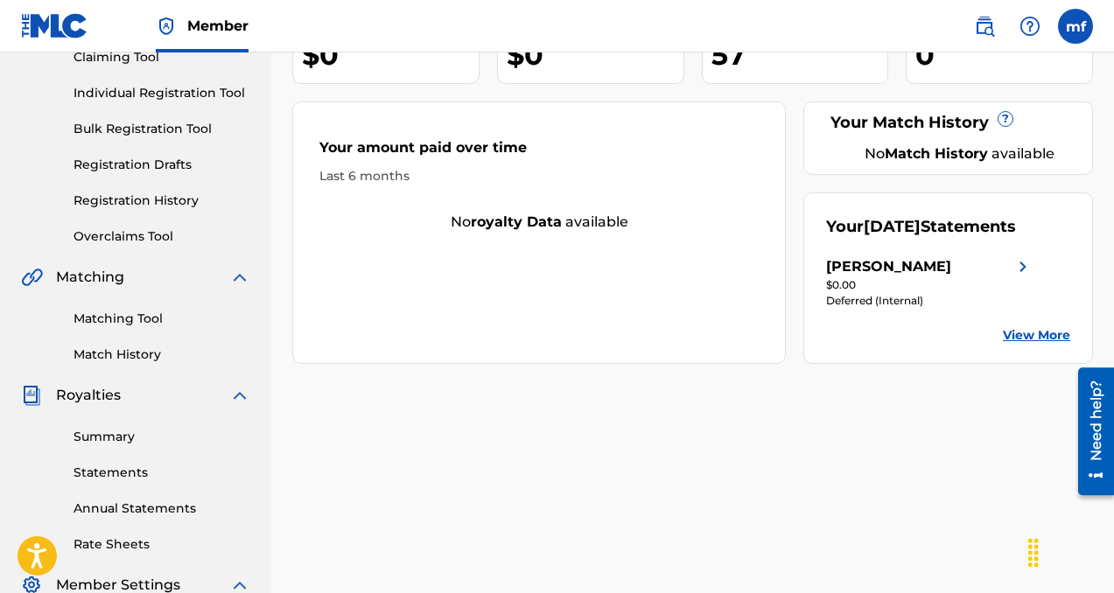
scroll to position [181, 0]
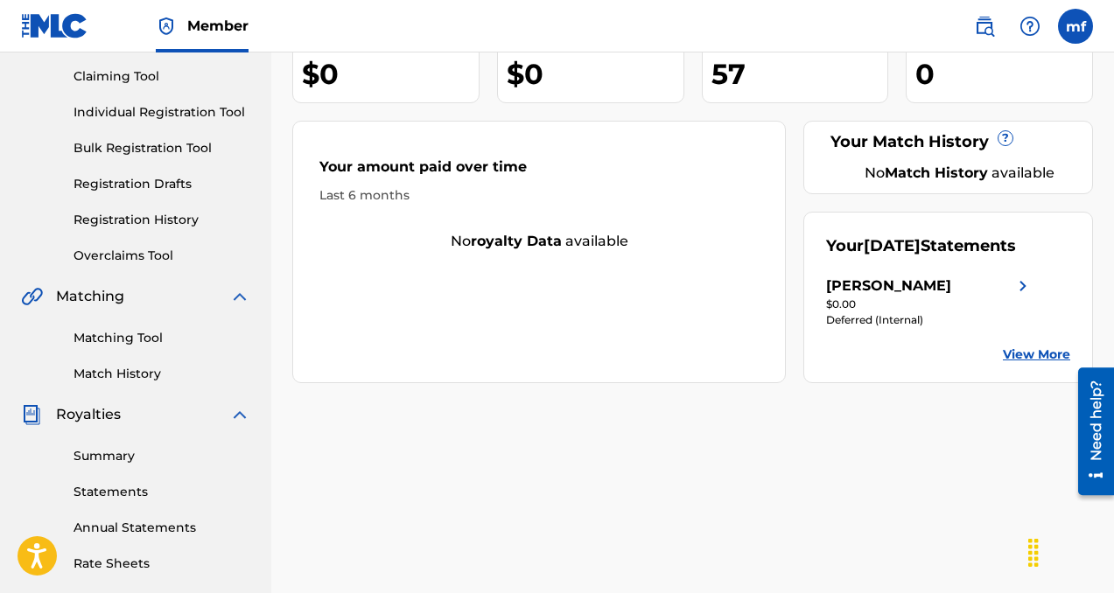
click at [135, 110] on link "Individual Registration Tool" at bounding box center [162, 112] width 177 height 18
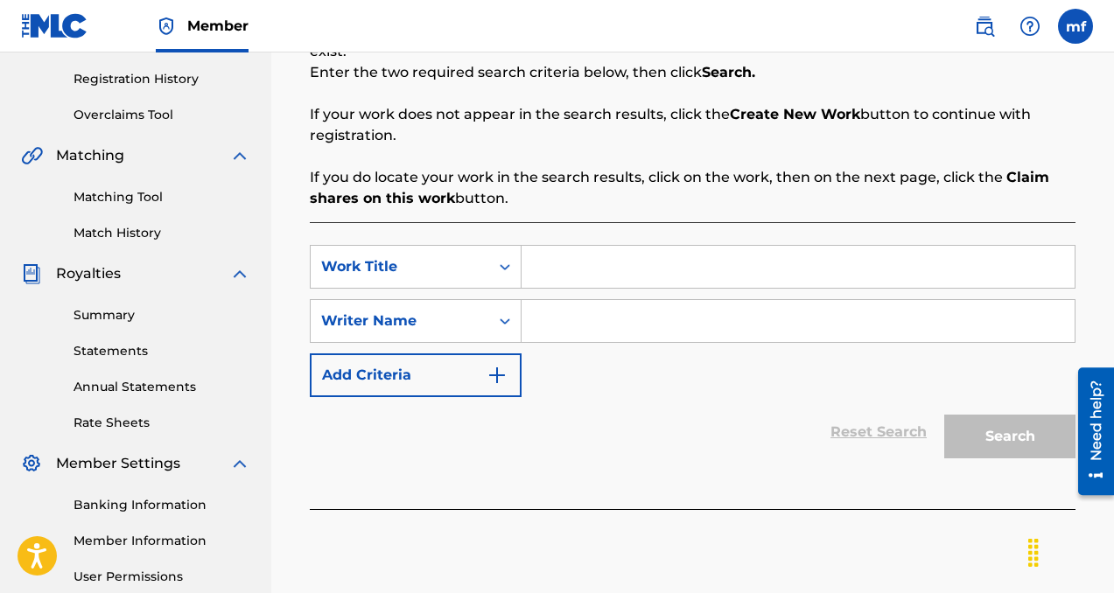
scroll to position [326, 0]
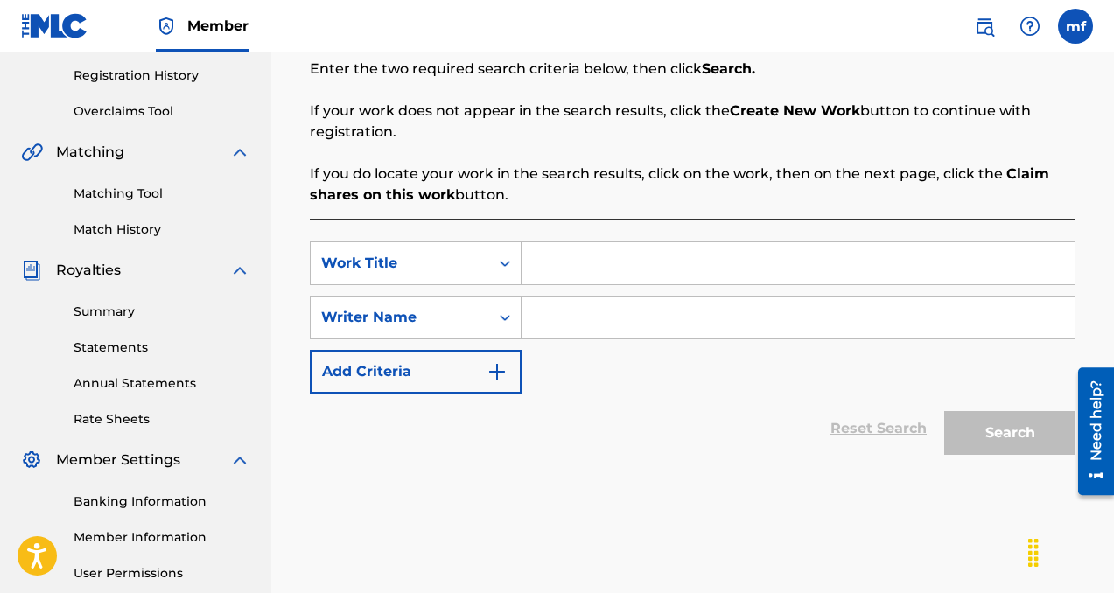
click at [573, 316] on input "Search Form" at bounding box center [798, 318] width 553 height 42
drag, startPoint x: 721, startPoint y: 320, endPoint x: 499, endPoint y: 308, distance: 222.6
click at [499, 308] on div "SearchWithCriteriad2b7ac1b-4c67-4cc3-88da-43e77770cc56 Writer Name [PERSON_NAME]" at bounding box center [693, 318] width 766 height 44
type input "[PERSON_NAME]"
click at [564, 275] on input "Search Form" at bounding box center [798, 263] width 553 height 42
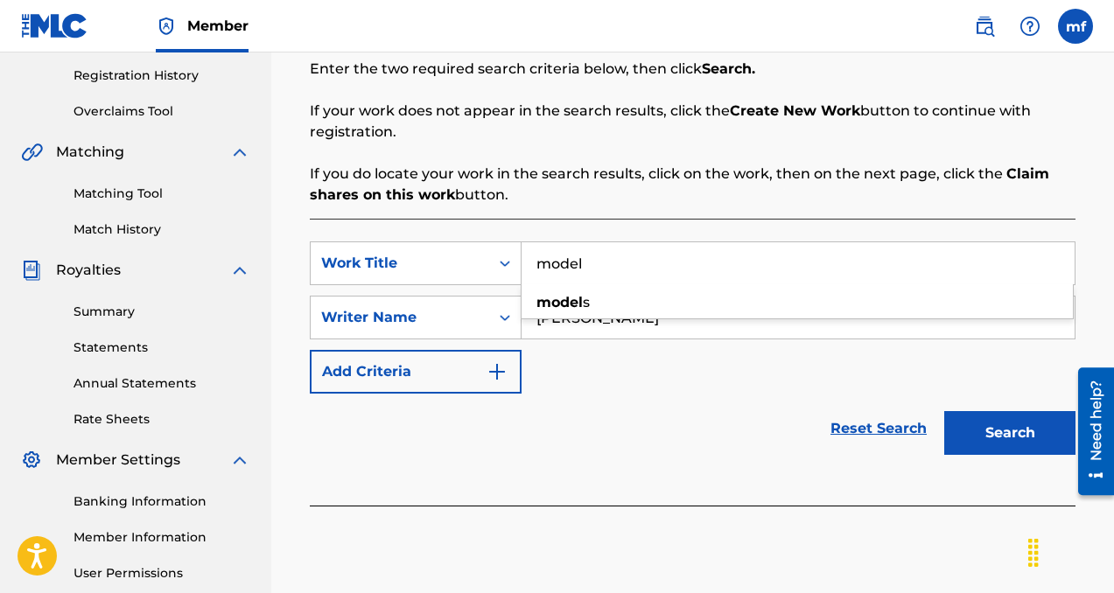
type input "model"
click at [570, 394] on div "Reset Search Search" at bounding box center [693, 429] width 766 height 70
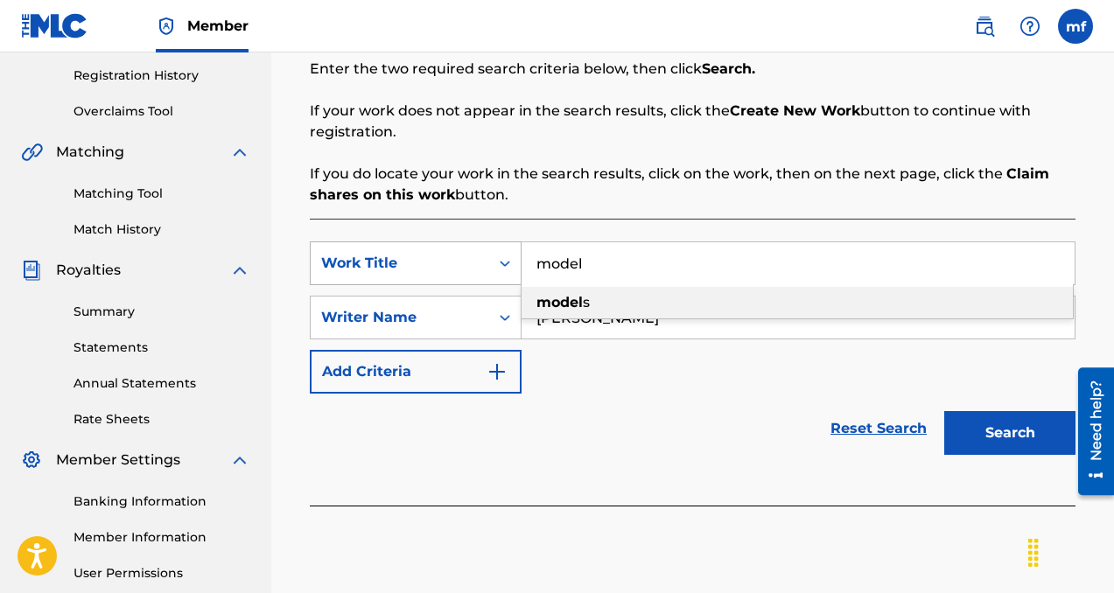
drag, startPoint x: 596, startPoint y: 259, endPoint x: 491, endPoint y: 257, distance: 105.0
click at [491, 257] on div "SearchWithCriteria2fe47474-ee1c-4e85-b5c3-ccce8ec69a94 Work Title model model s" at bounding box center [693, 264] width 766 height 44
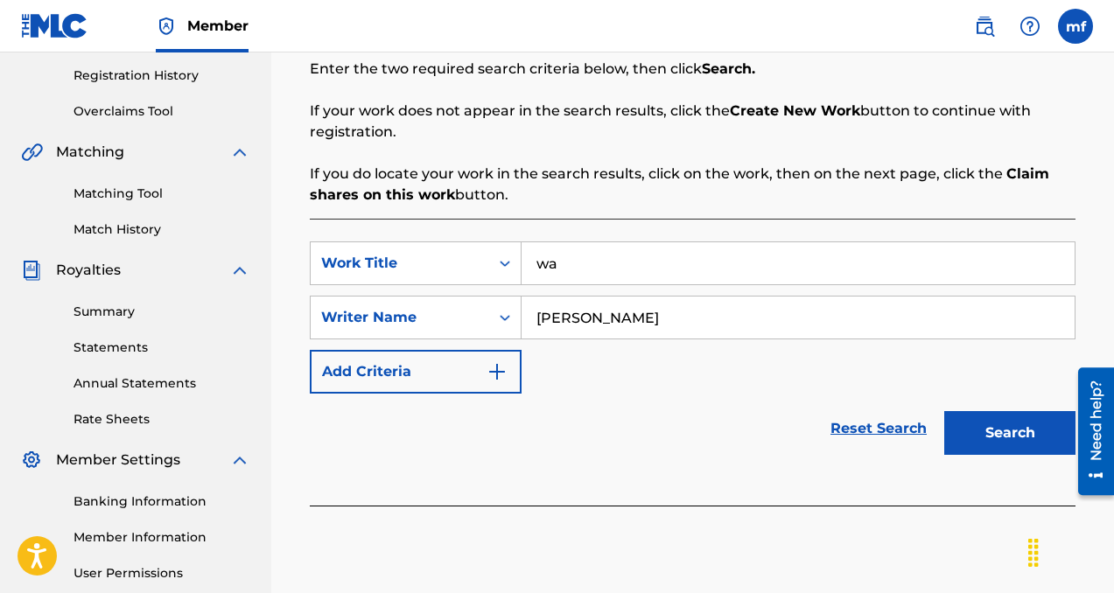
type input "w"
type input "my lead"
click at [986, 436] on button "Search" at bounding box center [1009, 433] width 131 height 44
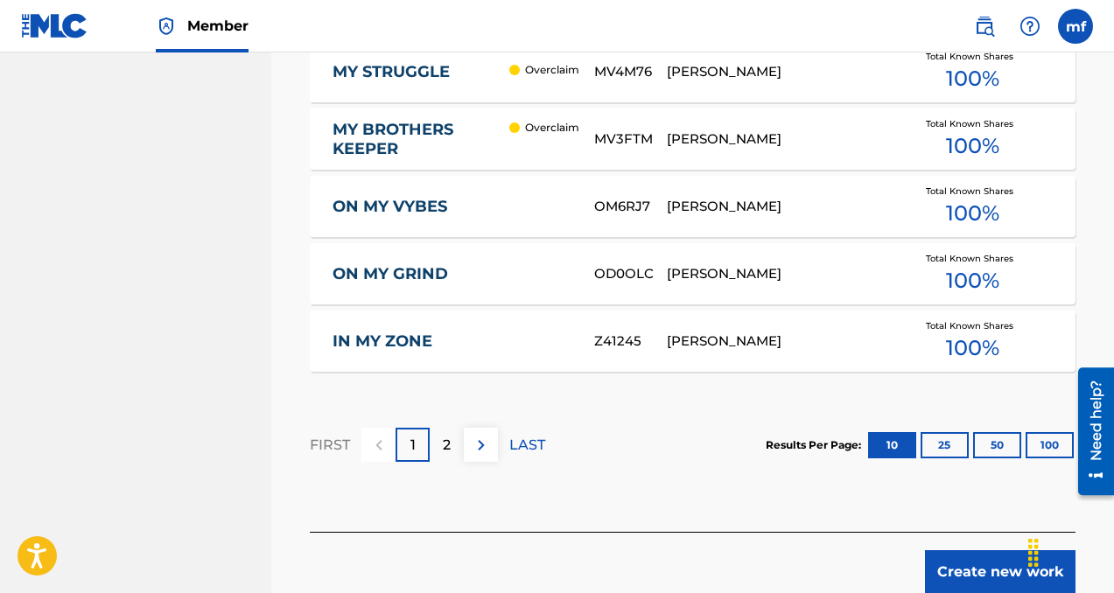
scroll to position [1306, 0]
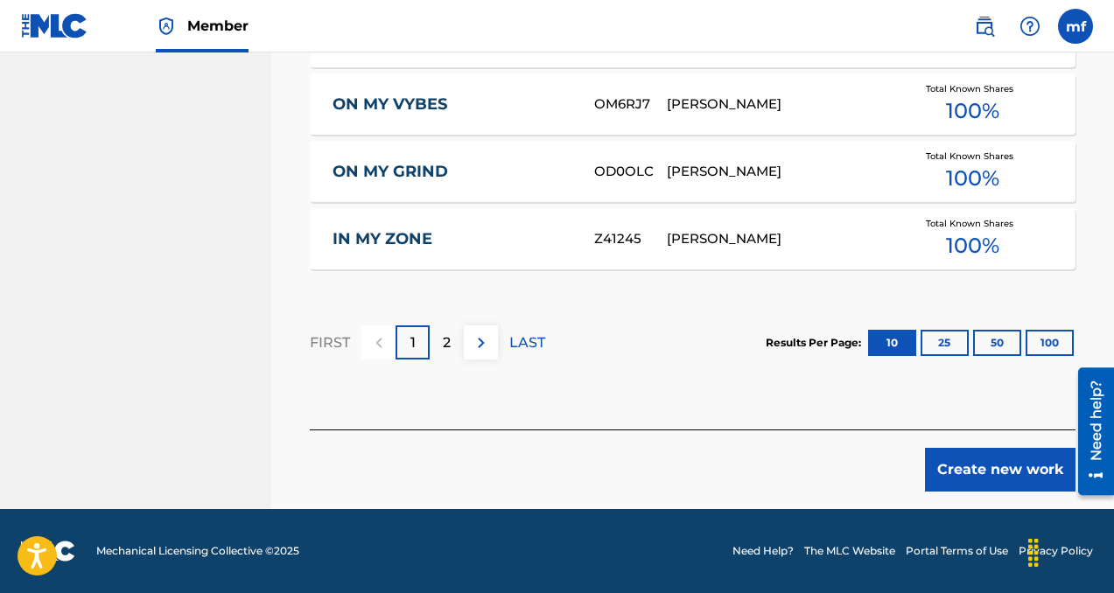
click at [1005, 458] on button "Create new work" at bounding box center [1000, 470] width 151 height 44
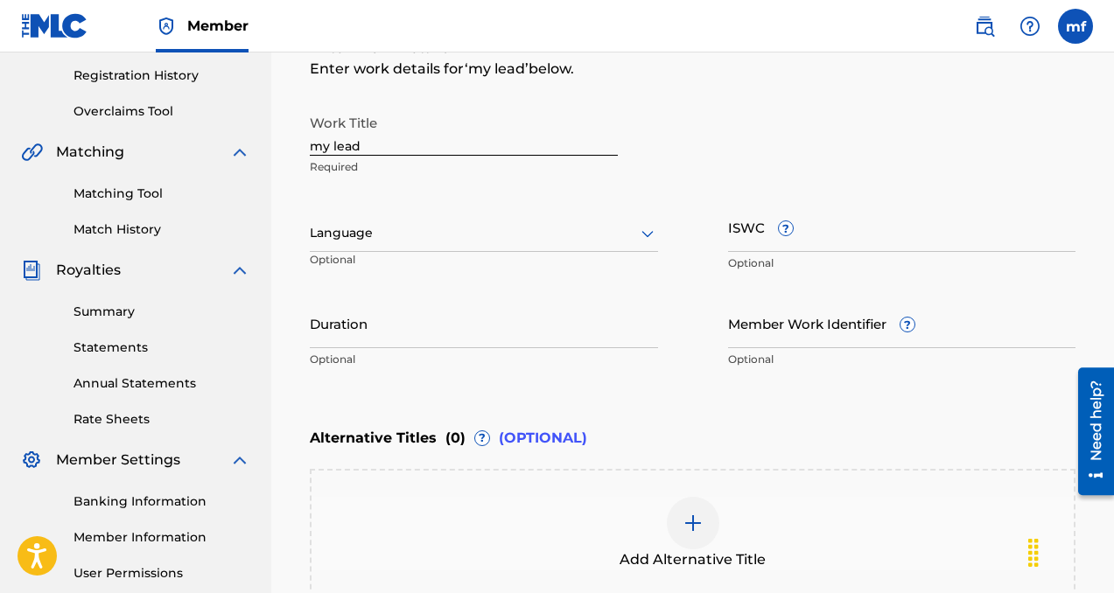
scroll to position [324, 0]
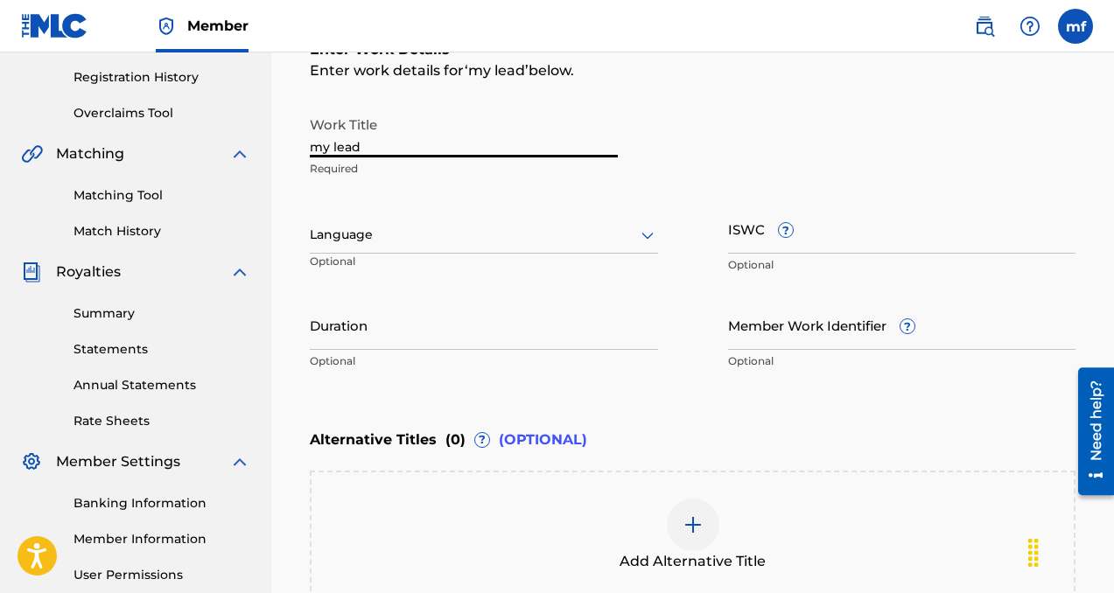
drag, startPoint x: 384, startPoint y: 144, endPoint x: 215, endPoint y: 144, distance: 168.9
click at [215, 144] on main "[PERSON_NAME] Summary Catalog Works Registration Claiming Tool Individual Regis…" at bounding box center [557, 226] width 1114 height 995
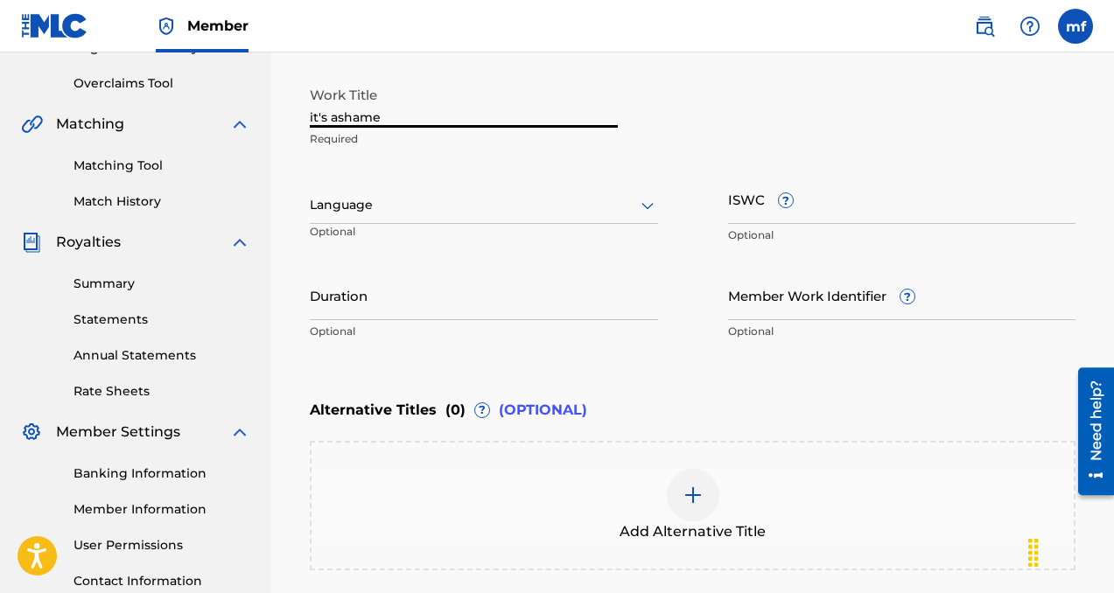
scroll to position [378, 0]
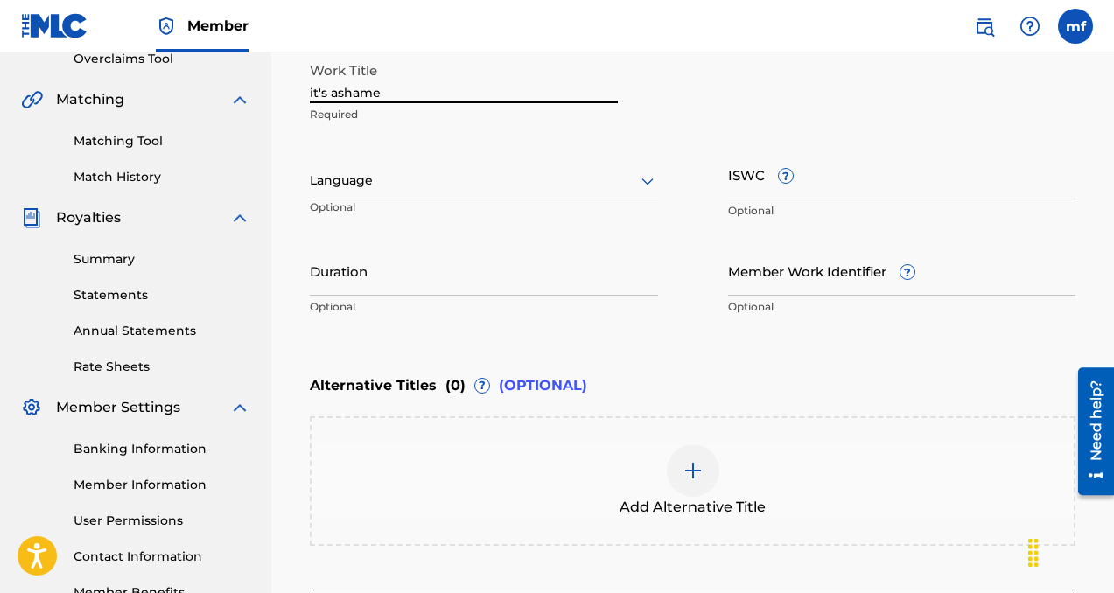
type input "it's ashame"
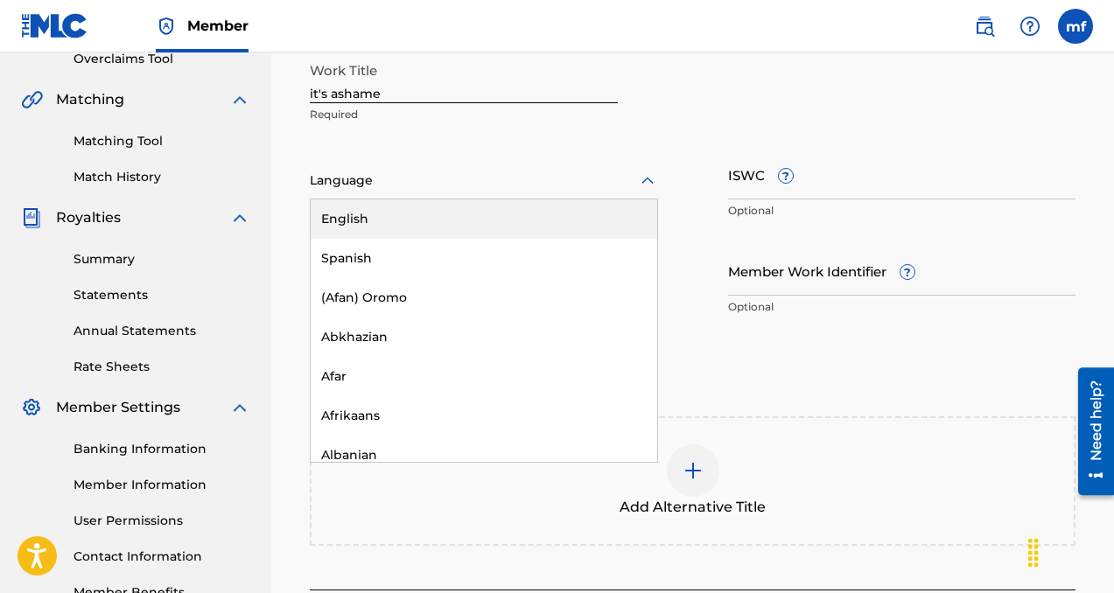
click at [483, 179] on div at bounding box center [484, 181] width 348 height 22
click at [417, 216] on div "English" at bounding box center [484, 219] width 347 height 39
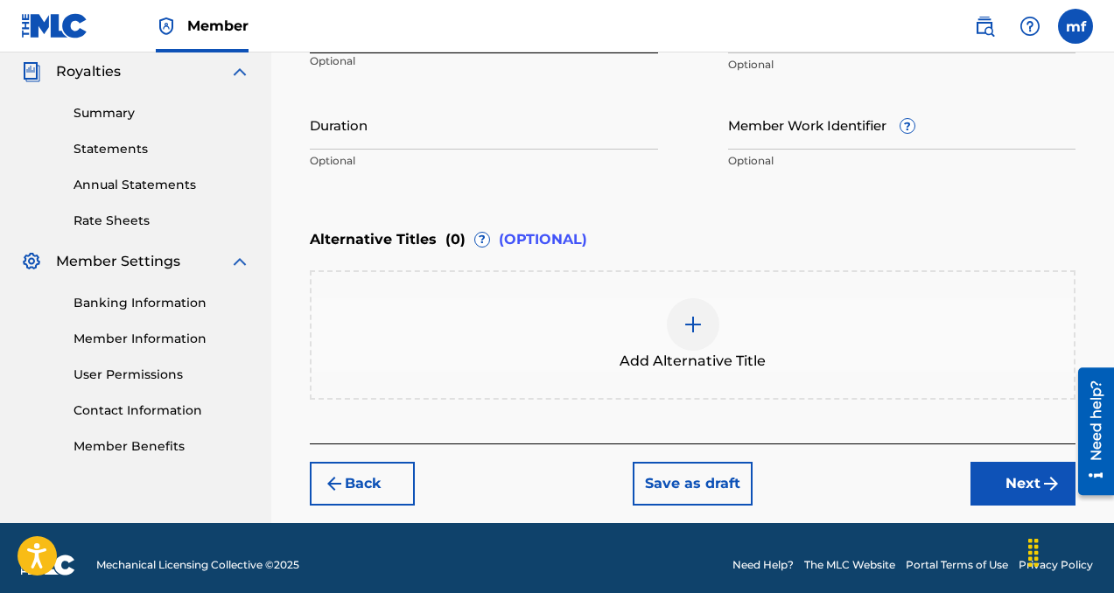
scroll to position [538, 0]
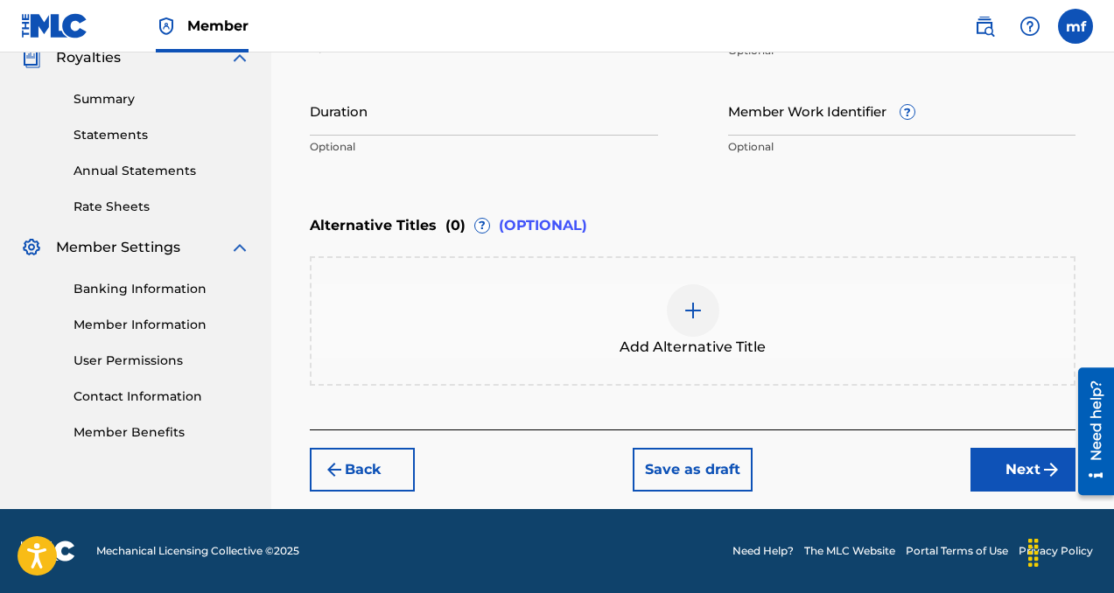
click at [1002, 474] on button "Next" at bounding box center [1022, 470] width 105 height 44
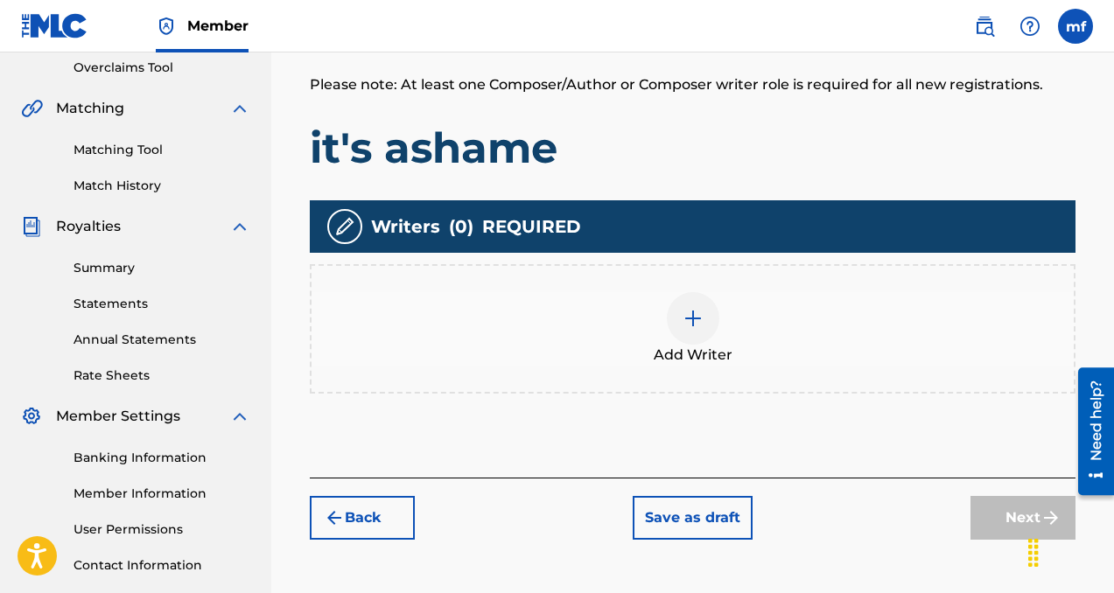
scroll to position [368, 0]
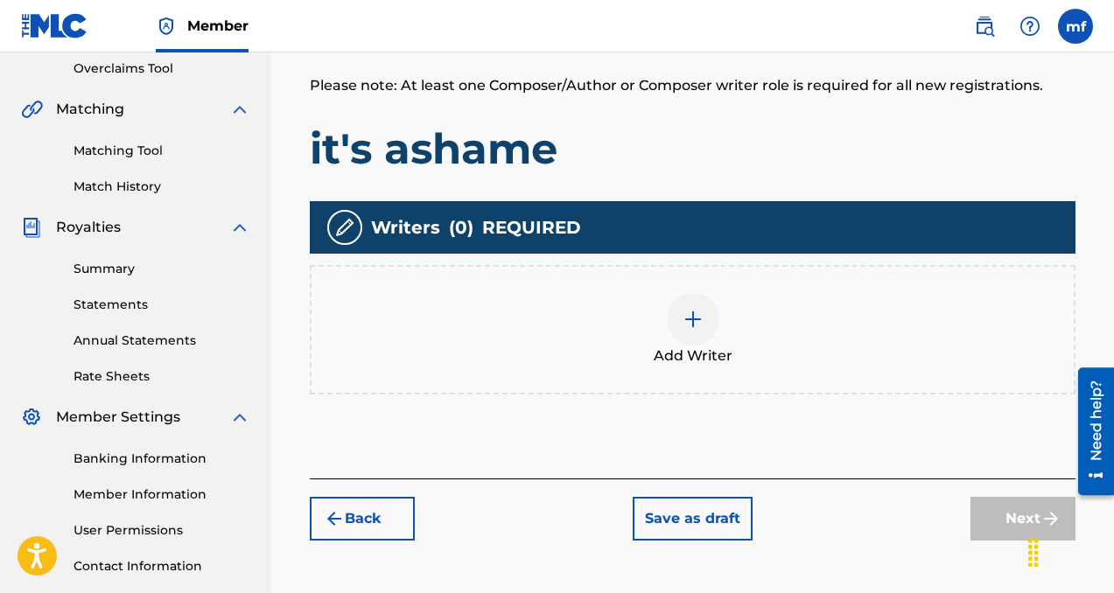
click at [689, 323] on img at bounding box center [693, 319] width 21 height 21
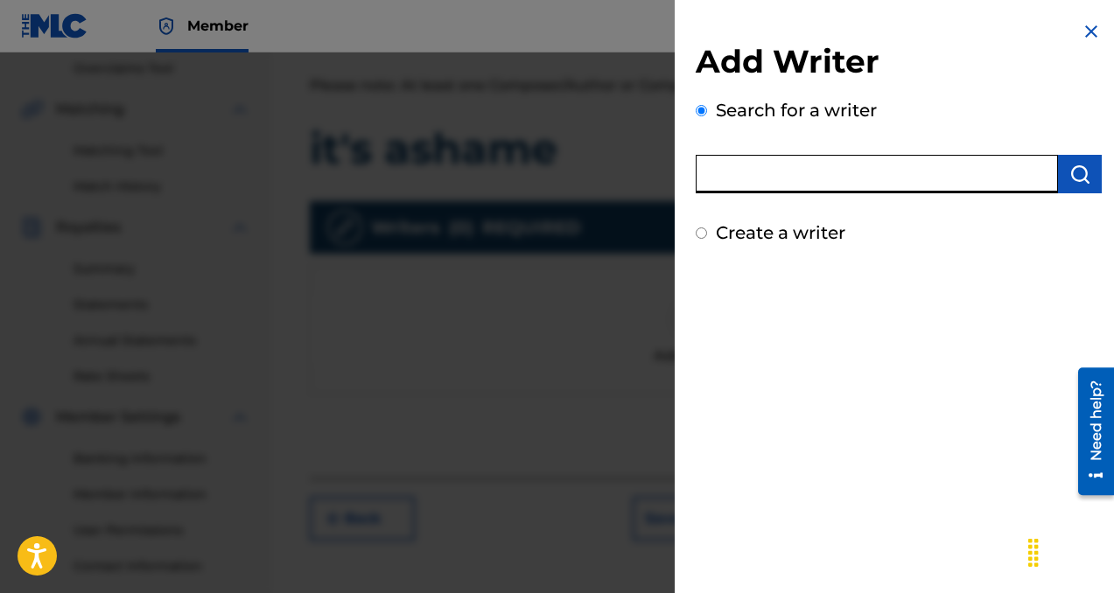
click at [798, 165] on input "text" at bounding box center [877, 174] width 362 height 39
type input "machiavelli"
click at [1073, 176] on img "submit" at bounding box center [1079, 174] width 21 height 21
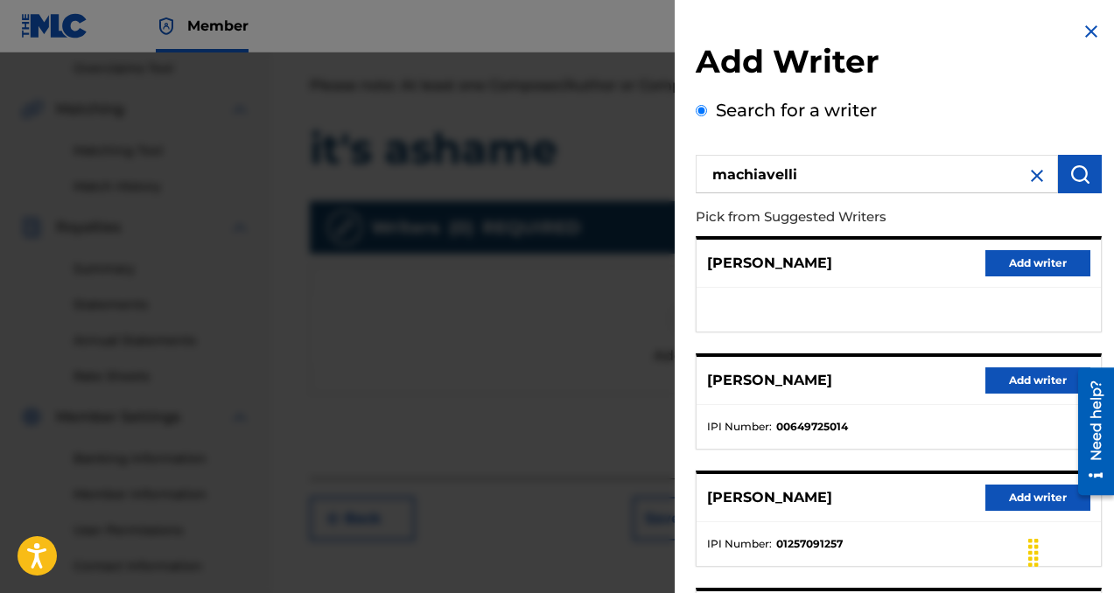
click at [1006, 381] on button "Add writer" at bounding box center [1037, 381] width 105 height 26
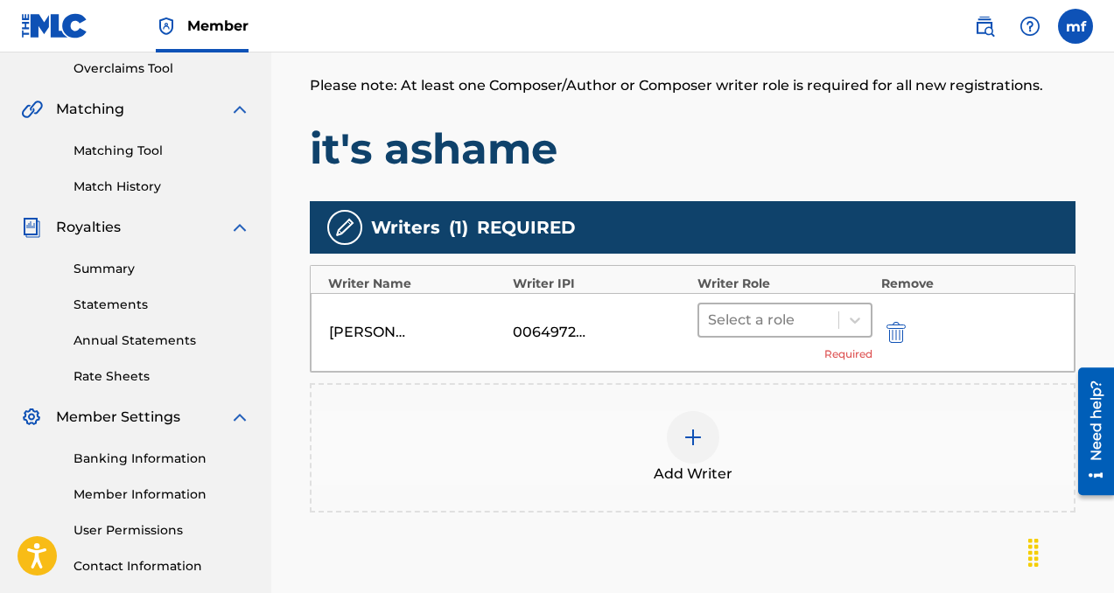
click at [739, 326] on div at bounding box center [769, 320] width 122 height 25
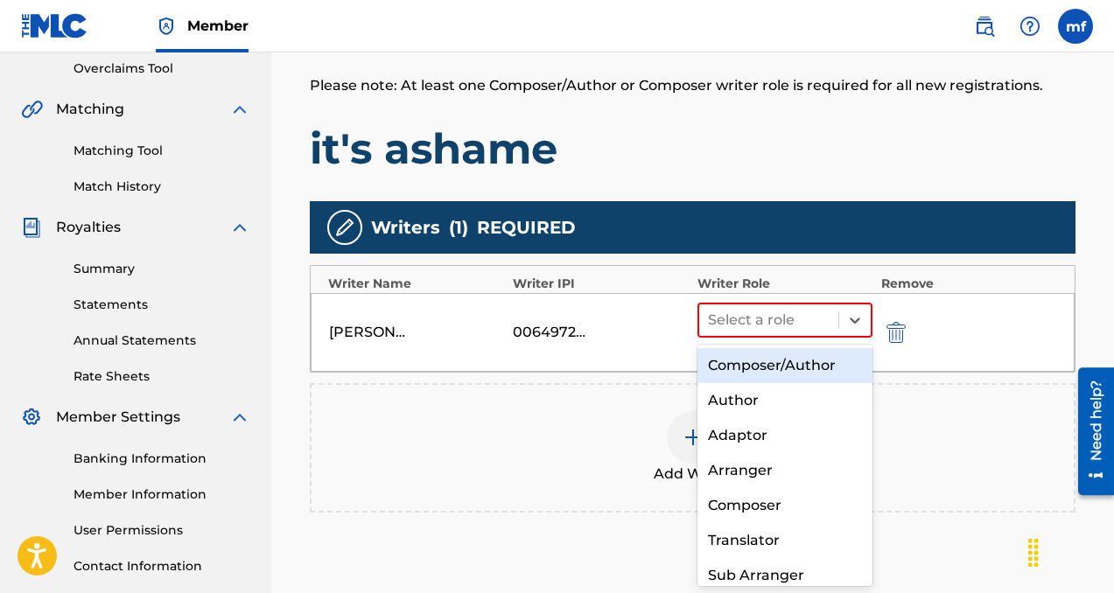
click at [742, 352] on div "Composer/Author" at bounding box center [784, 365] width 175 height 35
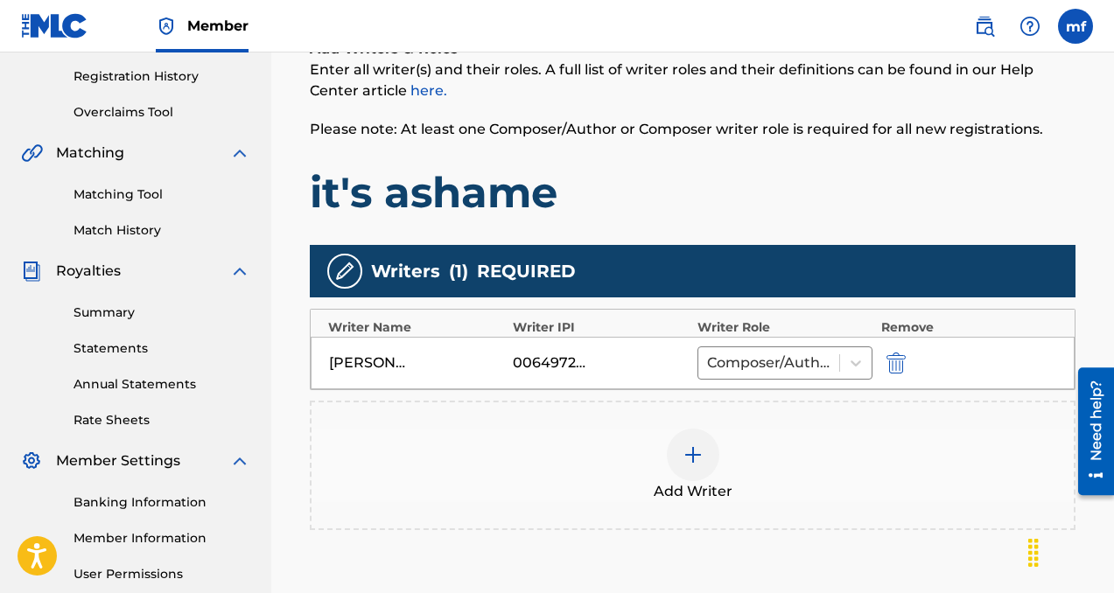
scroll to position [509, 0]
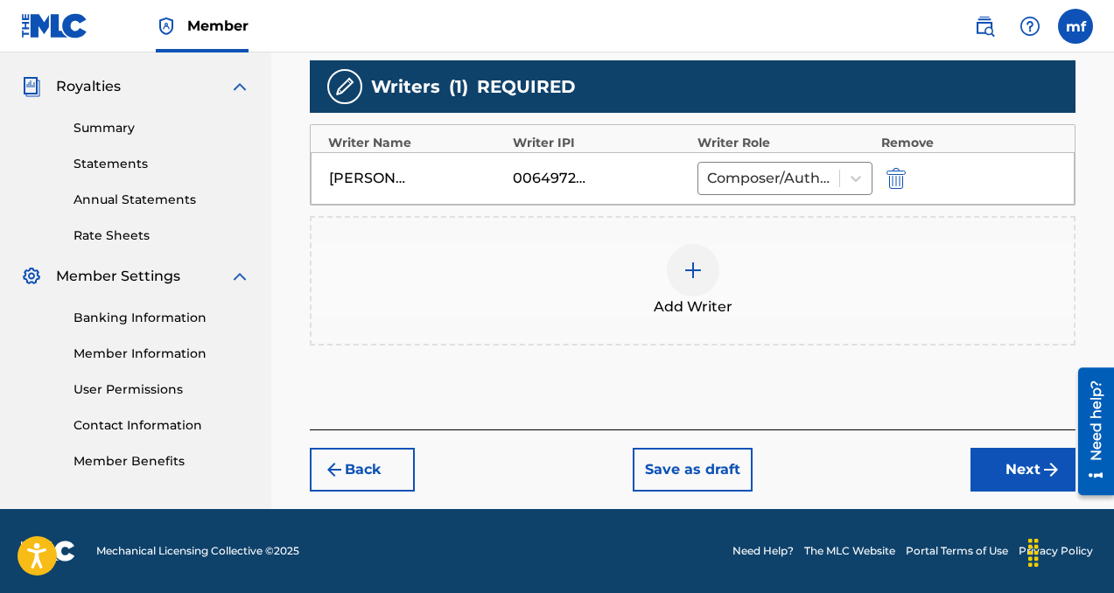
click at [990, 471] on button "Next" at bounding box center [1022, 470] width 105 height 44
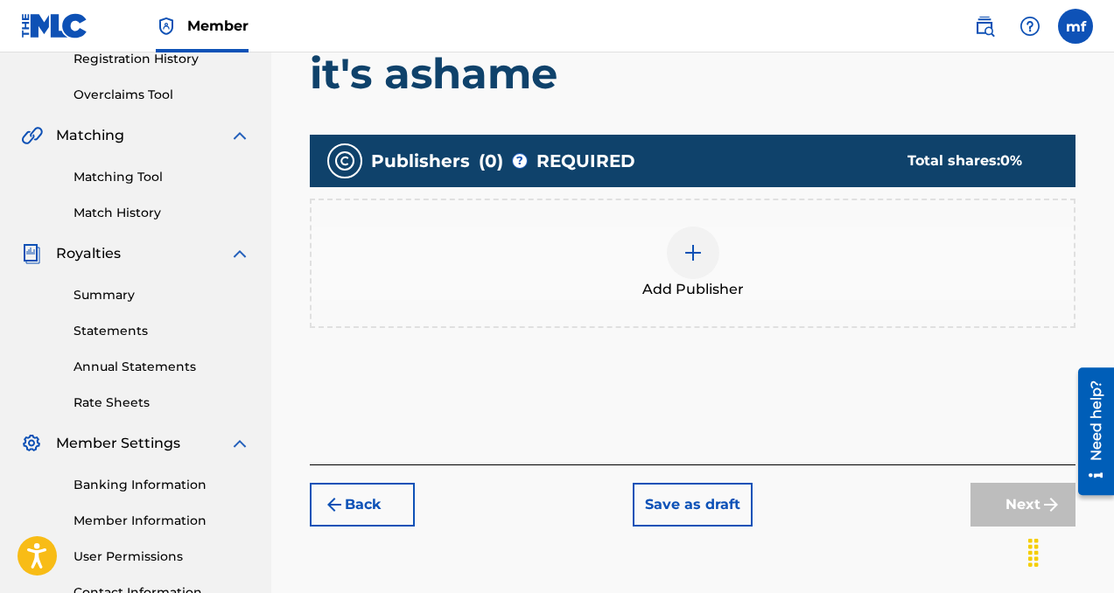
scroll to position [346, 0]
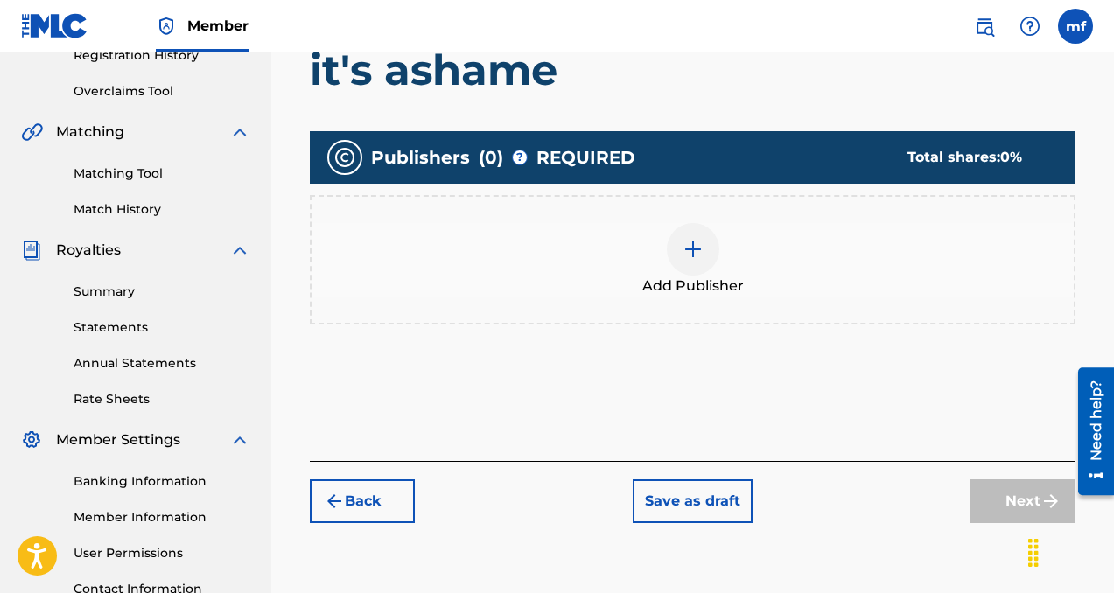
click at [680, 250] on div at bounding box center [693, 249] width 53 height 53
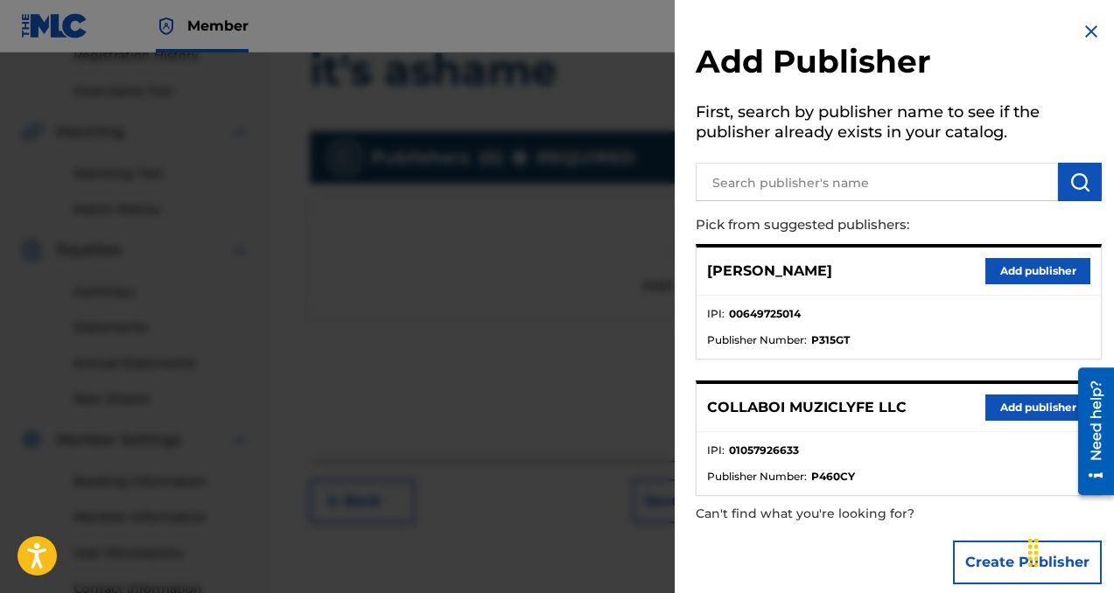
click at [1012, 399] on button "Add publisher" at bounding box center [1037, 408] width 105 height 26
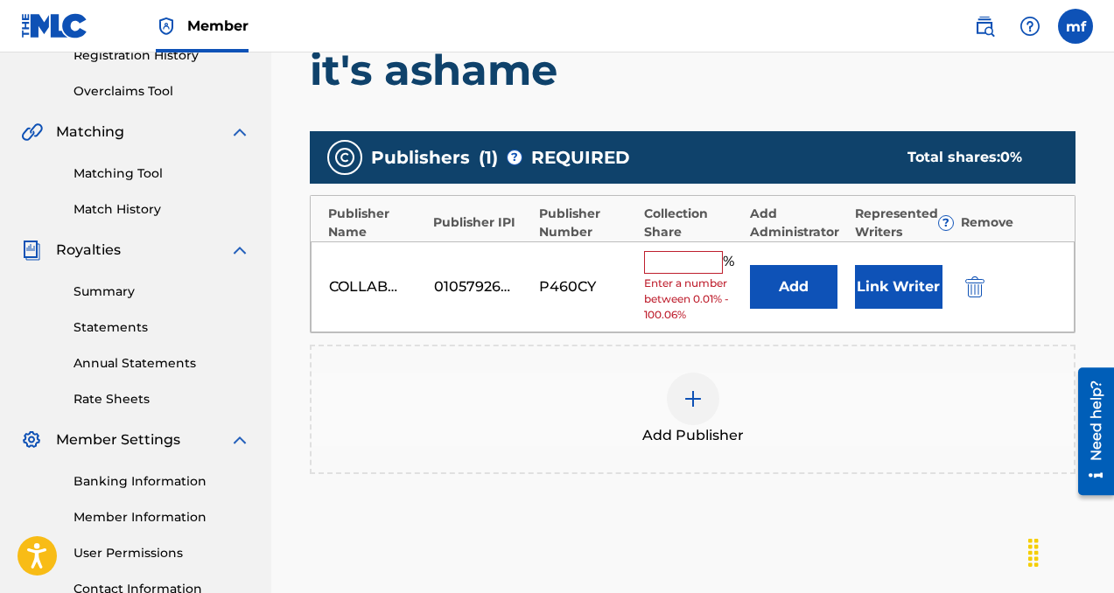
click at [683, 256] on input "text" at bounding box center [683, 262] width 79 height 23
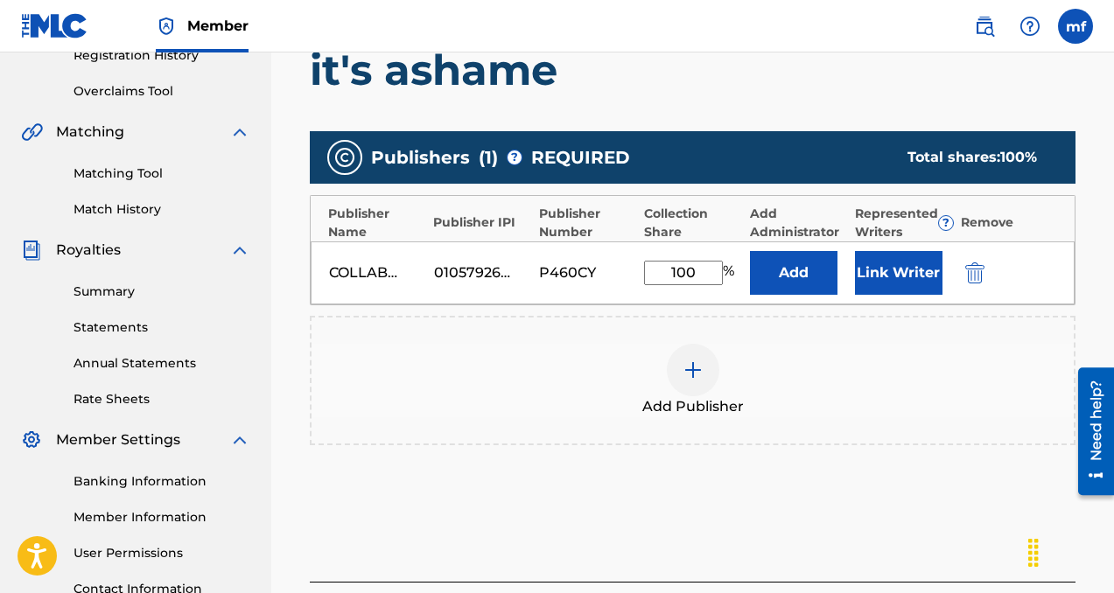
type input "100"
click at [798, 277] on button "Add" at bounding box center [794, 273] width 88 height 44
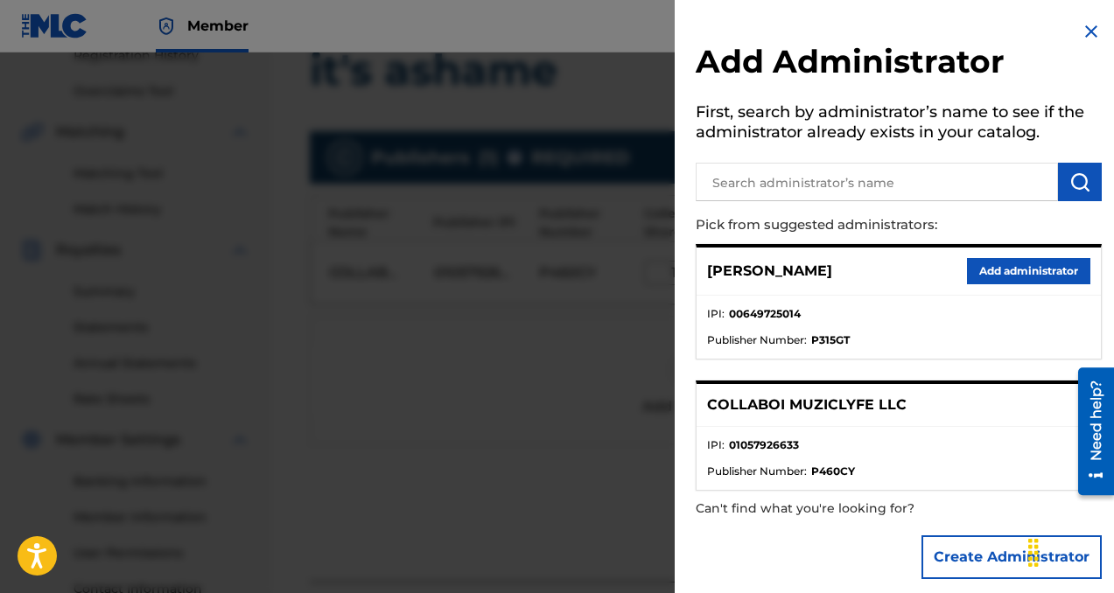
click at [1000, 277] on button "Add administrator" at bounding box center [1028, 271] width 123 height 26
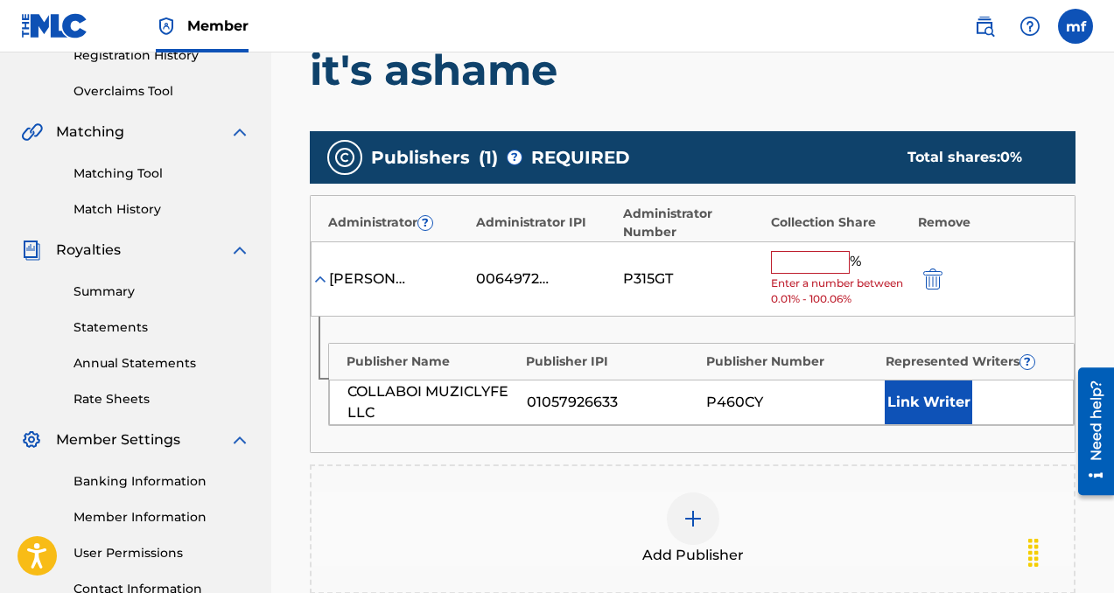
click at [797, 263] on input "text" at bounding box center [810, 262] width 79 height 23
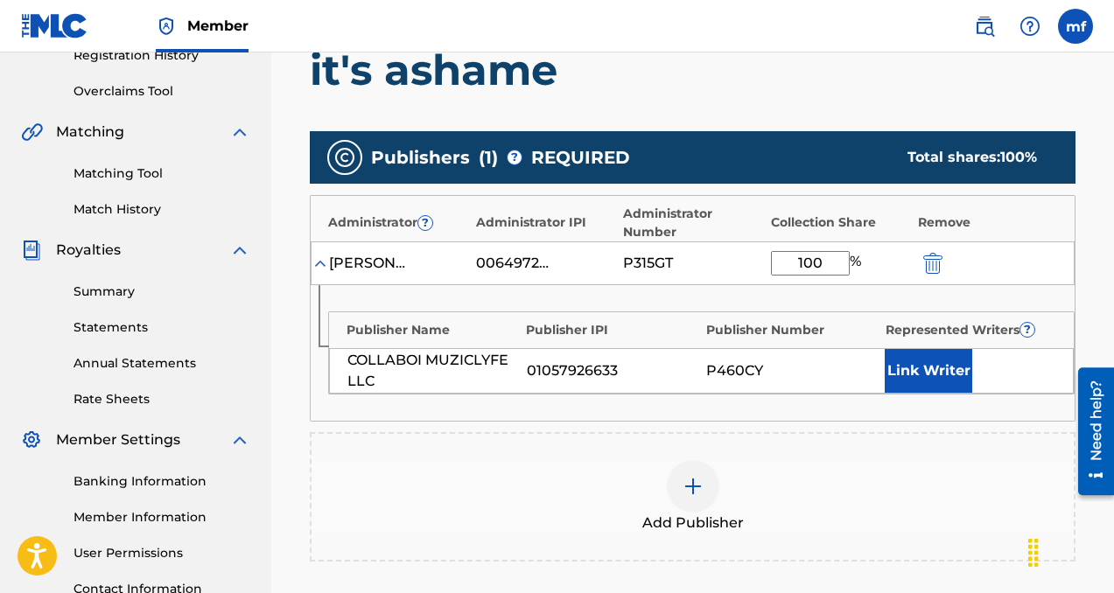
type input "100"
click at [911, 377] on button "Link Writer" at bounding box center [929, 371] width 88 height 44
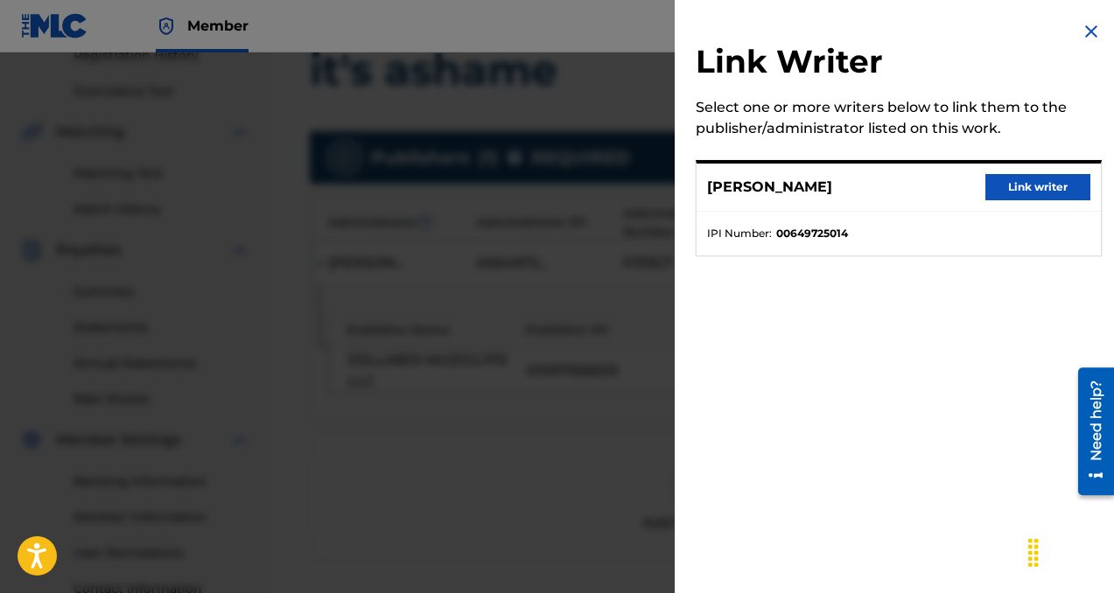
click at [1005, 180] on button "Link writer" at bounding box center [1037, 187] width 105 height 26
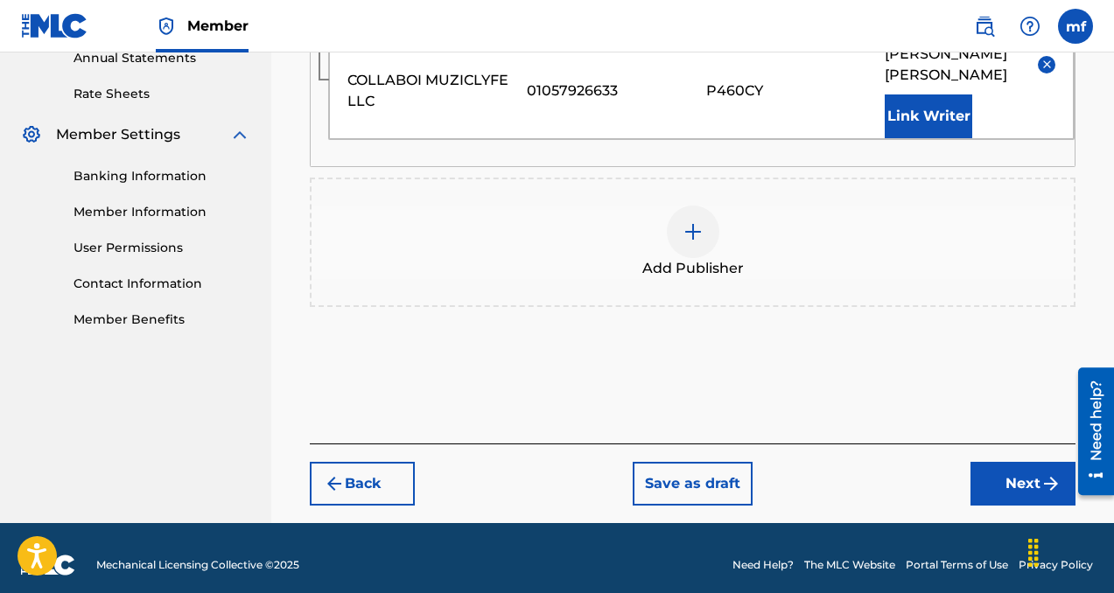
scroll to position [665, 0]
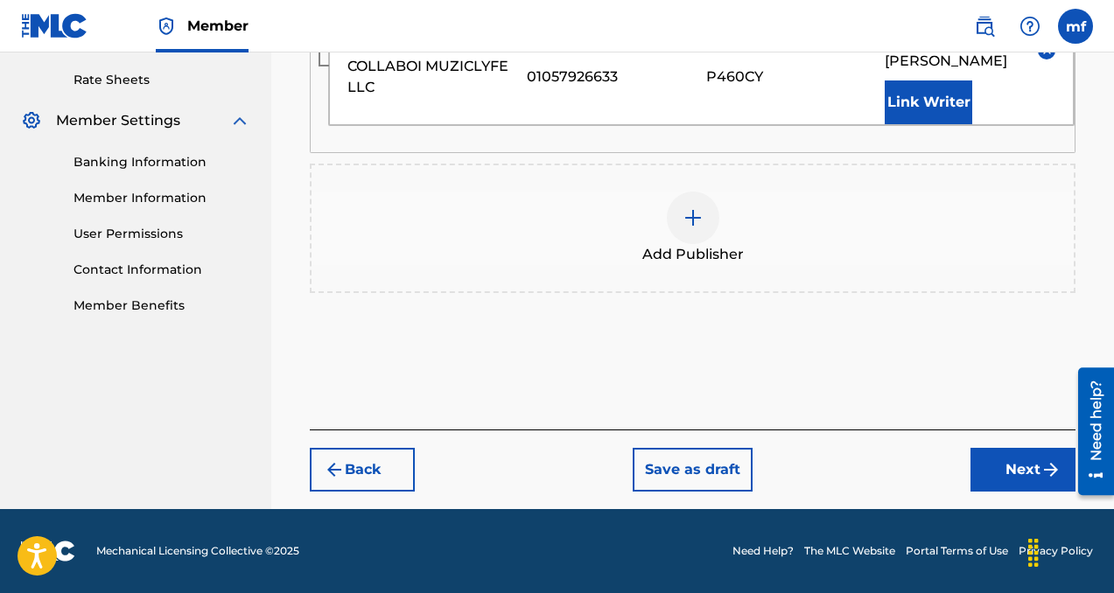
click at [991, 466] on button "Next" at bounding box center [1022, 470] width 105 height 44
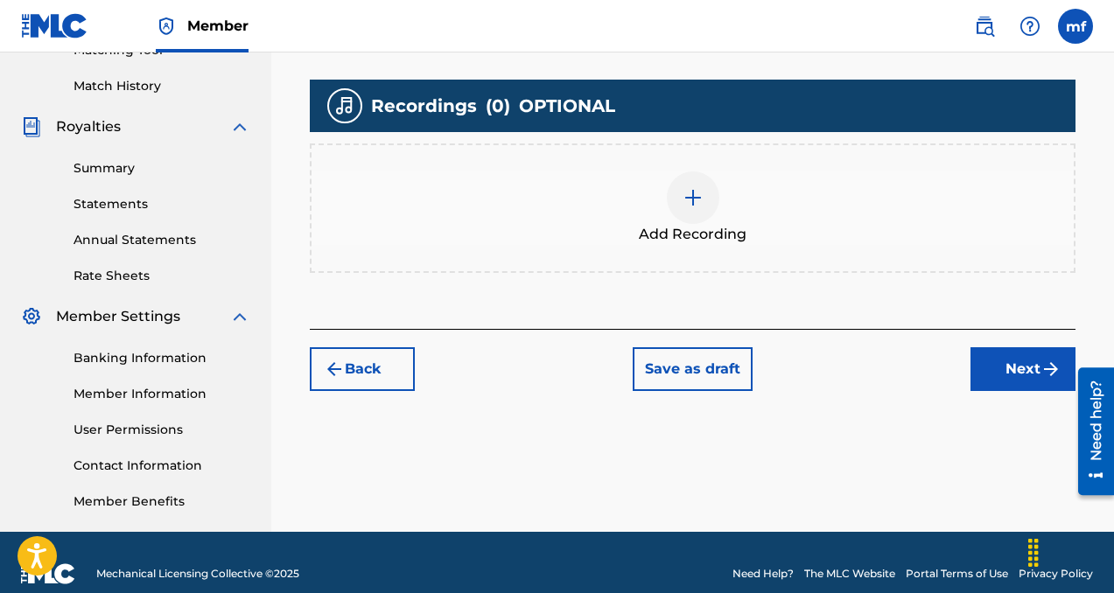
scroll to position [492, 0]
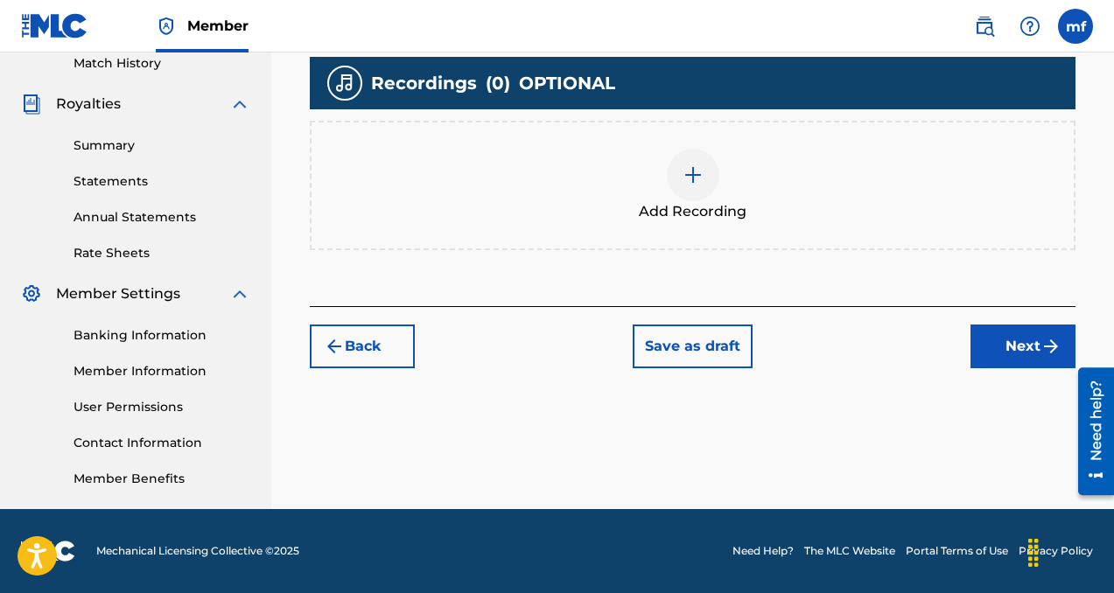
click at [689, 184] on img at bounding box center [693, 175] width 21 height 21
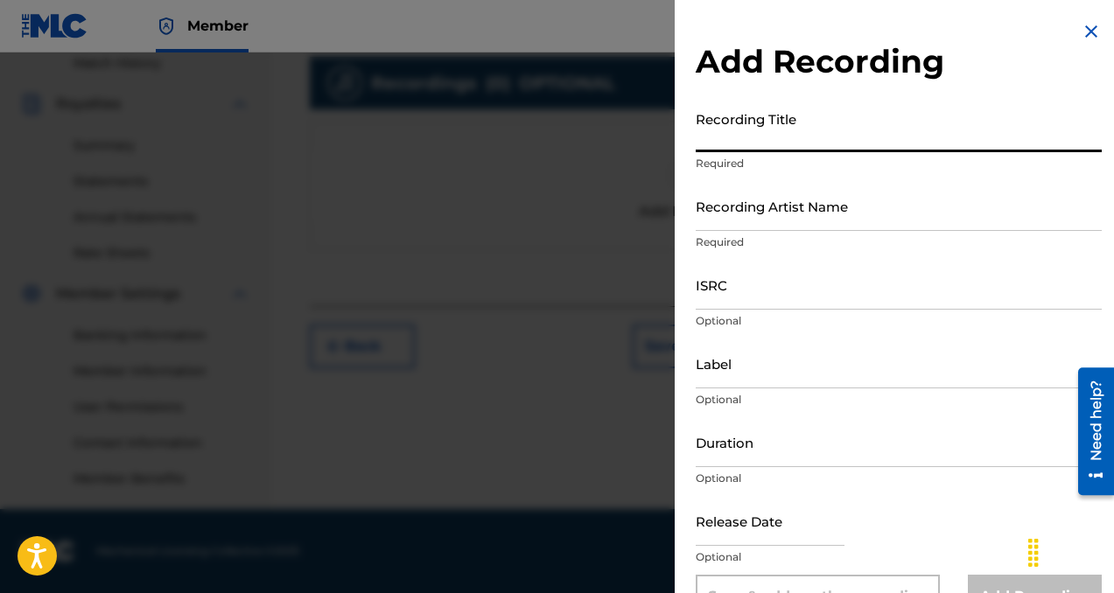
click at [761, 137] on input "Recording Title" at bounding box center [899, 127] width 406 height 50
type input "it's ashame"
click at [745, 219] on input "Recording Artist Name" at bounding box center [899, 206] width 406 height 50
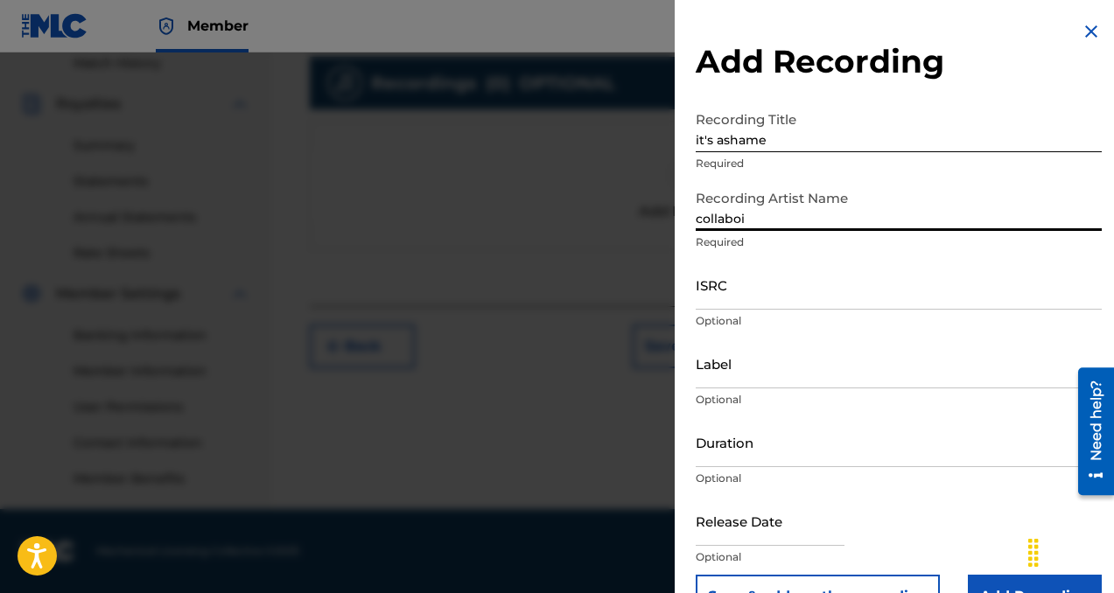
type input "collaboi"
click at [774, 364] on input "Label" at bounding box center [899, 364] width 406 height 50
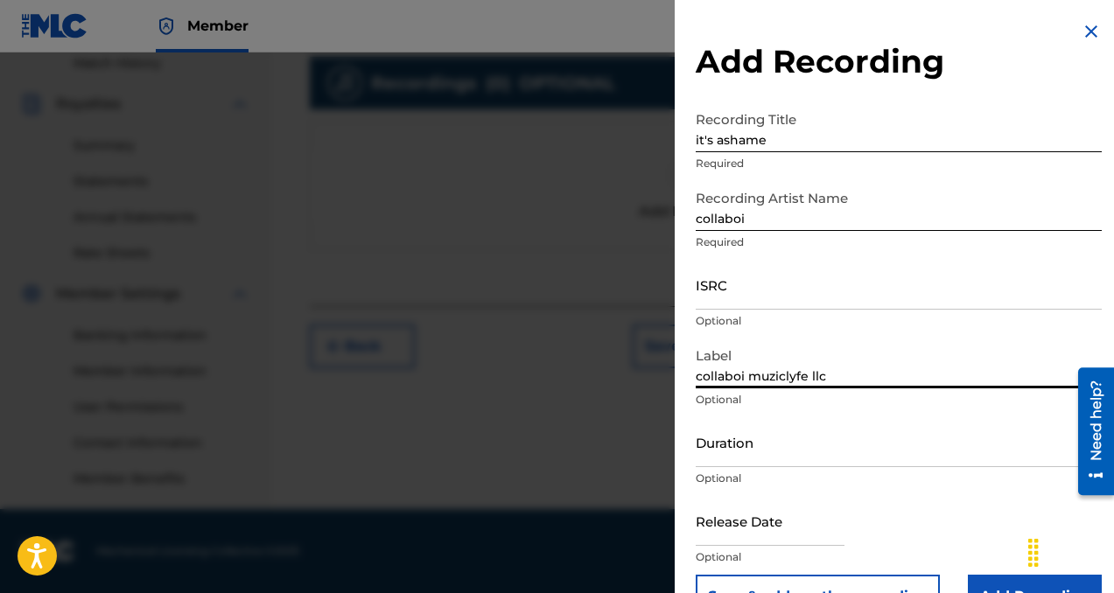
scroll to position [46, 0]
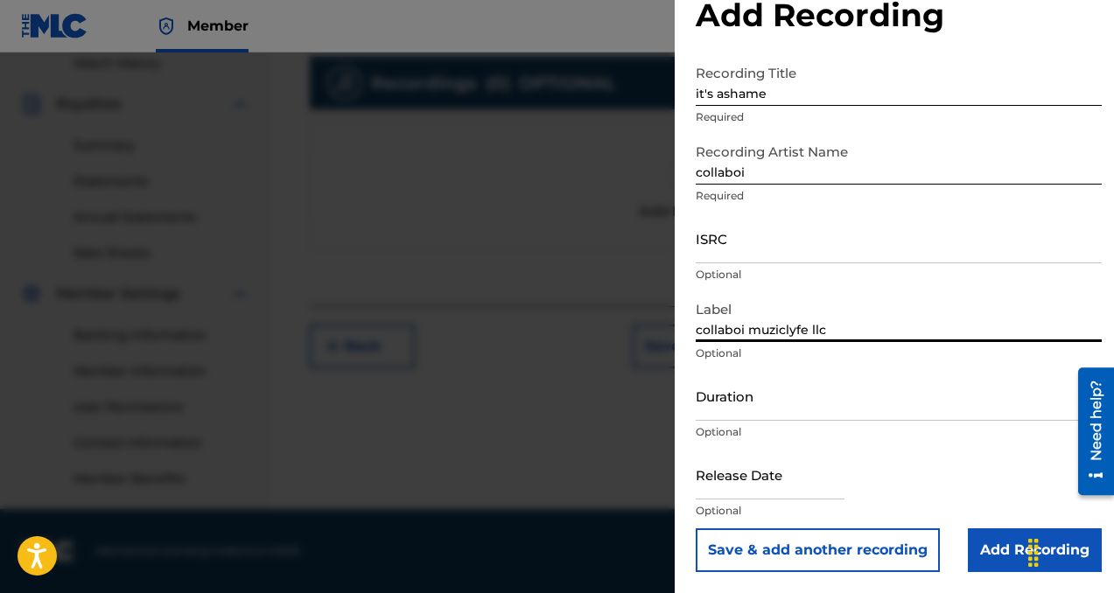
type input "collaboi muziclyfe llc"
click at [991, 553] on input "Add Recording" at bounding box center [1035, 551] width 134 height 44
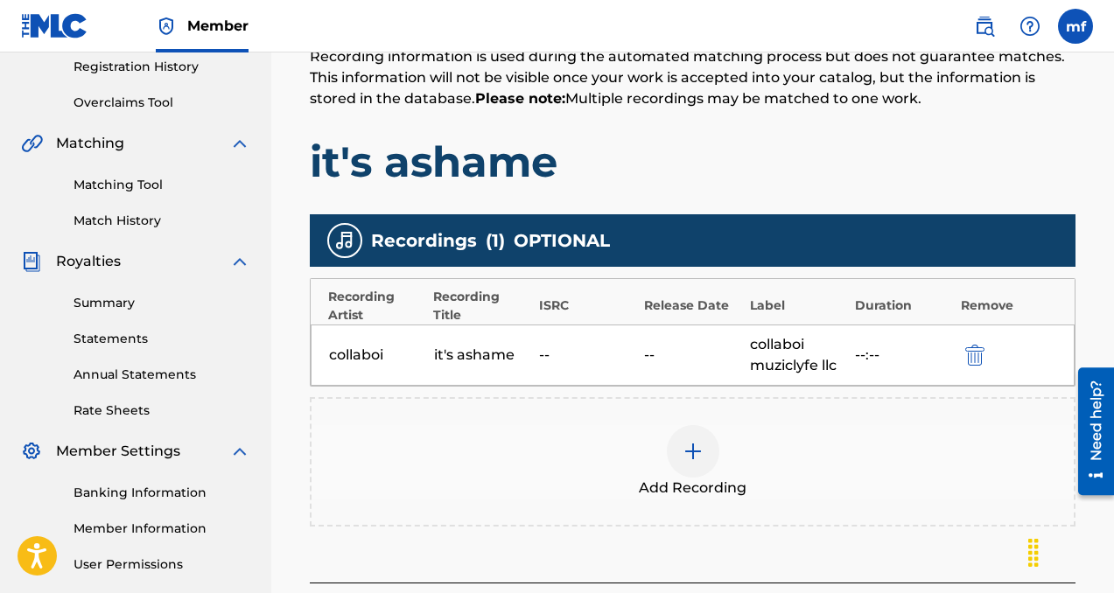
scroll to position [492, 0]
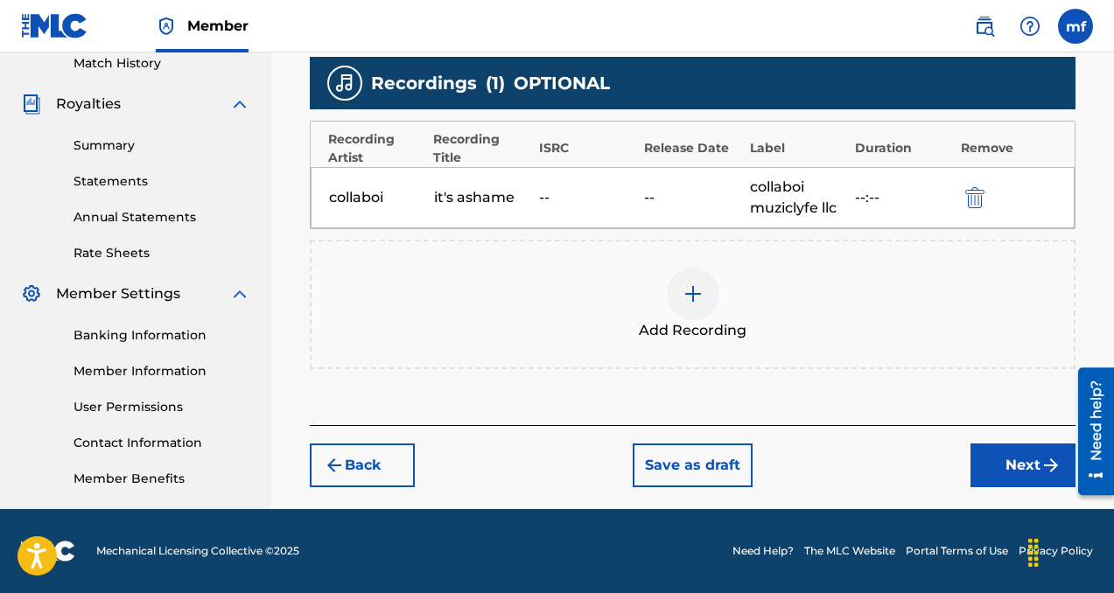
click at [1008, 466] on button "Next" at bounding box center [1022, 466] width 105 height 44
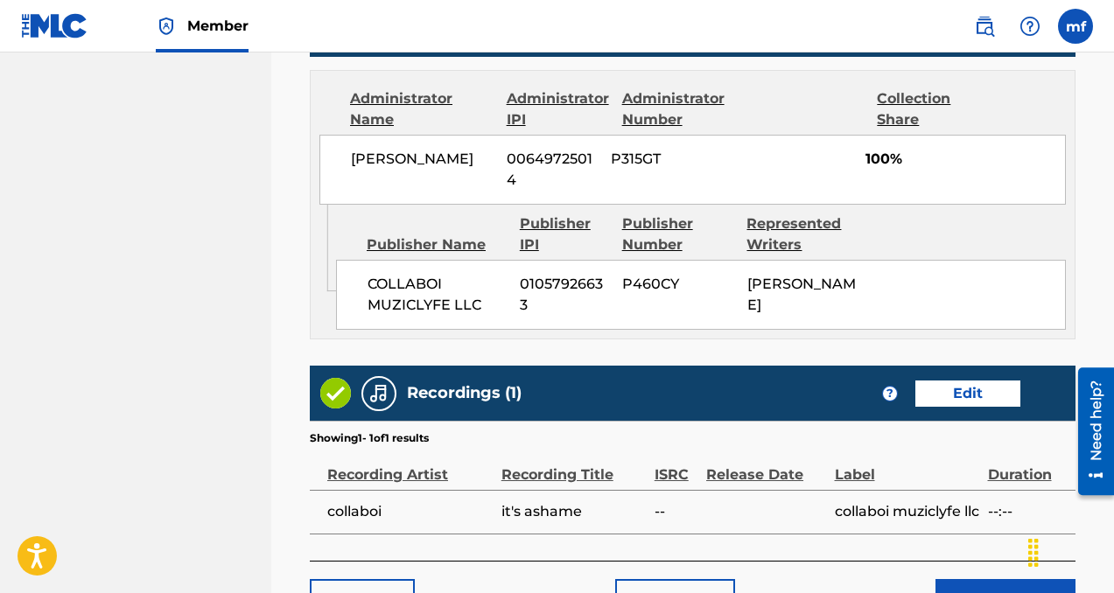
scroll to position [1080, 0]
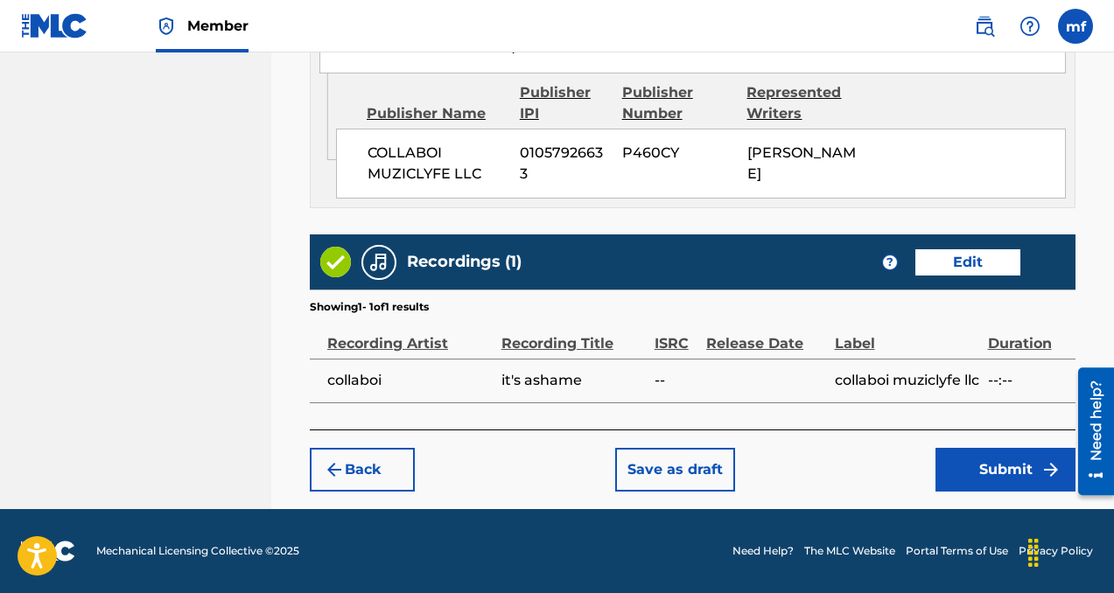
click at [973, 473] on button "Submit" at bounding box center [1005, 470] width 140 height 44
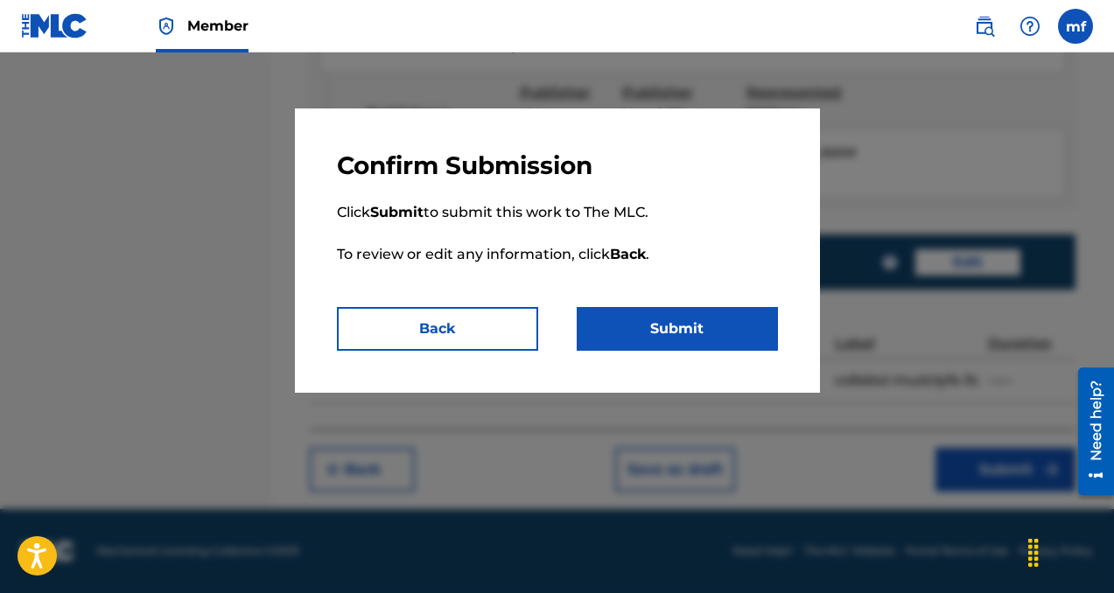
click at [696, 330] on button "Submit" at bounding box center [677, 329] width 201 height 44
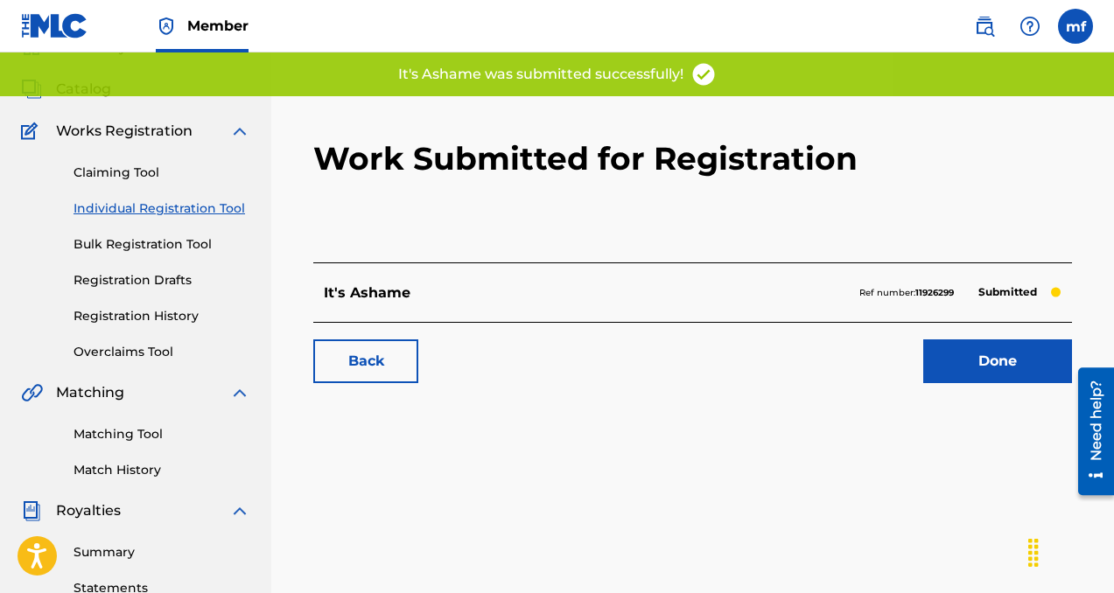
scroll to position [86, 0]
click at [956, 368] on link "Done" at bounding box center [997, 361] width 149 height 44
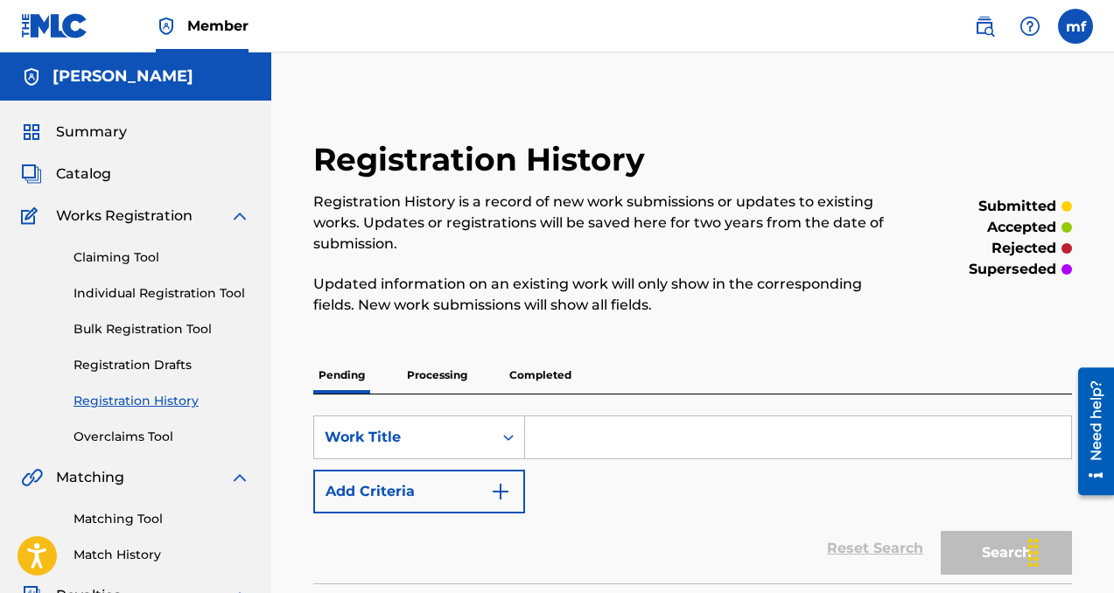
click at [142, 292] on link "Individual Registration Tool" at bounding box center [162, 293] width 177 height 18
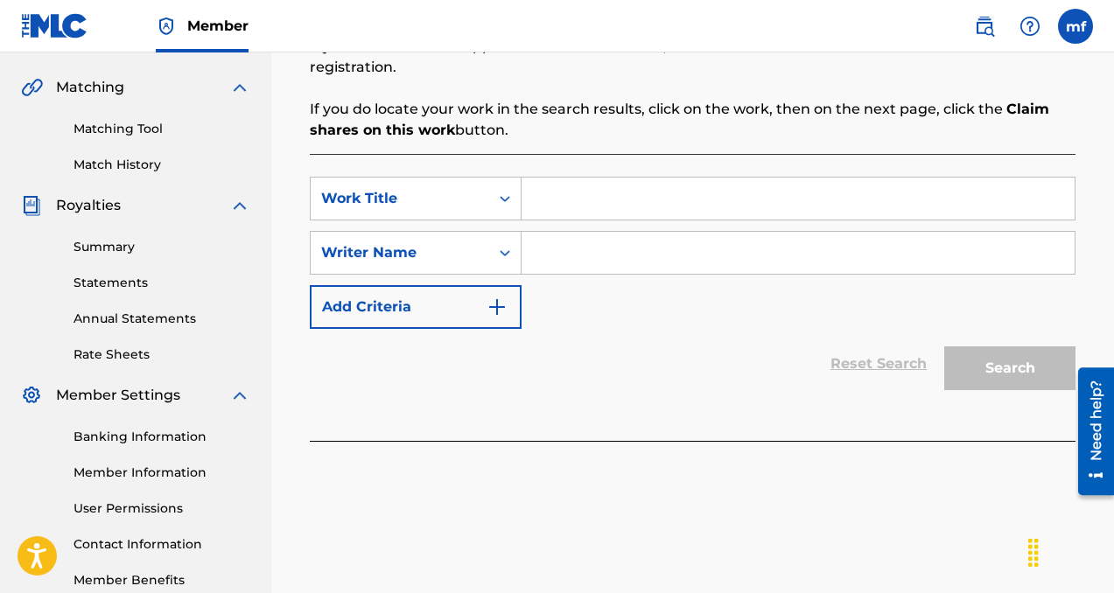
scroll to position [380, 0]
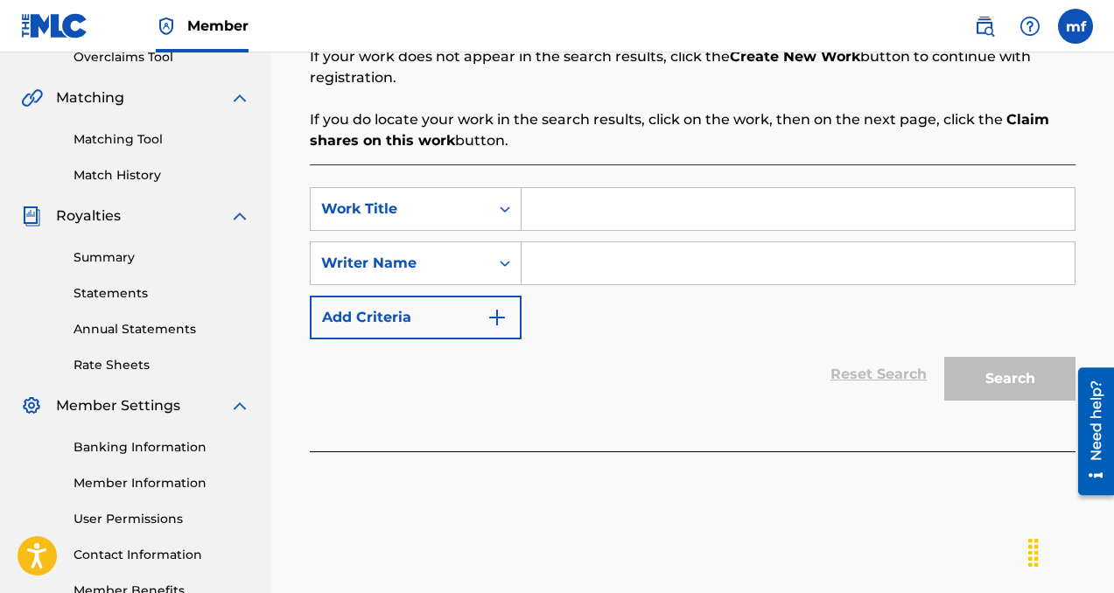
click at [579, 219] on input "Search Form" at bounding box center [798, 209] width 553 height 42
click at [579, 286] on div "SearchWithCriteria2fe47474-ee1c-4e85-b5c3-ccce8ec69a94 Work Title SearchWithCri…" at bounding box center [693, 263] width 766 height 152
click at [579, 278] on input "Search Form" at bounding box center [798, 263] width 553 height 42
paste input "[PERSON_NAME]"
type input "[PERSON_NAME]"
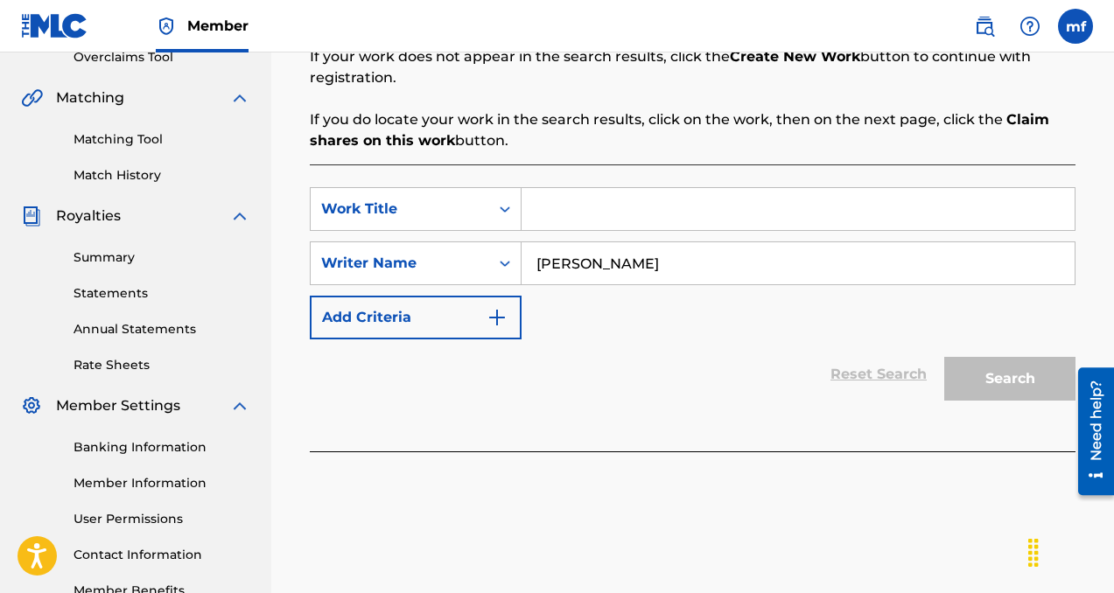
click at [560, 209] on input "Search Form" at bounding box center [798, 209] width 553 height 42
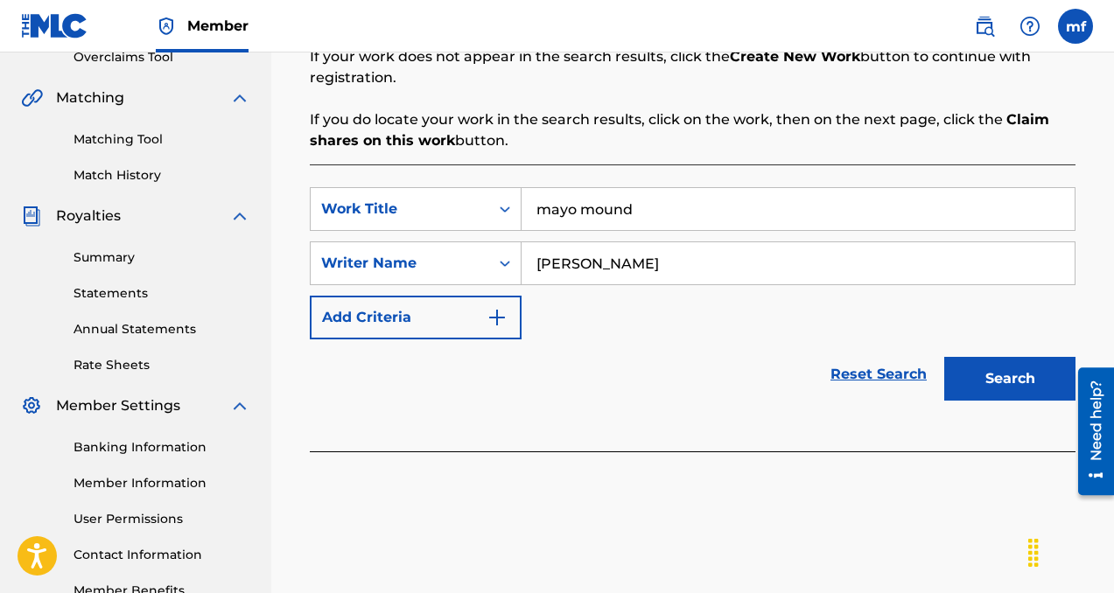
click at [959, 375] on button "Search" at bounding box center [1009, 379] width 131 height 44
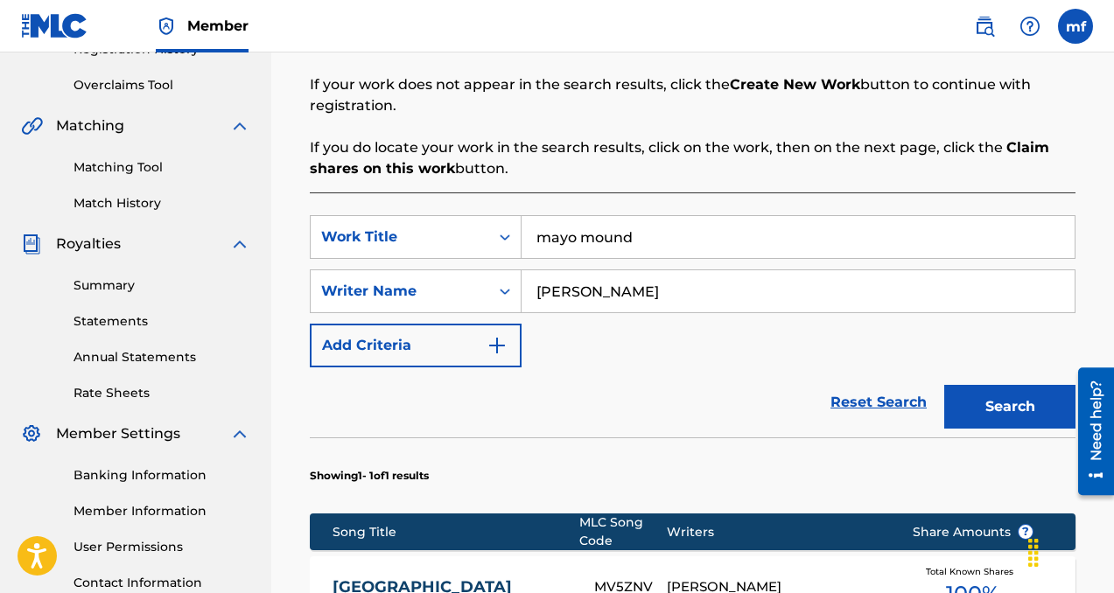
scroll to position [323, 0]
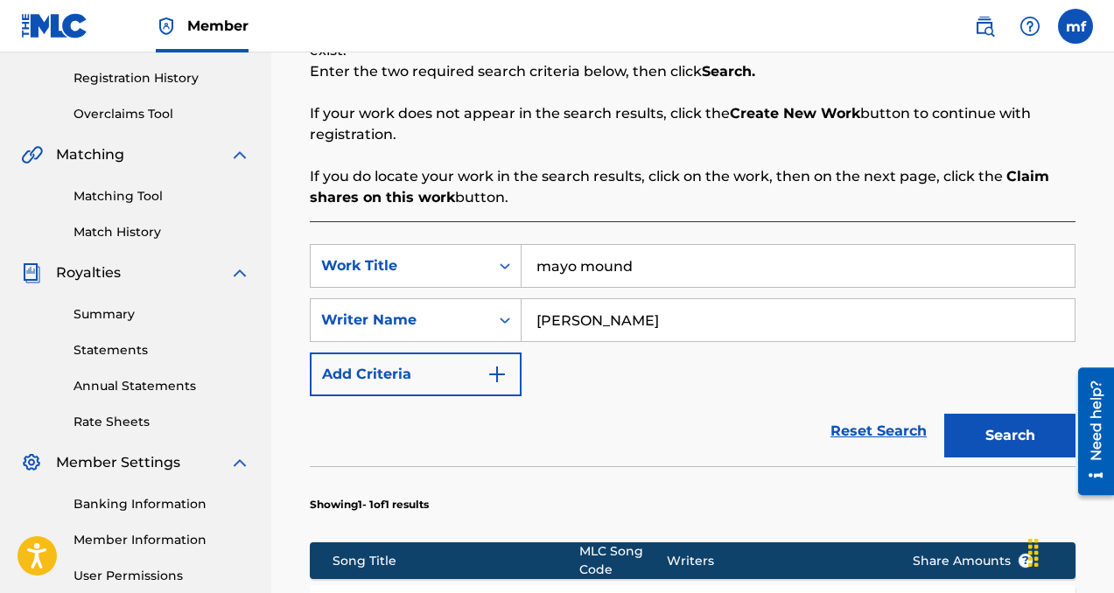
drag, startPoint x: 662, startPoint y: 267, endPoint x: 521, endPoint y: 258, distance: 142.0
click at [522, 258] on input "mayo mound" at bounding box center [798, 266] width 553 height 42
type input "cross tha line"
click at [1004, 437] on button "Search" at bounding box center [1009, 436] width 131 height 44
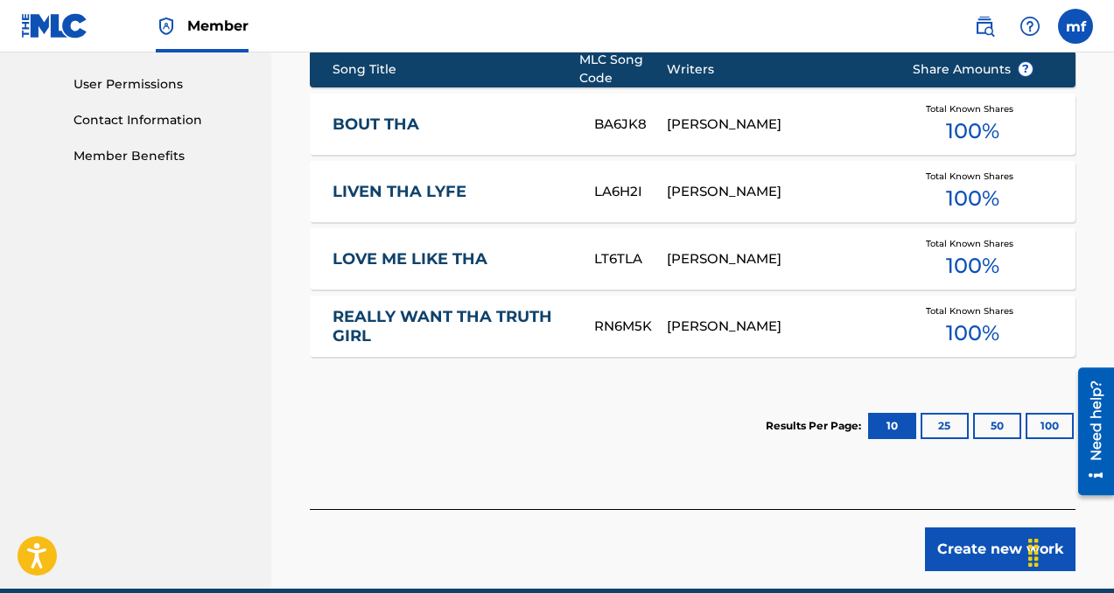
scroll to position [810, 0]
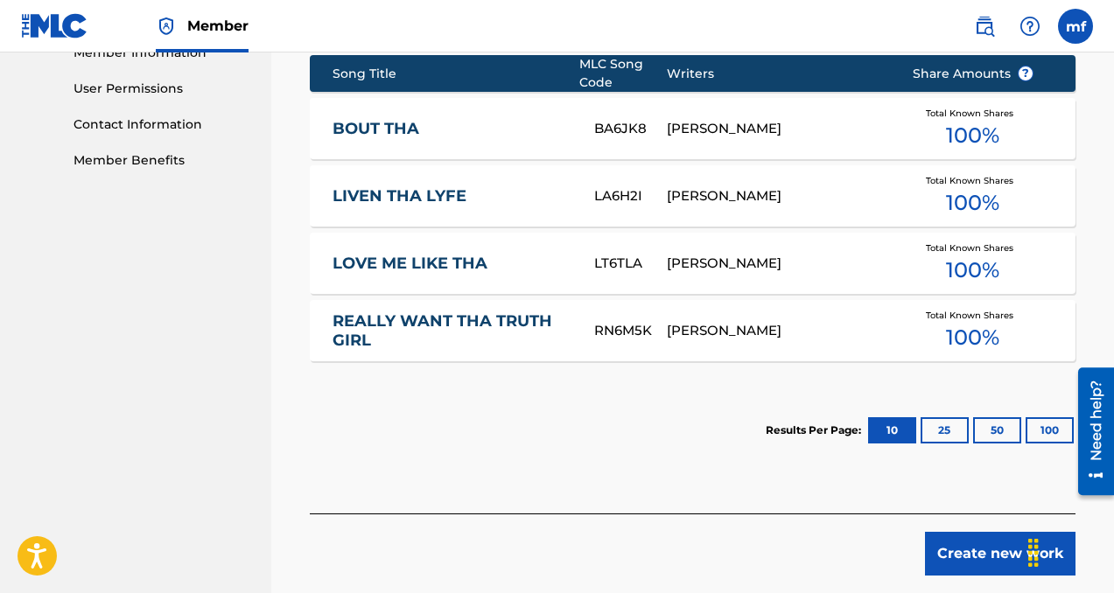
click at [986, 542] on button "Create new work" at bounding box center [1000, 554] width 151 height 44
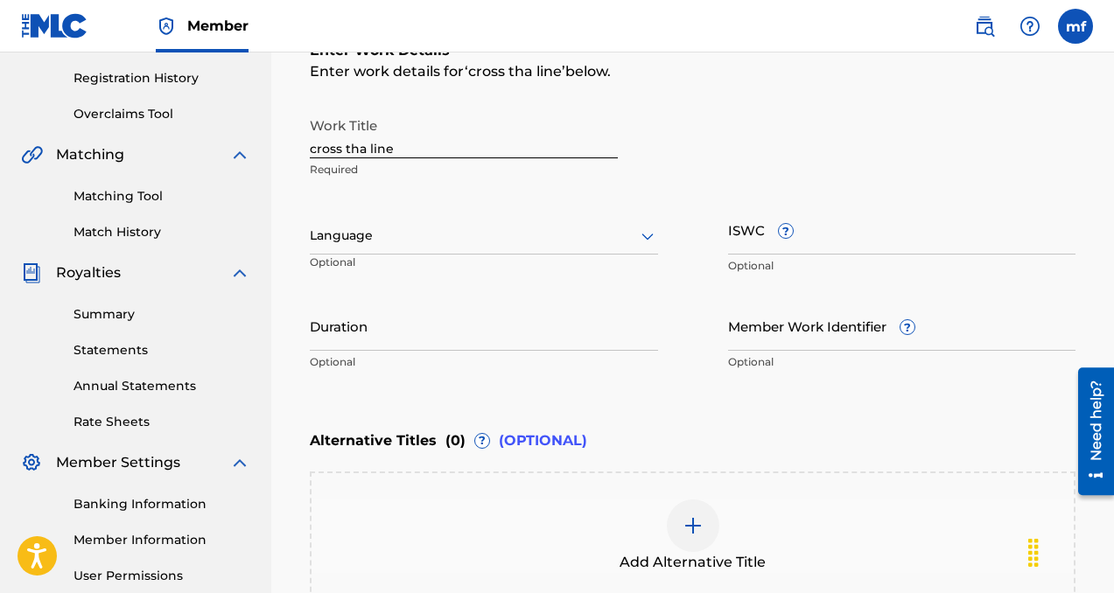
scroll to position [305, 0]
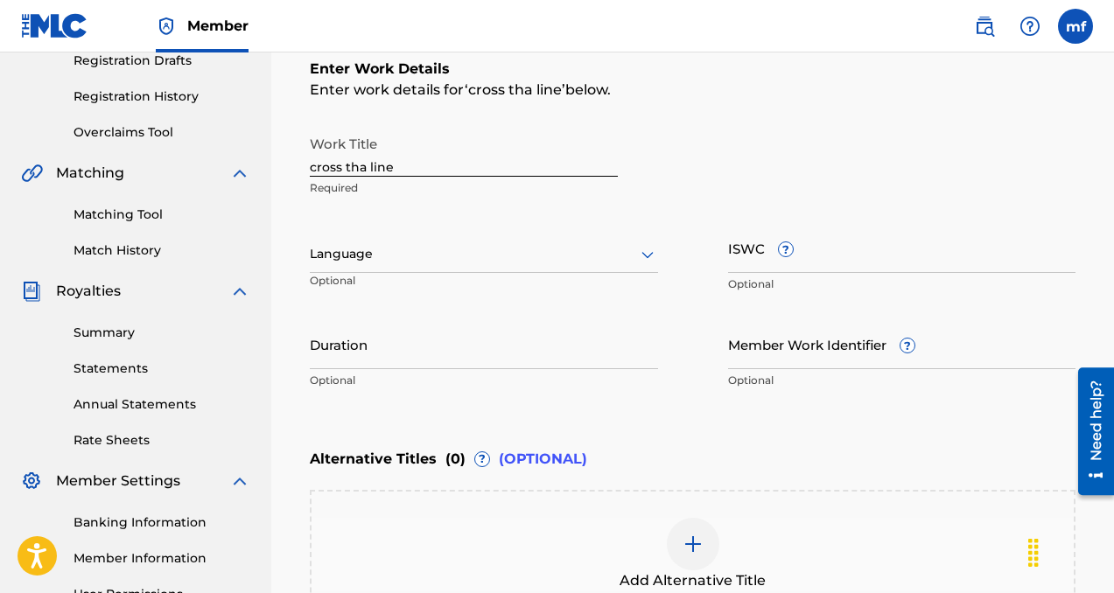
click at [363, 248] on div at bounding box center [484, 254] width 348 height 22
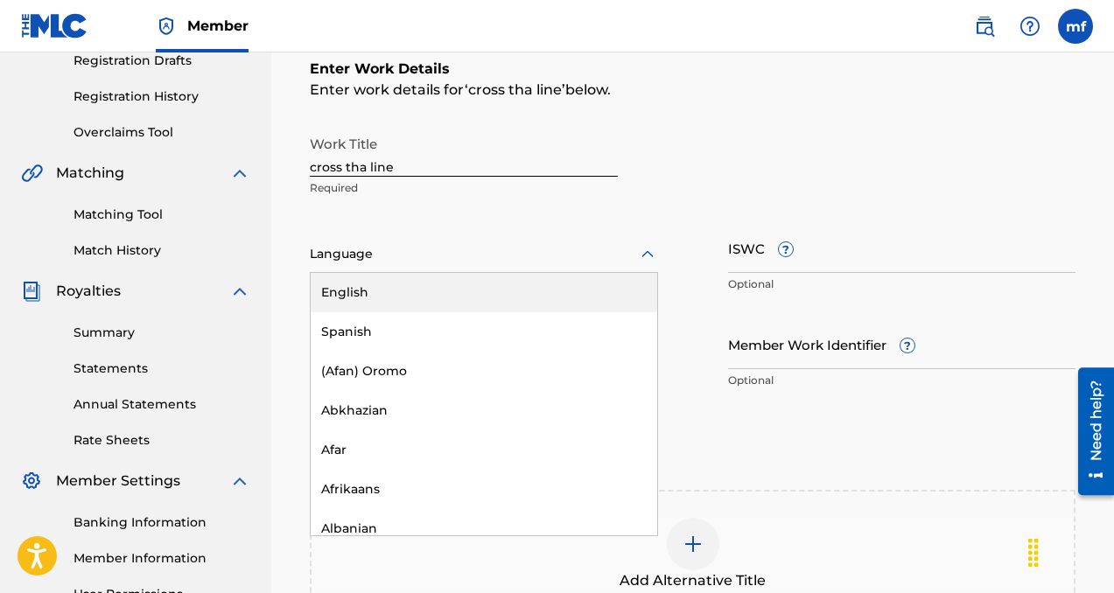
click at [361, 299] on div "English" at bounding box center [484, 292] width 347 height 39
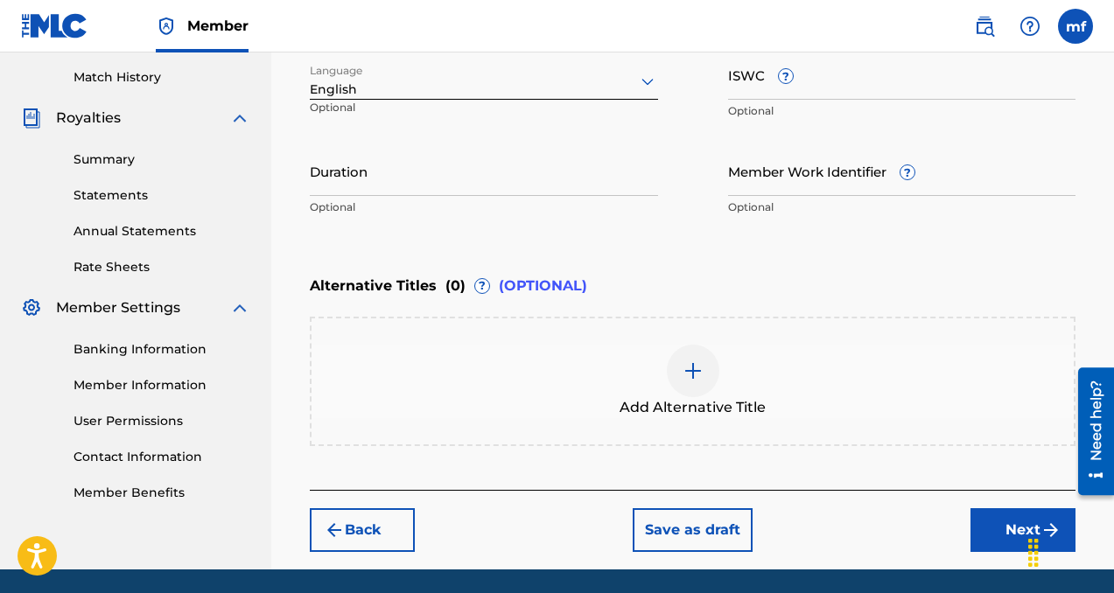
scroll to position [538, 0]
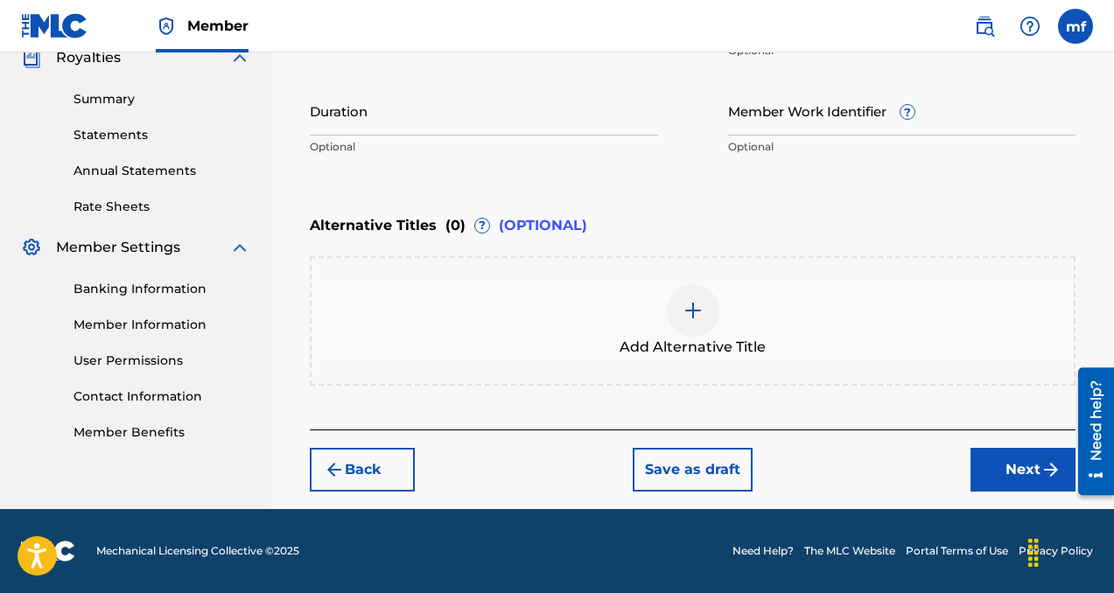
click at [1000, 467] on button "Next" at bounding box center [1022, 470] width 105 height 44
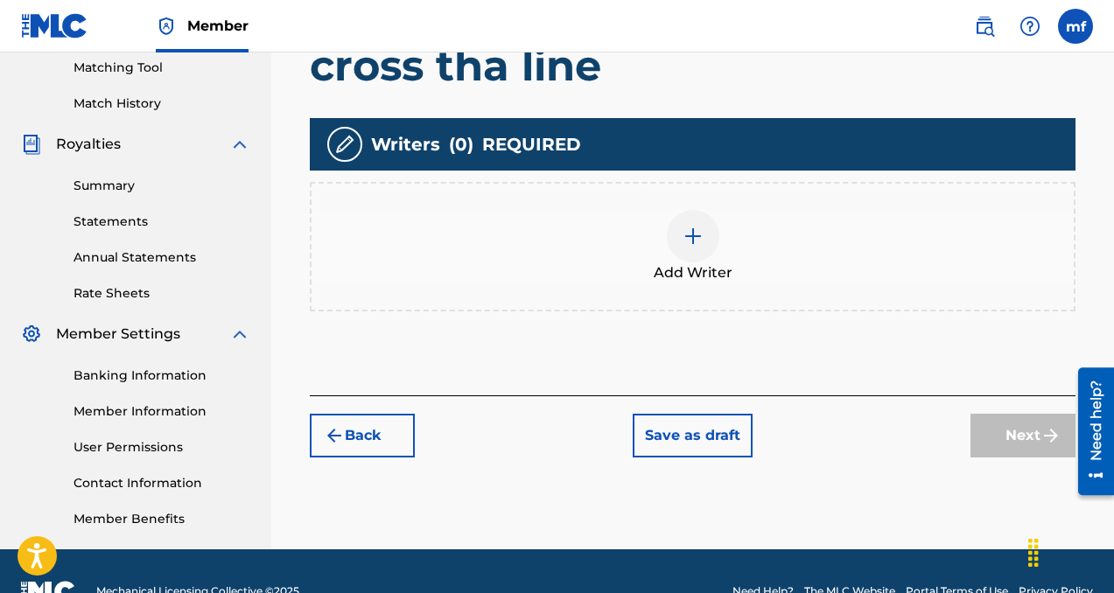
scroll to position [454, 0]
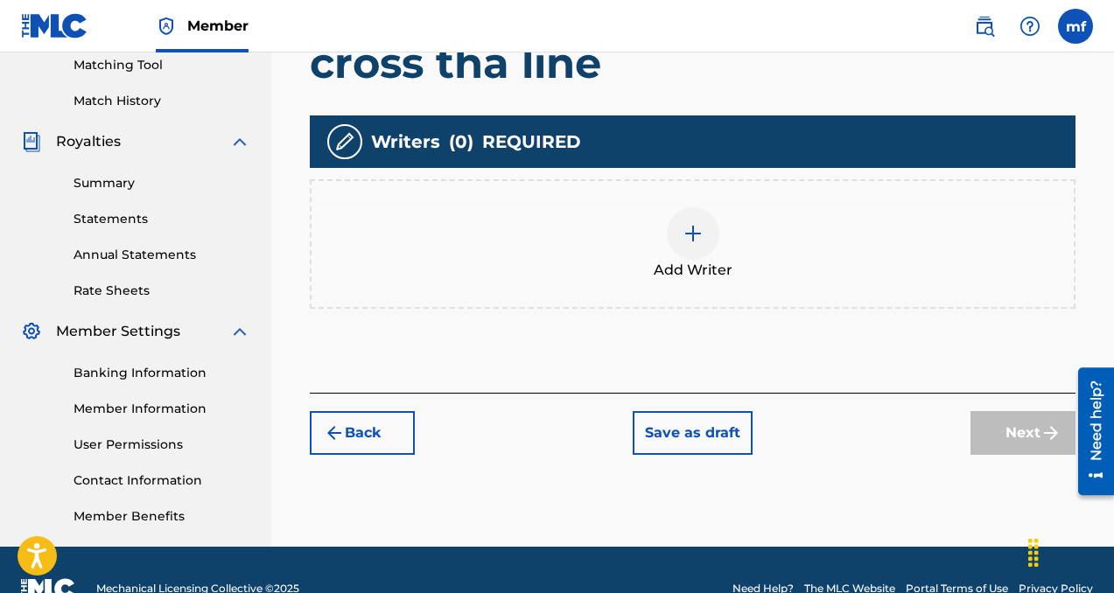
click at [709, 234] on div at bounding box center [693, 233] width 53 height 53
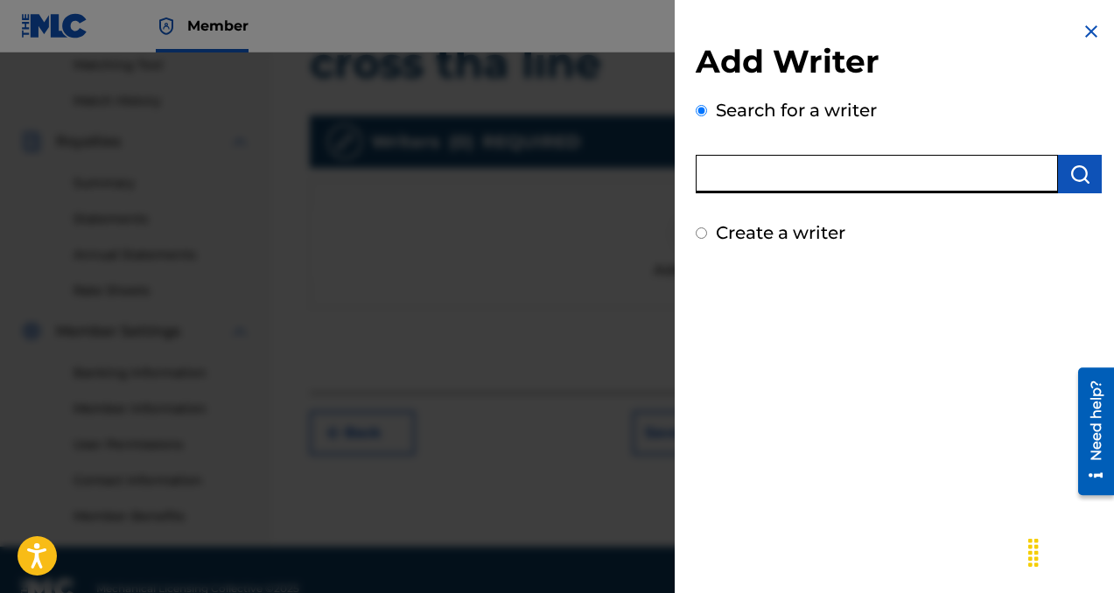
click at [1017, 174] on input "text" at bounding box center [877, 174] width 362 height 39
type input "machiavelli"
click at [1074, 169] on img "submit" at bounding box center [1079, 174] width 21 height 21
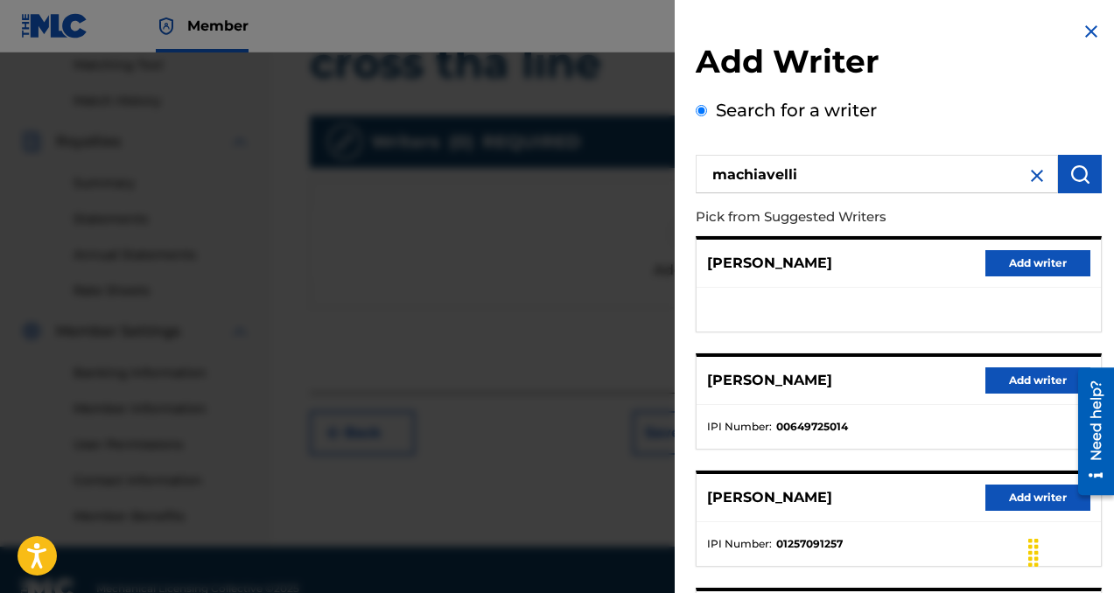
click at [1018, 387] on button "Add writer" at bounding box center [1037, 381] width 105 height 26
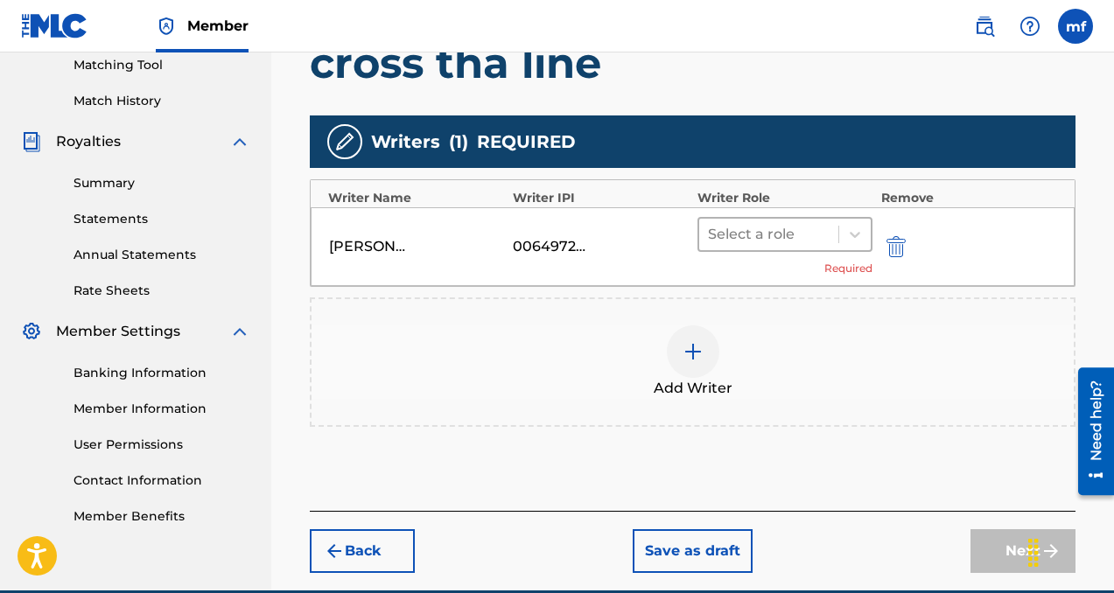
click at [753, 226] on div at bounding box center [769, 234] width 122 height 25
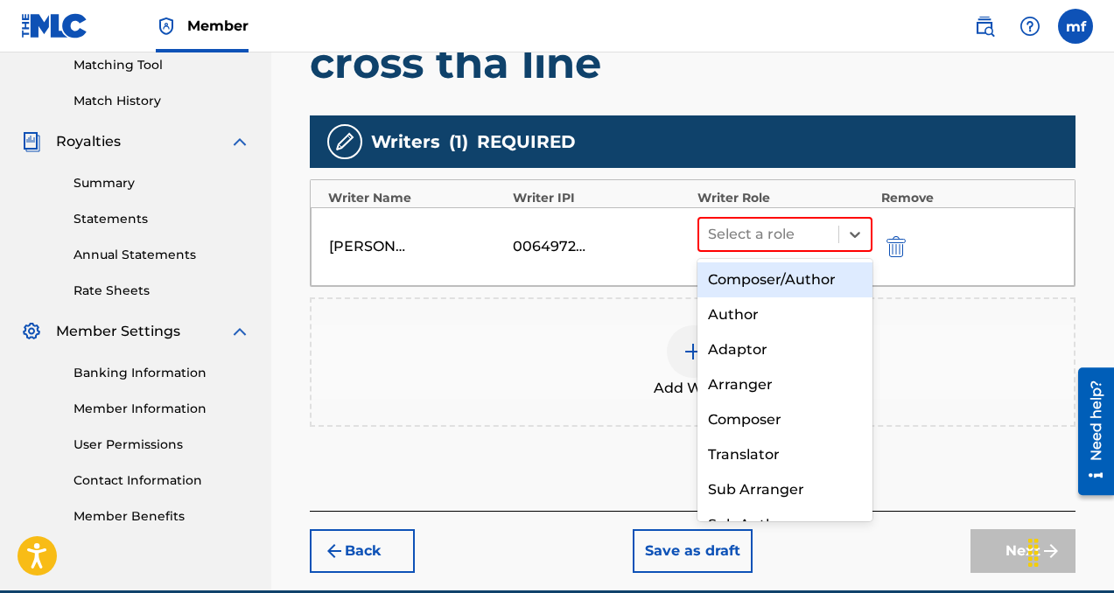
click at [757, 275] on div "Composer/Author" at bounding box center [784, 280] width 175 height 35
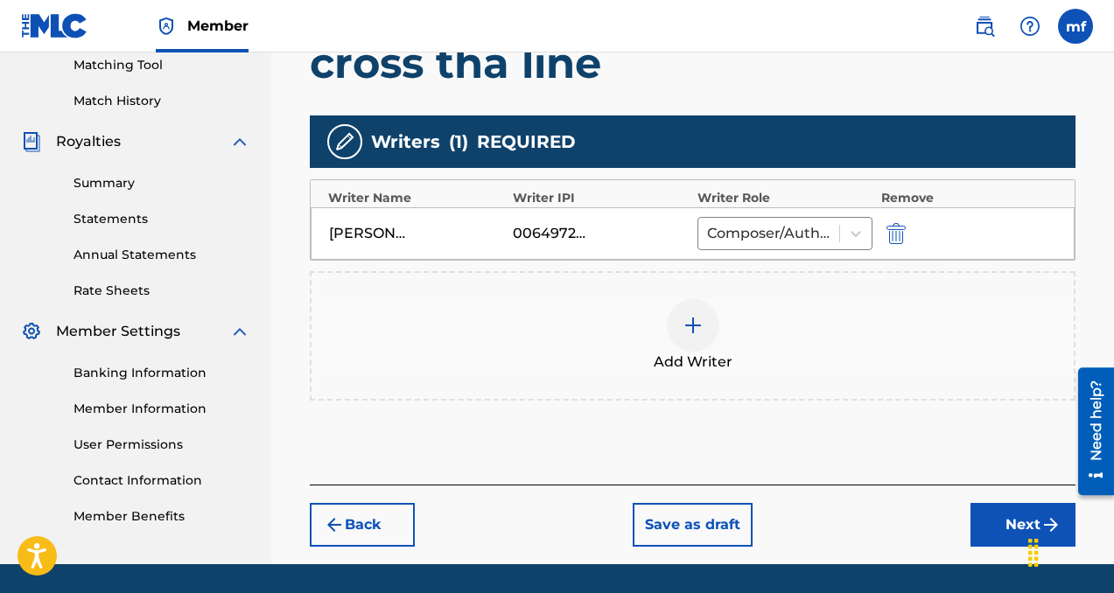
click at [993, 525] on button "Next" at bounding box center [1022, 525] width 105 height 44
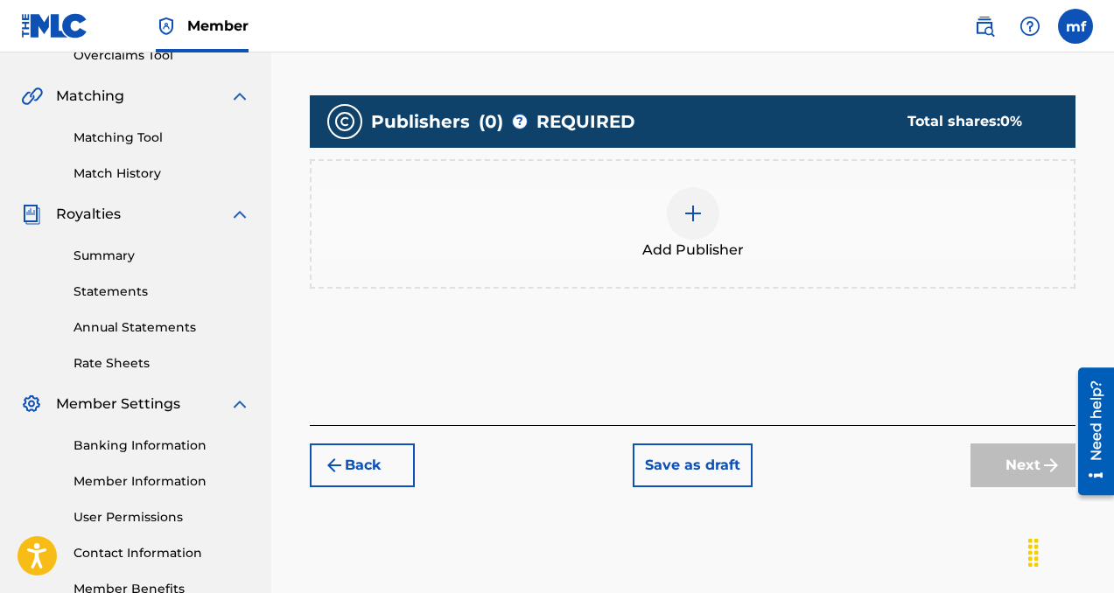
scroll to position [385, 0]
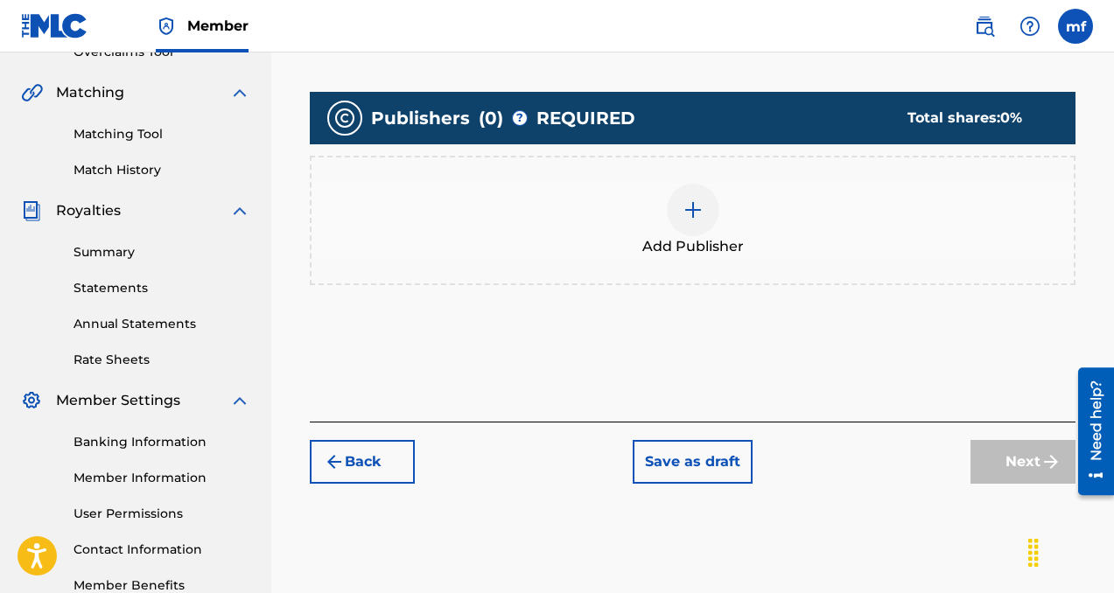
click at [695, 205] on img at bounding box center [693, 210] width 21 height 21
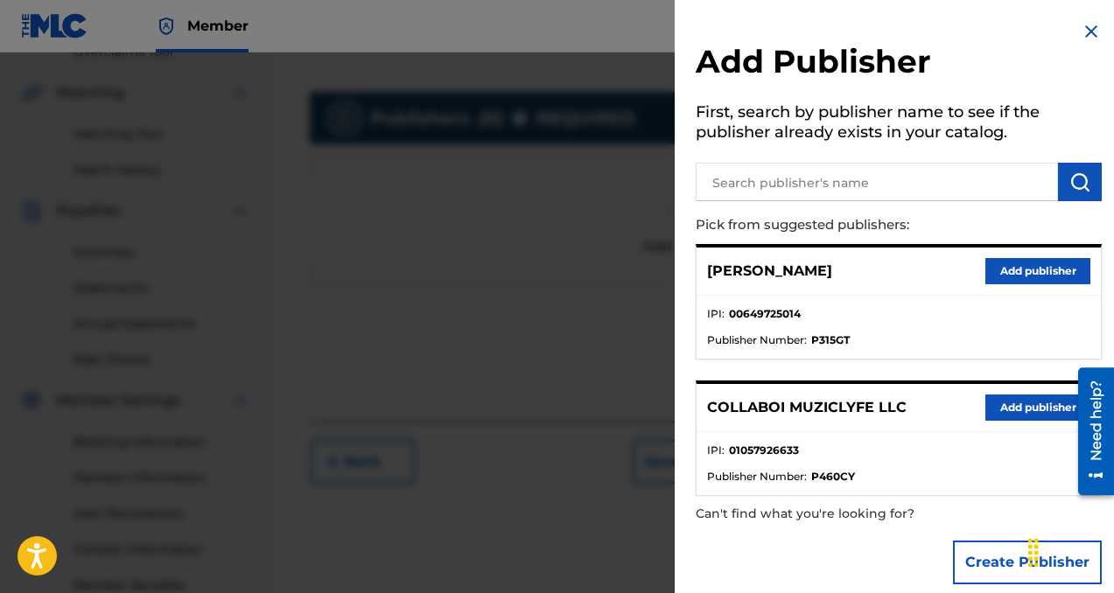
scroll to position [21, 0]
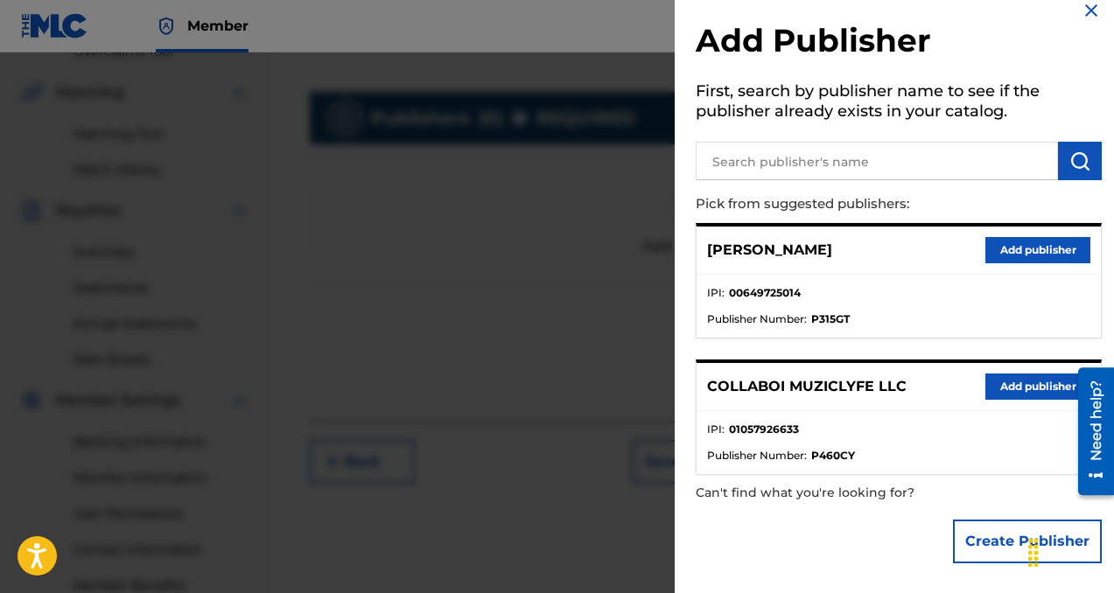
click at [1004, 386] on button "Add publisher" at bounding box center [1037, 387] width 105 height 26
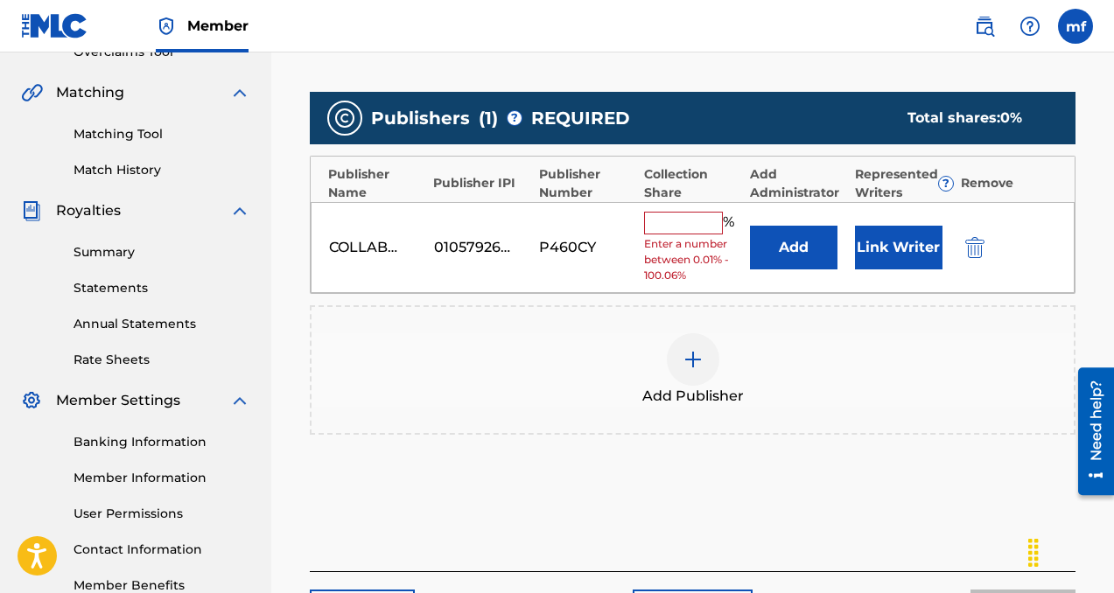
click at [677, 233] on input "text" at bounding box center [683, 223] width 79 height 23
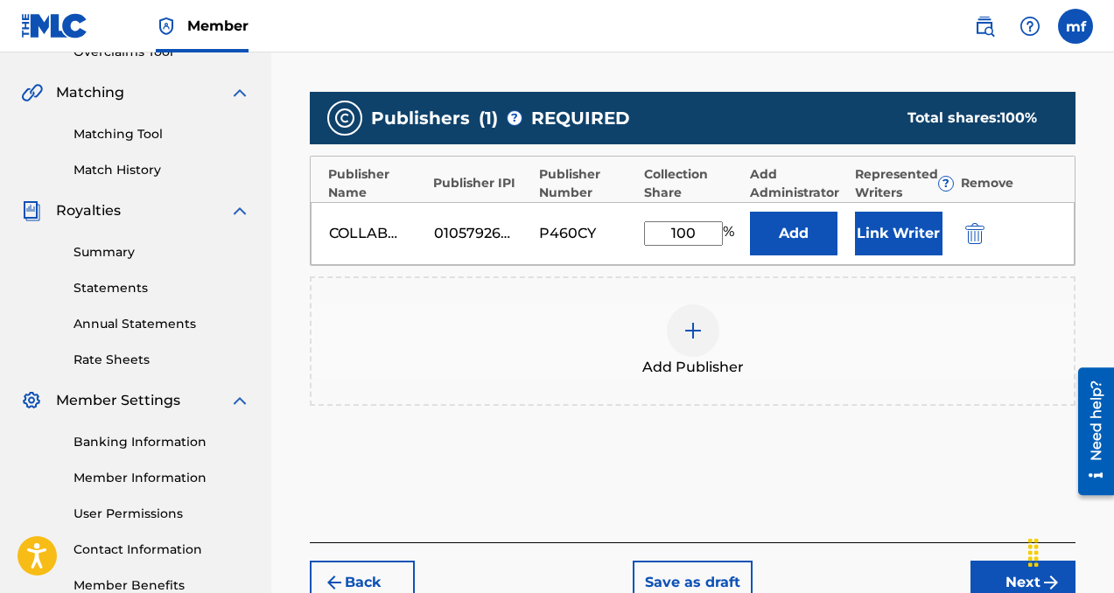
type input "100"
click at [785, 239] on button "Add" at bounding box center [794, 234] width 88 height 44
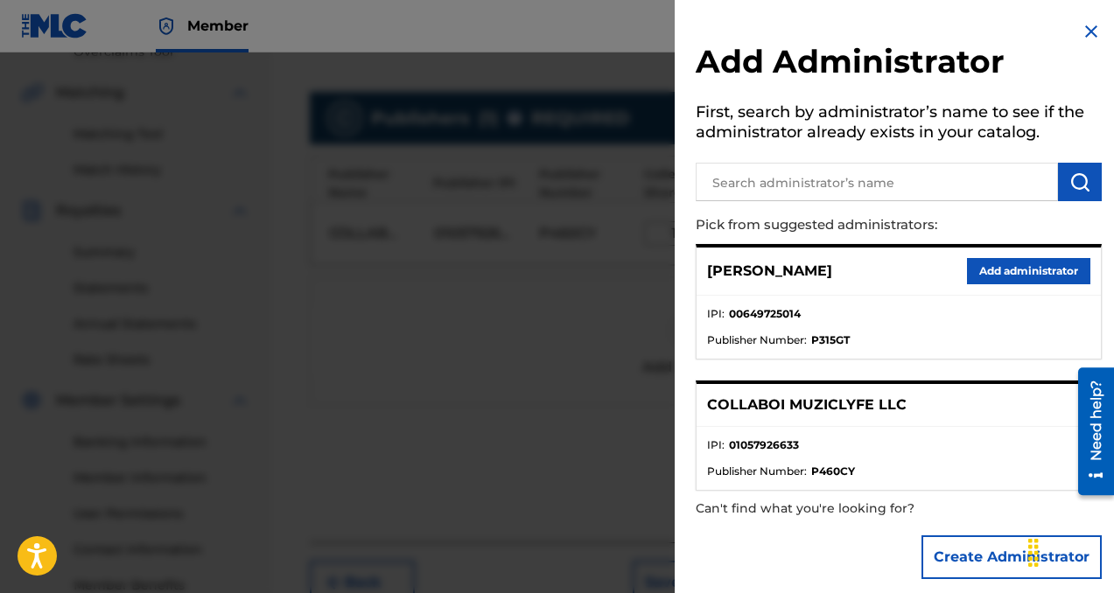
click at [990, 274] on button "Add administrator" at bounding box center [1028, 271] width 123 height 26
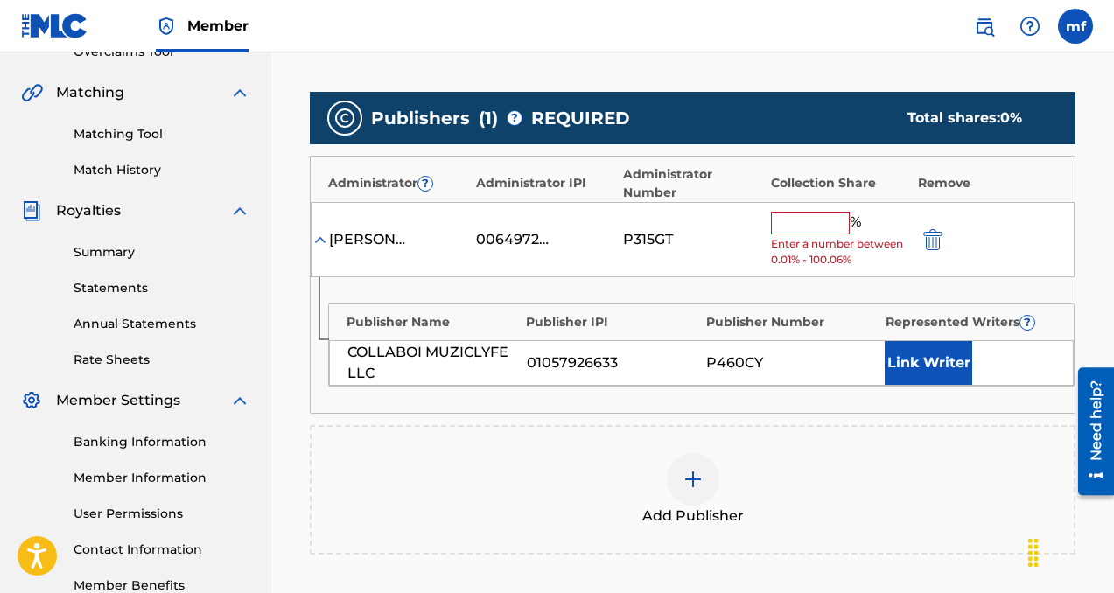
click at [795, 230] on input "text" at bounding box center [810, 223] width 79 height 23
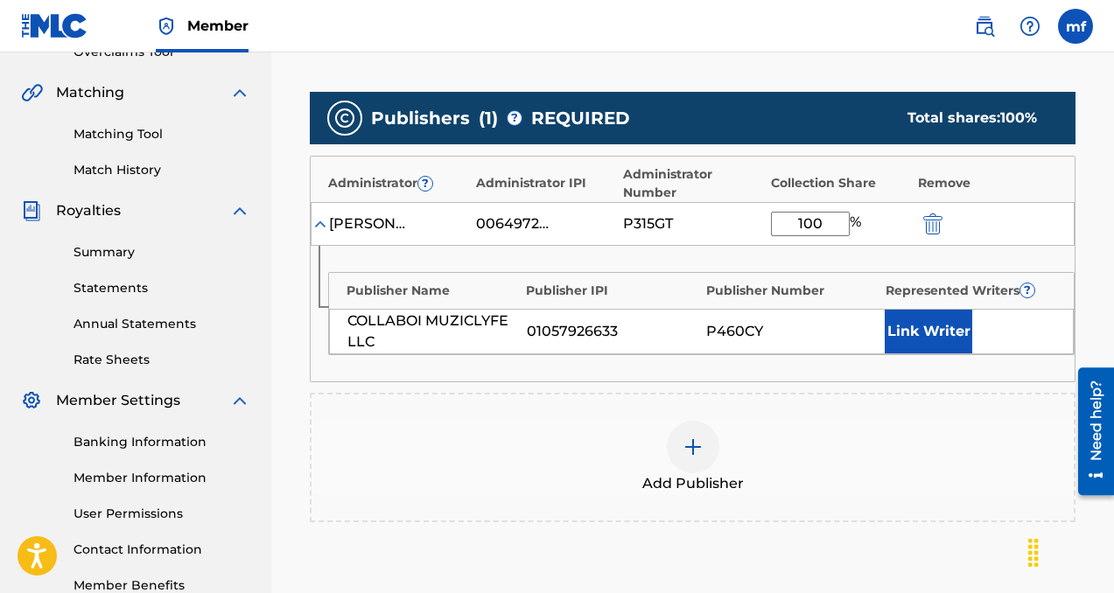
type input "100"
click at [919, 332] on button "Link Writer" at bounding box center [929, 332] width 88 height 44
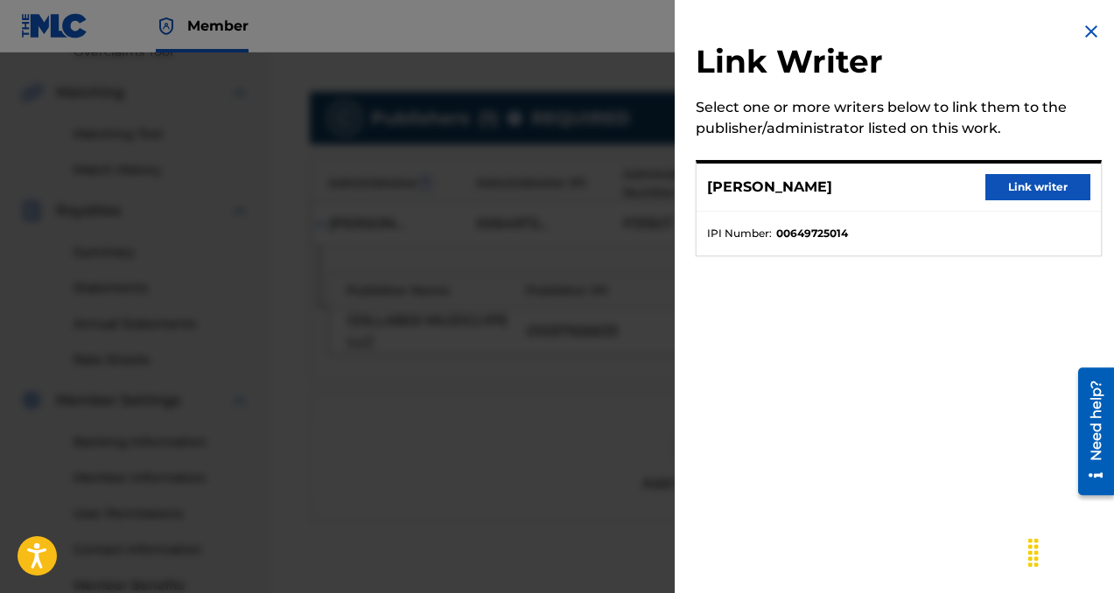
click at [1035, 192] on button "Link writer" at bounding box center [1037, 187] width 105 height 26
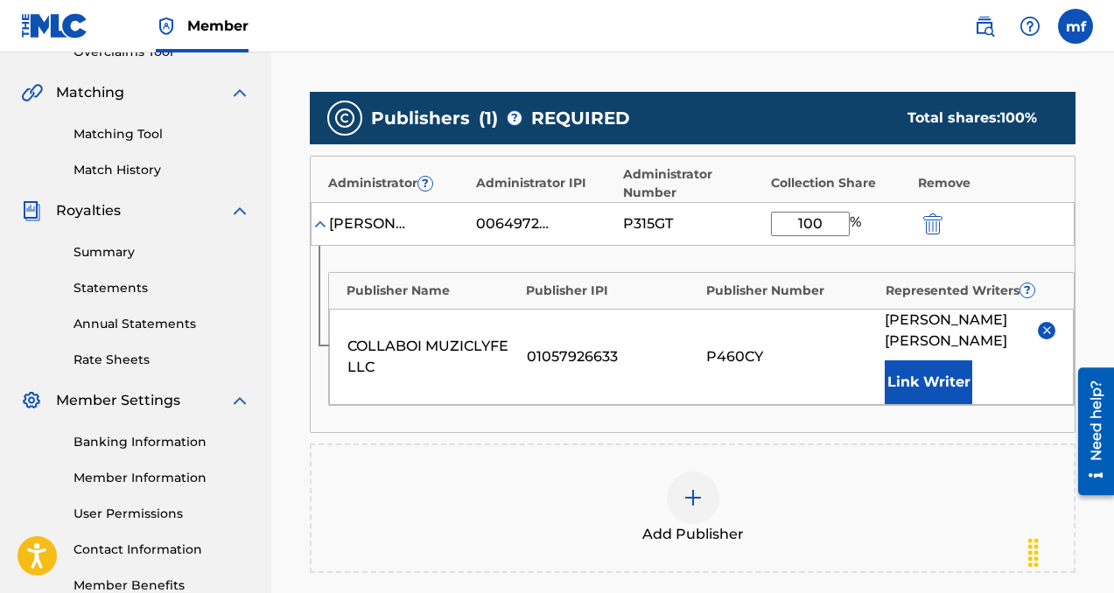
click at [913, 380] on button "Link Writer" at bounding box center [929, 383] width 88 height 44
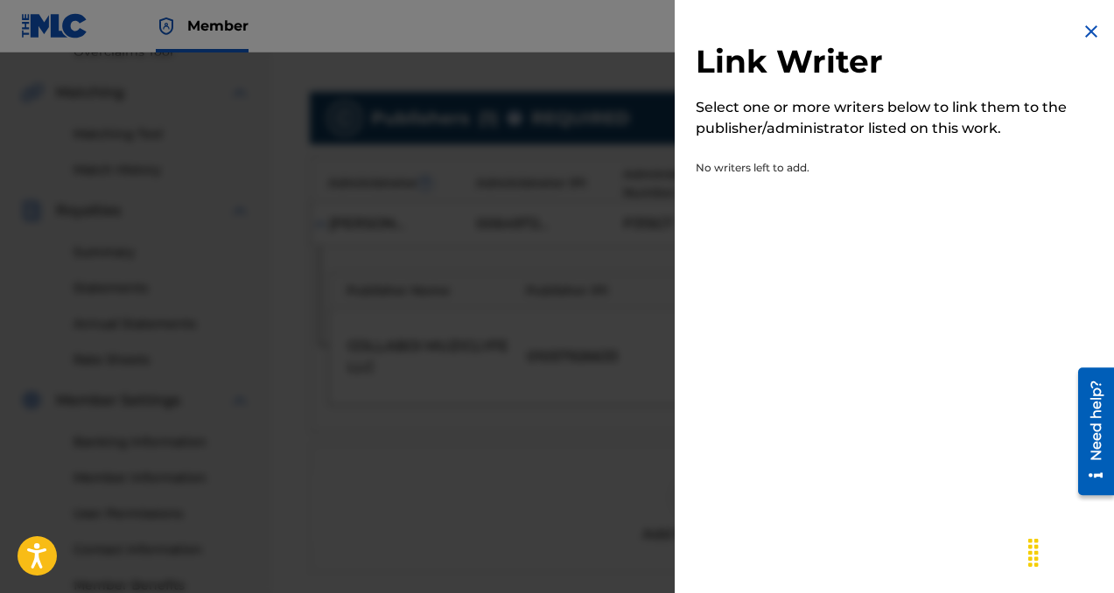
click at [1084, 32] on img at bounding box center [1091, 31] width 21 height 21
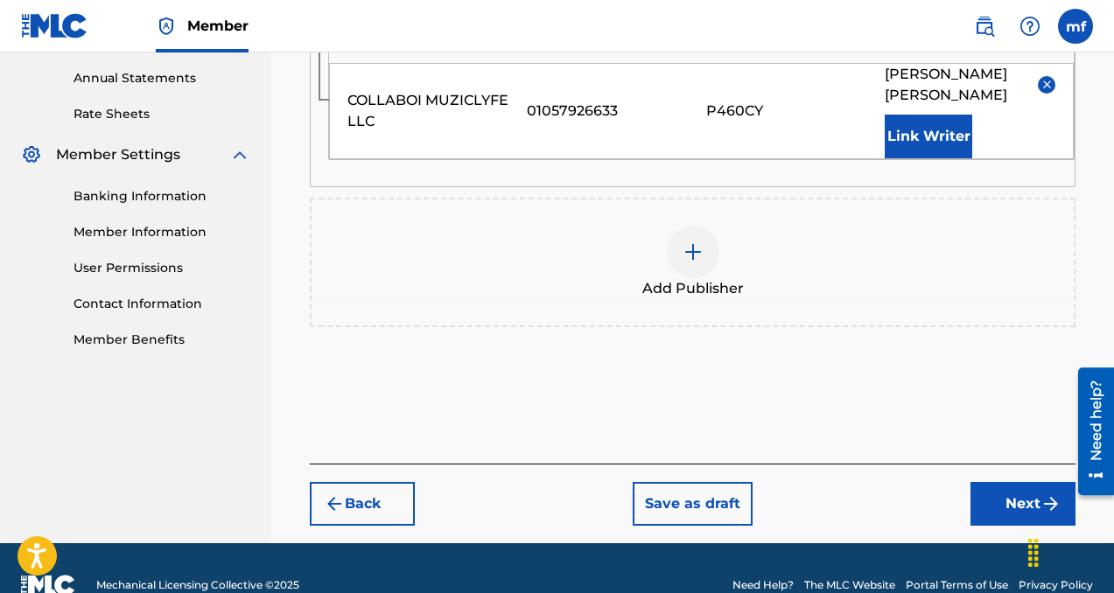
scroll to position [665, 0]
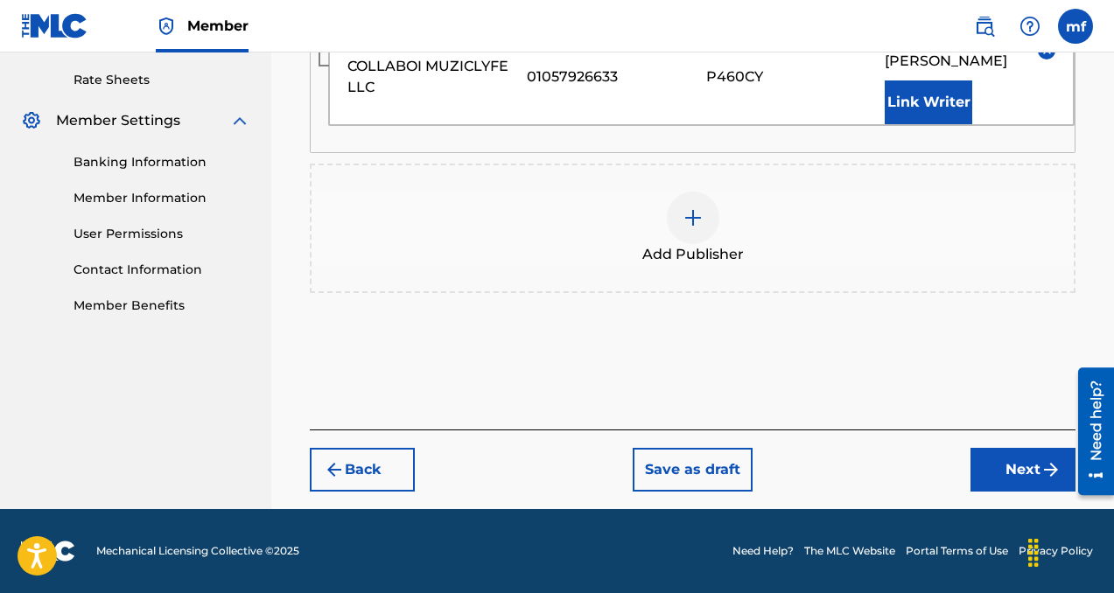
click at [1026, 484] on button "Next" at bounding box center [1022, 470] width 105 height 44
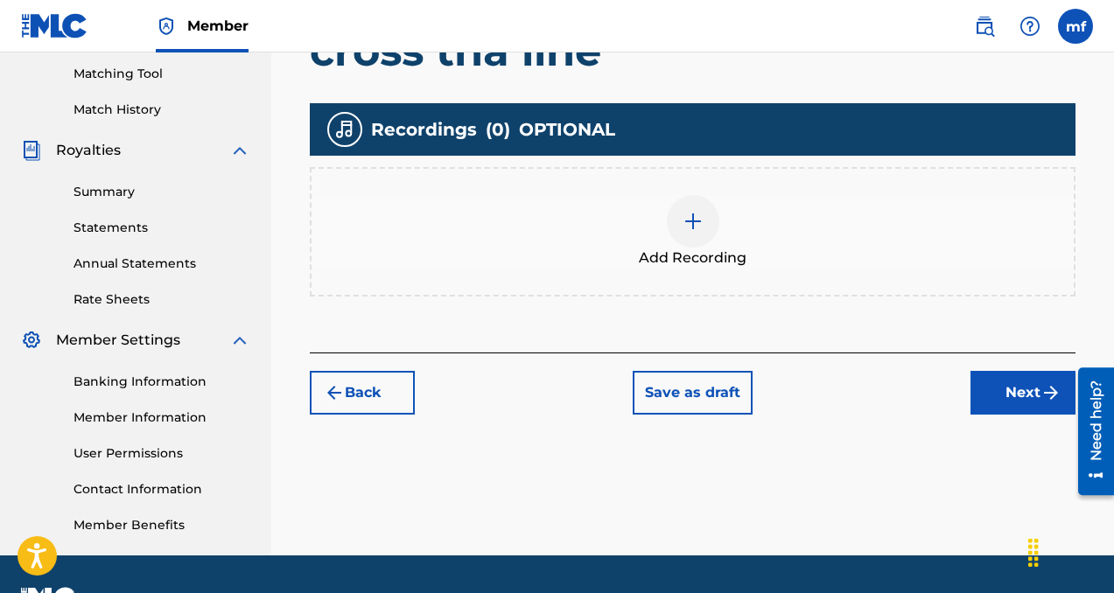
scroll to position [447, 0]
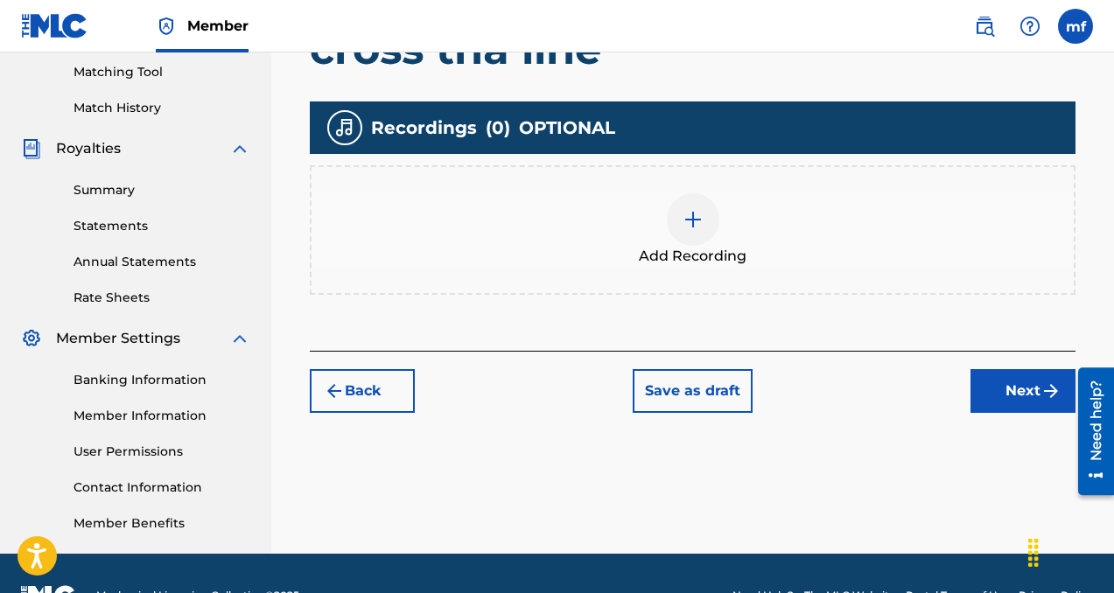
click at [684, 233] on div at bounding box center [693, 219] width 53 height 53
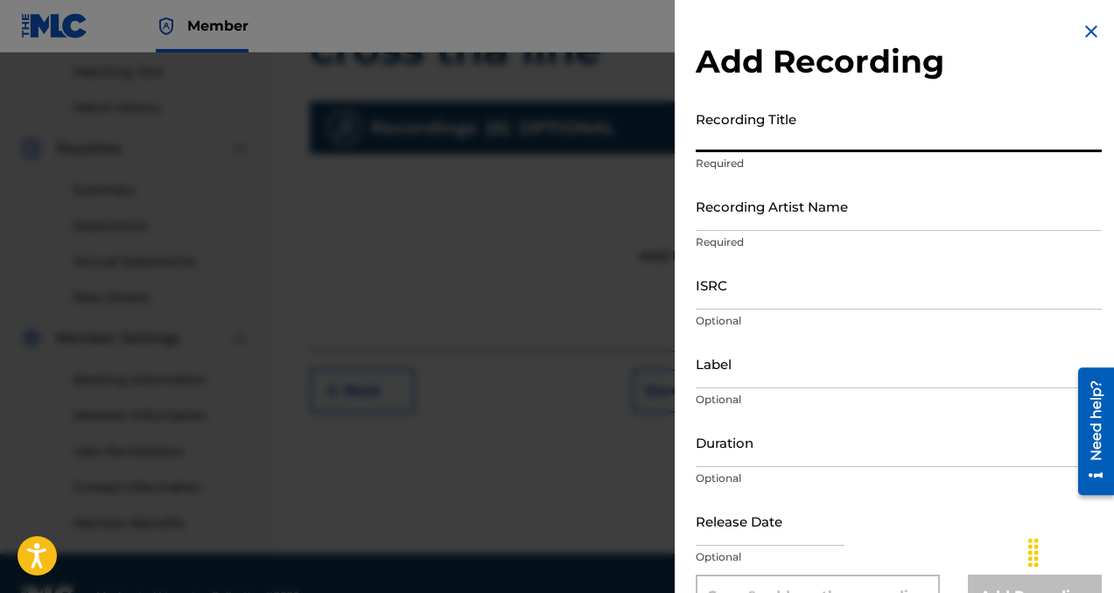
click at [713, 137] on input "Recording Title" at bounding box center [899, 127] width 406 height 50
type input "cross tha line"
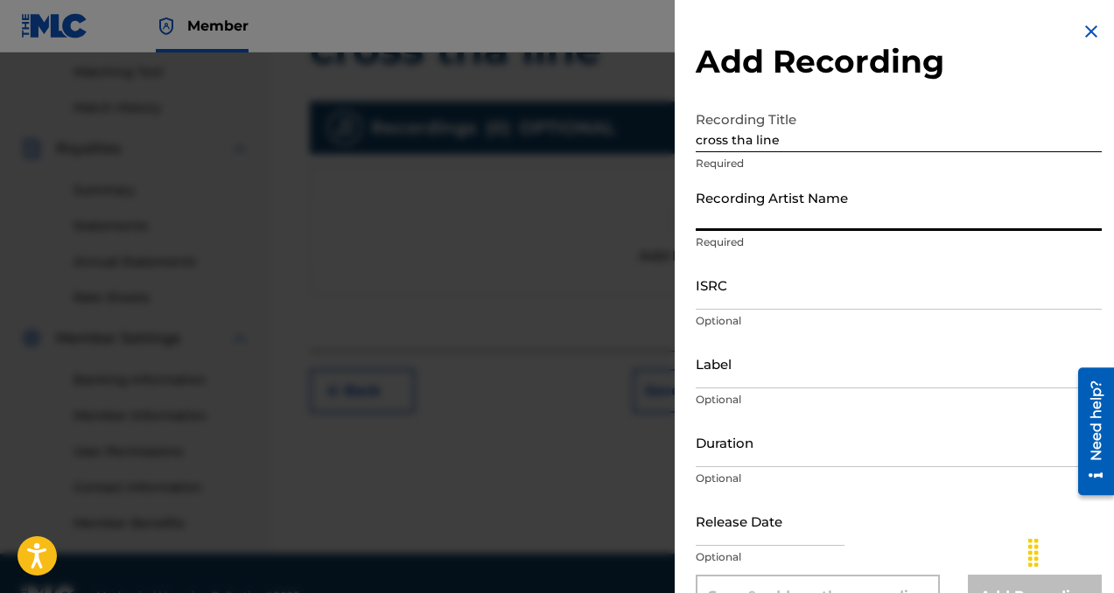
click at [760, 200] on input "Recording Artist Name" at bounding box center [899, 206] width 406 height 50
type input "collaboi"
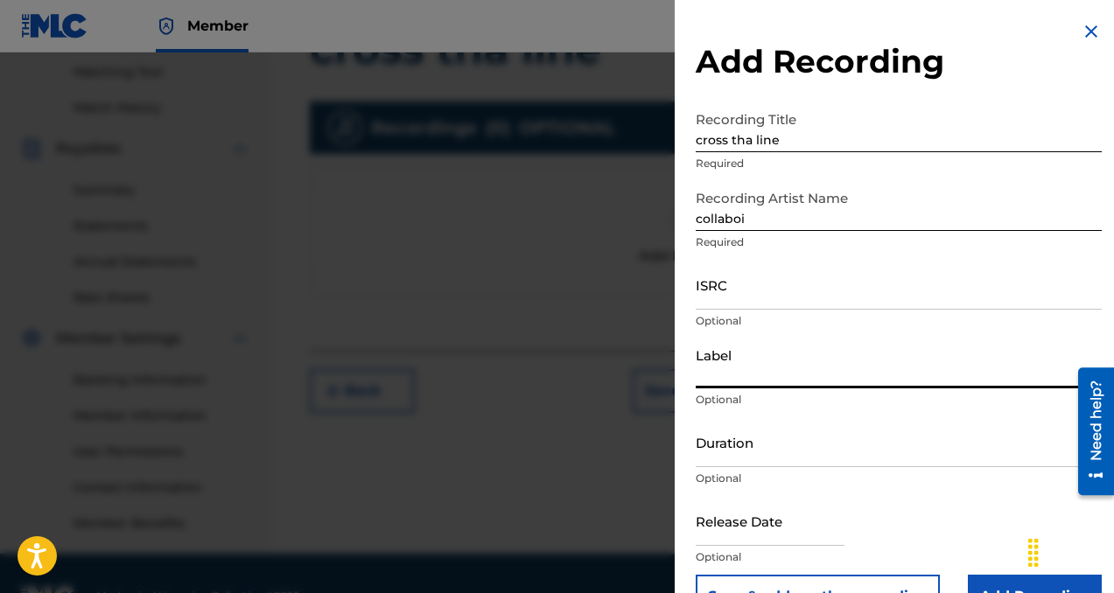
click at [755, 377] on input "Label" at bounding box center [899, 364] width 406 height 50
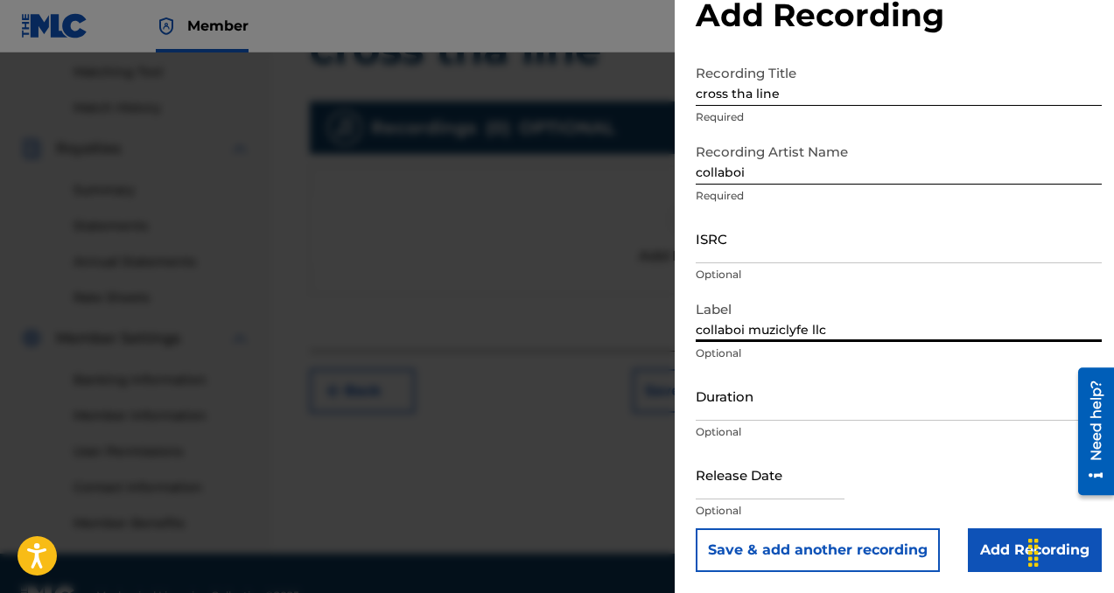
type input "collaboi muziclyfe llc"
click at [983, 562] on input "Add Recording" at bounding box center [1035, 551] width 134 height 44
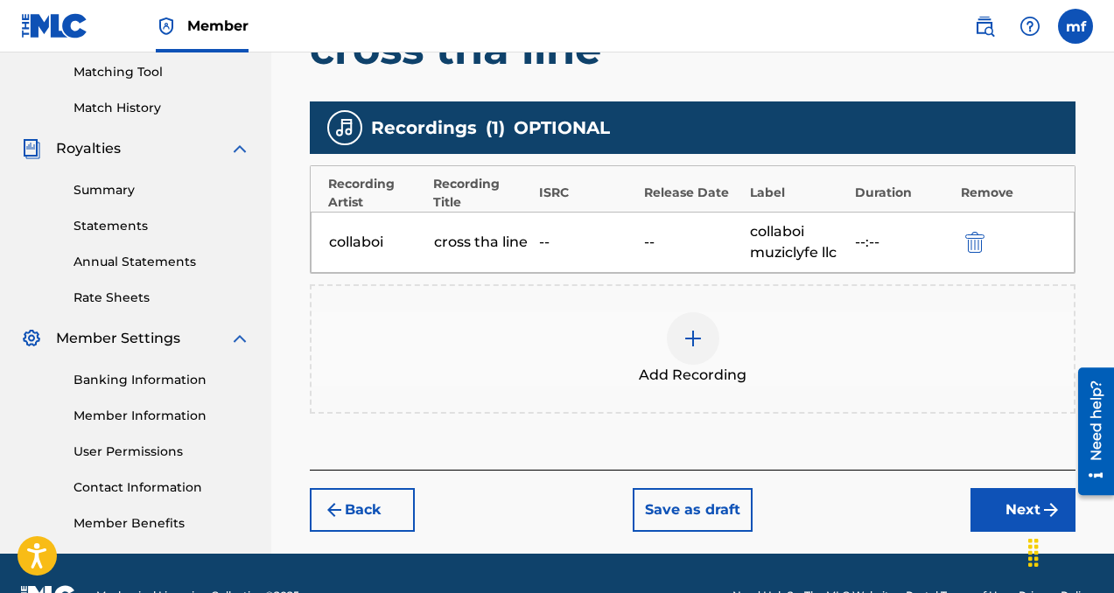
click at [979, 515] on button "Next" at bounding box center [1022, 510] width 105 height 44
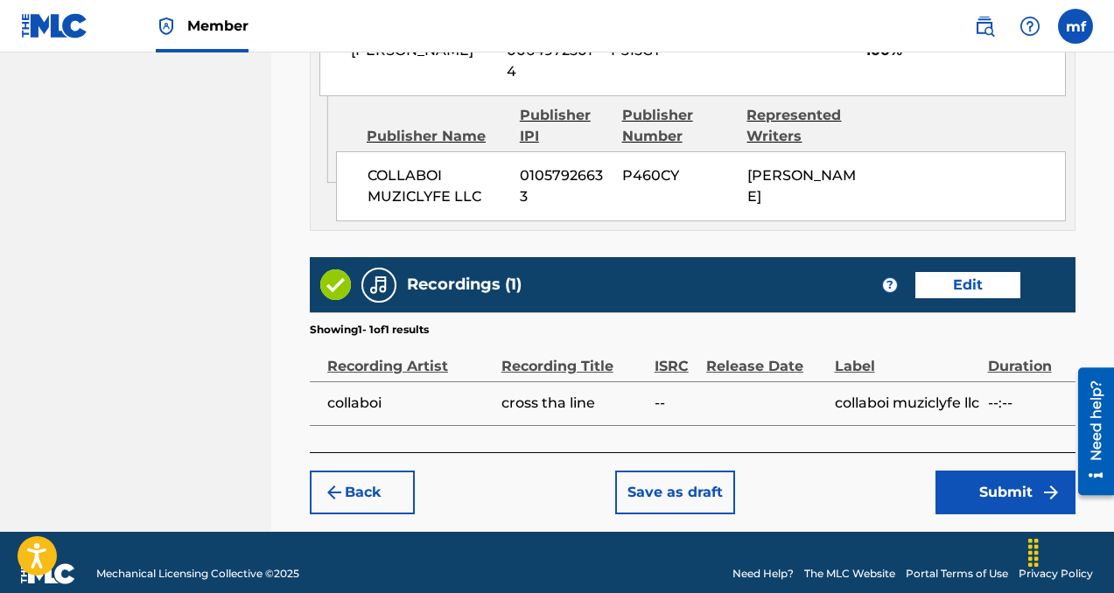
scroll to position [1048, 0]
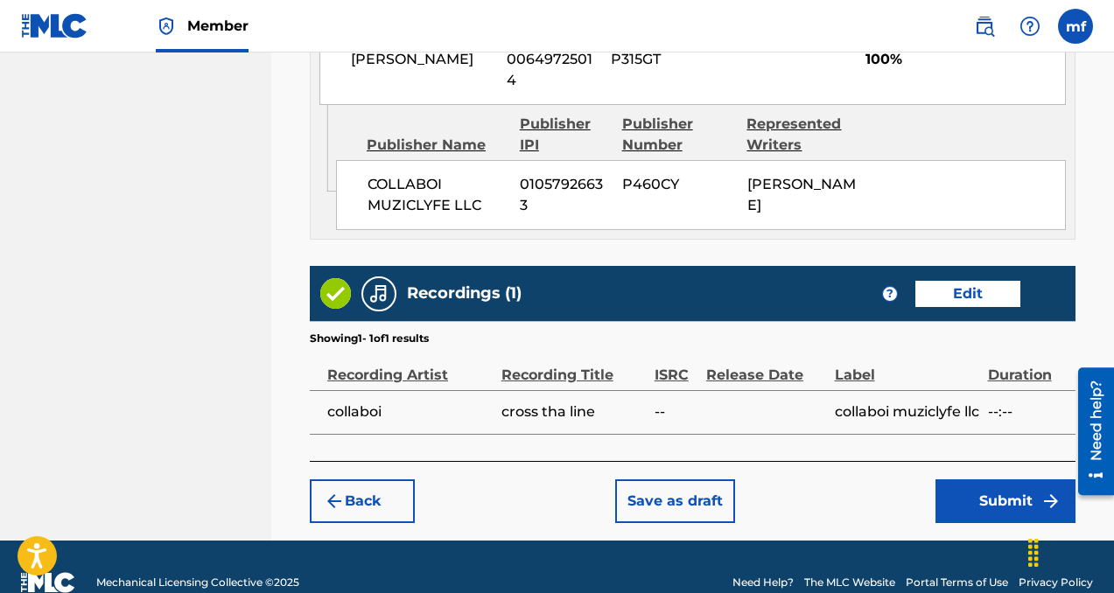
click at [988, 498] on button "Submit" at bounding box center [1005, 502] width 140 height 44
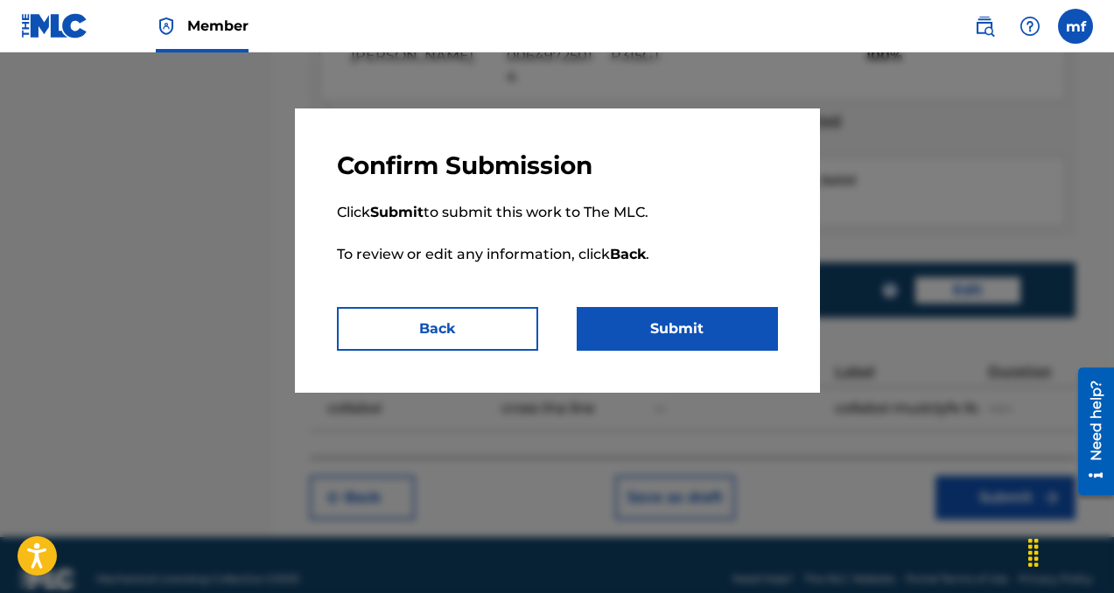
click at [716, 344] on button "Submit" at bounding box center [677, 329] width 201 height 44
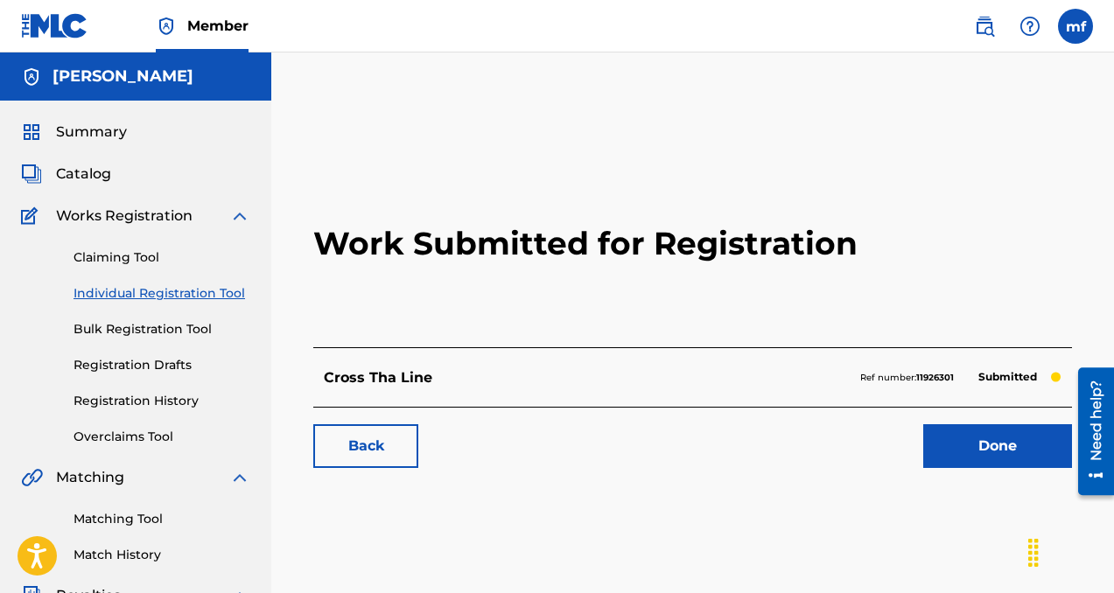
click at [955, 460] on link "Done" at bounding box center [997, 446] width 149 height 44
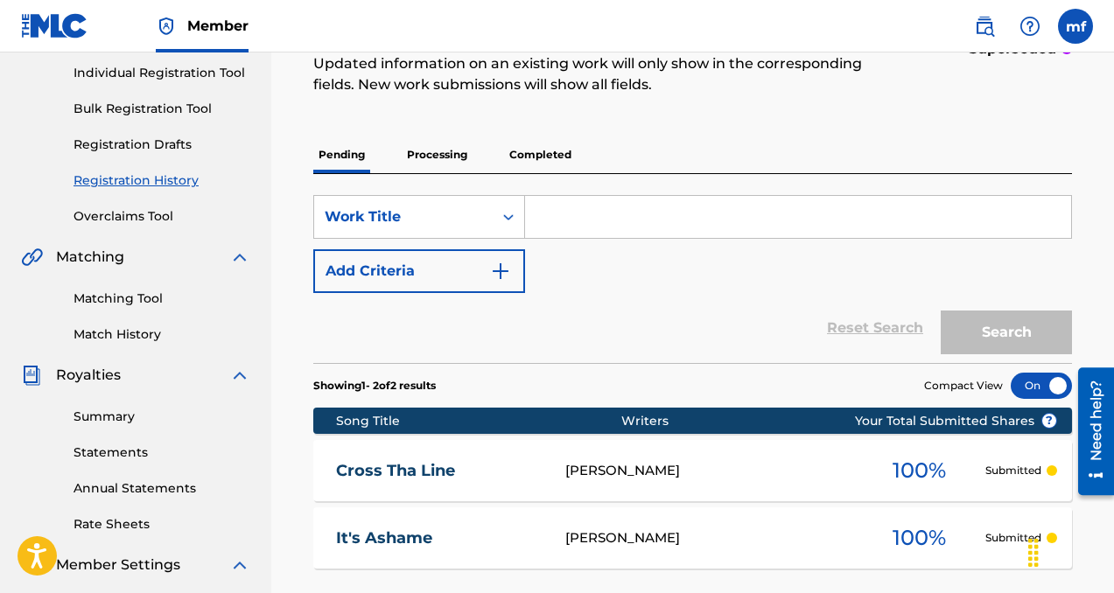
scroll to position [178, 0]
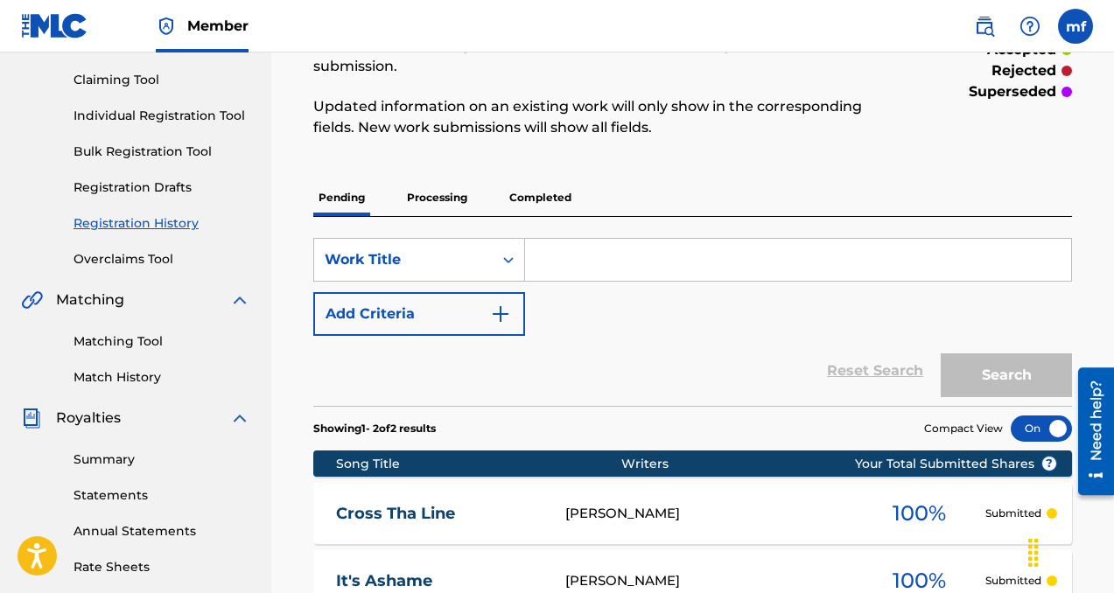
click at [220, 110] on link "Individual Registration Tool" at bounding box center [162, 116] width 177 height 18
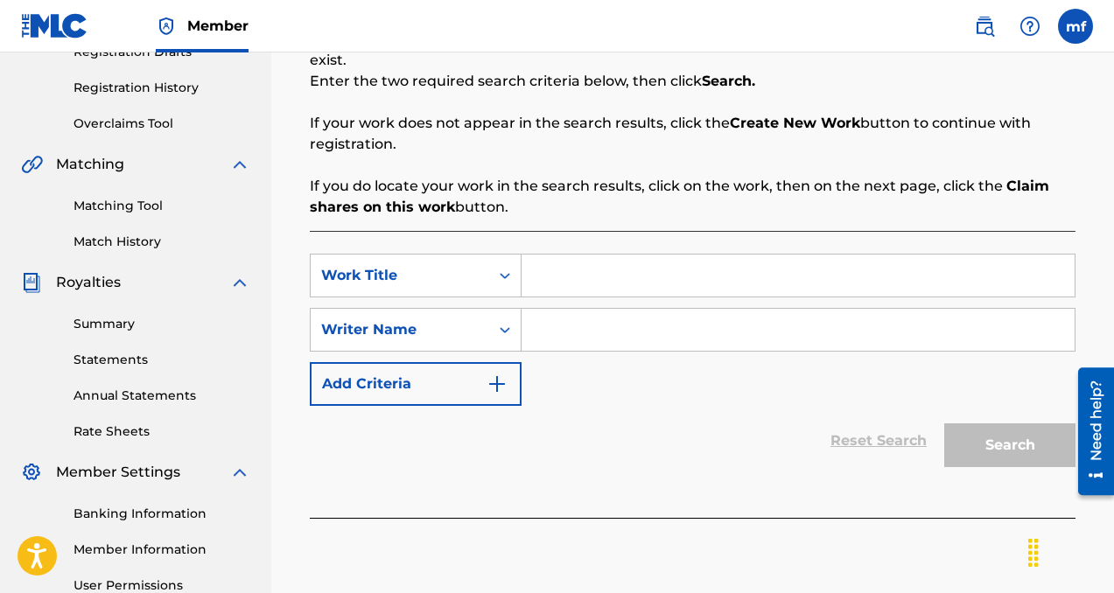
scroll to position [329, 0]
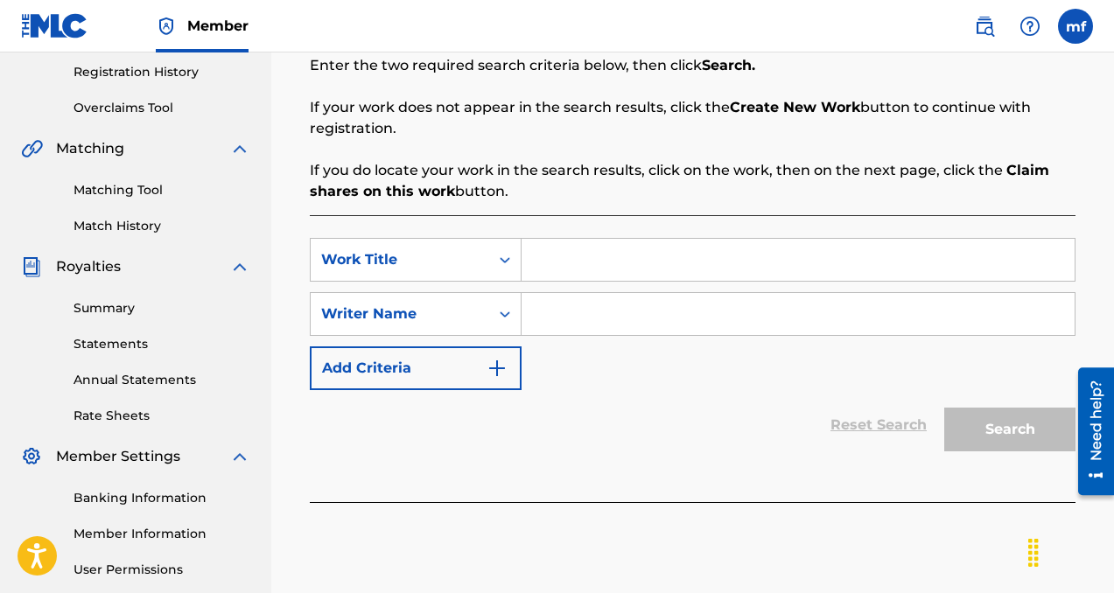
click at [588, 325] on input "Search Form" at bounding box center [798, 314] width 553 height 42
paste input "[PERSON_NAME]"
type input "[PERSON_NAME]"
click at [596, 259] on input "Search Form" at bounding box center [798, 260] width 553 height 42
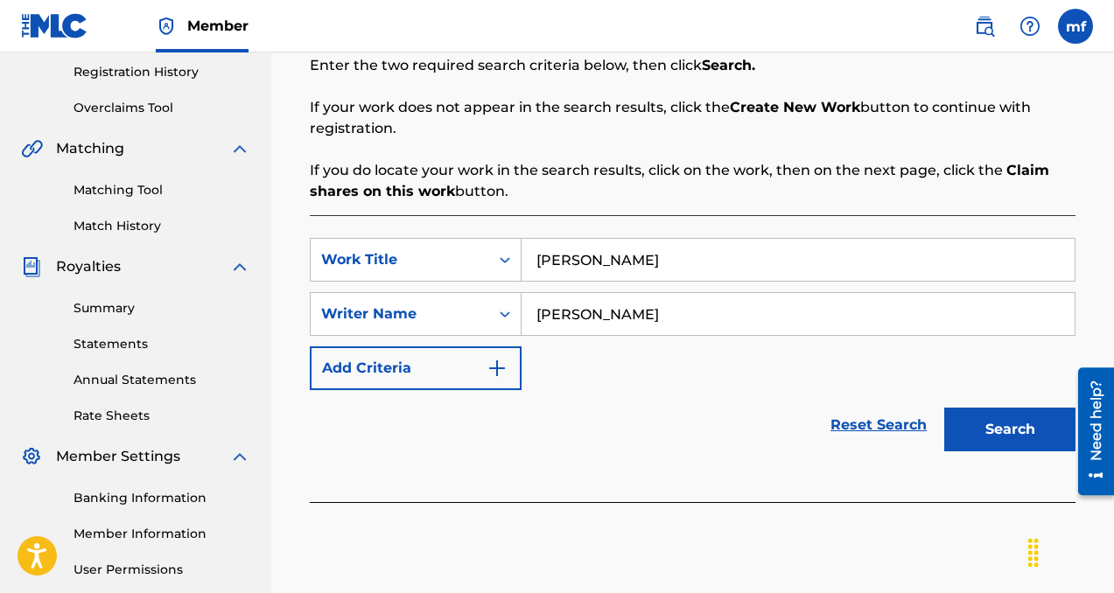
type input "[PERSON_NAME]"
click at [1024, 436] on button "Search" at bounding box center [1009, 430] width 131 height 44
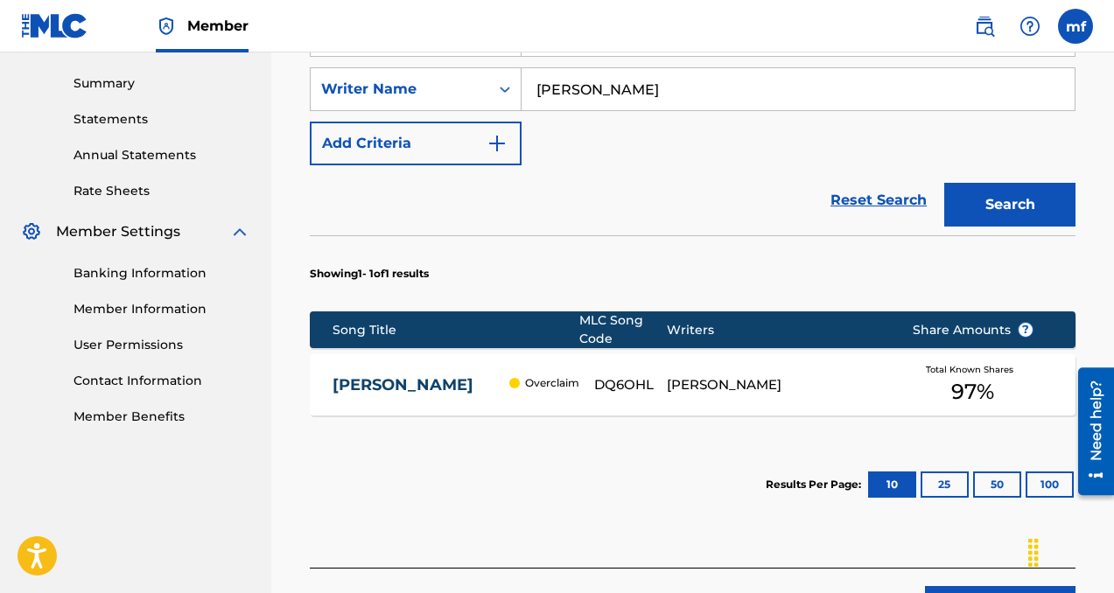
scroll to position [571, 0]
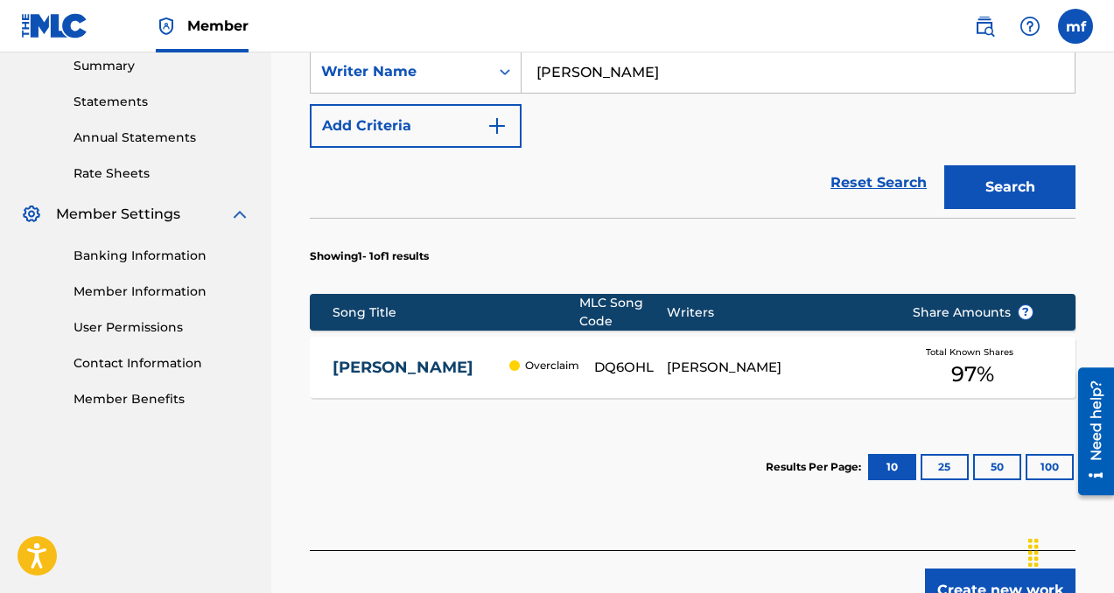
click at [962, 365] on span "97 %" at bounding box center [972, 375] width 43 height 32
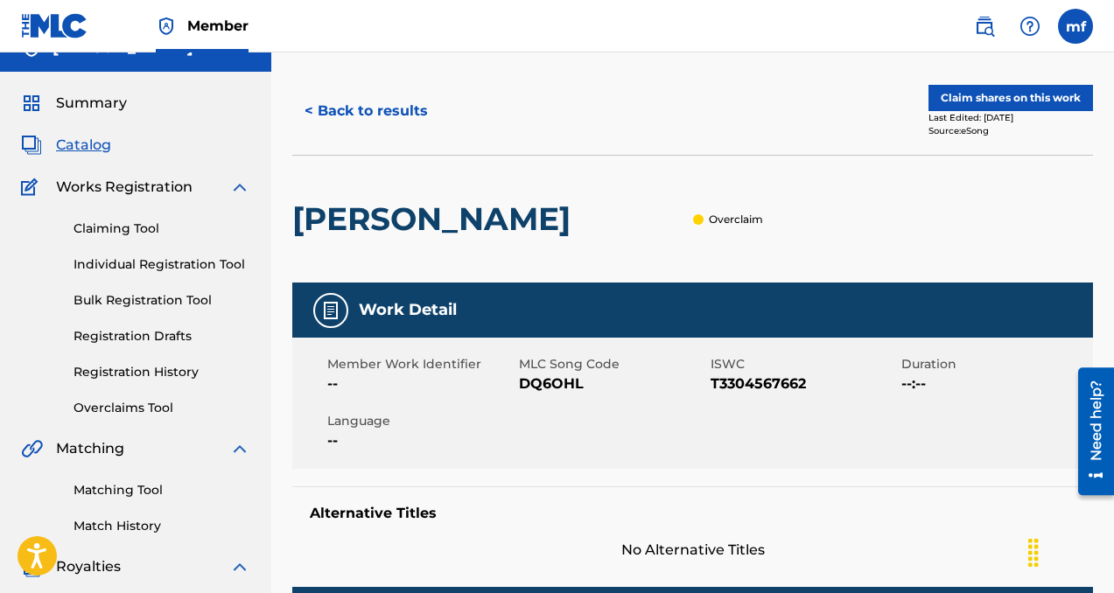
scroll to position [26, 0]
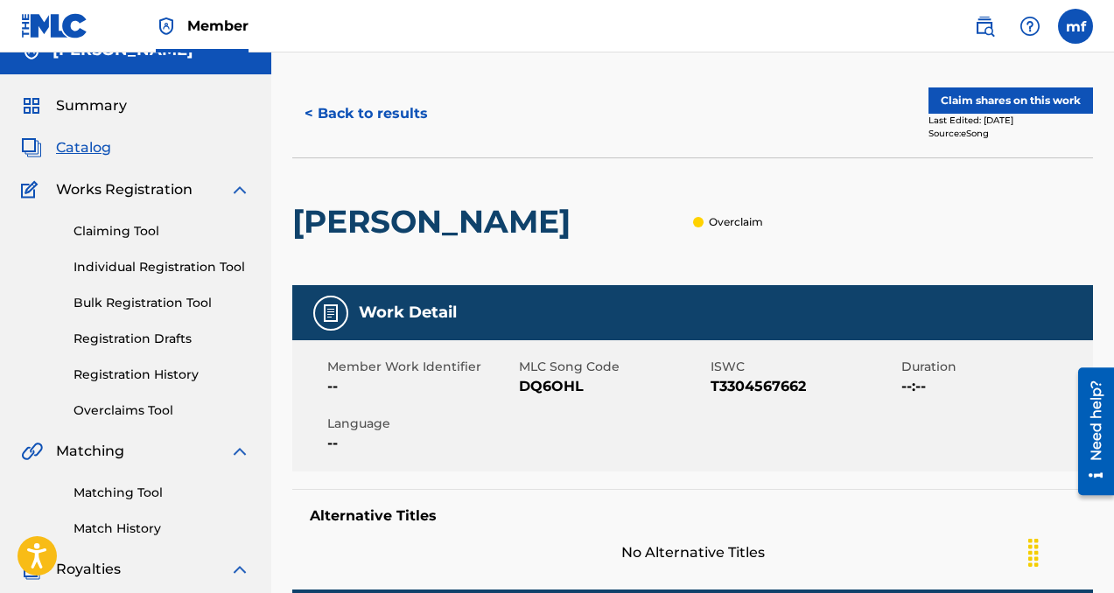
click at [983, 94] on button "Claim shares on this work" at bounding box center [1010, 101] width 165 height 26
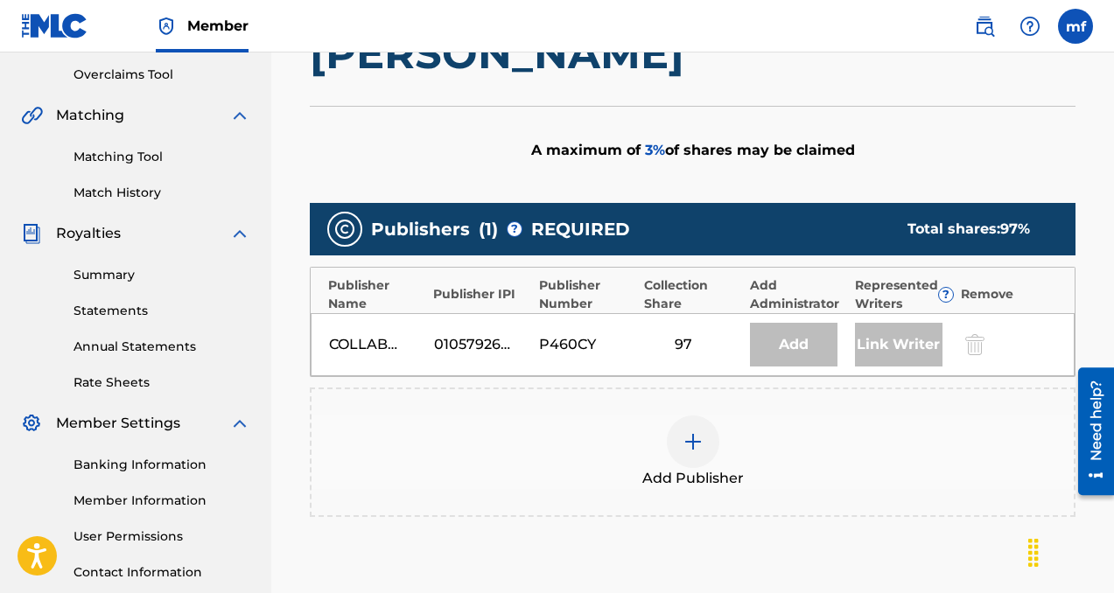
scroll to position [363, 0]
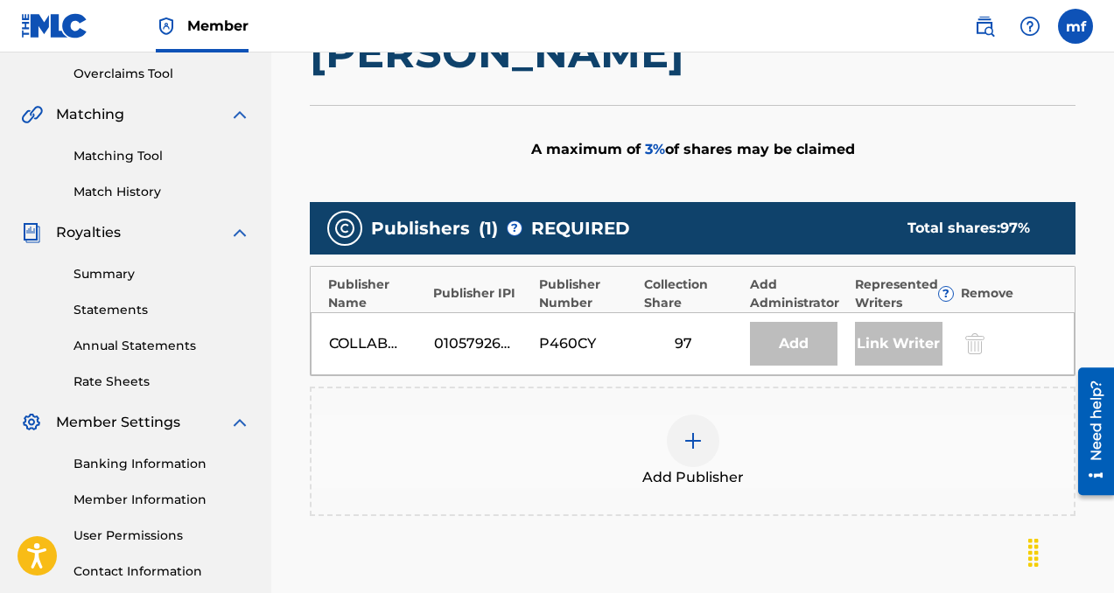
click at [788, 345] on div "Add" at bounding box center [794, 344] width 88 height 44
click at [669, 346] on div "97" at bounding box center [683, 343] width 79 height 21
click at [688, 447] on img at bounding box center [693, 441] width 21 height 21
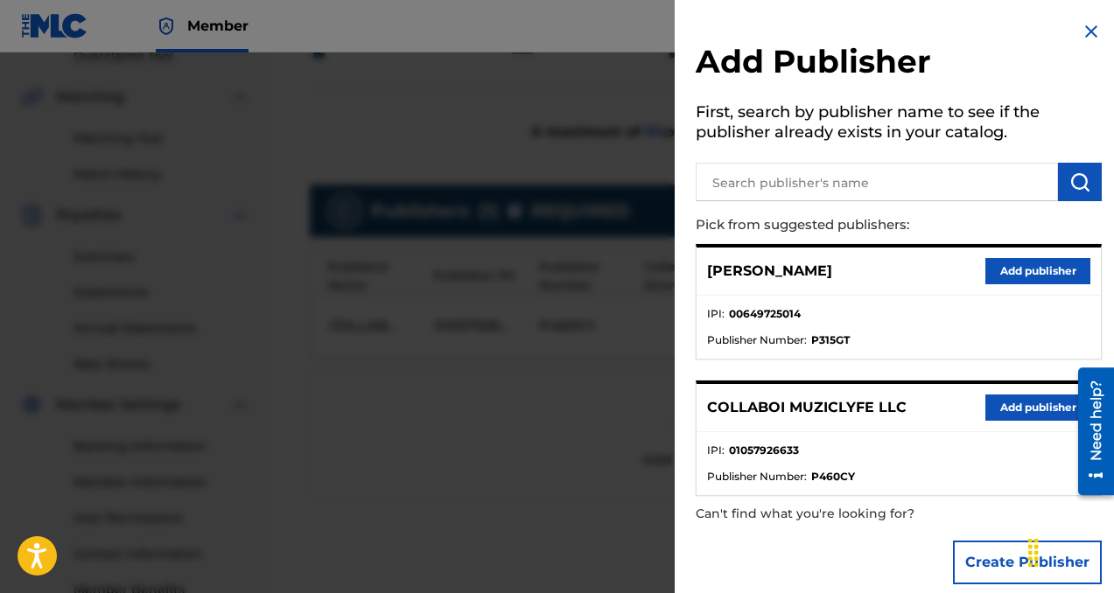
scroll to position [388, 0]
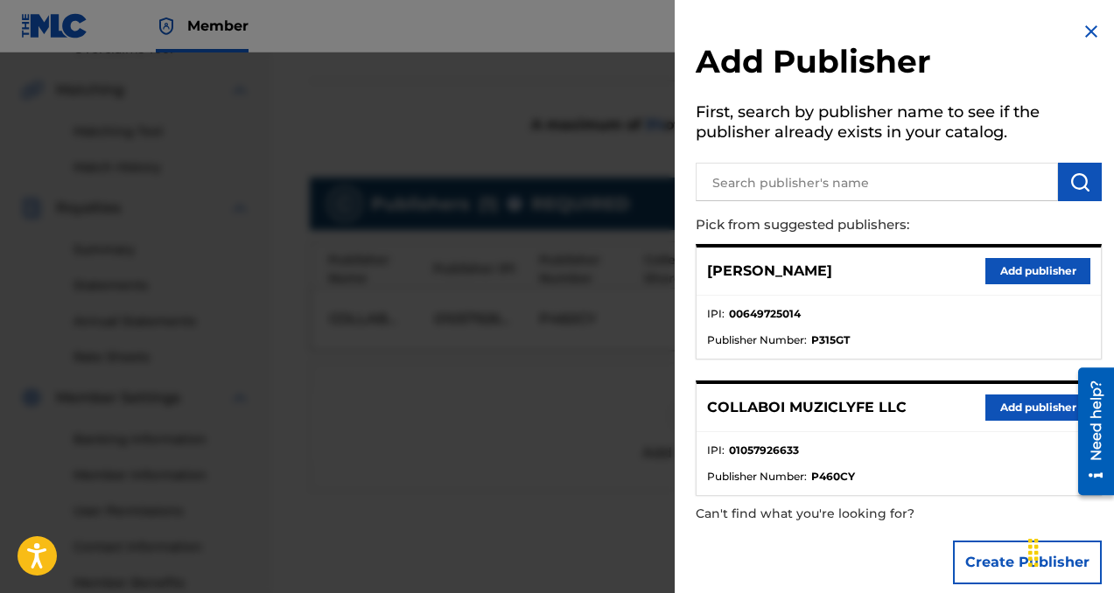
click at [1018, 405] on button "Add publisher" at bounding box center [1037, 408] width 105 height 26
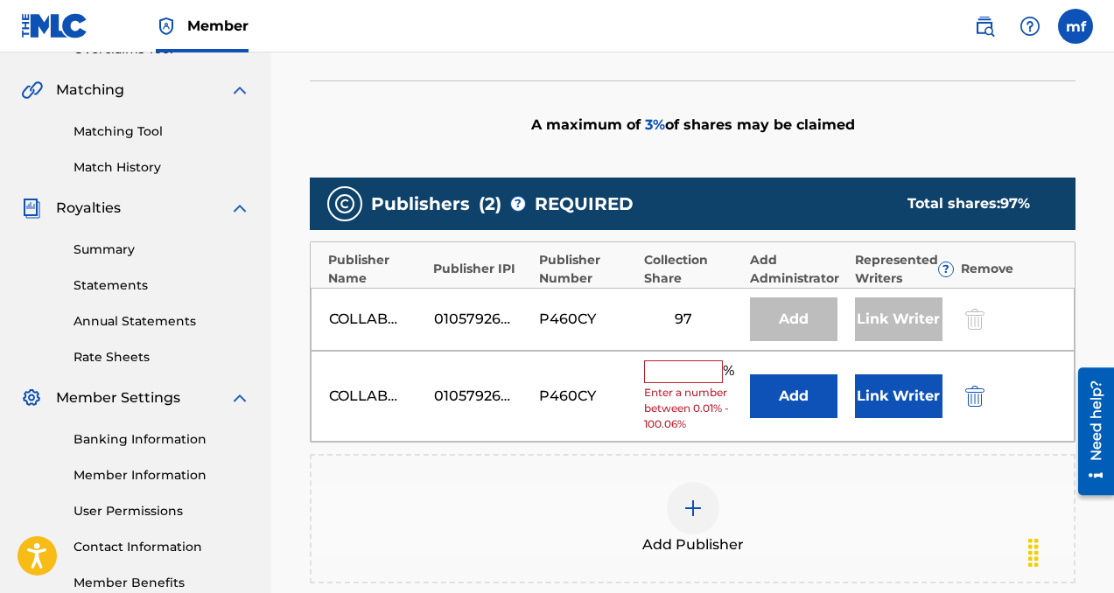
click at [683, 376] on input "text" at bounding box center [683, 372] width 79 height 23
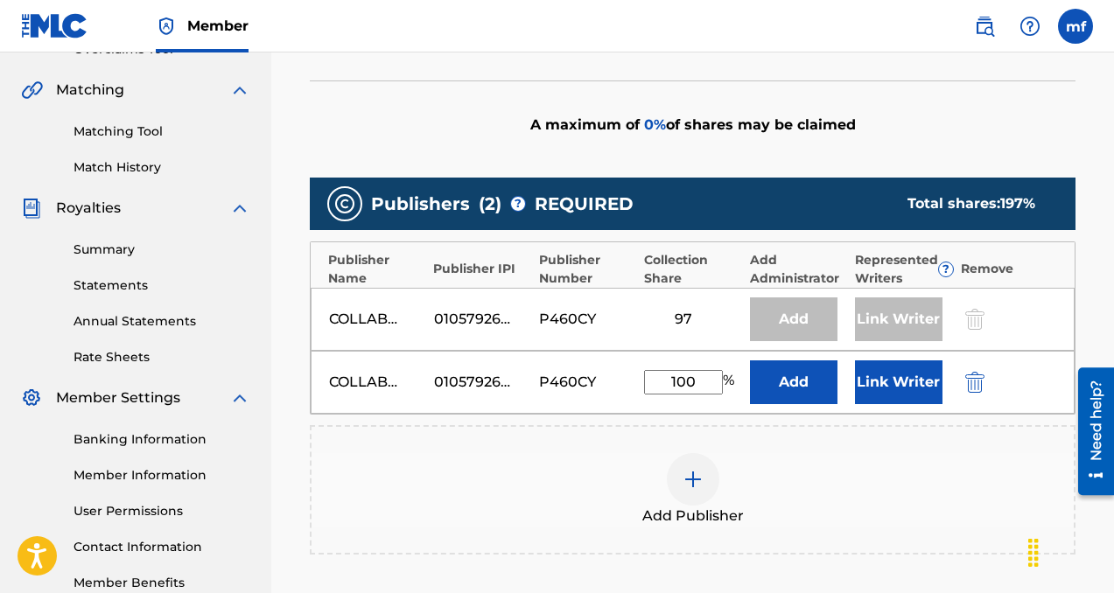
type input "100"
click at [781, 380] on button "Add" at bounding box center [794, 383] width 88 height 44
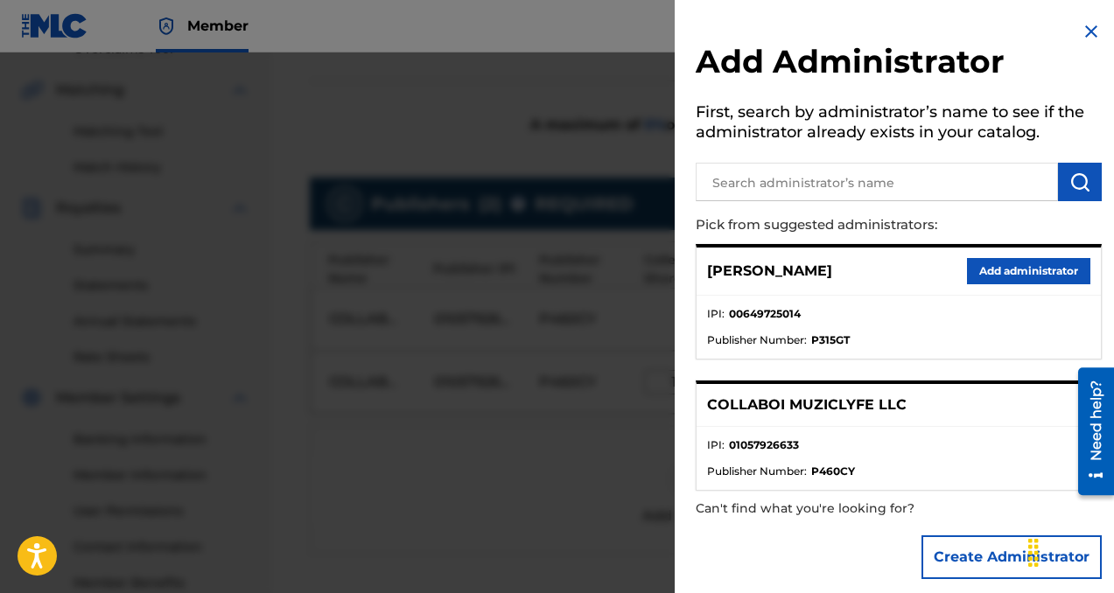
click at [995, 278] on button "Add administrator" at bounding box center [1028, 271] width 123 height 26
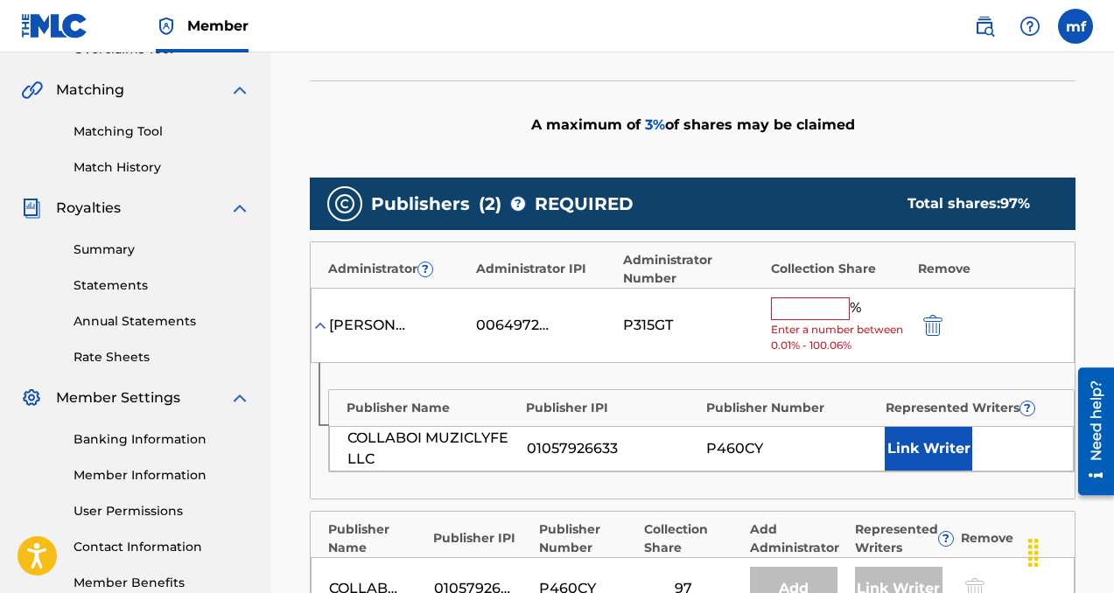
click at [819, 305] on input "text" at bounding box center [810, 309] width 79 height 23
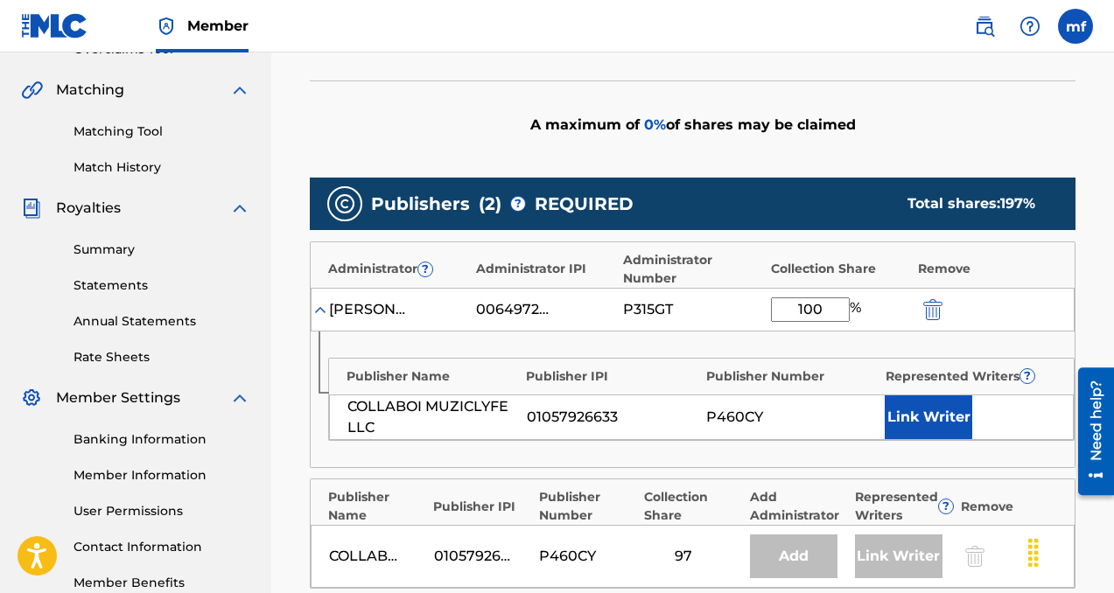
click at [926, 413] on button "Link Writer" at bounding box center [929, 418] width 88 height 44
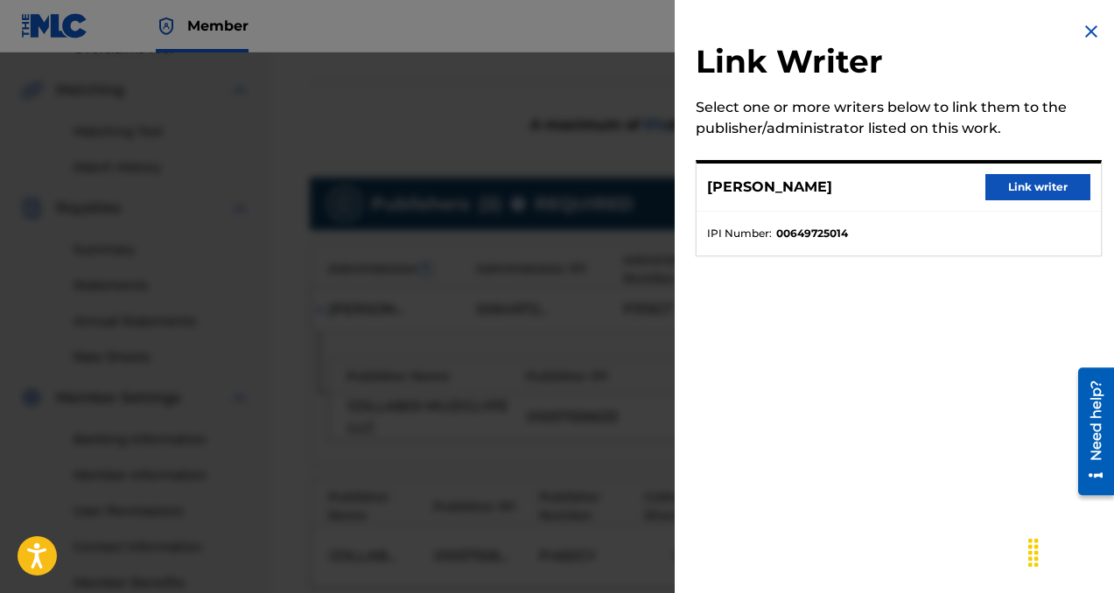
click at [1057, 184] on button "Link writer" at bounding box center [1037, 187] width 105 height 26
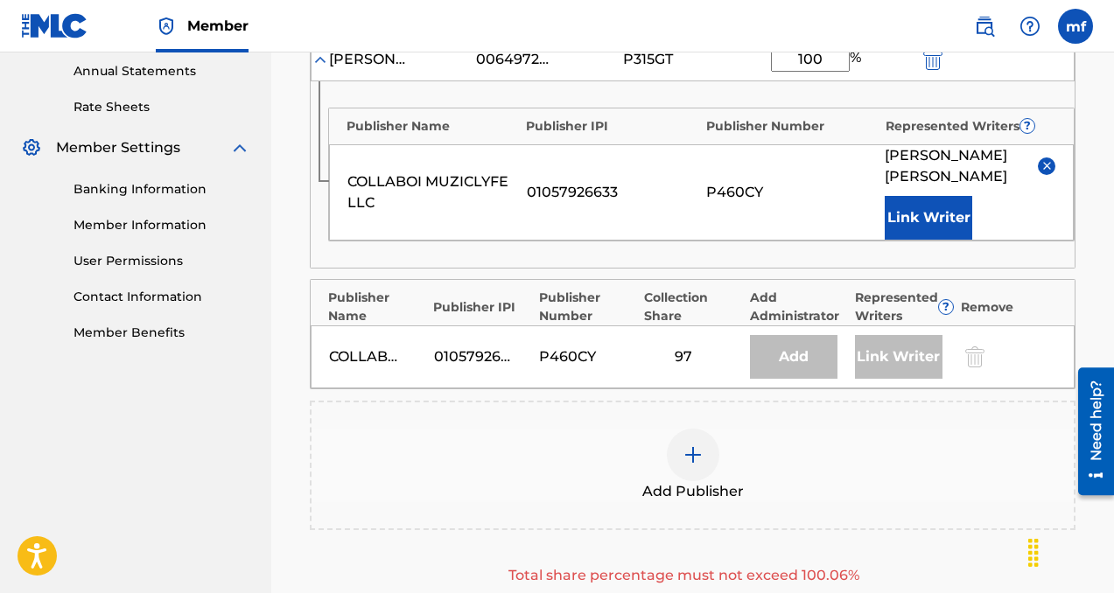
scroll to position [650, 0]
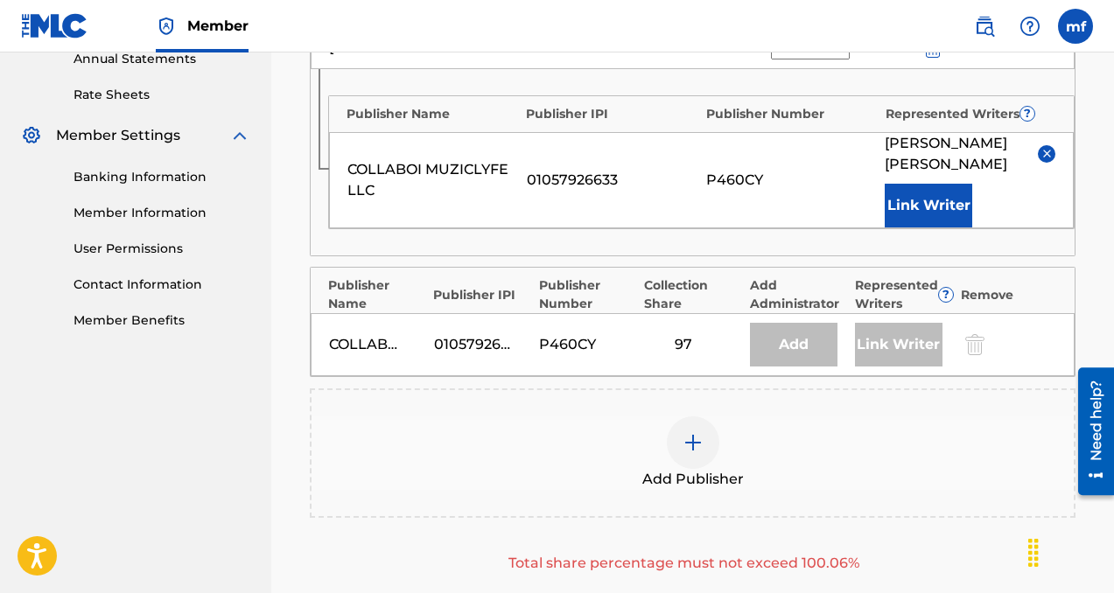
click at [977, 344] on div at bounding box center [973, 345] width 26 height 20
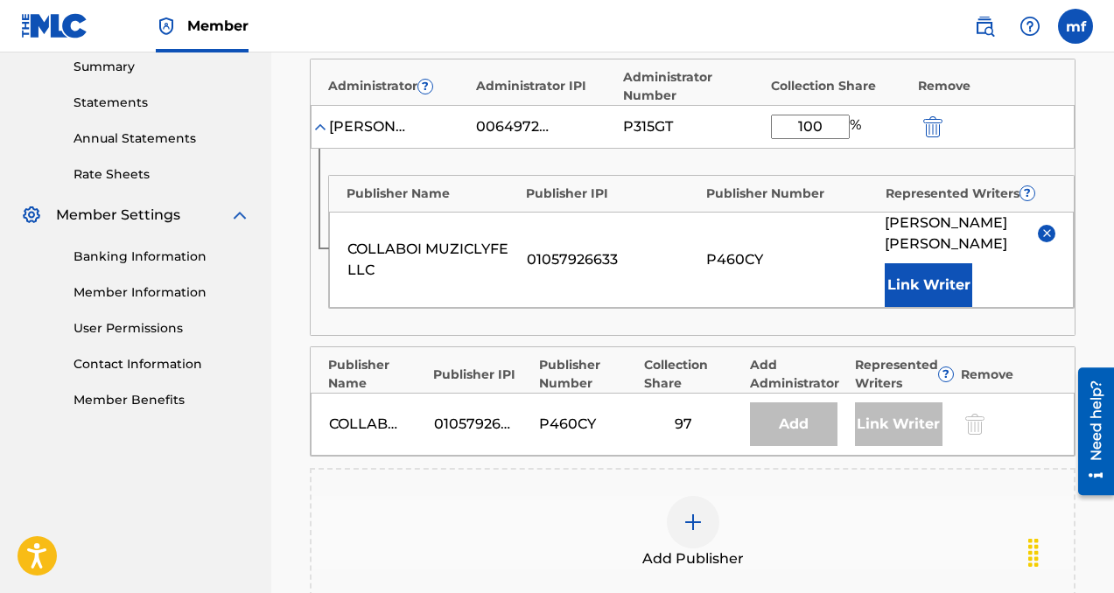
scroll to position [565, 0]
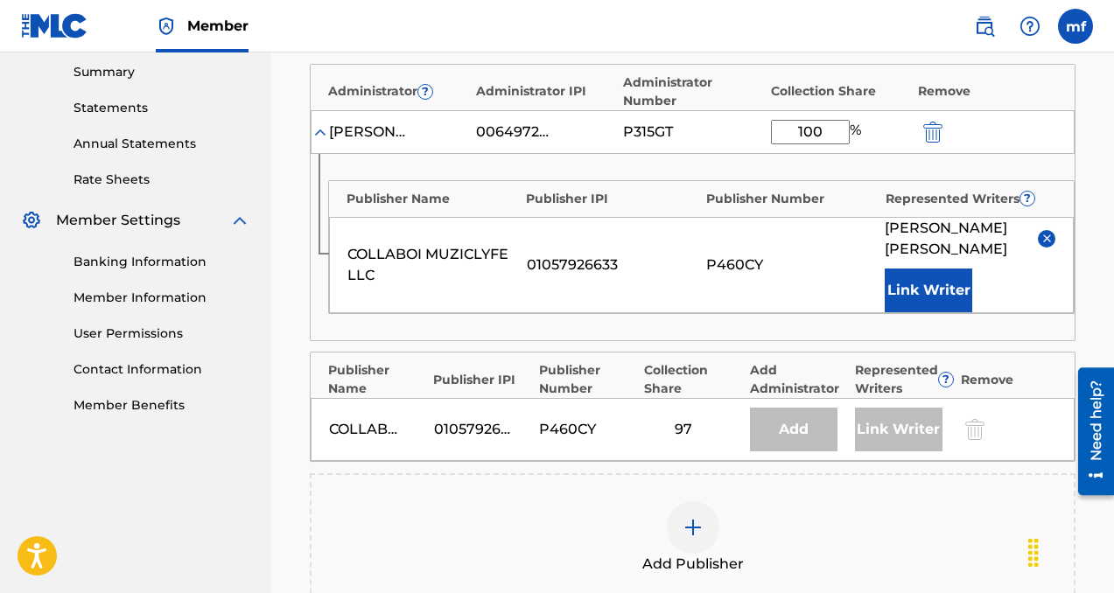
drag, startPoint x: 831, startPoint y: 130, endPoint x: 767, endPoint y: 123, distance: 65.0
click at [767, 123] on div "machiavelli [PERSON_NAME] 00649725014 P315GT 100 %" at bounding box center [693, 132] width 764 height 44
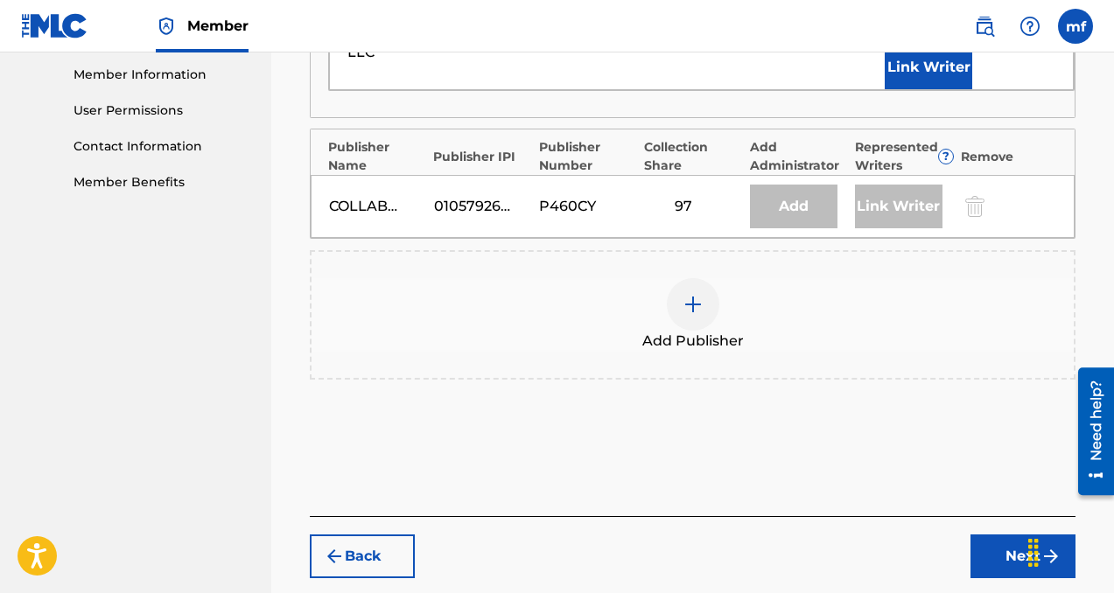
scroll to position [812, 0]
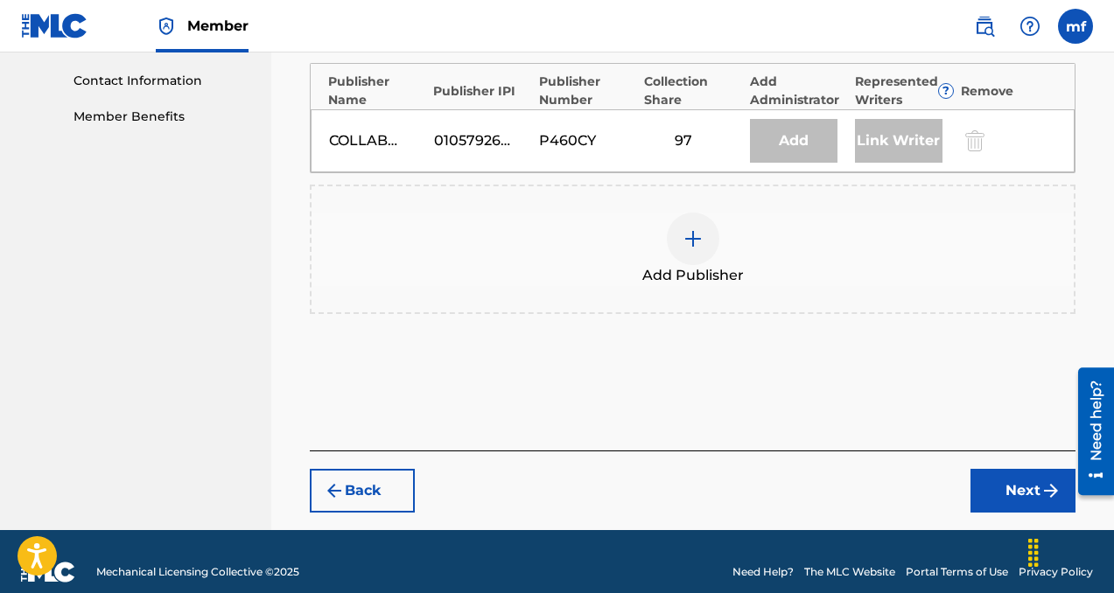
type input "3"
click at [1001, 487] on button "Next" at bounding box center [1022, 491] width 105 height 44
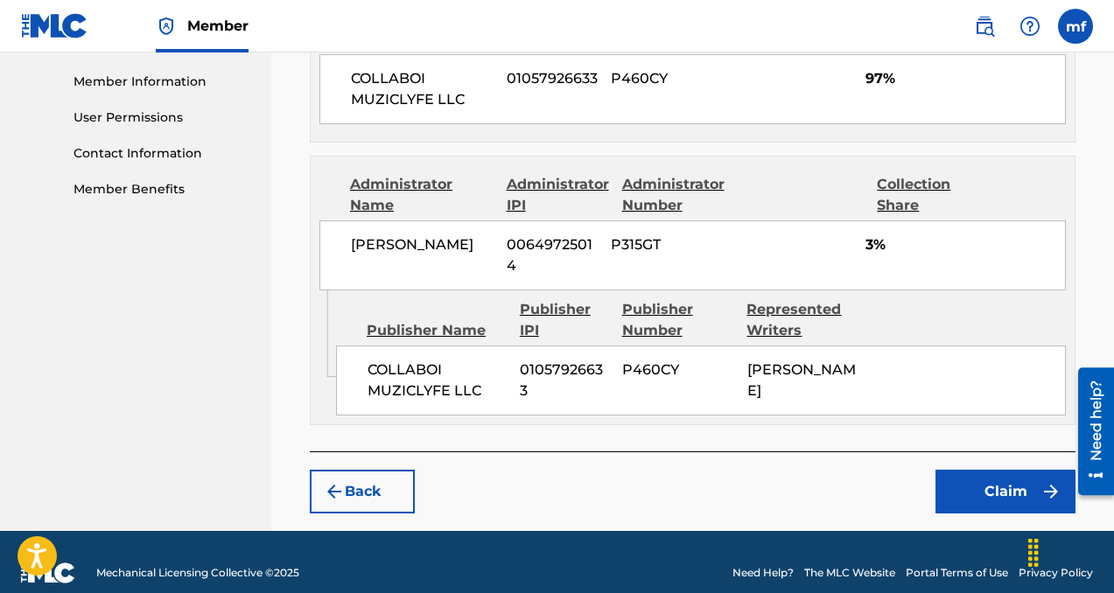
scroll to position [803, 0]
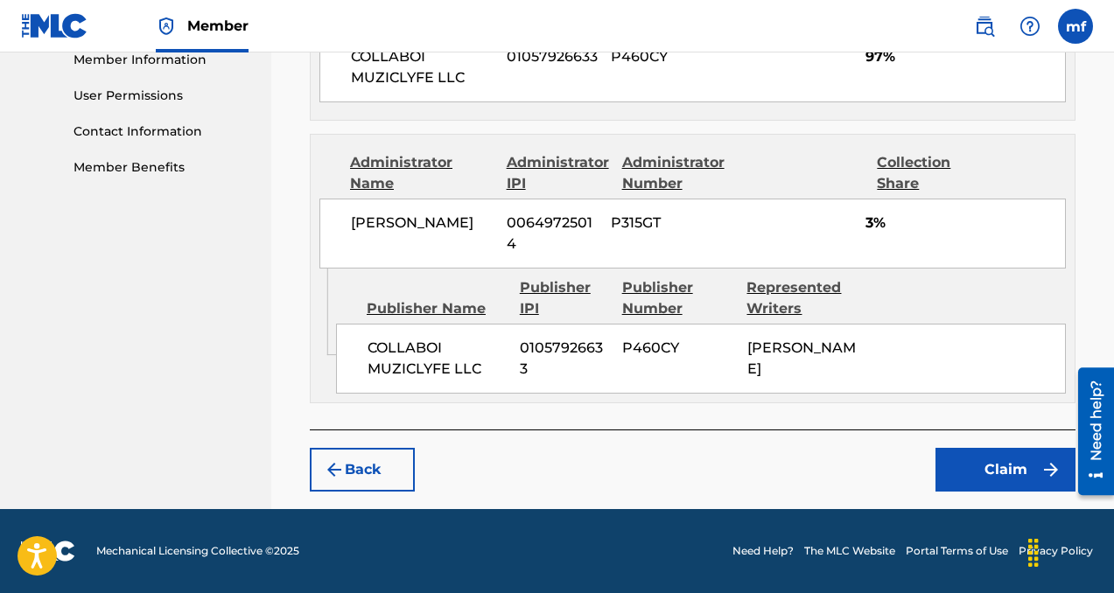
click at [978, 477] on button "Claim" at bounding box center [1005, 470] width 140 height 44
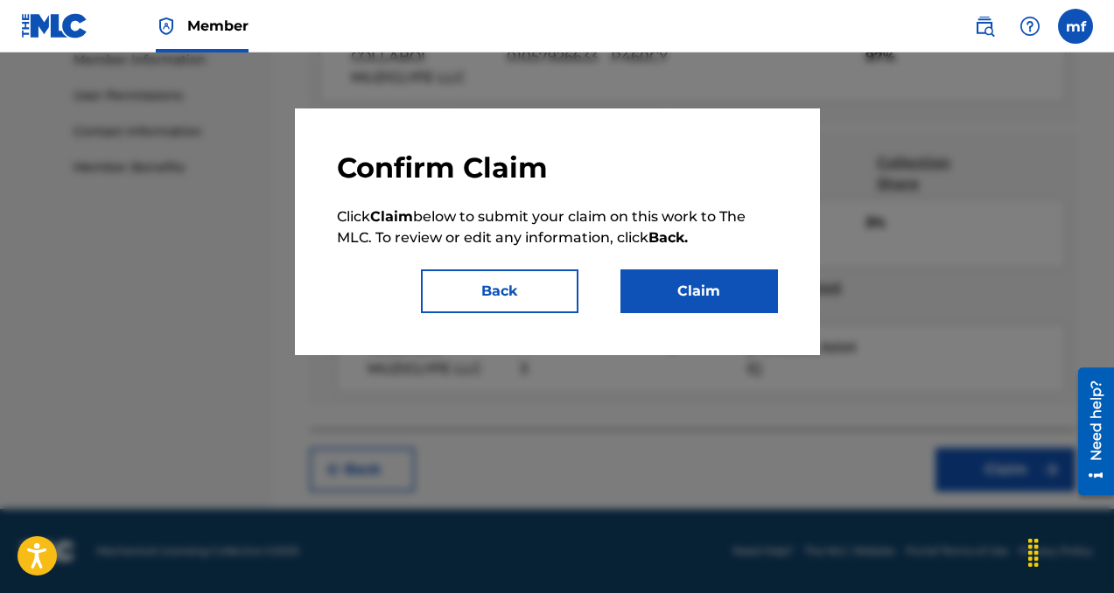
click at [683, 288] on button "Claim" at bounding box center [699, 292] width 158 height 44
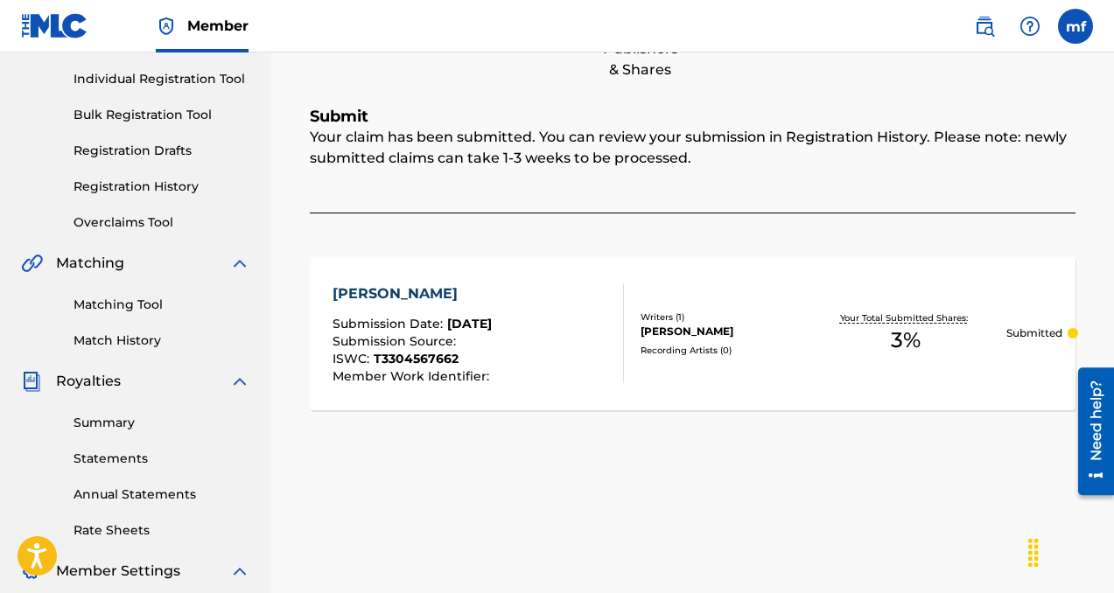
scroll to position [225, 0]
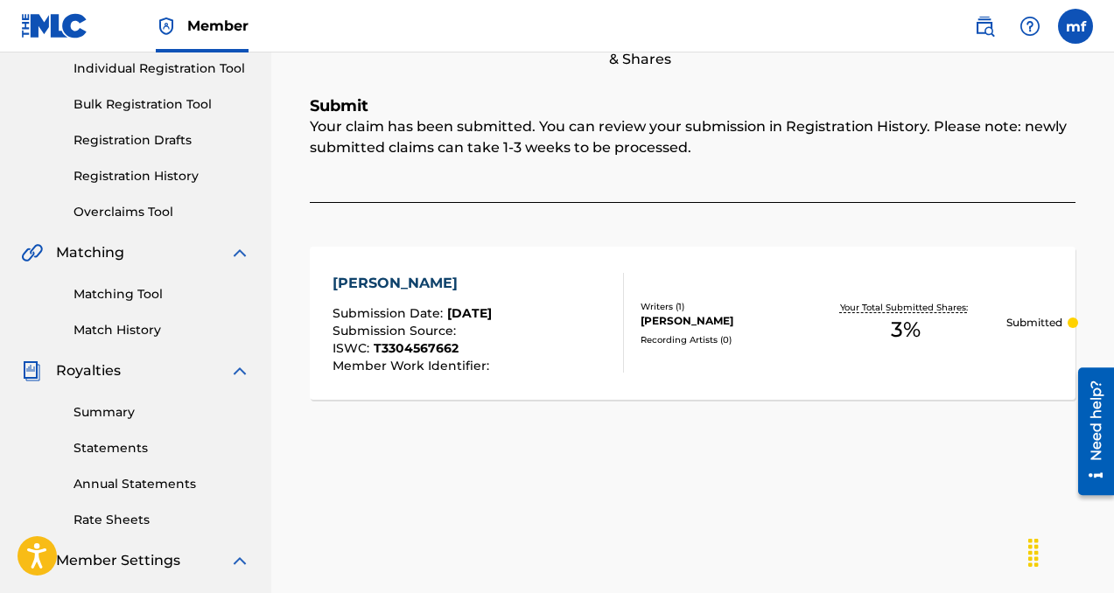
click at [110, 63] on link "Individual Registration Tool" at bounding box center [162, 69] width 177 height 18
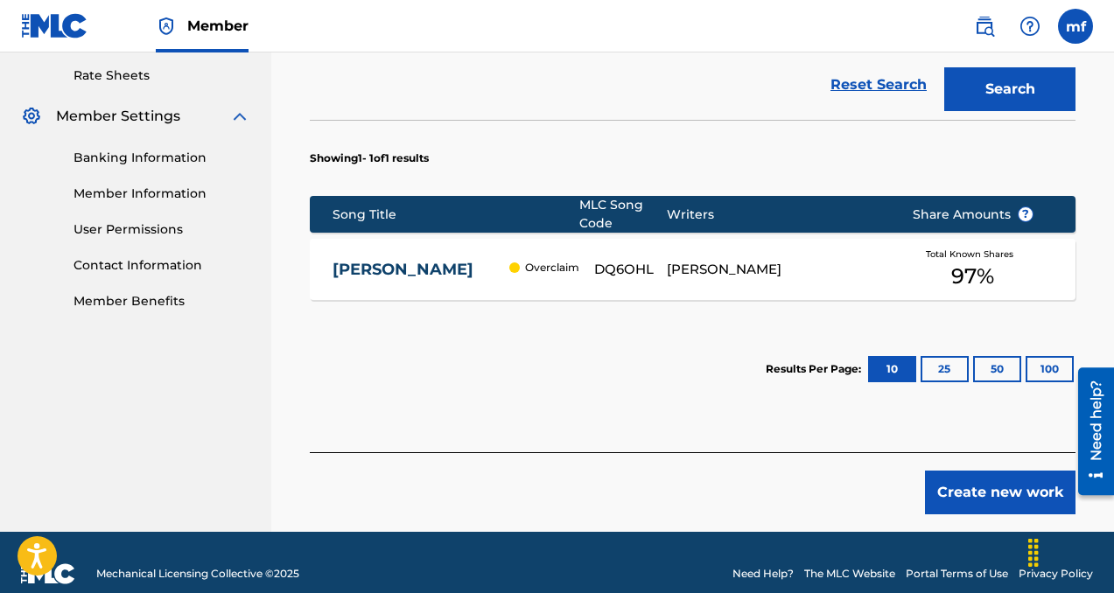
scroll to position [683, 0]
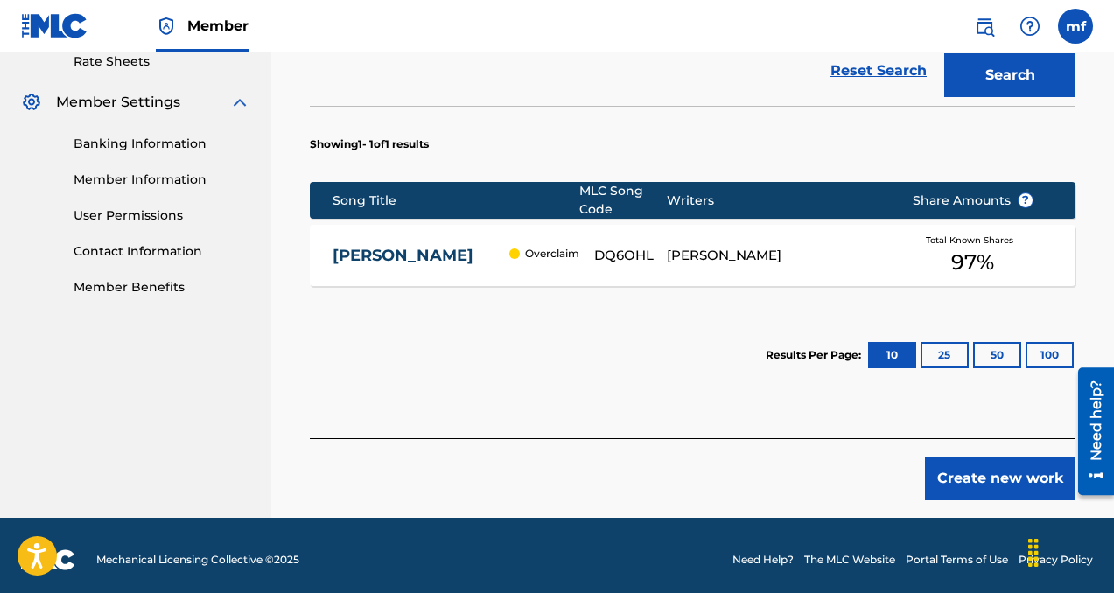
click at [977, 476] on button "Create new work" at bounding box center [1000, 479] width 151 height 44
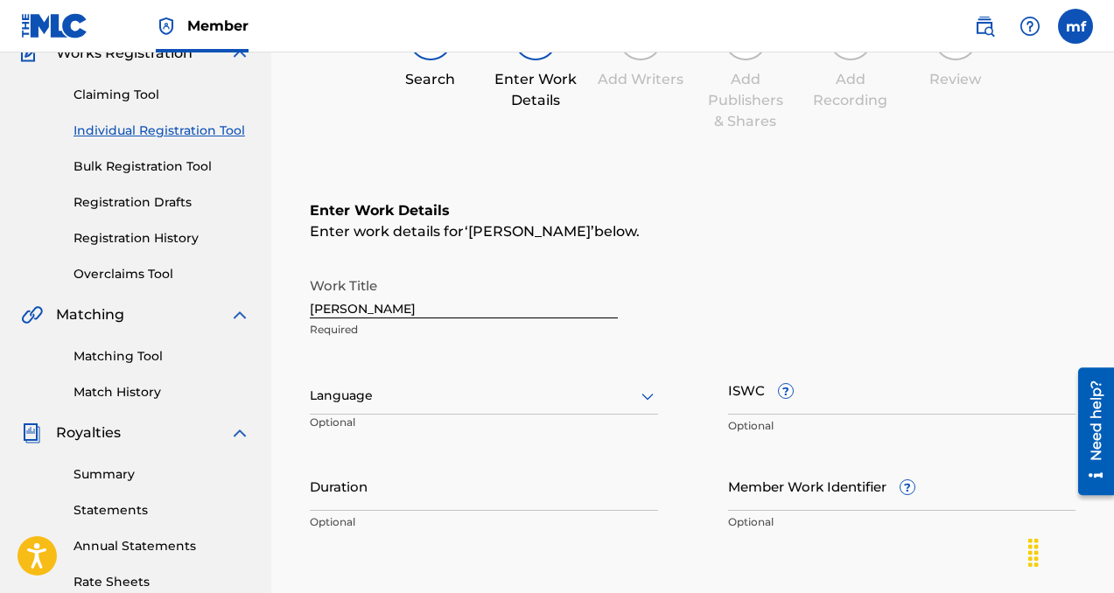
scroll to position [184, 0]
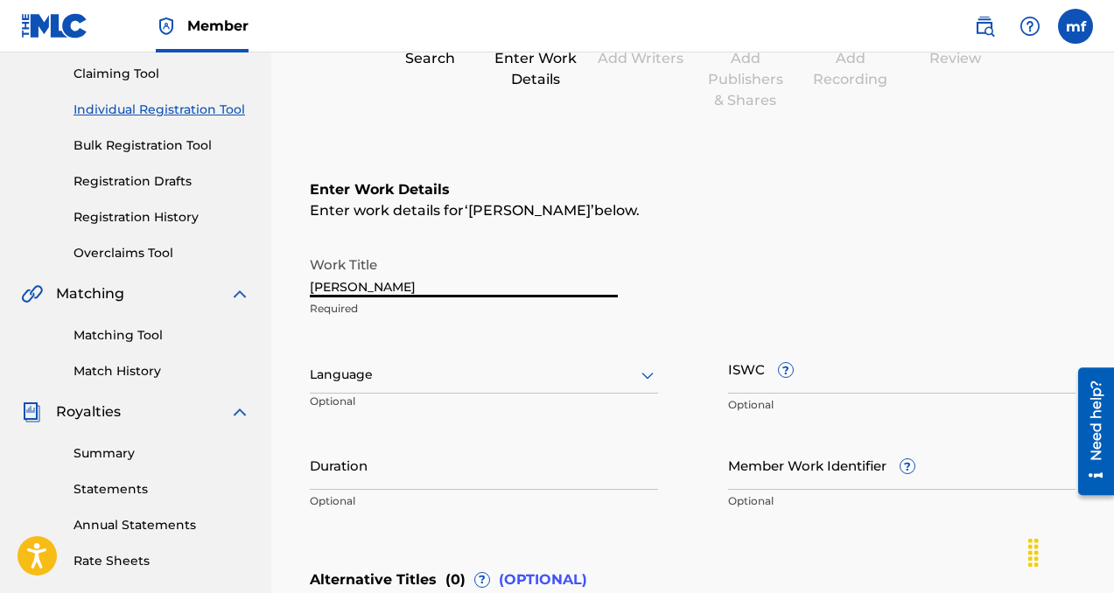
drag, startPoint x: 378, startPoint y: 288, endPoint x: 302, endPoint y: 284, distance: 76.2
click at [302, 284] on div "Register Work Search Enter Work Details Add Writers Add Publishers & Shares Add…" at bounding box center [692, 387] width 801 height 951
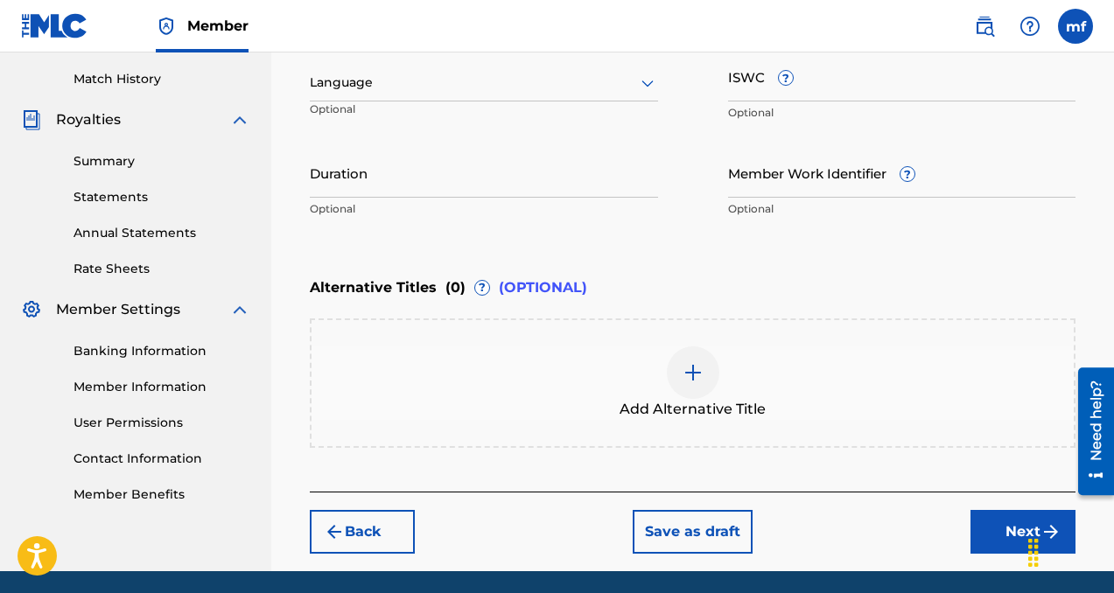
scroll to position [526, 0]
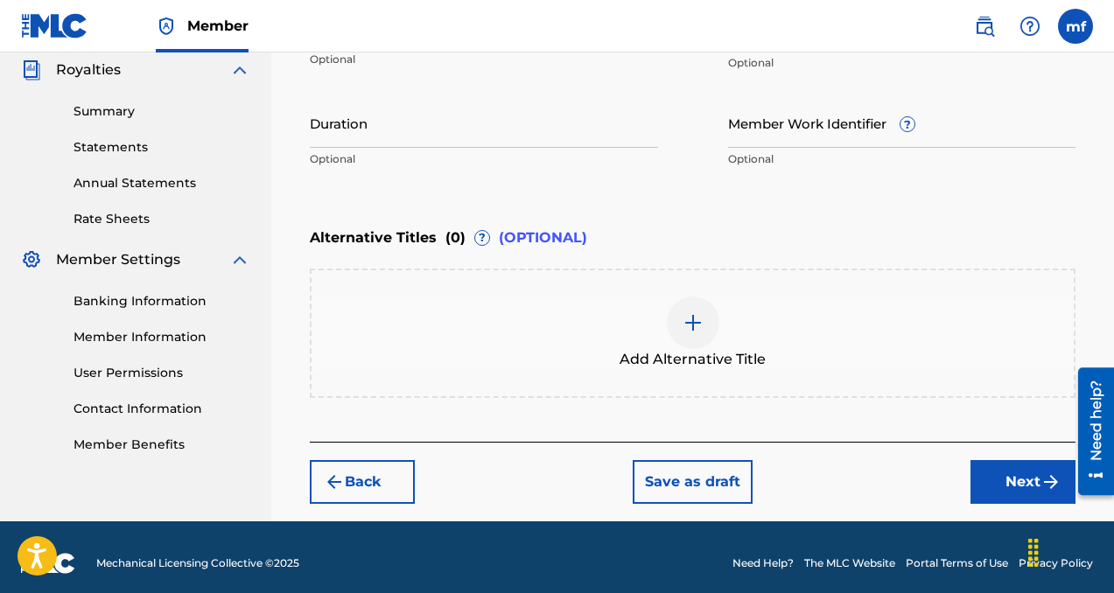
type input "if we stop"
click at [993, 487] on button "Next" at bounding box center [1022, 482] width 105 height 44
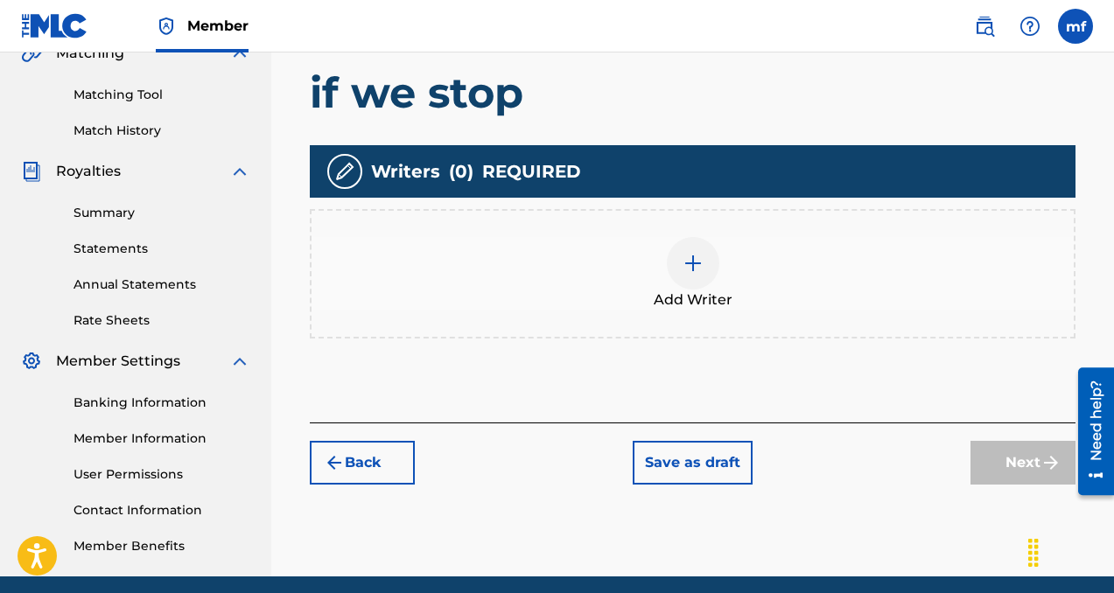
scroll to position [425, 0]
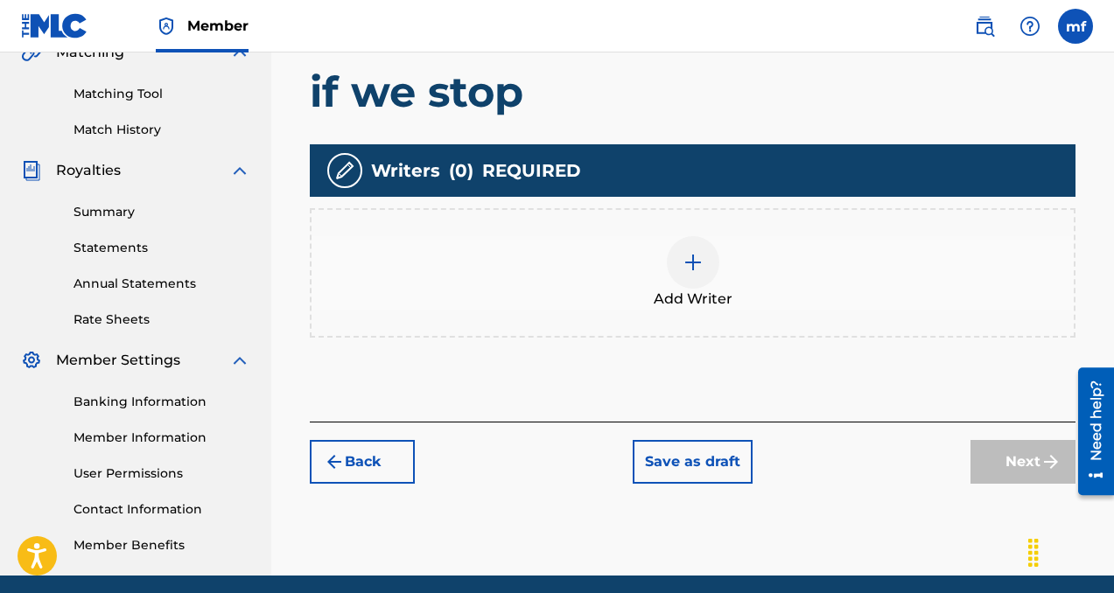
click at [687, 263] on img at bounding box center [693, 262] width 21 height 21
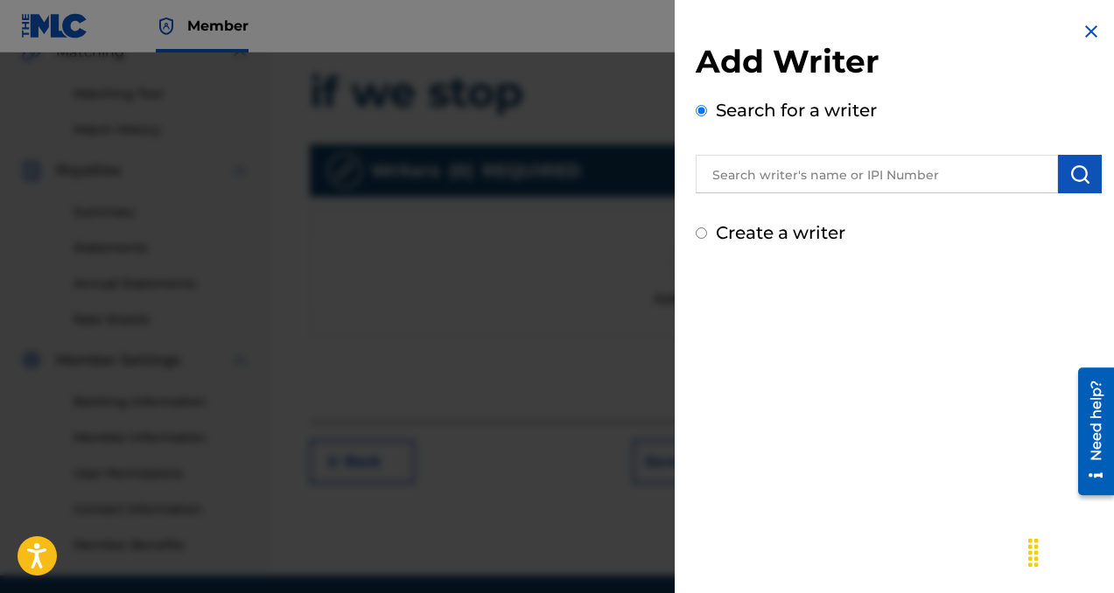
click at [981, 179] on input "text" at bounding box center [877, 174] width 362 height 39
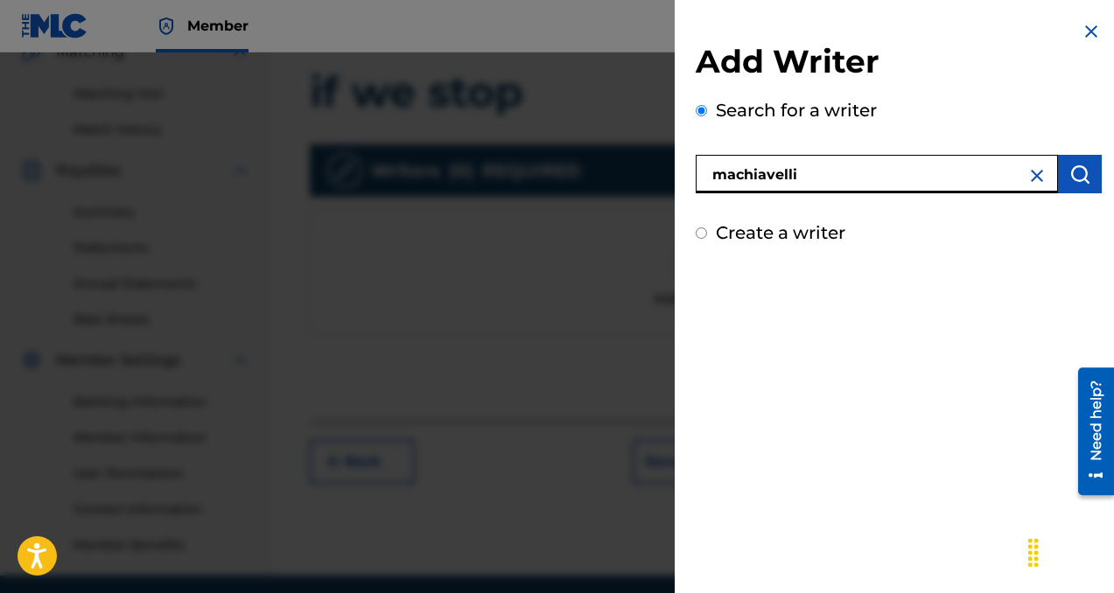
type input "machiavelli"
click at [1070, 158] on button "submit" at bounding box center [1080, 174] width 44 height 39
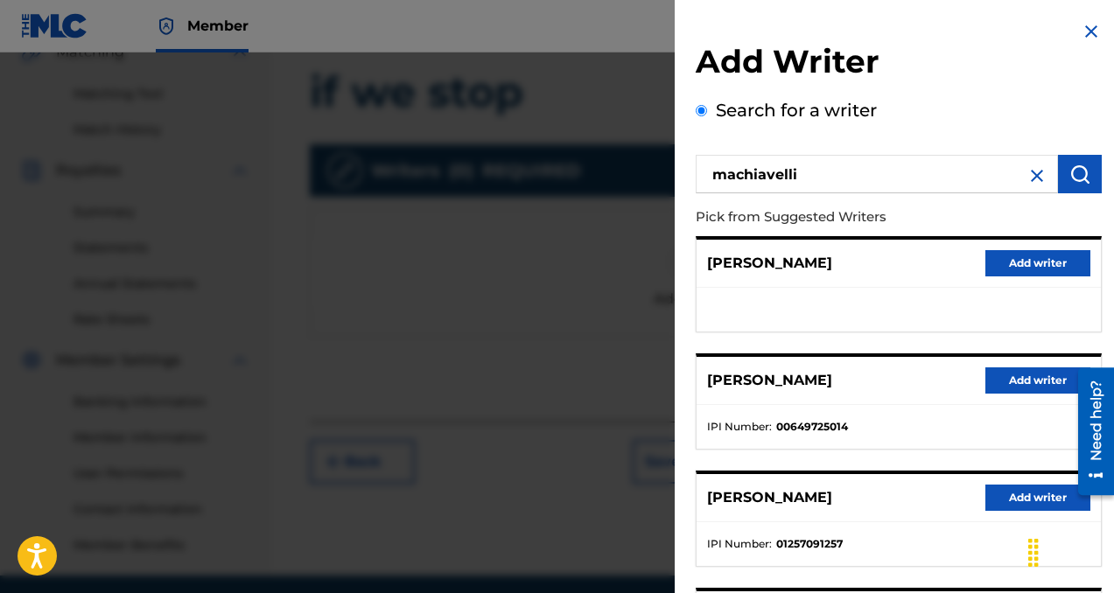
click at [1009, 375] on button "Add writer" at bounding box center [1037, 381] width 105 height 26
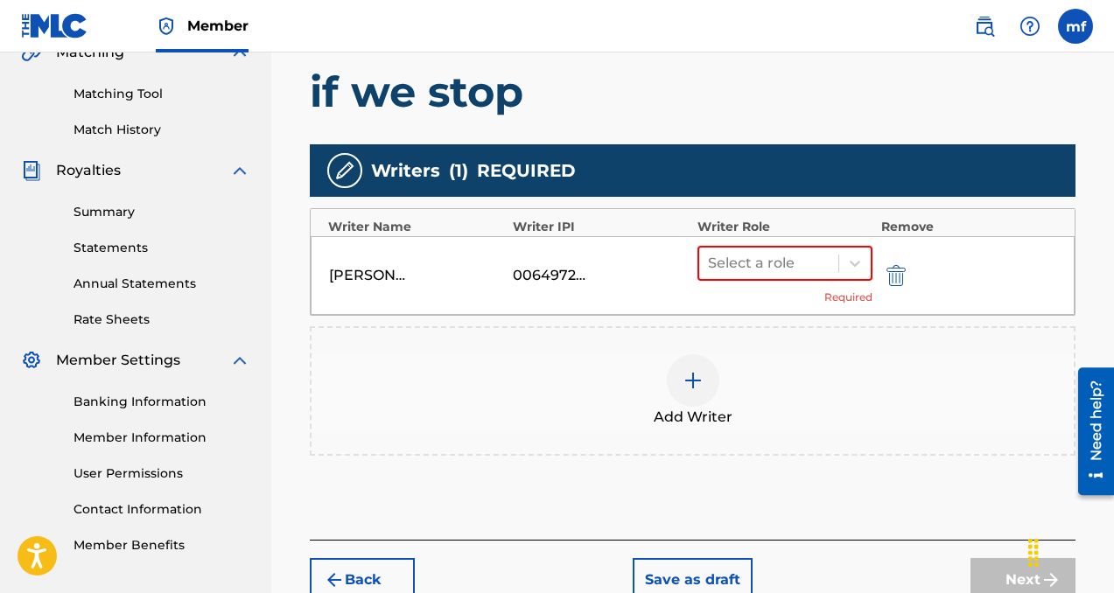
scroll to position [448, 0]
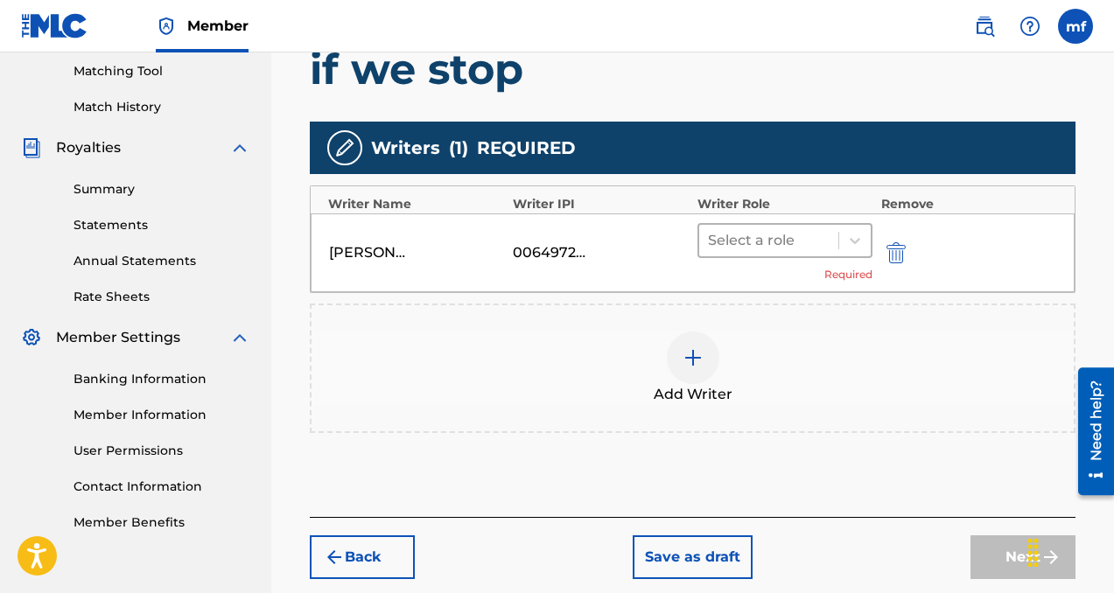
click at [785, 239] on div at bounding box center [769, 240] width 122 height 25
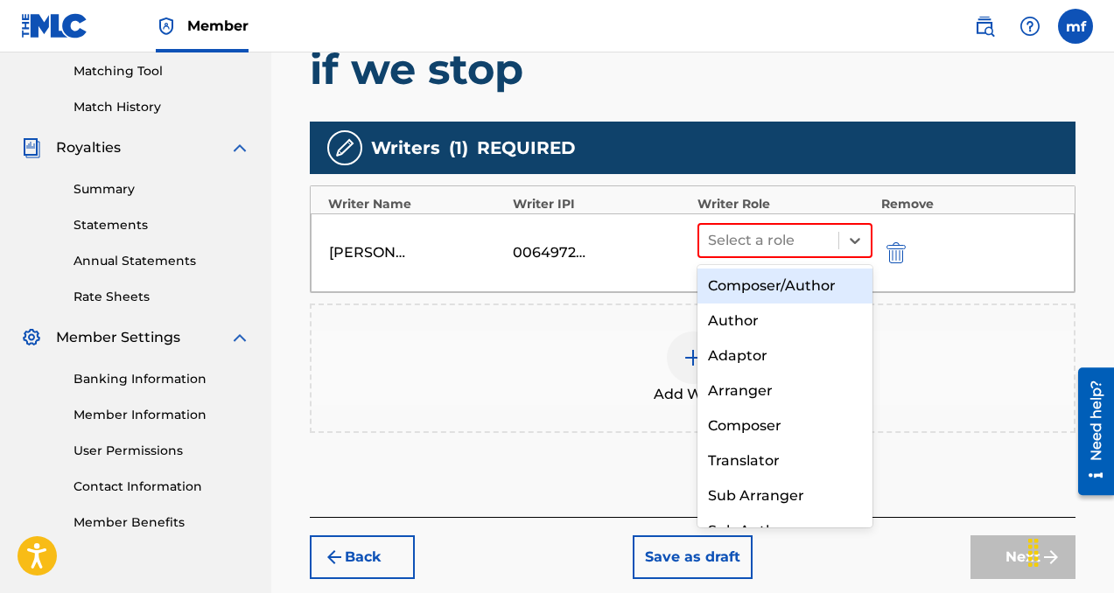
click at [771, 291] on div "Composer/Author" at bounding box center [784, 286] width 175 height 35
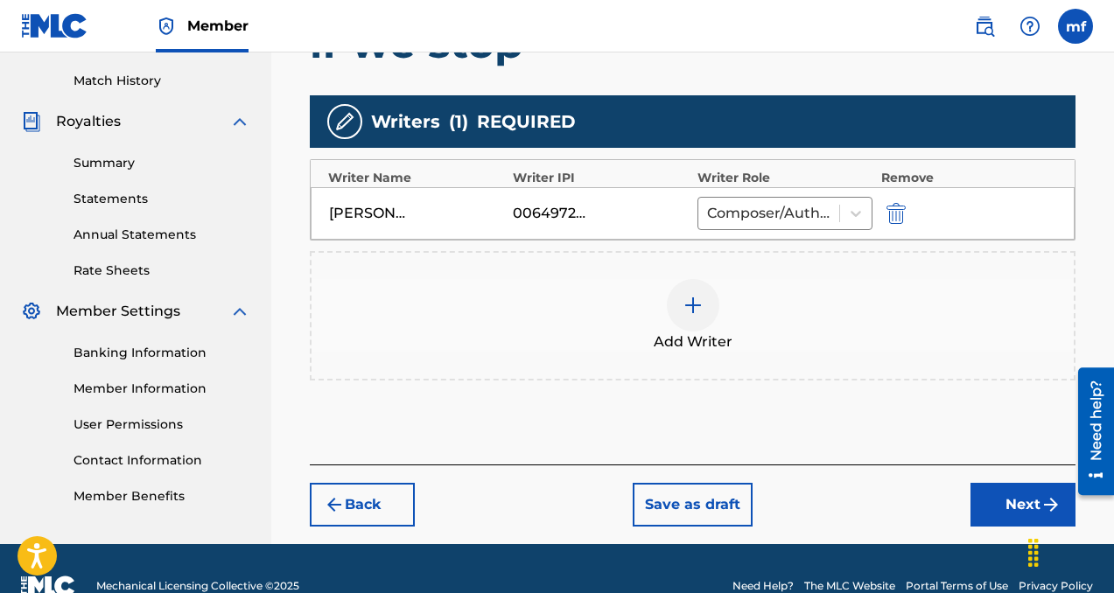
click at [1005, 503] on button "Next" at bounding box center [1022, 505] width 105 height 44
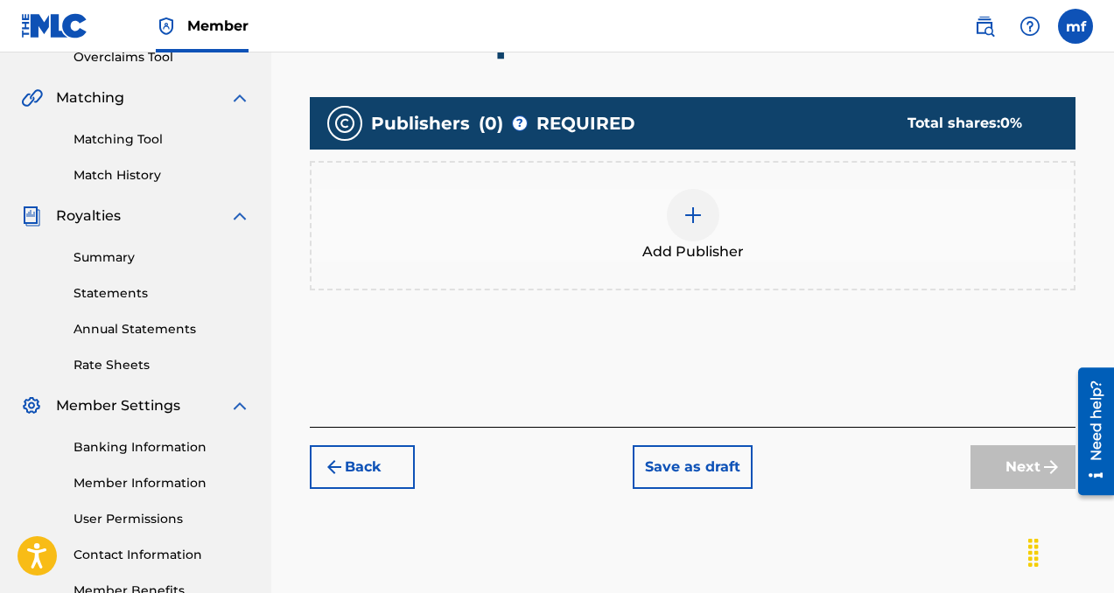
scroll to position [381, 0]
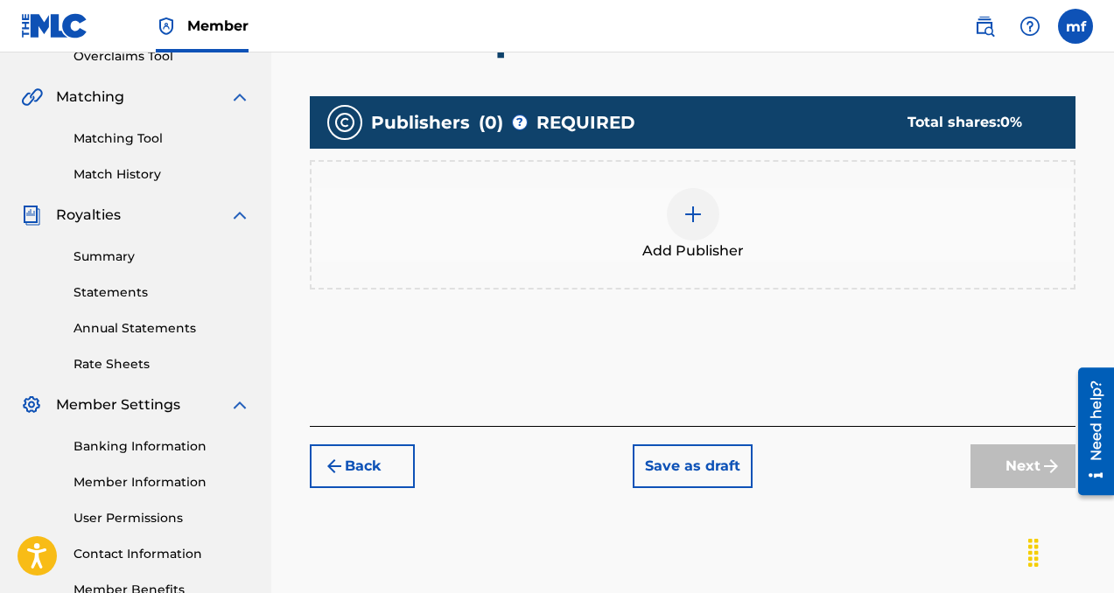
click at [695, 222] on img at bounding box center [693, 214] width 21 height 21
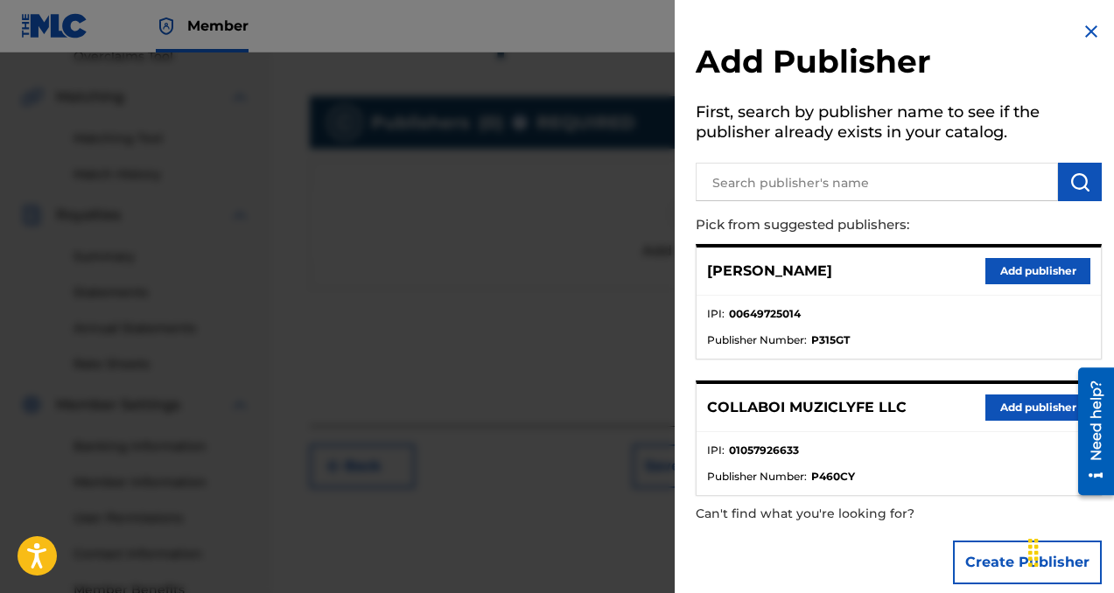
scroll to position [21, 0]
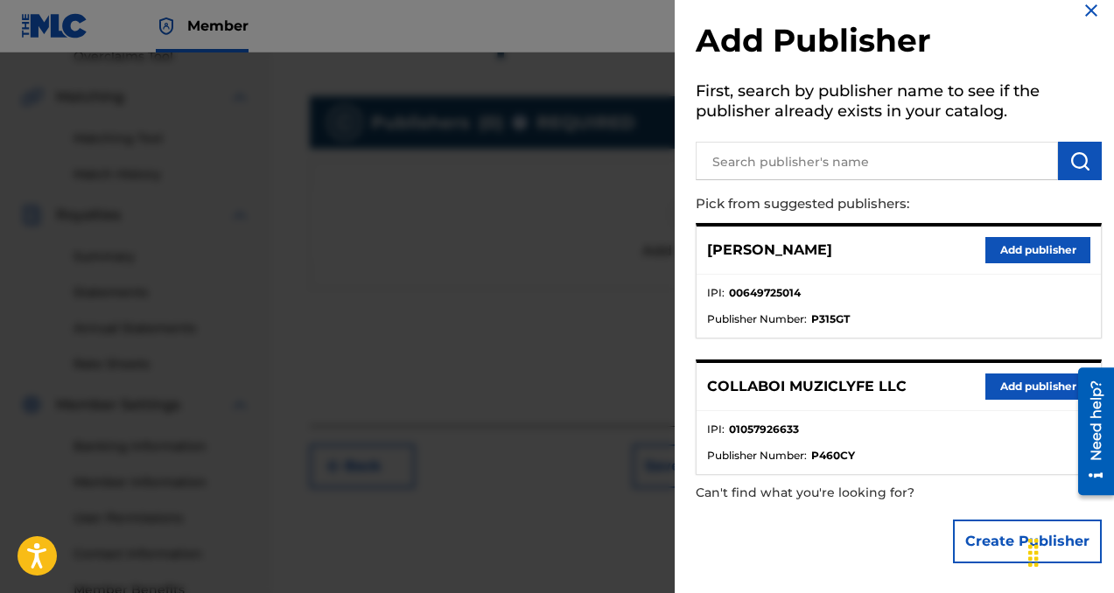
click at [985, 391] on button "Add publisher" at bounding box center [1037, 387] width 105 height 26
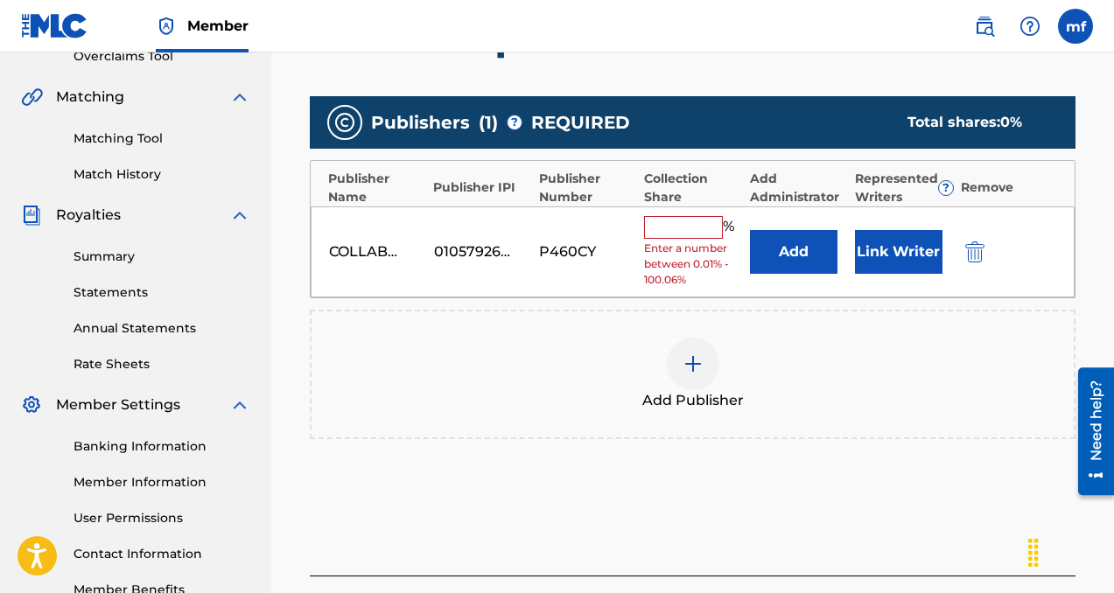
click at [666, 237] on input "text" at bounding box center [683, 227] width 79 height 23
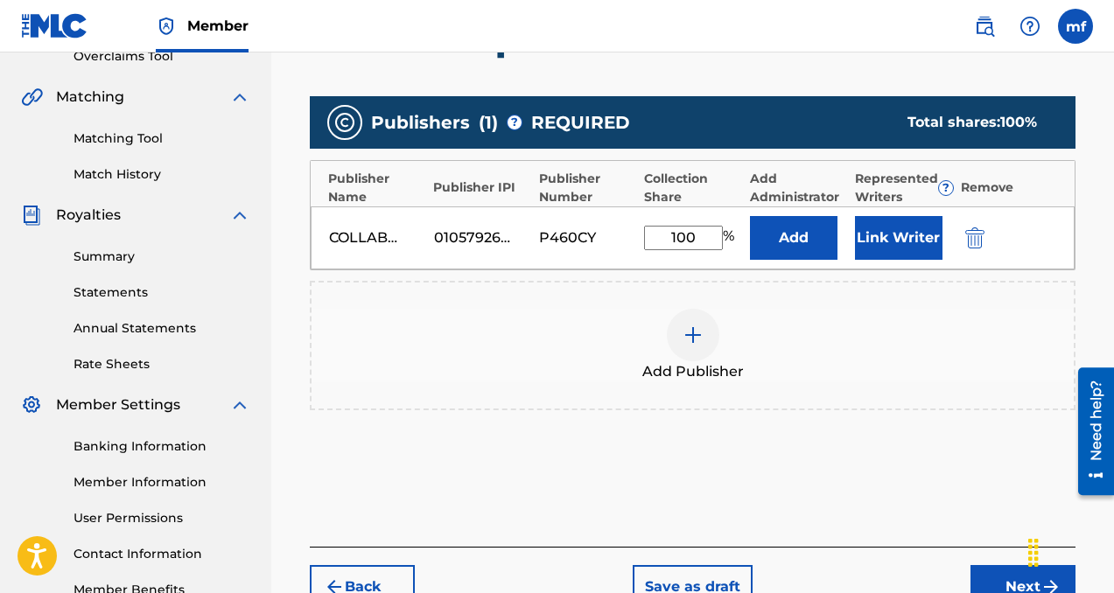
type input "100"
click at [799, 263] on div "COLLABOI MUZICLYFE LLC 01057926633 P460CY 100 % Add Link Writer" at bounding box center [693, 238] width 764 height 63
click at [791, 227] on button "Add" at bounding box center [794, 238] width 88 height 44
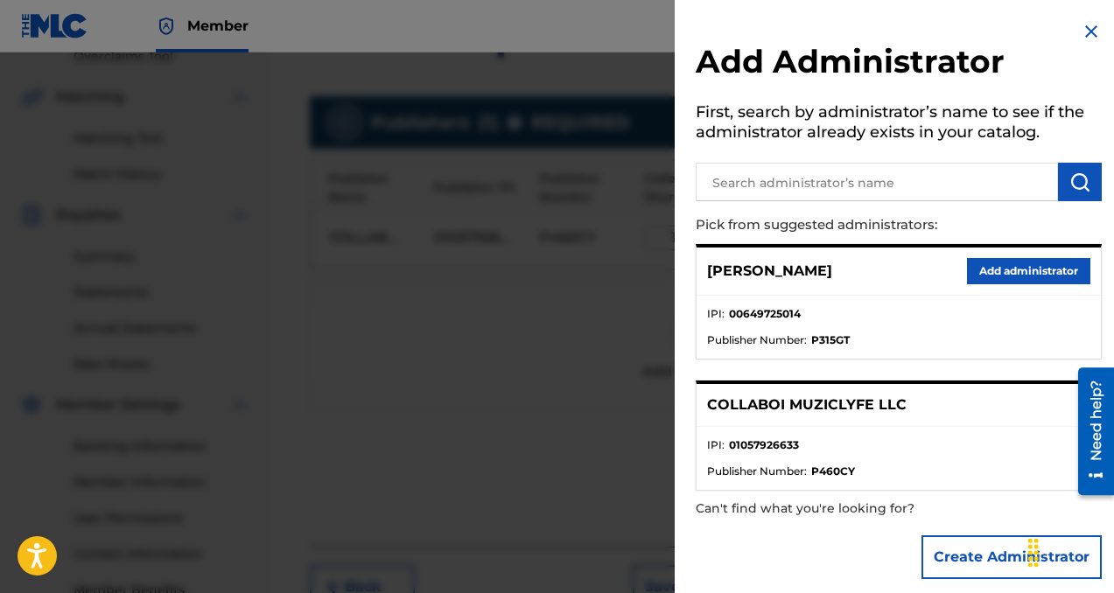
click at [998, 267] on button "Add administrator" at bounding box center [1028, 271] width 123 height 26
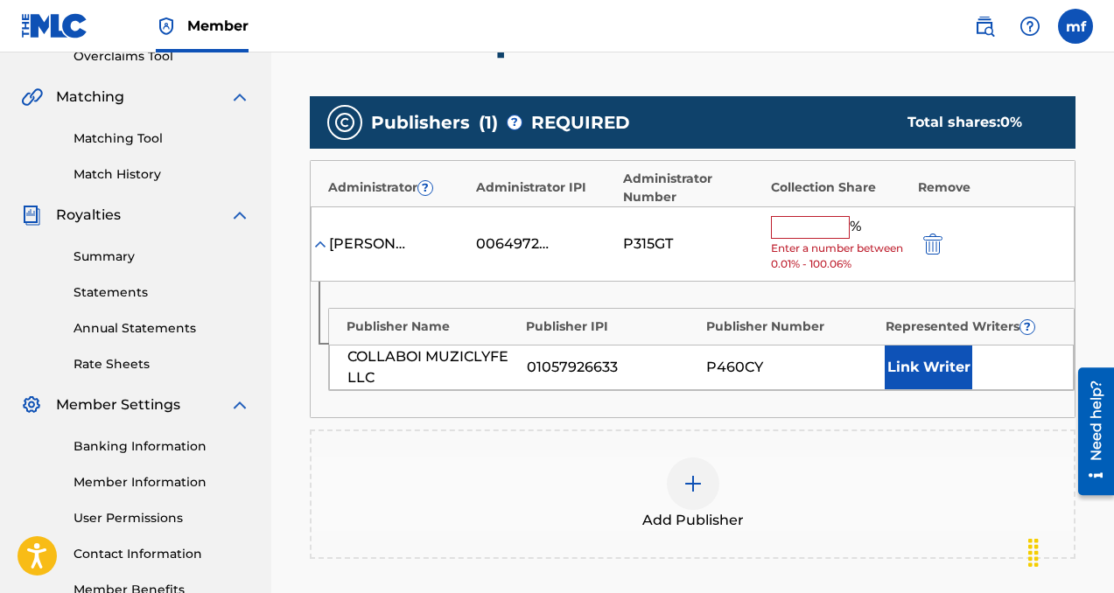
click at [910, 361] on button "Link Writer" at bounding box center [929, 368] width 88 height 44
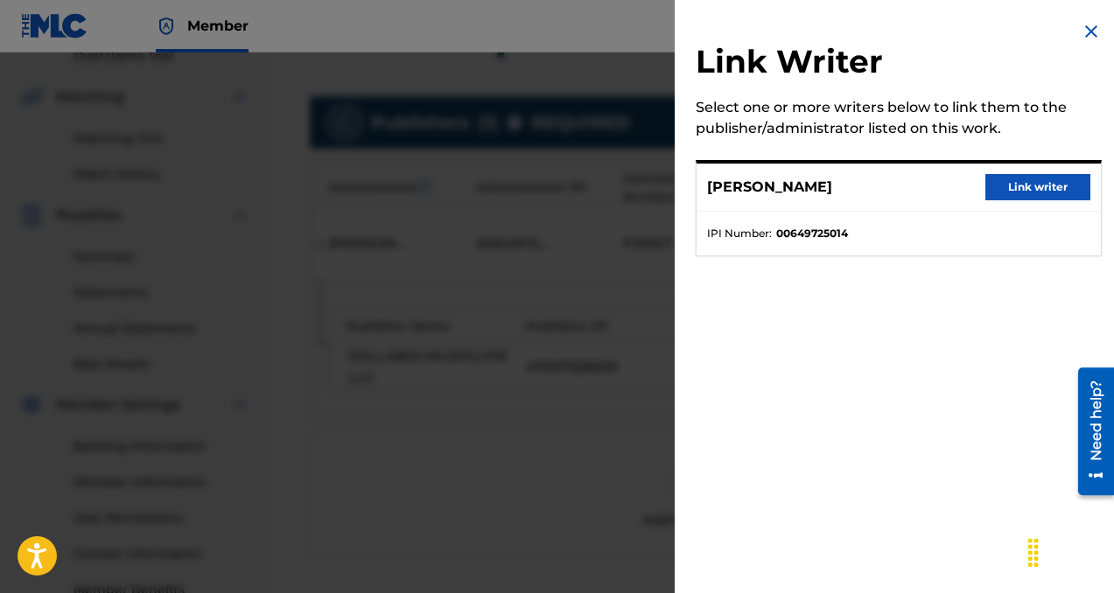
click at [1020, 182] on button "Link writer" at bounding box center [1037, 187] width 105 height 26
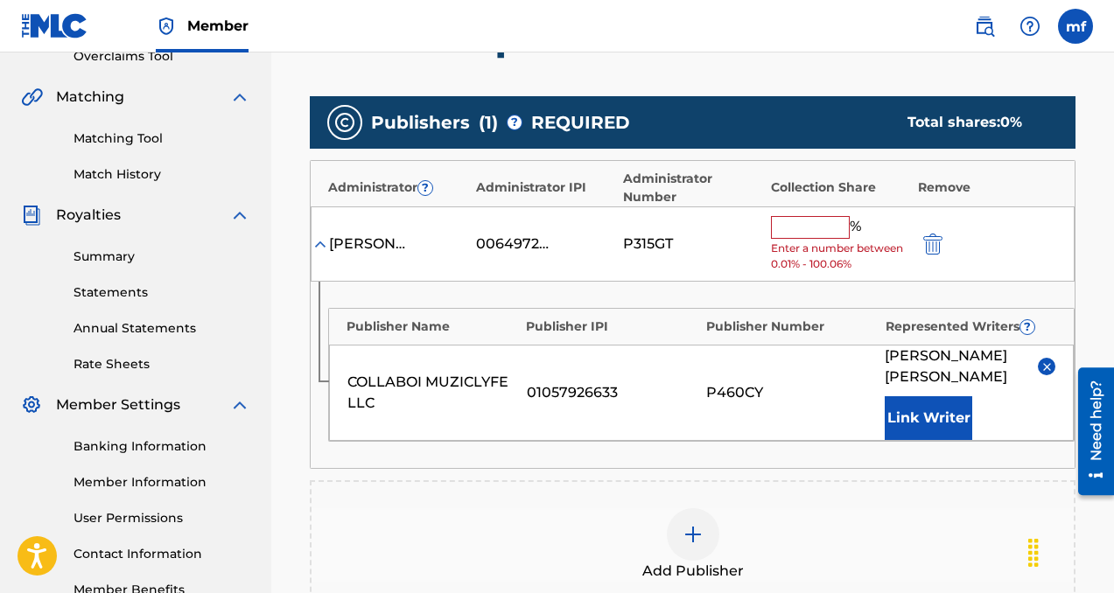
click at [827, 224] on input "text" at bounding box center [810, 227] width 79 height 23
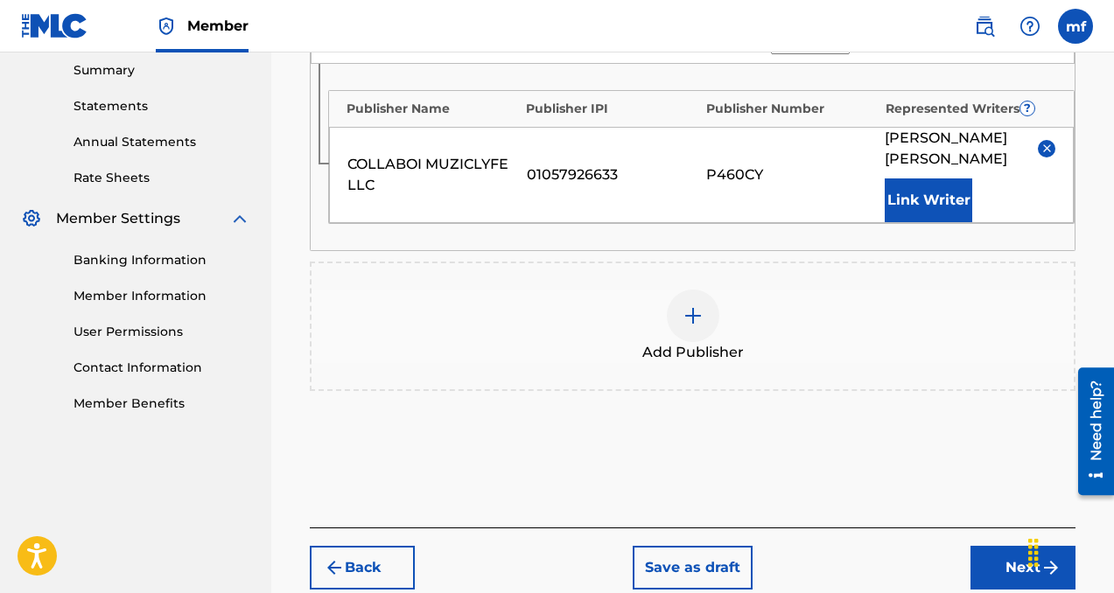
scroll to position [573, 0]
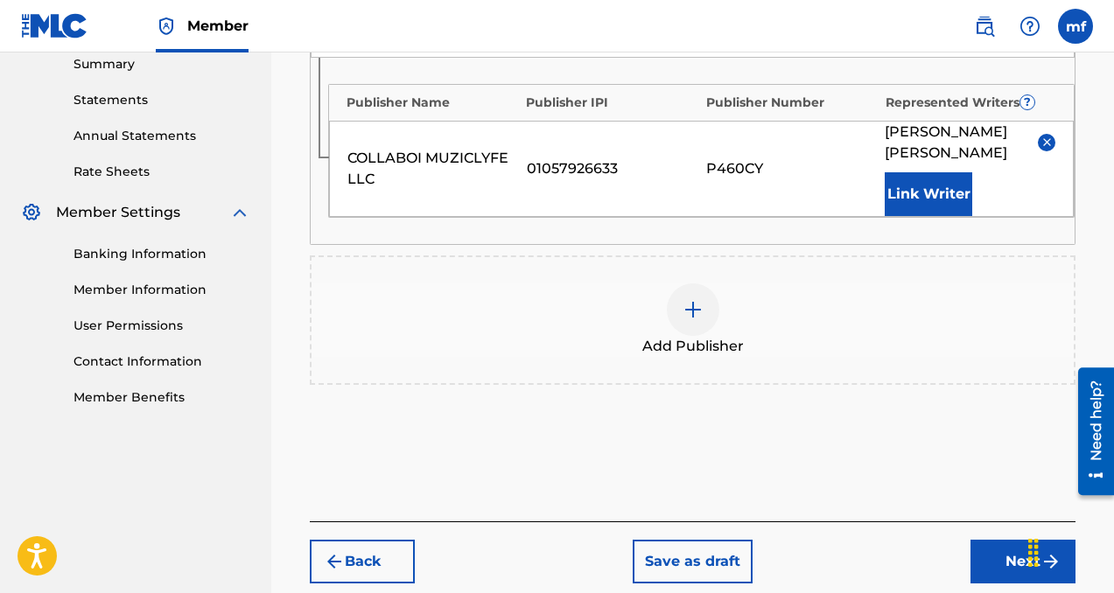
type input "100"
click at [980, 567] on button "Next" at bounding box center [1022, 562] width 105 height 44
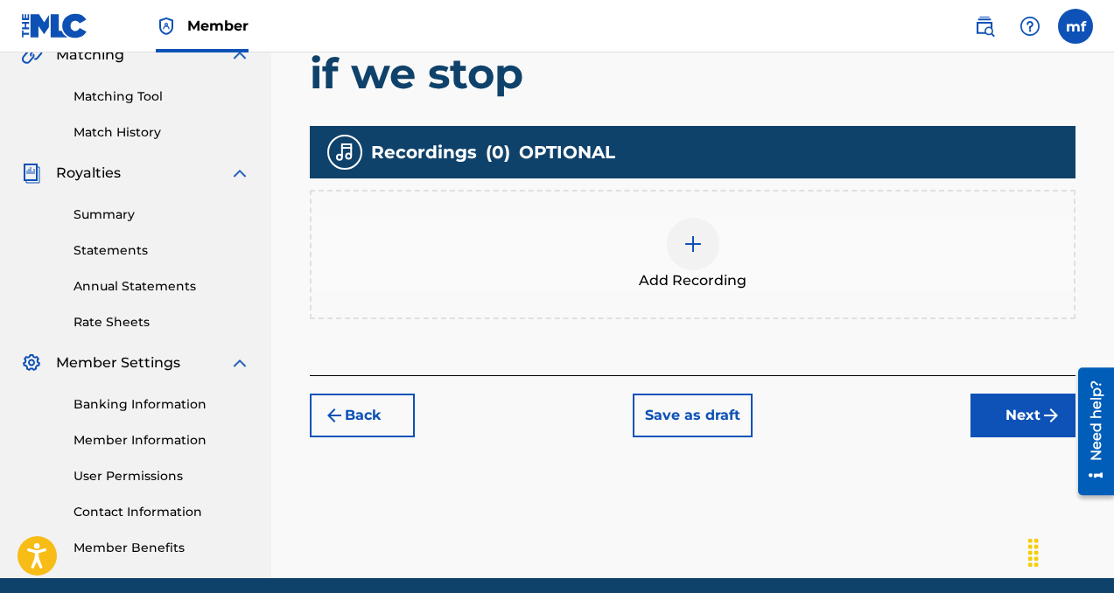
scroll to position [430, 0]
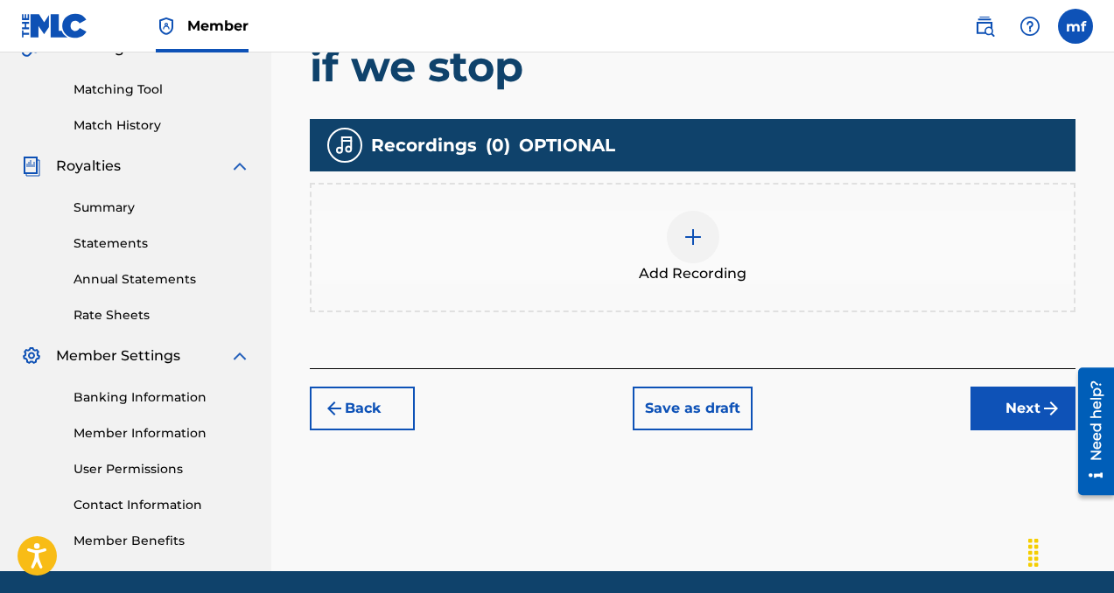
click at [699, 242] on img at bounding box center [693, 237] width 21 height 21
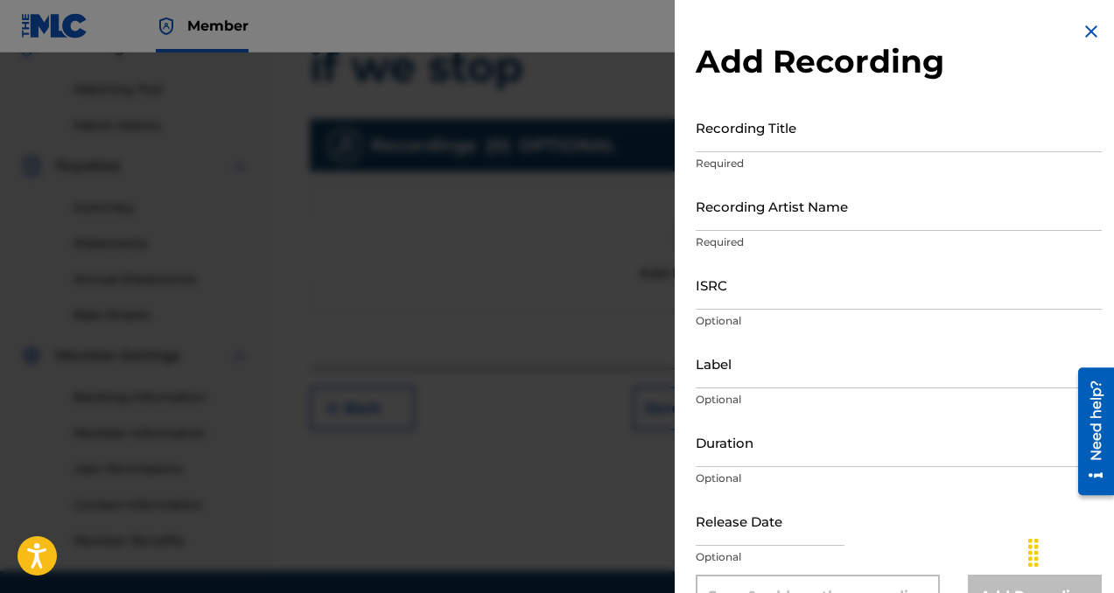
click at [720, 128] on input "Recording Title" at bounding box center [899, 127] width 406 height 50
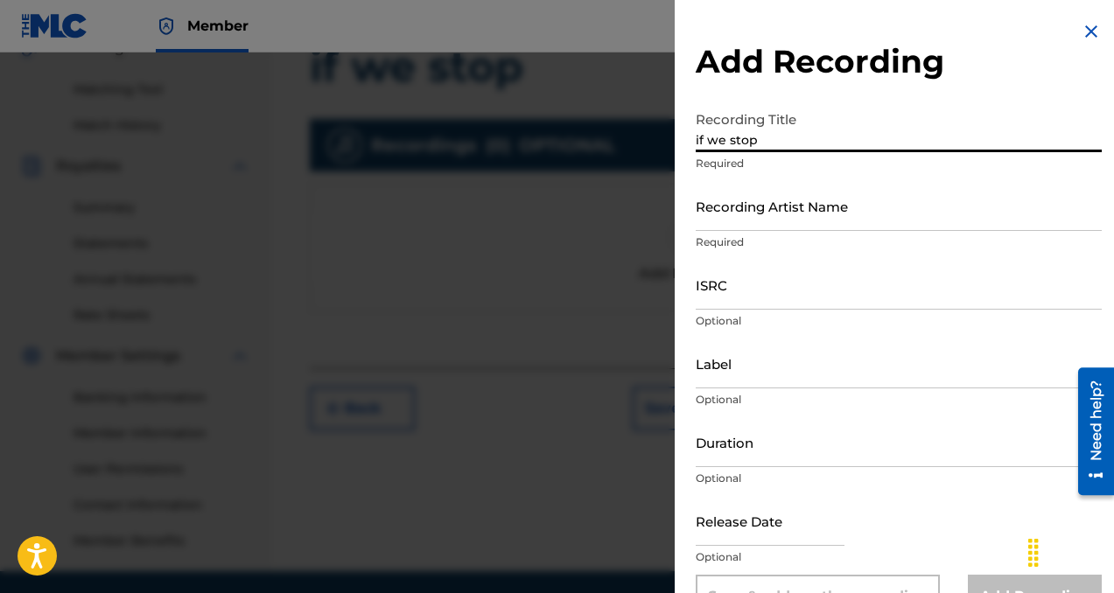
type input "if we stop"
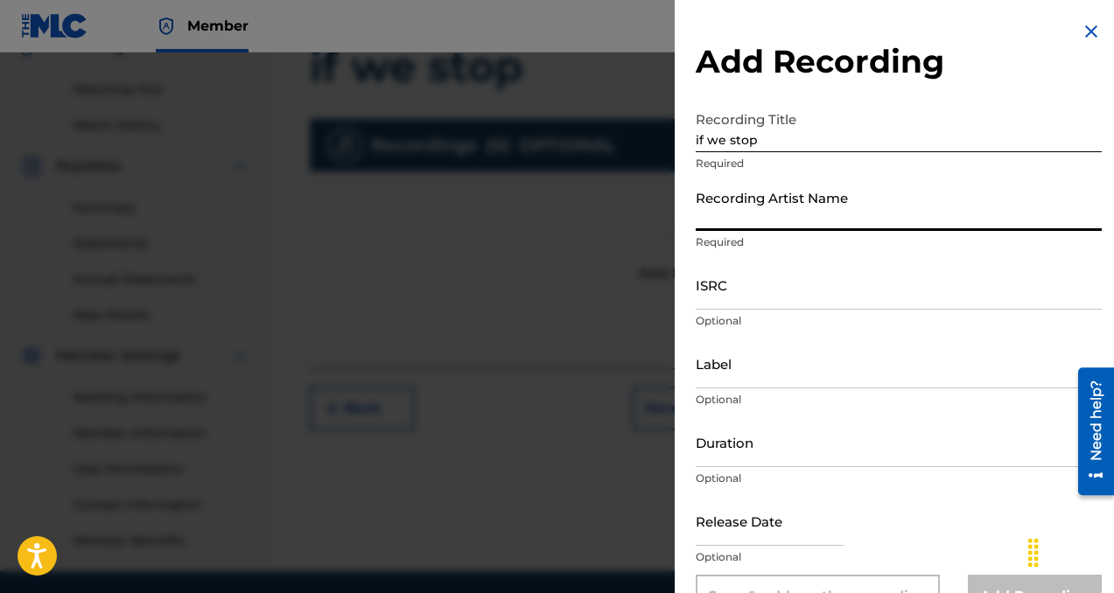
click at [746, 206] on input "Recording Artist Name" at bounding box center [899, 206] width 406 height 50
type input "collaboi"
click at [746, 368] on input "Label" at bounding box center [899, 364] width 406 height 50
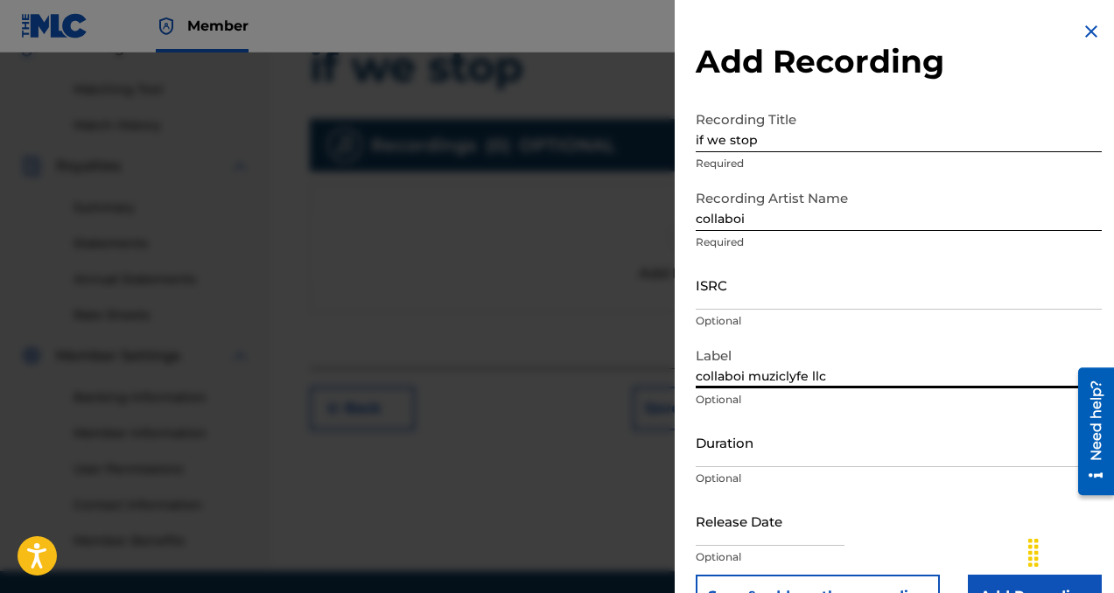
scroll to position [46, 0]
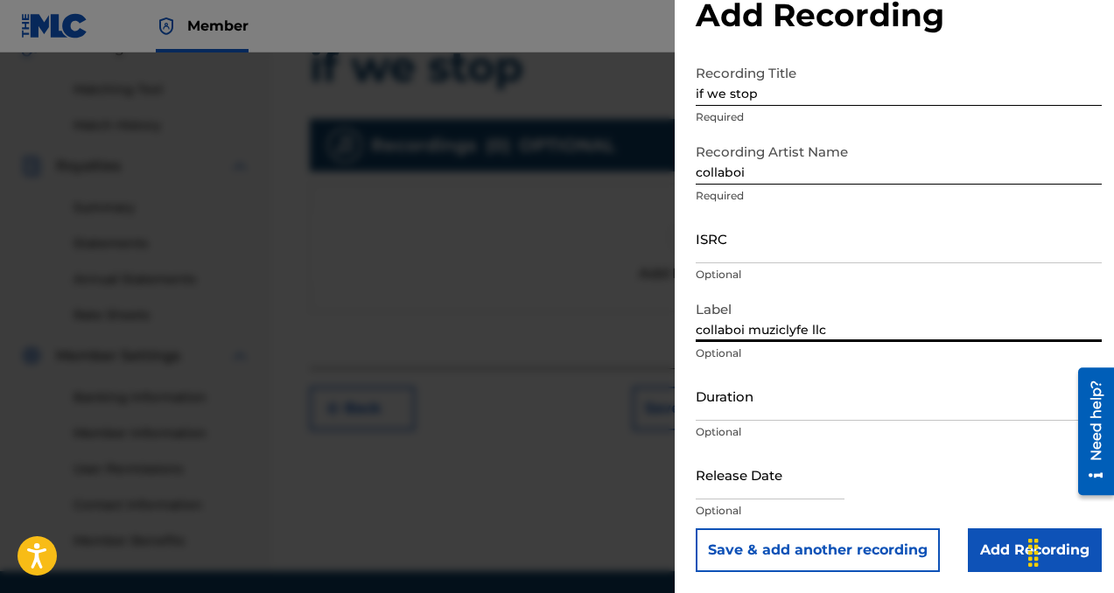
type input "collaboi muziclyfe llc"
click at [995, 559] on input "Add Recording" at bounding box center [1035, 551] width 134 height 44
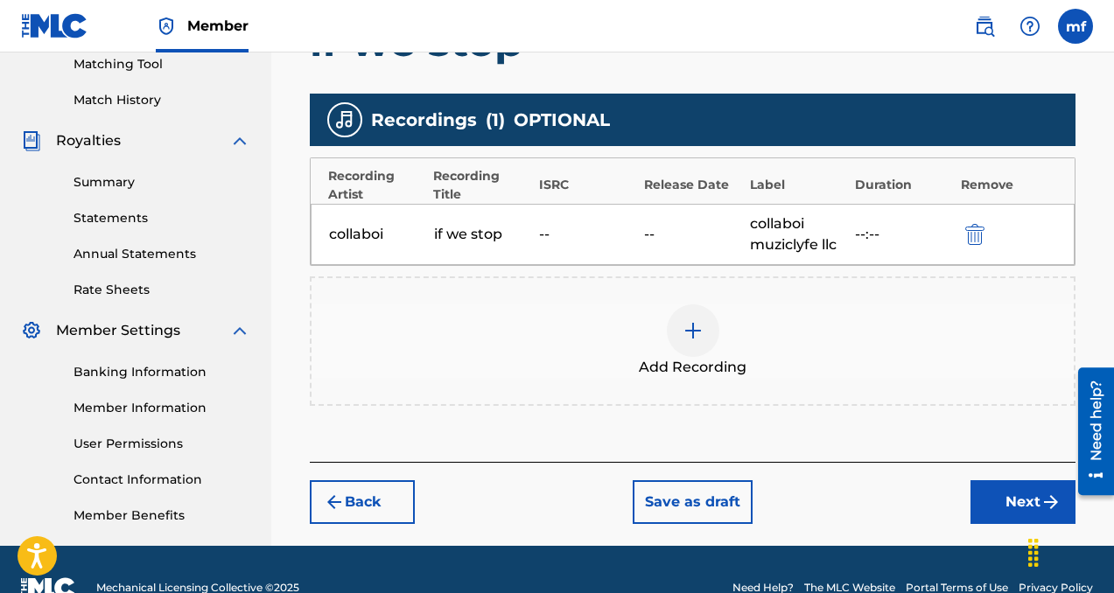
scroll to position [492, 0]
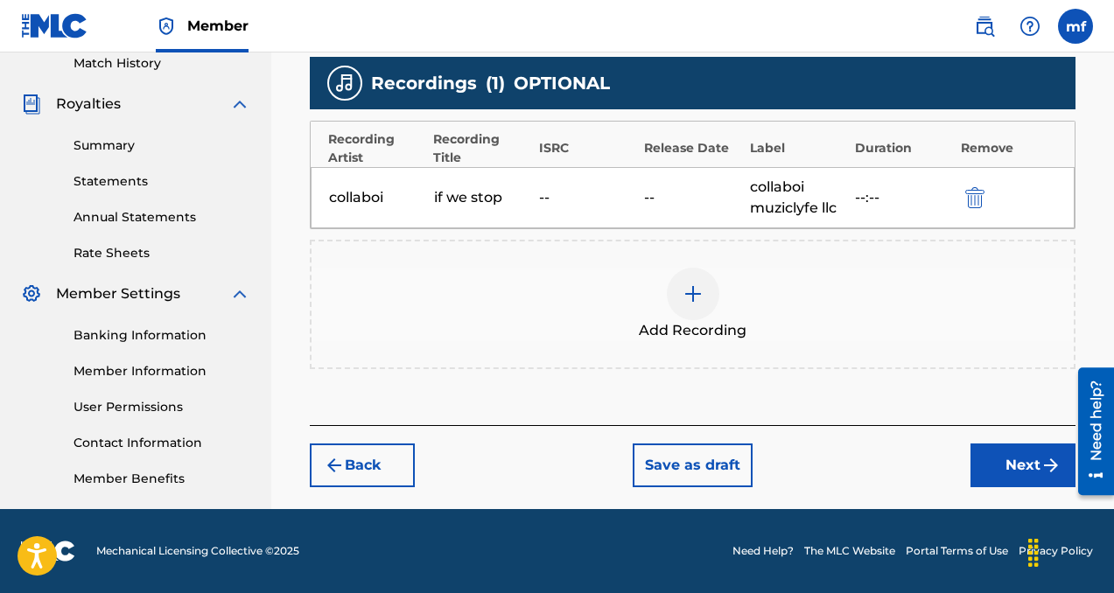
click at [996, 465] on button "Next" at bounding box center [1022, 466] width 105 height 44
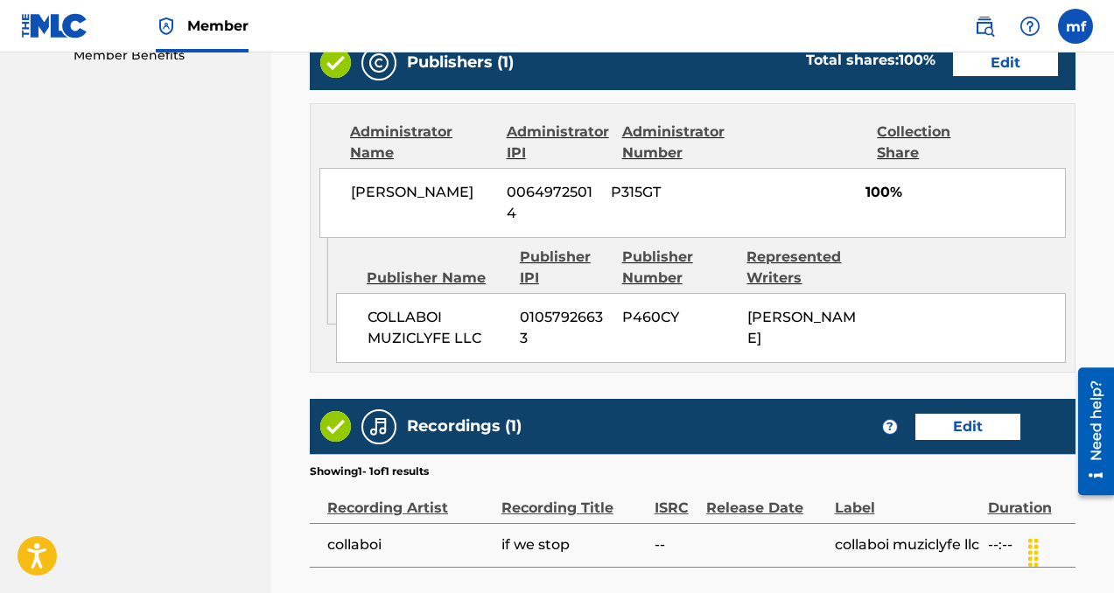
scroll to position [1080, 0]
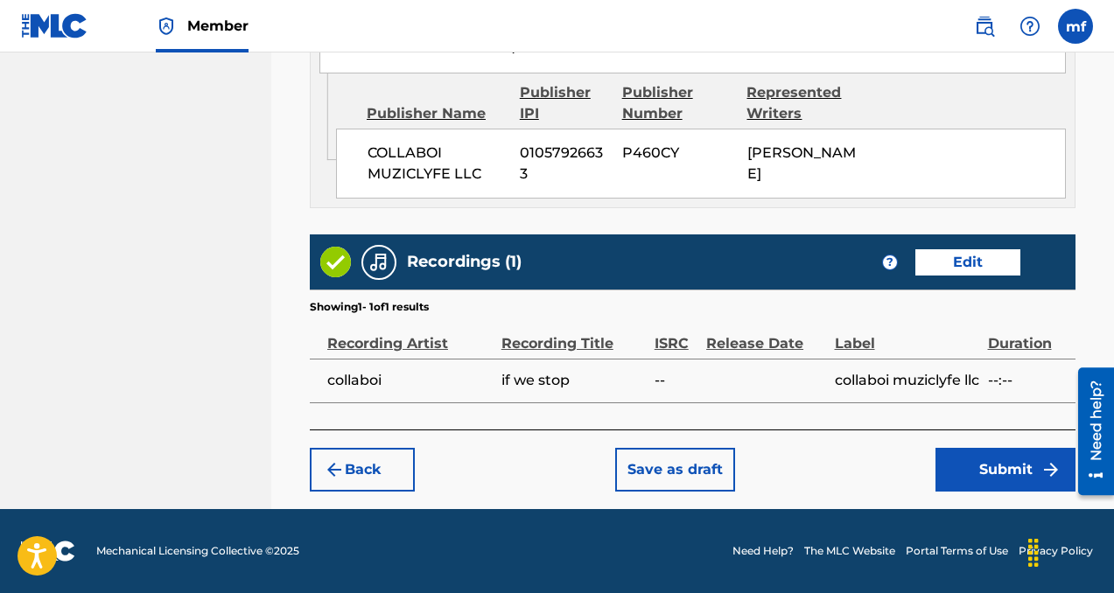
click at [977, 482] on button "Submit" at bounding box center [1005, 470] width 140 height 44
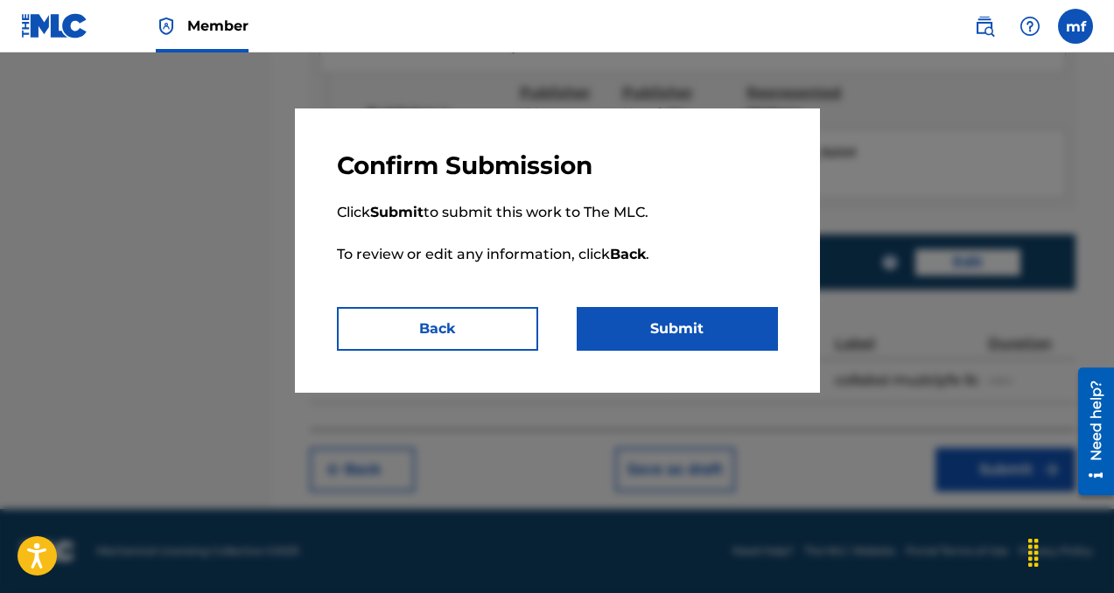
click at [638, 344] on button "Submit" at bounding box center [677, 329] width 201 height 44
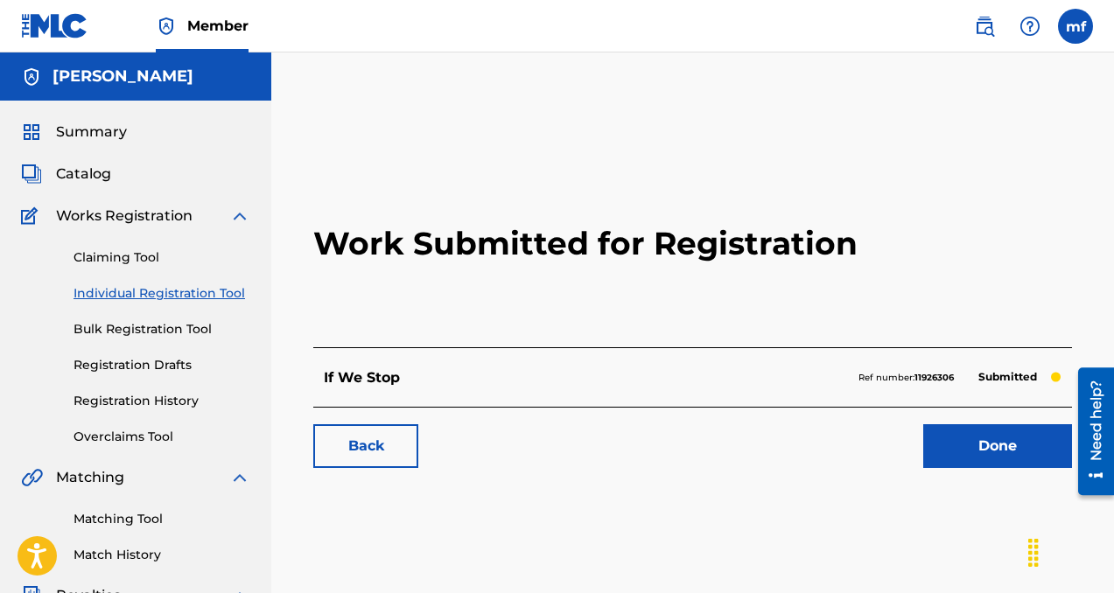
click at [935, 454] on link "Done" at bounding box center [997, 446] width 149 height 44
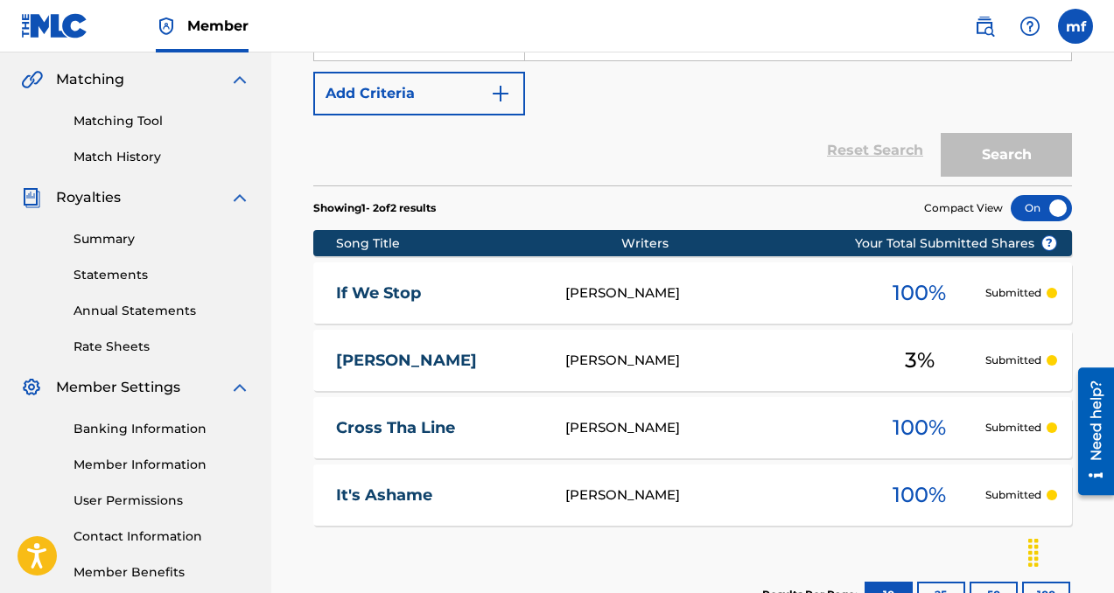
scroll to position [459, 0]
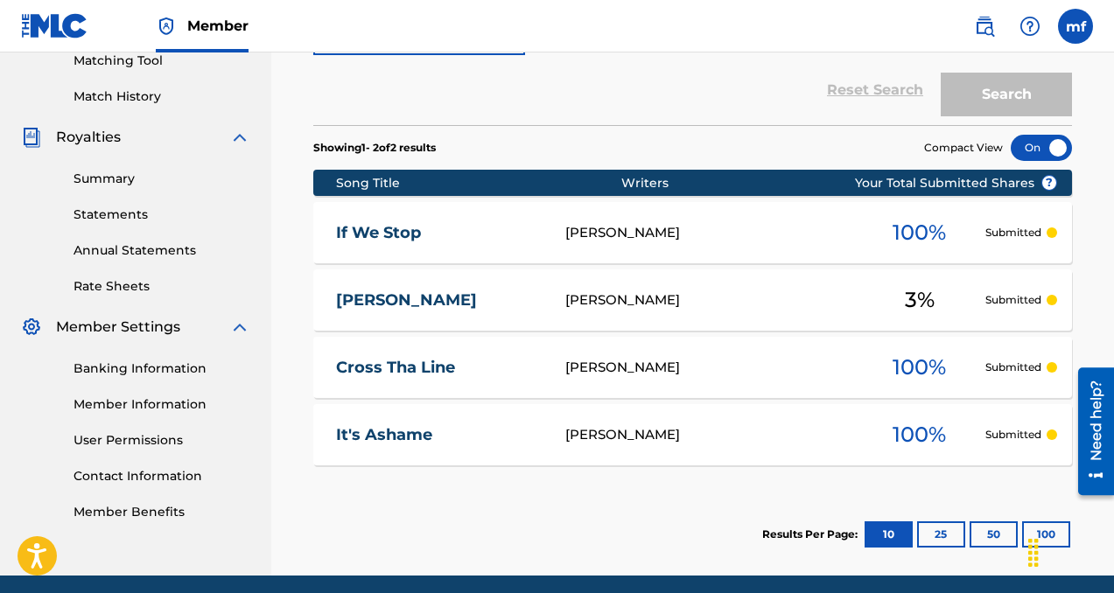
click at [979, 298] on div "3 %" at bounding box center [919, 300] width 131 height 40
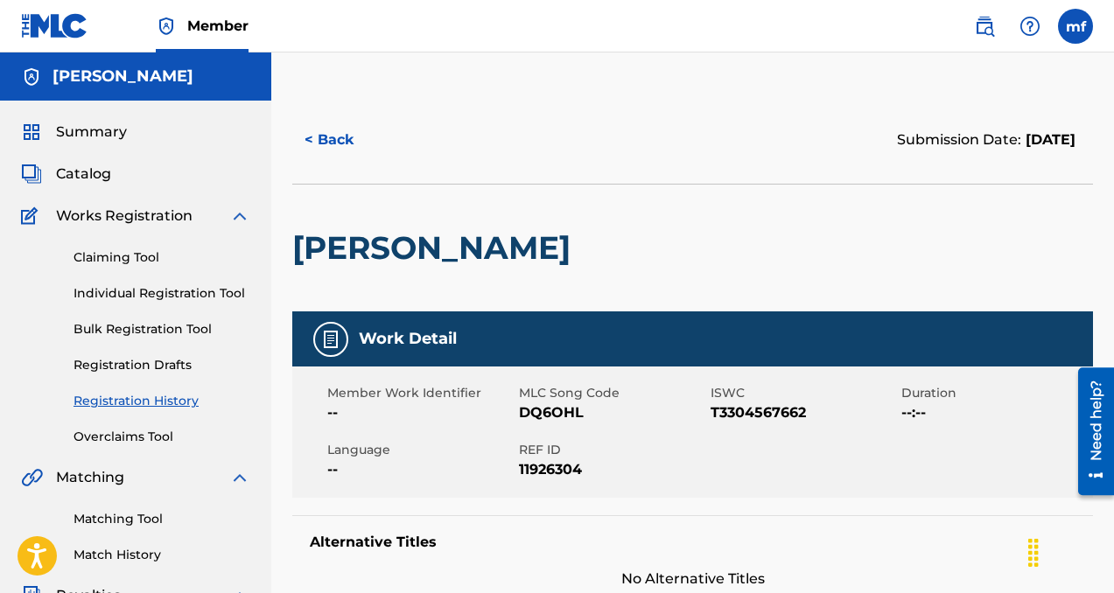
click at [314, 135] on button "< Back" at bounding box center [344, 140] width 105 height 44
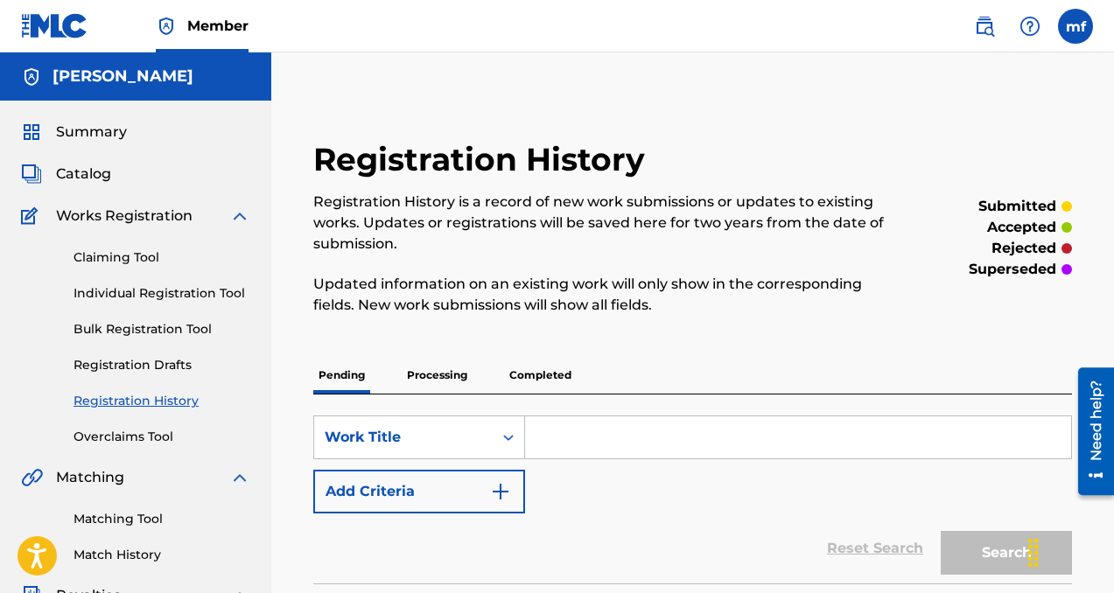
scroll to position [459, 0]
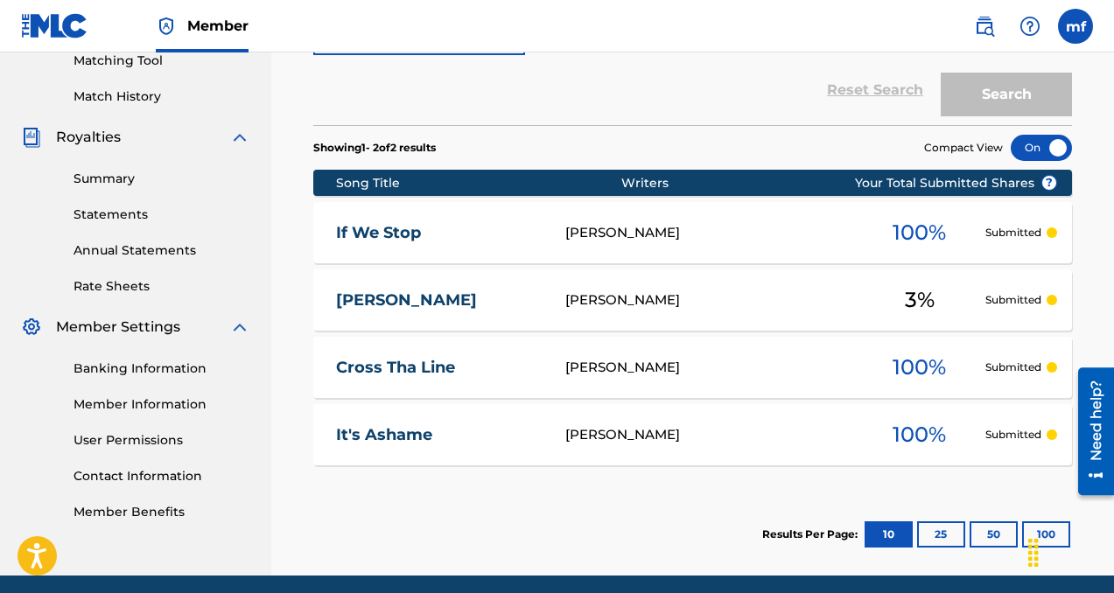
click at [386, 298] on link "[PERSON_NAME]" at bounding box center [439, 301] width 206 height 20
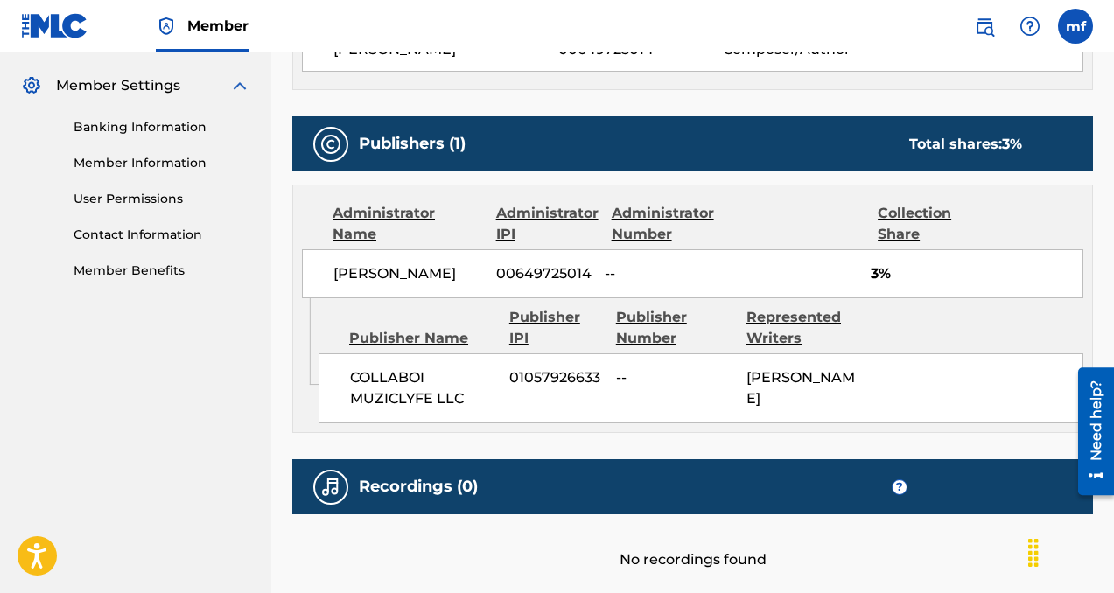
scroll to position [696, 0]
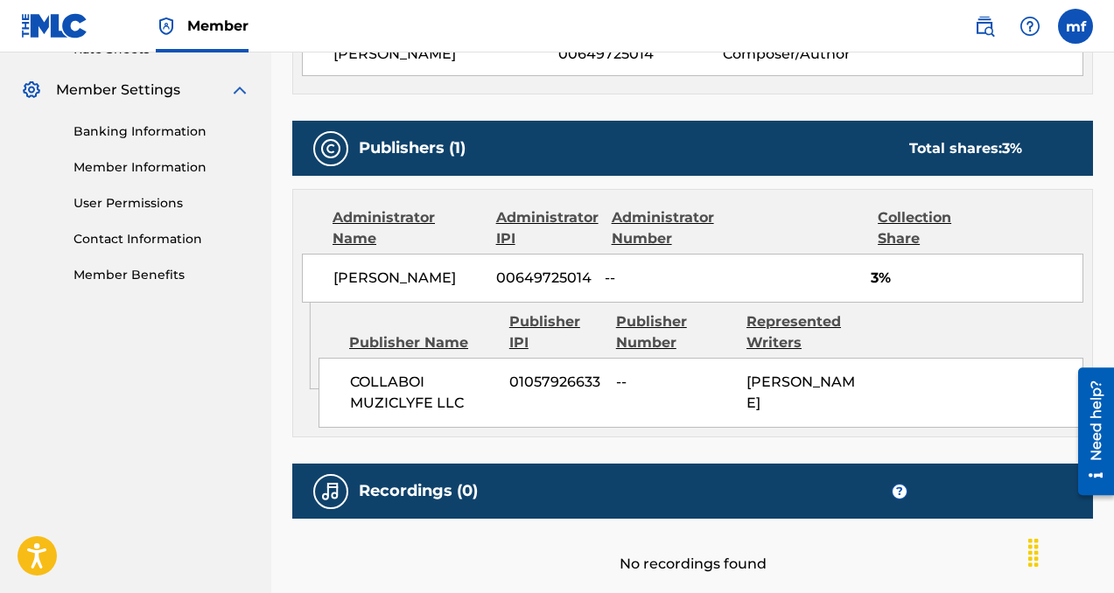
click at [899, 218] on div "Collection Share" at bounding box center [934, 228] width 113 height 42
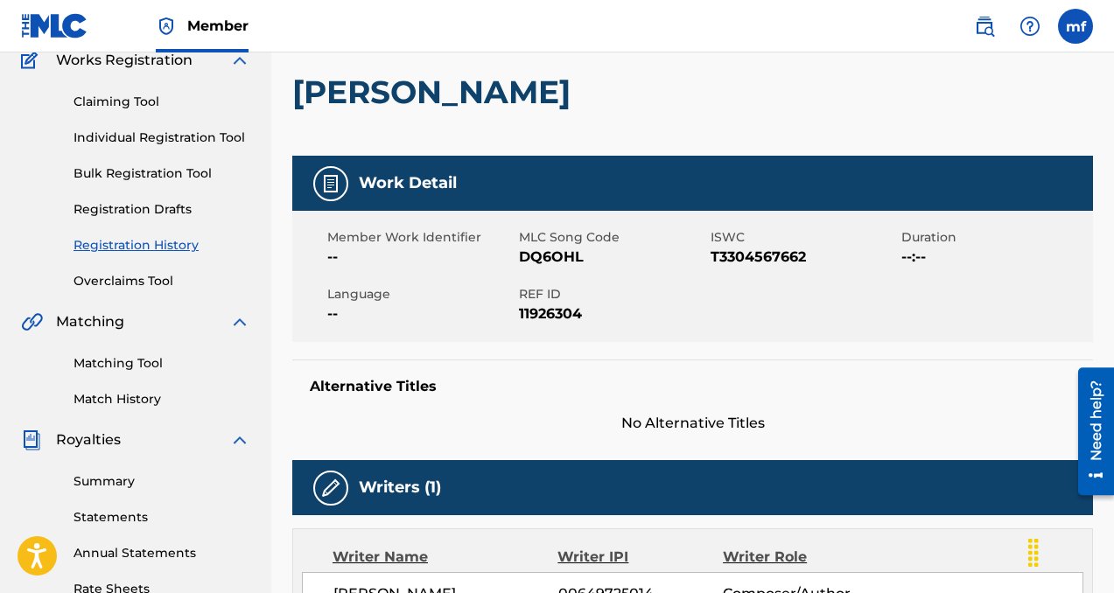
scroll to position [0, 0]
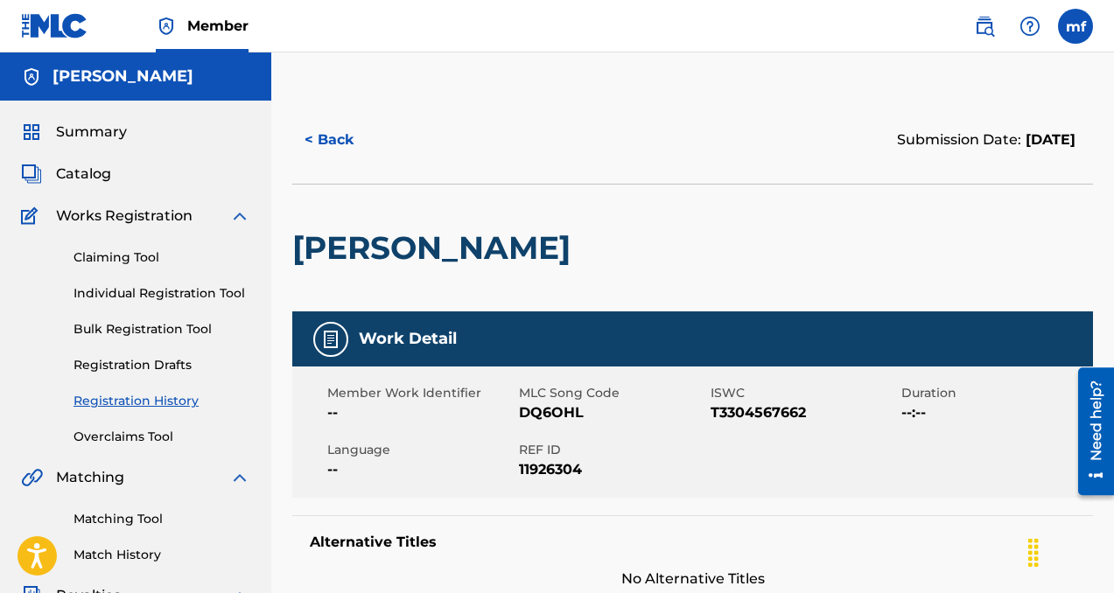
click at [331, 139] on button "< Back" at bounding box center [344, 140] width 105 height 44
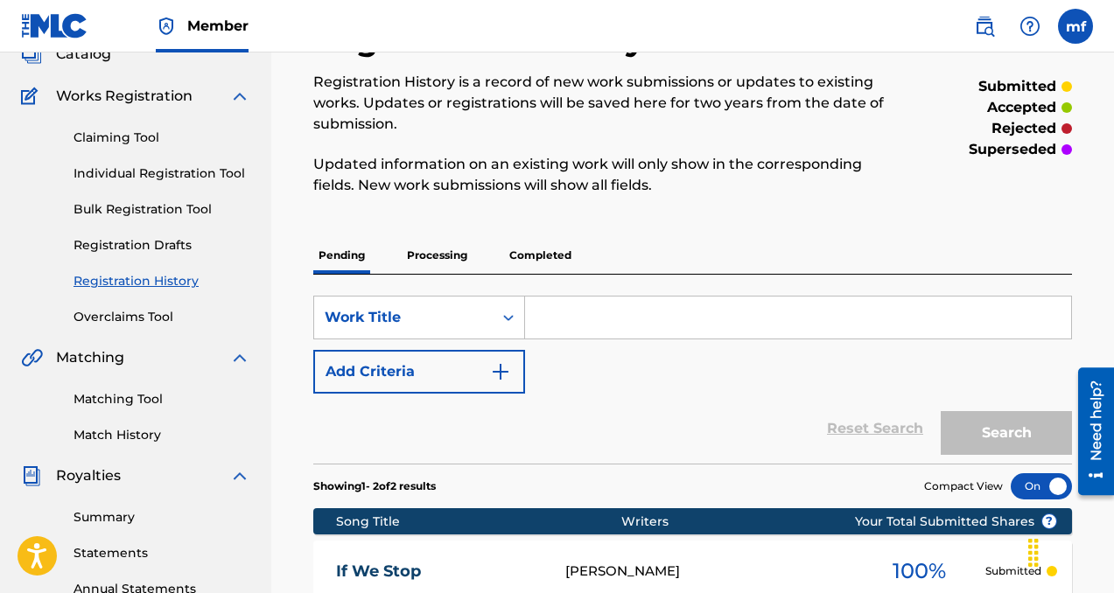
scroll to position [18, 0]
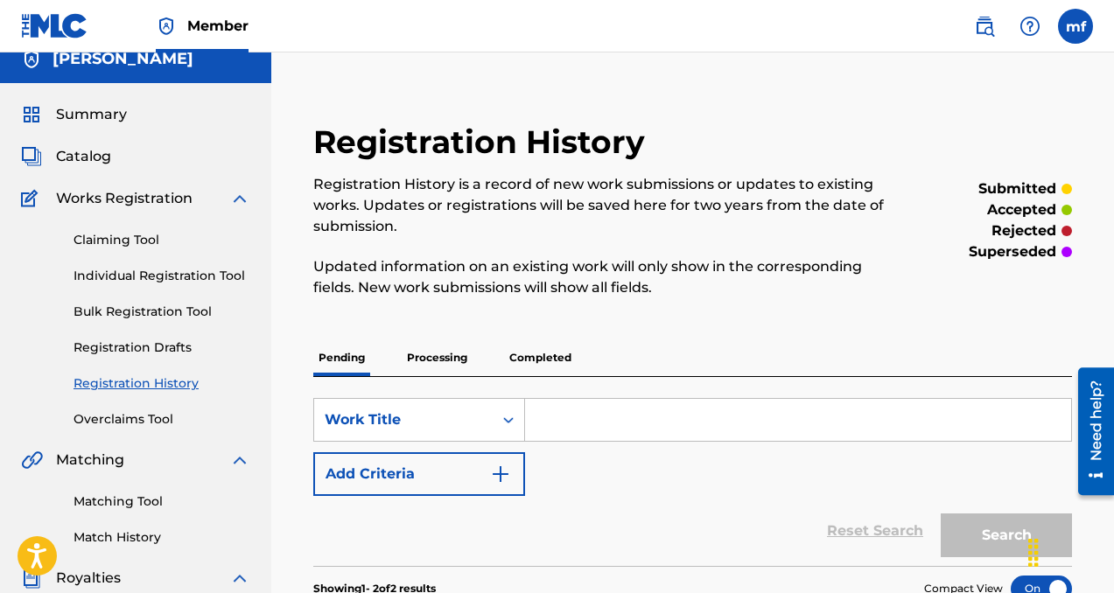
click at [121, 270] on link "Individual Registration Tool" at bounding box center [162, 276] width 177 height 18
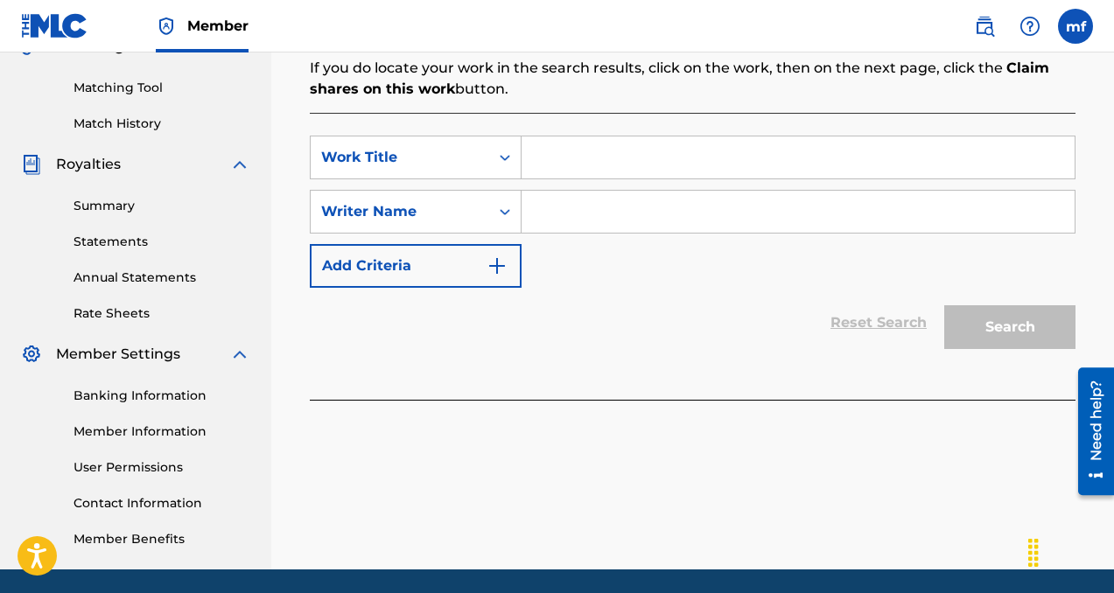
scroll to position [434, 0]
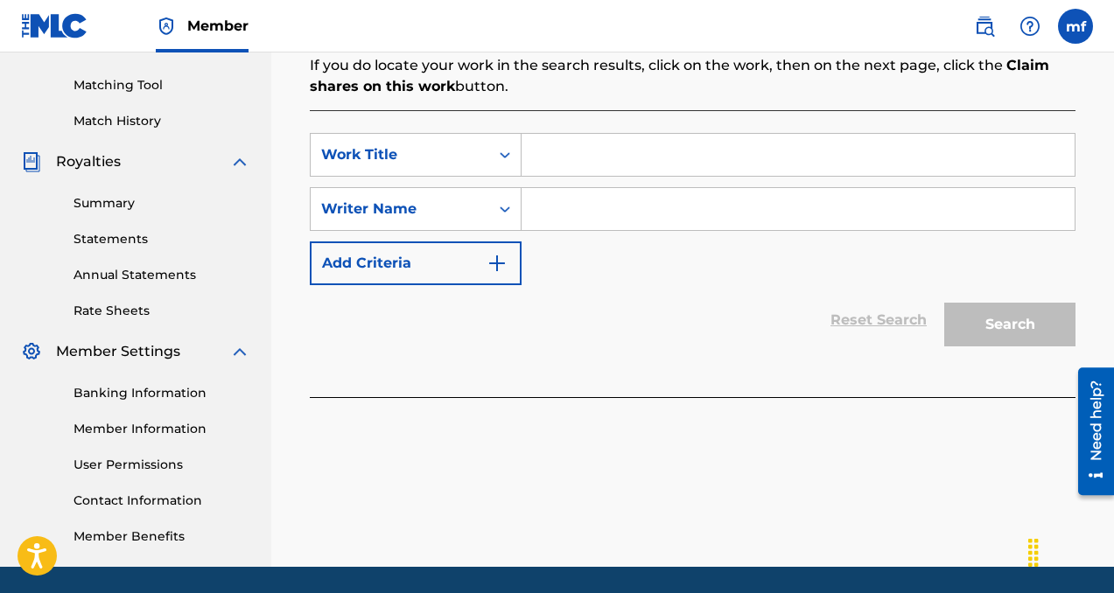
click at [592, 215] on input "Search Form" at bounding box center [798, 209] width 553 height 42
paste input "[PERSON_NAME]"
type input "[PERSON_NAME]"
click at [591, 152] on input "Search Form" at bounding box center [798, 155] width 553 height 42
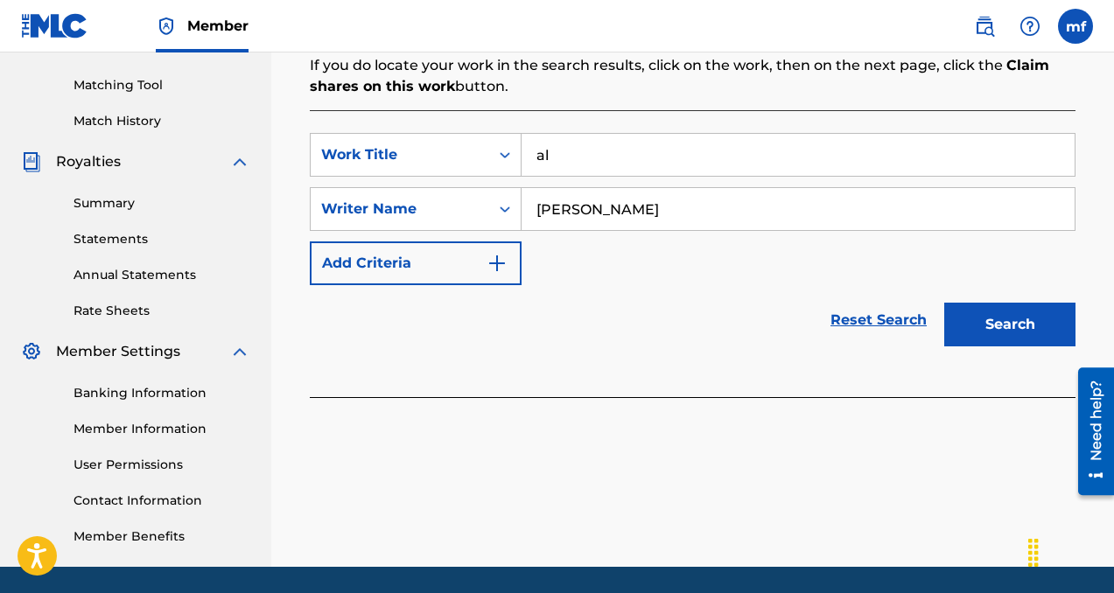
type input "a"
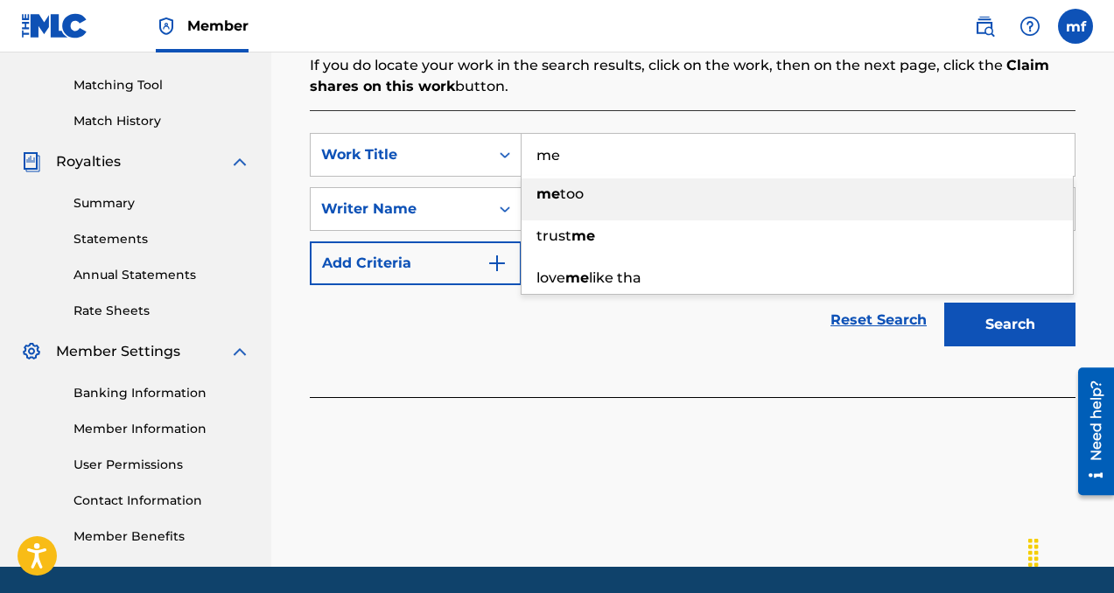
type input "m"
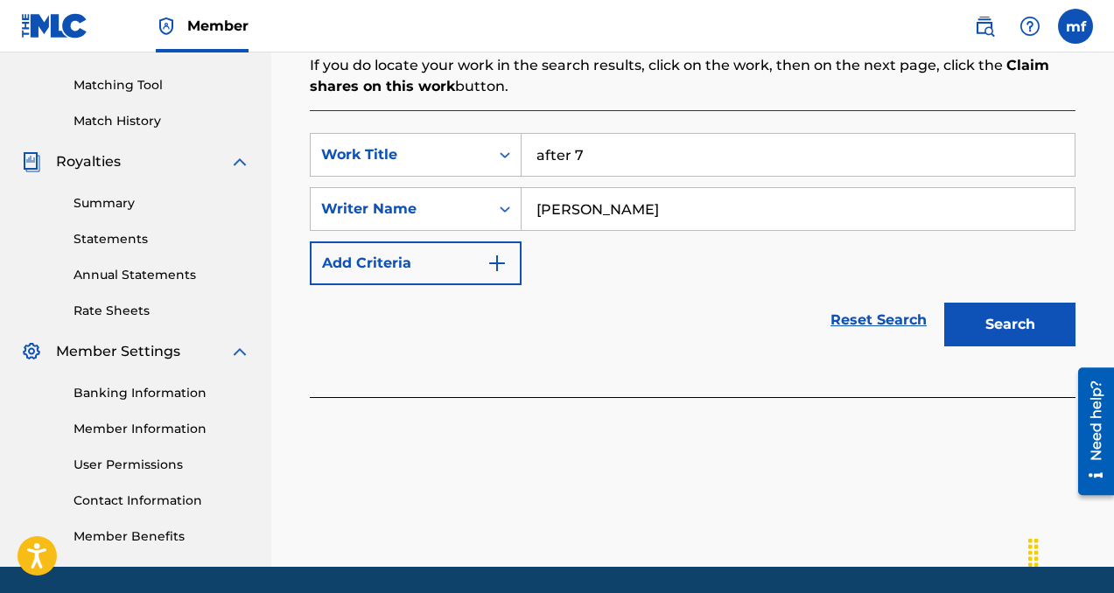
type input "after 7"
click at [1016, 319] on button "Search" at bounding box center [1009, 325] width 131 height 44
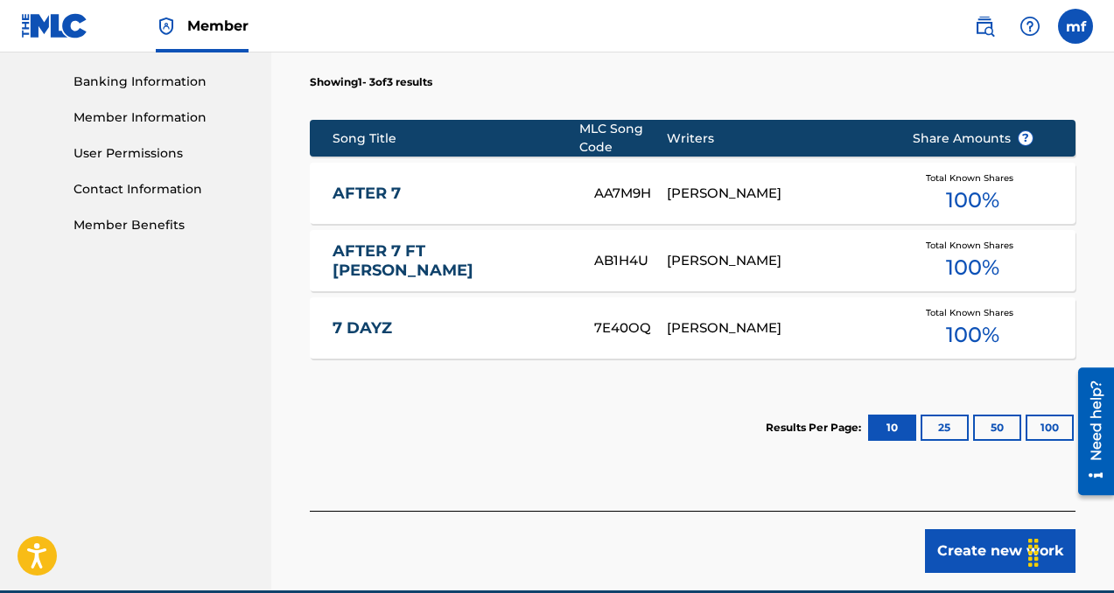
scroll to position [793, 0]
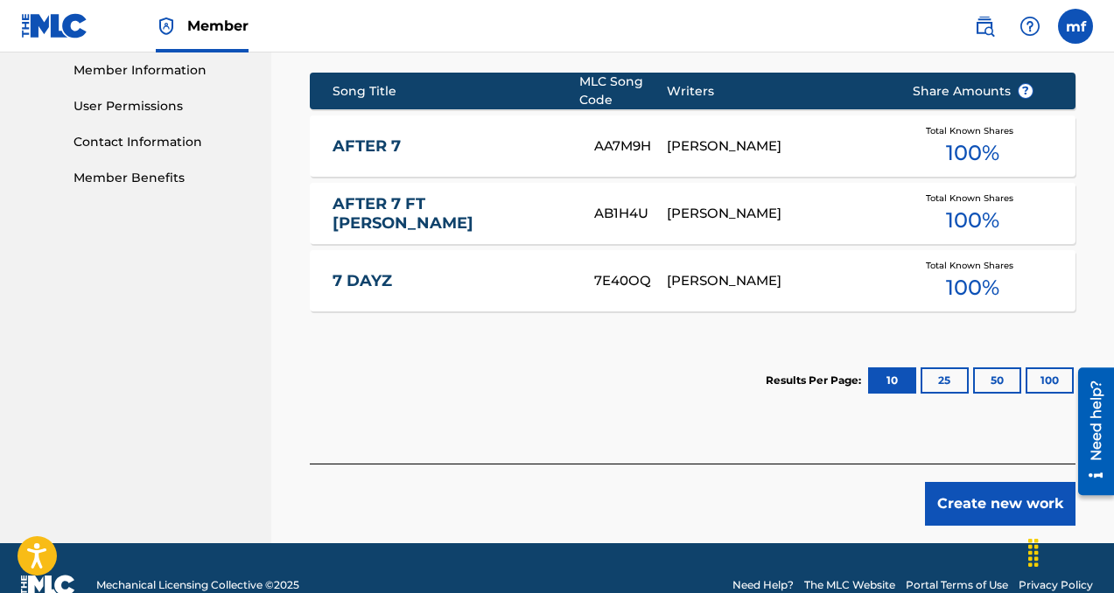
click at [973, 493] on button "Create new work" at bounding box center [1000, 504] width 151 height 44
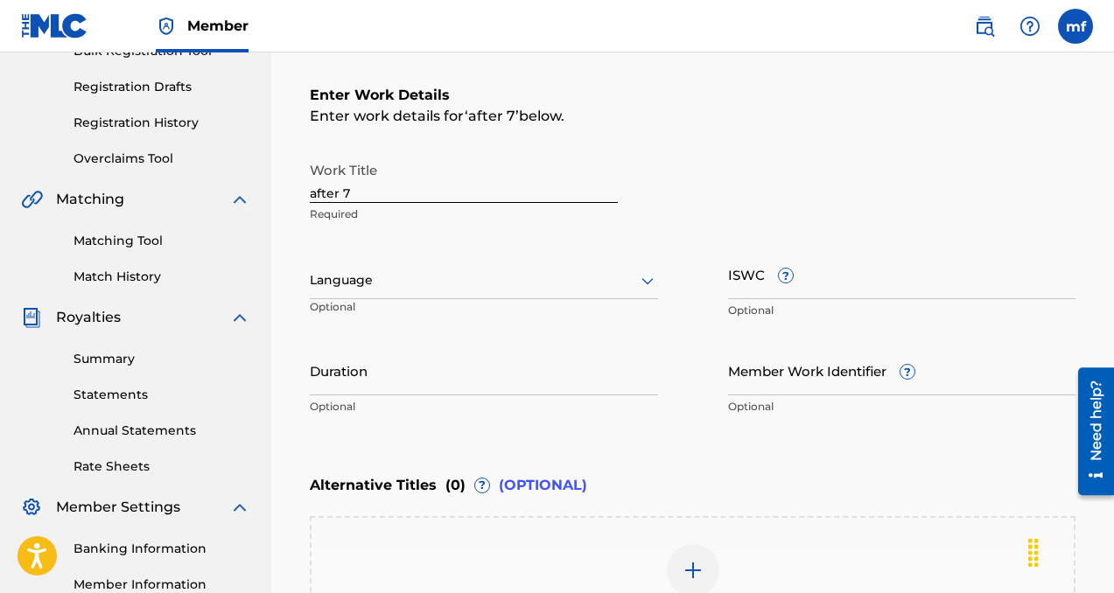
scroll to position [269, 0]
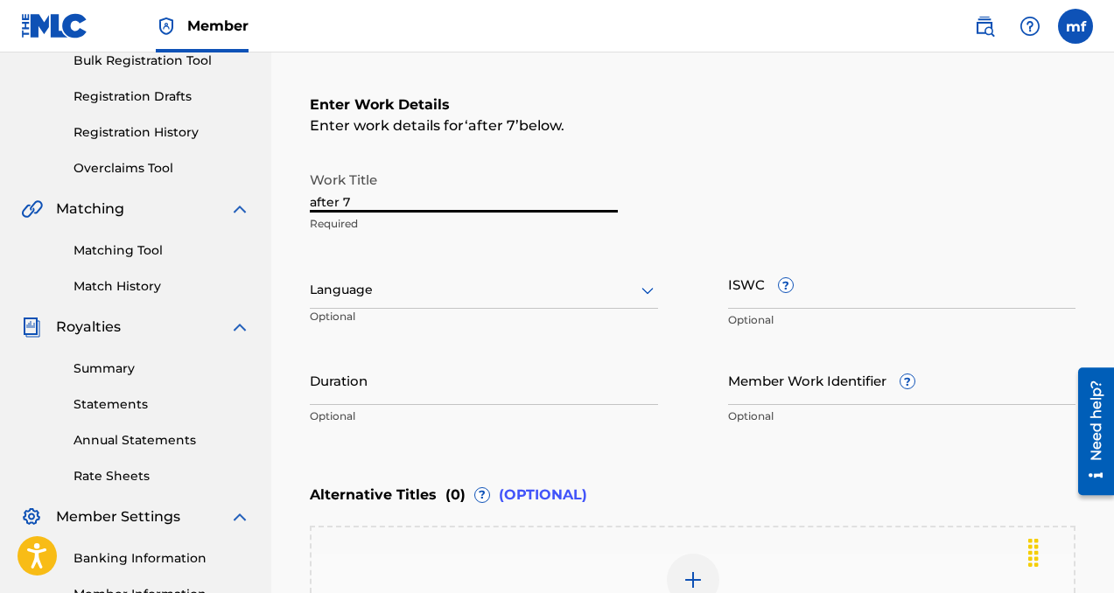
drag, startPoint x: 379, startPoint y: 201, endPoint x: 269, endPoint y: 203, distance: 110.3
click at [269, 203] on main "[PERSON_NAME] Summary Catalog Works Registration Claiming Tool Individual Regis…" at bounding box center [557, 281] width 1114 height 995
click at [364, 201] on input "passportbros" at bounding box center [464, 188] width 308 height 50
type input "passport bros"
click at [376, 290] on div at bounding box center [484, 290] width 348 height 22
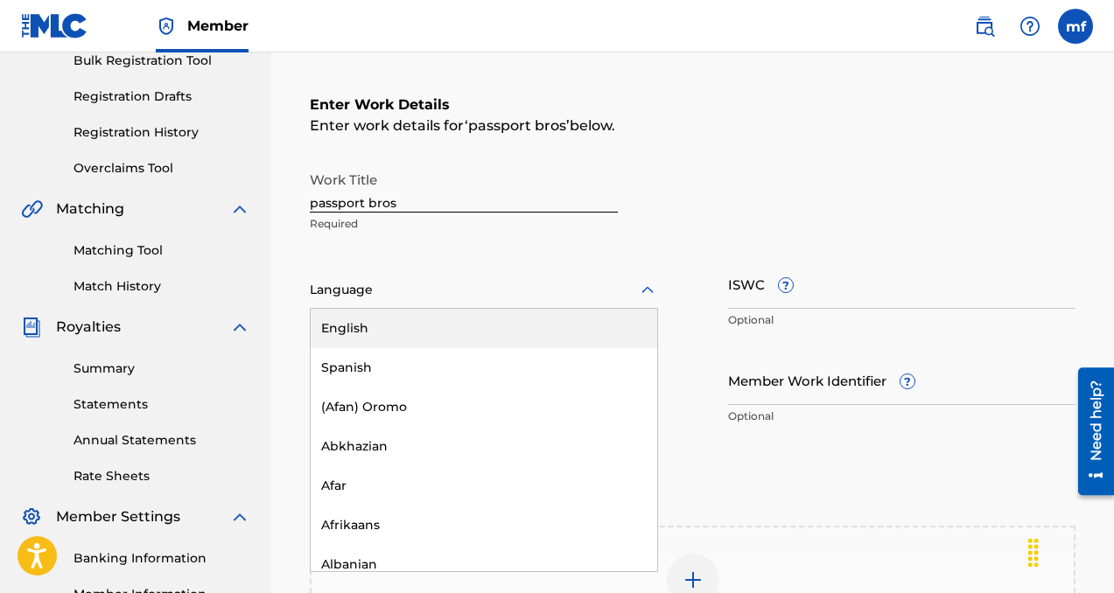
click at [373, 329] on div "English" at bounding box center [484, 328] width 347 height 39
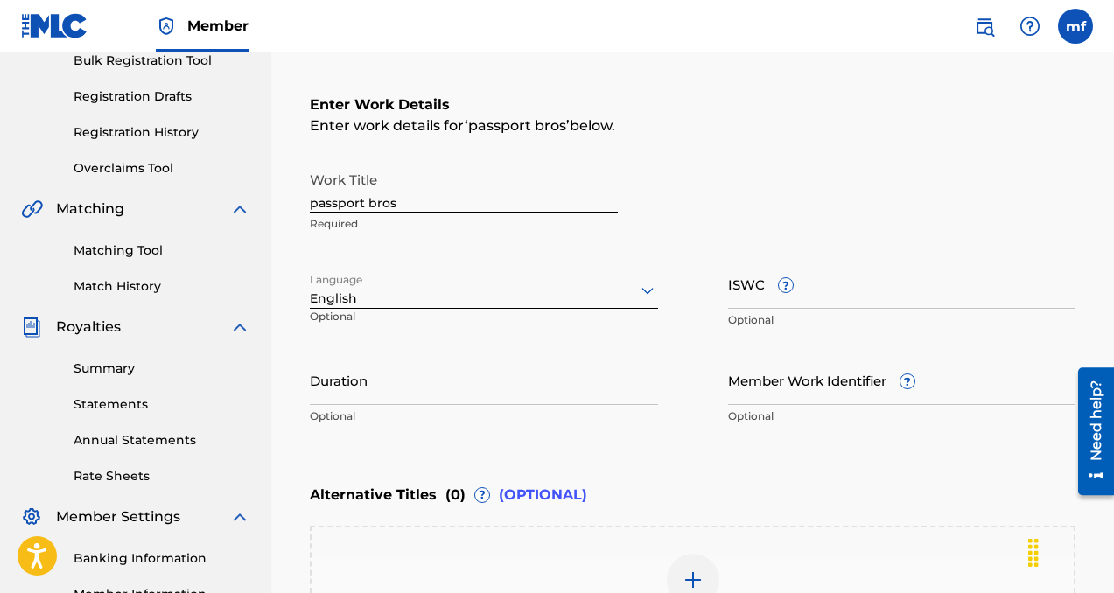
scroll to position [538, 0]
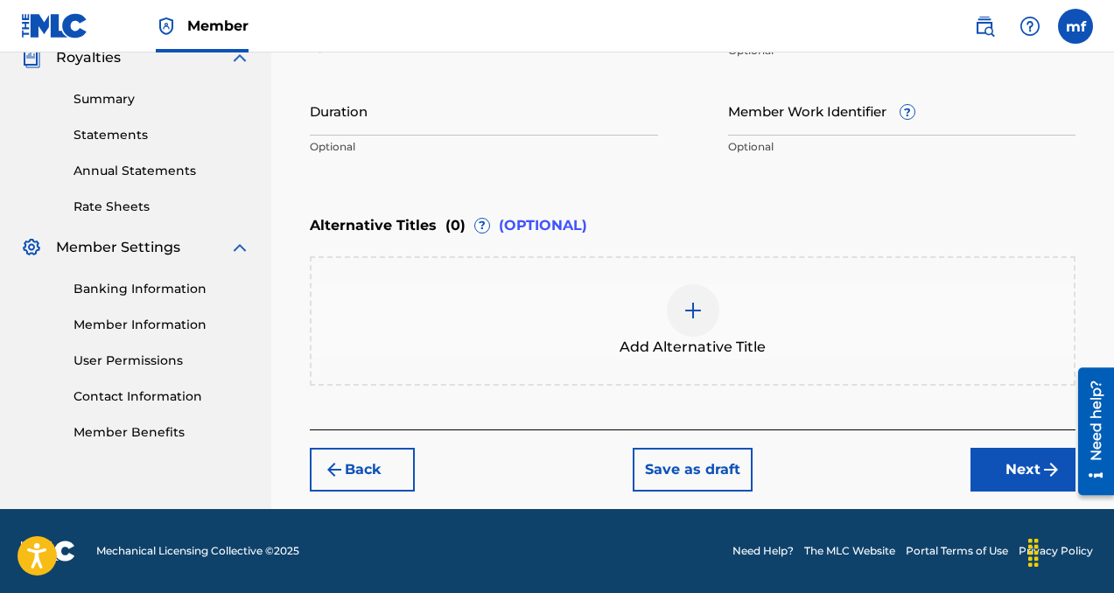
click at [991, 457] on button "Next" at bounding box center [1022, 470] width 105 height 44
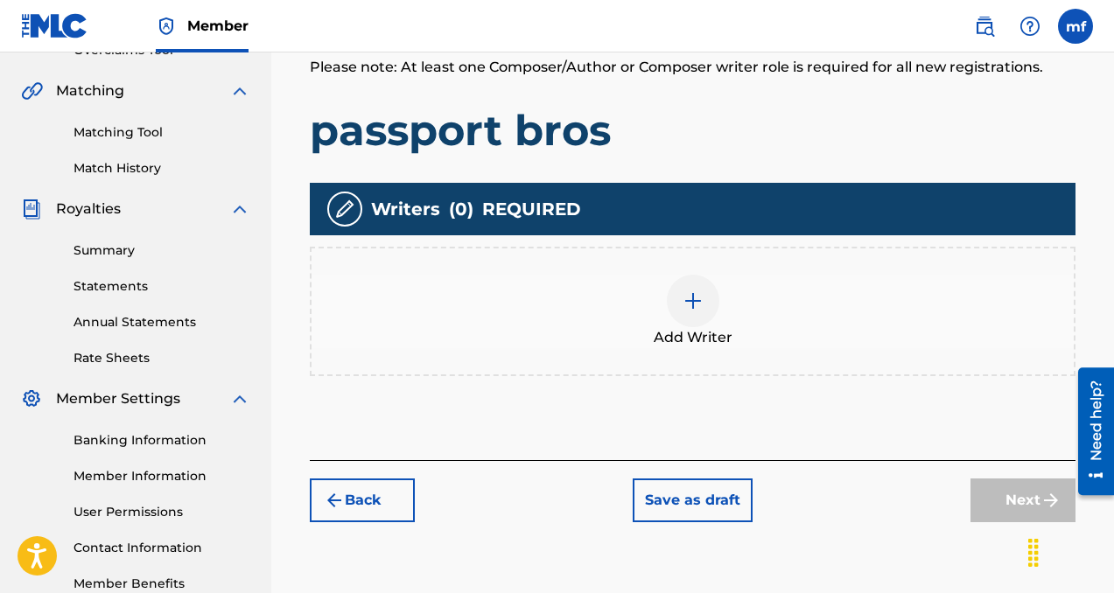
scroll to position [483, 0]
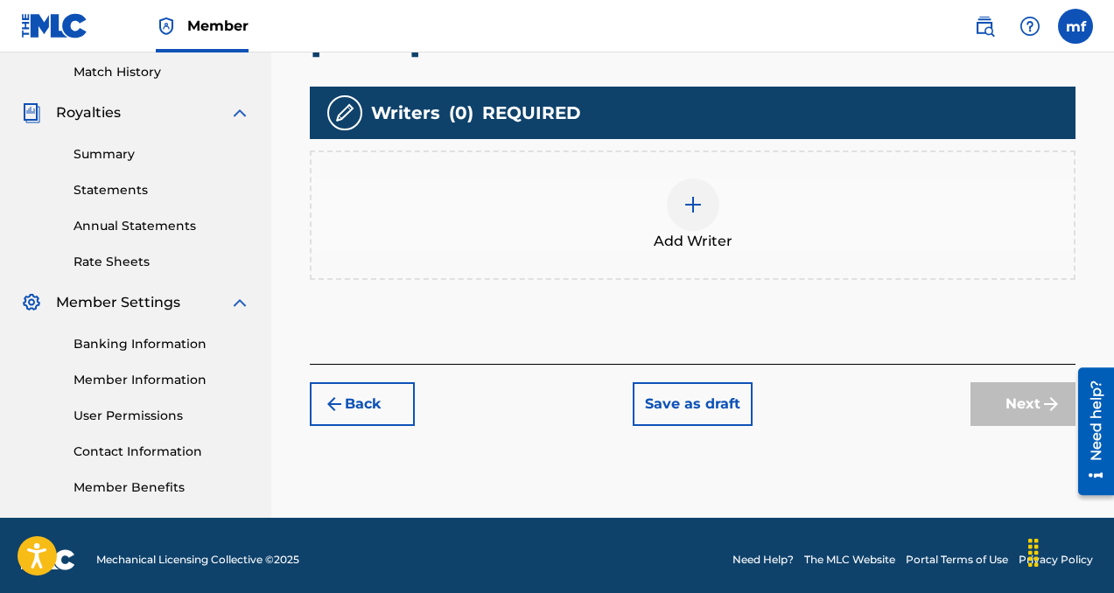
click at [696, 211] on img at bounding box center [693, 204] width 21 height 21
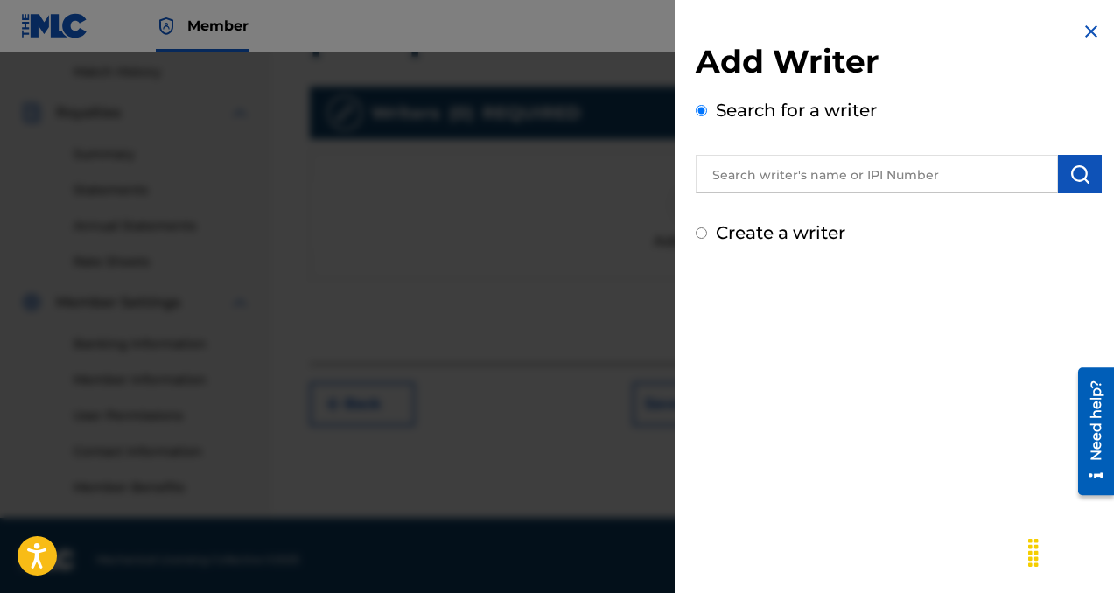
click at [781, 166] on input "text" at bounding box center [877, 174] width 362 height 39
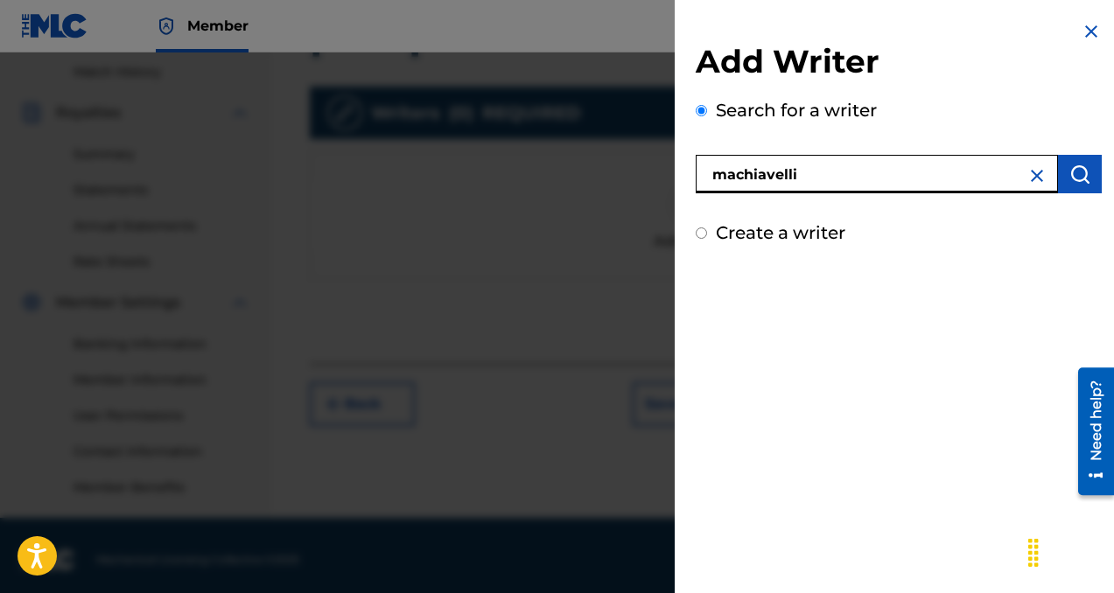
type input "machiavelli"
click at [1069, 173] on img "submit" at bounding box center [1079, 174] width 21 height 21
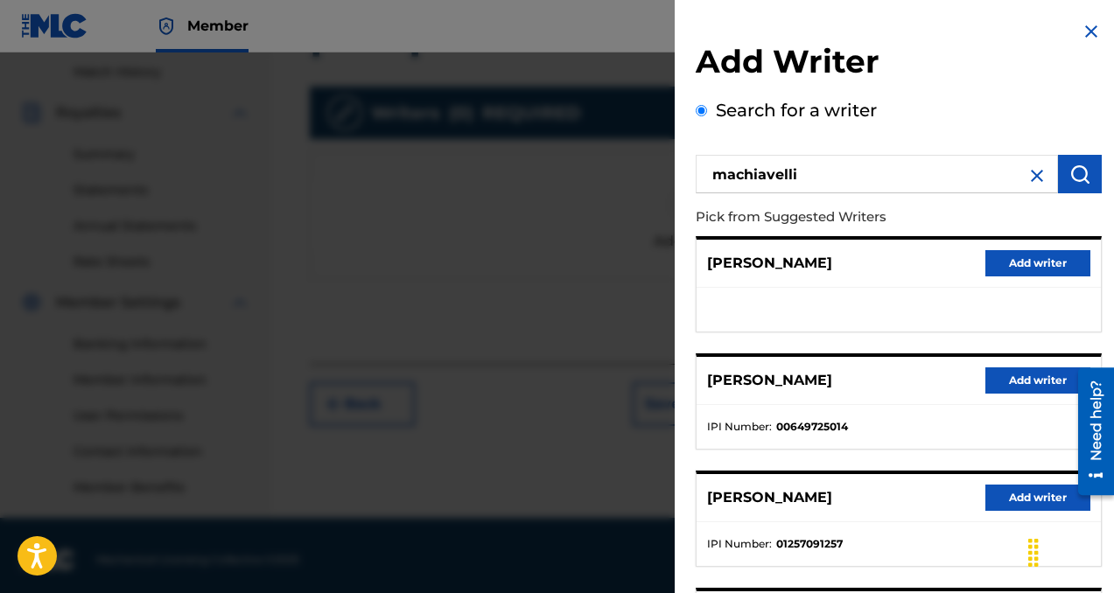
click at [1029, 386] on button "Add writer" at bounding box center [1037, 381] width 105 height 26
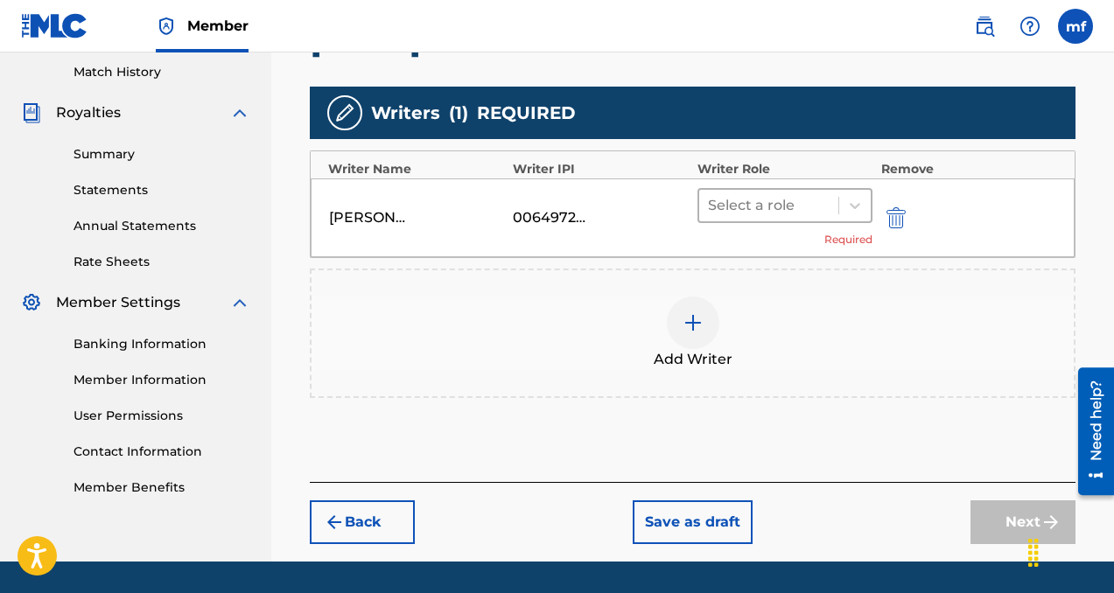
click at [741, 218] on div "Select a role" at bounding box center [768, 206] width 139 height 32
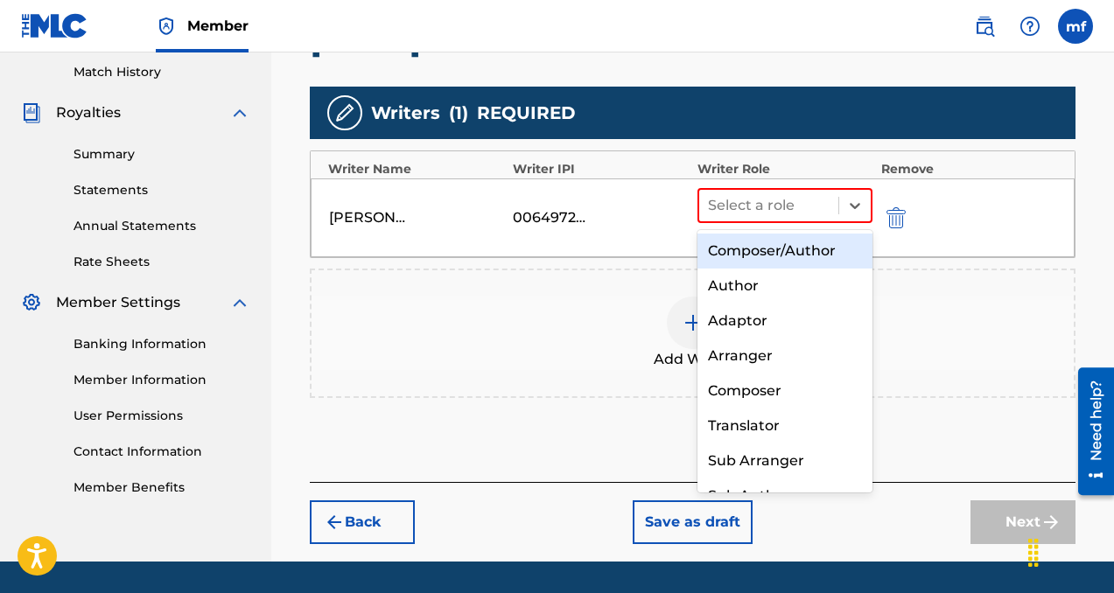
click at [745, 249] on div "Composer/Author" at bounding box center [784, 251] width 175 height 35
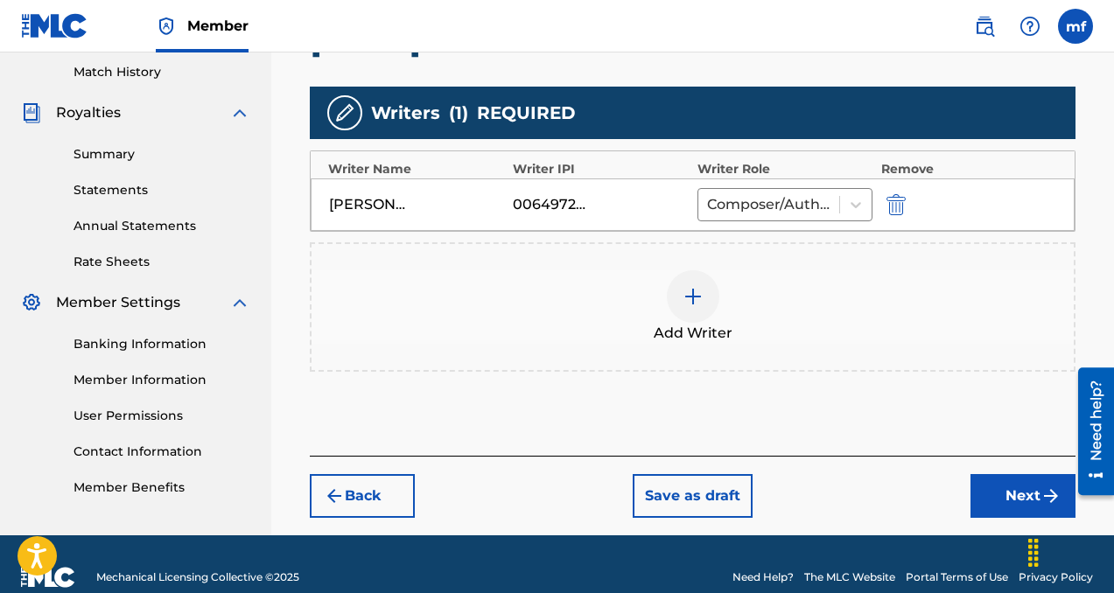
click at [1008, 501] on button "Next" at bounding box center [1022, 496] width 105 height 44
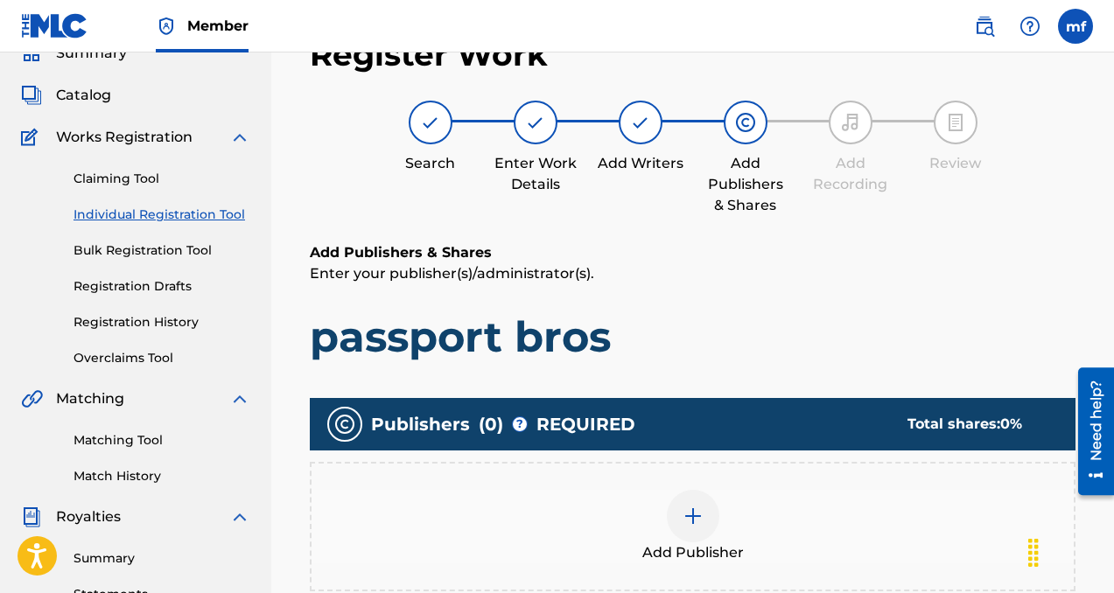
scroll to position [159, 0]
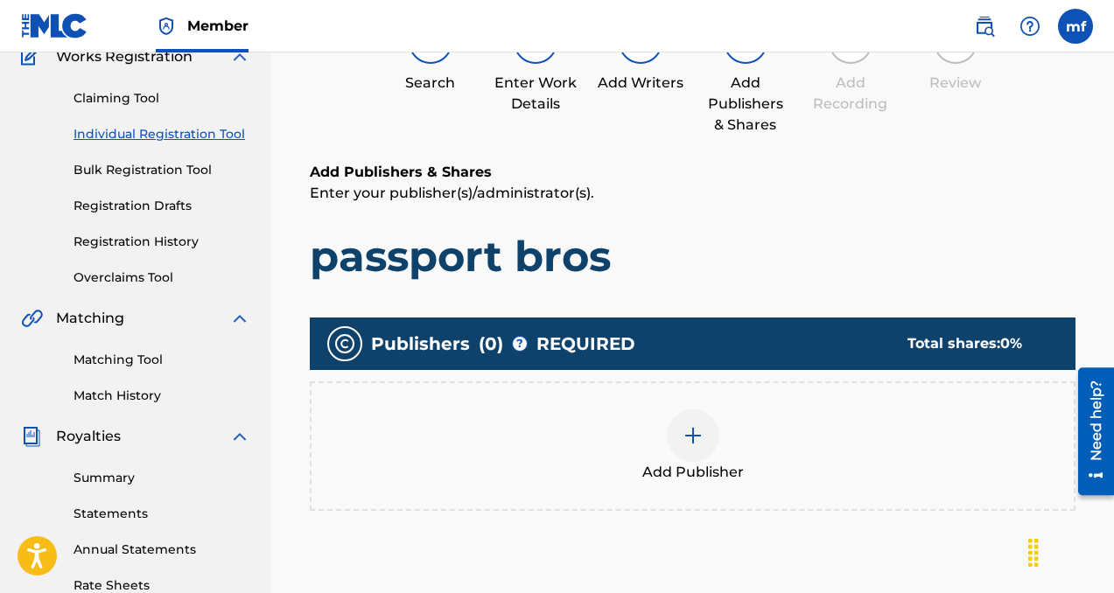
click at [689, 432] on img at bounding box center [693, 435] width 21 height 21
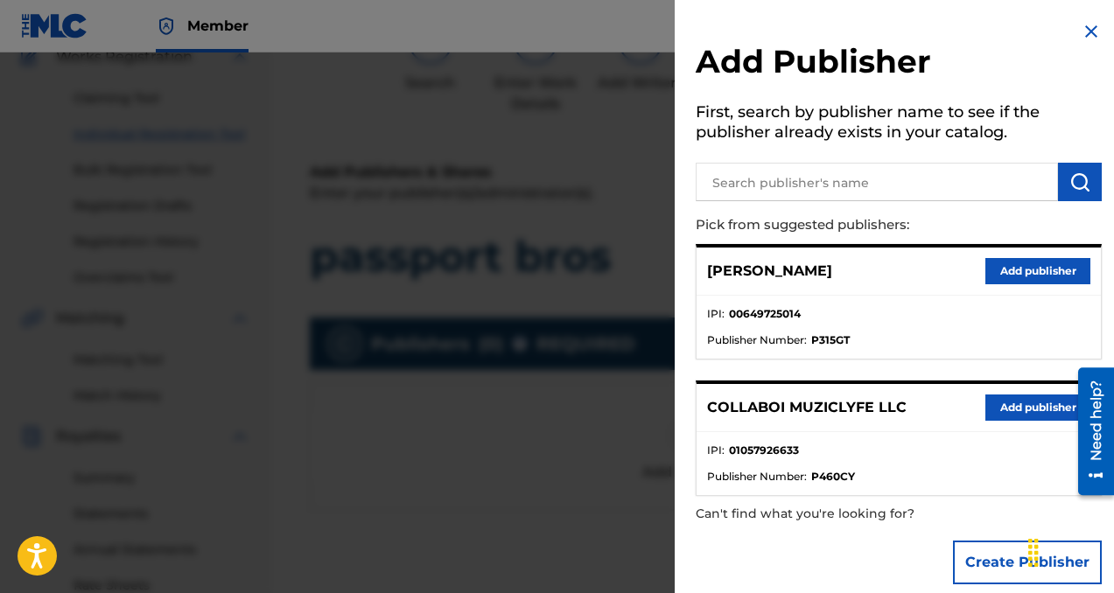
scroll to position [21, 0]
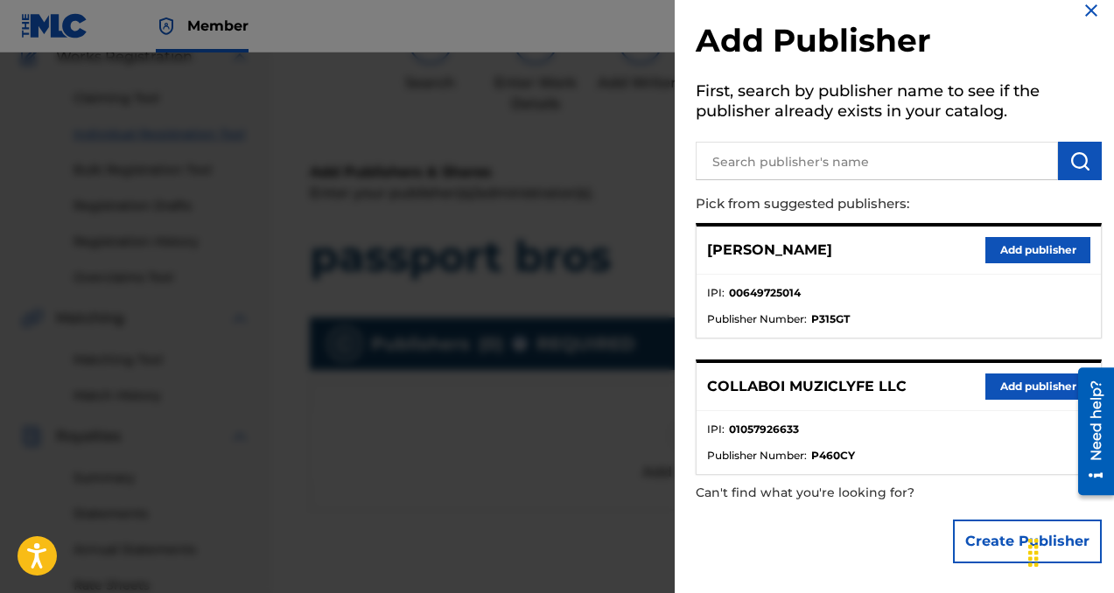
click at [999, 383] on button "Add publisher" at bounding box center [1037, 387] width 105 height 26
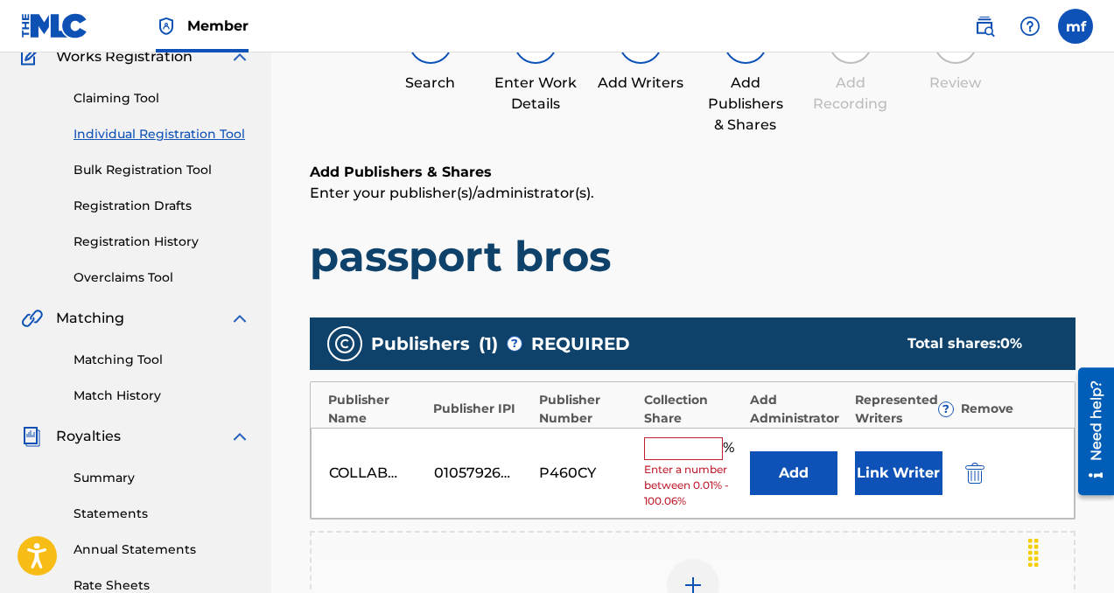
click at [676, 456] on input "text" at bounding box center [683, 449] width 79 height 23
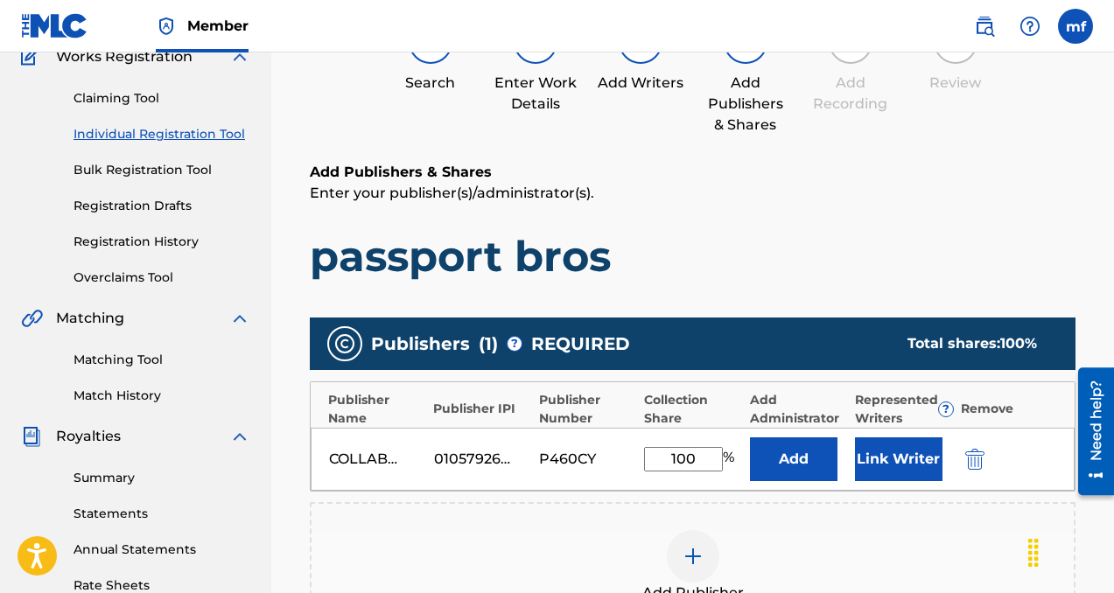
type input "100"
click at [793, 472] on button "Add" at bounding box center [794, 460] width 88 height 44
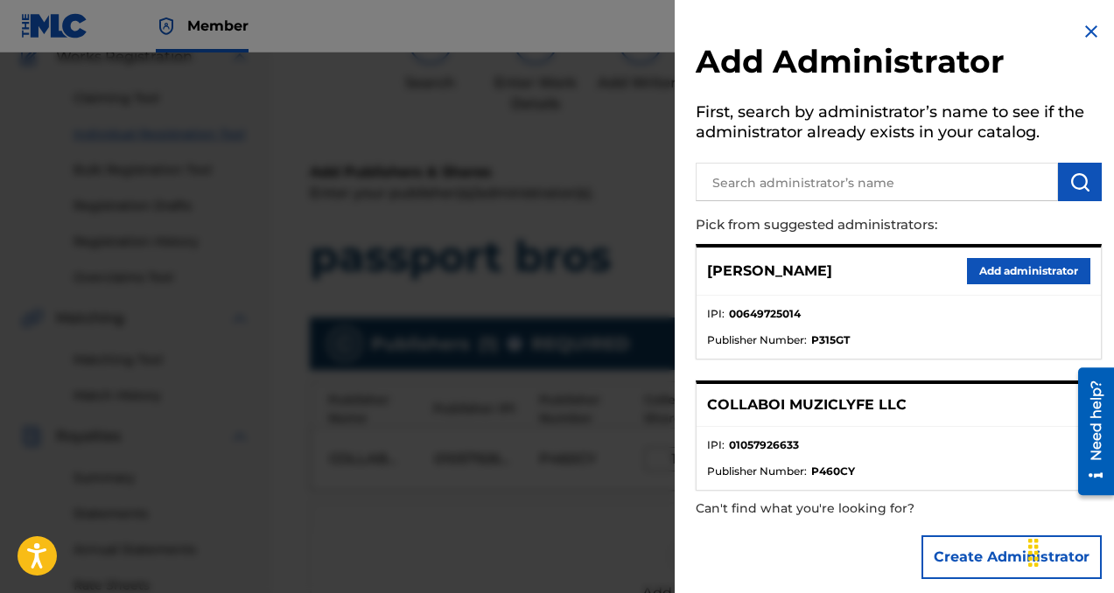
click at [999, 260] on button "Add administrator" at bounding box center [1028, 271] width 123 height 26
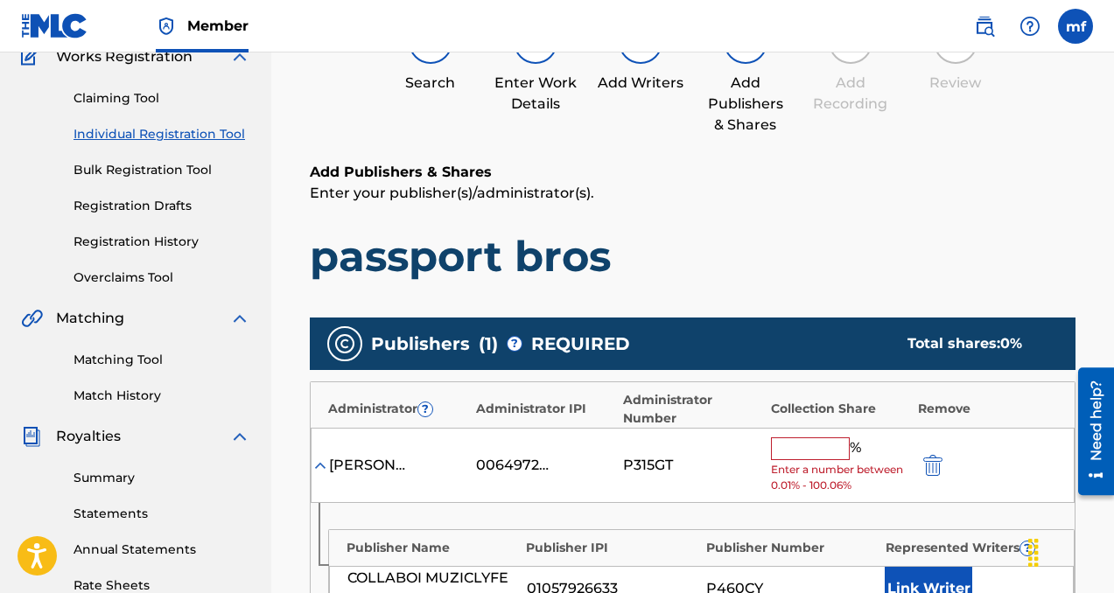
scroll to position [241, 0]
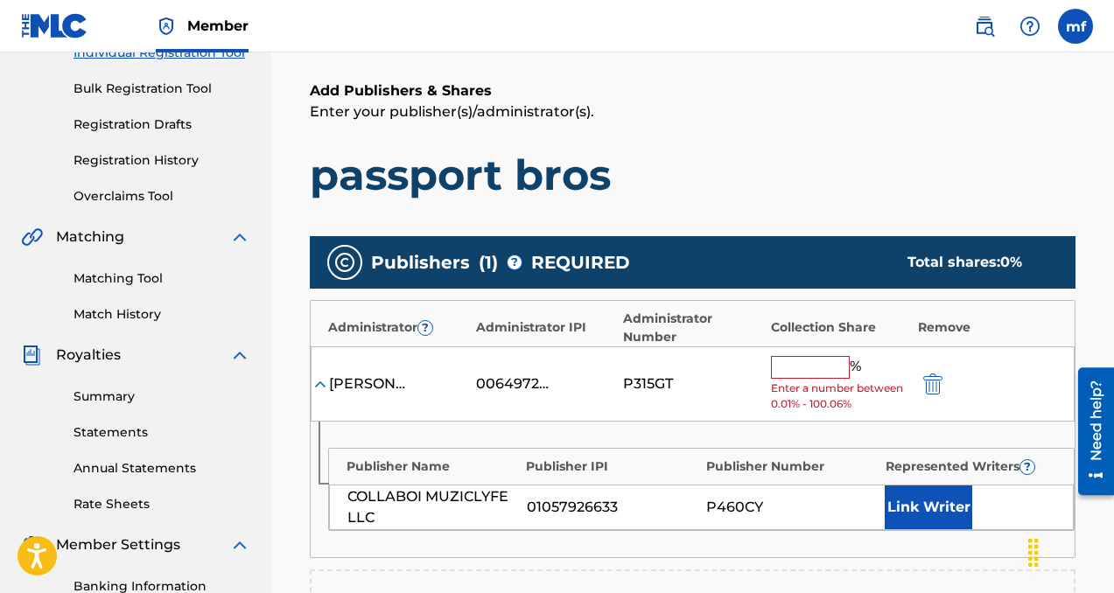
click at [793, 381] on span "Enter a number between 0.01% - 100.06%" at bounding box center [840, 397] width 138 height 32
click at [795, 364] on input "text" at bounding box center [810, 367] width 79 height 23
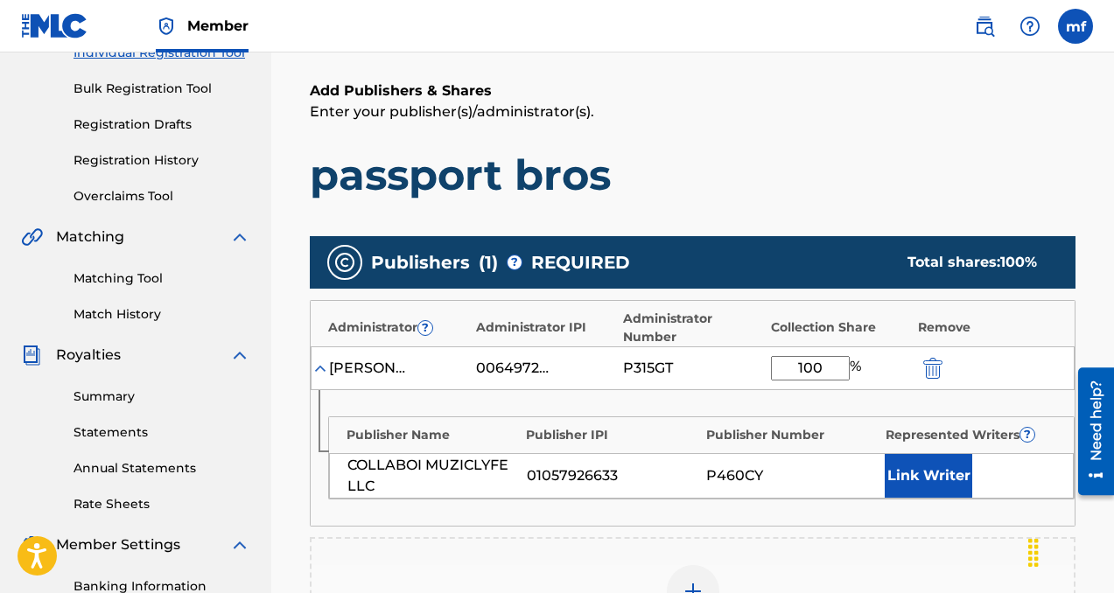
type input "100"
click at [922, 482] on button "Link Writer" at bounding box center [929, 476] width 88 height 44
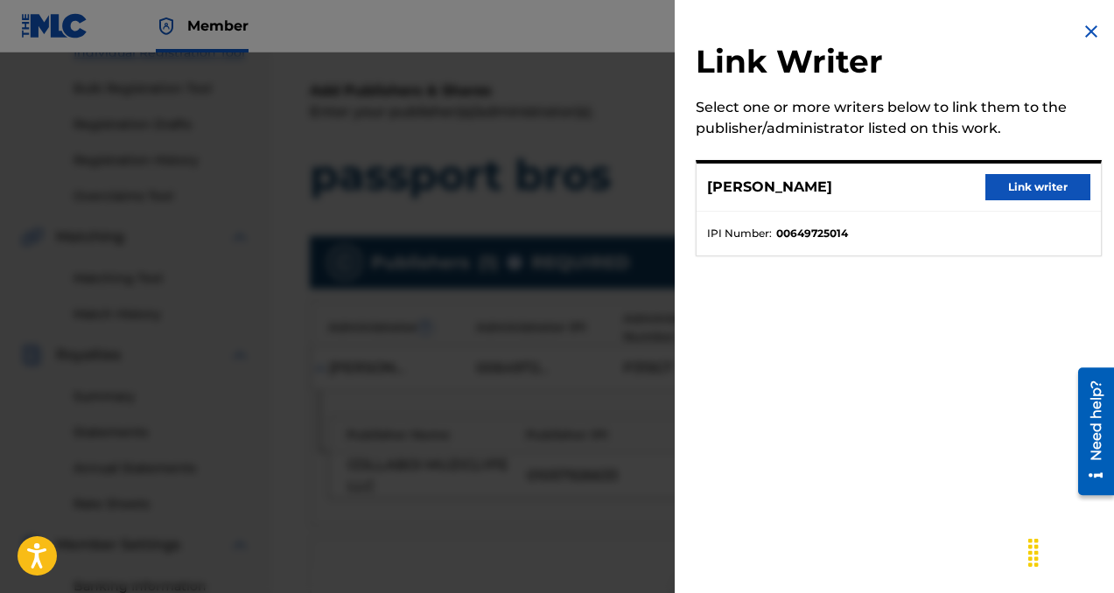
click at [995, 183] on button "Link writer" at bounding box center [1037, 187] width 105 height 26
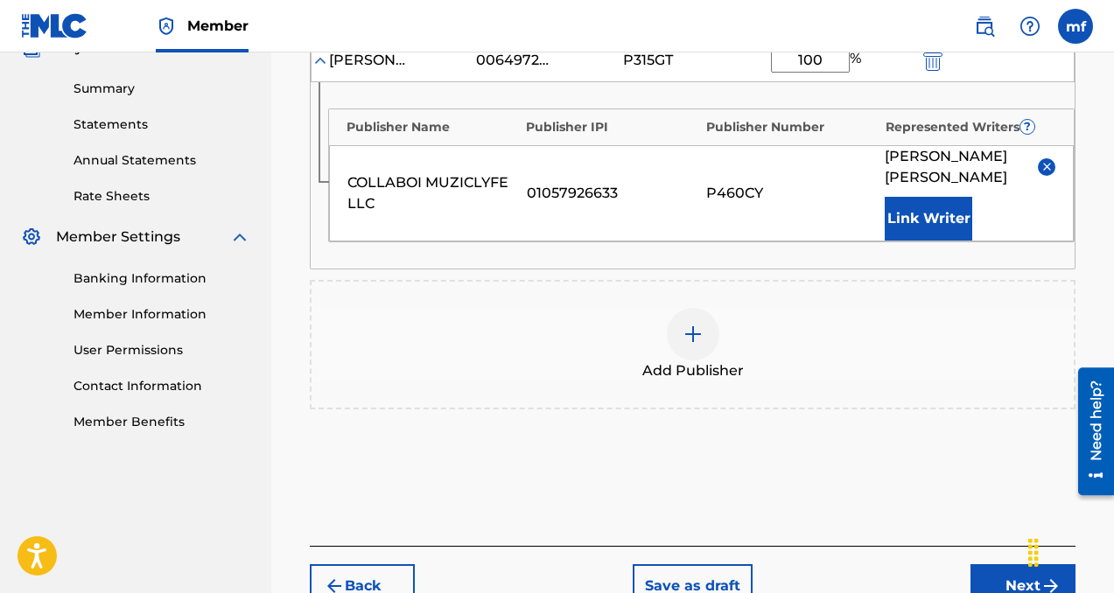
scroll to position [665, 0]
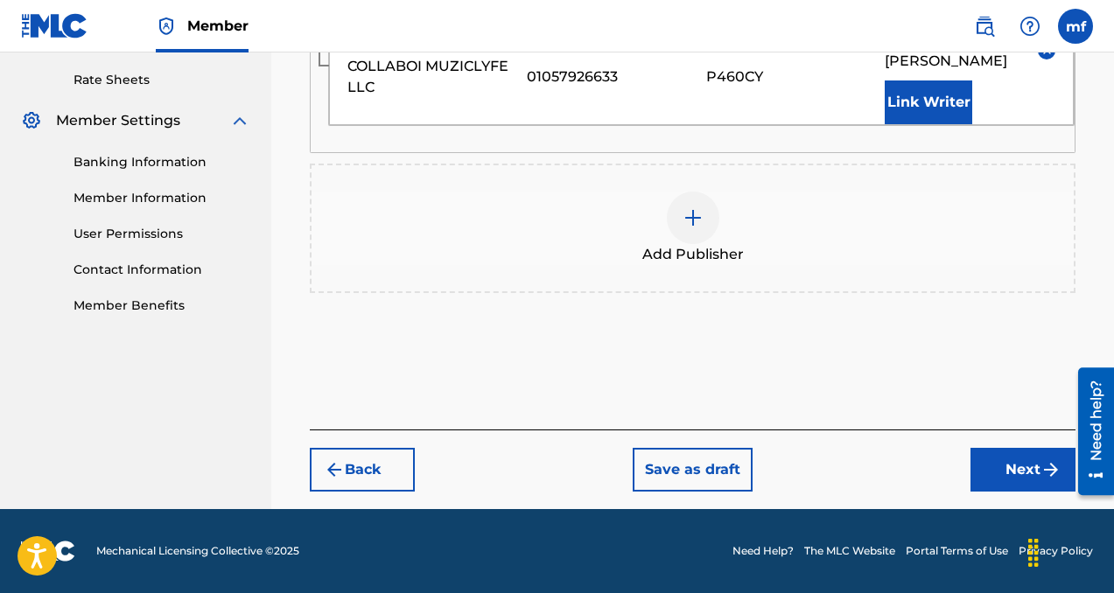
click at [988, 474] on button "Next" at bounding box center [1022, 470] width 105 height 44
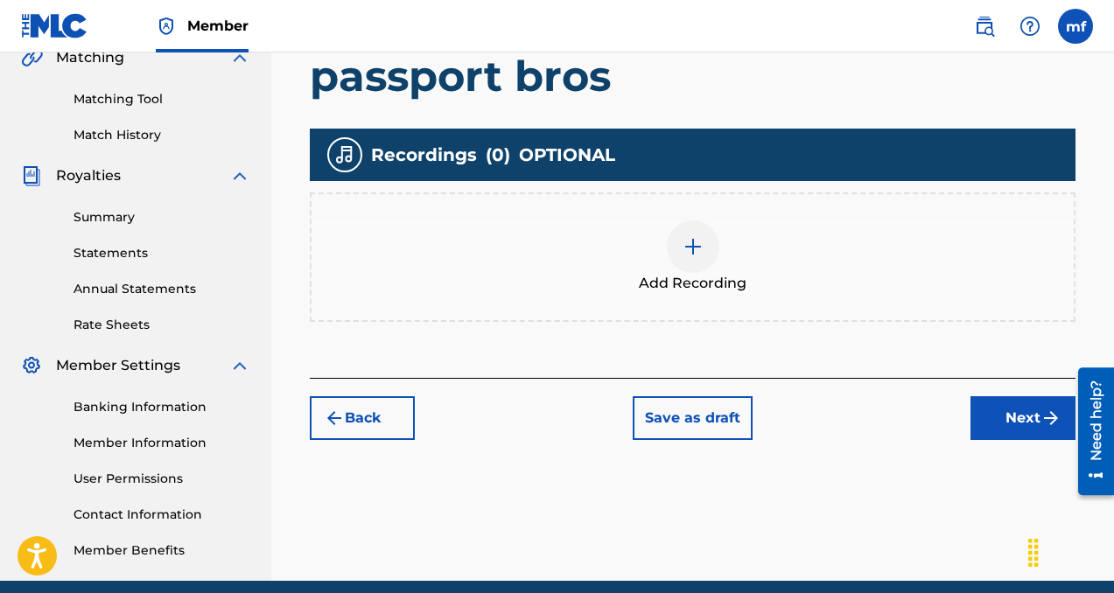
scroll to position [428, 0]
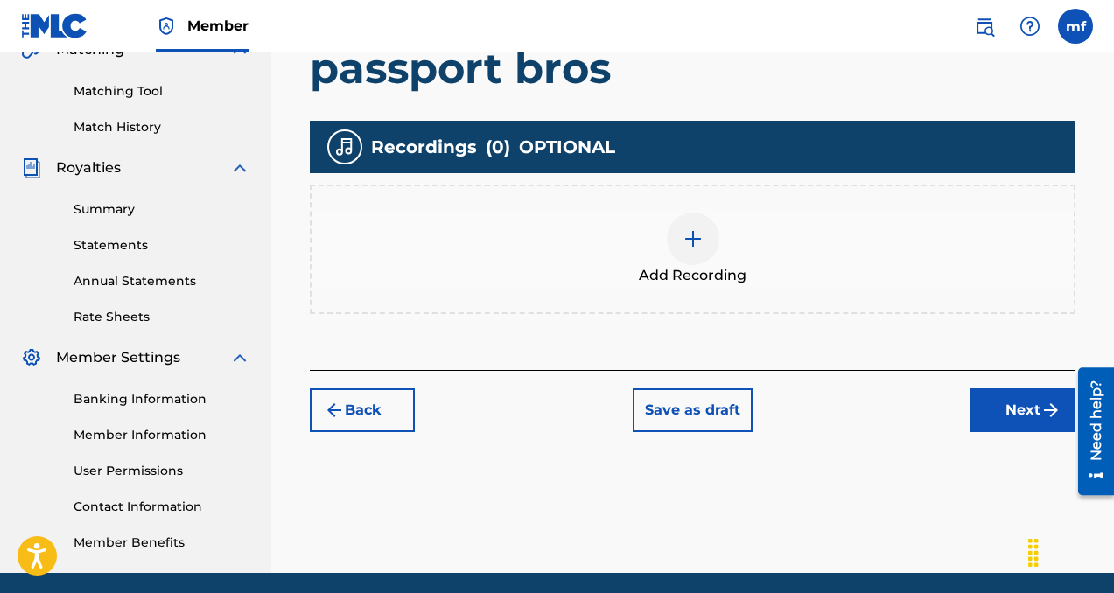
click at [999, 432] on div "Register Work Search Enter Work Details Add Writers Add Publishers & Shares Add…" at bounding box center [692, 58] width 801 height 781
click at [1004, 418] on button "Next" at bounding box center [1022, 411] width 105 height 44
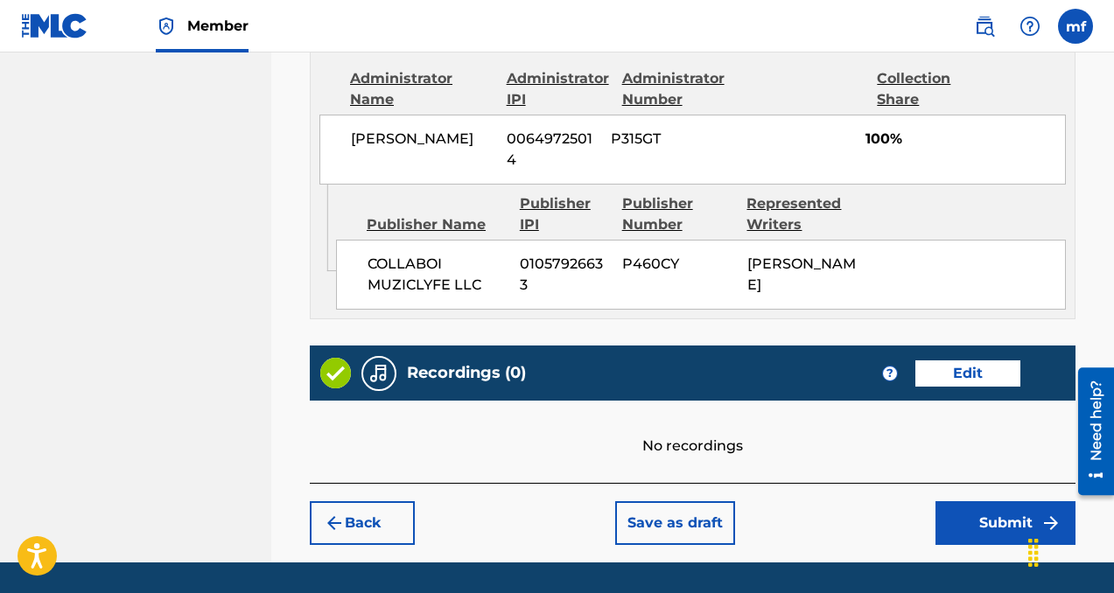
scroll to position [1022, 0]
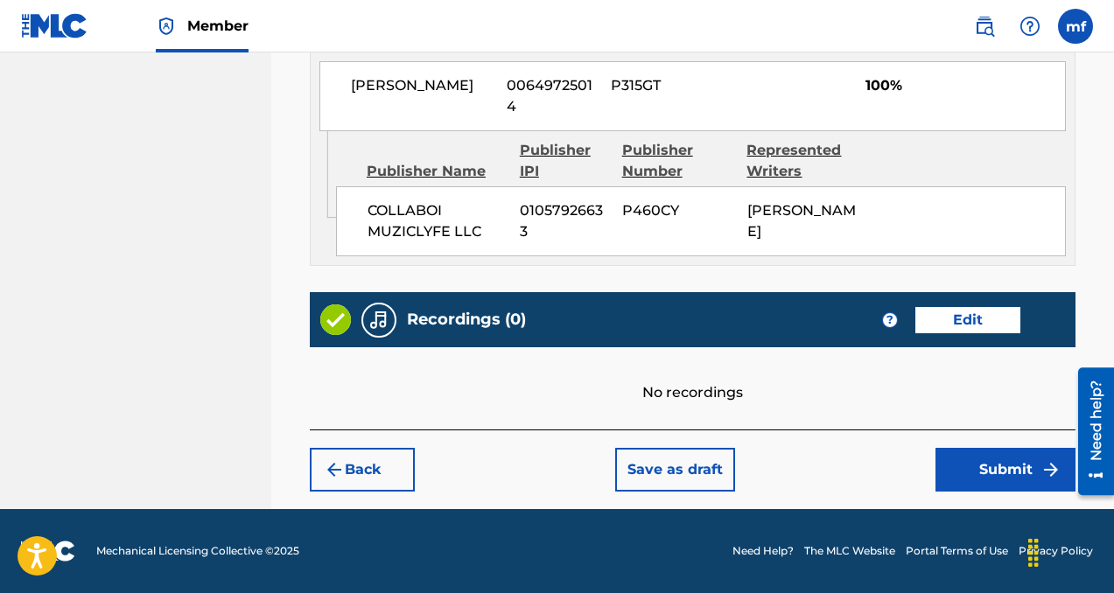
click at [977, 476] on button "Submit" at bounding box center [1005, 470] width 140 height 44
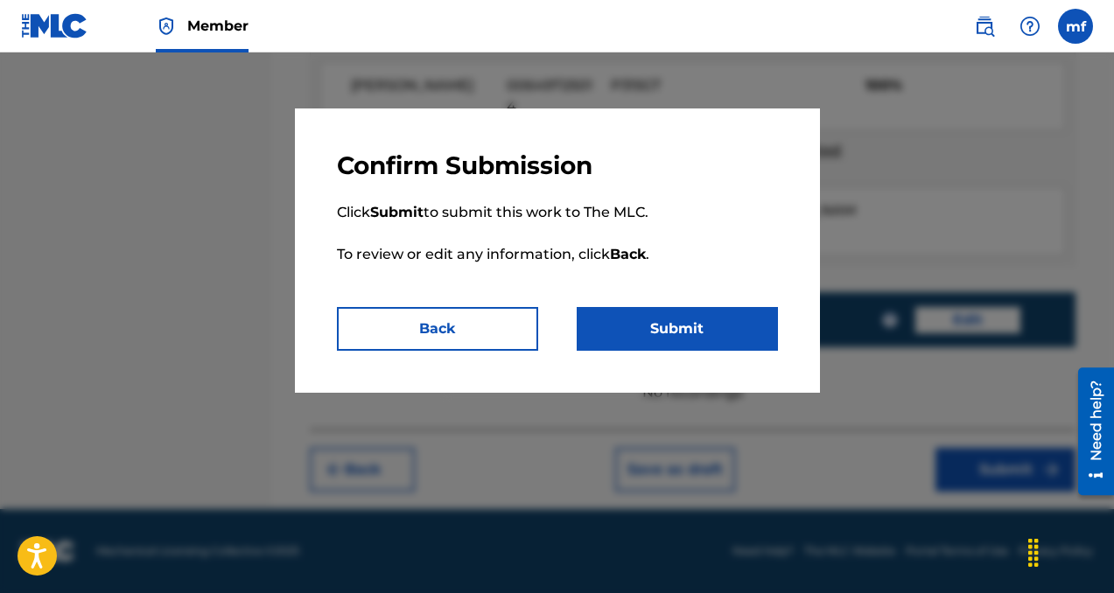
click at [695, 325] on button "Submit" at bounding box center [677, 329] width 201 height 44
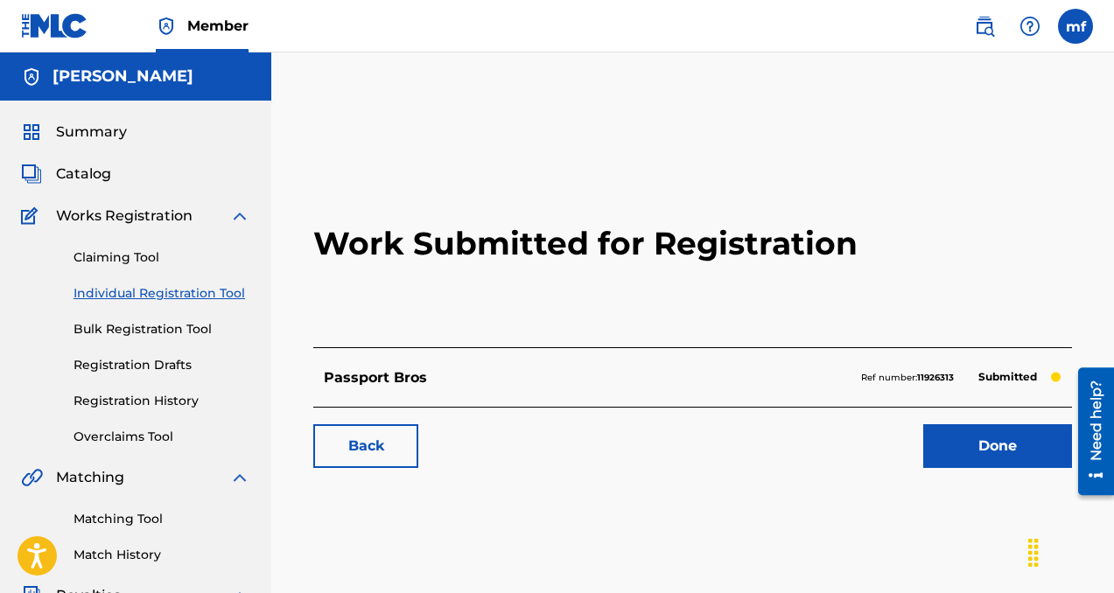
click at [996, 445] on link "Done" at bounding box center [997, 446] width 149 height 44
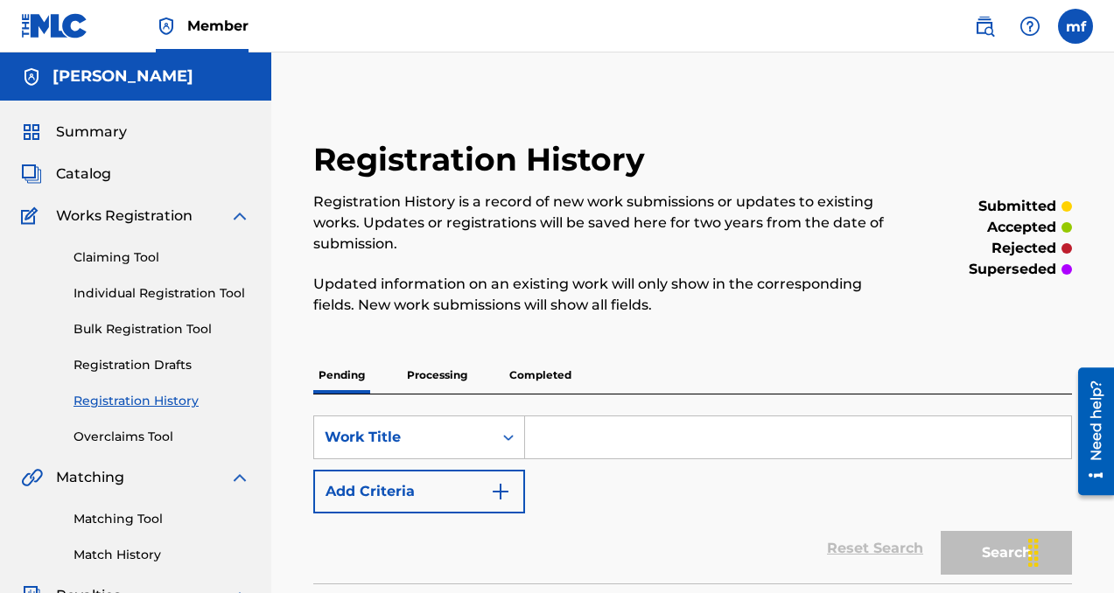
scroll to position [53, 0]
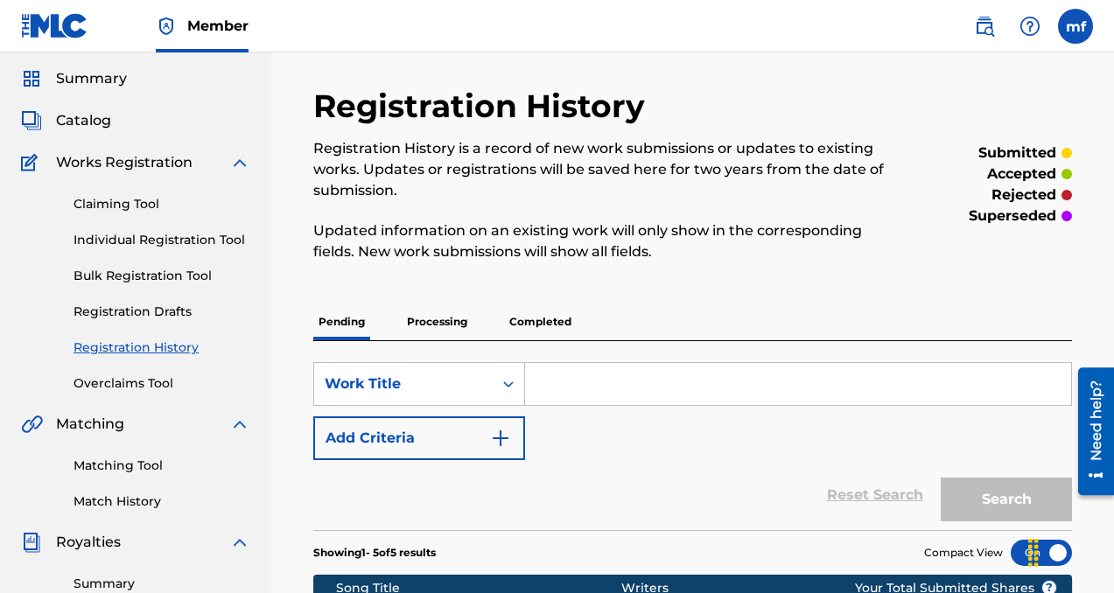
click at [164, 293] on div "Claiming Tool Individual Registration Tool Bulk Registration Tool Registration …" at bounding box center [135, 283] width 229 height 220
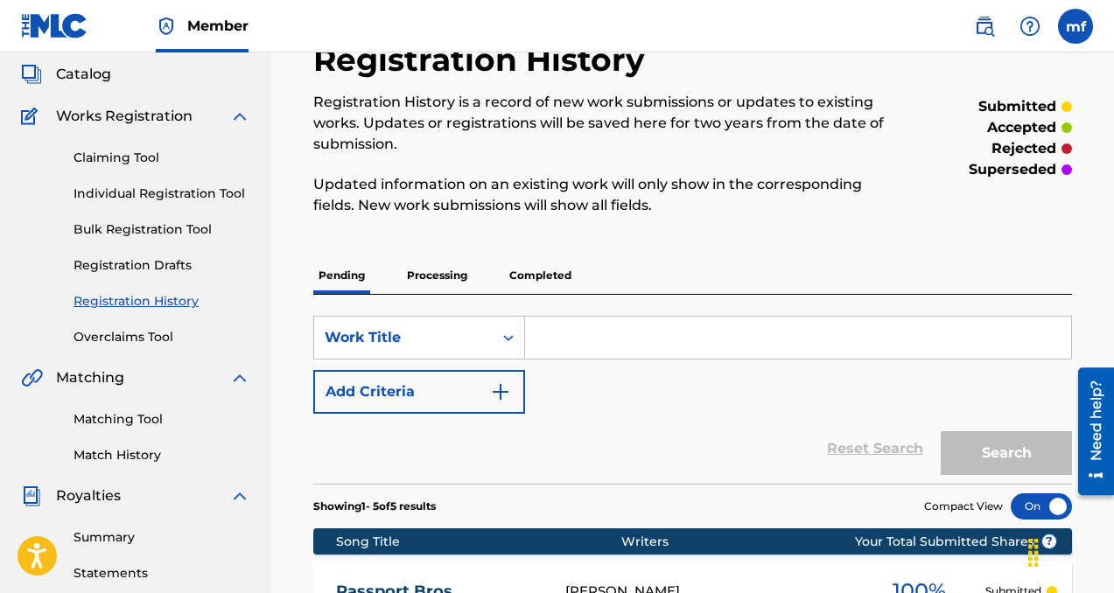
click at [148, 188] on link "Individual Registration Tool" at bounding box center [162, 194] width 177 height 18
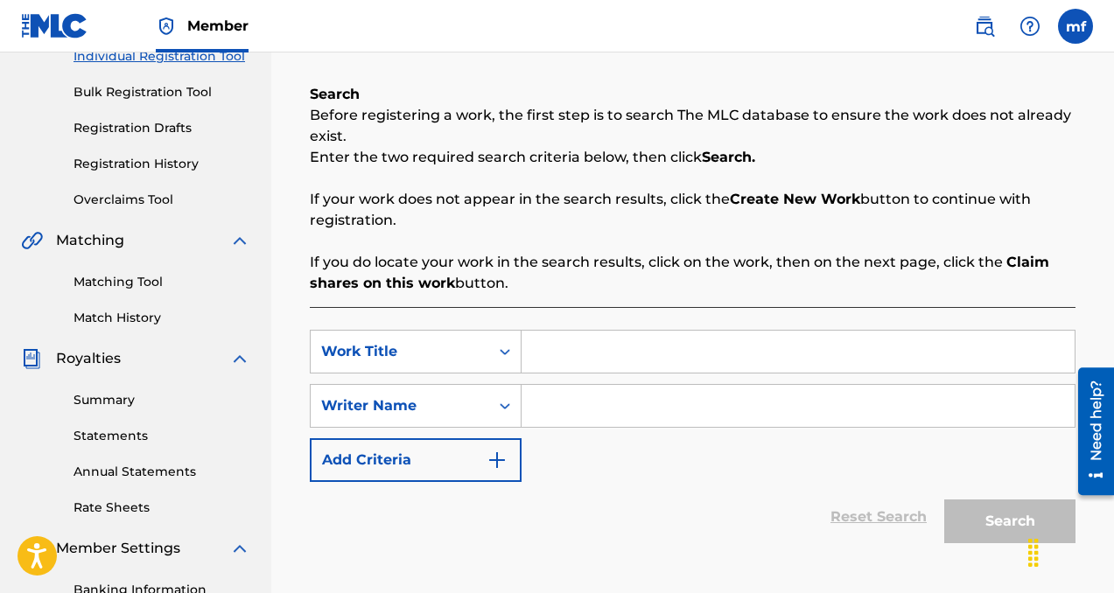
scroll to position [327, 0]
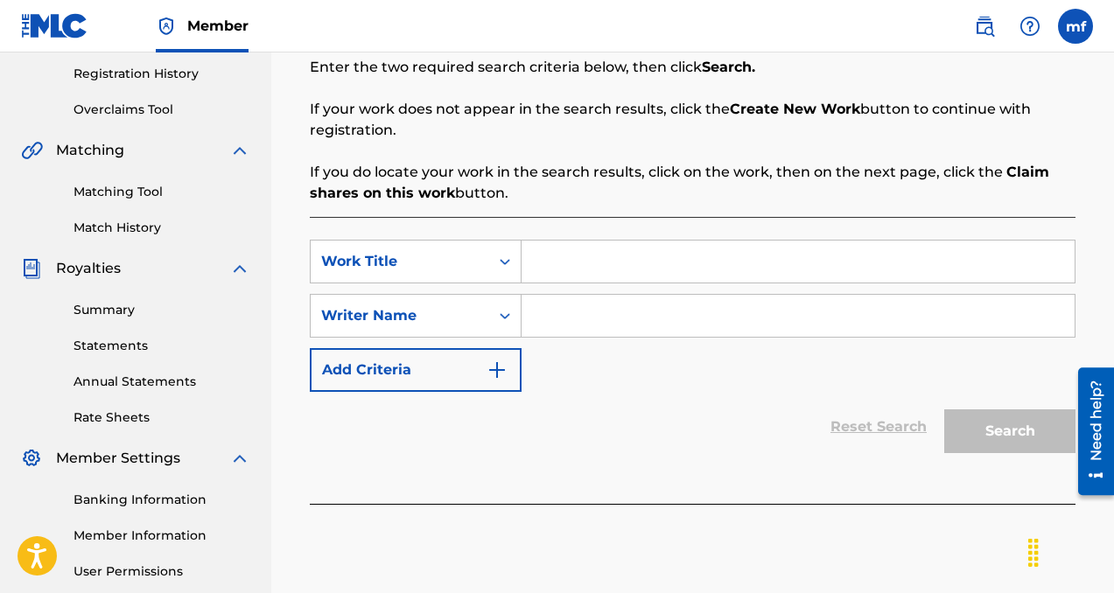
click at [569, 319] on input "Search Form" at bounding box center [798, 316] width 553 height 42
paste input "[PERSON_NAME]"
type input "[PERSON_NAME]"
click at [576, 273] on input "Search Form" at bounding box center [798, 262] width 553 height 42
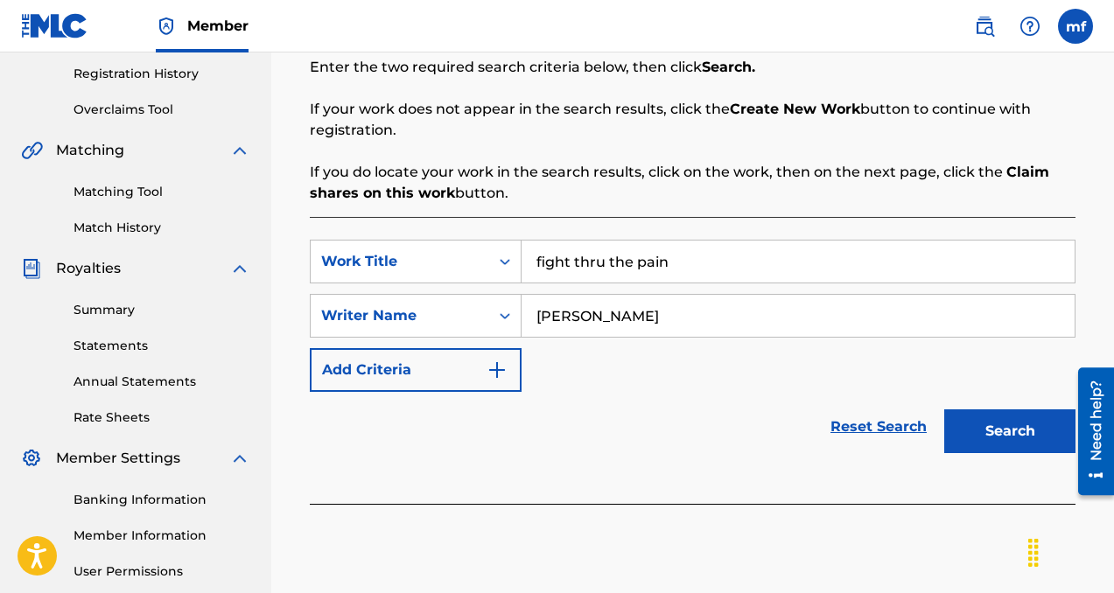
type input "fight thru the pain"
click at [1025, 437] on button "Search" at bounding box center [1009, 432] width 131 height 44
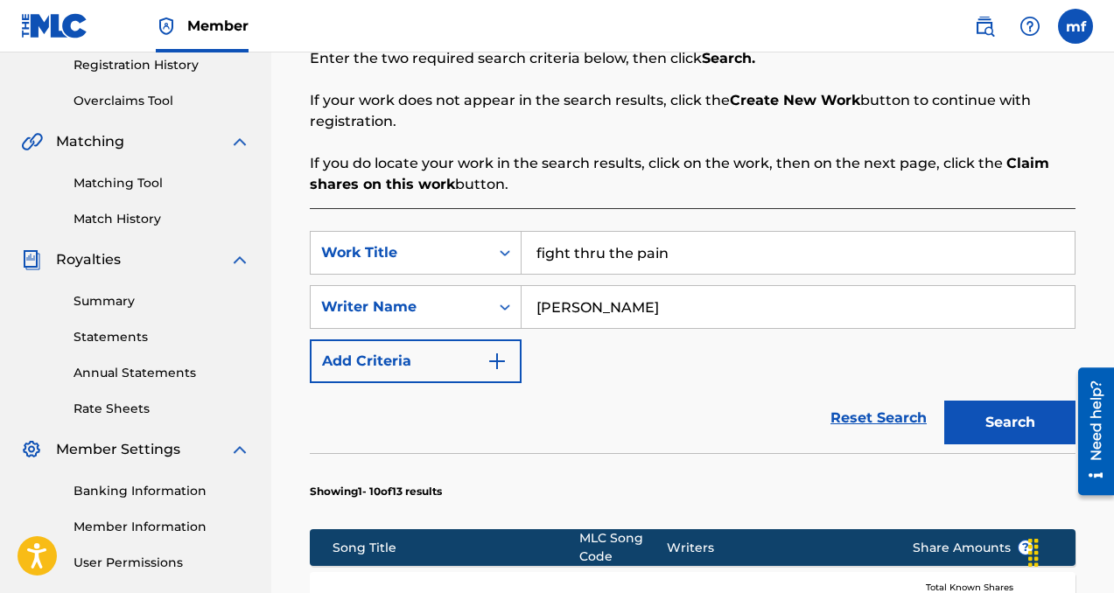
scroll to position [368, 0]
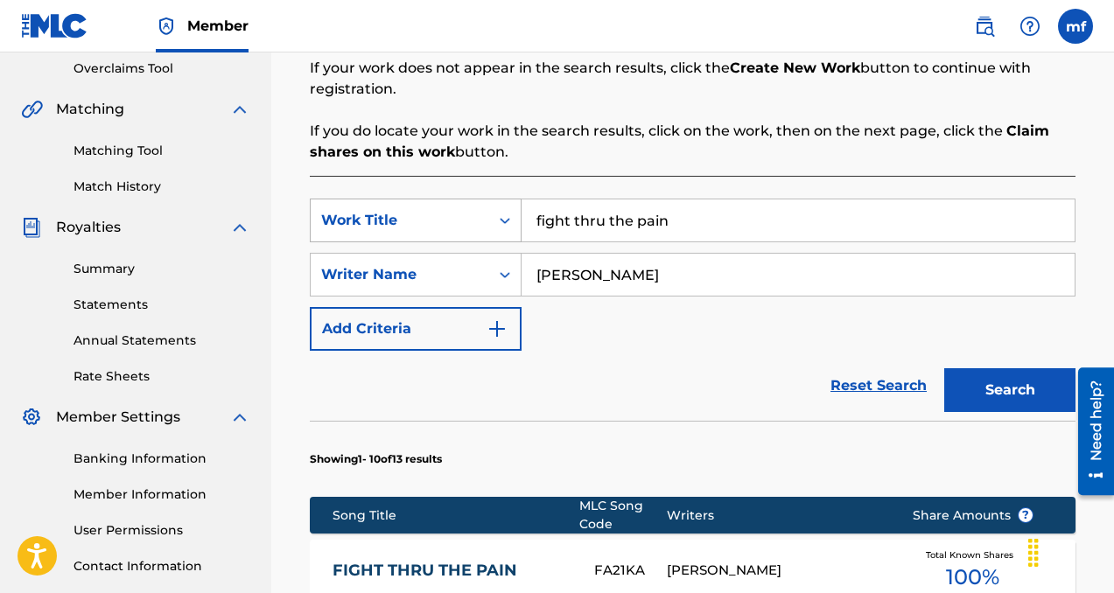
drag, startPoint x: 689, startPoint y: 224, endPoint x: 503, endPoint y: 229, distance: 185.6
click at [503, 229] on div "SearchWithCriteria2fe47474-ee1c-4e85-b5c3-ccce8ec69a94 Work Title fight thru th…" at bounding box center [693, 221] width 766 height 44
drag, startPoint x: 665, startPoint y: 224, endPoint x: 465, endPoint y: 215, distance: 200.6
click at [465, 215] on div "SearchWithCriteria2fe47474-ee1c-4e85-b5c3-ccce8ec69a94 Work Title fight thru th…" at bounding box center [693, 221] width 766 height 44
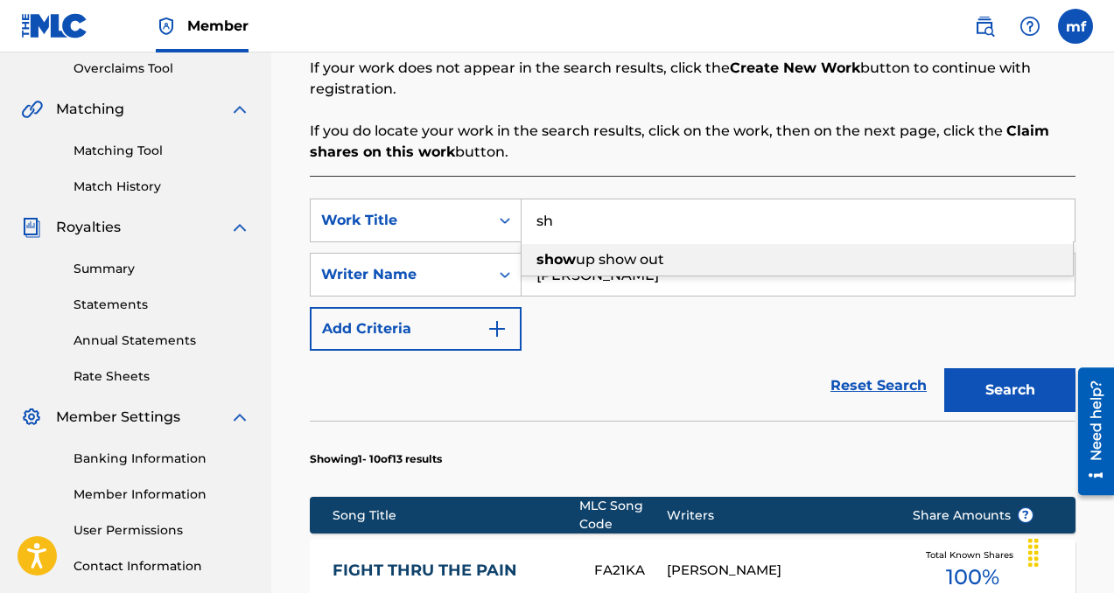
type input "s"
type input "n"
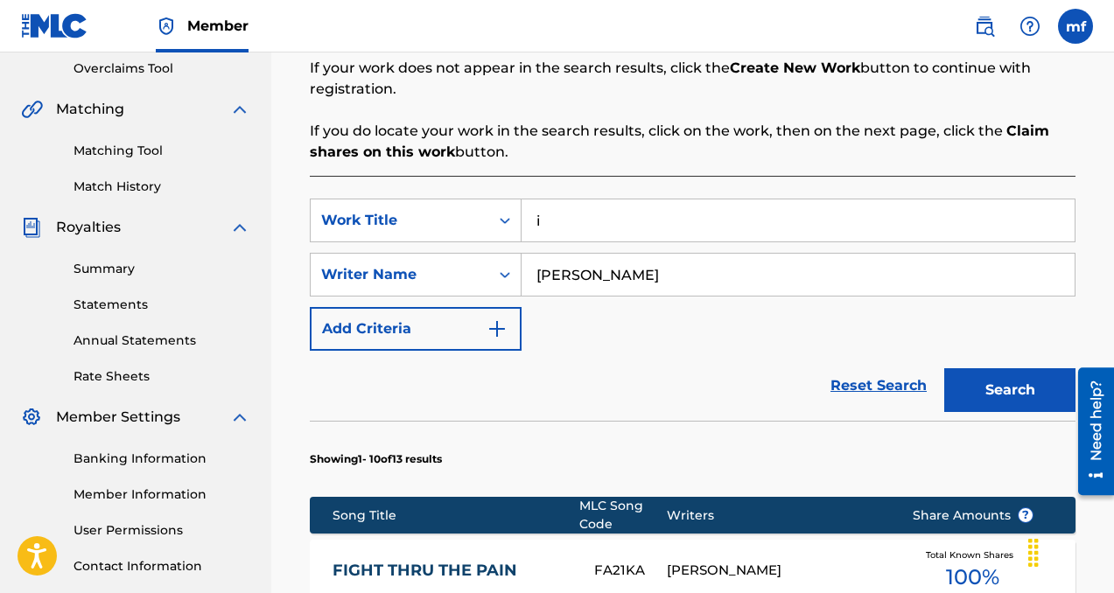
type input "i"
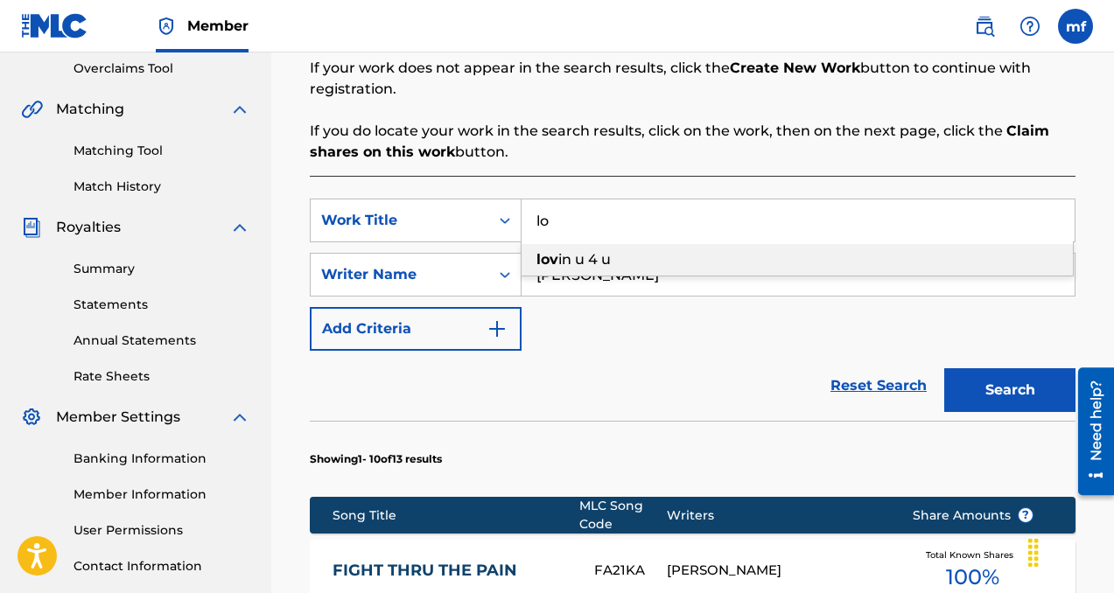
type input "l"
type input "f"
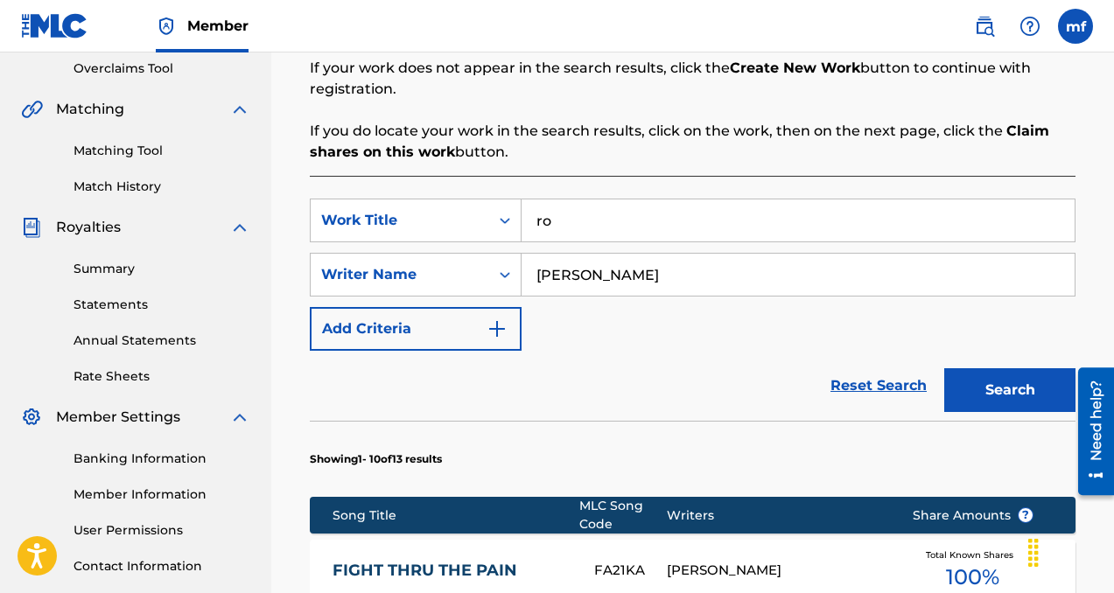
type input "r"
type input "done wrong"
click at [1023, 403] on button "Search" at bounding box center [1009, 390] width 131 height 44
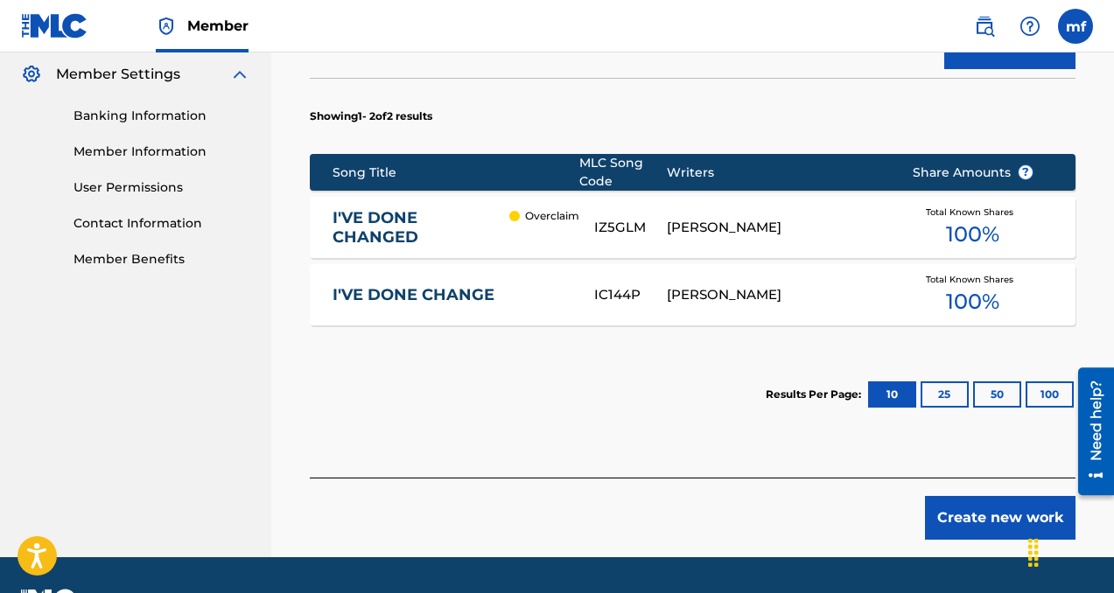
scroll to position [760, 0]
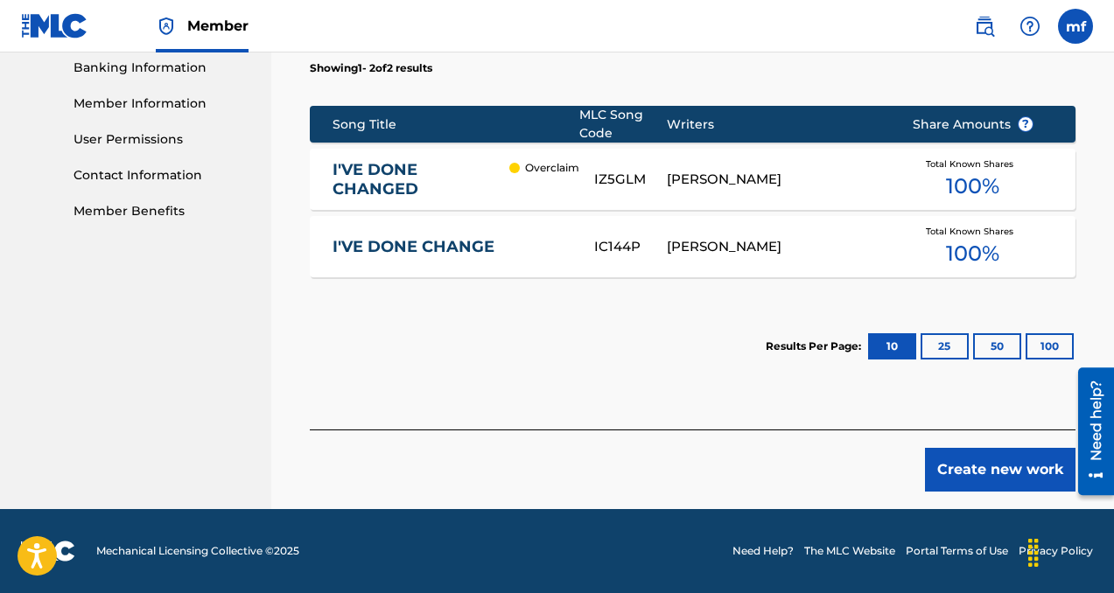
click at [993, 462] on button "Create new work" at bounding box center [1000, 470] width 151 height 44
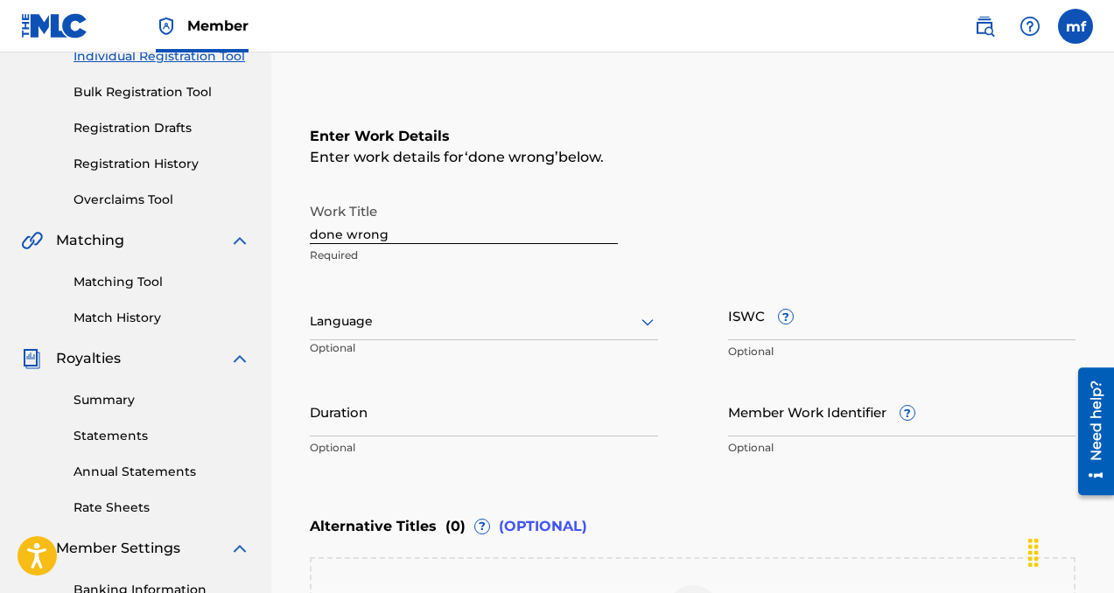
scroll to position [209, 0]
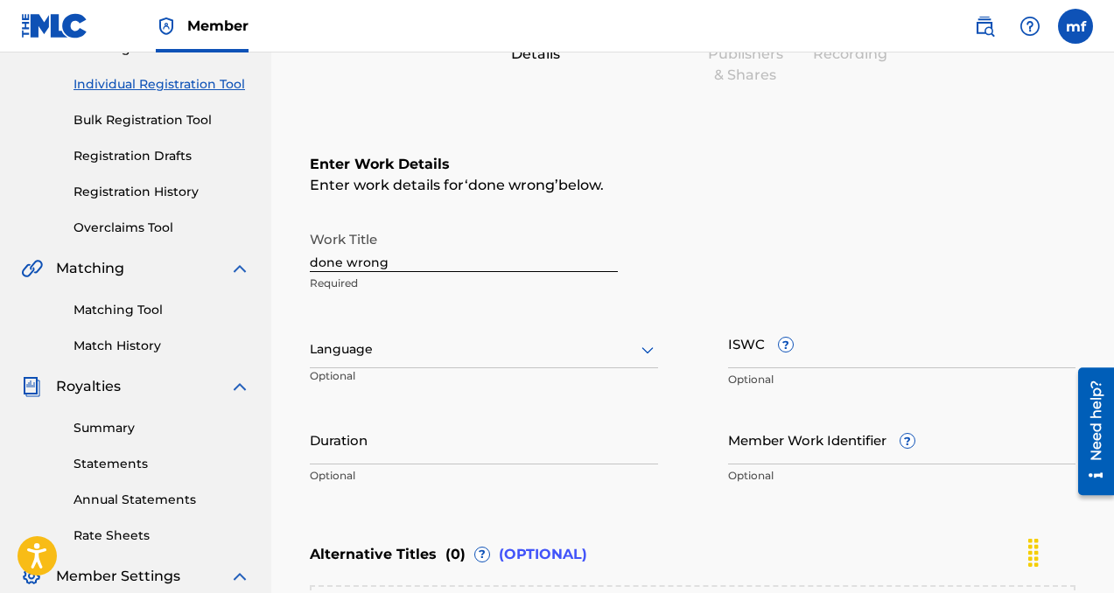
click at [471, 350] on div at bounding box center [484, 350] width 348 height 22
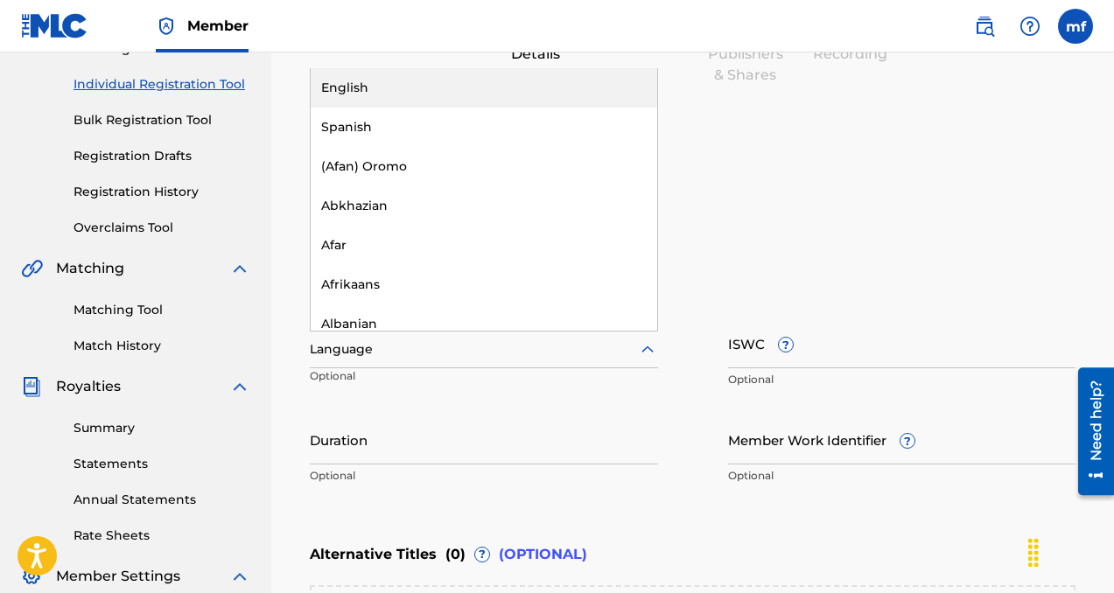
click at [361, 81] on div "English" at bounding box center [484, 87] width 347 height 39
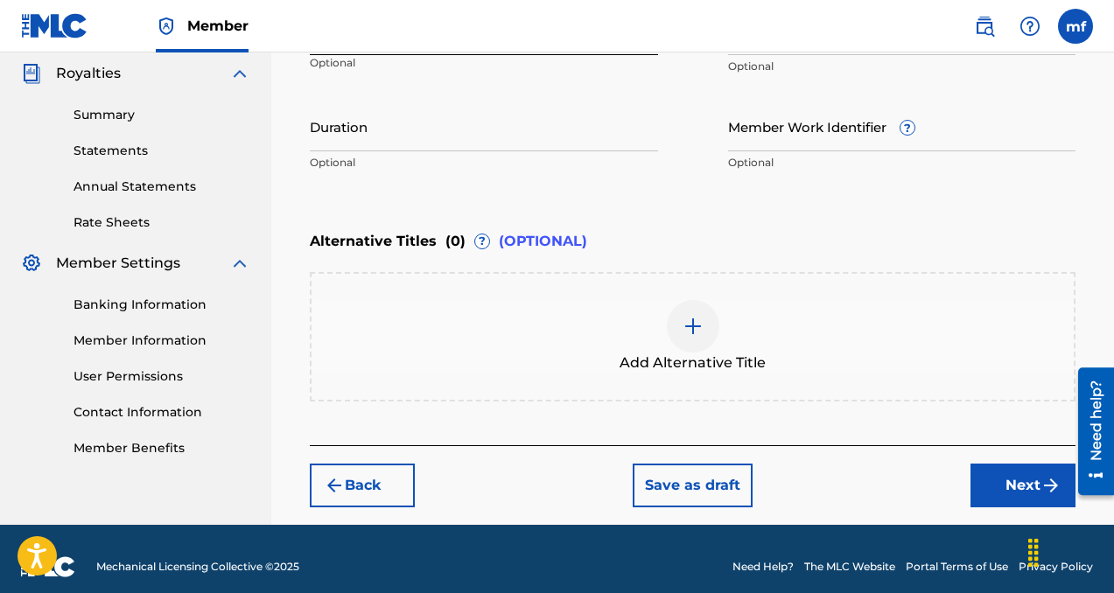
scroll to position [538, 0]
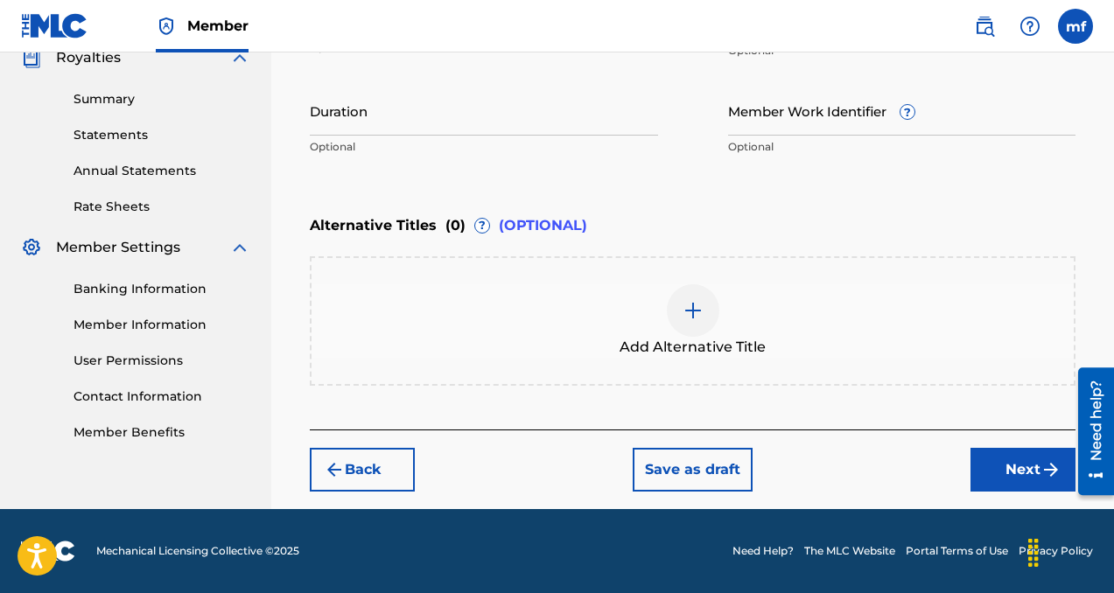
click at [999, 457] on button "Next" at bounding box center [1022, 470] width 105 height 44
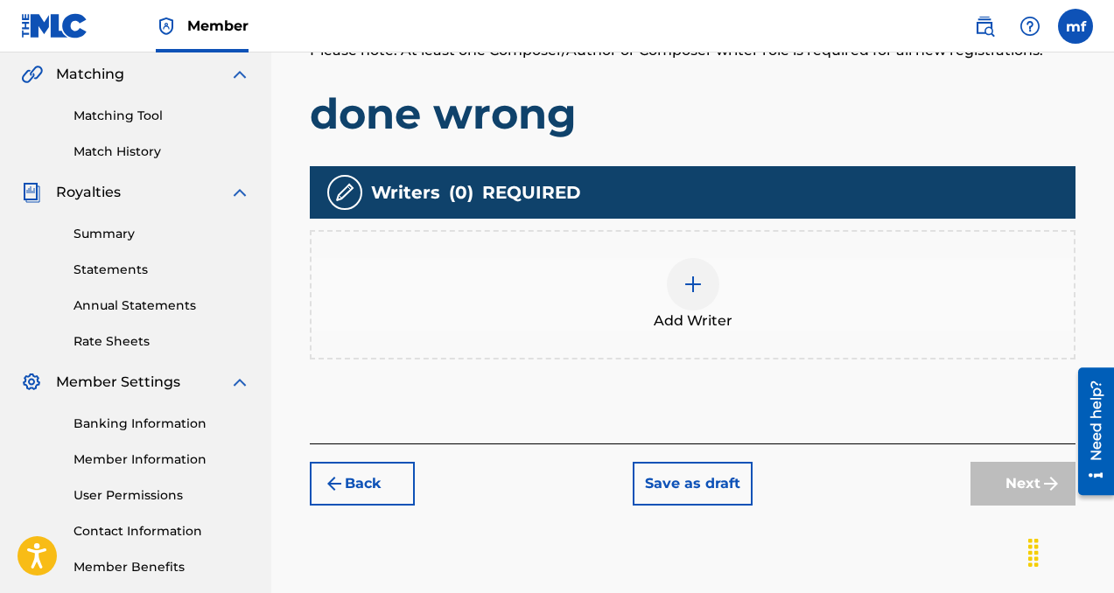
scroll to position [405, 0]
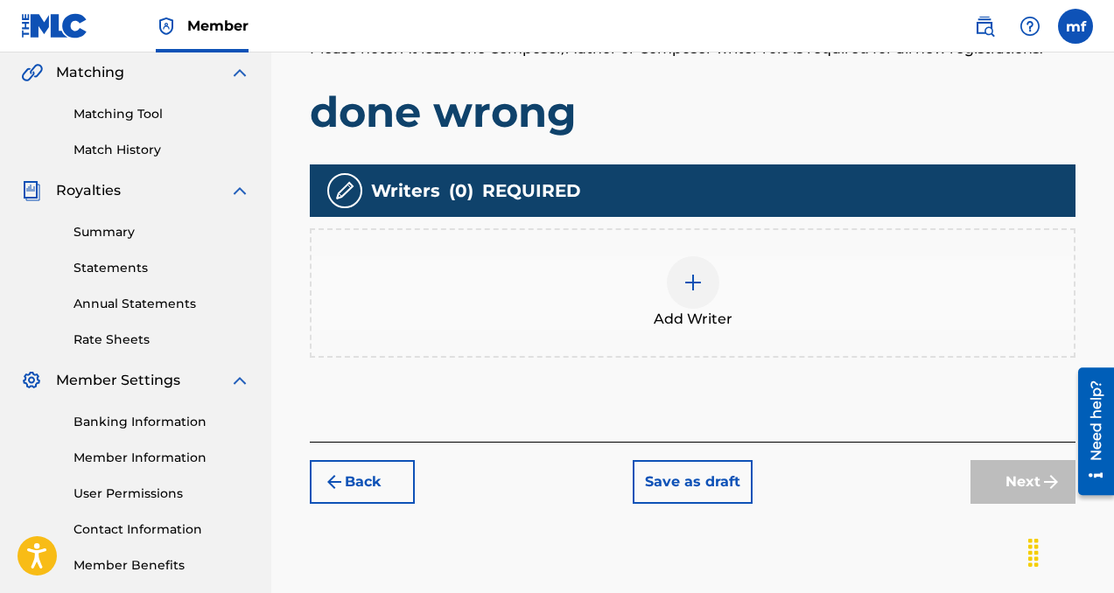
click at [686, 290] on img at bounding box center [693, 282] width 21 height 21
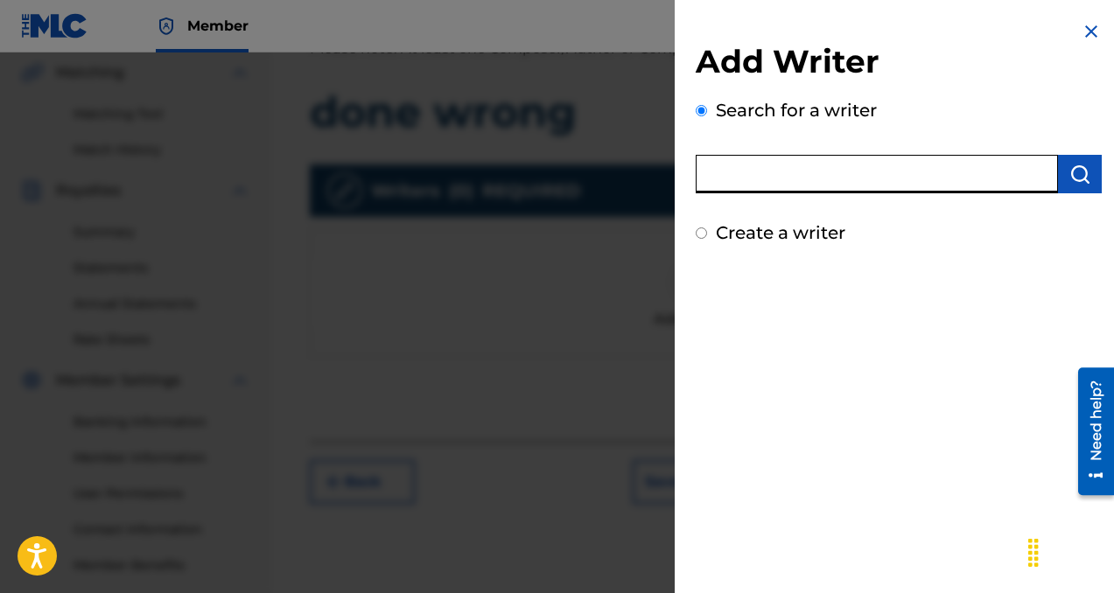
click at [719, 172] on input "text" at bounding box center [877, 174] width 362 height 39
type input "machiavelli"
click at [1082, 168] on img "submit" at bounding box center [1079, 174] width 21 height 21
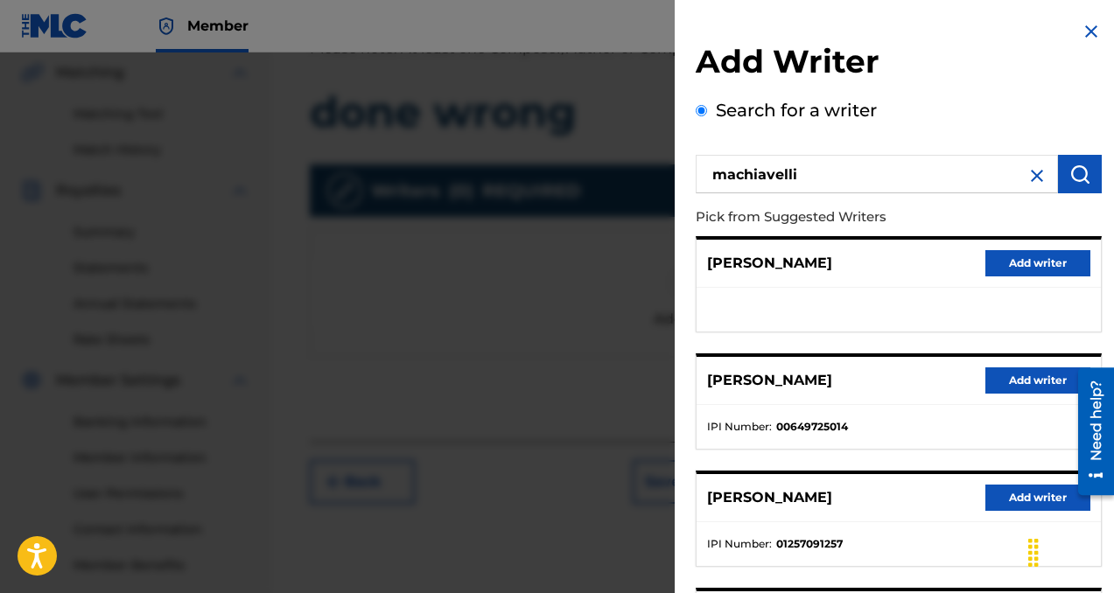
click at [1005, 380] on button "Add writer" at bounding box center [1037, 381] width 105 height 26
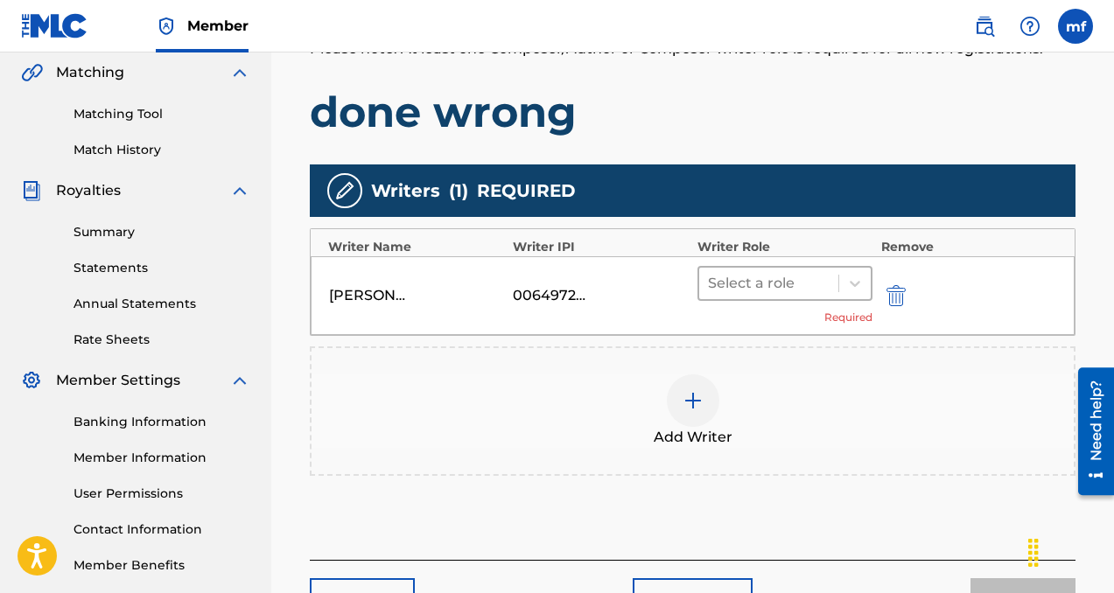
click at [762, 279] on div at bounding box center [769, 283] width 122 height 25
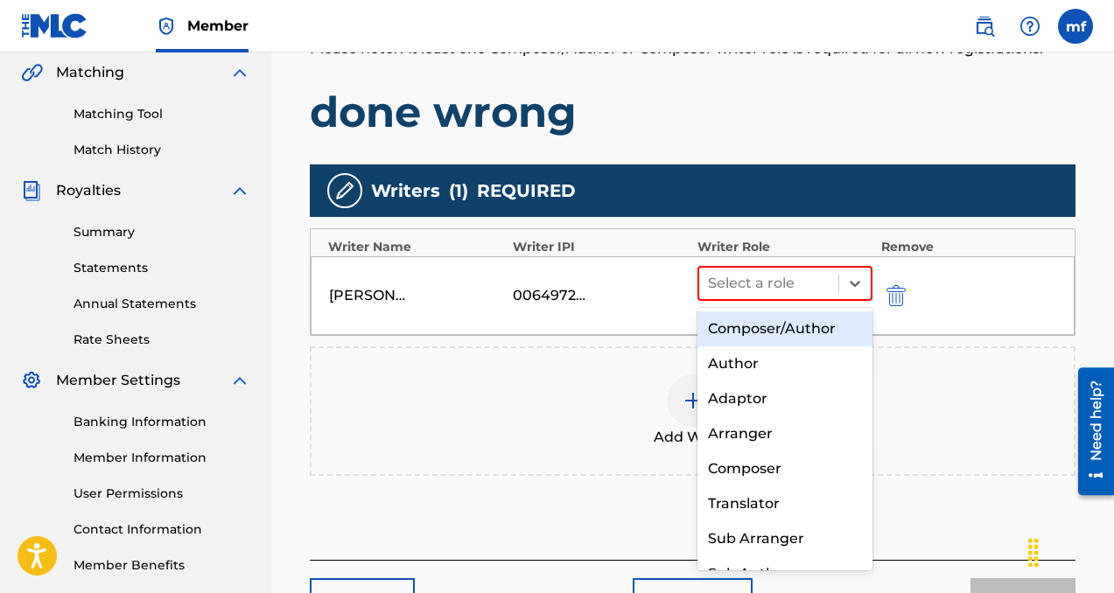
click at [762, 330] on div "Composer/Author" at bounding box center [784, 329] width 175 height 35
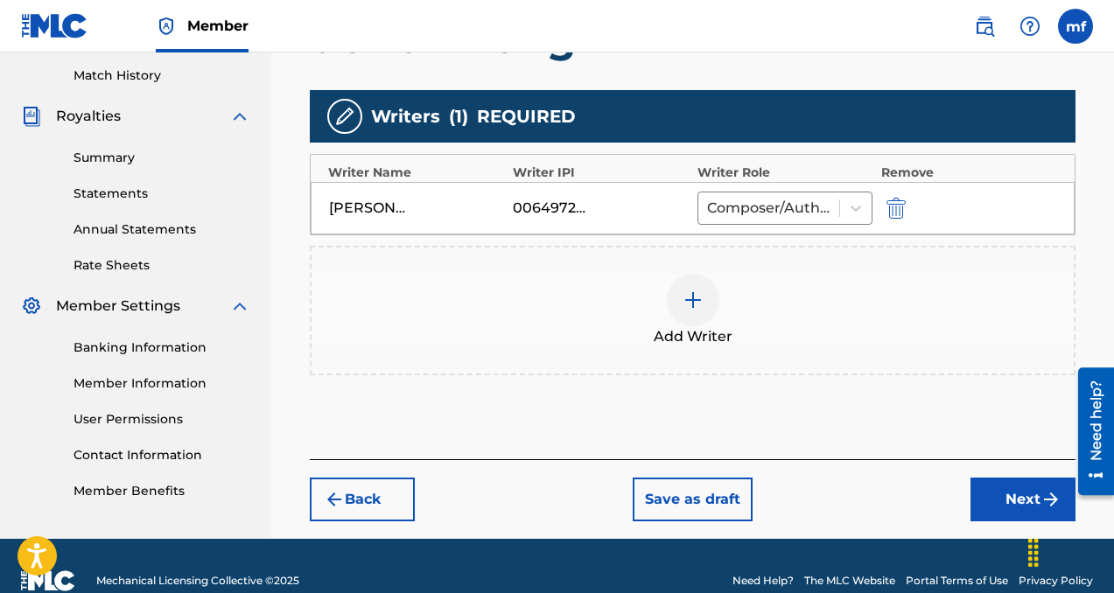
scroll to position [489, 0]
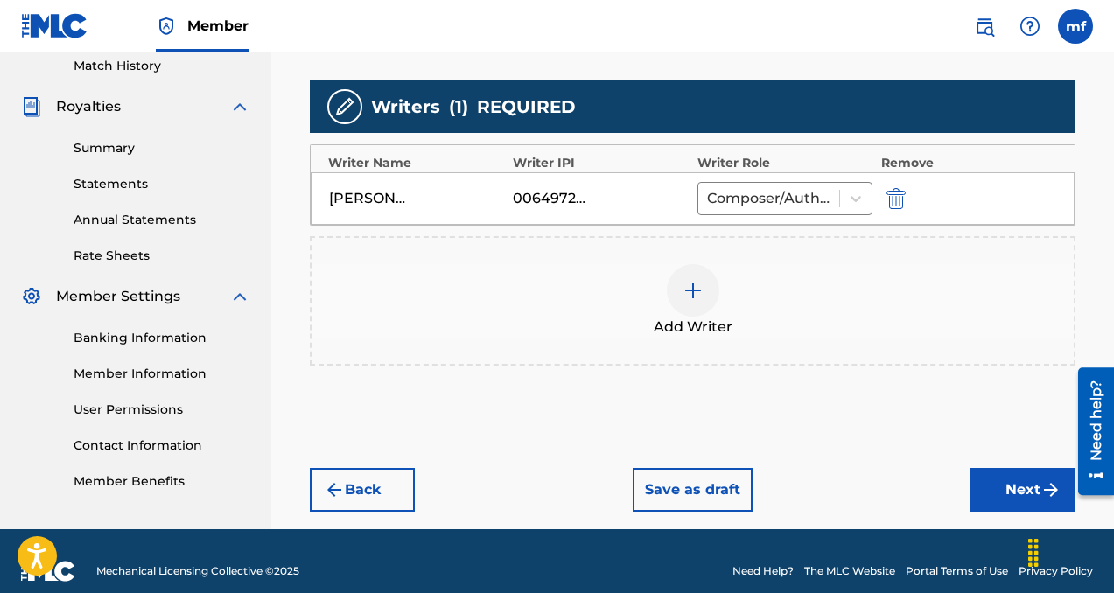
click at [1005, 487] on button "Next" at bounding box center [1022, 490] width 105 height 44
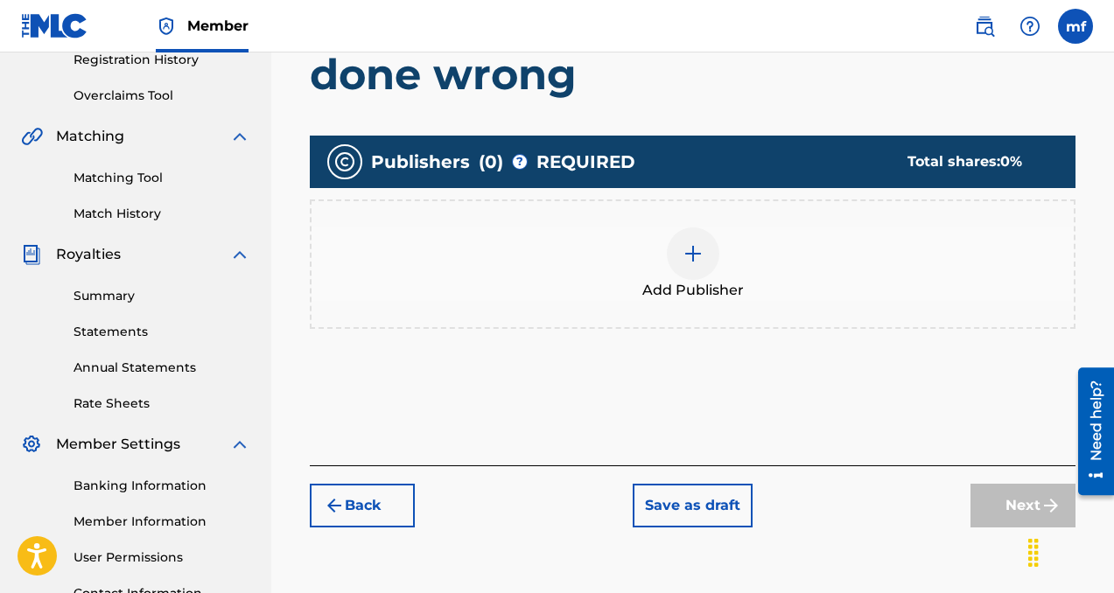
scroll to position [371, 0]
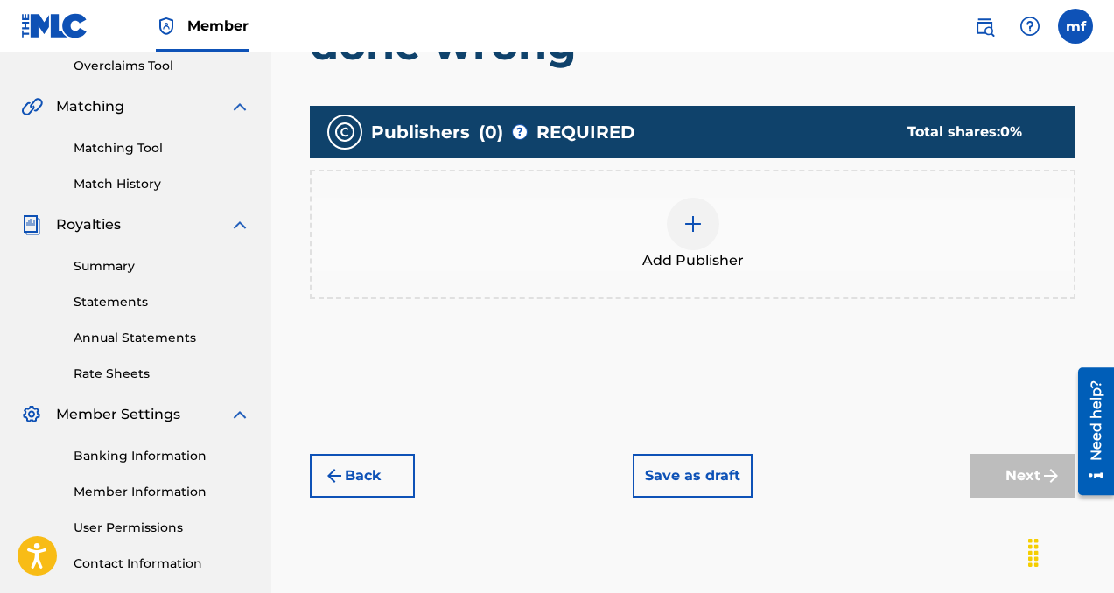
click at [696, 229] on img at bounding box center [693, 224] width 21 height 21
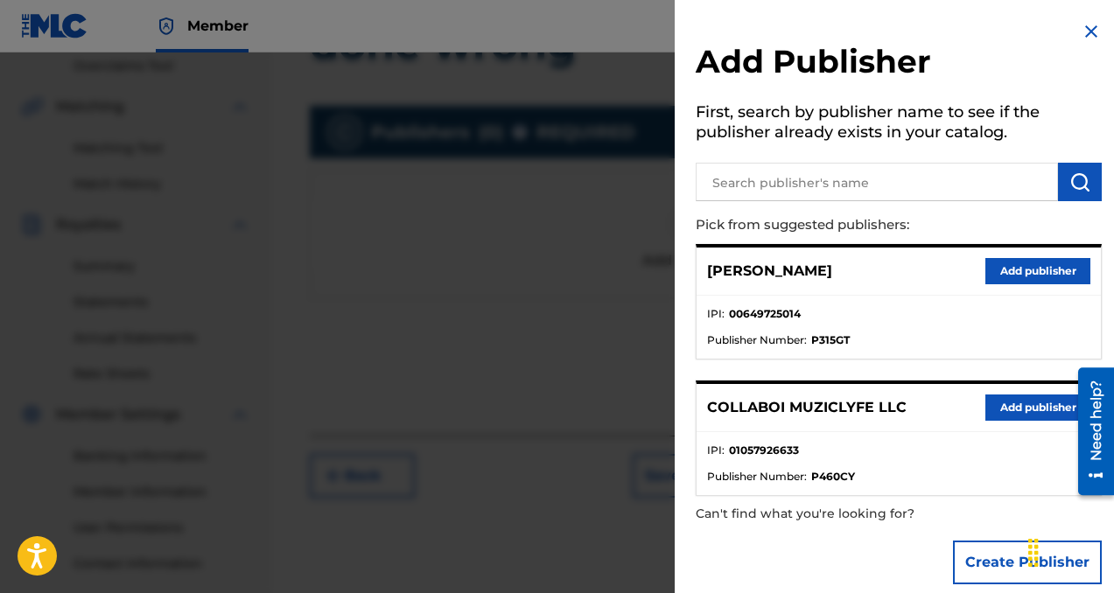
click at [991, 411] on button "Add publisher" at bounding box center [1037, 408] width 105 height 26
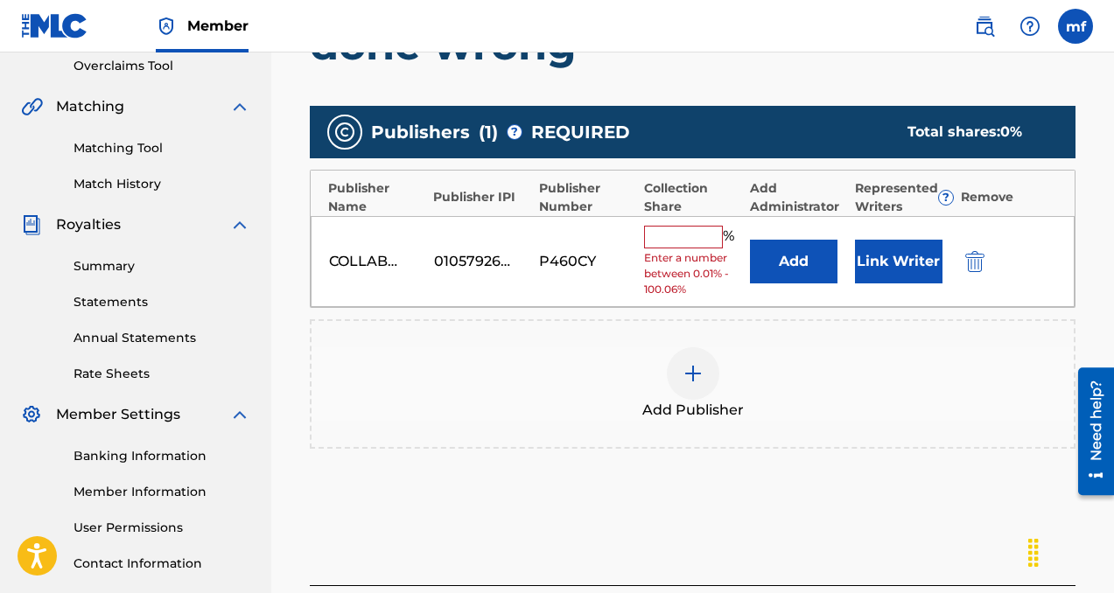
click at [671, 233] on input "text" at bounding box center [683, 237] width 79 height 23
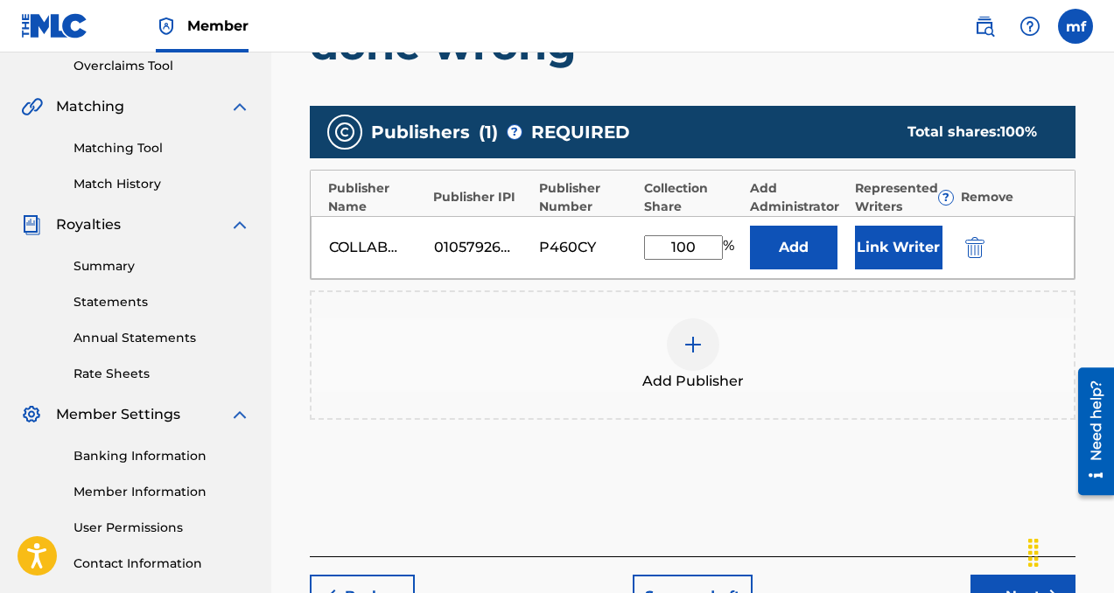
type input "100"
click at [795, 238] on button "Add" at bounding box center [794, 248] width 88 height 44
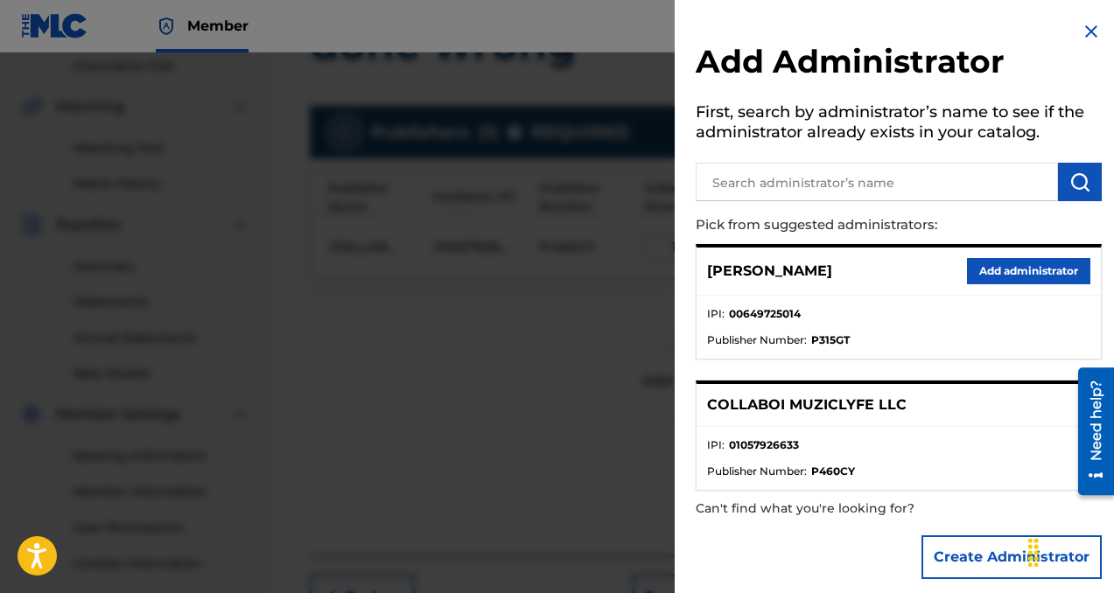
click at [999, 283] on button "Add administrator" at bounding box center [1028, 271] width 123 height 26
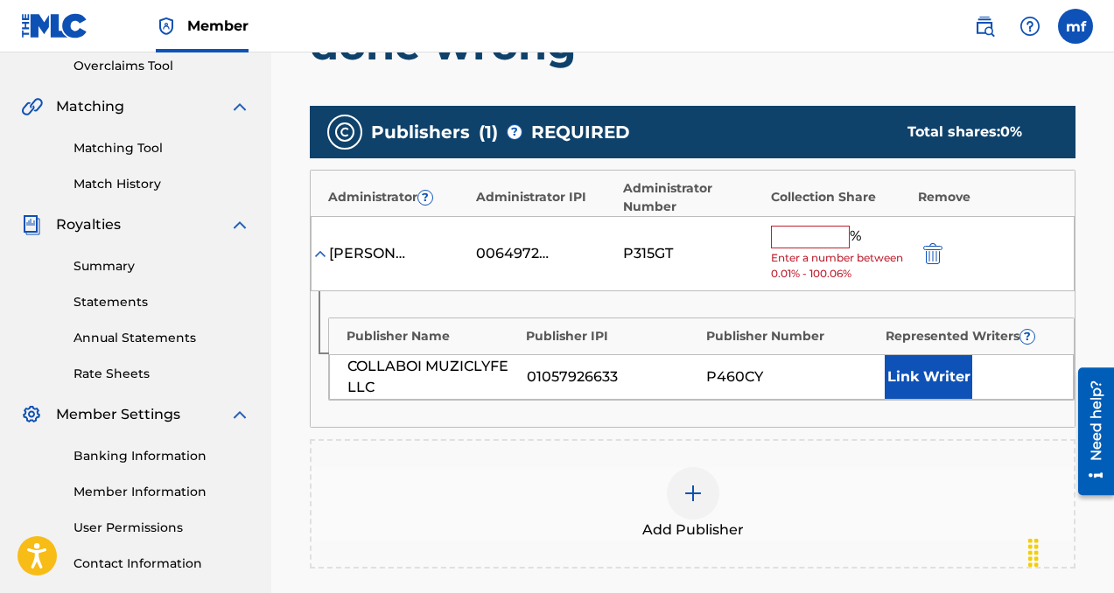
click at [823, 249] on div "% Enter a number between 0.01% - 100.06%" at bounding box center [840, 254] width 138 height 57
click at [823, 244] on input "text" at bounding box center [810, 237] width 79 height 23
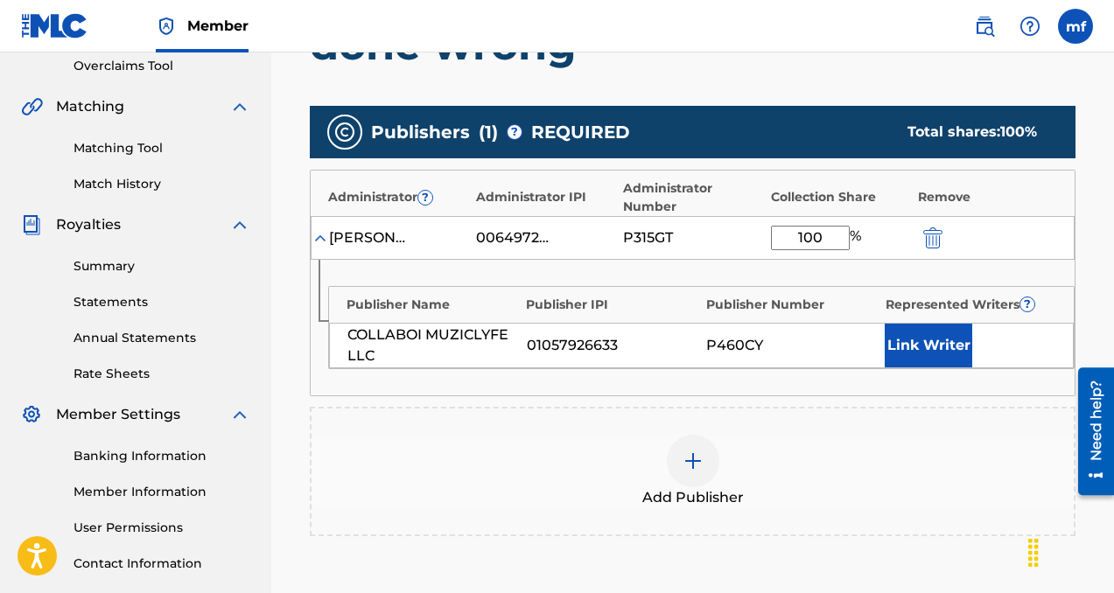
type input "100"
click at [915, 354] on button "Link Writer" at bounding box center [929, 346] width 88 height 44
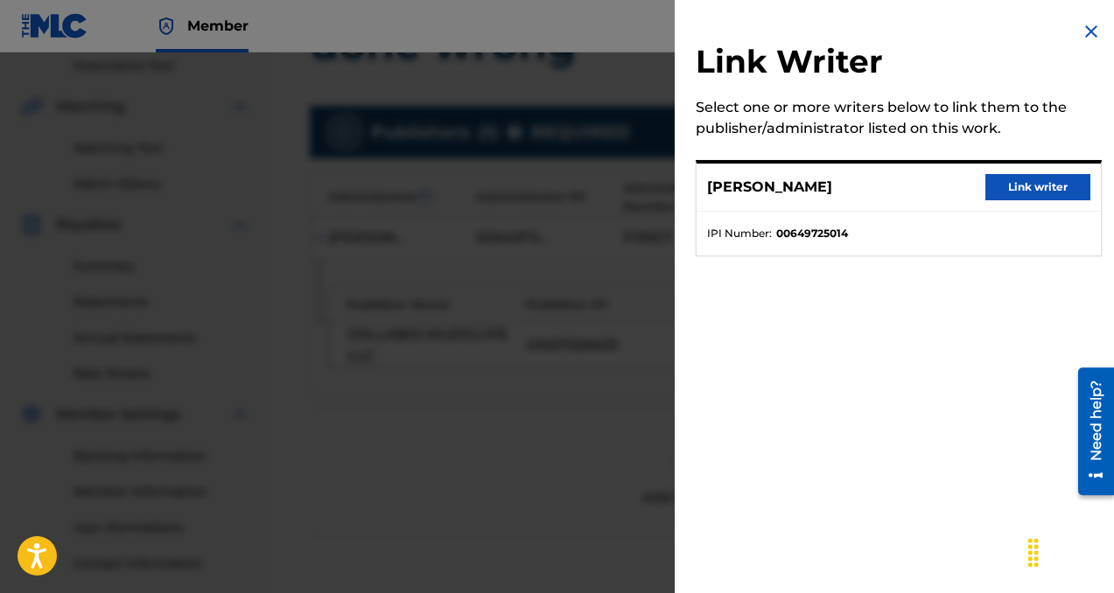
click at [1010, 180] on button "Link writer" at bounding box center [1037, 187] width 105 height 26
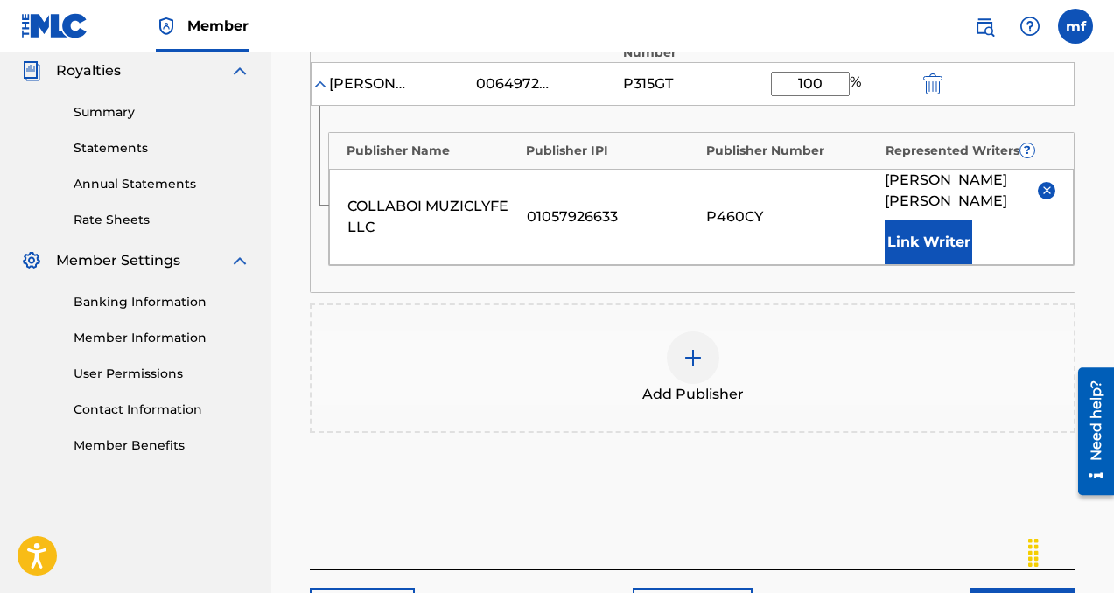
scroll to position [554, 0]
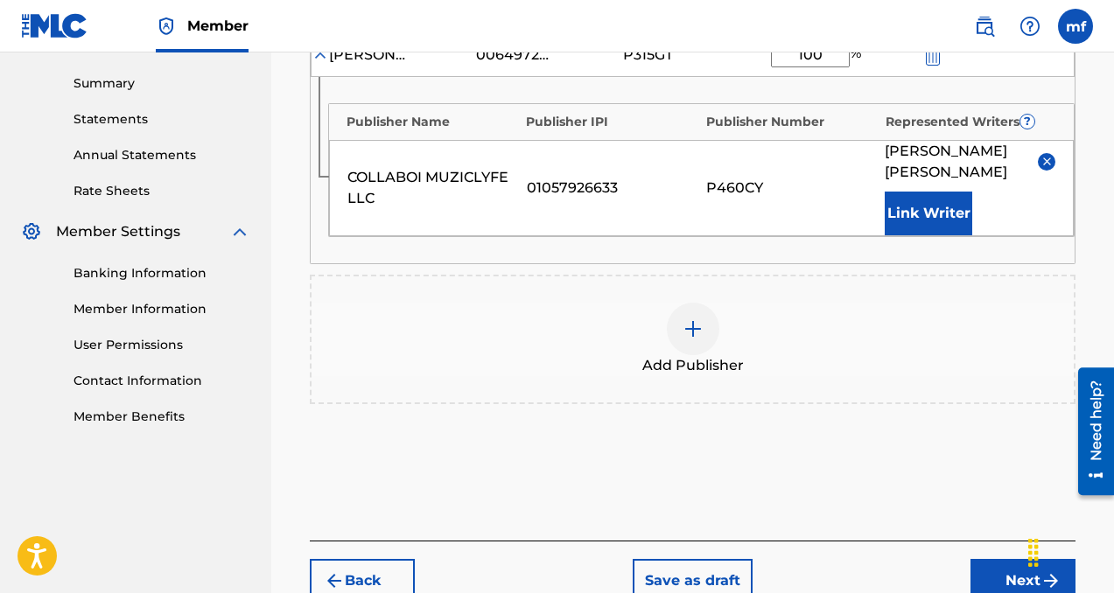
click at [986, 576] on button "Next" at bounding box center [1022, 581] width 105 height 44
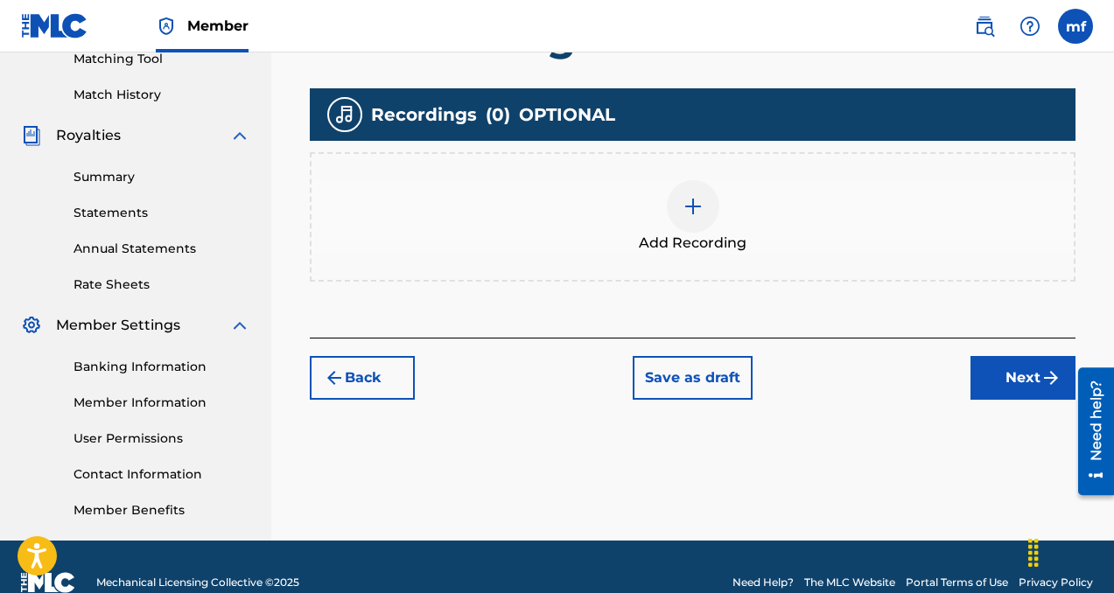
scroll to position [459, 0]
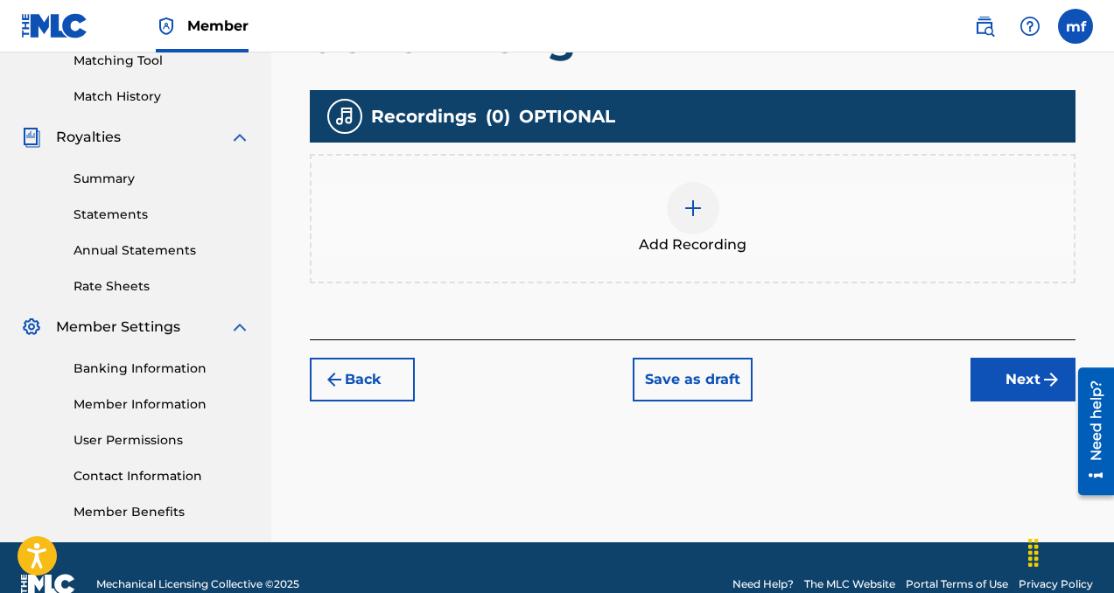
click at [688, 209] on img at bounding box center [693, 208] width 21 height 21
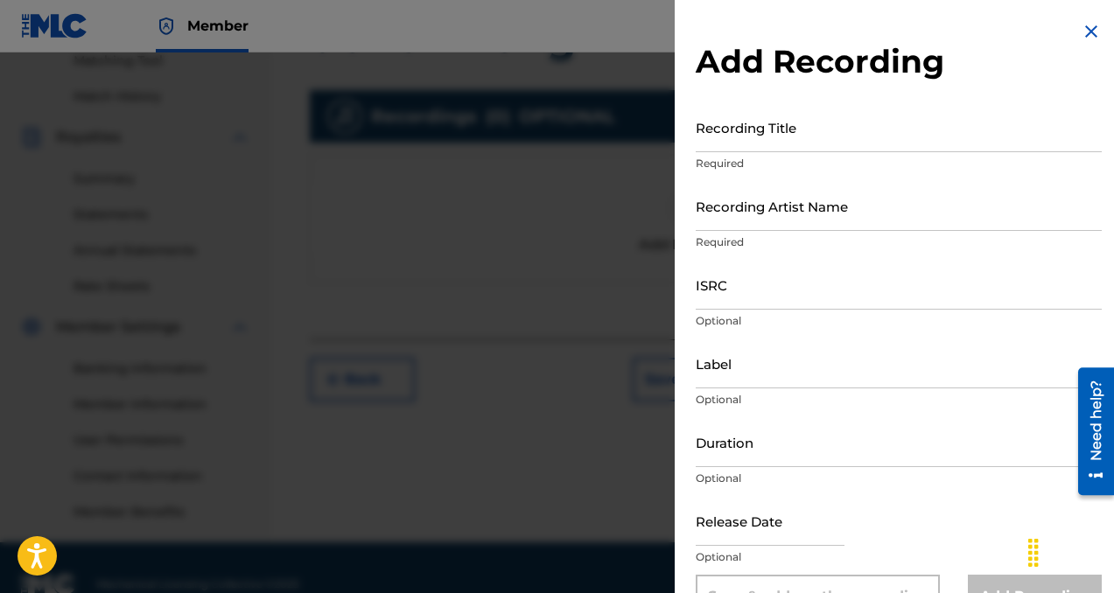
click at [557, 226] on div at bounding box center [557, 349] width 1114 height 593
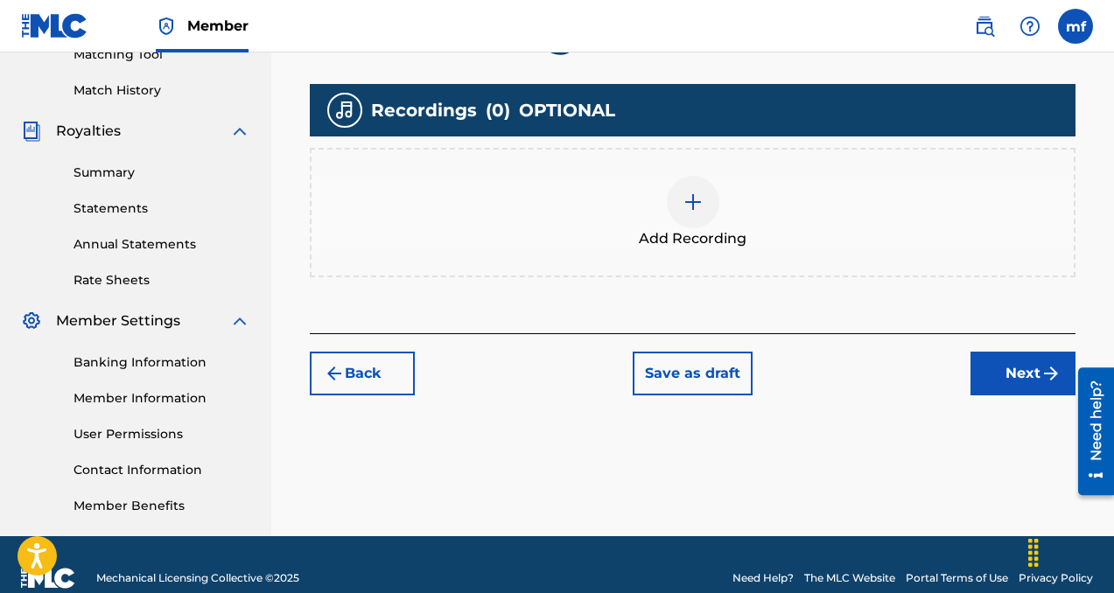
scroll to position [492, 0]
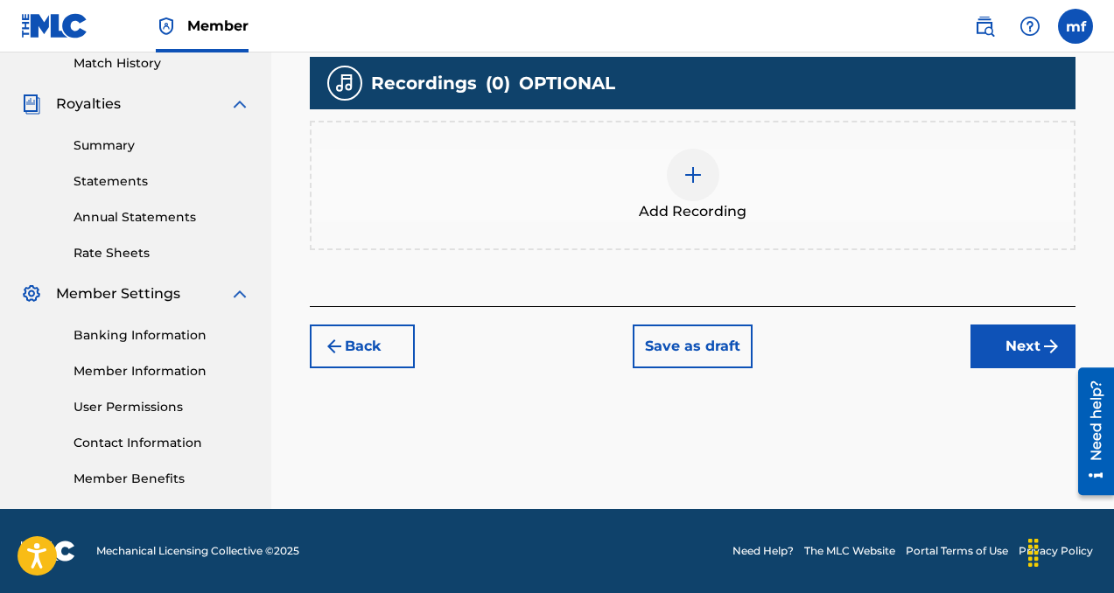
click at [690, 193] on div at bounding box center [693, 175] width 53 height 53
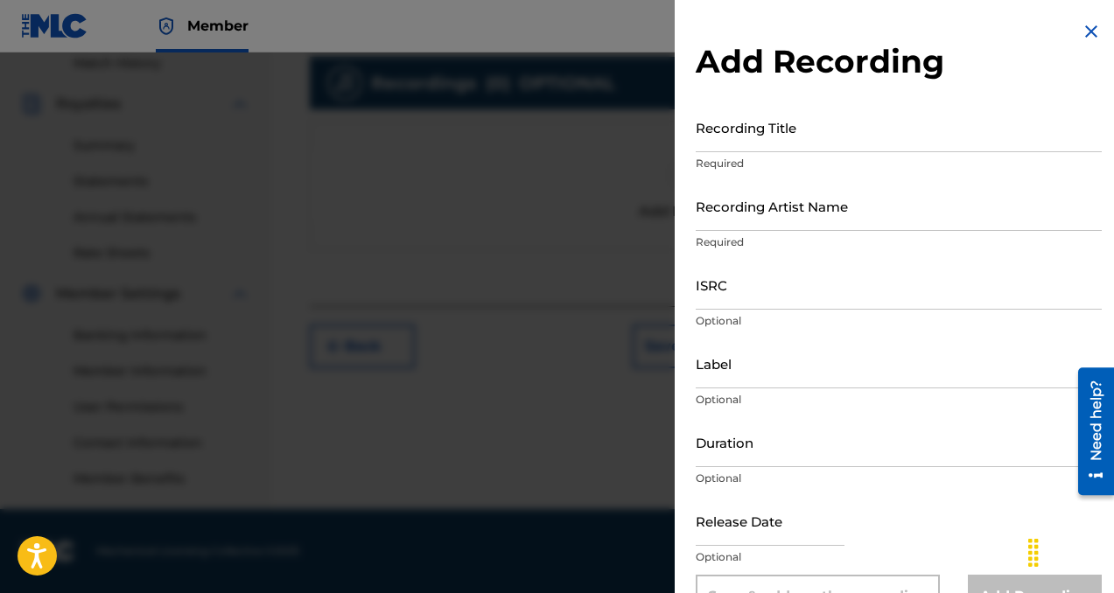
click at [718, 136] on input "Recording Title" at bounding box center [899, 127] width 406 height 50
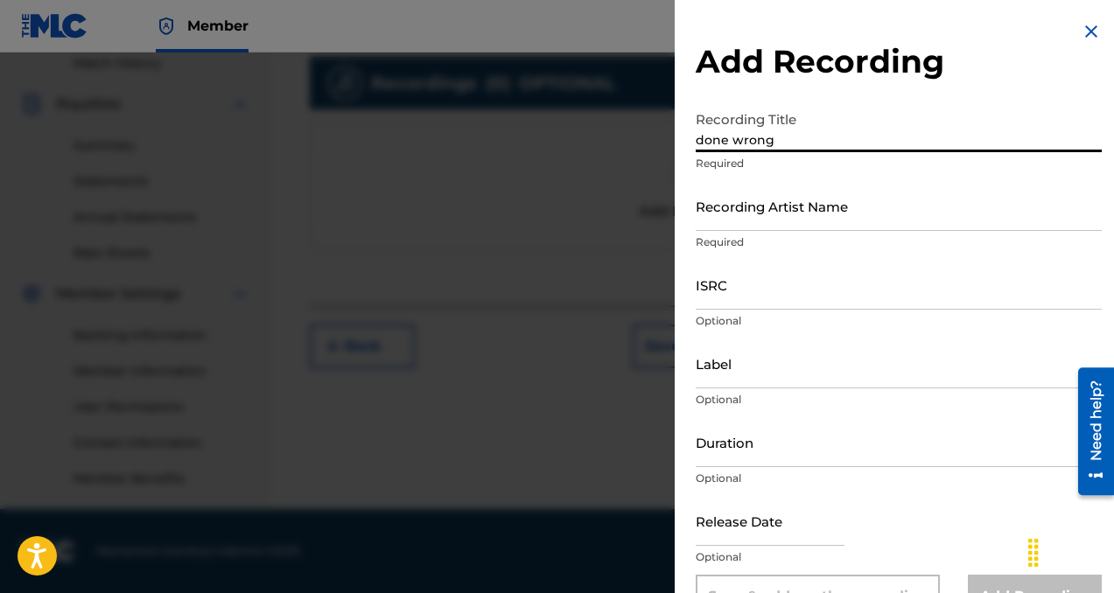
type input "done wrong"
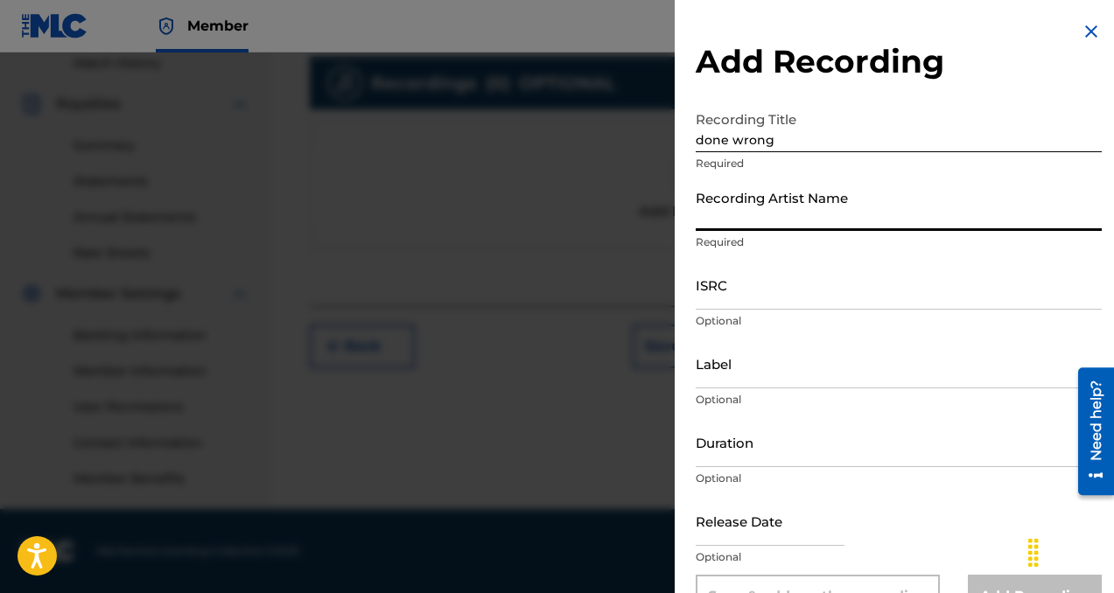
click at [761, 218] on input "Recording Artist Name" at bounding box center [899, 206] width 406 height 50
type input "collaboi"
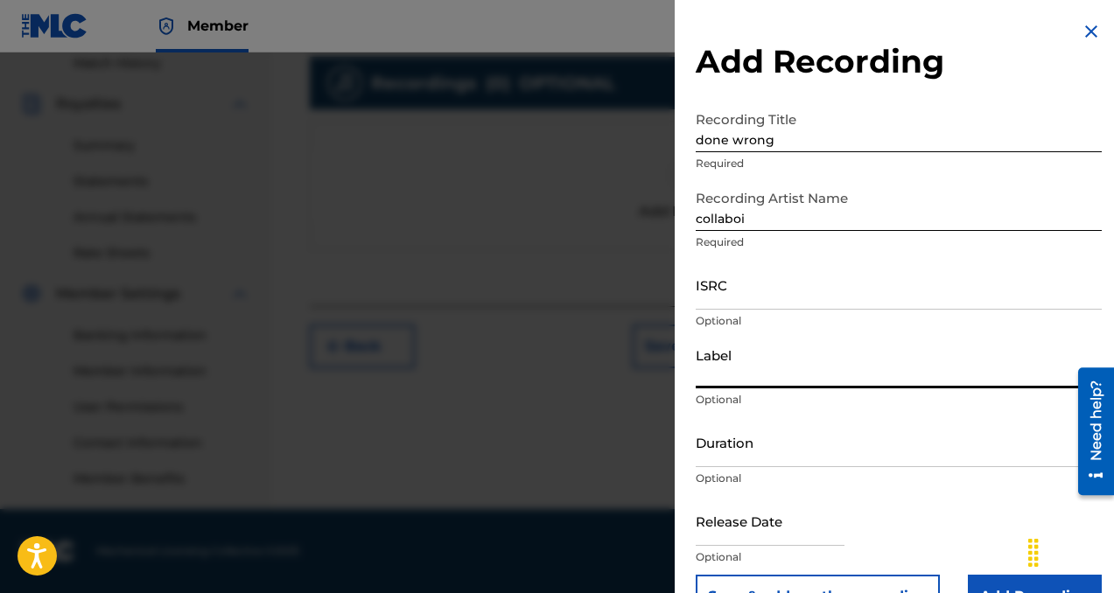
click at [745, 372] on input "Label" at bounding box center [899, 364] width 406 height 50
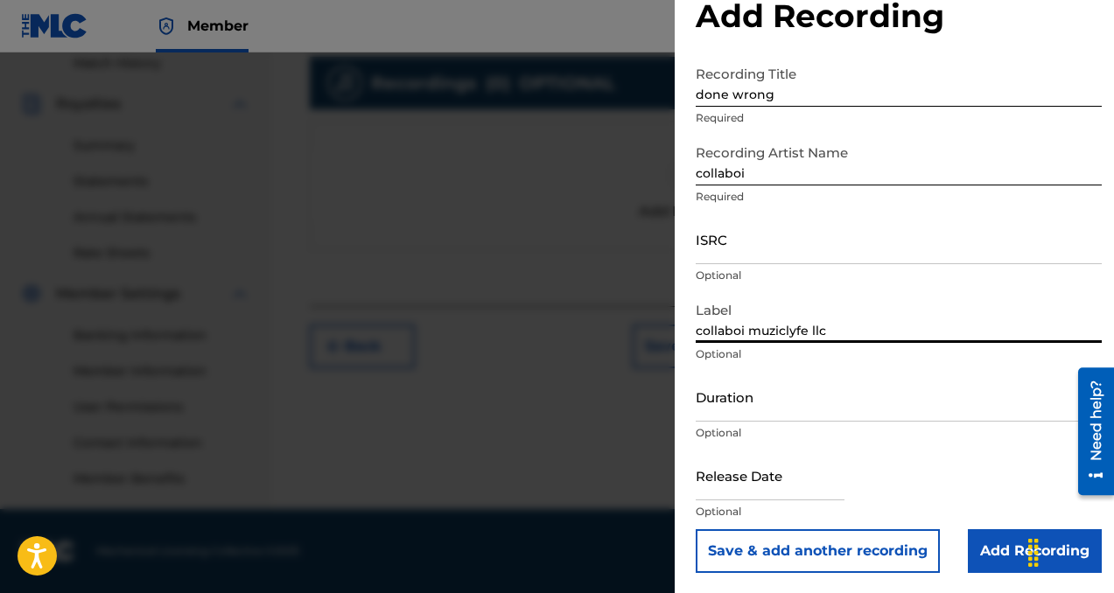
scroll to position [46, 0]
type input "collaboi muziclyfe llc"
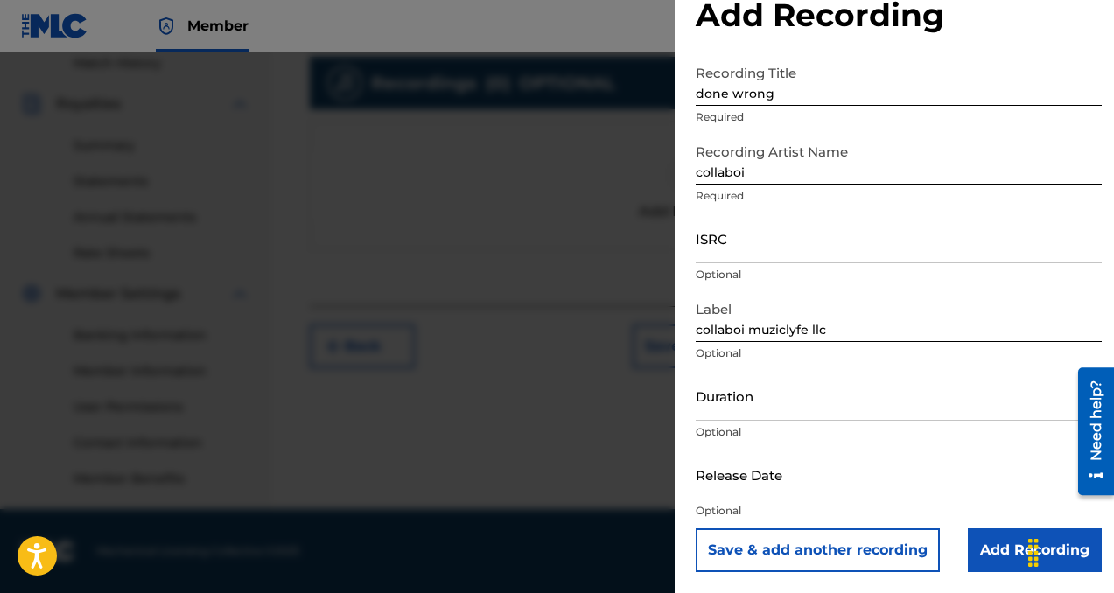
click at [991, 557] on input "Add Recording" at bounding box center [1035, 551] width 134 height 44
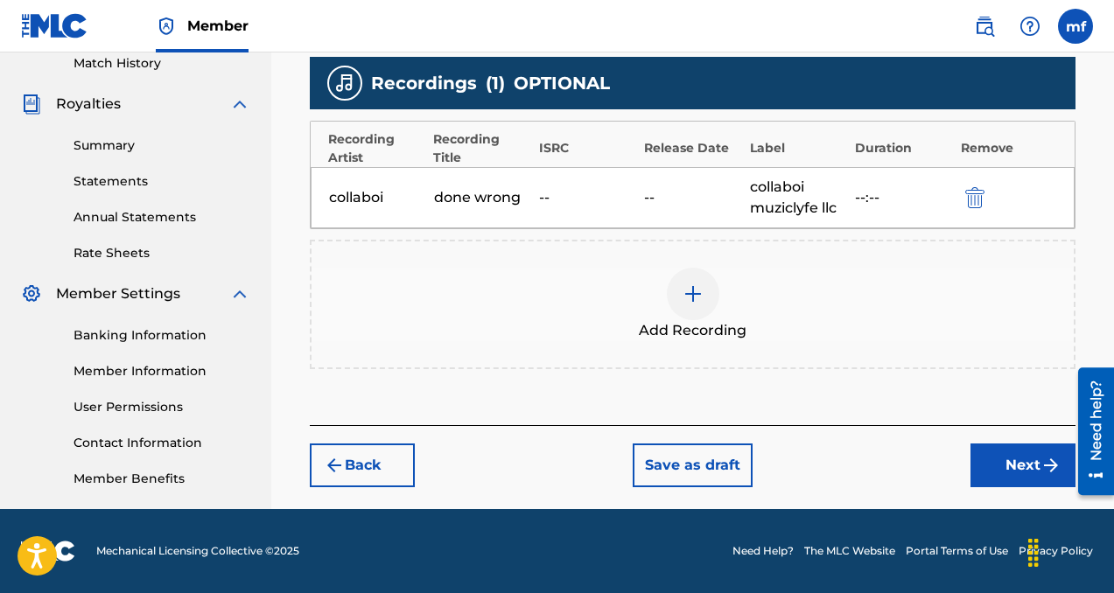
click at [991, 450] on button "Next" at bounding box center [1022, 466] width 105 height 44
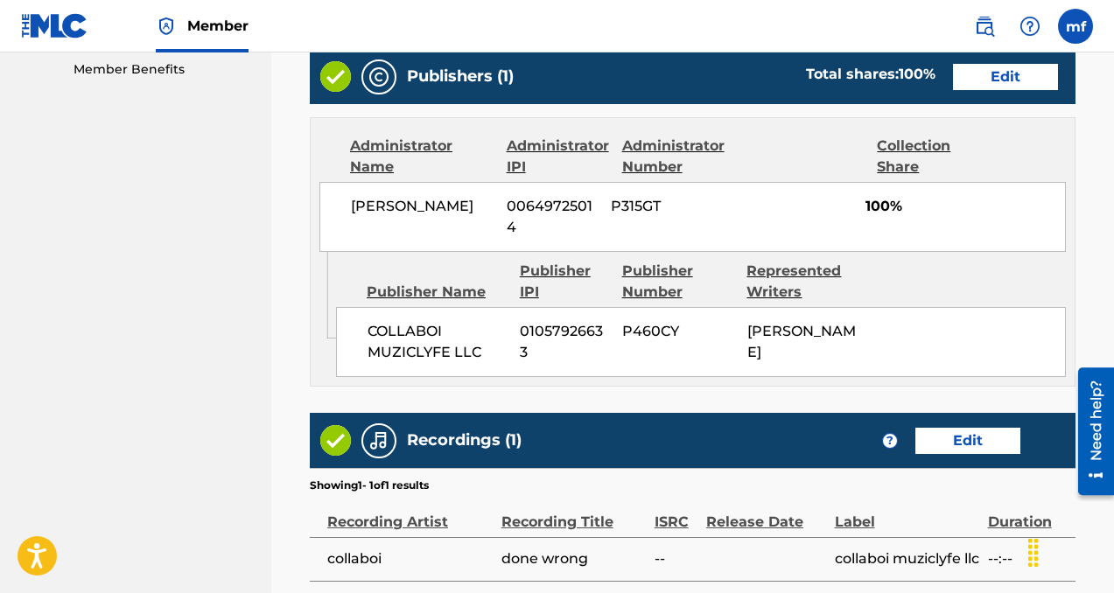
scroll to position [1080, 0]
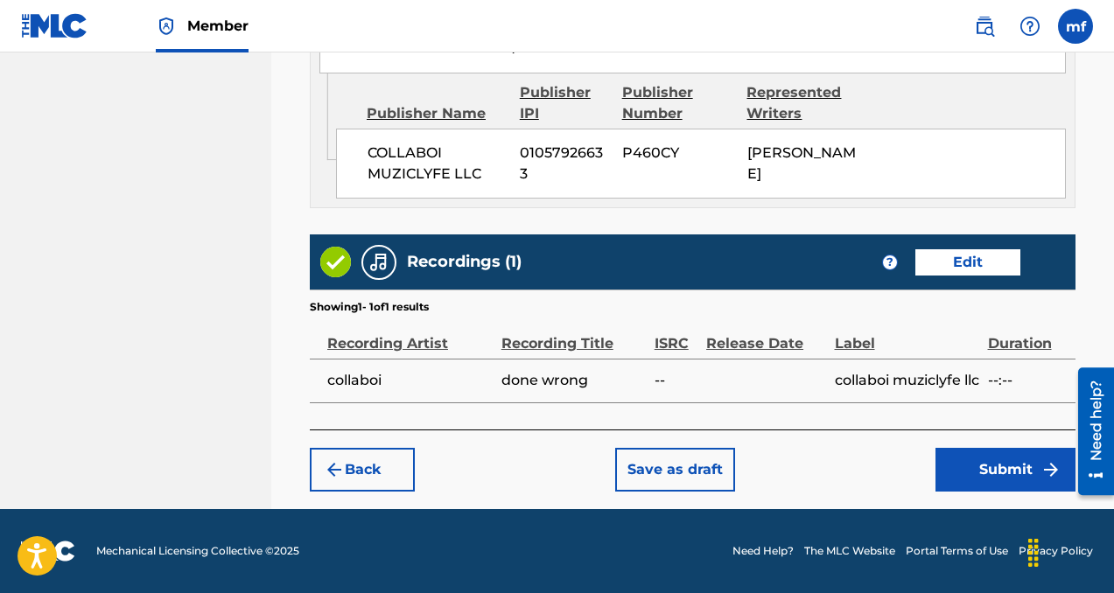
click at [986, 466] on button "Submit" at bounding box center [1005, 470] width 140 height 44
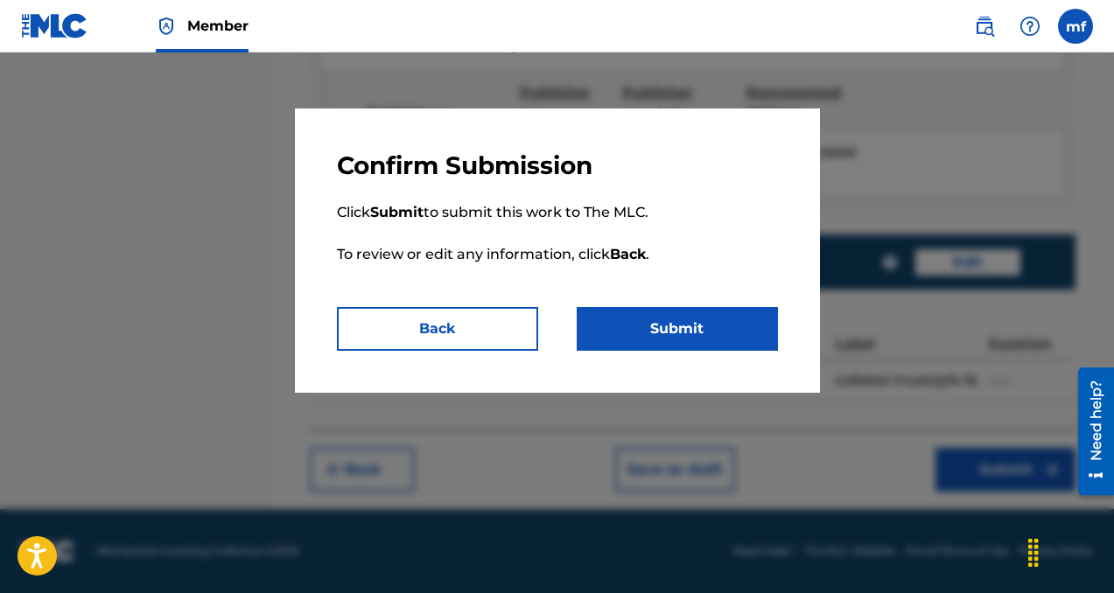
click at [659, 319] on button "Submit" at bounding box center [677, 329] width 201 height 44
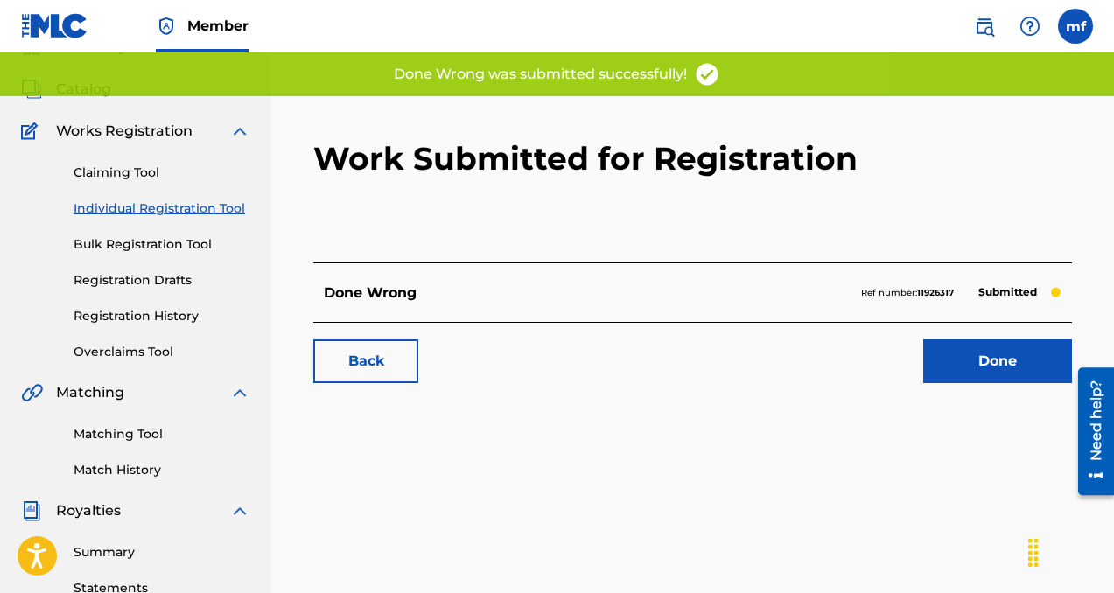
scroll to position [92, 0]
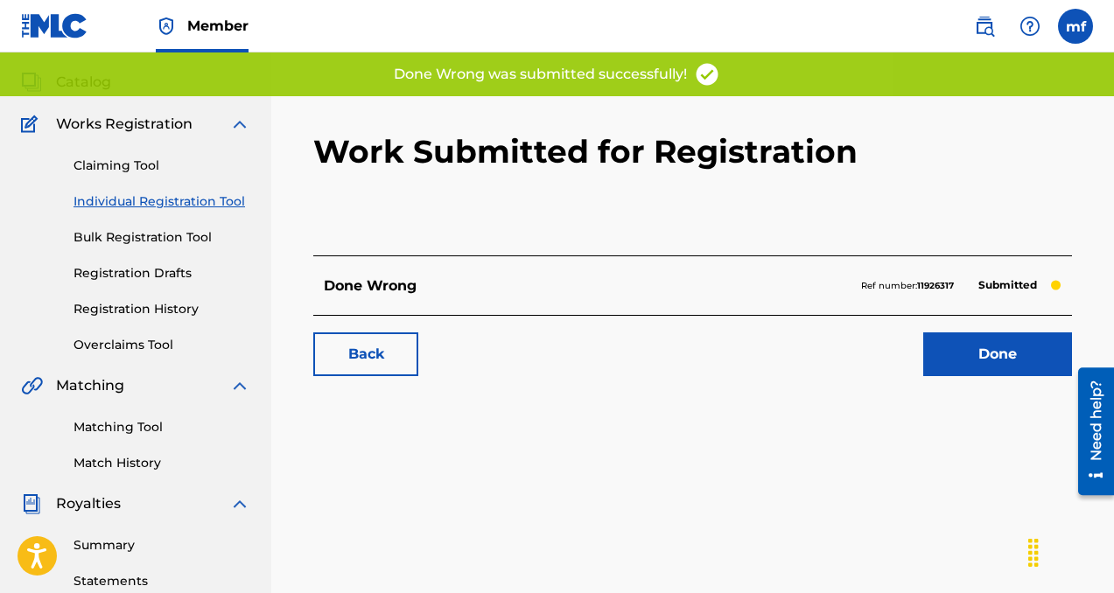
click at [975, 344] on link "Done" at bounding box center [997, 355] width 149 height 44
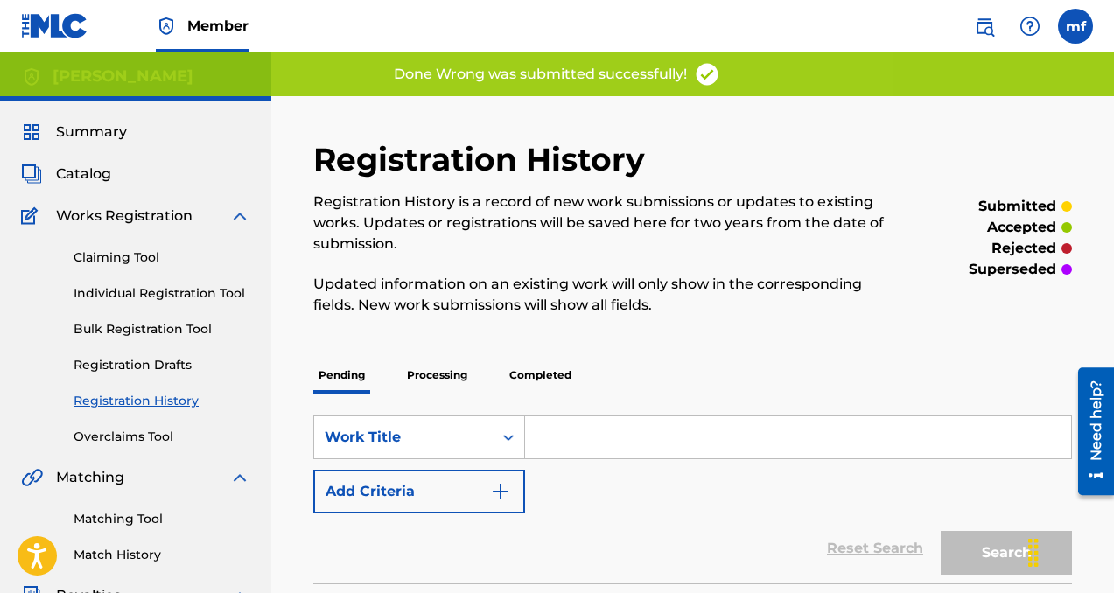
click at [139, 291] on link "Individual Registration Tool" at bounding box center [162, 293] width 177 height 18
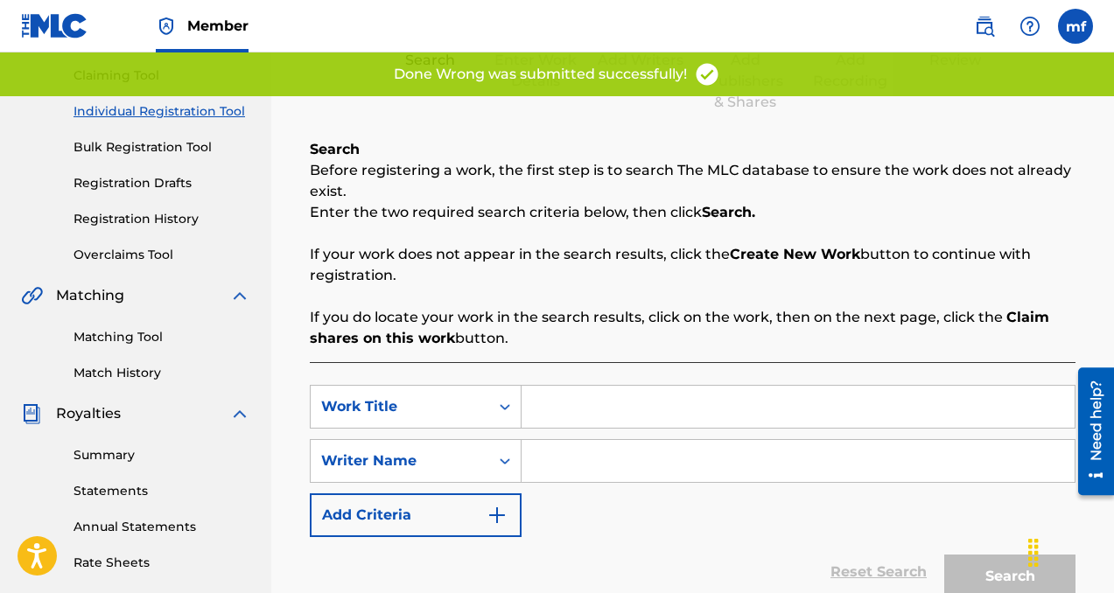
scroll to position [362, 0]
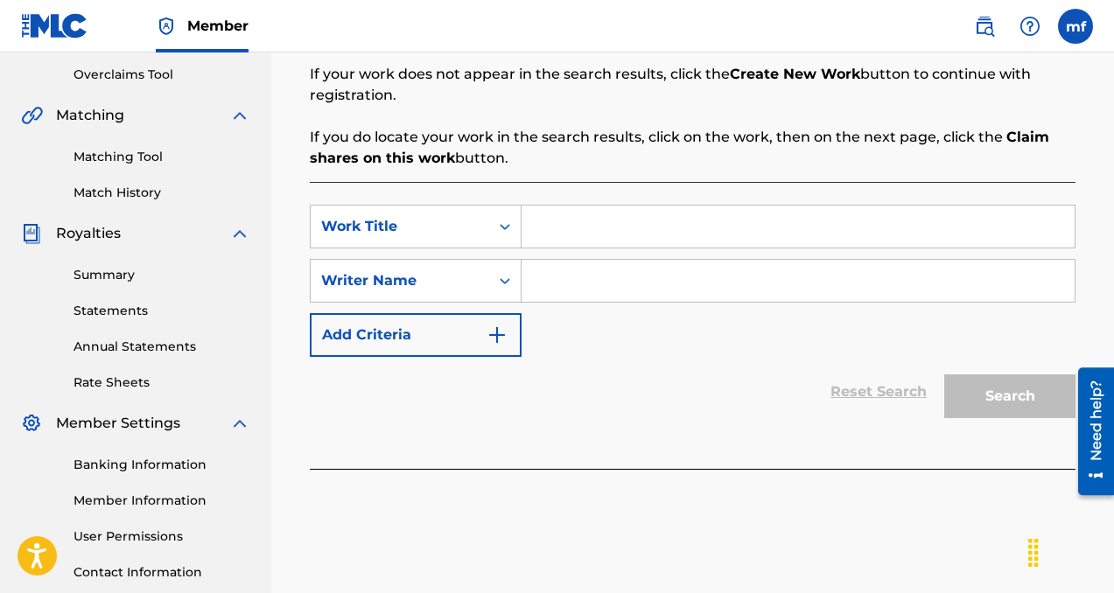
click at [591, 282] on input "Search Form" at bounding box center [798, 281] width 553 height 42
paste input "[PERSON_NAME]"
type input "[PERSON_NAME]"
click at [600, 219] on input "Search Form" at bounding box center [798, 227] width 553 height 42
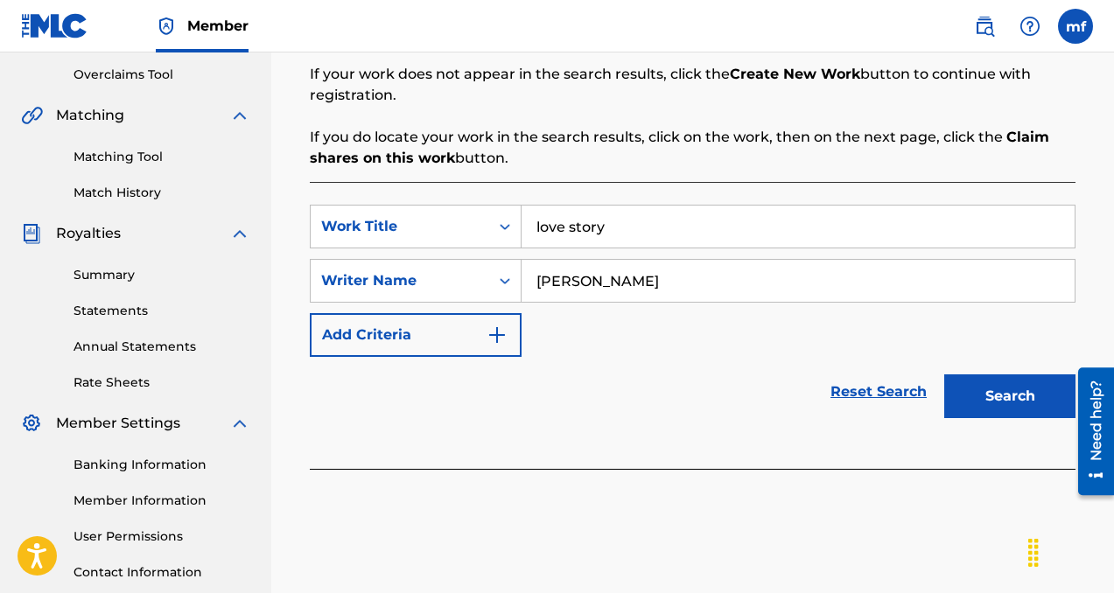
type input "love story"
click at [970, 387] on button "Search" at bounding box center [1009, 397] width 131 height 44
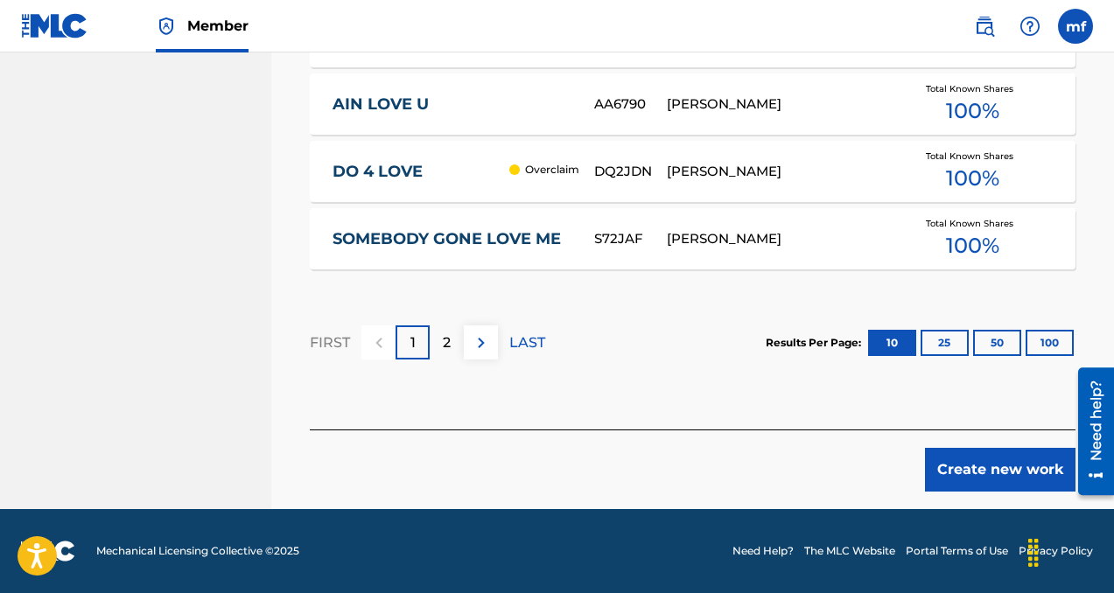
click at [944, 466] on button "Create new work" at bounding box center [1000, 470] width 151 height 44
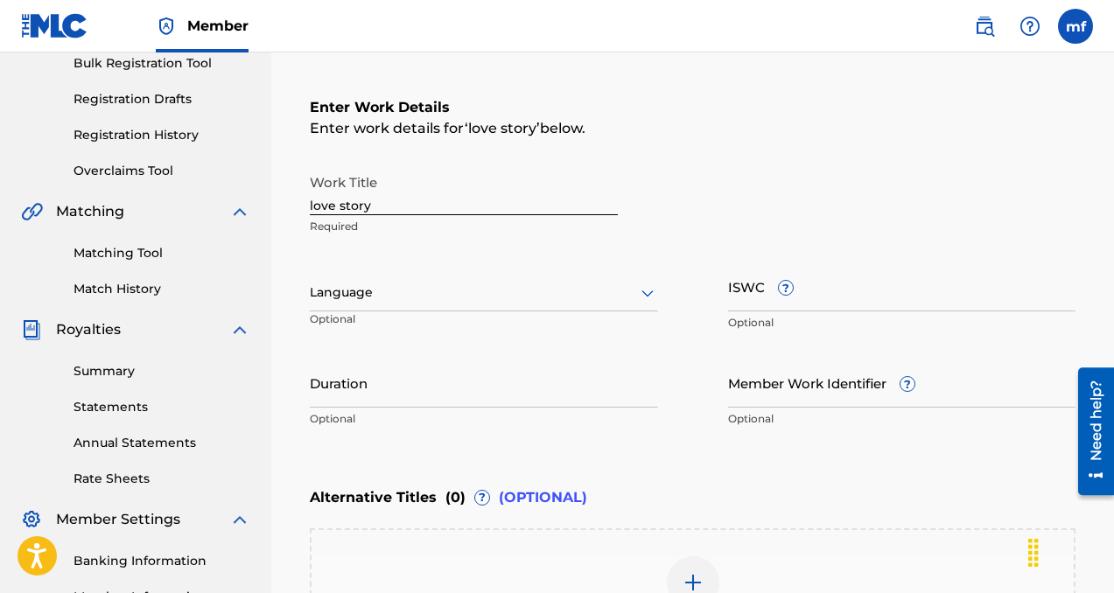
scroll to position [263, 0]
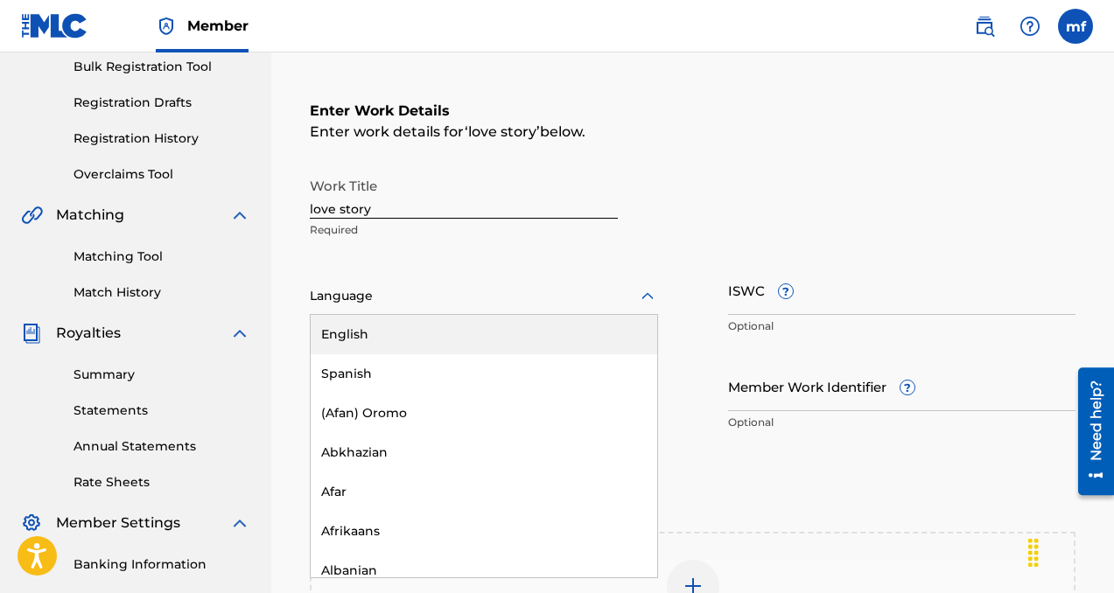
click at [361, 296] on div at bounding box center [484, 296] width 348 height 22
click at [365, 338] on div "English" at bounding box center [484, 334] width 347 height 39
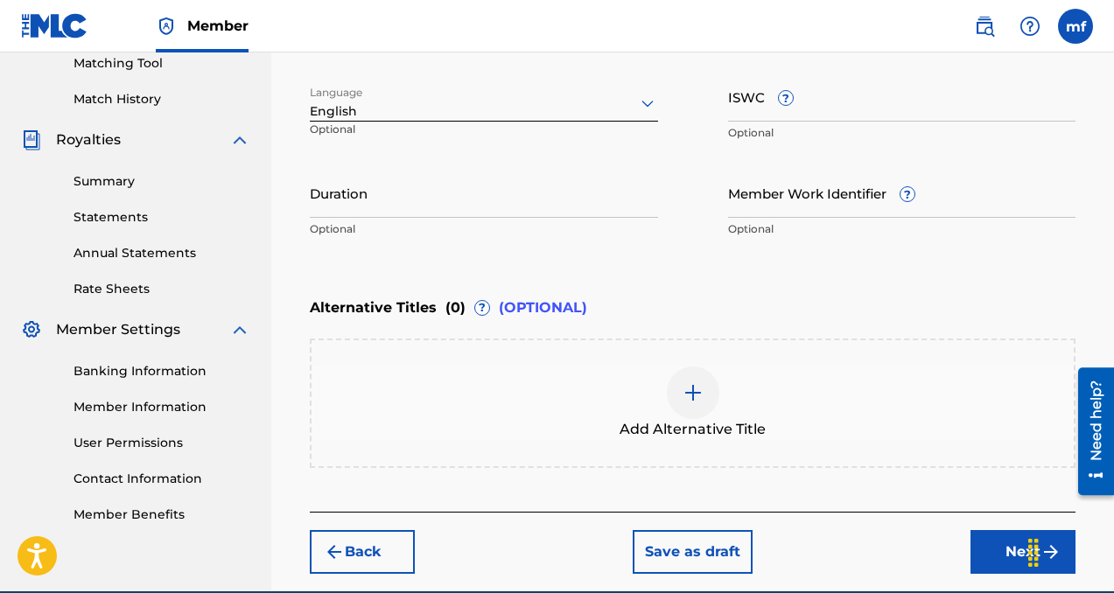
scroll to position [466, 0]
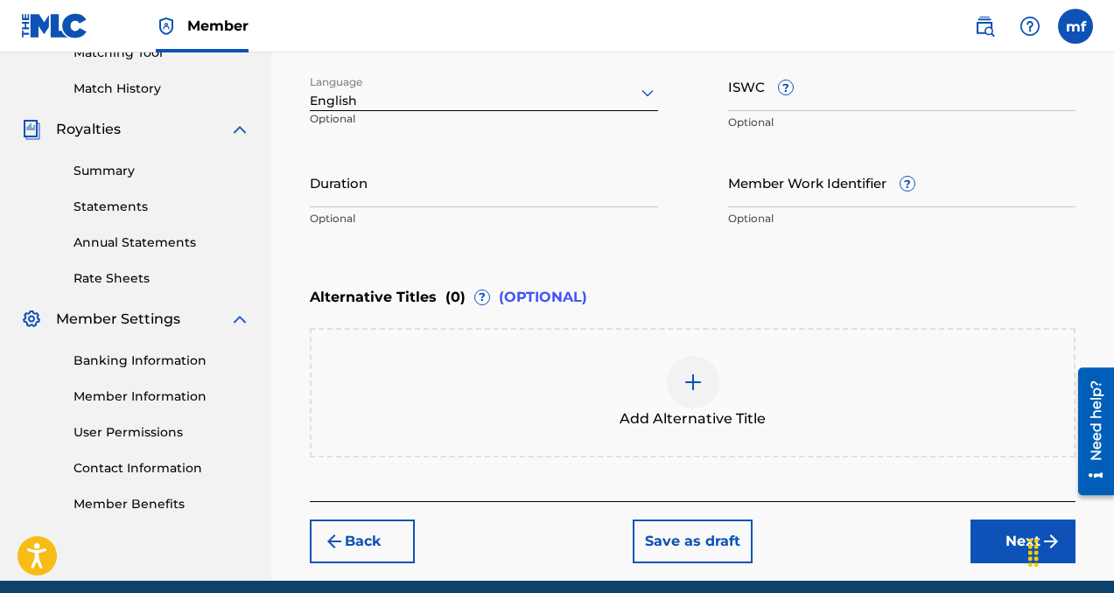
click at [991, 544] on button "Next" at bounding box center [1022, 542] width 105 height 44
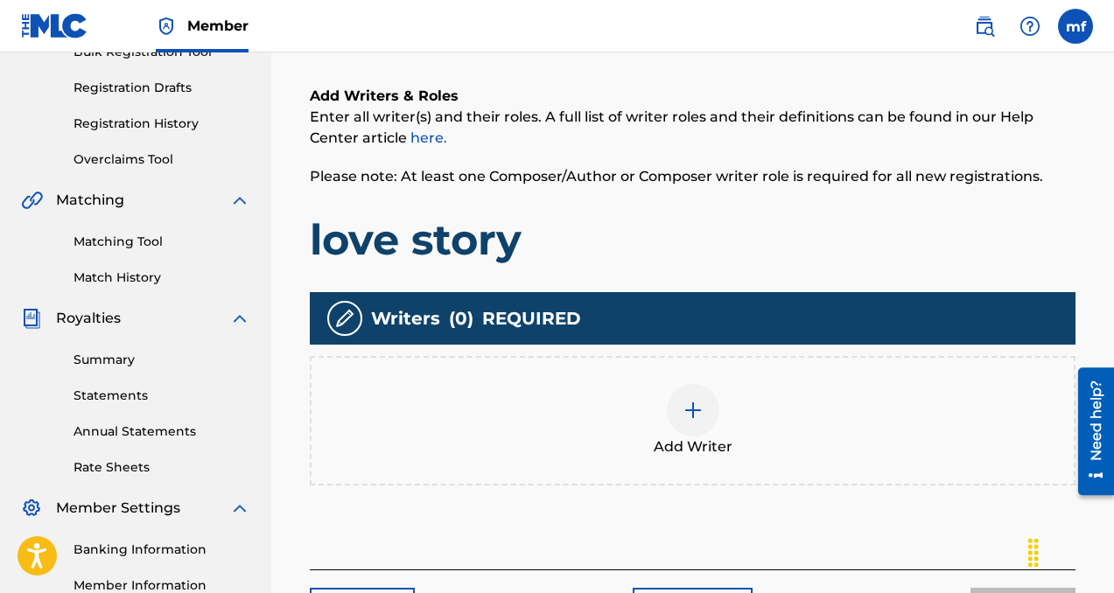
scroll to position [278, 0]
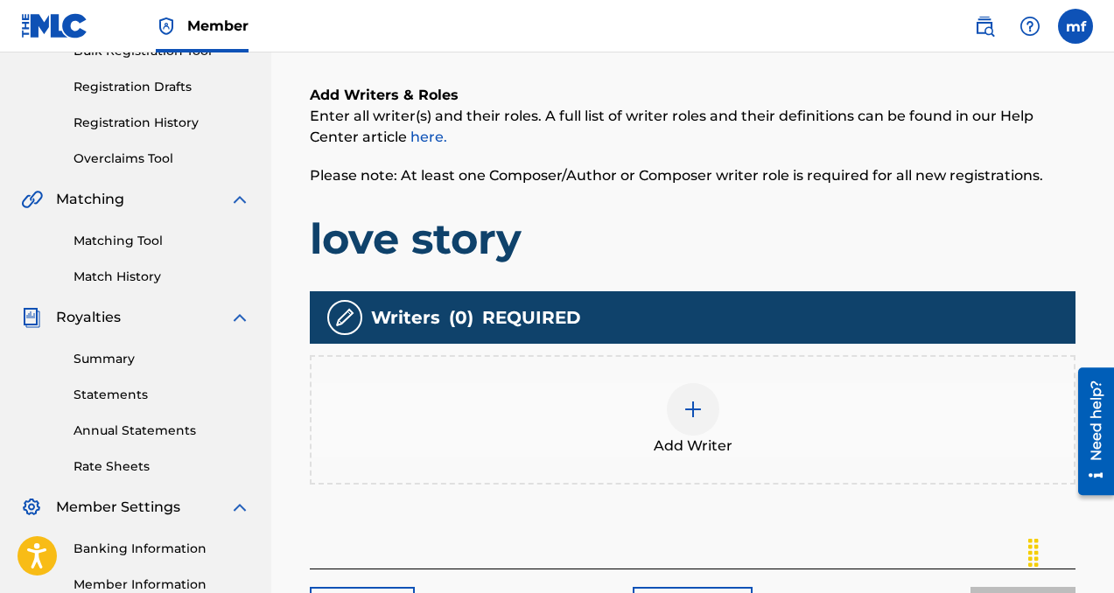
click at [686, 403] on img at bounding box center [693, 409] width 21 height 21
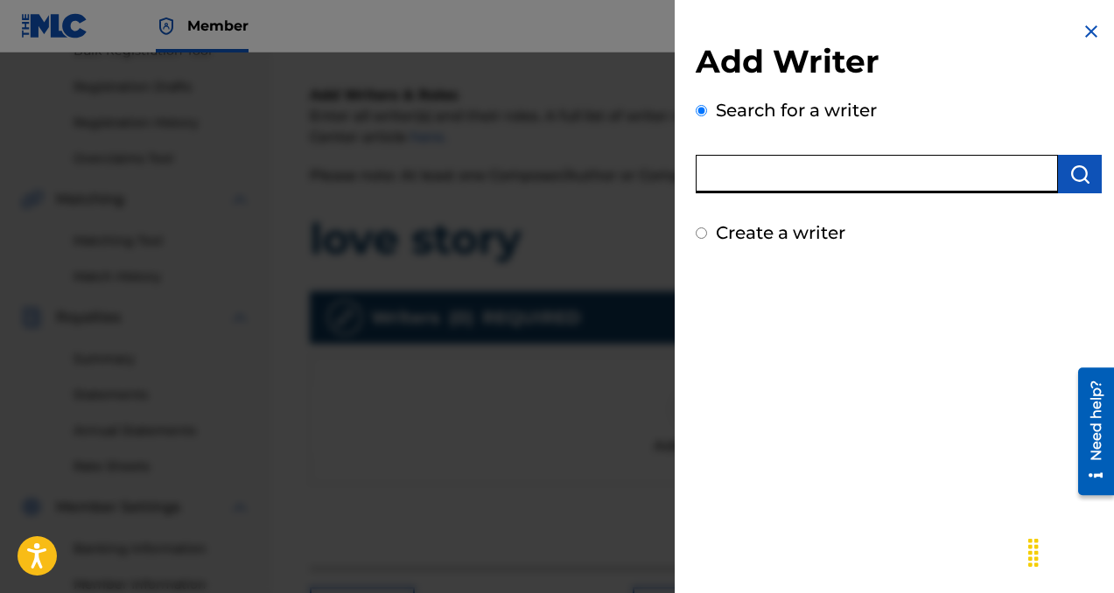
click at [738, 172] on input "text" at bounding box center [877, 174] width 362 height 39
type input "machiavelli"
click at [1074, 179] on img "submit" at bounding box center [1079, 174] width 21 height 21
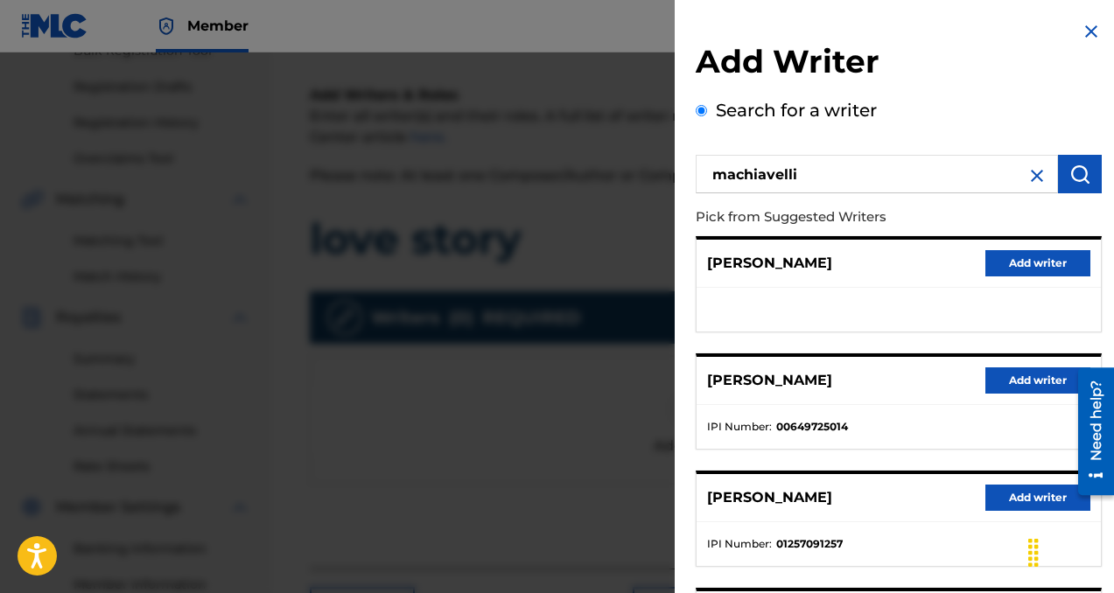
click at [1022, 386] on button "Add writer" at bounding box center [1037, 381] width 105 height 26
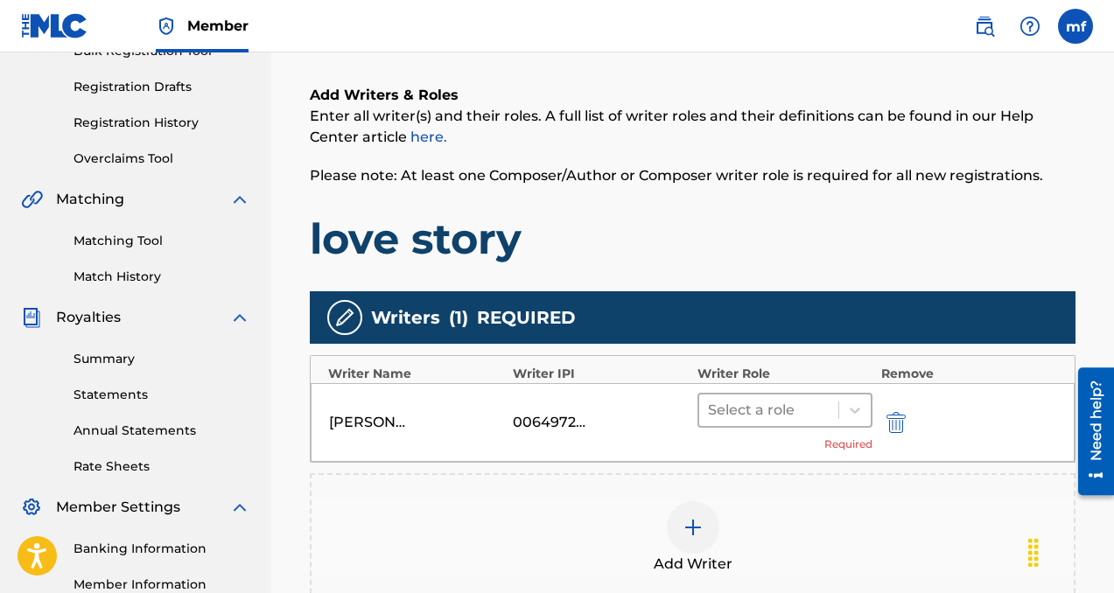
click at [811, 421] on div at bounding box center [769, 410] width 122 height 25
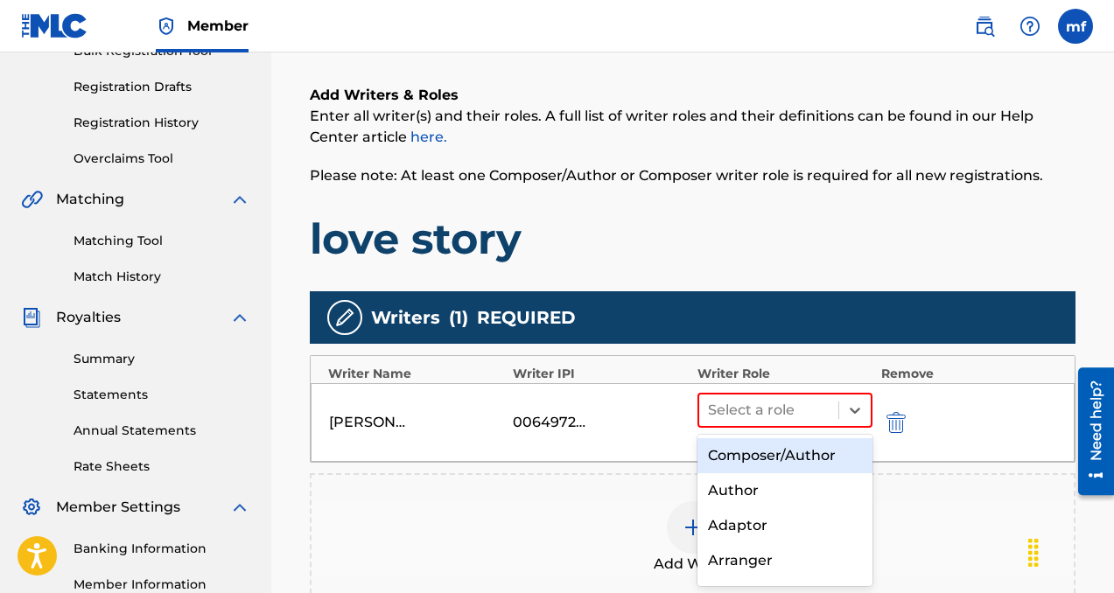
click at [792, 449] on div "Composer/Author" at bounding box center [784, 455] width 175 height 35
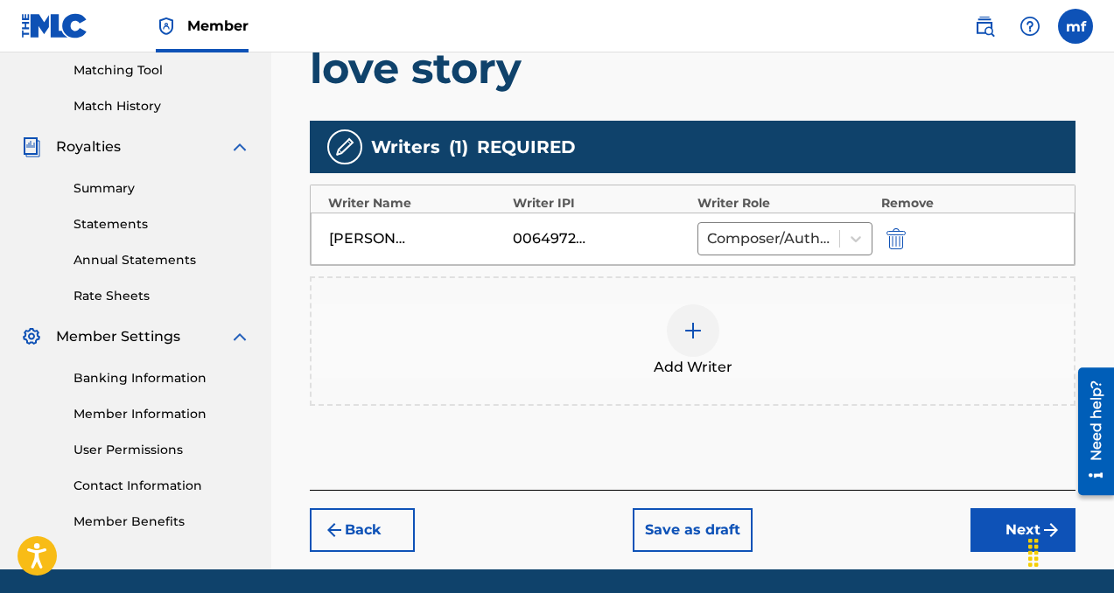
click at [994, 534] on button "Next" at bounding box center [1022, 530] width 105 height 44
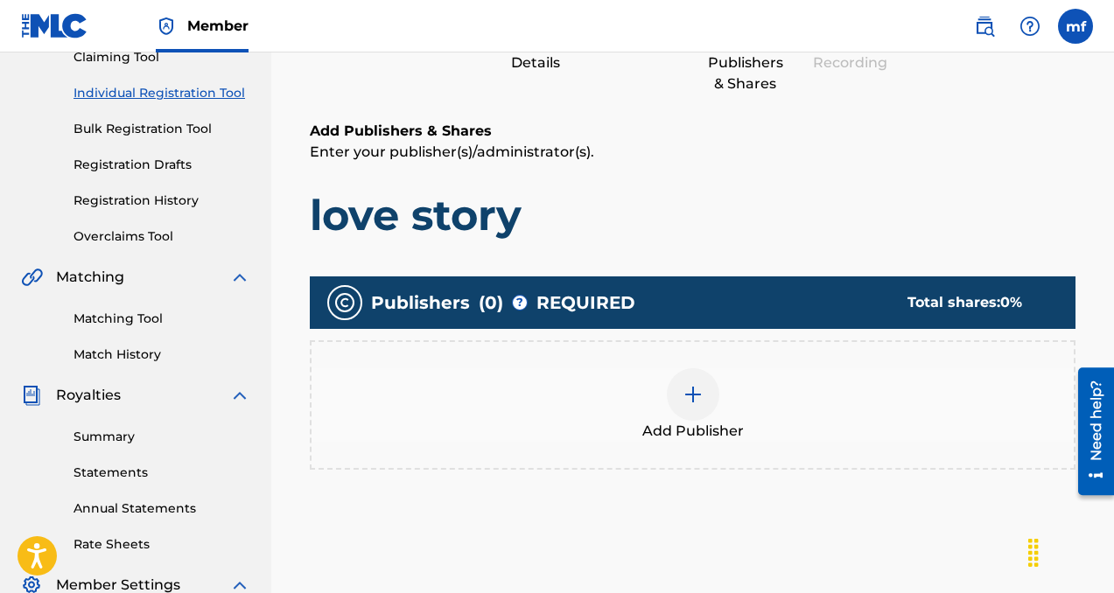
scroll to position [232, 0]
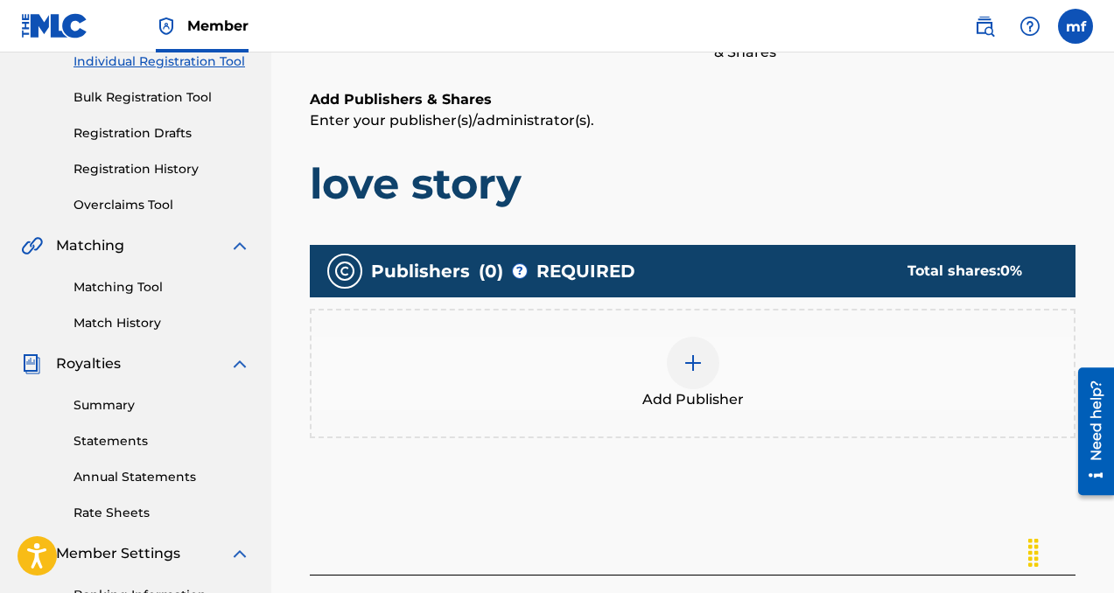
click at [706, 369] on div at bounding box center [693, 363] width 53 height 53
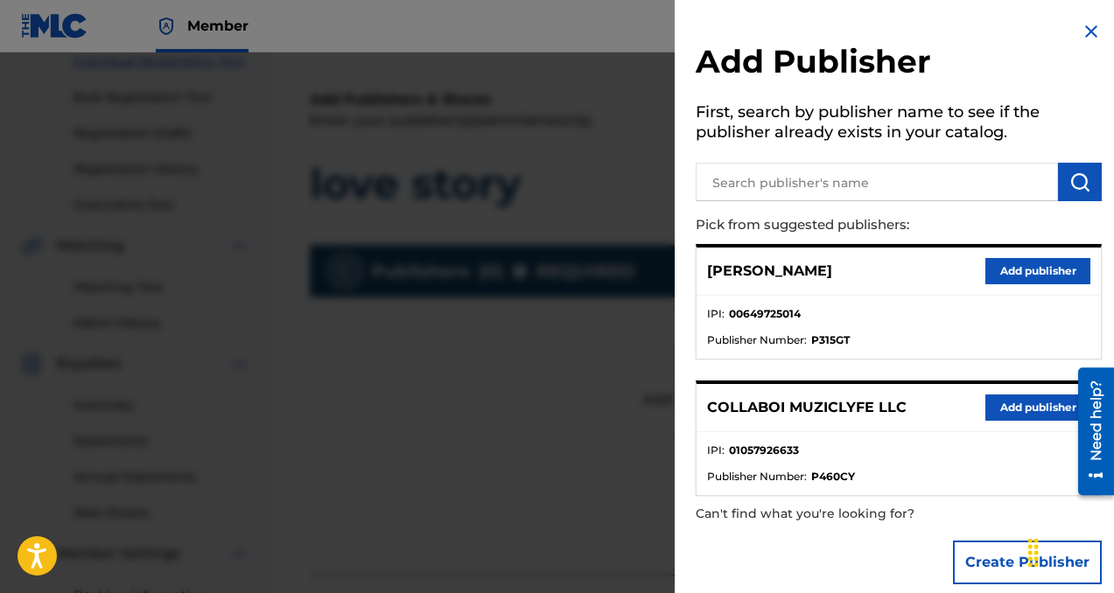
click at [1014, 413] on button "Add publisher" at bounding box center [1037, 408] width 105 height 26
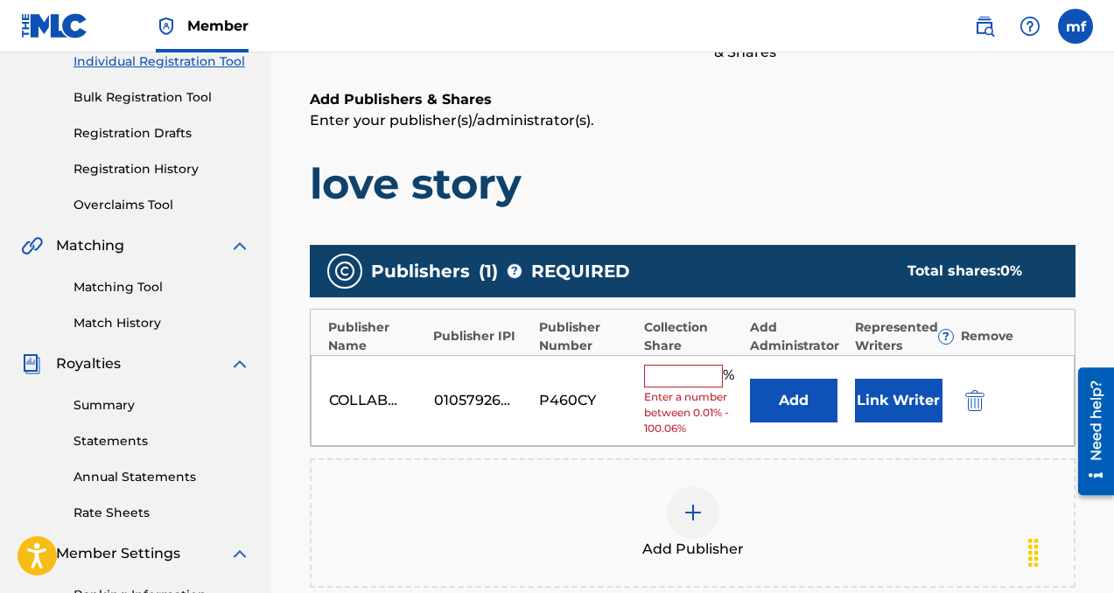
click at [683, 381] on input "text" at bounding box center [683, 376] width 79 height 23
type input "c"
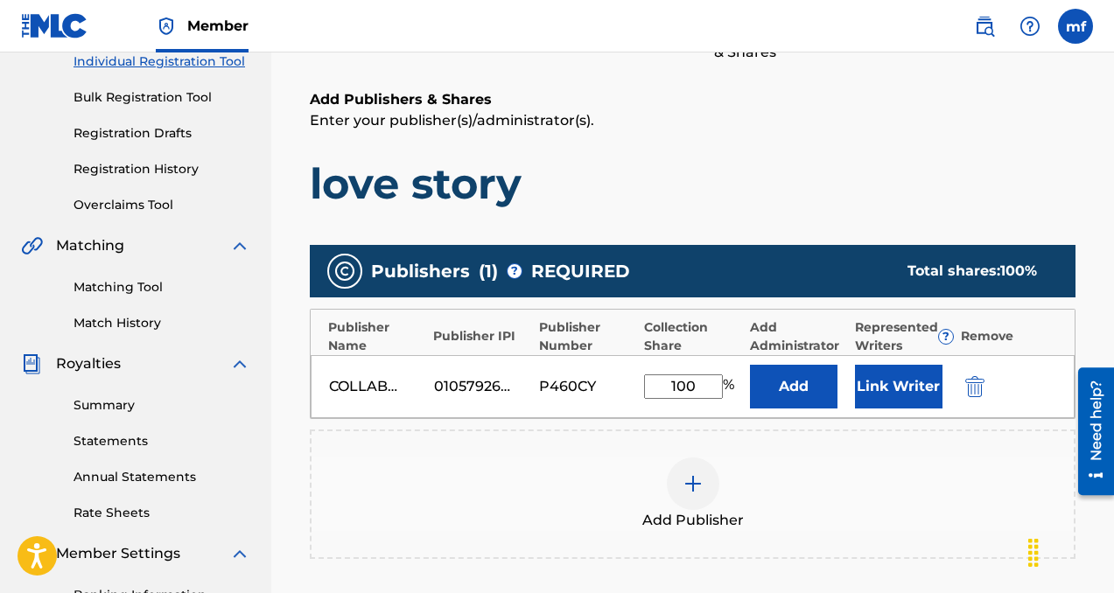
type input "100"
click at [810, 391] on button "Add" at bounding box center [794, 387] width 88 height 44
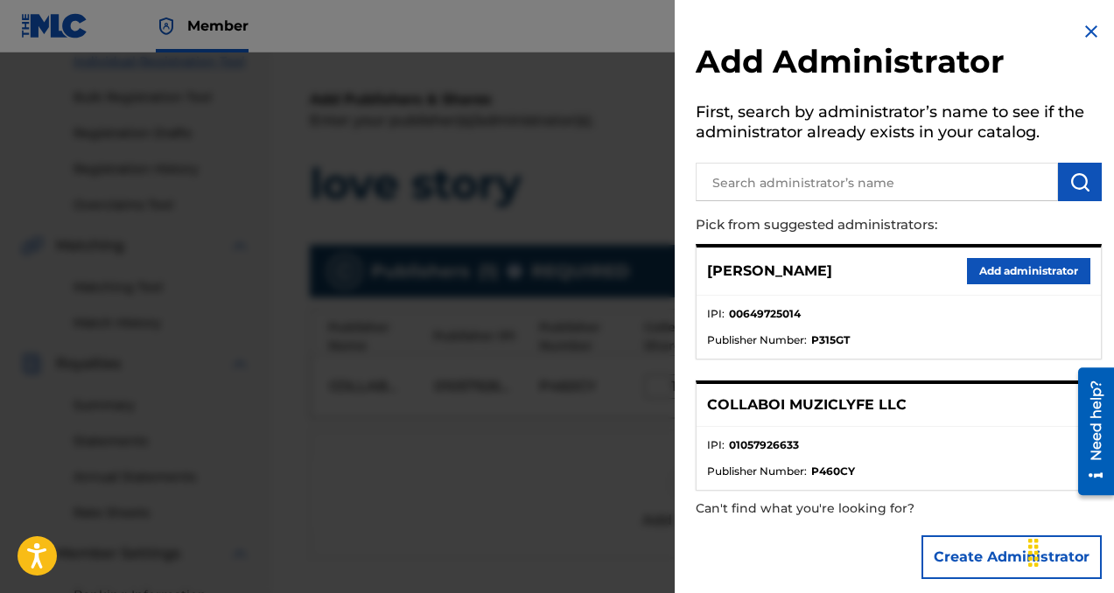
click at [993, 268] on button "Add administrator" at bounding box center [1028, 271] width 123 height 26
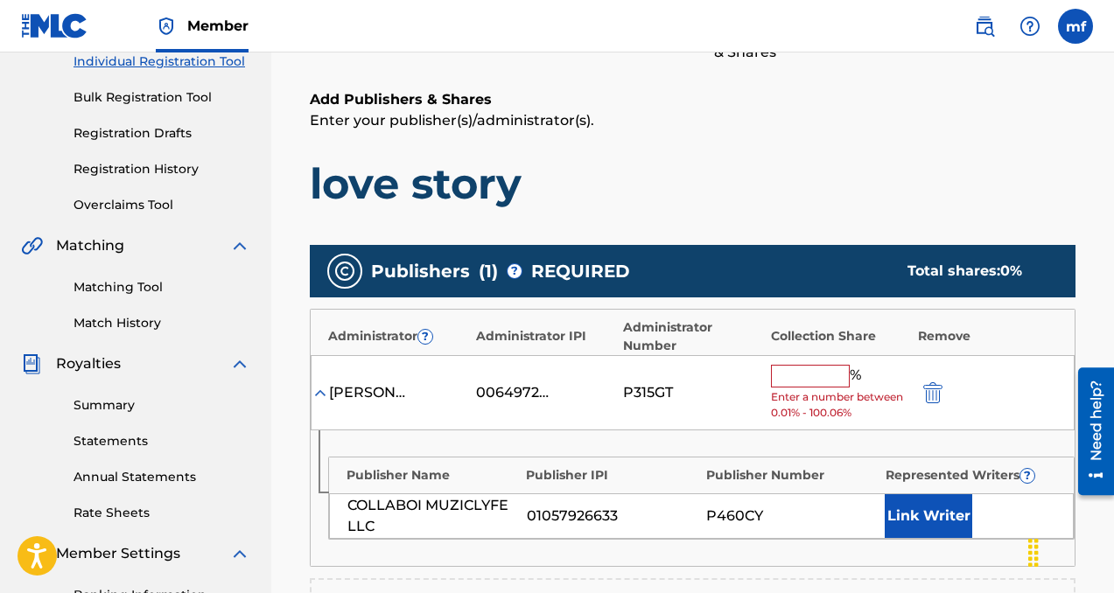
click at [823, 367] on input "text" at bounding box center [810, 376] width 79 height 23
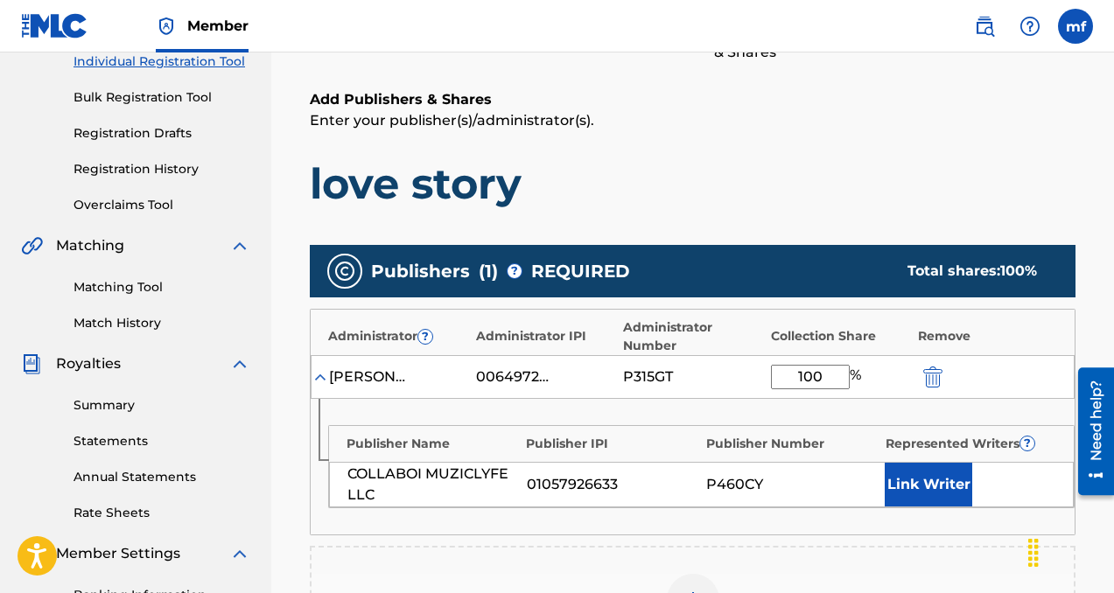
type input "100"
click at [930, 475] on button "Link Writer" at bounding box center [929, 485] width 88 height 44
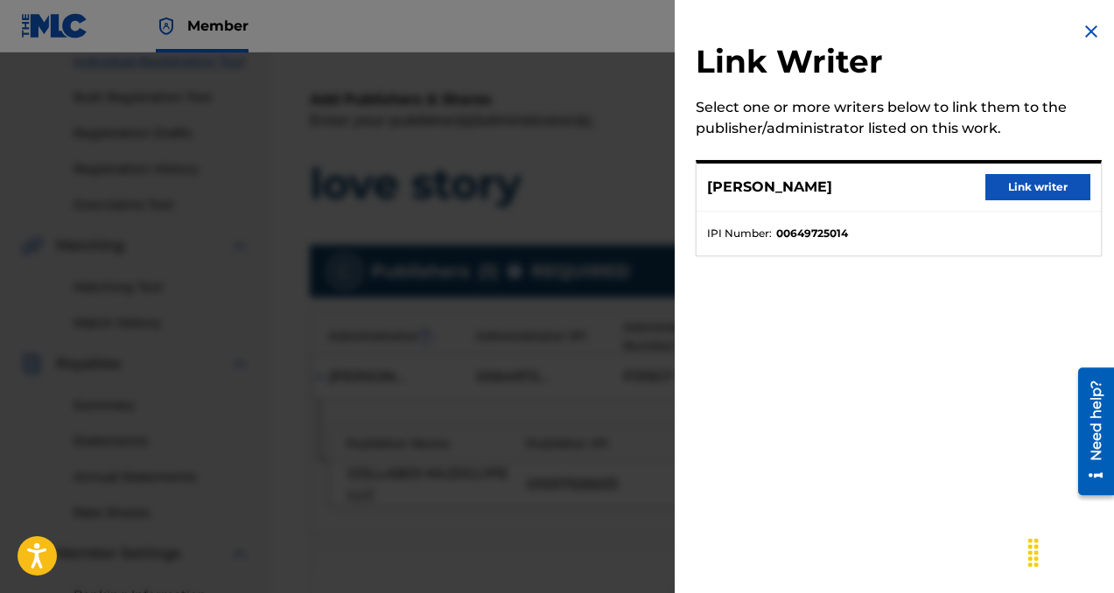
click at [1020, 185] on button "Link writer" at bounding box center [1037, 187] width 105 height 26
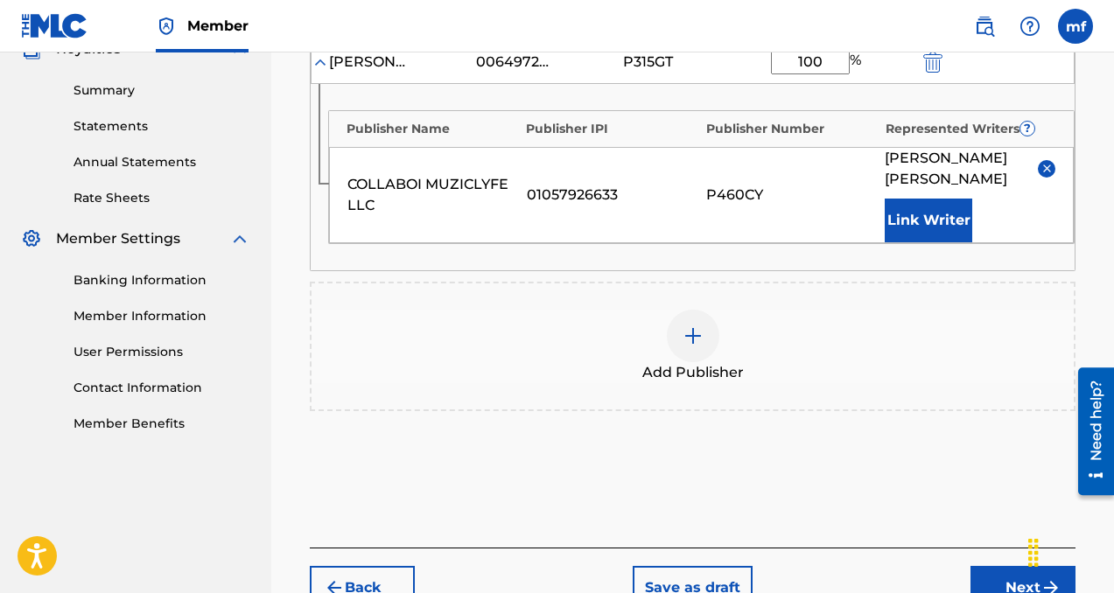
scroll to position [665, 0]
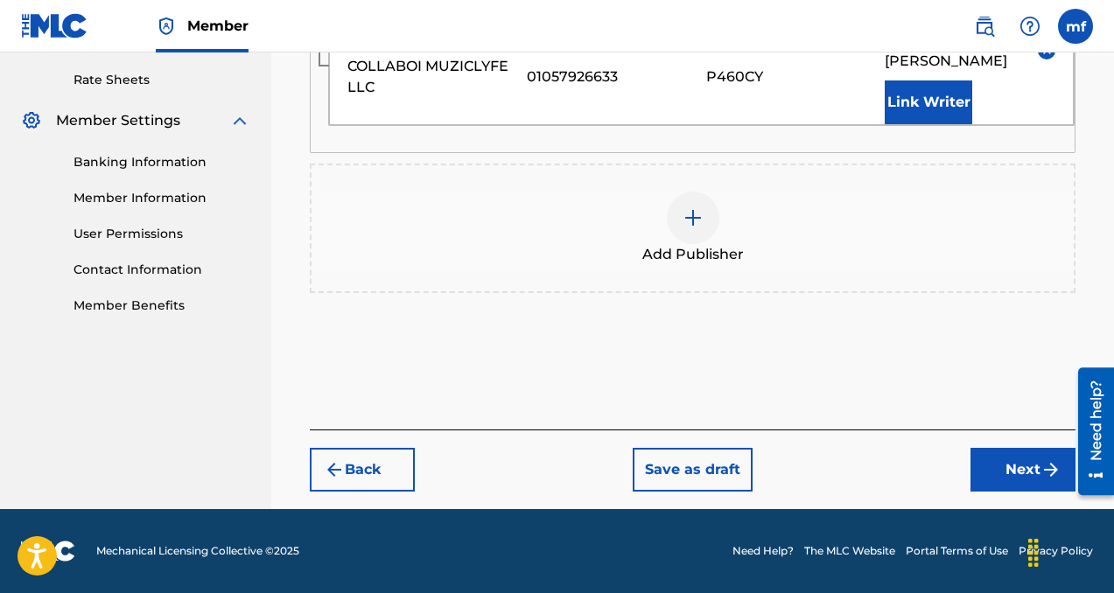
click at [990, 465] on button "Next" at bounding box center [1022, 470] width 105 height 44
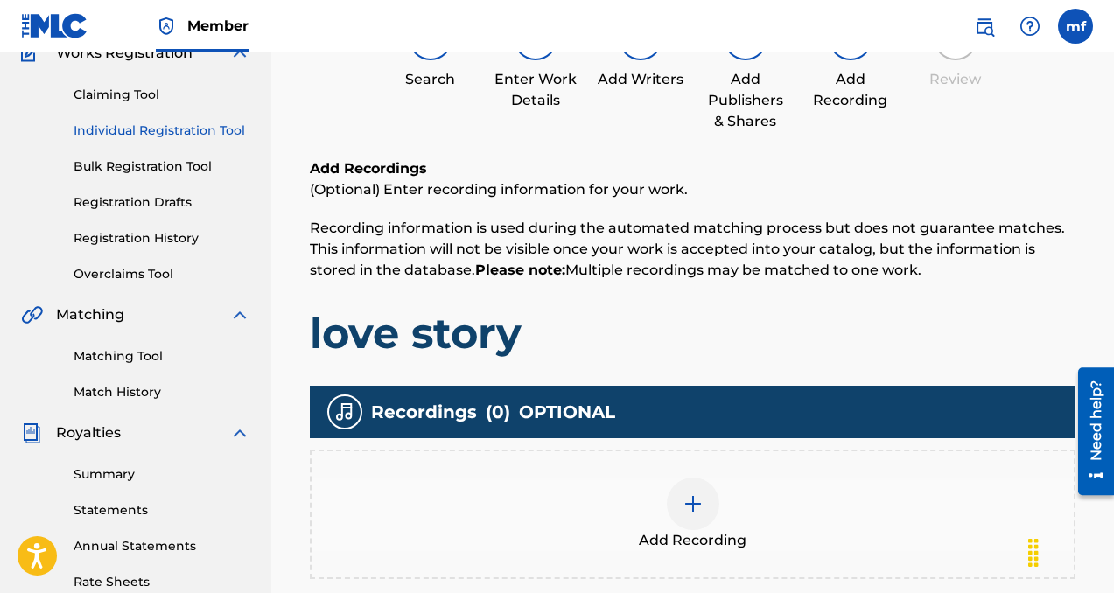
scroll to position [164, 0]
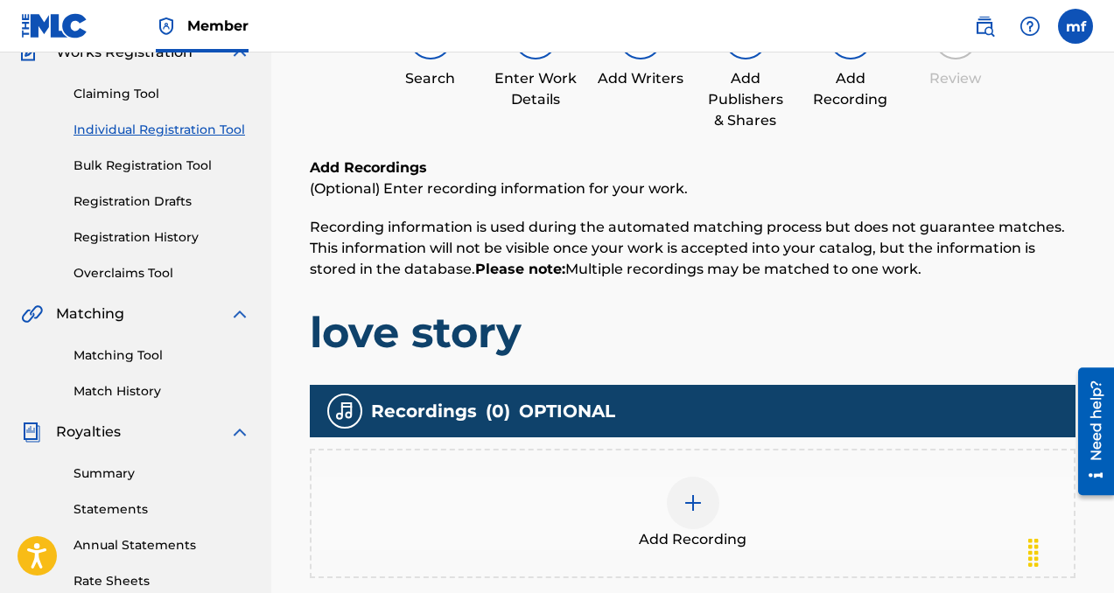
click at [697, 504] on img at bounding box center [693, 503] width 21 height 21
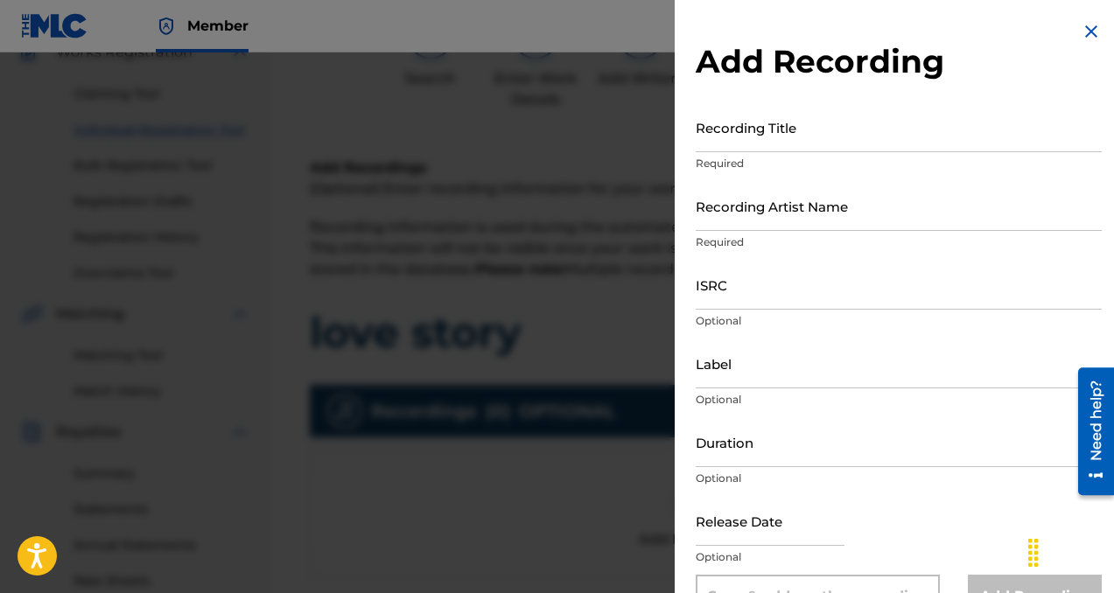
click at [781, 134] on input "Recording Title" at bounding box center [899, 127] width 406 height 50
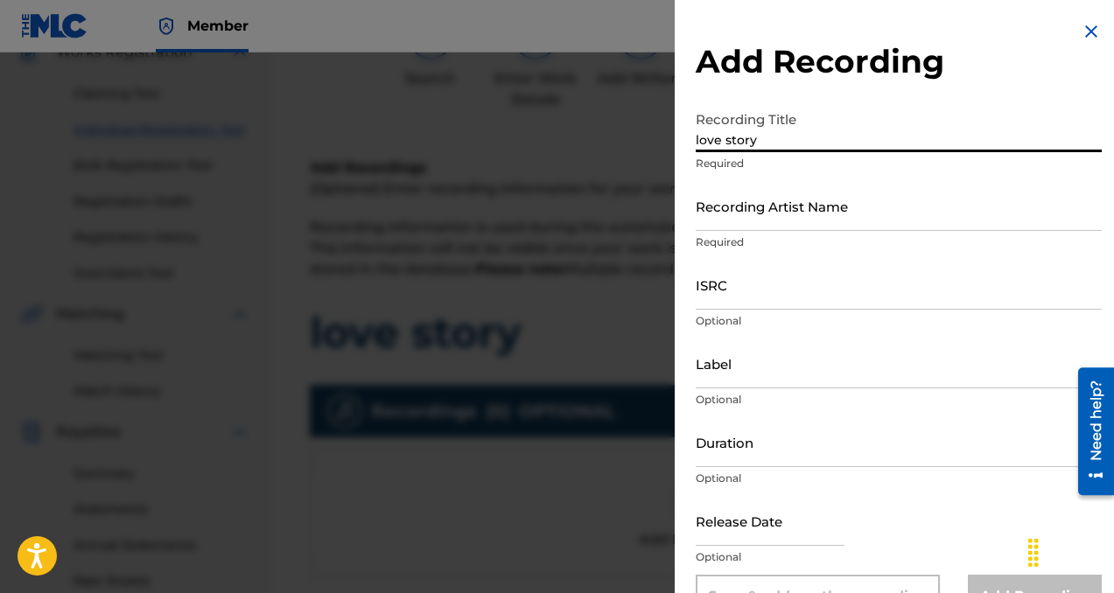
type input "love story"
click at [781, 207] on input "Recording Artist Name" at bounding box center [899, 206] width 406 height 50
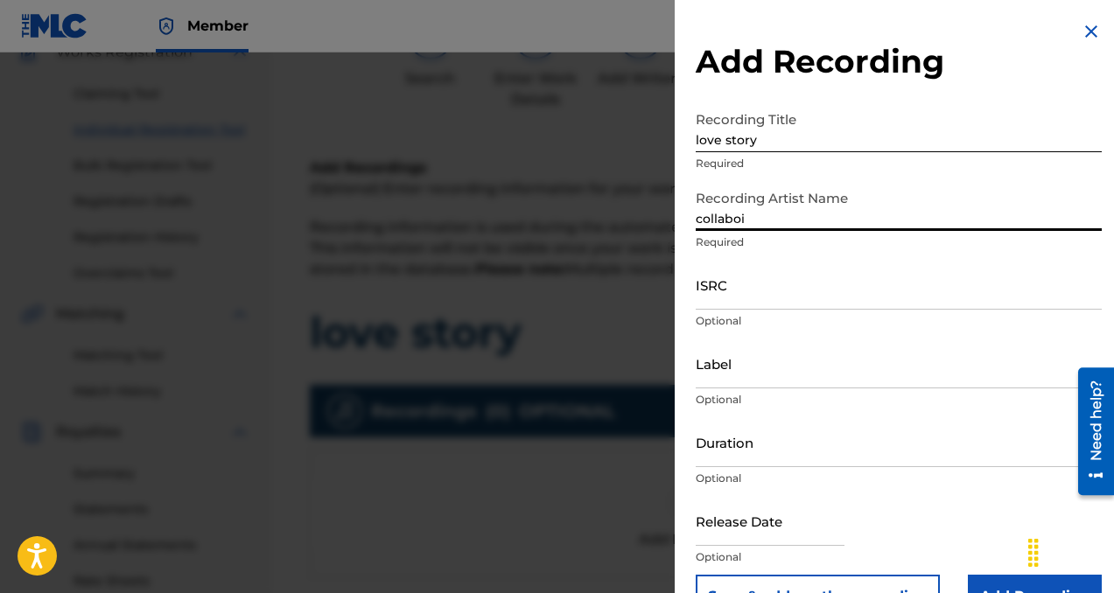
type input "collaboi"
click at [776, 367] on input "Label" at bounding box center [899, 364] width 406 height 50
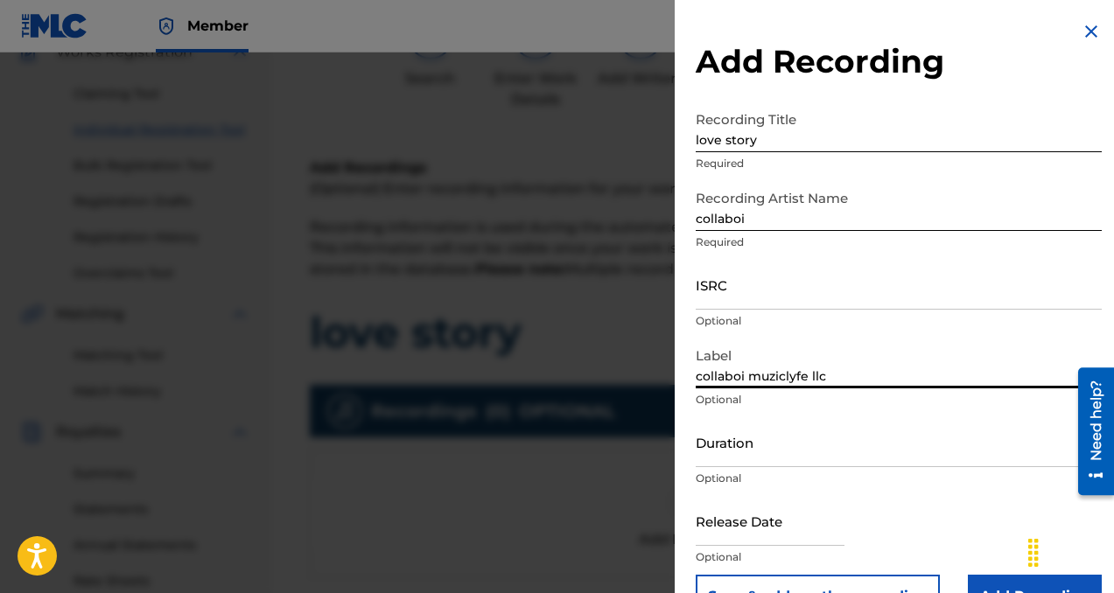
scroll to position [46, 0]
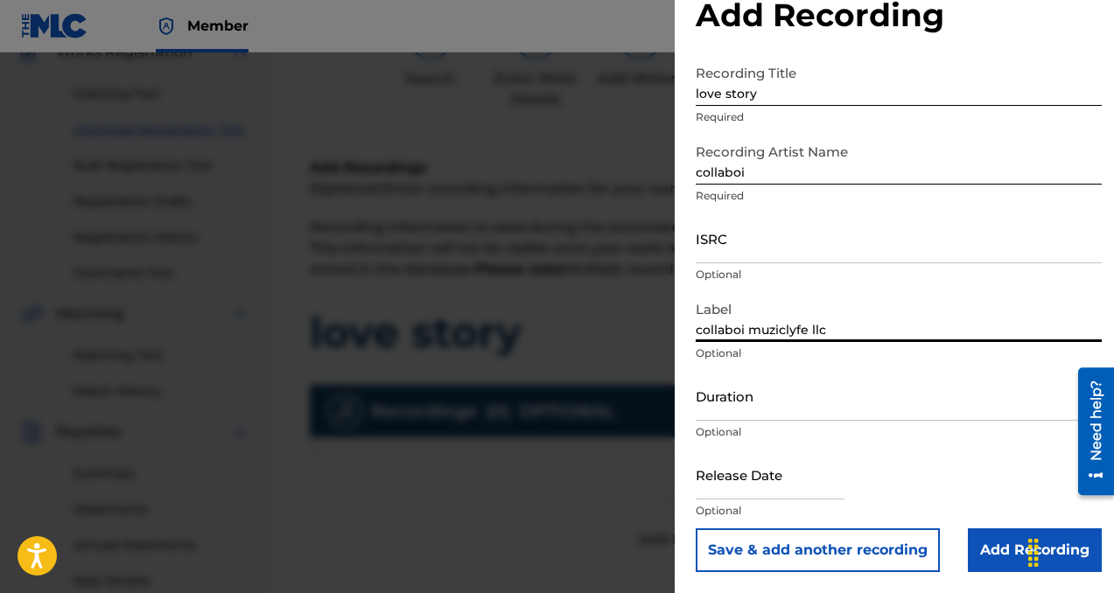
type input "collaboi muziclyfe llc"
click at [980, 543] on input "Add Recording" at bounding box center [1035, 551] width 134 height 44
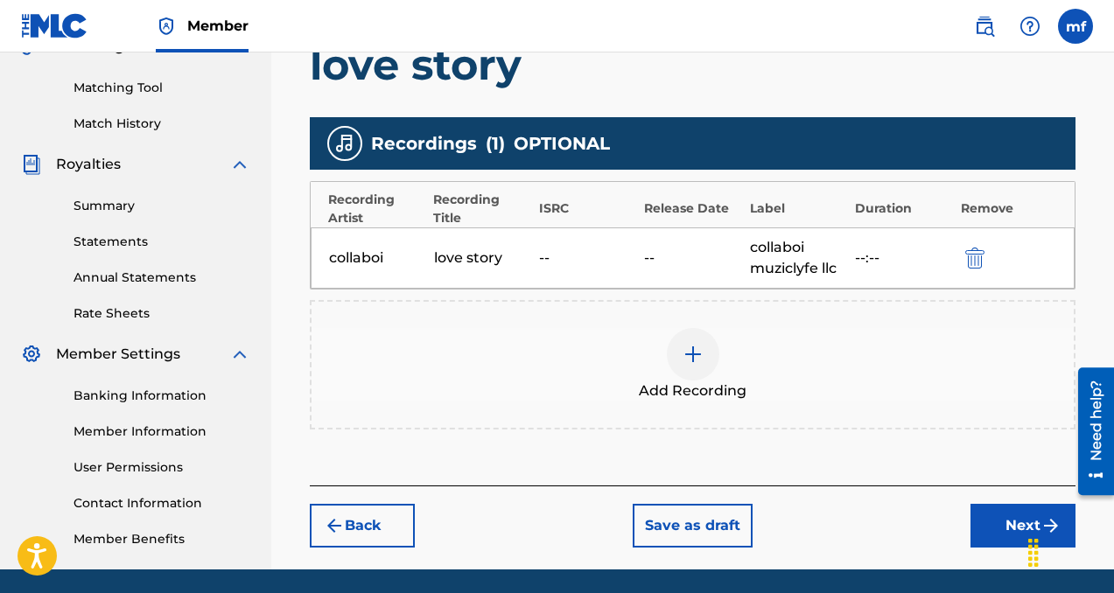
scroll to position [432, 0]
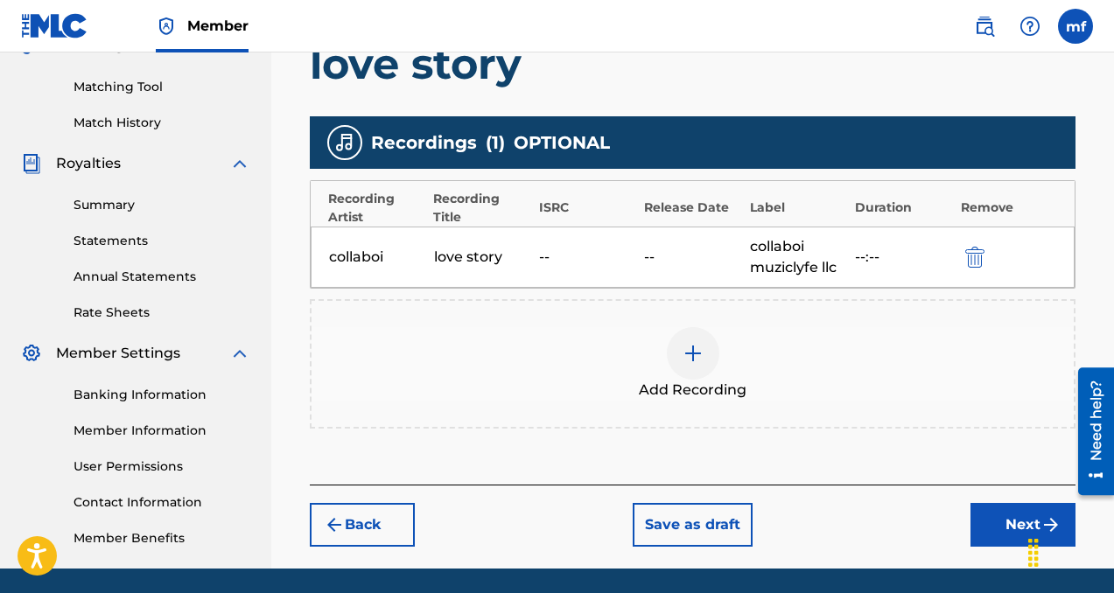
click at [980, 526] on button "Next" at bounding box center [1022, 525] width 105 height 44
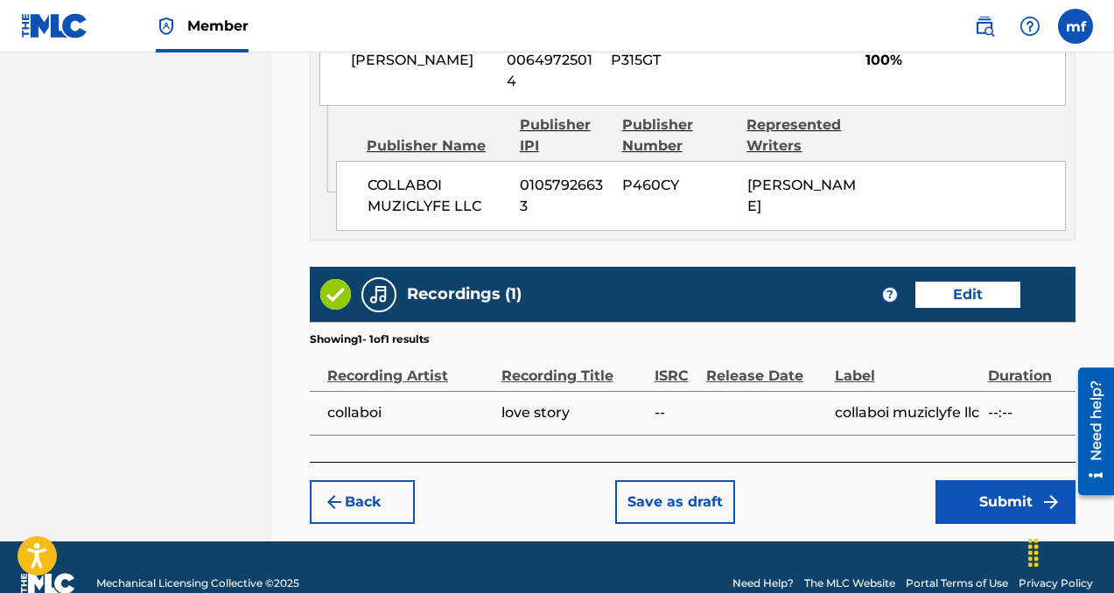
scroll to position [1080, 0]
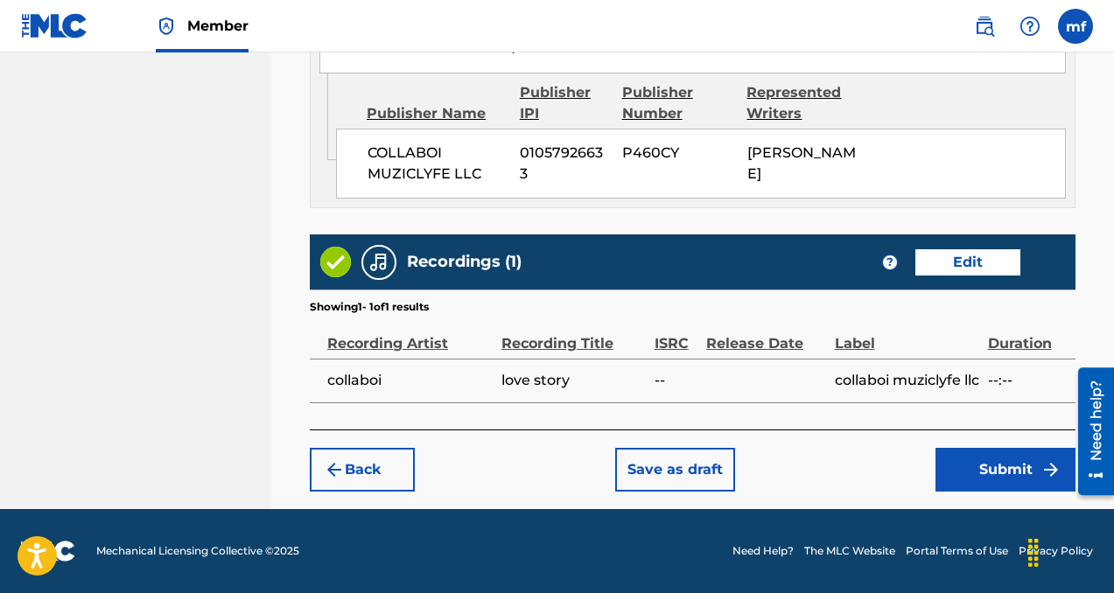
click at [985, 471] on button "Submit" at bounding box center [1005, 470] width 140 height 44
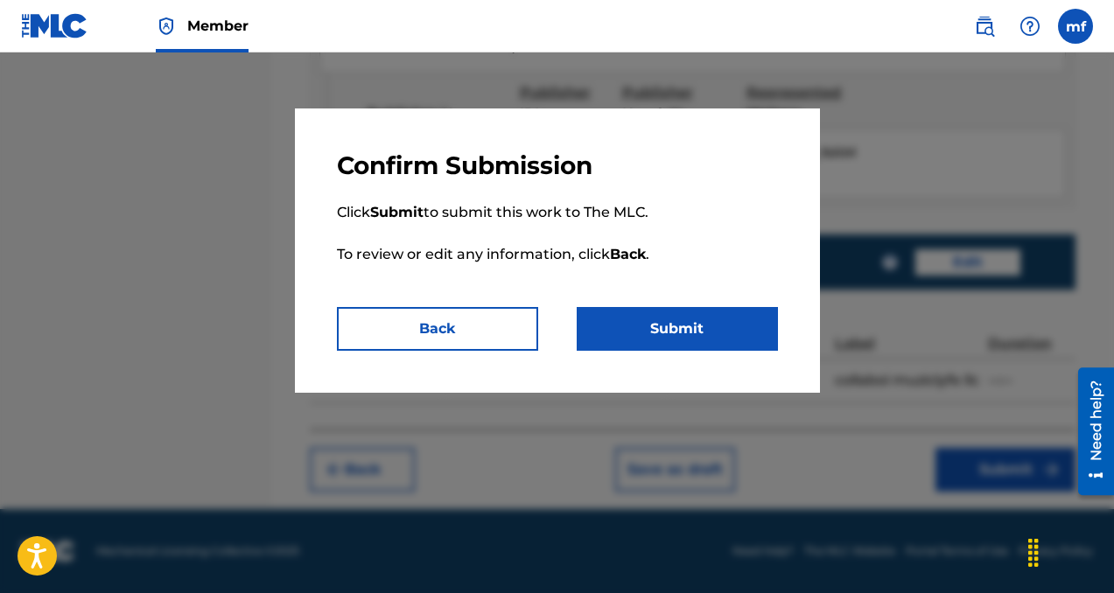
click at [674, 344] on button "Submit" at bounding box center [677, 329] width 201 height 44
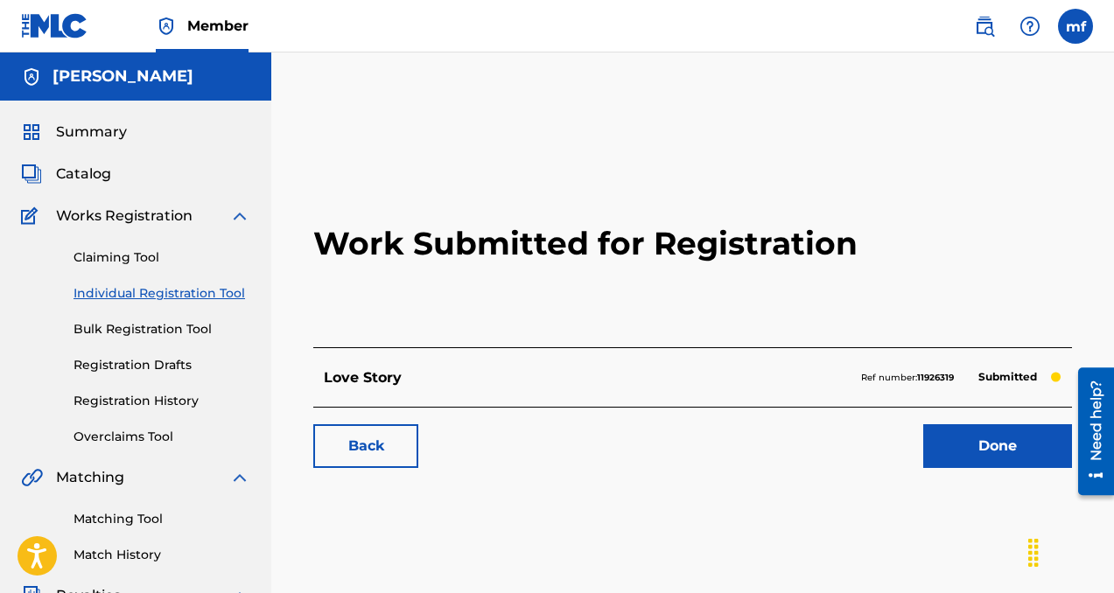
click at [942, 446] on link "Done" at bounding box center [997, 446] width 149 height 44
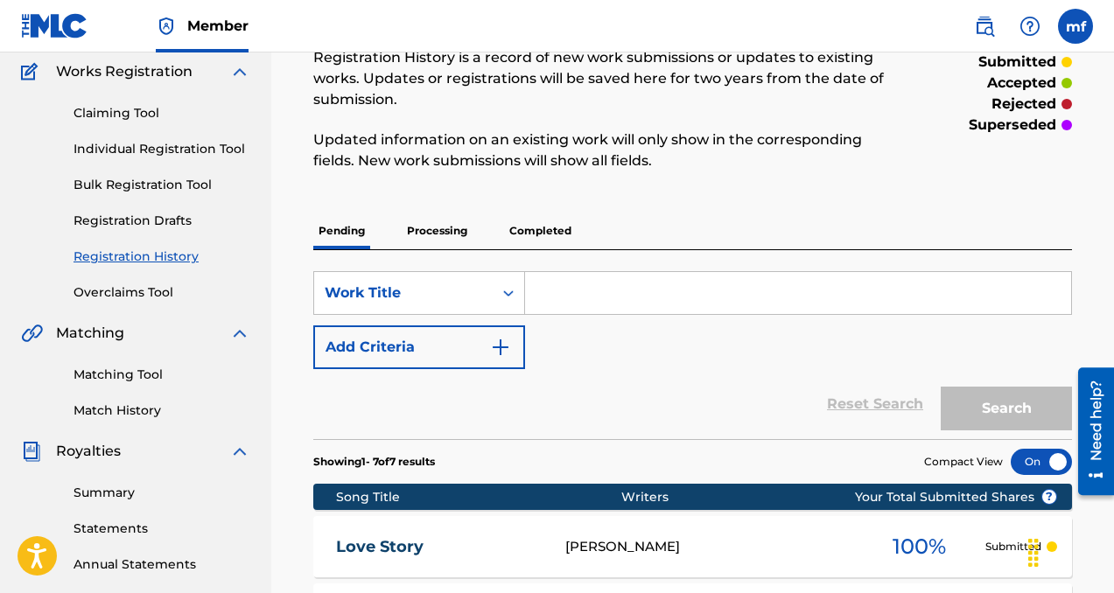
scroll to position [127, 0]
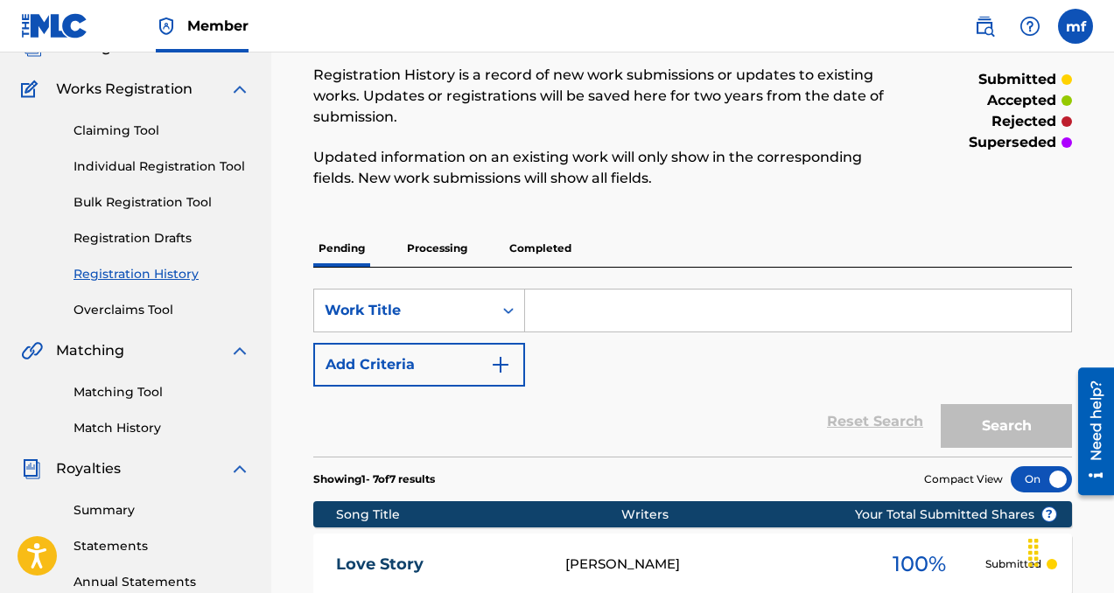
click at [130, 164] on link "Individual Registration Tool" at bounding box center [162, 167] width 177 height 18
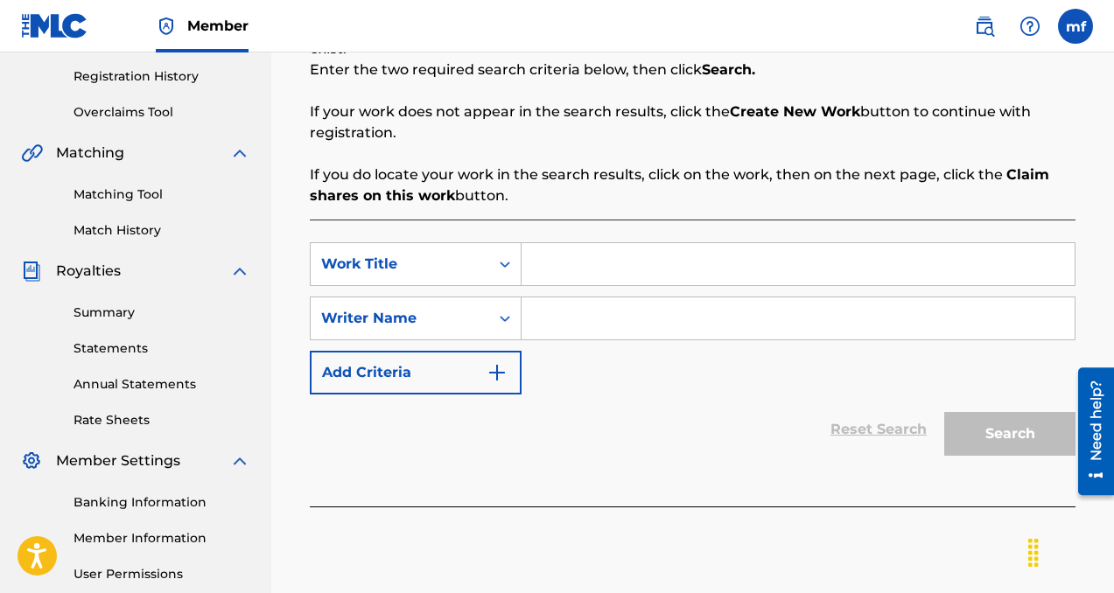
scroll to position [348, 0]
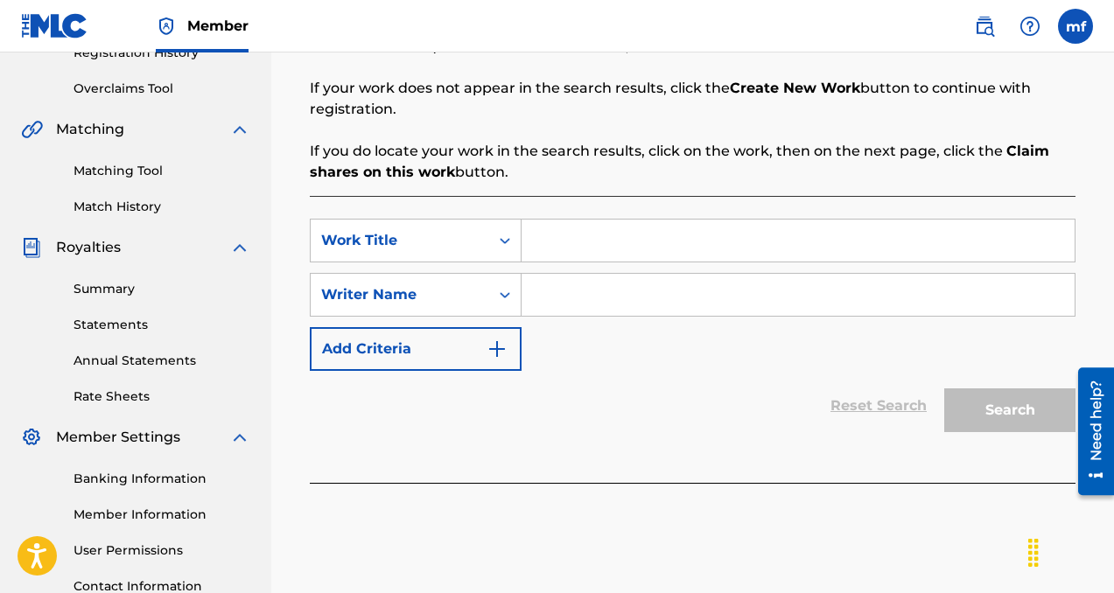
click at [578, 291] on input "Search Form" at bounding box center [798, 295] width 553 height 42
paste input "[PERSON_NAME]"
type input "[PERSON_NAME]"
click at [550, 240] on input "Search Form" at bounding box center [798, 241] width 553 height 42
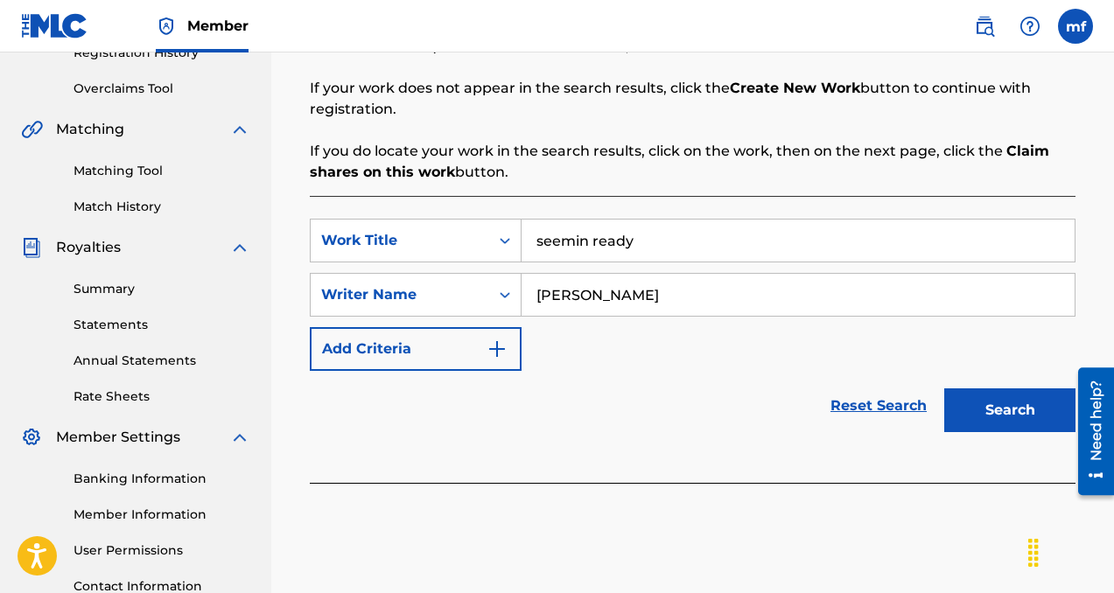
type input "seemin ready"
click at [1013, 401] on button "Search" at bounding box center [1009, 411] width 131 height 44
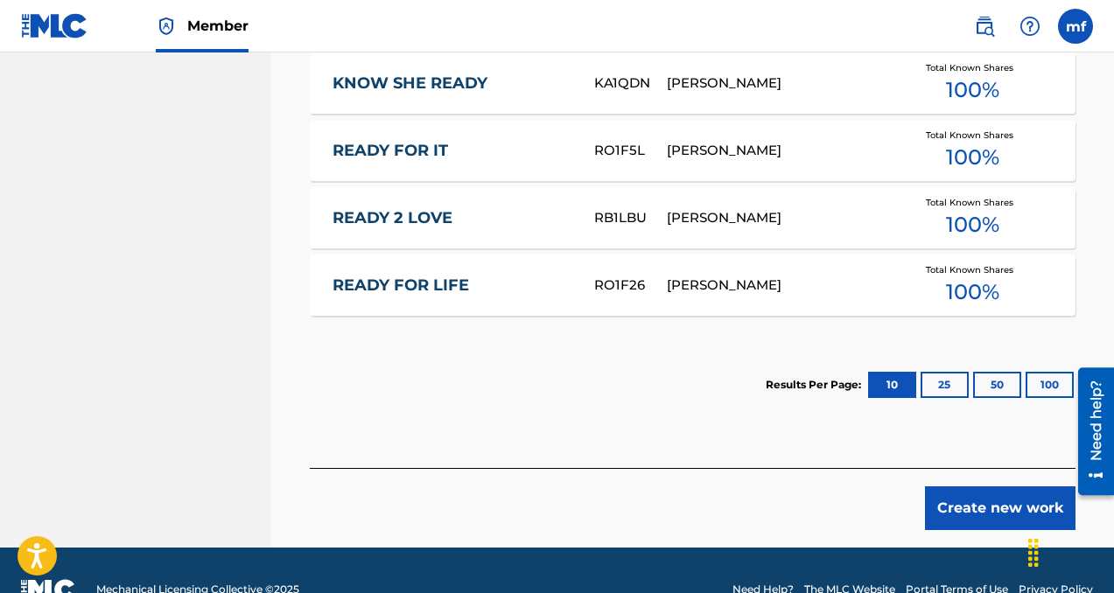
scroll to position [1129, 0]
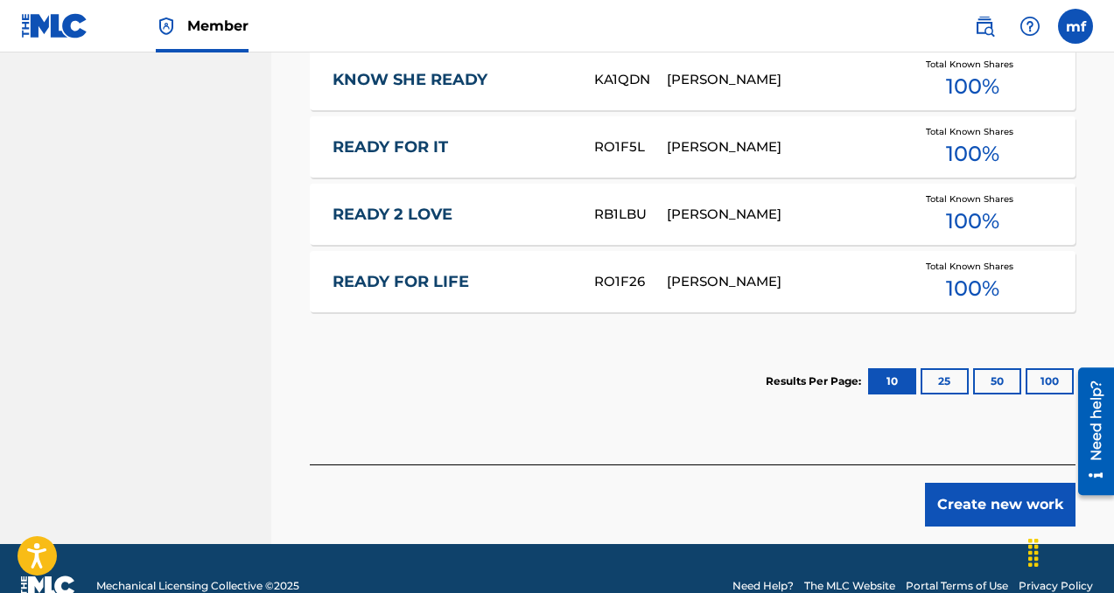
click at [984, 508] on button "Create new work" at bounding box center [1000, 505] width 151 height 44
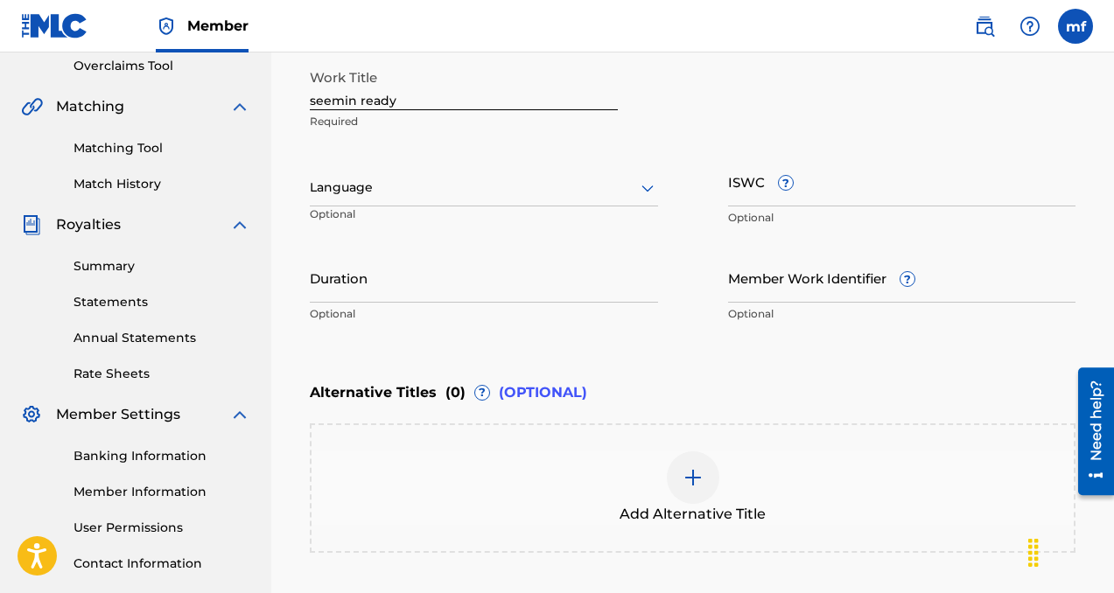
scroll to position [330, 0]
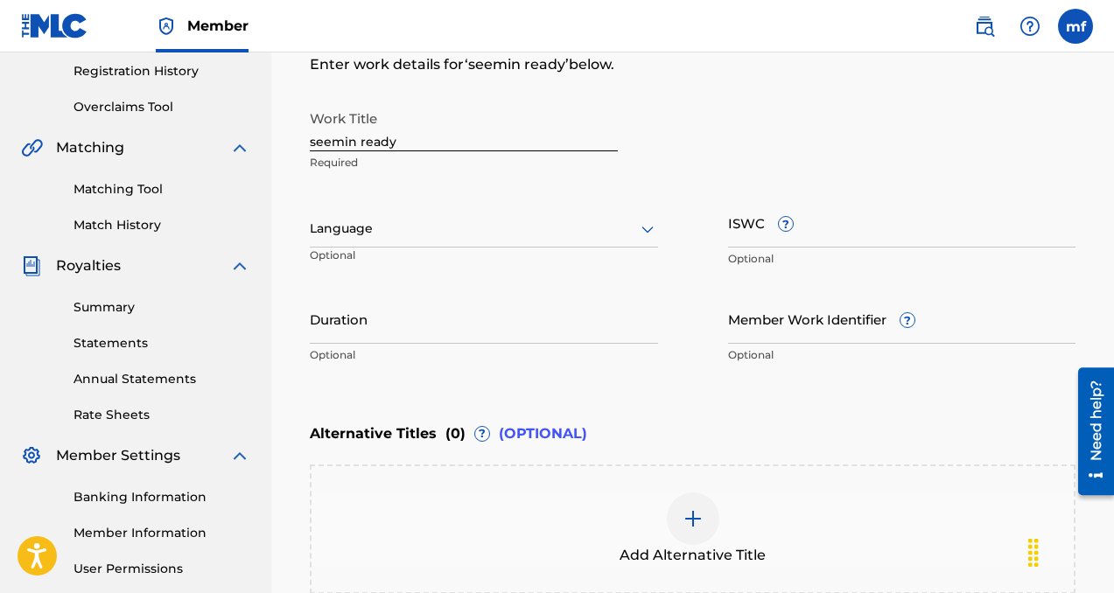
click at [415, 233] on div at bounding box center [484, 229] width 348 height 22
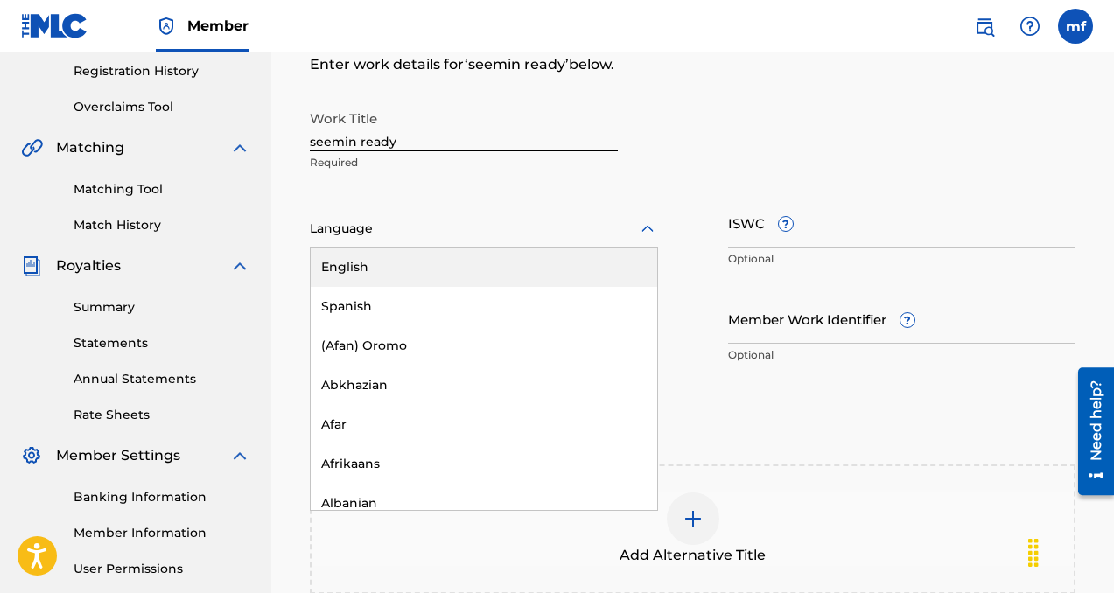
click at [409, 270] on div "English" at bounding box center [484, 267] width 347 height 39
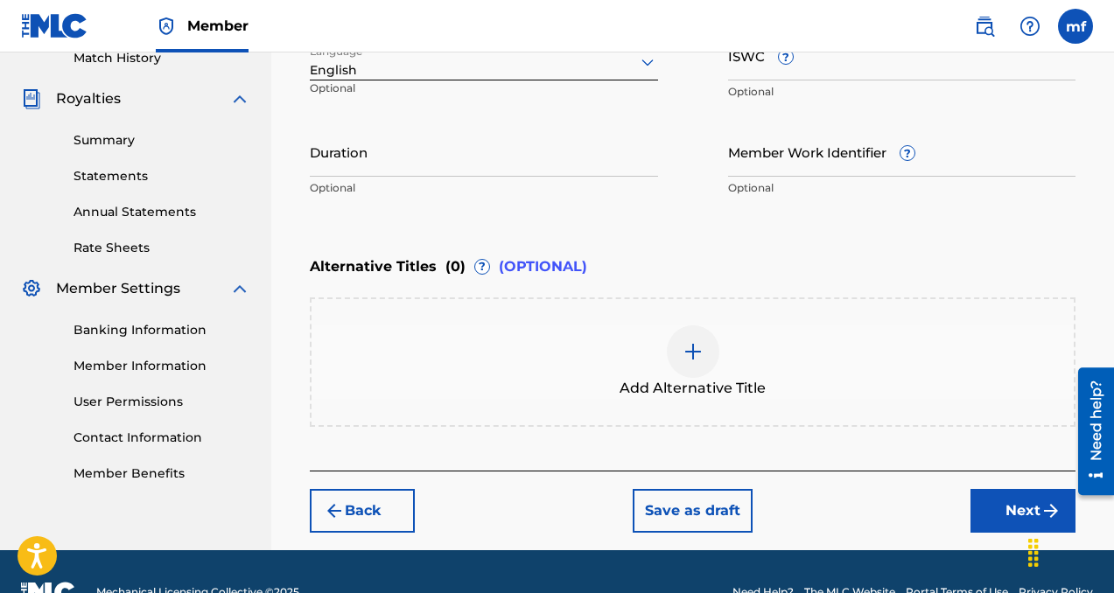
scroll to position [501, 0]
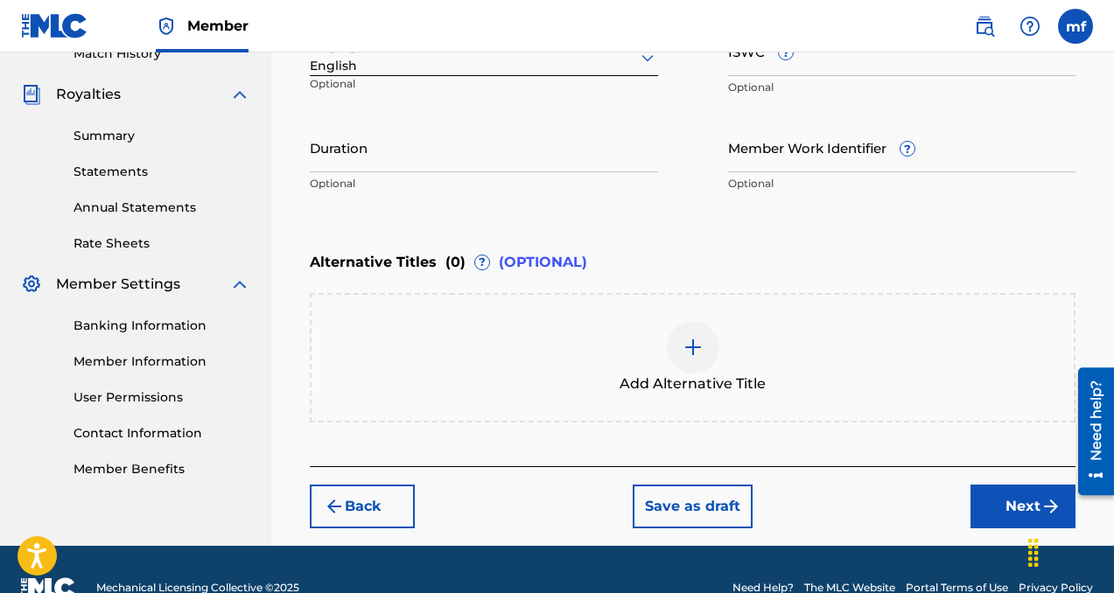
click at [999, 505] on button "Next" at bounding box center [1022, 507] width 105 height 44
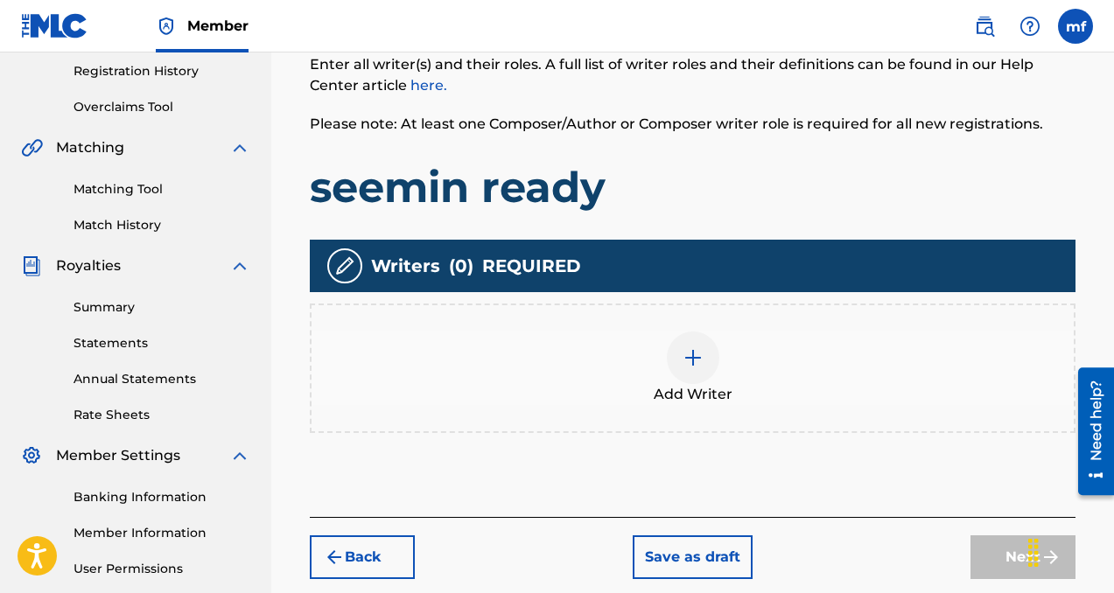
scroll to position [342, 0]
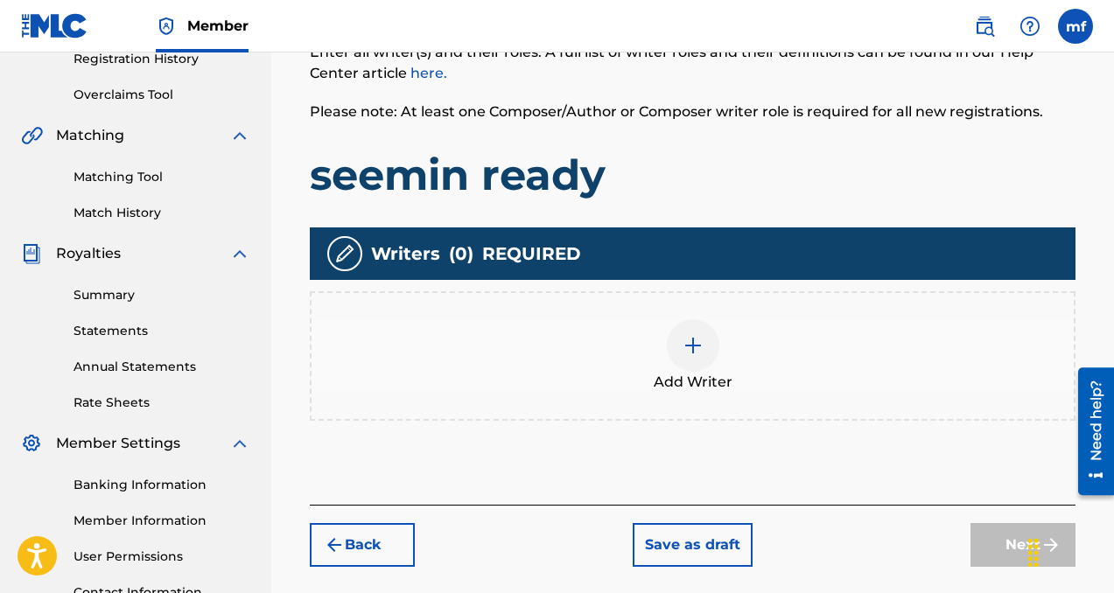
click at [696, 365] on div at bounding box center [693, 345] width 53 height 53
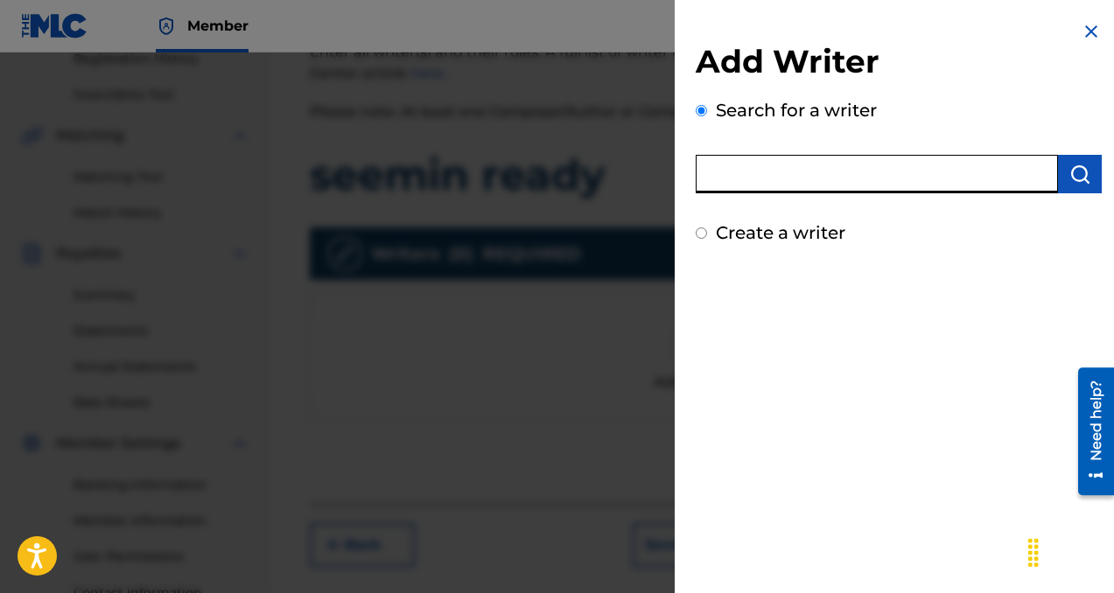
click at [776, 183] on input "text" at bounding box center [877, 174] width 362 height 39
type input "machiavelli fe"
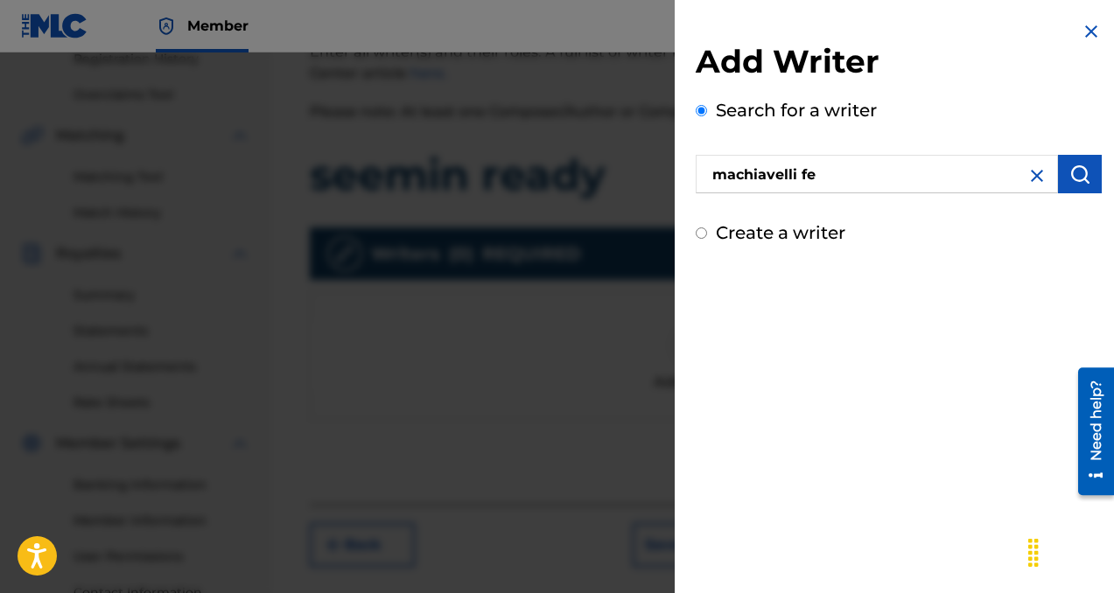
click at [1069, 165] on img "submit" at bounding box center [1079, 174] width 21 height 21
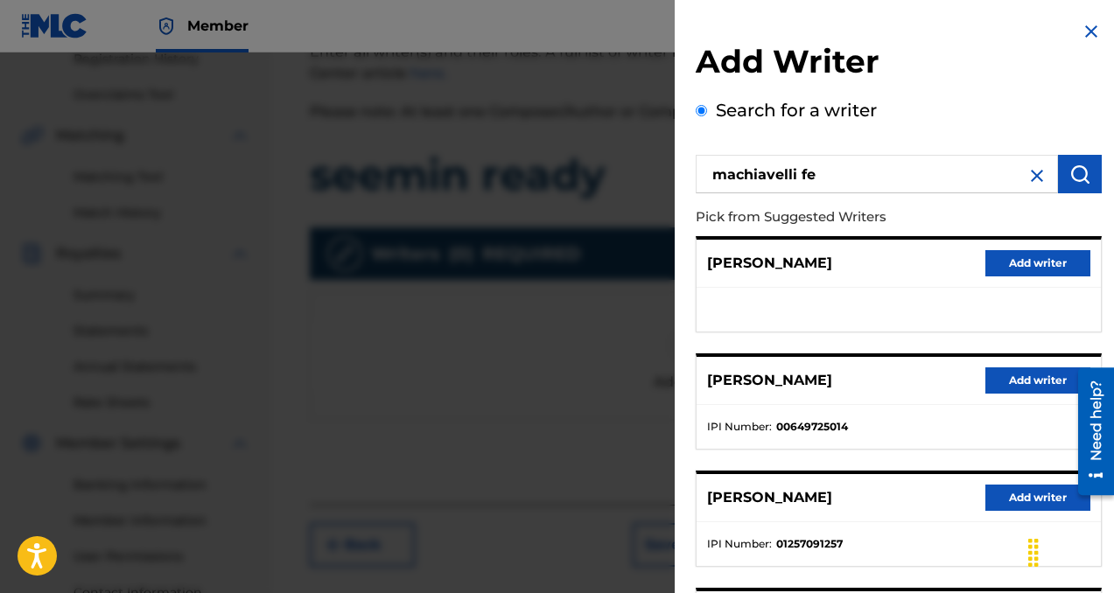
click at [1024, 382] on button "Add writer" at bounding box center [1037, 381] width 105 height 26
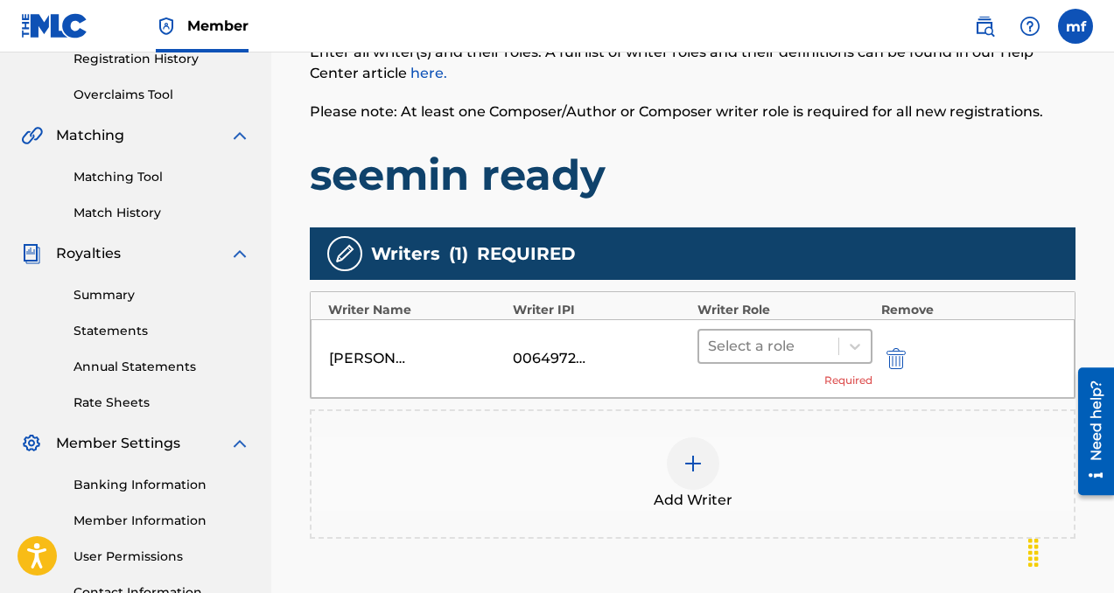
click at [743, 357] on div at bounding box center [769, 346] width 122 height 25
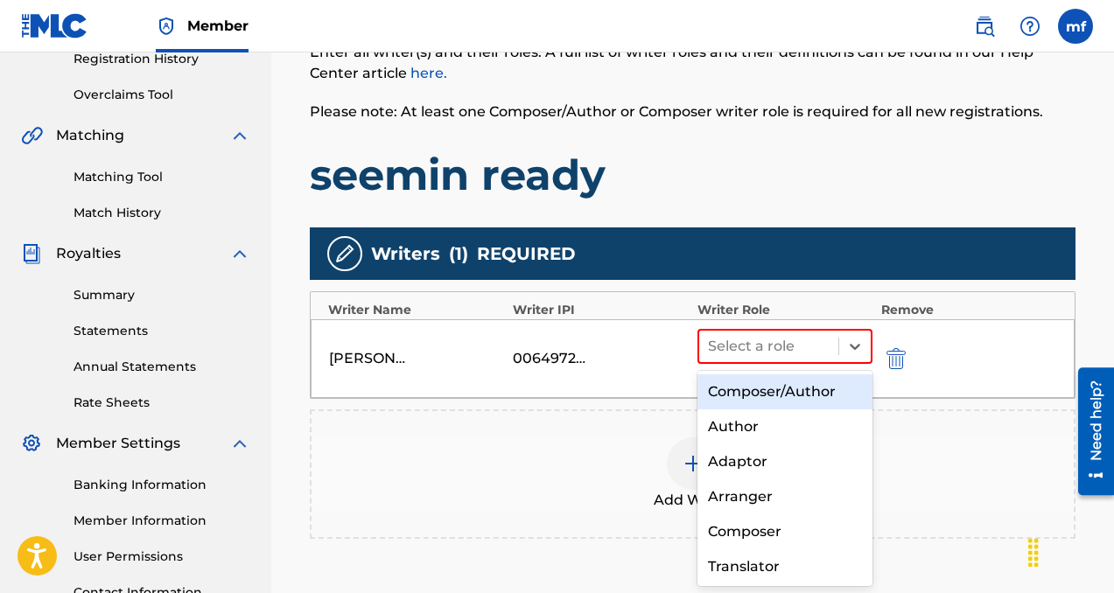
click at [751, 392] on div "Composer/Author" at bounding box center [784, 392] width 175 height 35
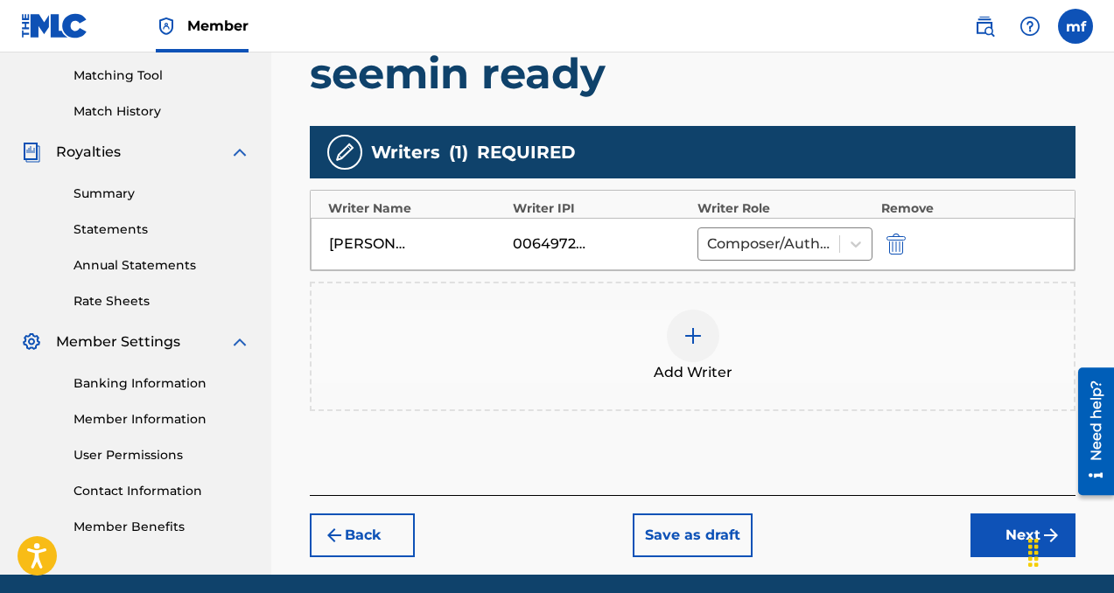
scroll to position [450, 0]
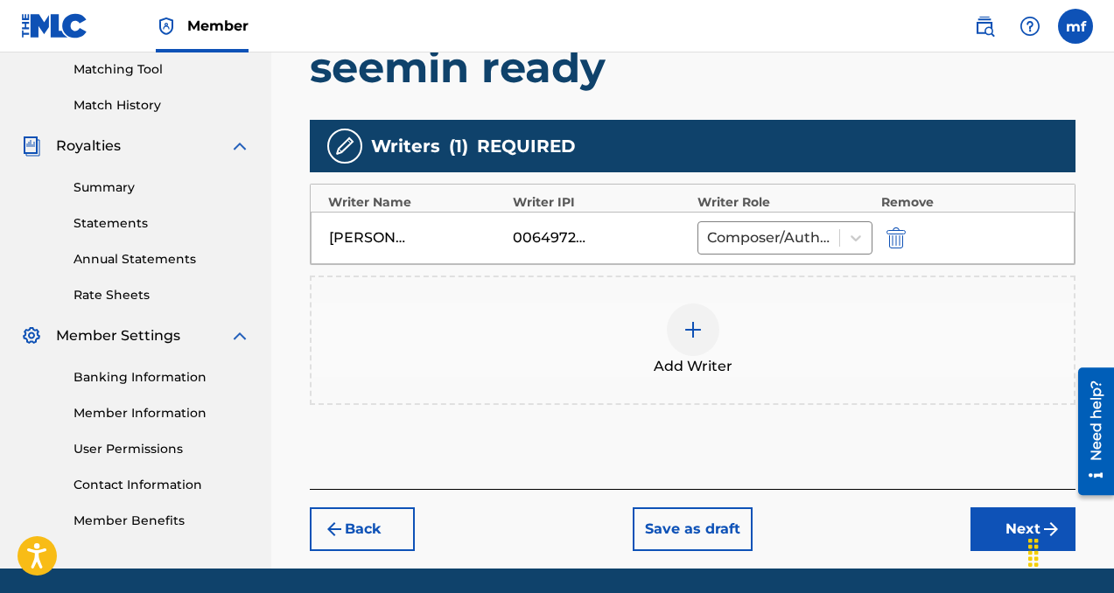
click at [985, 522] on button "Next" at bounding box center [1022, 530] width 105 height 44
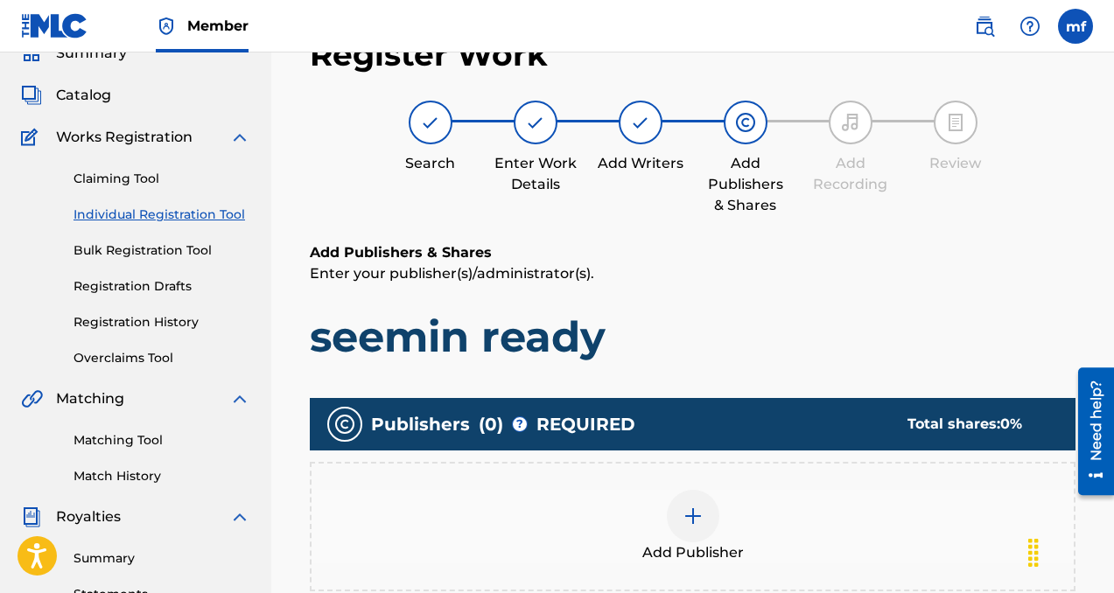
scroll to position [195, 0]
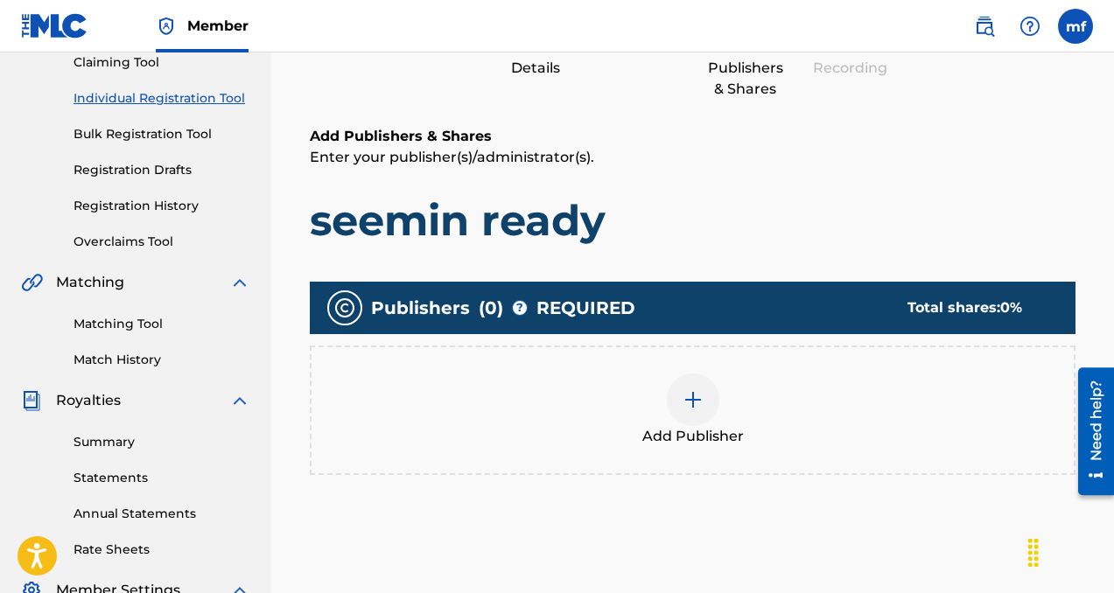
click at [703, 394] on img at bounding box center [693, 399] width 21 height 21
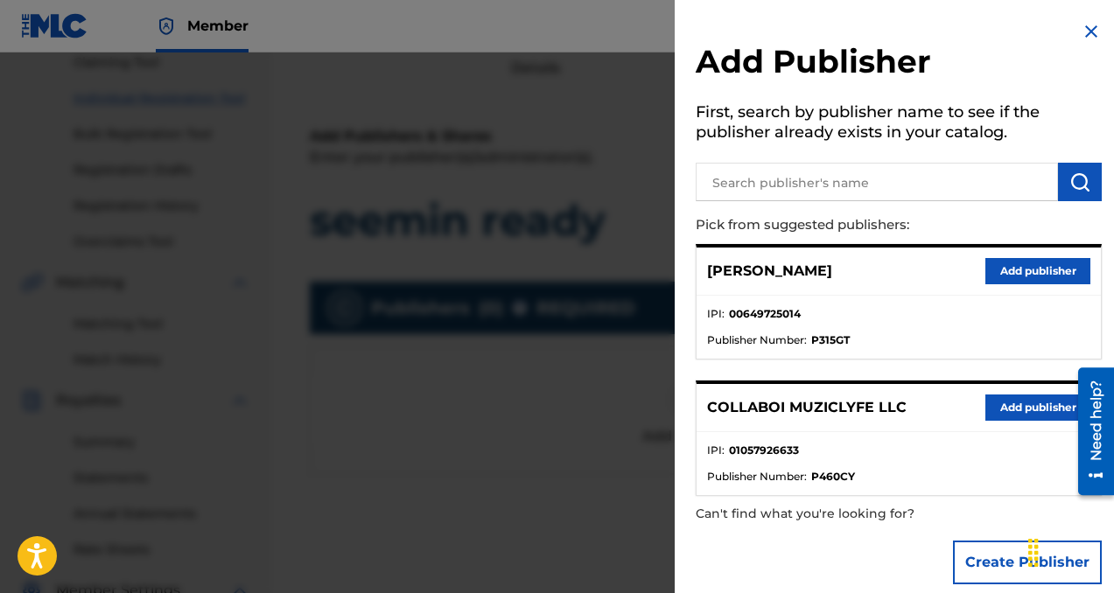
click at [1008, 406] on button "Add publisher" at bounding box center [1037, 408] width 105 height 26
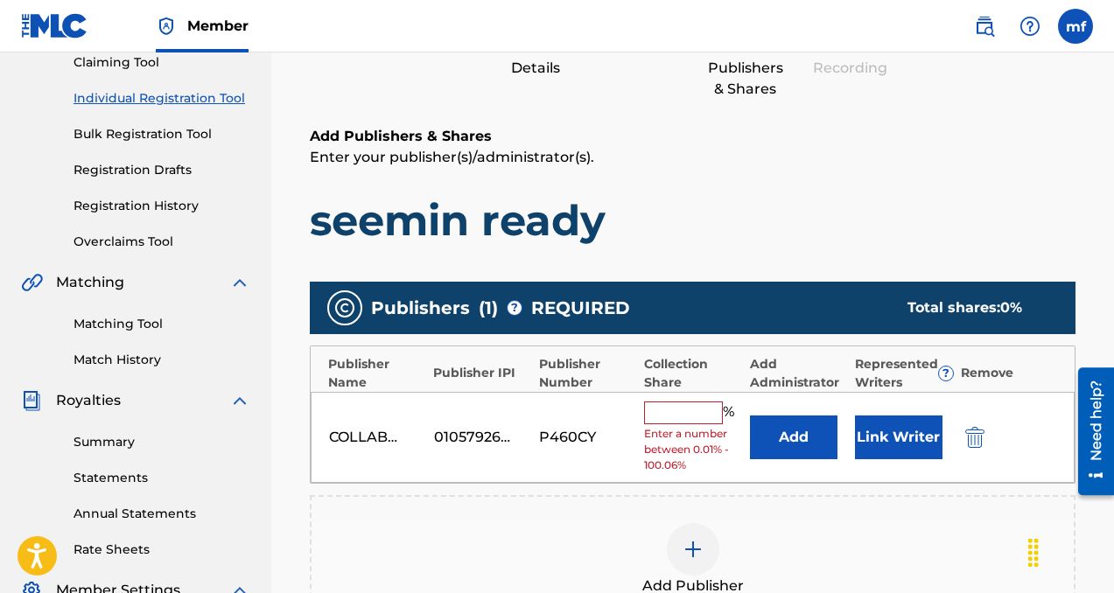
click at [669, 411] on input "text" at bounding box center [683, 413] width 79 height 23
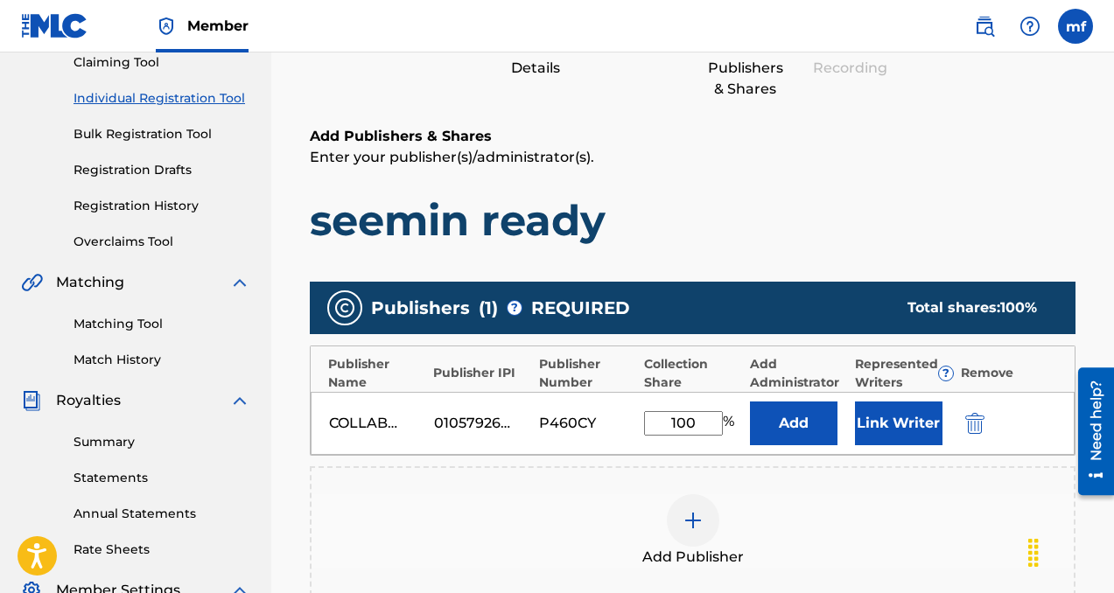
type input "100"
click at [788, 438] on button "Add" at bounding box center [794, 424] width 88 height 44
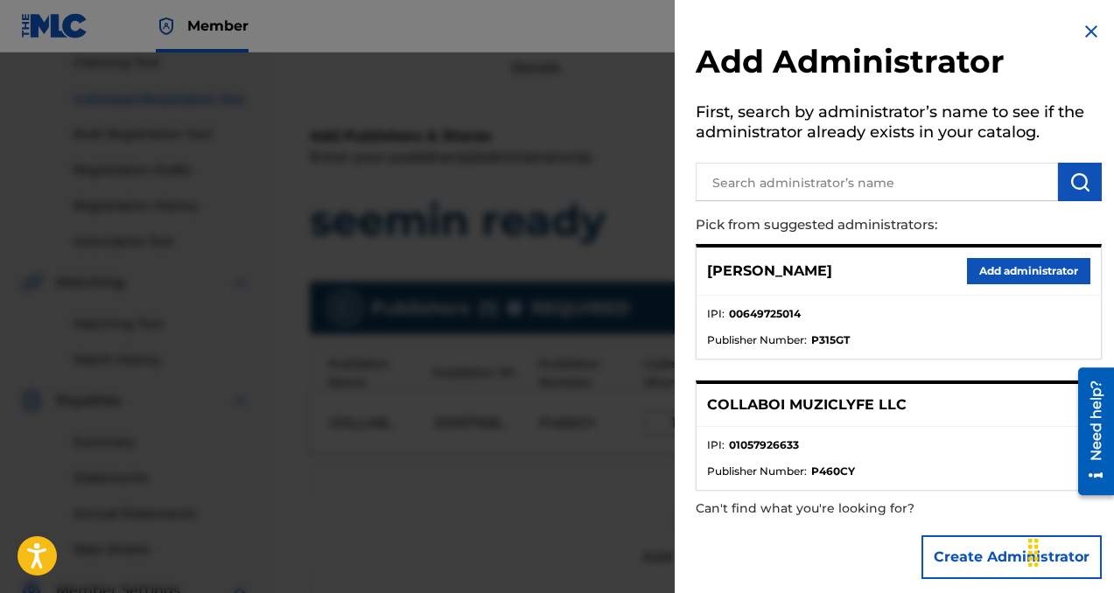
click at [1003, 270] on button "Add administrator" at bounding box center [1028, 271] width 123 height 26
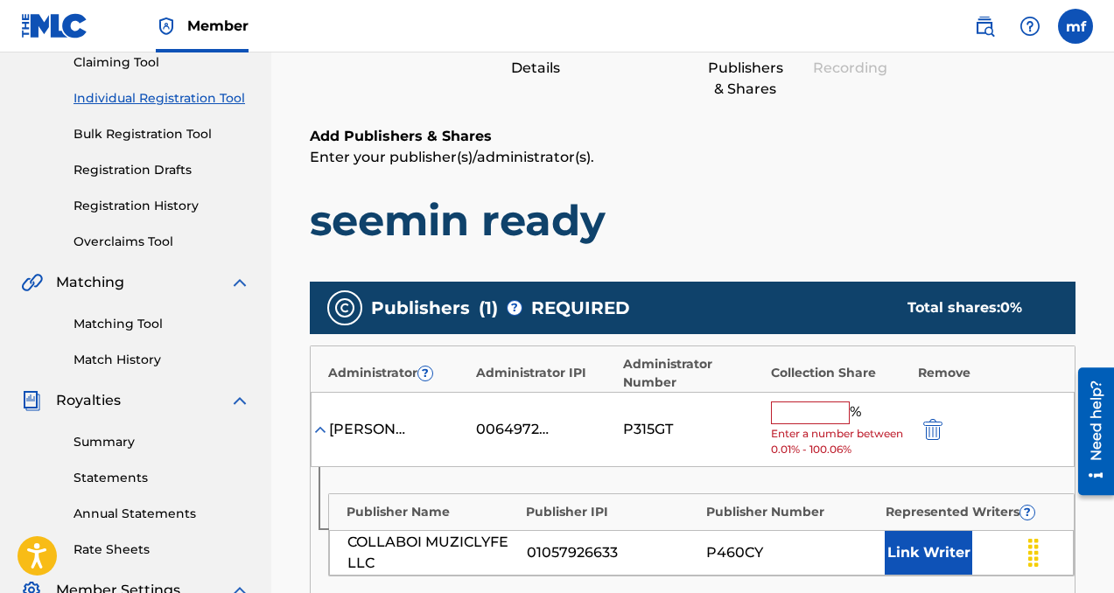
click at [824, 413] on input "text" at bounding box center [810, 413] width 79 height 23
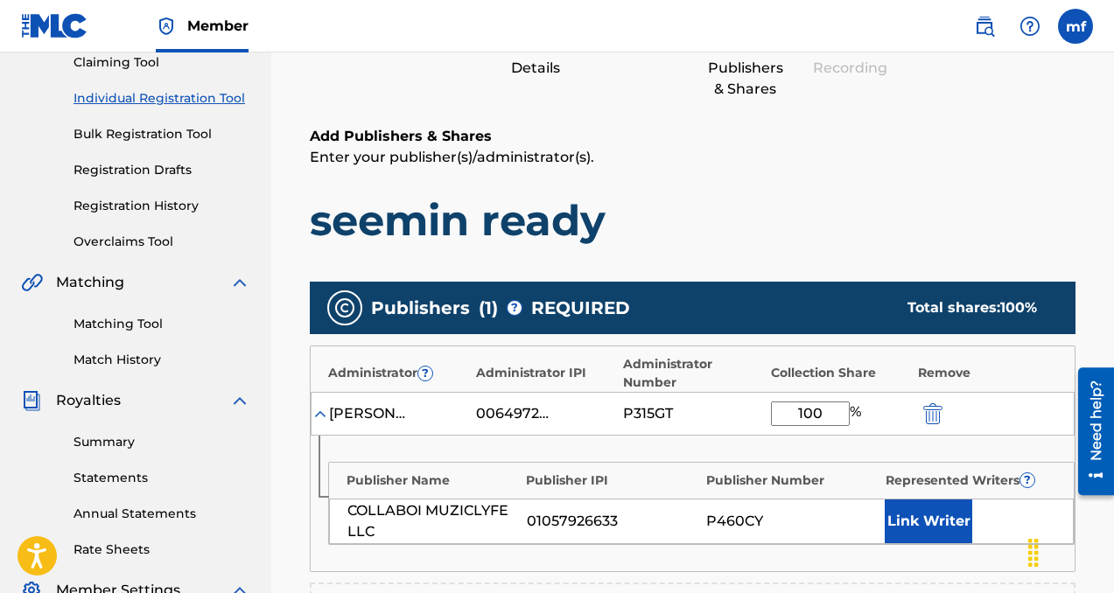
type input "100"
click at [915, 535] on button "Link Writer" at bounding box center [929, 522] width 88 height 44
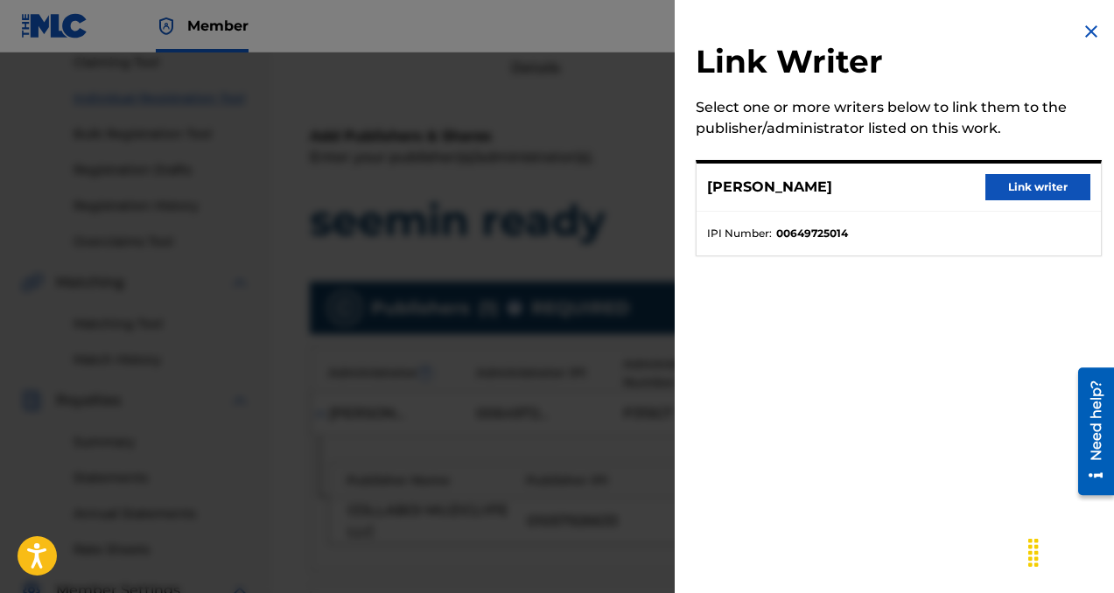
click at [1026, 186] on button "Link writer" at bounding box center [1037, 187] width 105 height 26
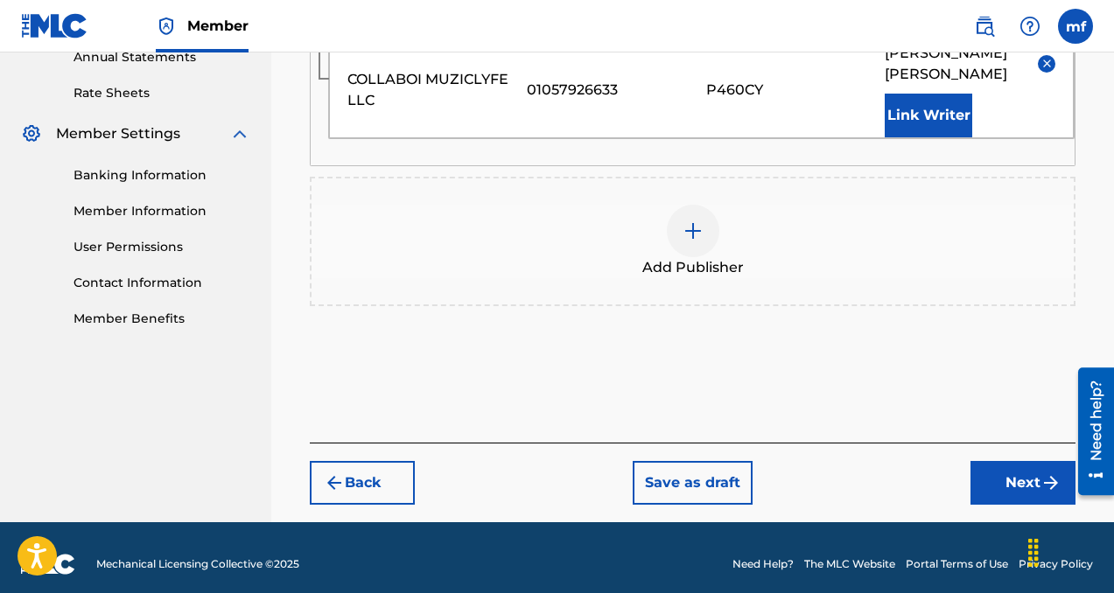
click at [982, 487] on button "Next" at bounding box center [1022, 483] width 105 height 44
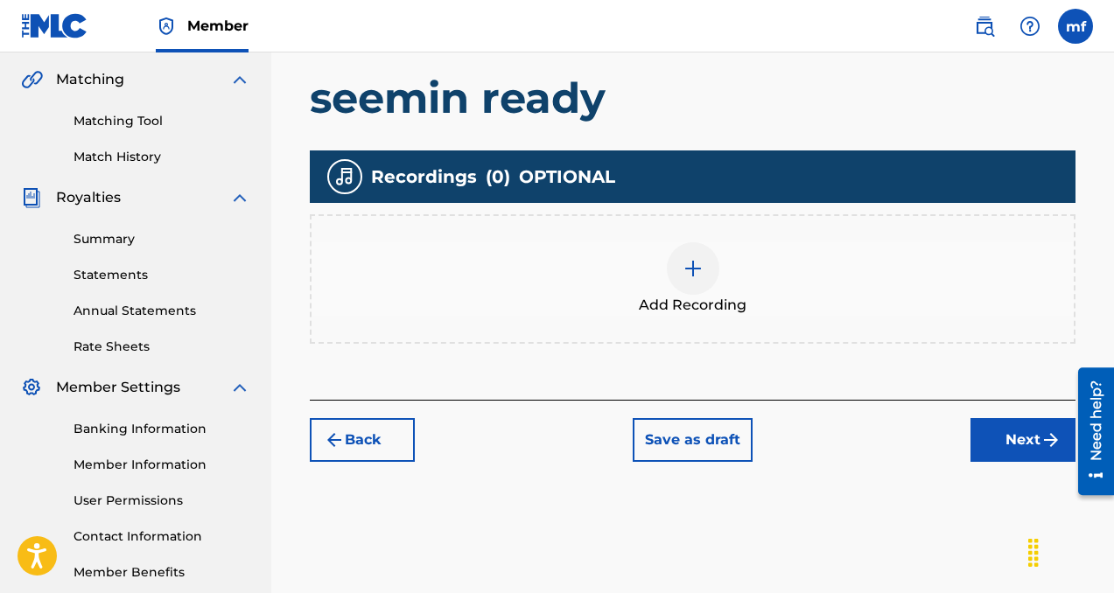
scroll to position [400, 0]
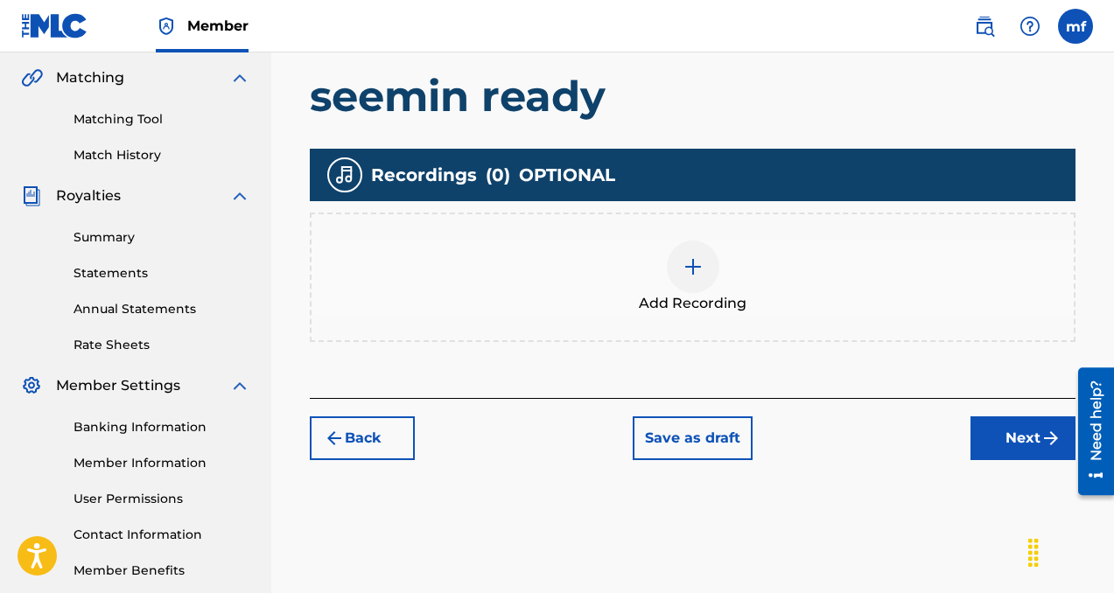
click at [683, 262] on img at bounding box center [693, 266] width 21 height 21
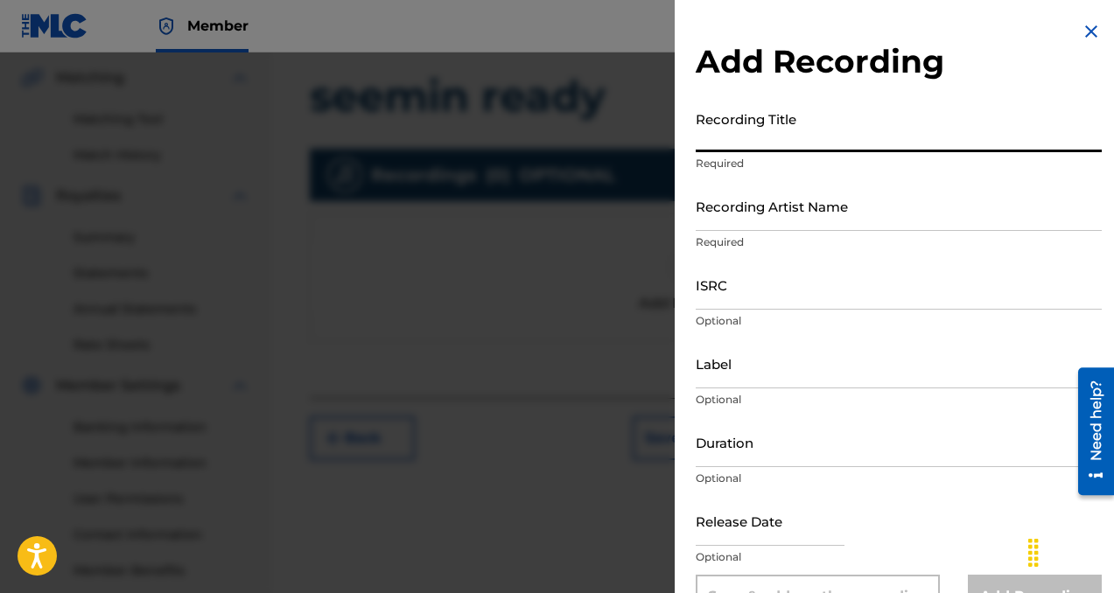
click at [718, 136] on input "Recording Title" at bounding box center [899, 127] width 406 height 50
type input "seemin ready"
click at [745, 230] on input "Recording Artist Name" at bounding box center [899, 206] width 406 height 50
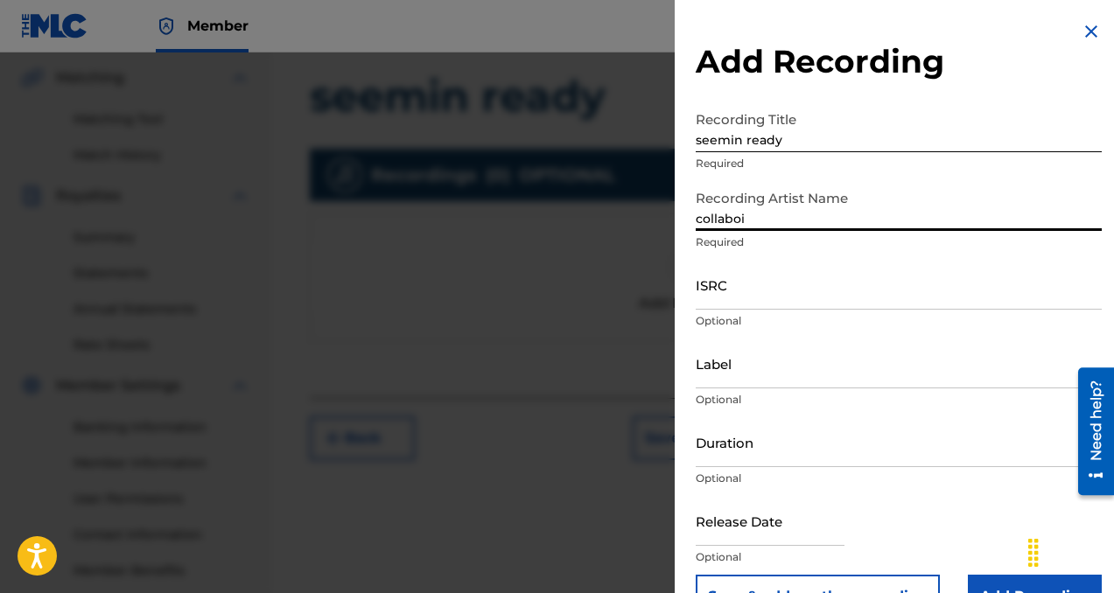
type input "collaboi"
click at [758, 366] on input "Label" at bounding box center [899, 364] width 406 height 50
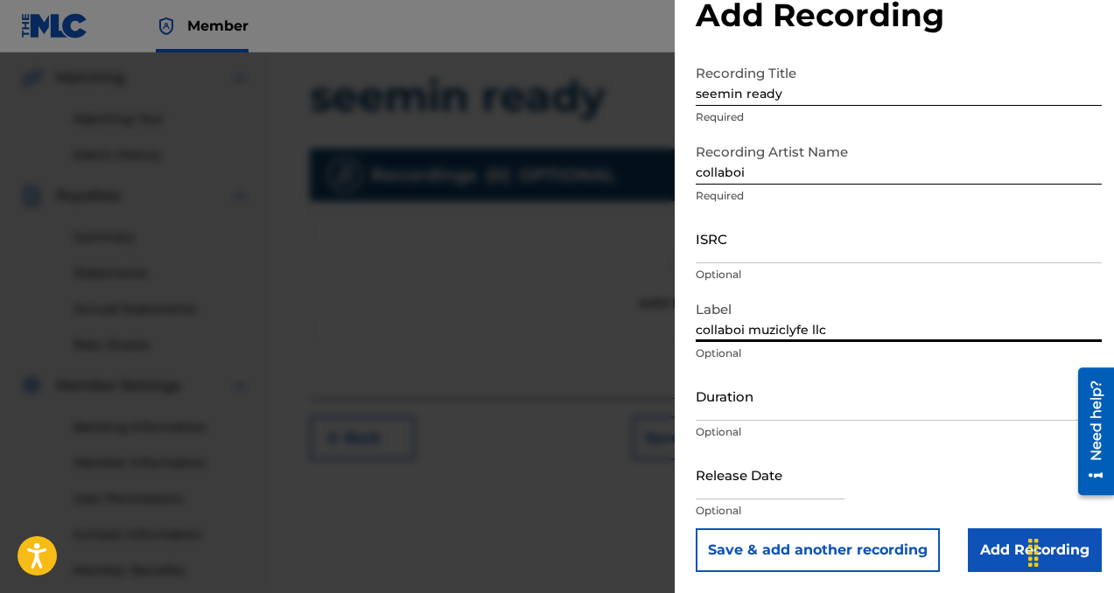
scroll to position [45, 0]
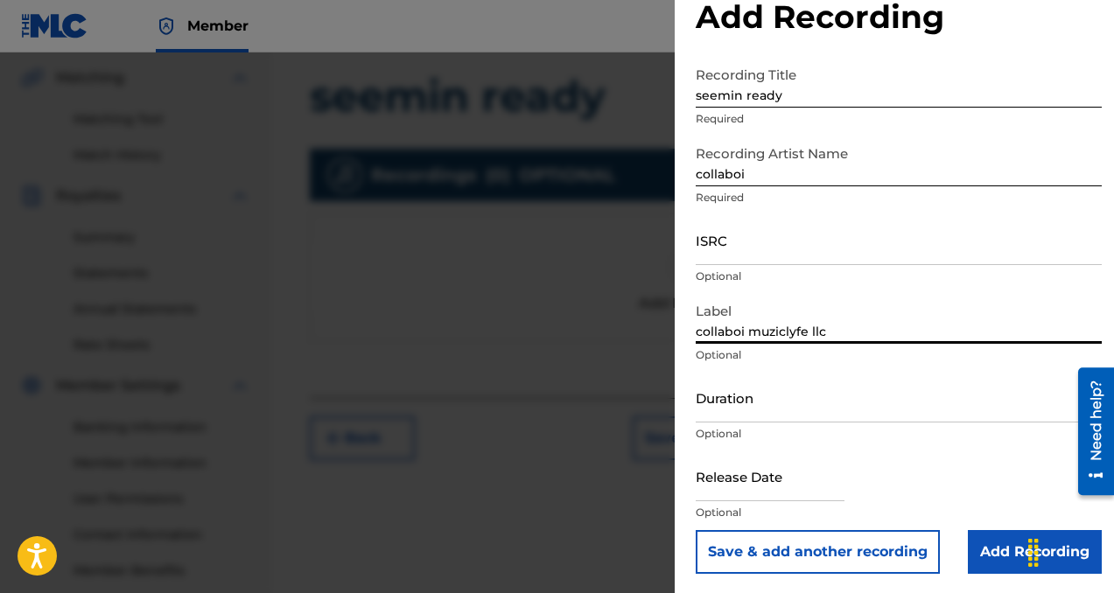
type input "collaboi muziclyfe llc"
click at [973, 557] on input "Add Recording" at bounding box center [1035, 552] width 134 height 44
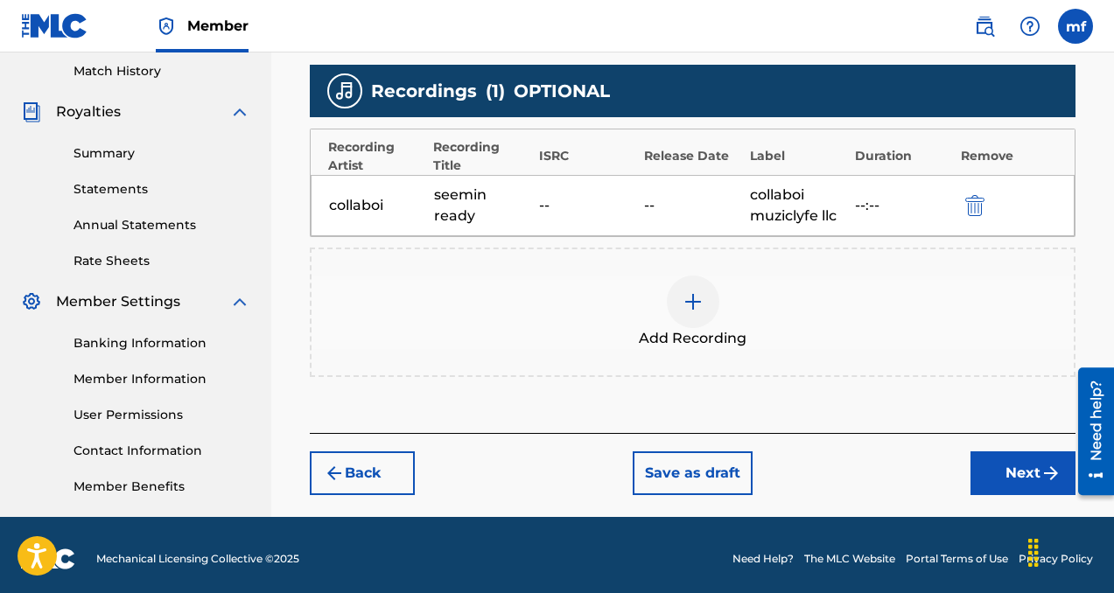
scroll to position [492, 0]
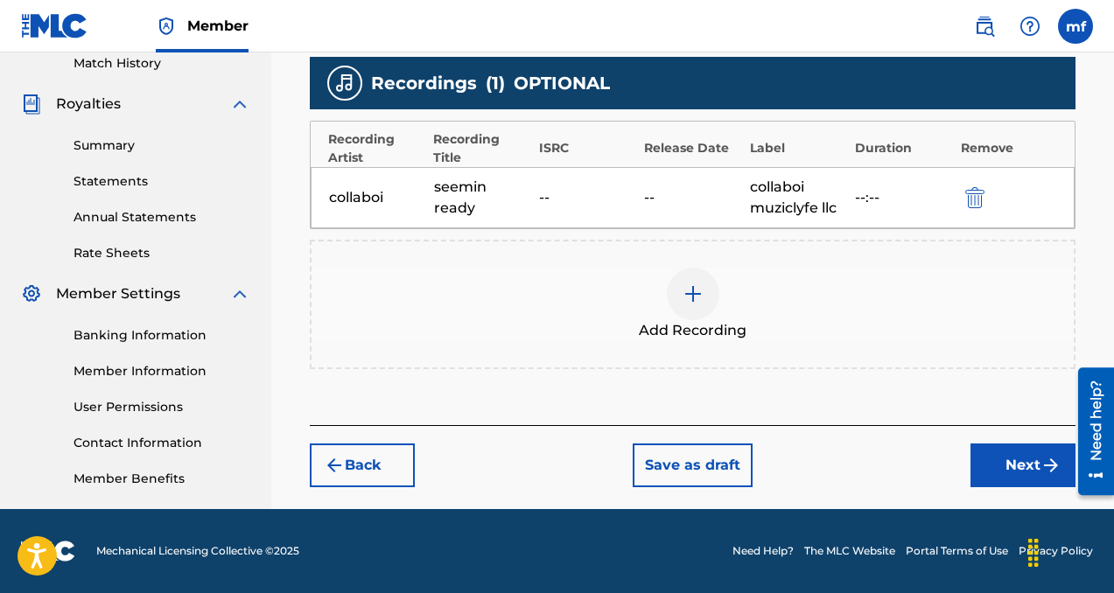
click at [980, 458] on button "Next" at bounding box center [1022, 466] width 105 height 44
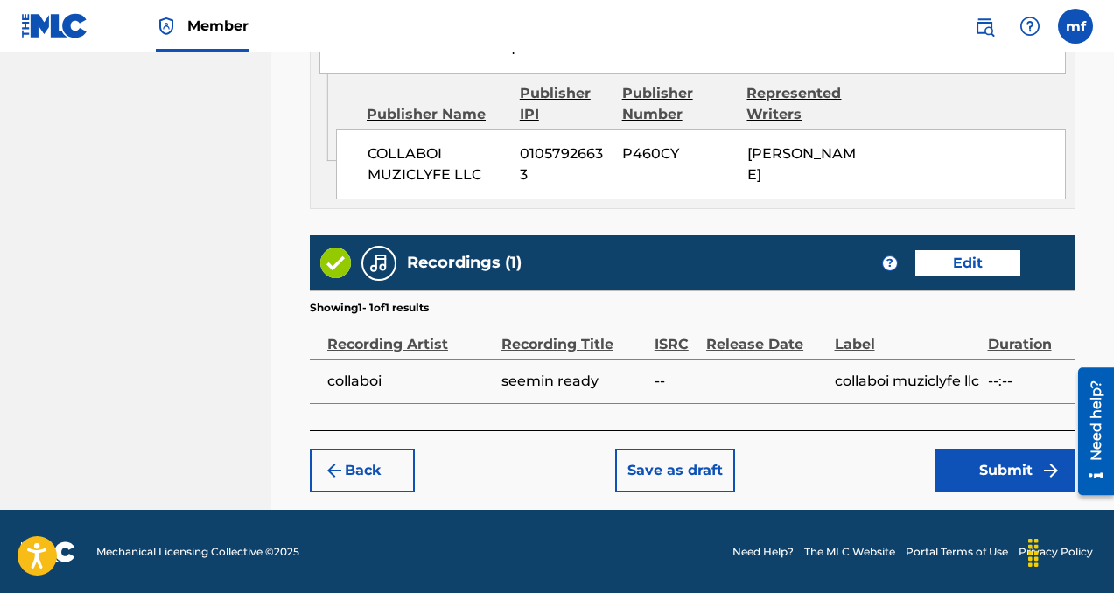
scroll to position [1080, 0]
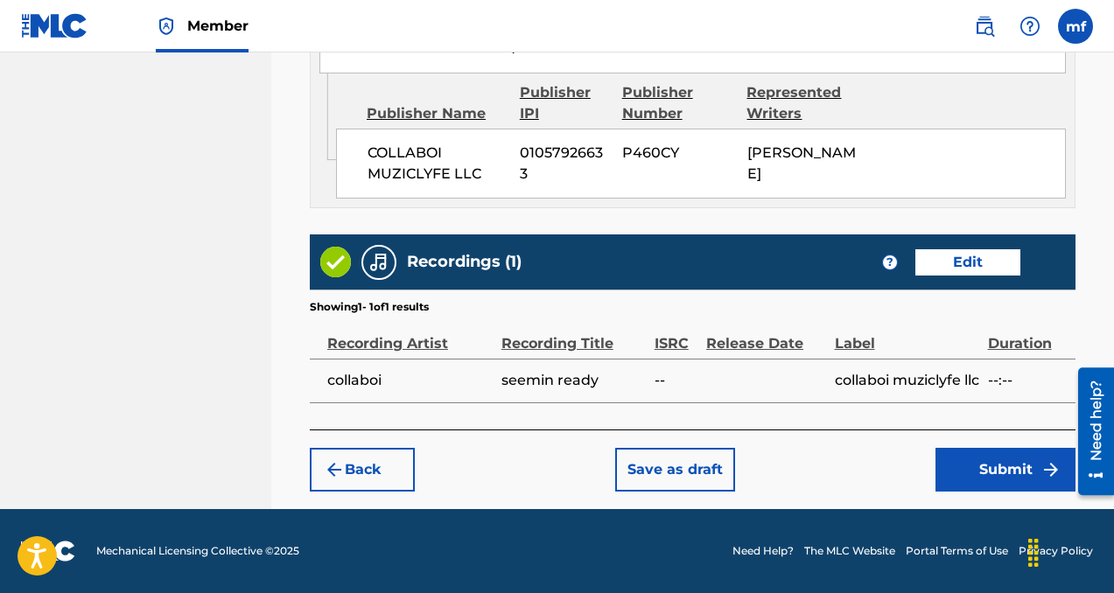
click at [988, 479] on button "Submit" at bounding box center [1005, 470] width 140 height 44
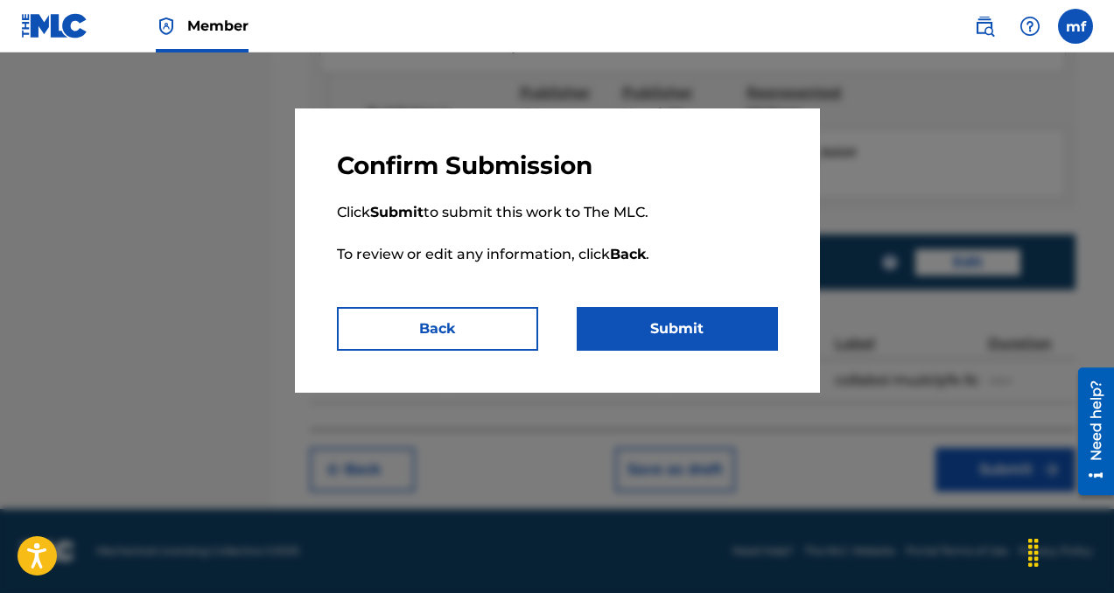
click at [629, 323] on button "Submit" at bounding box center [677, 329] width 201 height 44
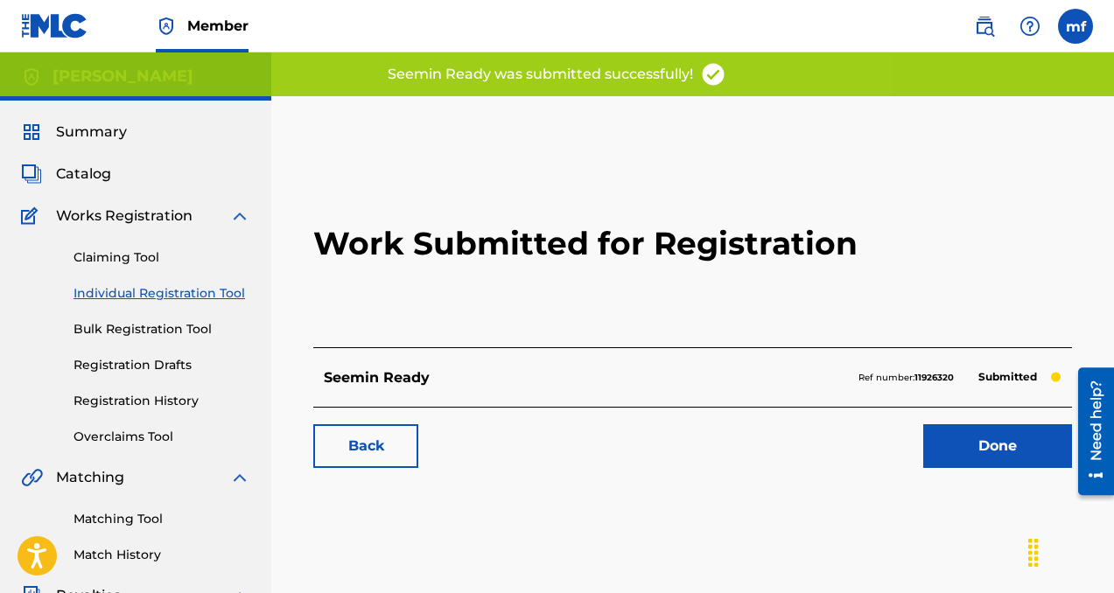
click at [982, 447] on link "Done" at bounding box center [997, 446] width 149 height 44
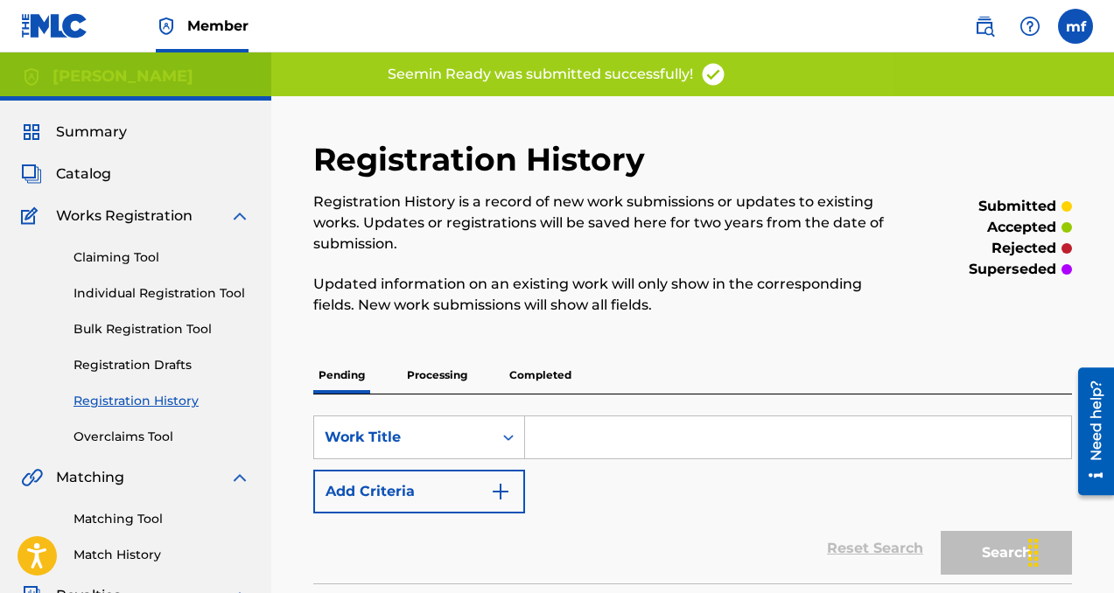
click at [168, 297] on link "Individual Registration Tool" at bounding box center [162, 293] width 177 height 18
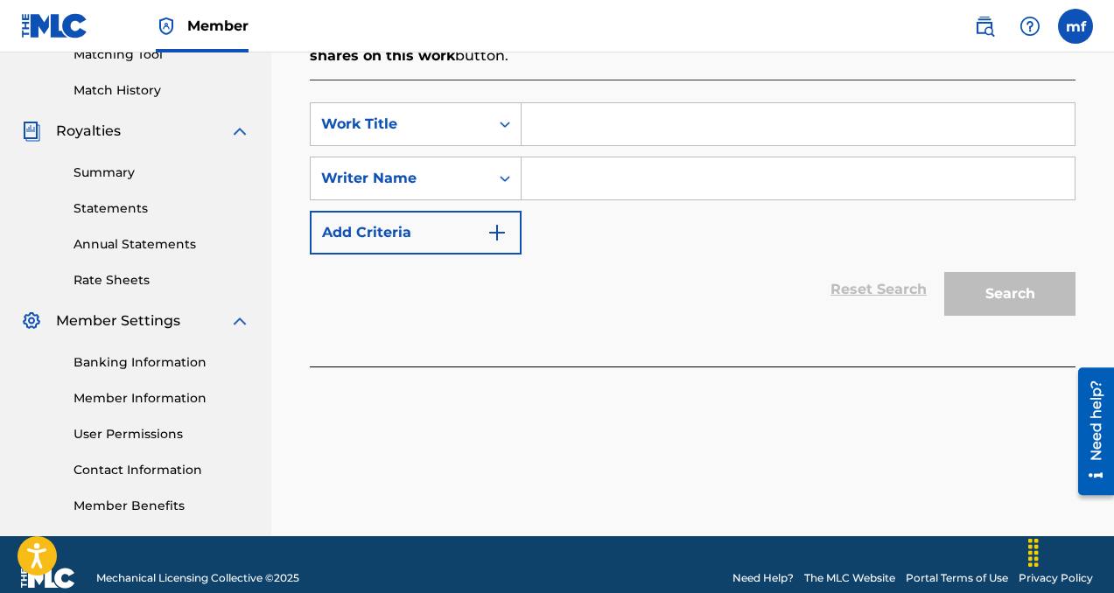
scroll to position [455, 0]
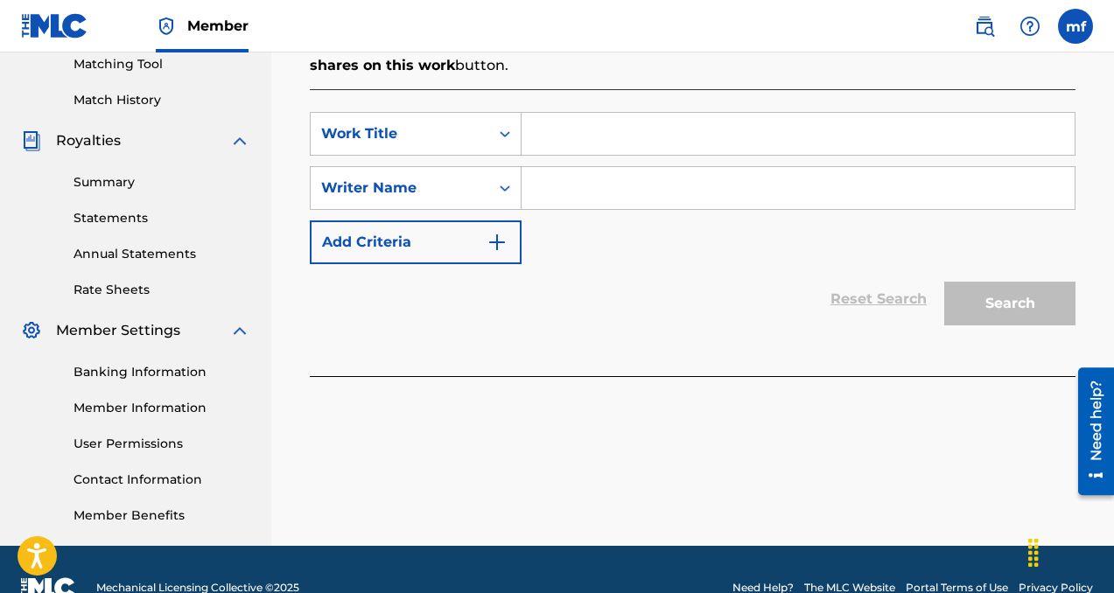
click at [594, 188] on input "Search Form" at bounding box center [798, 188] width 553 height 42
paste input "[PERSON_NAME]"
type input "[PERSON_NAME]"
click at [598, 139] on input "Search Form" at bounding box center [798, 134] width 553 height 42
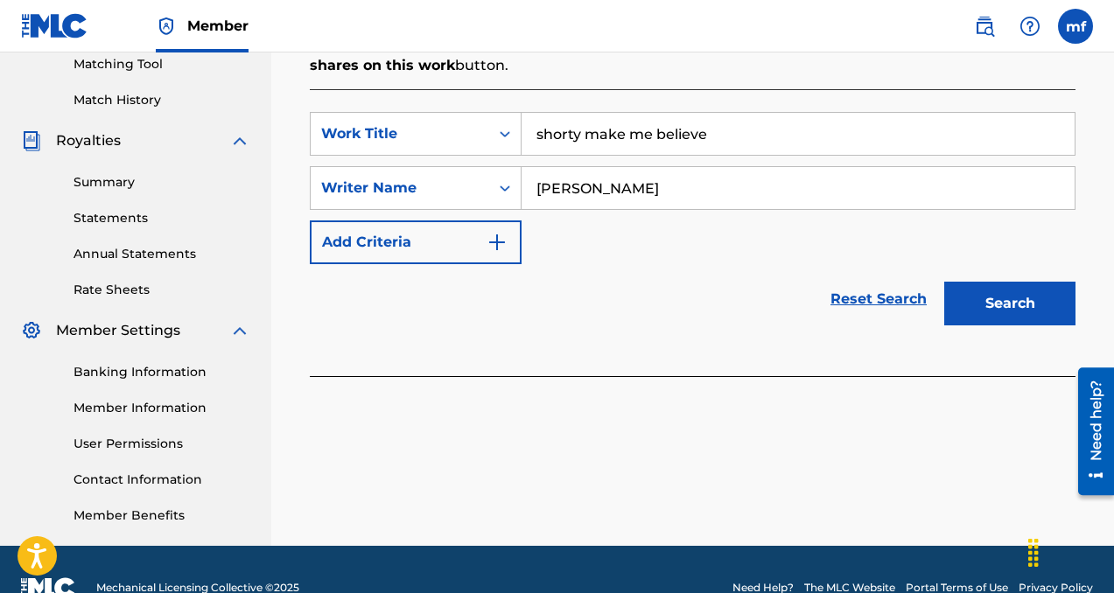
type input "shorty make me believe"
click at [988, 308] on button "Search" at bounding box center [1009, 304] width 131 height 44
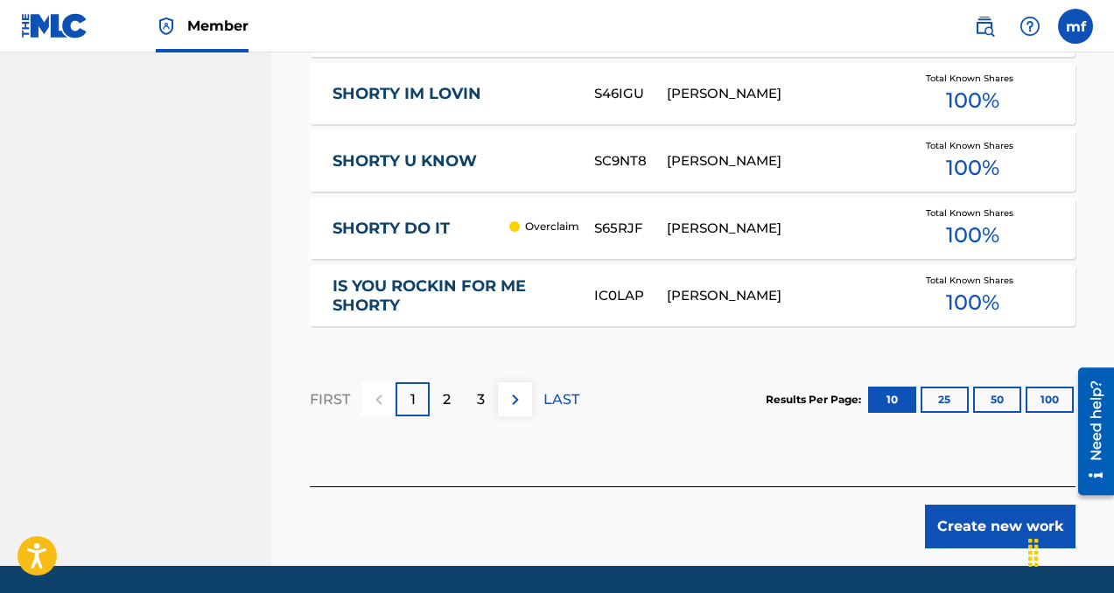
scroll to position [1306, 0]
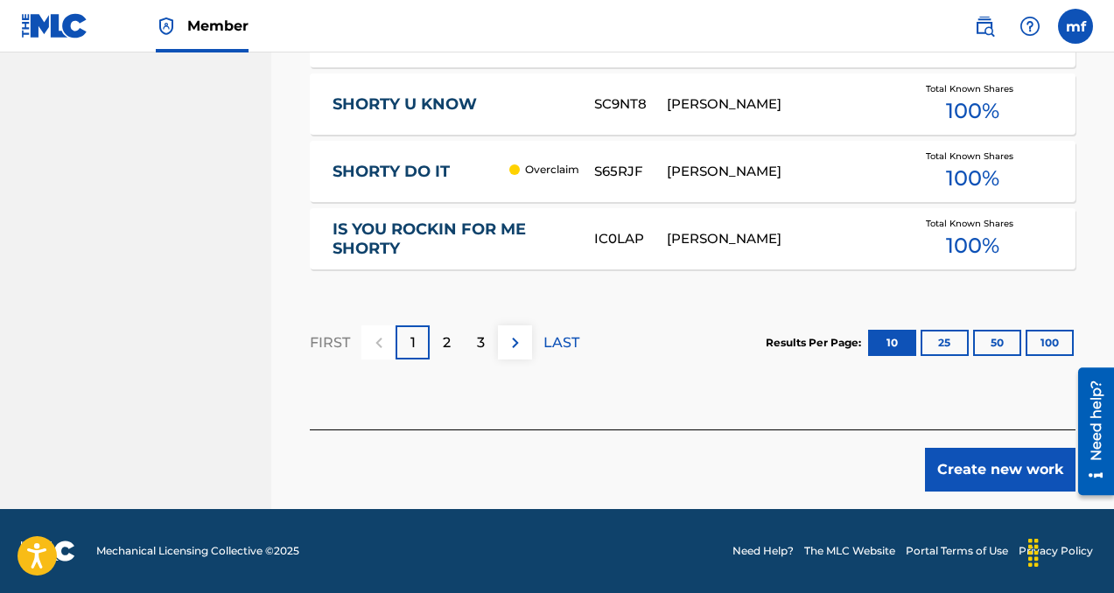
click at [1007, 478] on button "Create new work" at bounding box center [1000, 470] width 151 height 44
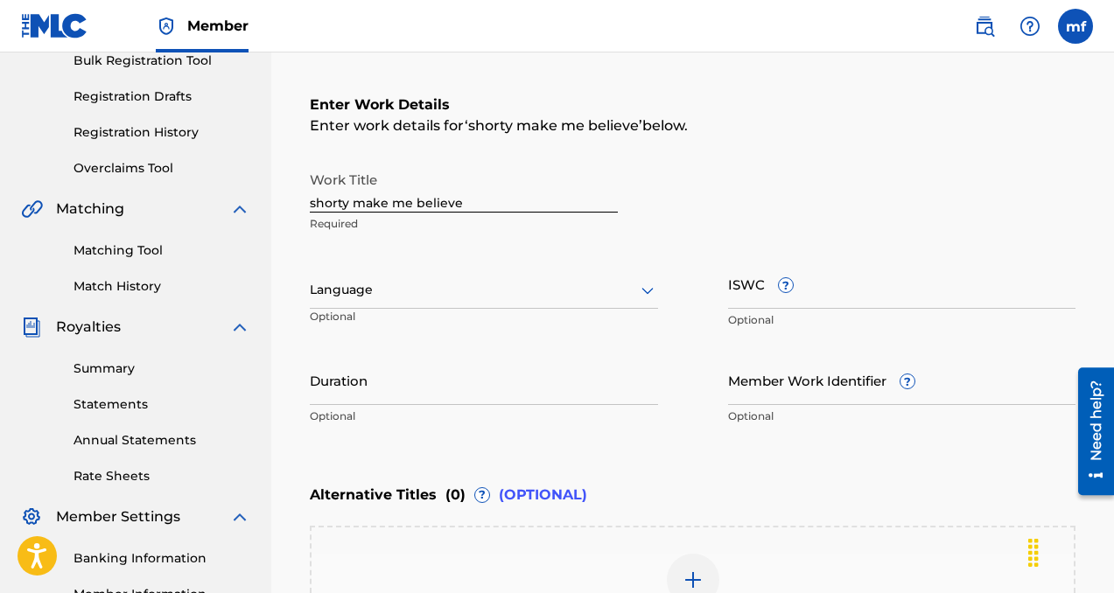
scroll to position [267, 0]
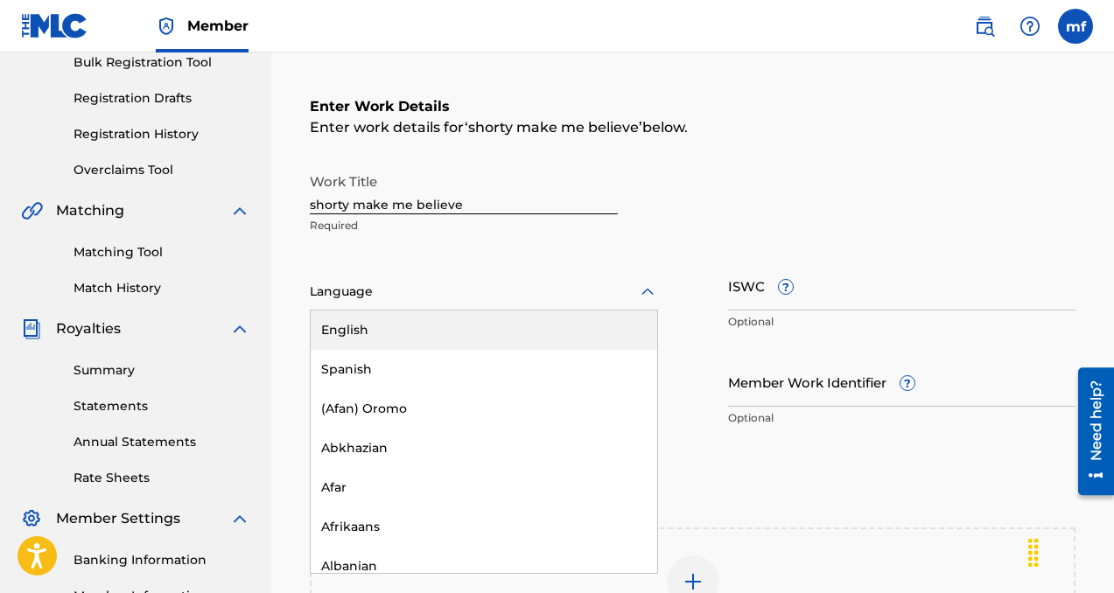
click at [466, 281] on div at bounding box center [484, 292] width 348 height 22
click at [396, 326] on div "English" at bounding box center [484, 330] width 347 height 39
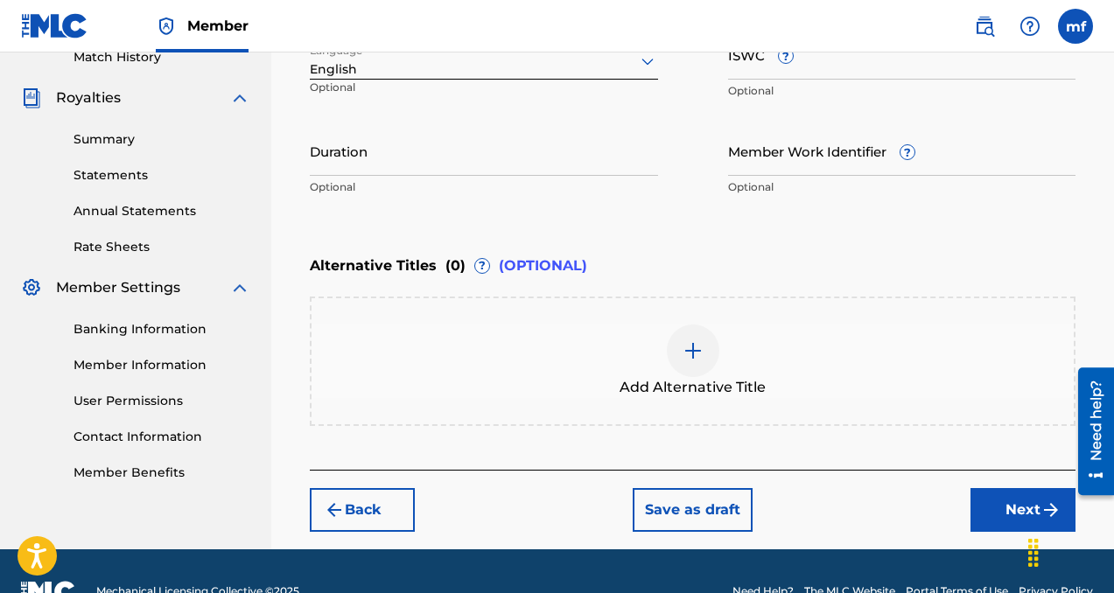
scroll to position [538, 0]
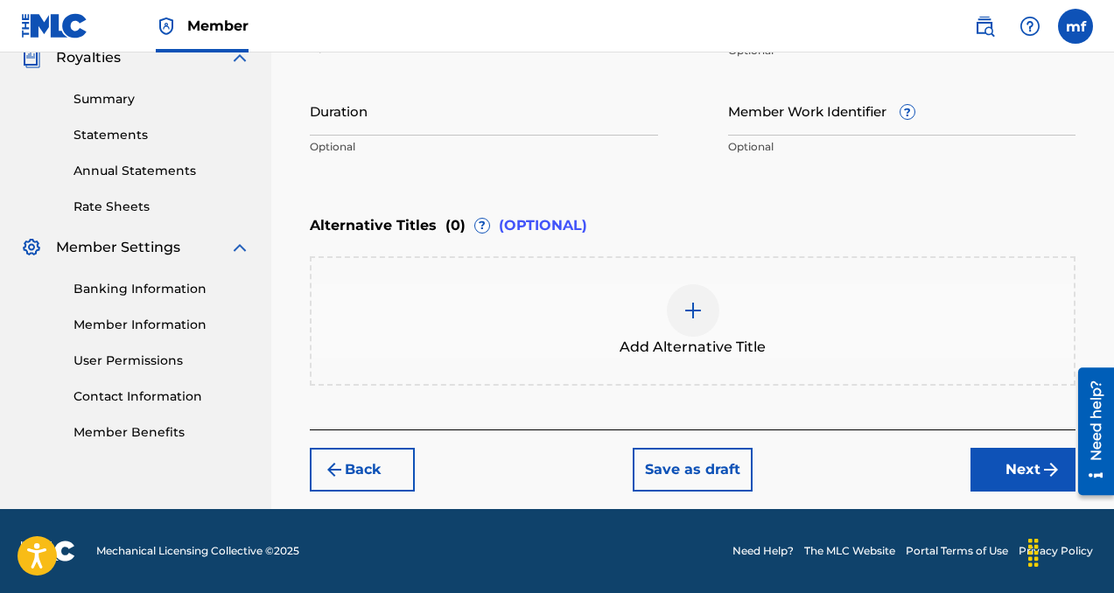
click at [994, 461] on button "Next" at bounding box center [1022, 470] width 105 height 44
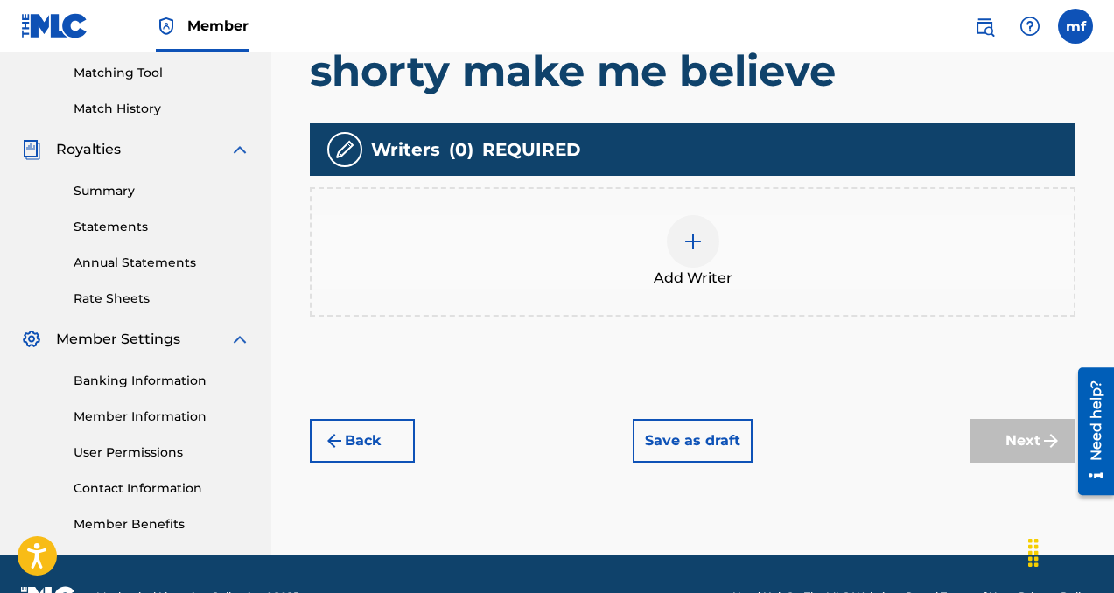
scroll to position [449, 0]
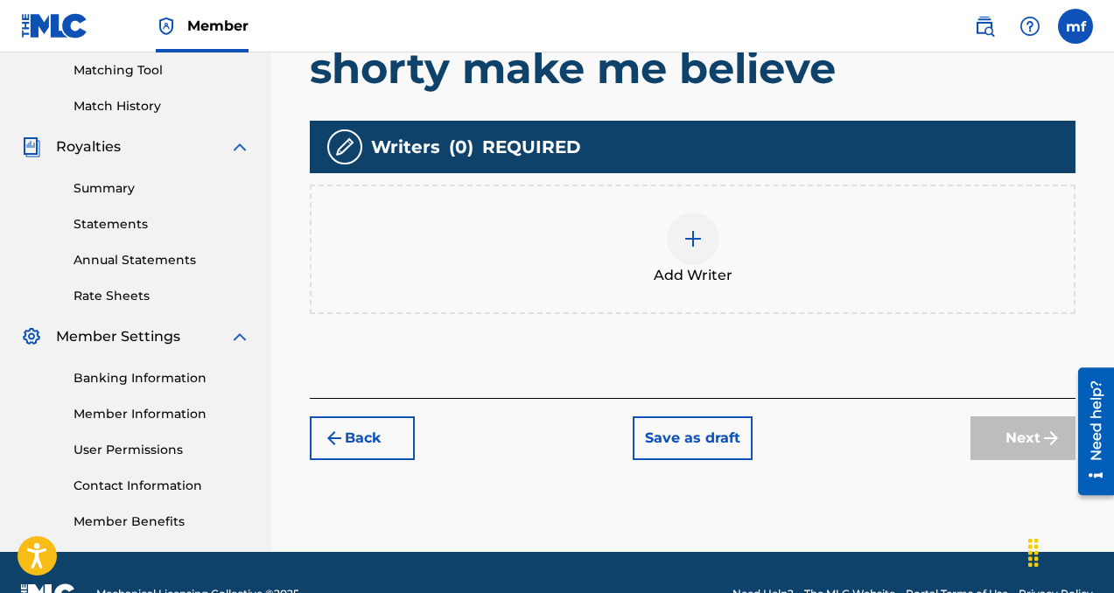
click at [696, 234] on img at bounding box center [693, 238] width 21 height 21
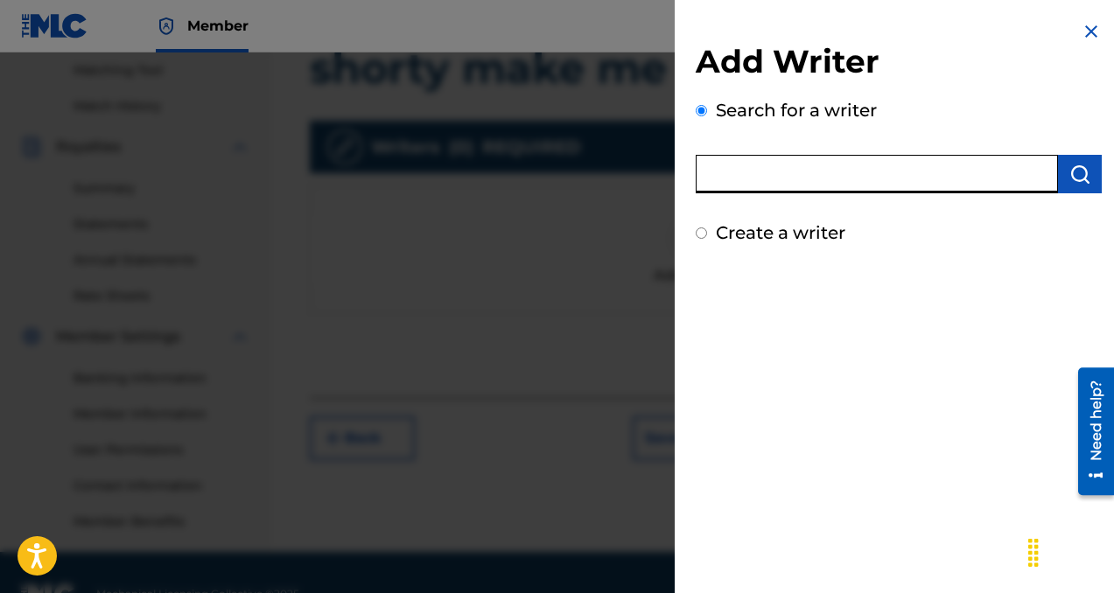
click at [736, 177] on input "text" at bounding box center [877, 174] width 362 height 39
type input "machiavelli"
click at [1069, 181] on img "submit" at bounding box center [1079, 174] width 21 height 21
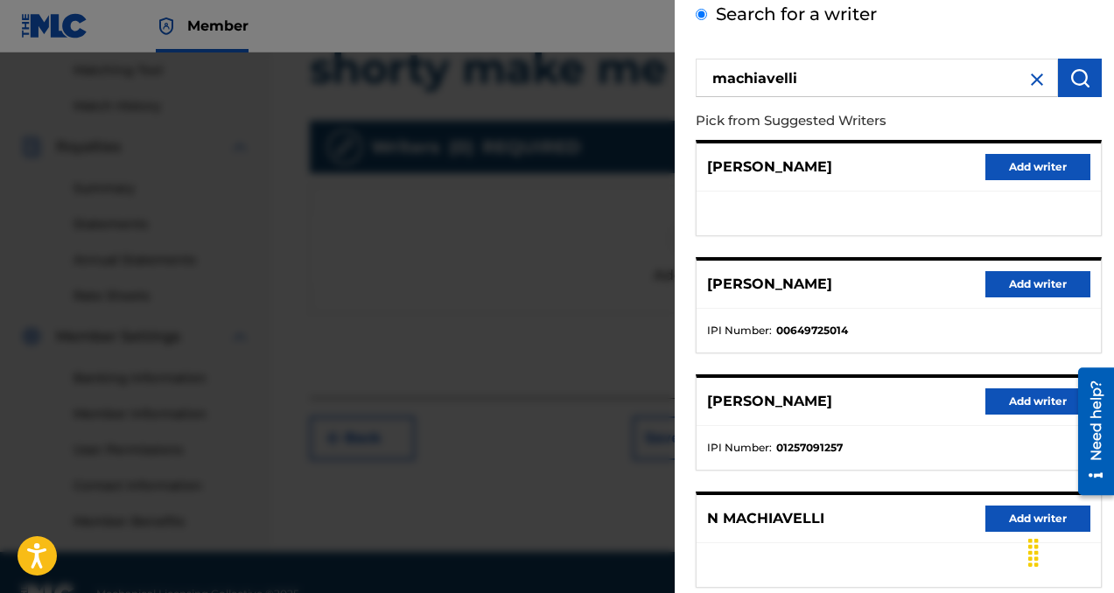
scroll to position [102, 0]
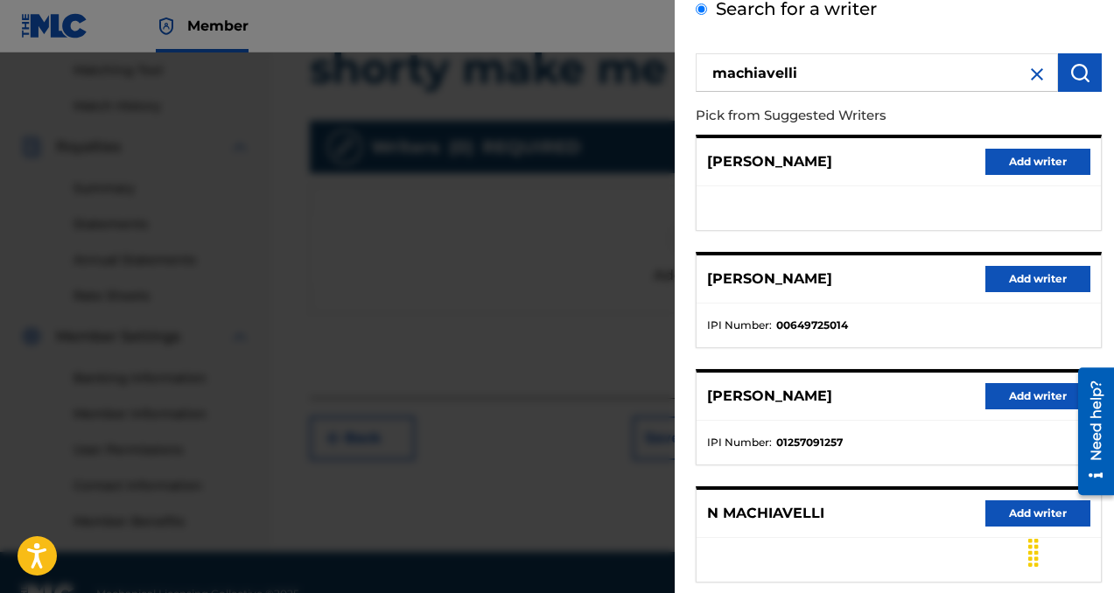
click at [1025, 279] on button "Add writer" at bounding box center [1037, 279] width 105 height 26
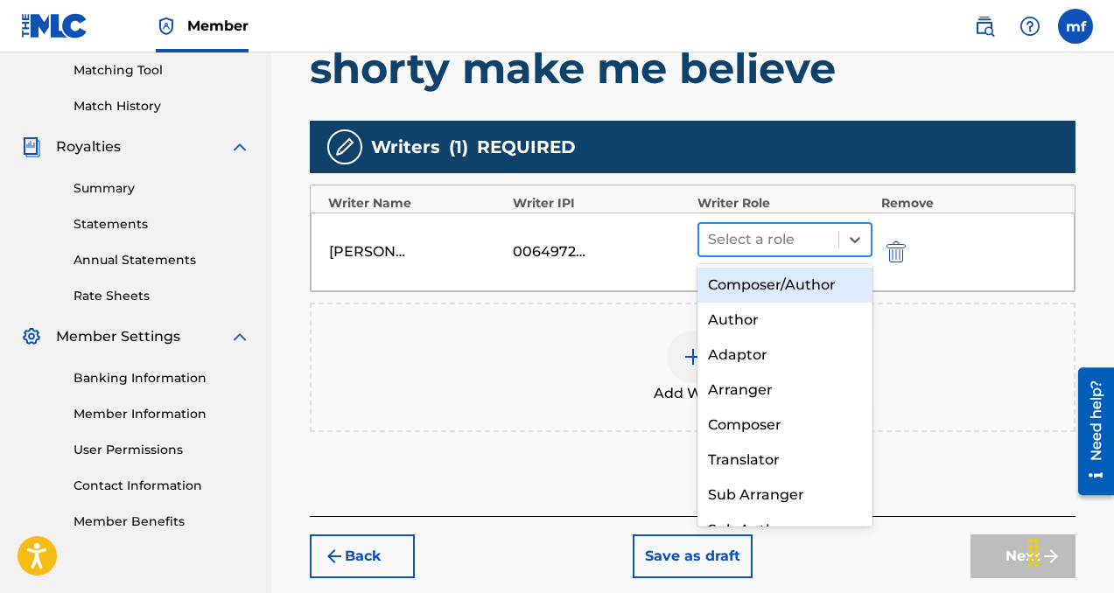
click at [718, 244] on div at bounding box center [769, 240] width 122 height 25
click at [726, 277] on div "Composer/Author" at bounding box center [784, 285] width 175 height 35
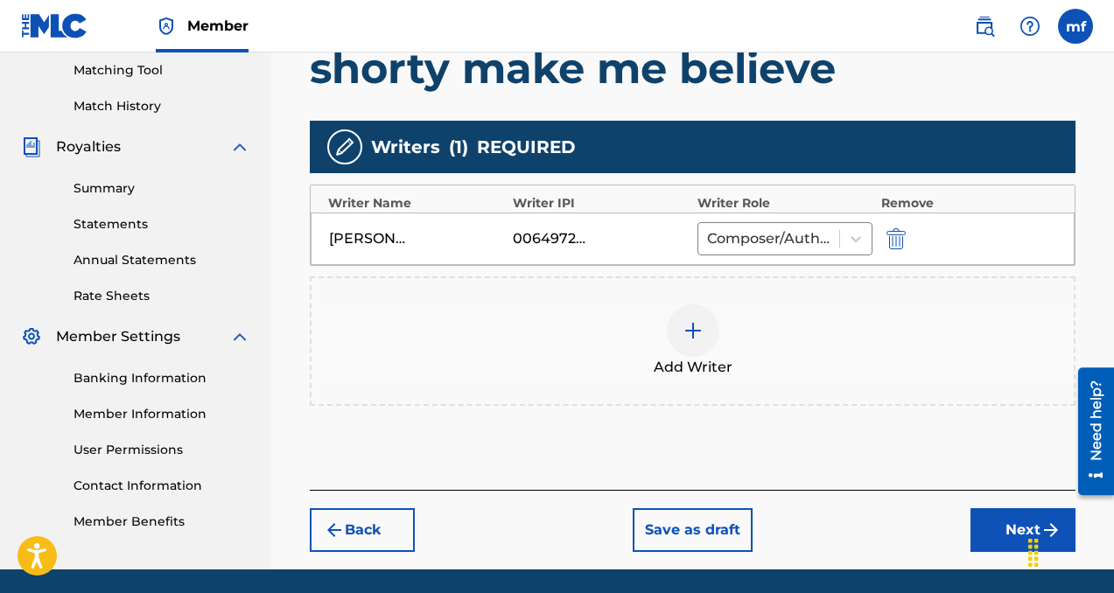
click at [985, 531] on button "Next" at bounding box center [1022, 530] width 105 height 44
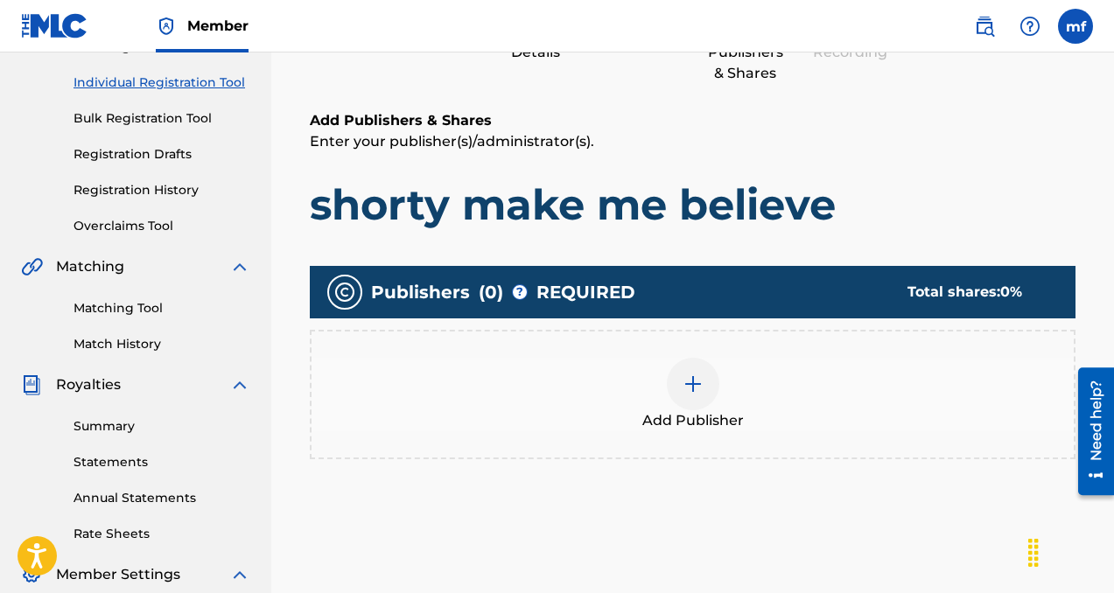
scroll to position [240, 0]
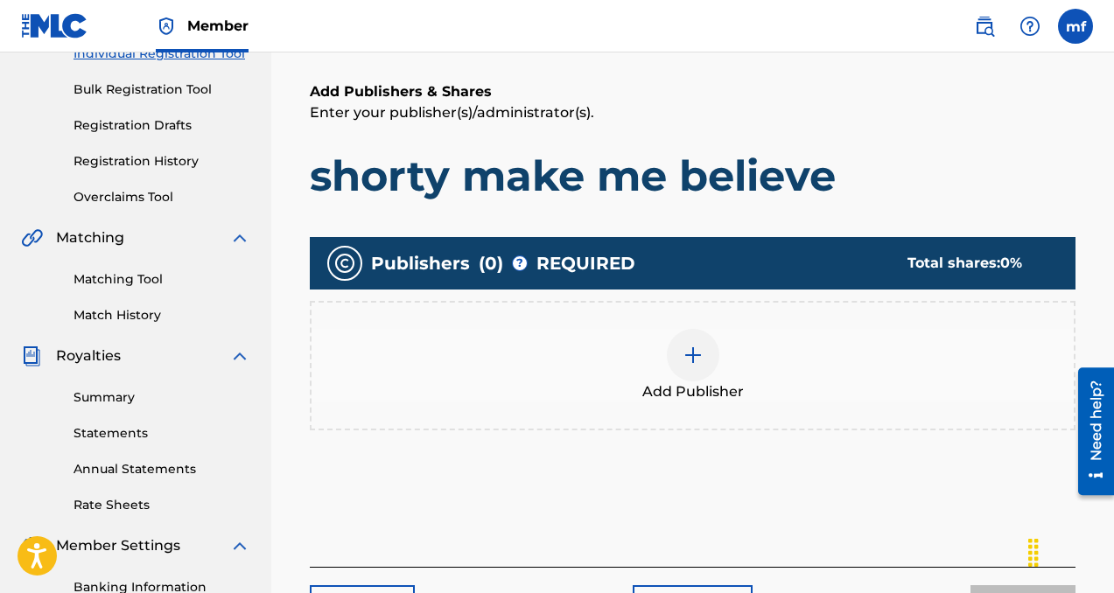
click at [694, 367] on div at bounding box center [693, 355] width 53 height 53
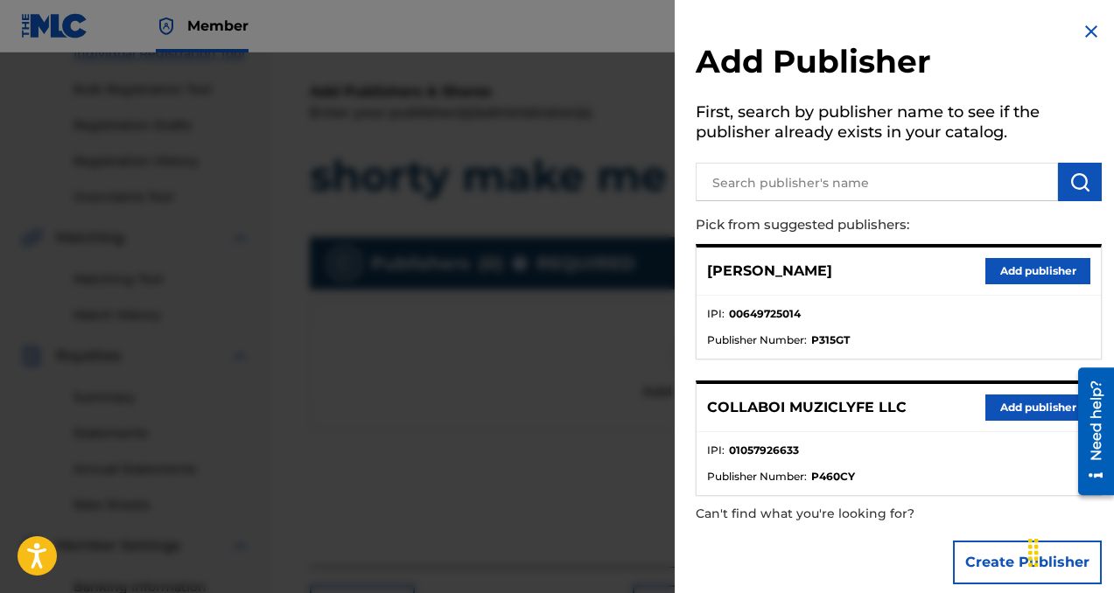
click at [1006, 412] on button "Add publisher" at bounding box center [1037, 408] width 105 height 26
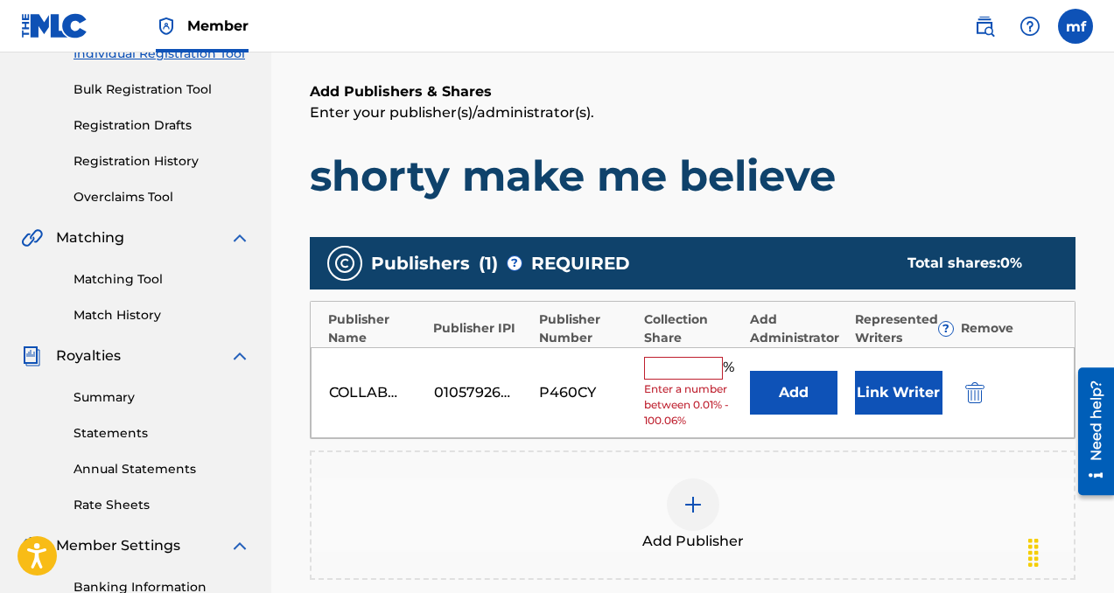
click at [672, 372] on input "text" at bounding box center [683, 368] width 79 height 23
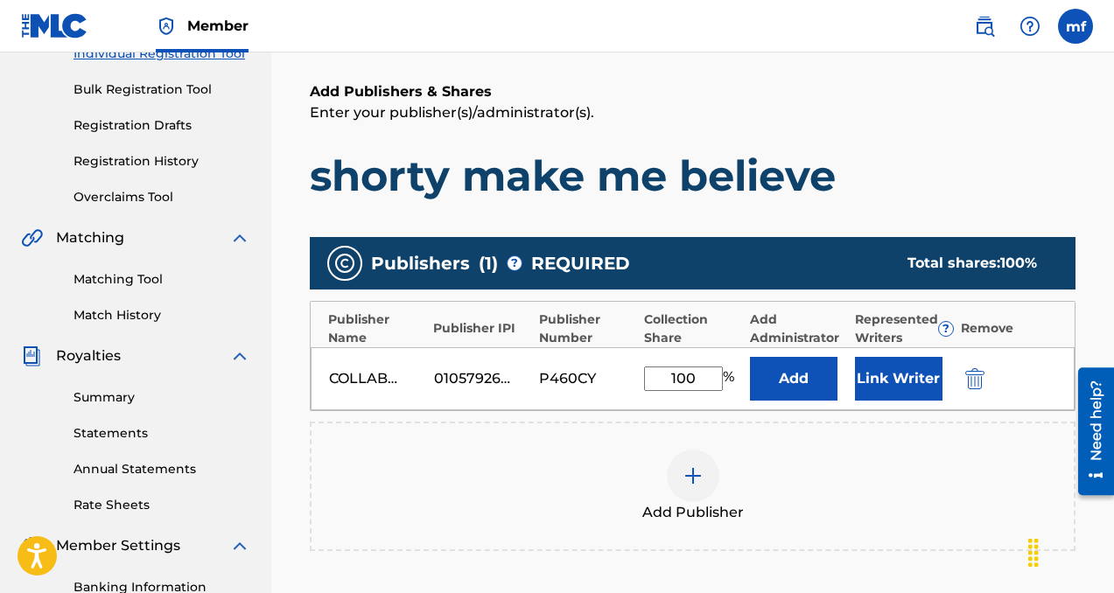
type input "100"
click at [792, 385] on button "Add" at bounding box center [794, 379] width 88 height 44
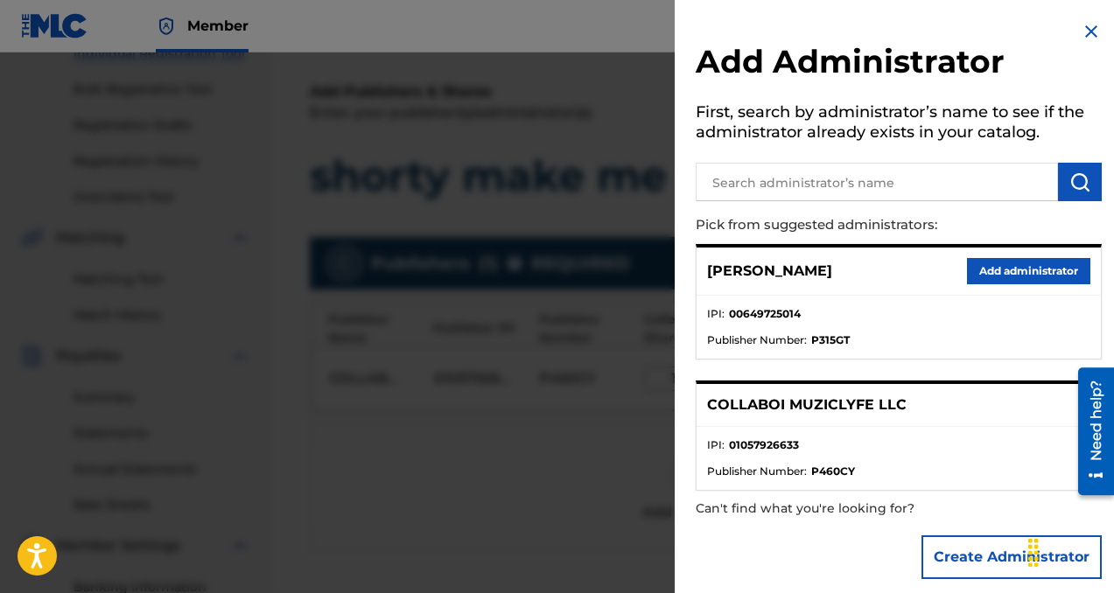
click at [1020, 266] on button "Add administrator" at bounding box center [1028, 271] width 123 height 26
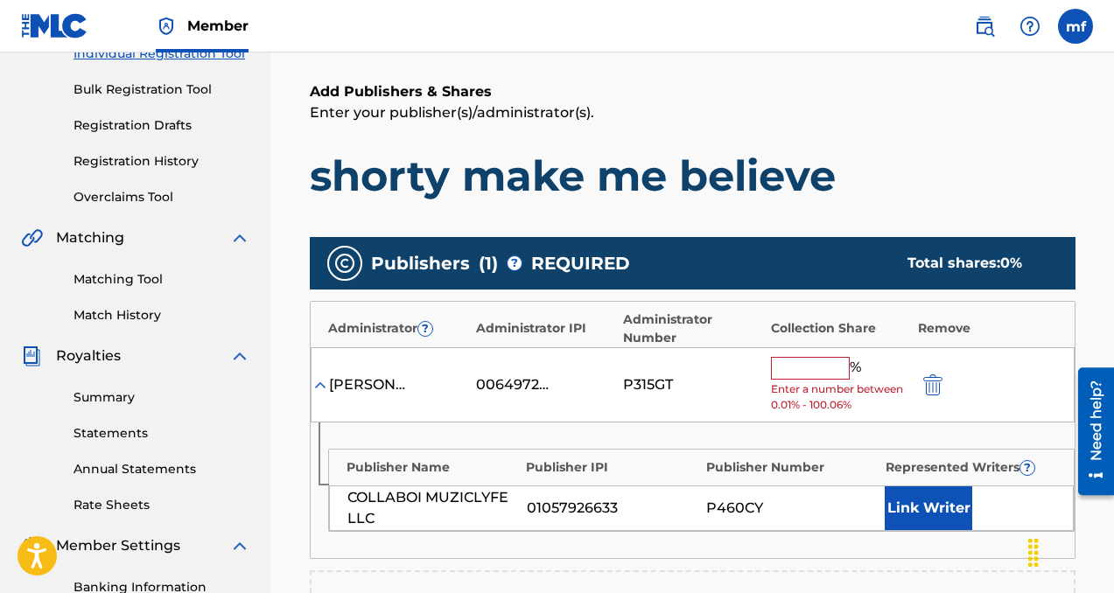
click at [818, 376] on input "text" at bounding box center [810, 368] width 79 height 23
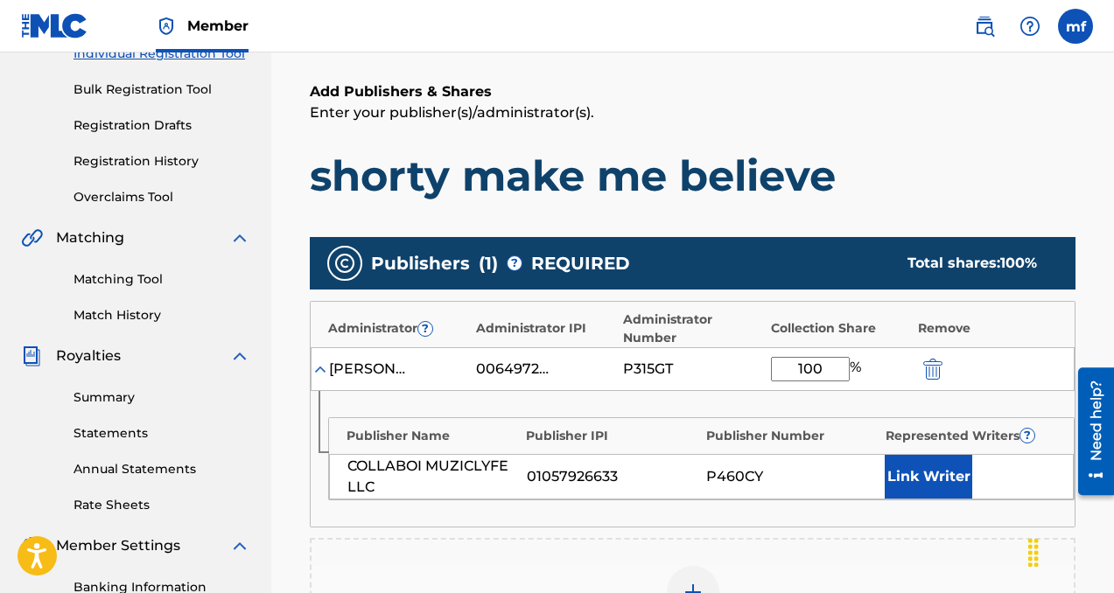
type input "100"
click at [930, 486] on button "Link Writer" at bounding box center [929, 477] width 88 height 44
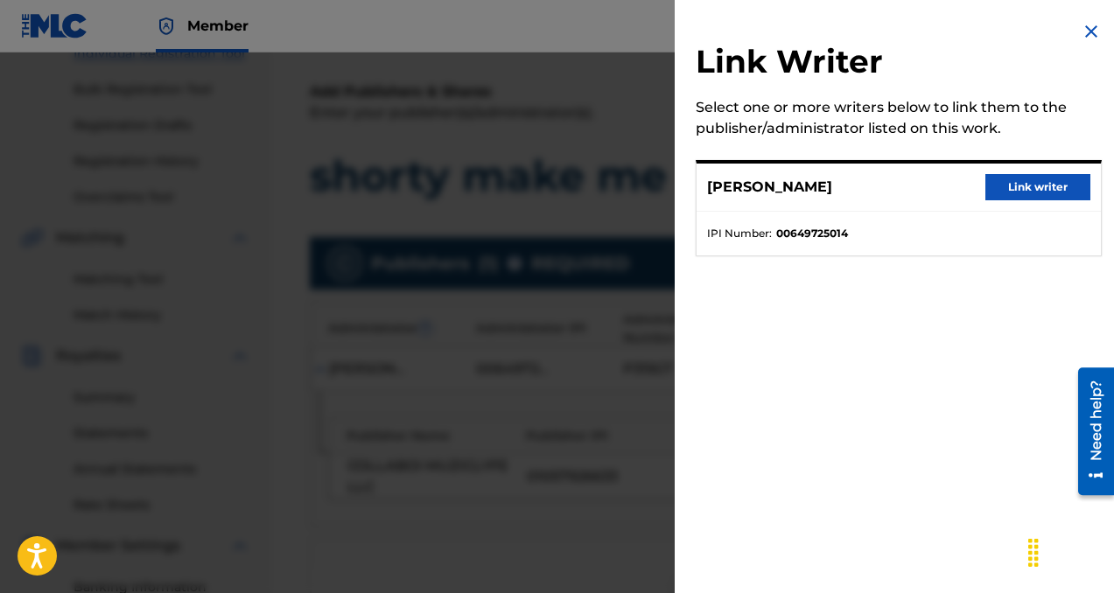
click at [1011, 193] on button "Link writer" at bounding box center [1037, 187] width 105 height 26
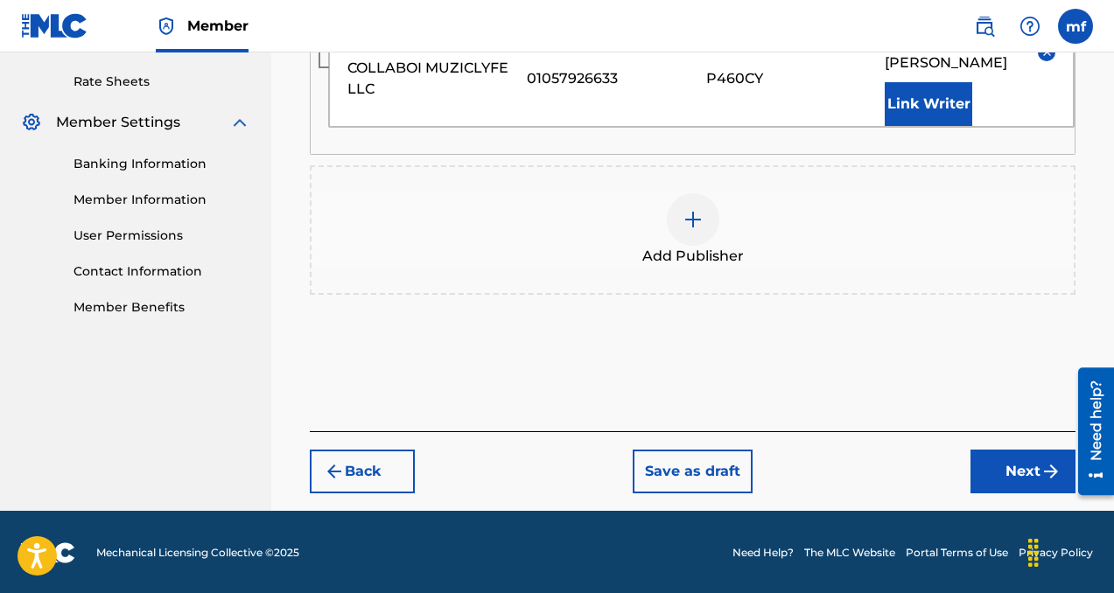
scroll to position [665, 0]
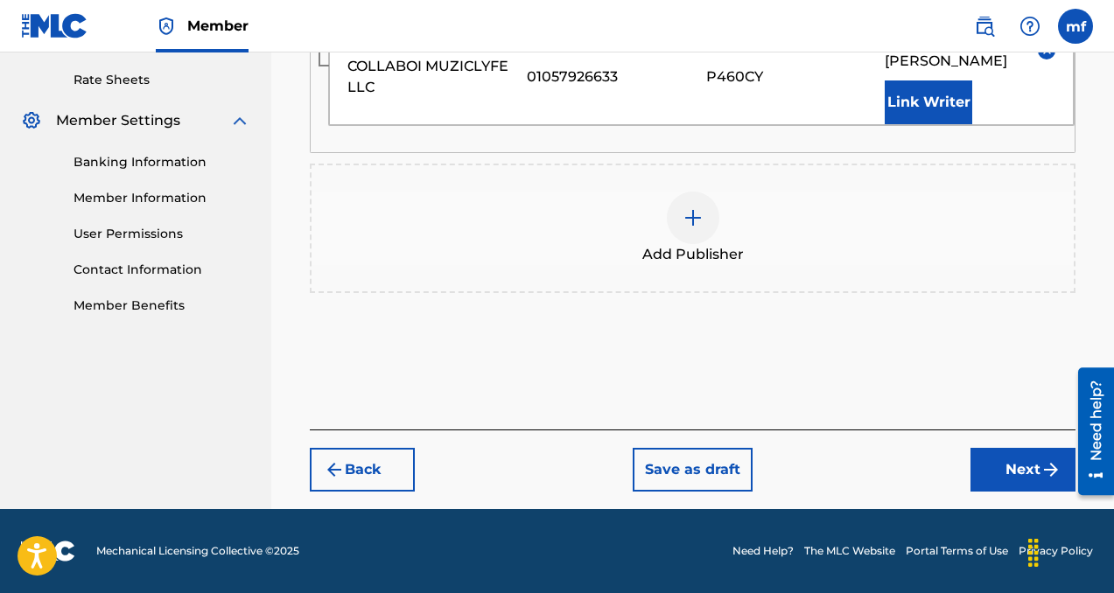
click at [992, 481] on button "Next" at bounding box center [1022, 470] width 105 height 44
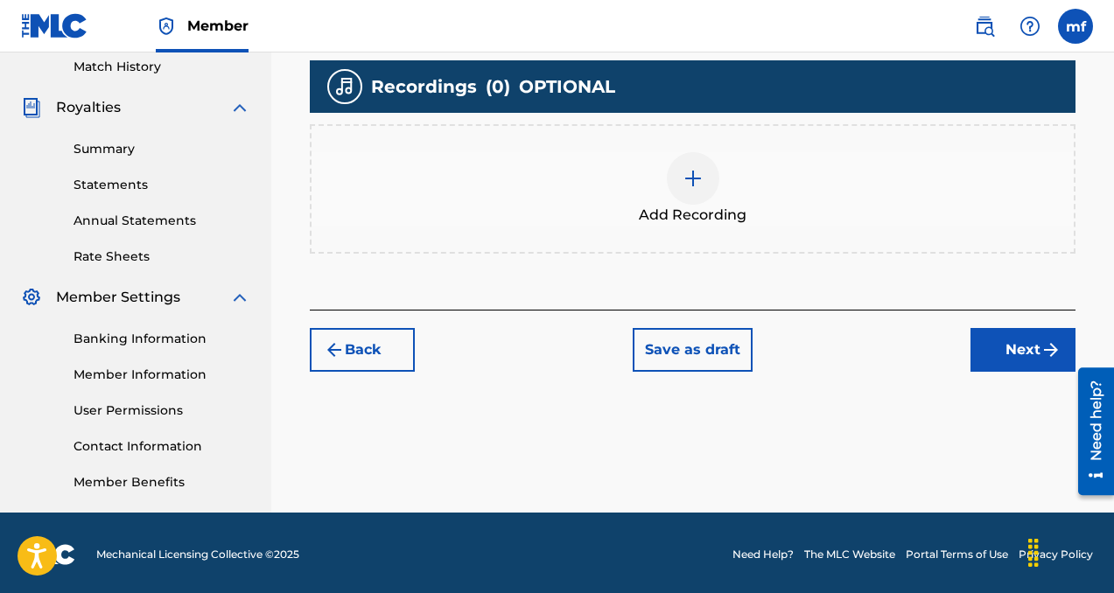
scroll to position [492, 0]
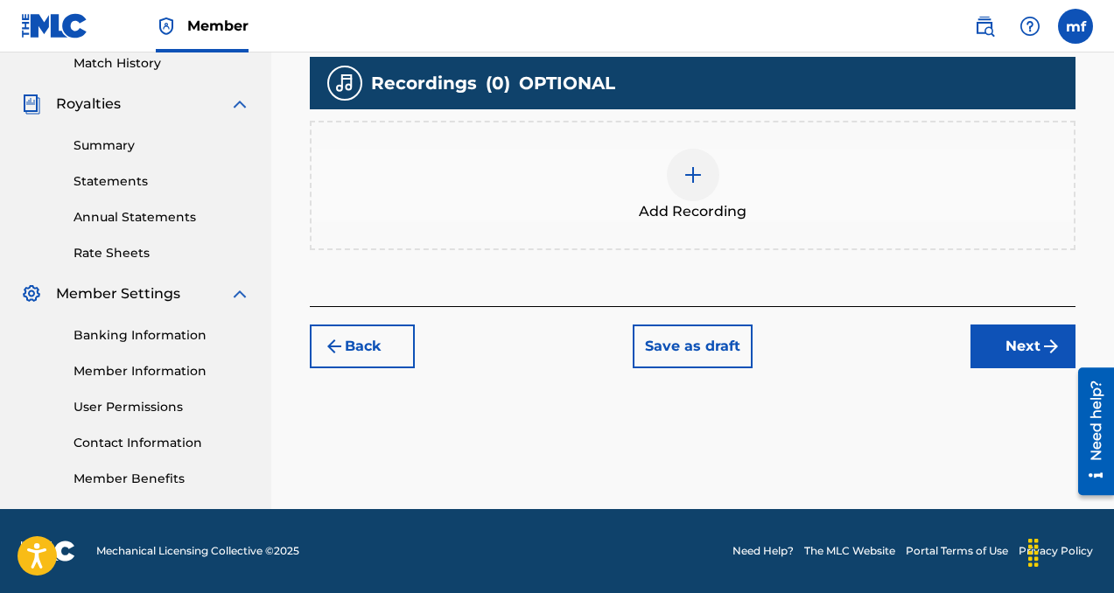
click at [698, 183] on img at bounding box center [693, 175] width 21 height 21
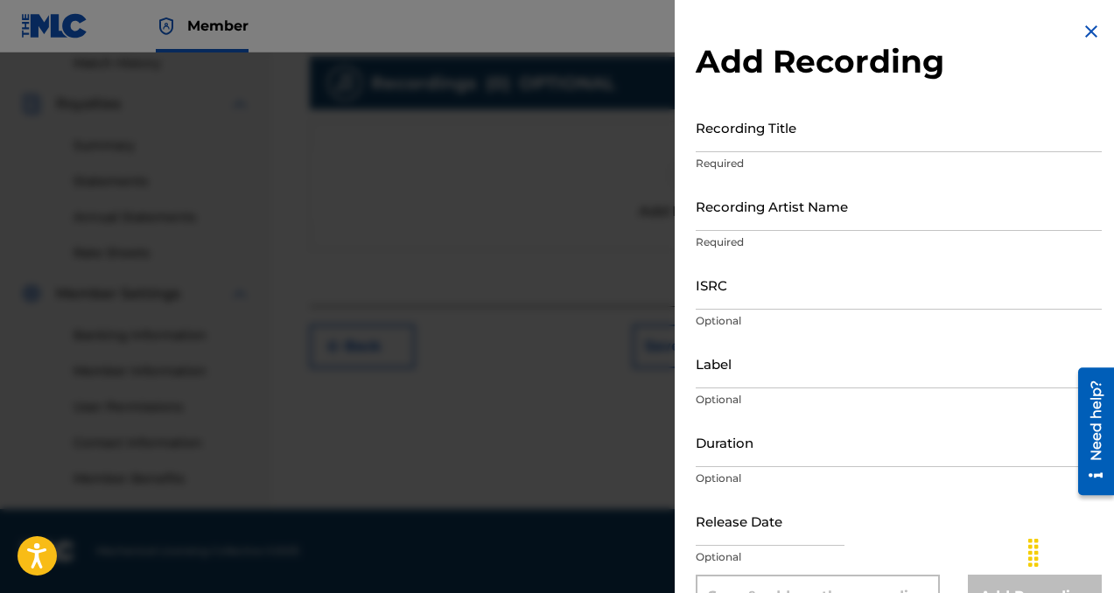
click at [727, 130] on input "Recording Title" at bounding box center [899, 127] width 406 height 50
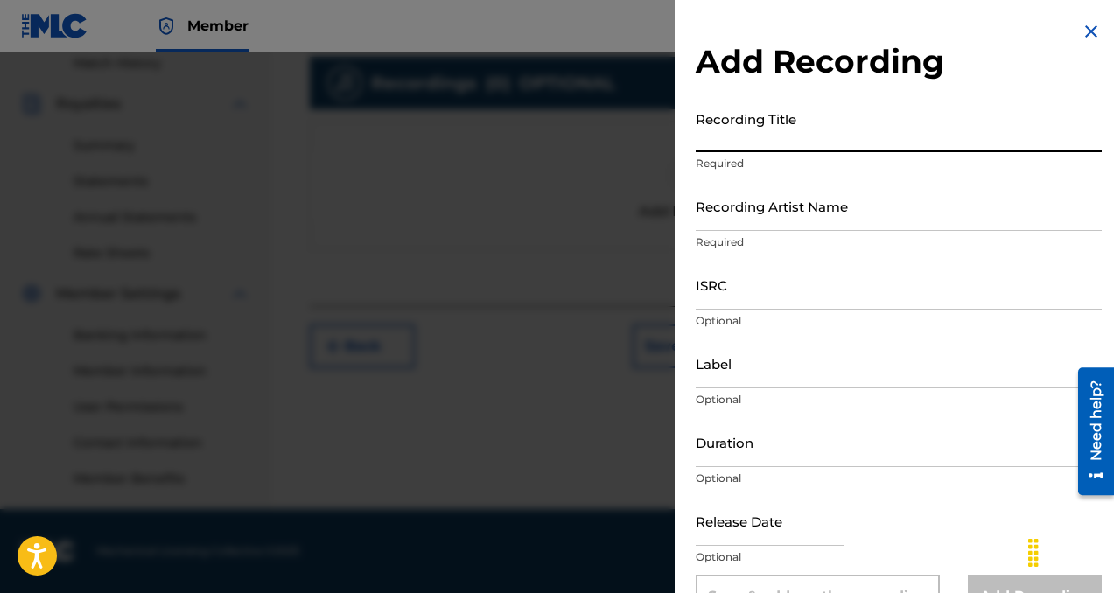
click at [727, 130] on input "Recording Title" at bounding box center [899, 127] width 406 height 50
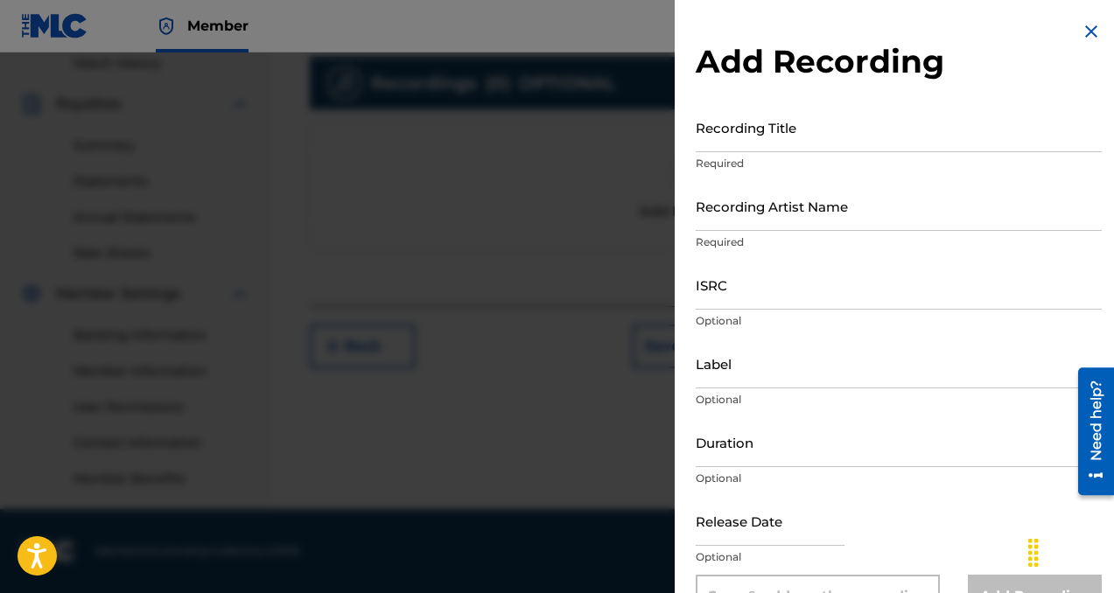
click at [606, 149] on div at bounding box center [557, 349] width 1114 height 593
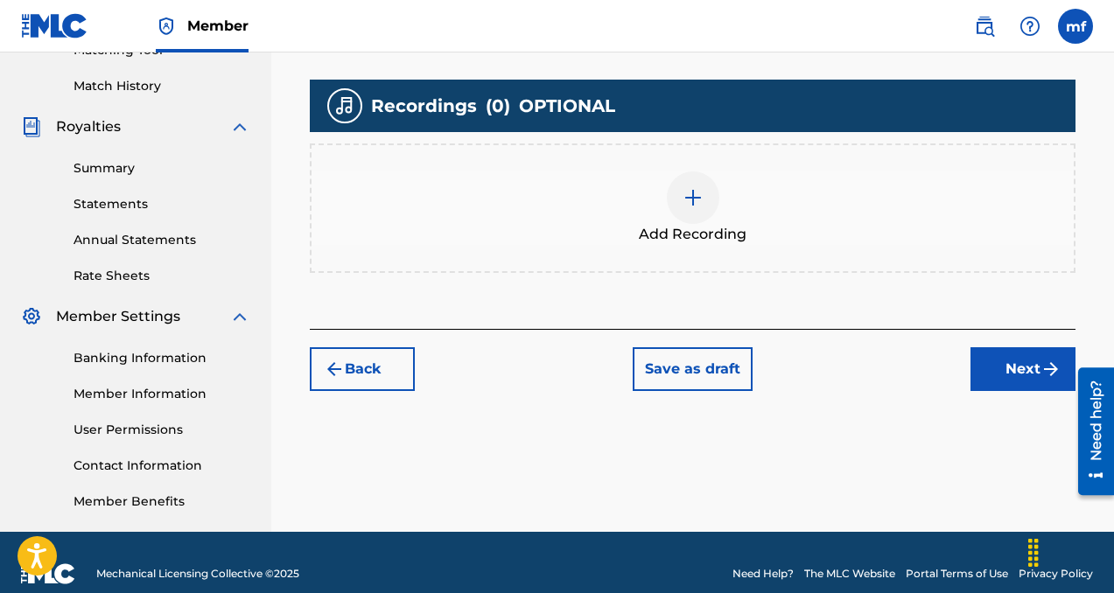
scroll to position [466, 0]
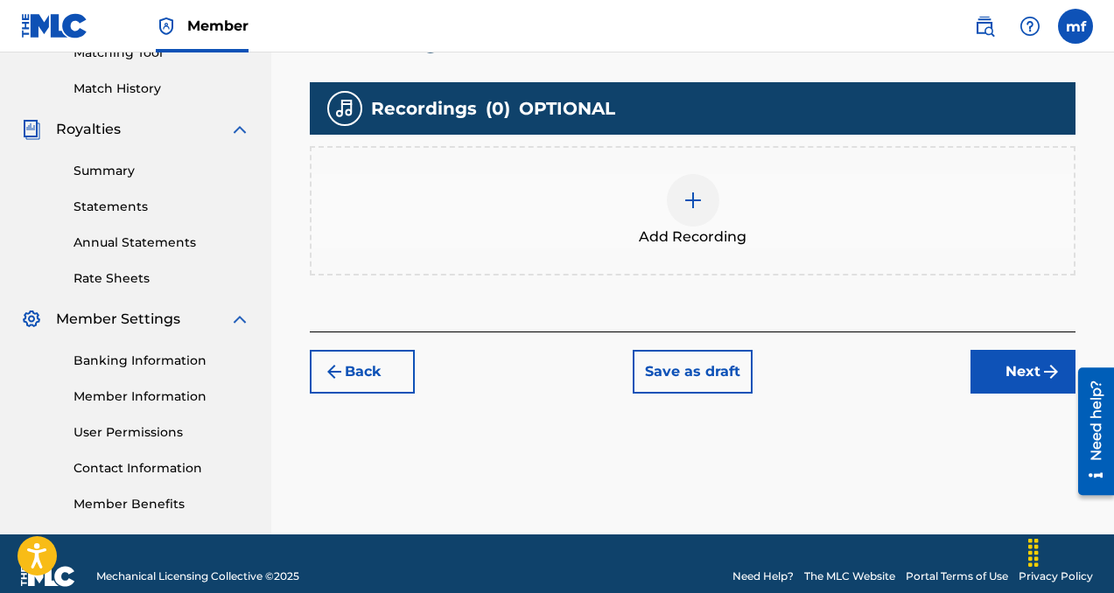
click at [710, 200] on div at bounding box center [693, 200] width 53 height 53
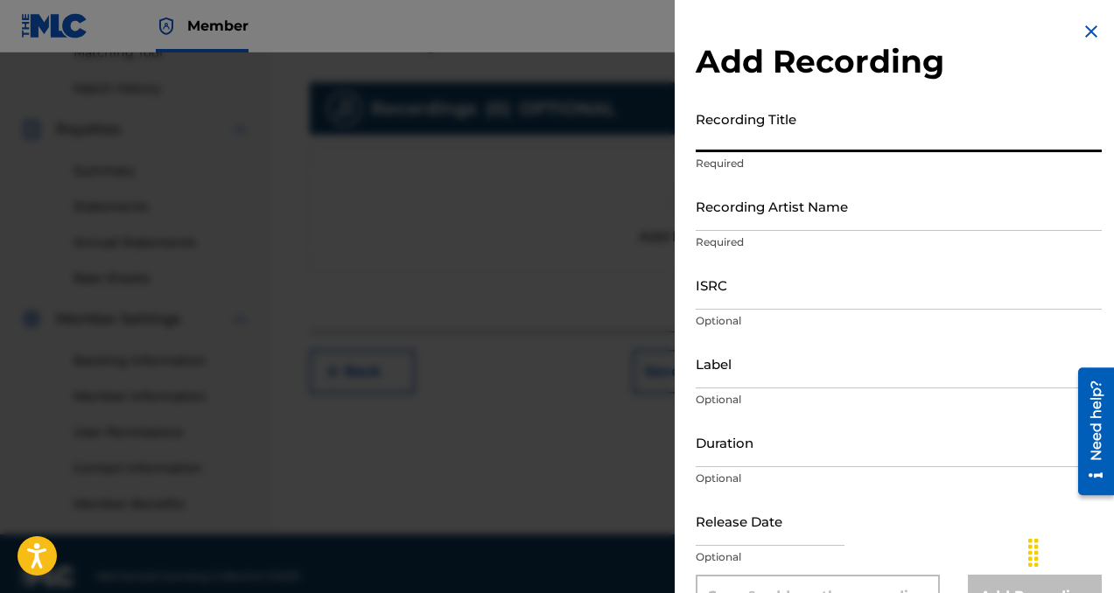
click at [753, 144] on input "Recording Title" at bounding box center [899, 127] width 406 height 50
type input "shorty make me believe"
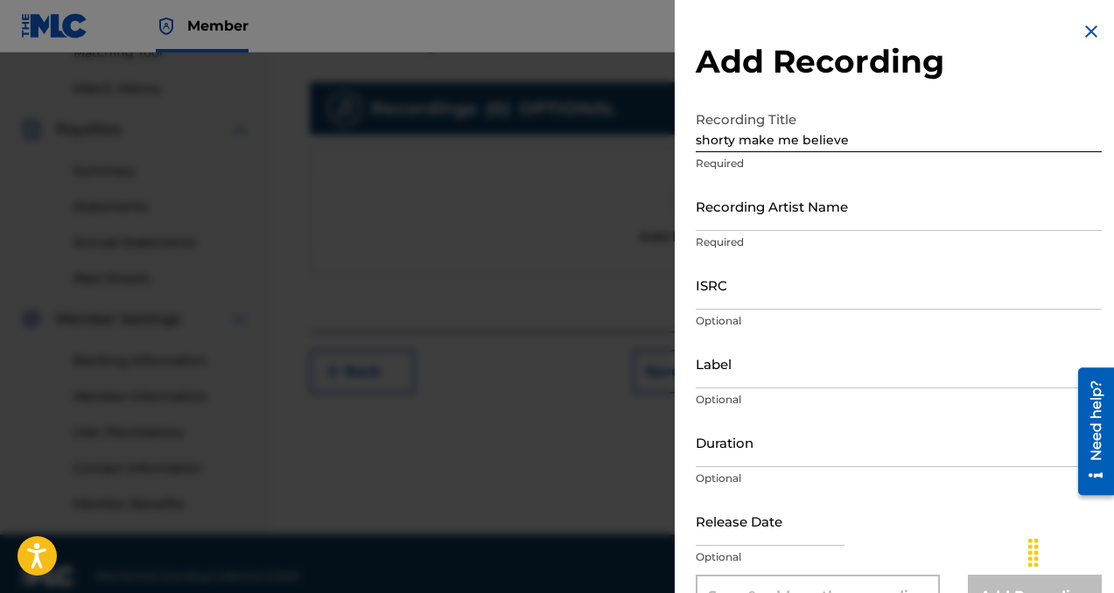
click at [768, 232] on div "Recording Artist Name Required" at bounding box center [899, 220] width 406 height 79
click at [773, 216] on input "Recording Artist Name" at bounding box center [899, 206] width 406 height 50
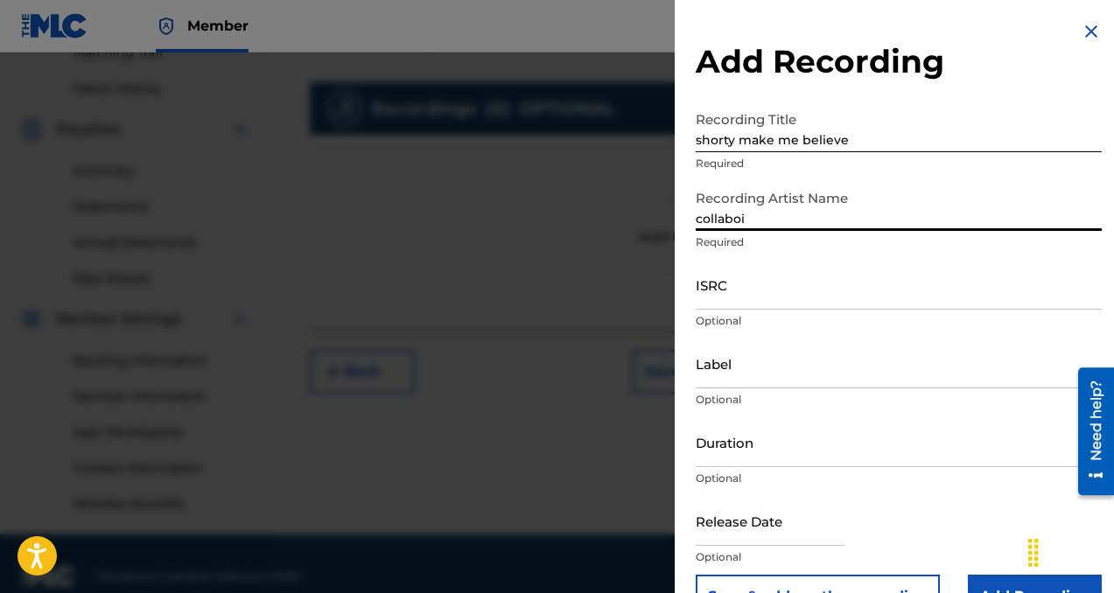
scroll to position [46, 0]
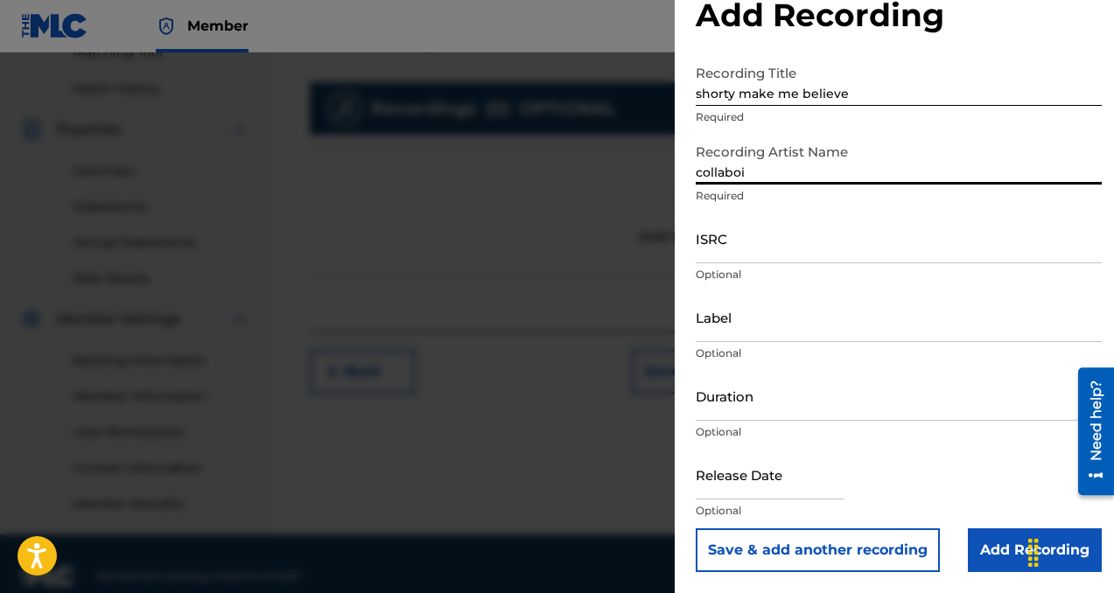
type input "collaboi"
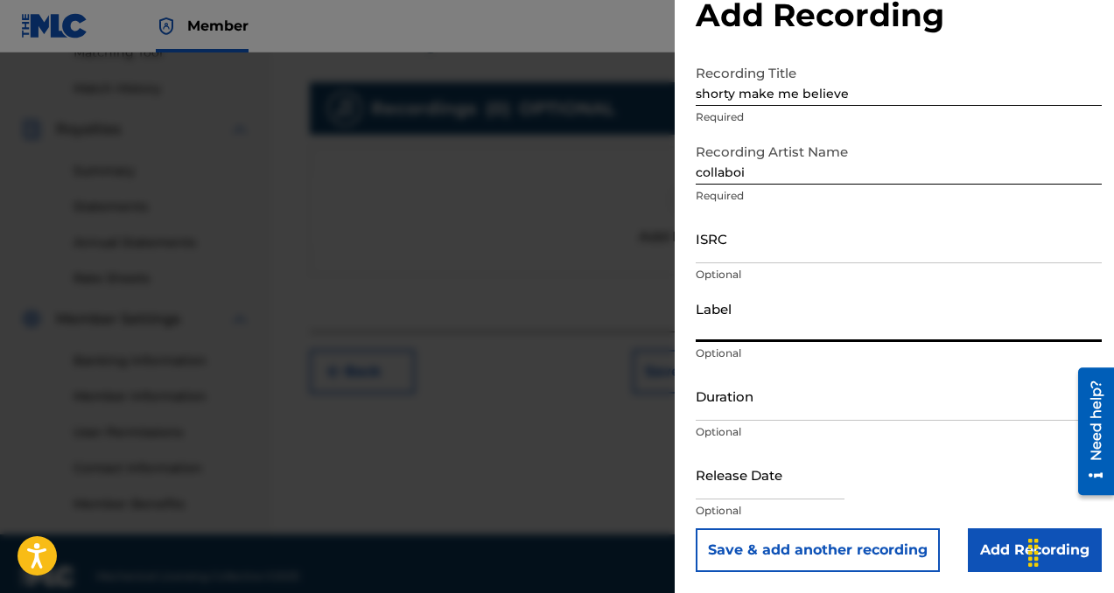
click at [756, 322] on input "Label" at bounding box center [899, 317] width 406 height 50
type input "collaboi muziclyfe llc"
click at [986, 553] on input "Add Recording" at bounding box center [1035, 551] width 134 height 44
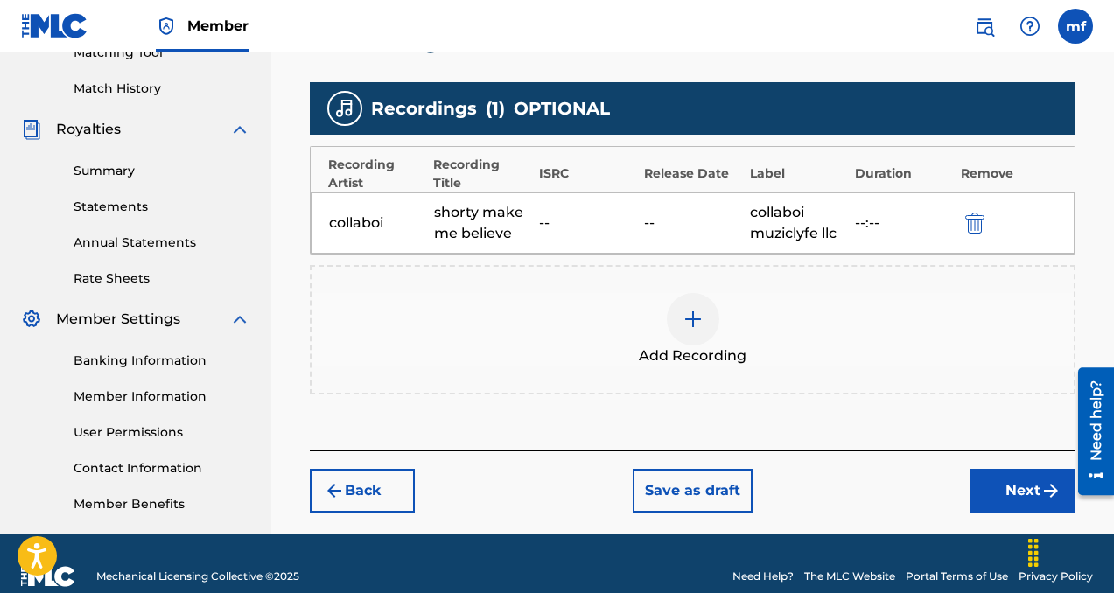
scroll to position [492, 0]
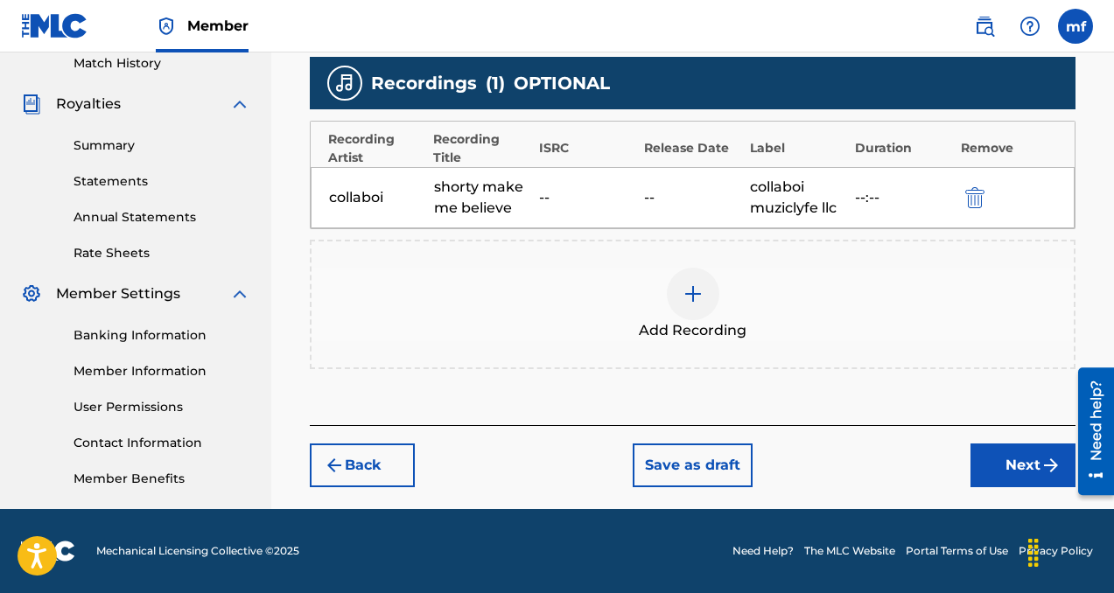
click at [1011, 482] on button "Next" at bounding box center [1022, 466] width 105 height 44
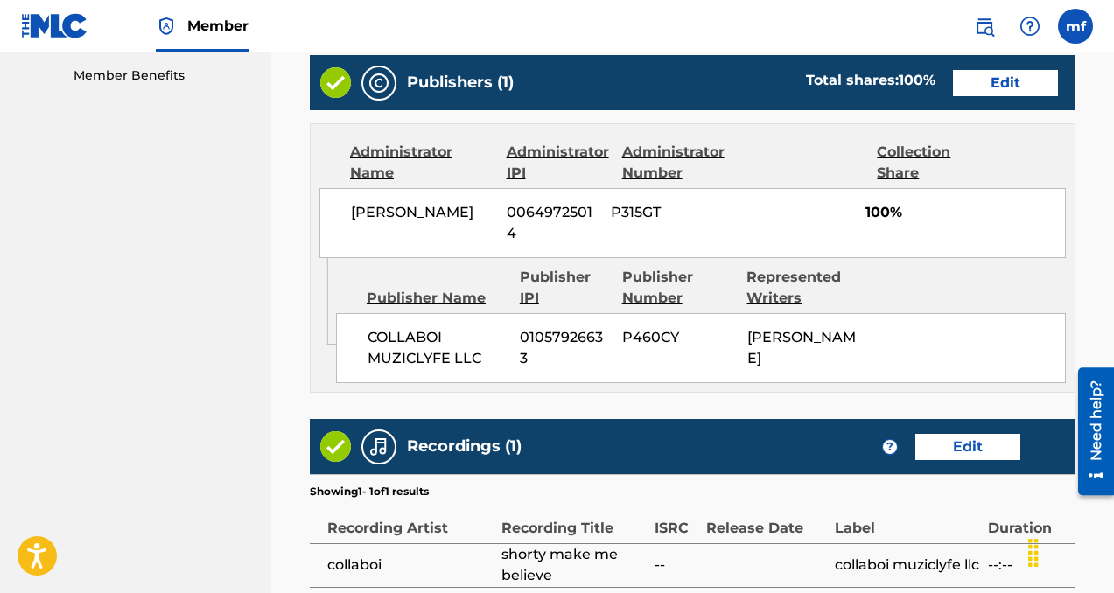
scroll to position [1080, 0]
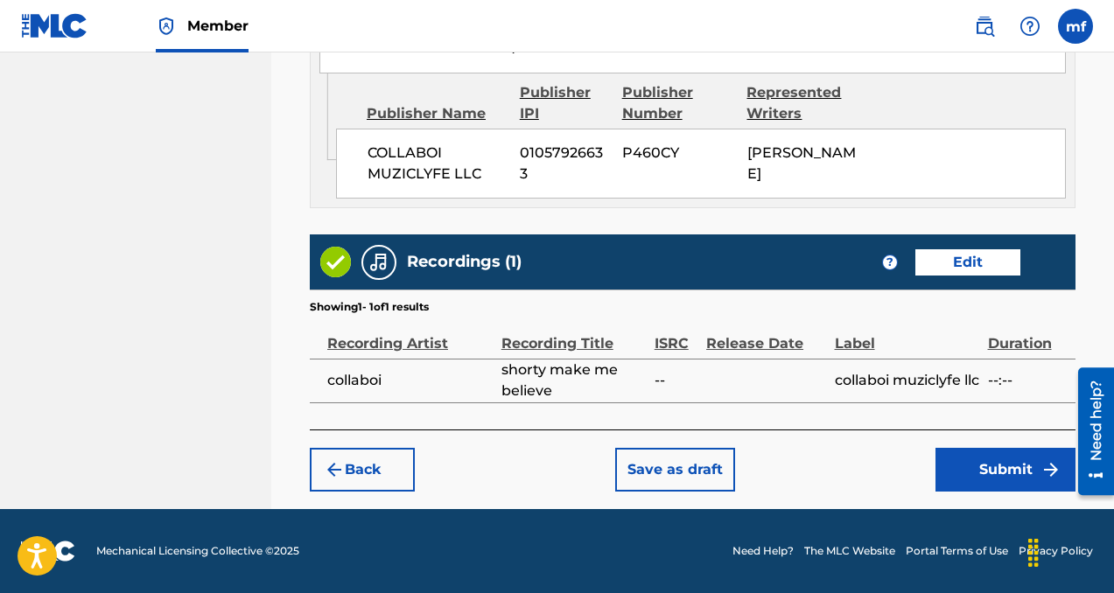
click at [956, 464] on button "Submit" at bounding box center [1005, 470] width 140 height 44
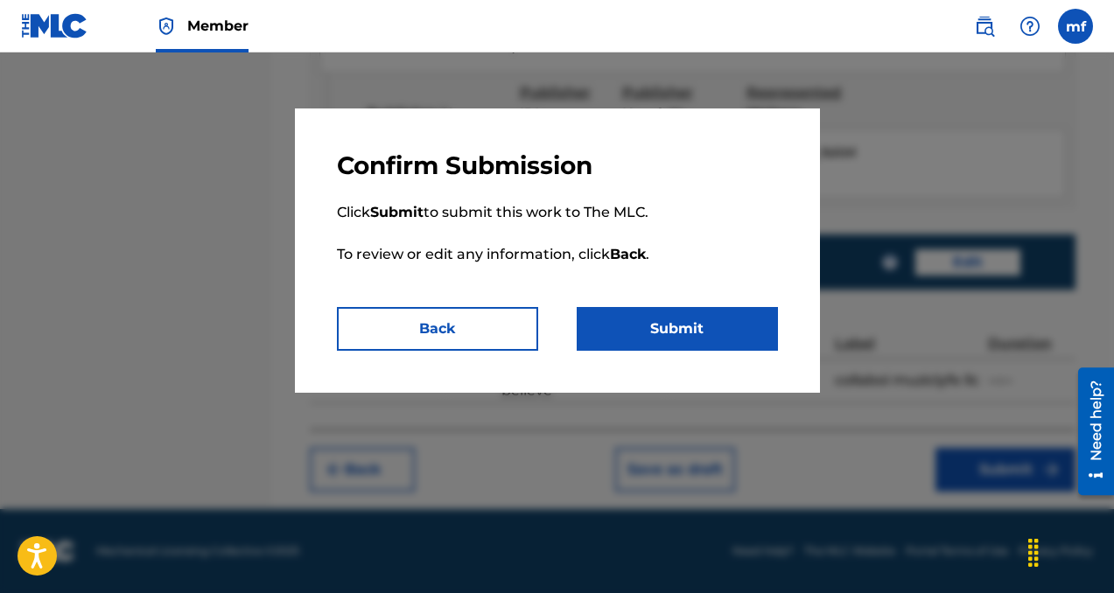
click at [605, 323] on button "Submit" at bounding box center [677, 329] width 201 height 44
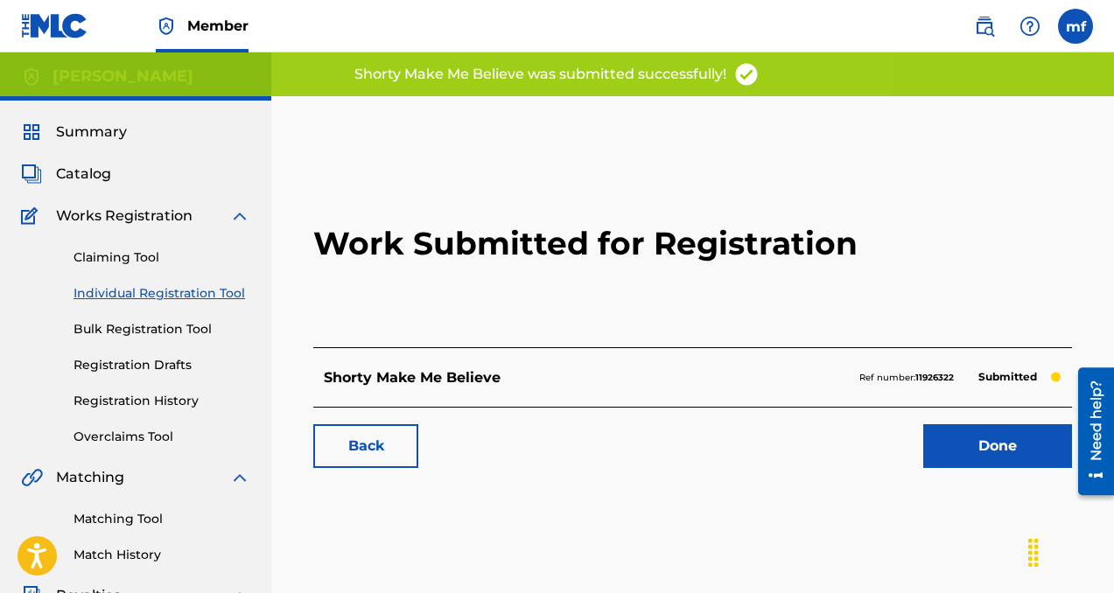
click at [966, 433] on link "Done" at bounding box center [997, 446] width 149 height 44
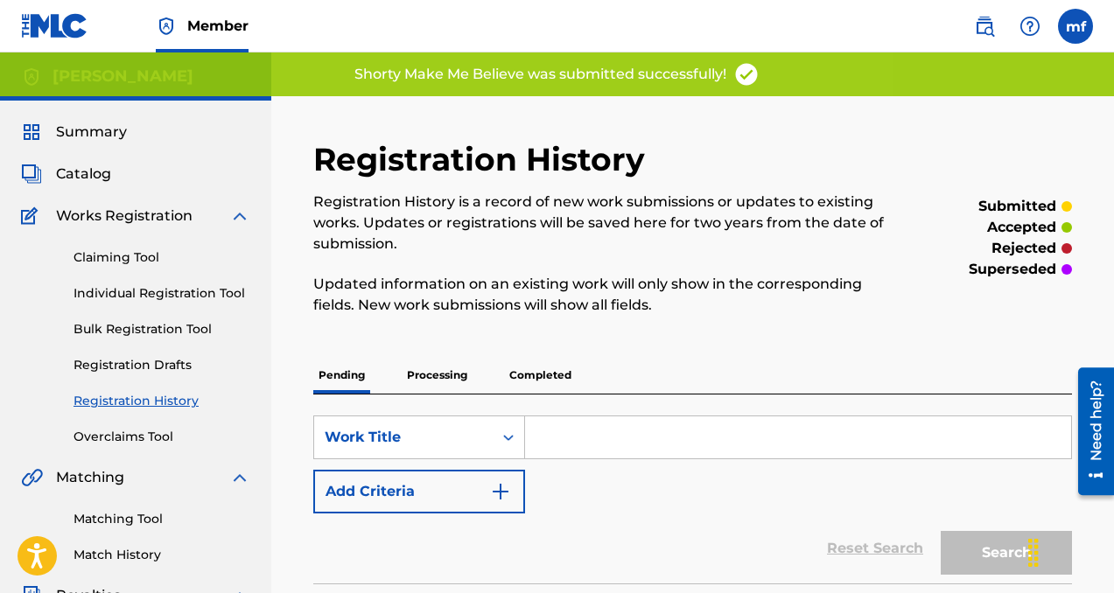
click at [222, 291] on link "Individual Registration Tool" at bounding box center [162, 293] width 177 height 18
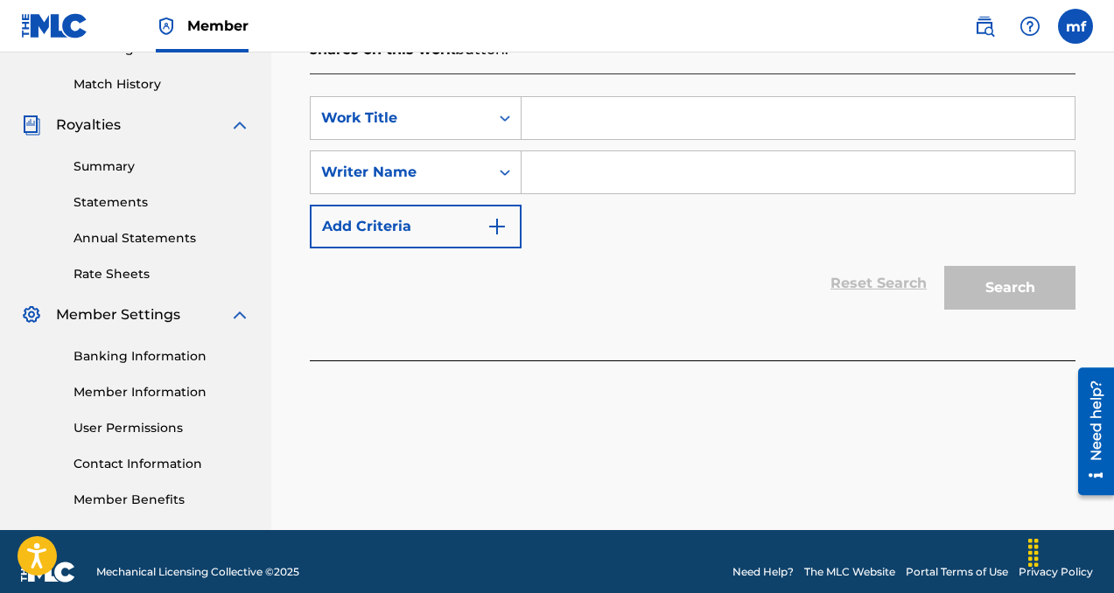
scroll to position [469, 0]
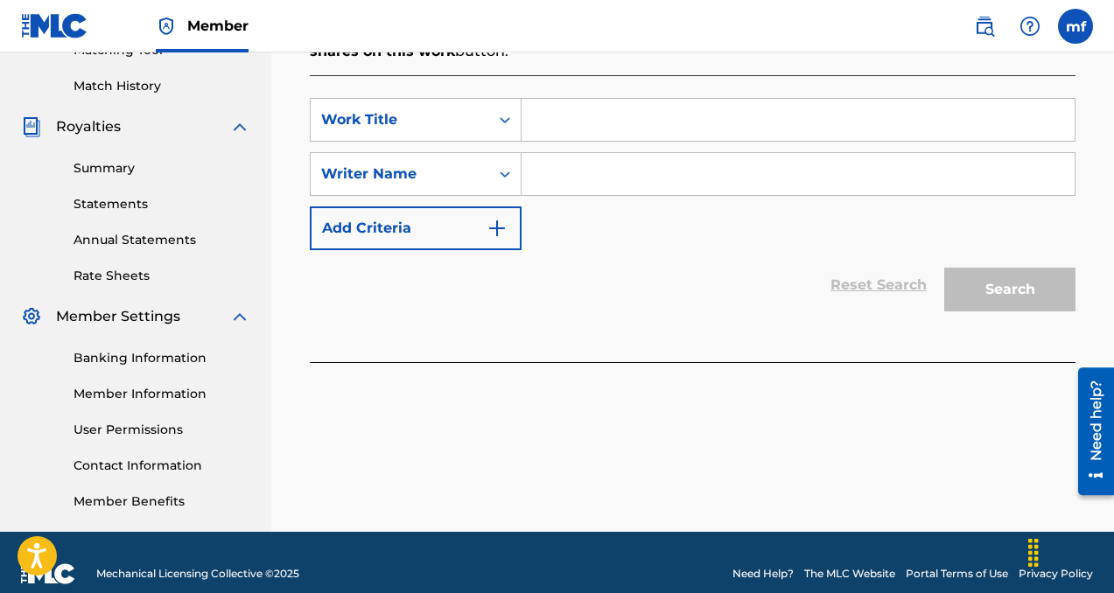
click at [595, 189] on input "Search Form" at bounding box center [798, 174] width 553 height 42
paste input "[PERSON_NAME]"
type input "[PERSON_NAME]"
click at [585, 130] on input "Search Form" at bounding box center [798, 120] width 553 height 42
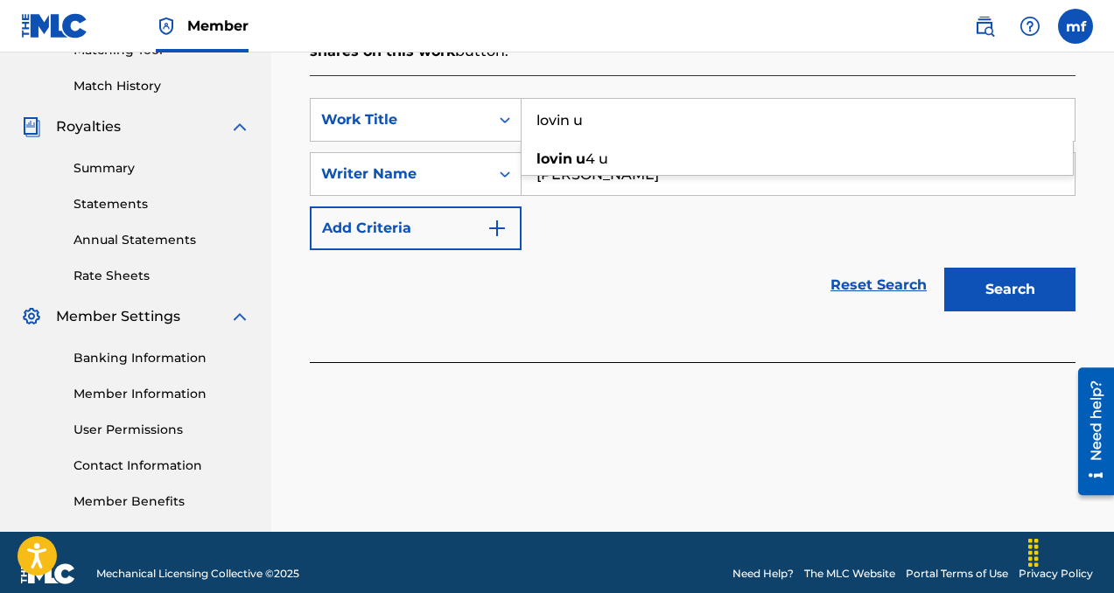
type input "lovin u"
click at [690, 288] on div "Reset Search Search" at bounding box center [693, 285] width 766 height 70
click at [979, 284] on button "Search" at bounding box center [1009, 290] width 131 height 44
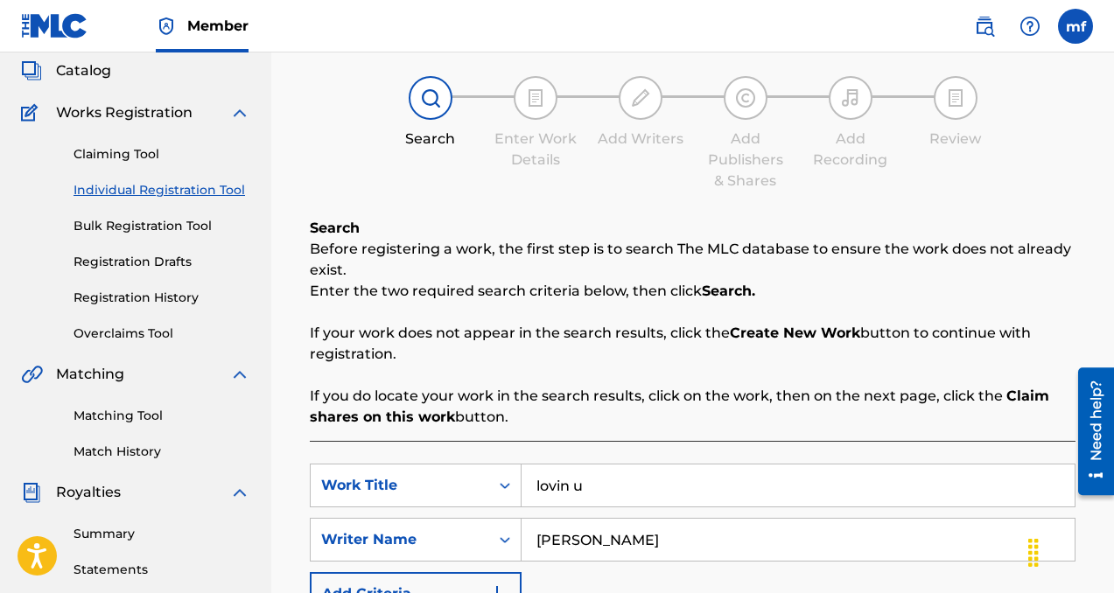
scroll to position [102, 0]
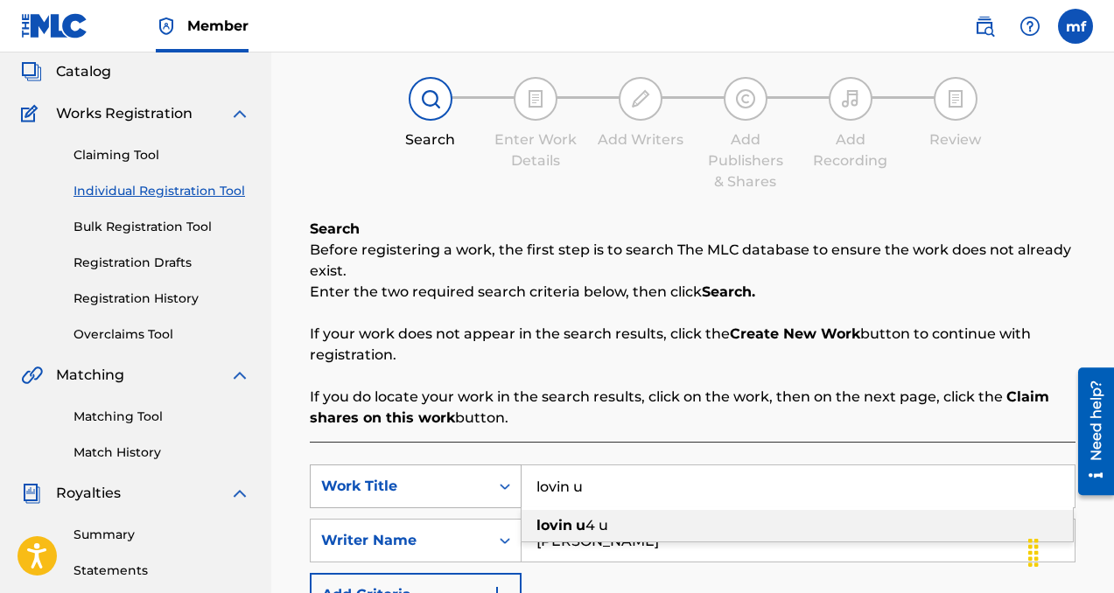
drag, startPoint x: 600, startPoint y: 488, endPoint x: 502, endPoint y: 480, distance: 98.4
click at [502, 480] on div "SearchWithCriteria2fe47474-ee1c-4e85-b5c3-ccce8ec69a94 Work Title lovin u lovin…" at bounding box center [693, 487] width 766 height 44
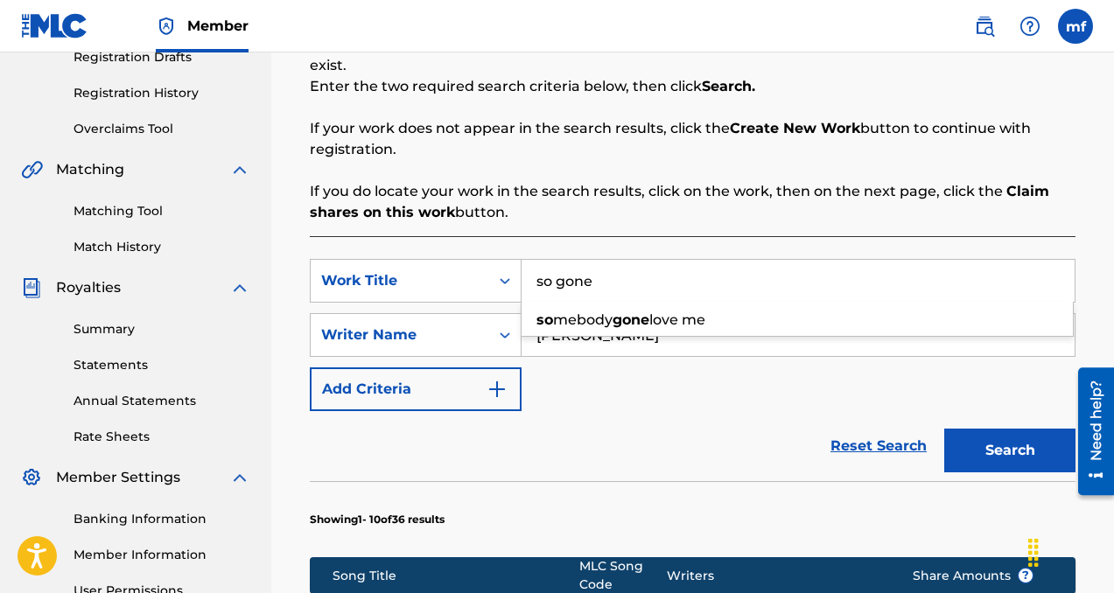
scroll to position [325, 0]
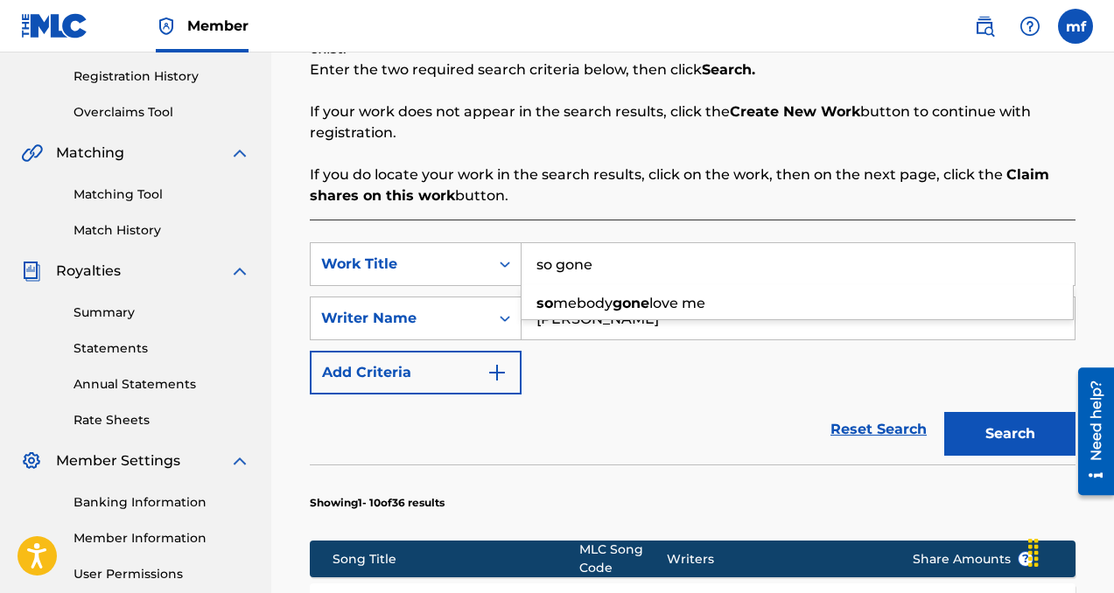
type input "so gone"
click at [677, 452] on div "Reset Search Search" at bounding box center [693, 430] width 766 height 70
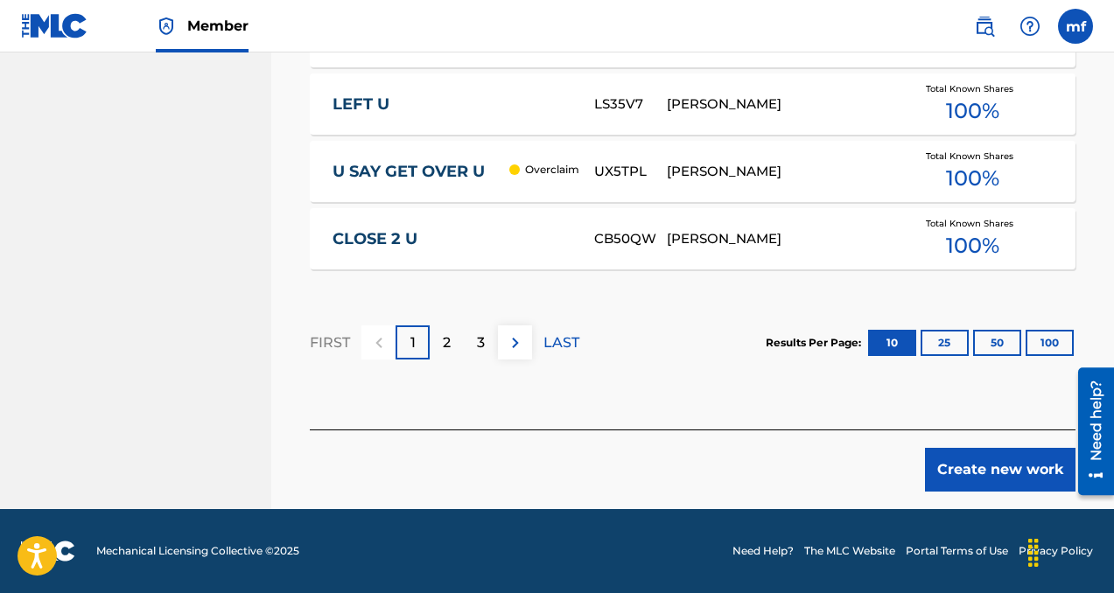
click at [948, 483] on button "Create new work" at bounding box center [1000, 470] width 151 height 44
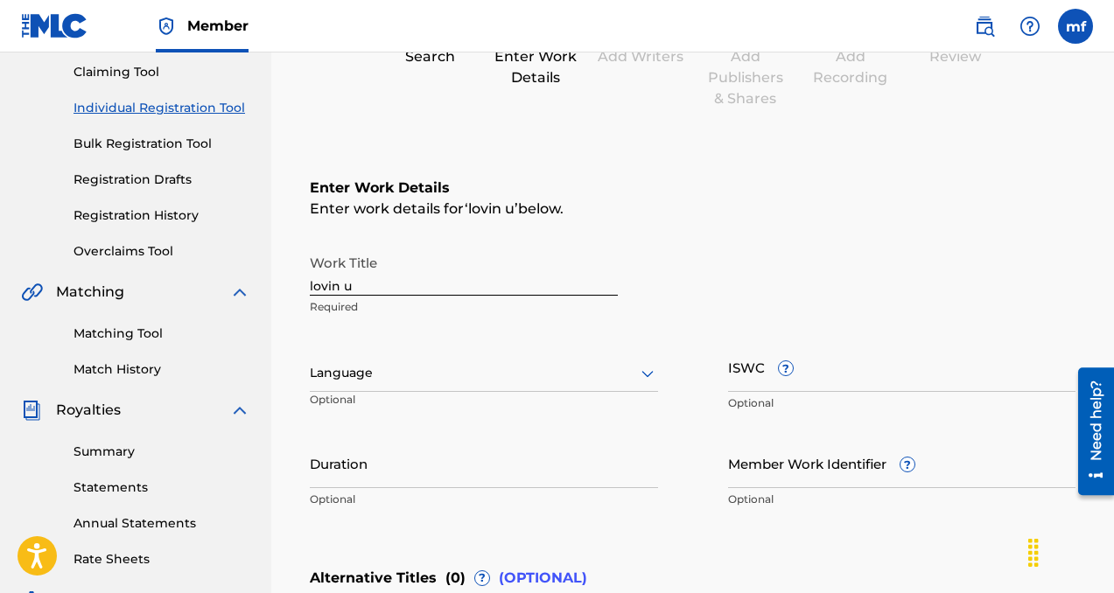
scroll to position [182, 0]
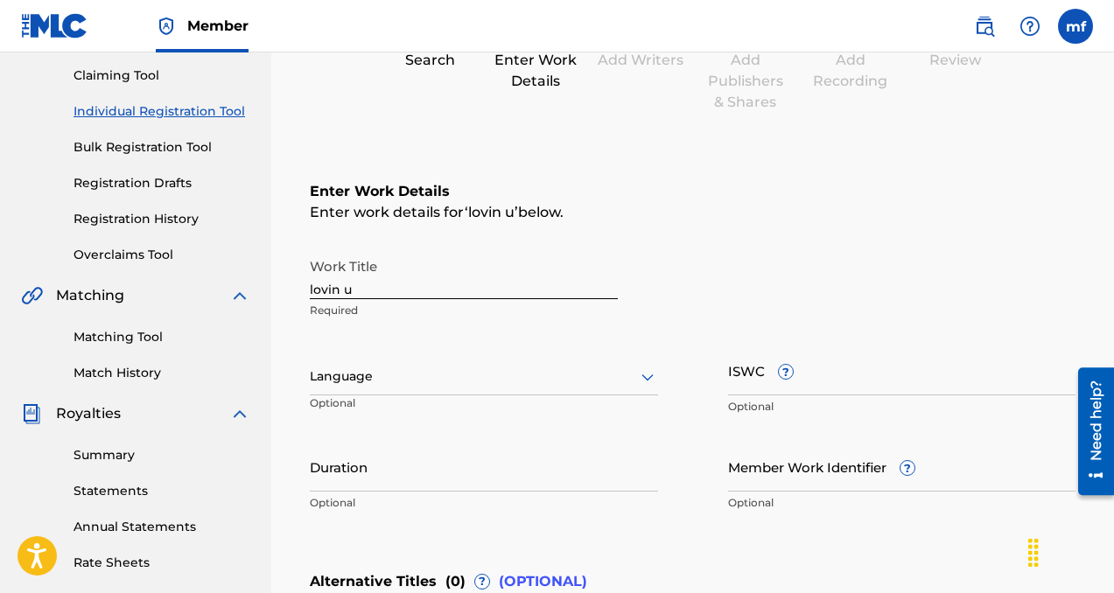
click at [427, 378] on div at bounding box center [484, 377] width 348 height 22
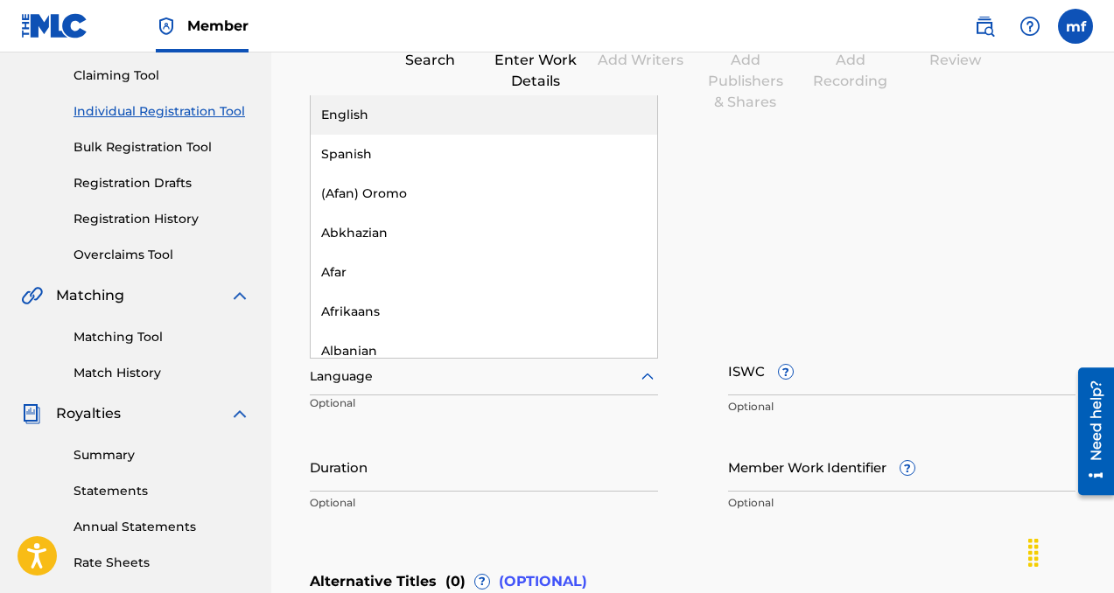
click at [344, 101] on div "English" at bounding box center [484, 114] width 347 height 39
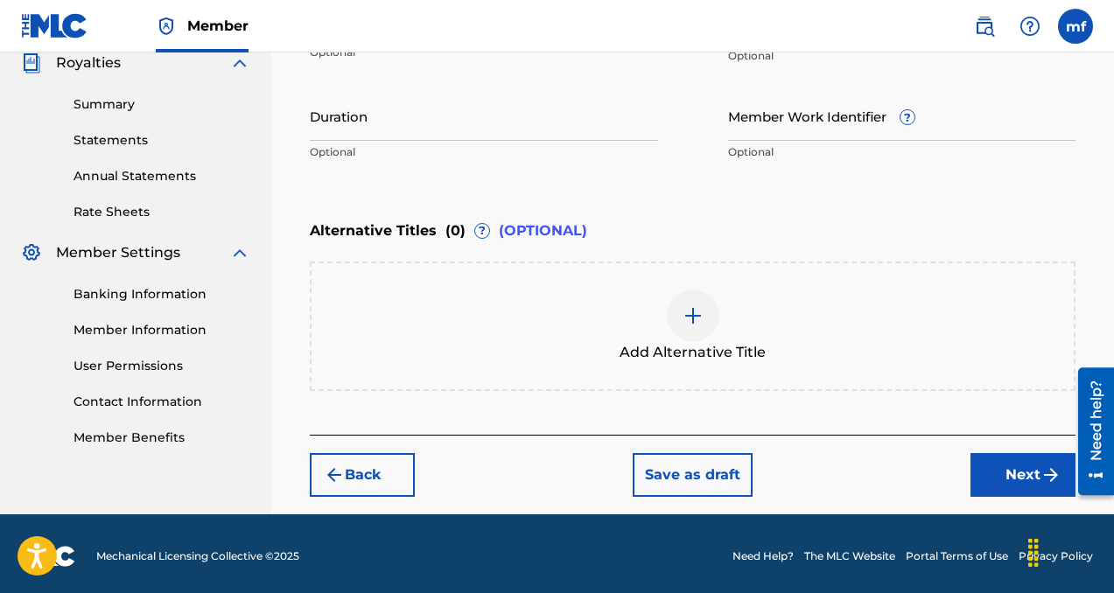
scroll to position [536, 0]
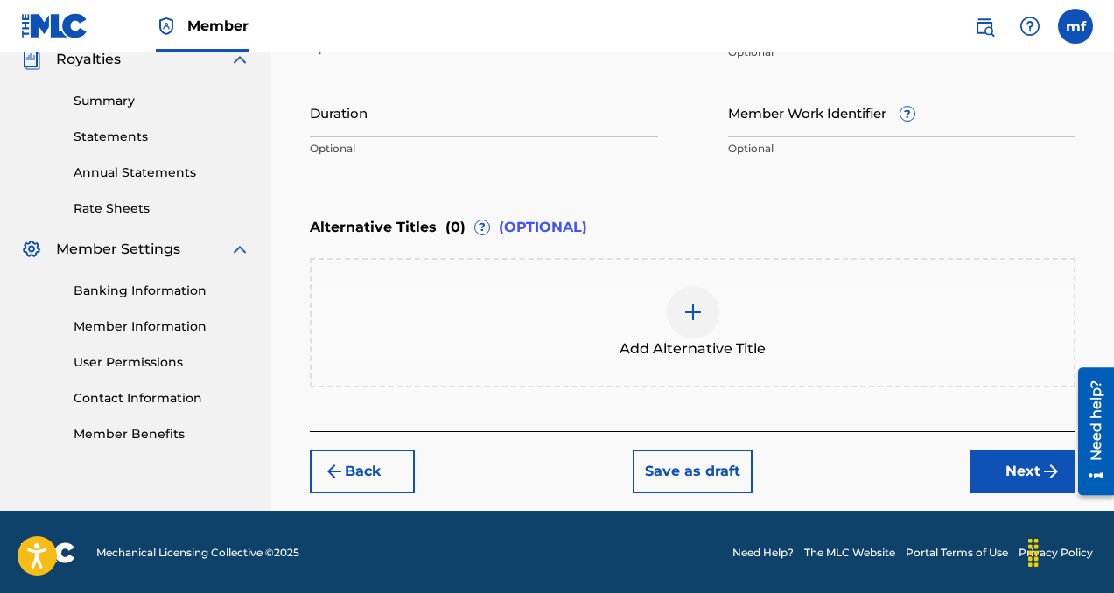
click at [1005, 474] on button "Next" at bounding box center [1022, 472] width 105 height 44
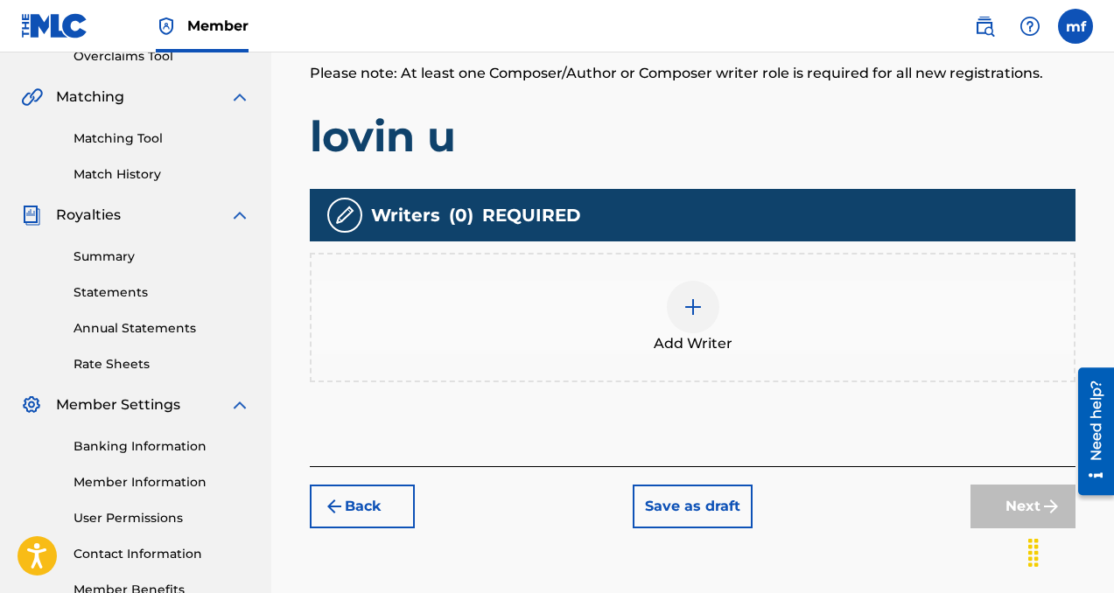
scroll to position [382, 0]
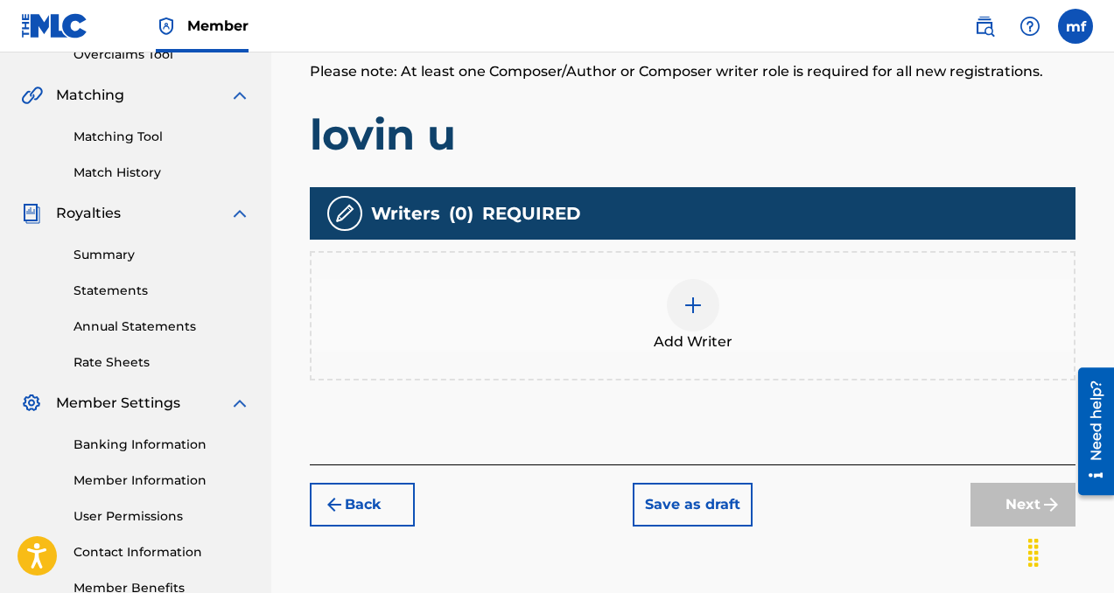
click at [695, 296] on img at bounding box center [693, 305] width 21 height 21
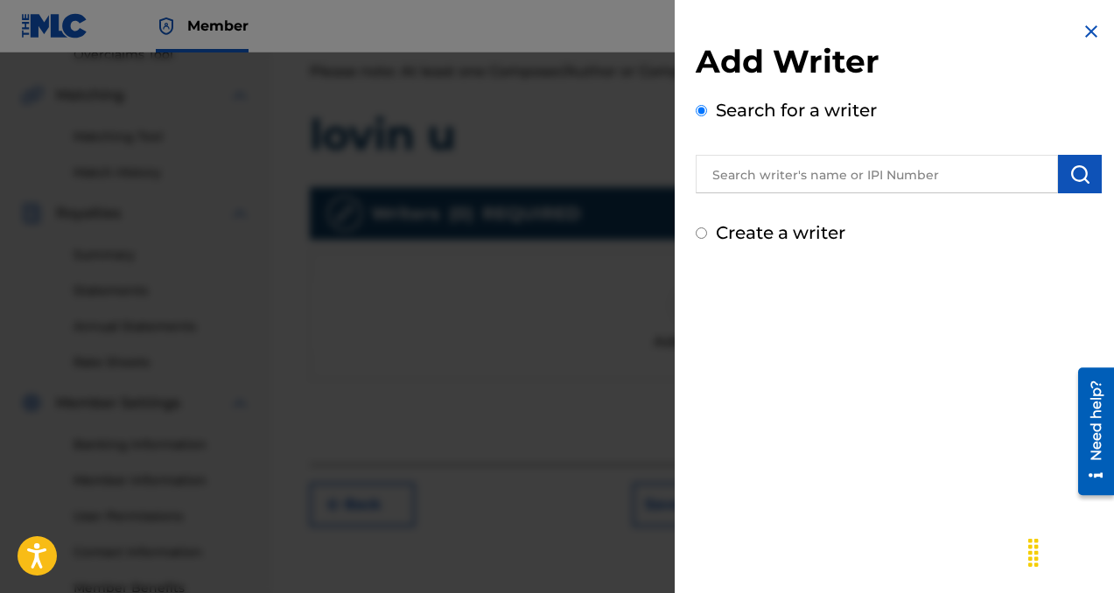
click at [760, 177] on input "text" at bounding box center [877, 174] width 362 height 39
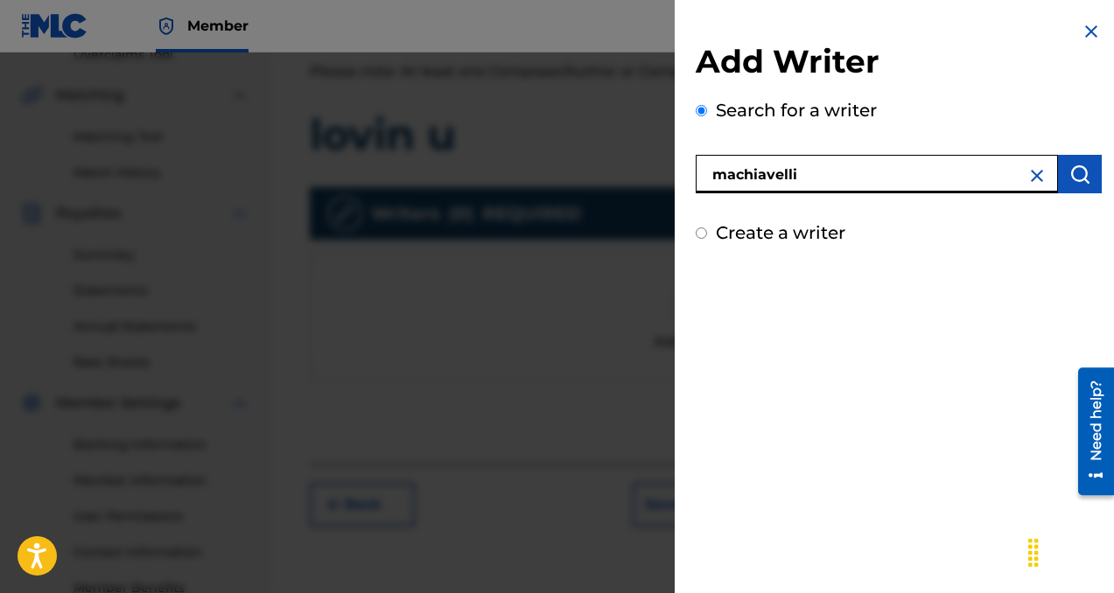
type input "machiavelli"
click at [1082, 170] on img "submit" at bounding box center [1079, 174] width 21 height 21
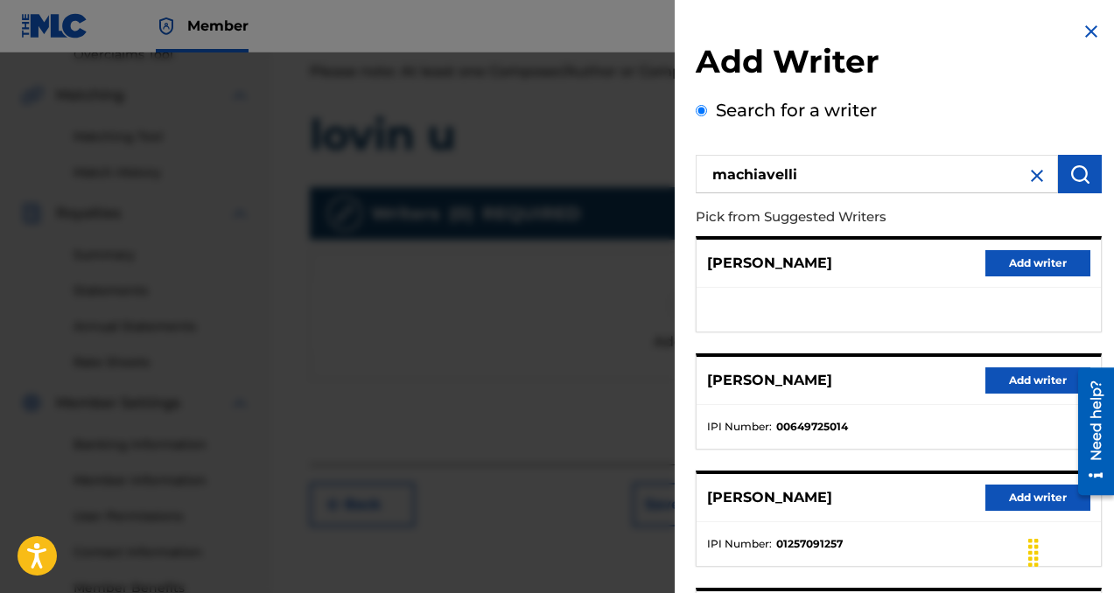
click at [995, 388] on button "Add writer" at bounding box center [1037, 381] width 105 height 26
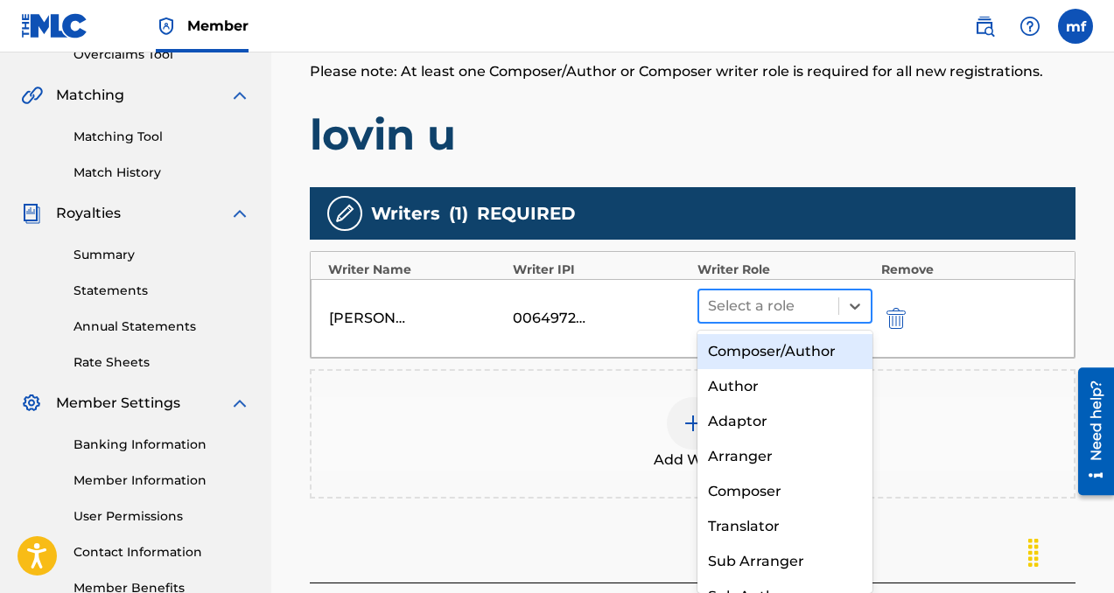
click at [776, 304] on div at bounding box center [769, 306] width 122 height 25
click at [776, 358] on div "Composer/Author" at bounding box center [784, 351] width 175 height 35
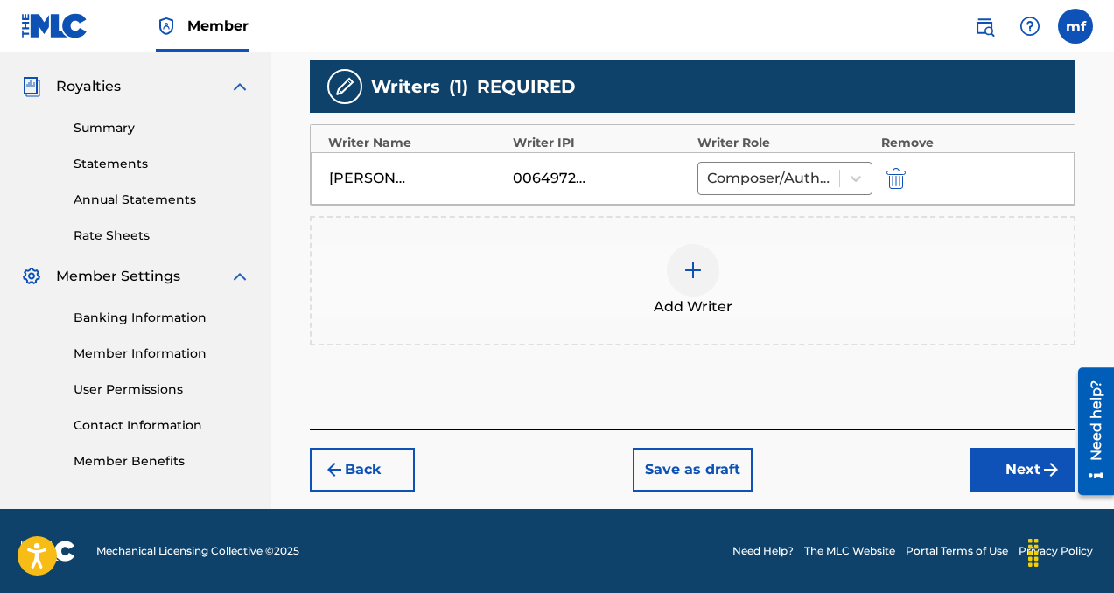
click at [996, 463] on button "Next" at bounding box center [1022, 470] width 105 height 44
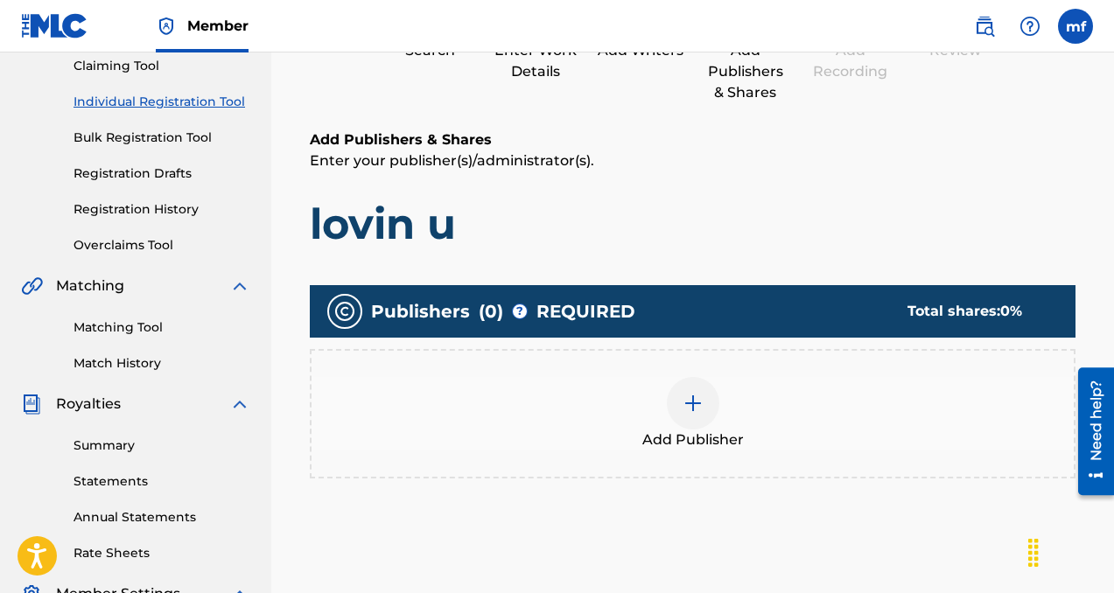
scroll to position [207, 0]
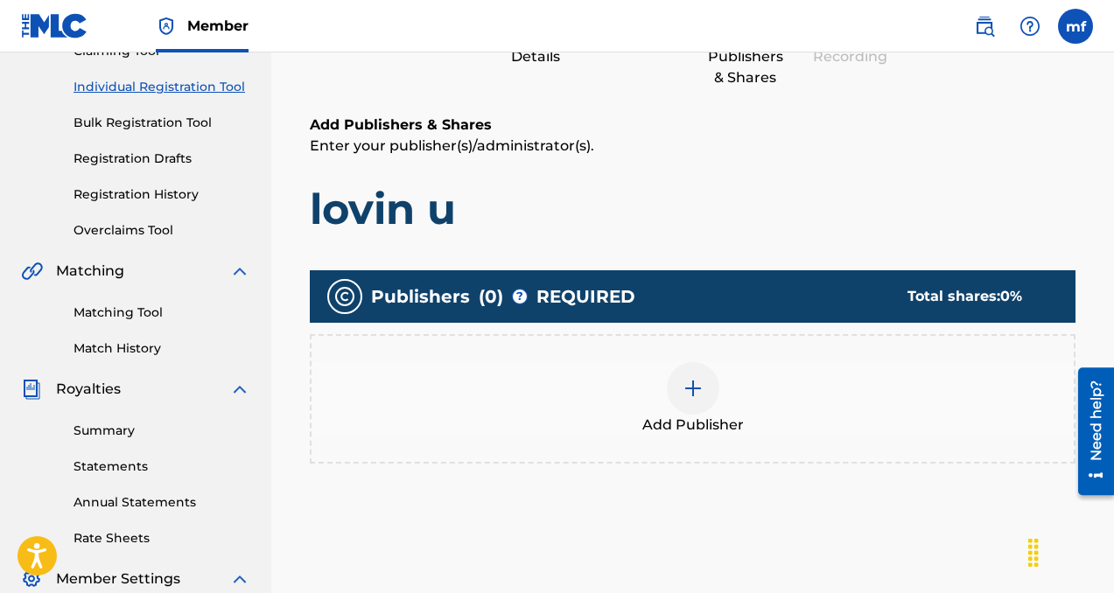
click at [702, 396] on img at bounding box center [693, 388] width 21 height 21
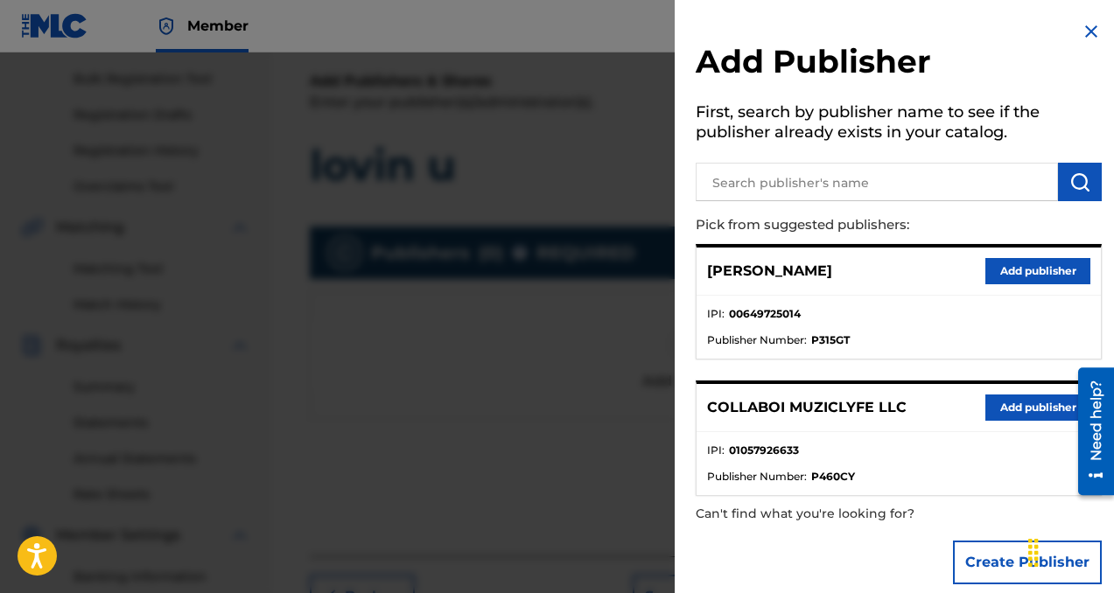
scroll to position [270, 0]
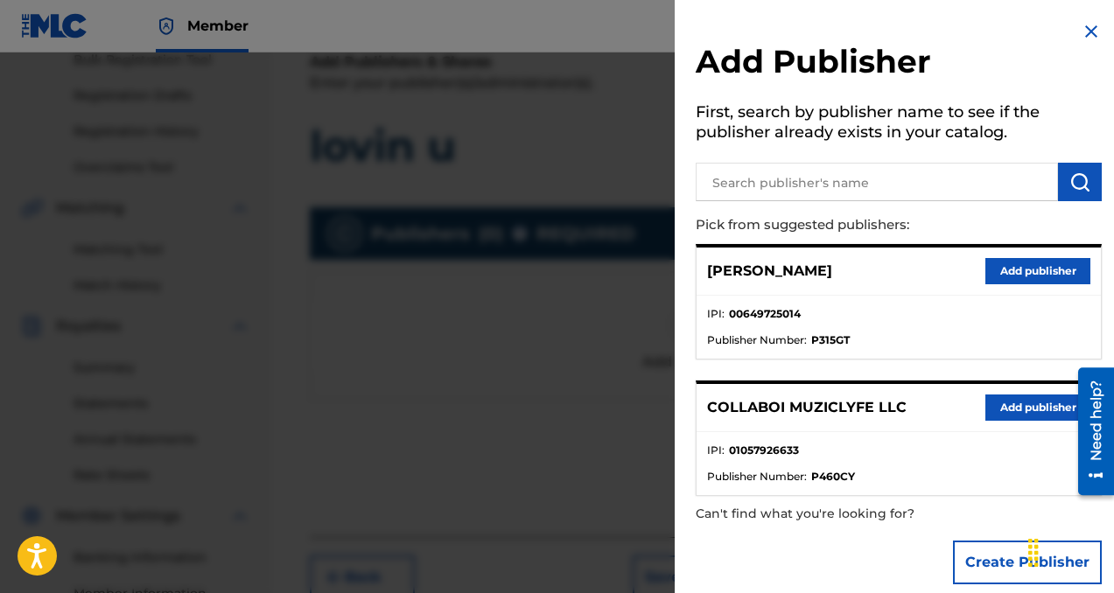
click at [991, 415] on button "Add publisher" at bounding box center [1037, 408] width 105 height 26
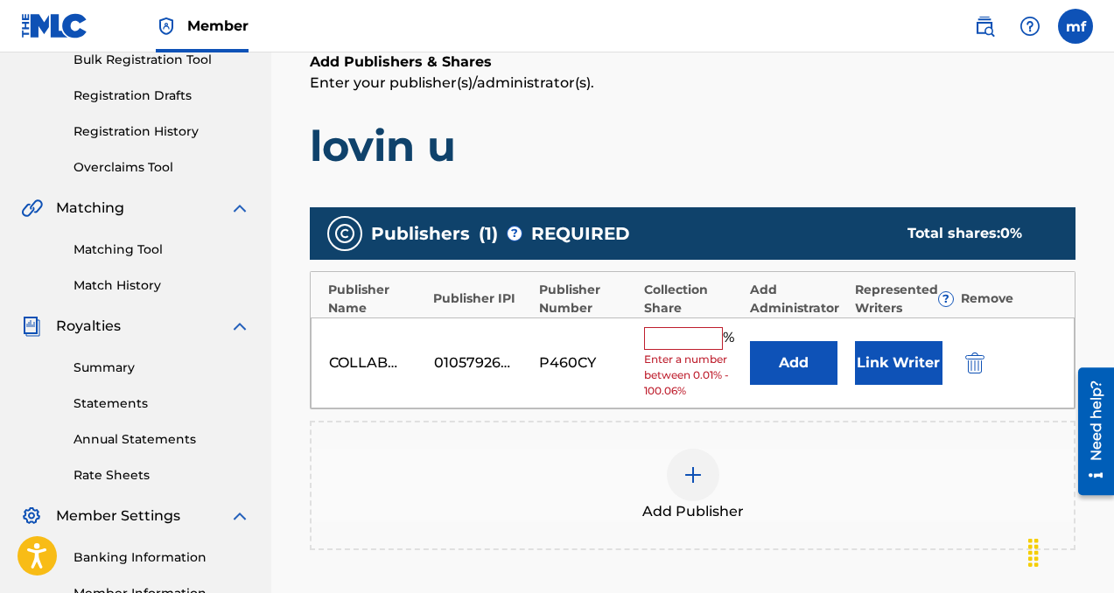
click at [649, 339] on input "text" at bounding box center [683, 338] width 79 height 23
click at [660, 342] on input "text" at bounding box center [683, 338] width 79 height 23
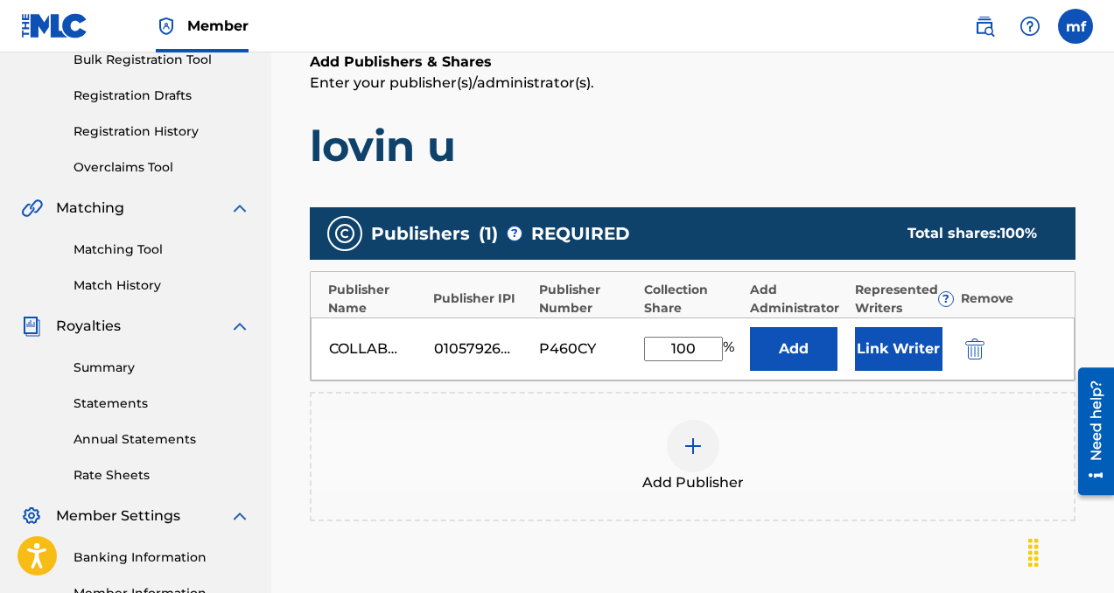
type input "100"
click at [774, 362] on button "Add" at bounding box center [794, 349] width 88 height 44
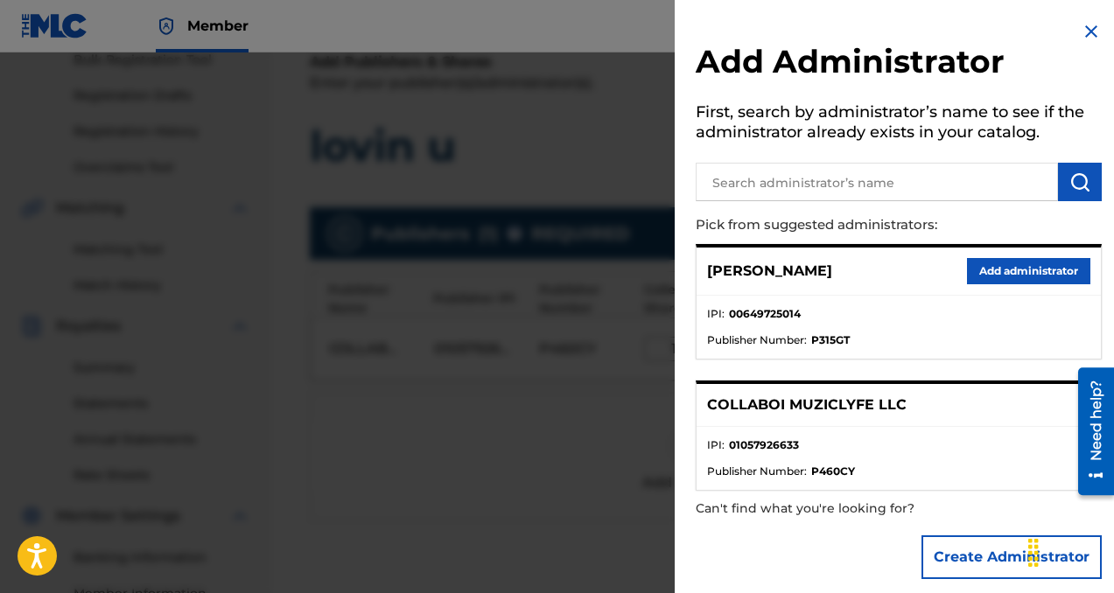
click at [991, 276] on button "Add administrator" at bounding box center [1028, 271] width 123 height 26
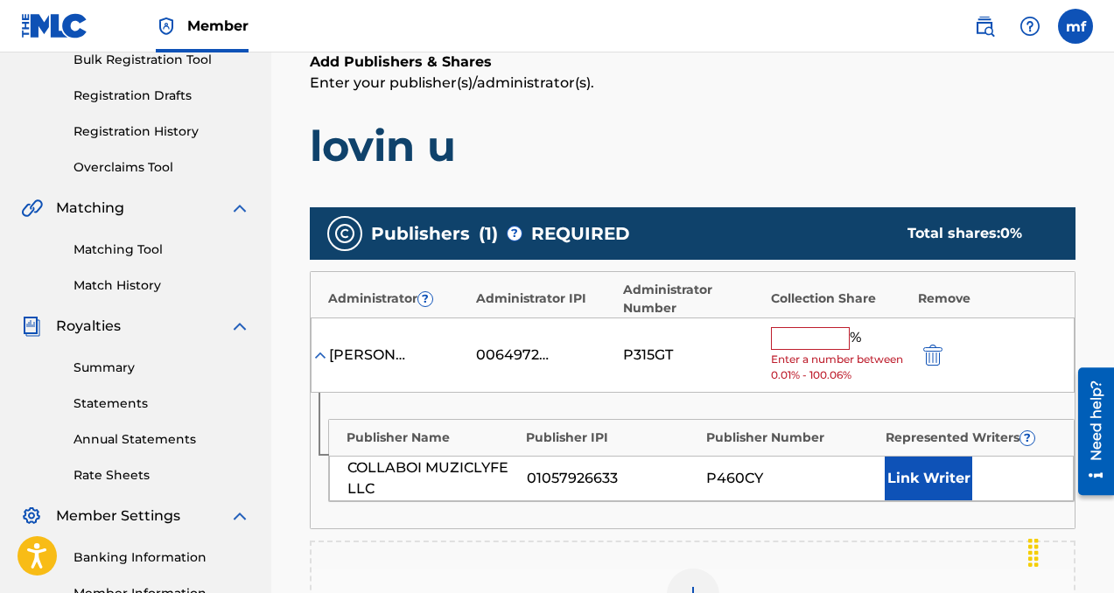
click at [830, 352] on span "Enter a number between 0.01% - 100.06%" at bounding box center [840, 368] width 138 height 32
click at [830, 334] on input "text" at bounding box center [810, 338] width 79 height 23
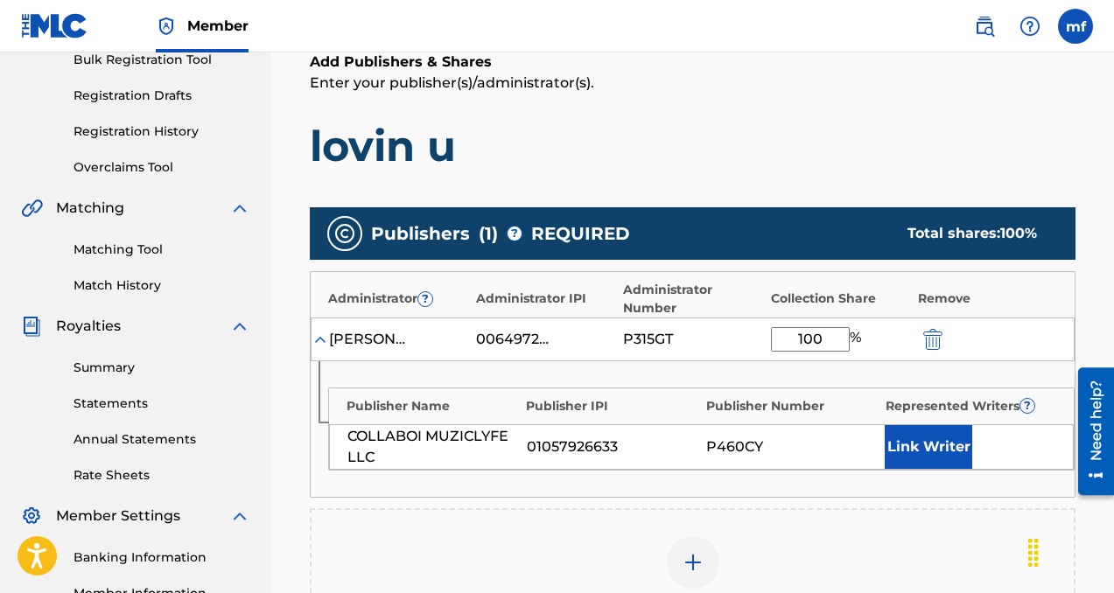
type input "100"
click at [914, 435] on button "Link Writer" at bounding box center [929, 447] width 88 height 44
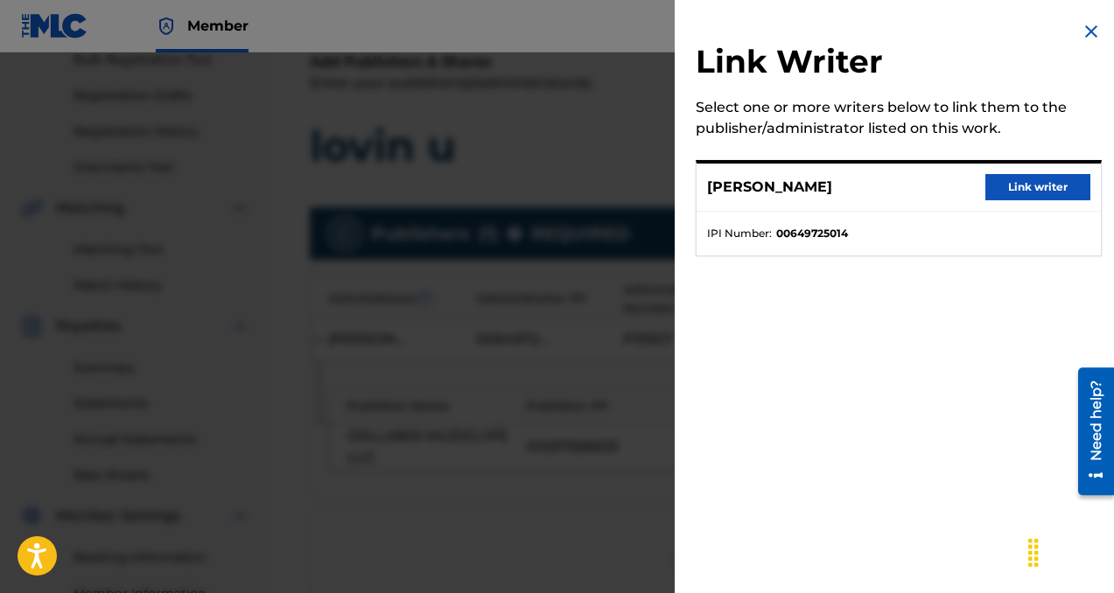
click at [1016, 187] on button "Link writer" at bounding box center [1037, 187] width 105 height 26
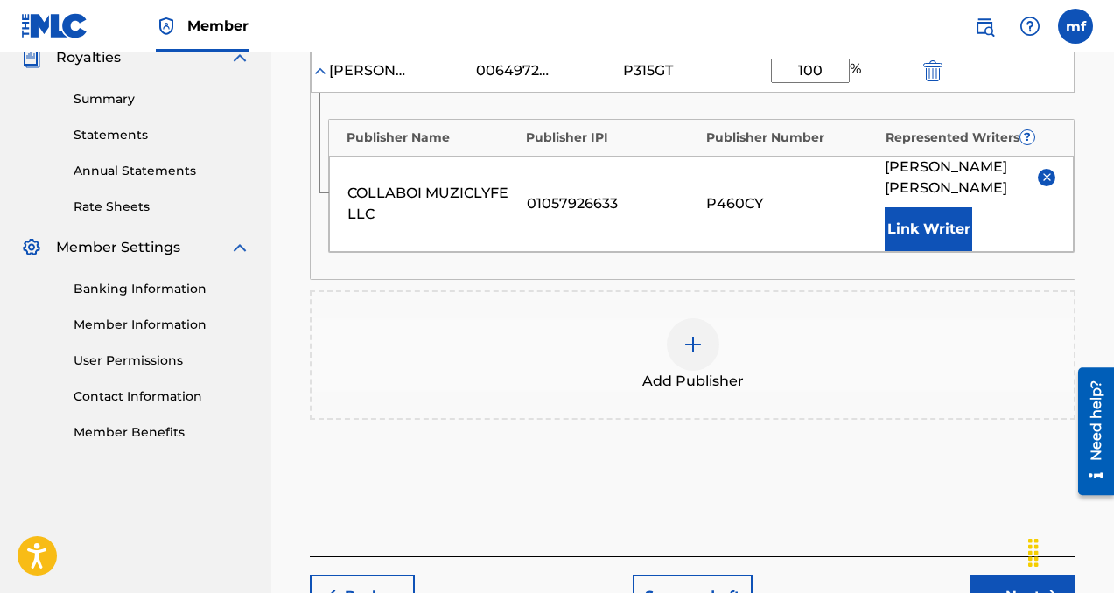
scroll to position [617, 0]
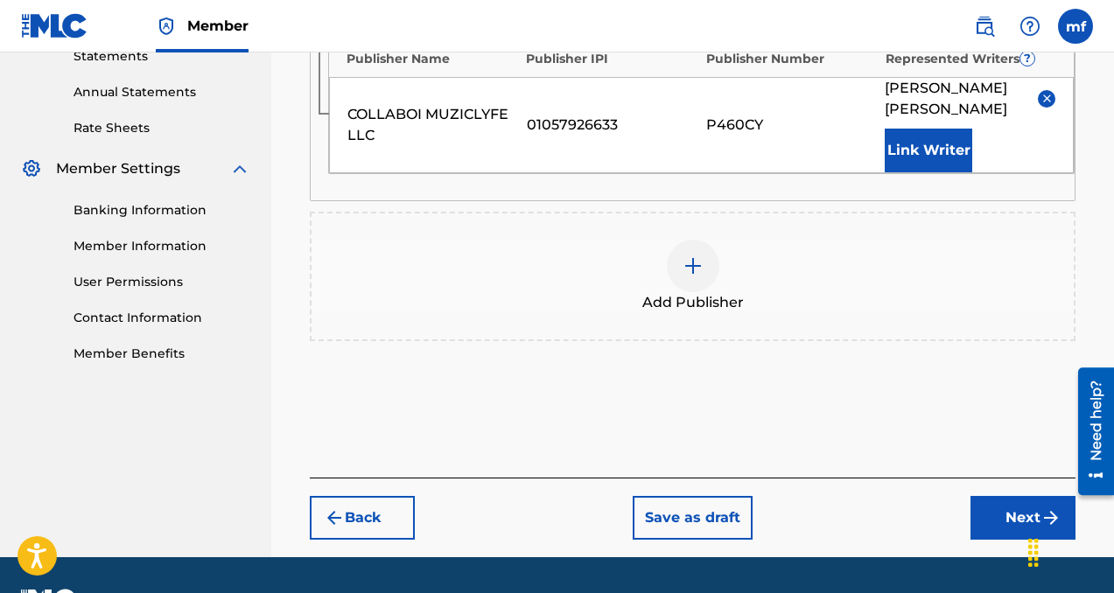
click at [989, 514] on button "Next" at bounding box center [1022, 518] width 105 height 44
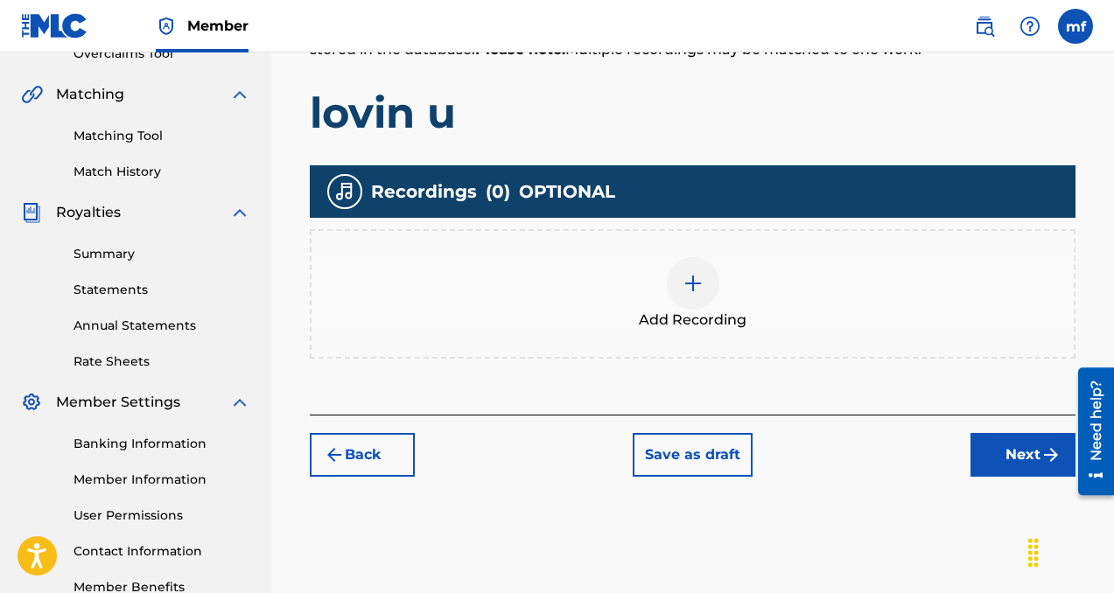
scroll to position [382, 0]
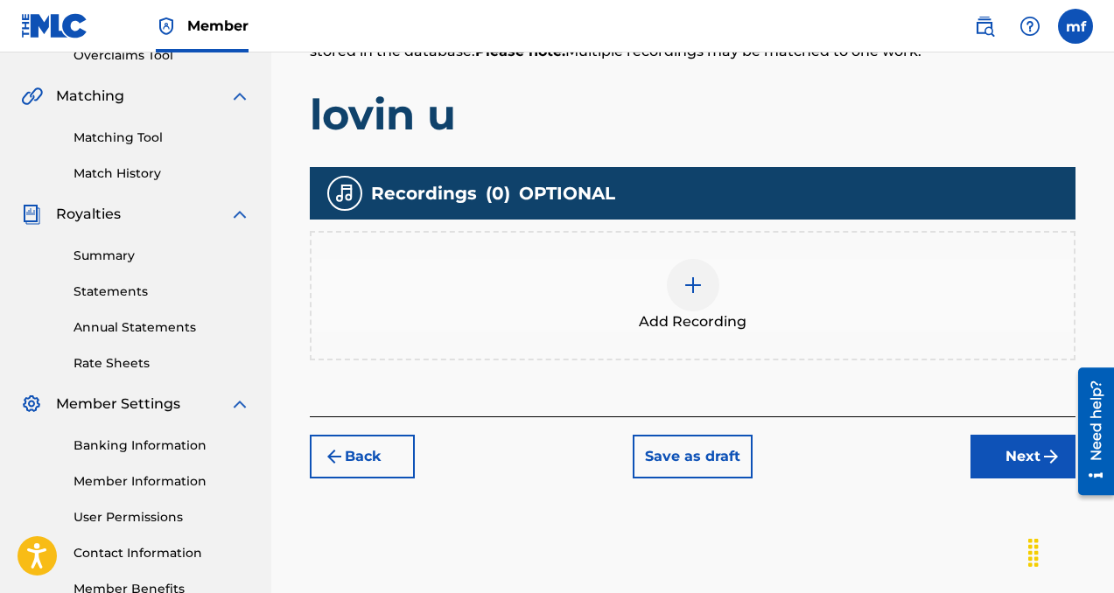
click at [683, 293] on img at bounding box center [693, 285] width 21 height 21
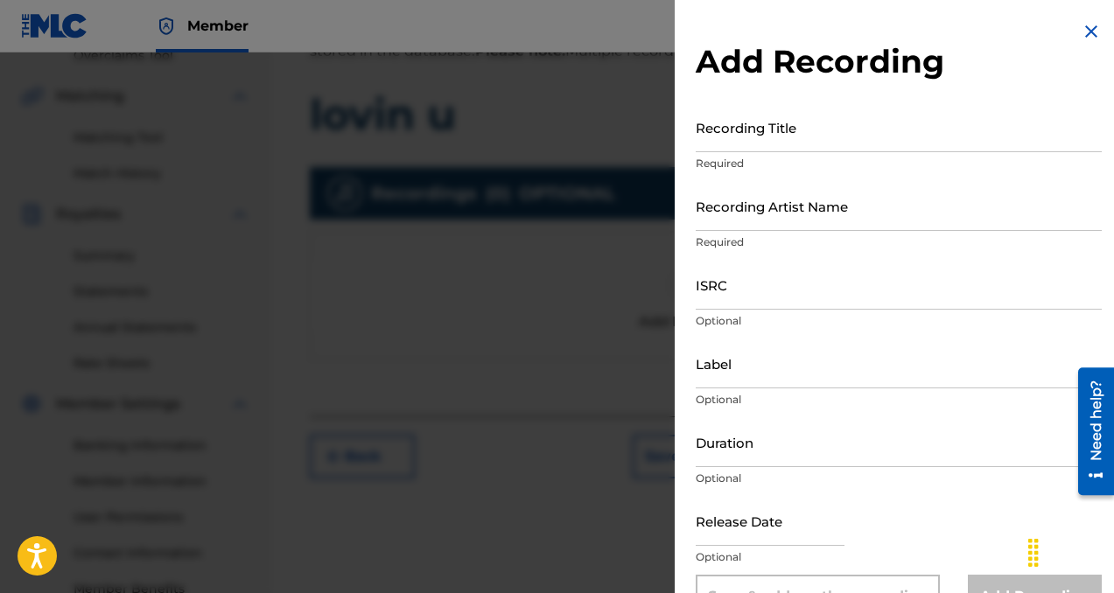
click at [800, 135] on input "Recording Title" at bounding box center [899, 127] width 406 height 50
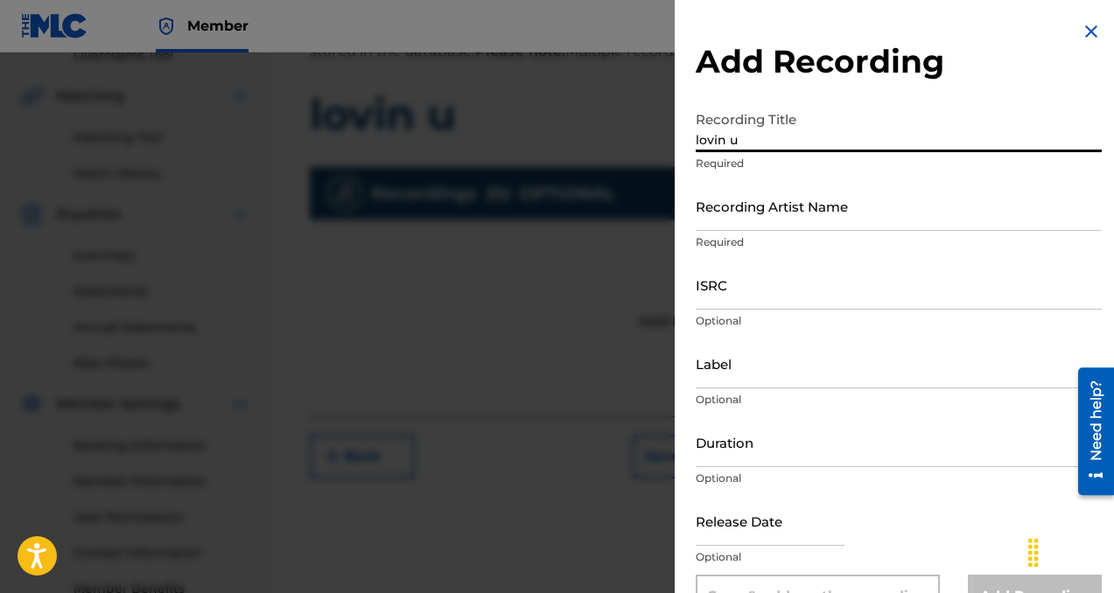
type input "lovin u"
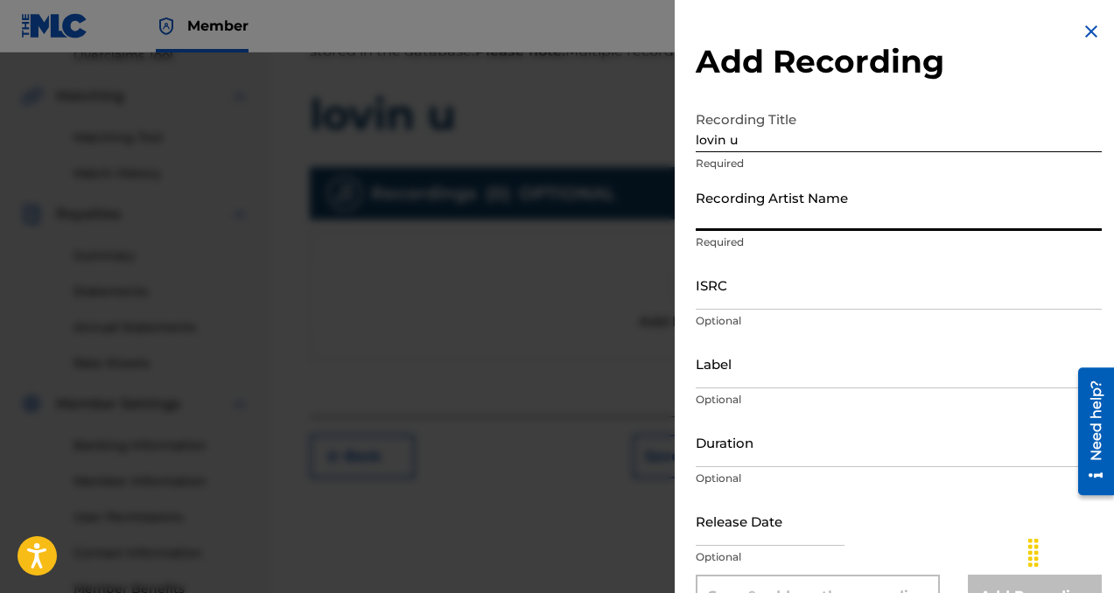
click at [841, 214] on input "Recording Artist Name" at bounding box center [899, 206] width 406 height 50
type input "collaboi"
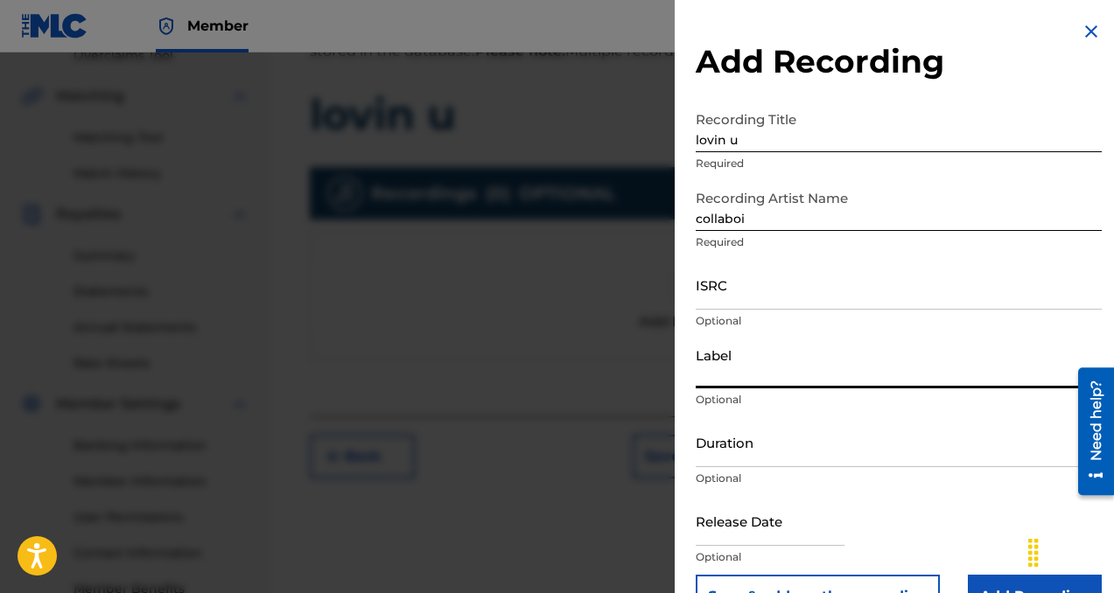
click at [838, 367] on input "Label" at bounding box center [899, 364] width 406 height 50
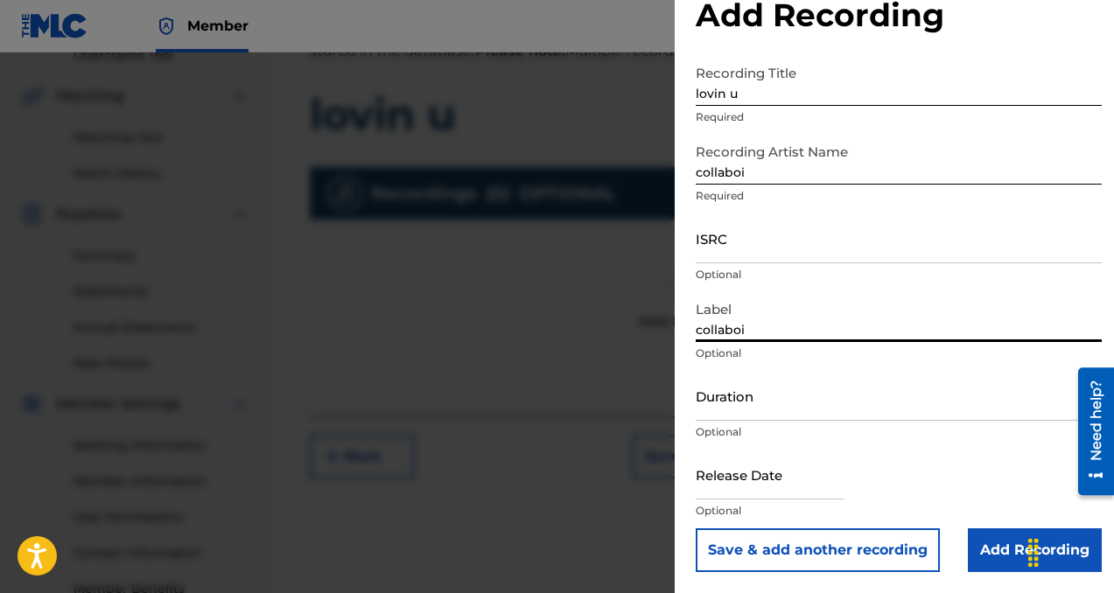
type input "collaboi"
click at [972, 553] on input "Add Recording" at bounding box center [1035, 551] width 134 height 44
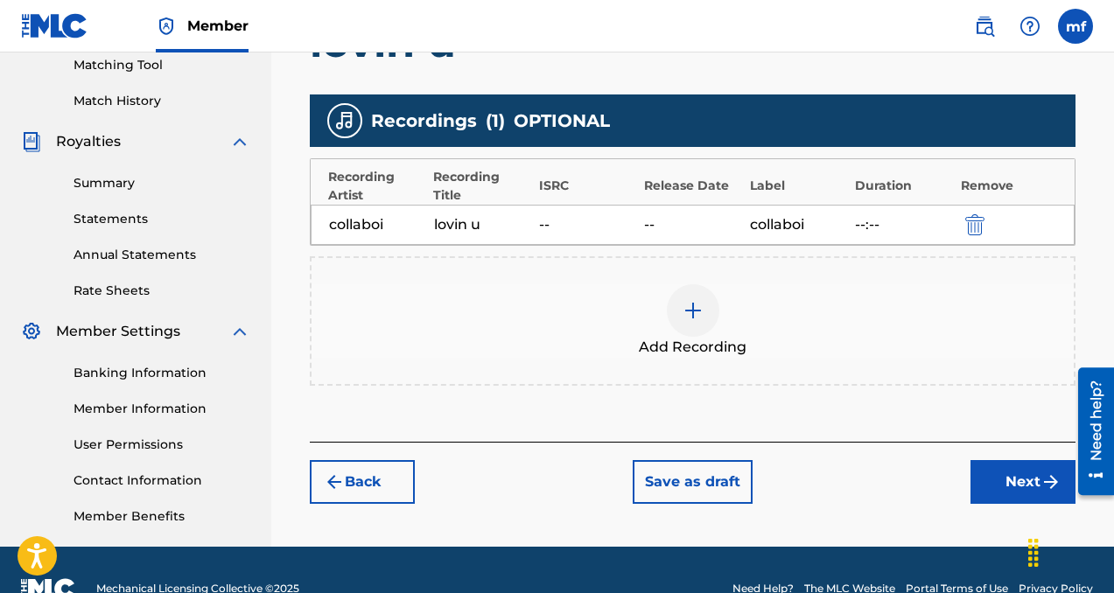
scroll to position [456, 0]
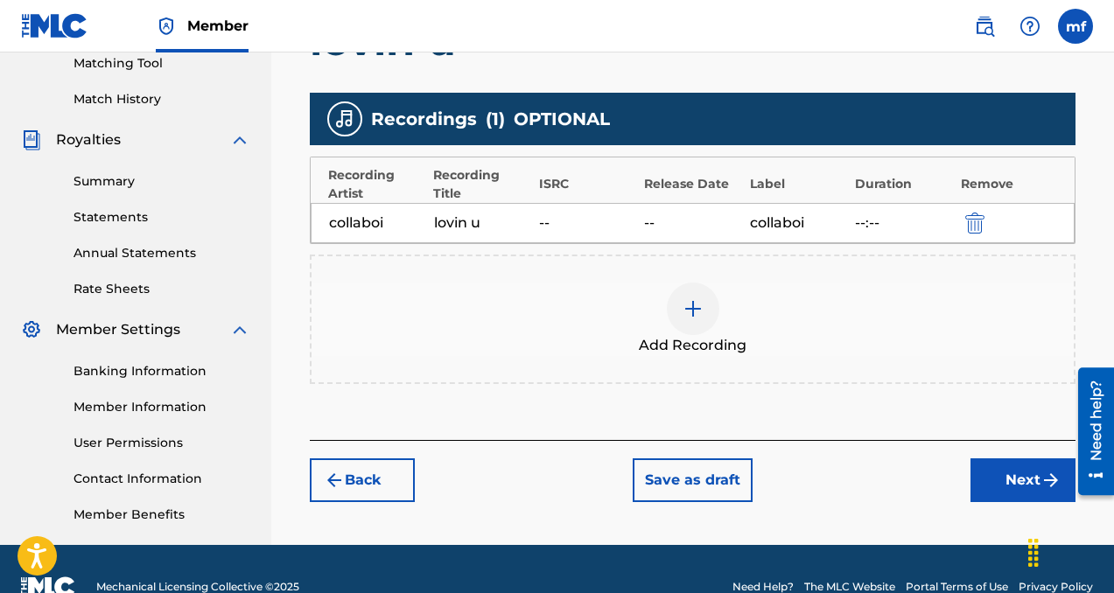
click at [991, 480] on button "Next" at bounding box center [1022, 481] width 105 height 44
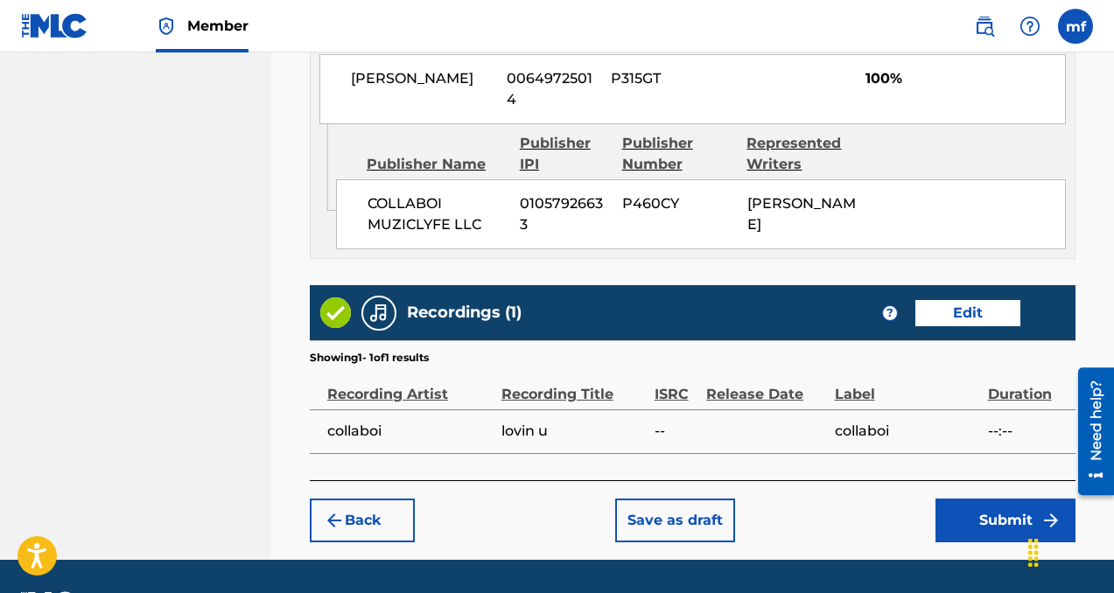
scroll to position [1080, 0]
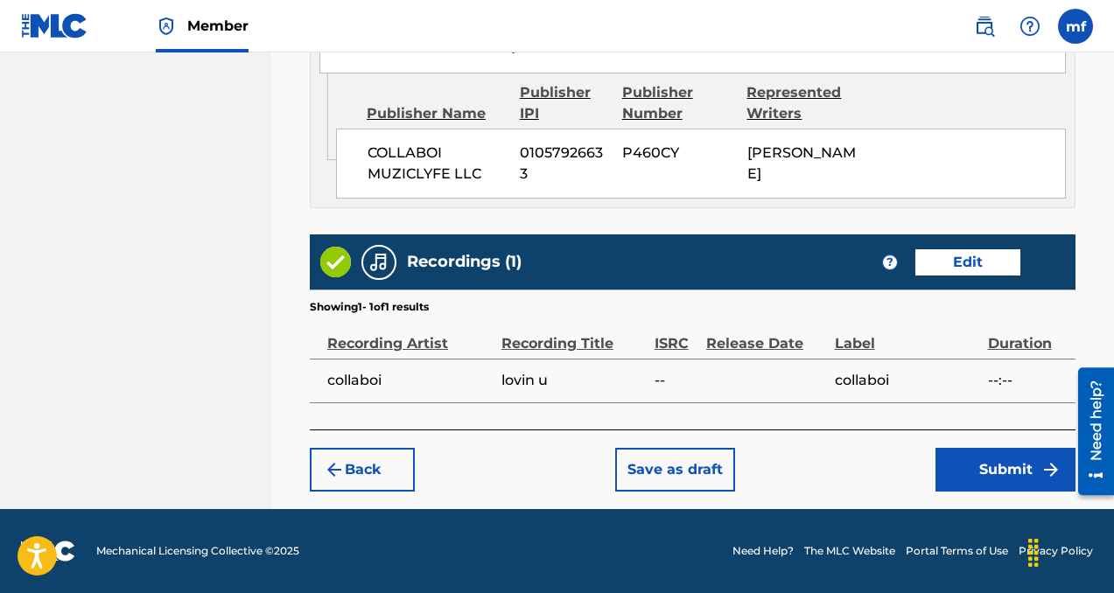
click at [948, 466] on button "Submit" at bounding box center [1005, 470] width 140 height 44
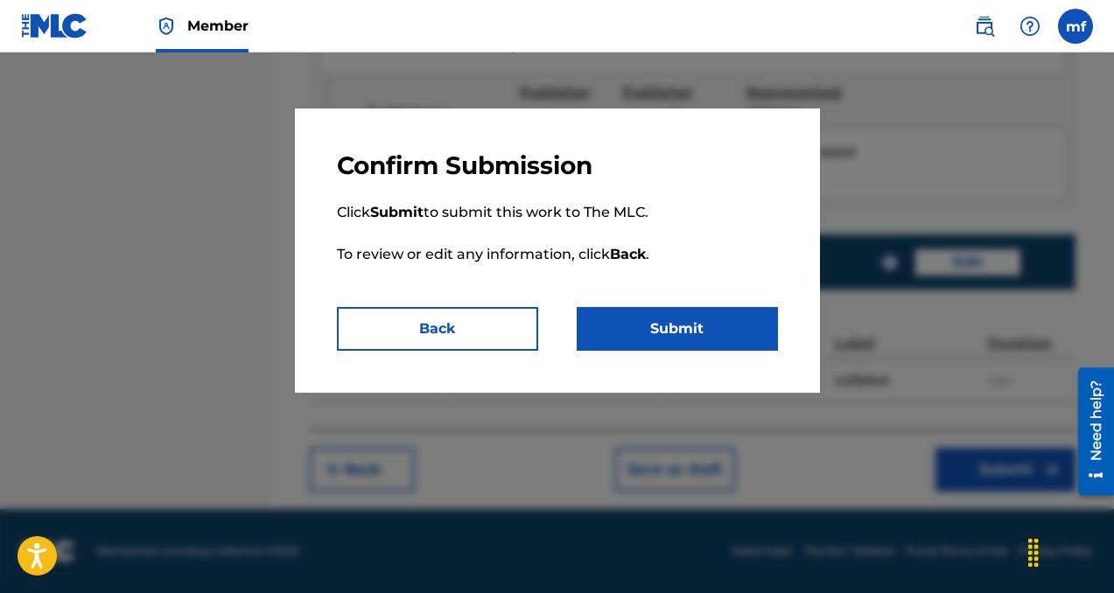
click at [655, 327] on button "Submit" at bounding box center [677, 329] width 201 height 44
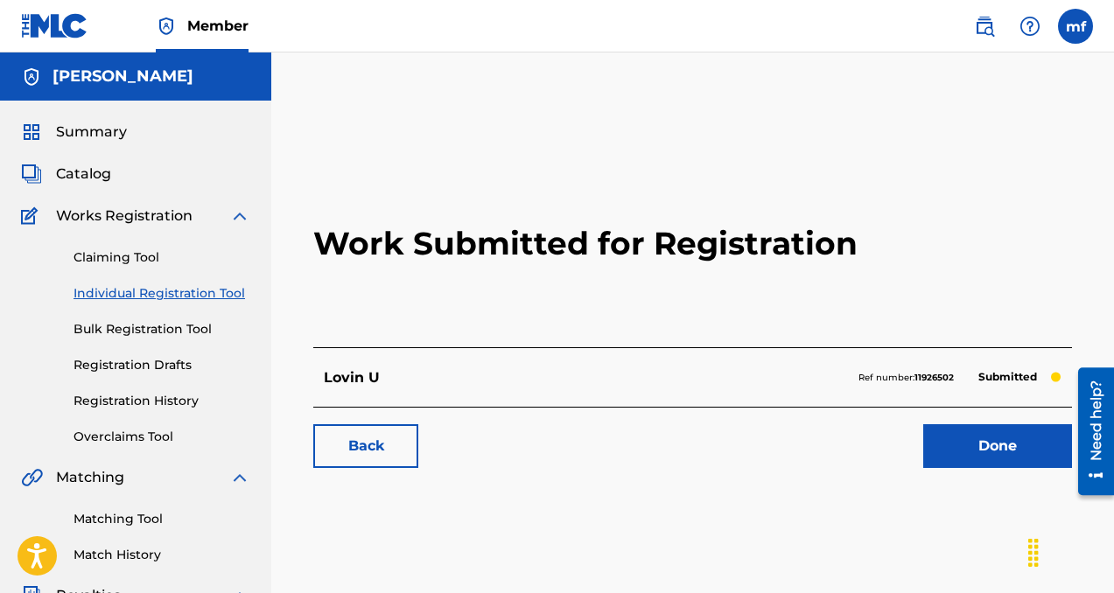
click at [1003, 451] on link "Done" at bounding box center [997, 446] width 149 height 44
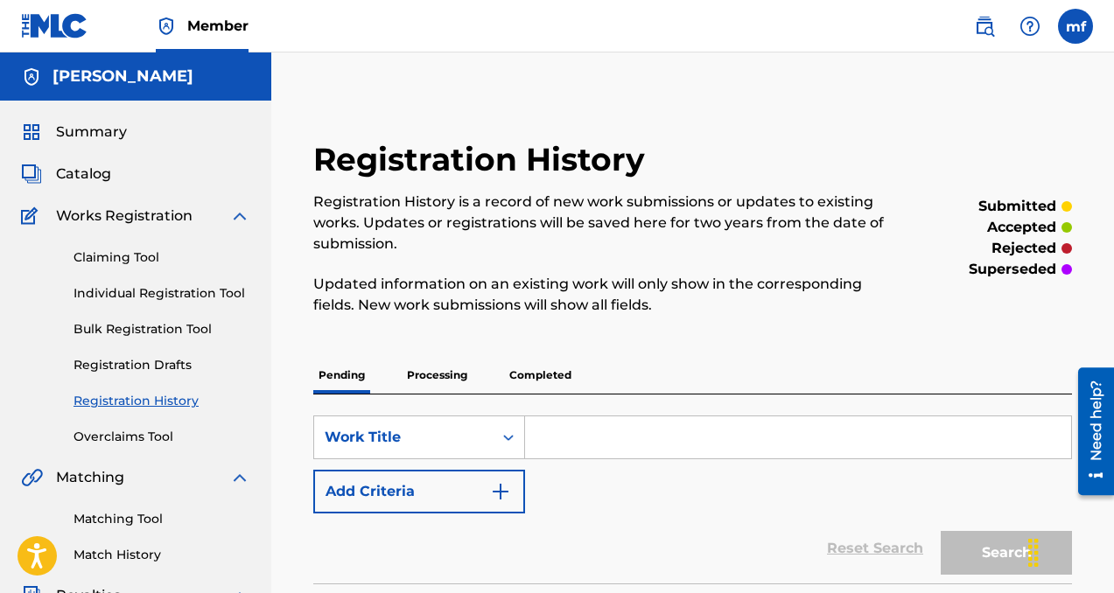
click at [142, 295] on link "Individual Registration Tool" at bounding box center [162, 293] width 177 height 18
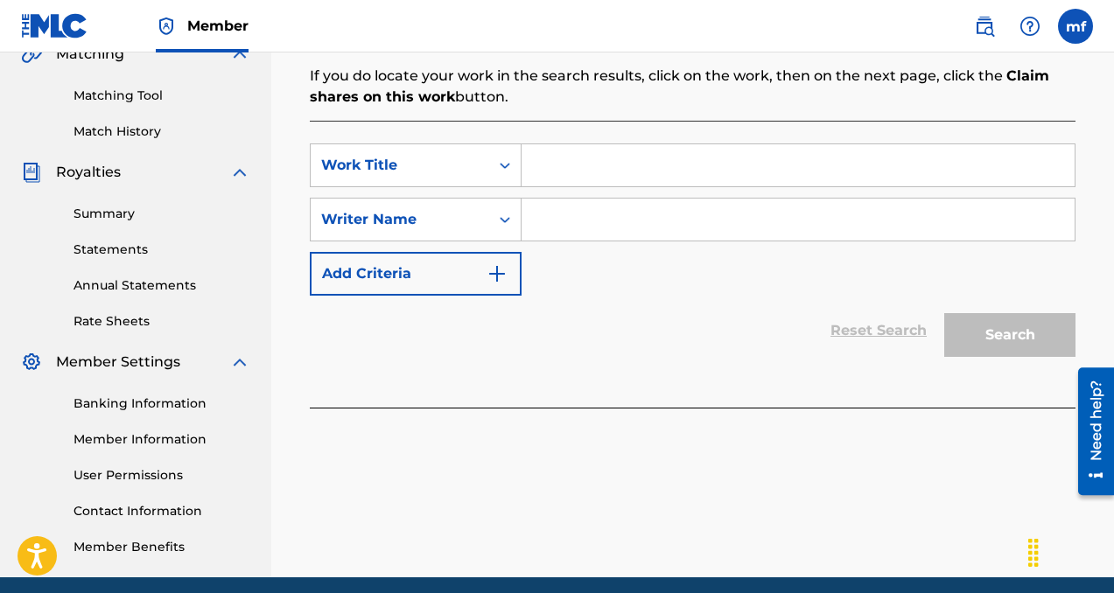
scroll to position [417, 0]
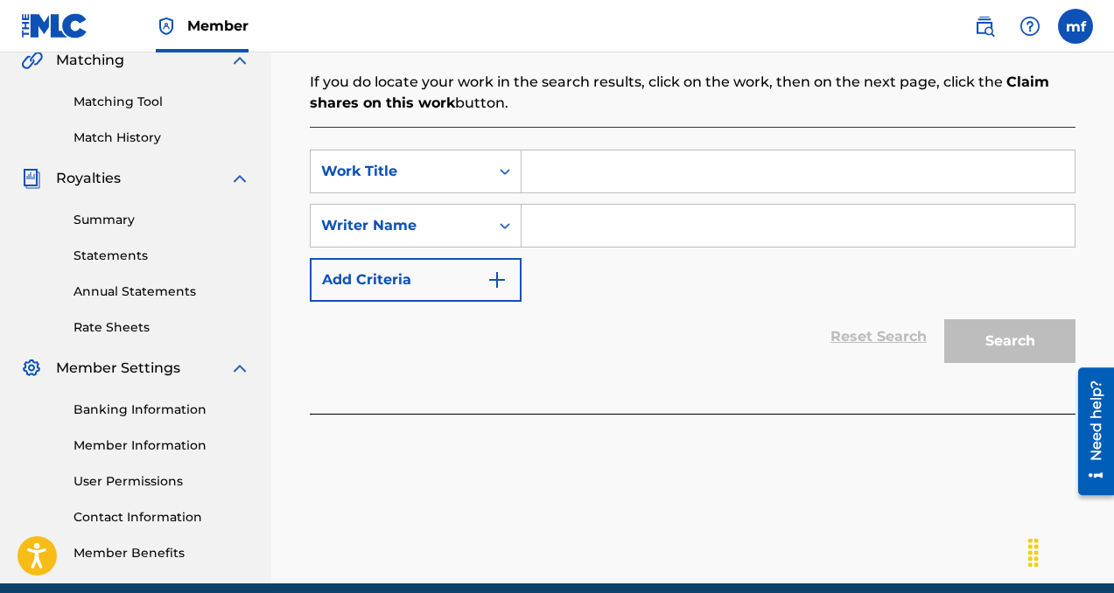
click at [576, 234] on input "Search Form" at bounding box center [798, 226] width 553 height 42
paste input "[PERSON_NAME]"
type input "[PERSON_NAME]"
click at [562, 182] on input "Search Form" at bounding box center [798, 172] width 553 height 42
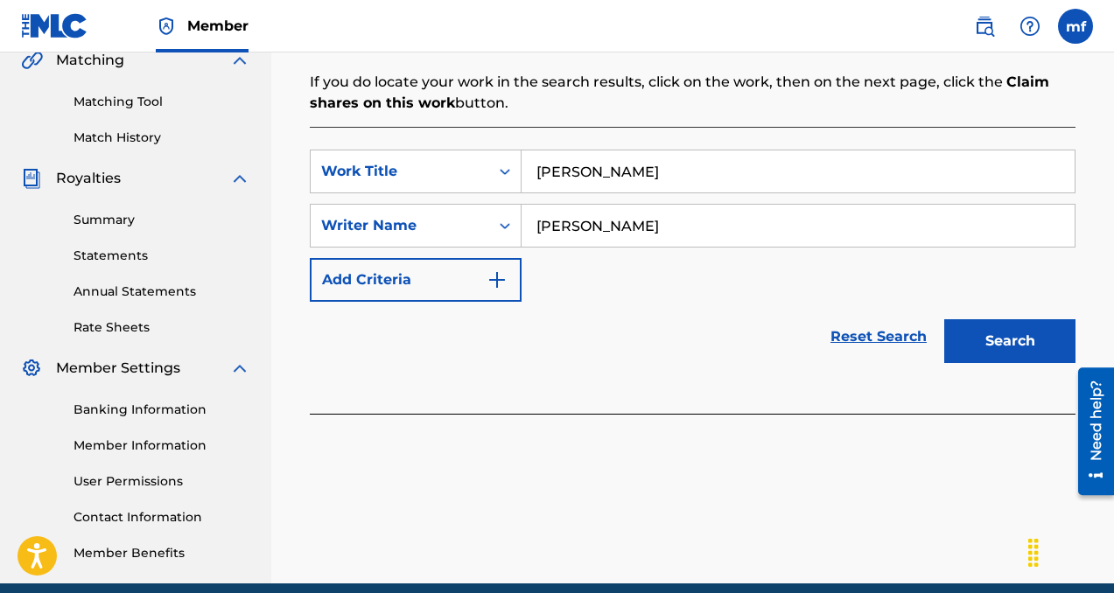
type input "[PERSON_NAME]"
click at [965, 349] on button "Search" at bounding box center [1009, 341] width 131 height 44
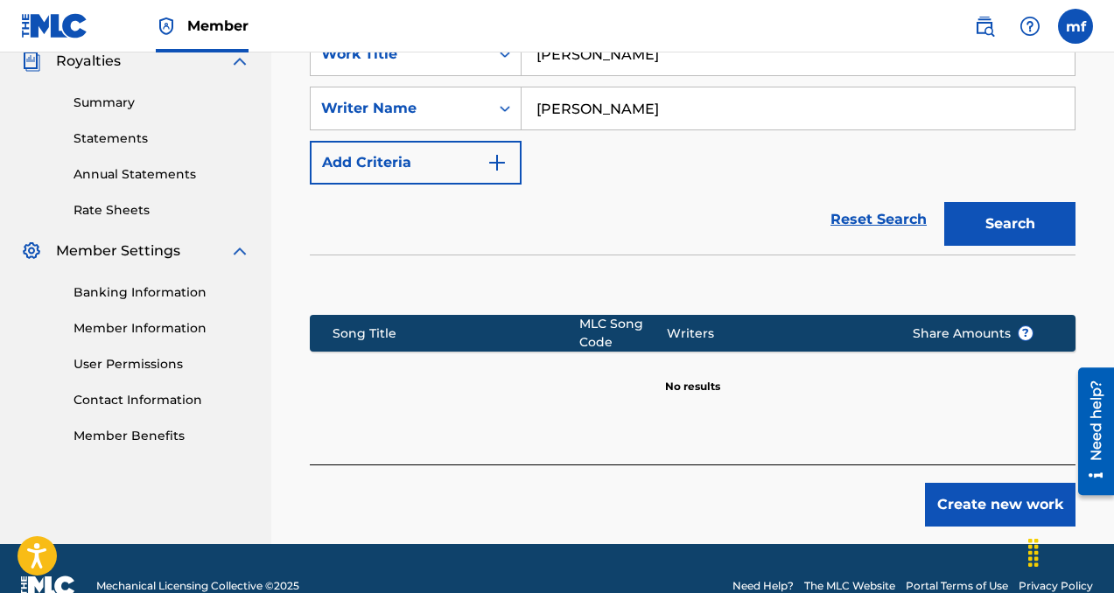
scroll to position [570, 0]
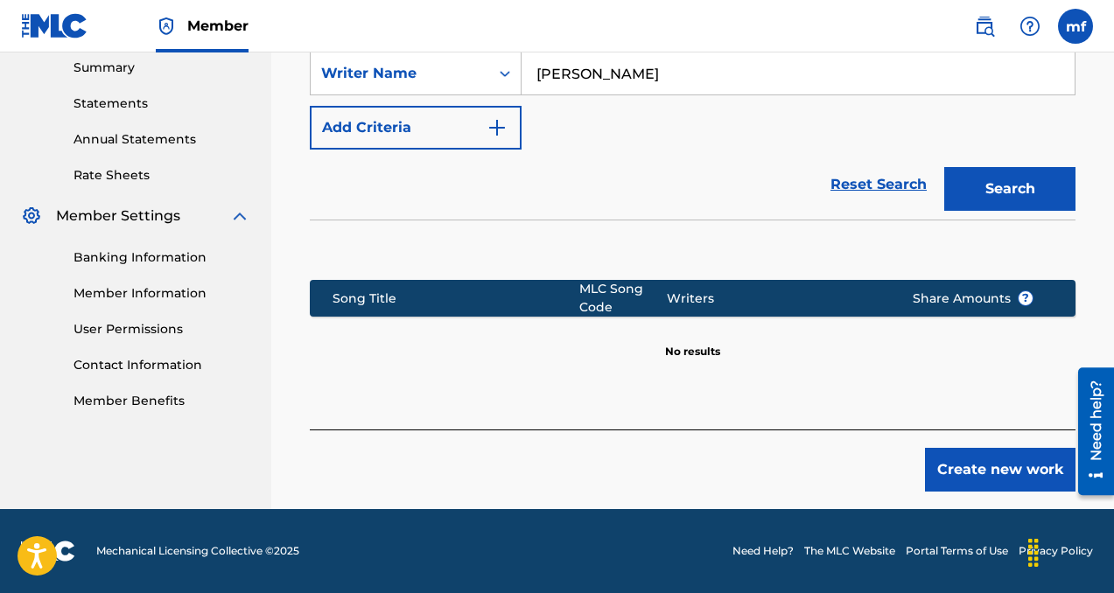
click at [966, 465] on button "Create new work" at bounding box center [1000, 470] width 151 height 44
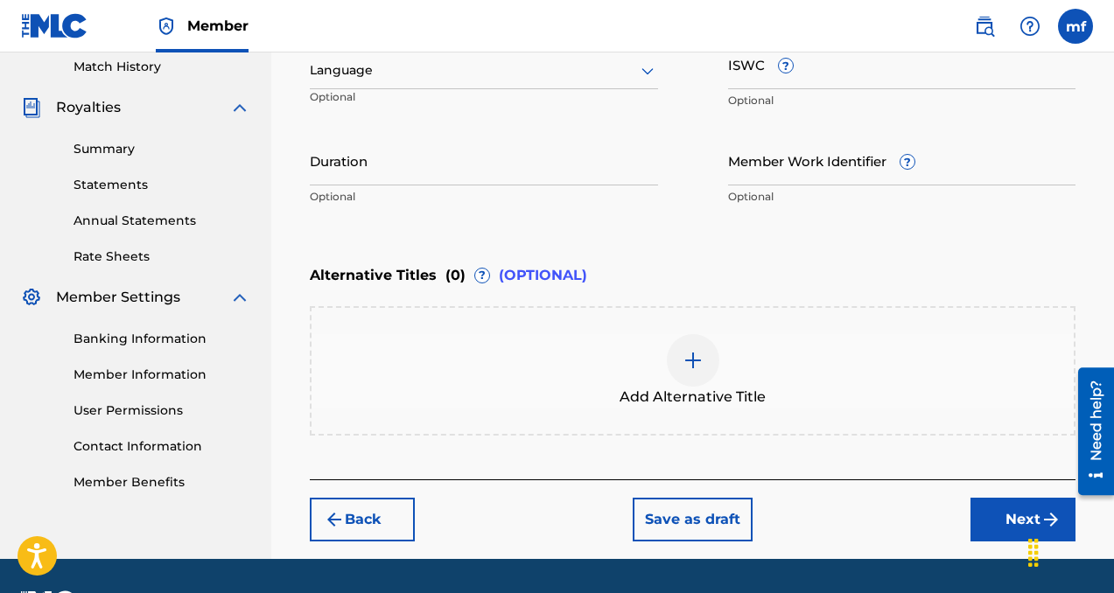
scroll to position [479, 0]
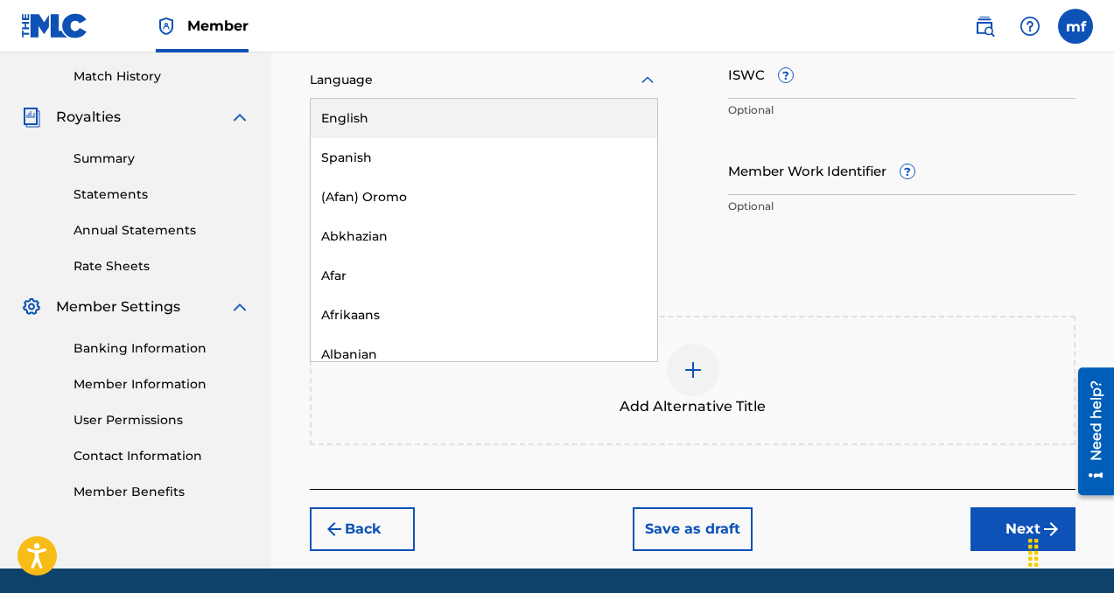
click at [406, 83] on div at bounding box center [484, 80] width 348 height 22
click at [403, 110] on div "English" at bounding box center [484, 118] width 347 height 39
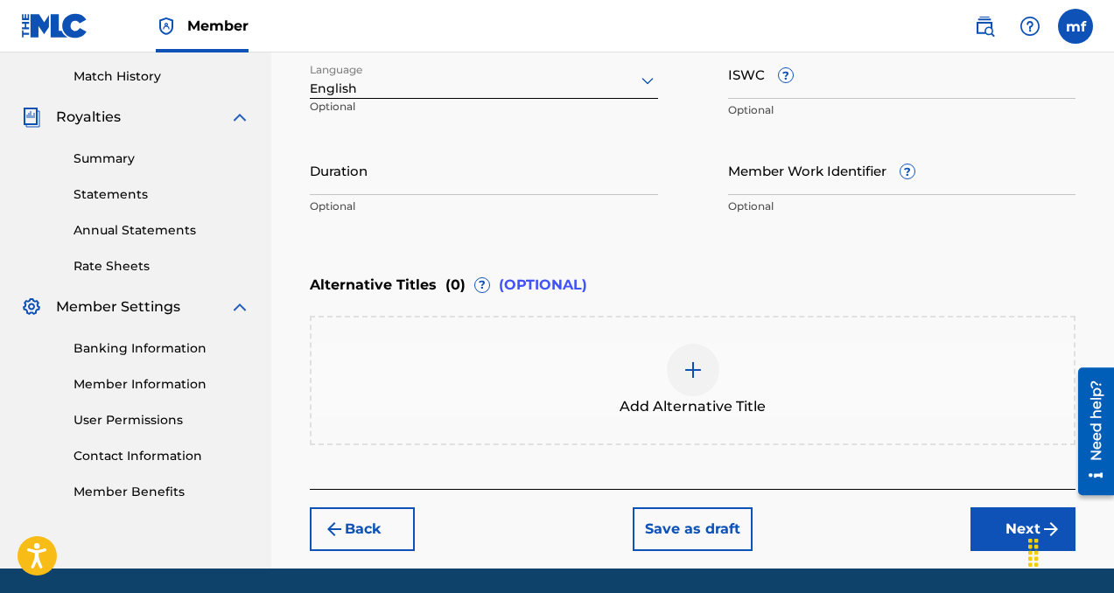
scroll to position [538, 0]
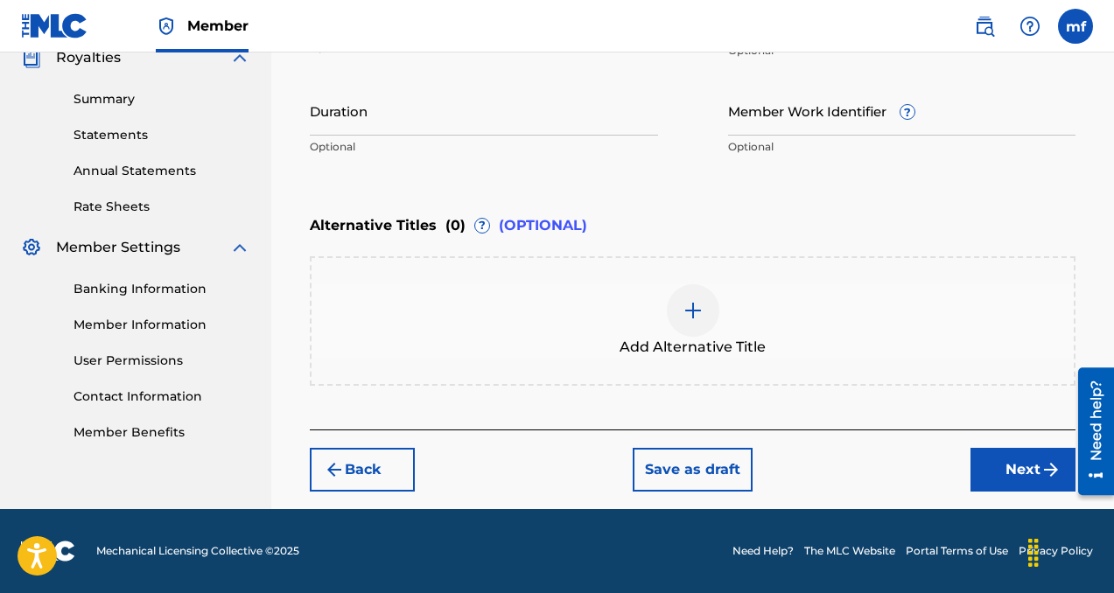
click at [998, 466] on button "Next" at bounding box center [1022, 470] width 105 height 44
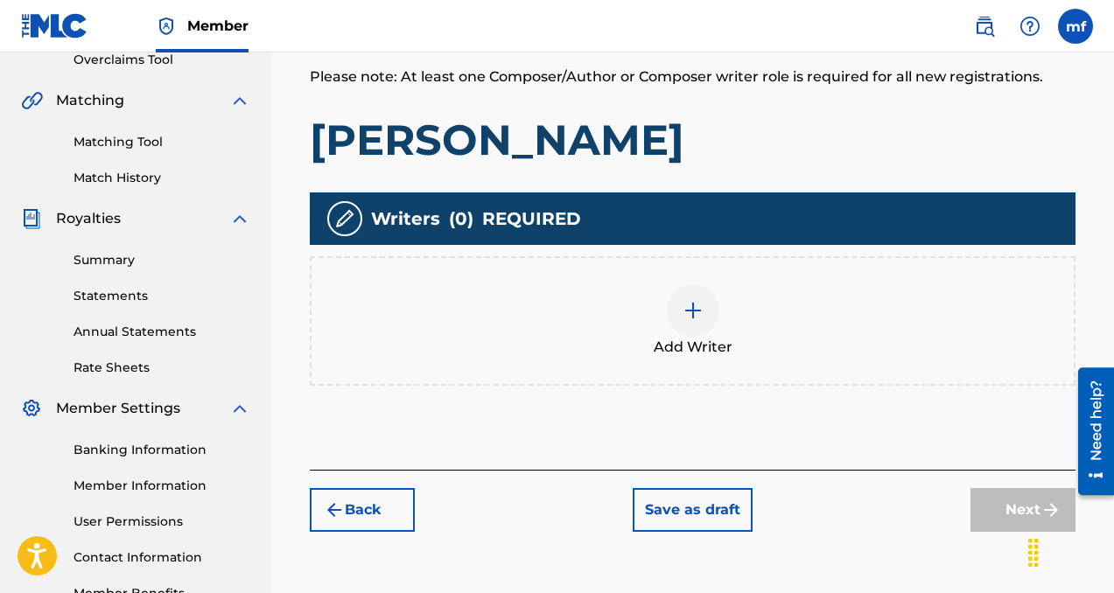
scroll to position [389, 0]
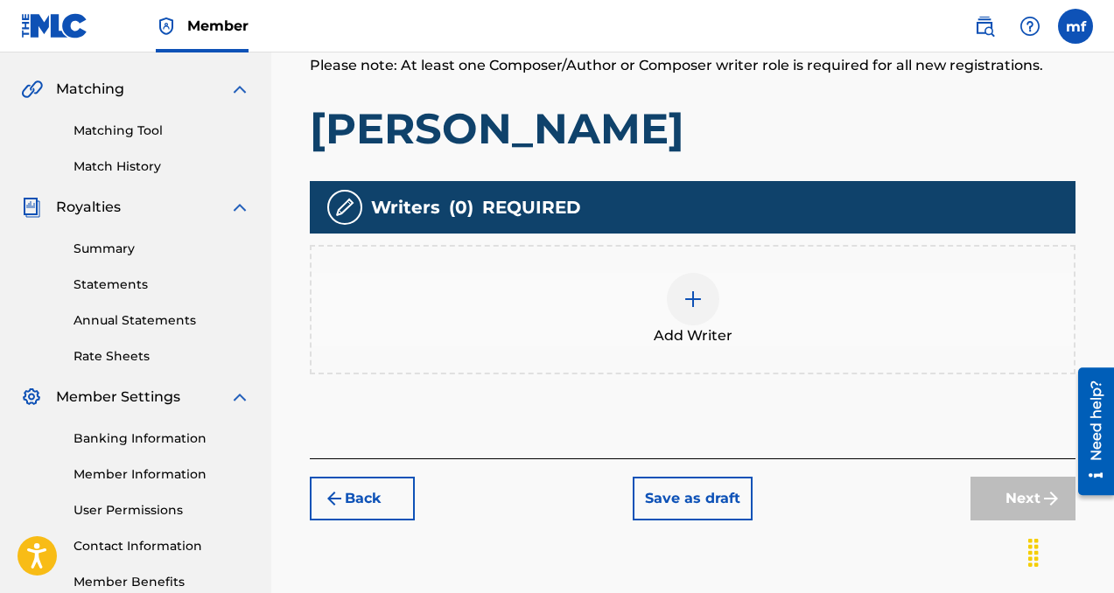
click at [693, 298] on img at bounding box center [693, 299] width 21 height 21
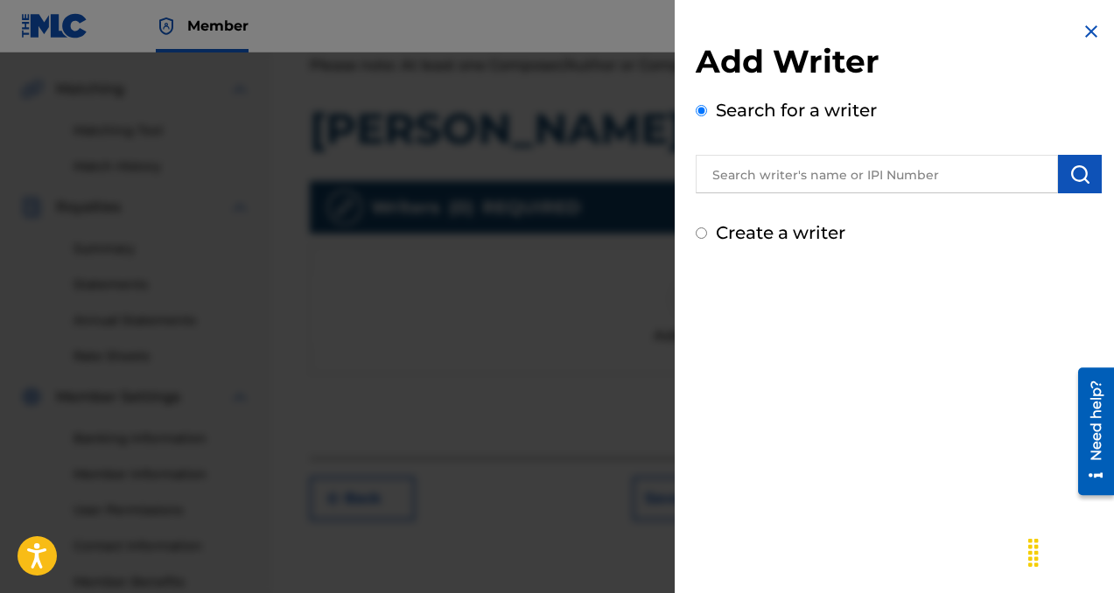
click at [764, 179] on input "text" at bounding box center [877, 174] width 362 height 39
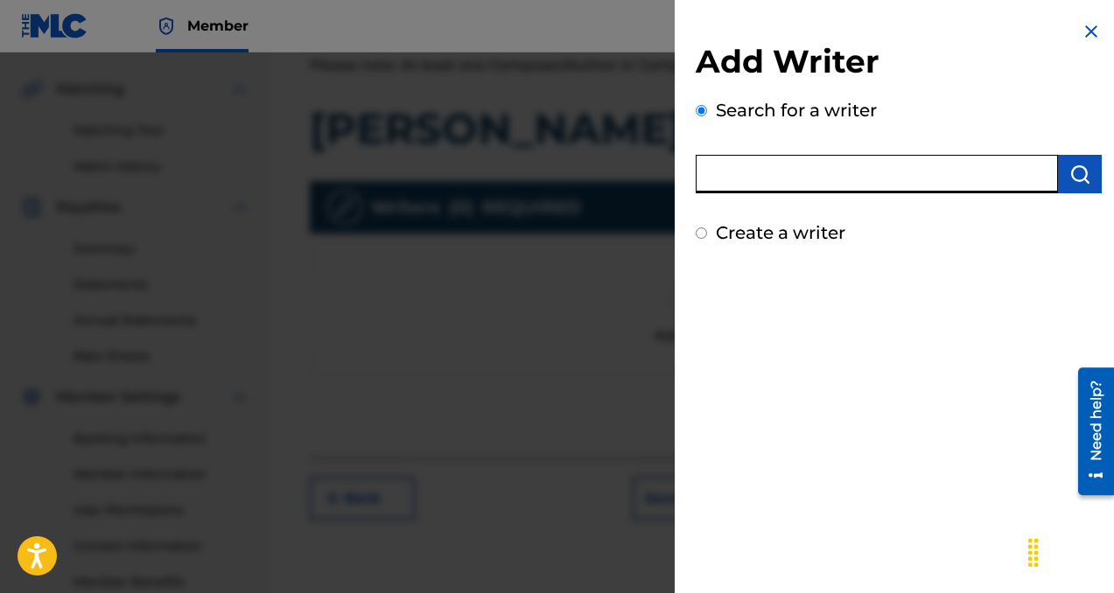
paste input "[PERSON_NAME]"
type input "[PERSON_NAME]"
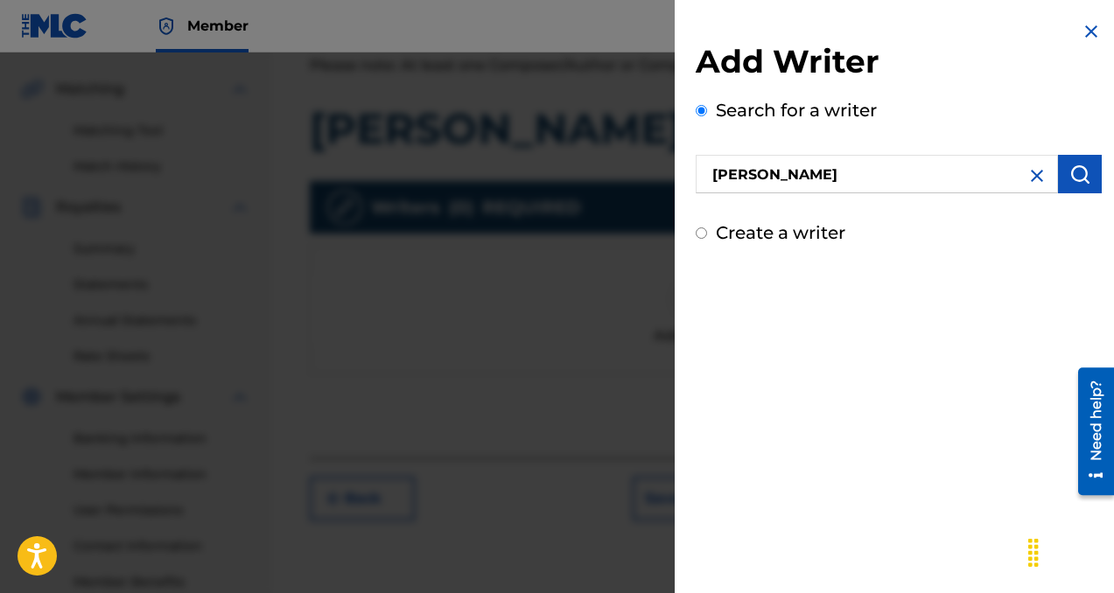
click at [1073, 172] on img "submit" at bounding box center [1079, 174] width 21 height 21
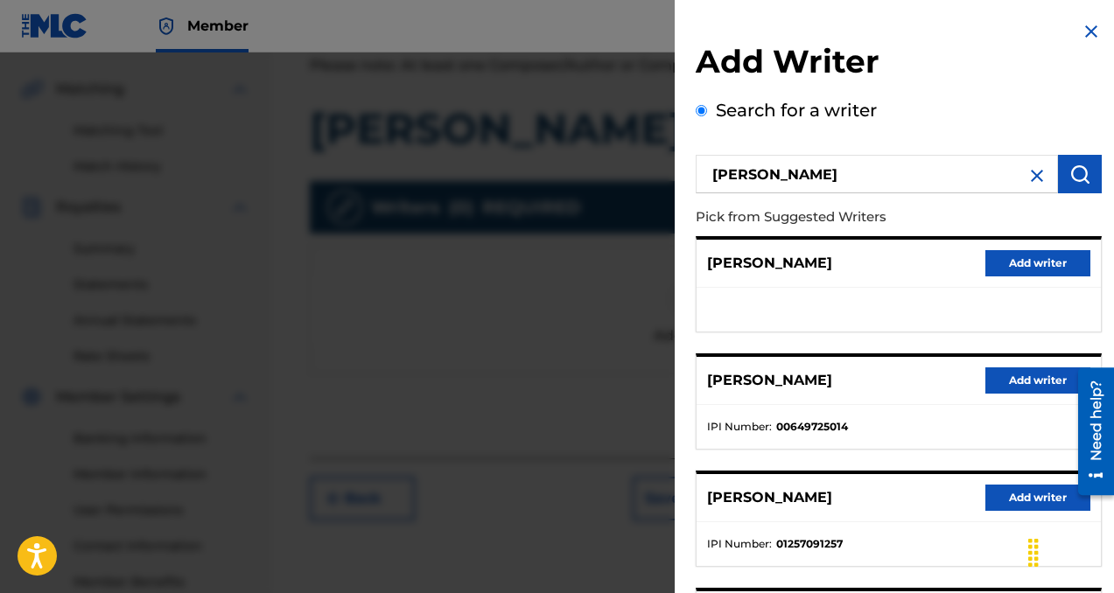
click at [1002, 386] on button "Add writer" at bounding box center [1037, 381] width 105 height 26
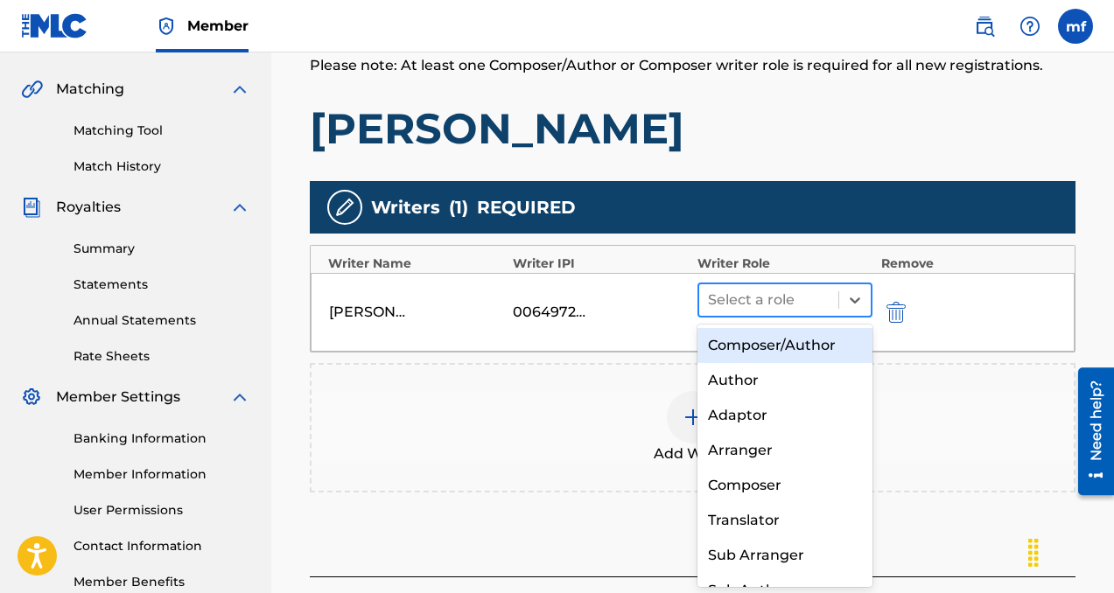
click at [746, 291] on div at bounding box center [769, 300] width 122 height 25
click at [777, 344] on div "Composer/Author" at bounding box center [784, 345] width 175 height 35
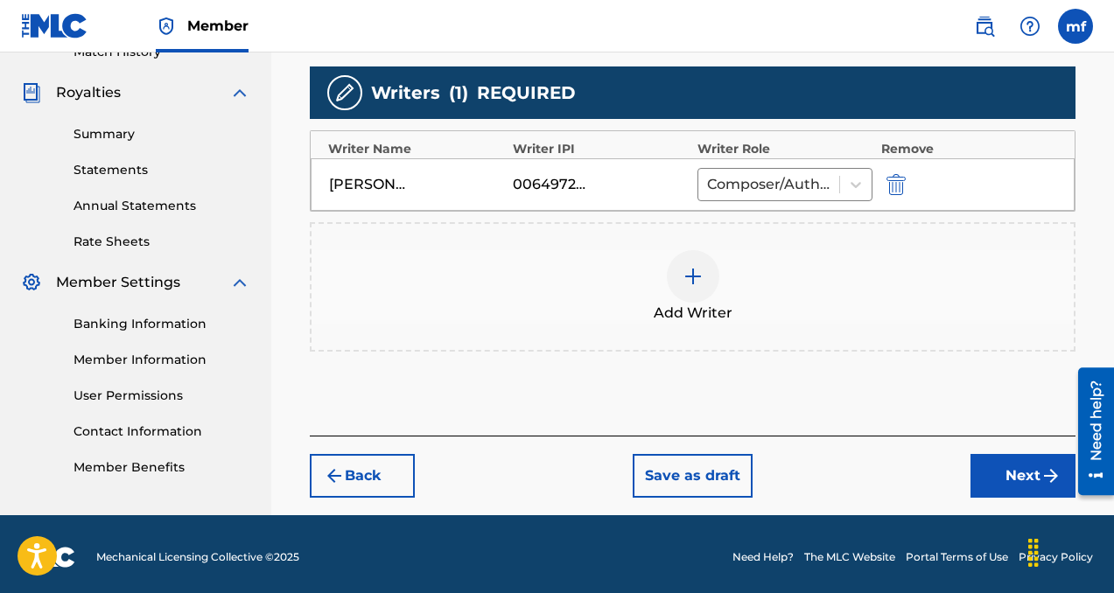
scroll to position [509, 0]
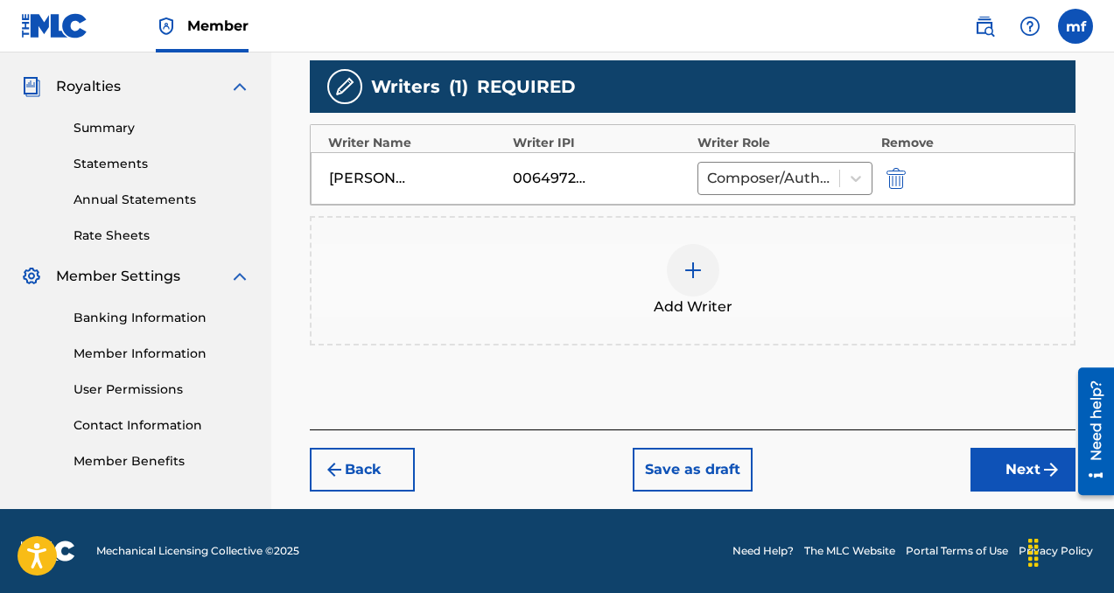
click at [998, 465] on button "Next" at bounding box center [1022, 470] width 105 height 44
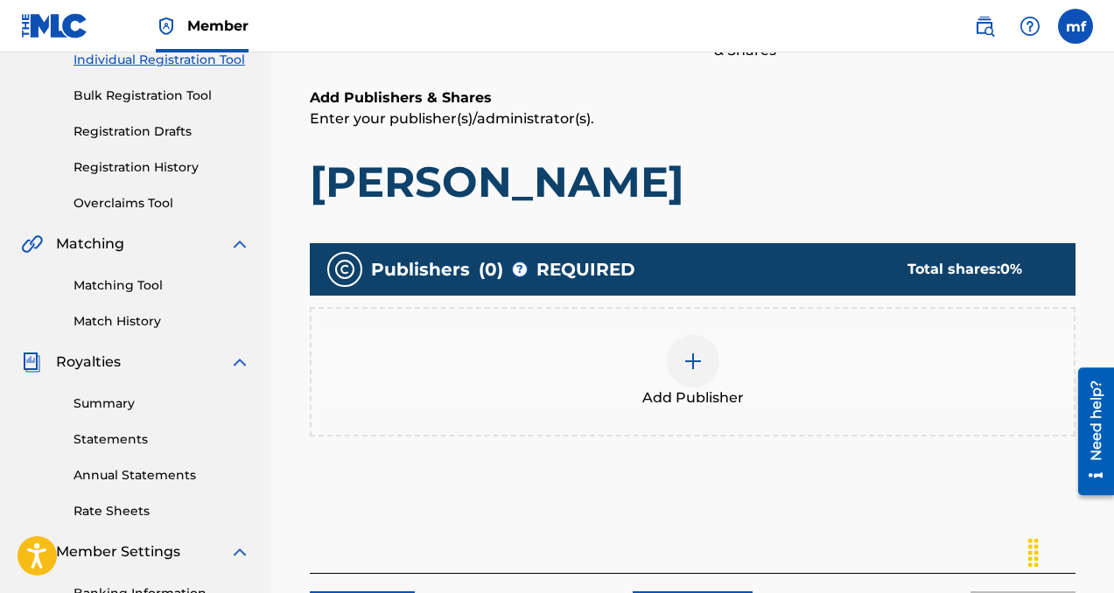
scroll to position [257, 0]
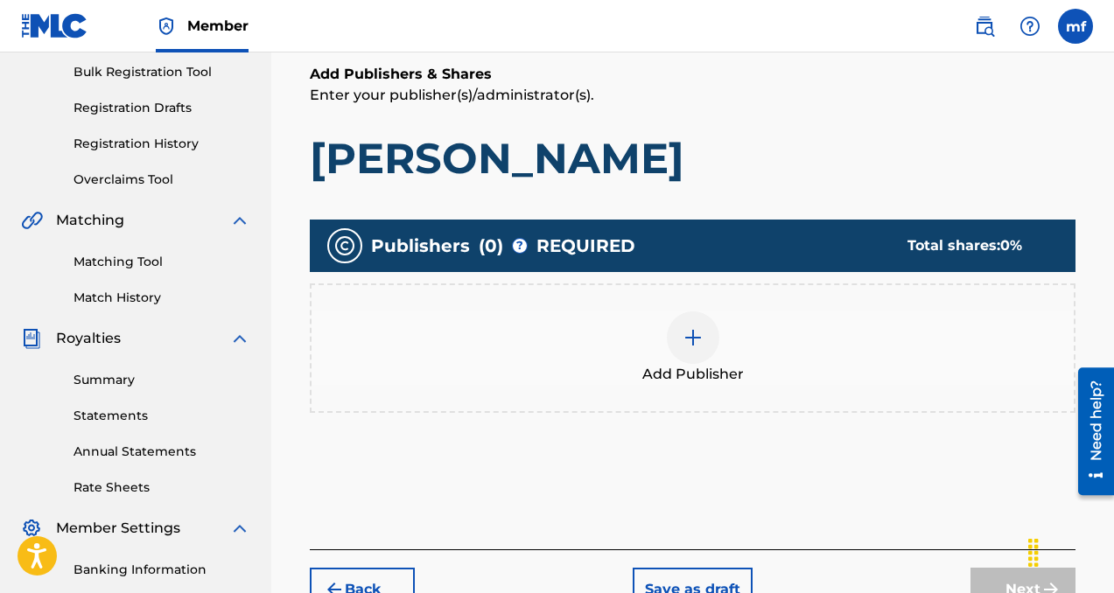
click at [697, 340] on img at bounding box center [693, 337] width 21 height 21
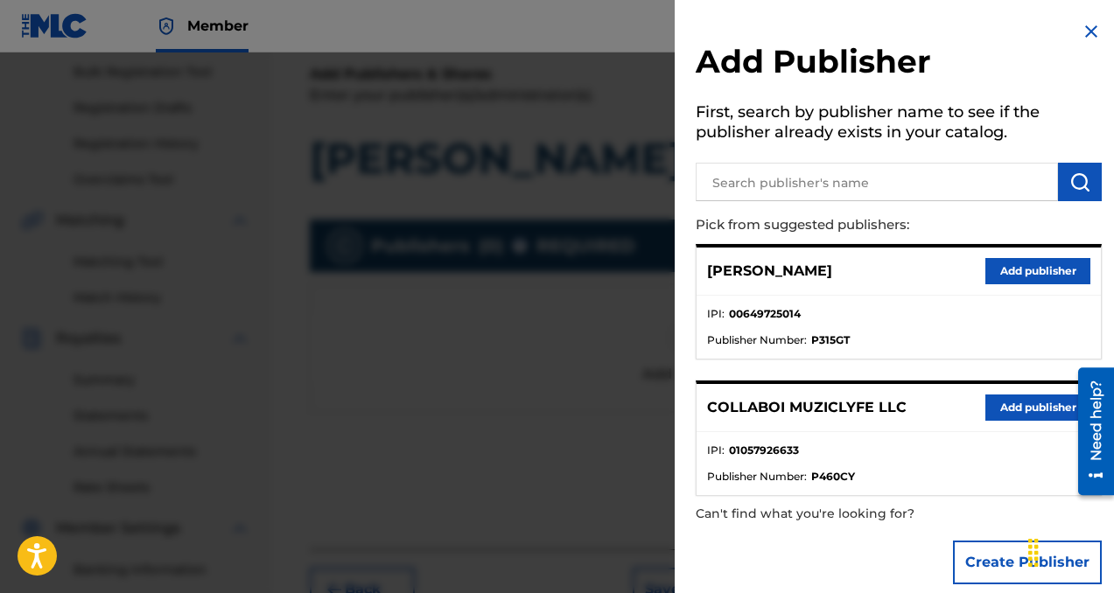
click at [988, 410] on button "Add publisher" at bounding box center [1037, 408] width 105 height 26
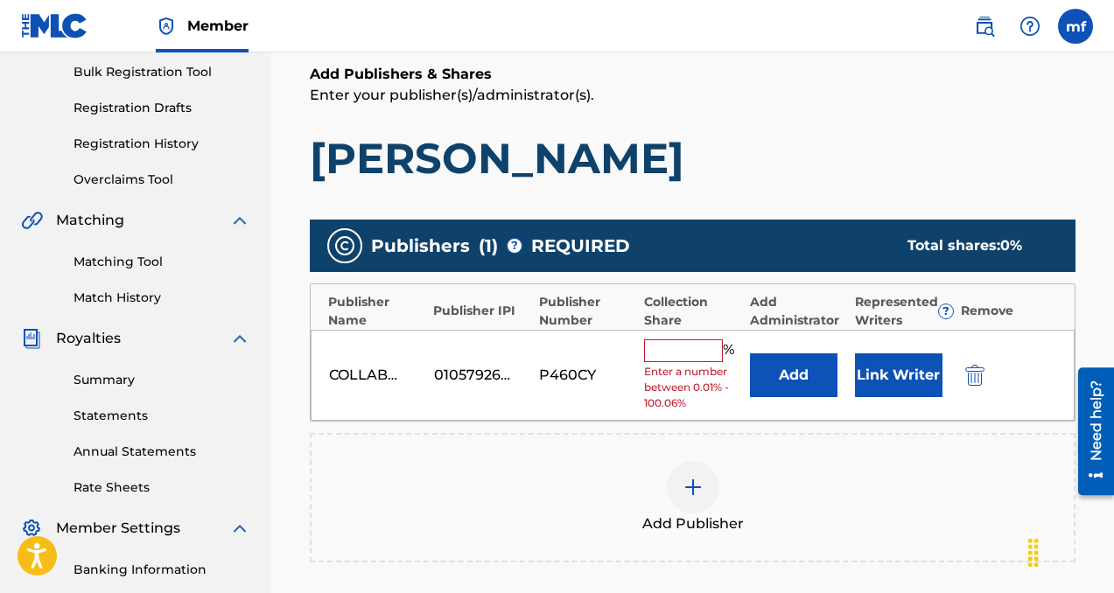
click at [660, 352] on input "text" at bounding box center [683, 351] width 79 height 23
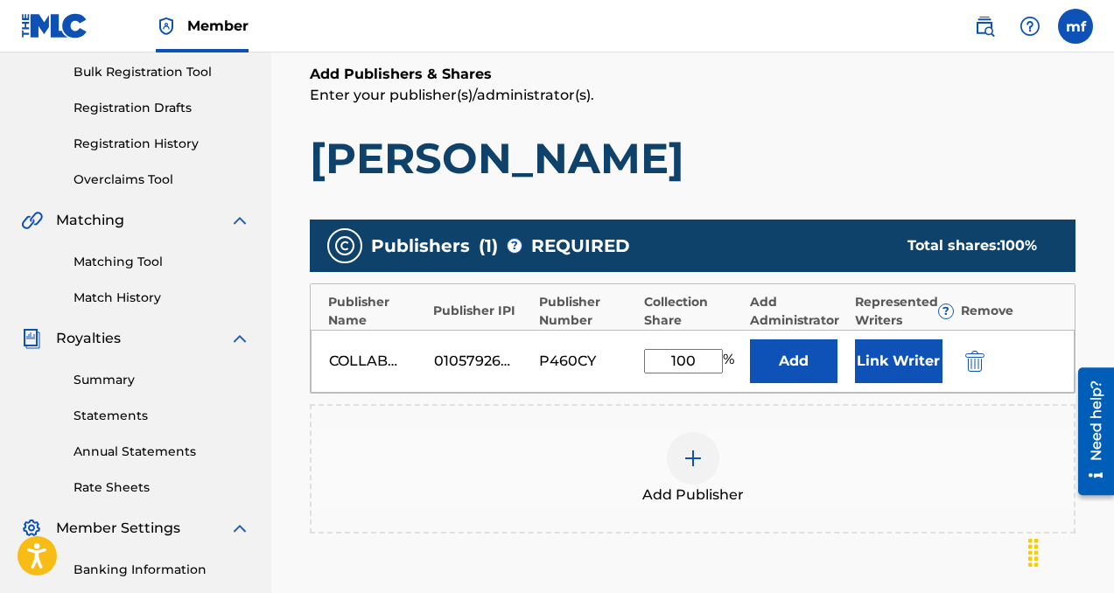
type input "100"
click at [777, 372] on button "Add" at bounding box center [794, 362] width 88 height 44
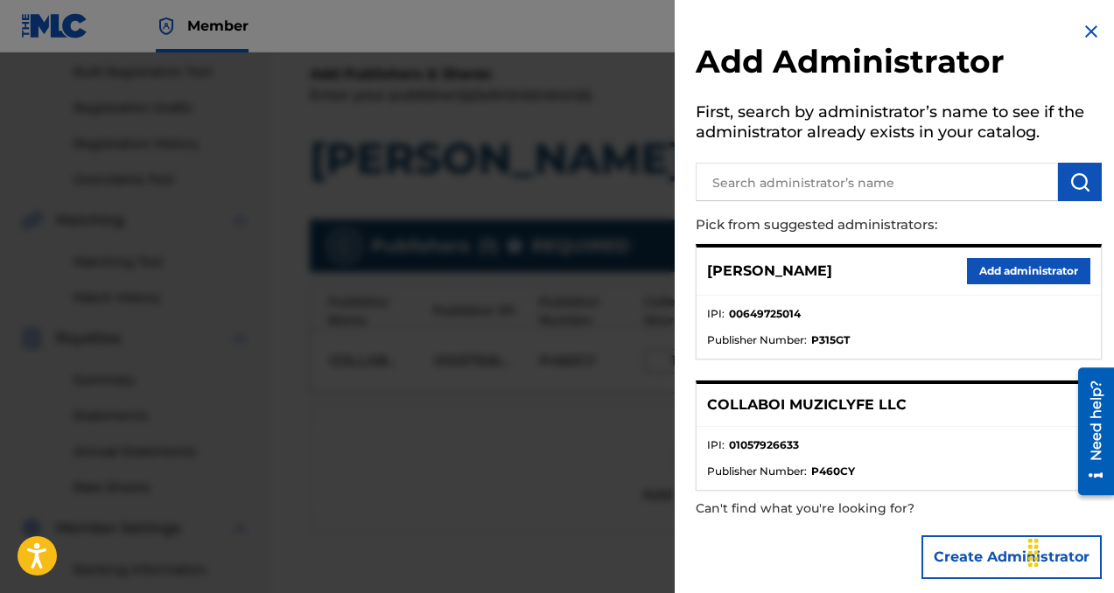
click at [991, 275] on button "Add administrator" at bounding box center [1028, 271] width 123 height 26
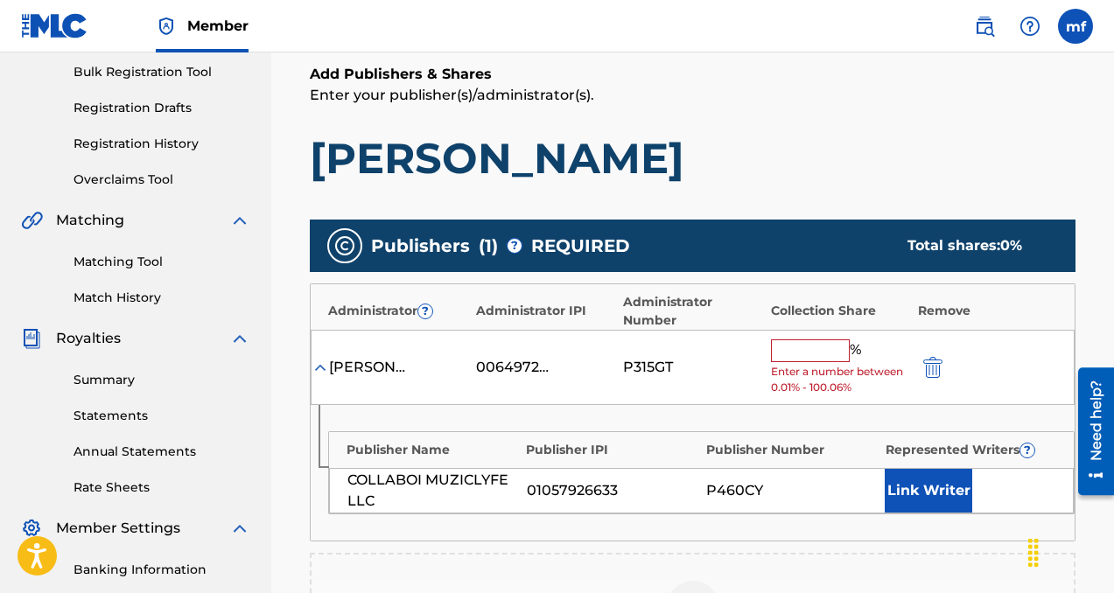
click at [804, 354] on input "text" at bounding box center [810, 351] width 79 height 23
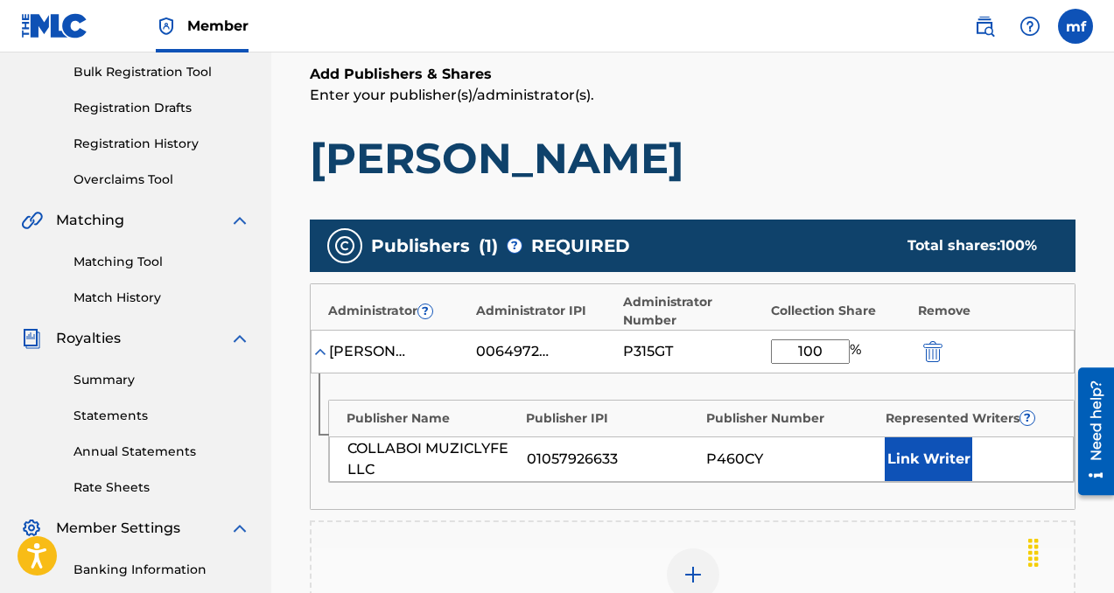
type input "100"
click at [911, 456] on button "Link Writer" at bounding box center [929, 460] width 88 height 44
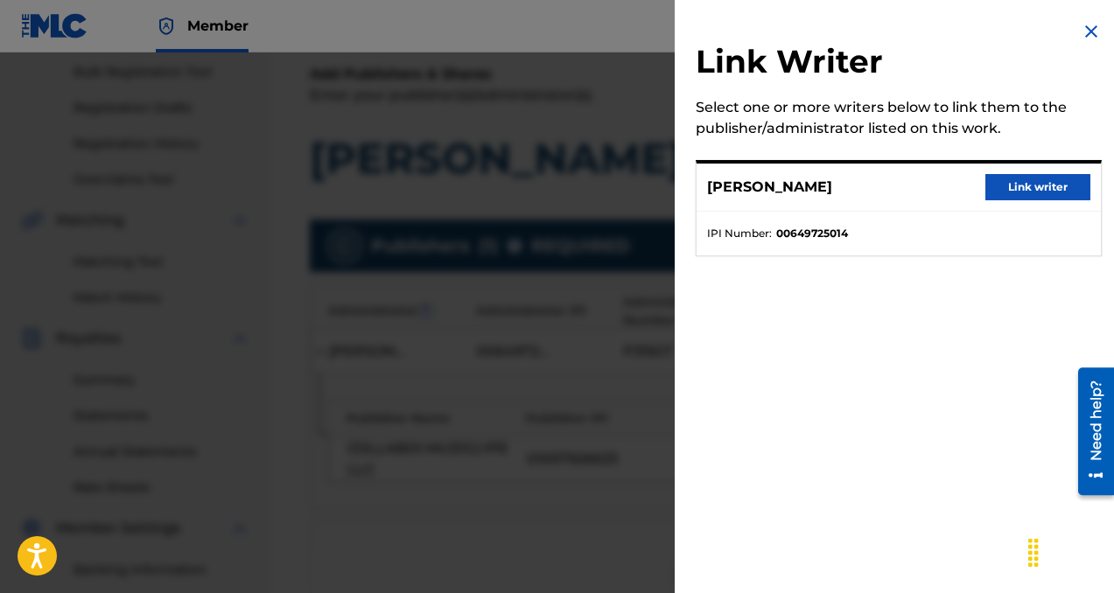
click at [1025, 185] on button "Link writer" at bounding box center [1037, 187] width 105 height 26
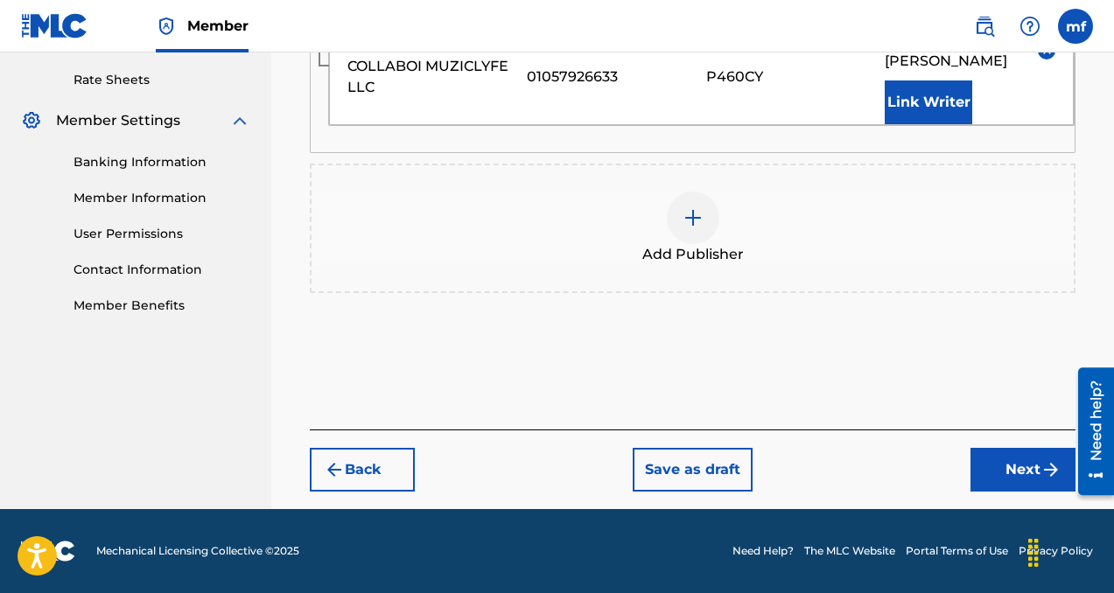
click at [994, 465] on button "Next" at bounding box center [1022, 470] width 105 height 44
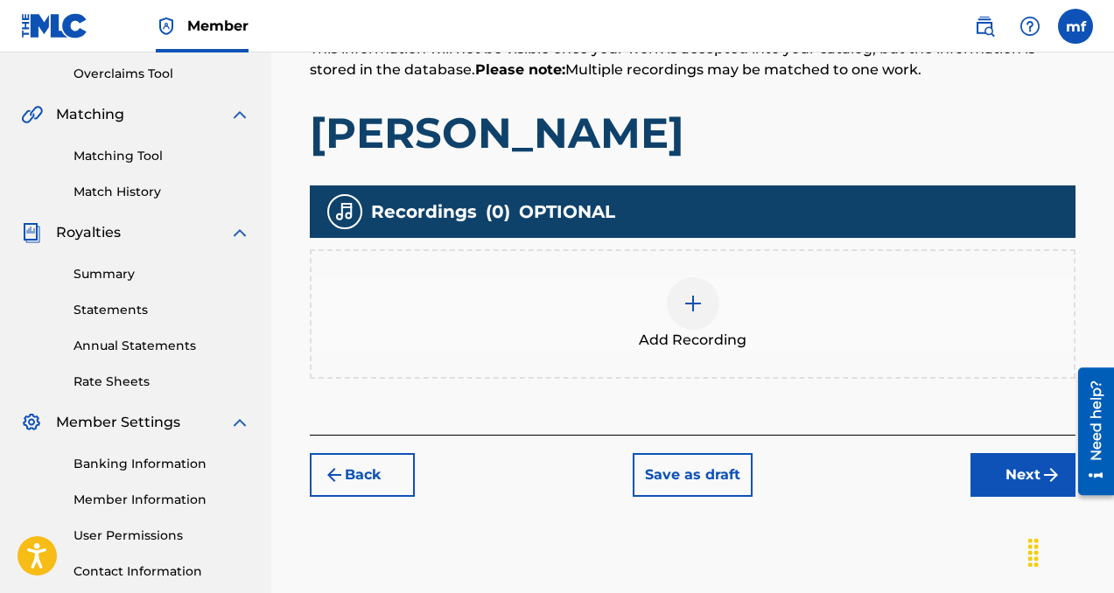
scroll to position [420, 0]
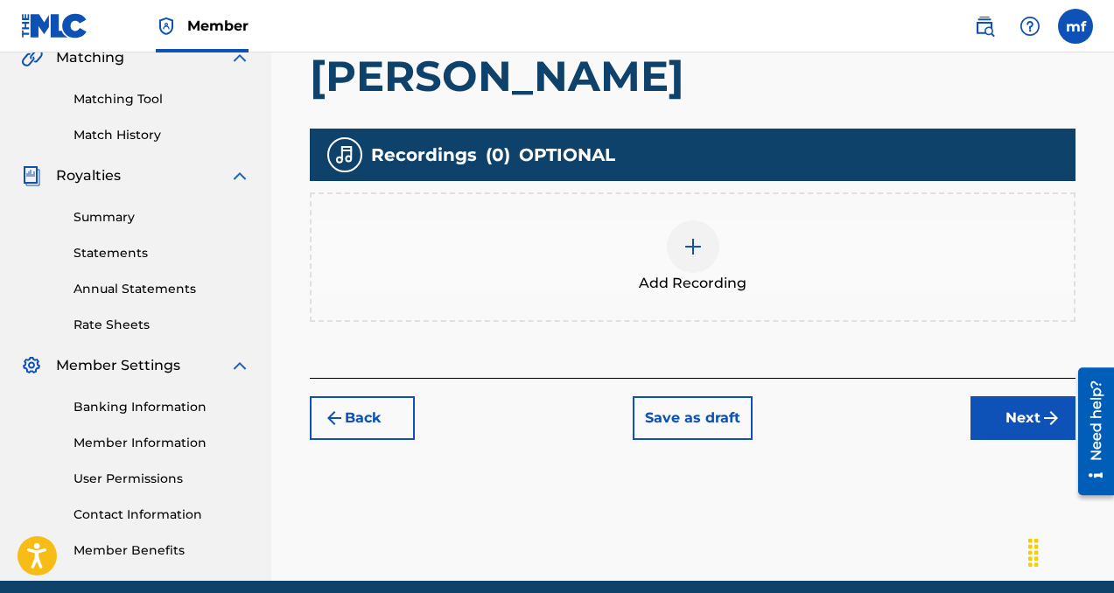
click at [685, 249] on img at bounding box center [693, 246] width 21 height 21
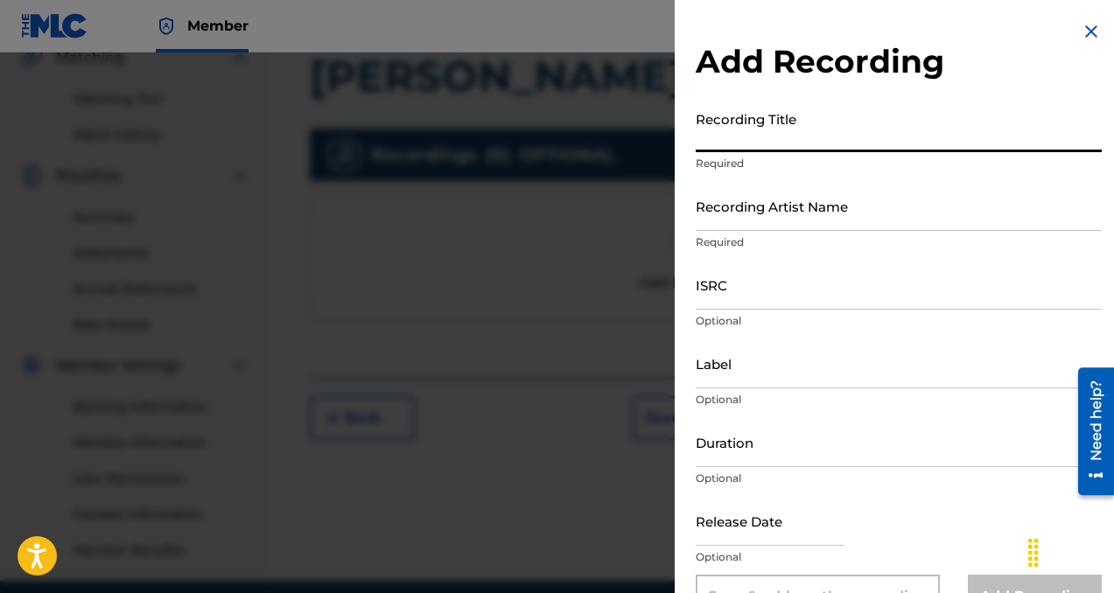
click at [756, 108] on input "Recording Title" at bounding box center [899, 127] width 406 height 50
type input "[PERSON_NAME]"
click at [758, 216] on input "Recording Artist Name" at bounding box center [899, 206] width 406 height 50
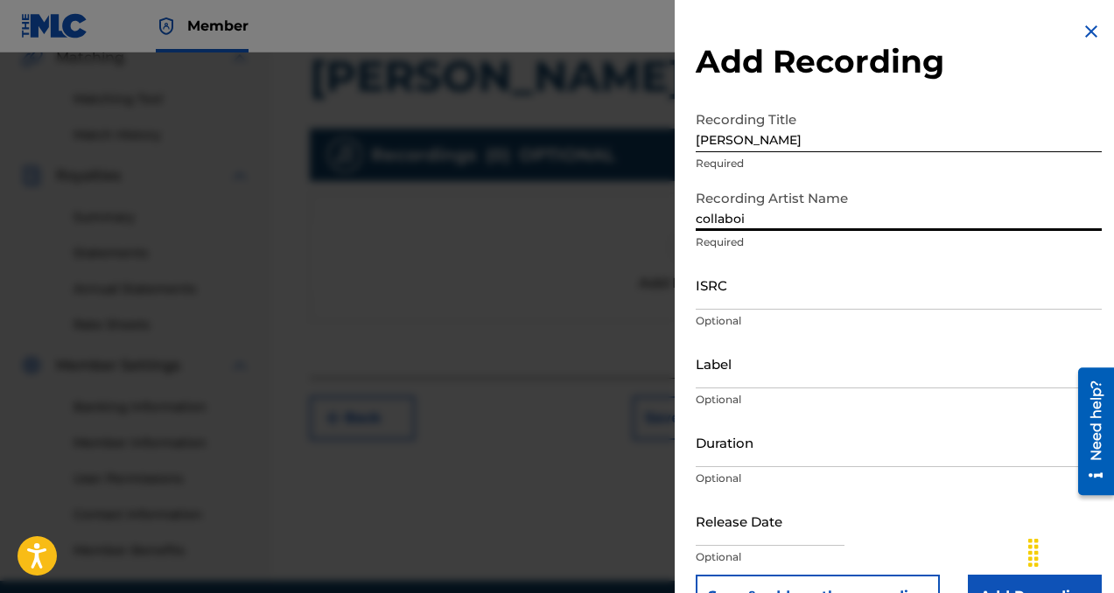
type input "collaboi"
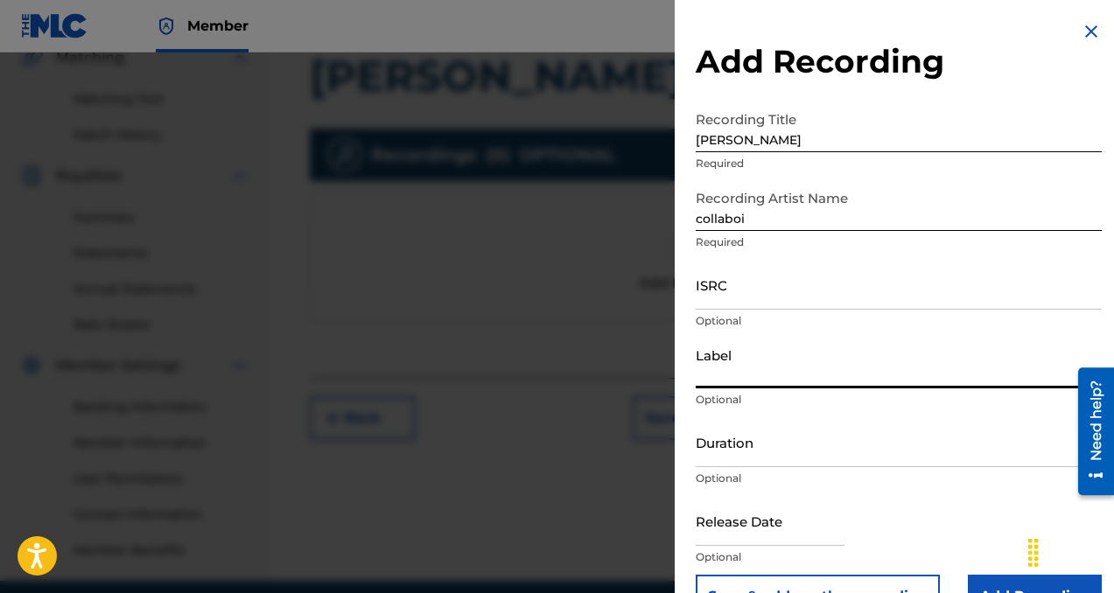
click at [736, 368] on input "Label" at bounding box center [899, 364] width 406 height 50
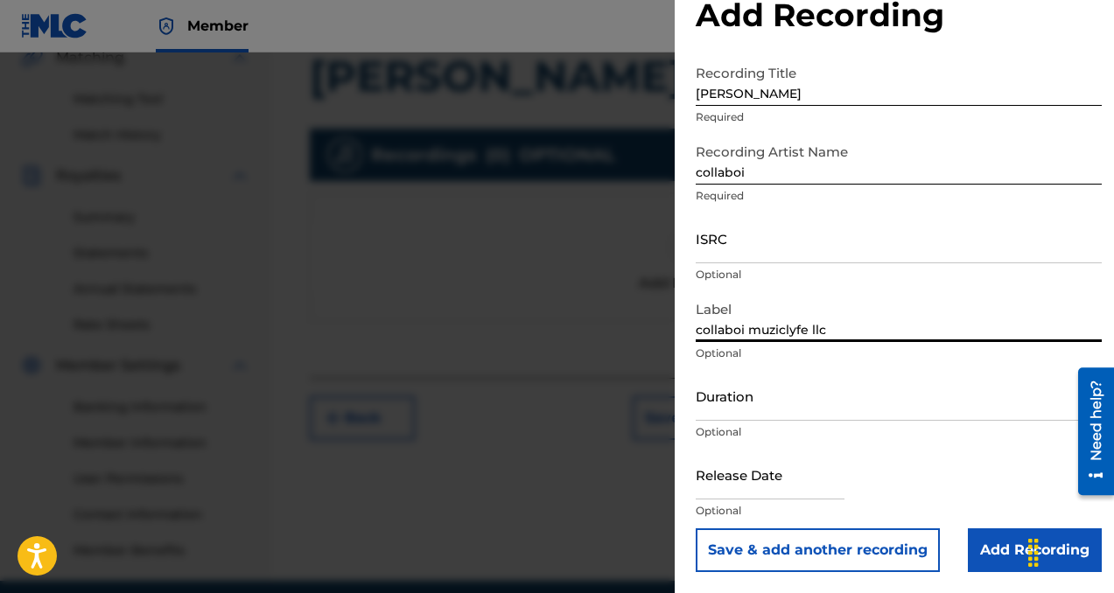
type input "collaboi muziclyfe llc"
click at [991, 554] on input "Add Recording" at bounding box center [1035, 551] width 134 height 44
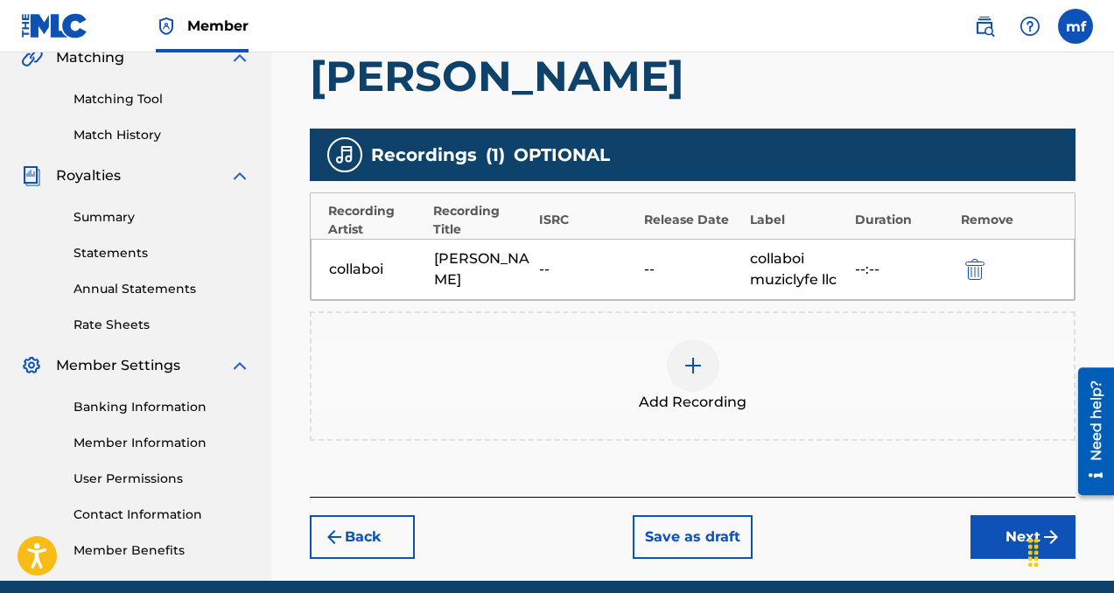
click at [984, 537] on button "Next" at bounding box center [1022, 537] width 105 height 44
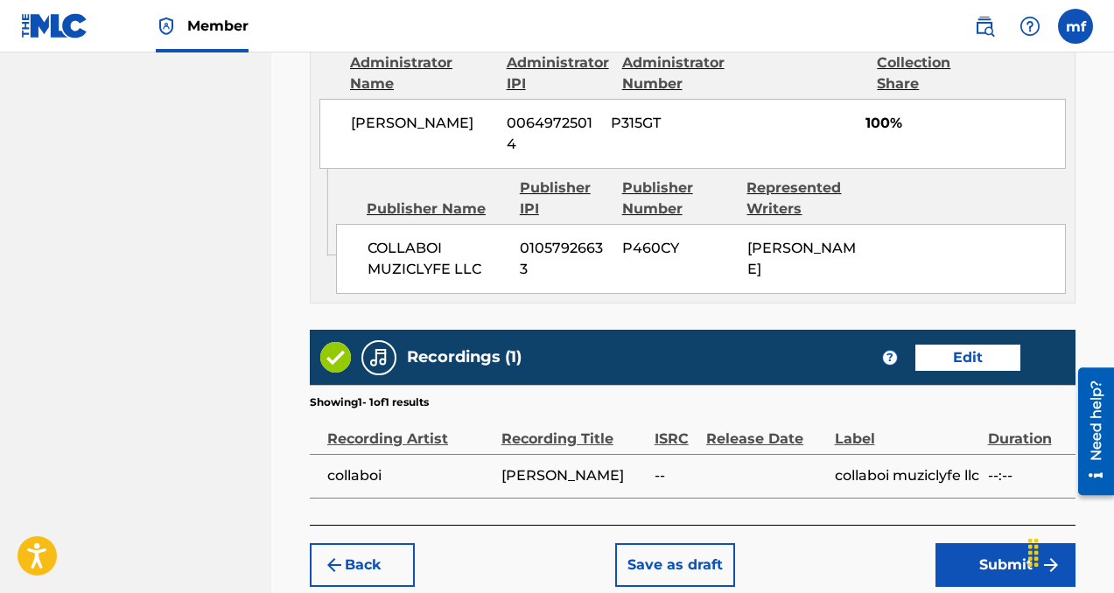
scroll to position [1080, 0]
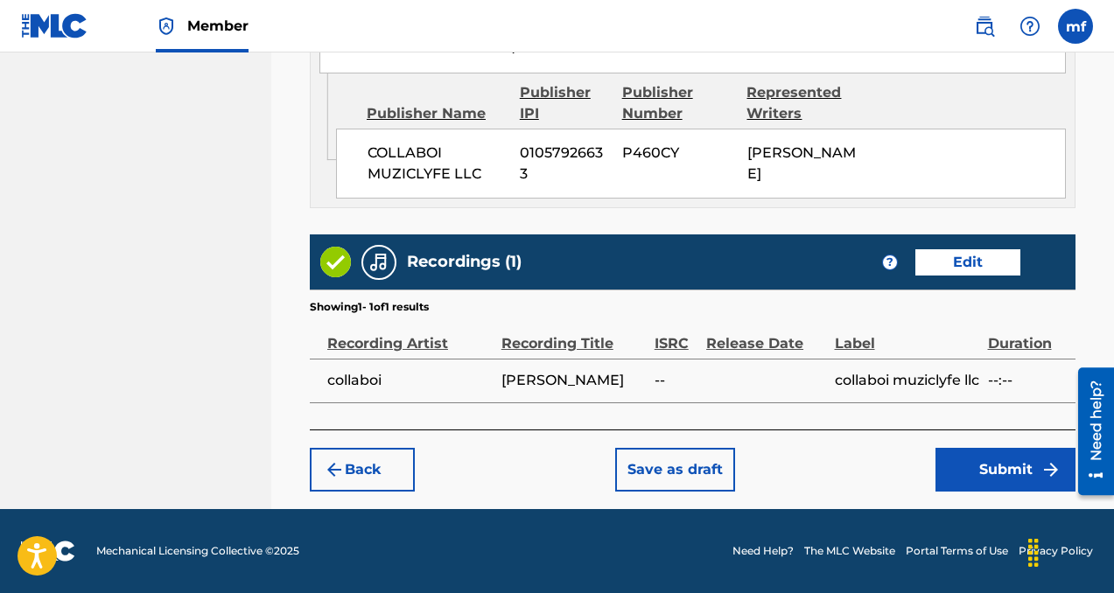
click at [963, 464] on button "Submit" at bounding box center [1005, 470] width 140 height 44
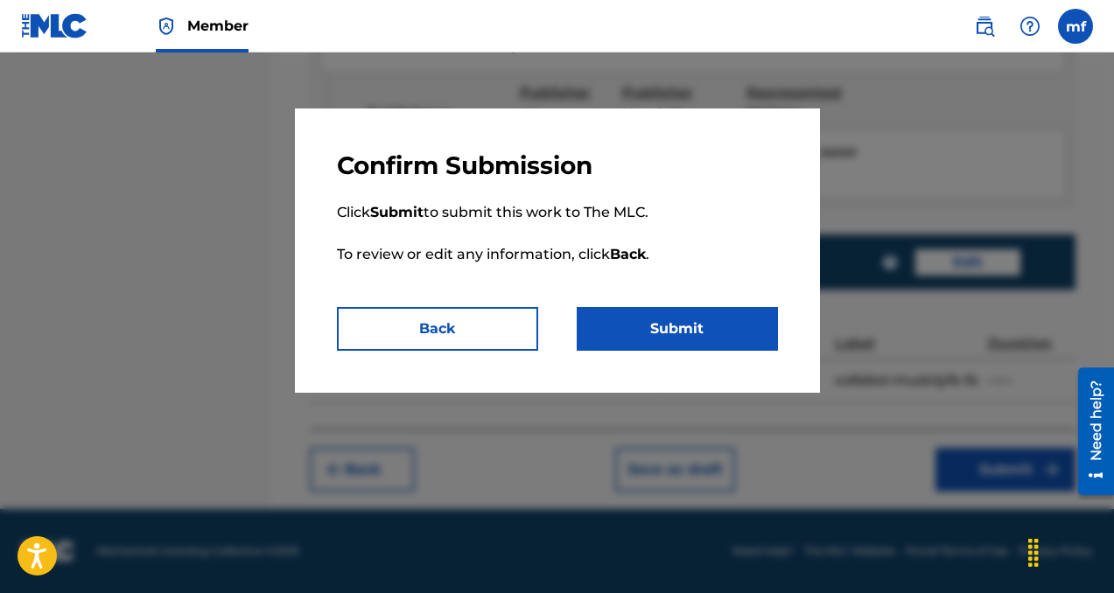
click at [648, 322] on button "Submit" at bounding box center [677, 329] width 201 height 44
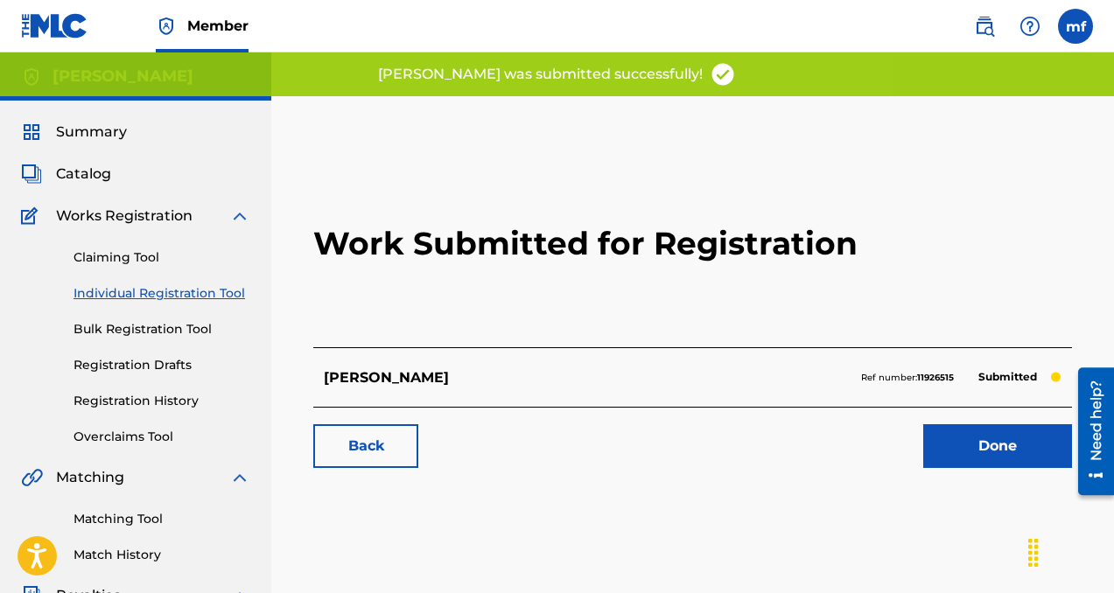
click at [986, 445] on link "Done" at bounding box center [997, 446] width 149 height 44
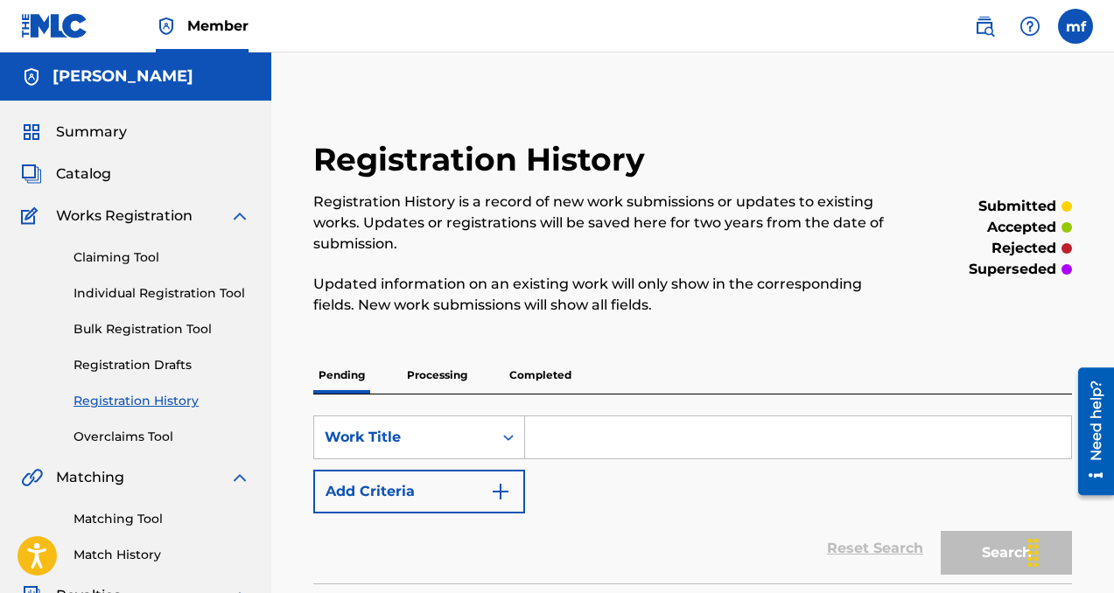
click at [152, 291] on link "Individual Registration Tool" at bounding box center [162, 293] width 177 height 18
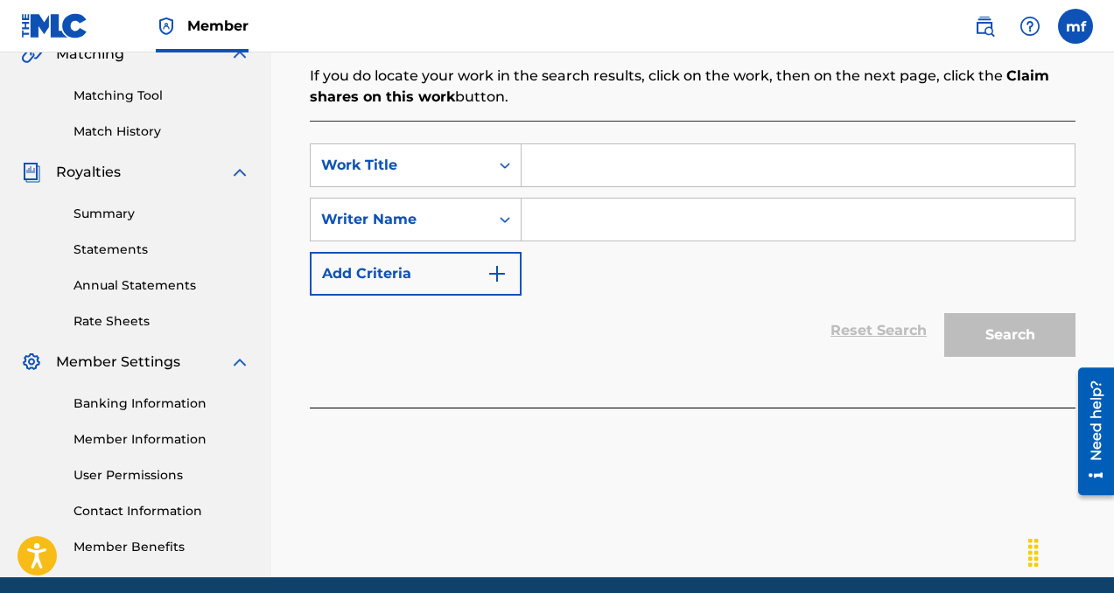
scroll to position [434, 0]
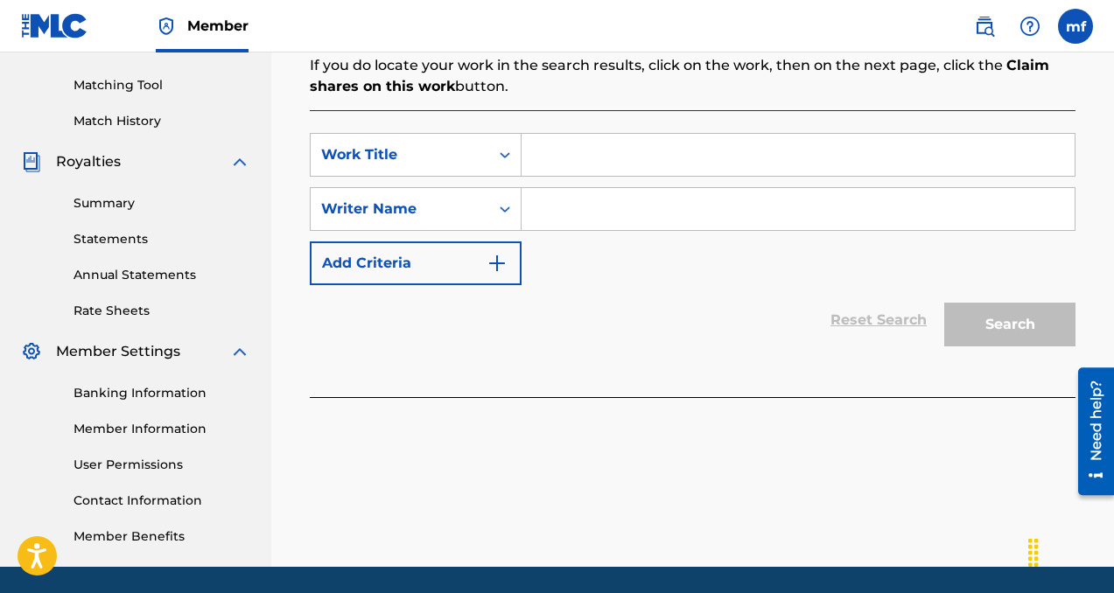
click at [620, 216] on input "Search Form" at bounding box center [798, 209] width 553 height 42
paste input "[PERSON_NAME]"
type input "[PERSON_NAME]"
click at [619, 156] on input "Search Form" at bounding box center [798, 155] width 553 height 42
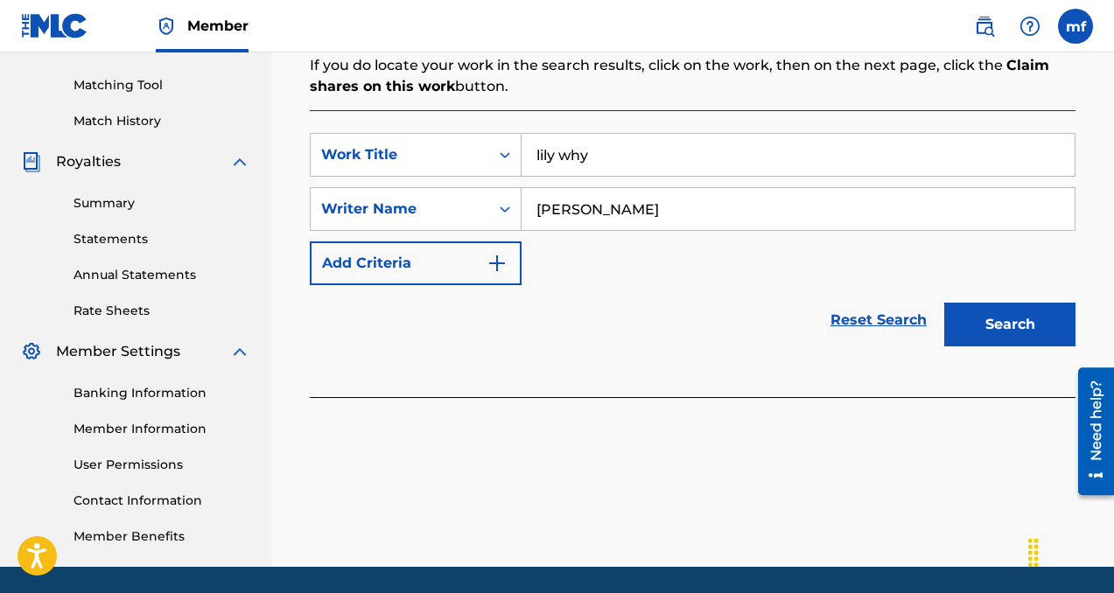
type input "lily why"
click at [970, 320] on button "Search" at bounding box center [1009, 325] width 131 height 44
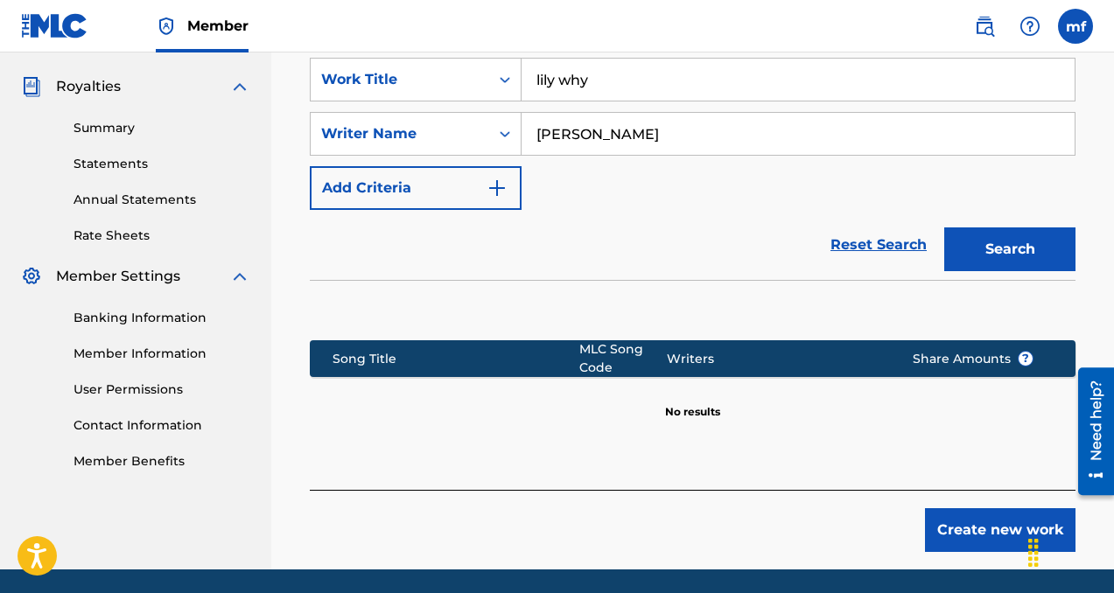
scroll to position [570, 0]
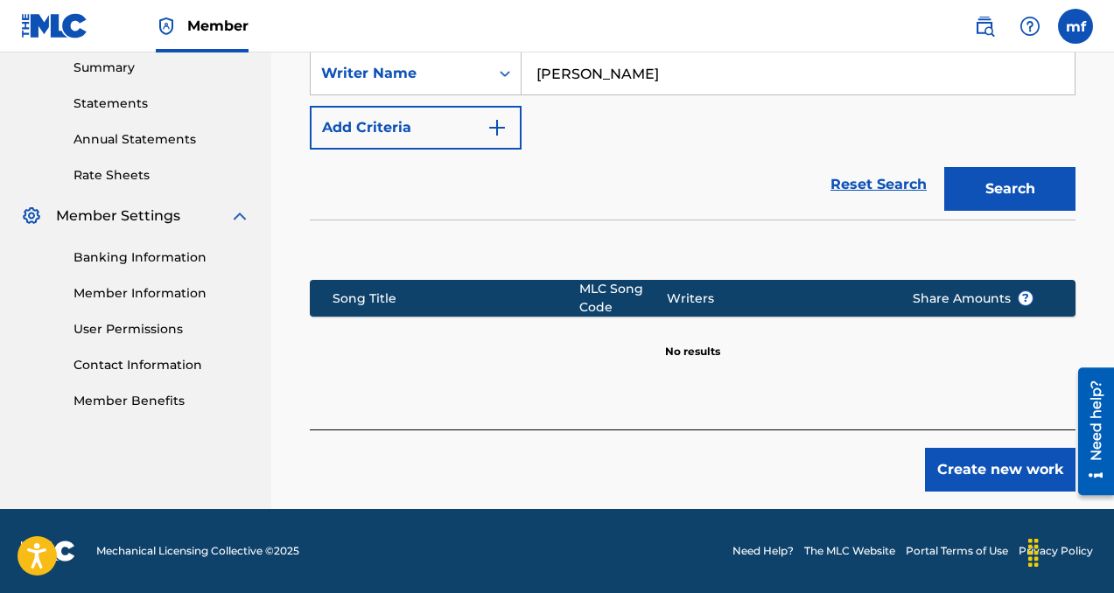
click at [1006, 475] on button "Create new work" at bounding box center [1000, 470] width 151 height 44
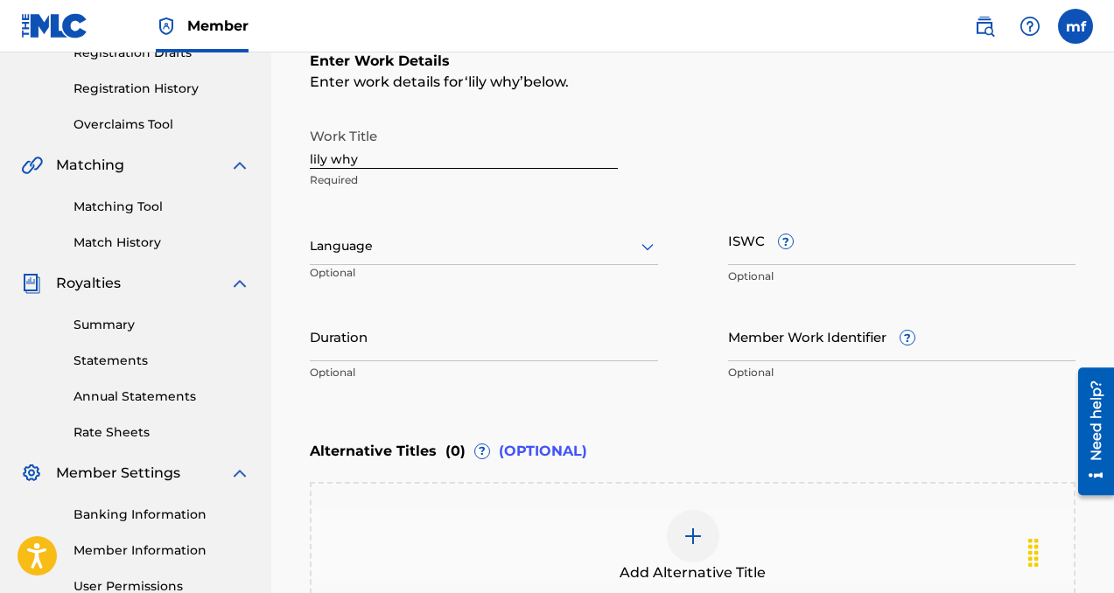
scroll to position [313, 0]
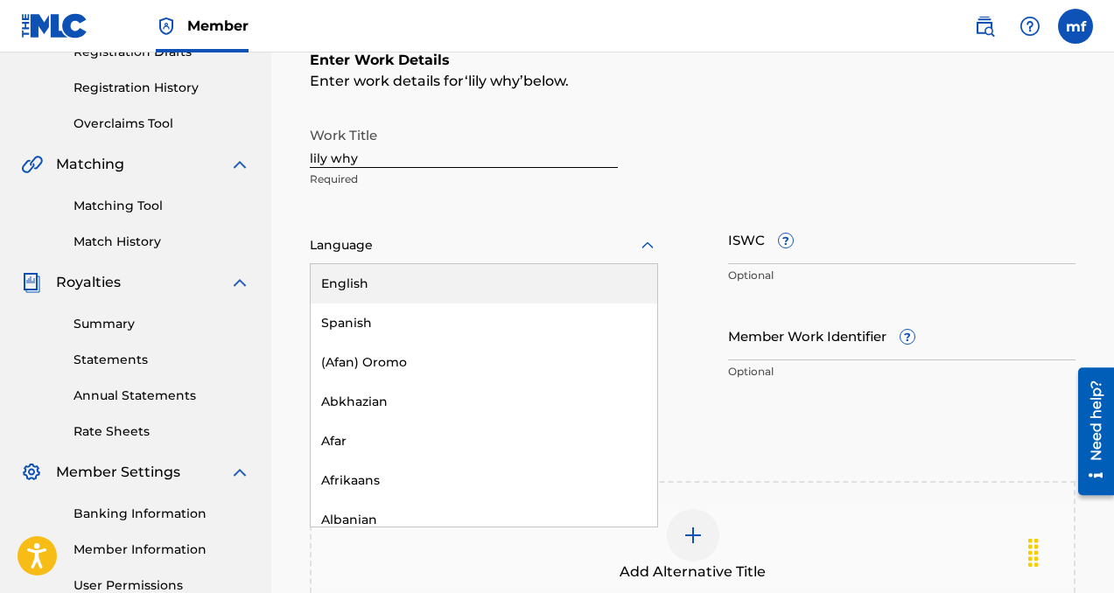
click at [557, 253] on div at bounding box center [484, 246] width 348 height 22
click at [543, 284] on div "English" at bounding box center [484, 283] width 347 height 39
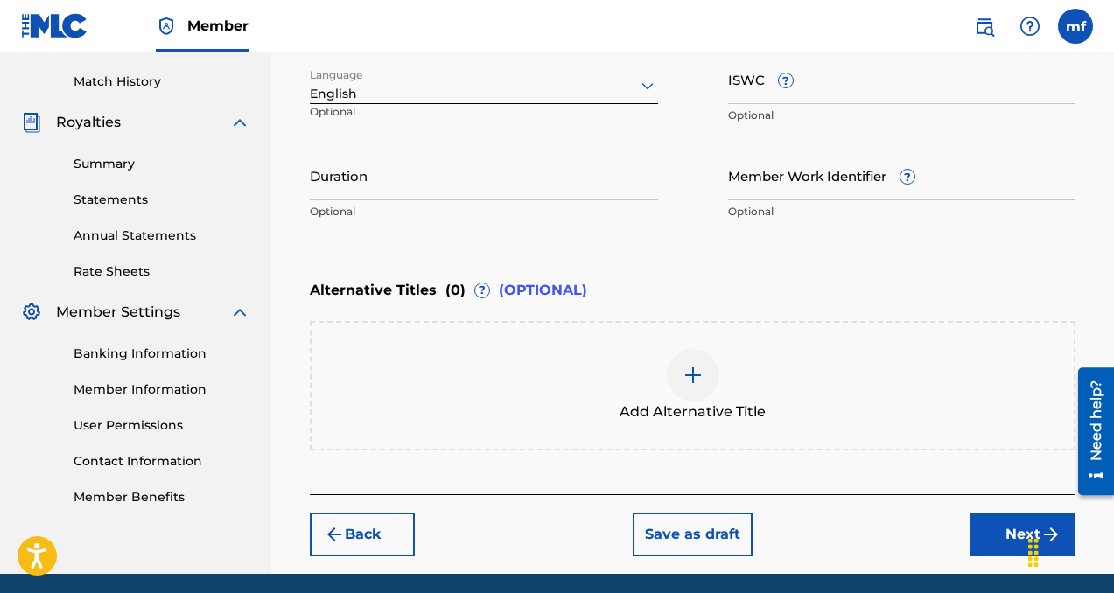
scroll to position [538, 0]
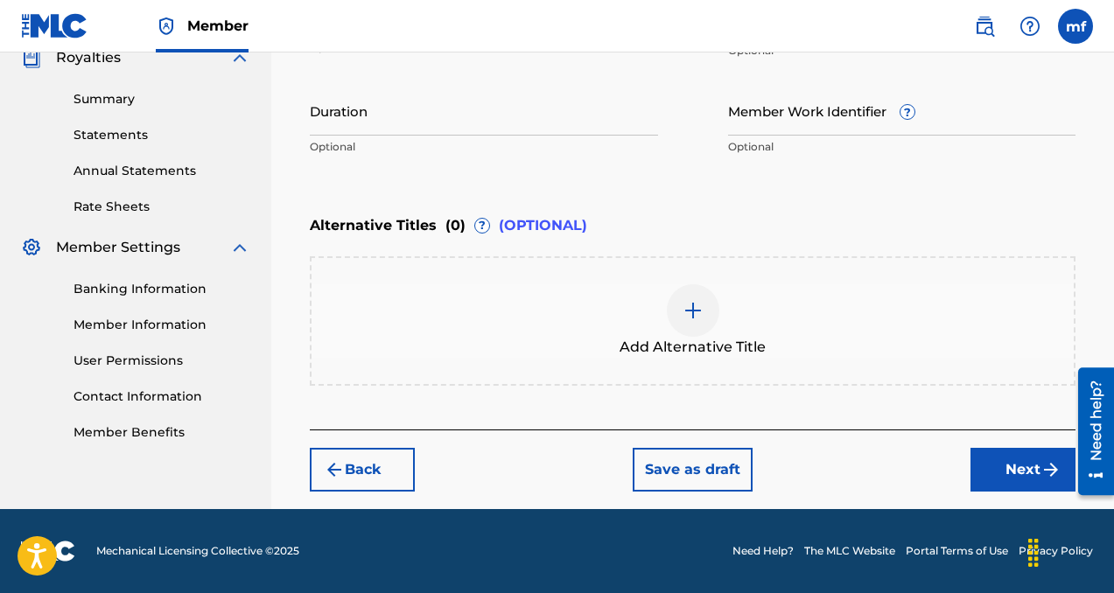
click at [983, 469] on button "Next" at bounding box center [1022, 470] width 105 height 44
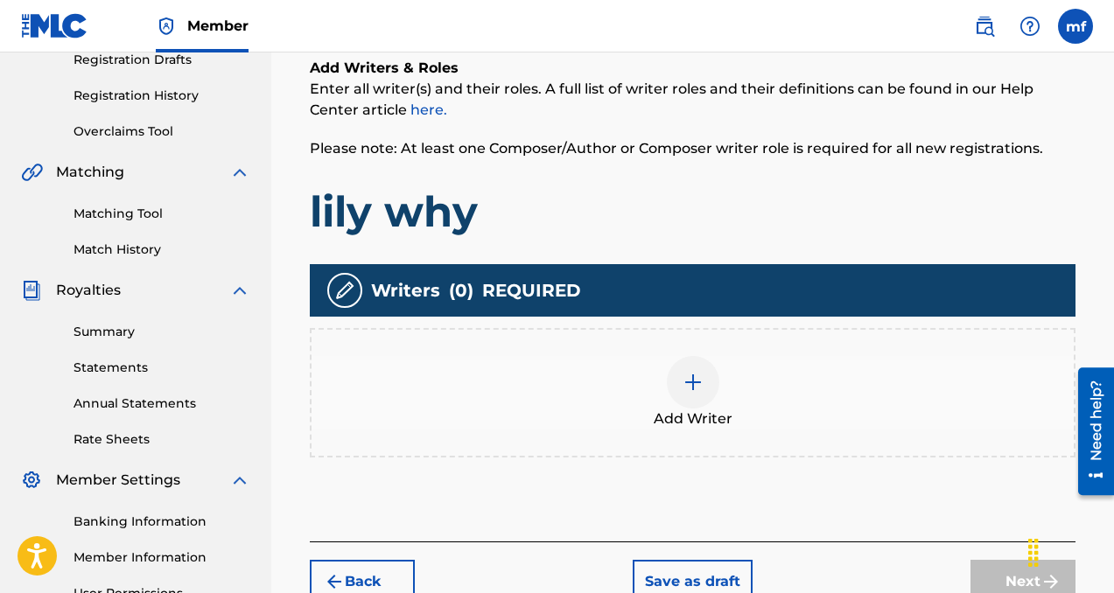
scroll to position [342, 0]
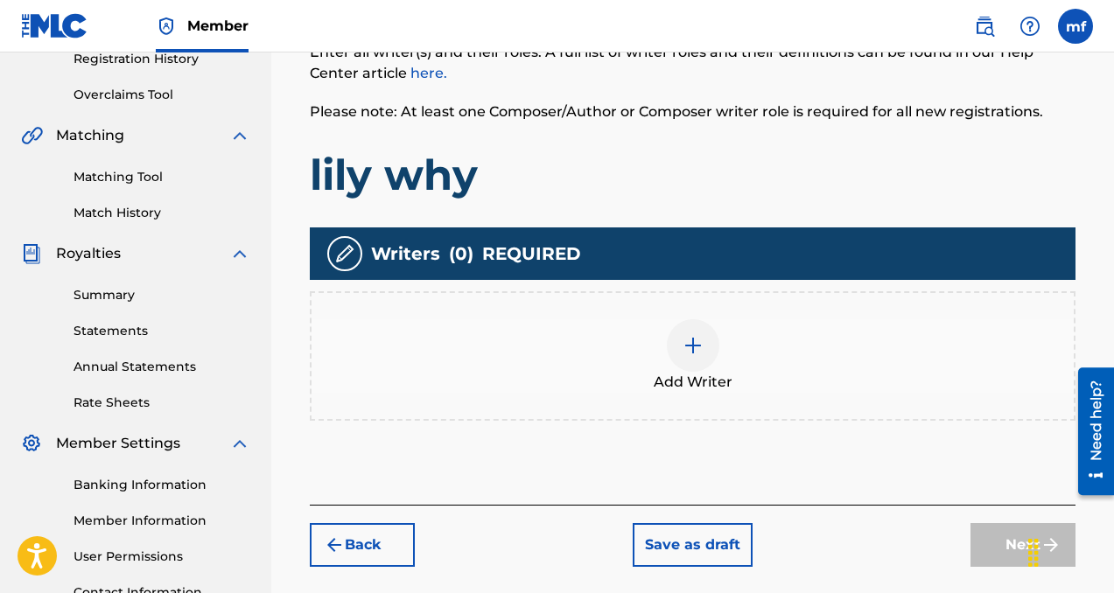
click at [690, 358] on div at bounding box center [693, 345] width 53 height 53
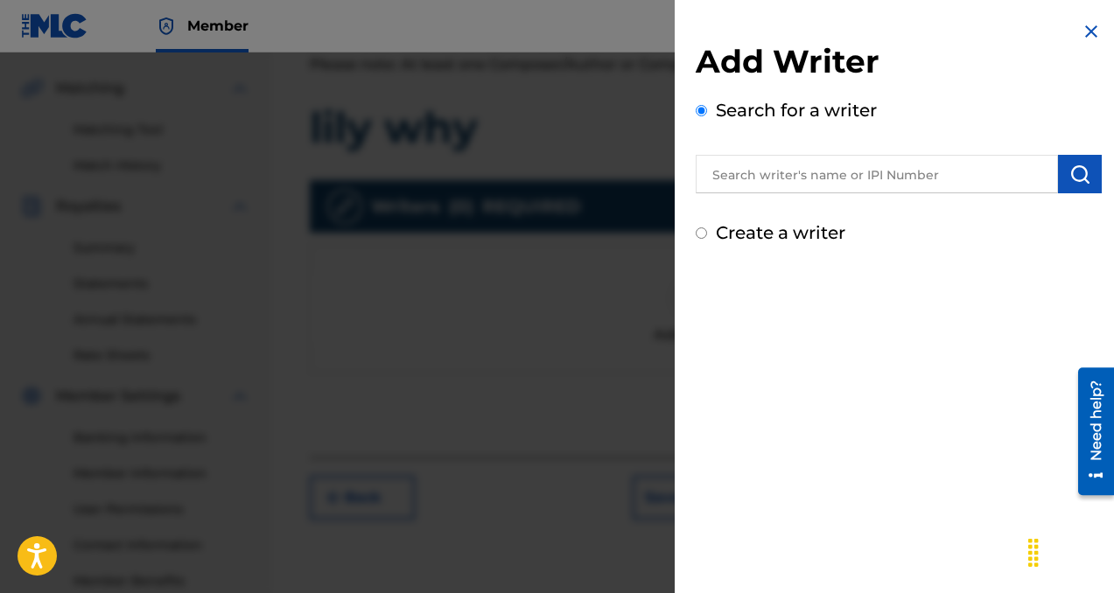
scroll to position [396, 0]
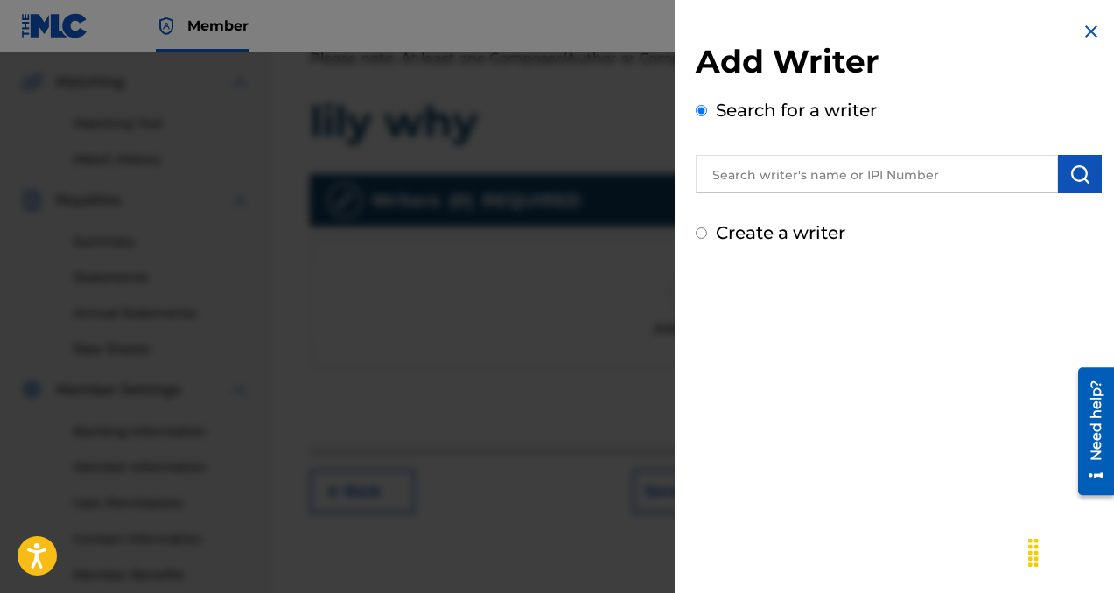
click at [767, 187] on input "text" at bounding box center [877, 174] width 362 height 39
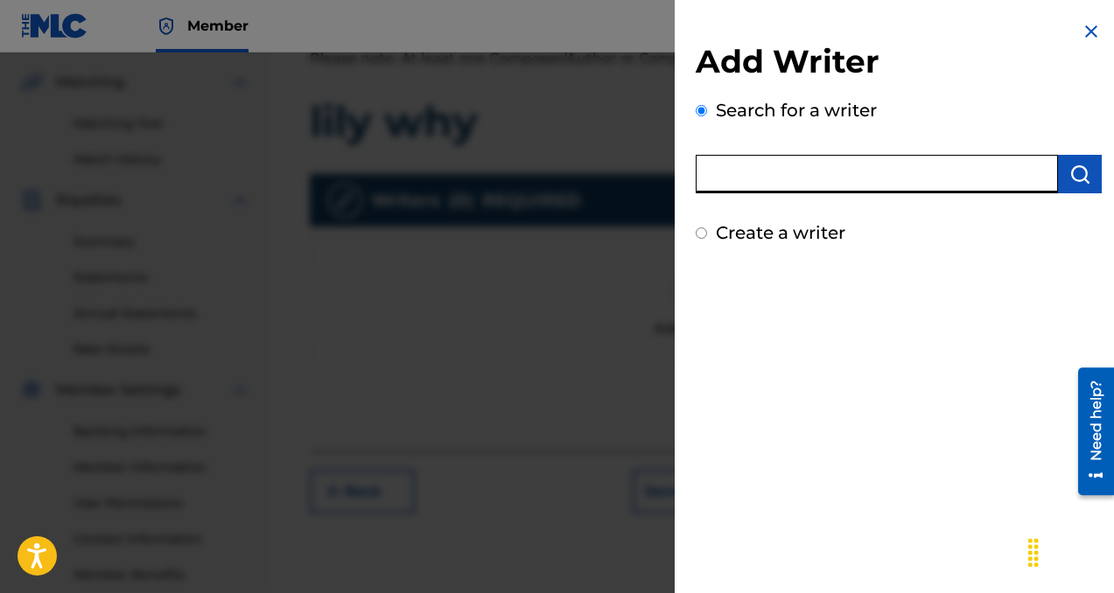
paste input "[PERSON_NAME]"
type input "[PERSON_NAME]"
click at [1058, 177] on button "submit" at bounding box center [1080, 174] width 44 height 39
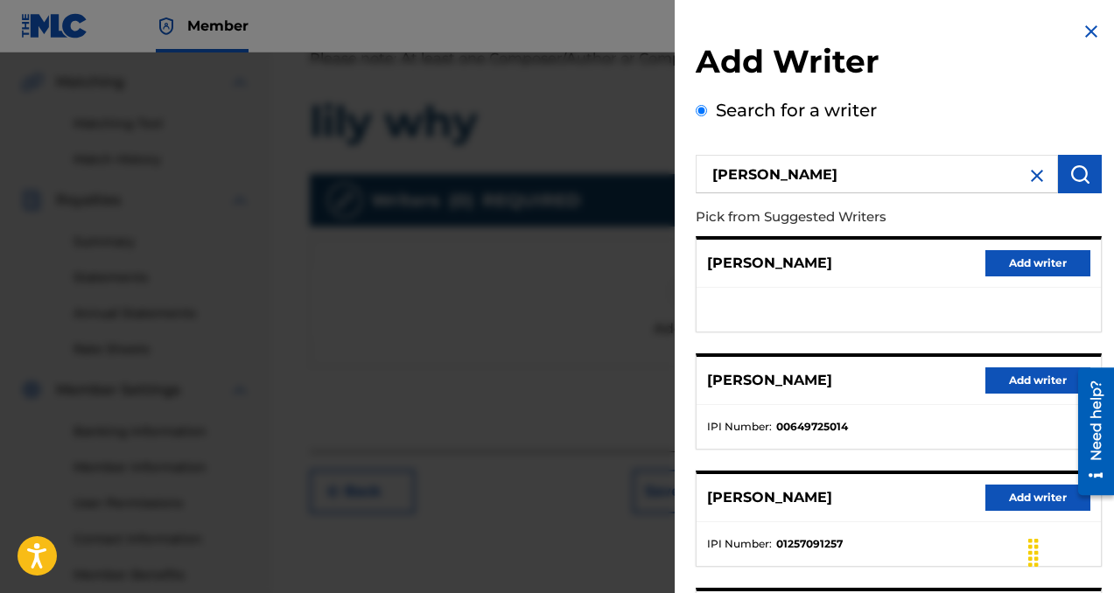
scroll to position [35, 0]
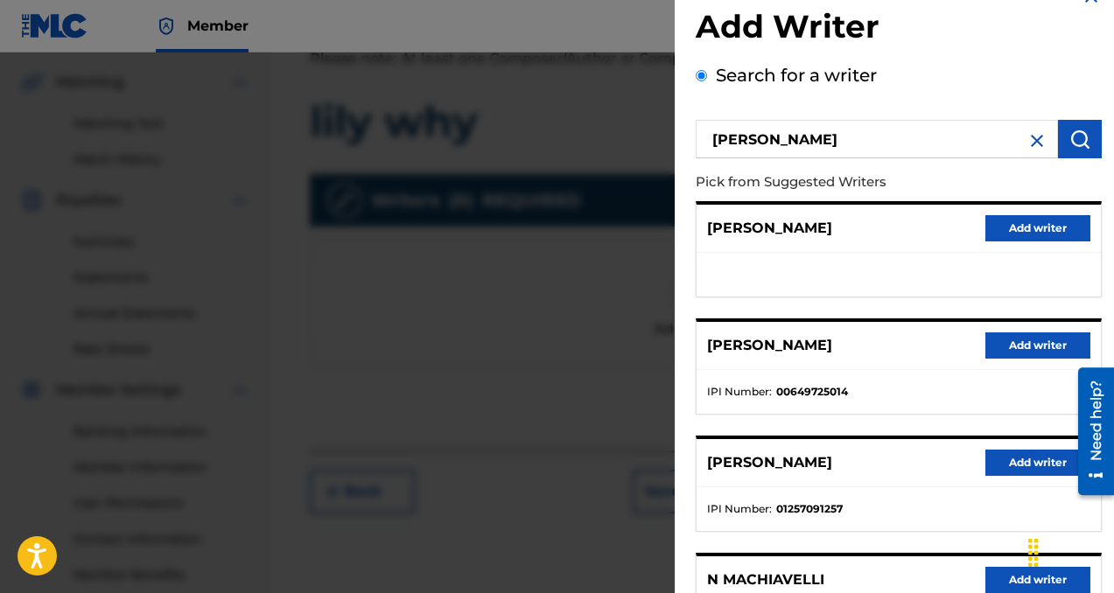
click at [1027, 343] on button "Add writer" at bounding box center [1037, 346] width 105 height 26
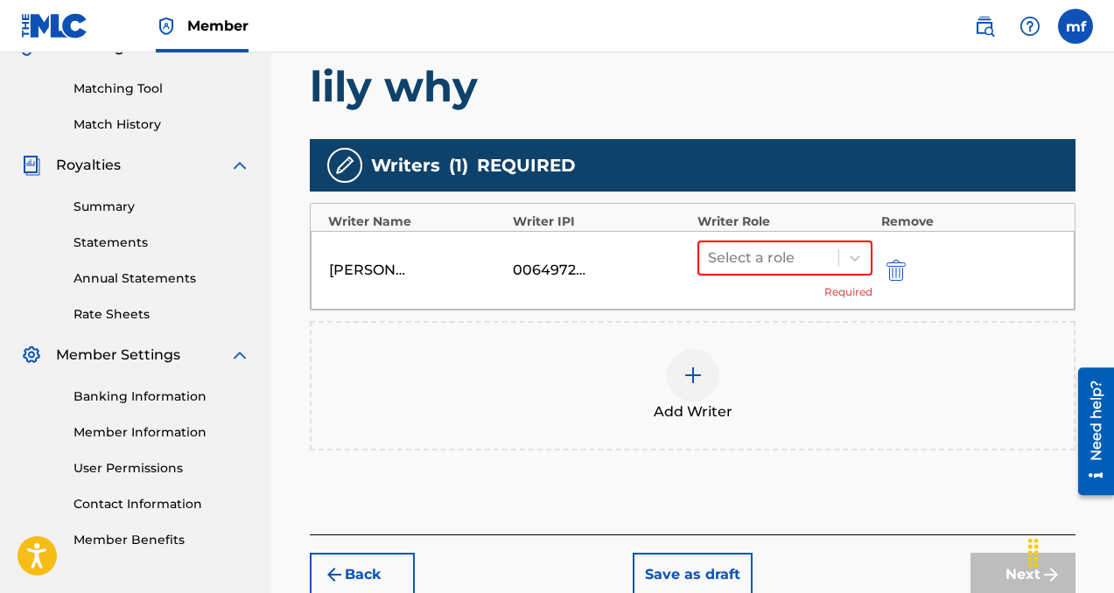
scroll to position [432, 0]
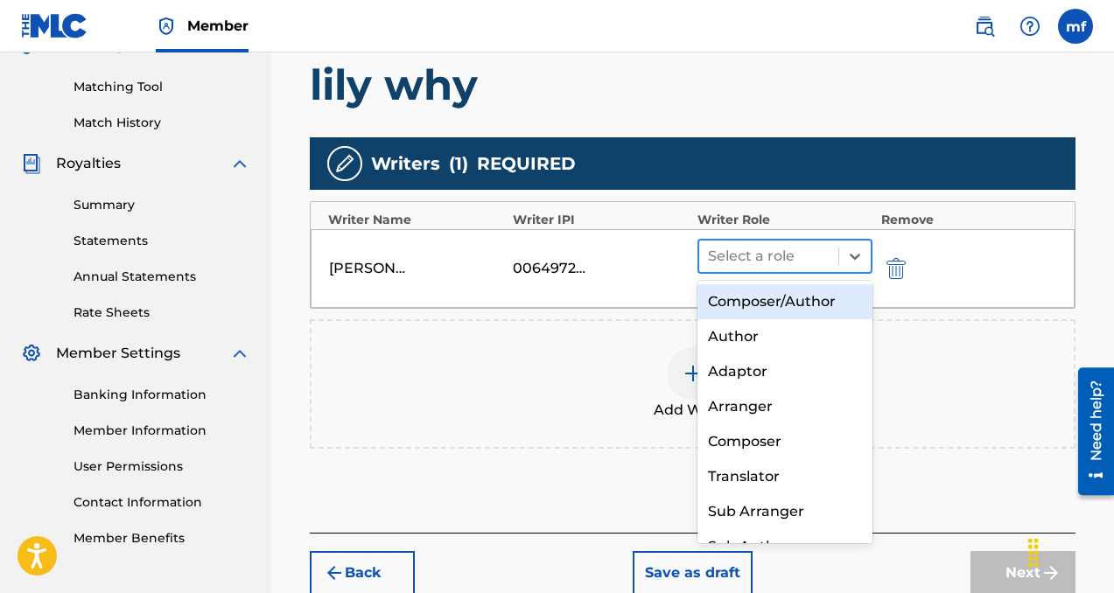
click at [767, 264] on div at bounding box center [769, 256] width 122 height 25
click at [773, 311] on div "Composer/Author" at bounding box center [784, 301] width 175 height 35
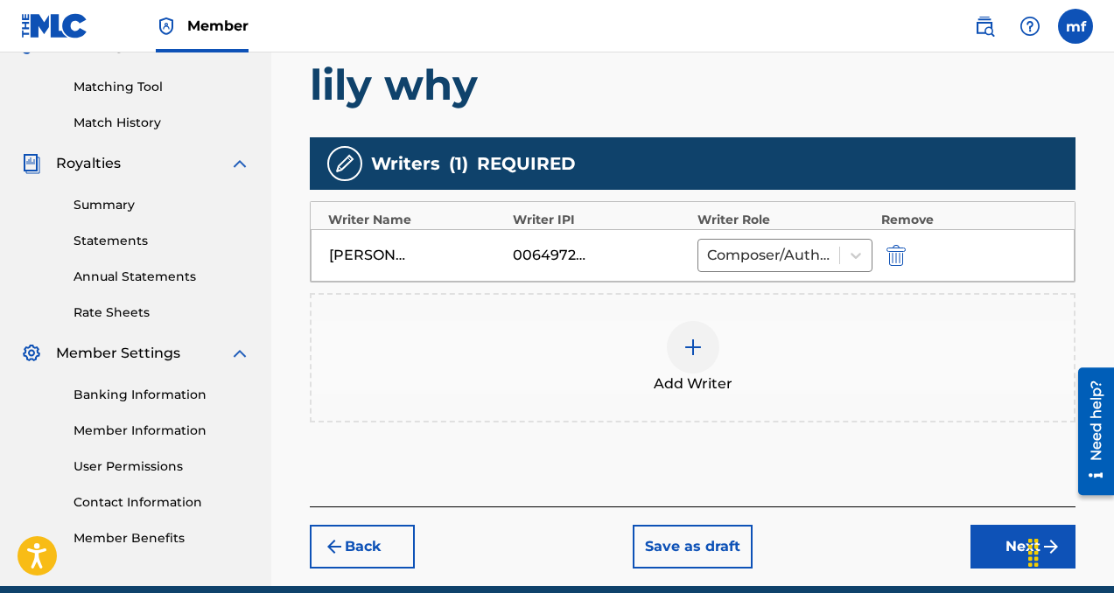
scroll to position [509, 0]
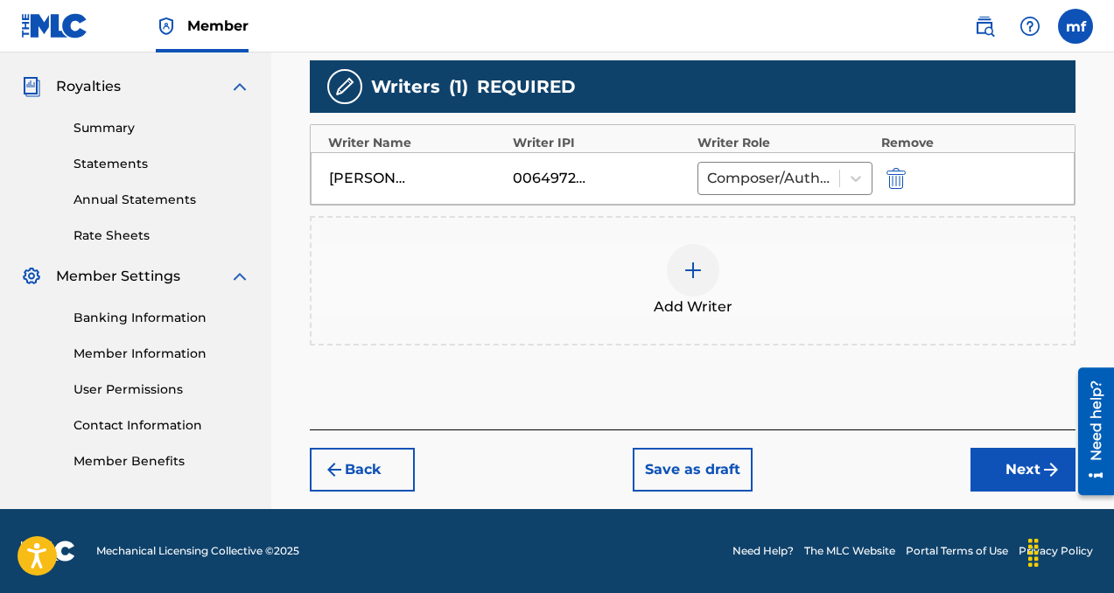
click at [992, 459] on button "Next" at bounding box center [1022, 470] width 105 height 44
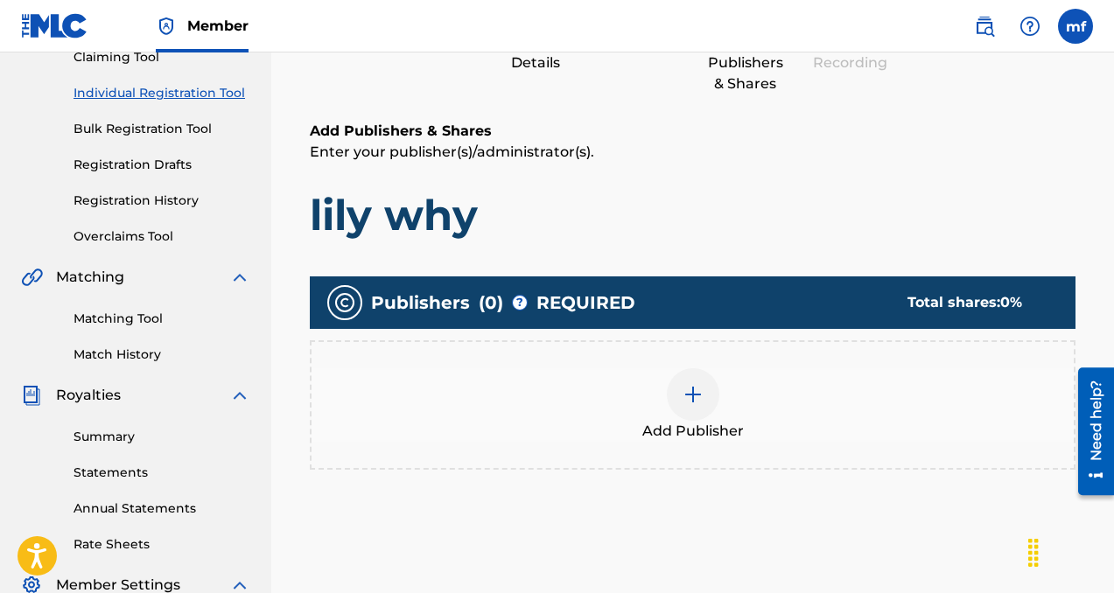
scroll to position [246, 0]
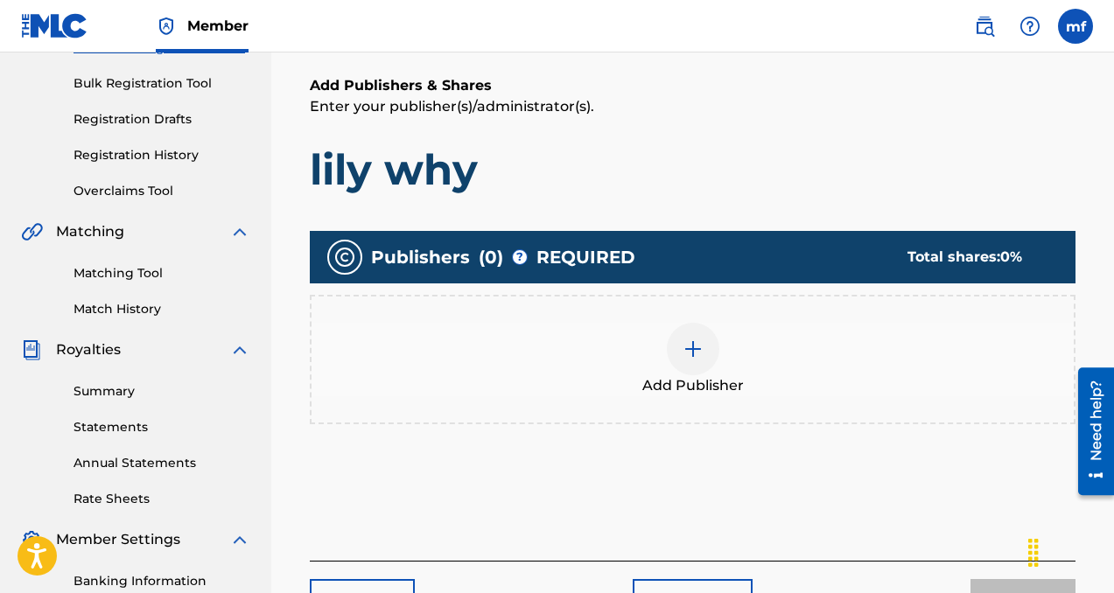
click at [684, 361] on div at bounding box center [693, 349] width 53 height 53
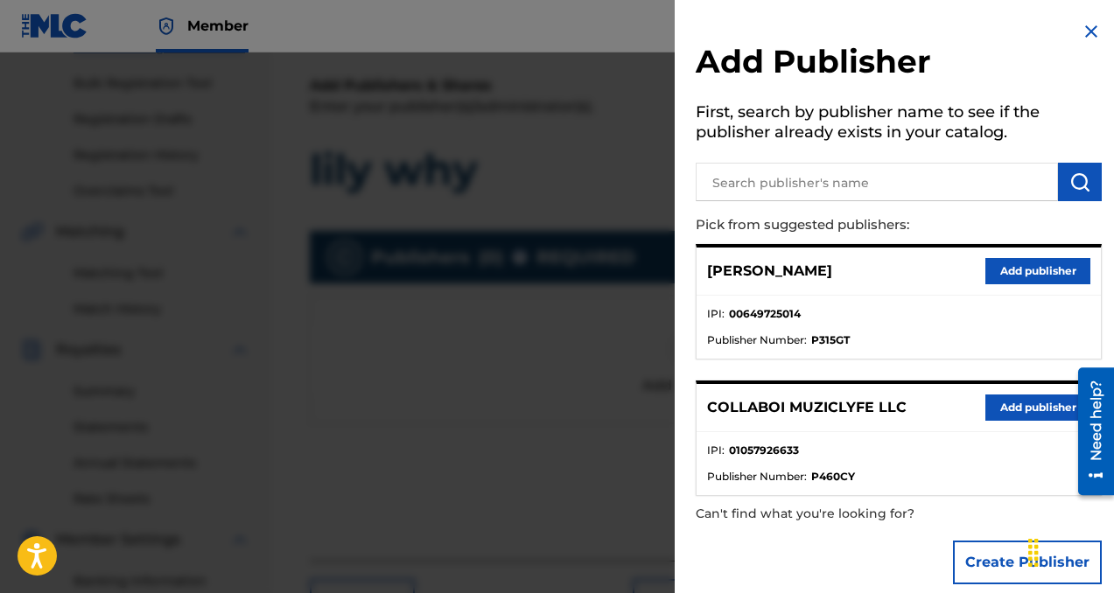
click at [1000, 410] on button "Add publisher" at bounding box center [1037, 408] width 105 height 26
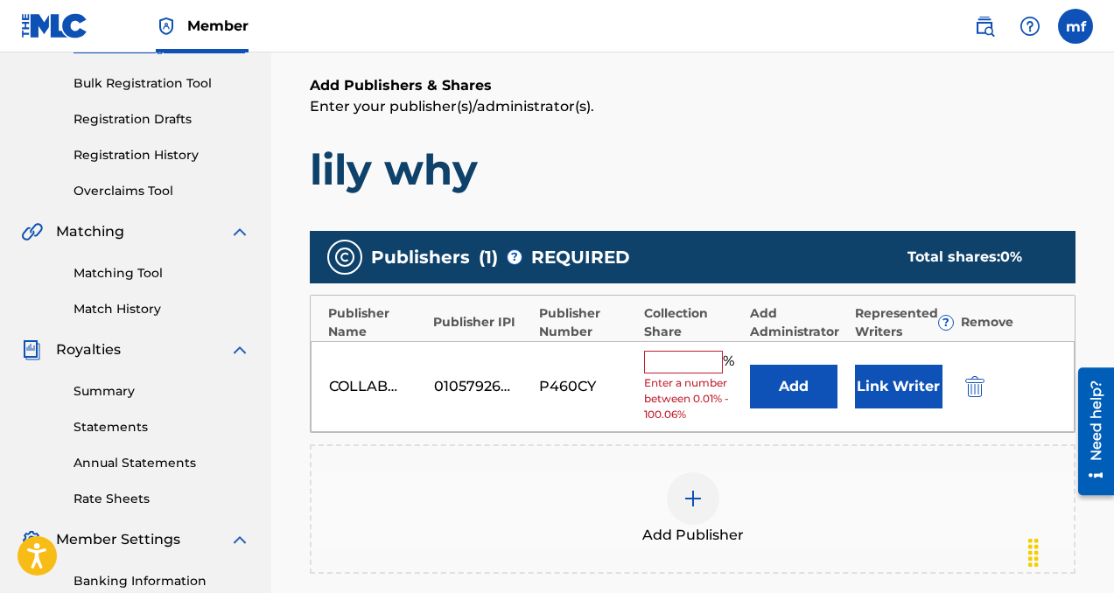
click at [662, 373] on div "% Enter a number between 0.01% - 100.06%" at bounding box center [692, 387] width 96 height 73
click at [667, 356] on input "text" at bounding box center [683, 362] width 79 height 23
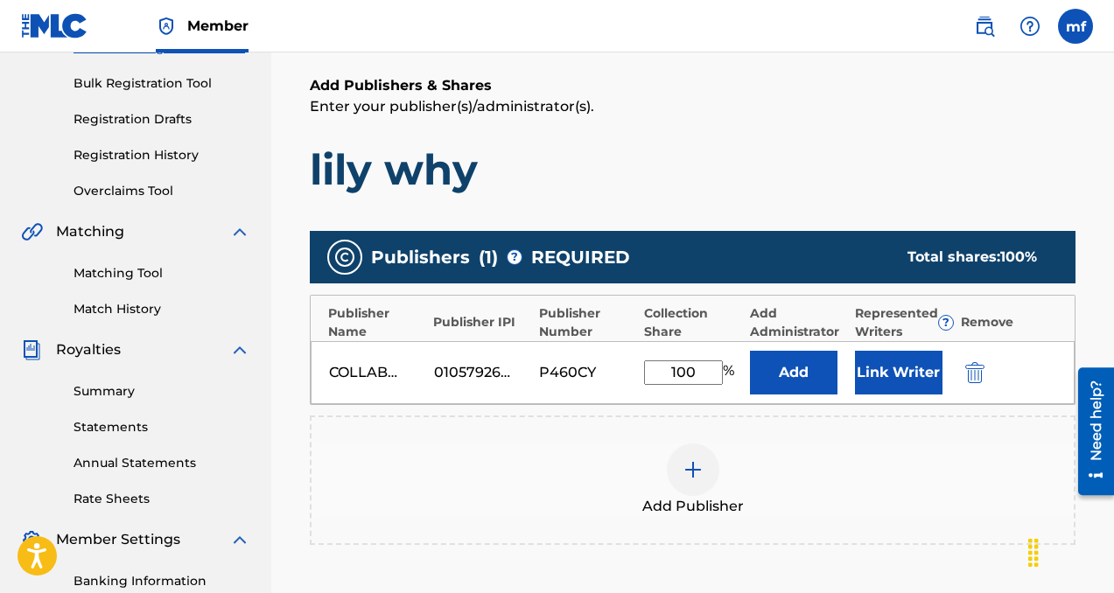
type input "100"
click at [811, 368] on button "Add" at bounding box center [794, 373] width 88 height 44
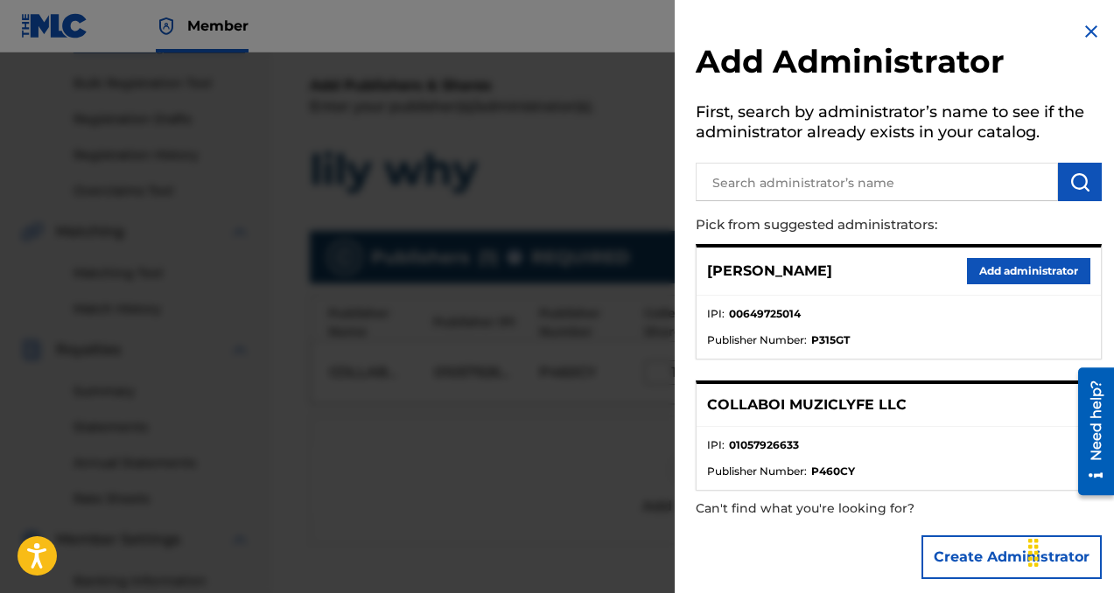
click at [1027, 268] on button "Add administrator" at bounding box center [1028, 271] width 123 height 26
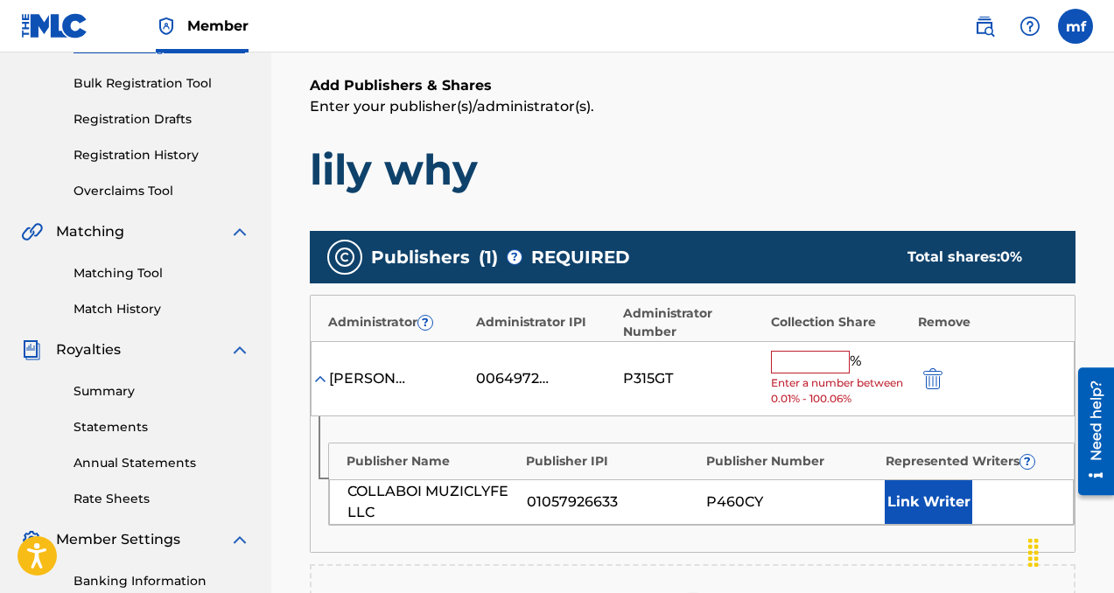
click at [823, 354] on input "text" at bounding box center [810, 362] width 79 height 23
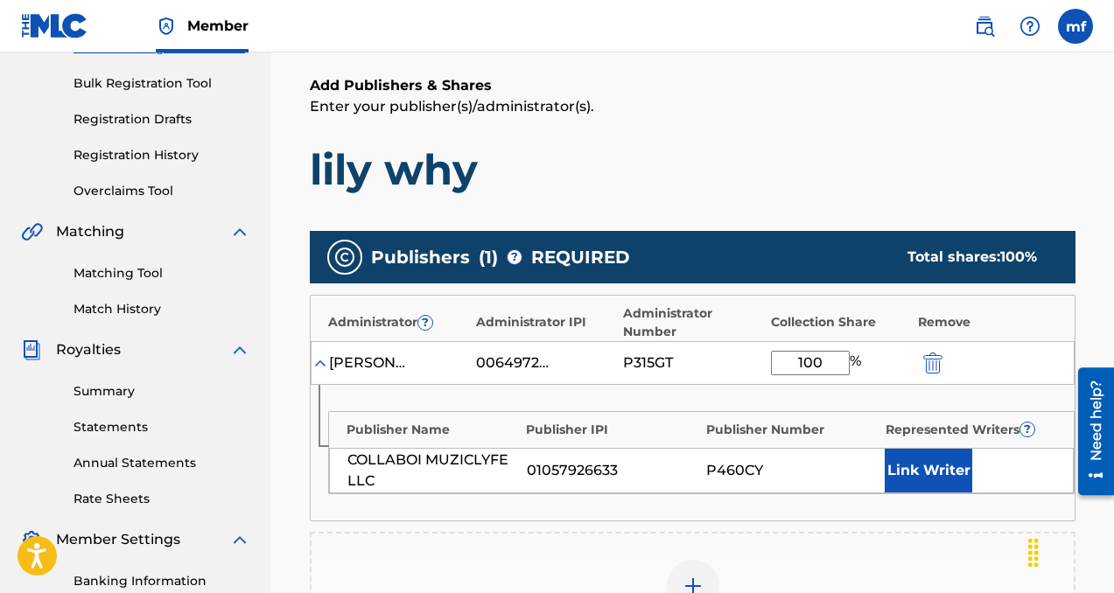
type input "100"
click at [944, 487] on button "Link Writer" at bounding box center [929, 471] width 88 height 44
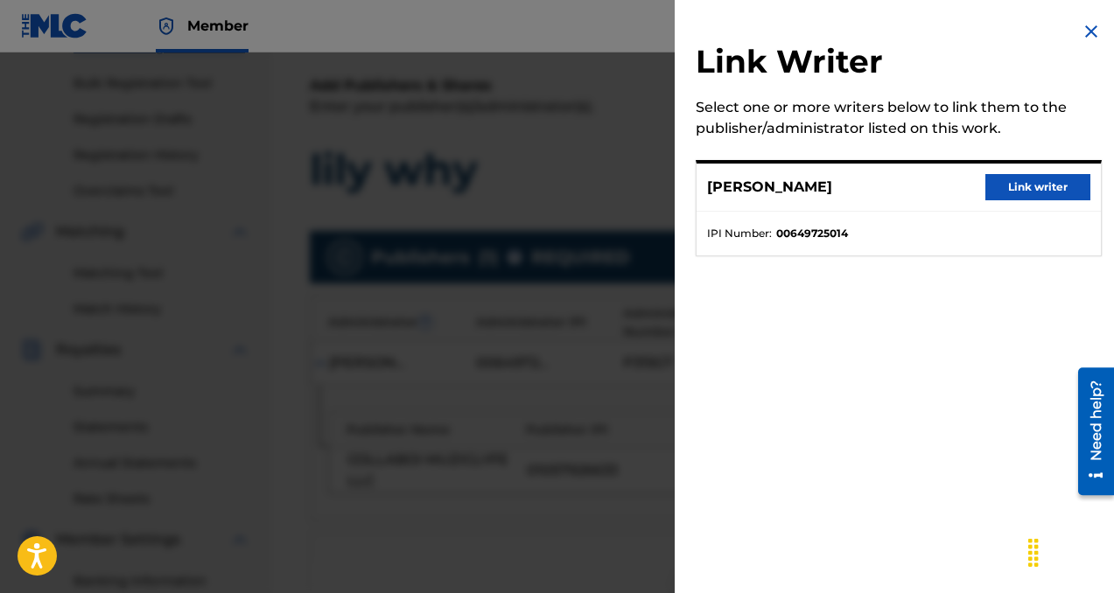
click at [1007, 179] on button "Link writer" at bounding box center [1037, 187] width 105 height 26
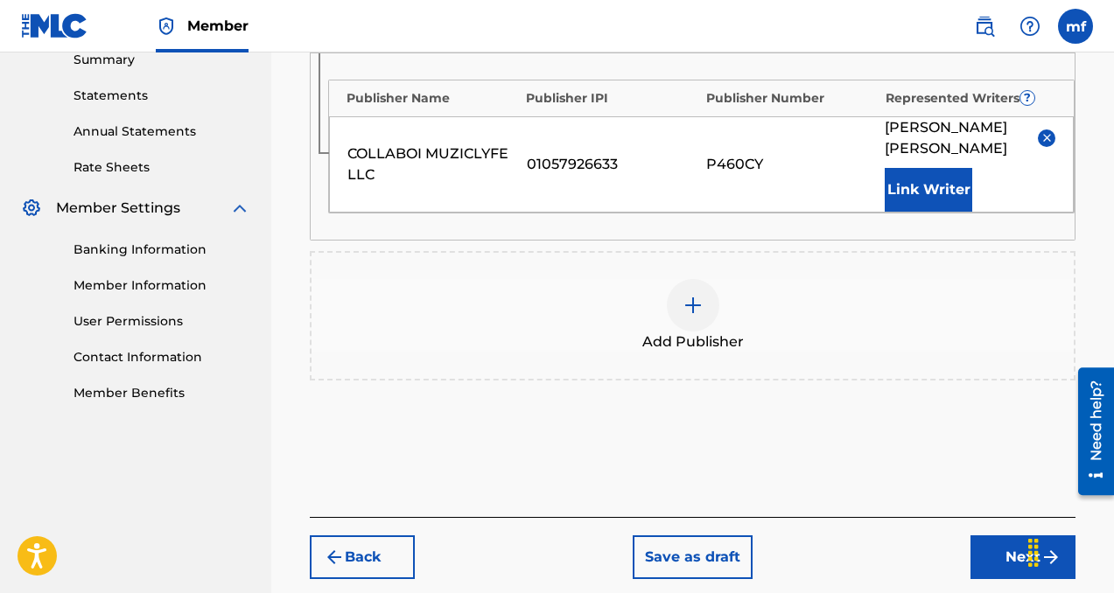
scroll to position [647, 0]
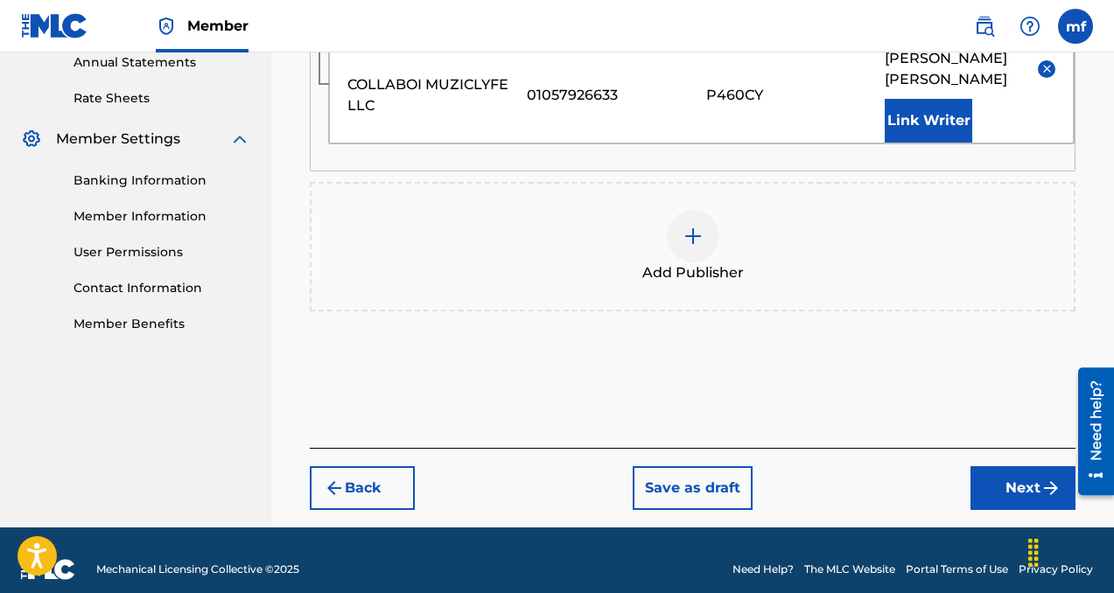
click at [994, 487] on button "Next" at bounding box center [1022, 488] width 105 height 44
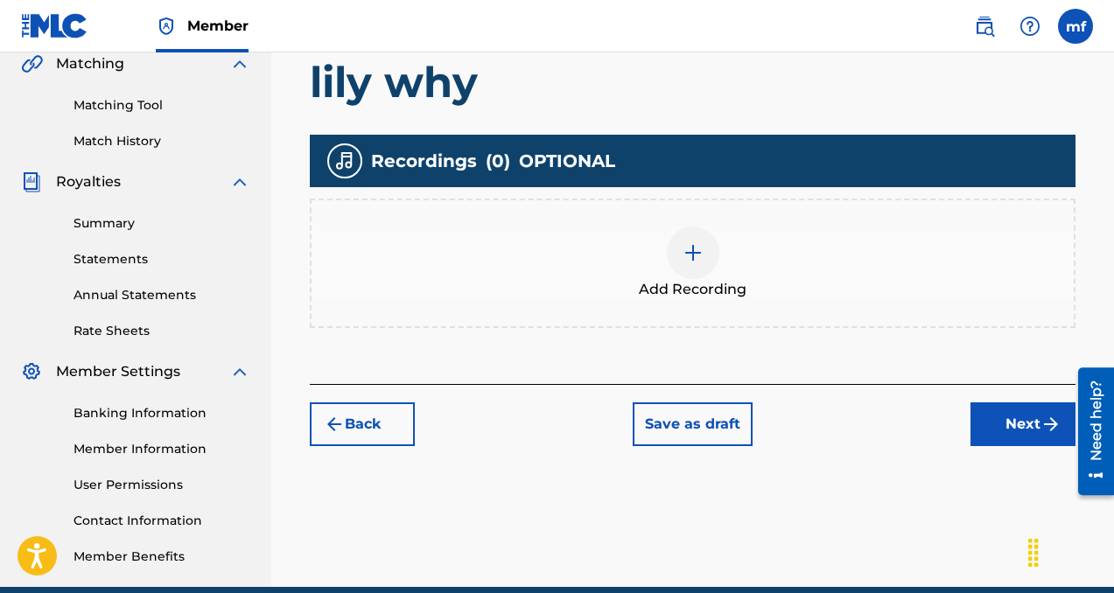
scroll to position [436, 0]
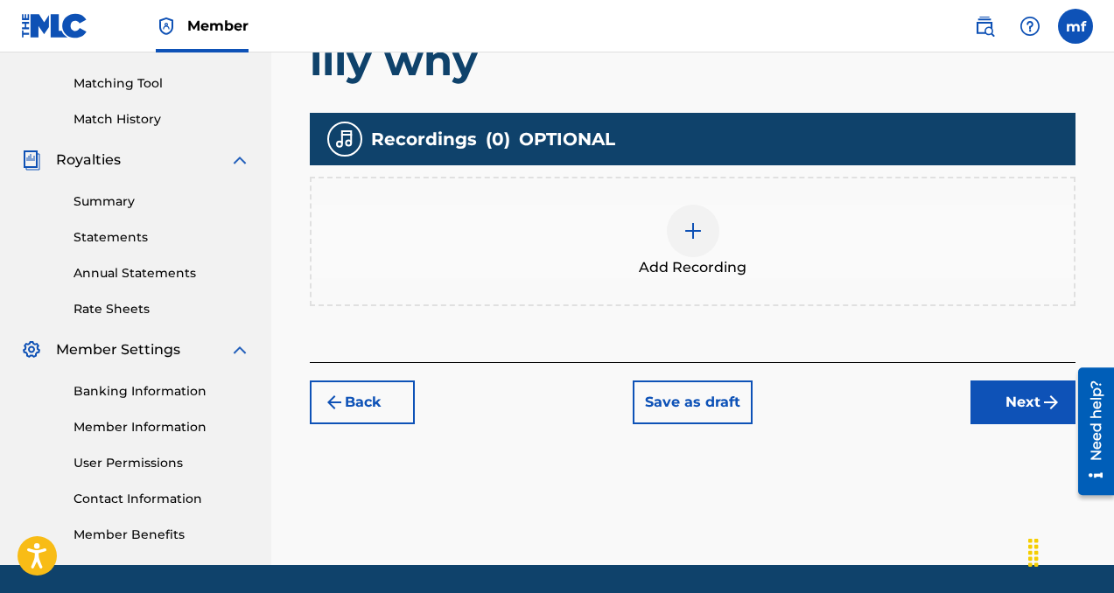
click at [685, 217] on div at bounding box center [693, 231] width 53 height 53
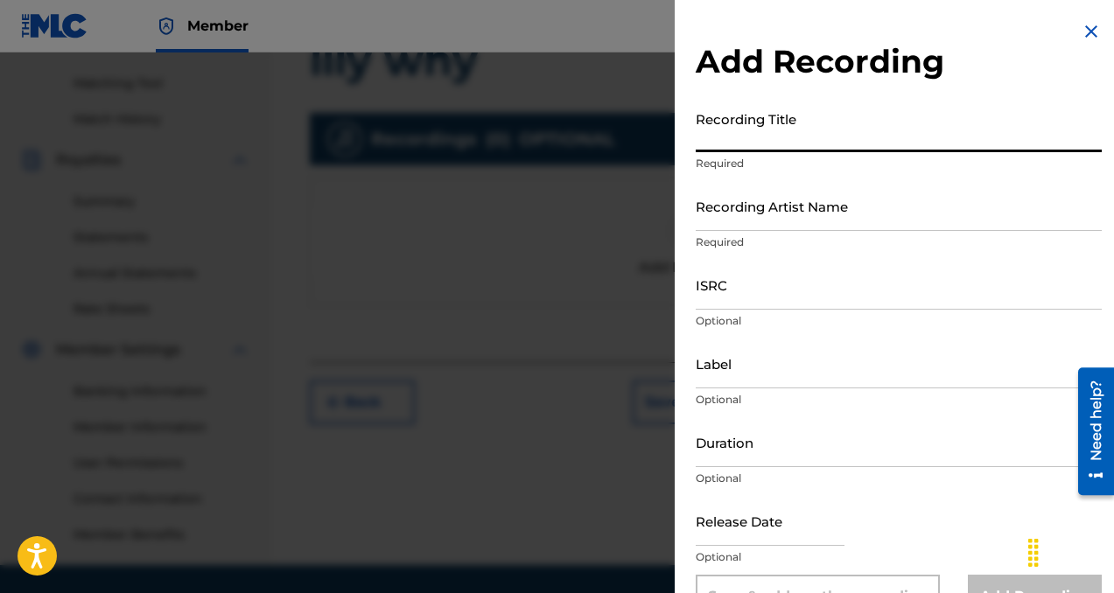
click at [779, 138] on input "Recording Title" at bounding box center [899, 127] width 406 height 50
type input "lily why"
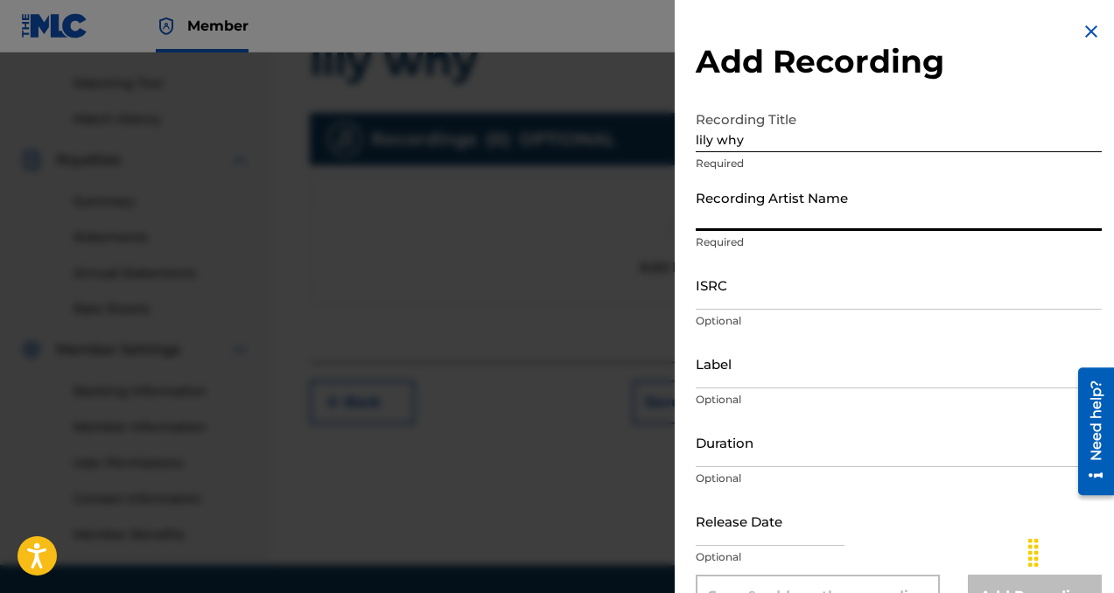
click at [774, 223] on input "Recording Artist Name" at bounding box center [899, 206] width 406 height 50
type input "collaboi"
click at [746, 361] on input "Label" at bounding box center [899, 364] width 406 height 50
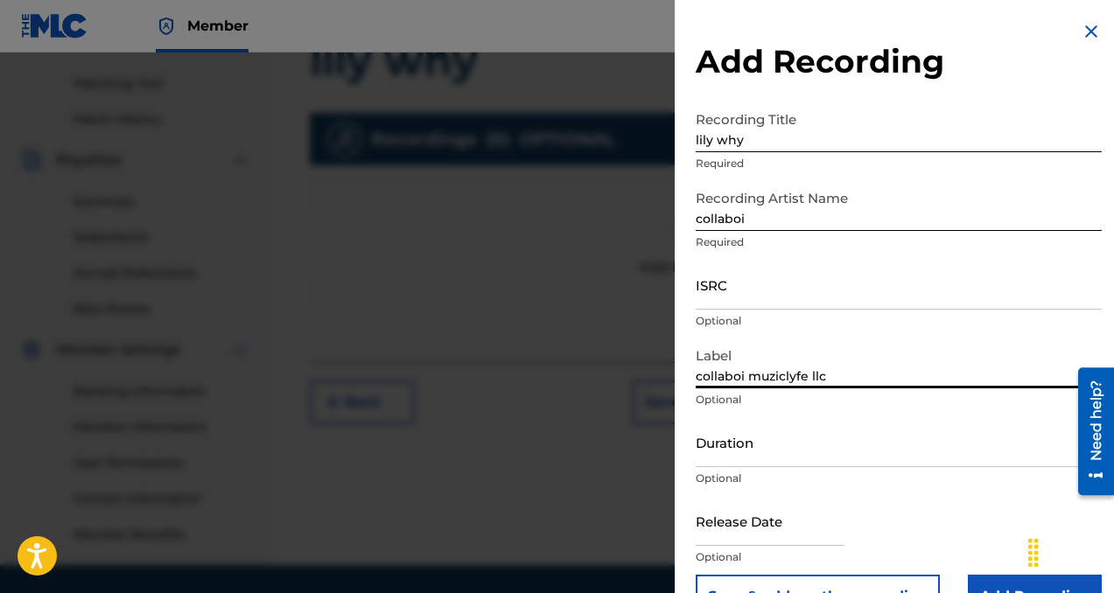
scroll to position [46, 0]
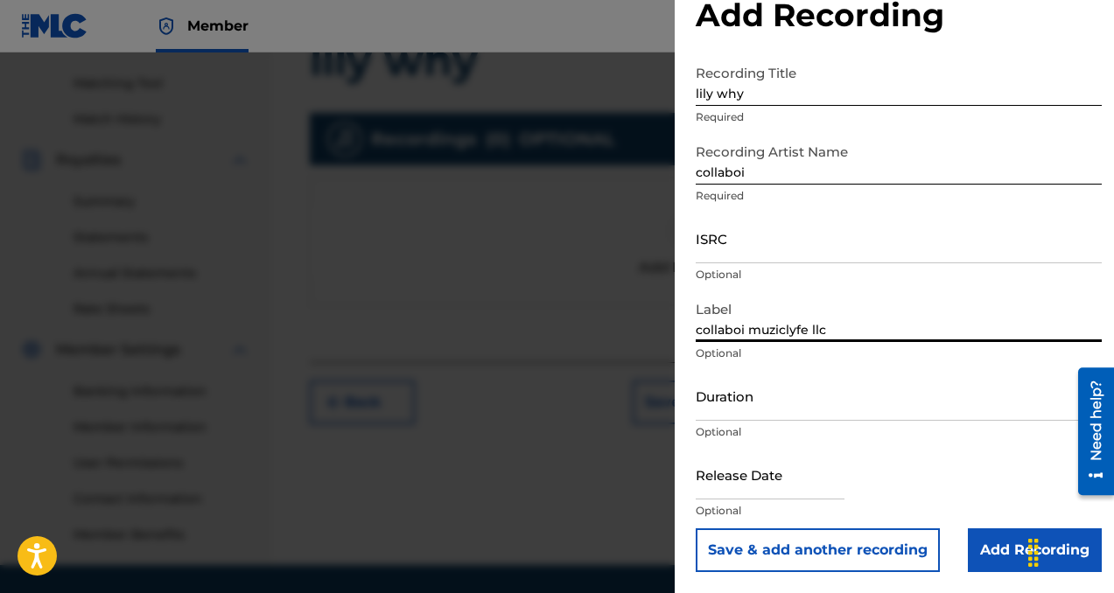
type input "collaboi muziclyfe llc"
click at [999, 557] on input "Add Recording" at bounding box center [1035, 551] width 134 height 44
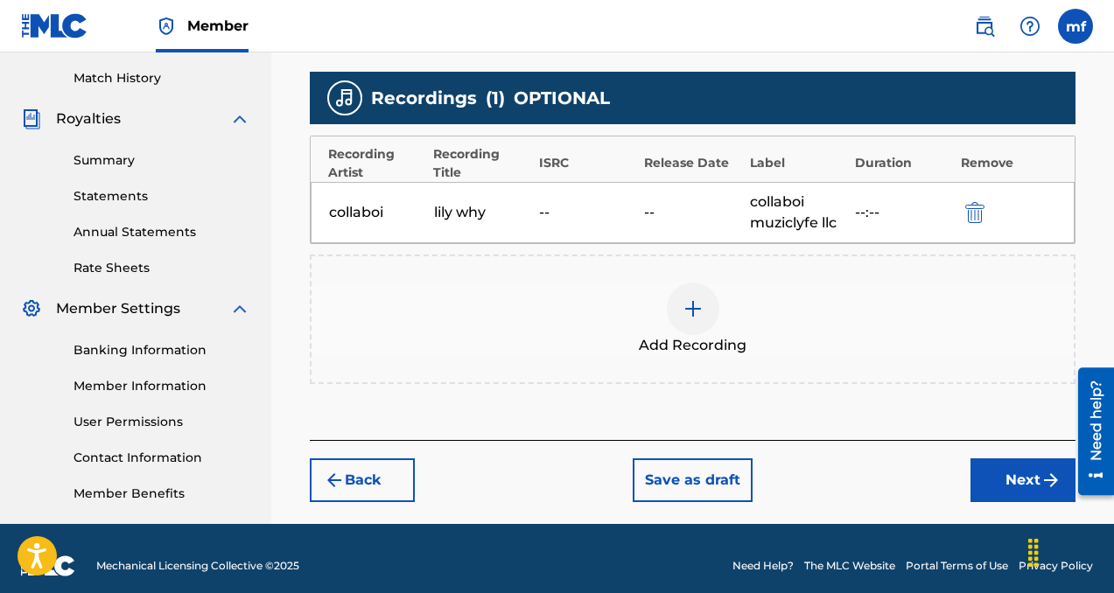
scroll to position [492, 0]
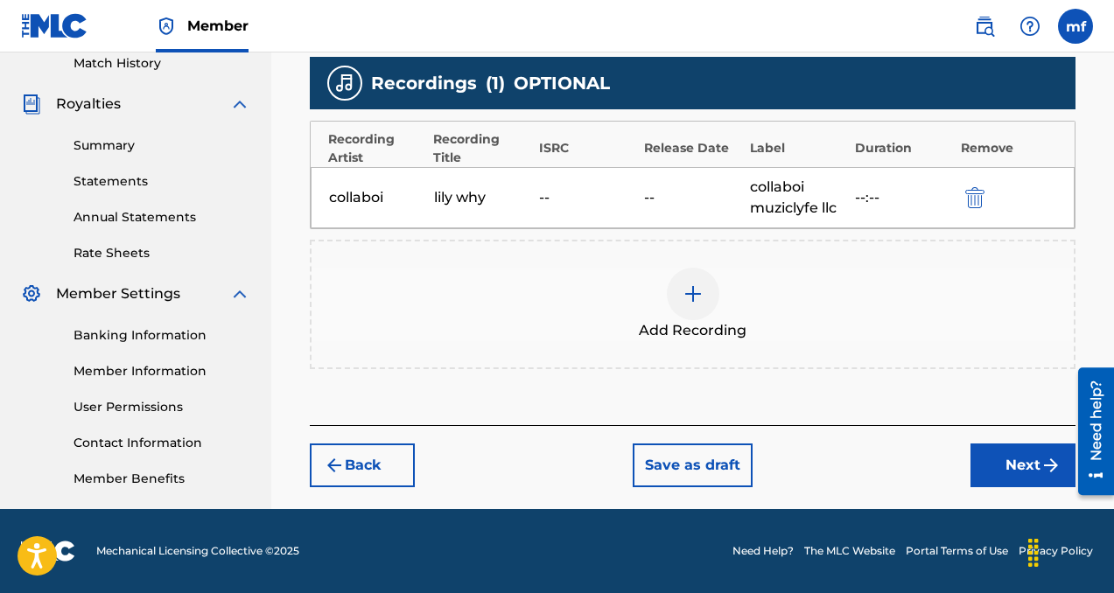
click at [986, 467] on button "Next" at bounding box center [1022, 466] width 105 height 44
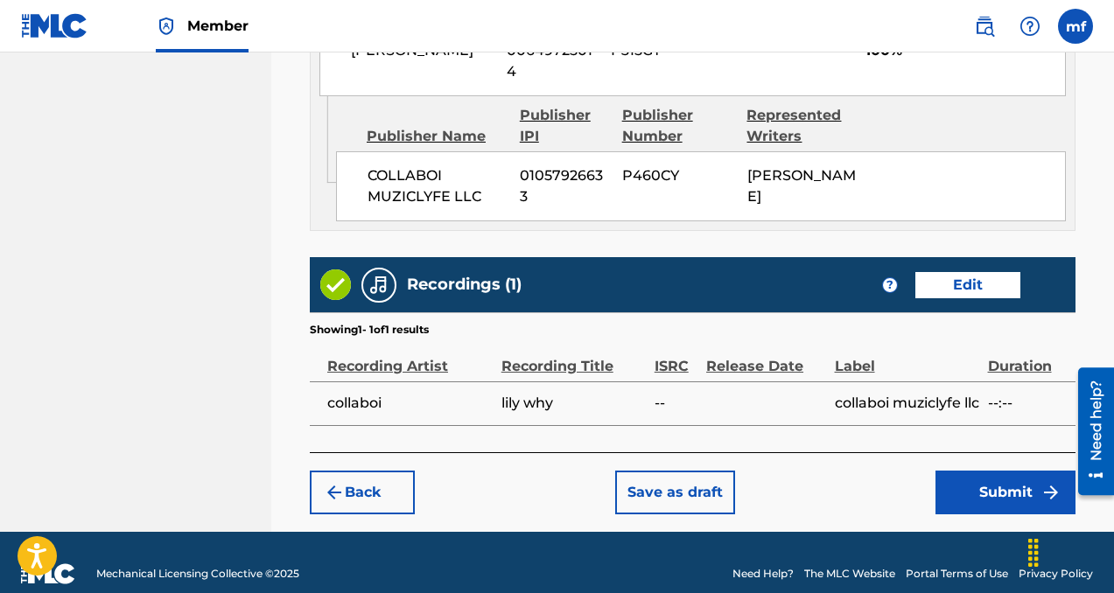
scroll to position [1080, 0]
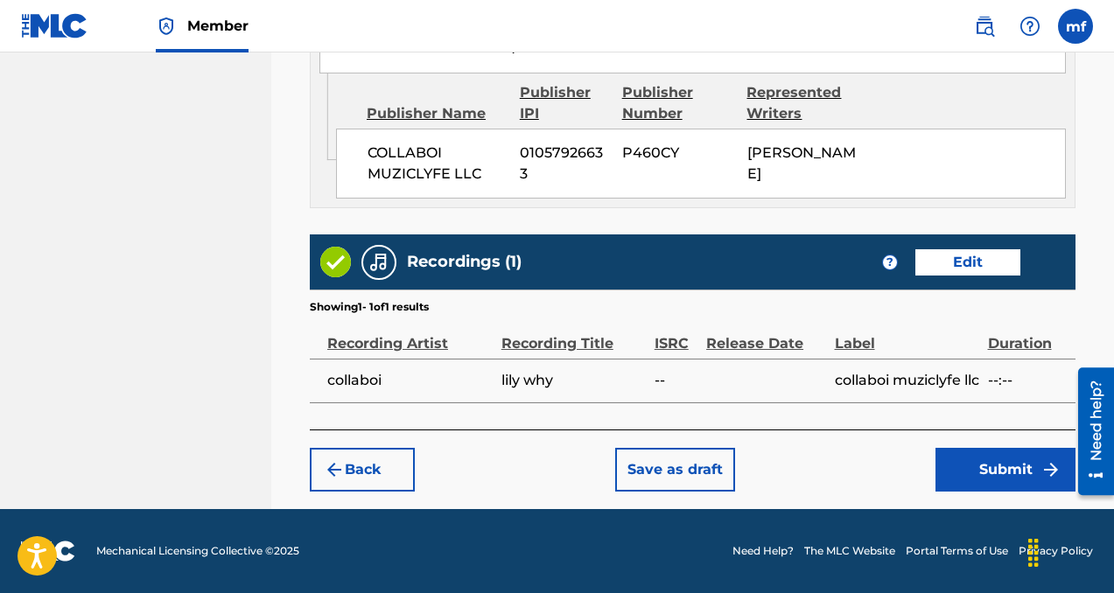
click at [995, 461] on button "Submit" at bounding box center [1005, 470] width 140 height 44
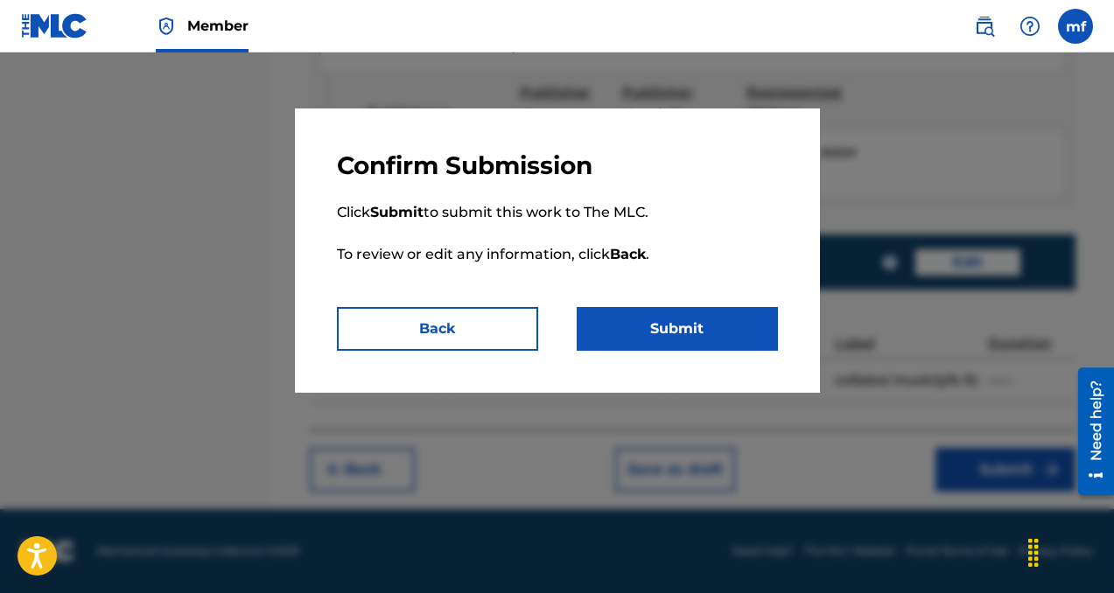
click at [629, 333] on button "Submit" at bounding box center [677, 329] width 201 height 44
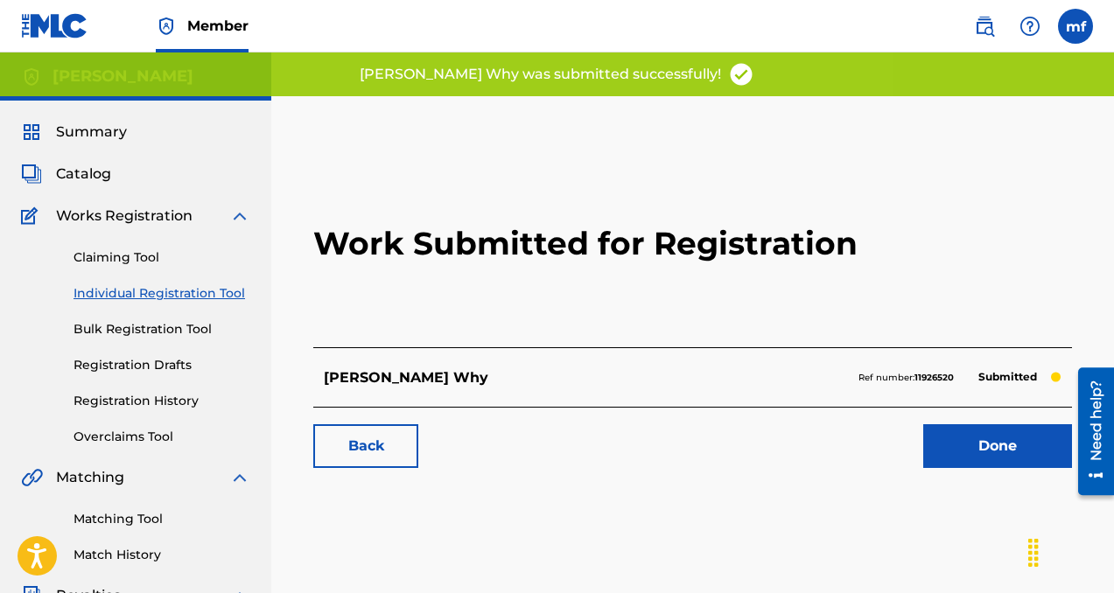
click at [965, 451] on link "Done" at bounding box center [997, 446] width 149 height 44
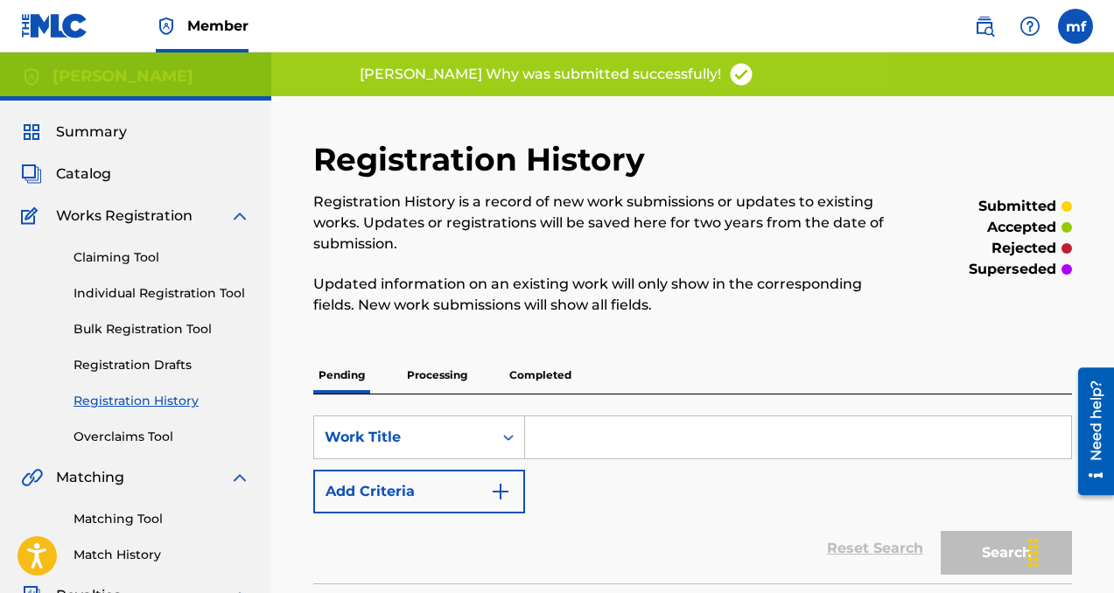
click at [179, 291] on link "Individual Registration Tool" at bounding box center [162, 293] width 177 height 18
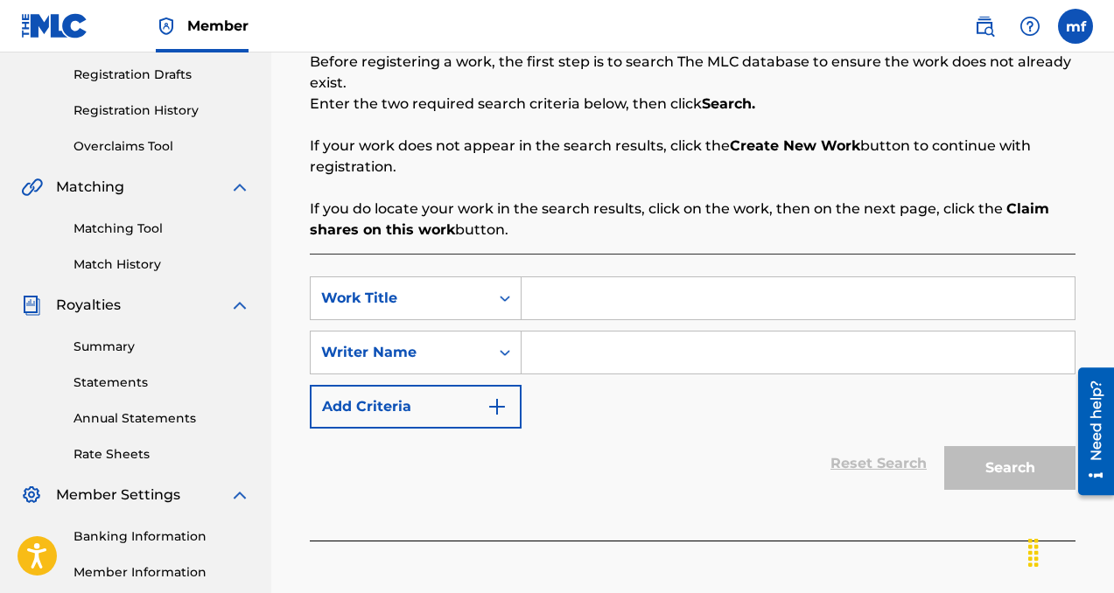
scroll to position [299, 0]
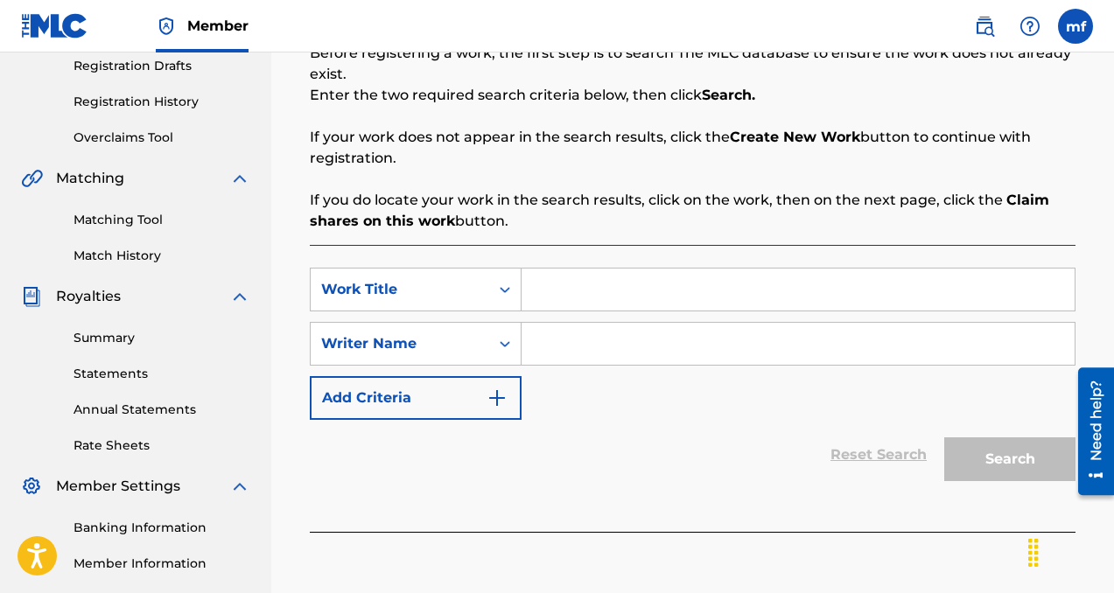
click at [576, 360] on input "Search Form" at bounding box center [798, 344] width 553 height 42
paste input "[PERSON_NAME]"
type input "[PERSON_NAME]"
click at [578, 290] on input "Search Form" at bounding box center [798, 290] width 553 height 42
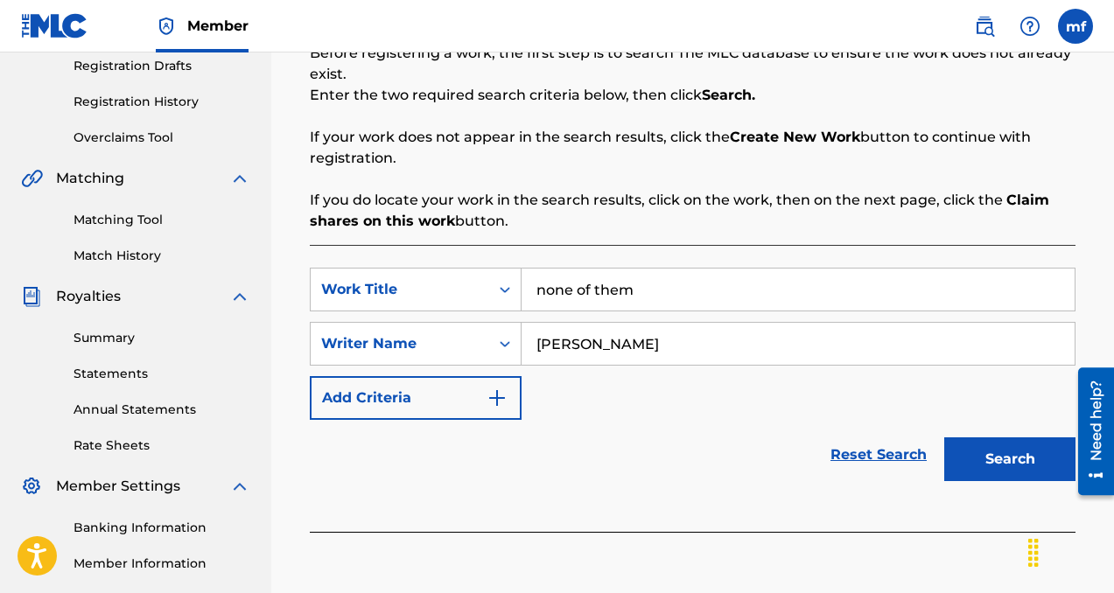
type input "none of them"
click at [983, 458] on button "Search" at bounding box center [1009, 460] width 131 height 44
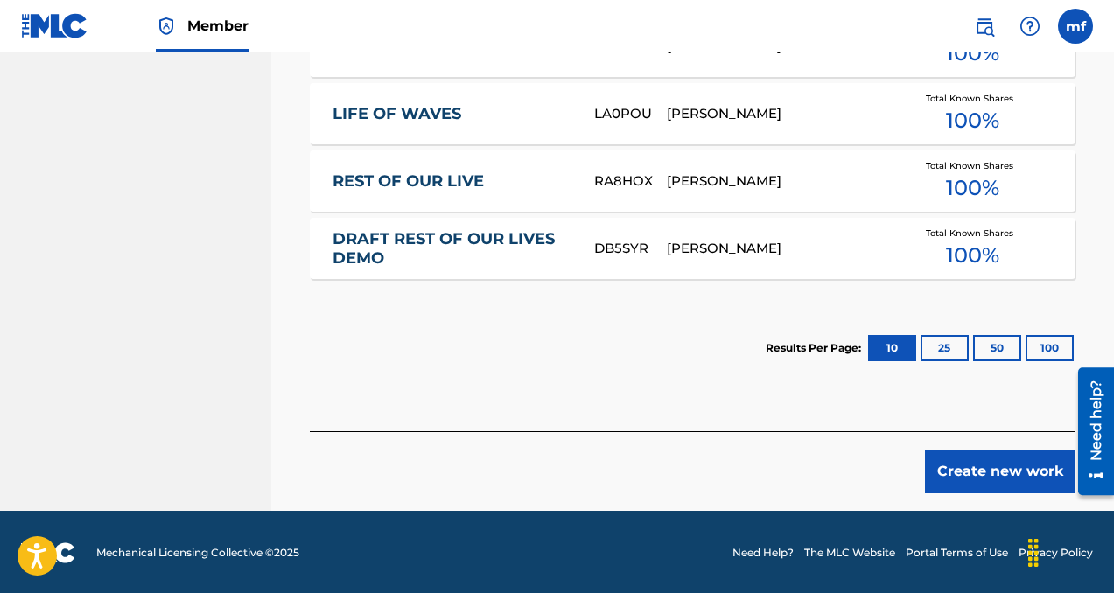
scroll to position [1029, 0]
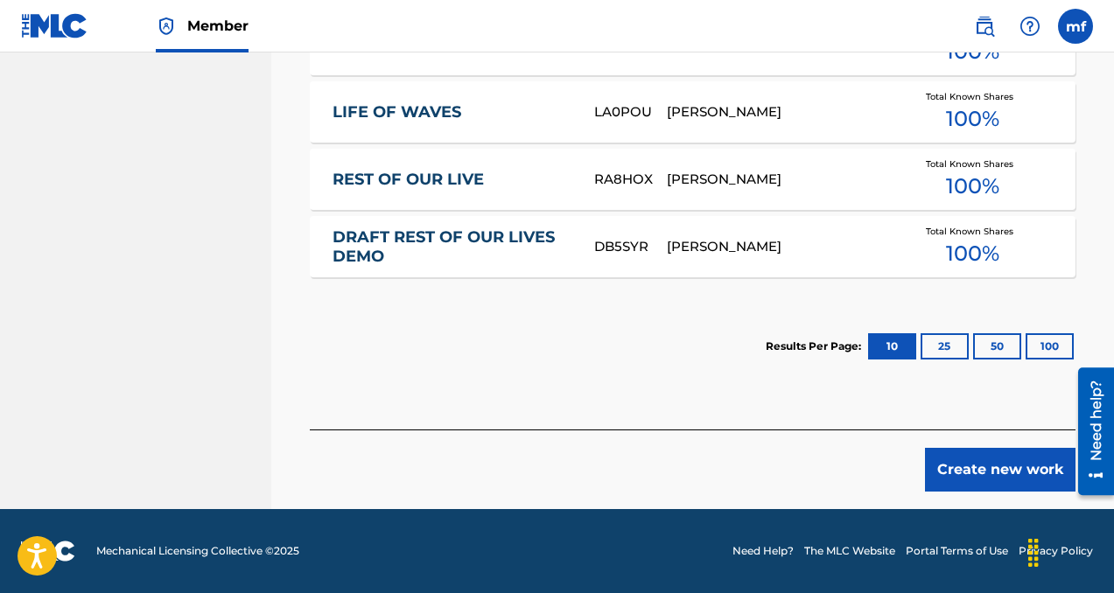
click at [974, 460] on button "Create new work" at bounding box center [1000, 470] width 151 height 44
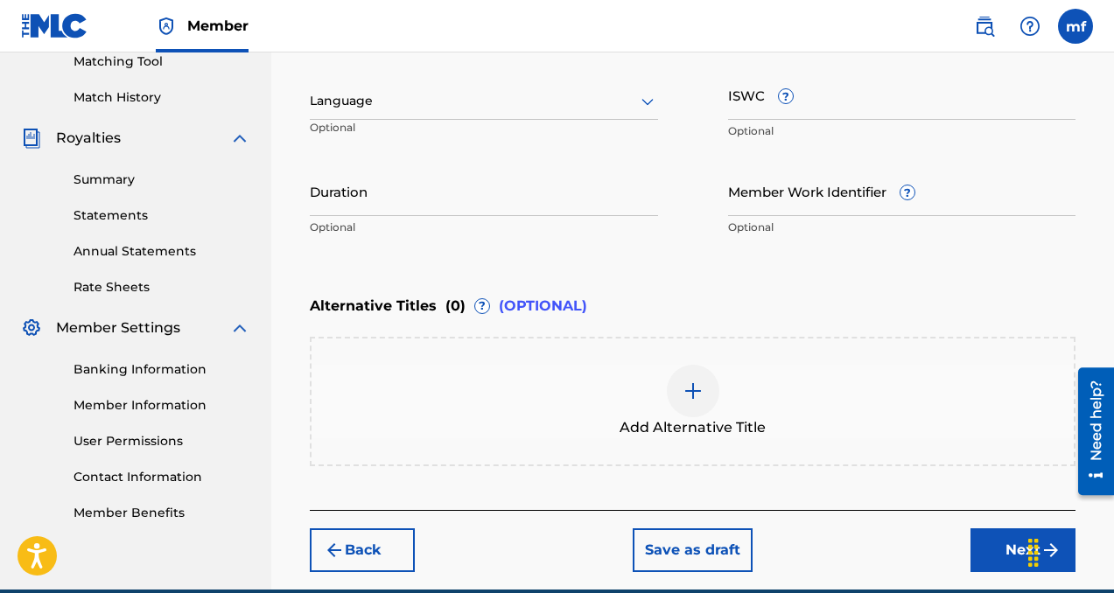
scroll to position [445, 0]
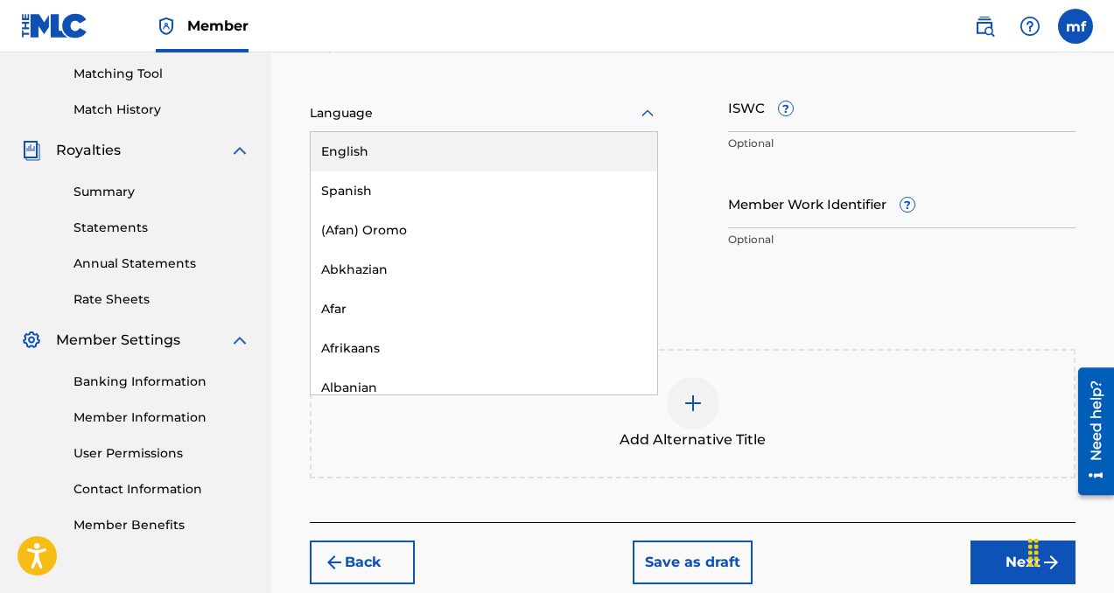
click at [533, 109] on div at bounding box center [484, 113] width 348 height 22
click at [501, 139] on div "English" at bounding box center [484, 151] width 347 height 39
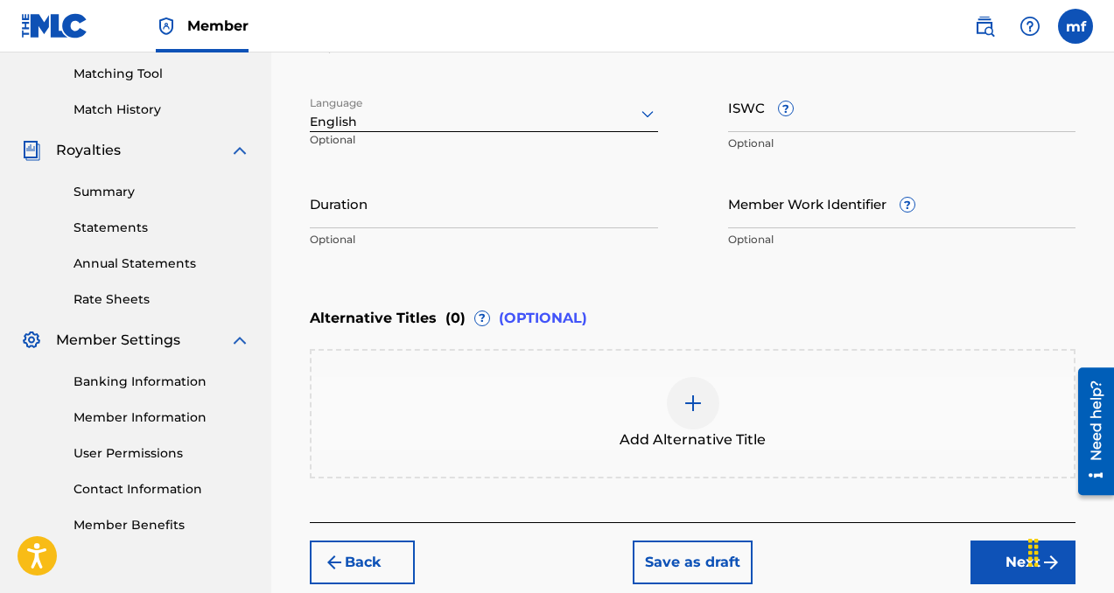
click at [991, 570] on button "Next" at bounding box center [1022, 563] width 105 height 44
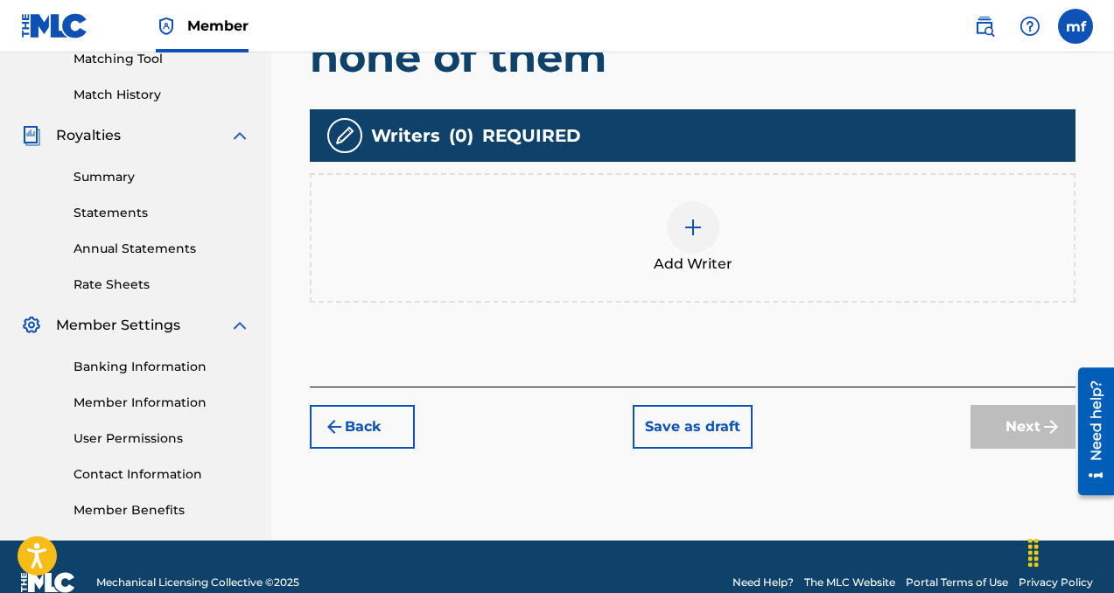
scroll to position [464, 0]
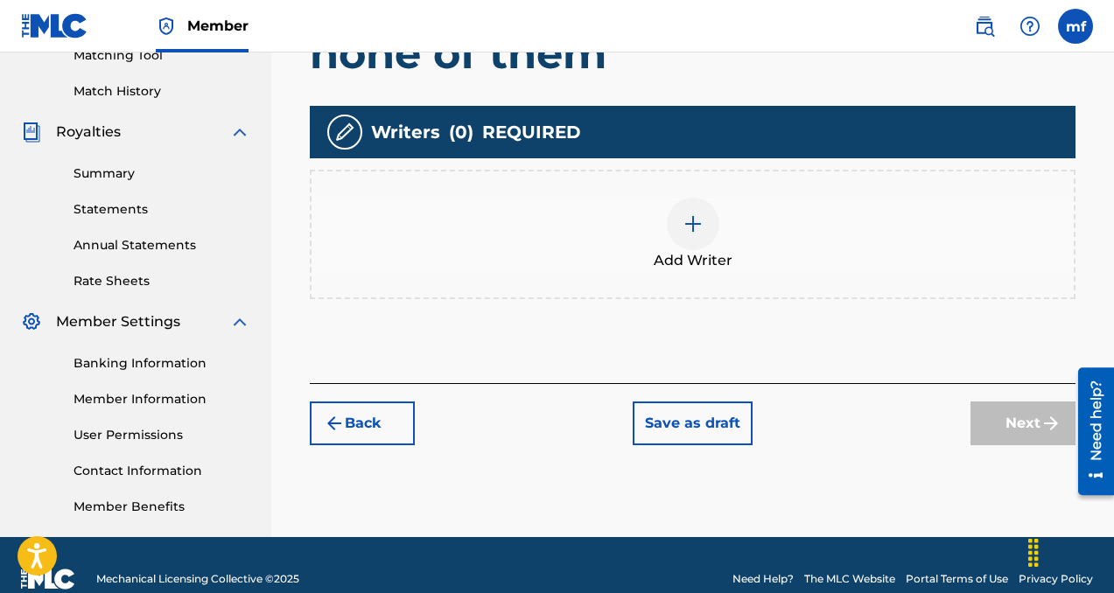
click at [687, 232] on img at bounding box center [693, 224] width 21 height 21
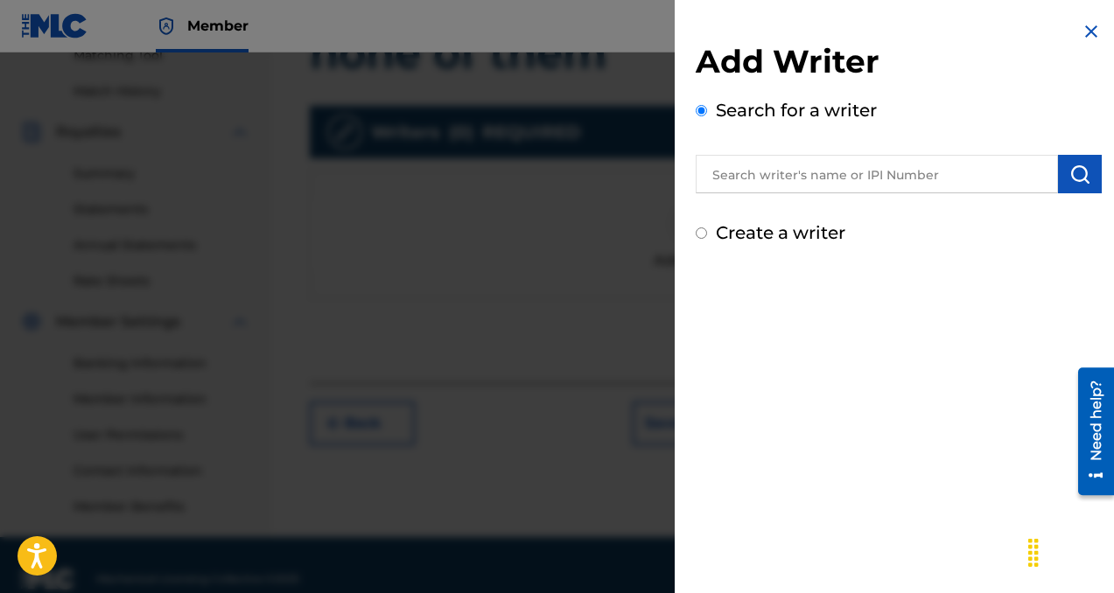
click at [783, 180] on input "text" at bounding box center [877, 174] width 362 height 39
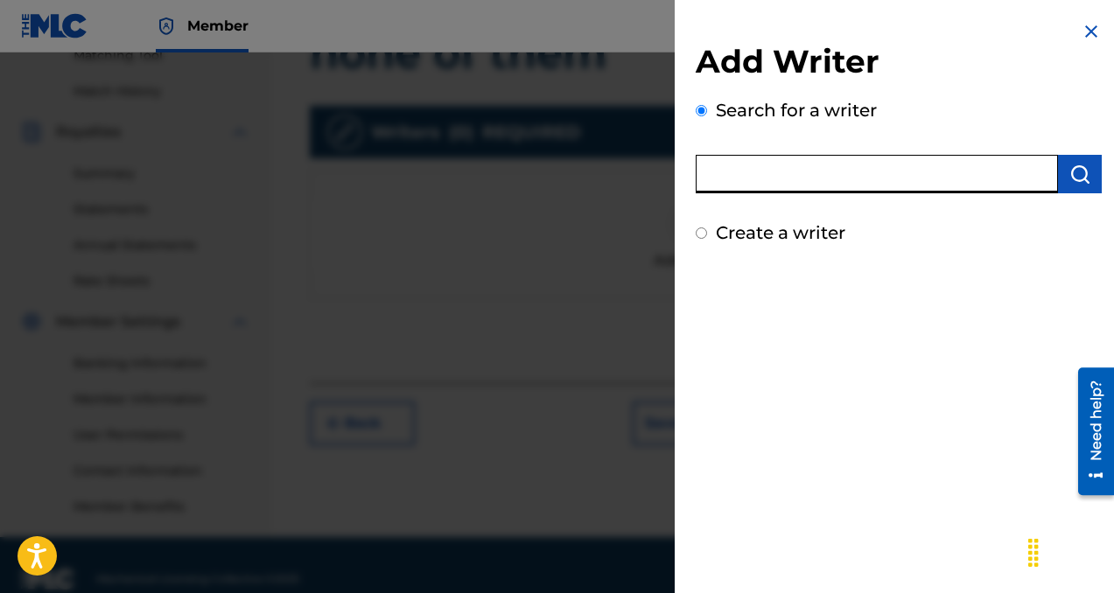
paste input "[PERSON_NAME]"
type input "[PERSON_NAME]"
click at [1061, 175] on button "submit" at bounding box center [1080, 174] width 44 height 39
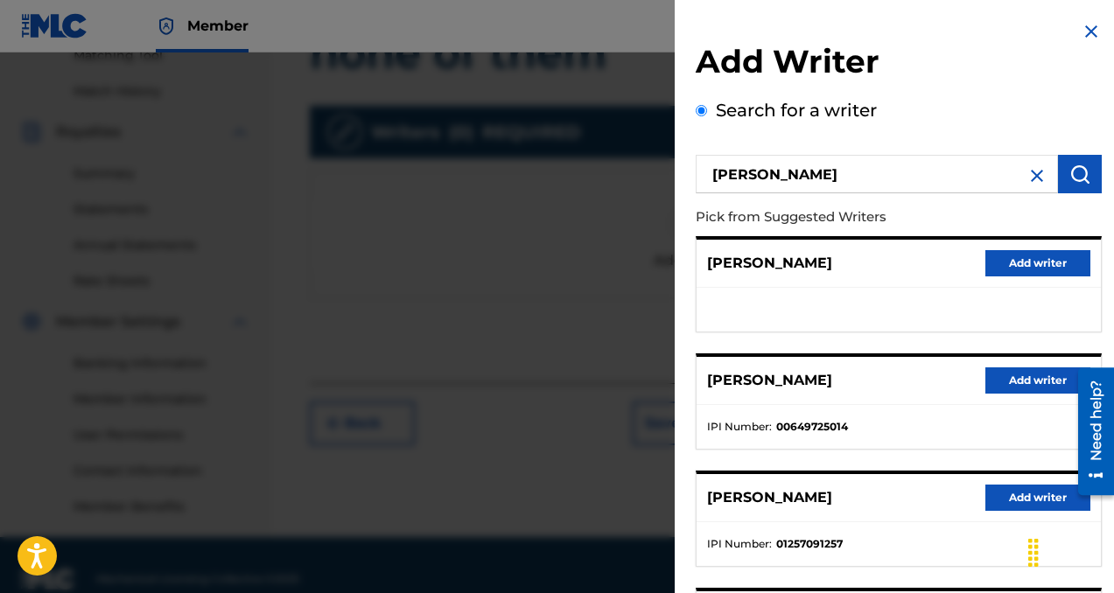
click at [1011, 379] on button "Add writer" at bounding box center [1037, 381] width 105 height 26
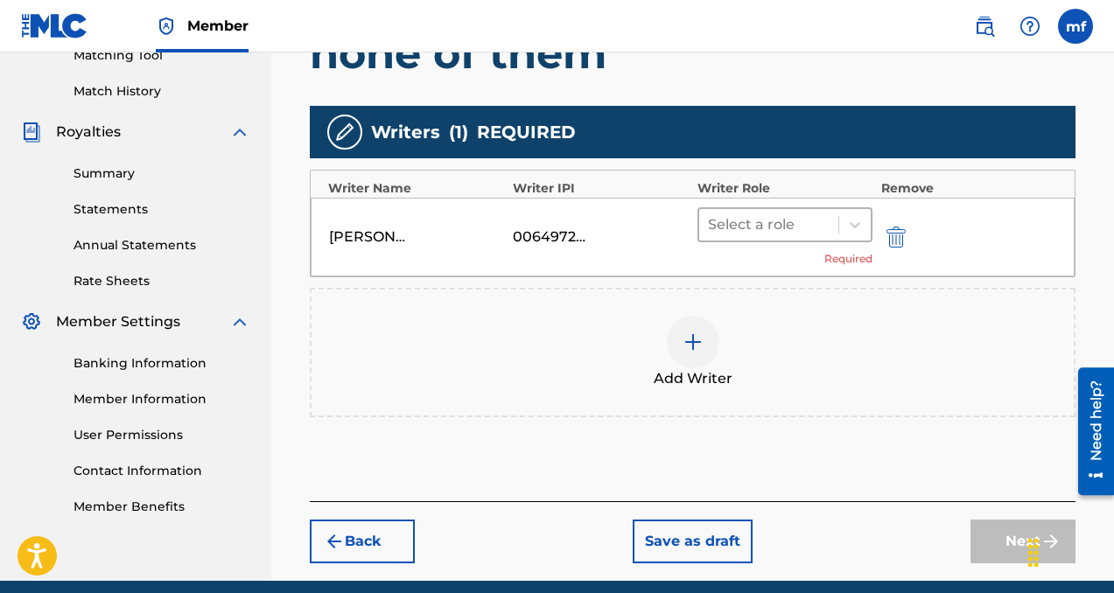
click at [731, 235] on div at bounding box center [769, 225] width 122 height 25
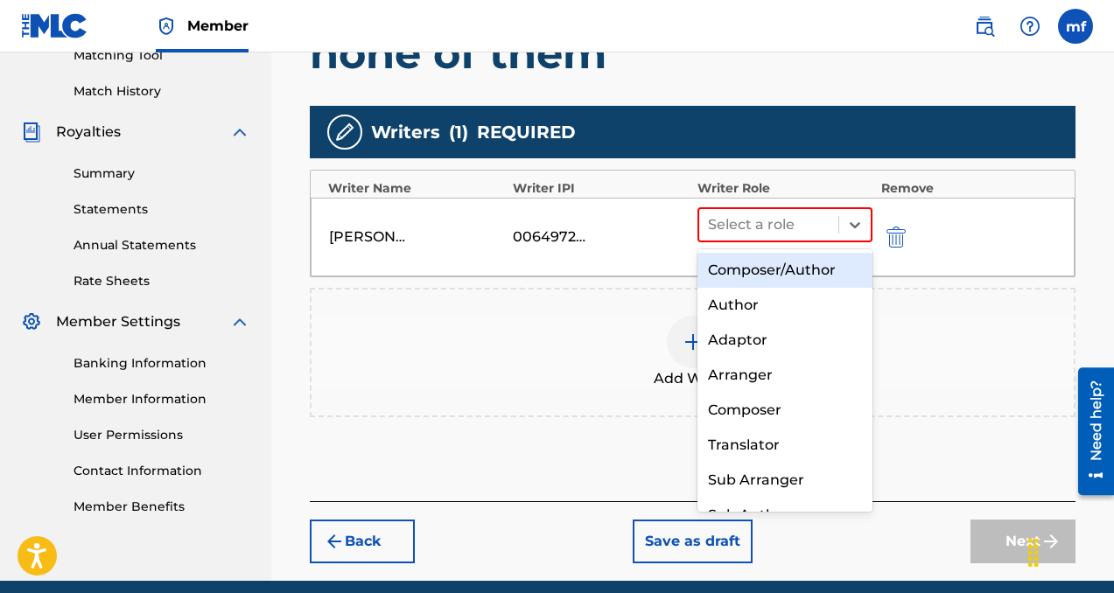
click at [740, 269] on div "Composer/Author" at bounding box center [784, 270] width 175 height 35
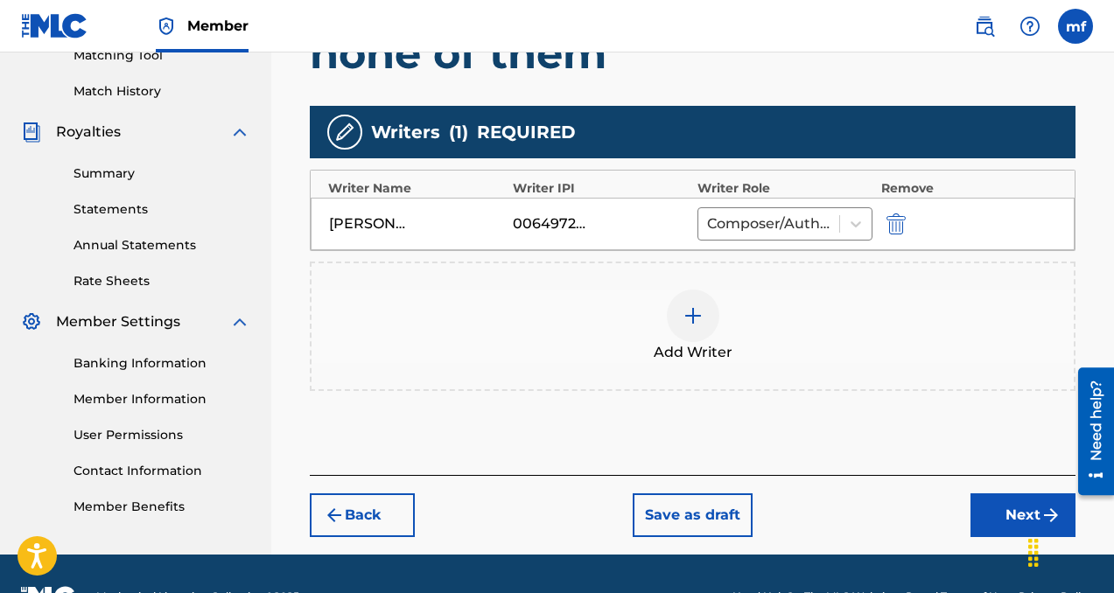
click at [1003, 507] on button "Next" at bounding box center [1022, 516] width 105 height 44
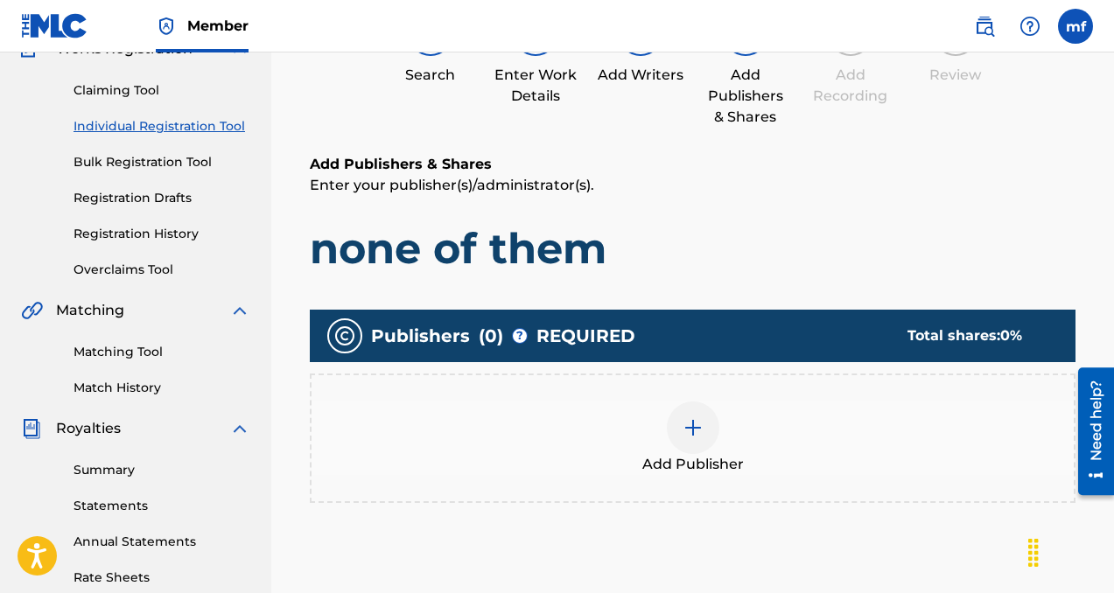
scroll to position [237, 0]
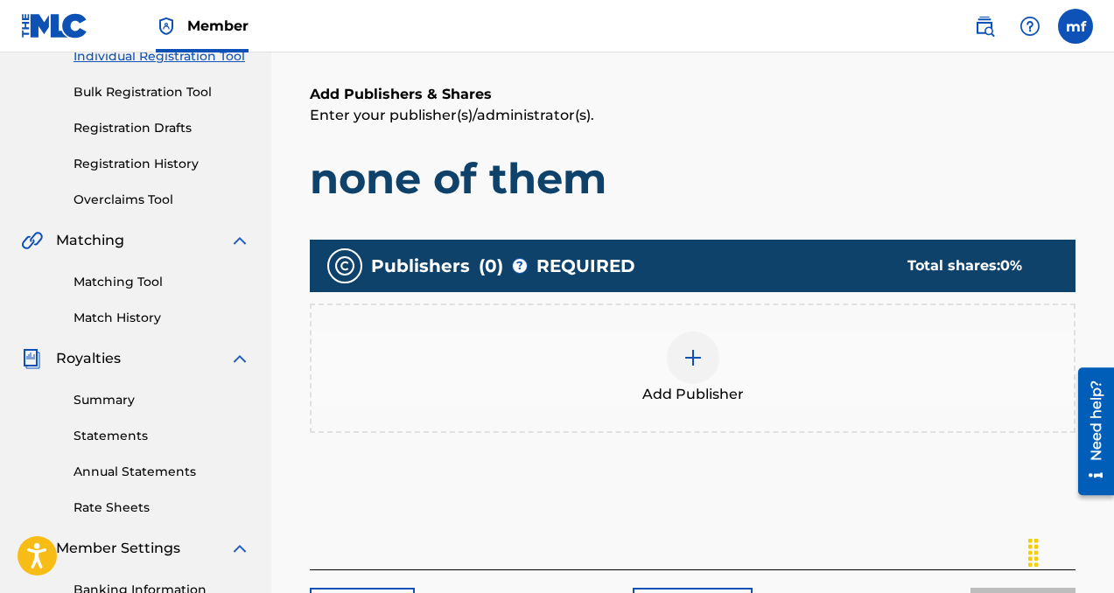
click at [700, 357] on img at bounding box center [693, 357] width 21 height 21
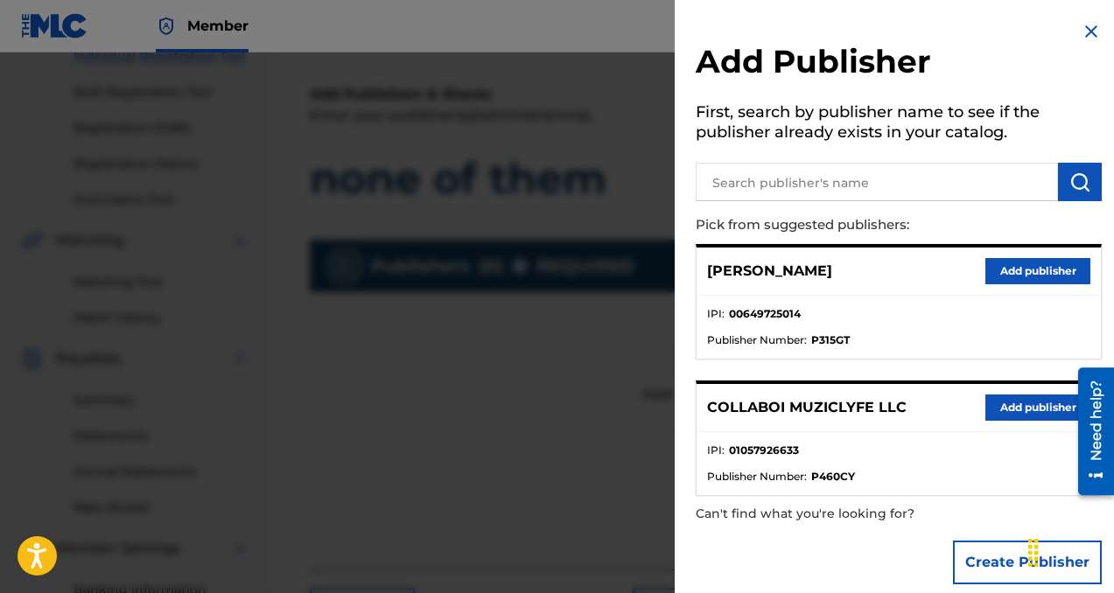
click at [1041, 406] on button "Add publisher" at bounding box center [1037, 408] width 105 height 26
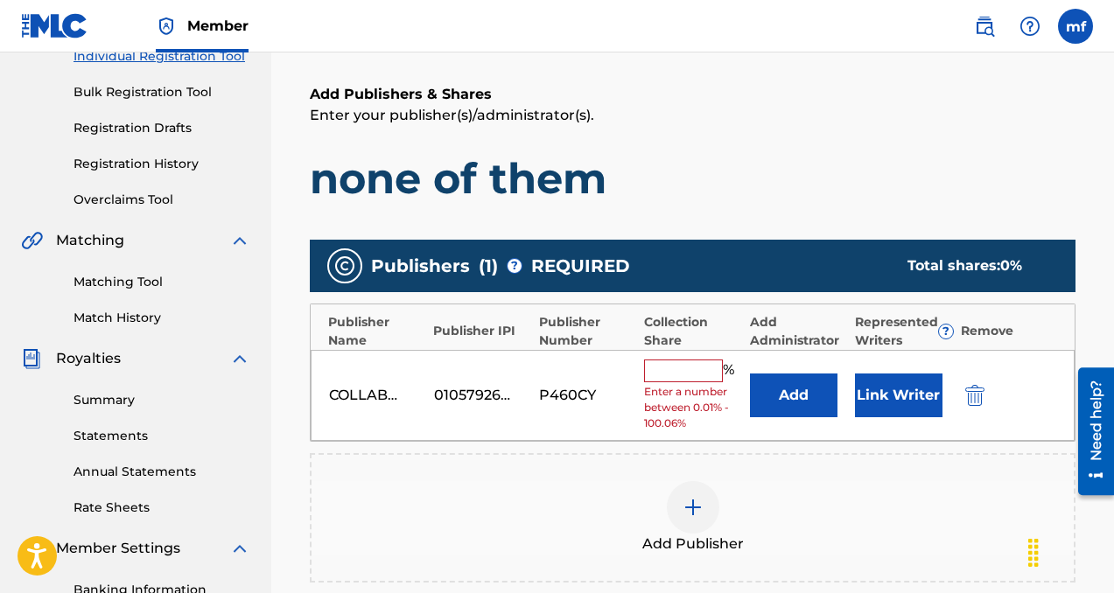
click at [691, 376] on input "text" at bounding box center [683, 371] width 79 height 23
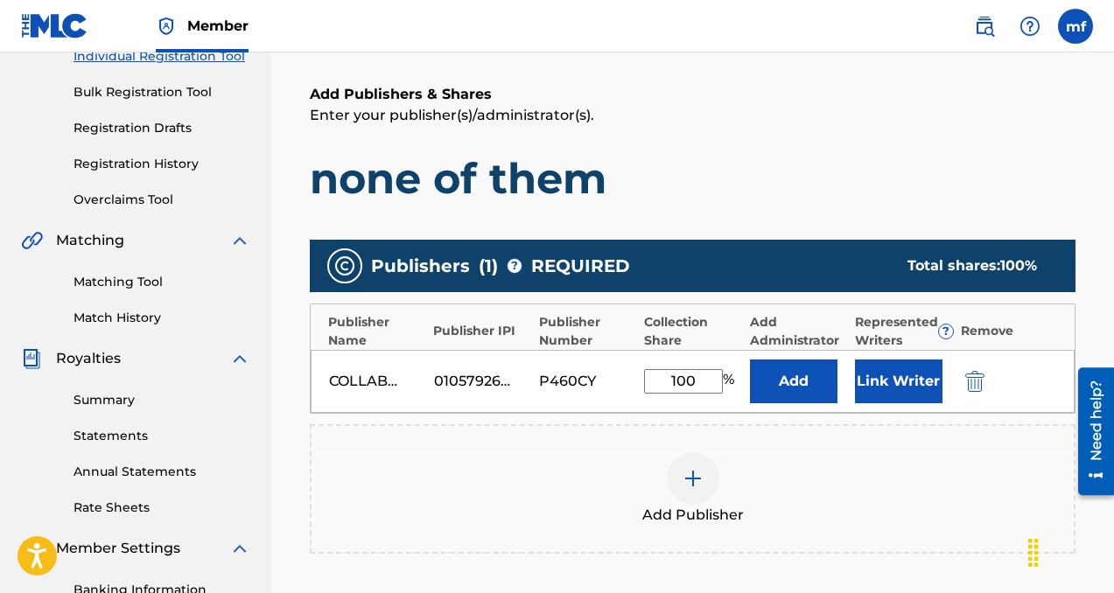
type input "100"
click at [796, 370] on button "Add" at bounding box center [794, 382] width 88 height 44
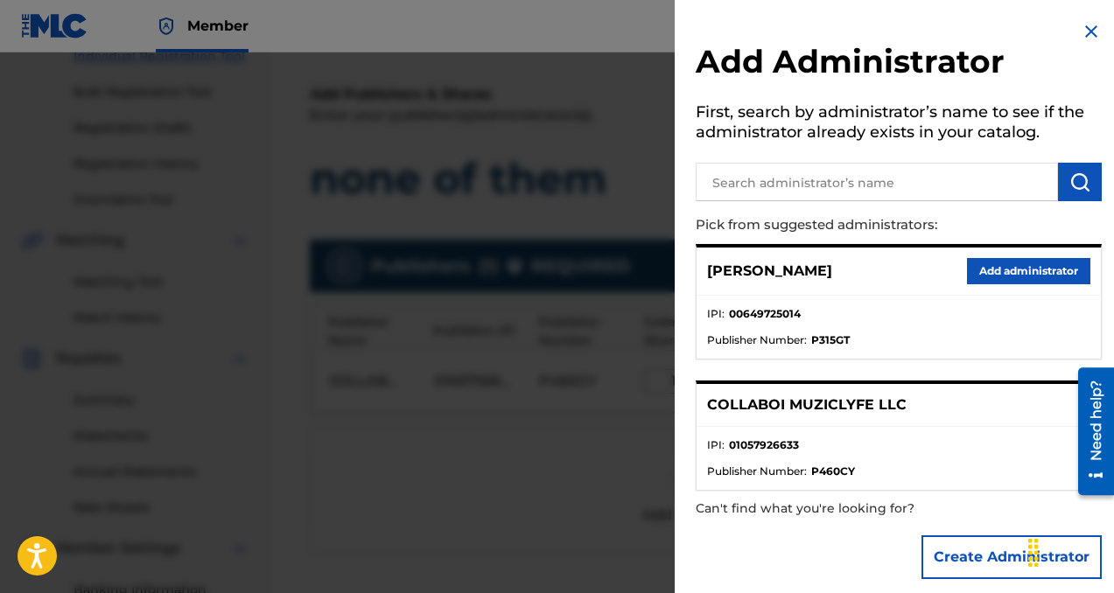
click at [980, 269] on button "Add administrator" at bounding box center [1028, 271] width 123 height 26
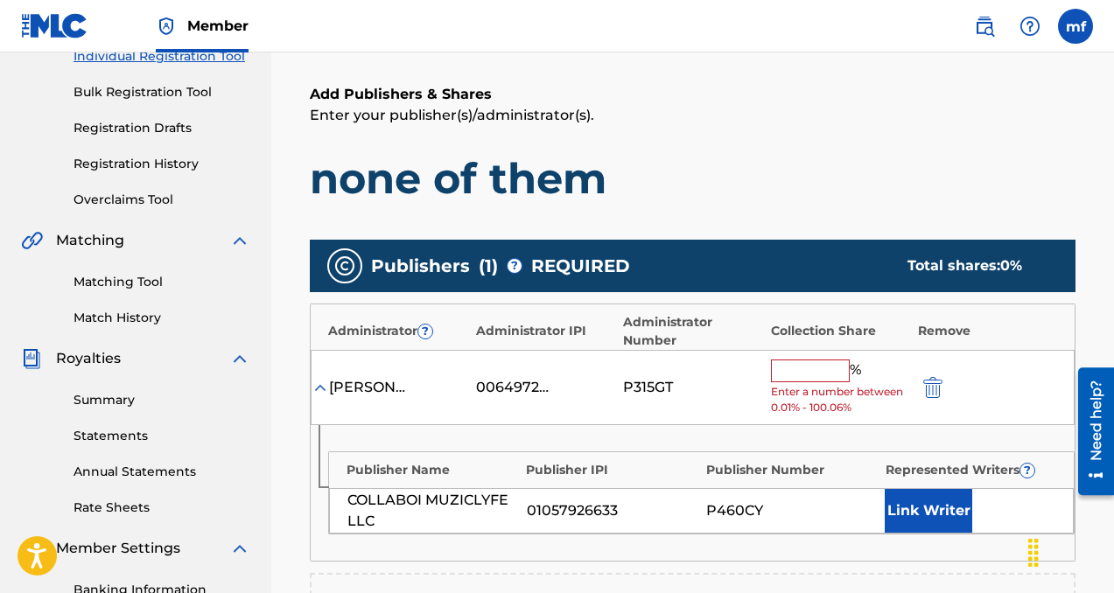
click at [805, 376] on input "text" at bounding box center [810, 371] width 79 height 23
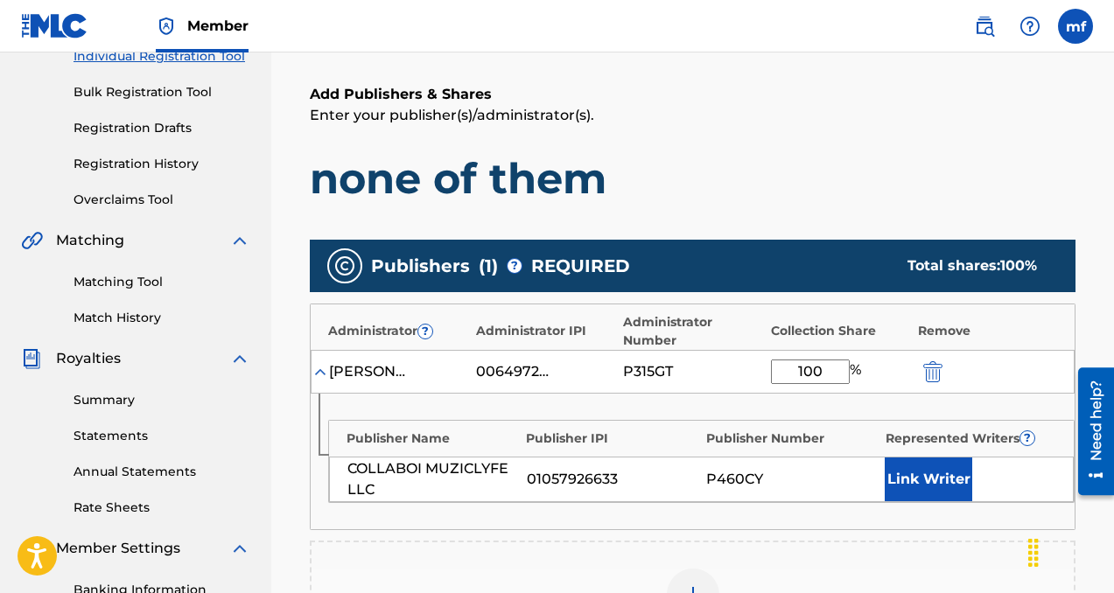
type input "100"
click at [936, 480] on button "Link Writer" at bounding box center [929, 480] width 88 height 44
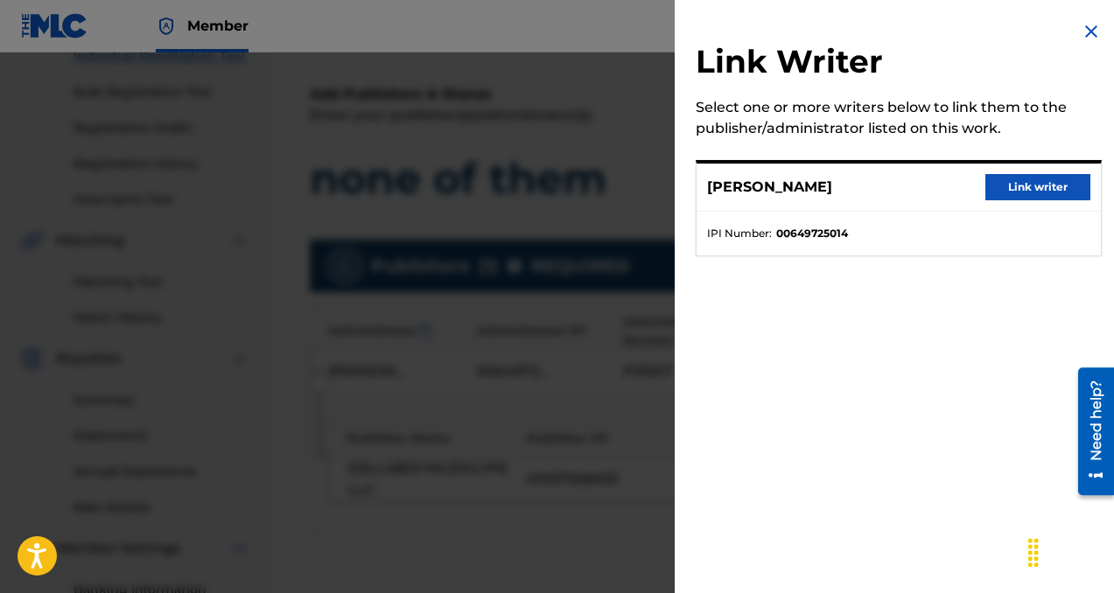
click at [1019, 188] on button "Link writer" at bounding box center [1037, 187] width 105 height 26
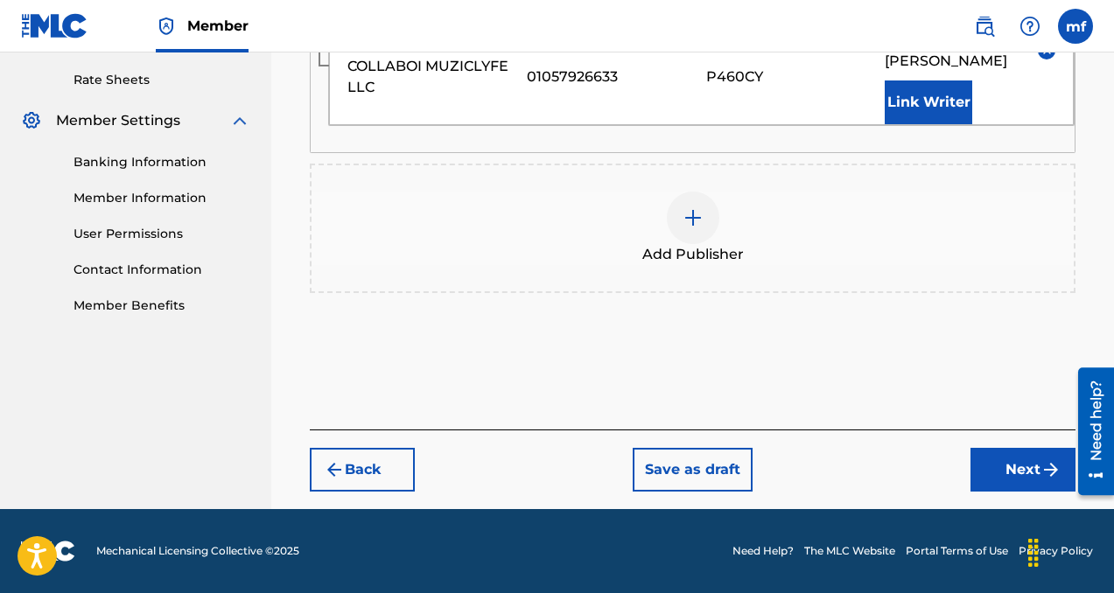
click at [994, 456] on button "Next" at bounding box center [1022, 470] width 105 height 44
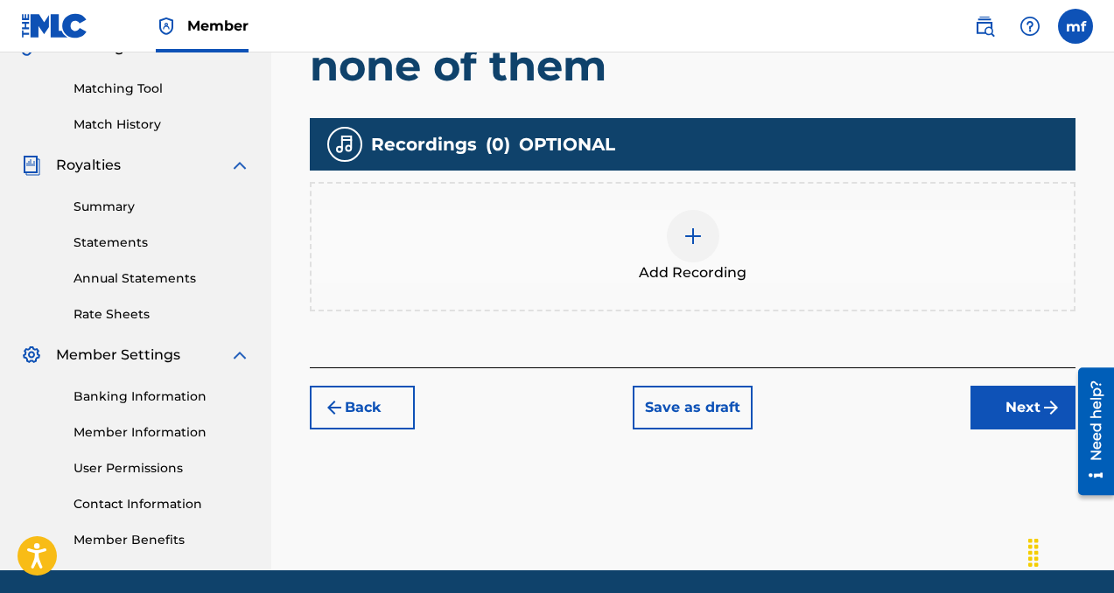
scroll to position [419, 0]
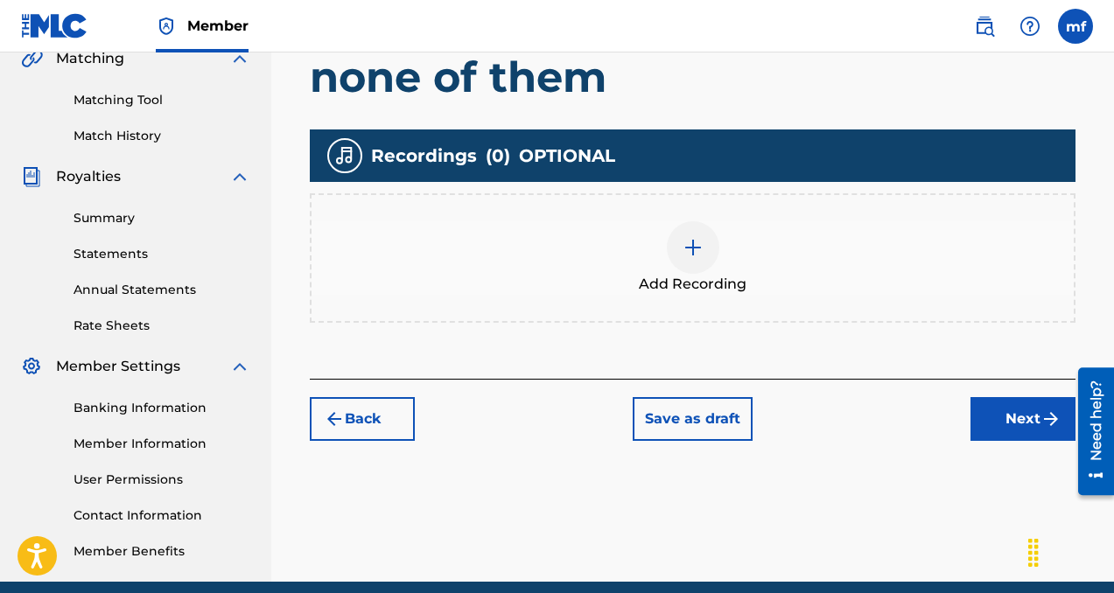
click at [679, 244] on div at bounding box center [693, 247] width 53 height 53
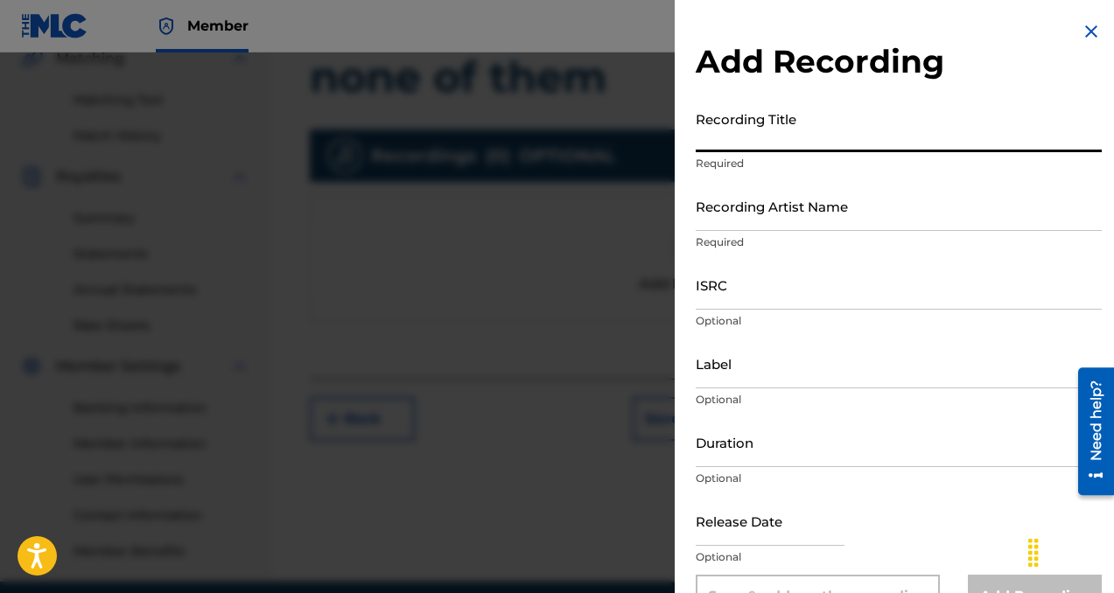
click at [777, 135] on input "Recording Title" at bounding box center [899, 127] width 406 height 50
type input "none of them"
click at [811, 221] on input "Recording Artist Name" at bounding box center [899, 206] width 406 height 50
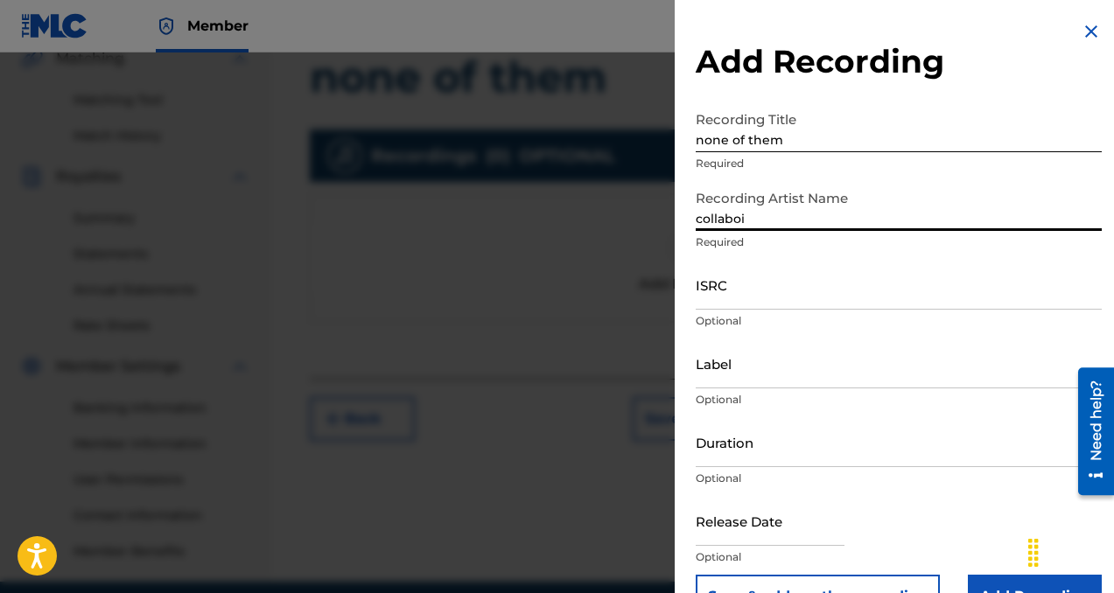
type input "collaboi"
click at [802, 381] on input "Label" at bounding box center [899, 364] width 406 height 50
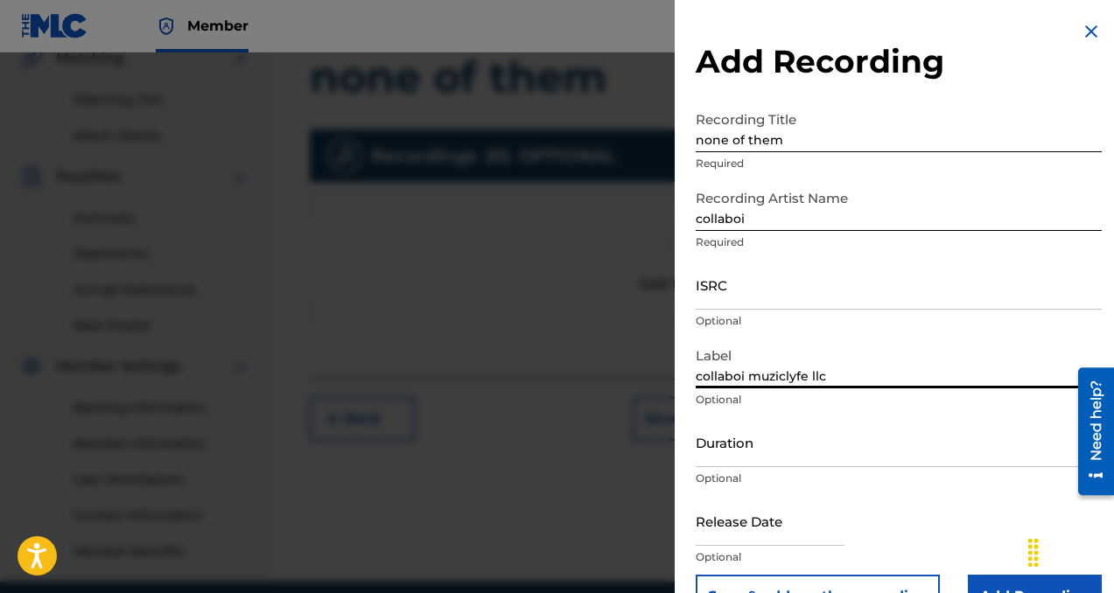
scroll to position [46, 0]
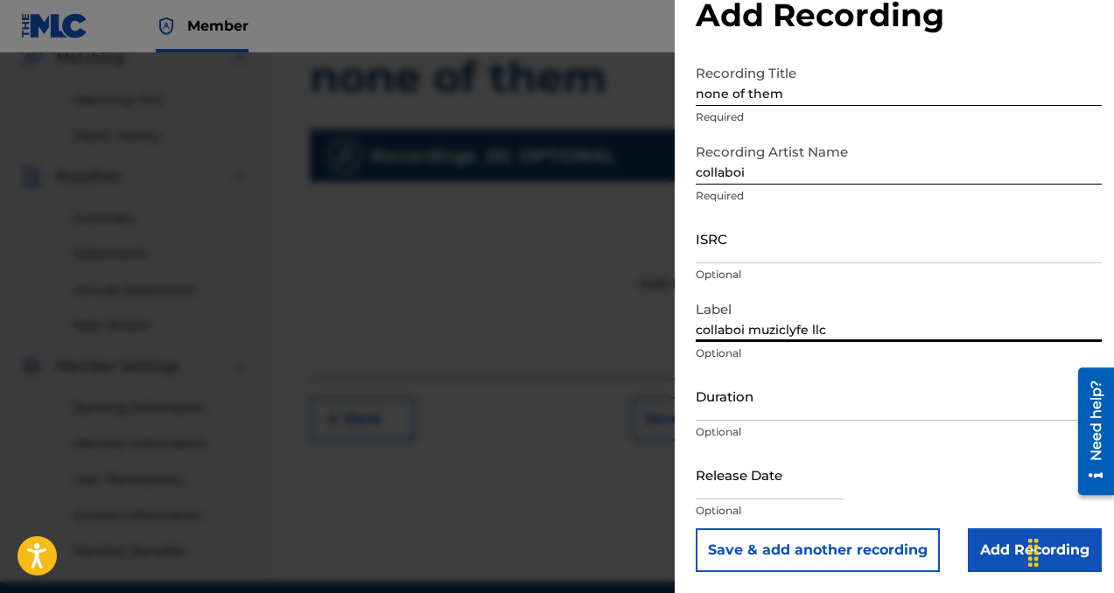
type input "collaboi muziclyfe llc"
click at [989, 554] on input "Add Recording" at bounding box center [1035, 551] width 134 height 44
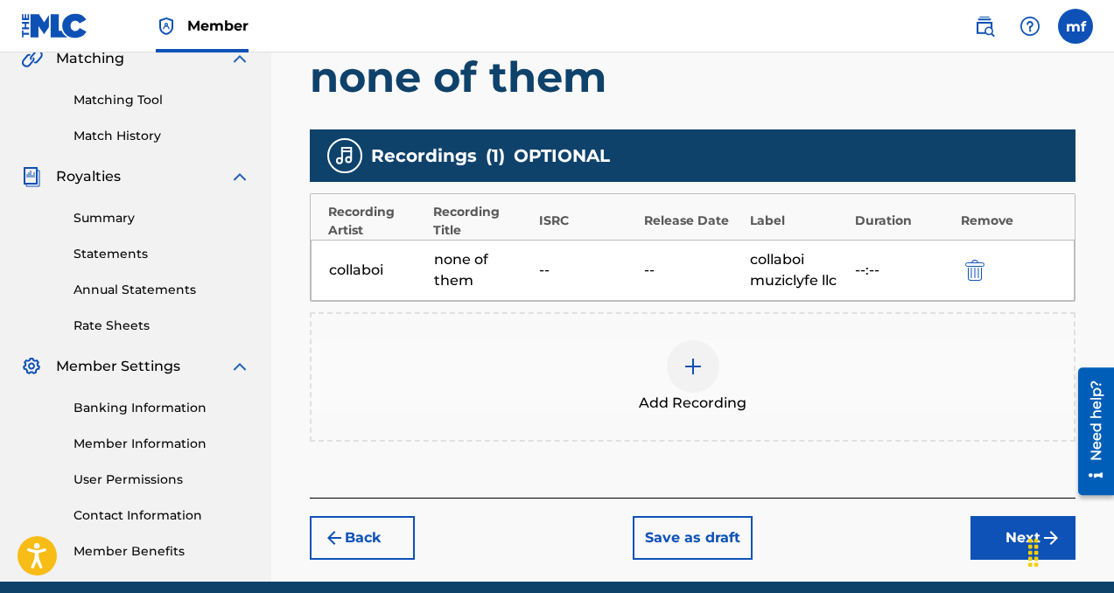
scroll to position [492, 0]
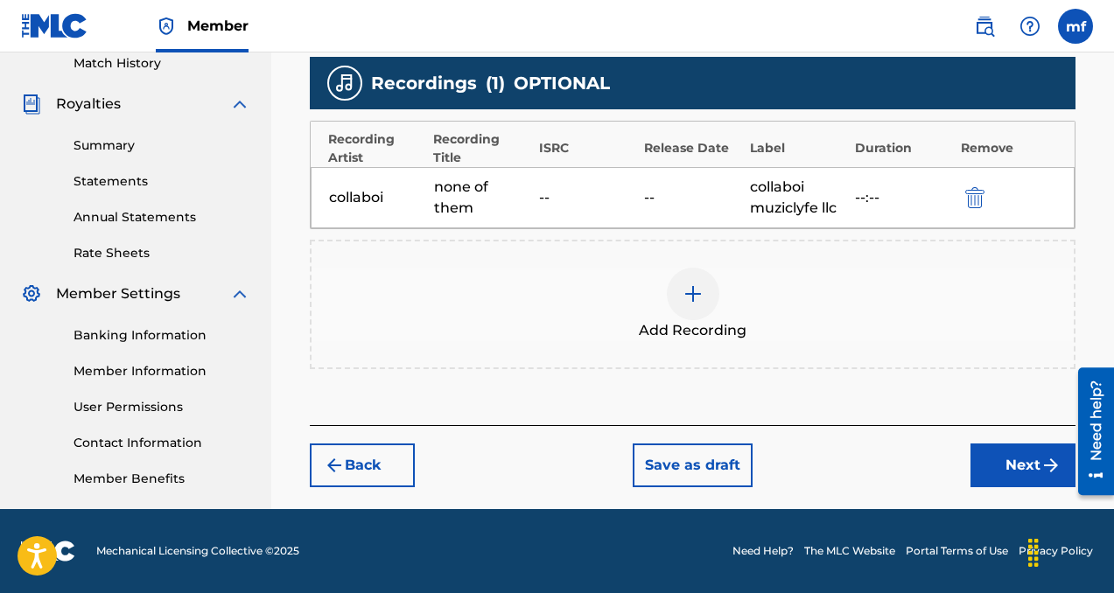
click at [996, 466] on button "Next" at bounding box center [1022, 466] width 105 height 44
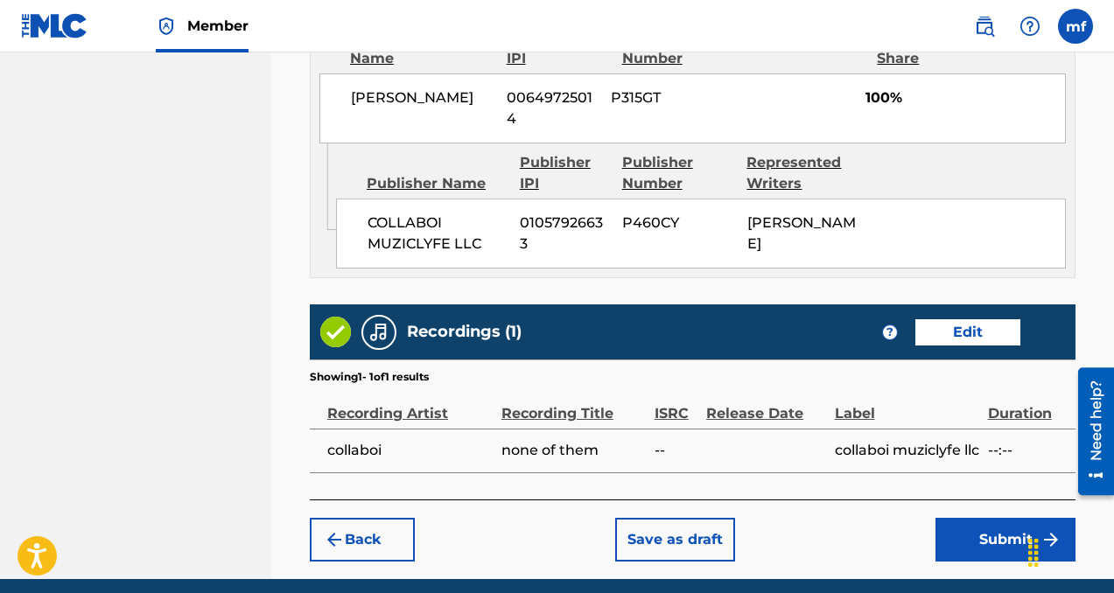
scroll to position [1080, 0]
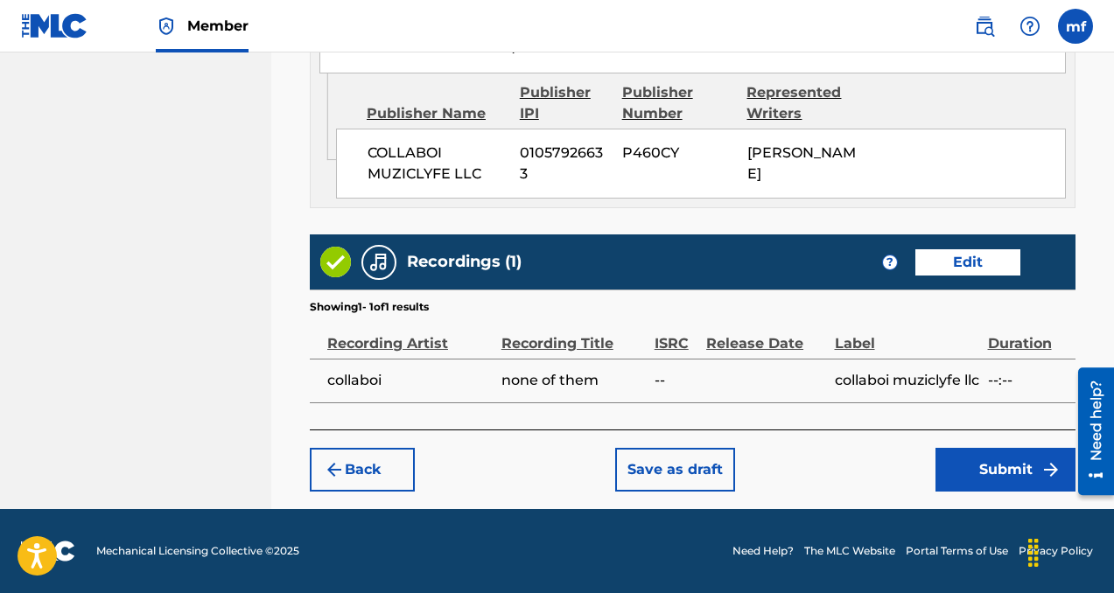
click at [990, 475] on button "Submit" at bounding box center [1005, 470] width 140 height 44
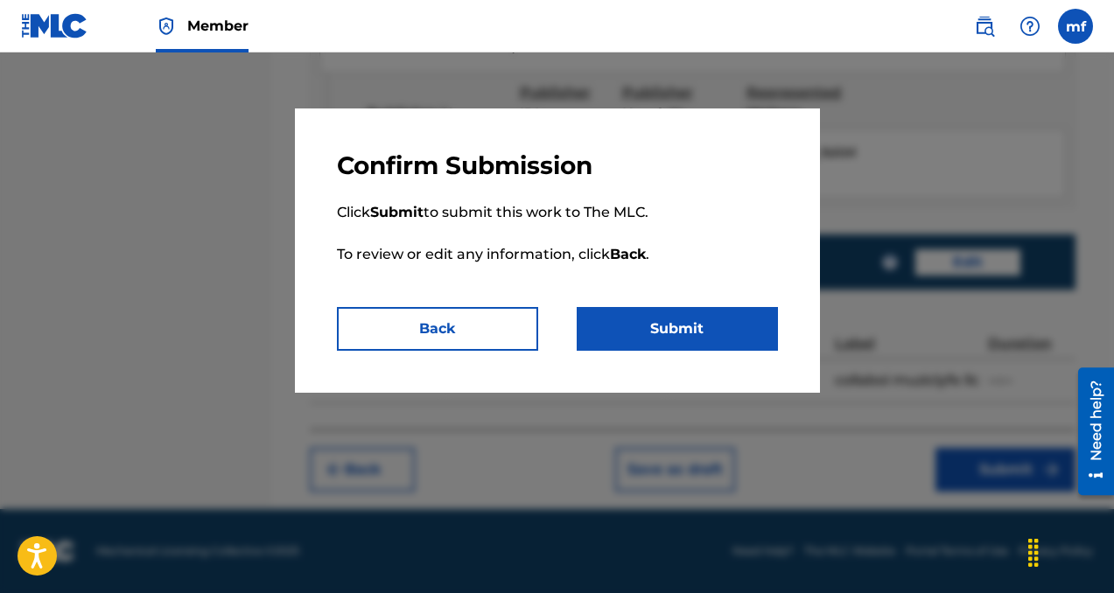
click at [683, 335] on button "Submit" at bounding box center [677, 329] width 201 height 44
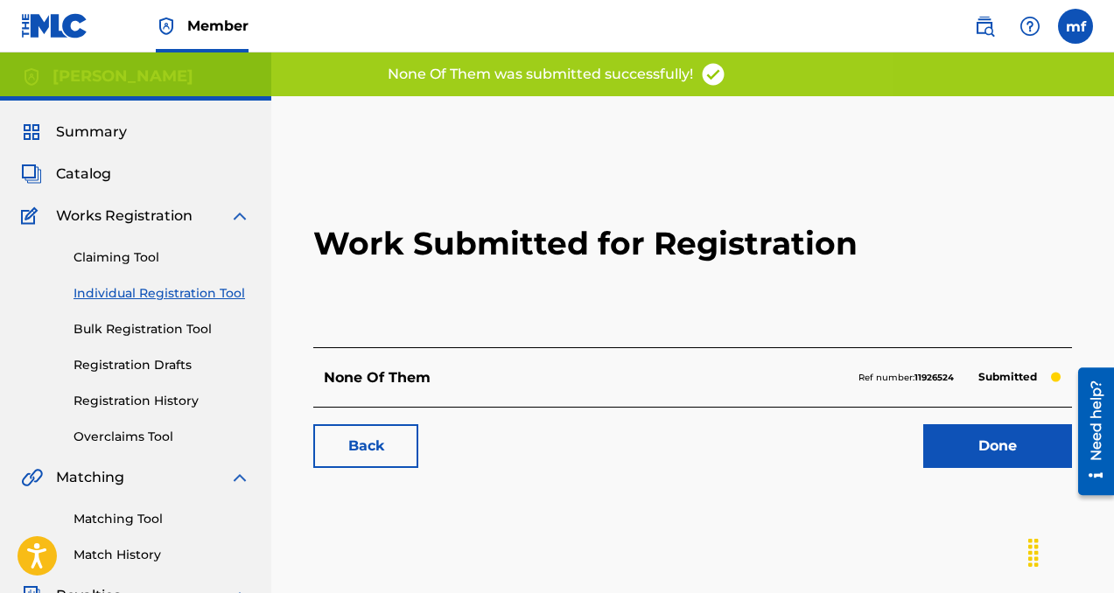
click at [942, 428] on link "Done" at bounding box center [997, 446] width 149 height 44
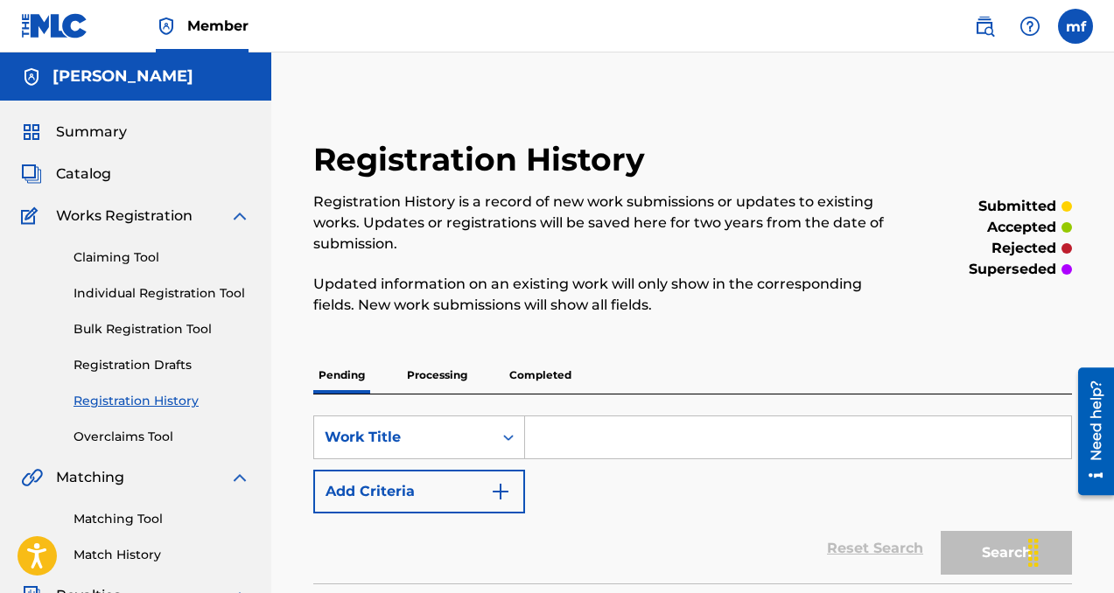
click at [115, 291] on link "Individual Registration Tool" at bounding box center [162, 293] width 177 height 18
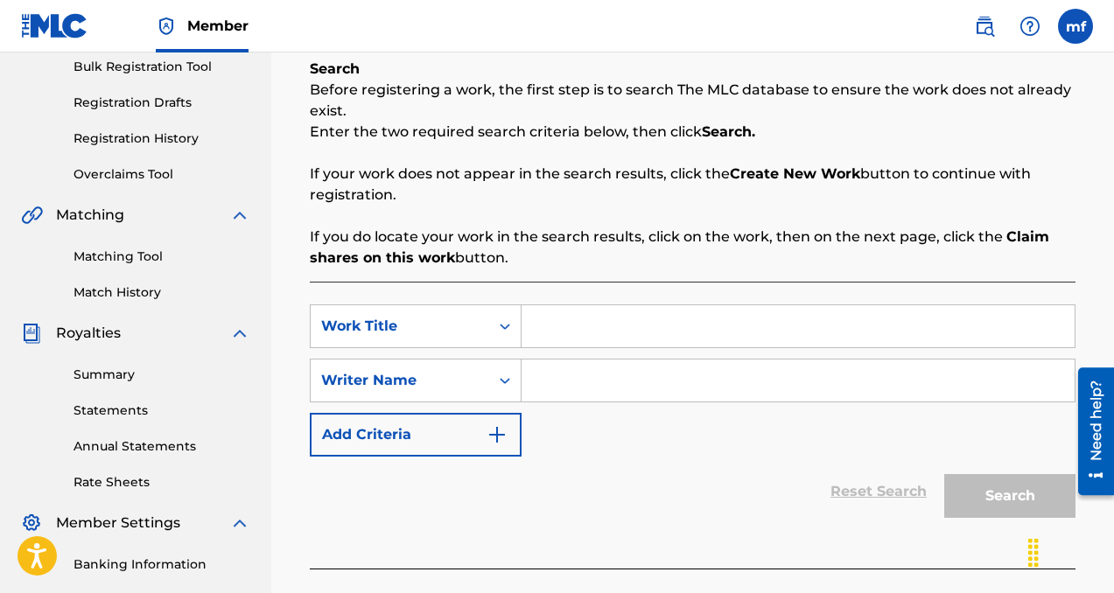
scroll to position [275, 0]
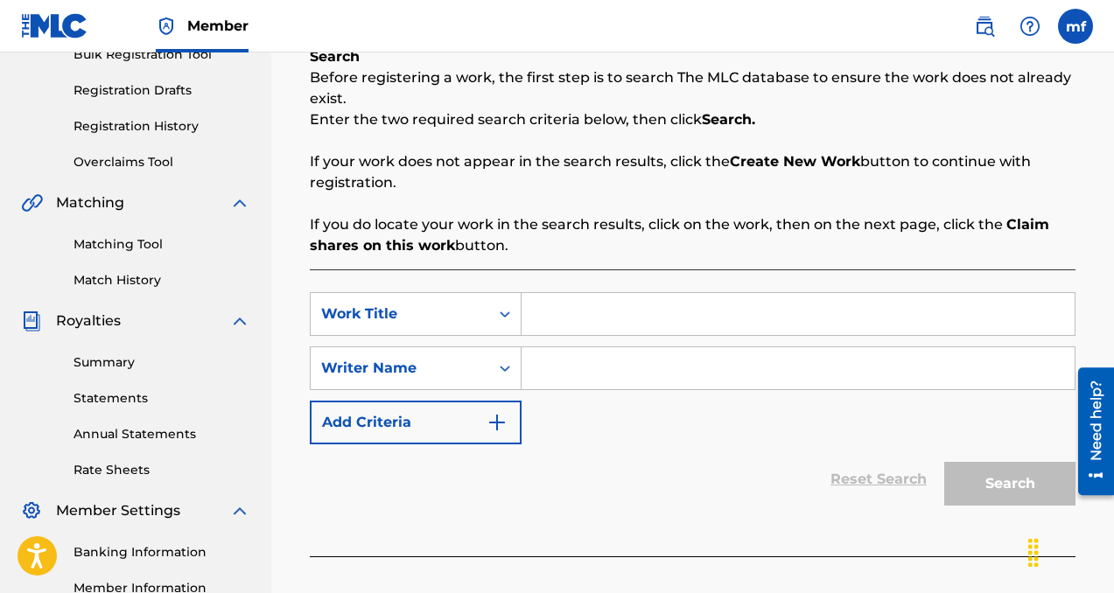
click at [613, 382] on input "Search Form" at bounding box center [798, 368] width 553 height 42
paste input "[PERSON_NAME]"
type input "[PERSON_NAME]"
click at [603, 313] on input "Search Form" at bounding box center [798, 314] width 553 height 42
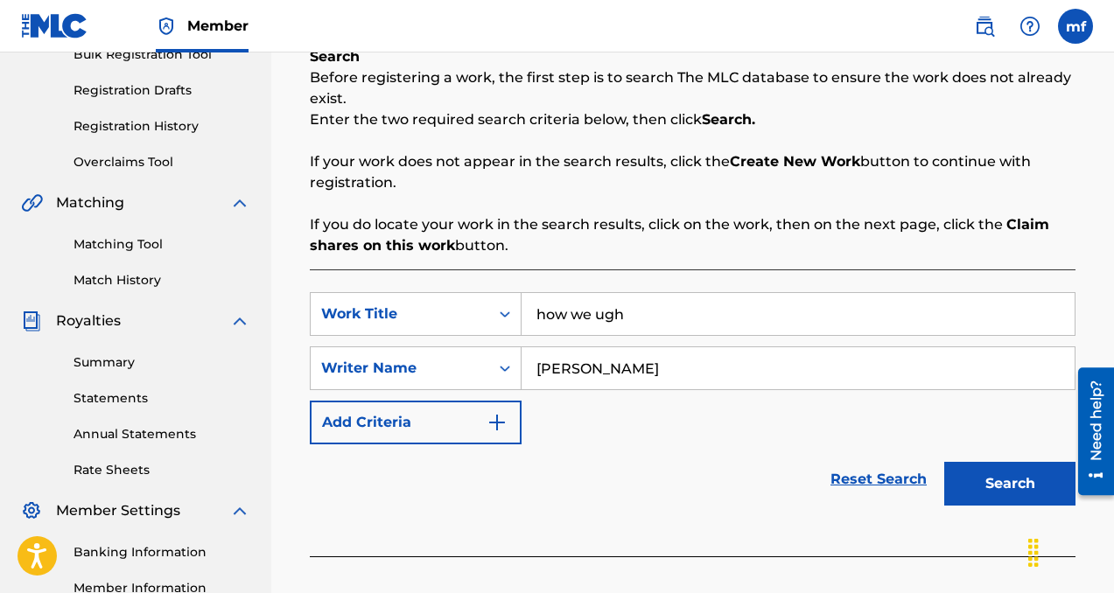
click at [987, 493] on button "Search" at bounding box center [1009, 484] width 131 height 44
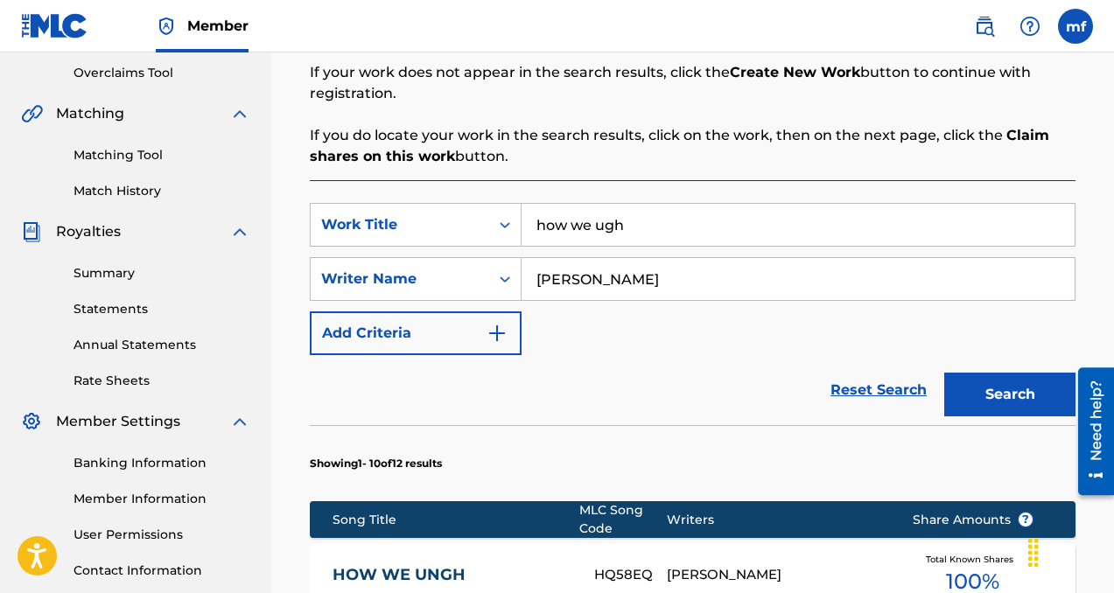
scroll to position [352, 0]
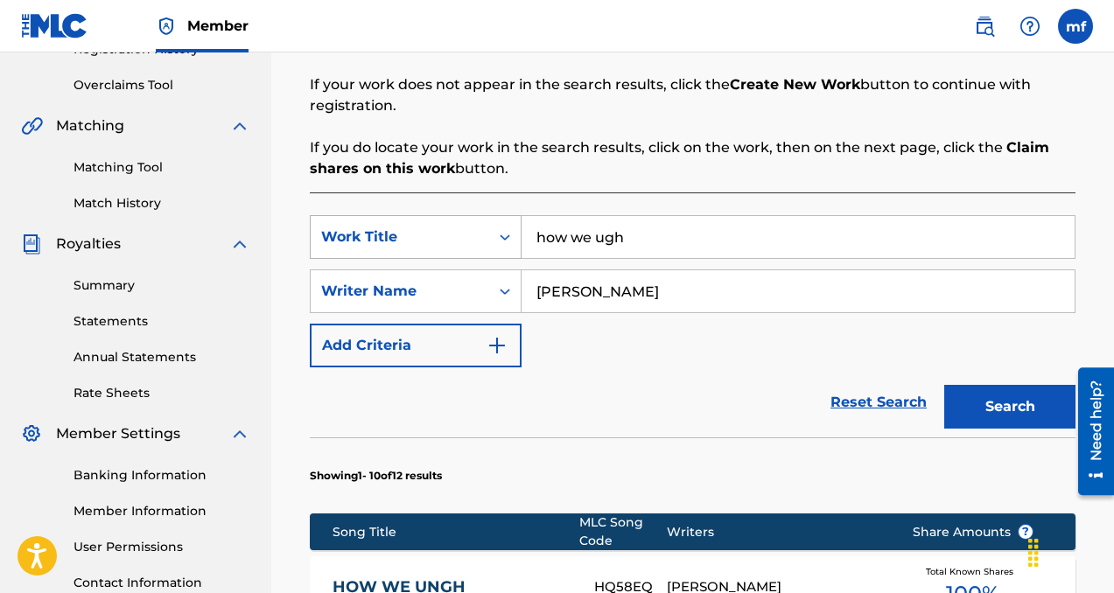
drag, startPoint x: 669, startPoint y: 249, endPoint x: 513, endPoint y: 229, distance: 156.9
click at [513, 229] on div "SearchWithCriteria2fe47474-ee1c-4e85-b5c3-ccce8ec69a94 Work Title how we ugh" at bounding box center [693, 237] width 766 height 44
click at [1000, 407] on button "Search" at bounding box center [1009, 407] width 131 height 44
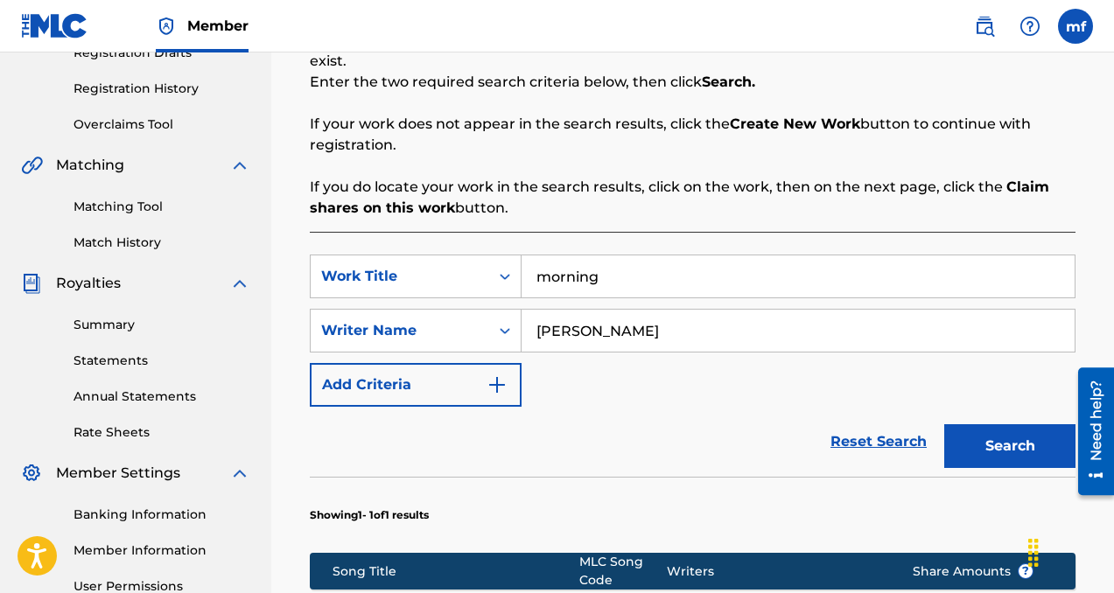
scroll to position [307, 0]
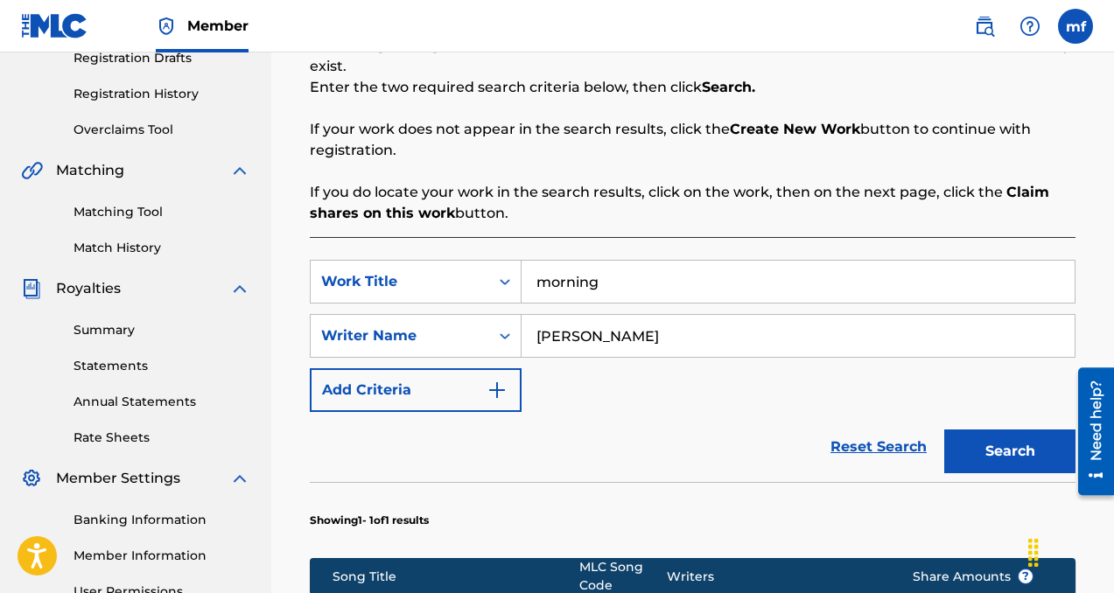
drag, startPoint x: 602, startPoint y: 277, endPoint x: 528, endPoint y: 270, distance: 74.8
click at [528, 270] on input "morning" at bounding box center [798, 282] width 553 height 42
type input "mine already"
click at [1006, 458] on button "Search" at bounding box center [1009, 452] width 131 height 44
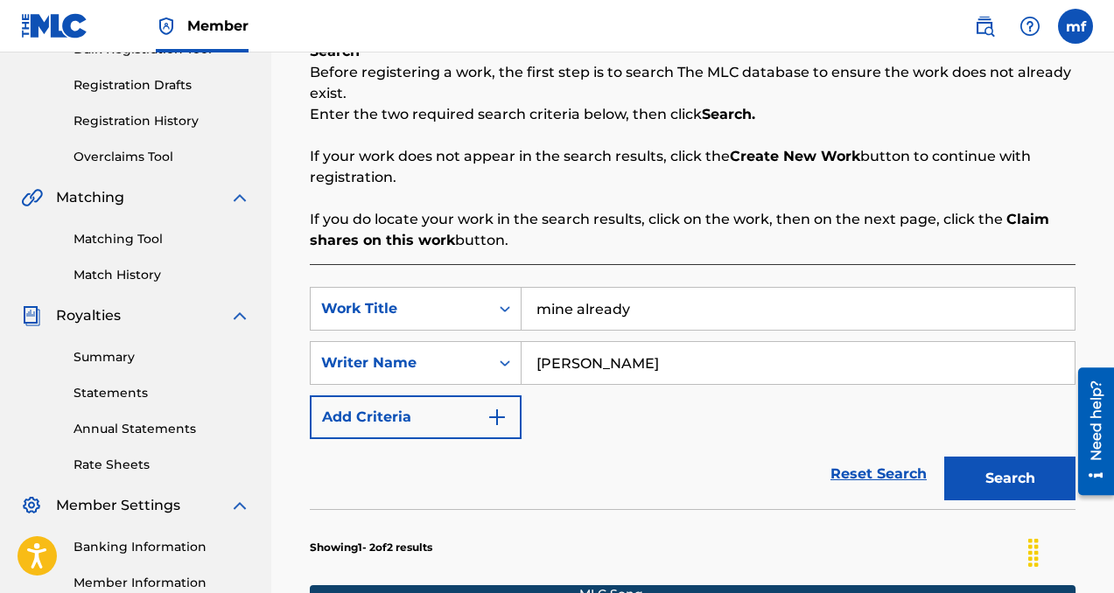
scroll to position [275, 0]
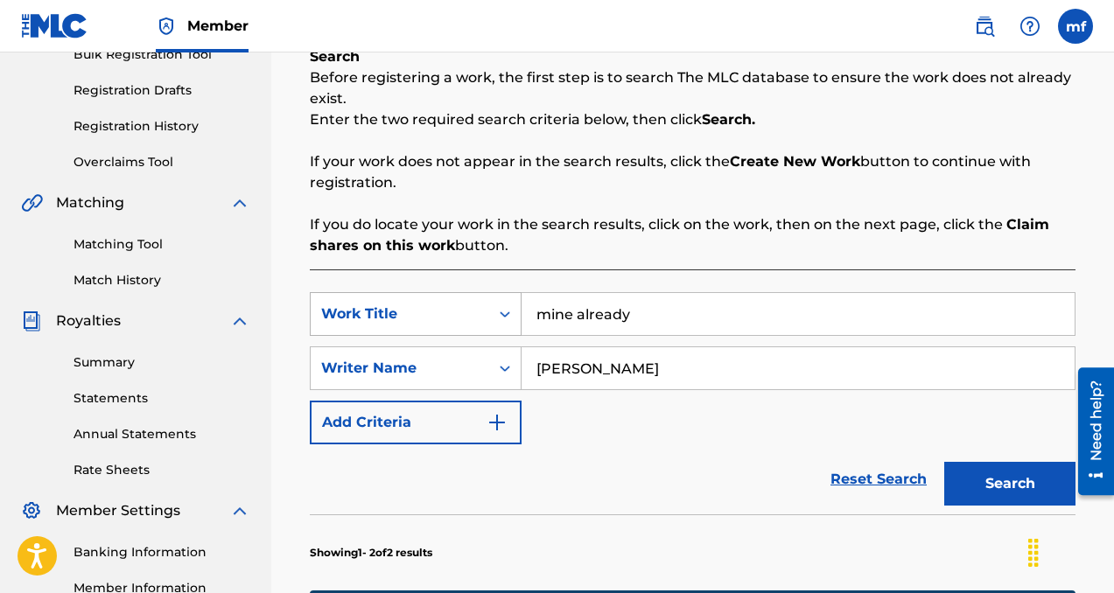
drag, startPoint x: 634, startPoint y: 319, endPoint x: 510, endPoint y: 310, distance: 124.6
click at [510, 310] on div "SearchWithCriteria2fe47474-ee1c-4e85-b5c3-ccce8ec69a94 Work Title mine already" at bounding box center [693, 314] width 766 height 44
type input "knowing what i gotta do"
click at [979, 499] on button "Search" at bounding box center [1009, 484] width 131 height 44
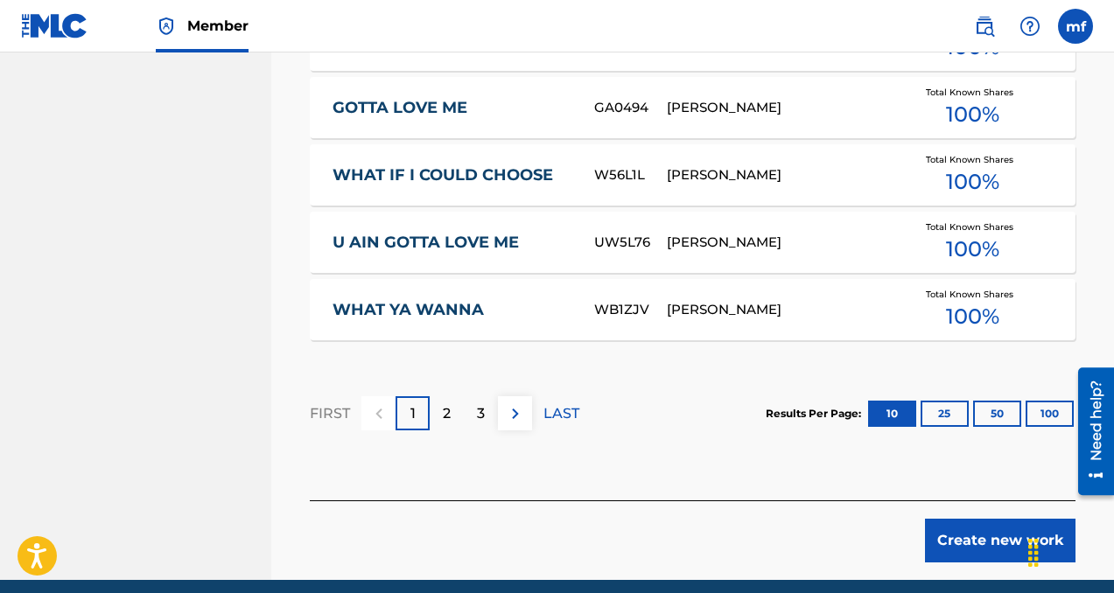
scroll to position [1306, 0]
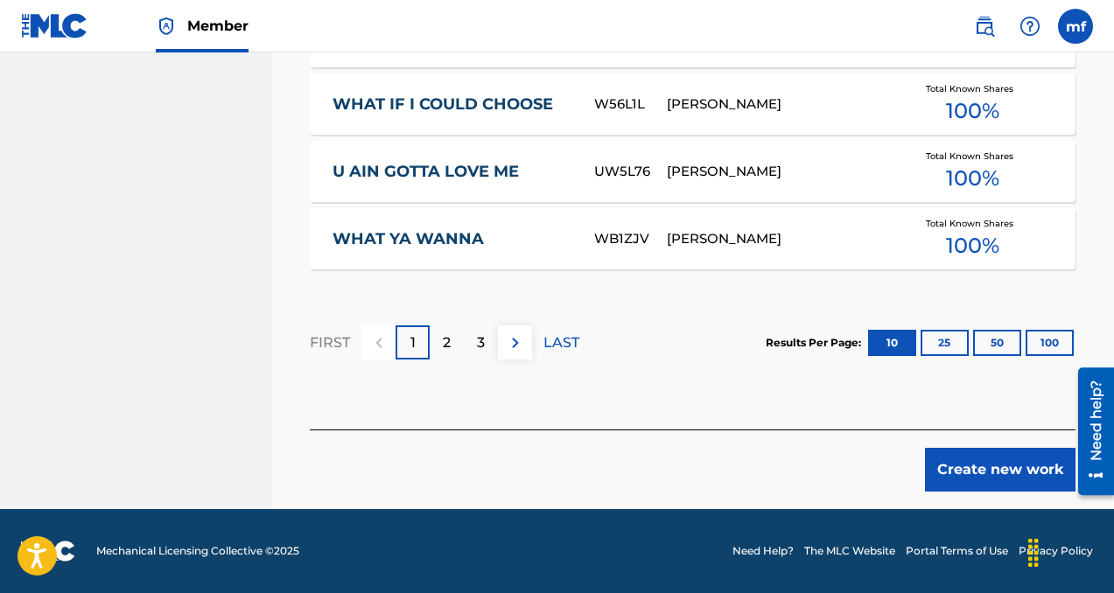
click at [992, 480] on button "Create new work" at bounding box center [1000, 470] width 151 height 44
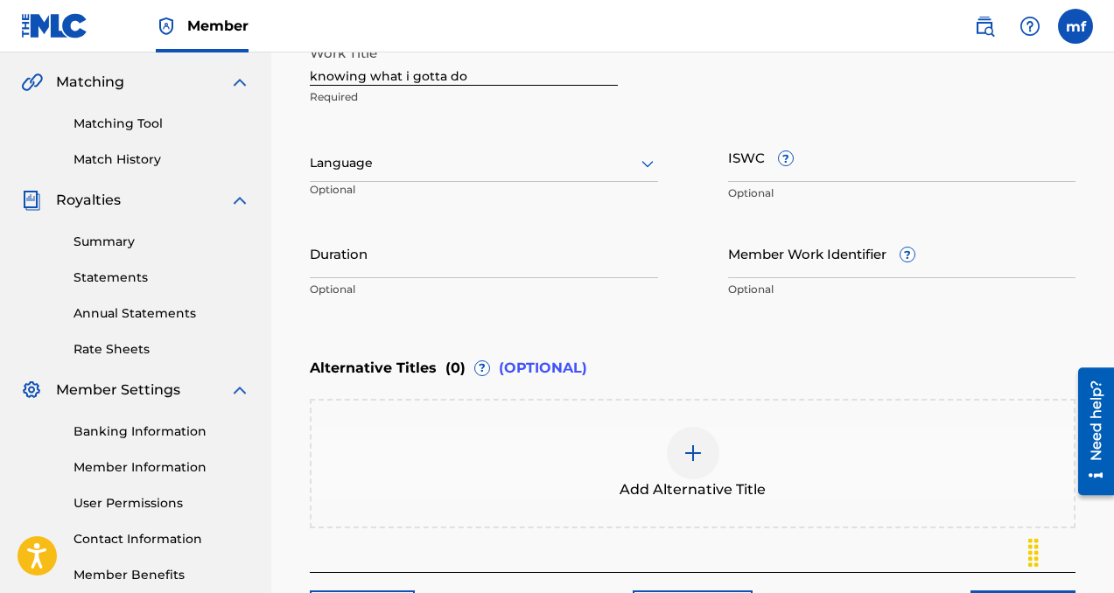
scroll to position [384, 0]
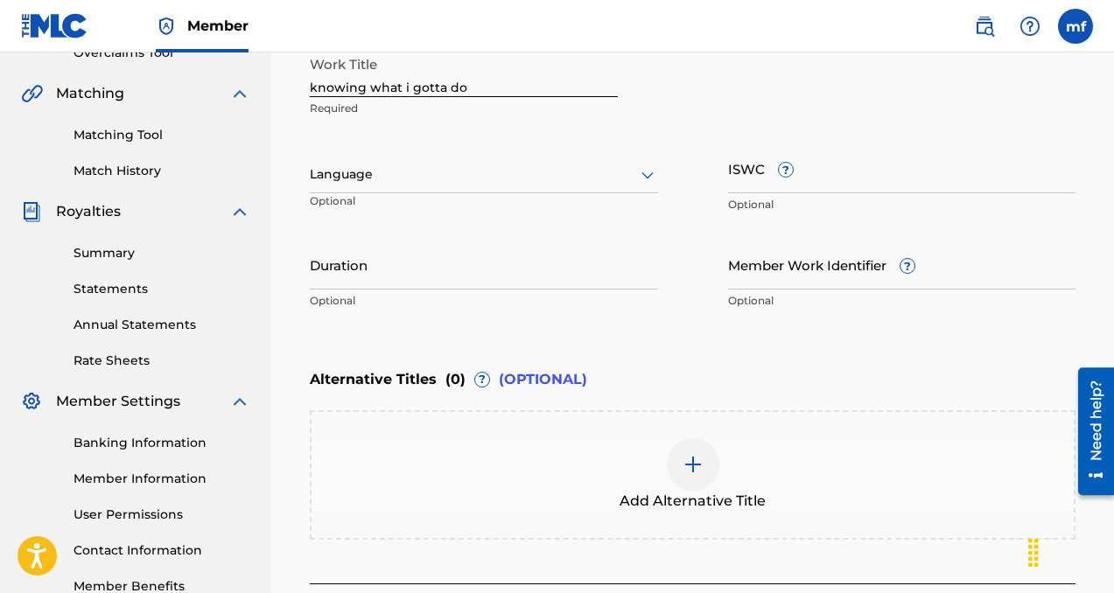
click at [395, 182] on div at bounding box center [484, 175] width 348 height 22
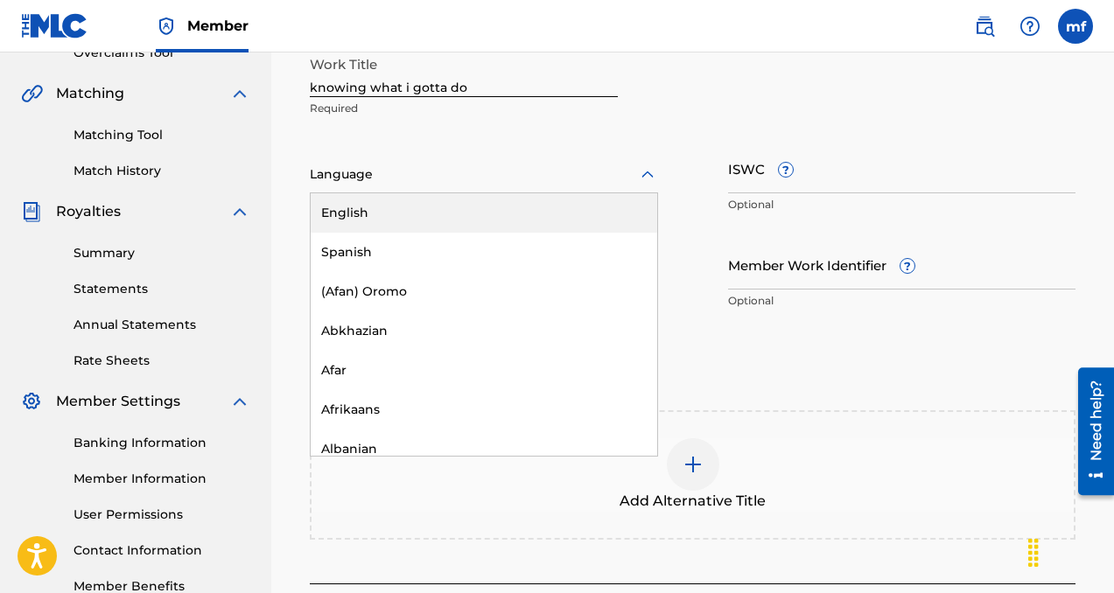
click at [406, 211] on div "English" at bounding box center [484, 212] width 347 height 39
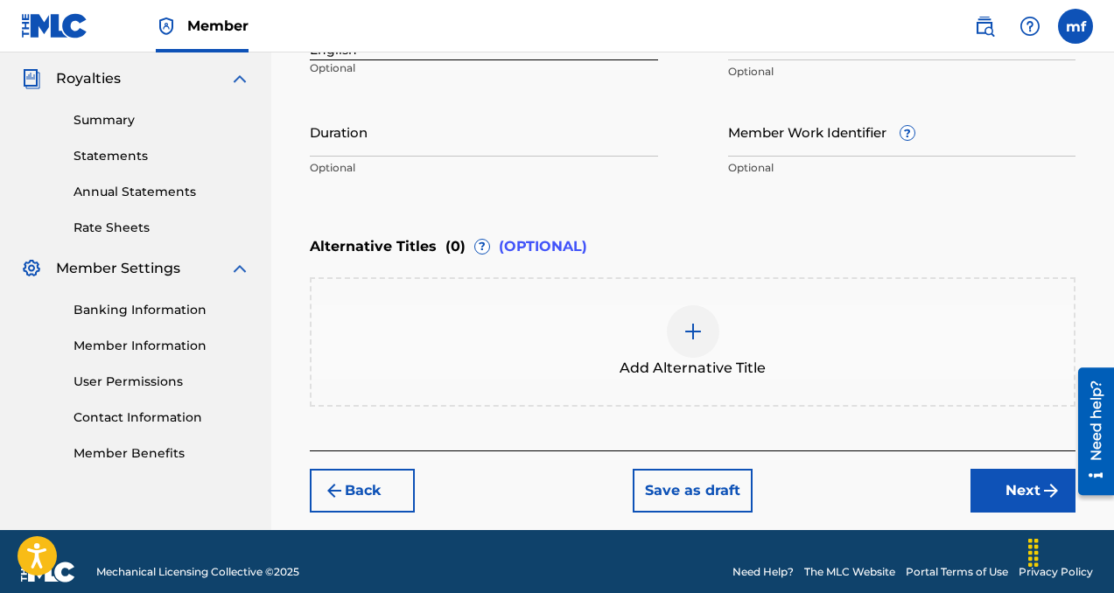
scroll to position [524, 0]
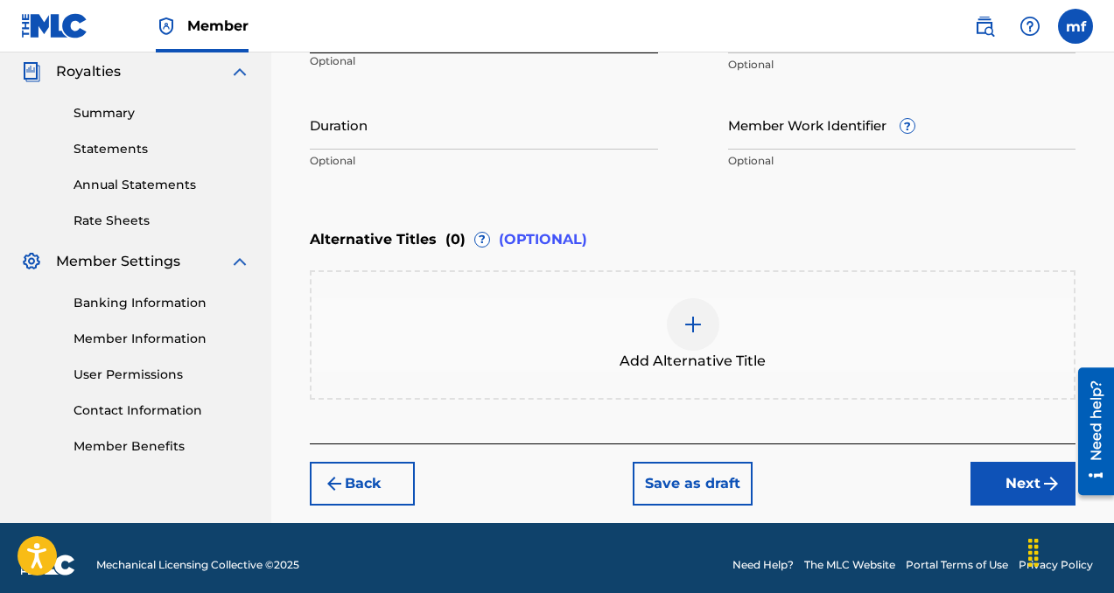
click at [993, 483] on button "Next" at bounding box center [1022, 484] width 105 height 44
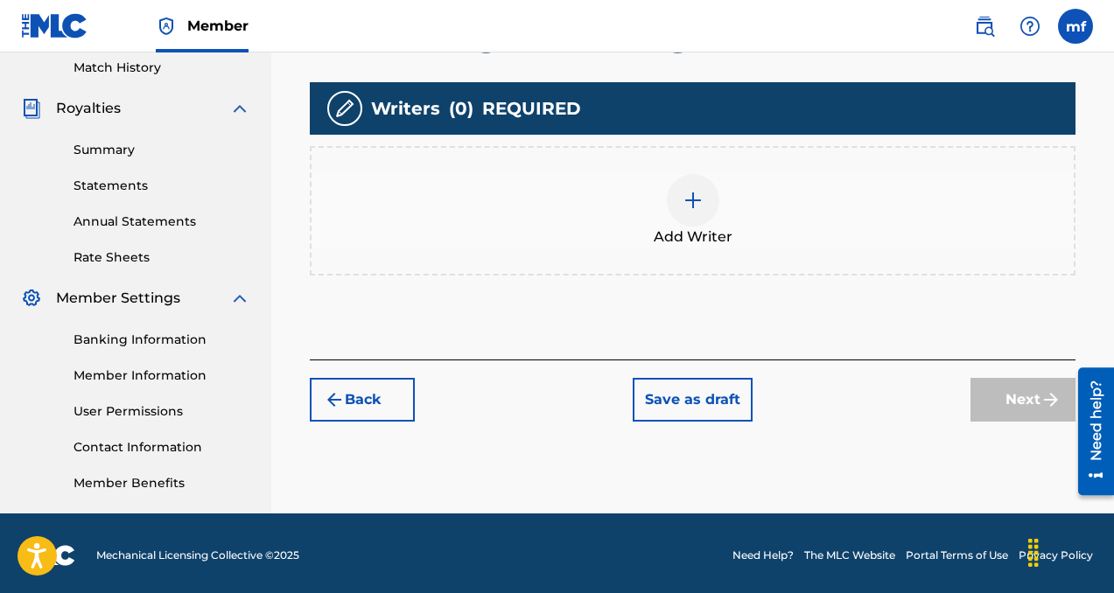
scroll to position [490, 0]
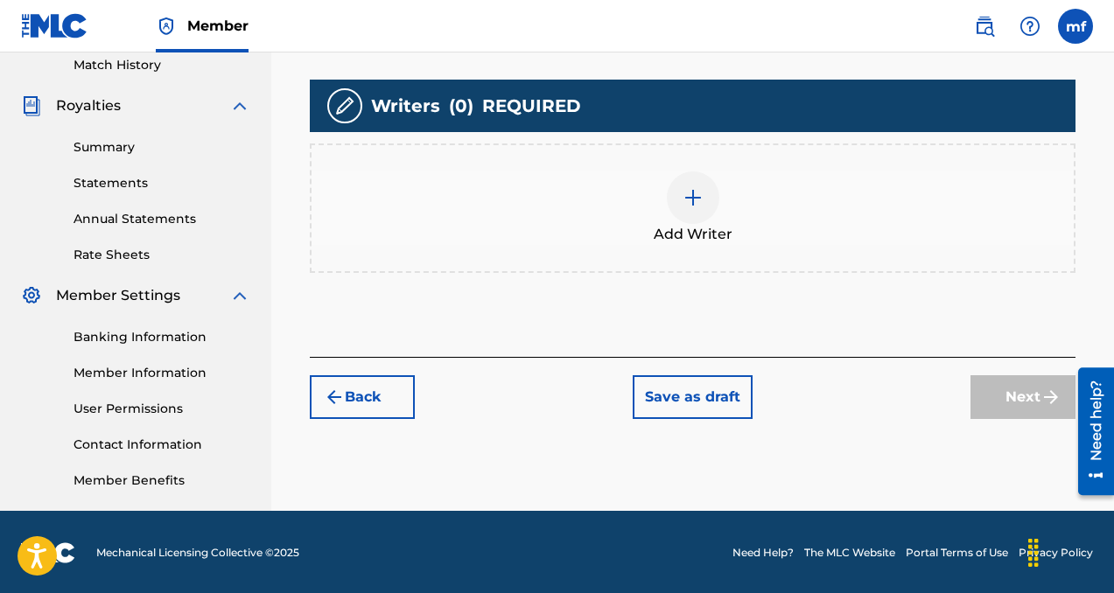
click at [683, 196] on img at bounding box center [693, 197] width 21 height 21
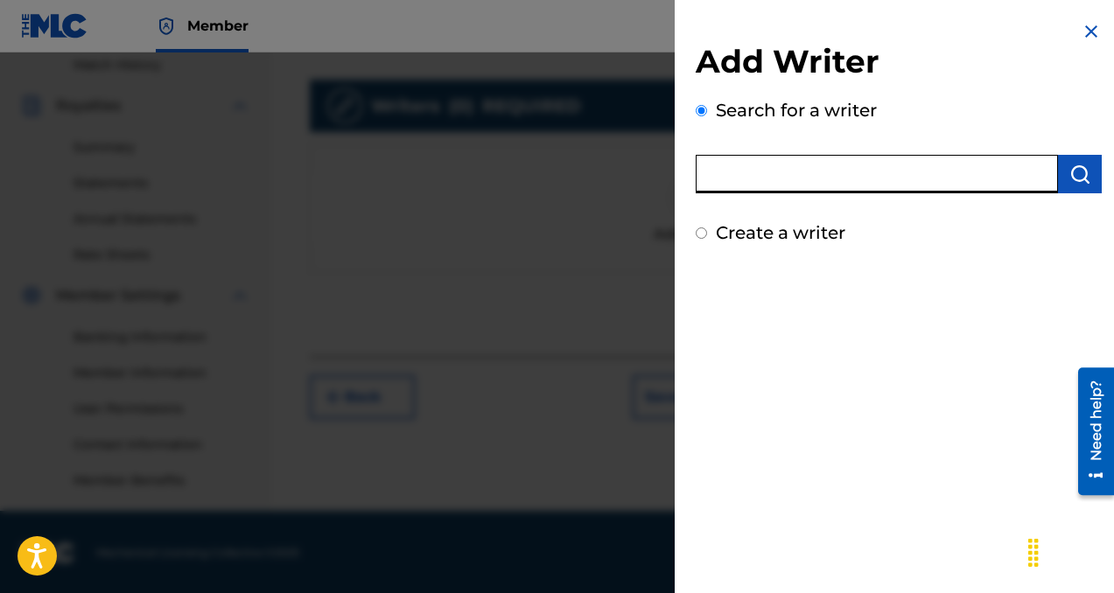
paste input "[PERSON_NAME]"
type input "[PERSON_NAME]"
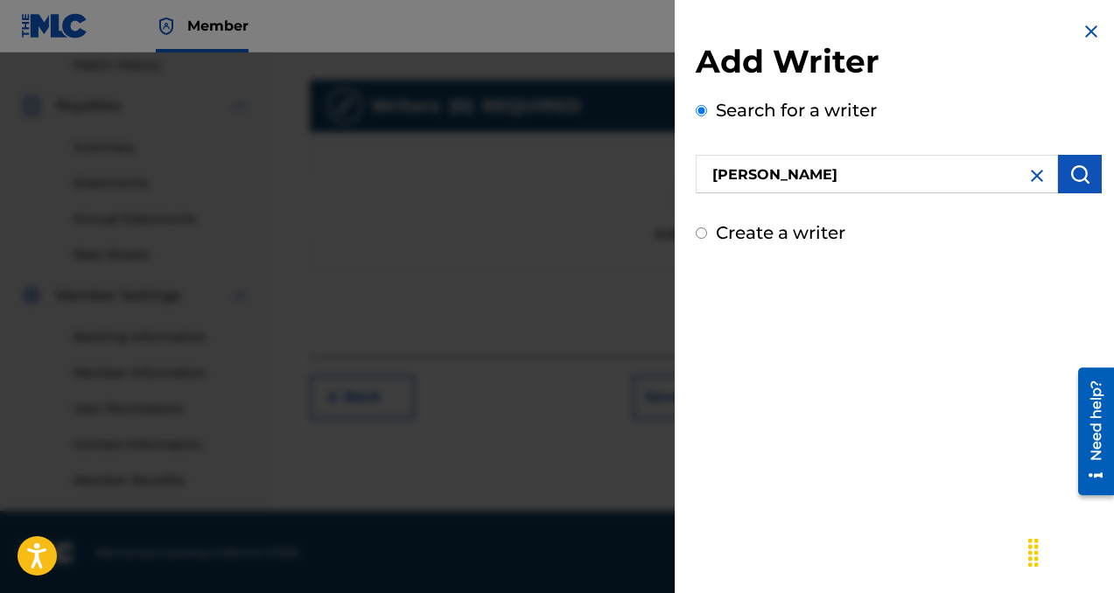
click at [1074, 175] on img "submit" at bounding box center [1079, 174] width 21 height 21
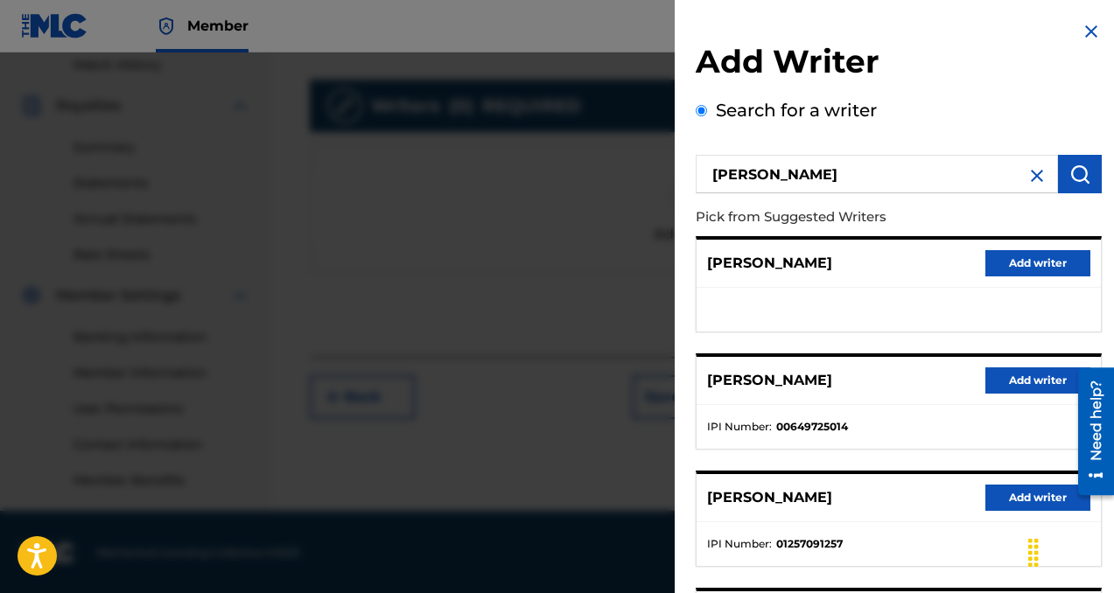
click at [1018, 381] on button "Add writer" at bounding box center [1037, 381] width 105 height 26
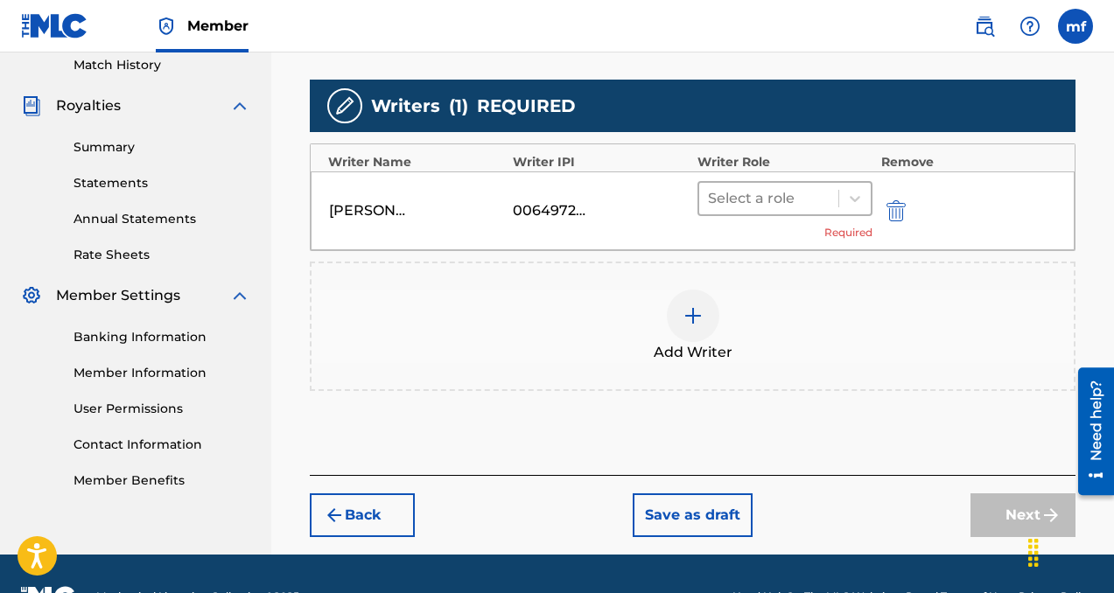
click at [781, 195] on div at bounding box center [769, 198] width 122 height 25
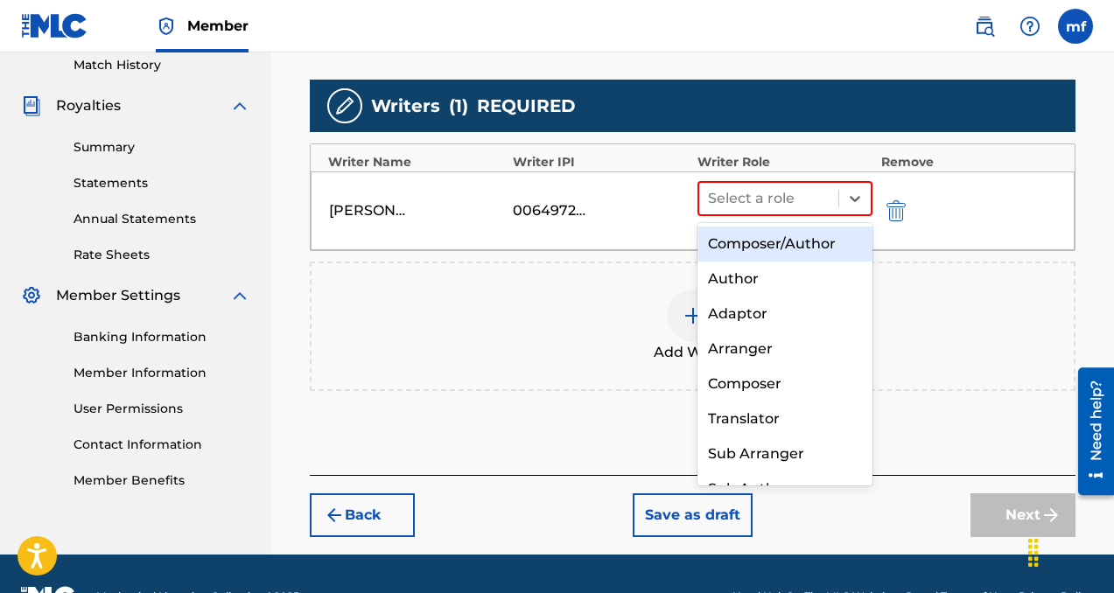
click at [787, 245] on div "Composer/Author" at bounding box center [784, 244] width 175 height 35
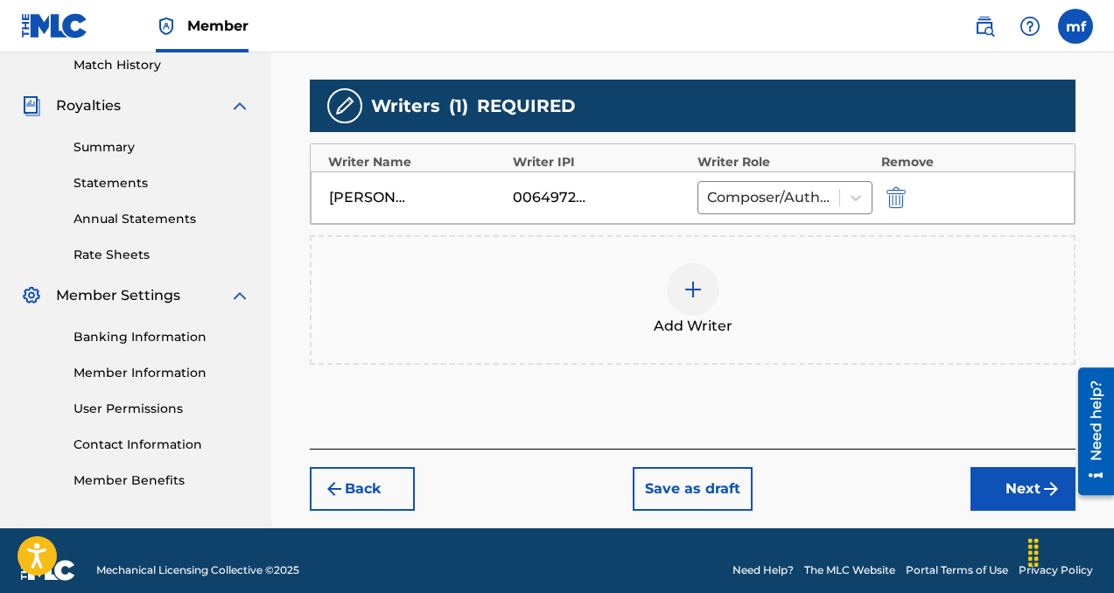
click at [1035, 473] on button "Next" at bounding box center [1022, 489] width 105 height 44
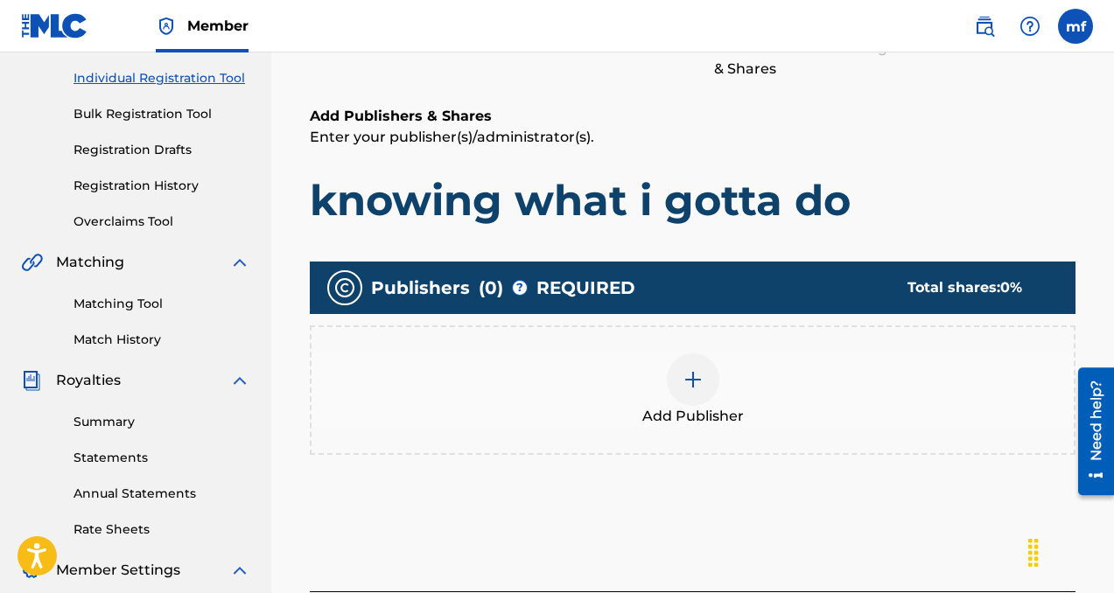
scroll to position [250, 0]
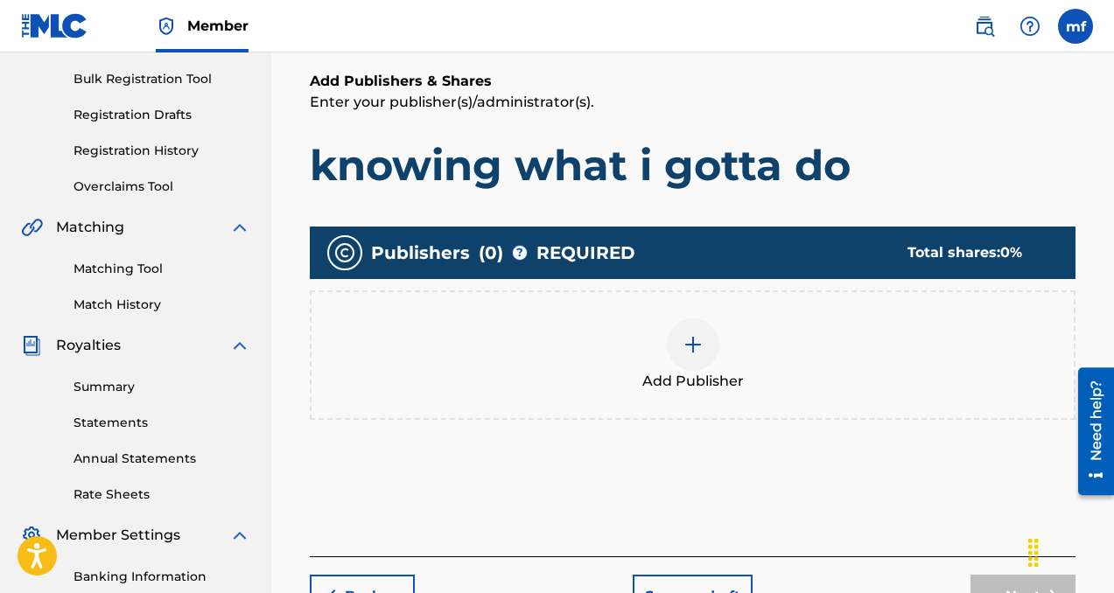
click at [683, 334] on img at bounding box center [693, 344] width 21 height 21
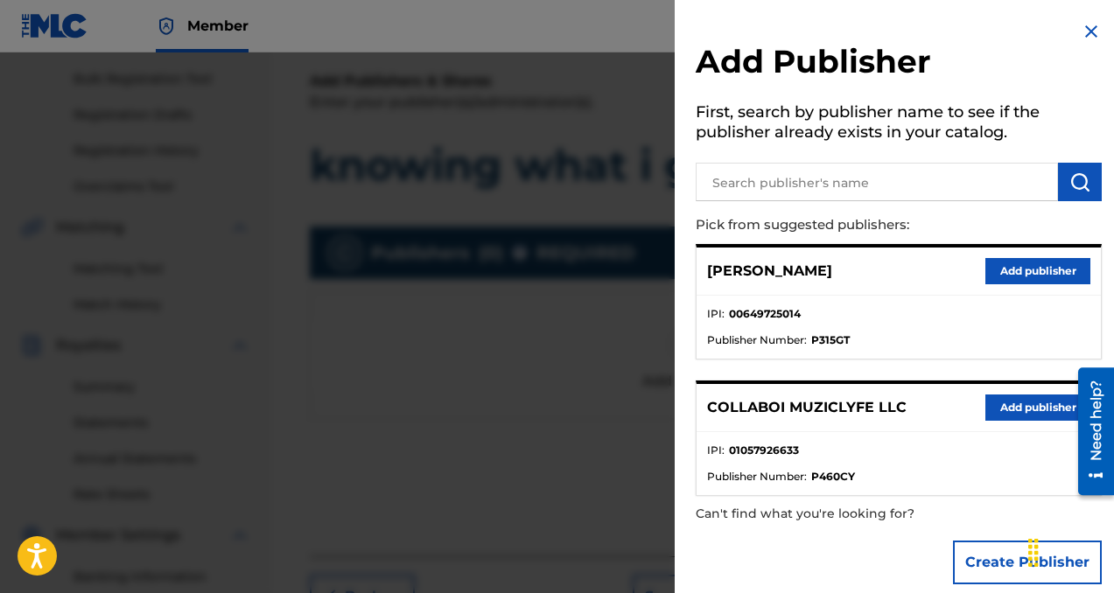
click at [1019, 407] on button "Add publisher" at bounding box center [1037, 408] width 105 height 26
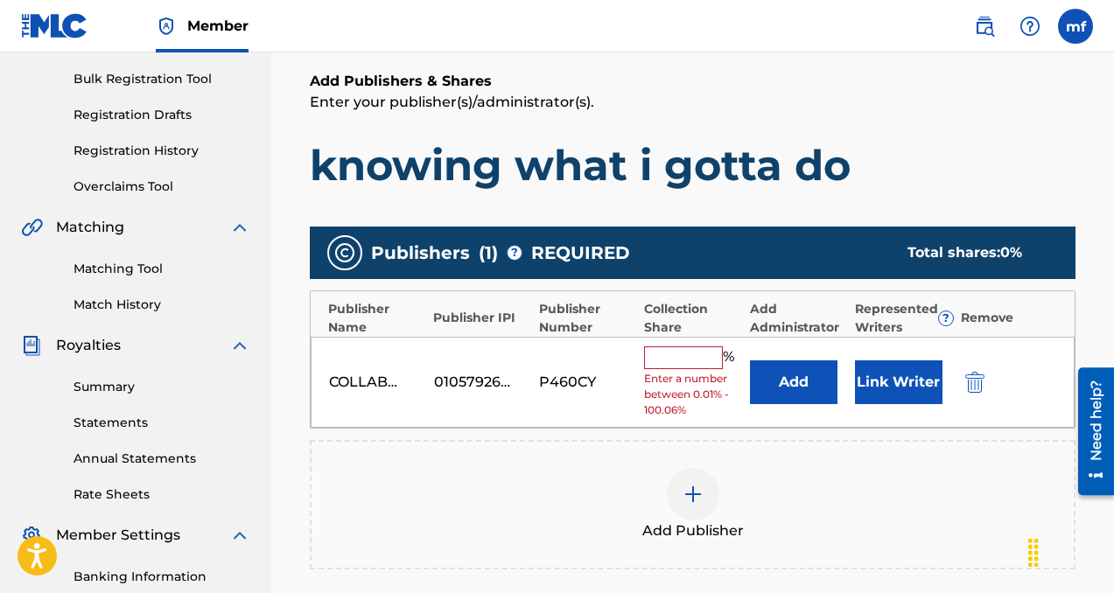
click at [670, 360] on input "text" at bounding box center [683, 358] width 79 height 23
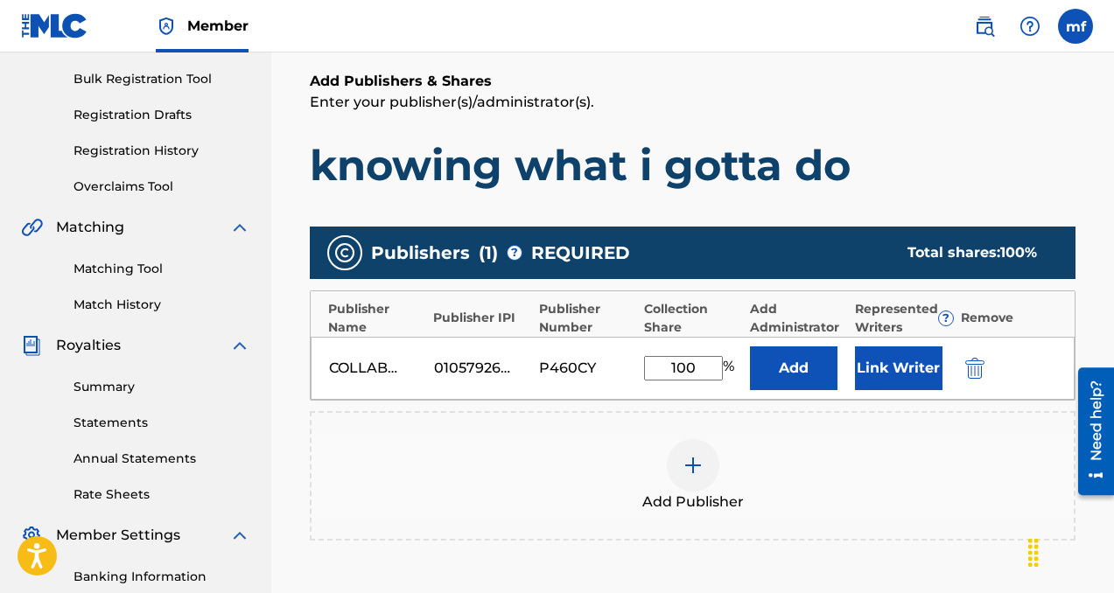
type input "100"
click at [800, 367] on button "Add" at bounding box center [794, 369] width 88 height 44
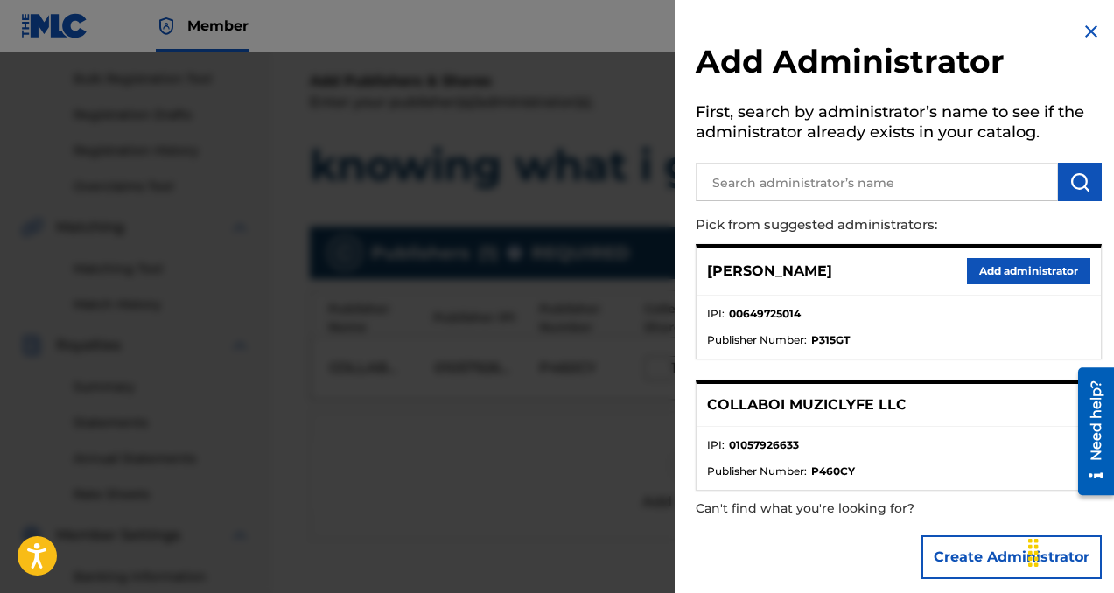
click at [997, 283] on button "Add administrator" at bounding box center [1028, 271] width 123 height 26
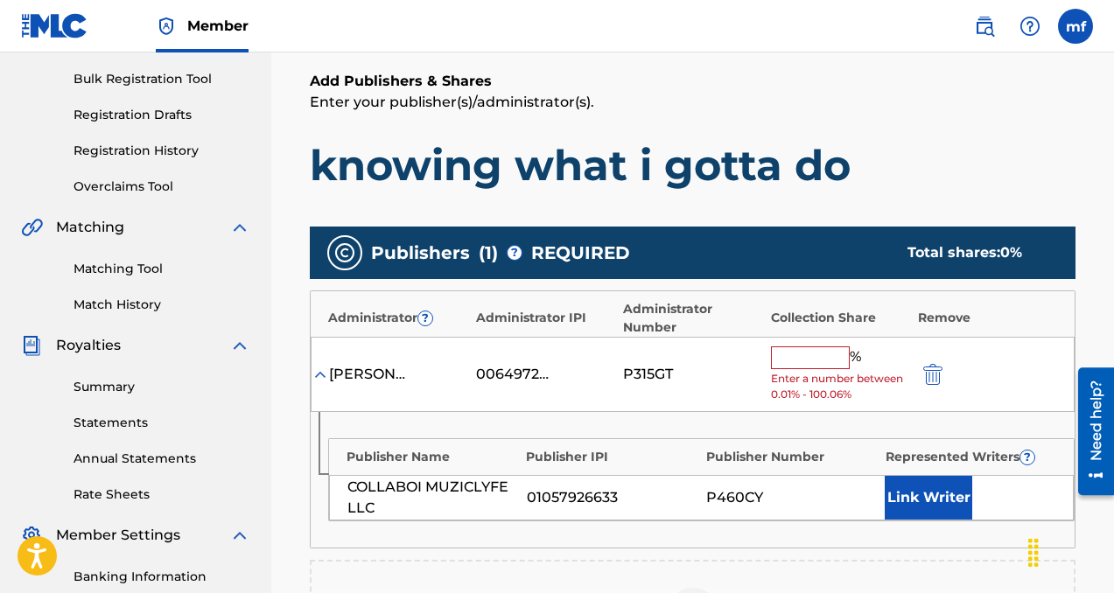
click at [804, 376] on span "Enter a number between 0.01% - 100.06%" at bounding box center [840, 387] width 138 height 32
click at [803, 372] on span "Enter a number between 0.01% - 100.06%" at bounding box center [840, 387] width 138 height 32
click at [803, 360] on input "text" at bounding box center [810, 358] width 79 height 23
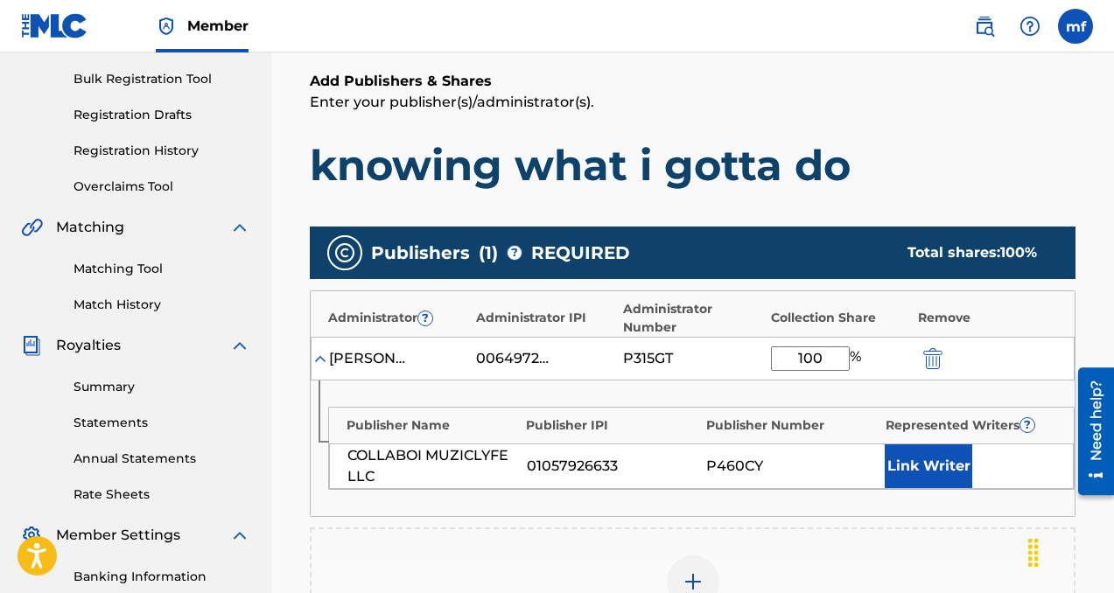
type input "100"
click at [920, 460] on button "Link Writer" at bounding box center [929, 467] width 88 height 44
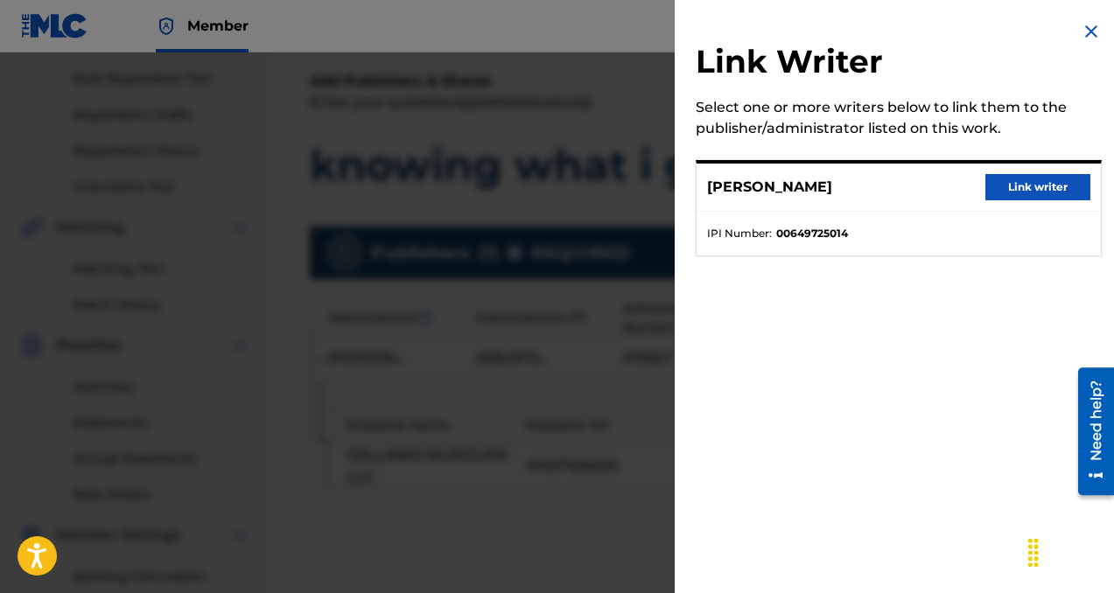
click at [1013, 186] on button "Link writer" at bounding box center [1037, 187] width 105 height 26
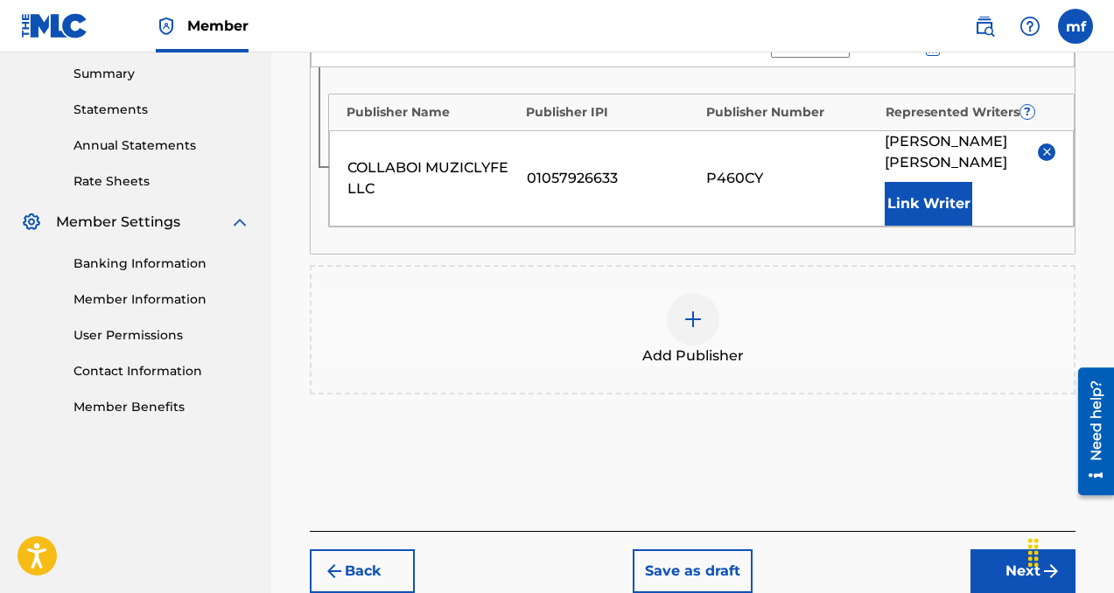
scroll to position [665, 0]
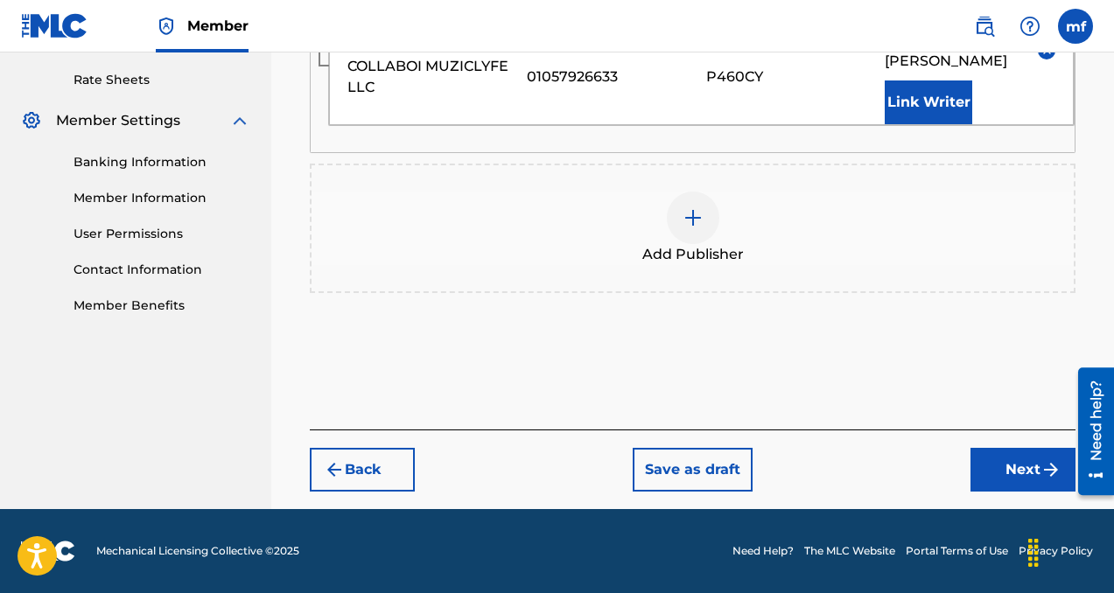
click at [998, 476] on button "Next" at bounding box center [1022, 470] width 105 height 44
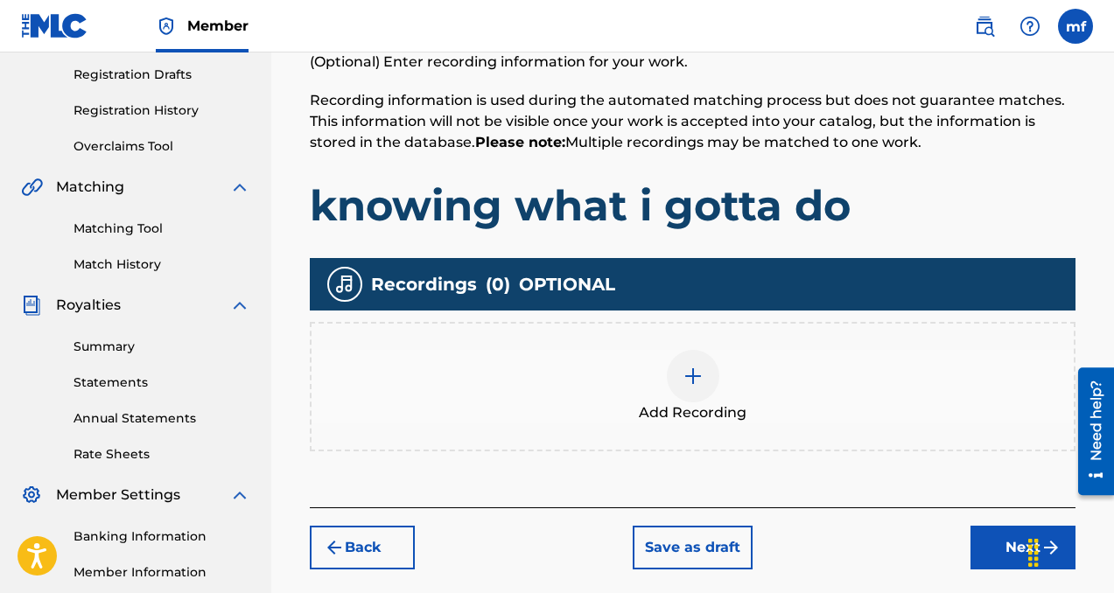
scroll to position [443, 0]
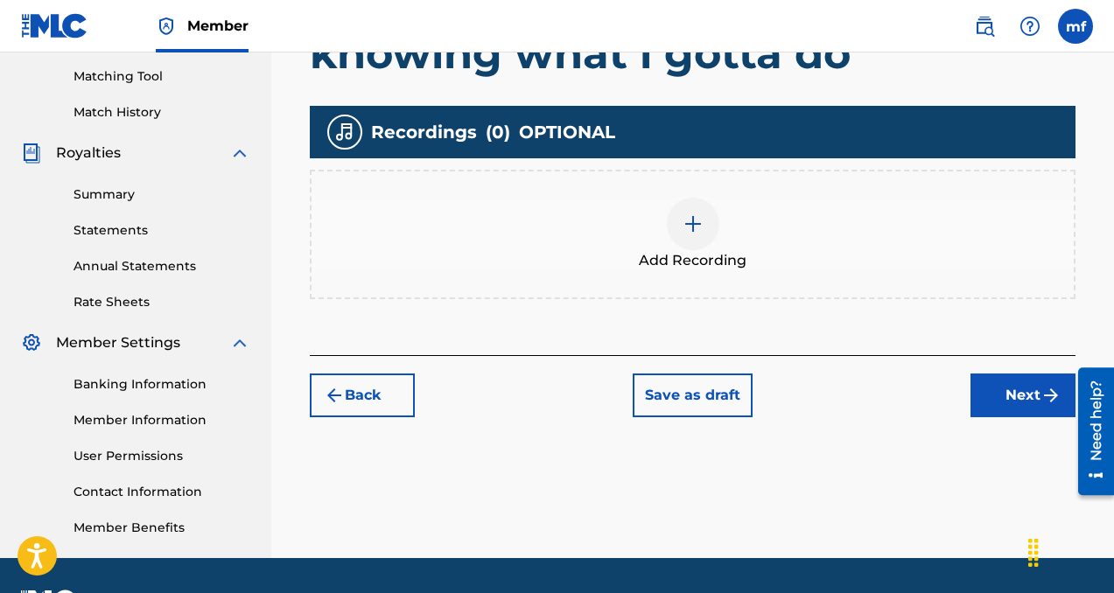
click at [687, 207] on div at bounding box center [693, 224] width 53 height 53
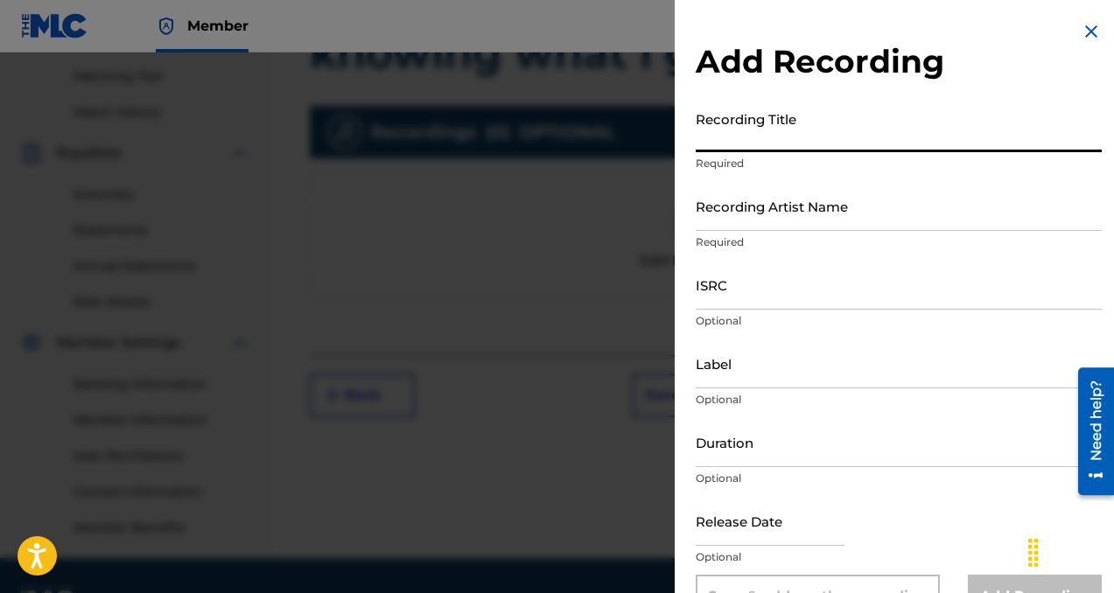
click at [719, 148] on input "Recording Title" at bounding box center [899, 127] width 406 height 50
type input "knowing what i gotta do"
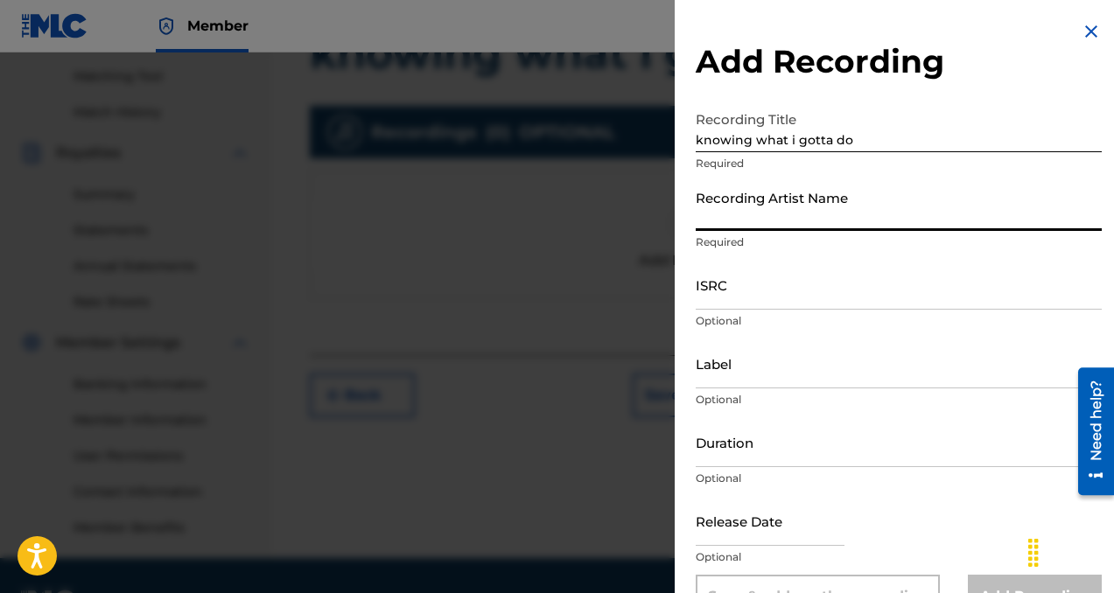
click at [747, 214] on input "Recording Artist Name" at bounding box center [899, 206] width 406 height 50
type input "collaboi"
click at [773, 353] on input "Label" at bounding box center [899, 364] width 406 height 50
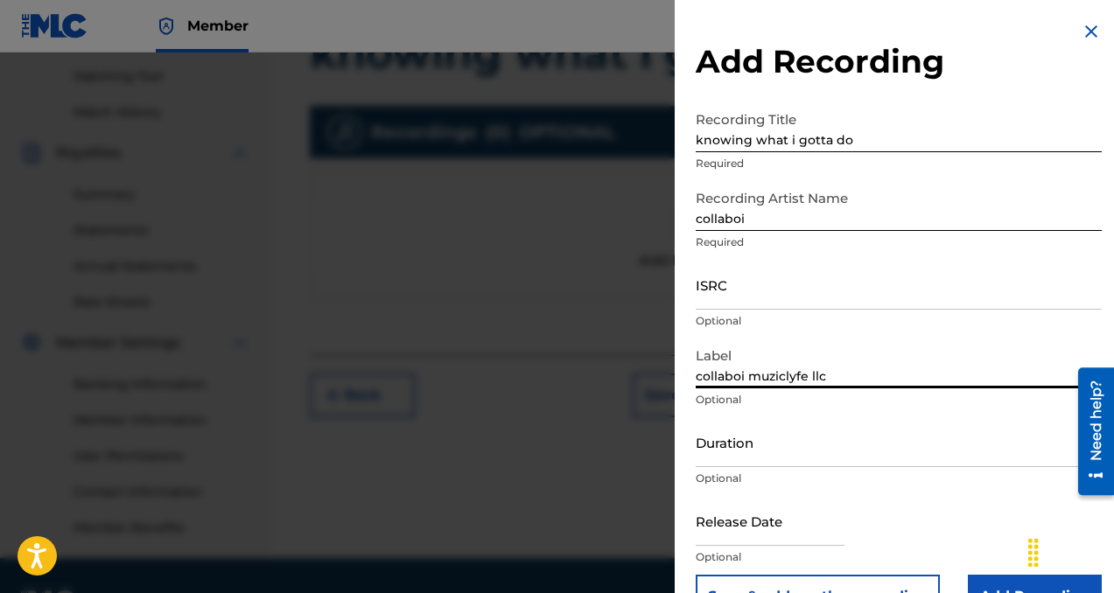
scroll to position [46, 0]
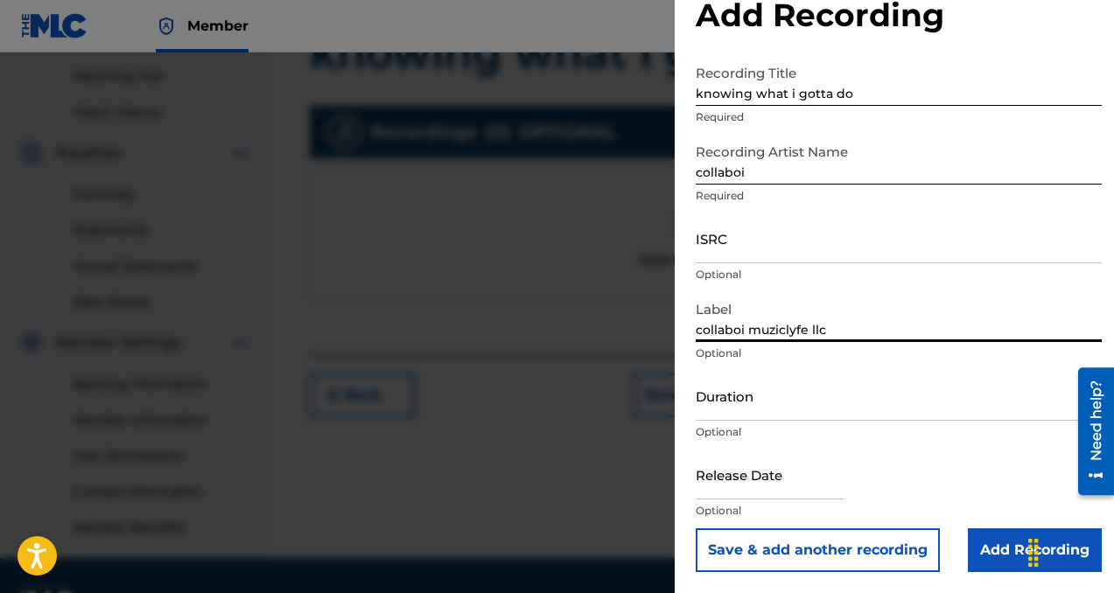
type input "collaboi muziclyfe llc"
click at [990, 542] on input "Add Recording" at bounding box center [1035, 551] width 134 height 44
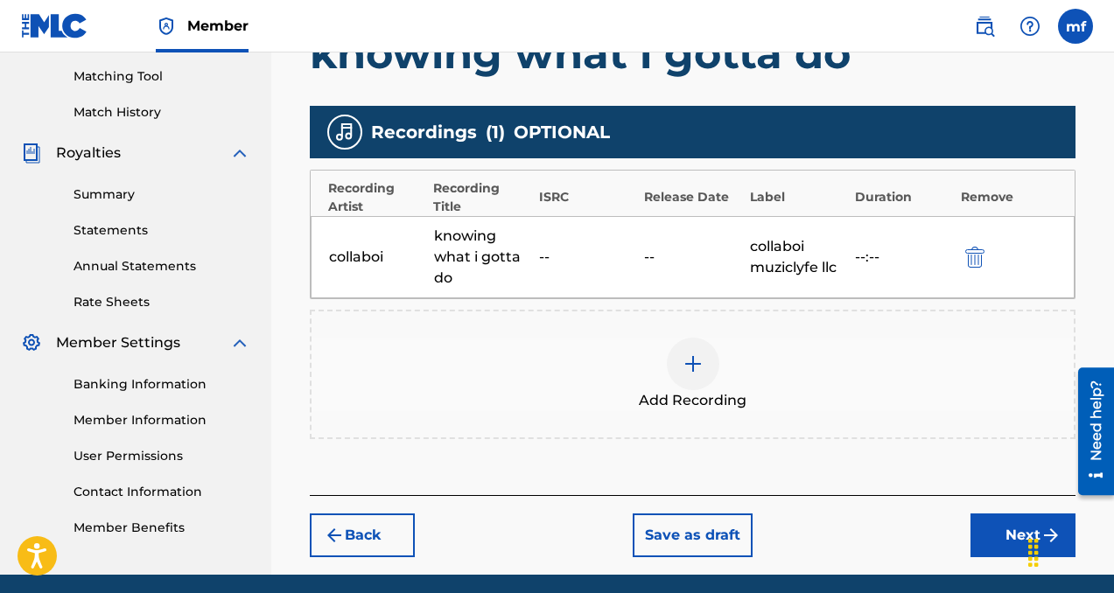
click at [993, 545] on button "Next" at bounding box center [1022, 536] width 105 height 44
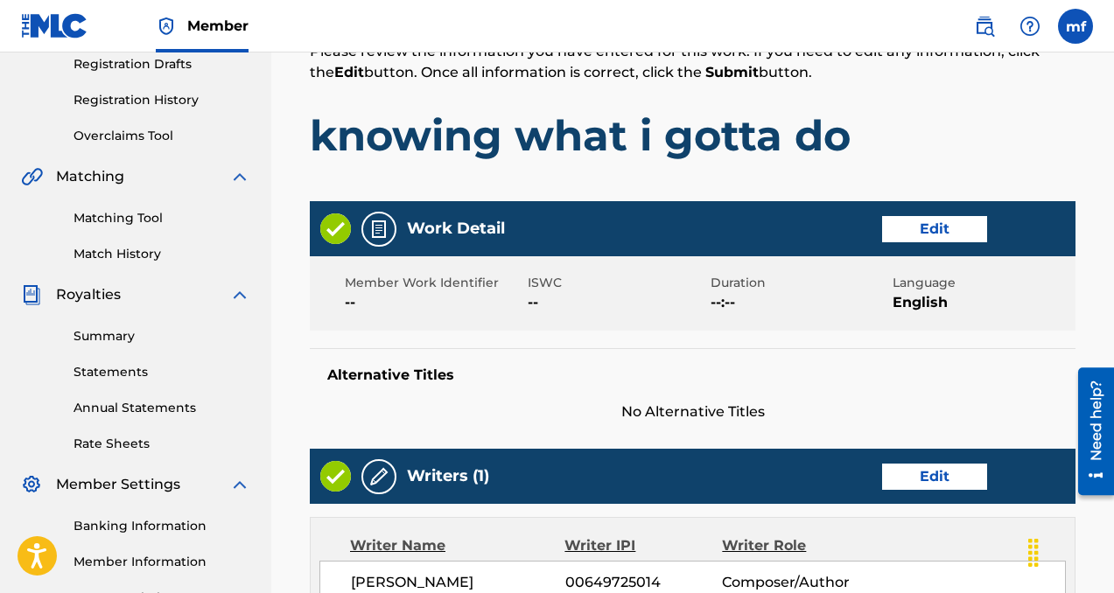
scroll to position [1080, 0]
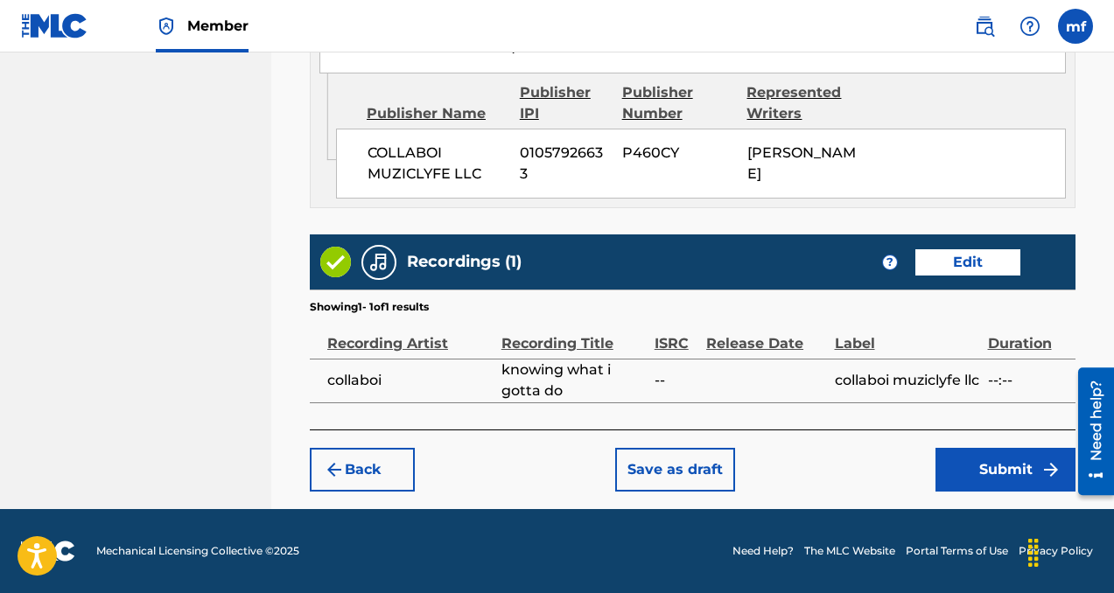
click at [963, 464] on button "Submit" at bounding box center [1005, 470] width 140 height 44
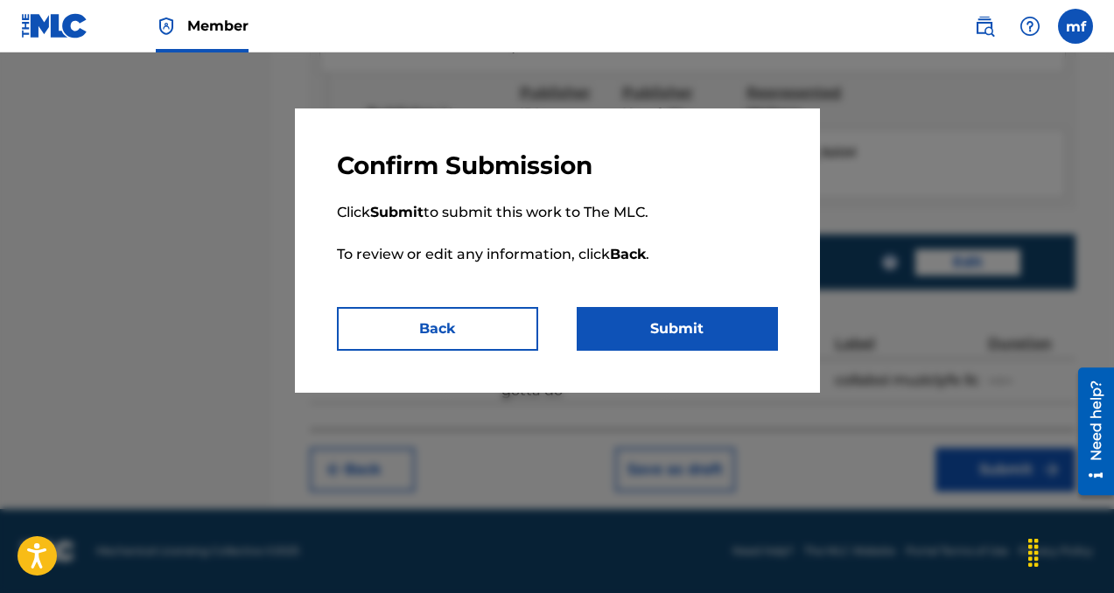
click at [680, 316] on button "Submit" at bounding box center [677, 329] width 201 height 44
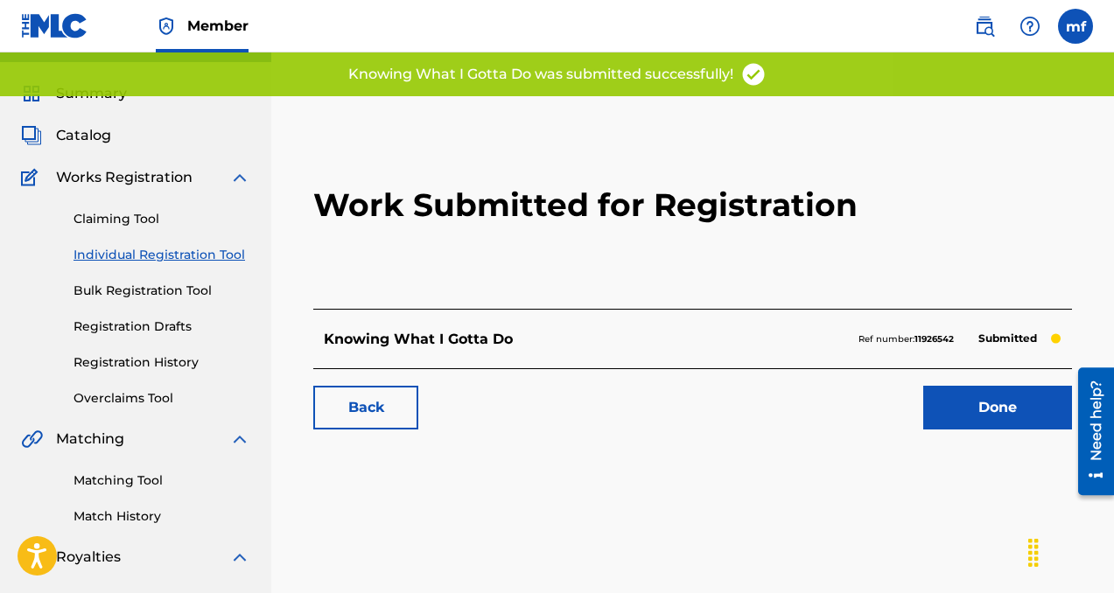
scroll to position [62, 0]
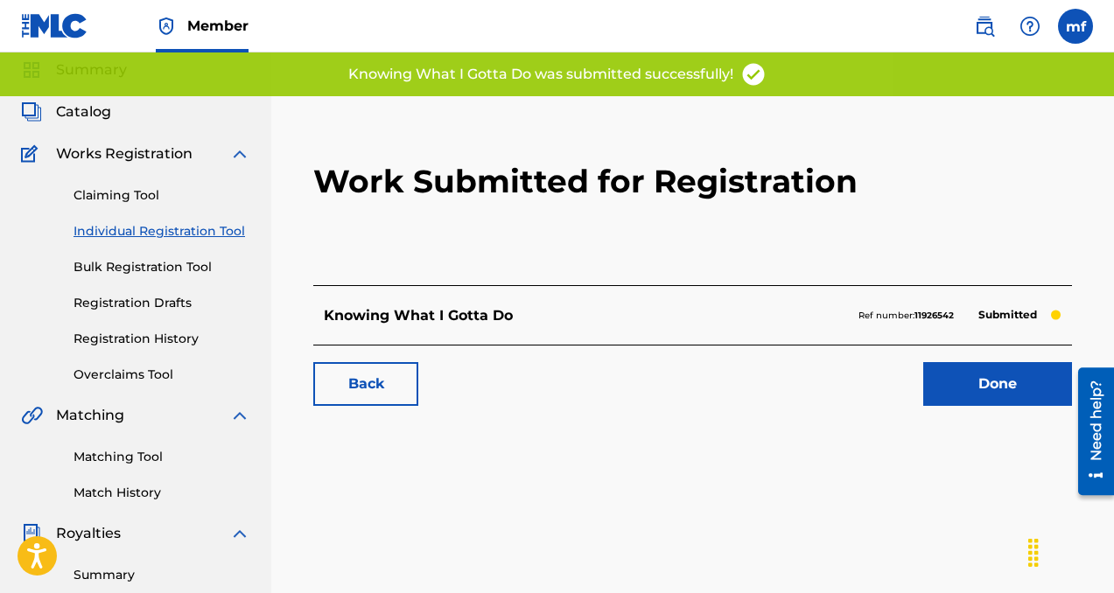
click at [961, 373] on link "Done" at bounding box center [997, 384] width 149 height 44
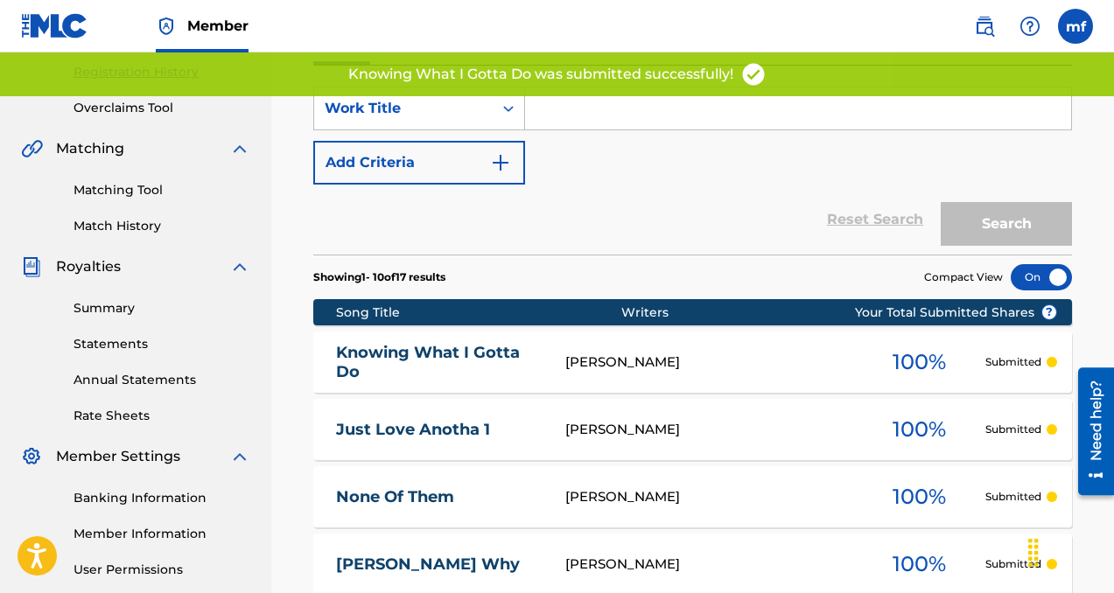
scroll to position [334, 0]
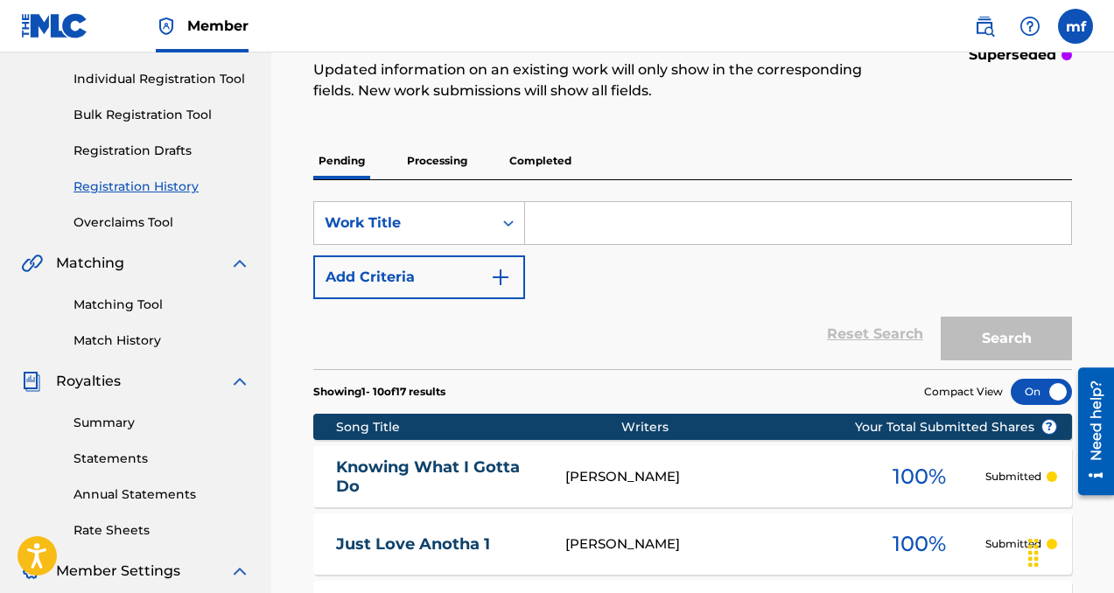
click at [657, 322] on div "Reset Search Search" at bounding box center [692, 334] width 759 height 70
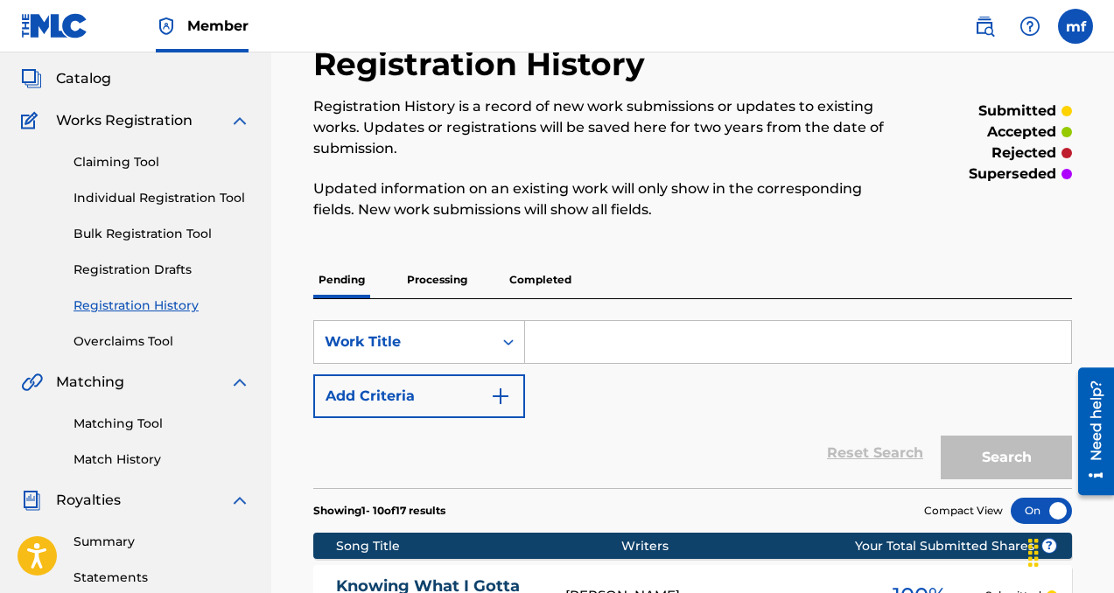
scroll to position [87, 0]
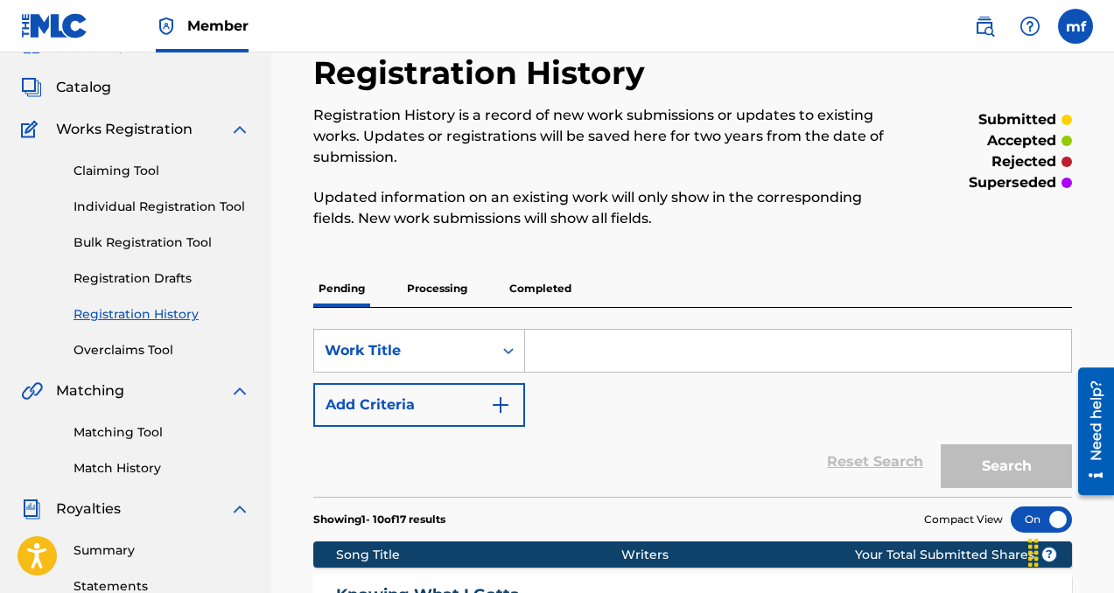
click at [161, 210] on link "Individual Registration Tool" at bounding box center [162, 207] width 177 height 18
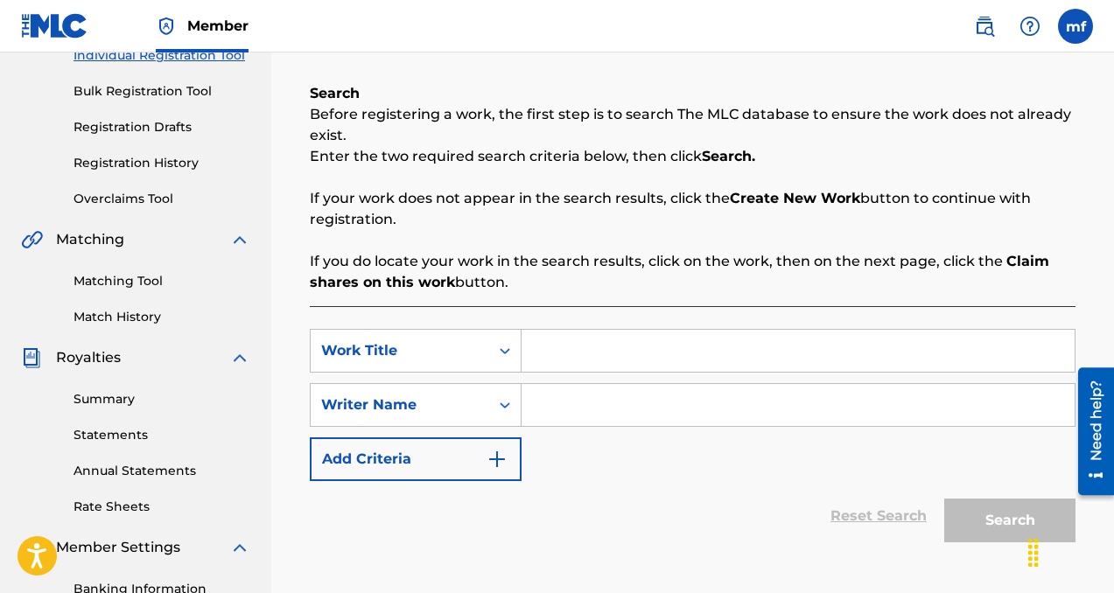
scroll to position [269, 0]
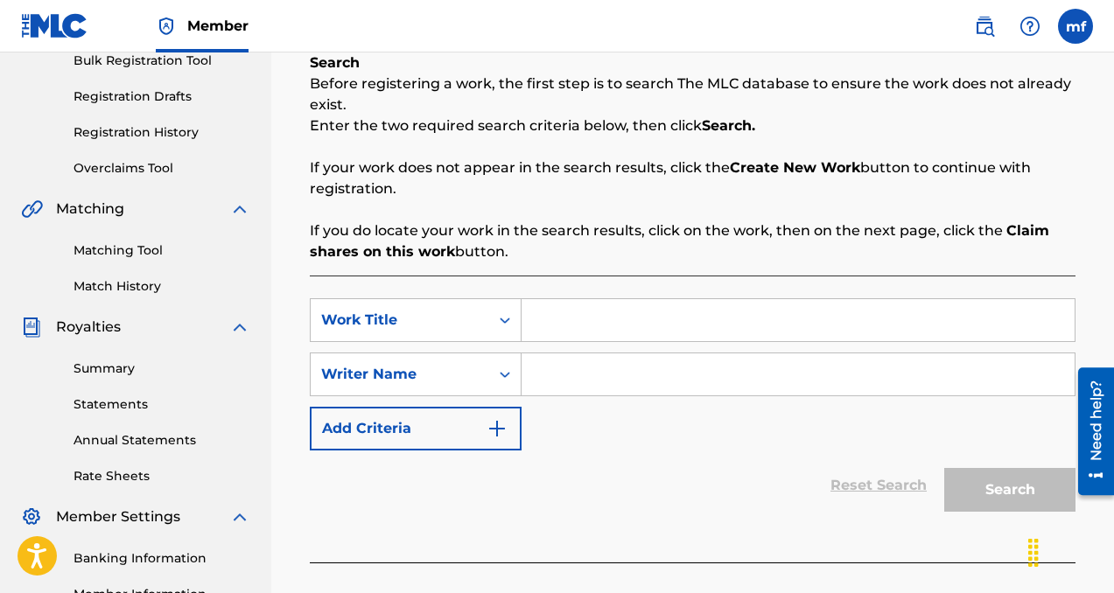
click at [547, 392] on input "Search Form" at bounding box center [798, 375] width 553 height 42
paste input "[PERSON_NAME]"
type input "[PERSON_NAME]"
click at [579, 337] on input "Search Form" at bounding box center [798, 320] width 553 height 42
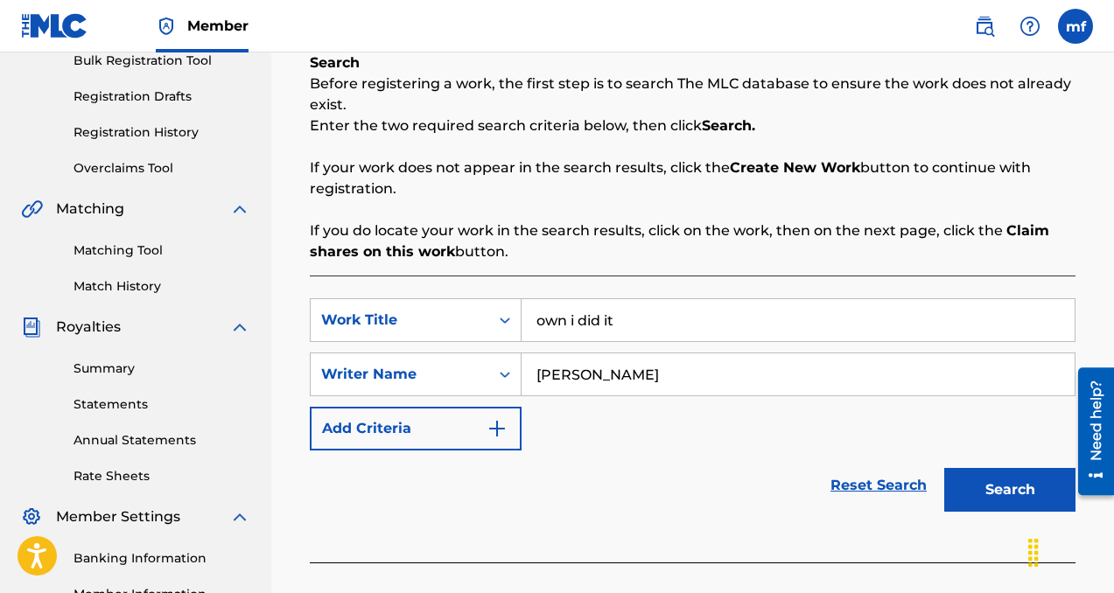
click at [1001, 489] on button "Search" at bounding box center [1009, 490] width 131 height 44
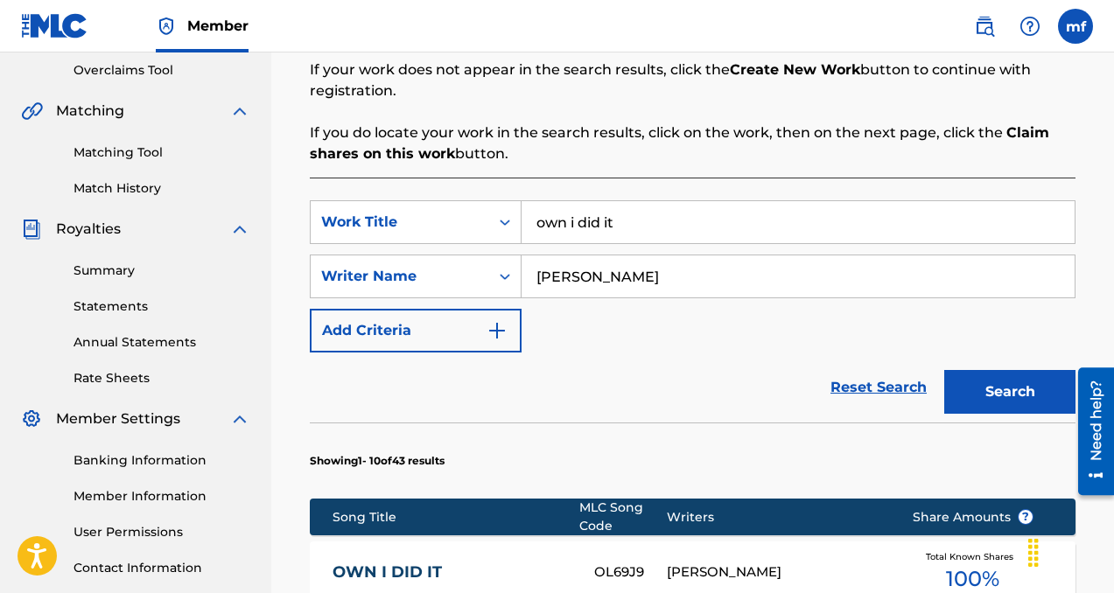
scroll to position [361, 0]
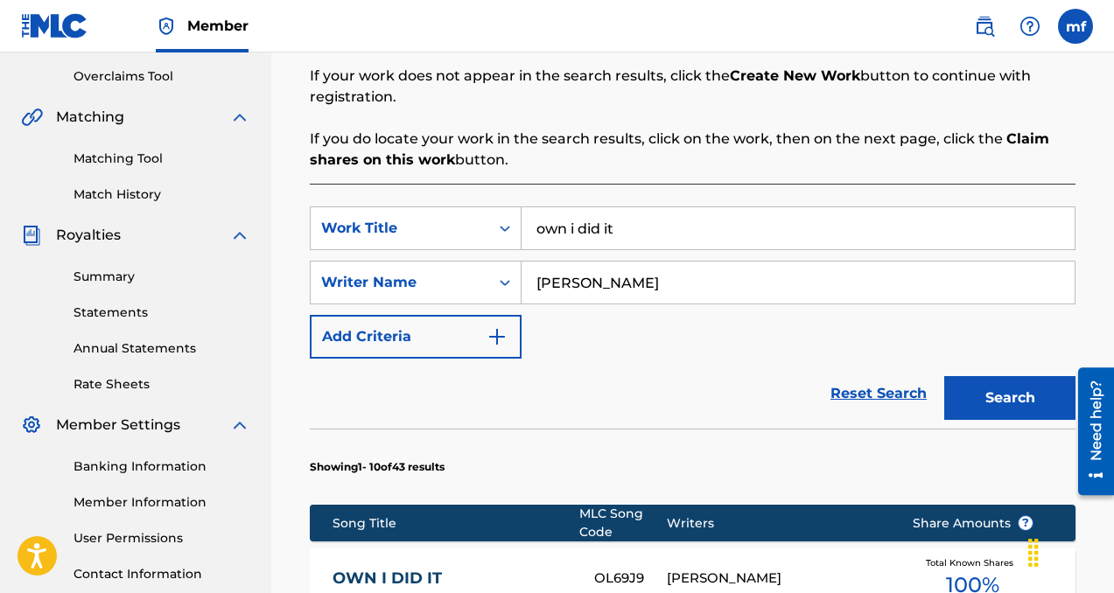
drag, startPoint x: 664, startPoint y: 218, endPoint x: 574, endPoint y: 214, distance: 90.2
click at [574, 214] on input "own i did it" at bounding box center [798, 228] width 553 height 42
drag, startPoint x: 638, startPoint y: 240, endPoint x: 490, endPoint y: 239, distance: 147.9
click at [490, 239] on div "SearchWithCriteria2fe47474-ee1c-4e85-b5c3-ccce8ec69a94 Work Title own i did it" at bounding box center [693, 229] width 766 height 44
drag, startPoint x: 635, startPoint y: 225, endPoint x: 529, endPoint y: 214, distance: 107.3
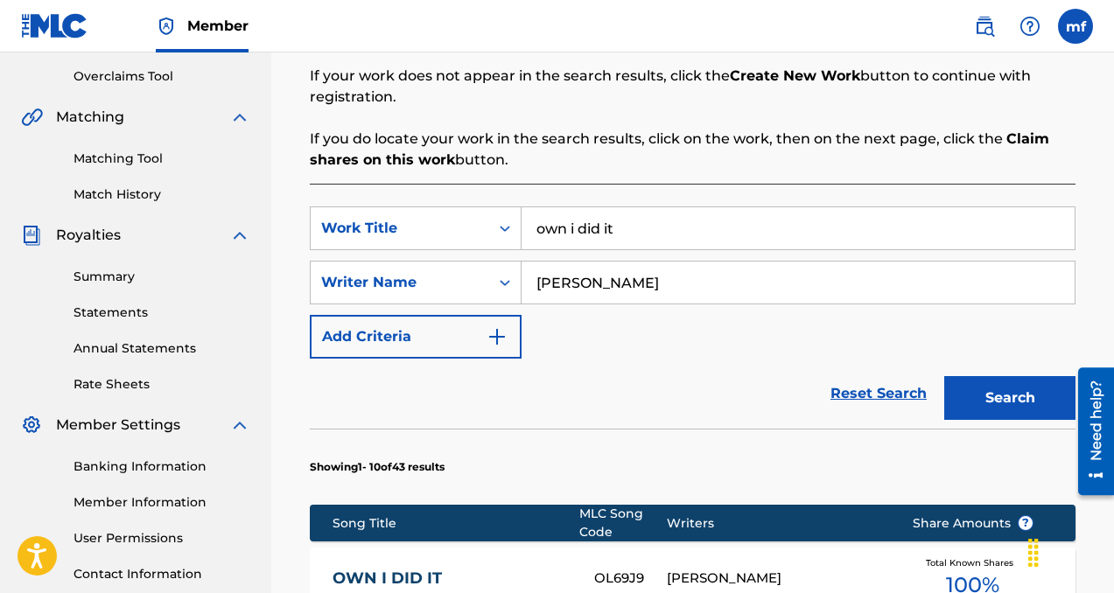
click at [529, 214] on input "own i did it" at bounding box center [798, 228] width 553 height 42
click at [987, 401] on button "Search" at bounding box center [1009, 398] width 131 height 44
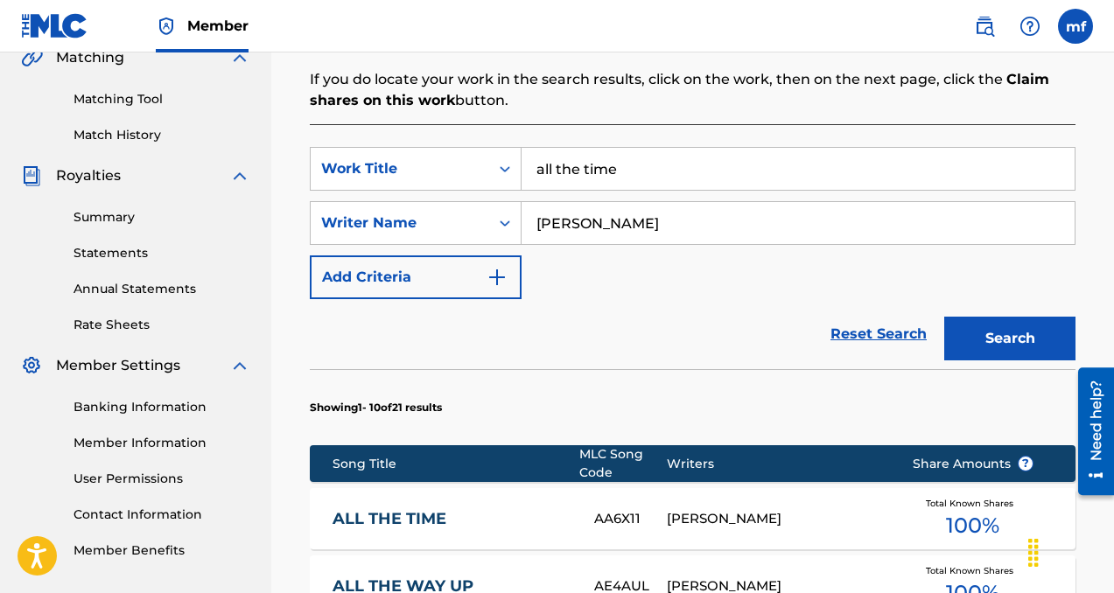
scroll to position [419, 0]
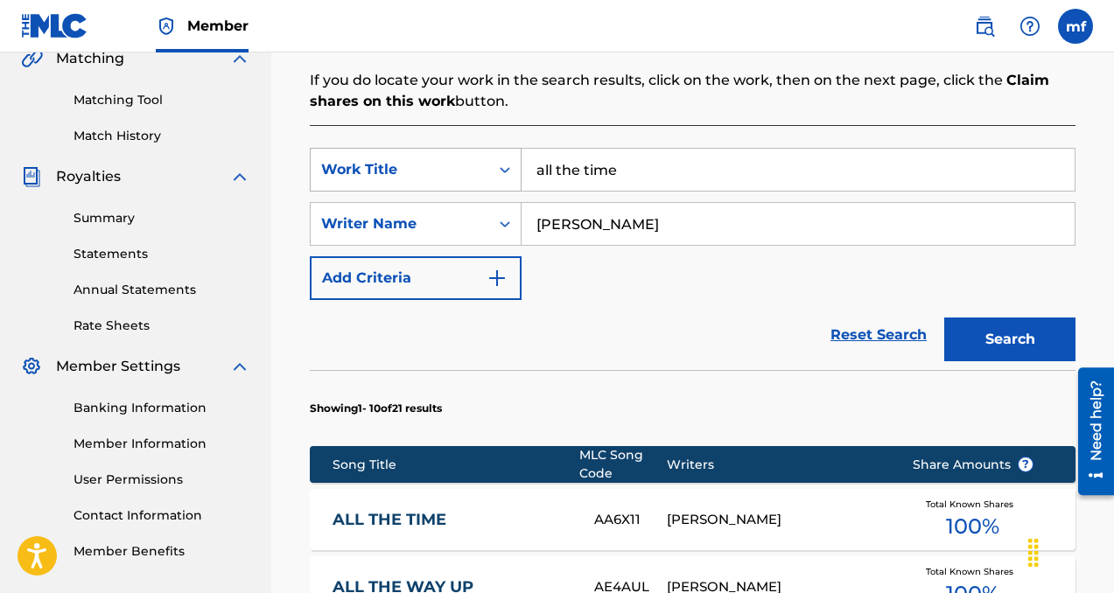
drag, startPoint x: 648, startPoint y: 169, endPoint x: 488, endPoint y: 155, distance: 159.9
click at [488, 155] on div "SearchWithCriteria2fe47474-ee1c-4e85-b5c3-ccce8ec69a94 Work Title all the time" at bounding box center [693, 170] width 766 height 44
click at [973, 344] on button "Search" at bounding box center [1009, 340] width 131 height 44
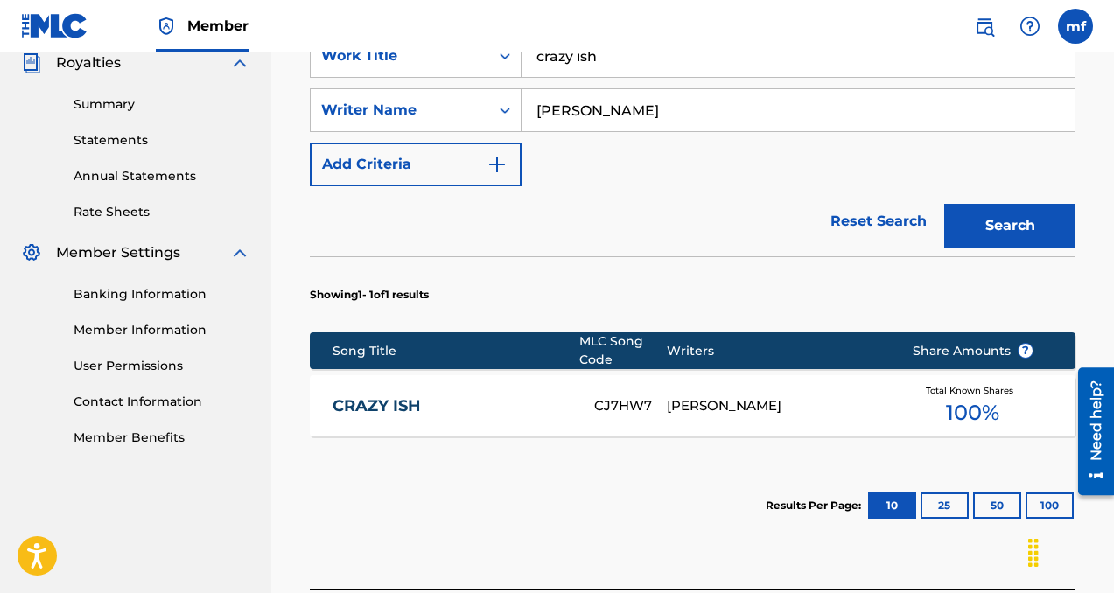
scroll to position [507, 0]
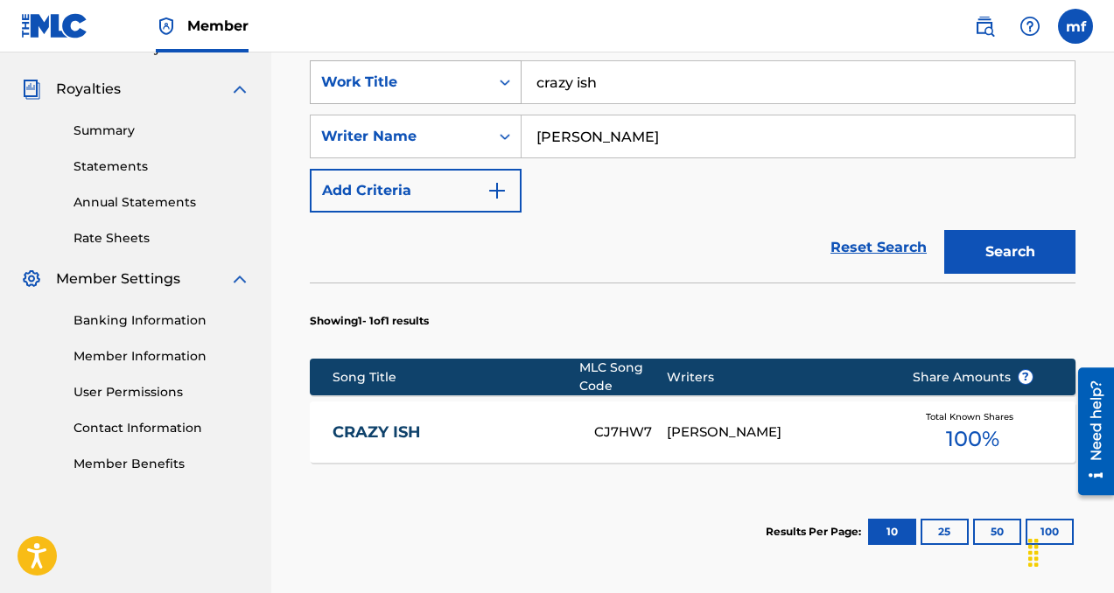
drag, startPoint x: 634, startPoint y: 79, endPoint x: 497, endPoint y: 78, distance: 136.5
click at [497, 78] on div "SearchWithCriteria2fe47474-ee1c-4e85-b5c3-ccce8ec69a94 Work Title crazy ish" at bounding box center [693, 82] width 766 height 44
type input "tip toes"
click at [994, 244] on button "Search" at bounding box center [1009, 252] width 131 height 44
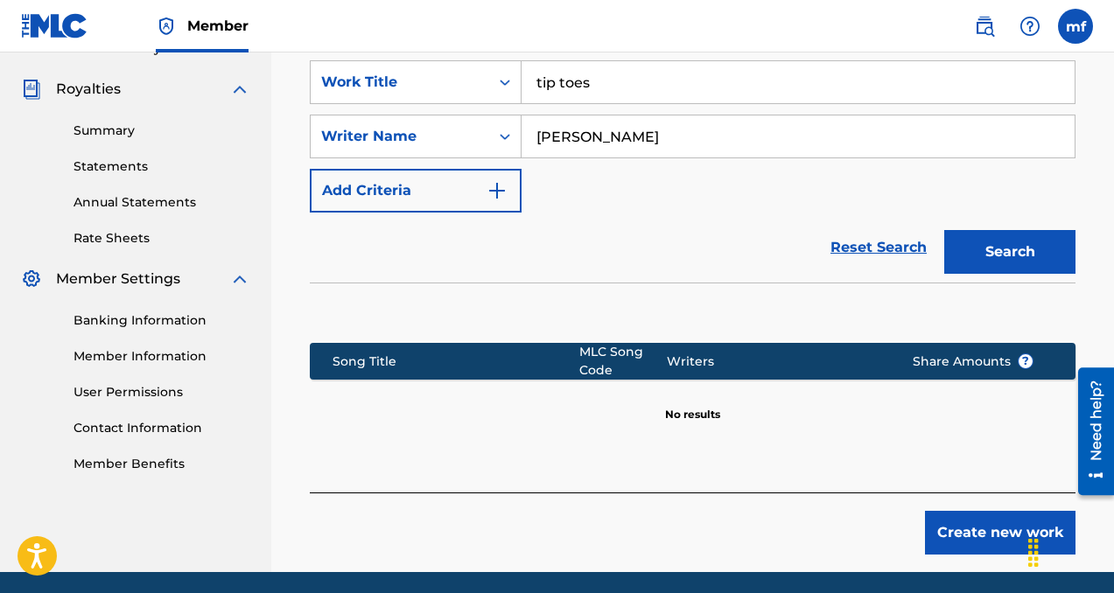
scroll to position [570, 0]
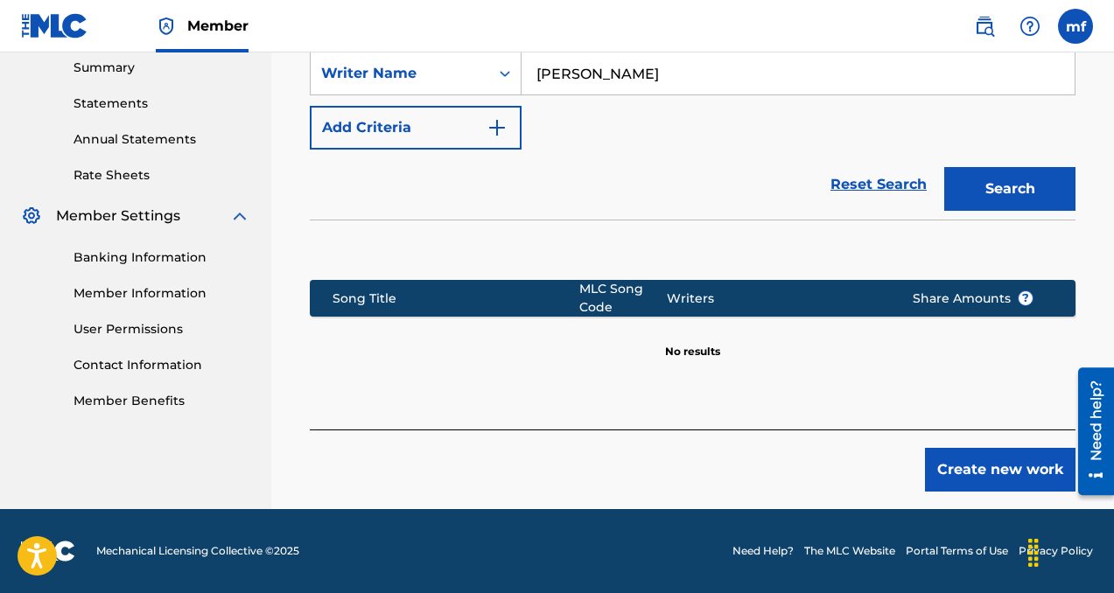
click at [959, 459] on button "Create new work" at bounding box center [1000, 470] width 151 height 44
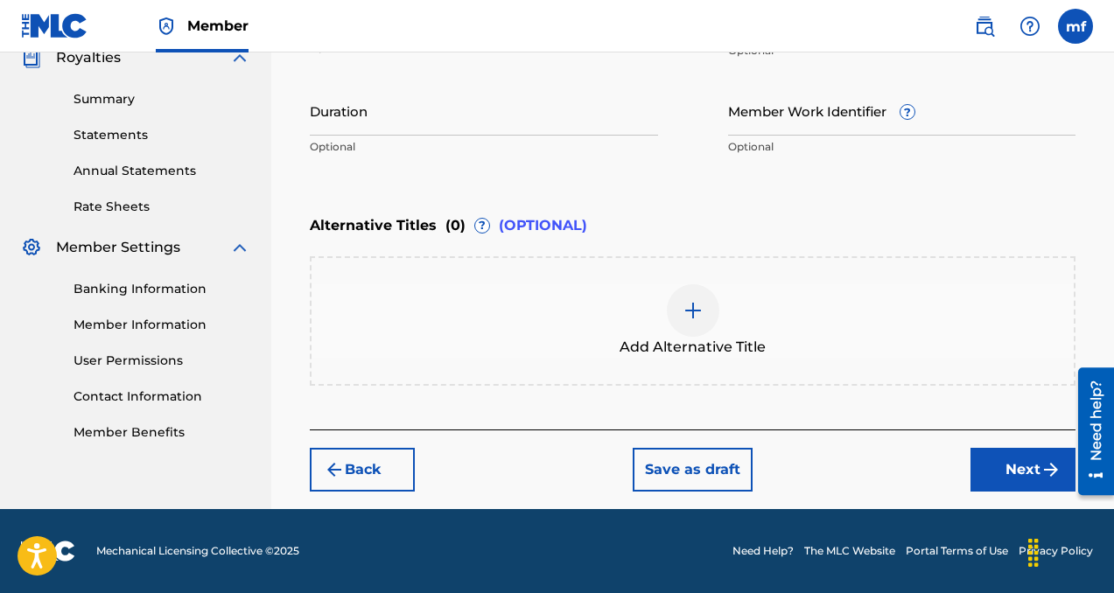
scroll to position [467, 0]
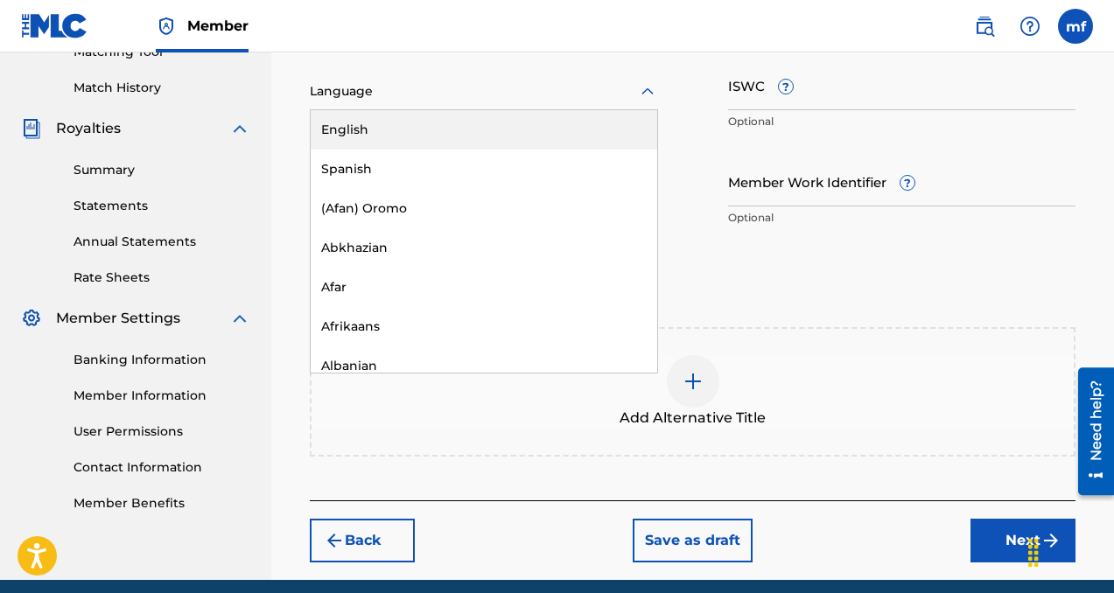
click at [508, 89] on div at bounding box center [484, 92] width 348 height 22
click at [450, 121] on div "English" at bounding box center [484, 129] width 347 height 39
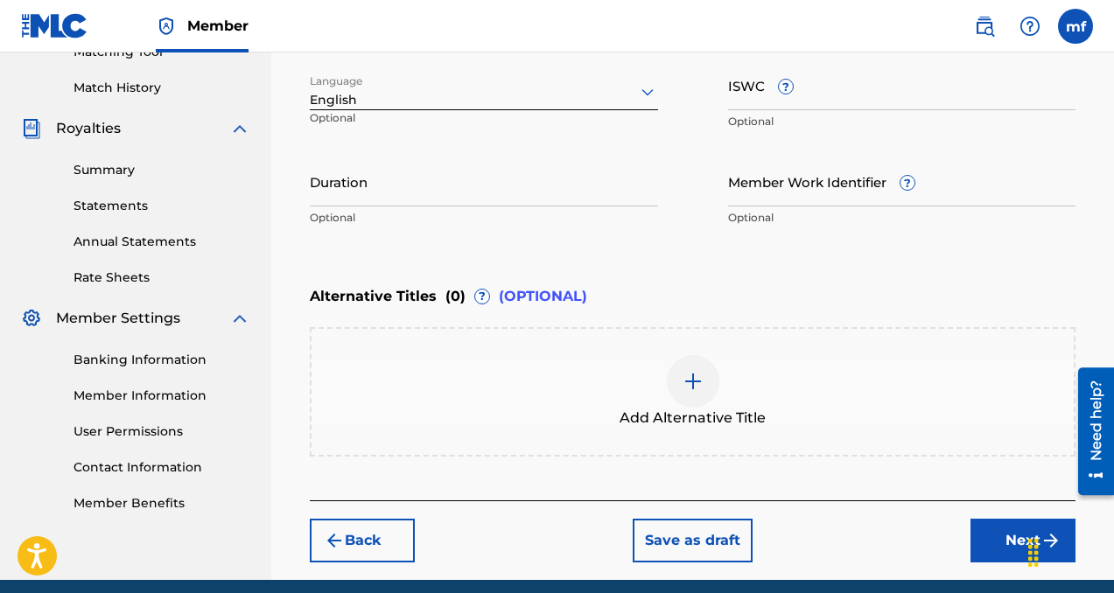
scroll to position [538, 0]
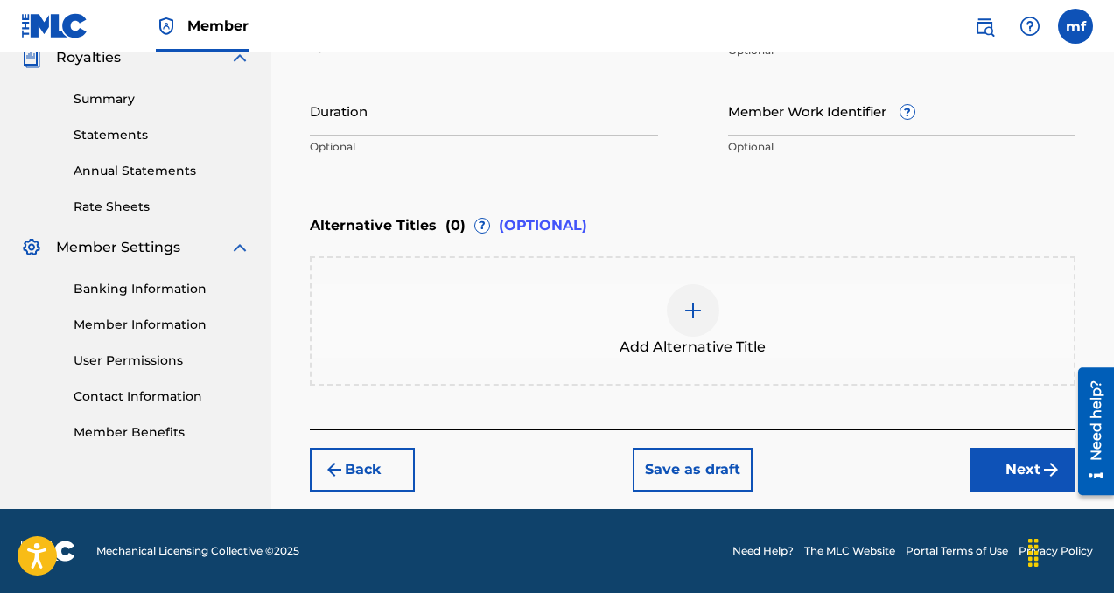
click at [1019, 475] on button "Next" at bounding box center [1022, 470] width 105 height 44
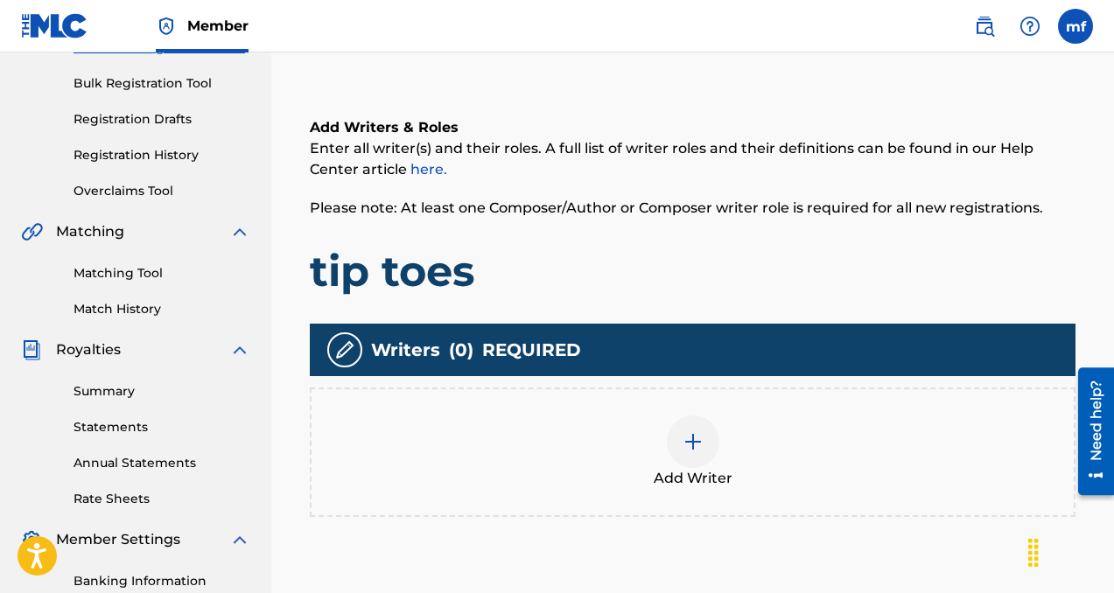
scroll to position [337, 0]
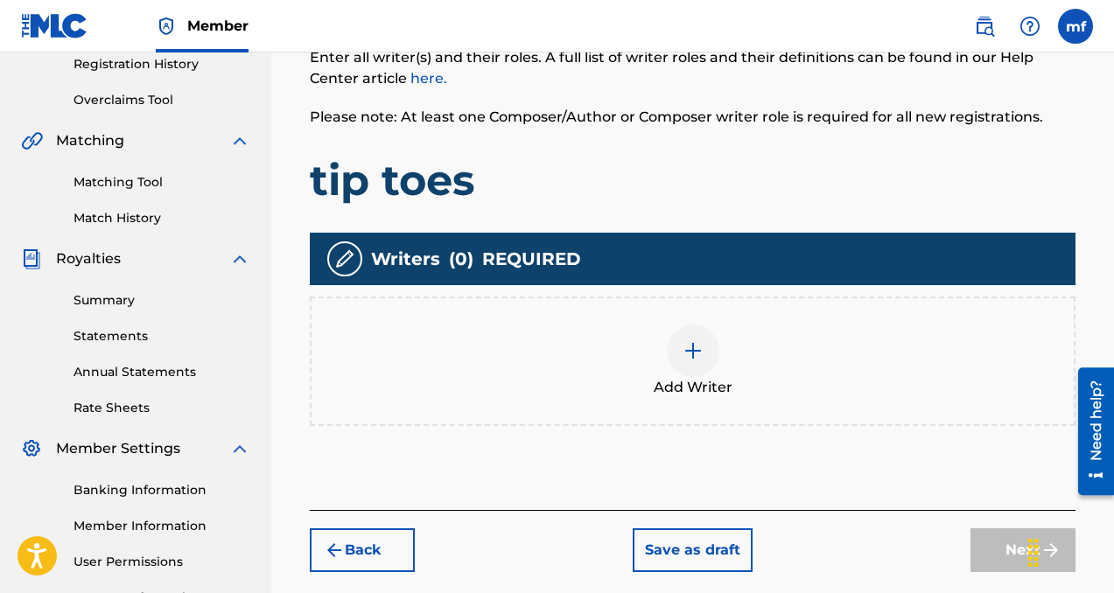
click at [680, 359] on div at bounding box center [693, 351] width 53 height 53
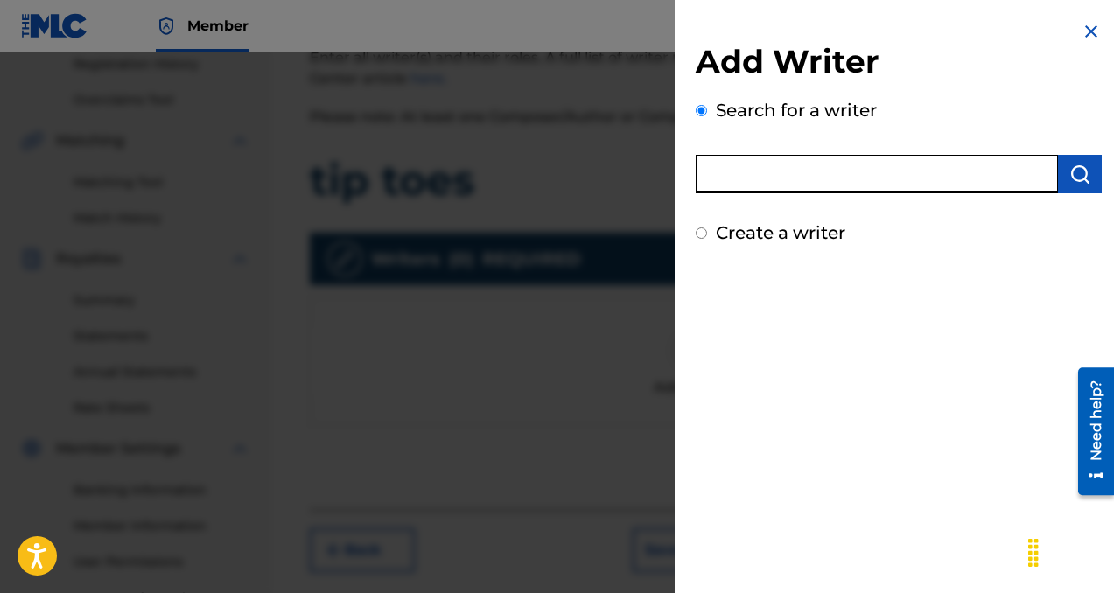
click at [749, 183] on input "text" at bounding box center [877, 174] width 362 height 39
paste input "[PERSON_NAME]"
type input "[PERSON_NAME]"
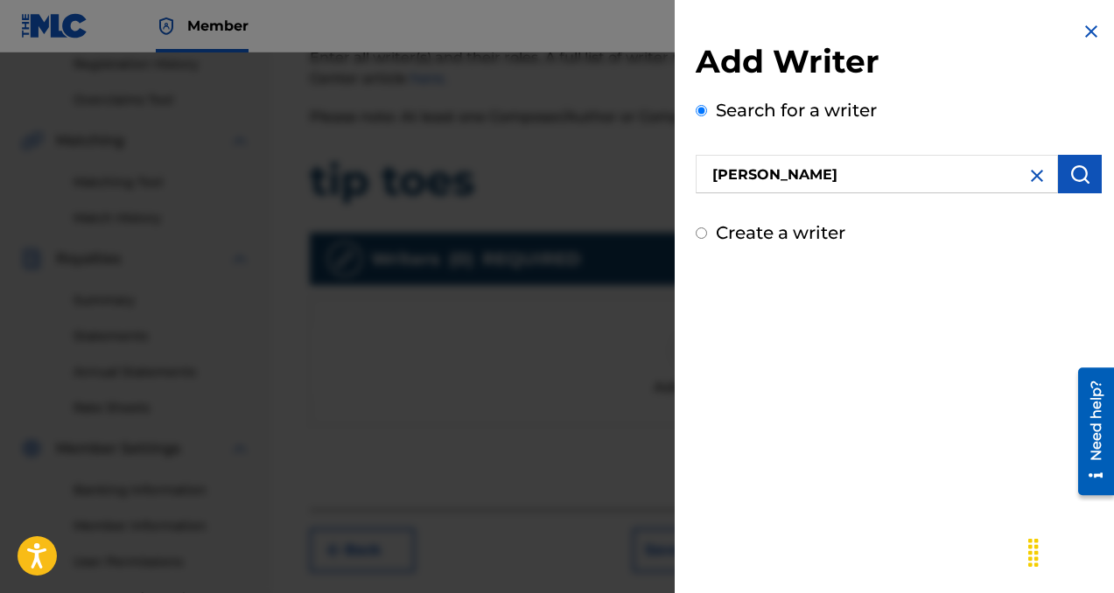
click at [1060, 175] on button "submit" at bounding box center [1080, 174] width 44 height 39
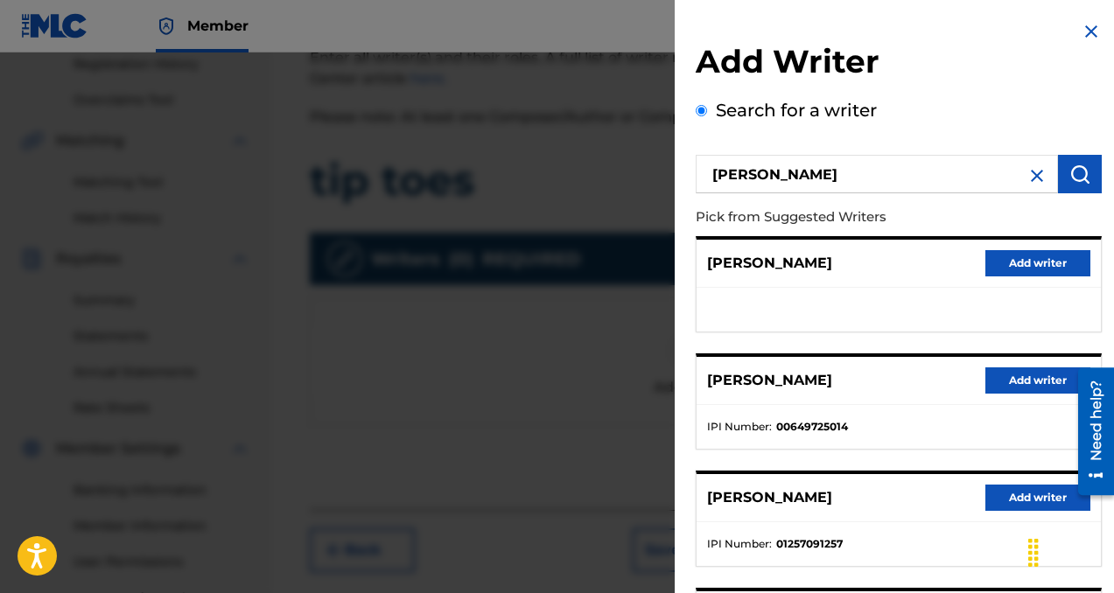
click at [1028, 377] on button "Add writer" at bounding box center [1037, 381] width 105 height 26
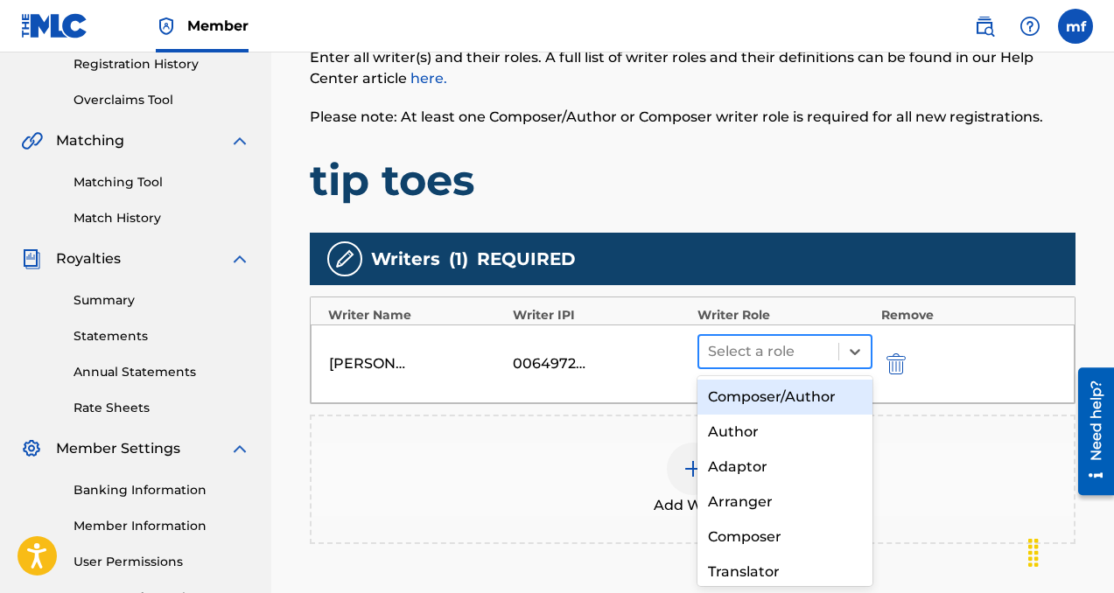
click at [753, 355] on div at bounding box center [769, 352] width 122 height 25
click at [751, 398] on div "Composer/Author" at bounding box center [784, 397] width 175 height 35
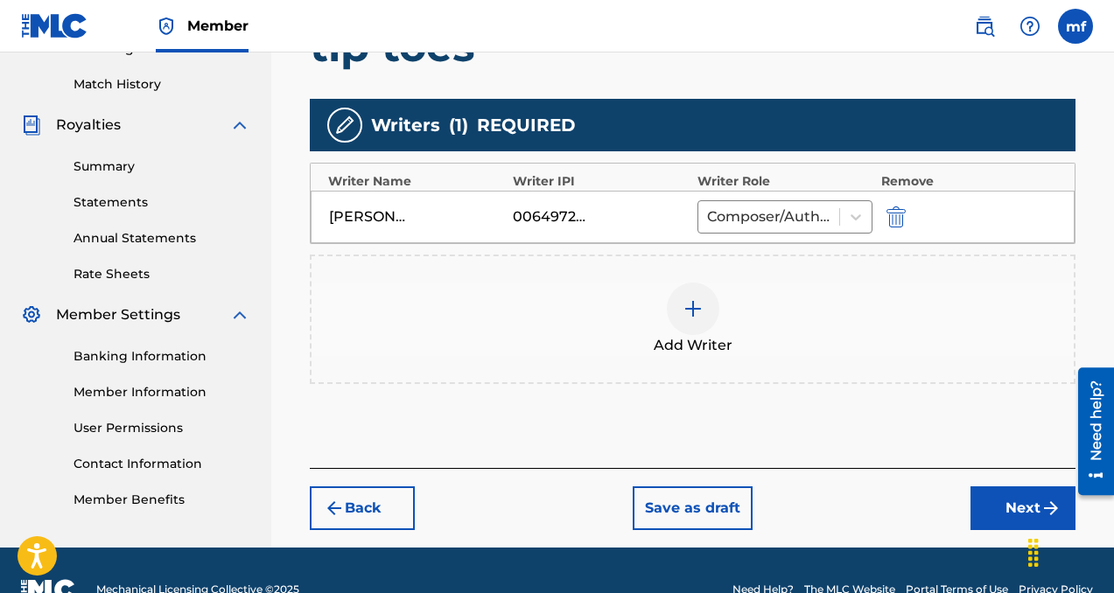
scroll to position [509, 0]
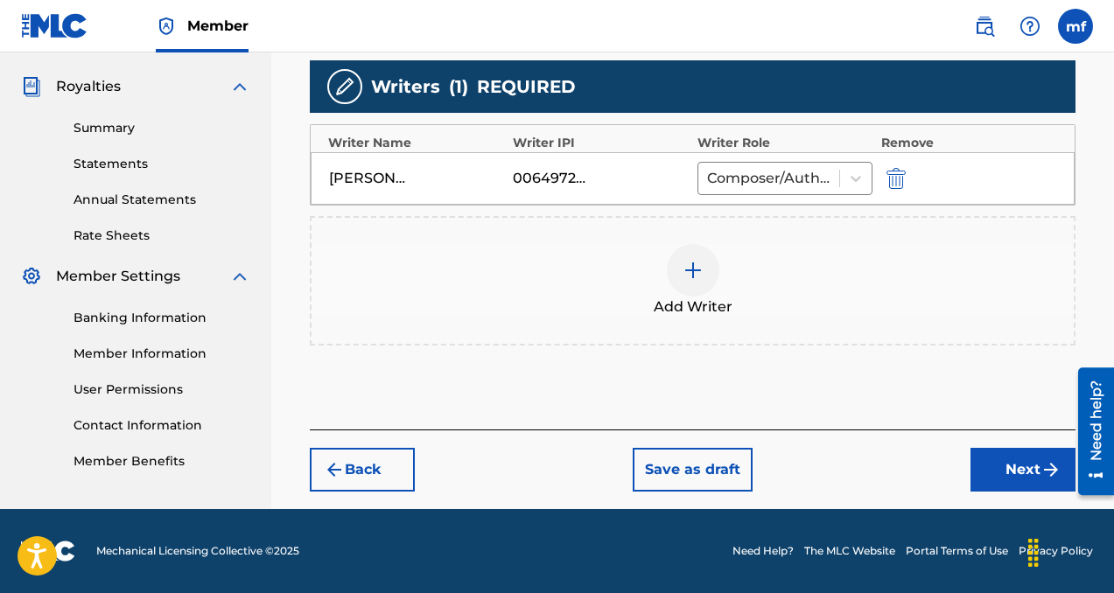
click at [991, 462] on button "Next" at bounding box center [1022, 470] width 105 height 44
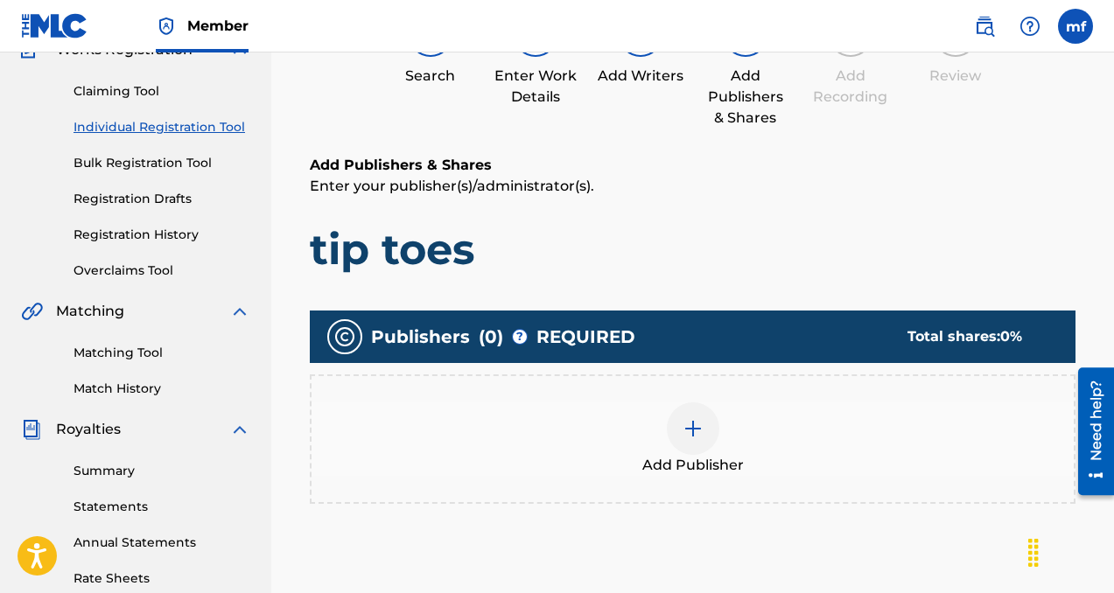
scroll to position [173, 0]
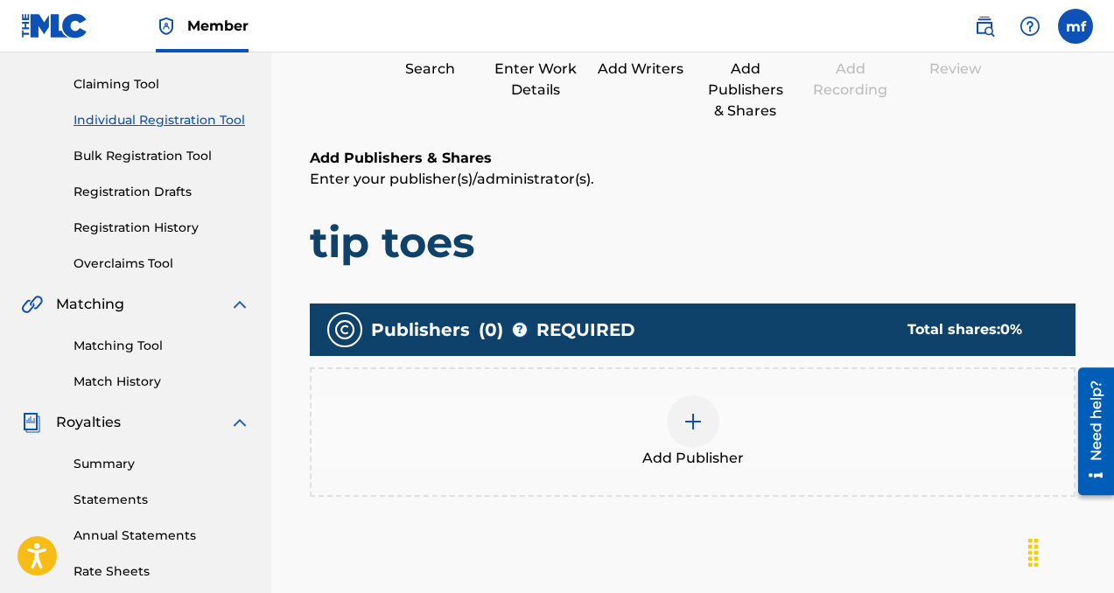
click at [683, 413] on img at bounding box center [693, 421] width 21 height 21
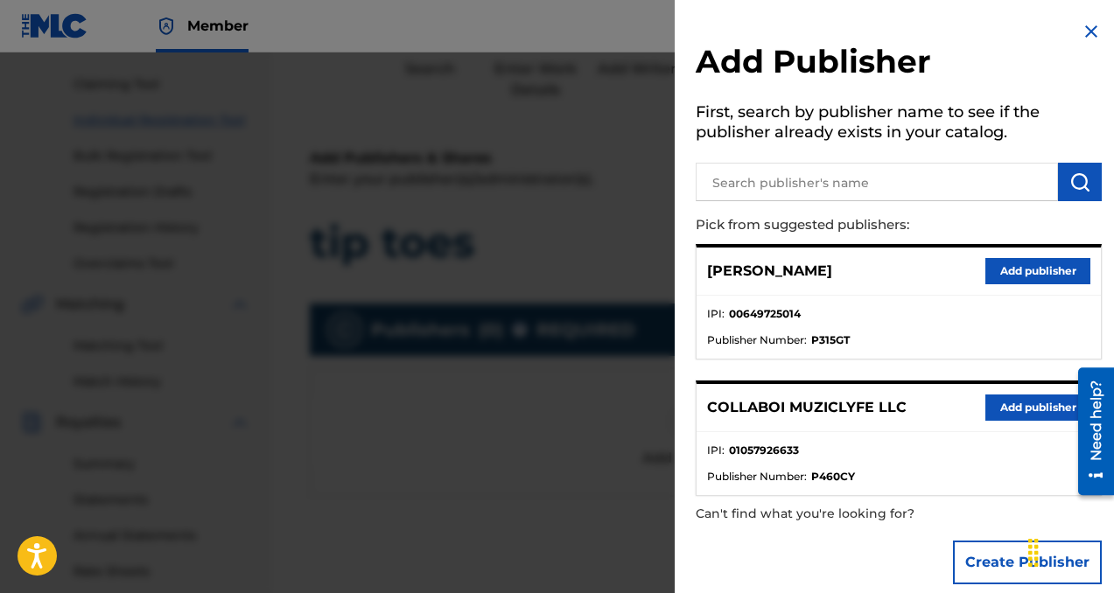
click at [1016, 403] on button "Add publisher" at bounding box center [1037, 408] width 105 height 26
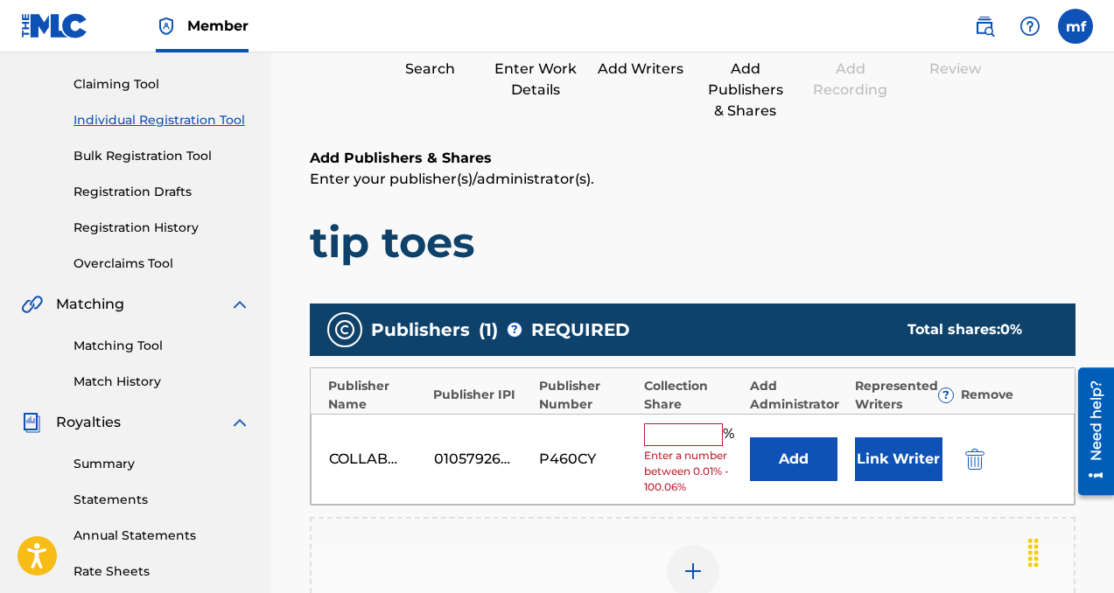
click at [686, 450] on span "Enter a number between 0.01% - 100.06%" at bounding box center [692, 471] width 96 height 47
click at [686, 442] on input "text" at bounding box center [683, 435] width 79 height 23
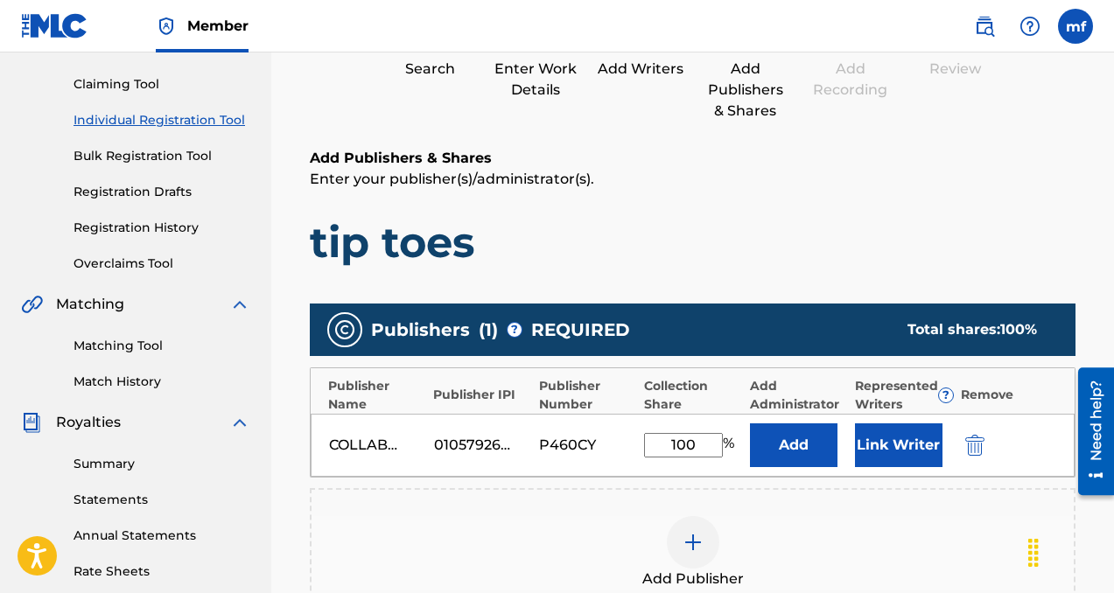
type input "100"
click at [796, 445] on button "Add" at bounding box center [794, 446] width 88 height 44
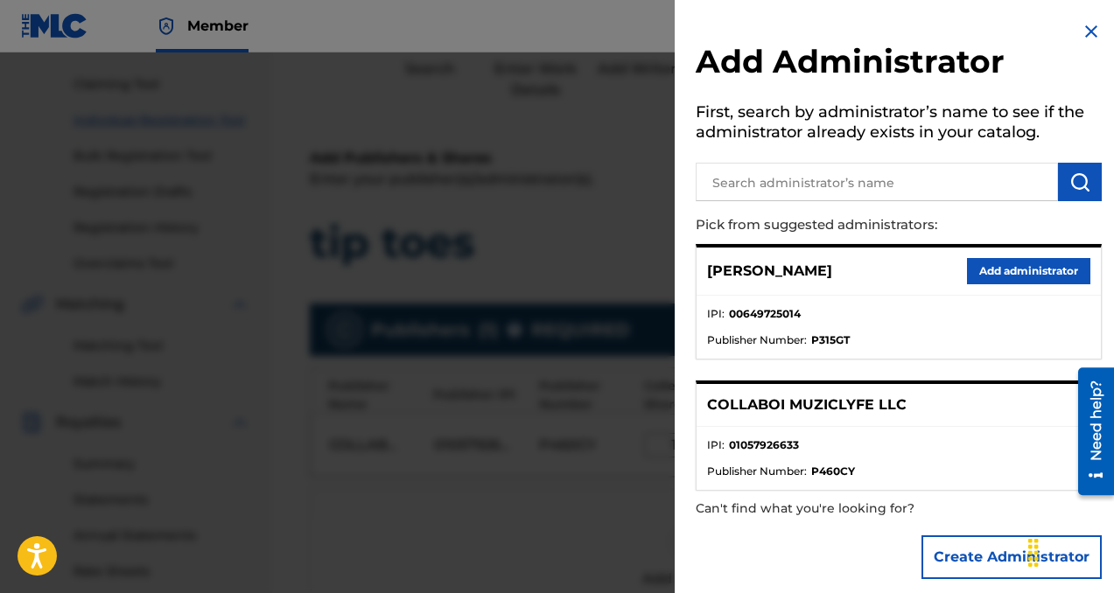
click at [1016, 276] on button "Add administrator" at bounding box center [1028, 271] width 123 height 26
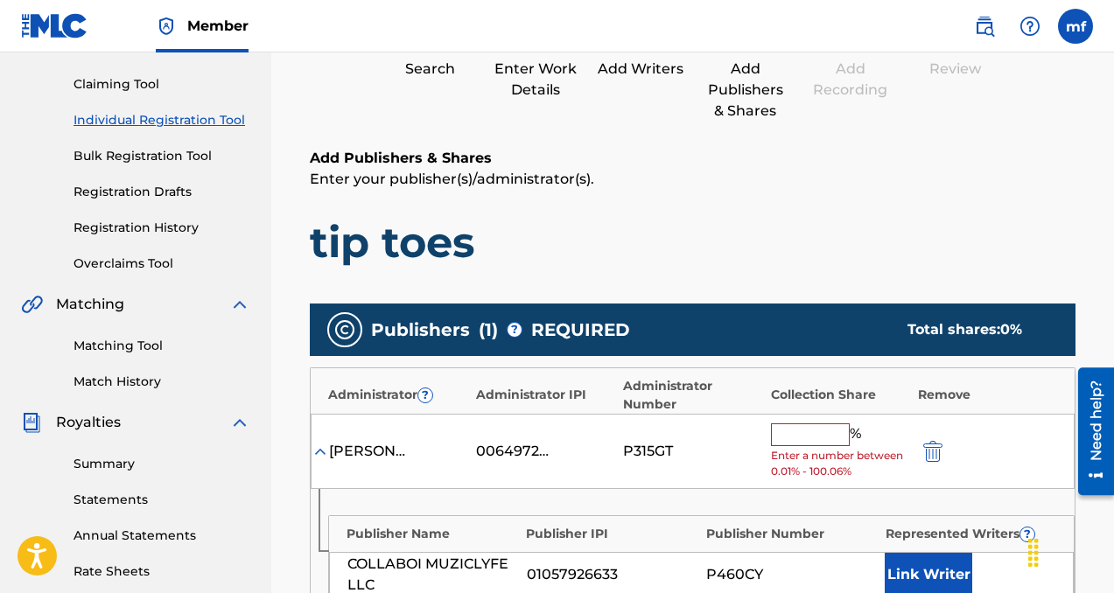
click at [823, 434] on input "text" at bounding box center [810, 435] width 79 height 23
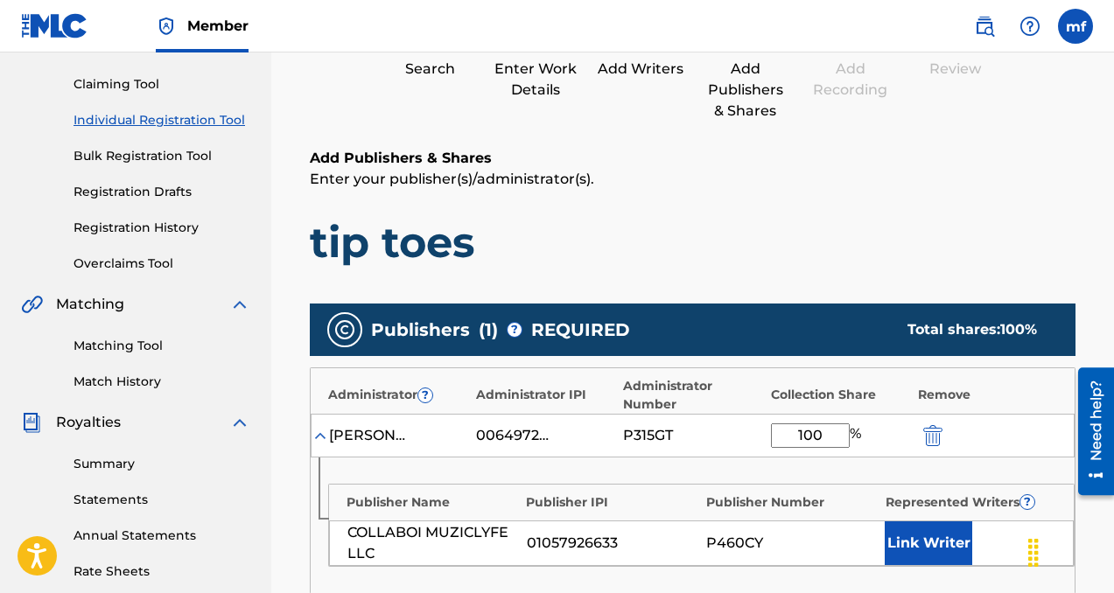
type input "100"
click at [921, 543] on button "Link Writer" at bounding box center [929, 544] width 88 height 44
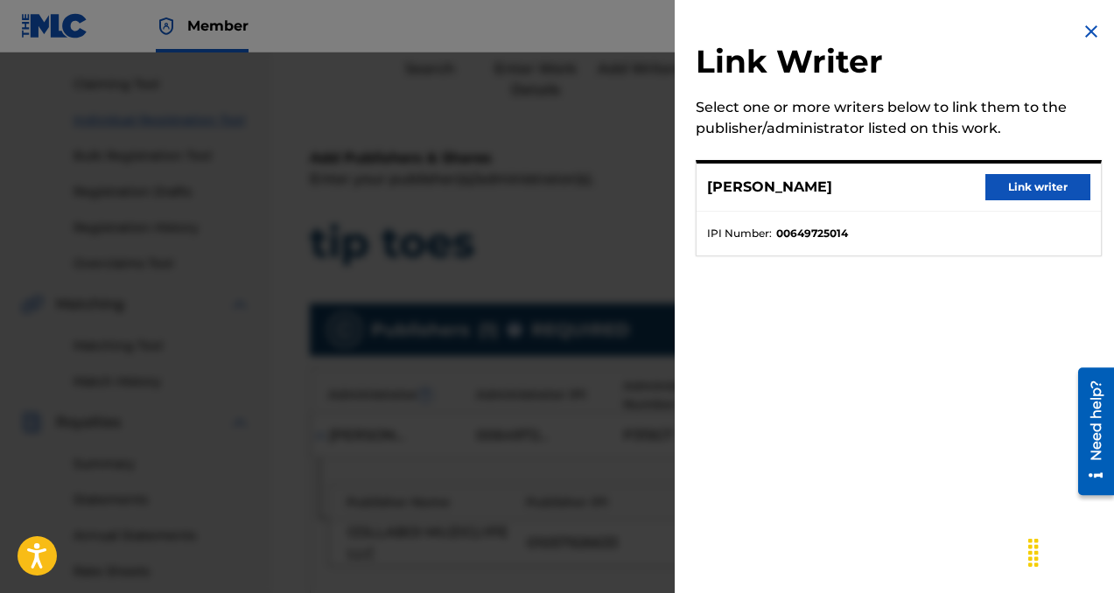
click at [1018, 184] on button "Link writer" at bounding box center [1037, 187] width 105 height 26
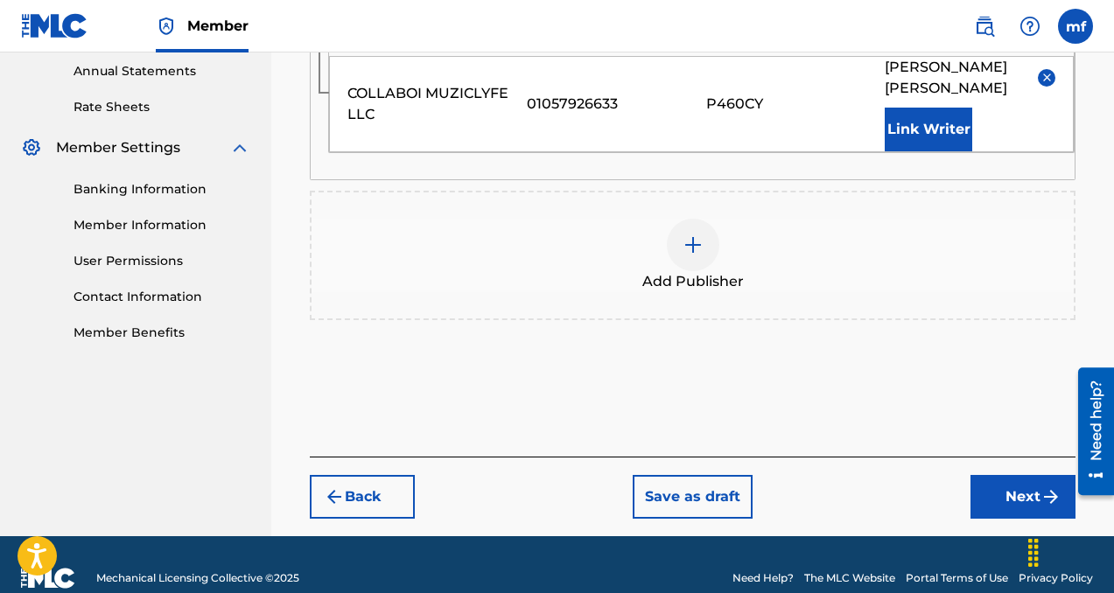
scroll to position [665, 0]
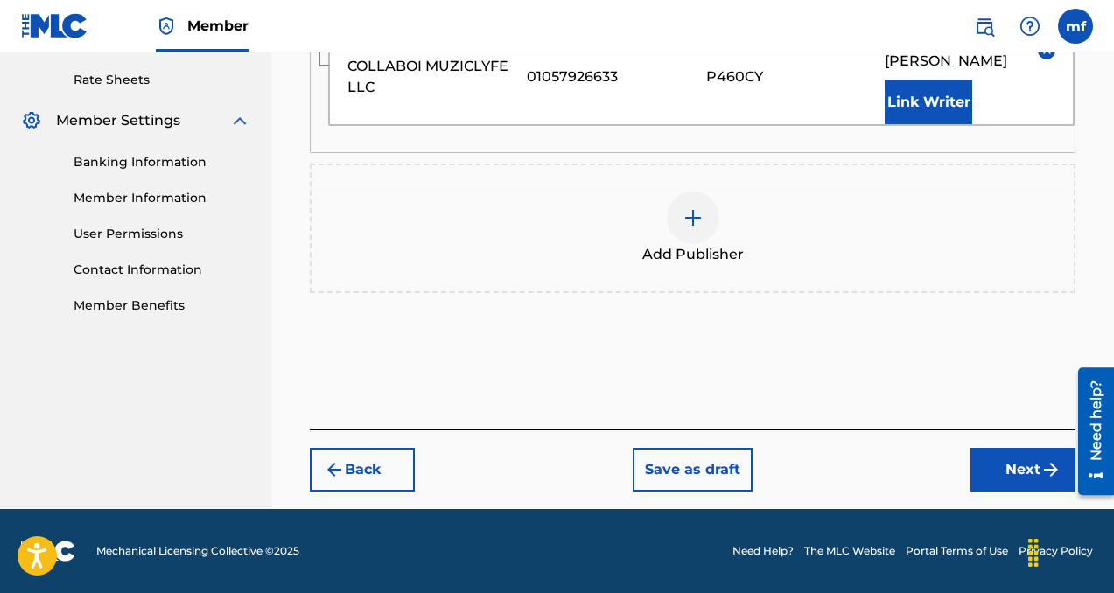
click at [995, 473] on button "Next" at bounding box center [1022, 470] width 105 height 44
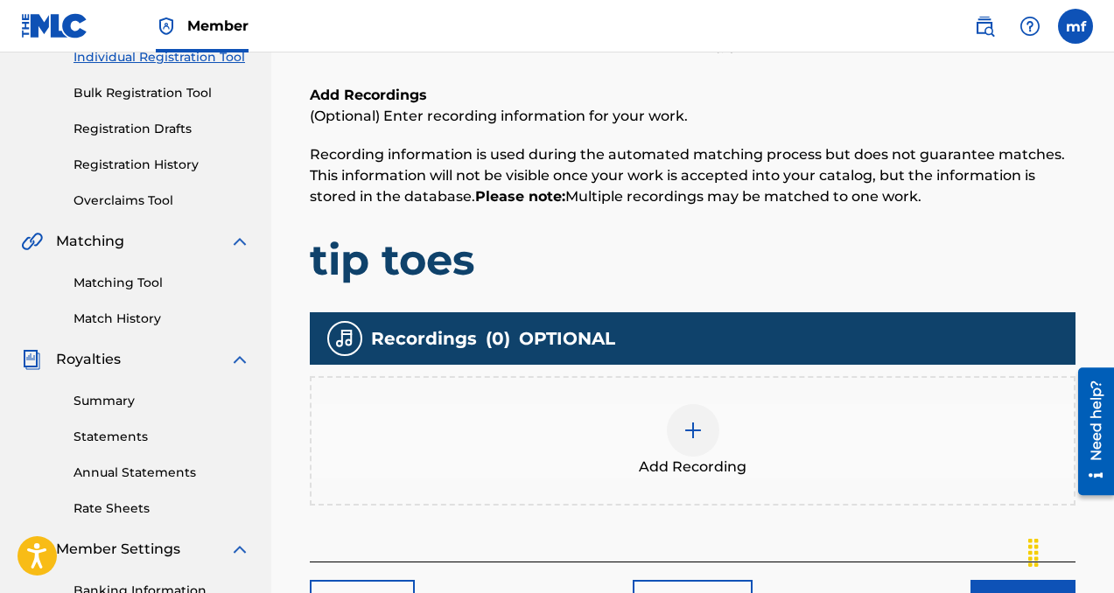
scroll to position [270, 0]
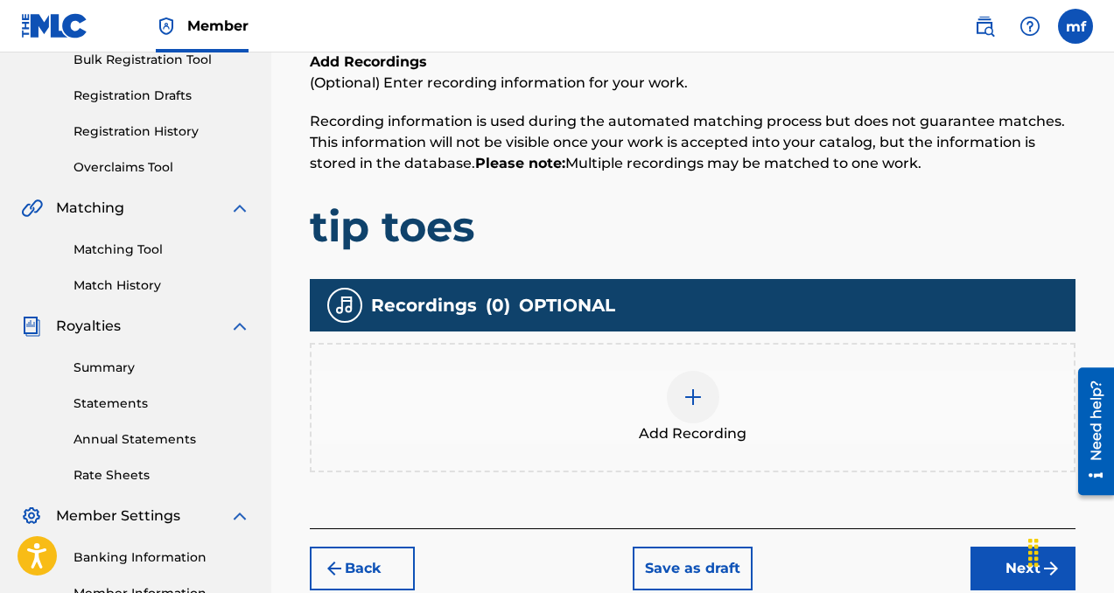
click at [695, 410] on div at bounding box center [693, 397] width 53 height 53
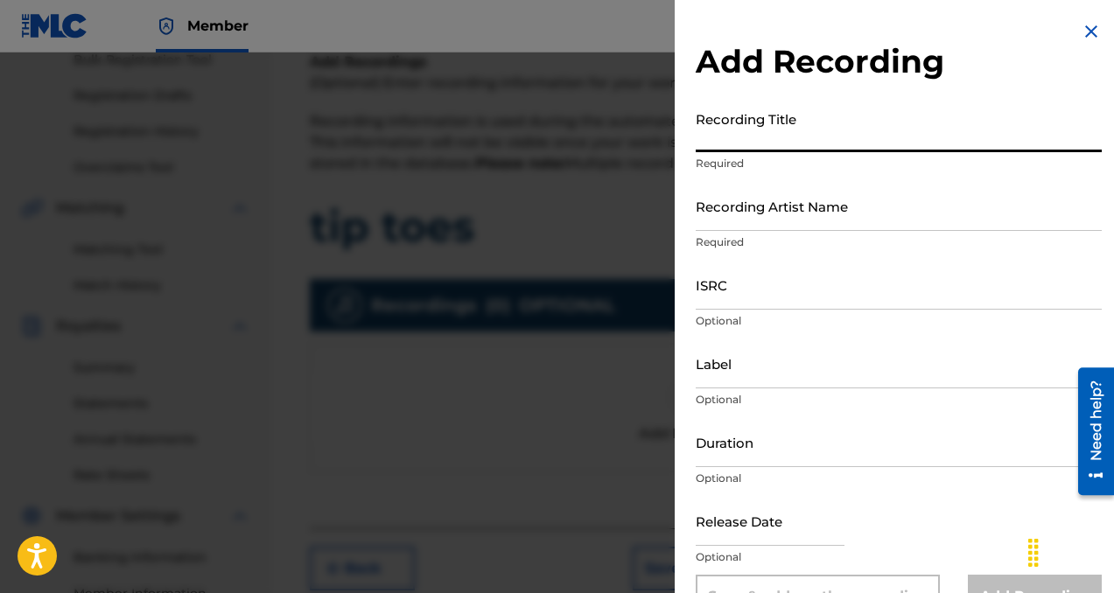
click at [732, 127] on input "Recording Title" at bounding box center [899, 127] width 406 height 50
type input "tip toes"
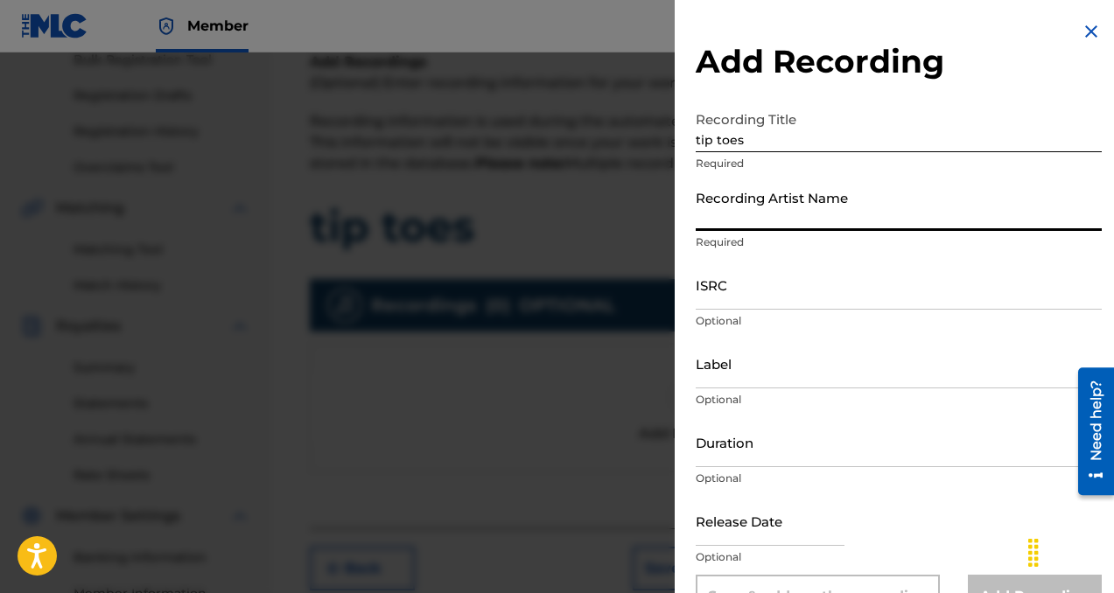
click at [764, 207] on input "Recording Artist Name" at bounding box center [899, 206] width 406 height 50
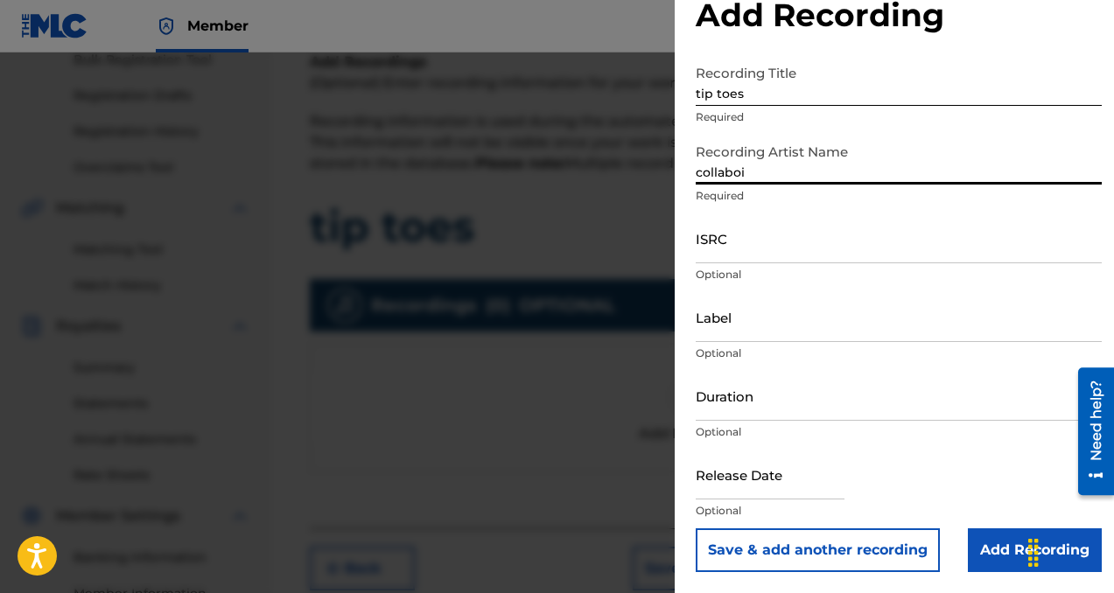
type input "collaboi"
click at [774, 312] on input "Label" at bounding box center [899, 317] width 406 height 50
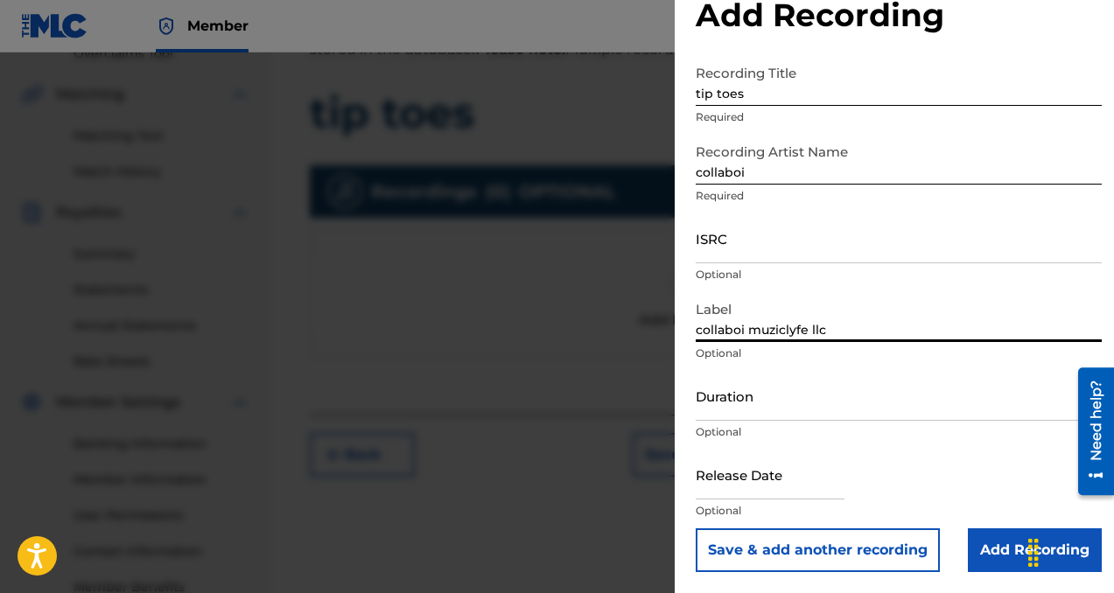
scroll to position [384, 0]
type input "collaboi muziclyfe llc"
click at [977, 550] on input "Add Recording" at bounding box center [1035, 551] width 134 height 44
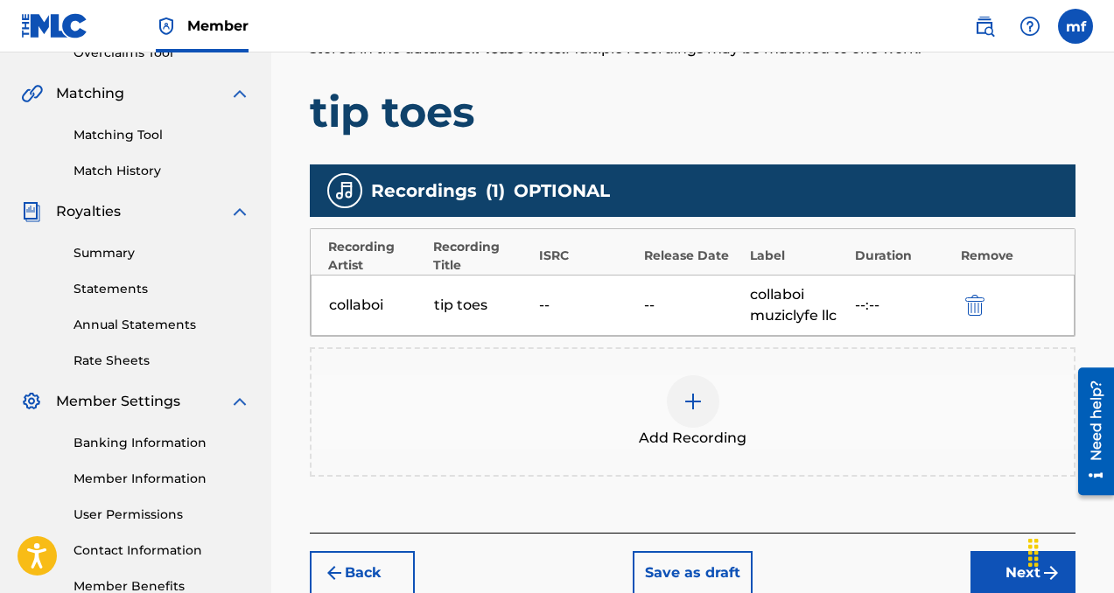
scroll to position [492, 0]
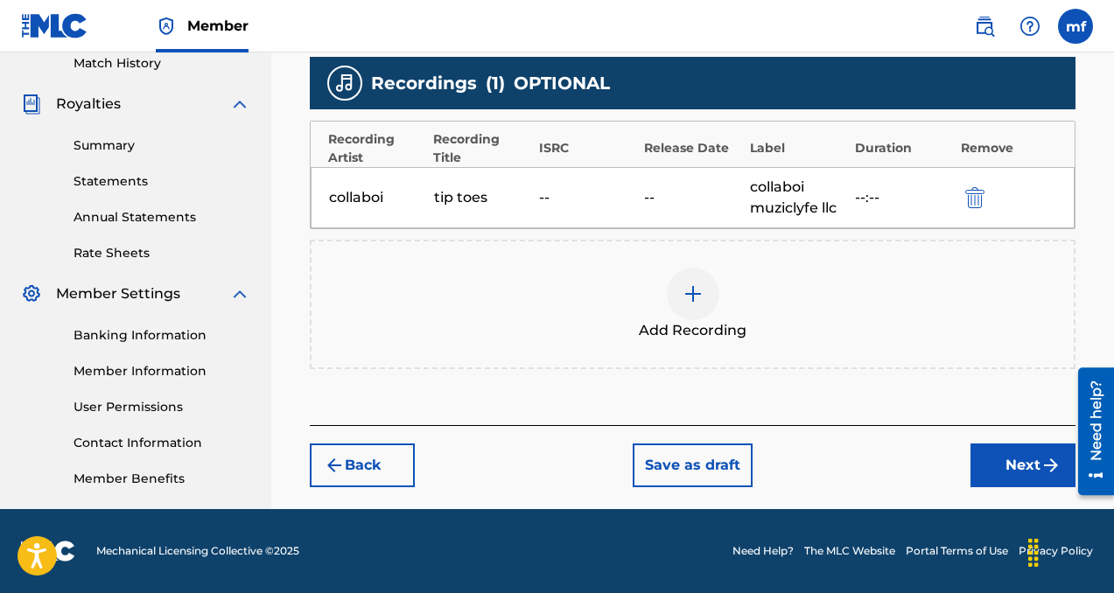
click at [990, 460] on button "Next" at bounding box center [1022, 466] width 105 height 44
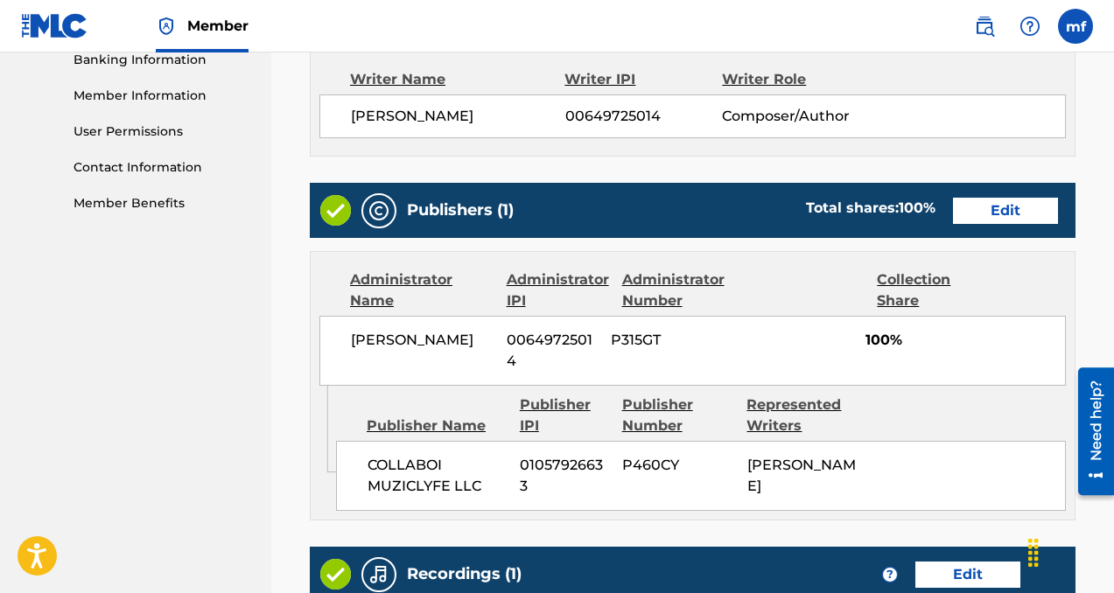
scroll to position [1080, 0]
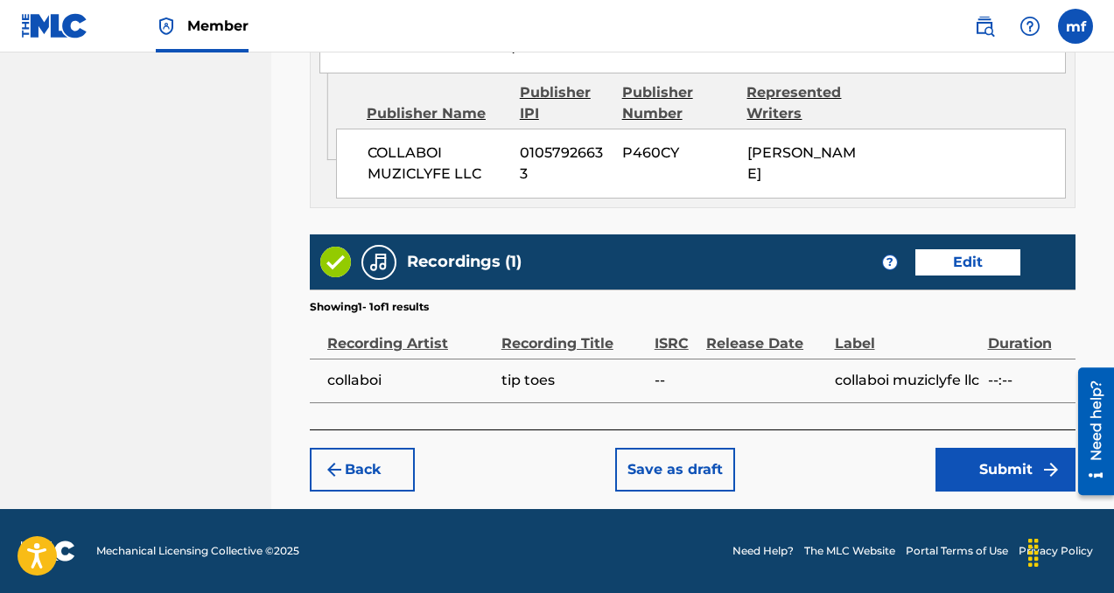
click at [951, 463] on button "Submit" at bounding box center [1005, 470] width 140 height 44
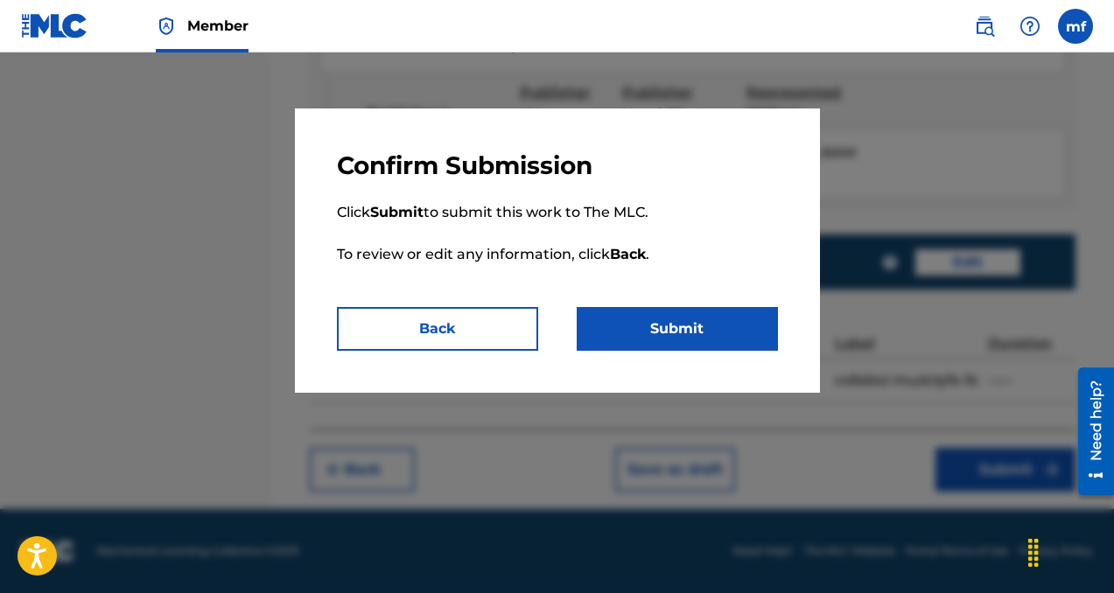
click at [679, 312] on button "Submit" at bounding box center [677, 329] width 201 height 44
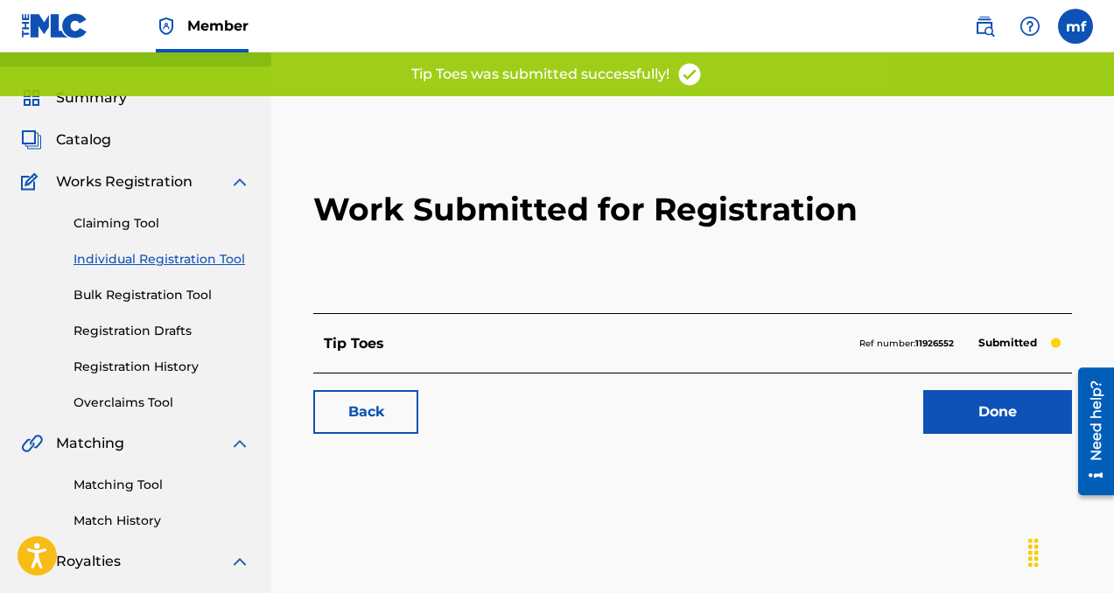
scroll to position [36, 0]
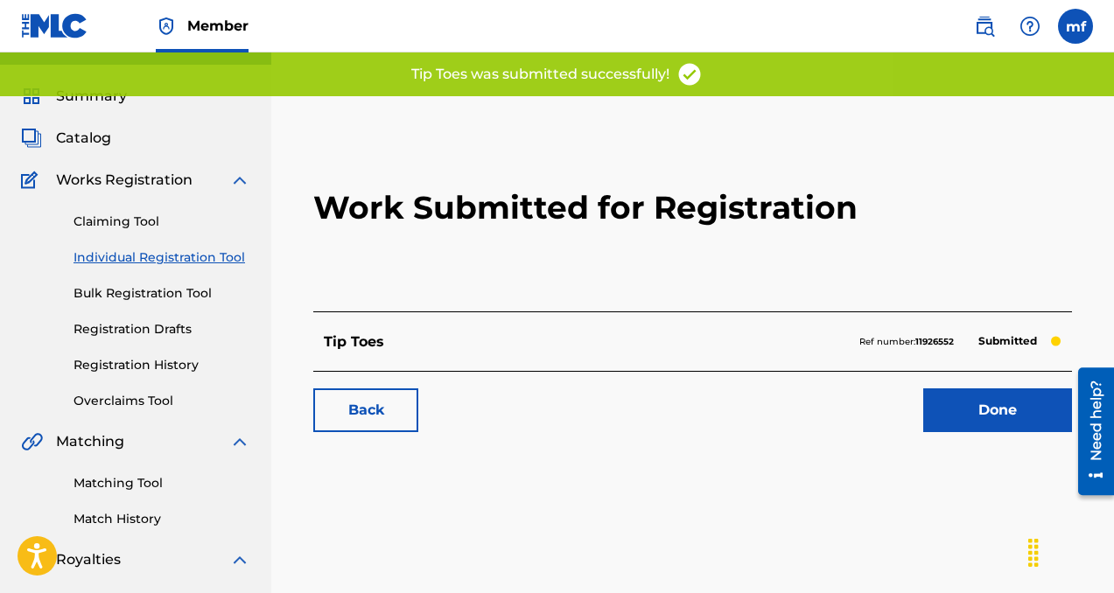
click at [934, 405] on link "Done" at bounding box center [997, 411] width 149 height 44
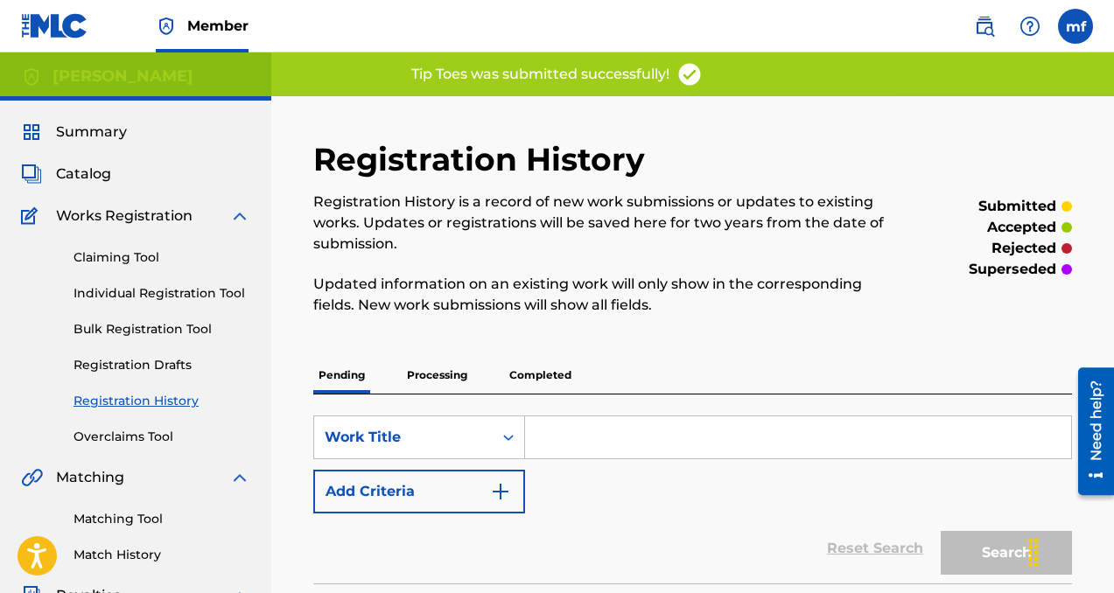
click at [157, 293] on link "Individual Registration Tool" at bounding box center [162, 293] width 177 height 18
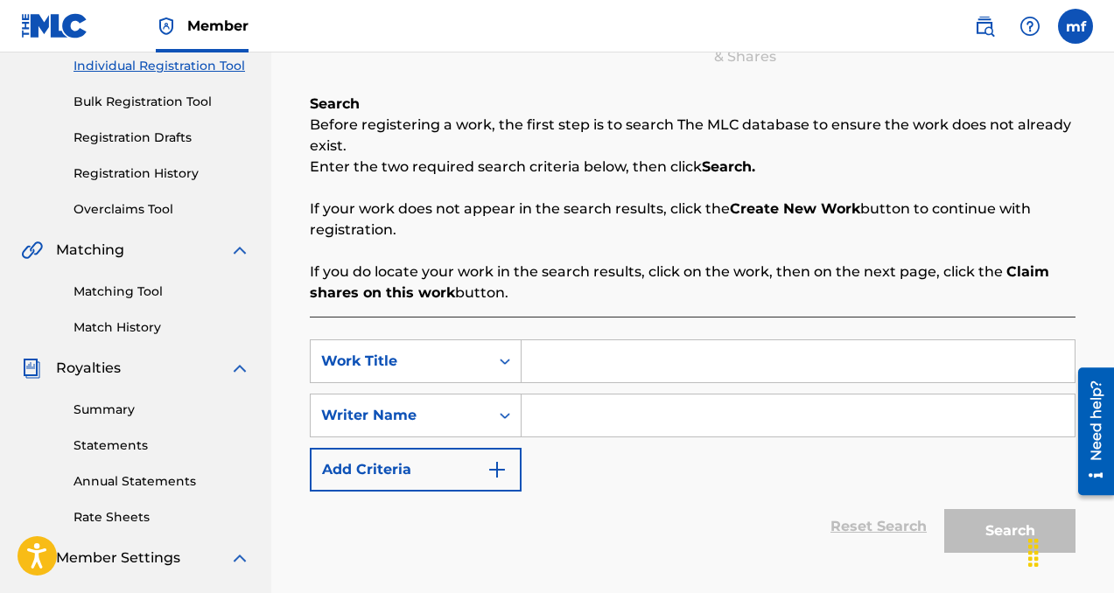
scroll to position [280, 0]
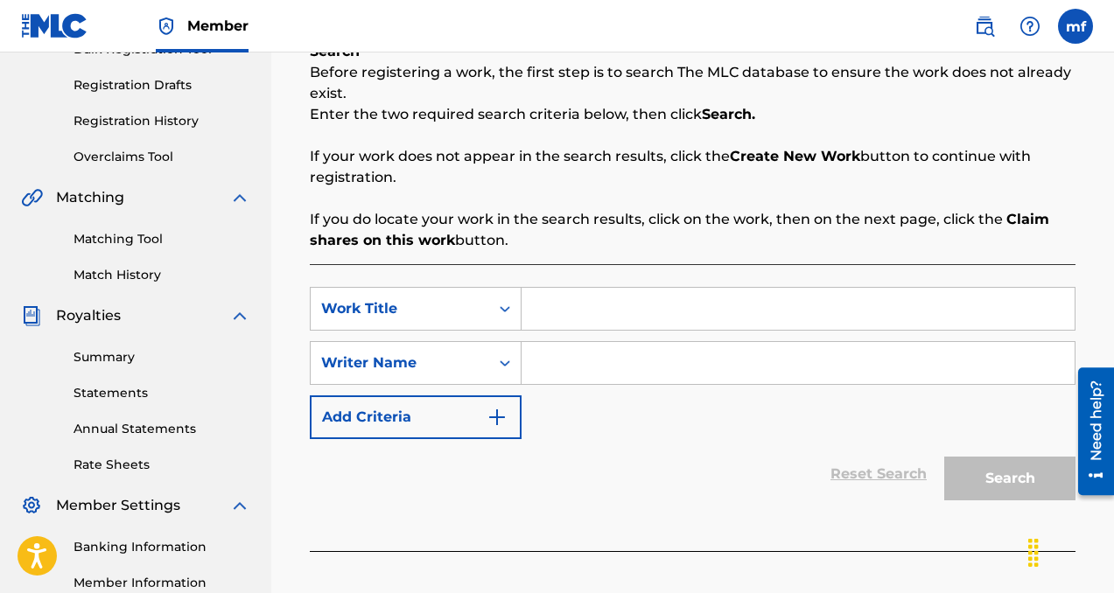
click at [564, 365] on input "Search Form" at bounding box center [798, 363] width 553 height 42
paste input "[PERSON_NAME]"
type input "[PERSON_NAME]"
click at [633, 308] on input "Search Form" at bounding box center [798, 309] width 553 height 42
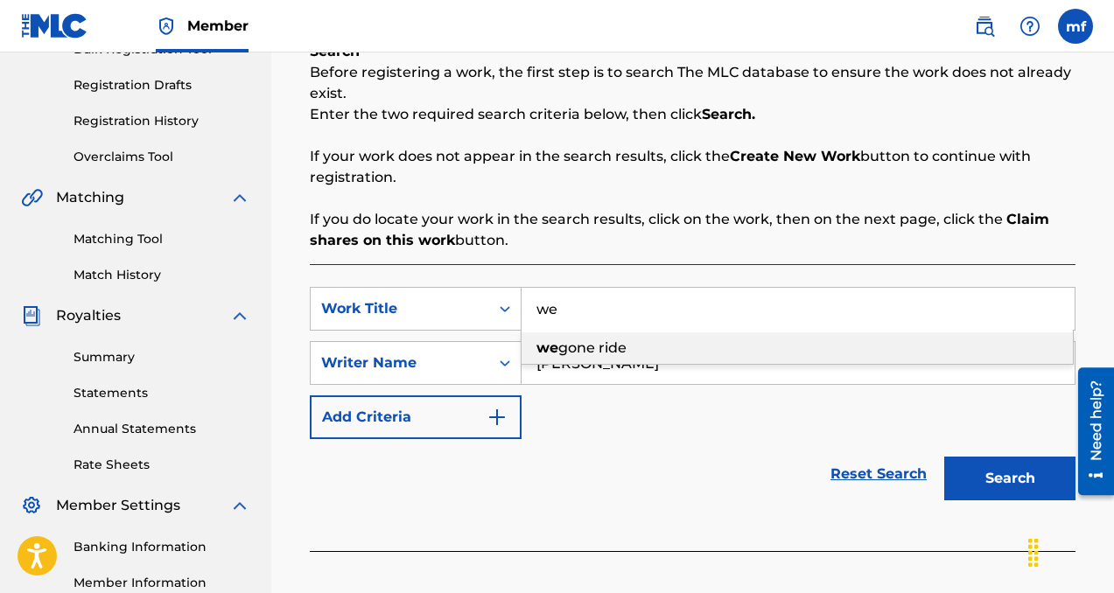
type input "w"
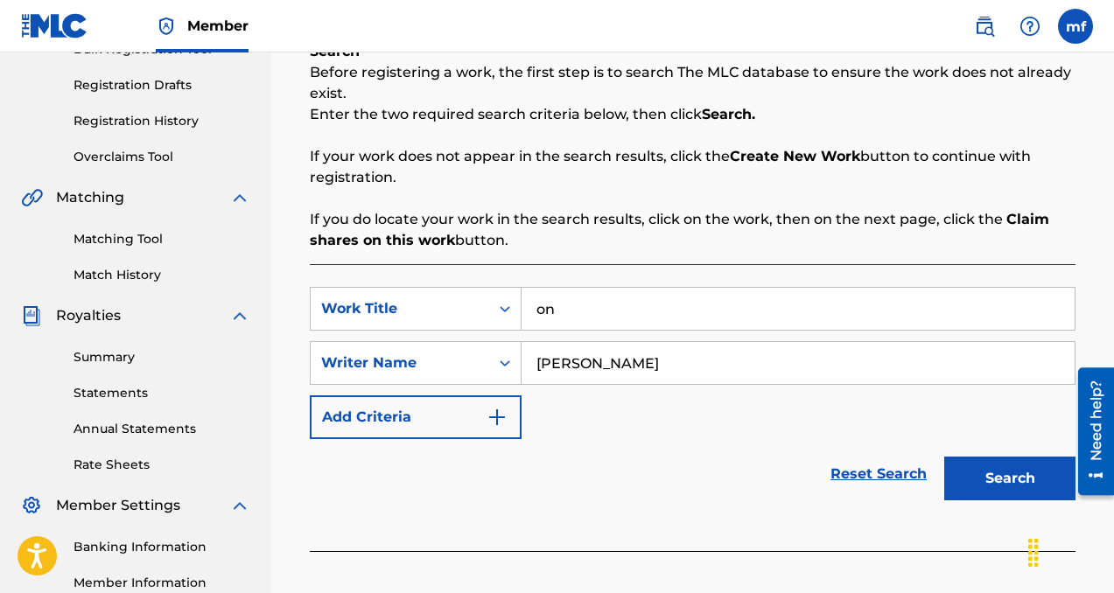
type input "o"
type input "rock n get fetti up"
click at [998, 481] on button "Search" at bounding box center [1009, 479] width 131 height 44
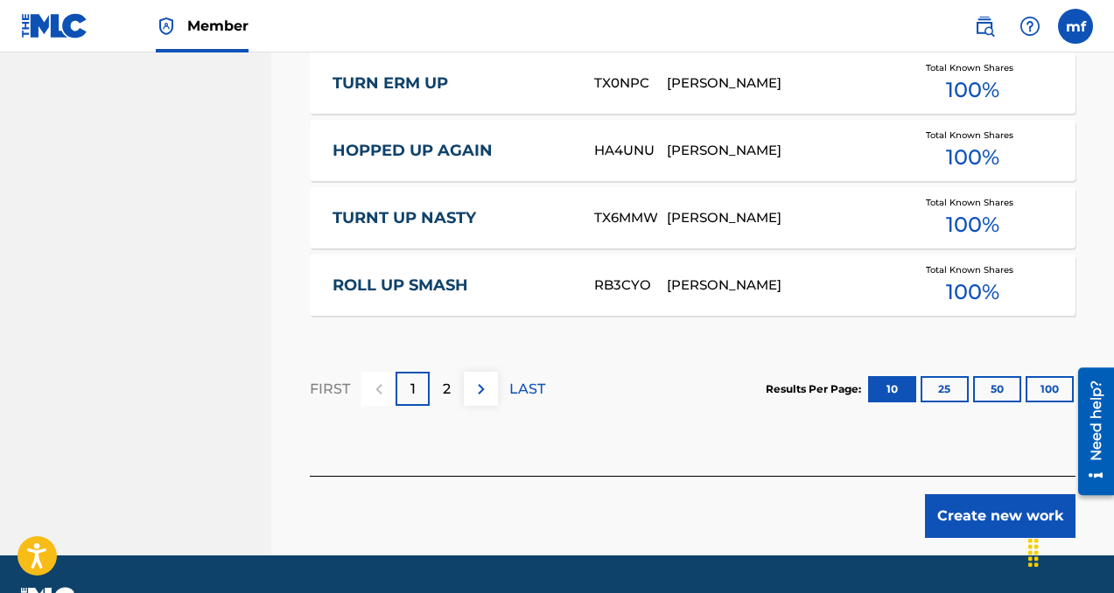
scroll to position [1306, 0]
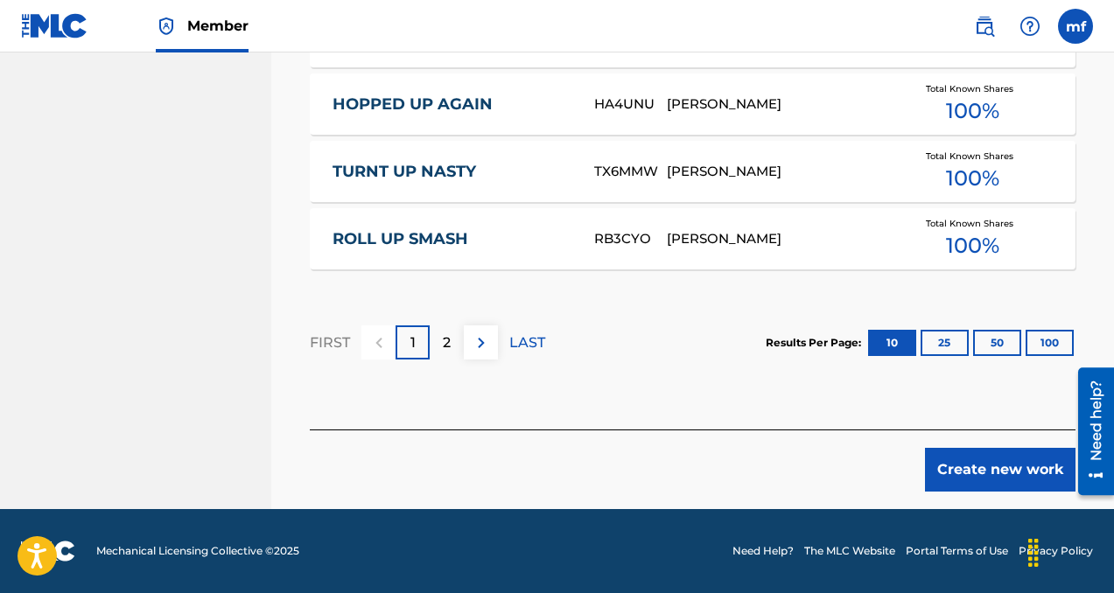
click at [1014, 472] on button "Create new work" at bounding box center [1000, 470] width 151 height 44
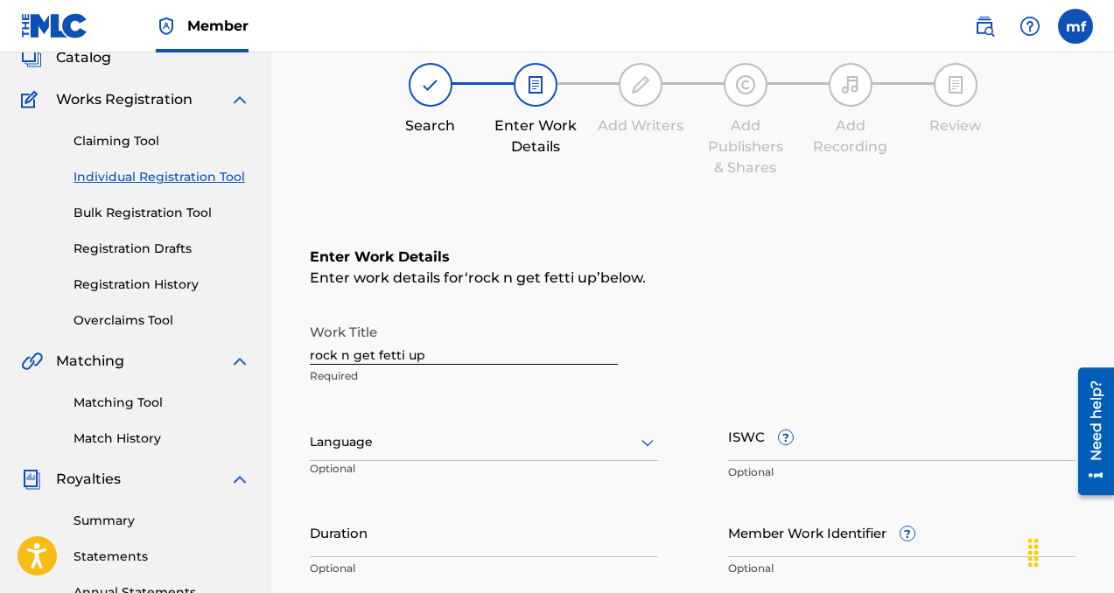
scroll to position [95, 0]
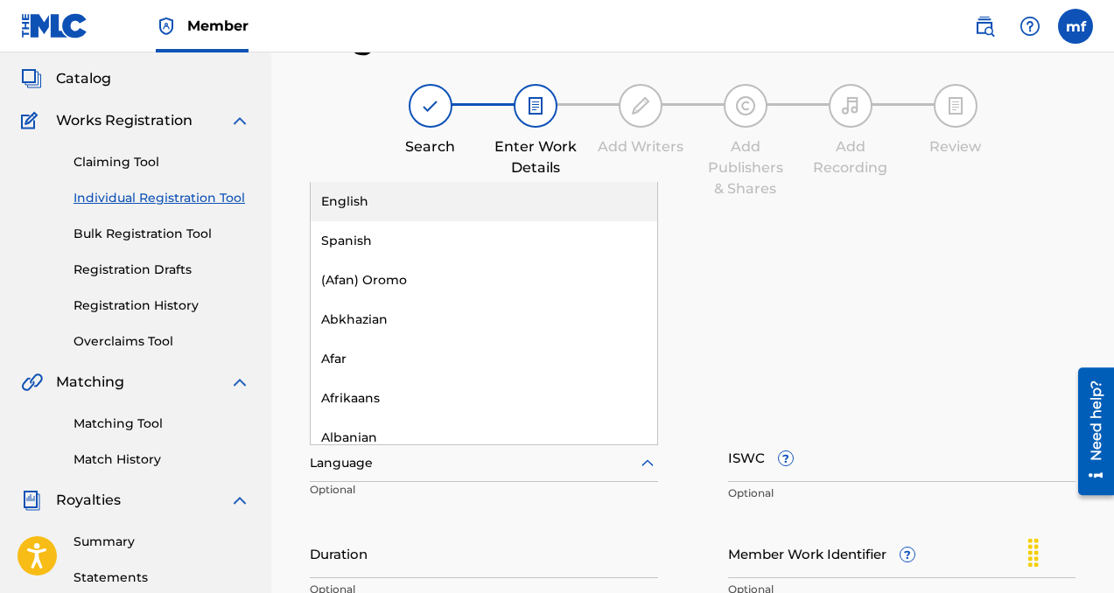
click at [355, 464] on div at bounding box center [484, 463] width 348 height 22
click at [381, 199] on div "English" at bounding box center [484, 201] width 347 height 39
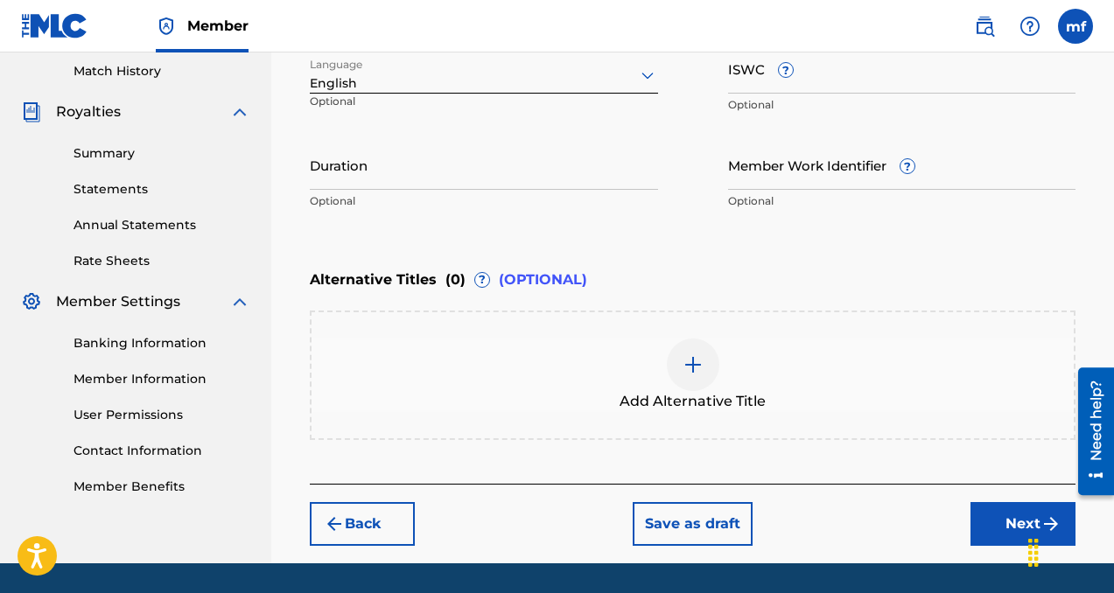
scroll to position [538, 0]
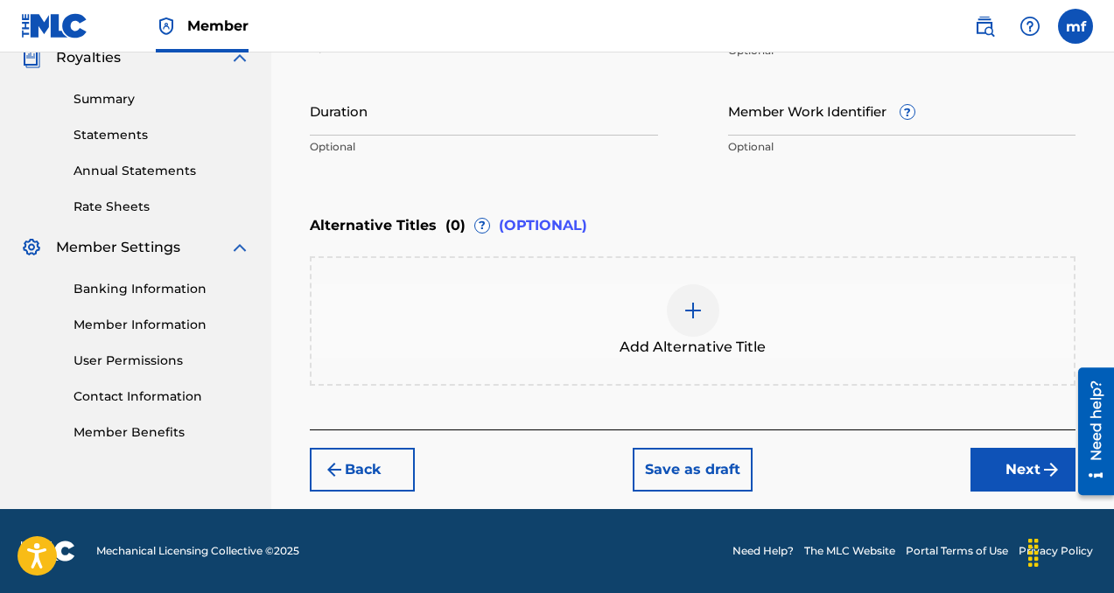
click at [1003, 465] on button "Next" at bounding box center [1022, 470] width 105 height 44
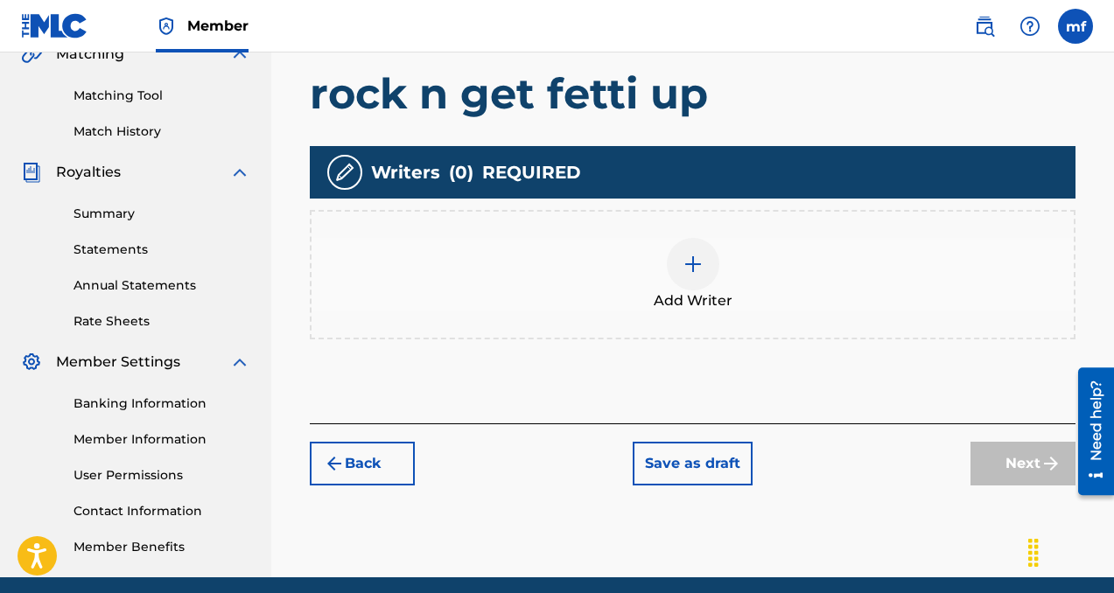
scroll to position [455, 0]
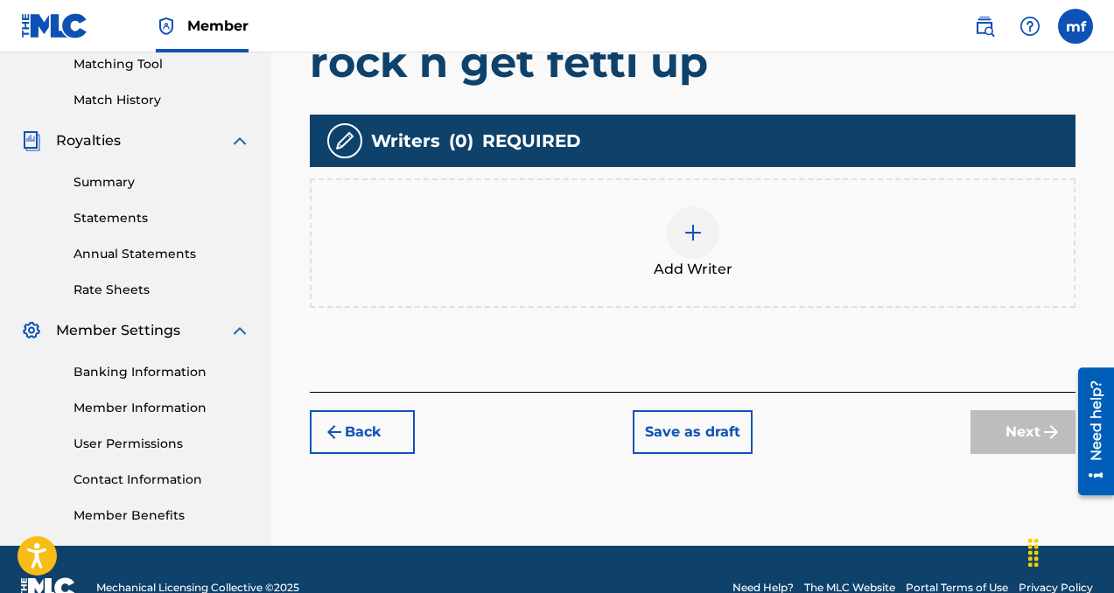
click at [702, 231] on img at bounding box center [693, 232] width 21 height 21
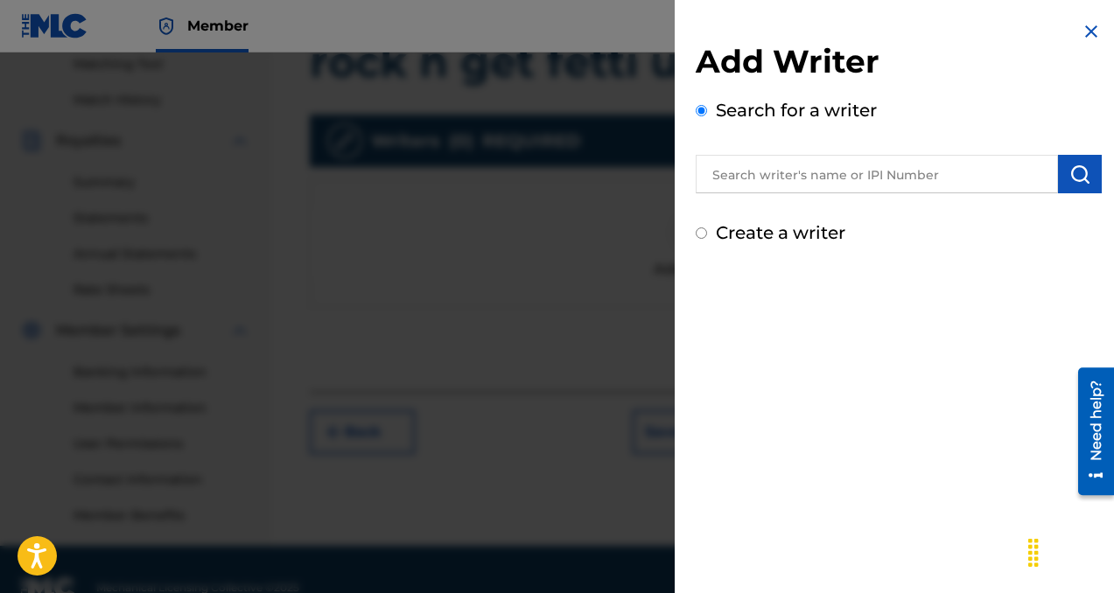
click at [767, 179] on input "text" at bounding box center [877, 174] width 362 height 39
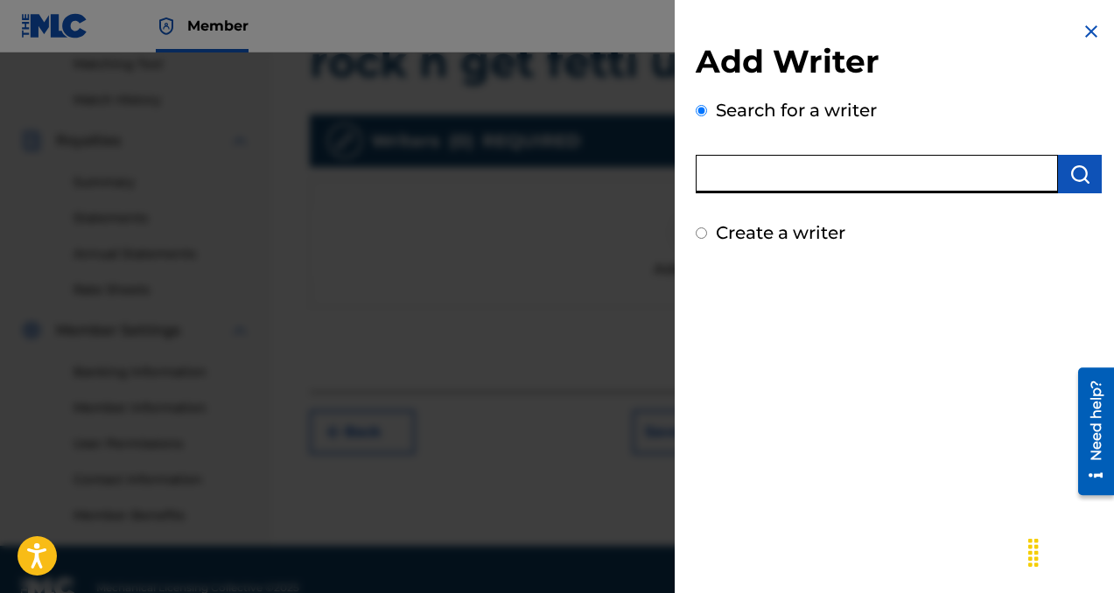
paste input "[PERSON_NAME]"
type input "[PERSON_NAME]"
click at [1080, 165] on img "submit" at bounding box center [1079, 174] width 21 height 21
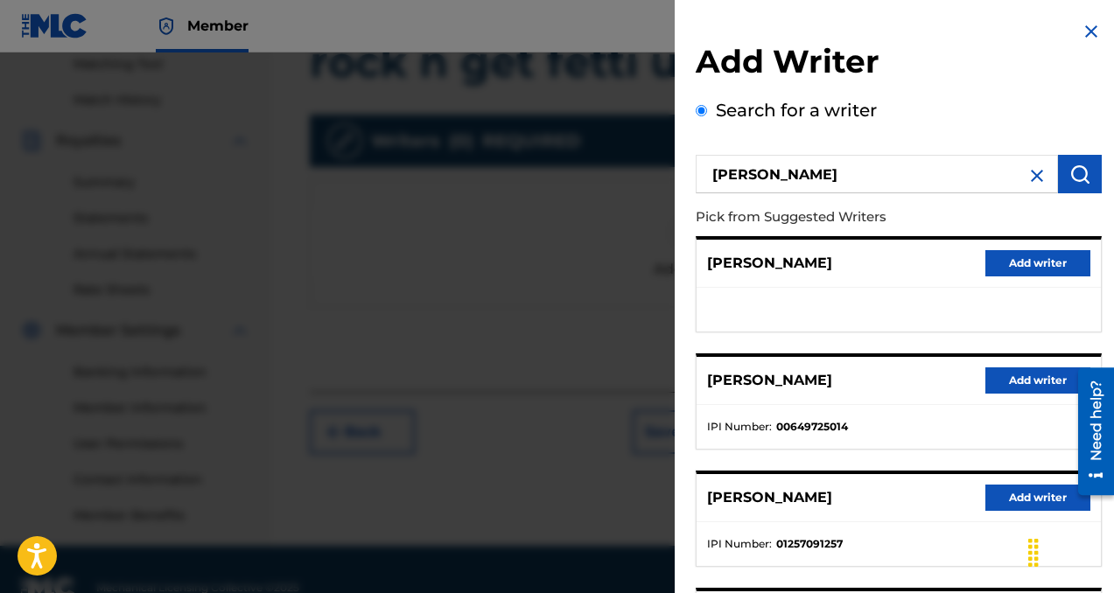
click at [995, 384] on button "Add writer" at bounding box center [1037, 381] width 105 height 26
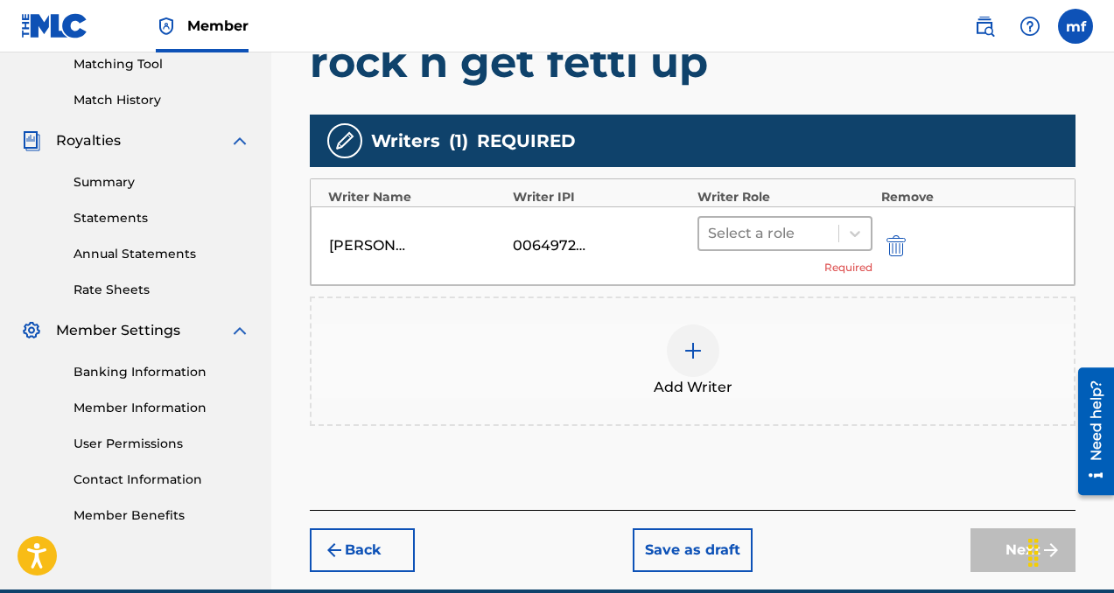
click at [771, 224] on div at bounding box center [769, 233] width 122 height 25
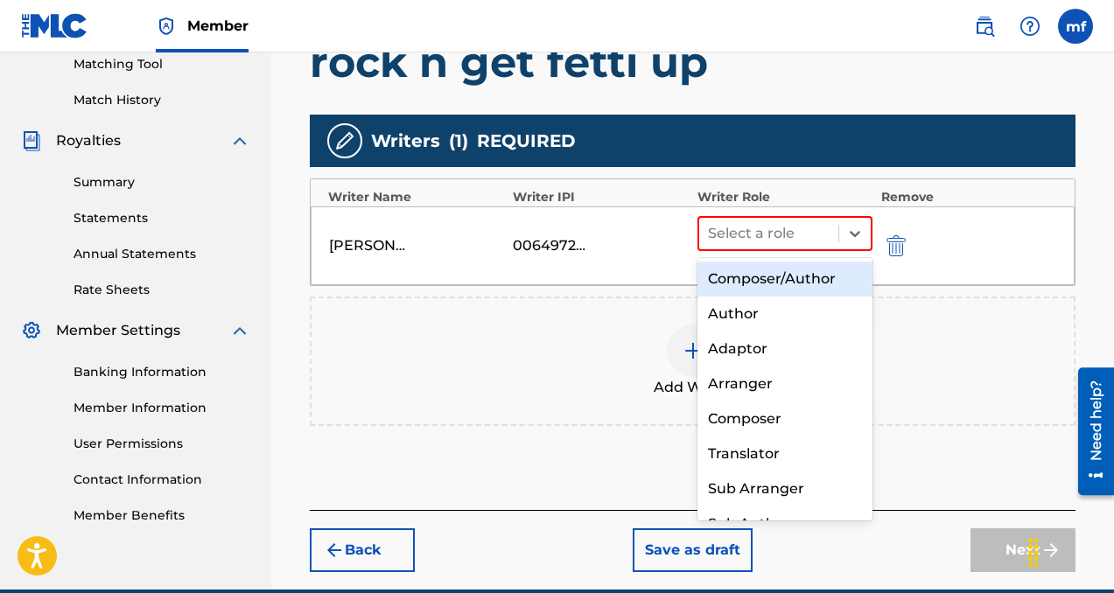
click at [769, 291] on div "Composer/Author" at bounding box center [784, 279] width 175 height 35
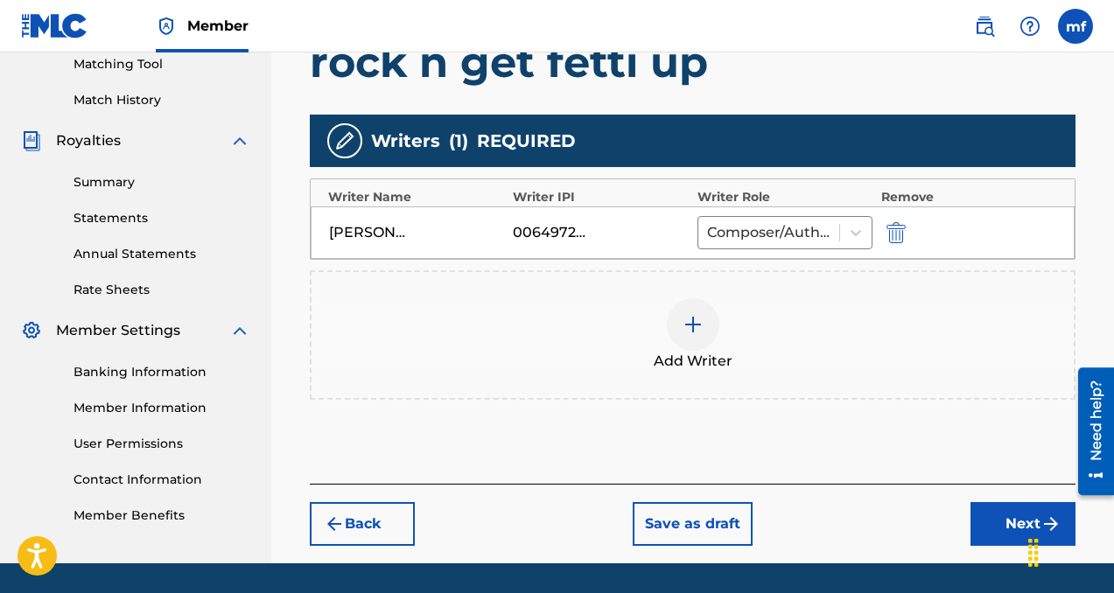
click at [986, 513] on button "Next" at bounding box center [1022, 524] width 105 height 44
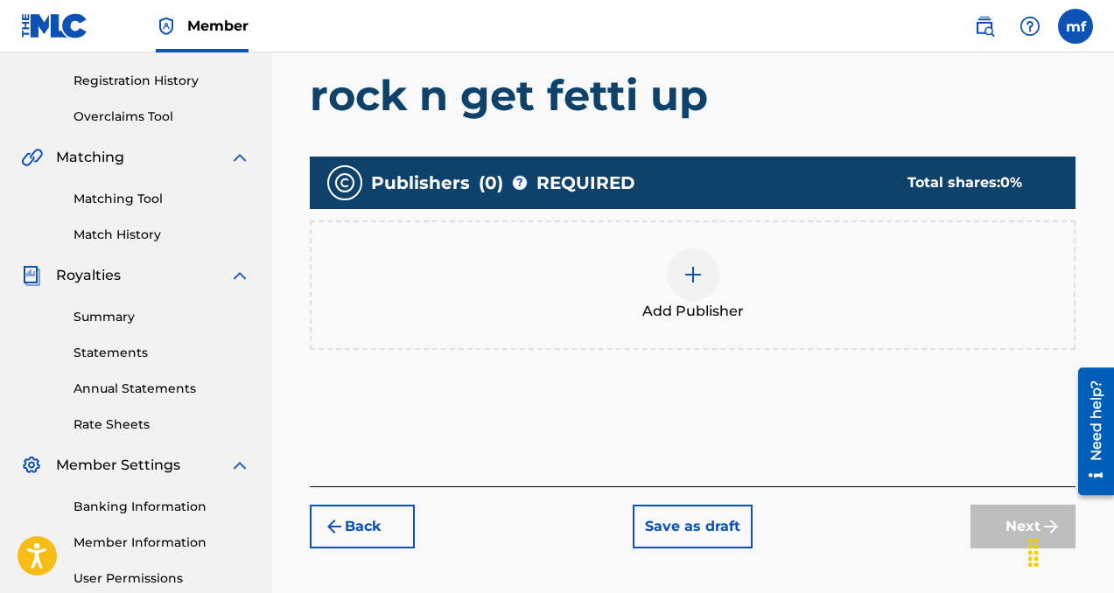
scroll to position [331, 0]
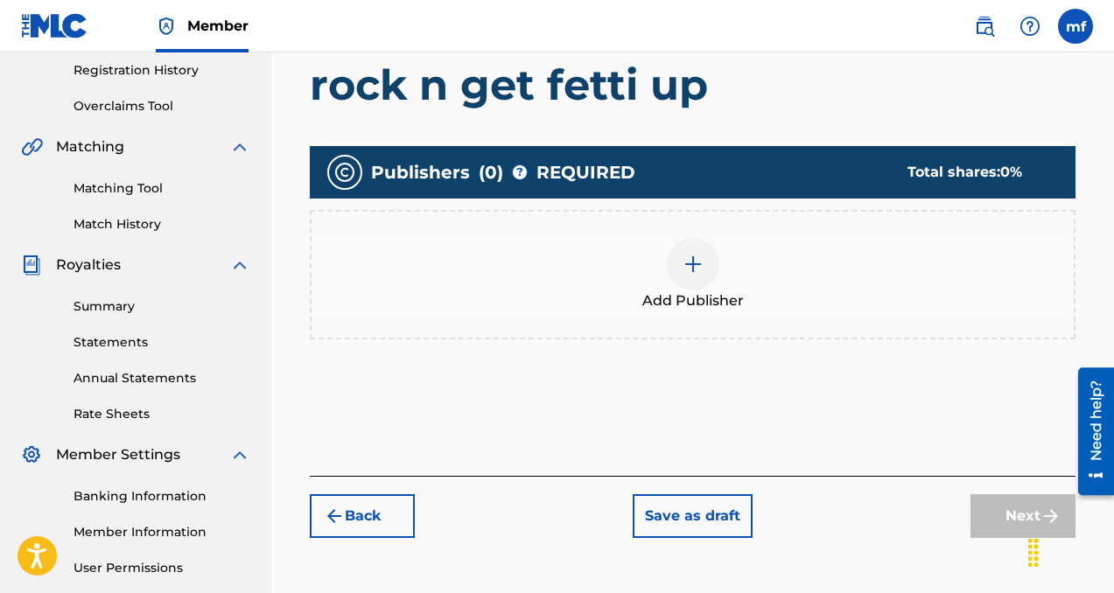
click at [706, 267] on div at bounding box center [693, 264] width 53 height 53
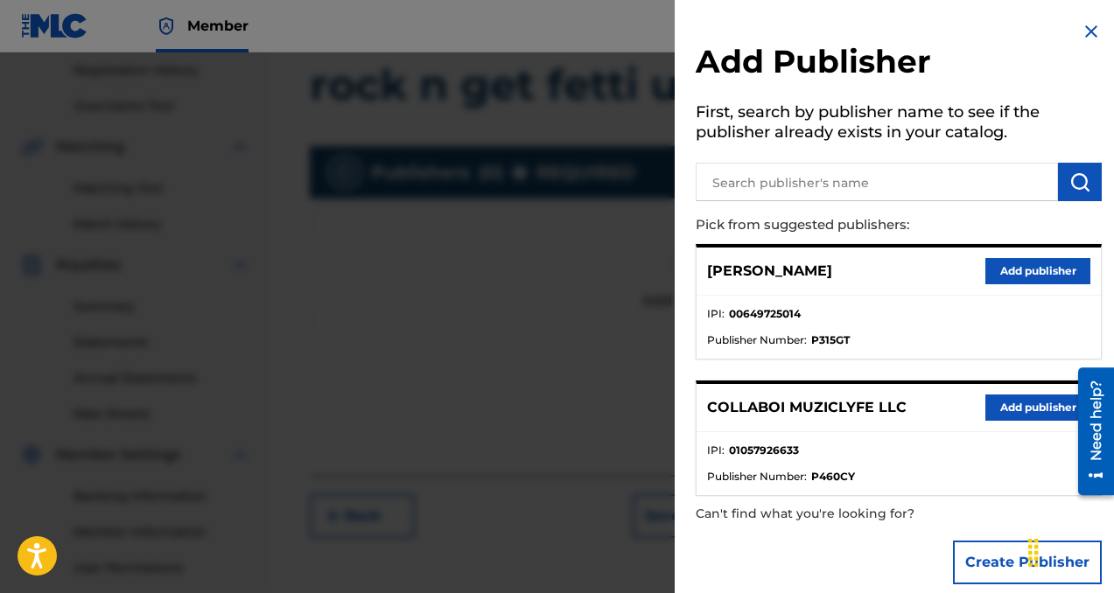
click at [1031, 408] on button "Add publisher" at bounding box center [1037, 408] width 105 height 26
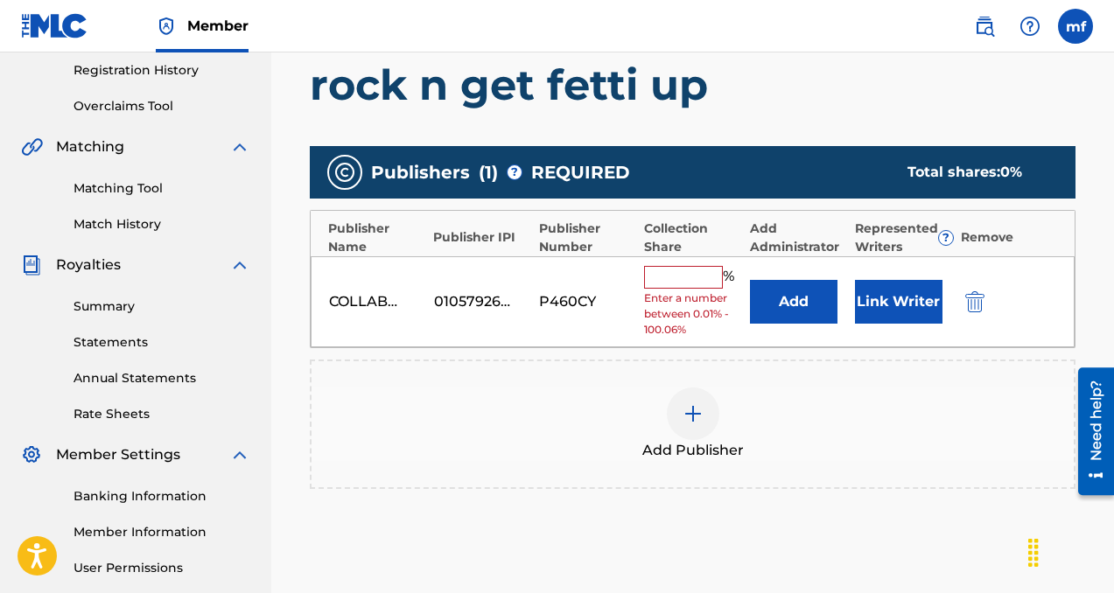
click at [688, 282] on input "text" at bounding box center [683, 277] width 79 height 23
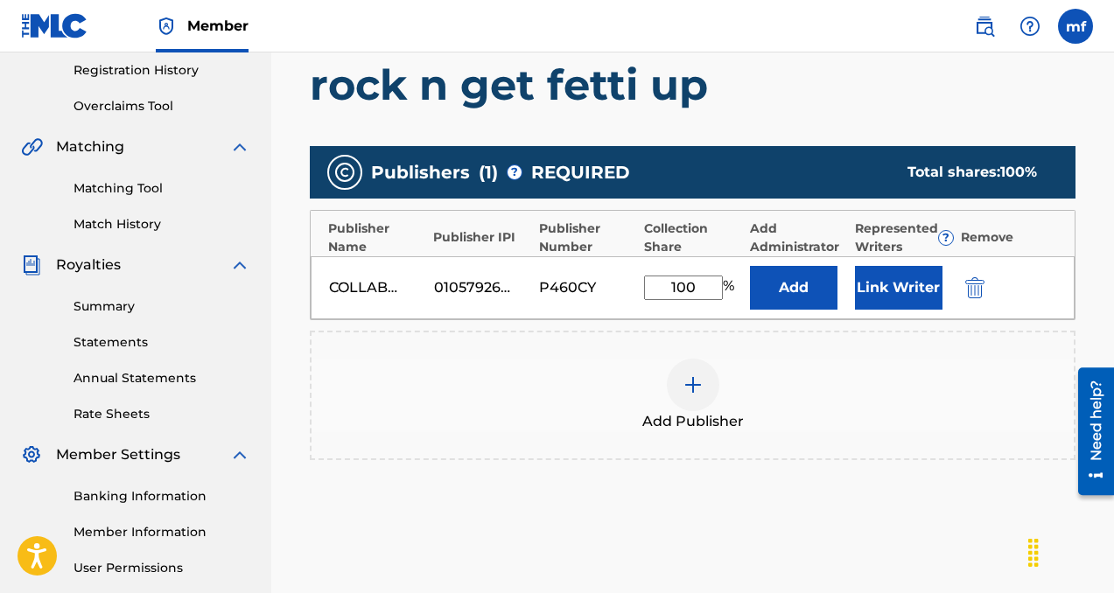
type input "100"
click at [776, 301] on button "Add" at bounding box center [794, 288] width 88 height 44
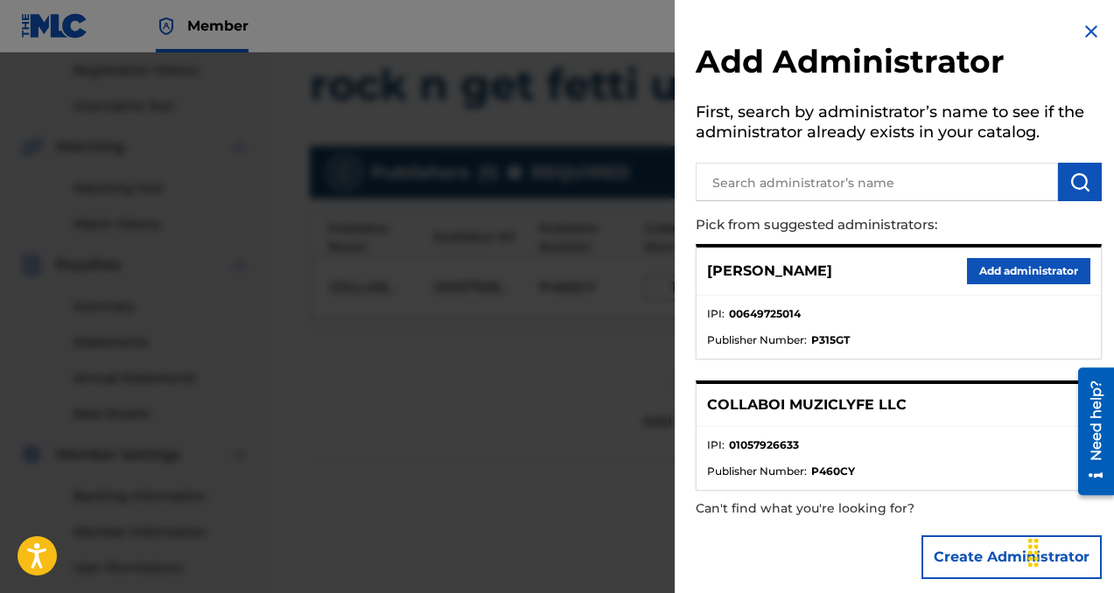
click at [1007, 270] on button "Add administrator" at bounding box center [1028, 271] width 123 height 26
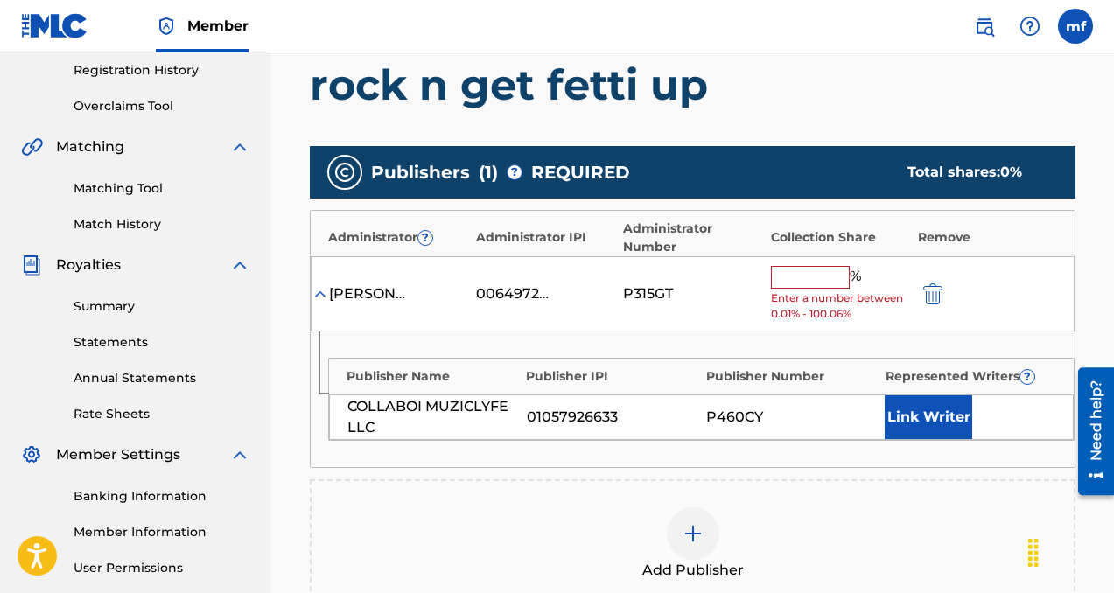
click at [794, 269] on input "text" at bounding box center [810, 277] width 79 height 23
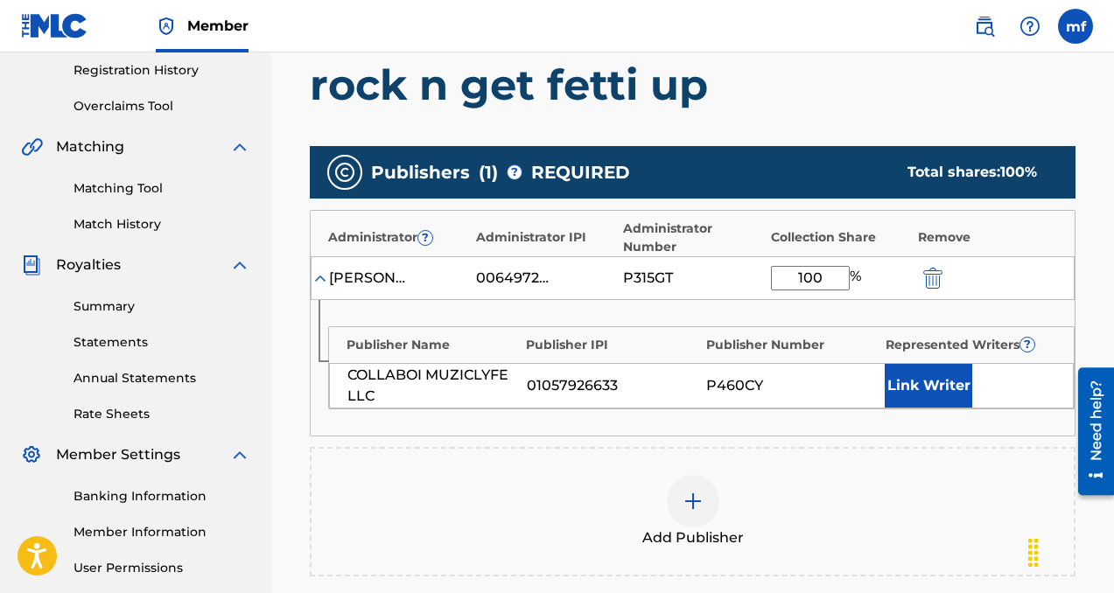
type input "100"
click at [962, 382] on button "Link Writer" at bounding box center [929, 386] width 88 height 44
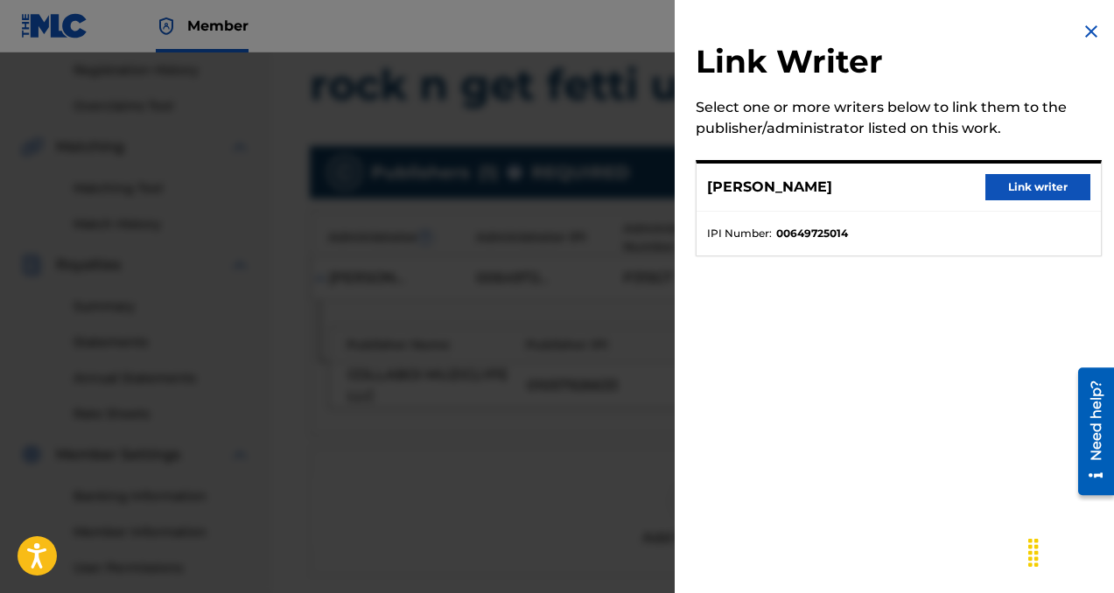
click at [1018, 189] on button "Link writer" at bounding box center [1037, 187] width 105 height 26
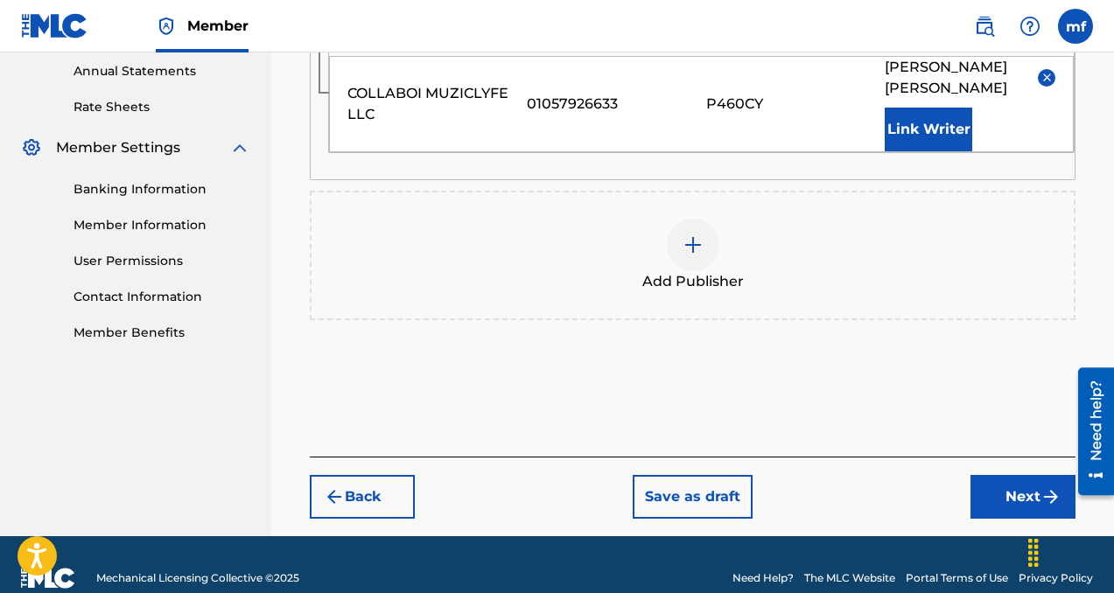
scroll to position [665, 0]
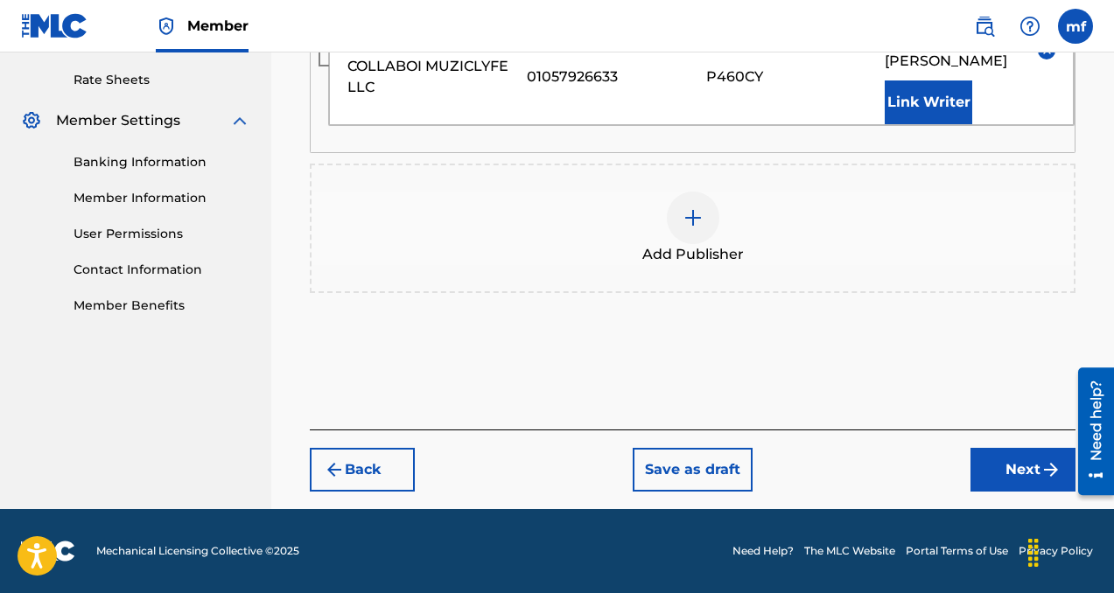
click at [1009, 466] on button "Next" at bounding box center [1022, 470] width 105 height 44
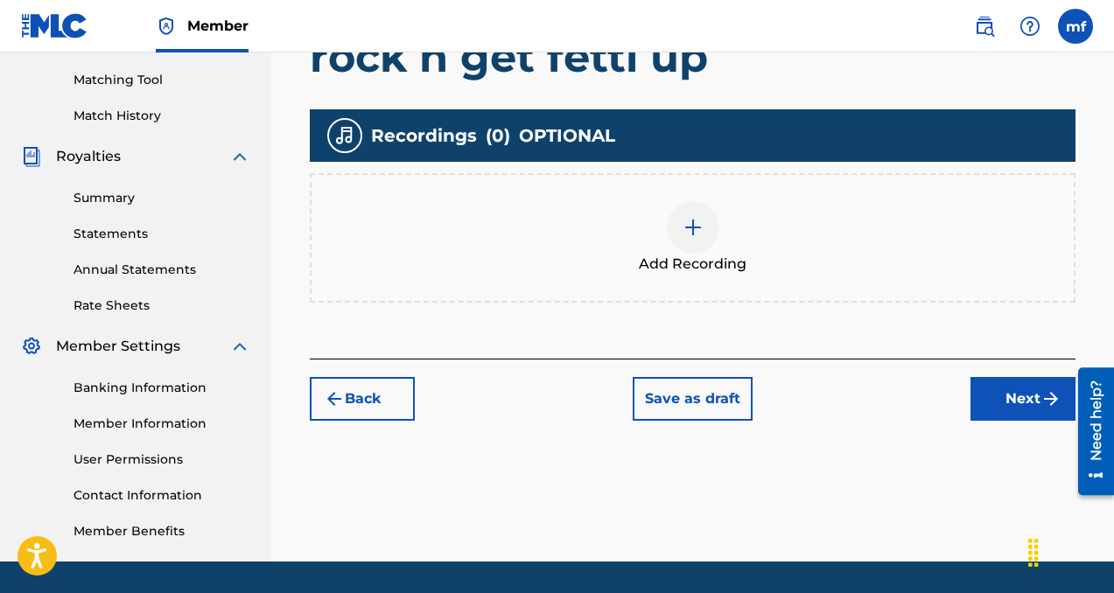
scroll to position [492, 0]
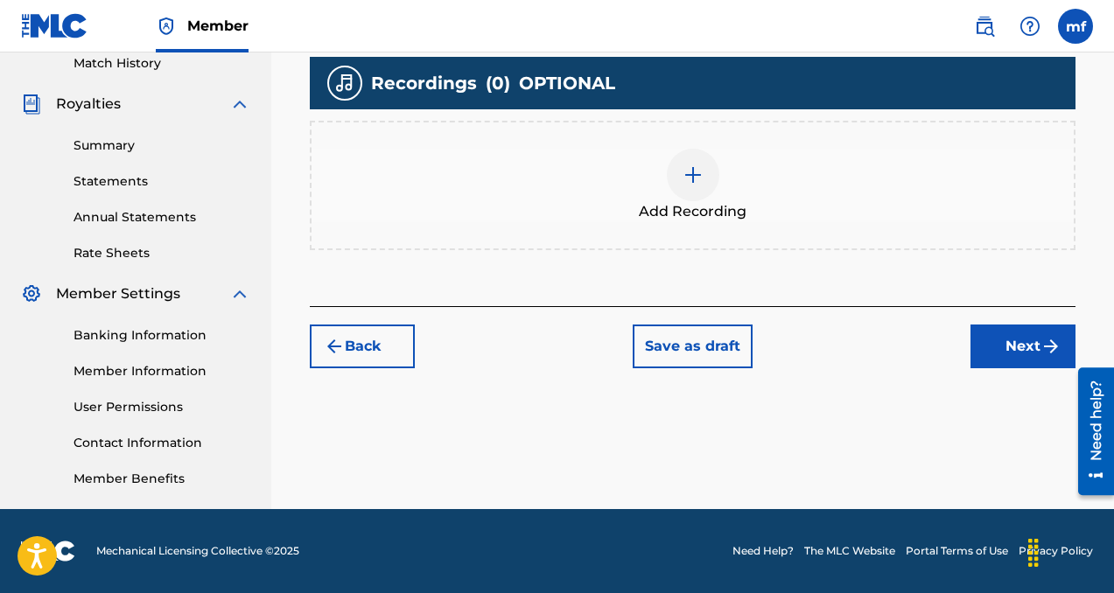
click at [701, 187] on div at bounding box center [693, 175] width 53 height 53
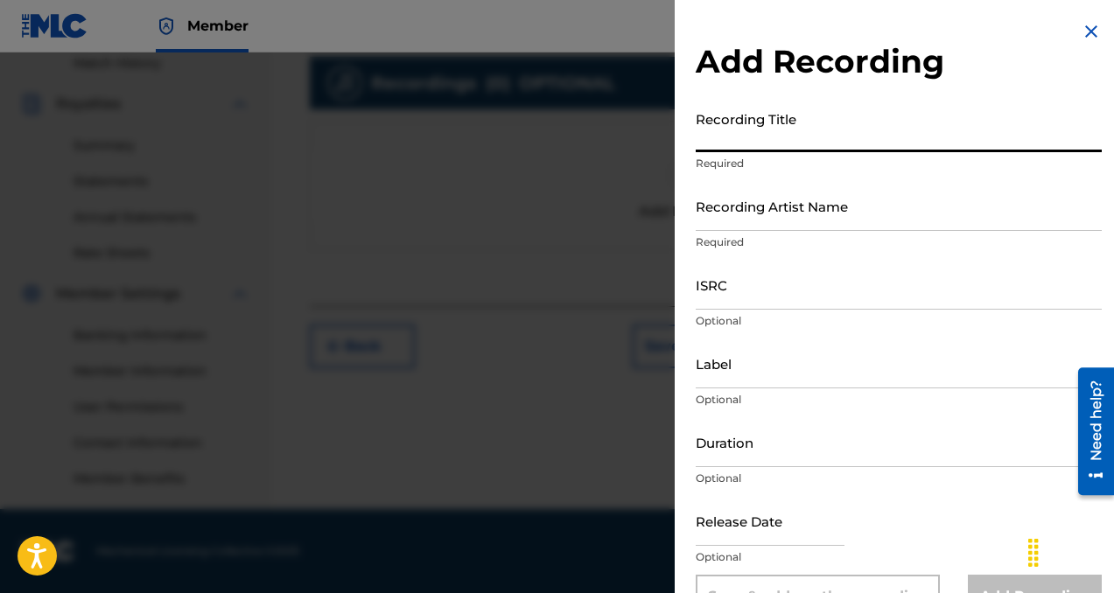
click at [719, 143] on input "Recording Title" at bounding box center [899, 127] width 406 height 50
type input "rock n get fetti up"
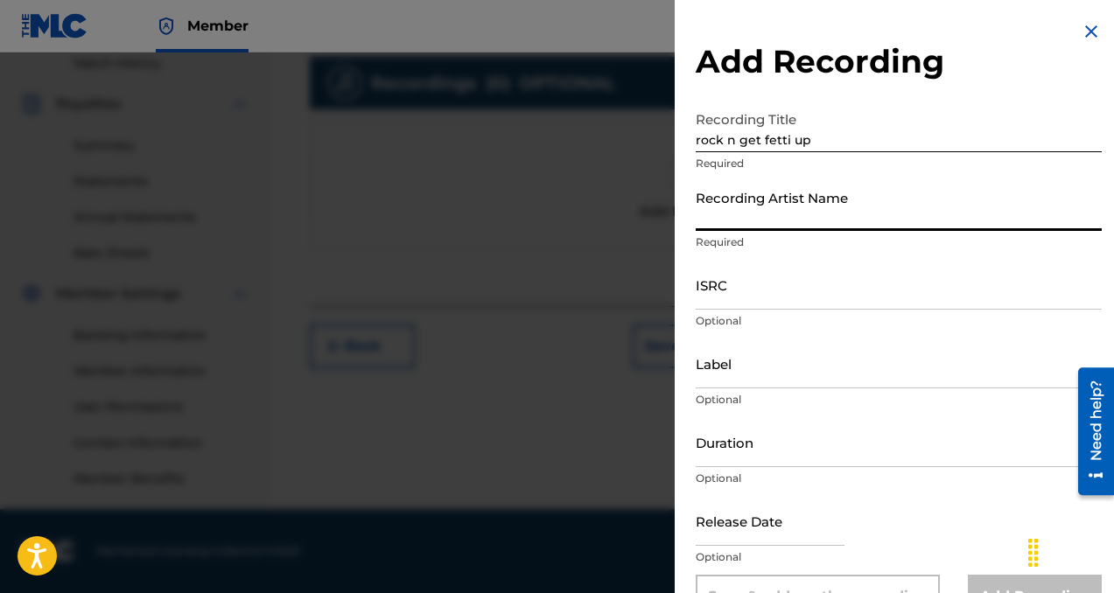
click at [718, 218] on input "Recording Artist Name" at bounding box center [899, 206] width 406 height 50
type input "collaboi"
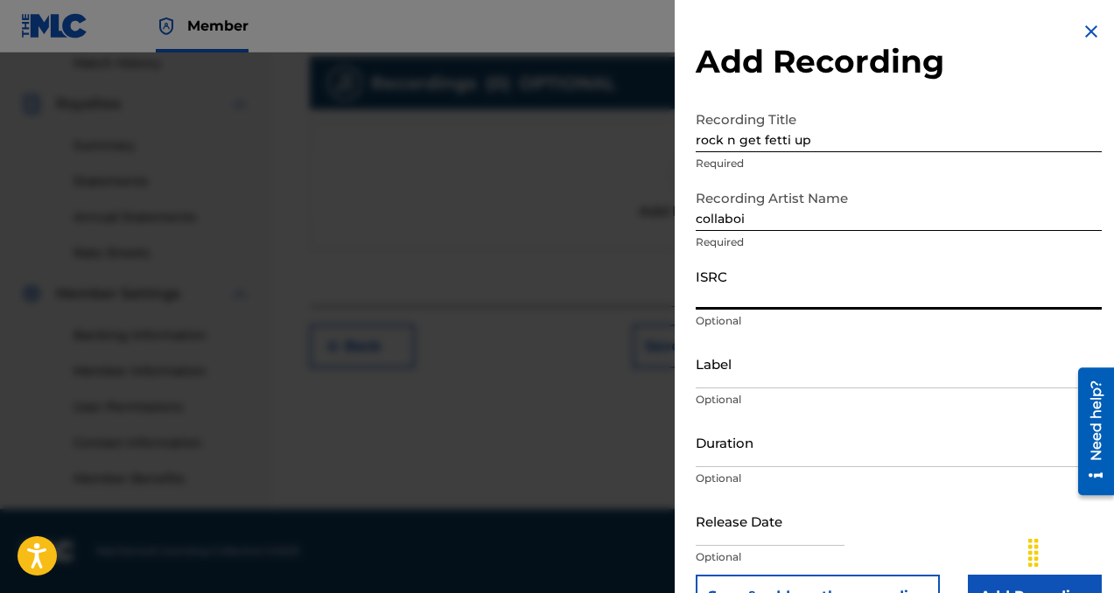
click at [727, 283] on input "ISRC" at bounding box center [899, 285] width 406 height 50
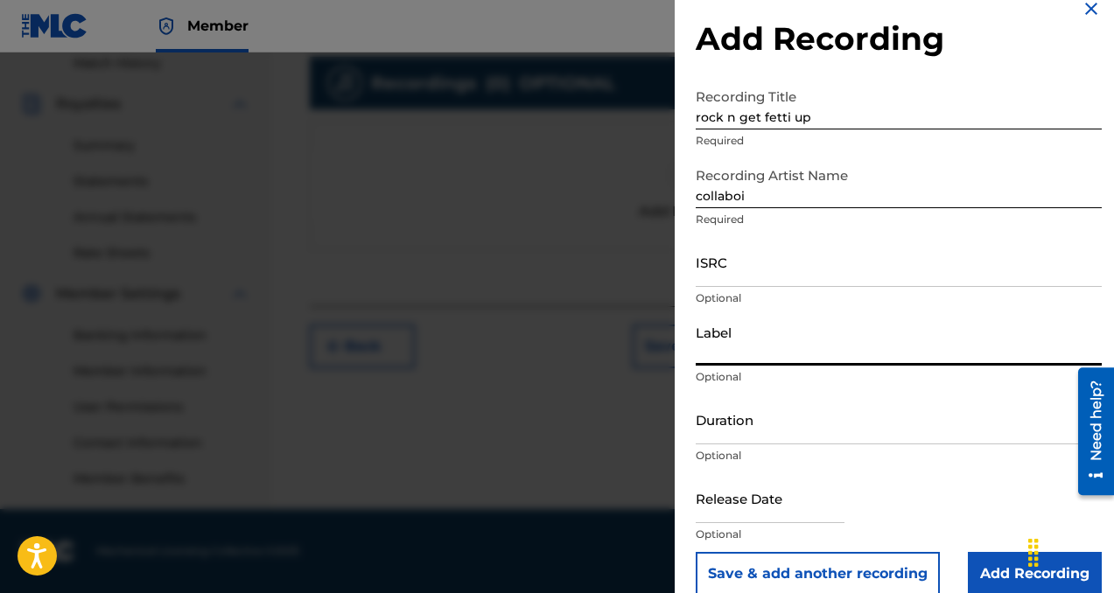
click at [731, 354] on input "Label" at bounding box center [899, 341] width 406 height 50
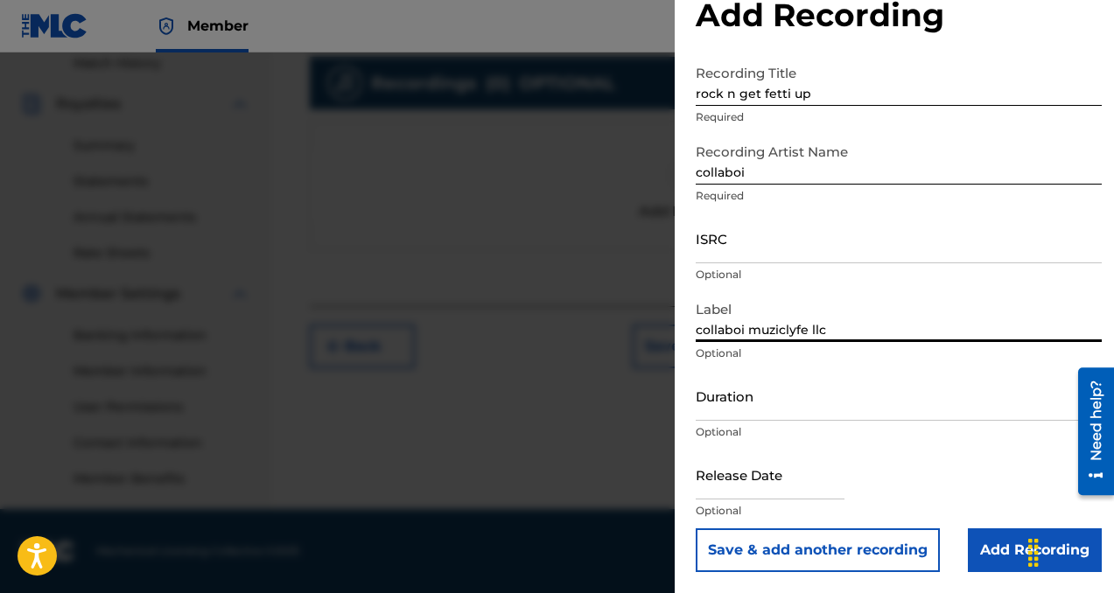
type input "collaboi muziclyfe llc"
click at [978, 549] on input "Add Recording" at bounding box center [1035, 551] width 134 height 44
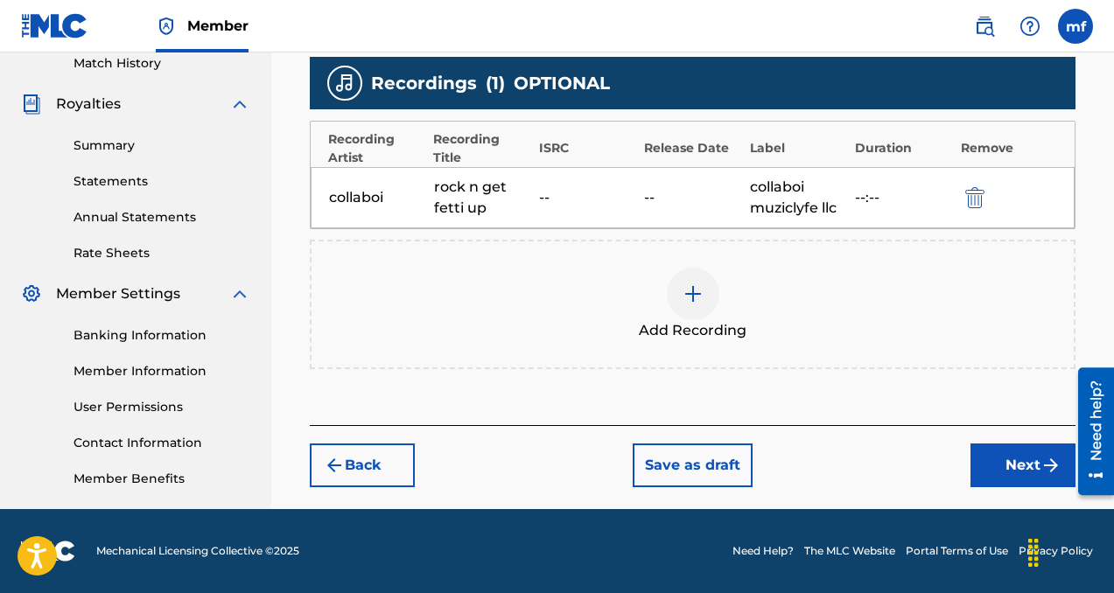
click at [1033, 470] on button "Next" at bounding box center [1022, 466] width 105 height 44
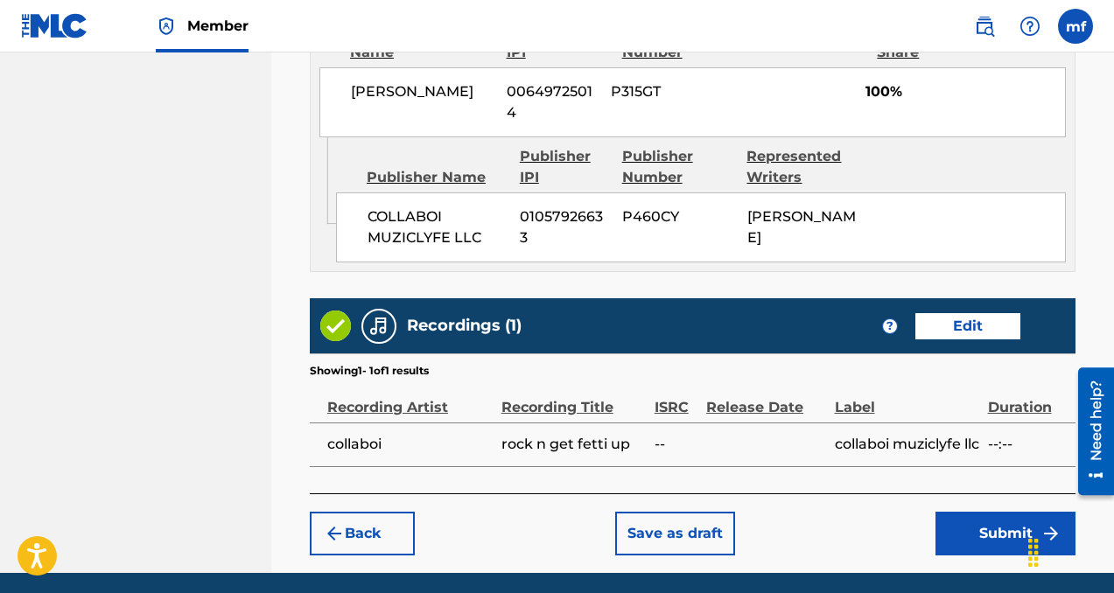
scroll to position [1080, 0]
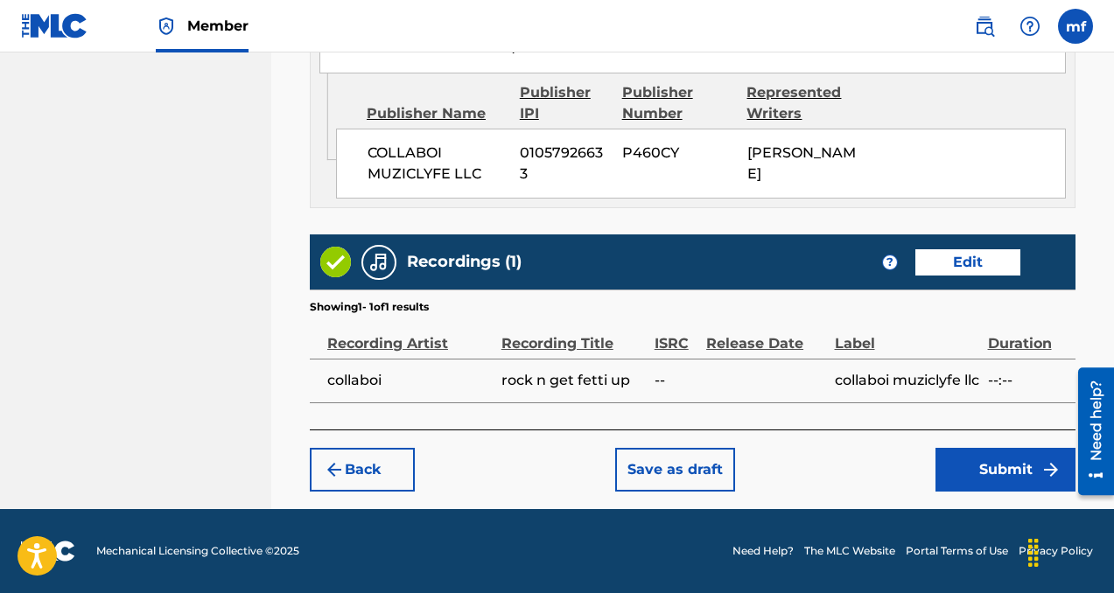
click at [963, 460] on button "Submit" at bounding box center [1005, 470] width 140 height 44
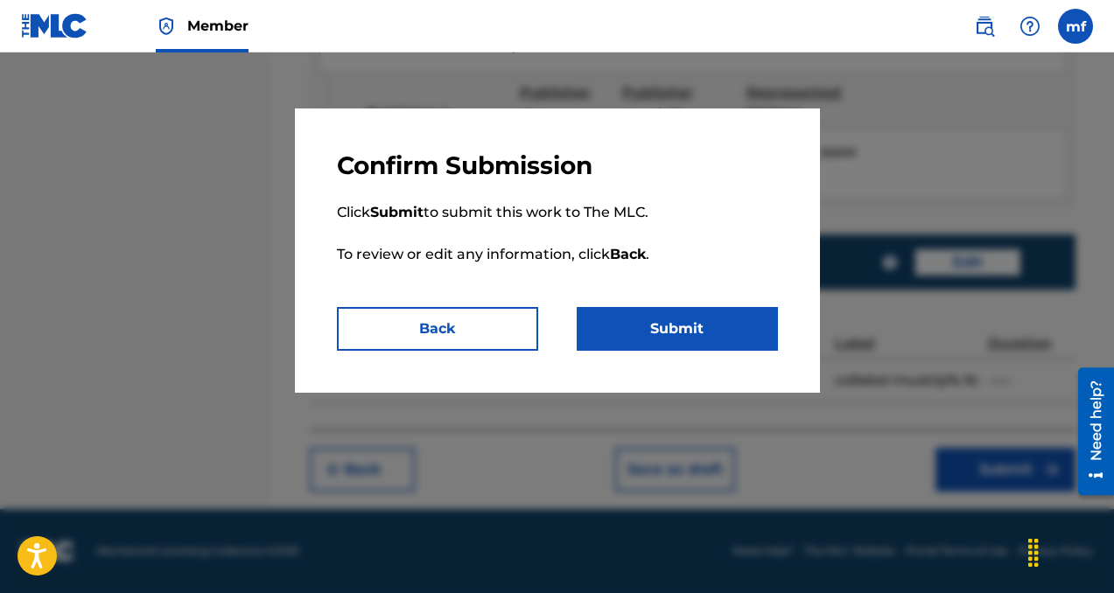
click at [640, 324] on button "Submit" at bounding box center [677, 329] width 201 height 44
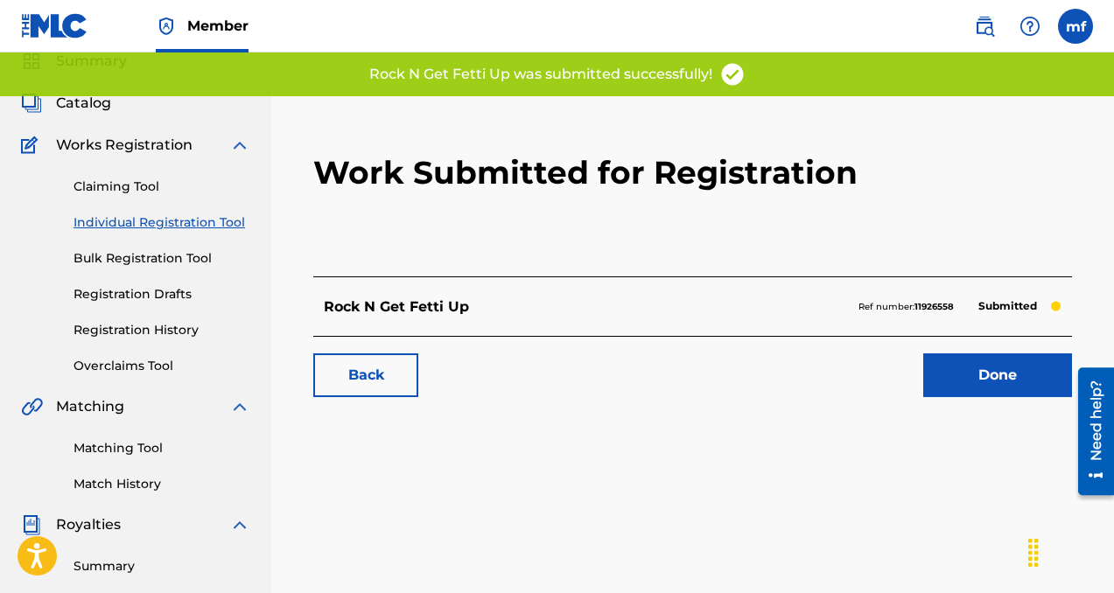
scroll to position [96, 0]
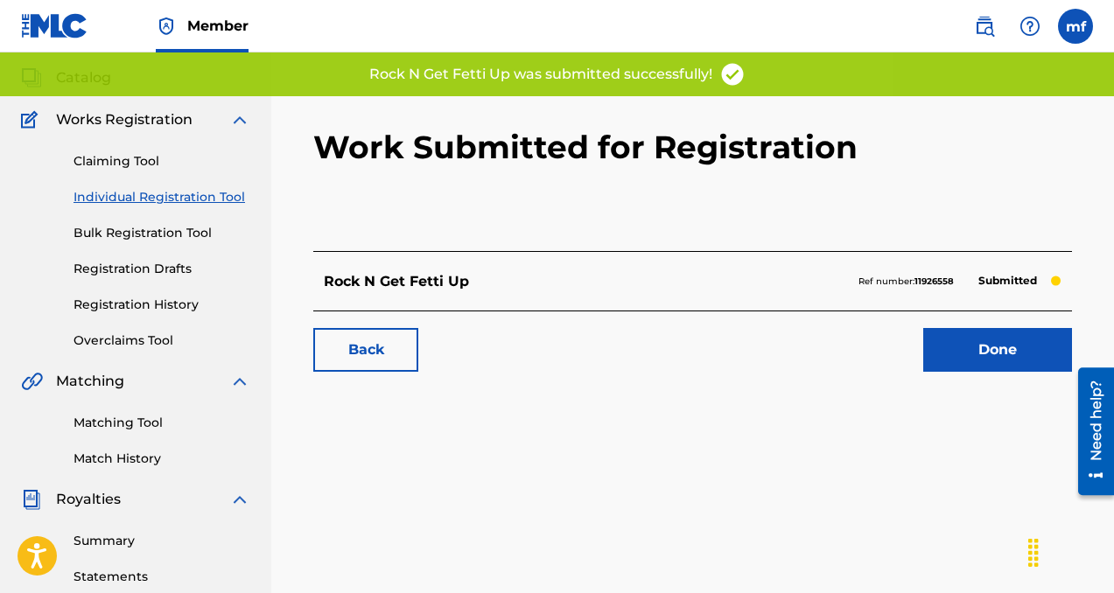
click at [957, 353] on link "Done" at bounding box center [997, 350] width 149 height 44
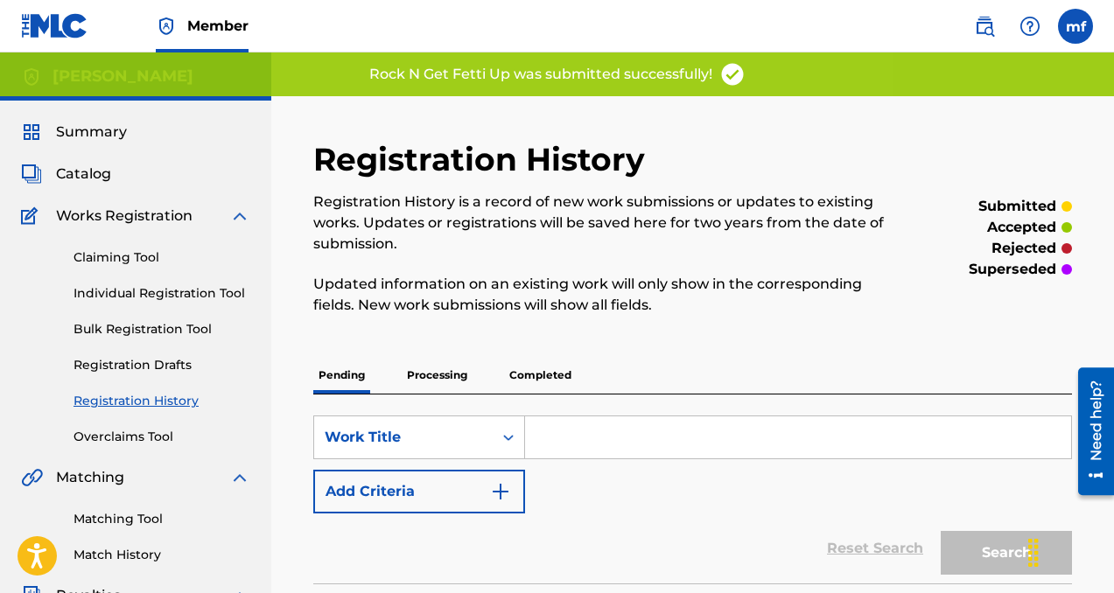
click at [141, 295] on link "Individual Registration Tool" at bounding box center [162, 293] width 177 height 18
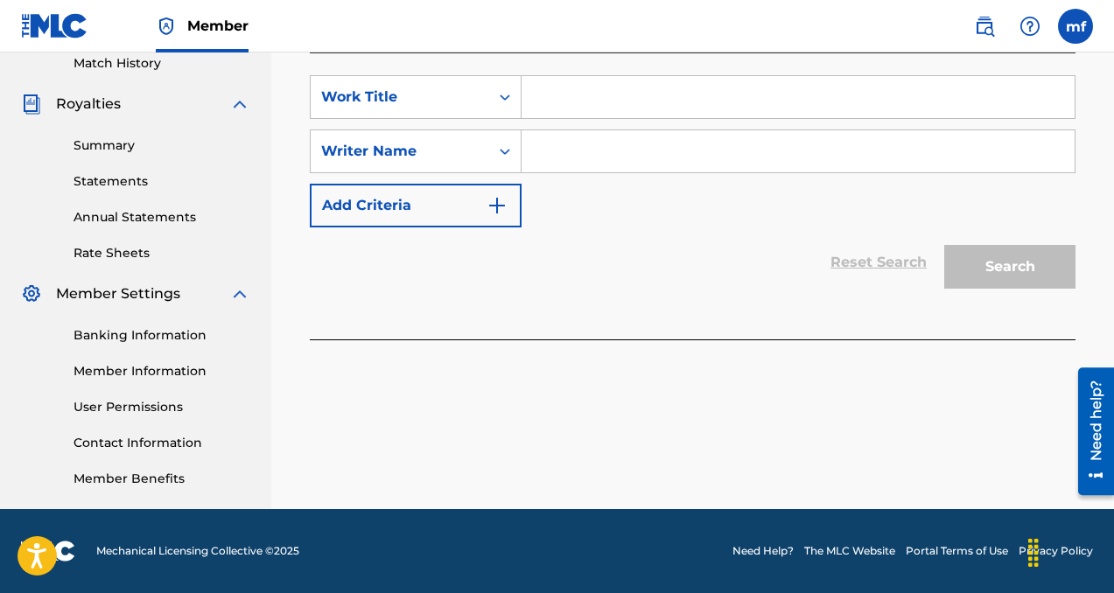
scroll to position [458, 0]
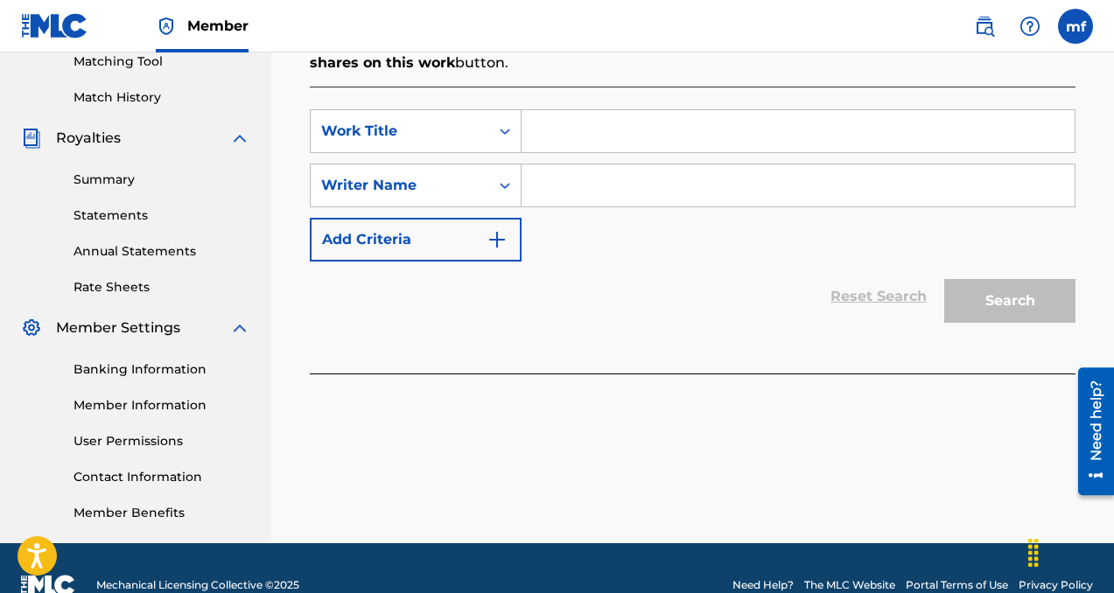
click at [557, 200] on input "Search Form" at bounding box center [798, 186] width 553 height 42
paste input "[PERSON_NAME]"
type input "[PERSON_NAME]"
click at [613, 134] on input "Search Form" at bounding box center [798, 131] width 553 height 42
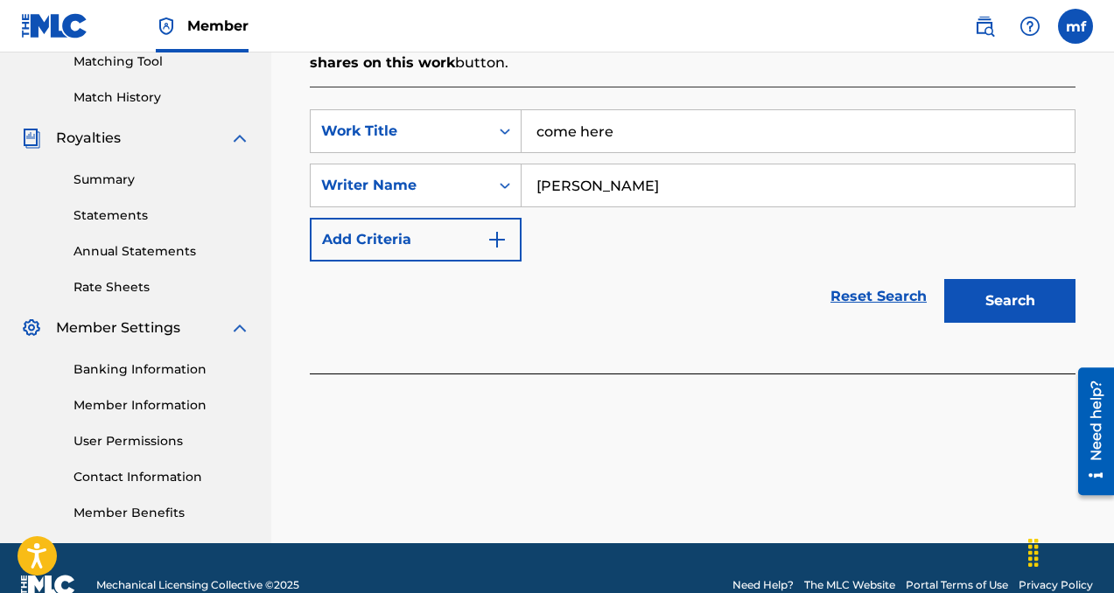
type input "come here"
click at [978, 308] on button "Search" at bounding box center [1009, 301] width 131 height 44
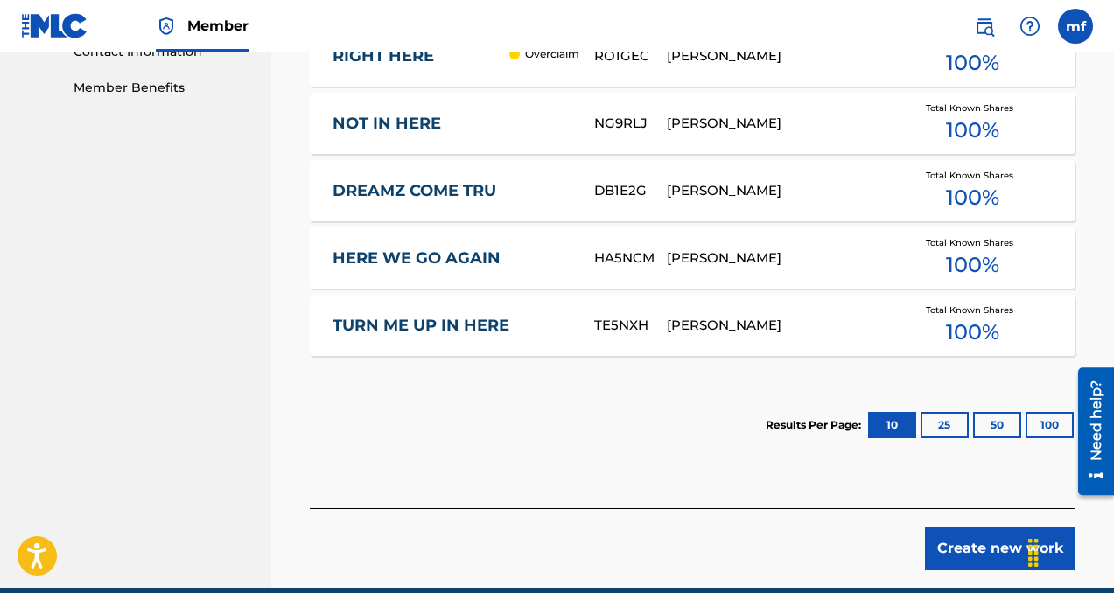
scroll to position [962, 0]
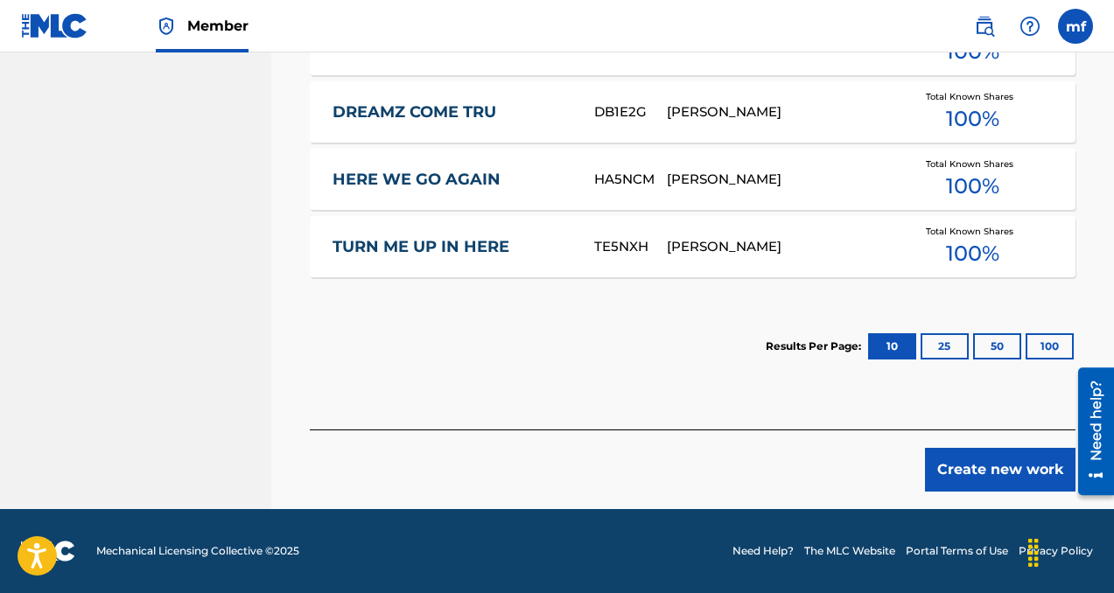
click at [994, 456] on button "Create new work" at bounding box center [1000, 470] width 151 height 44
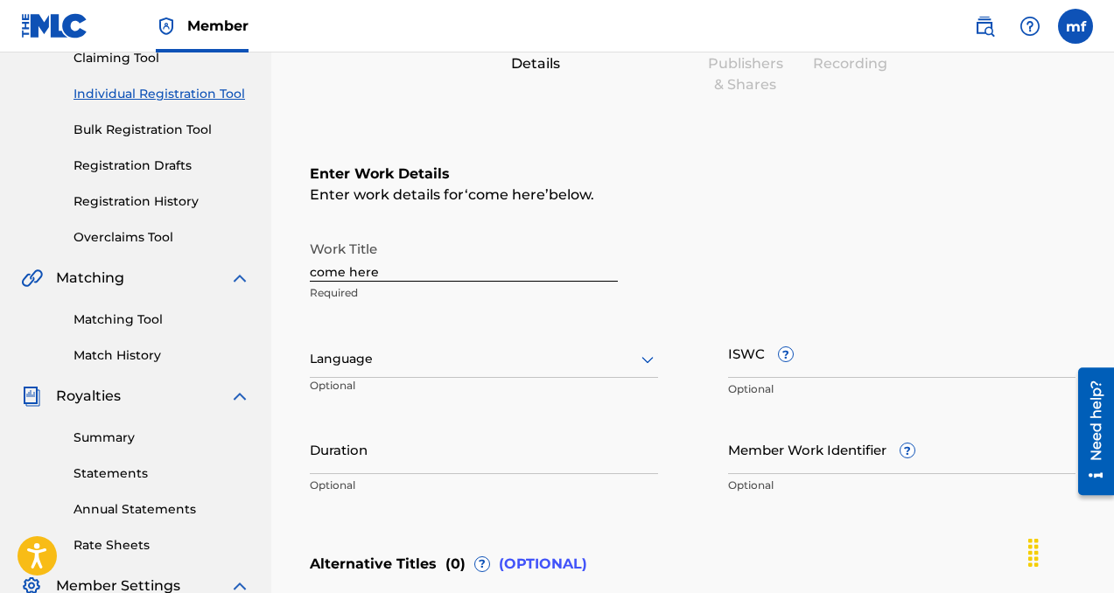
scroll to position [194, 0]
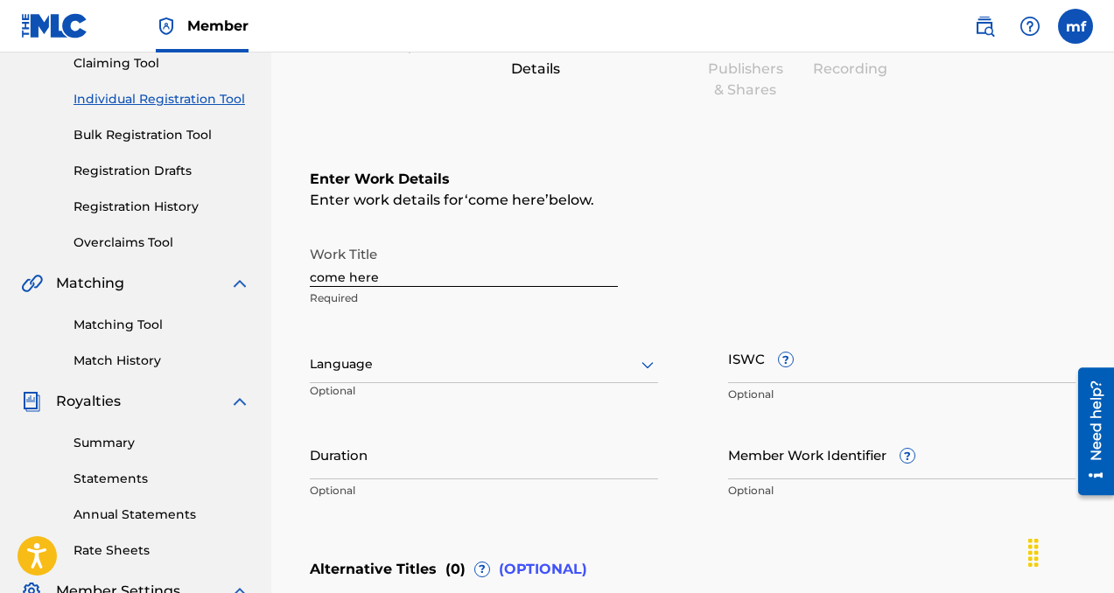
click at [382, 364] on div at bounding box center [484, 365] width 348 height 22
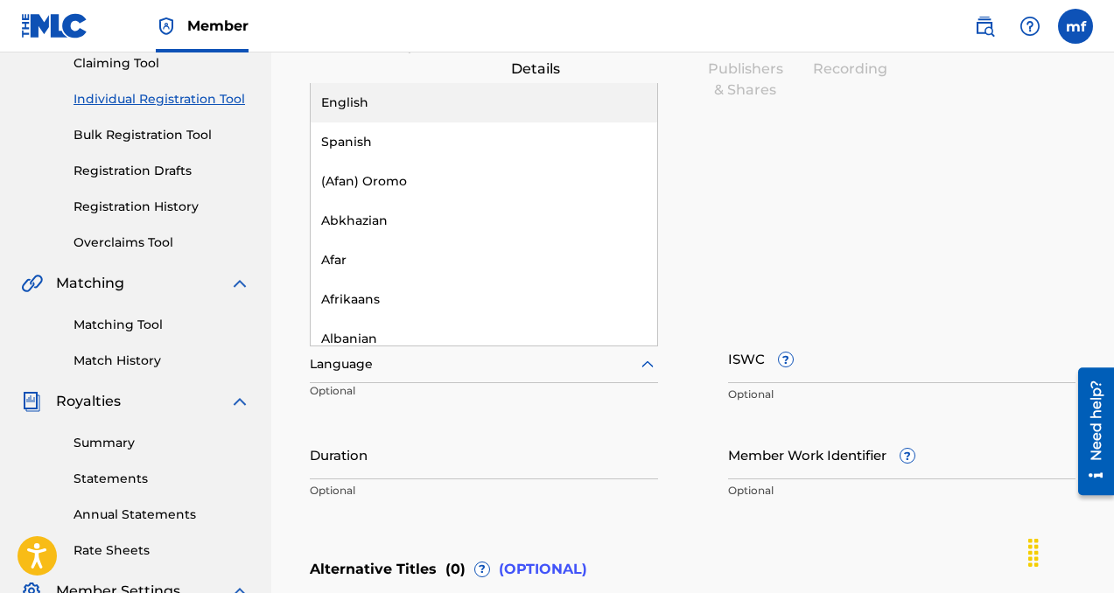
click at [352, 102] on div "English" at bounding box center [484, 102] width 347 height 39
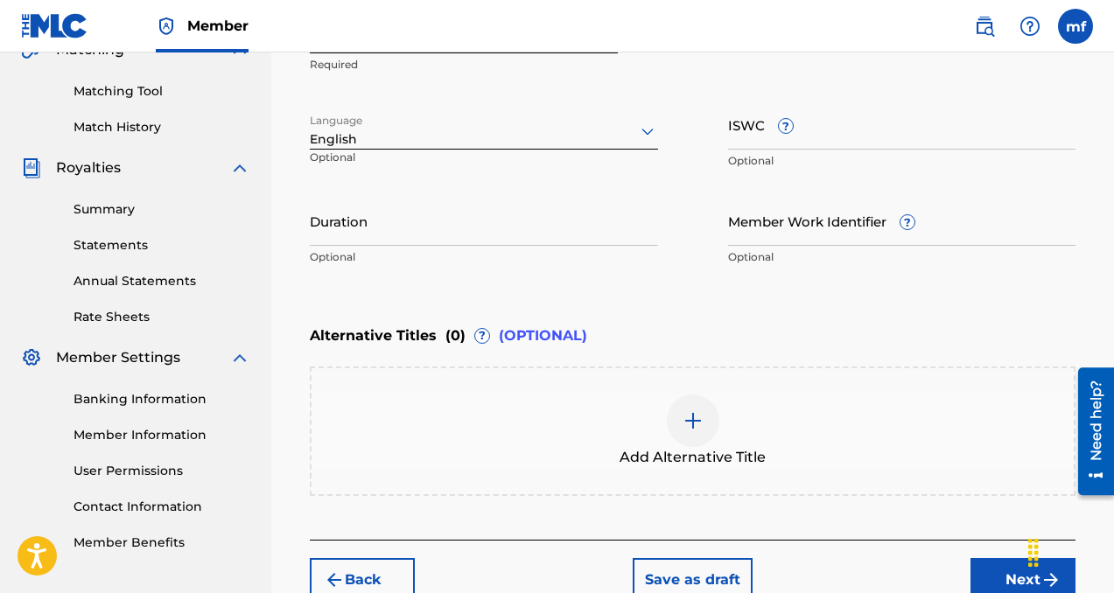
scroll to position [439, 0]
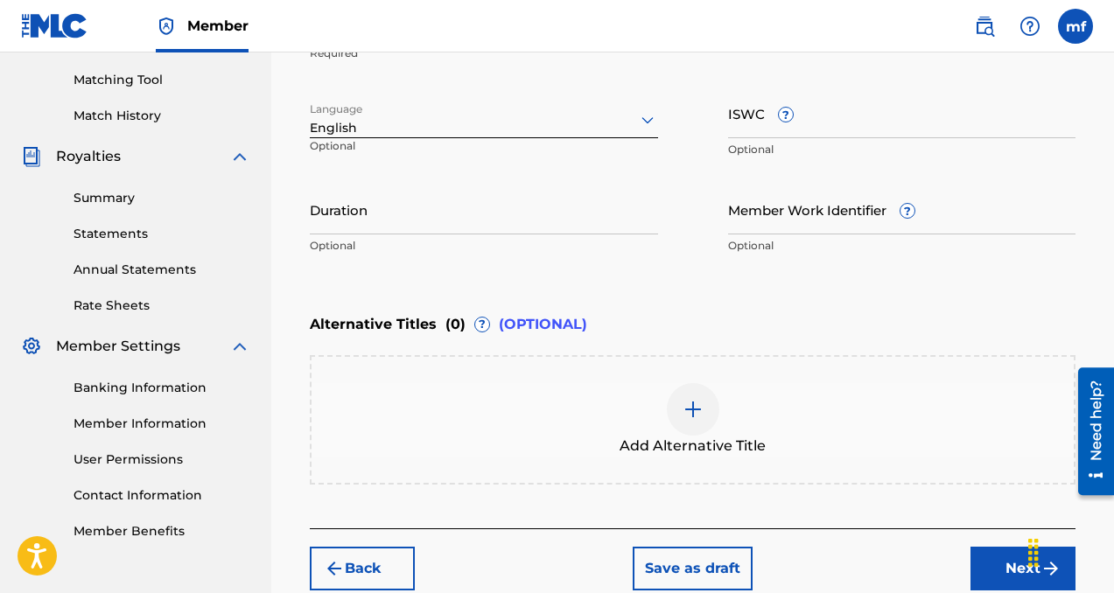
click at [985, 555] on button "Next" at bounding box center [1022, 569] width 105 height 44
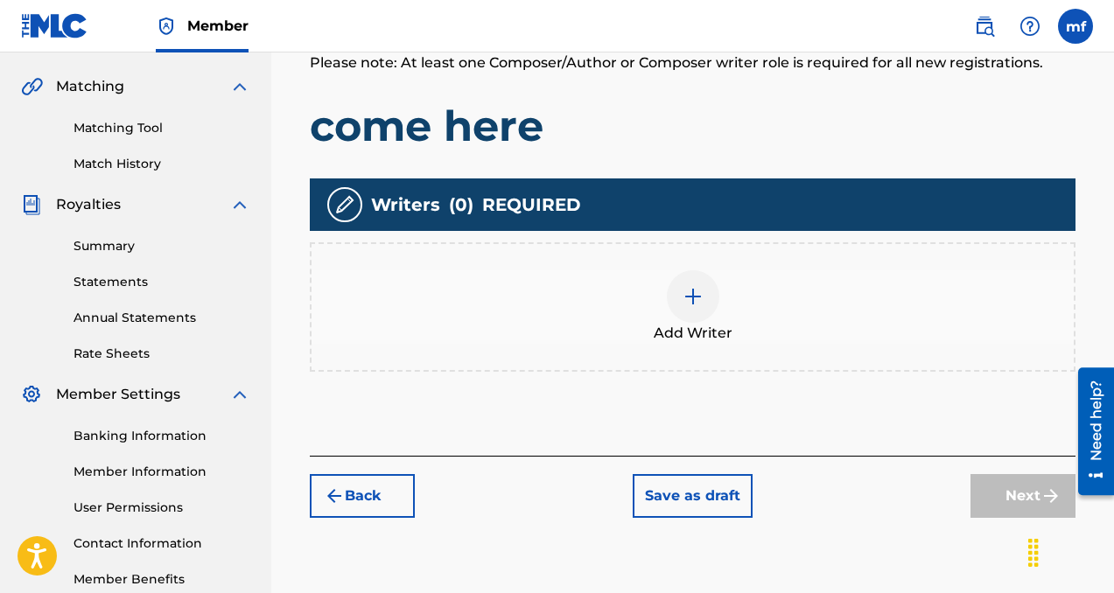
scroll to position [392, 0]
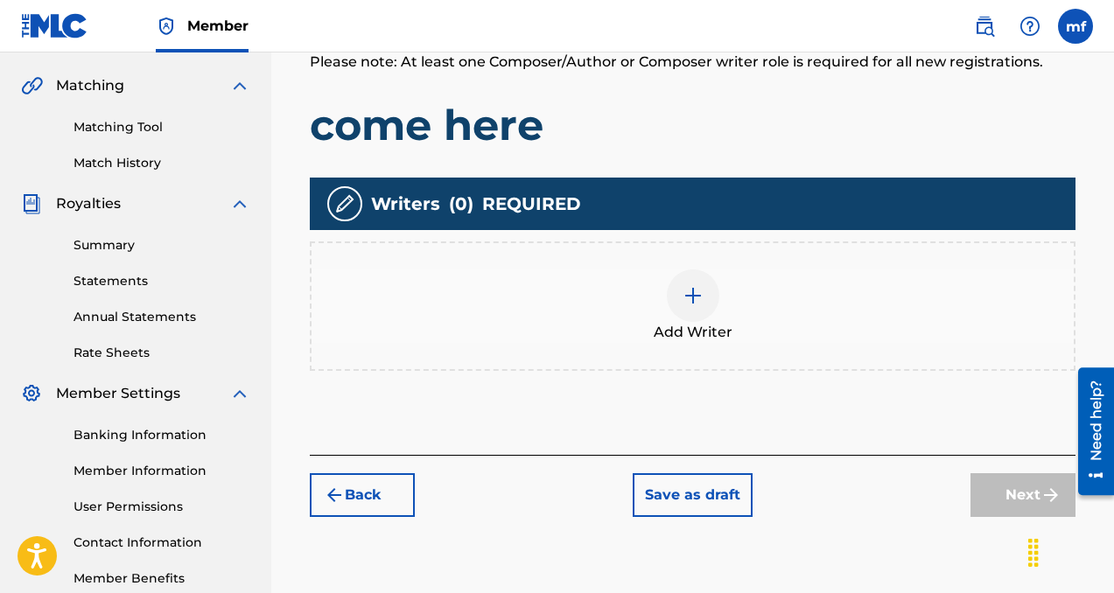
click at [687, 303] on img at bounding box center [693, 295] width 21 height 21
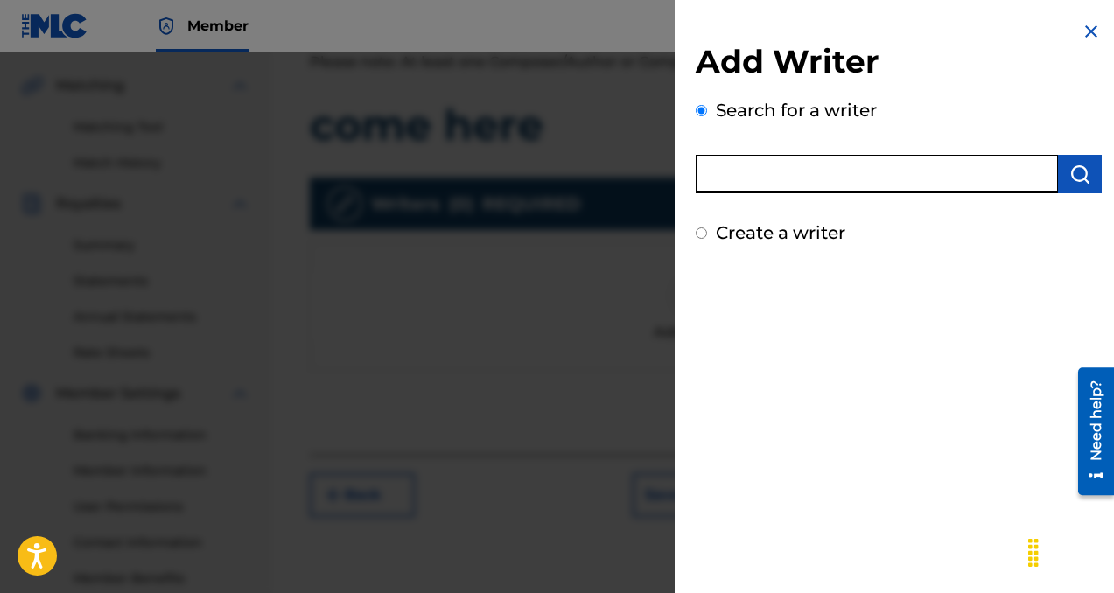
click at [820, 171] on input "text" at bounding box center [877, 174] width 362 height 39
paste input "[PERSON_NAME]"
type input "[PERSON_NAME]"
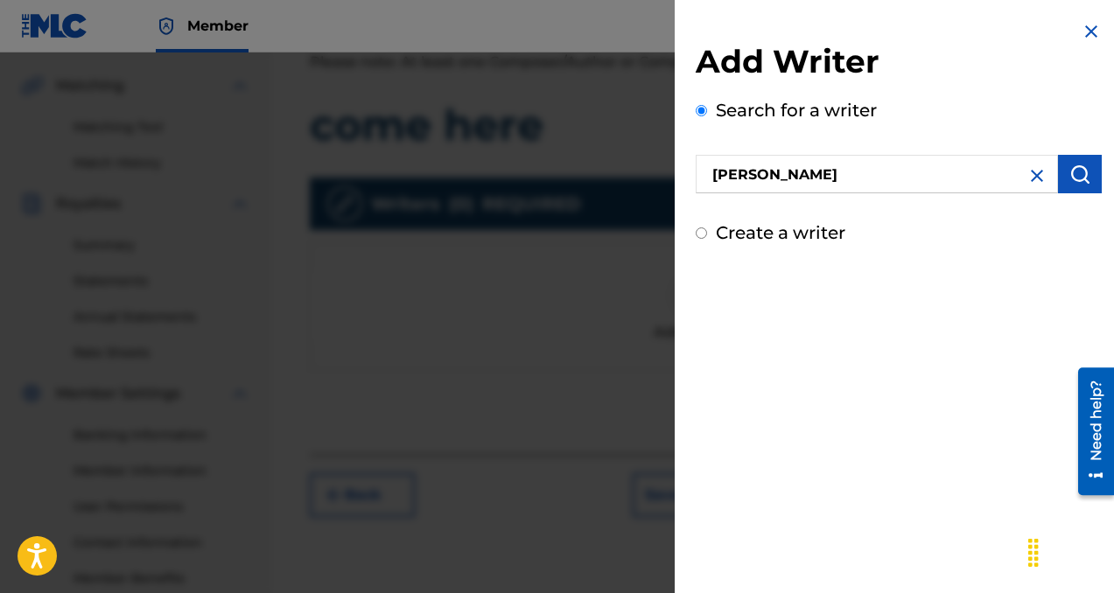
click at [1070, 179] on img "submit" at bounding box center [1079, 174] width 21 height 21
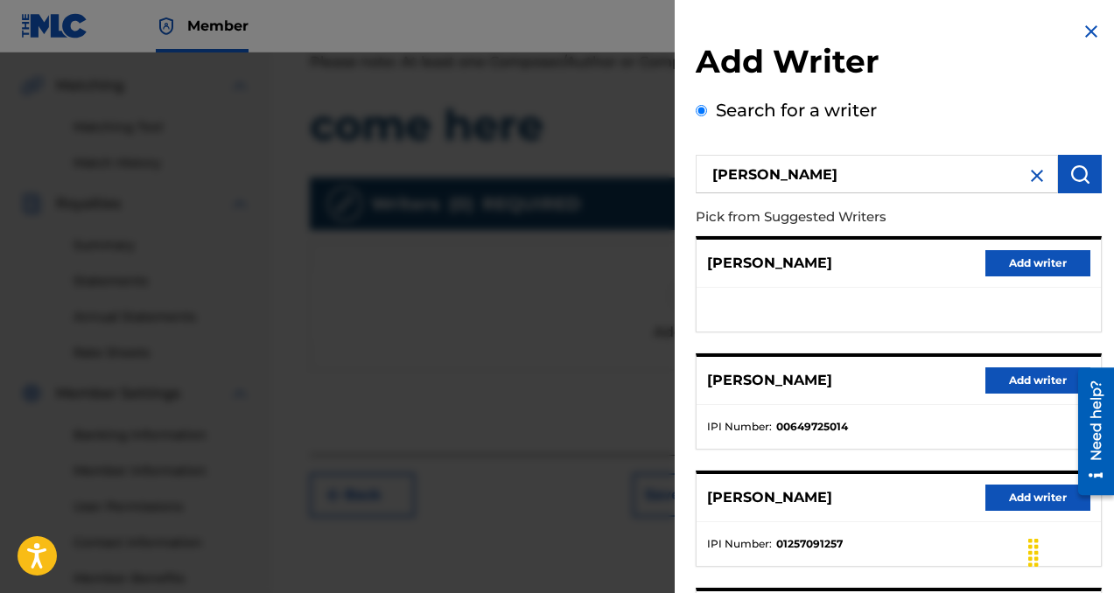
click at [1014, 387] on button "Add writer" at bounding box center [1037, 381] width 105 height 26
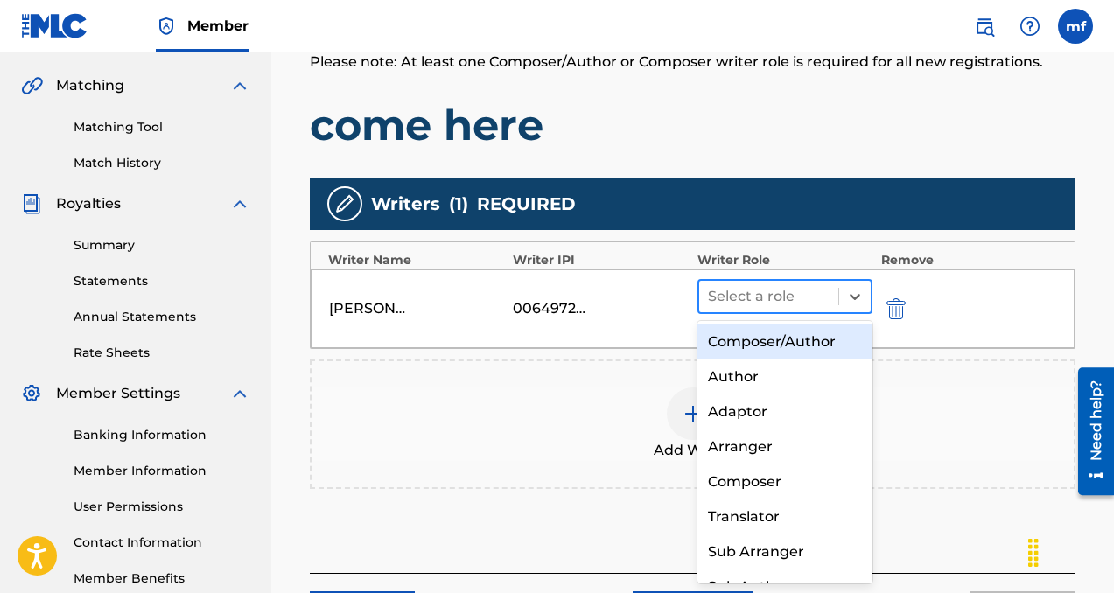
click at [773, 303] on div at bounding box center [769, 296] width 122 height 25
click at [738, 341] on div "Composer/Author" at bounding box center [784, 342] width 175 height 35
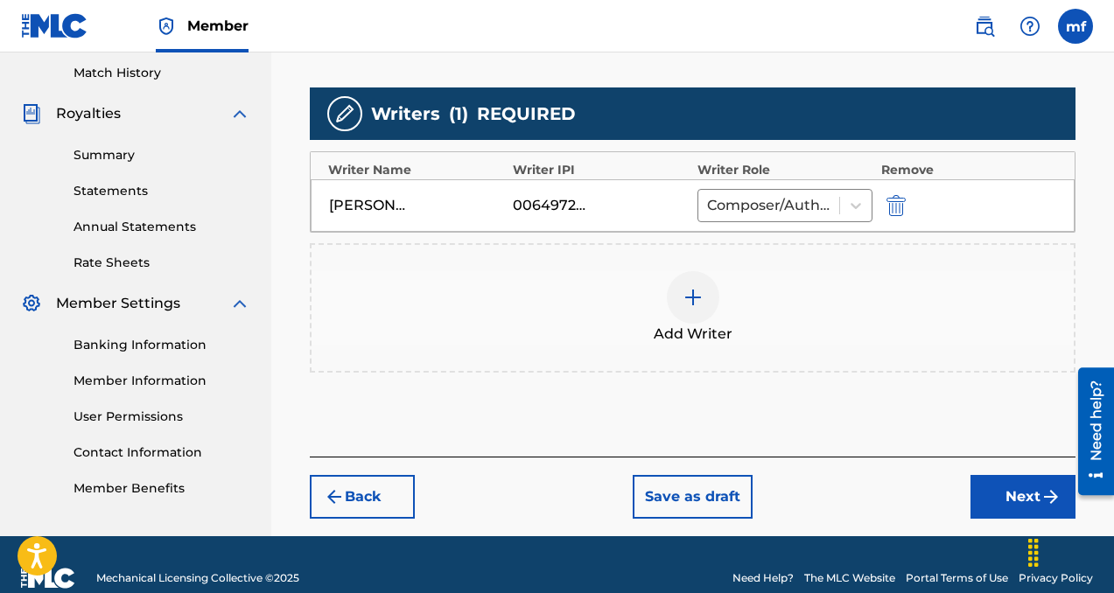
scroll to position [509, 0]
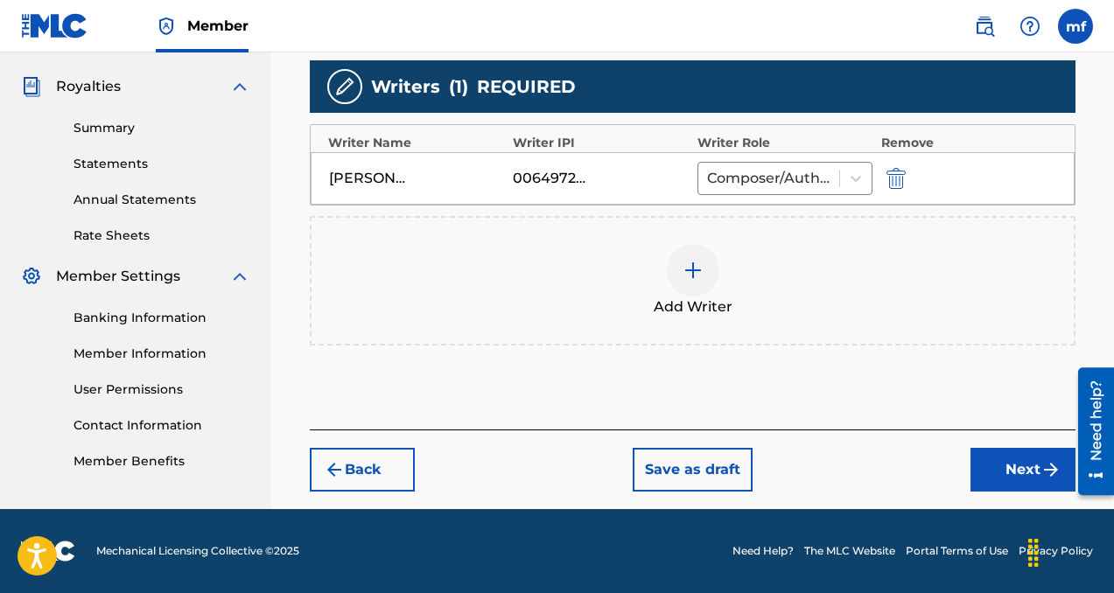
click at [990, 463] on button "Next" at bounding box center [1022, 470] width 105 height 44
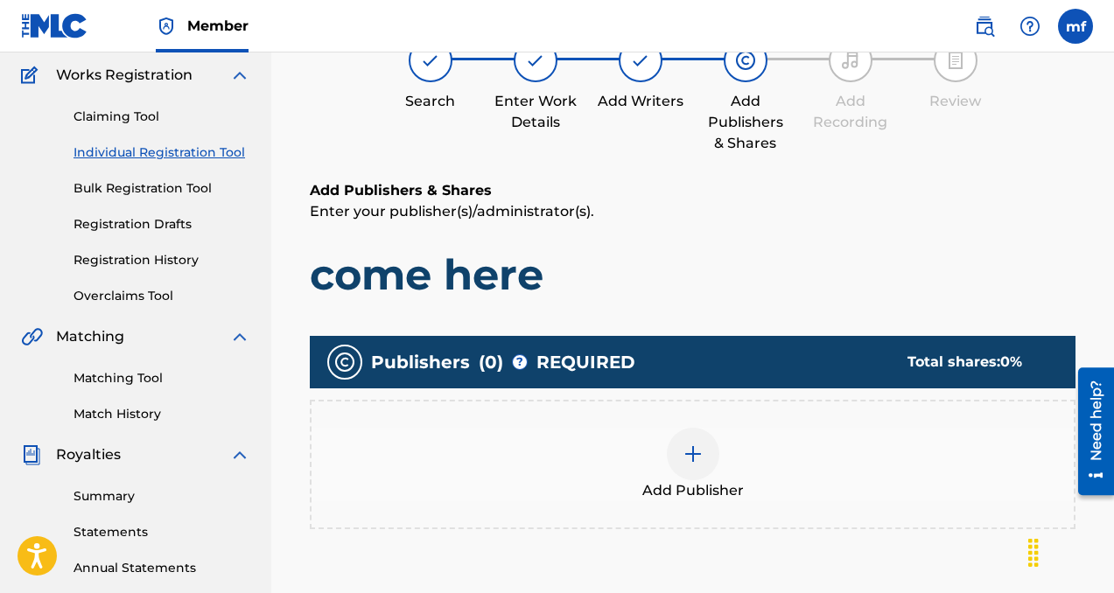
scroll to position [214, 0]
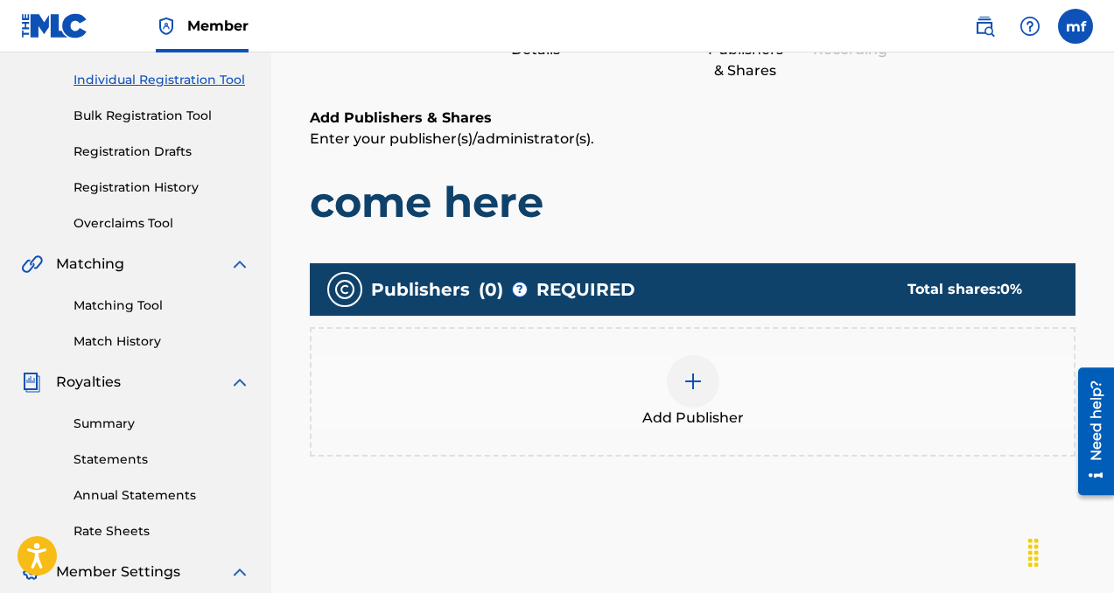
click at [690, 381] on img at bounding box center [693, 381] width 21 height 21
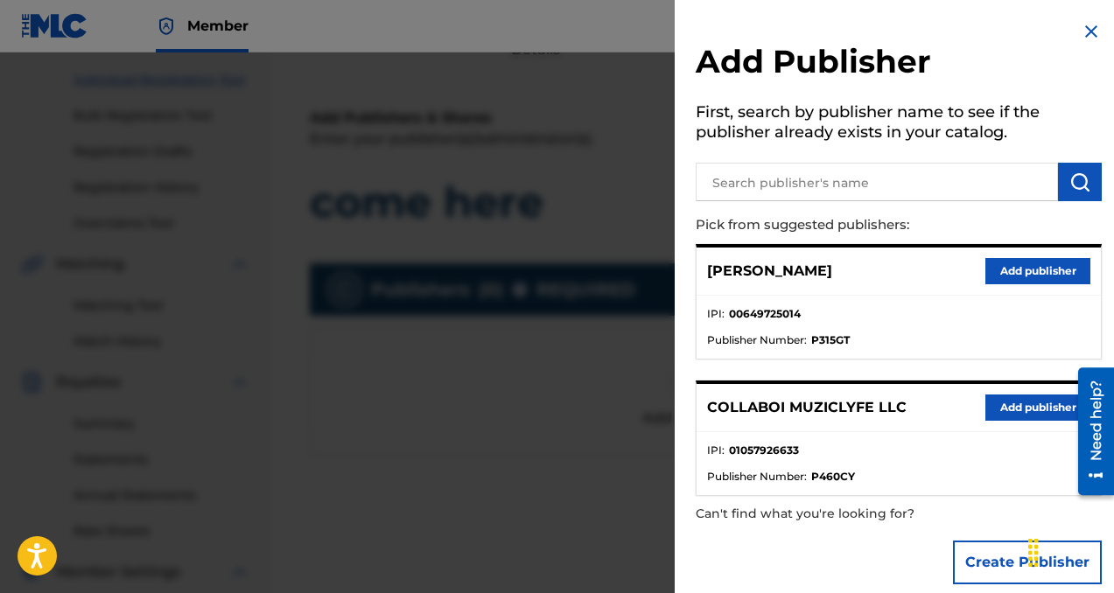
scroll to position [21, 0]
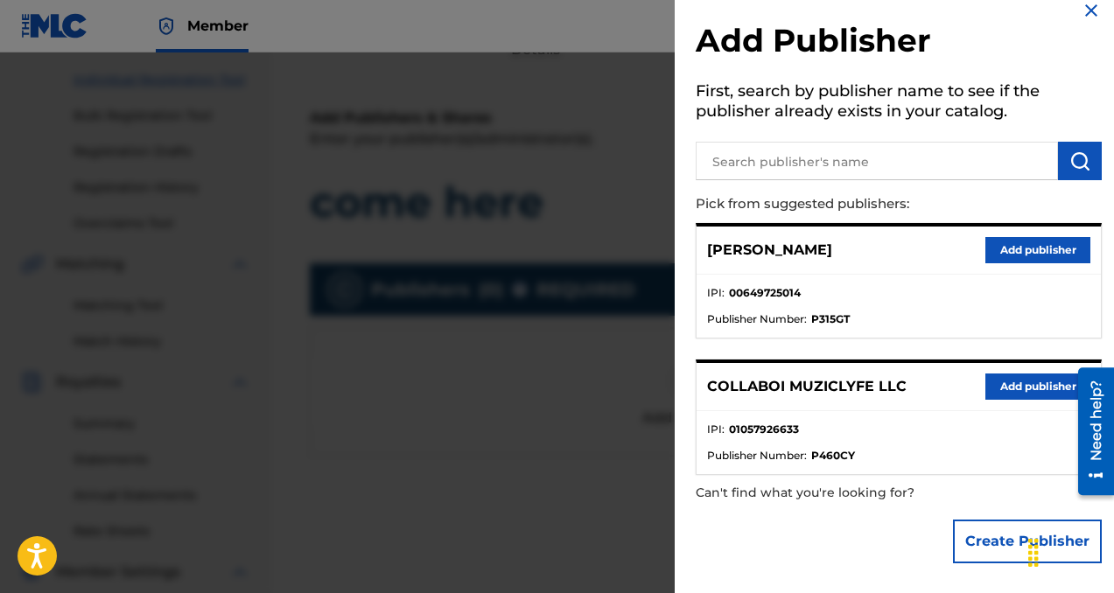
click at [1007, 391] on button "Add publisher" at bounding box center [1037, 387] width 105 height 26
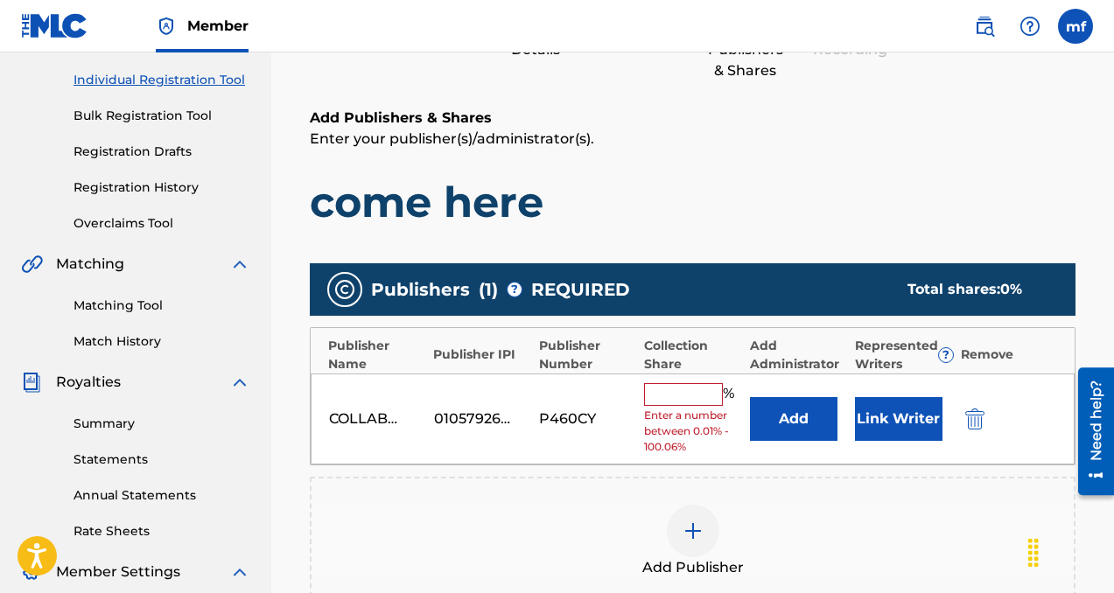
click at [651, 392] on input "text" at bounding box center [683, 394] width 79 height 23
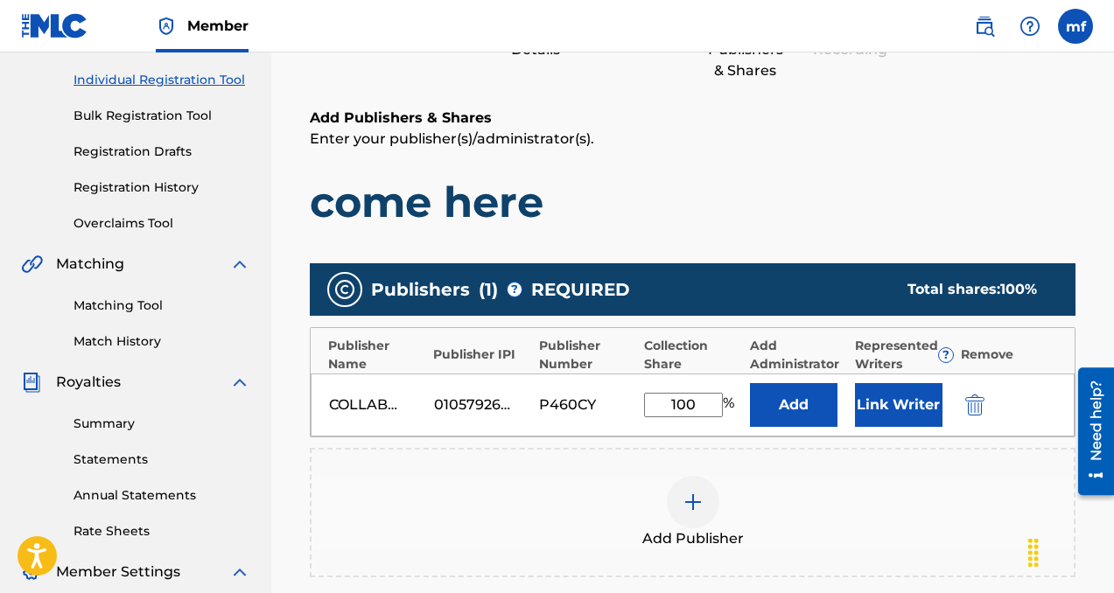
type input "100"
click at [807, 411] on button "Add" at bounding box center [794, 405] width 88 height 44
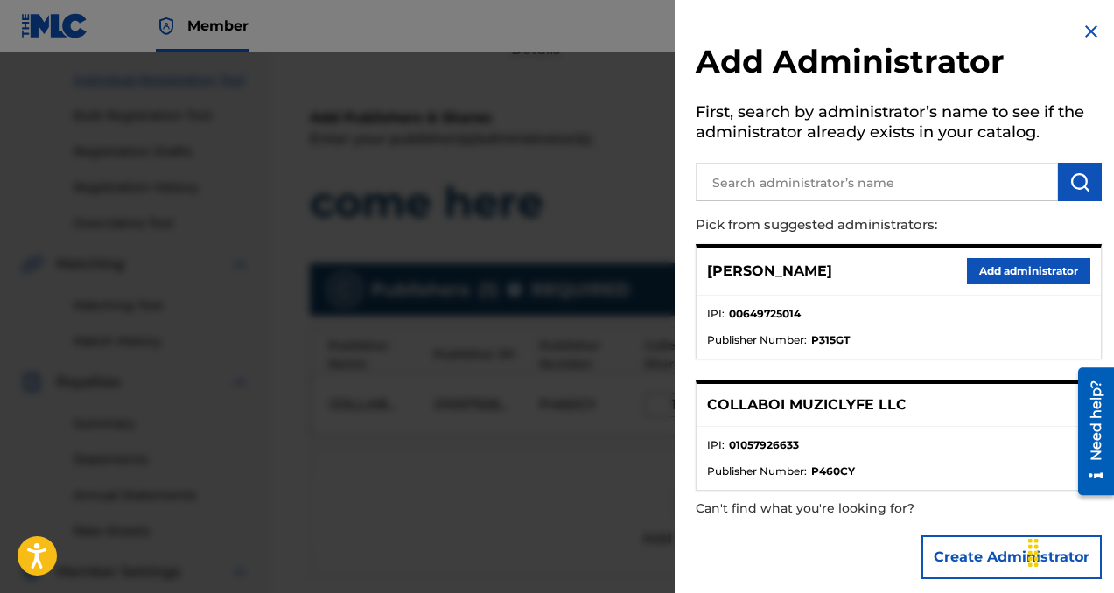
scroll to position [16, 0]
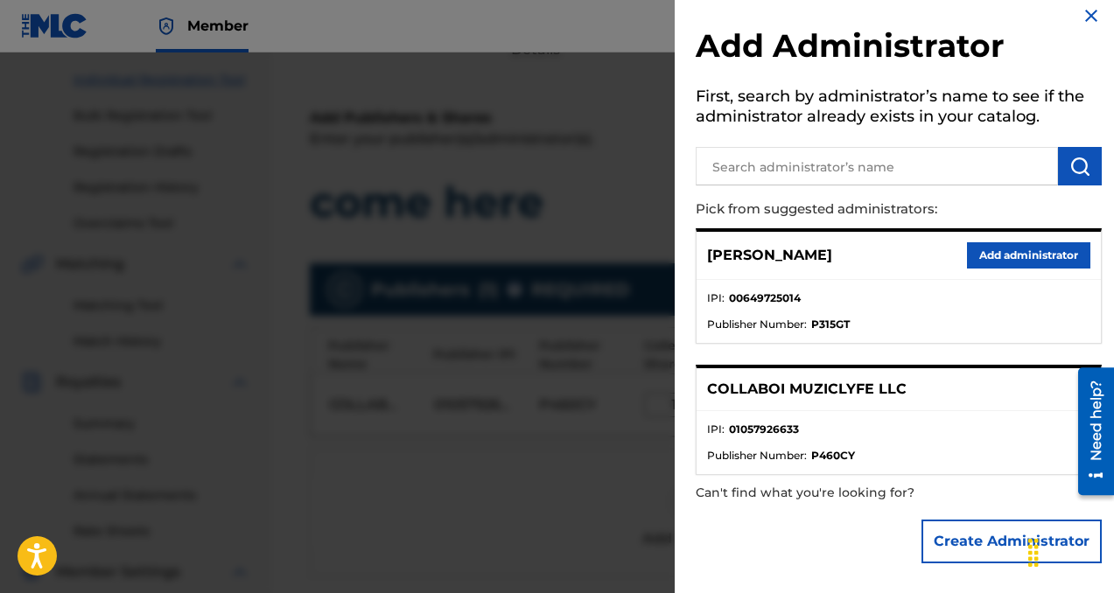
click at [991, 252] on button "Add administrator" at bounding box center [1028, 255] width 123 height 26
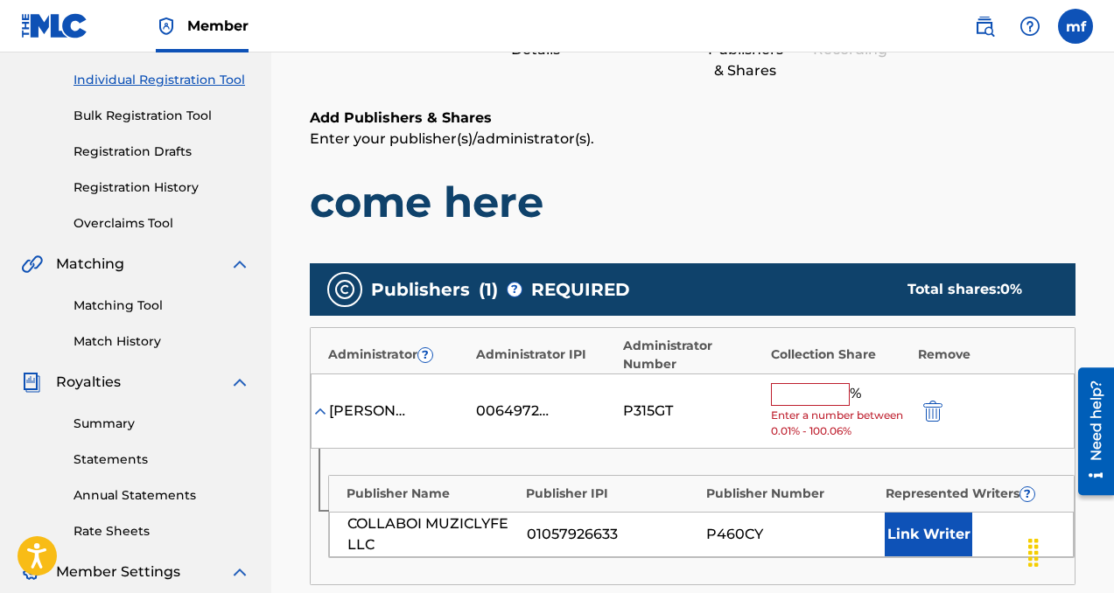
click at [824, 396] on input "text" at bounding box center [810, 394] width 79 height 23
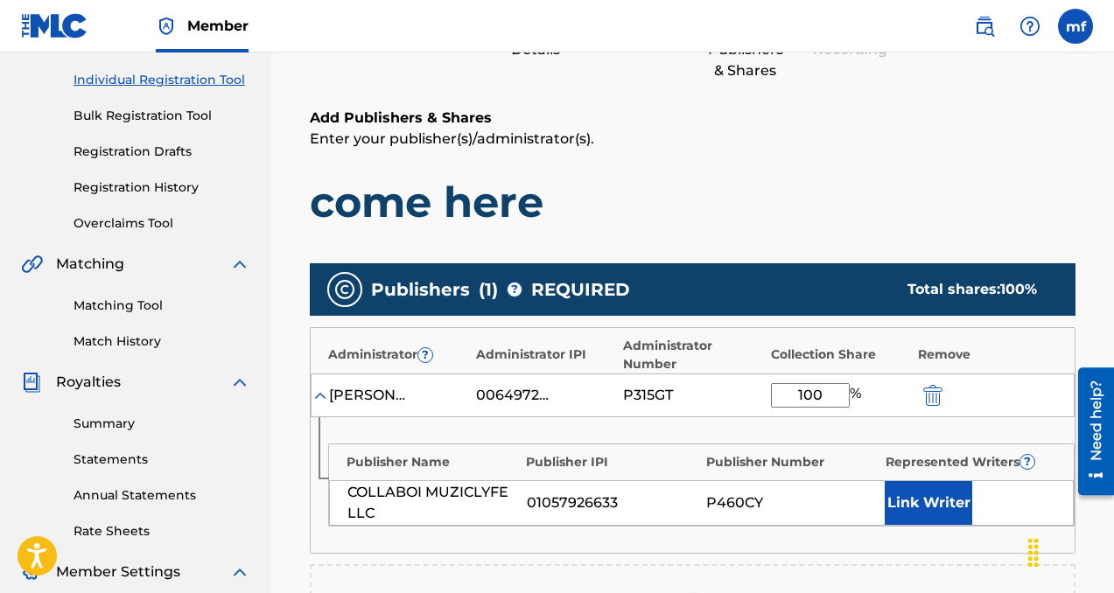
type input "100"
click at [921, 511] on button "Link Writer" at bounding box center [929, 503] width 88 height 44
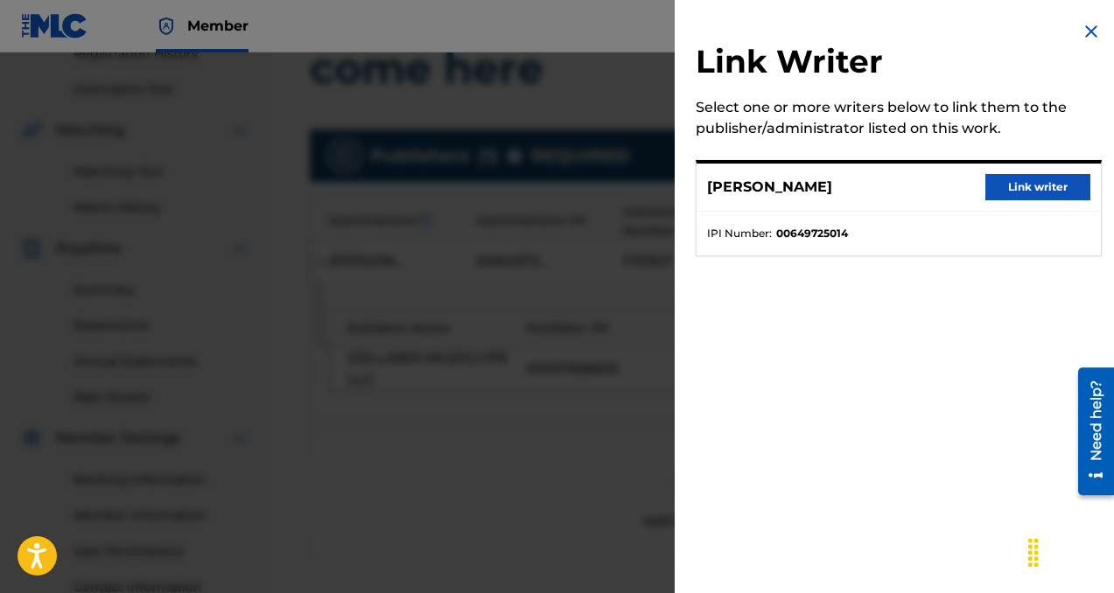
scroll to position [375, 0]
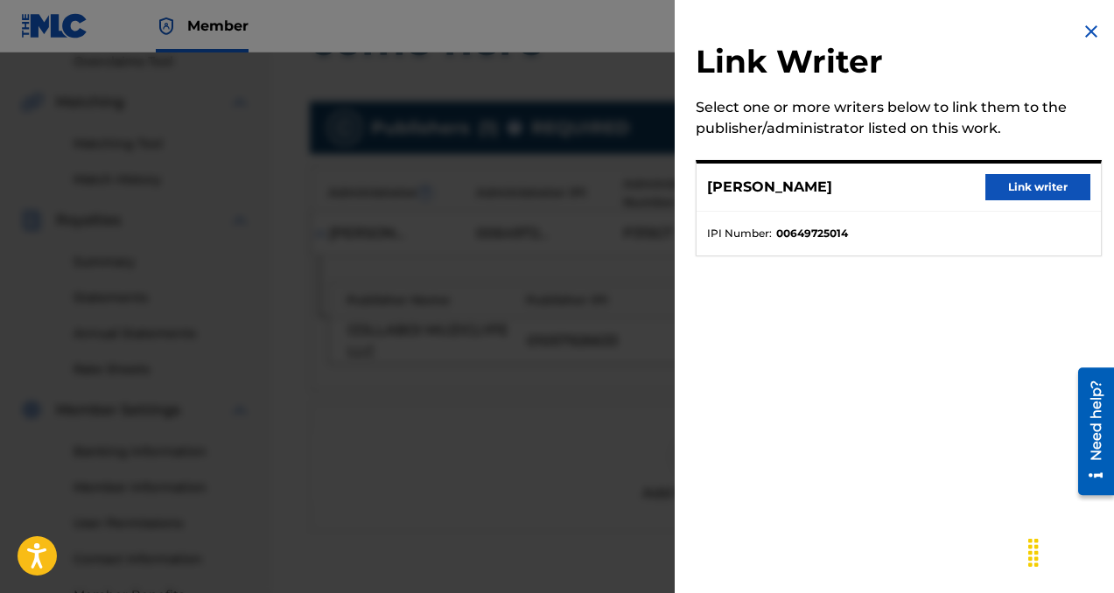
click at [1013, 186] on button "Link writer" at bounding box center [1037, 187] width 105 height 26
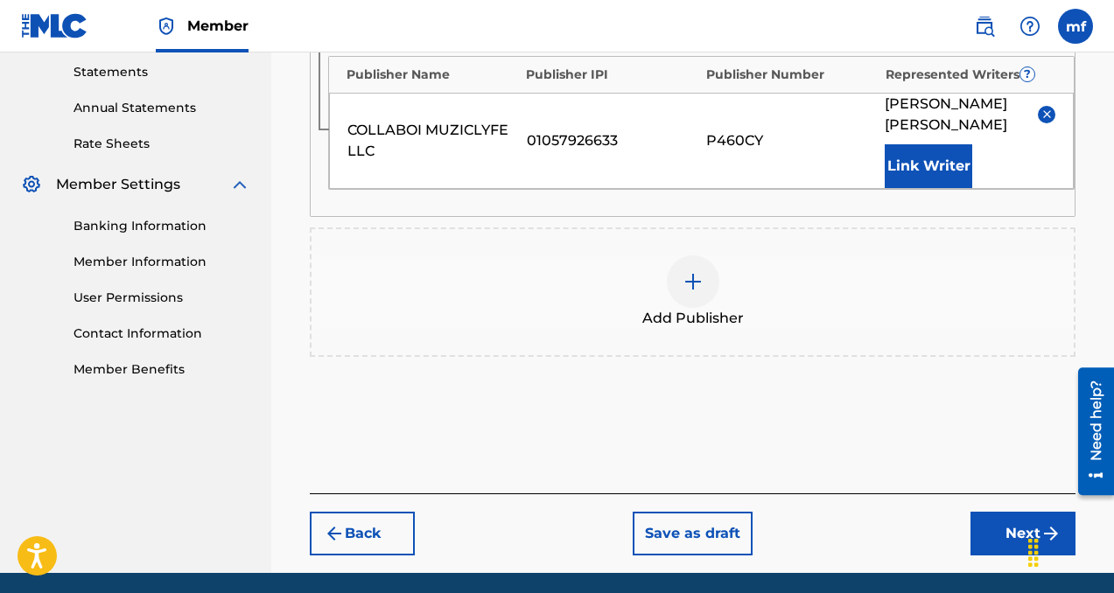
scroll to position [665, 0]
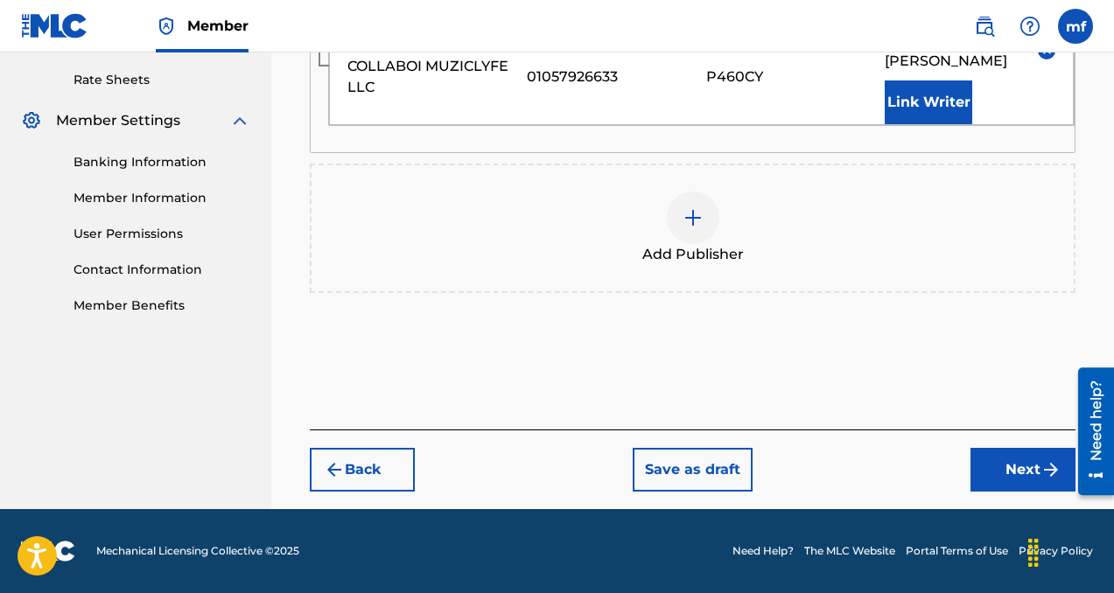
click at [992, 476] on button "Next" at bounding box center [1022, 470] width 105 height 44
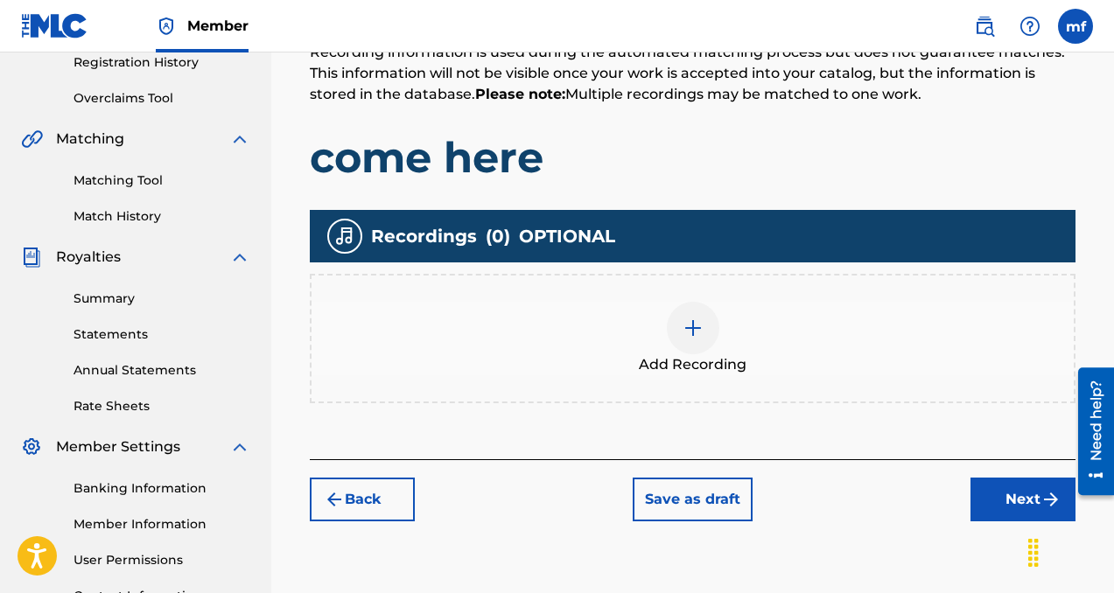
scroll to position [376, 0]
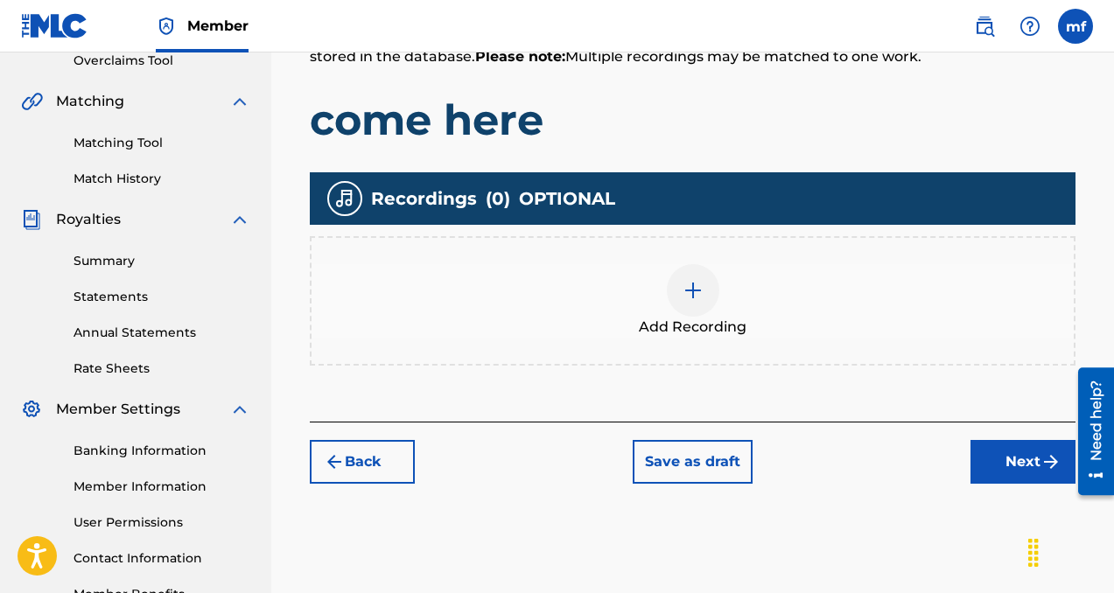
click at [683, 293] on img at bounding box center [693, 290] width 21 height 21
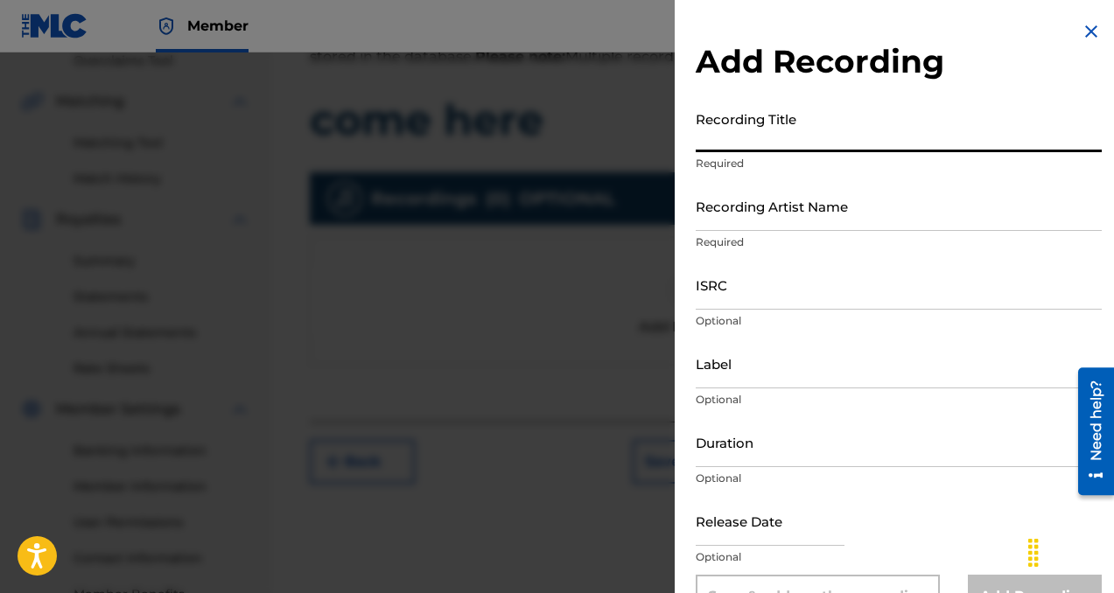
click at [711, 140] on input "Recording Title" at bounding box center [899, 127] width 406 height 50
type input "come here"
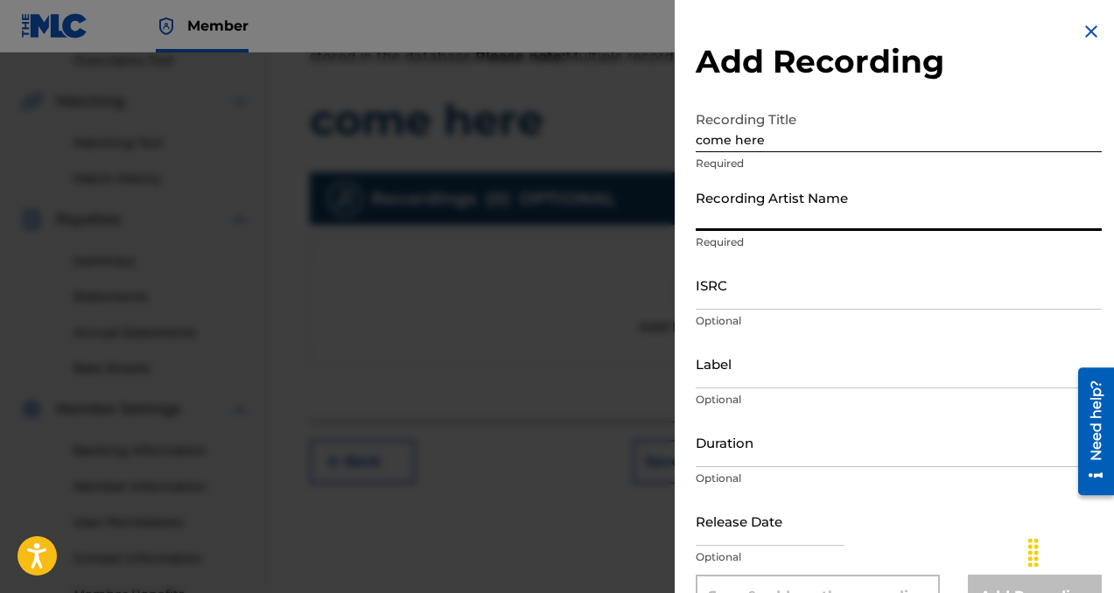
click at [774, 214] on input "Recording Artist Name" at bounding box center [899, 206] width 406 height 50
type input "collaboi"
click at [739, 375] on input "Label" at bounding box center [899, 364] width 406 height 50
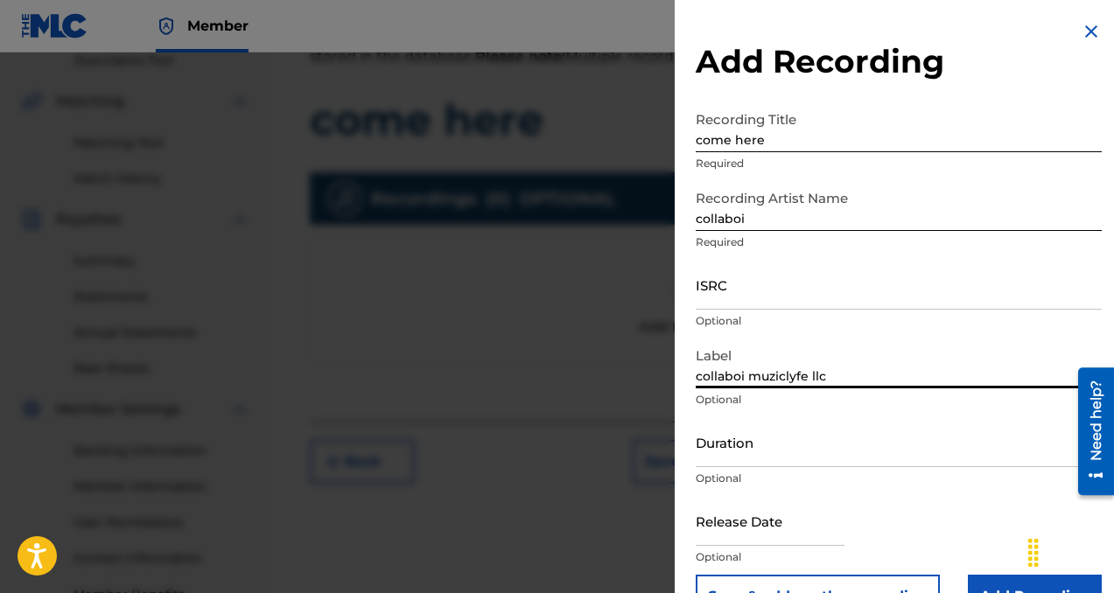
scroll to position [46, 0]
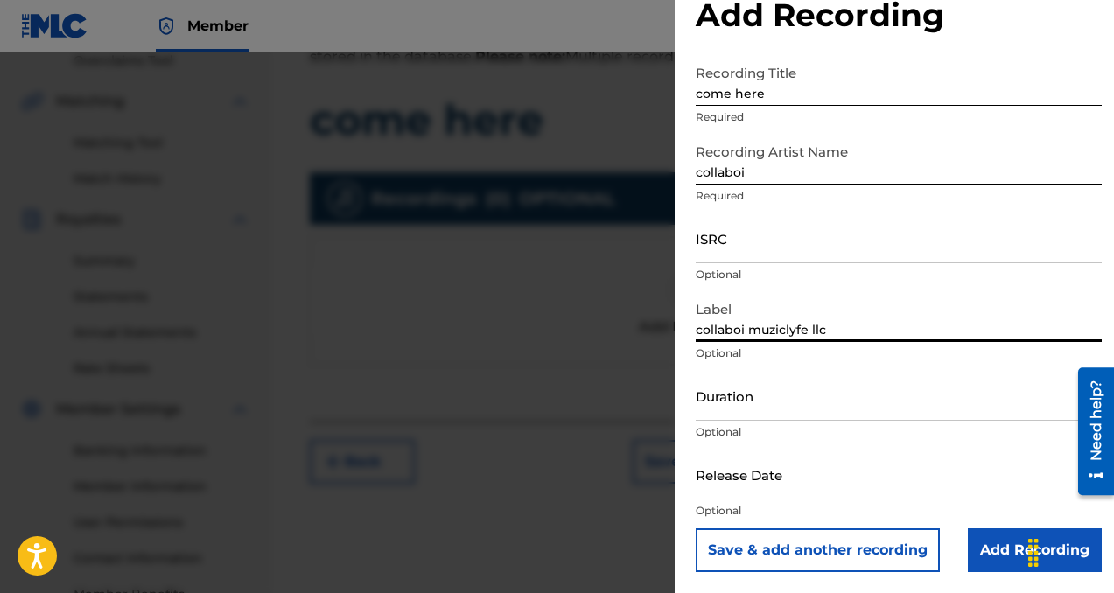
type input "collaboi muziclyfe llc"
click at [978, 548] on input "Add Recording" at bounding box center [1035, 551] width 134 height 44
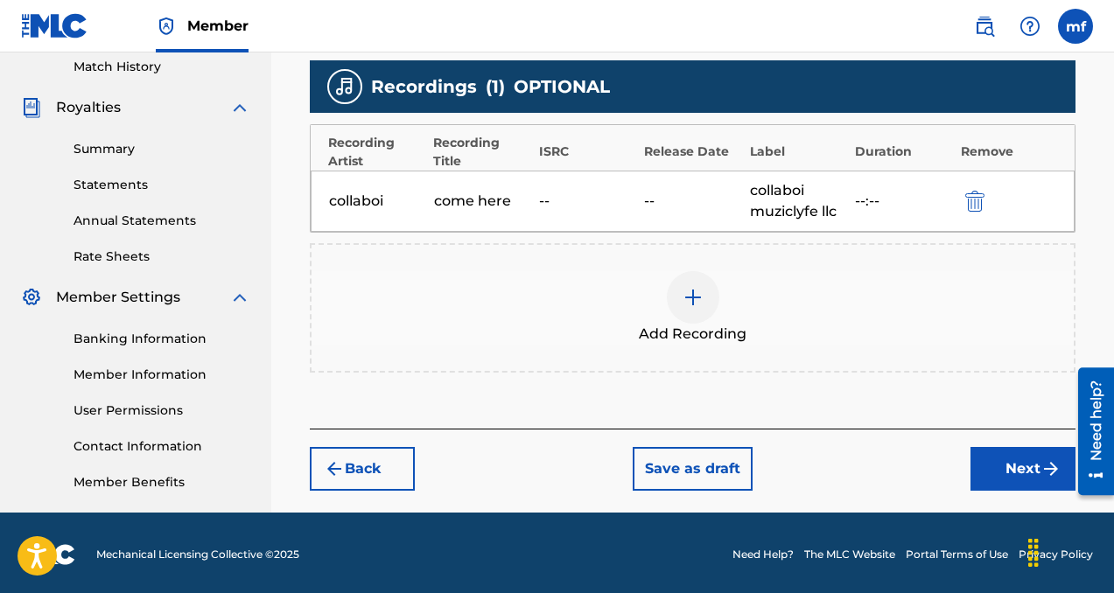
scroll to position [492, 0]
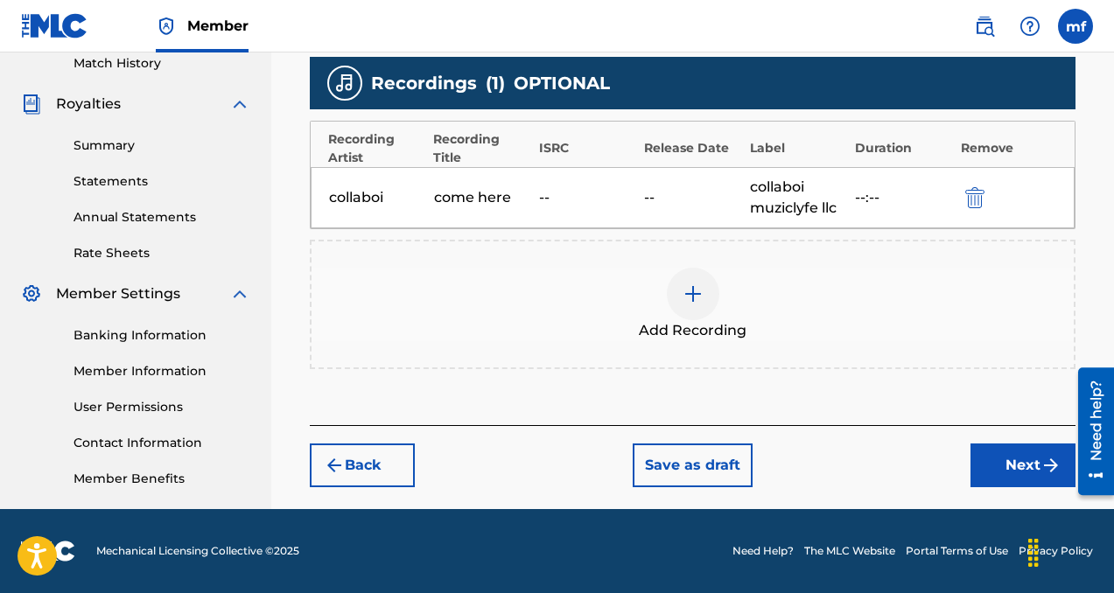
click at [997, 459] on button "Next" at bounding box center [1022, 466] width 105 height 44
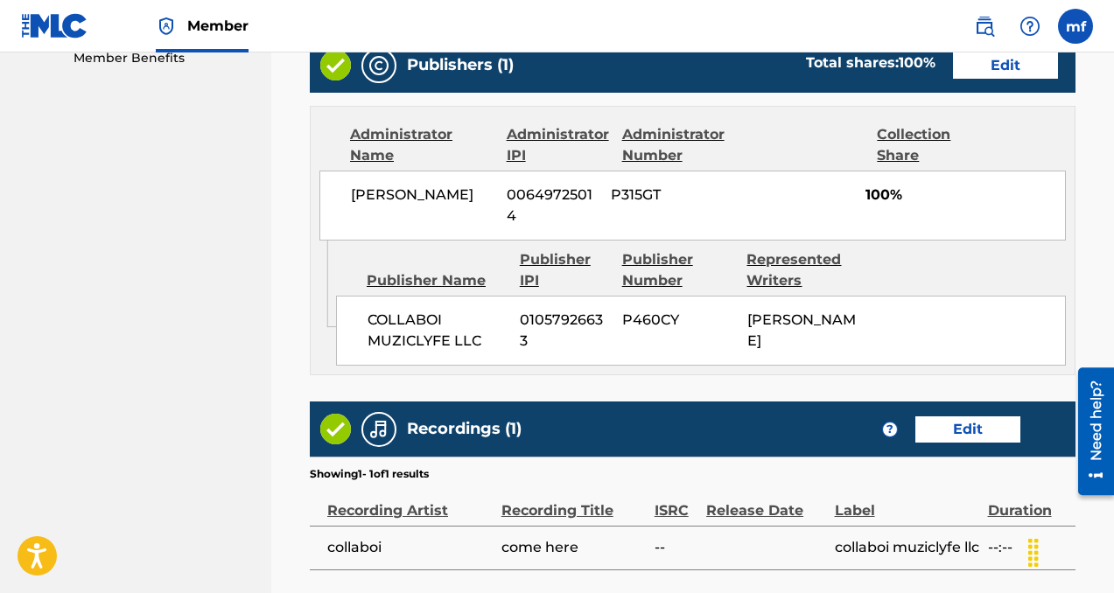
scroll to position [1026, 0]
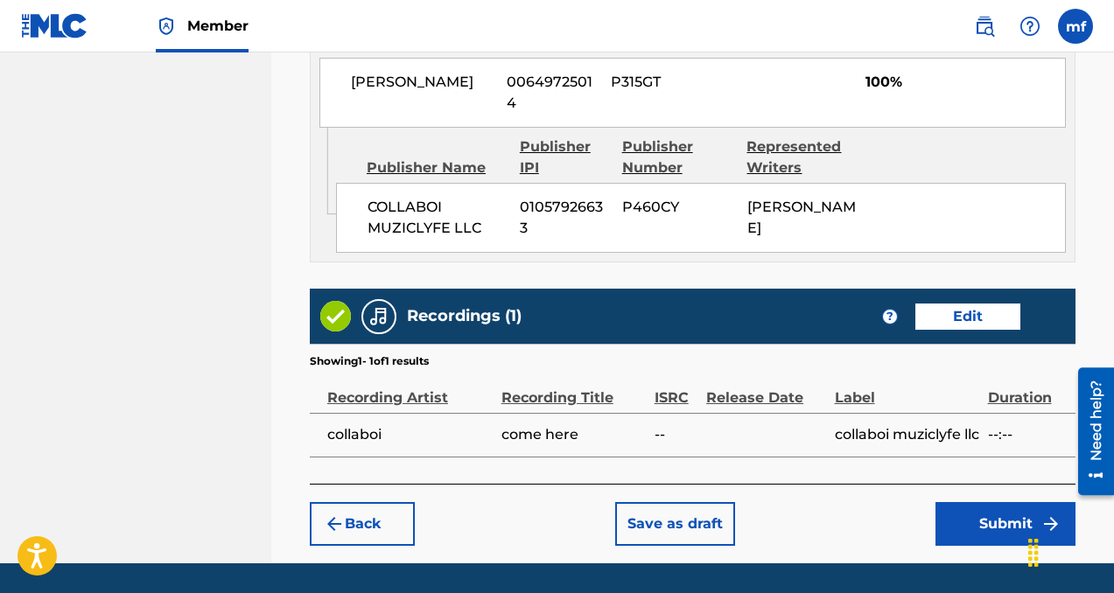
click at [991, 529] on button "Submit" at bounding box center [1005, 524] width 140 height 44
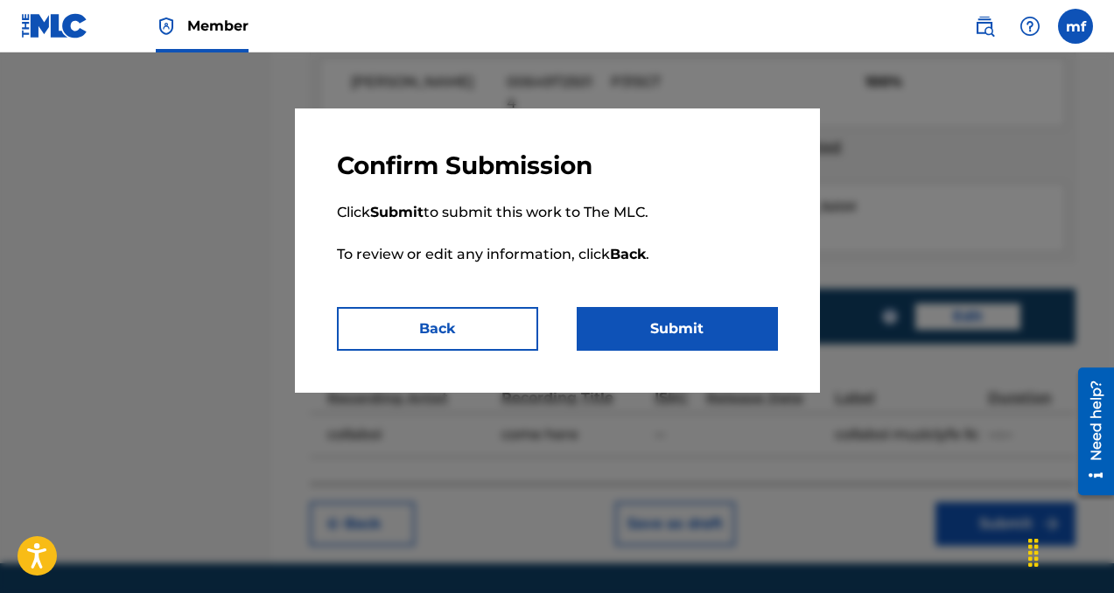
click at [629, 318] on button "Submit" at bounding box center [677, 329] width 201 height 44
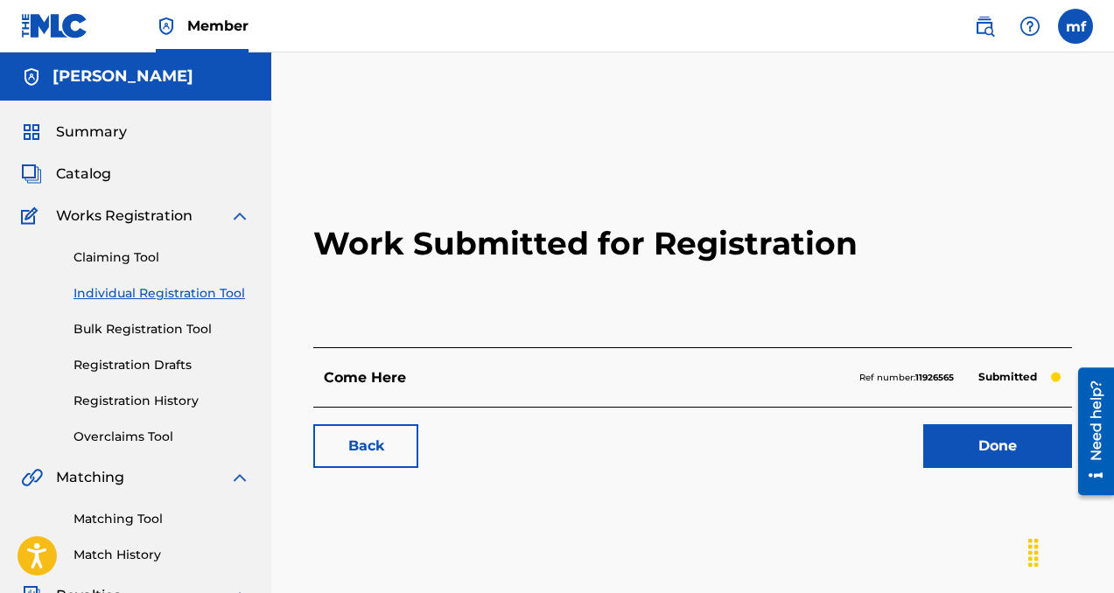
click at [962, 458] on link "Done" at bounding box center [997, 446] width 149 height 44
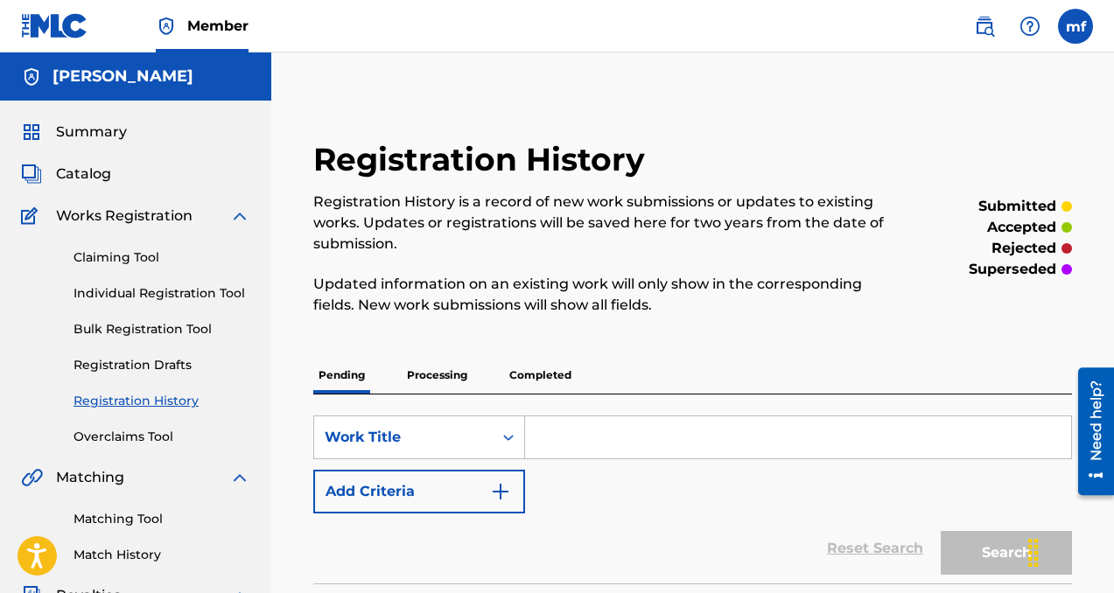
click at [167, 294] on link "Individual Registration Tool" at bounding box center [162, 293] width 177 height 18
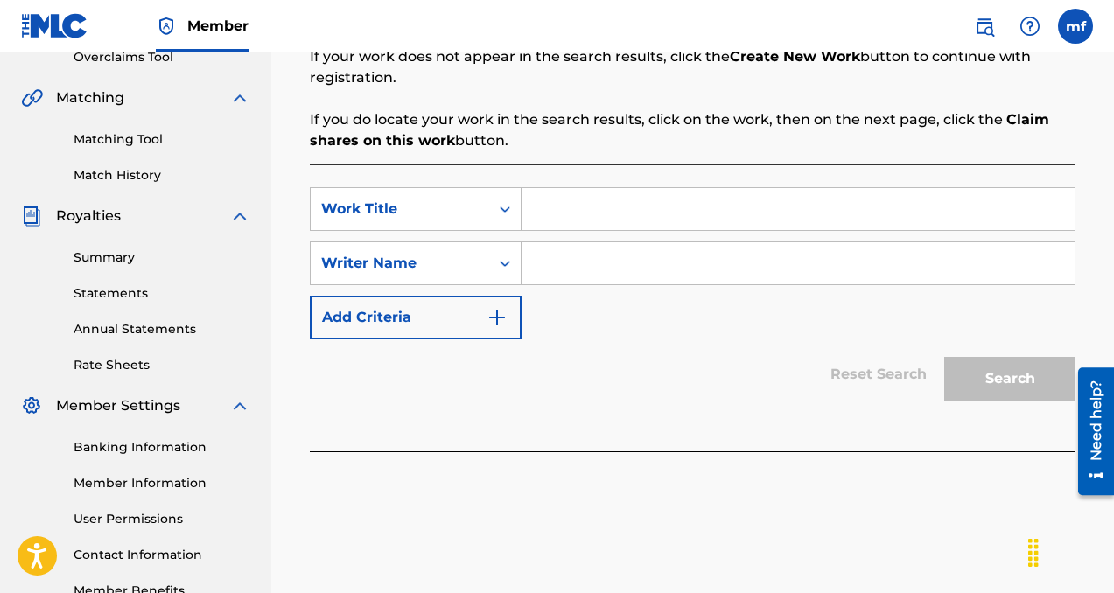
scroll to position [378, 0]
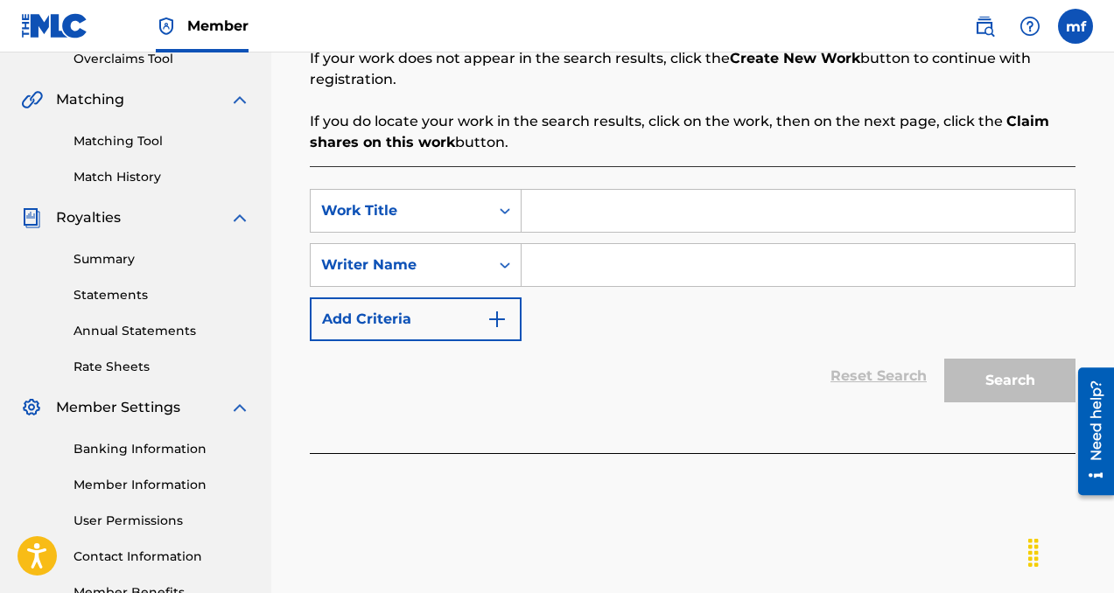
click at [608, 266] on input "Search Form" at bounding box center [798, 265] width 553 height 42
paste input "[PERSON_NAME]"
type input "[PERSON_NAME]"
click at [576, 201] on input "Search Form" at bounding box center [798, 211] width 553 height 42
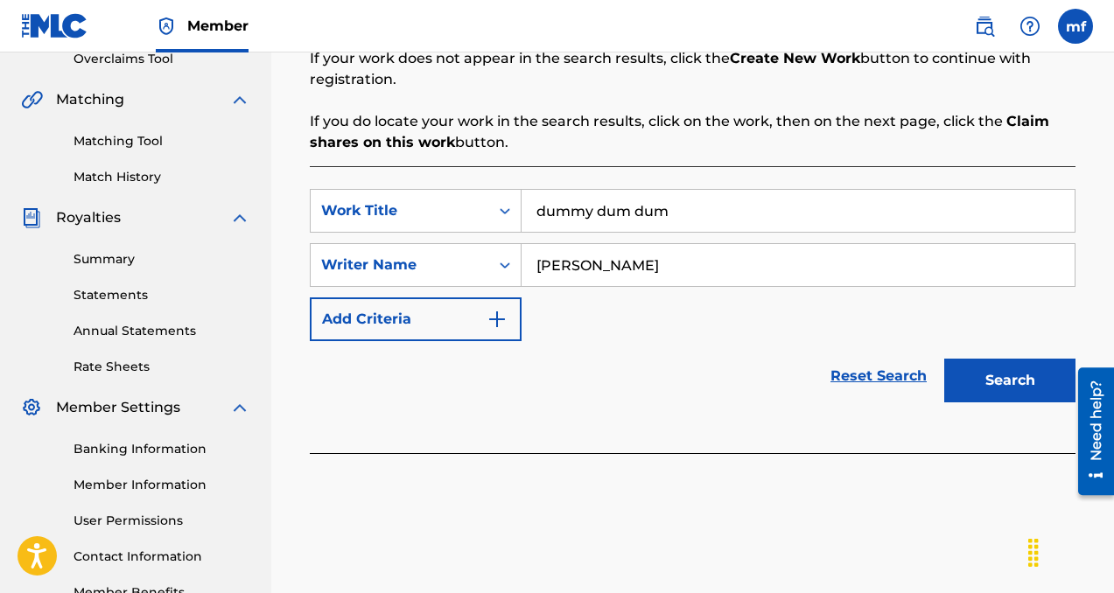
type input "dummy dum dum"
click at [966, 386] on button "Search" at bounding box center [1009, 381] width 131 height 44
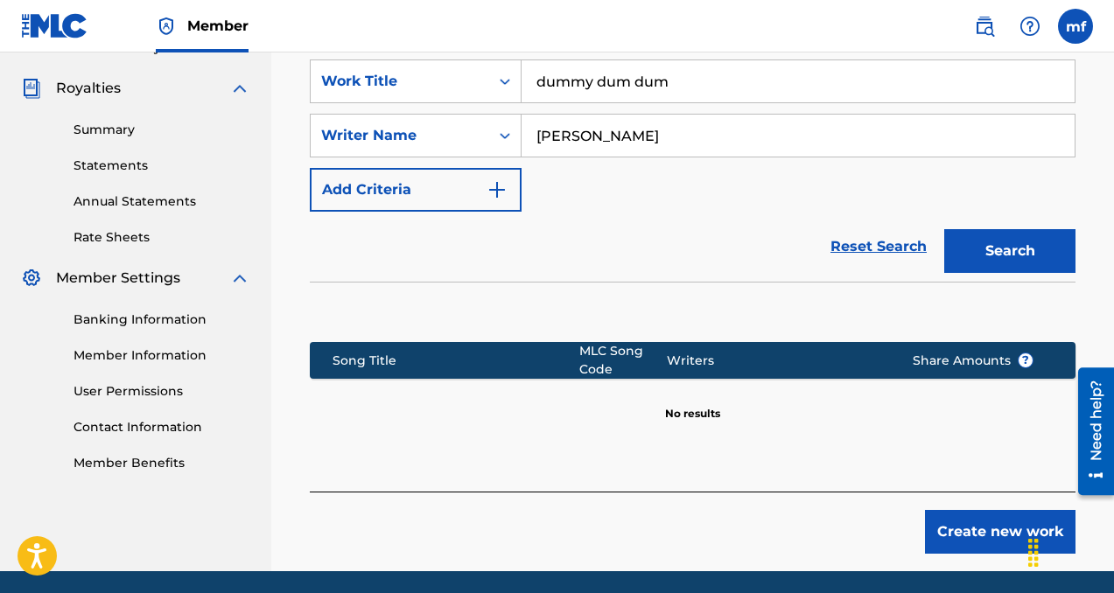
scroll to position [570, 0]
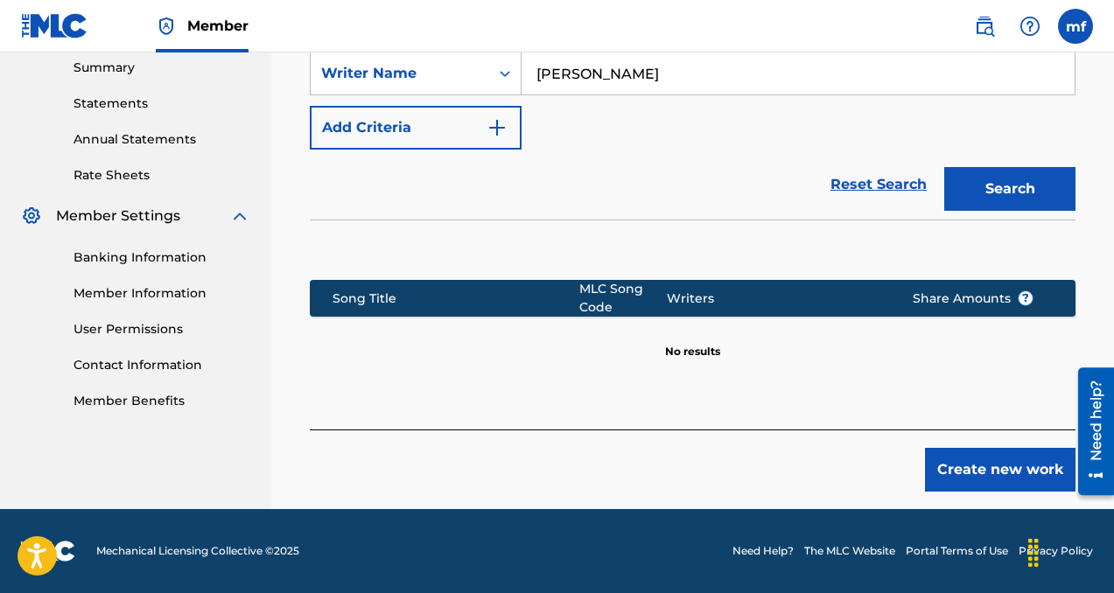
click at [978, 460] on button "Create new work" at bounding box center [1000, 470] width 151 height 44
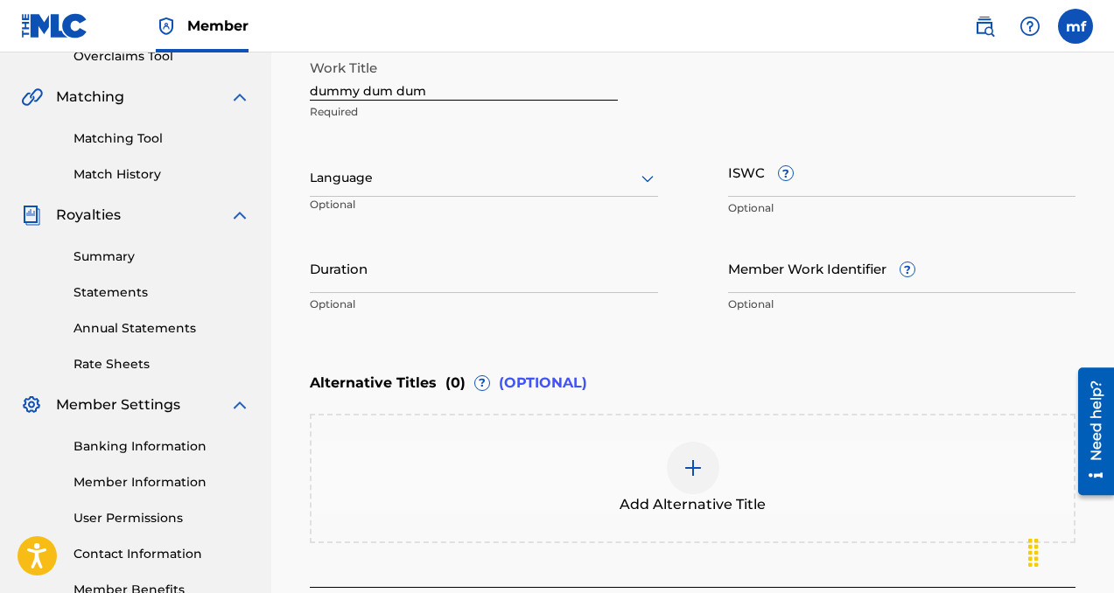
scroll to position [375, 0]
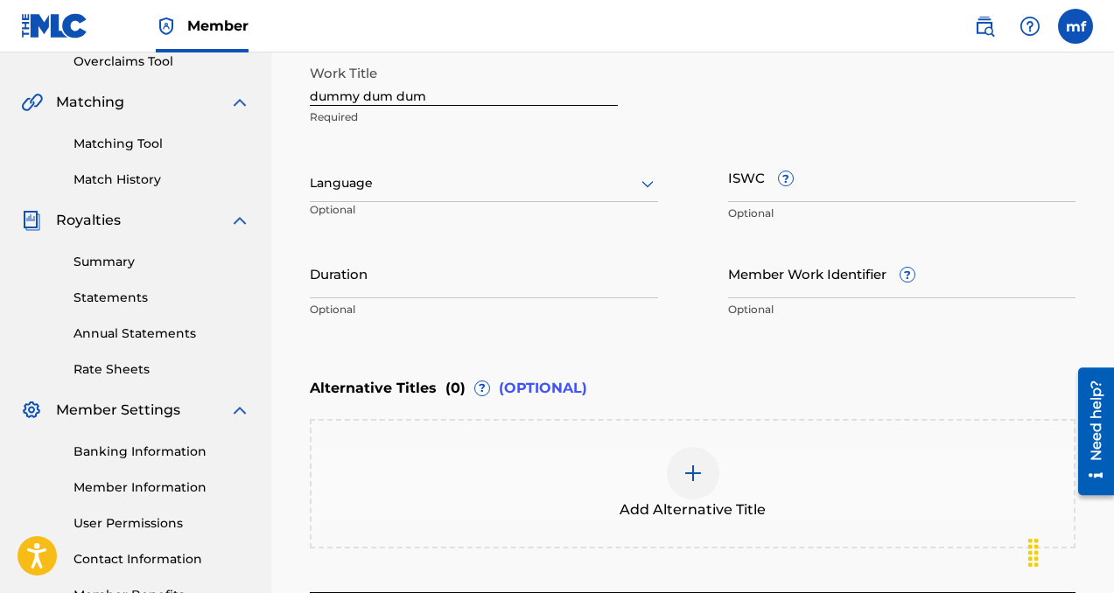
click at [494, 188] on div at bounding box center [484, 183] width 348 height 22
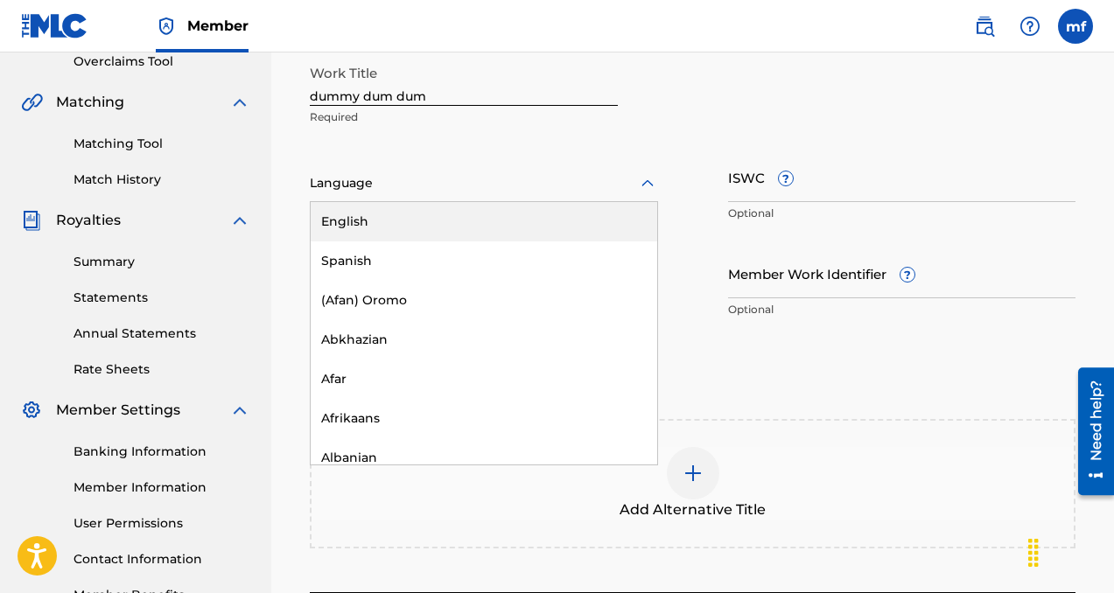
click at [487, 219] on div "English" at bounding box center [484, 221] width 347 height 39
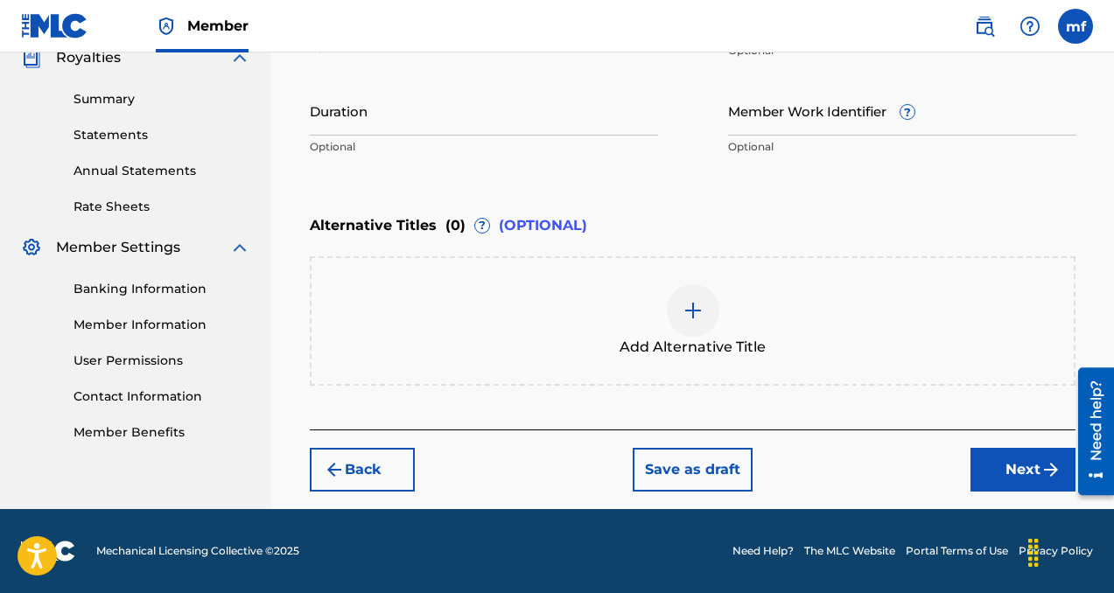
click at [984, 470] on button "Next" at bounding box center [1022, 470] width 105 height 44
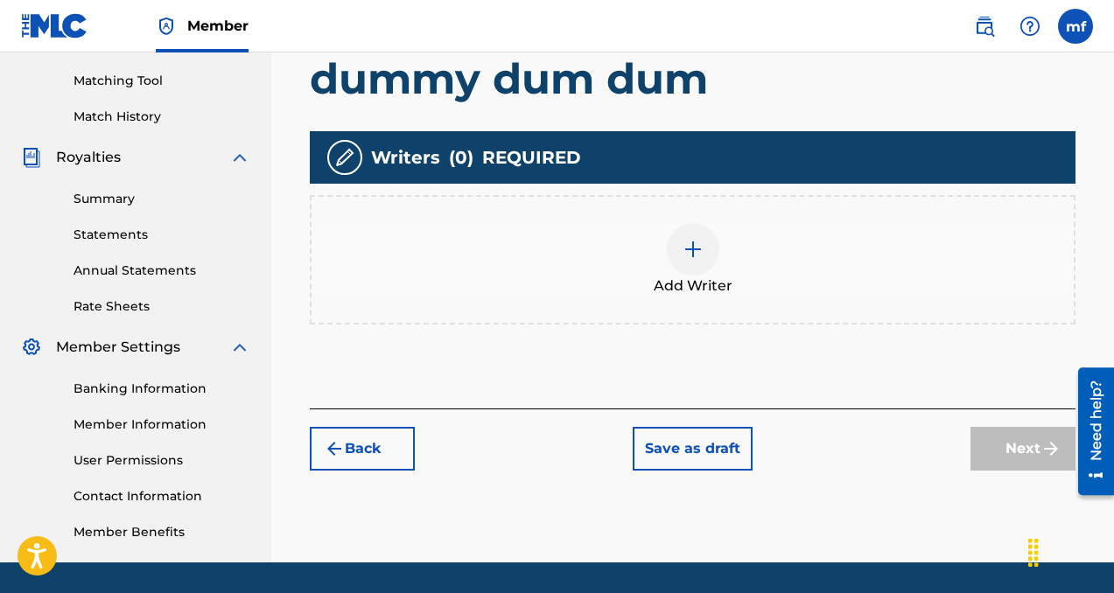
scroll to position [492, 0]
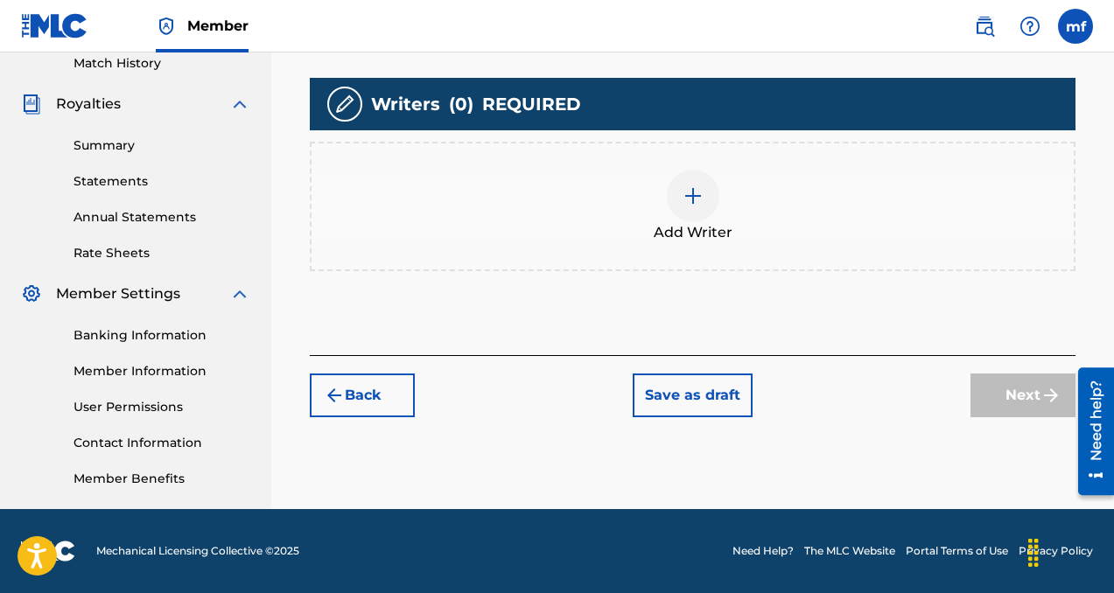
click at [695, 180] on div at bounding box center [693, 196] width 53 height 53
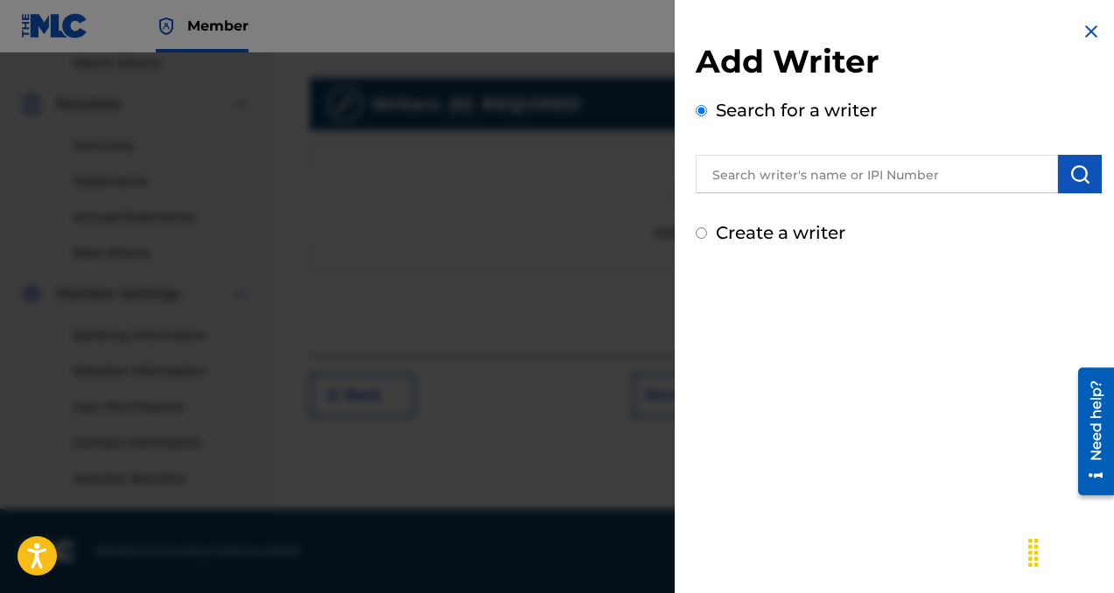
click at [751, 176] on input "text" at bounding box center [877, 174] width 362 height 39
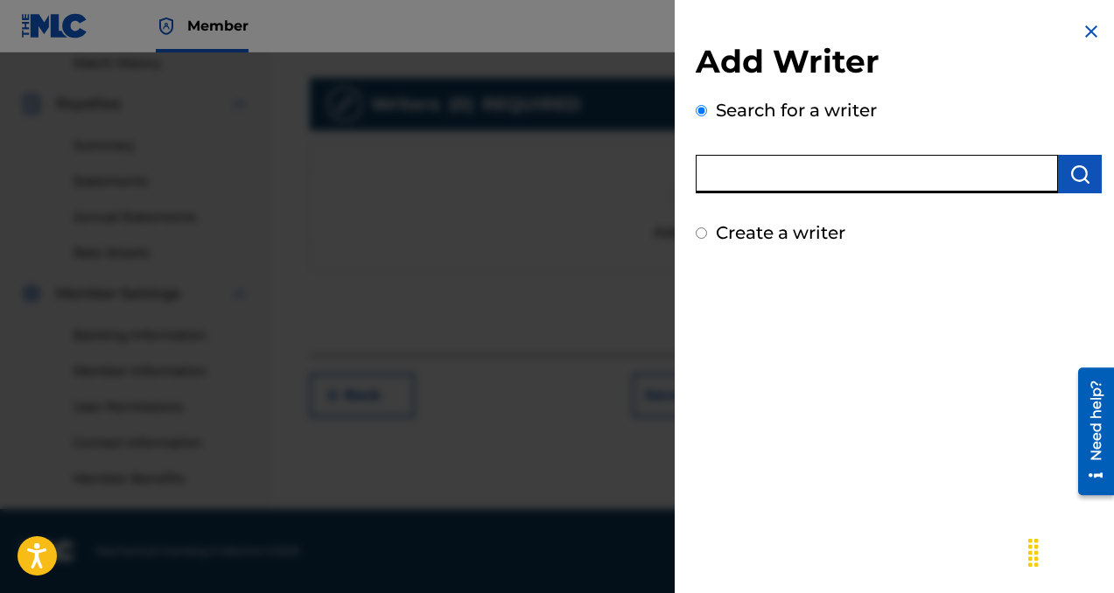
paste input "[PERSON_NAME]"
type input "[PERSON_NAME]"
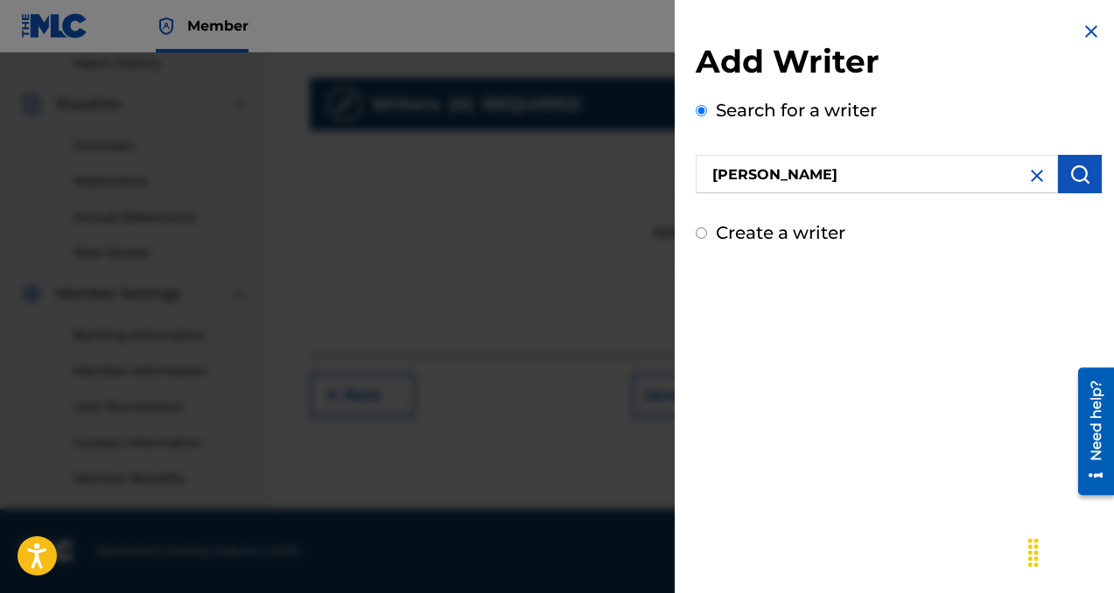
click at [1074, 180] on img "submit" at bounding box center [1079, 174] width 21 height 21
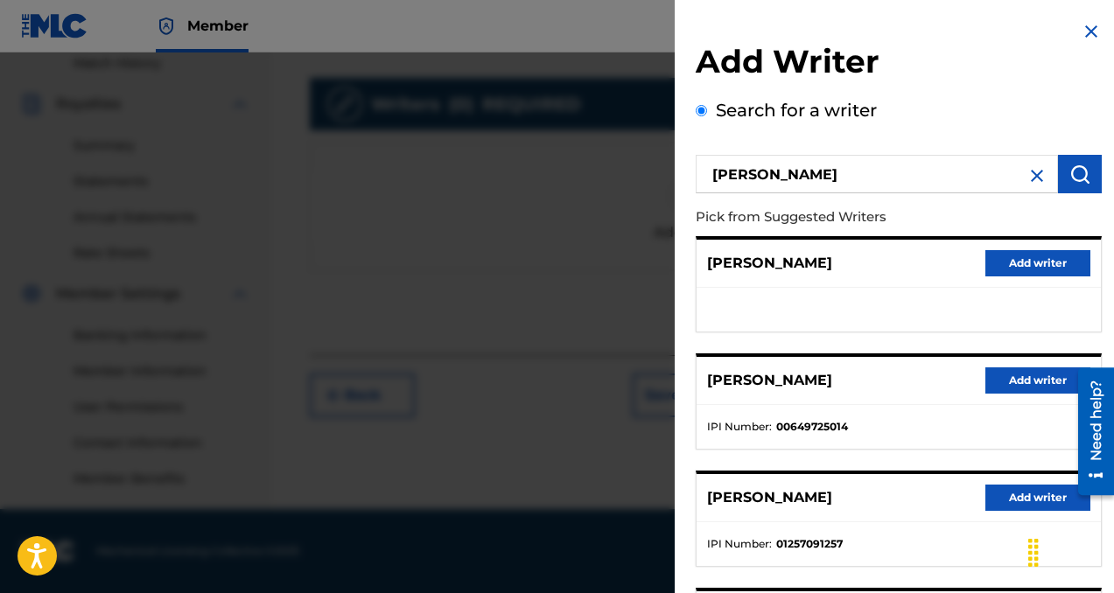
scroll to position [91, 0]
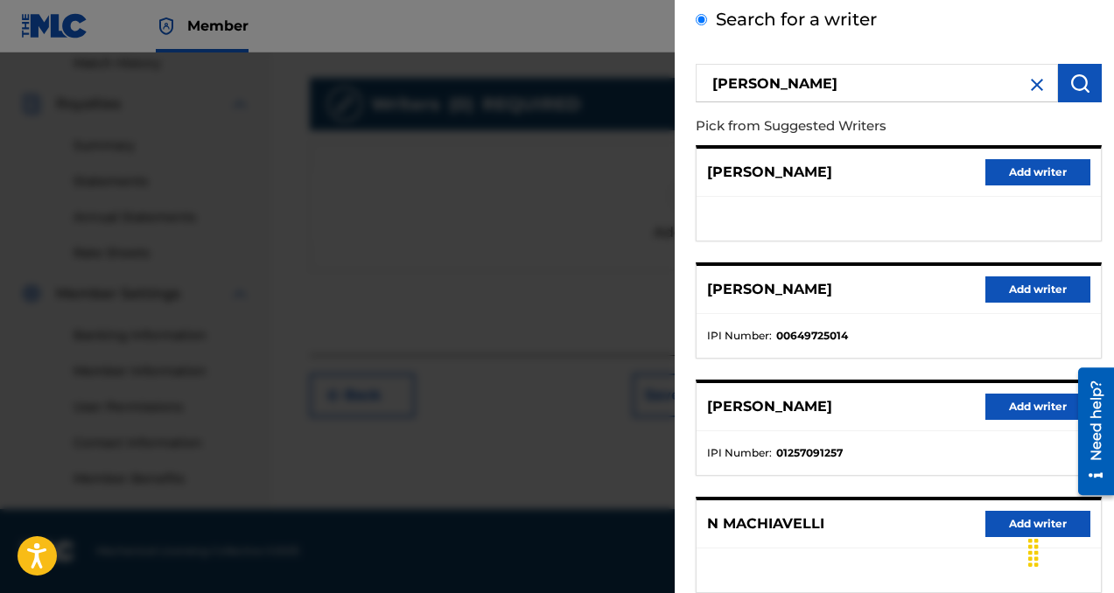
click at [1008, 292] on button "Add writer" at bounding box center [1037, 290] width 105 height 26
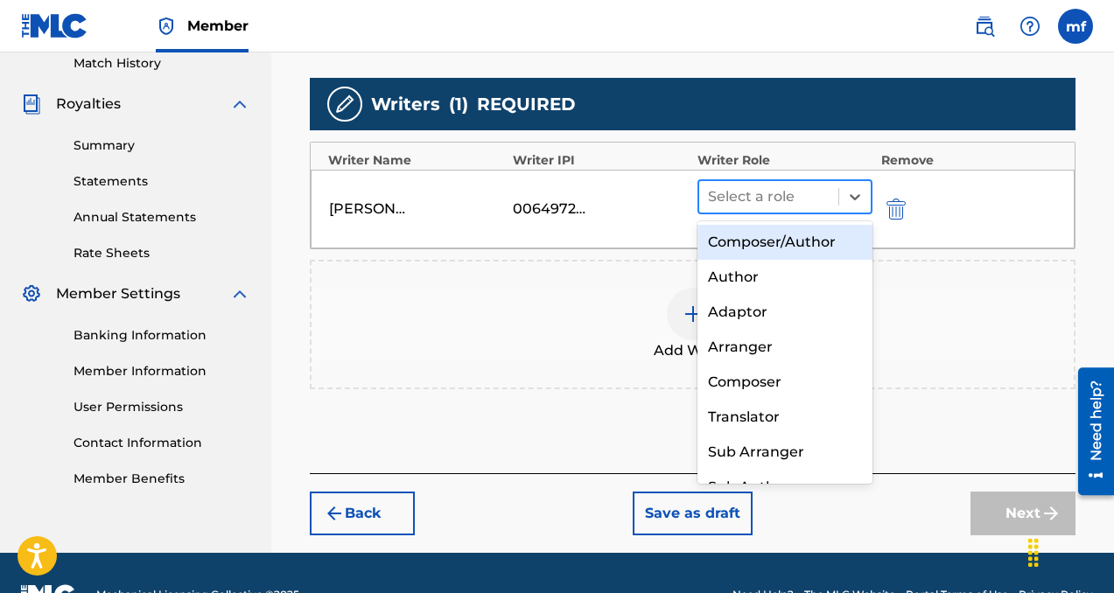
click at [762, 193] on div at bounding box center [769, 197] width 122 height 25
click at [758, 239] on div "Composer/Author" at bounding box center [784, 242] width 175 height 35
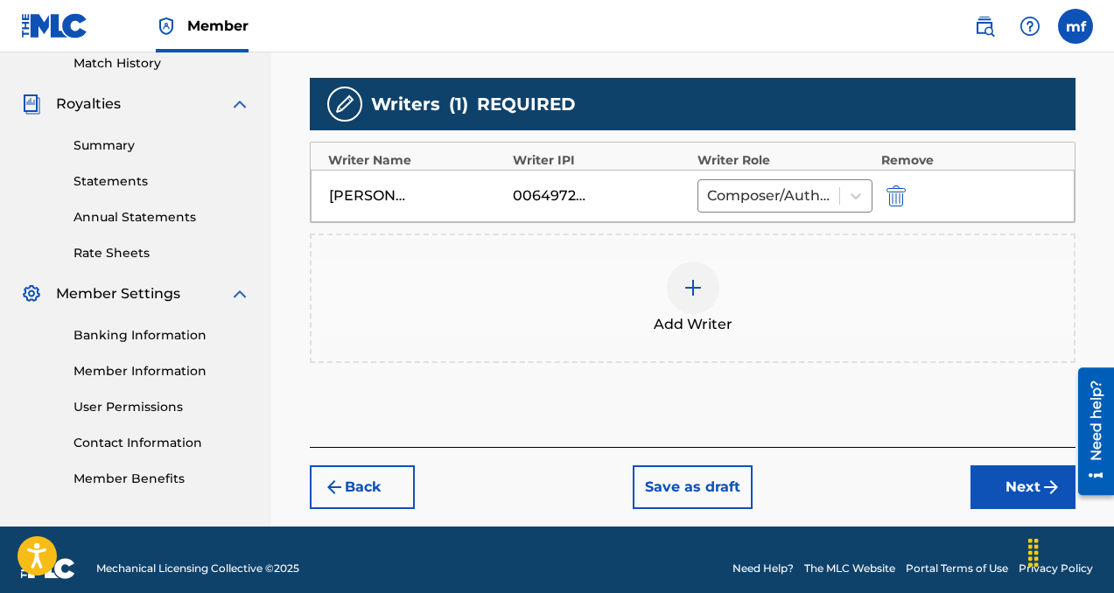
click at [1014, 496] on button "Next" at bounding box center [1022, 488] width 105 height 44
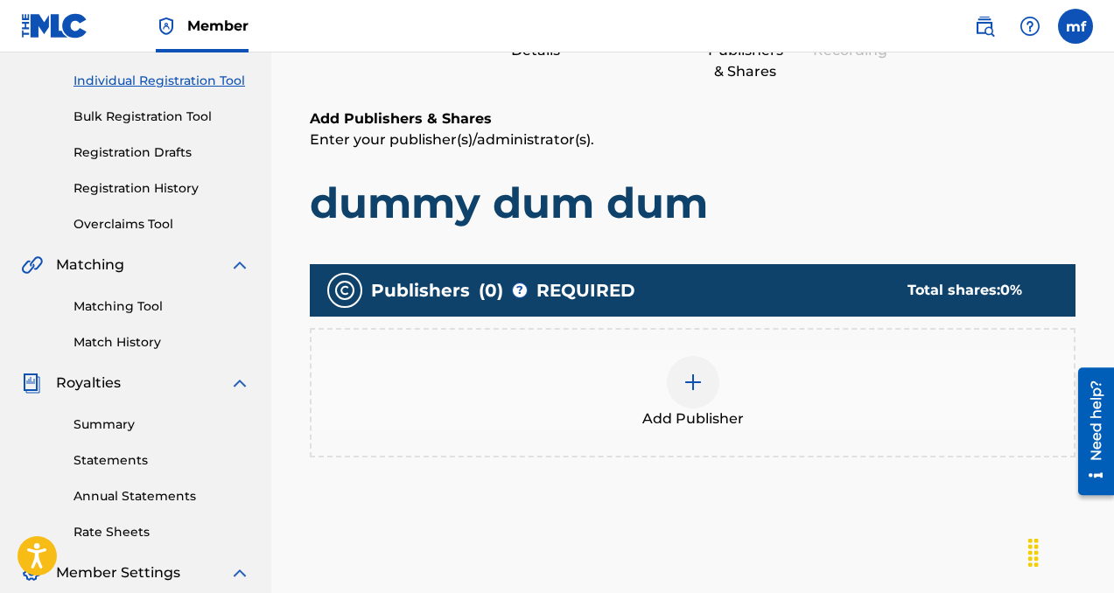
scroll to position [262, 0]
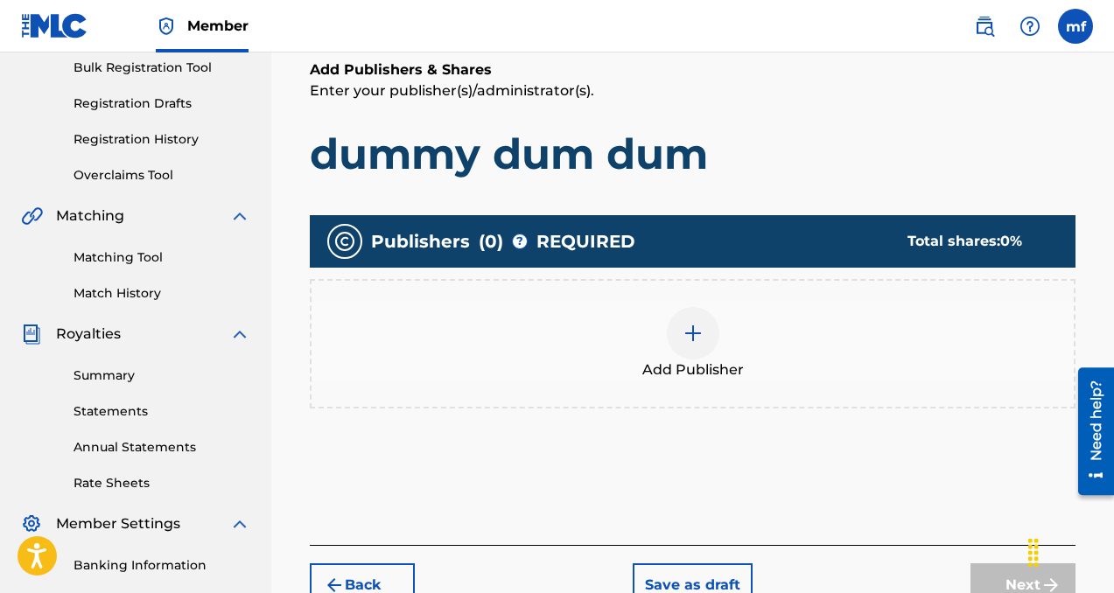
click at [704, 342] on div at bounding box center [693, 333] width 53 height 53
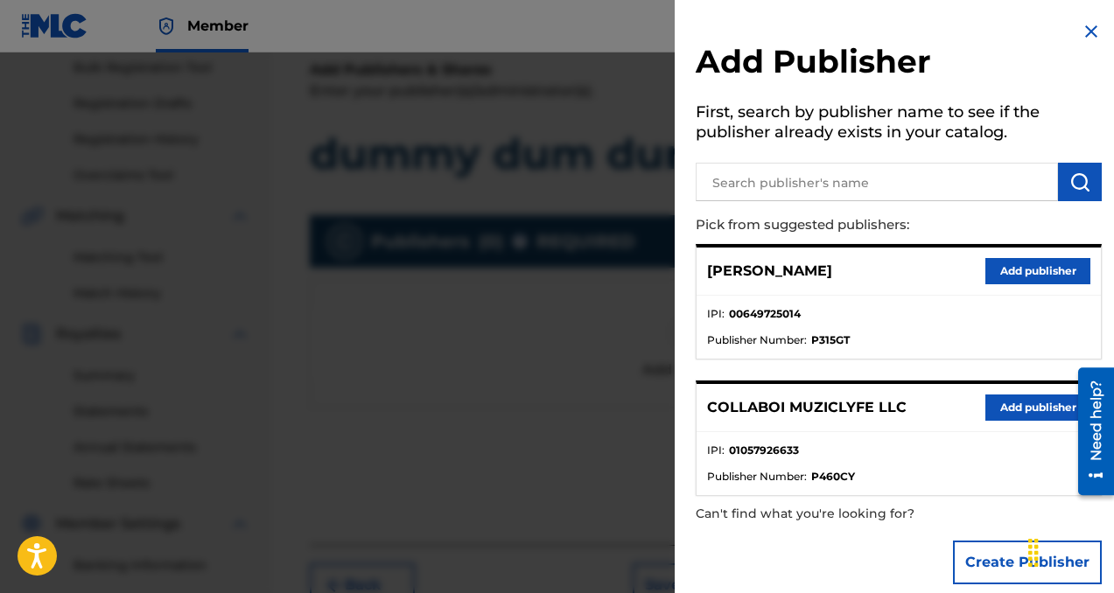
click at [1007, 417] on button "Add publisher" at bounding box center [1037, 408] width 105 height 26
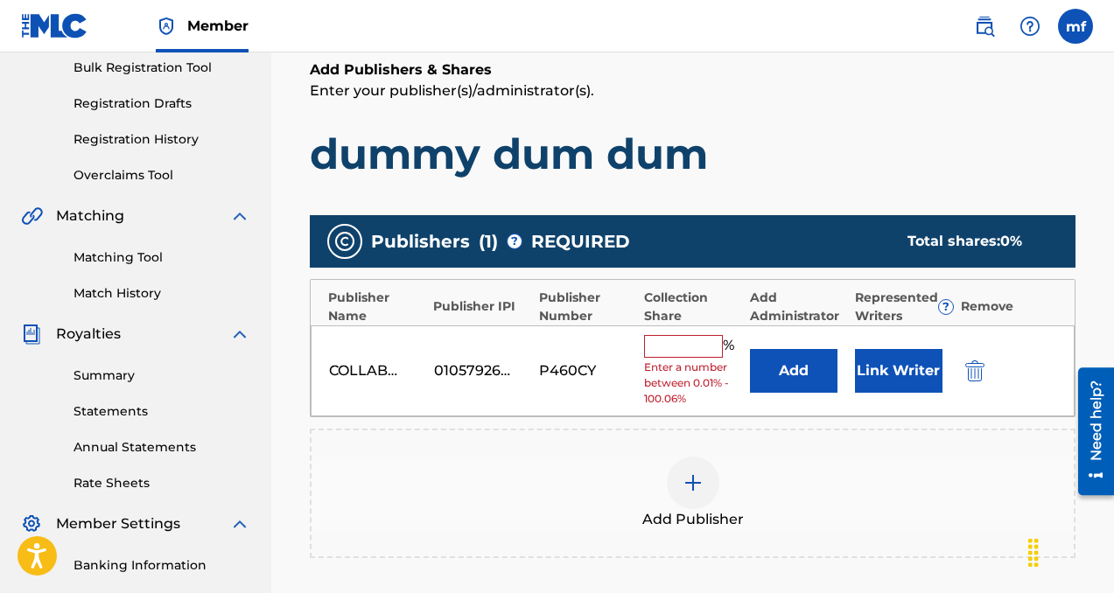
click at [672, 336] on input "text" at bounding box center [683, 346] width 79 height 23
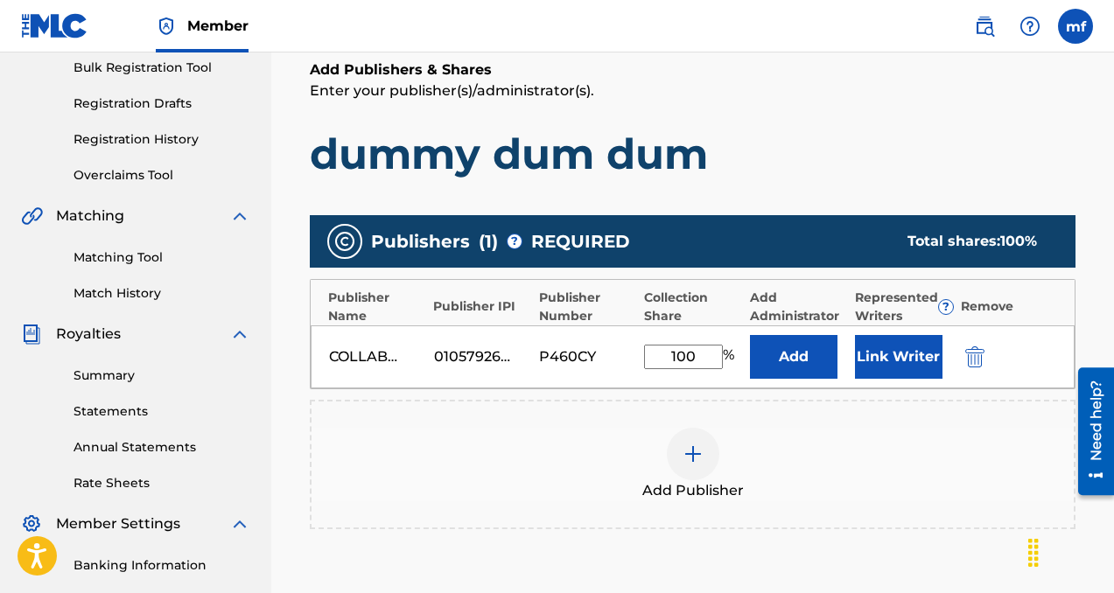
type input "100"
click at [771, 358] on button "Add" at bounding box center [794, 357] width 88 height 44
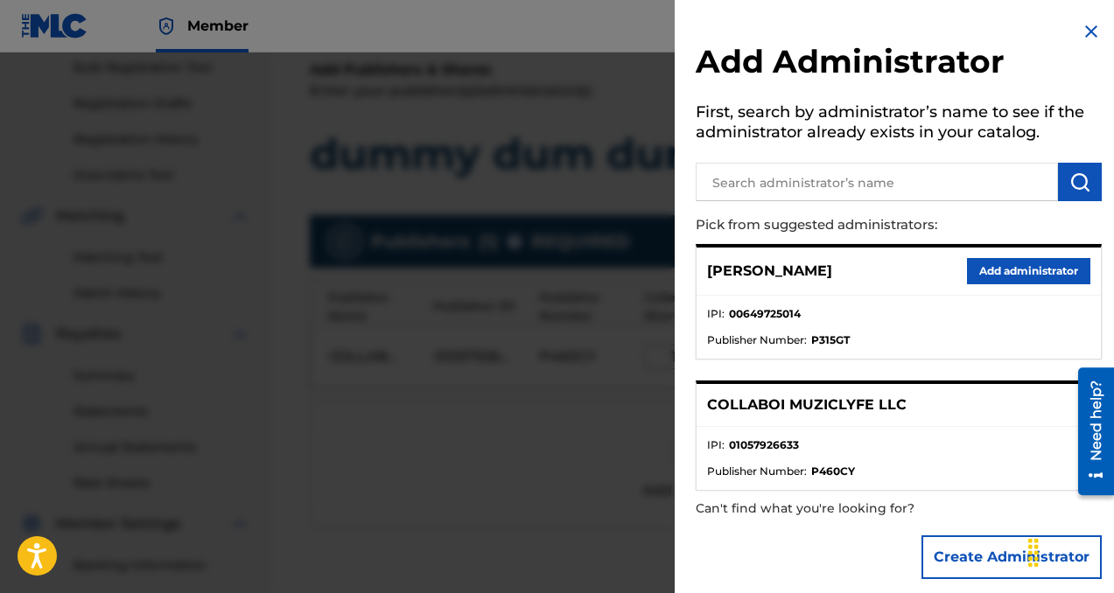
click at [1005, 282] on button "Add administrator" at bounding box center [1028, 271] width 123 height 26
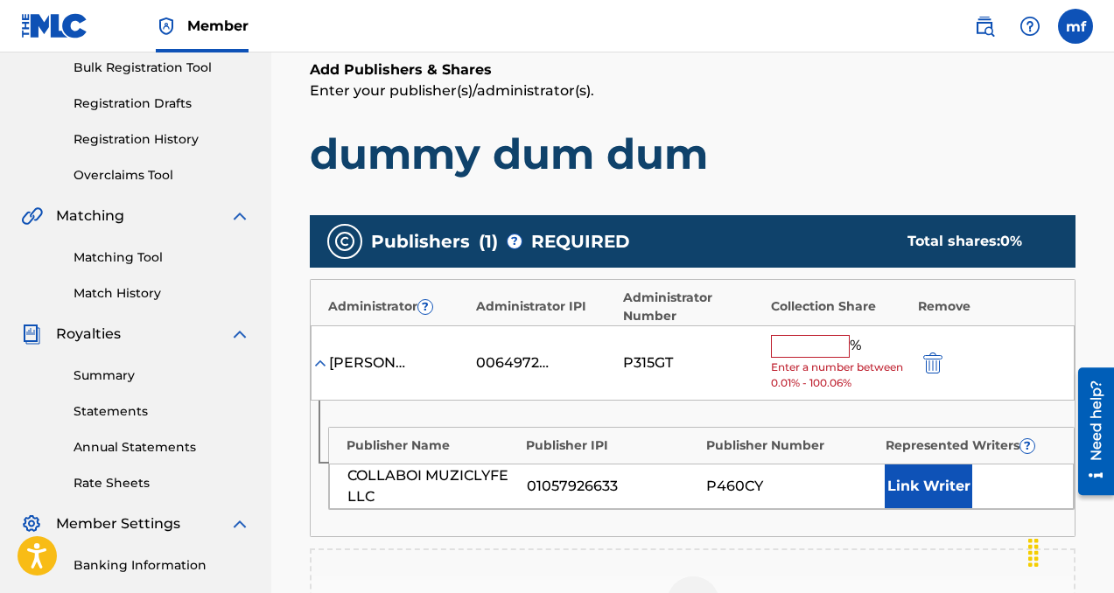
click at [832, 350] on input "text" at bounding box center [810, 346] width 79 height 23
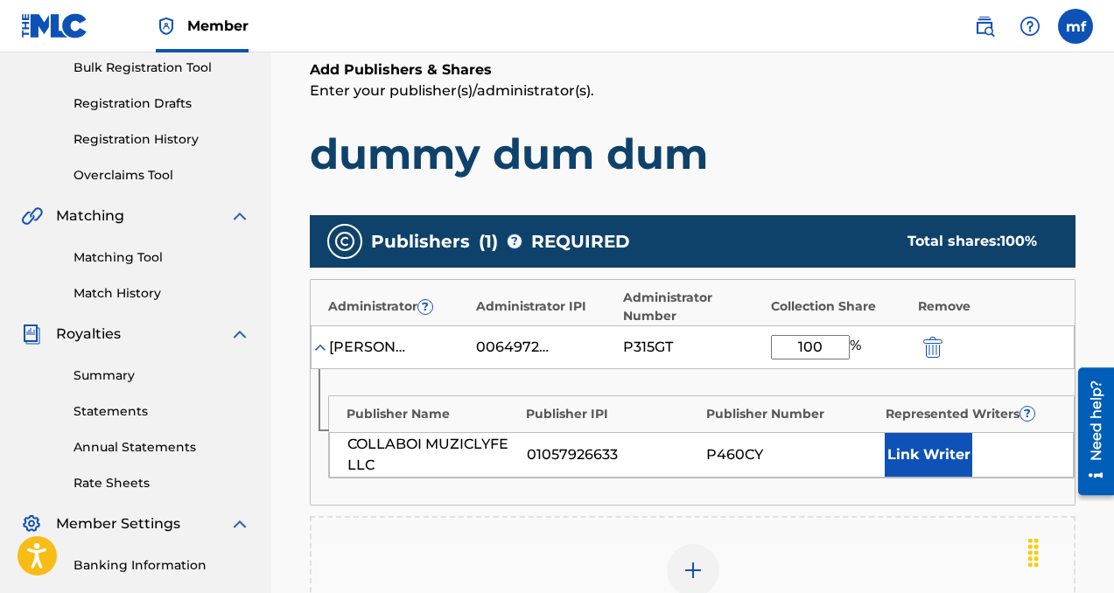
type input "100"
click at [922, 463] on button "Link Writer" at bounding box center [929, 455] width 88 height 44
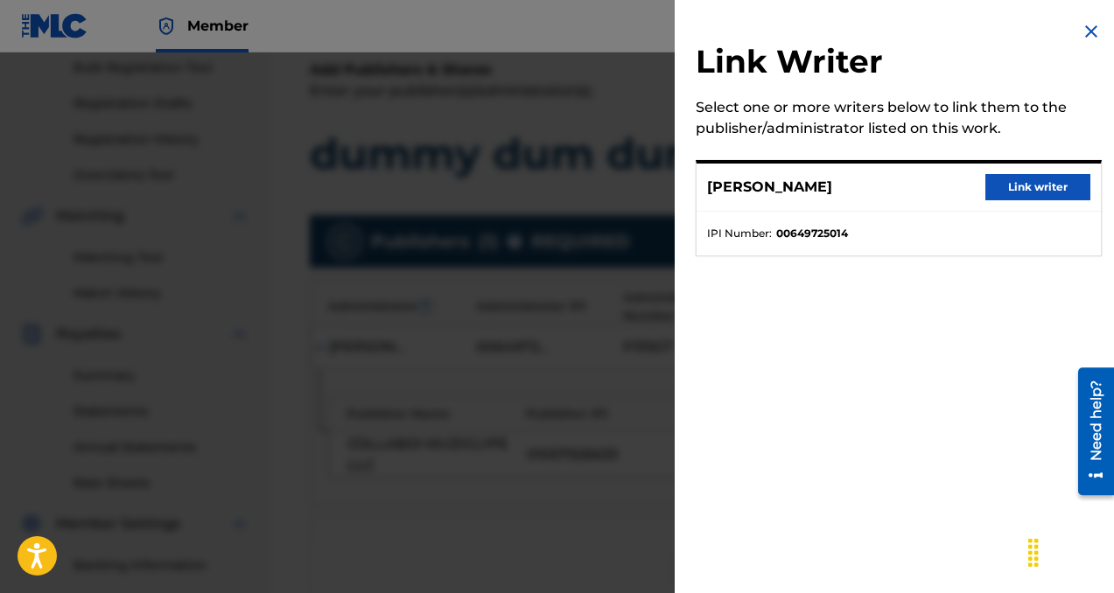
scroll to position [356, 0]
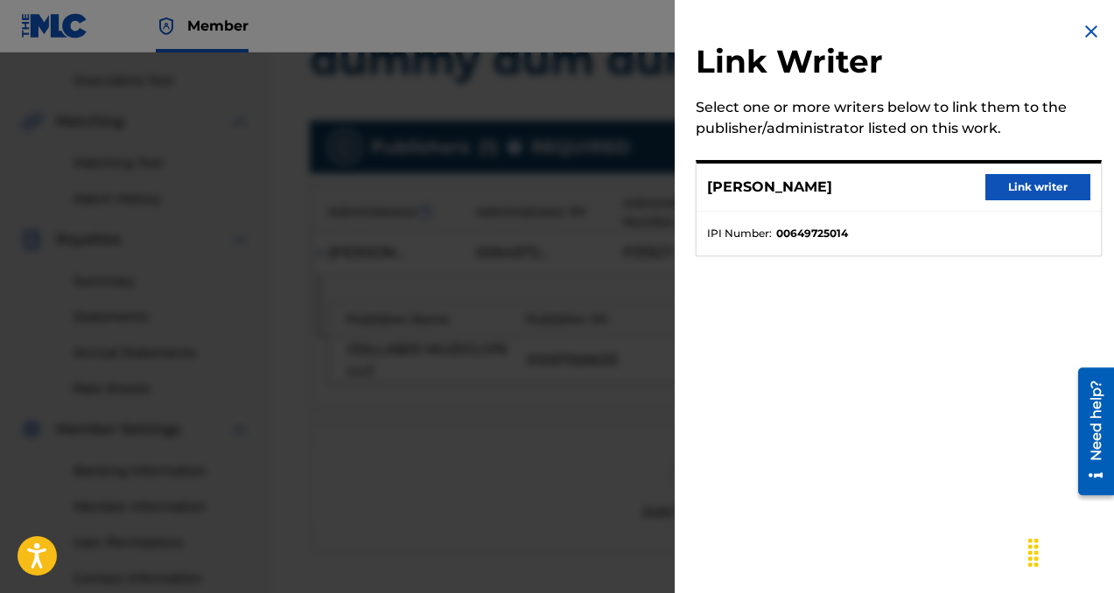
click at [1036, 186] on button "Link writer" at bounding box center [1037, 187] width 105 height 26
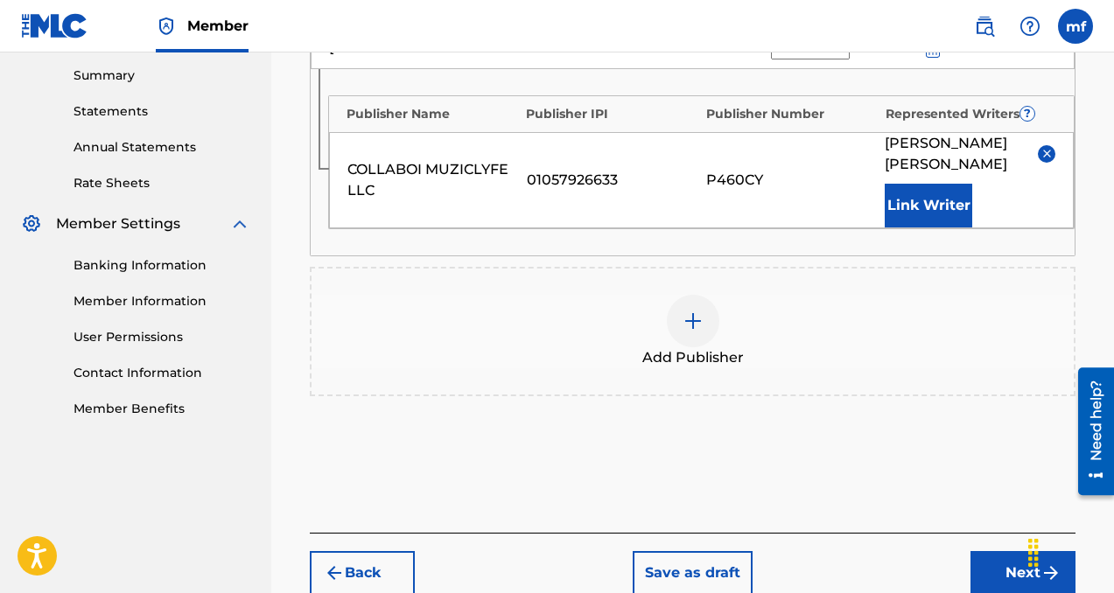
scroll to position [606, 0]
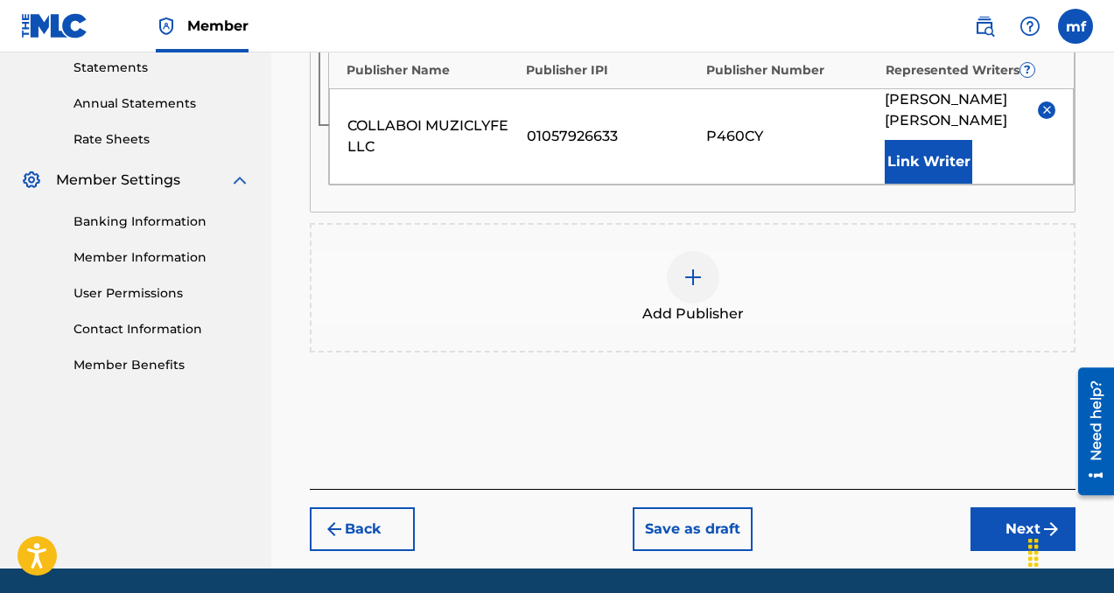
click at [985, 514] on button "Next" at bounding box center [1022, 530] width 105 height 44
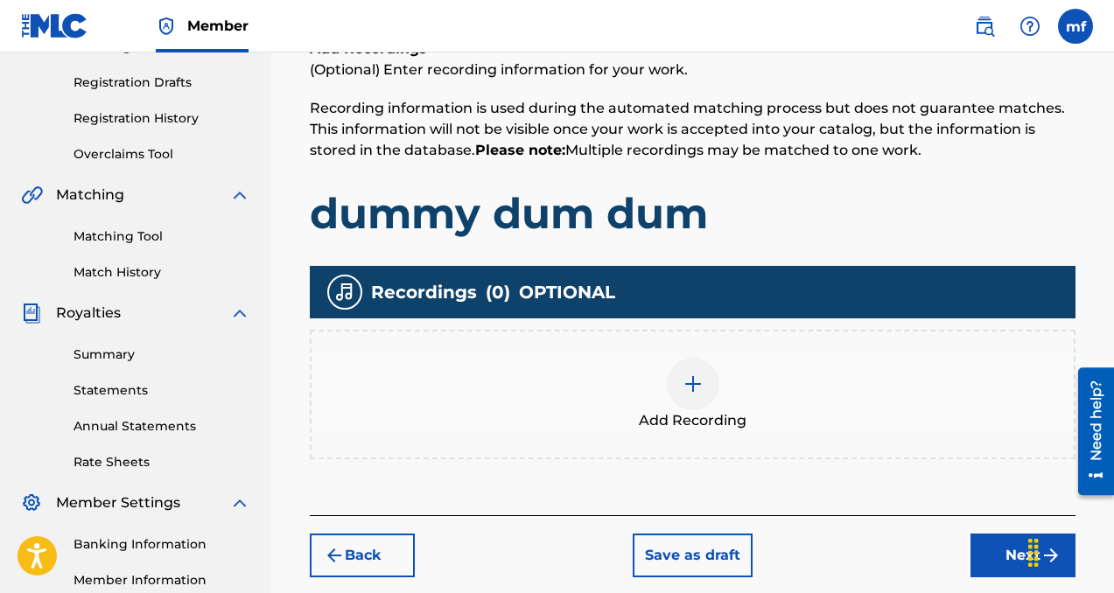
scroll to position [359, 0]
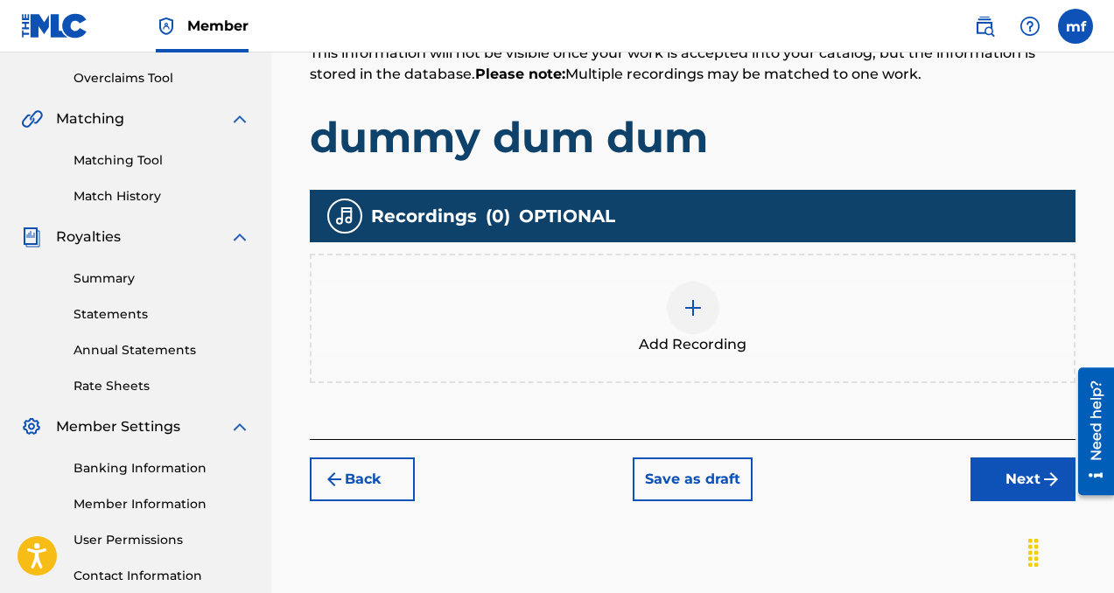
click at [673, 310] on div at bounding box center [693, 308] width 53 height 53
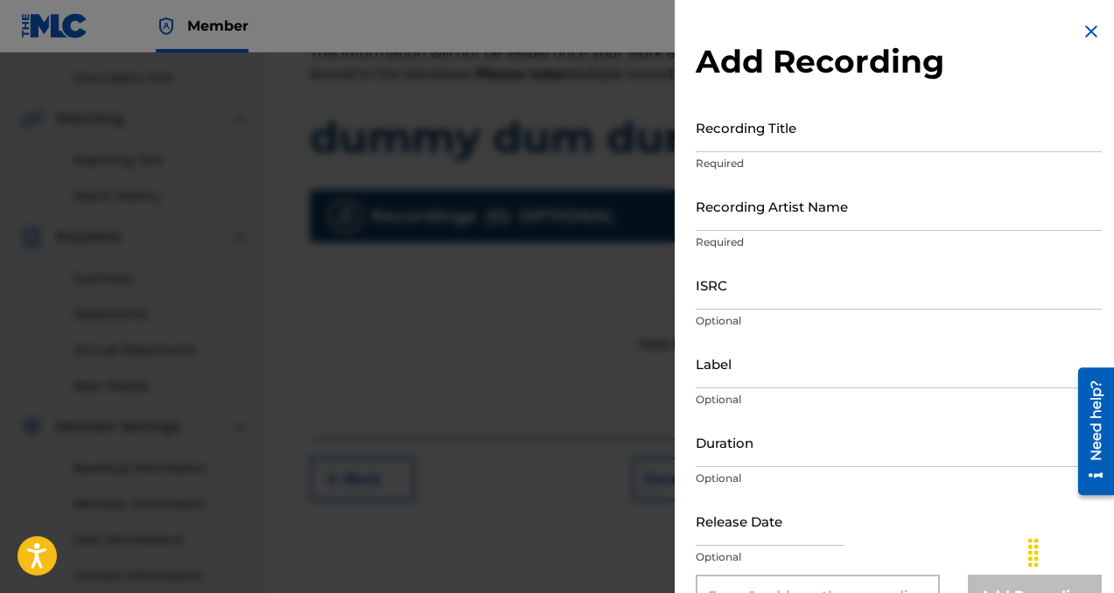
click at [718, 137] on input "Recording Title" at bounding box center [899, 127] width 406 height 50
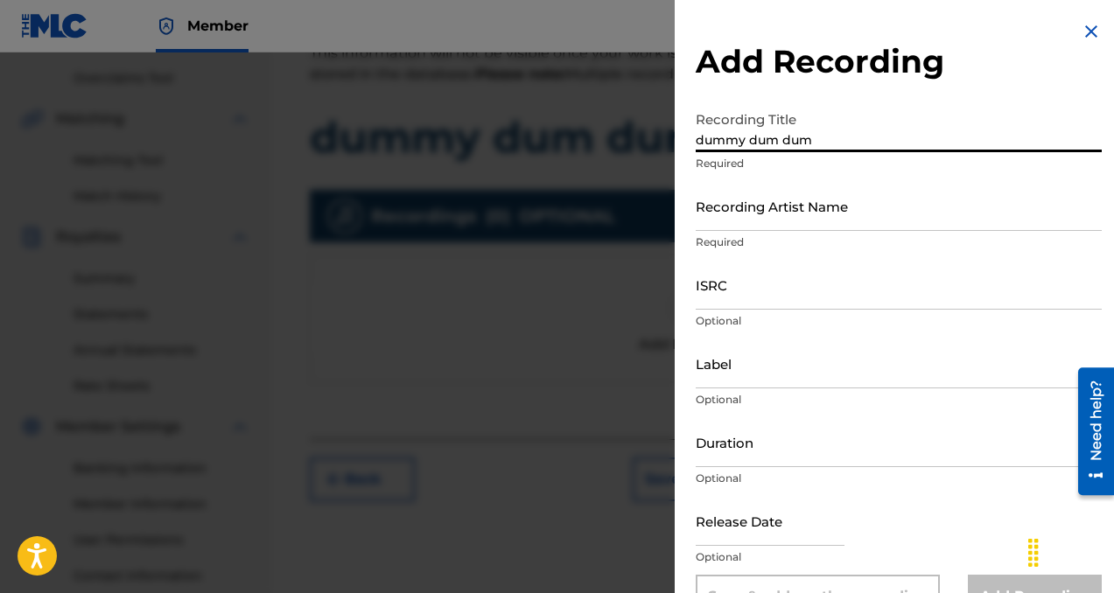
type input "dummy dum dum"
click at [746, 217] on input "Recording Artist Name" at bounding box center [899, 206] width 406 height 50
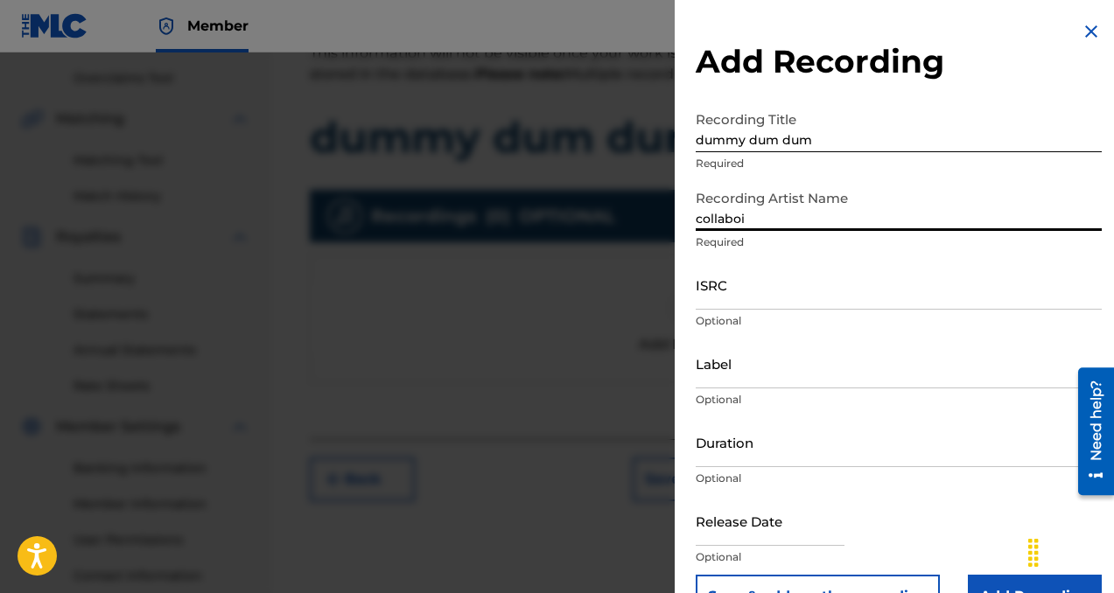
type input "collaboi"
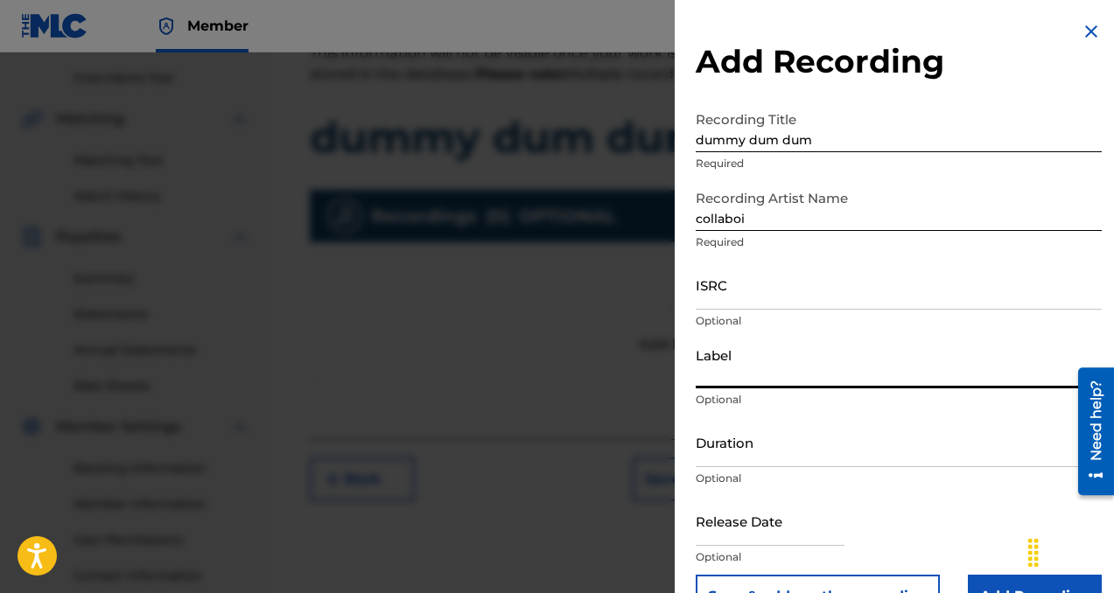
click at [747, 382] on input "Label" at bounding box center [899, 364] width 406 height 50
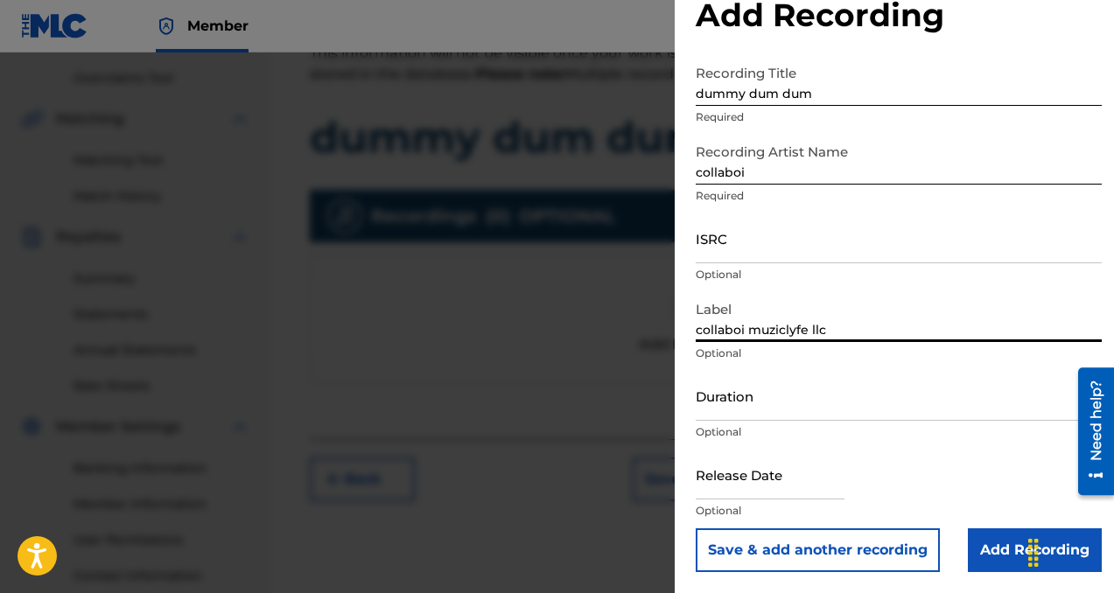
type input "collaboi muziclyfe llc"
click at [982, 541] on input "Add Recording" at bounding box center [1035, 551] width 134 height 44
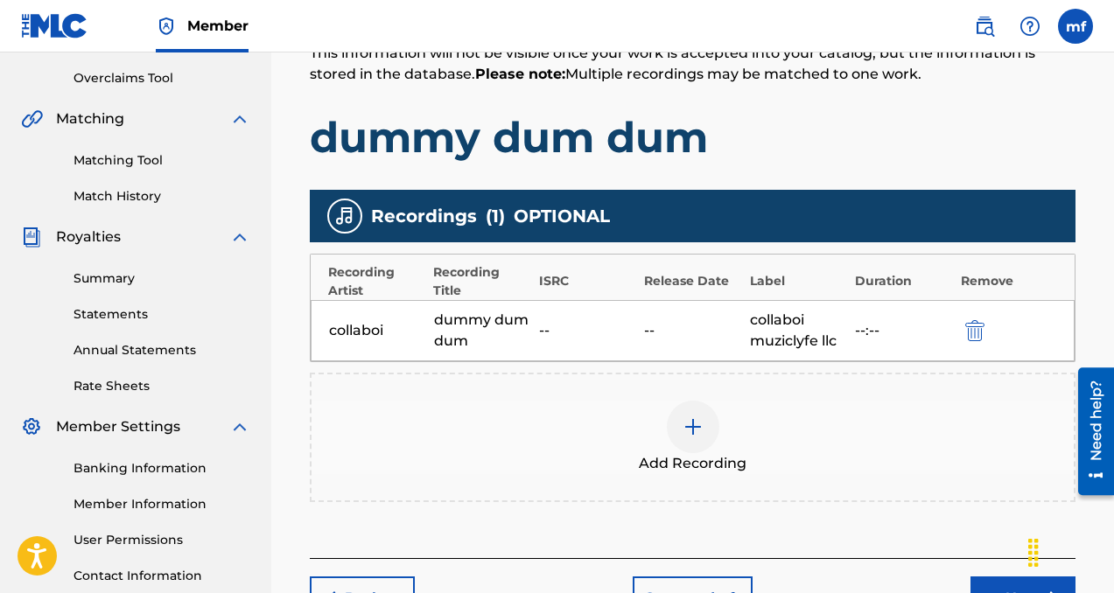
scroll to position [492, 0]
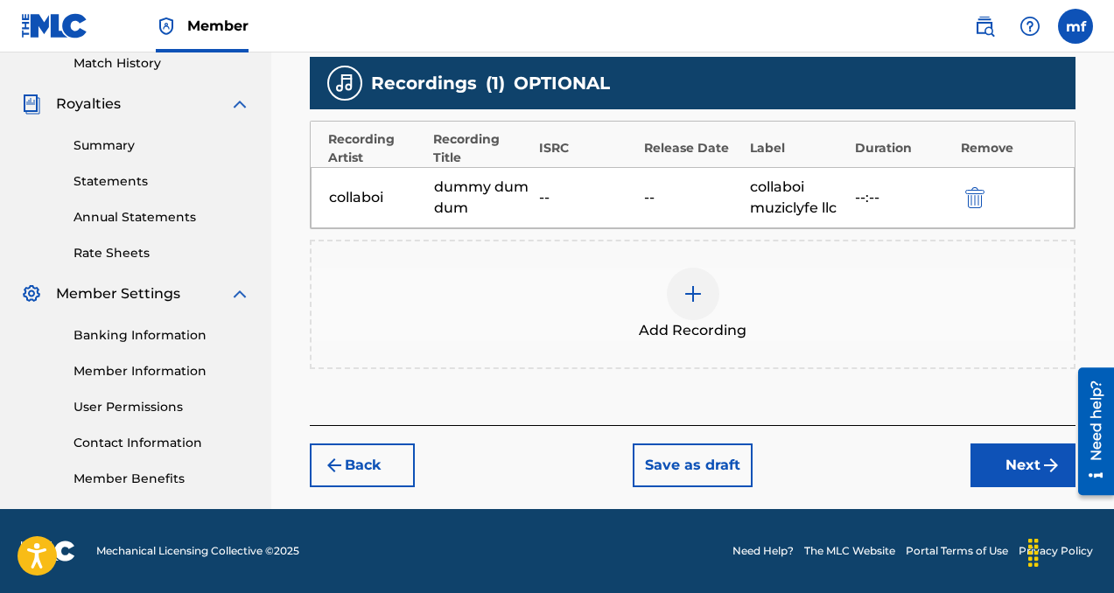
click at [1029, 453] on button "Next" at bounding box center [1022, 466] width 105 height 44
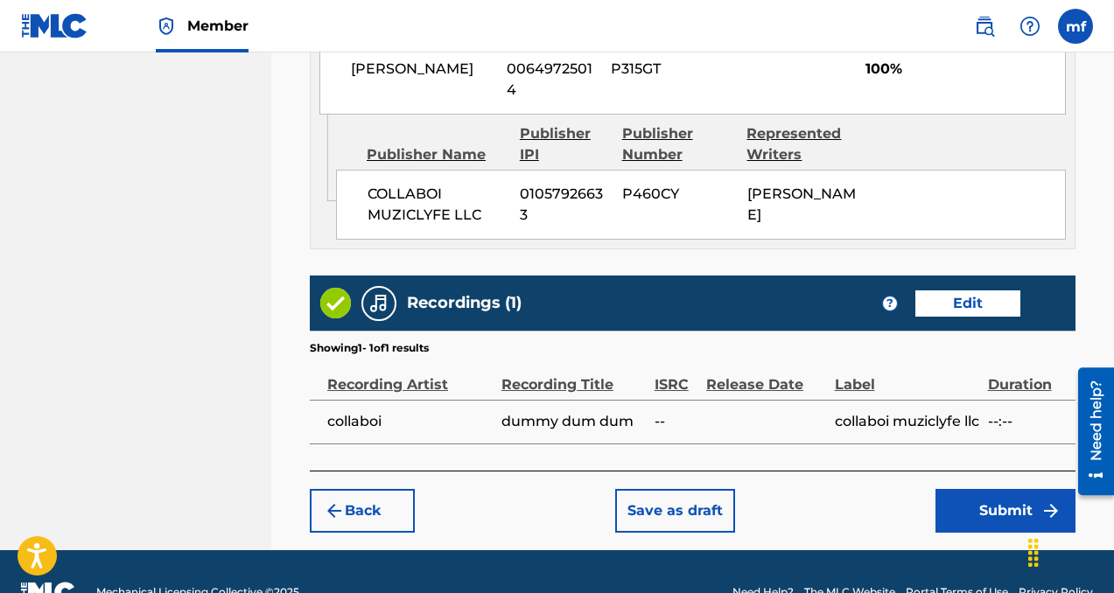
scroll to position [1080, 0]
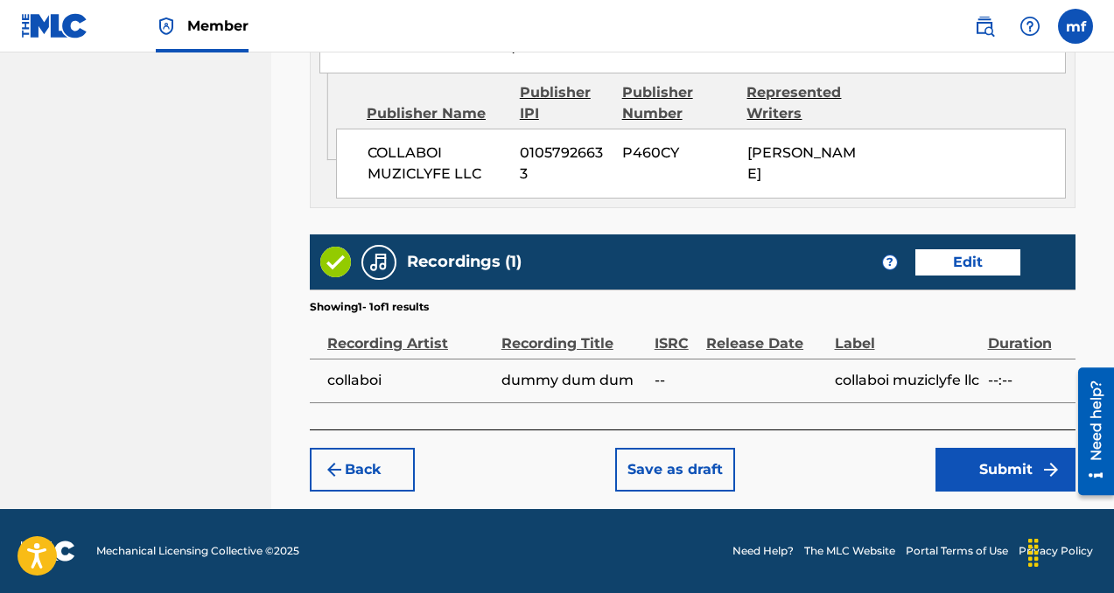
click at [954, 486] on button "Submit" at bounding box center [1005, 470] width 140 height 44
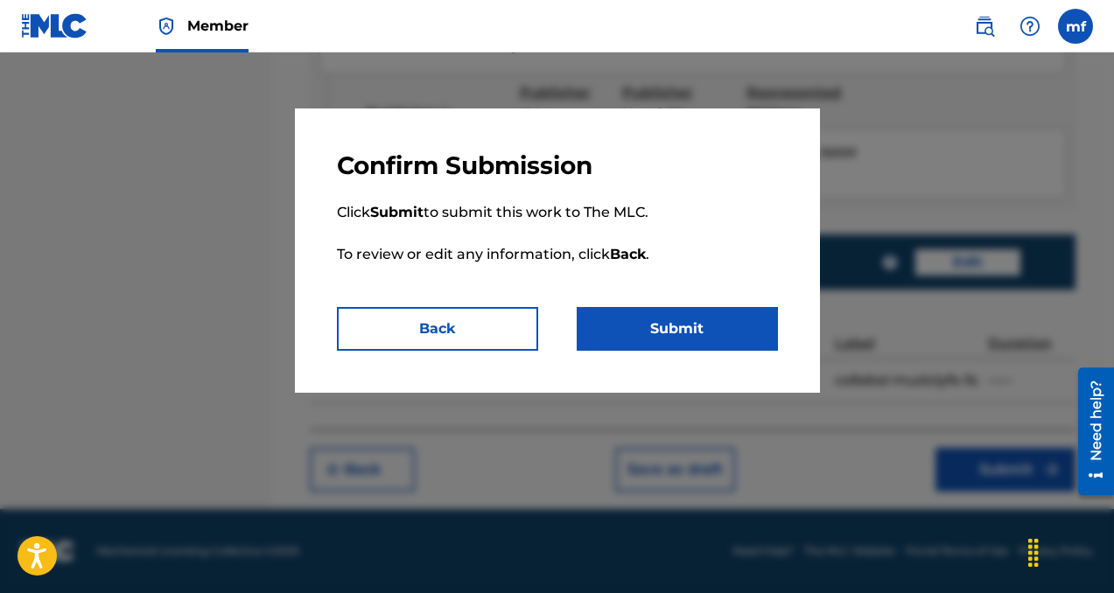
click at [653, 335] on button "Submit" at bounding box center [677, 329] width 201 height 44
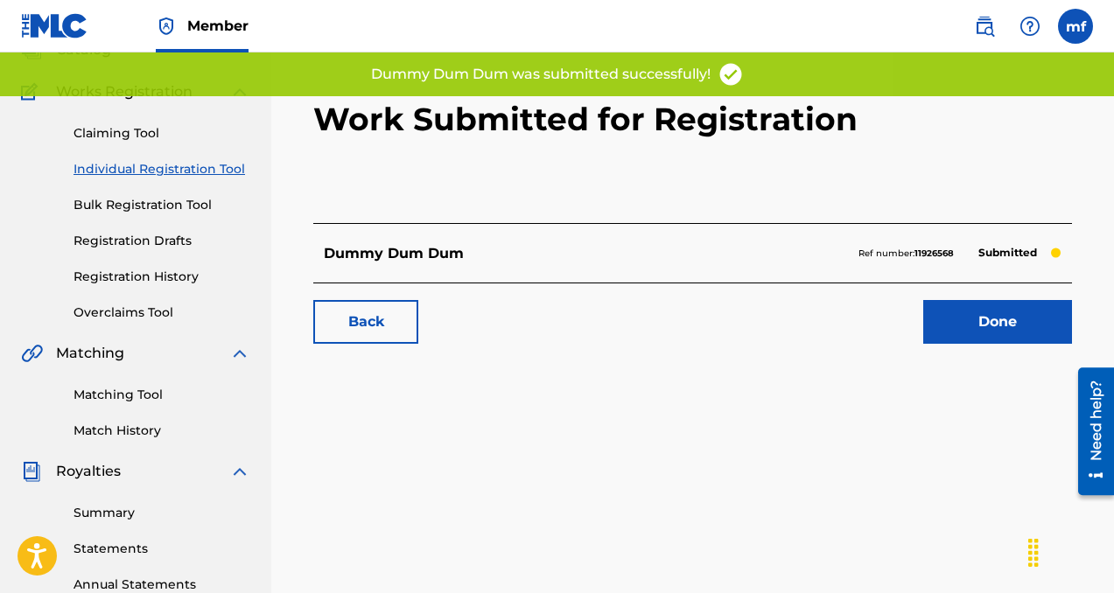
scroll to position [151, 0]
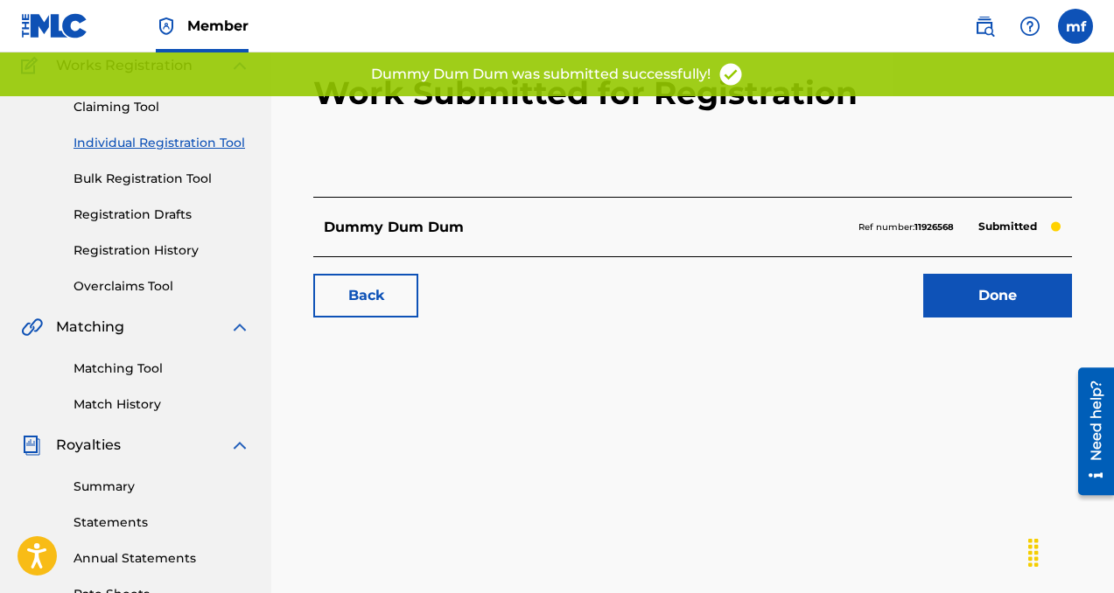
click at [975, 283] on link "Done" at bounding box center [997, 296] width 149 height 44
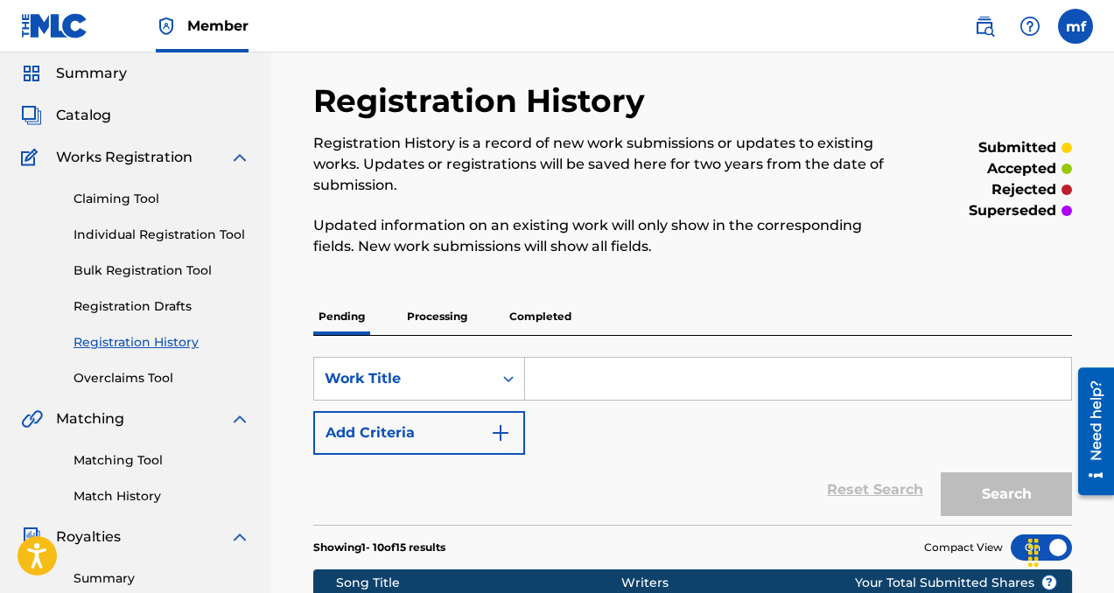
scroll to position [53, 0]
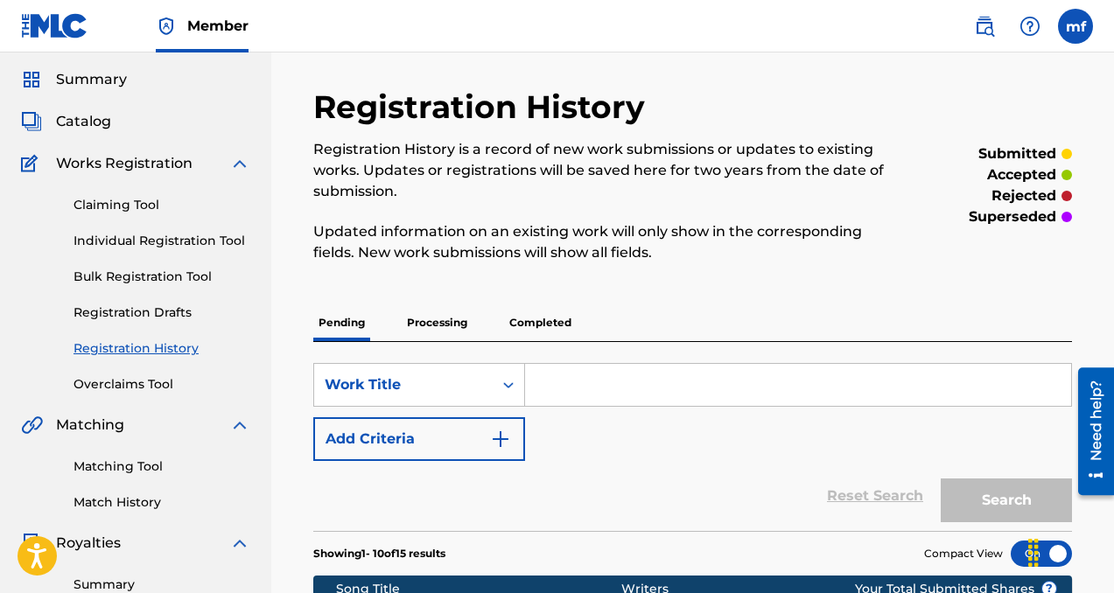
click at [190, 239] on link "Individual Registration Tool" at bounding box center [162, 241] width 177 height 18
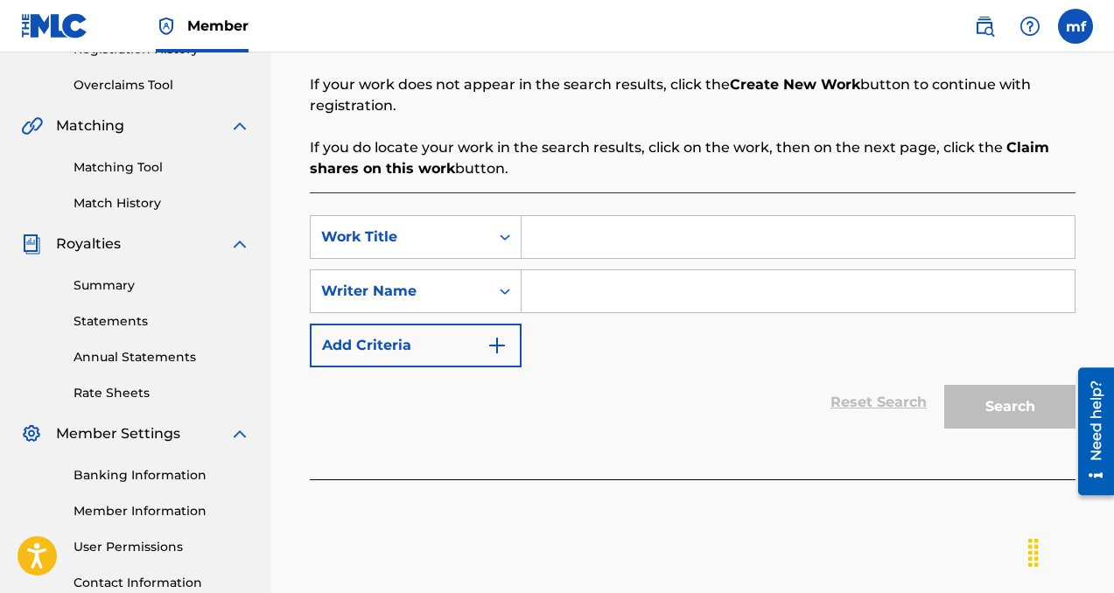
scroll to position [355, 0]
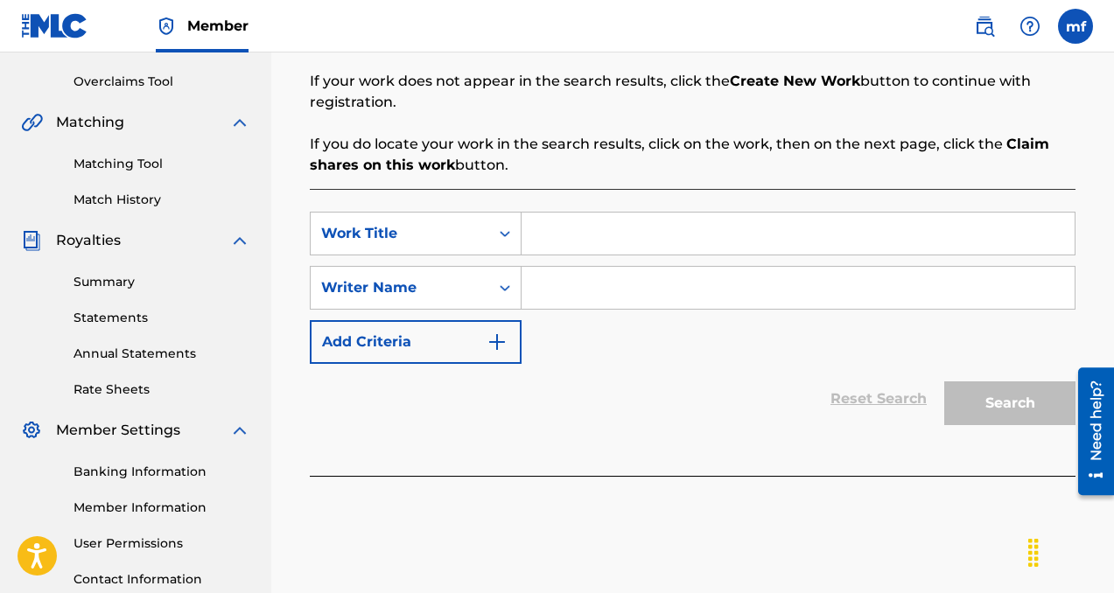
click at [569, 290] on input "Search Form" at bounding box center [798, 288] width 553 height 42
paste input "[PERSON_NAME]"
type input "[PERSON_NAME]"
click at [587, 240] on input "Search Form" at bounding box center [798, 234] width 553 height 42
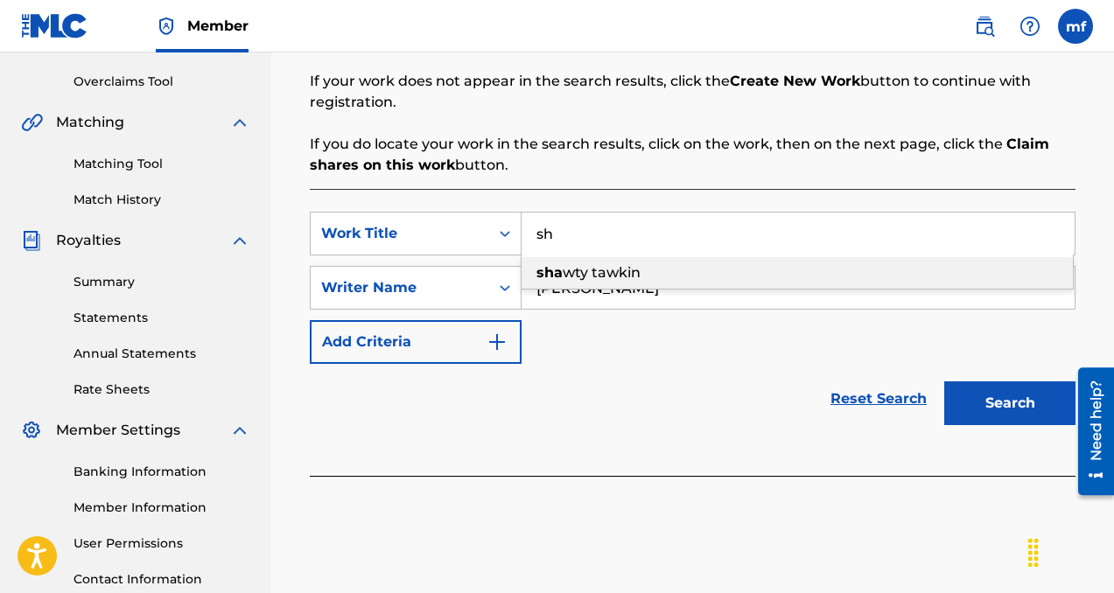
type input "s"
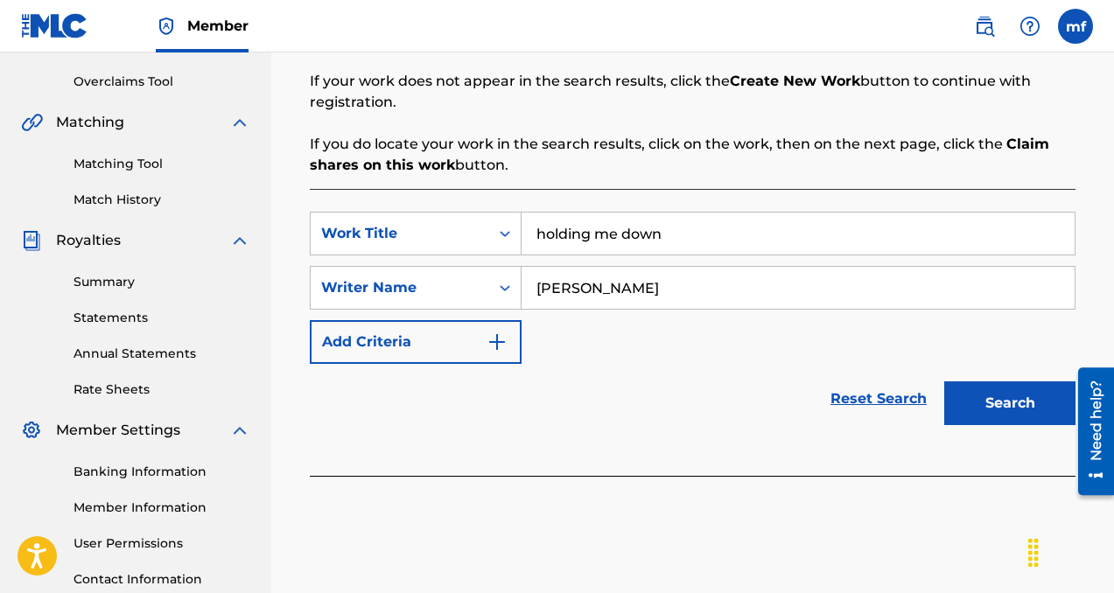
click at [963, 403] on button "Search" at bounding box center [1009, 404] width 131 height 44
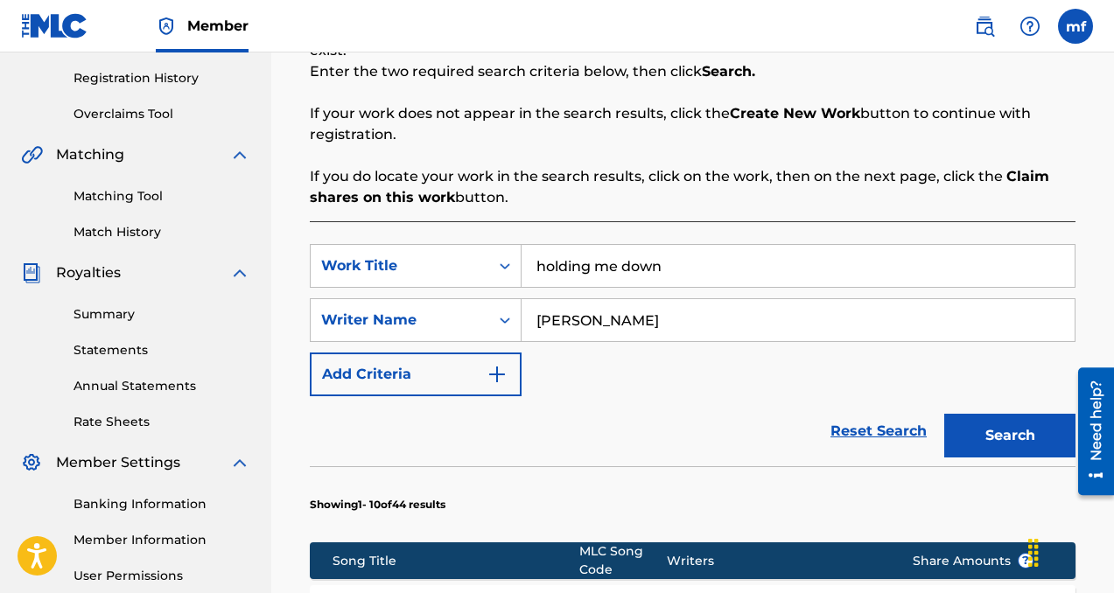
scroll to position [324, 0]
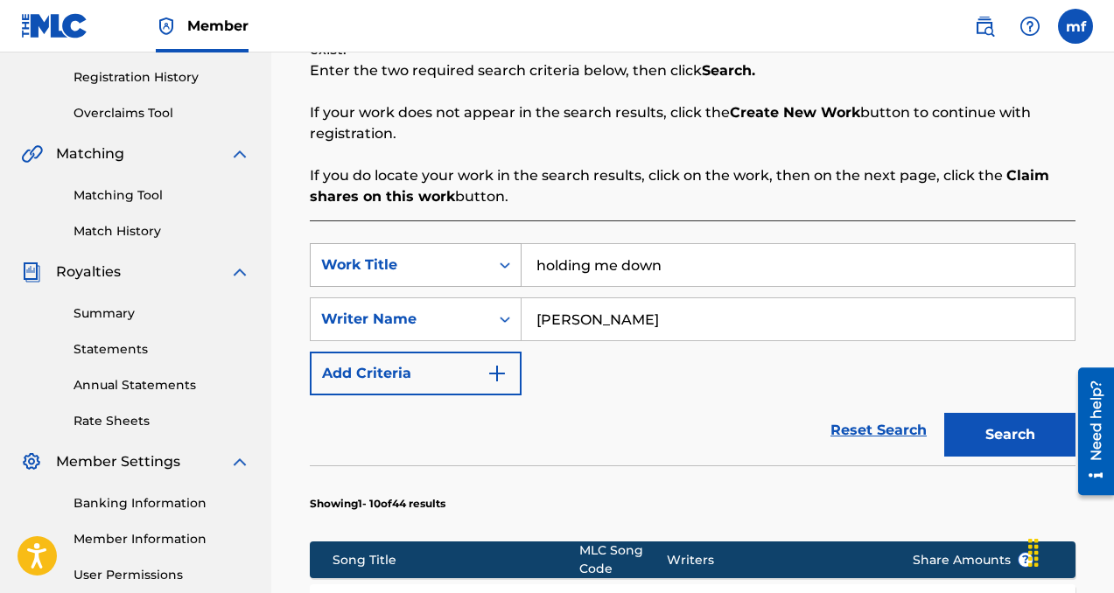
drag, startPoint x: 690, startPoint y: 266, endPoint x: 470, endPoint y: 266, distance: 219.6
click at [470, 266] on div "SearchWithCriteria2fe47474-ee1c-4e85-b5c3-ccce8ec69a94 Work Title holding me do…" at bounding box center [693, 265] width 766 height 44
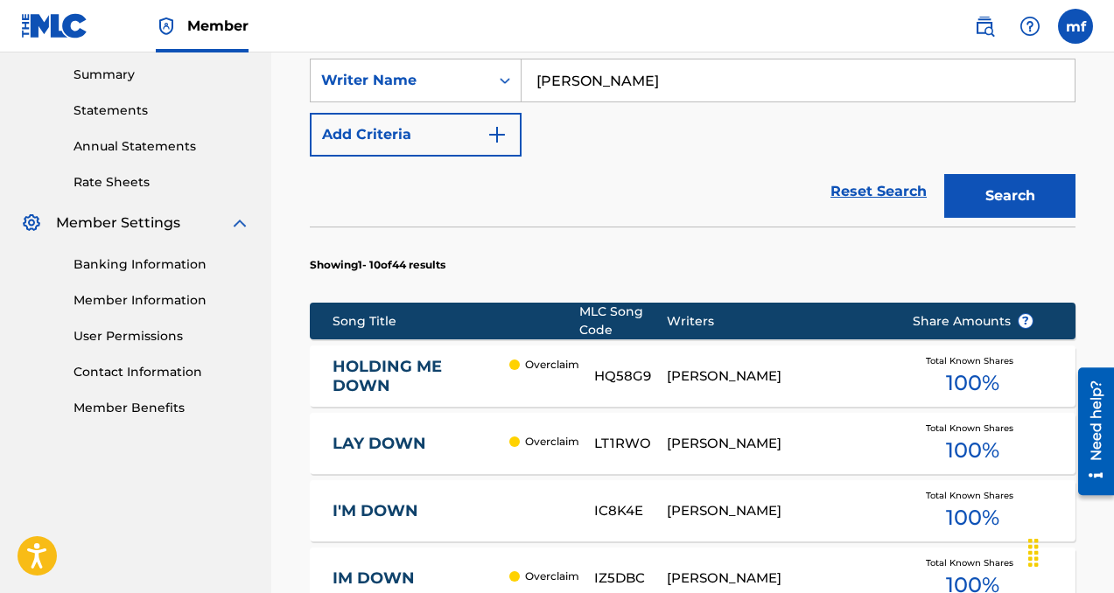
scroll to position [580, 0]
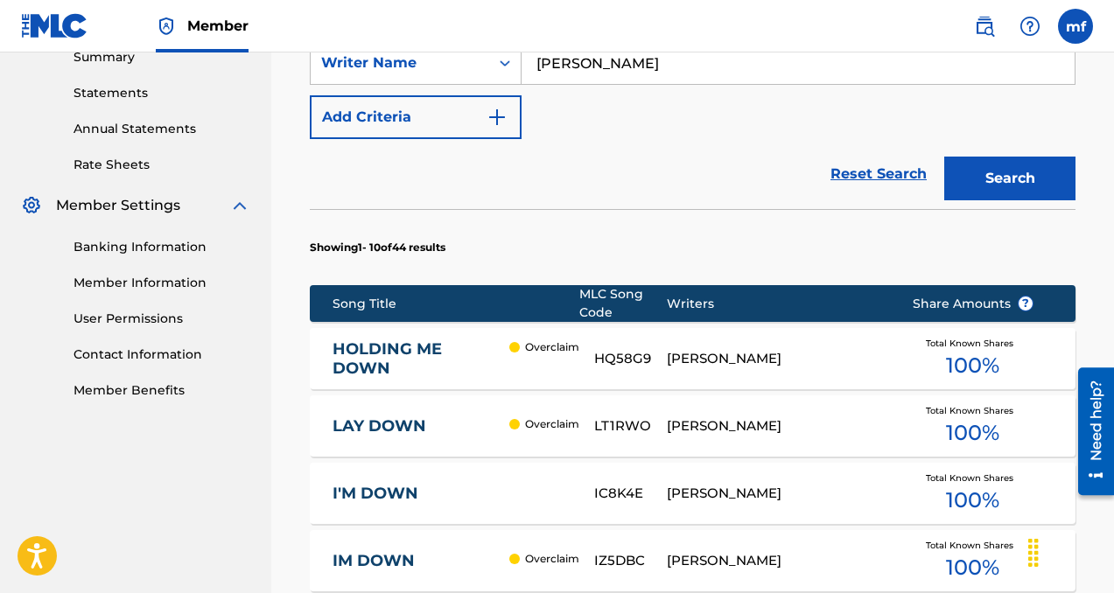
type input "train 4 da drama"
click at [1031, 165] on button "Search" at bounding box center [1009, 179] width 131 height 44
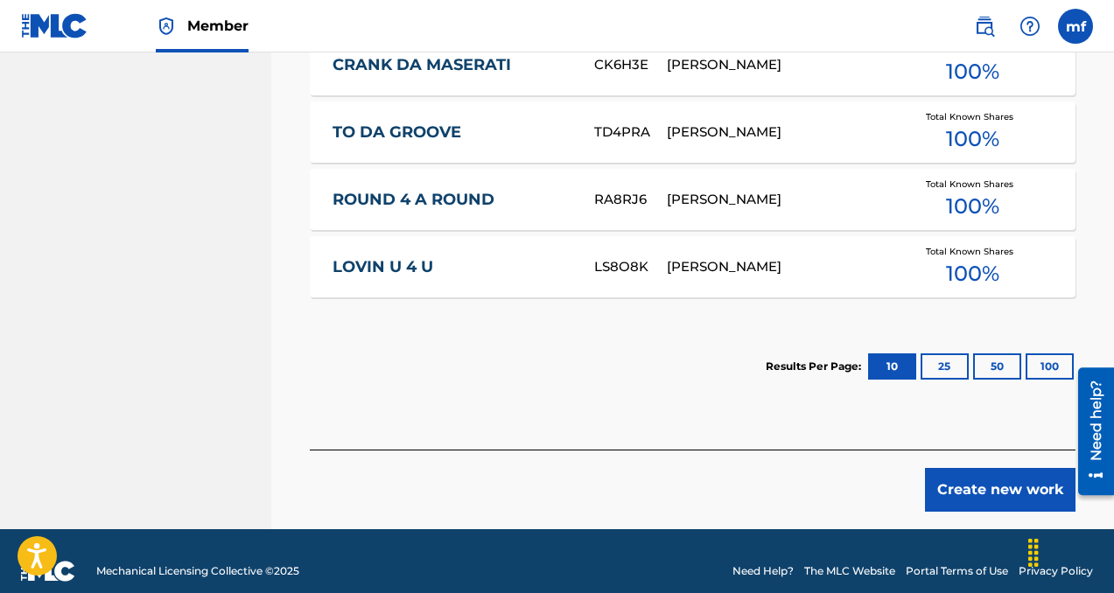
scroll to position [1299, 0]
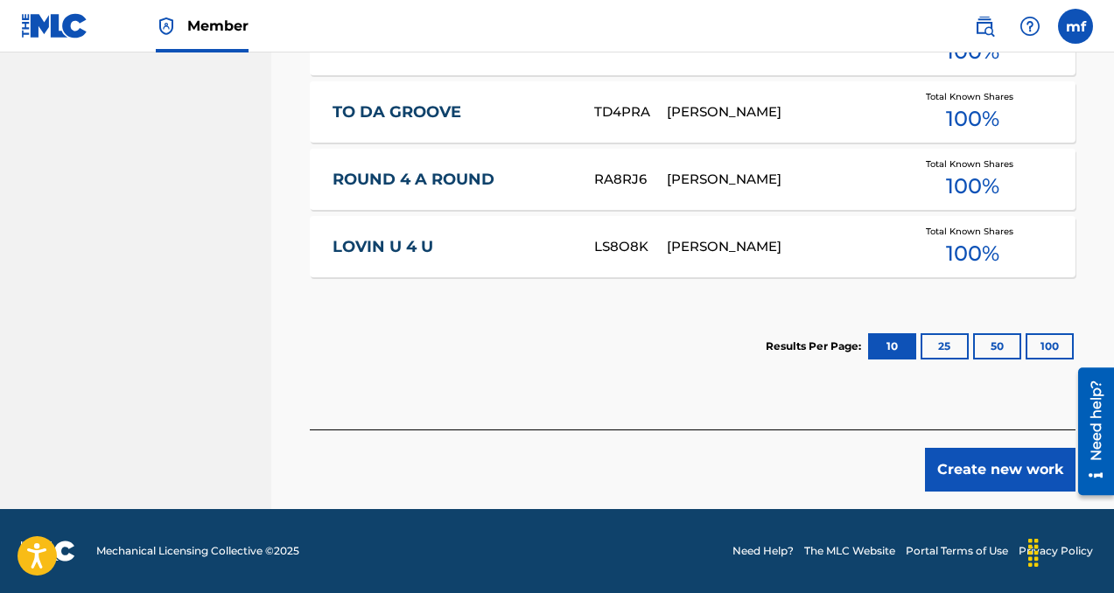
click at [968, 464] on button "Create new work" at bounding box center [1000, 470] width 151 height 44
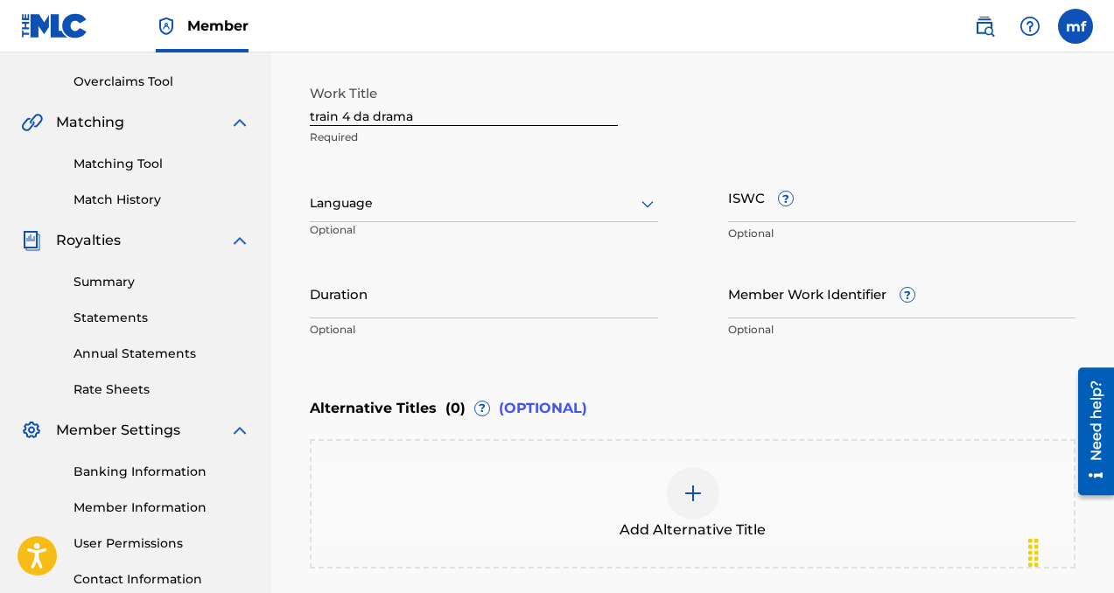
scroll to position [349, 0]
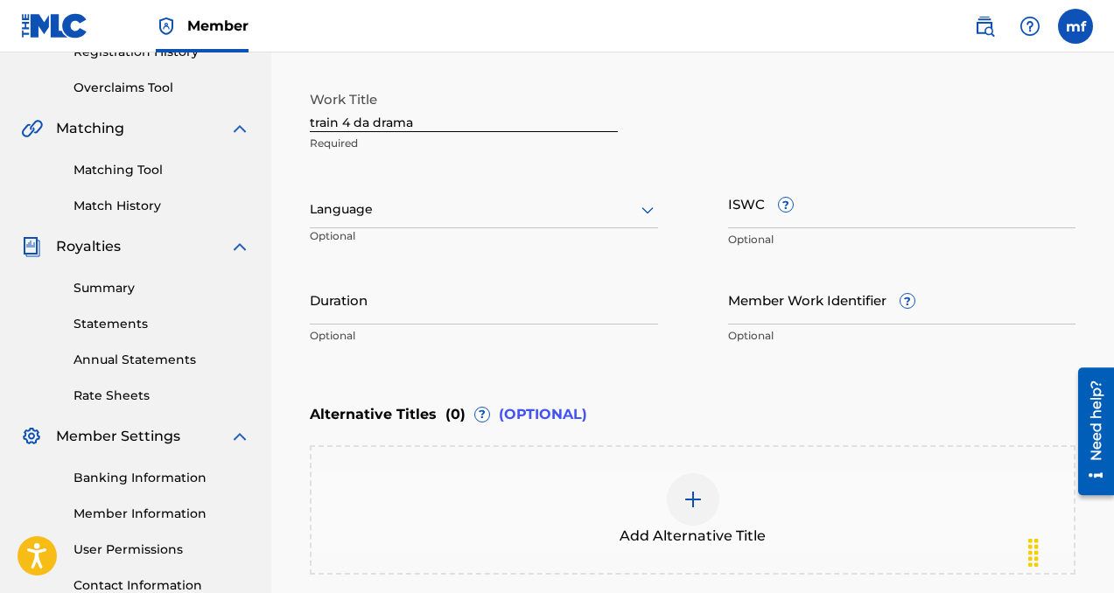
click at [471, 214] on div at bounding box center [484, 210] width 348 height 22
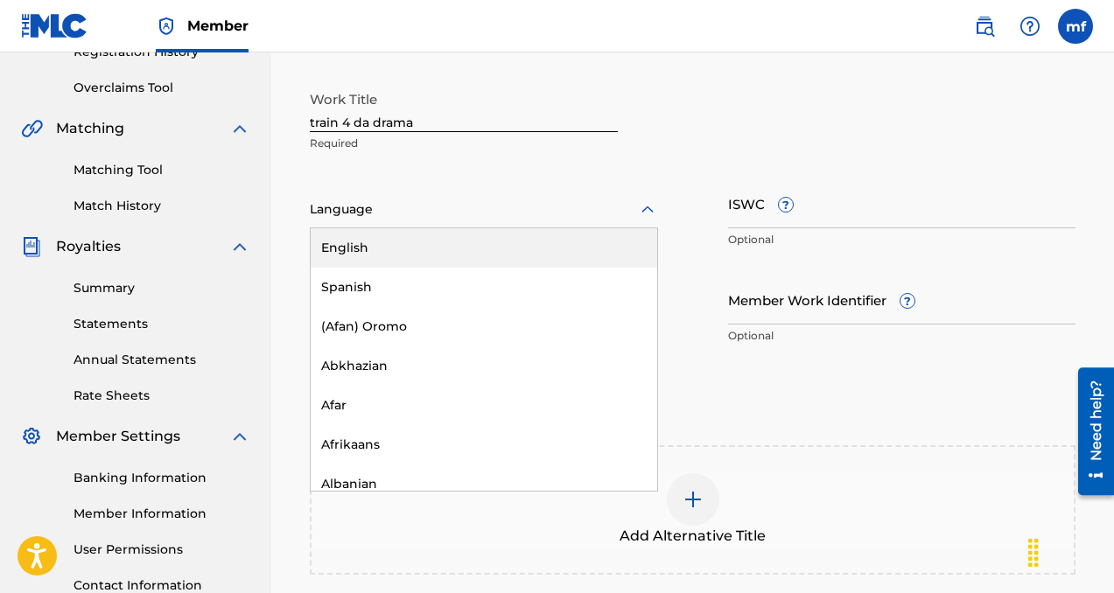
click at [379, 246] on div "English" at bounding box center [484, 247] width 347 height 39
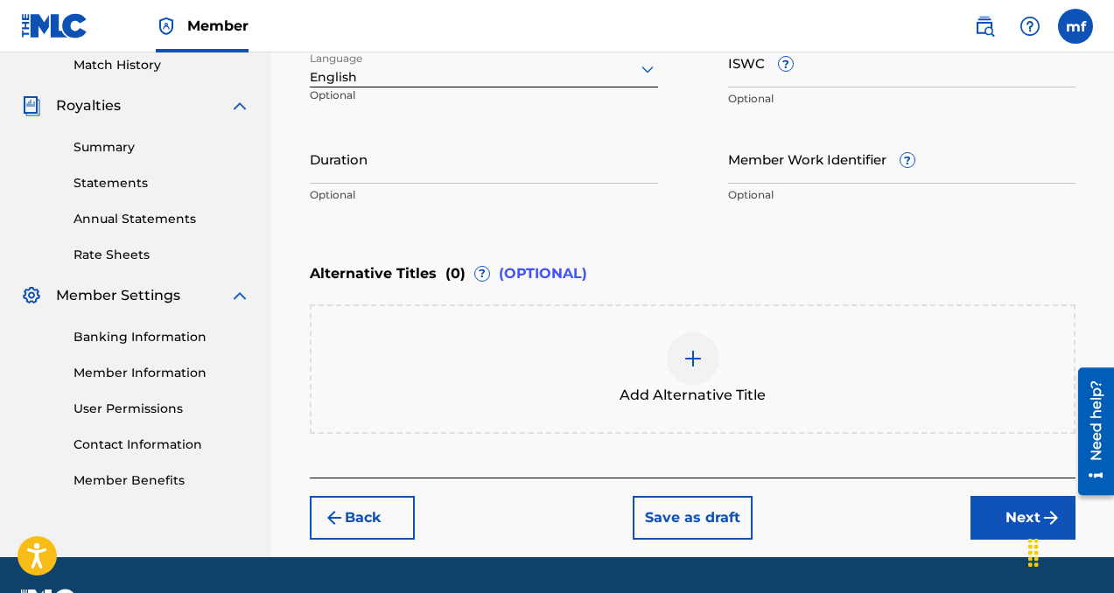
scroll to position [538, 0]
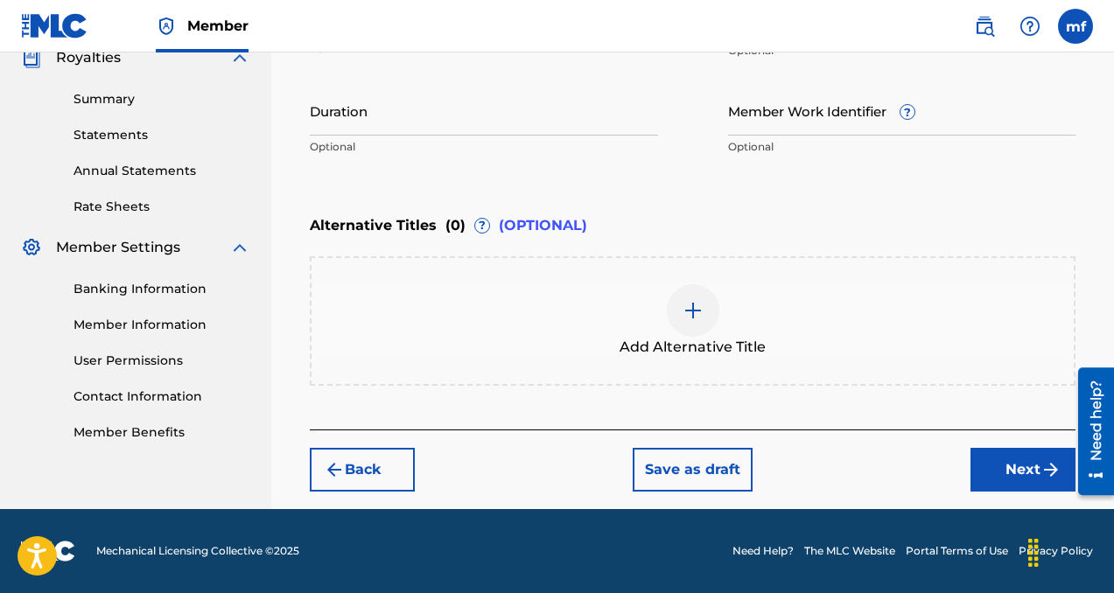
click at [987, 474] on button "Next" at bounding box center [1022, 470] width 105 height 44
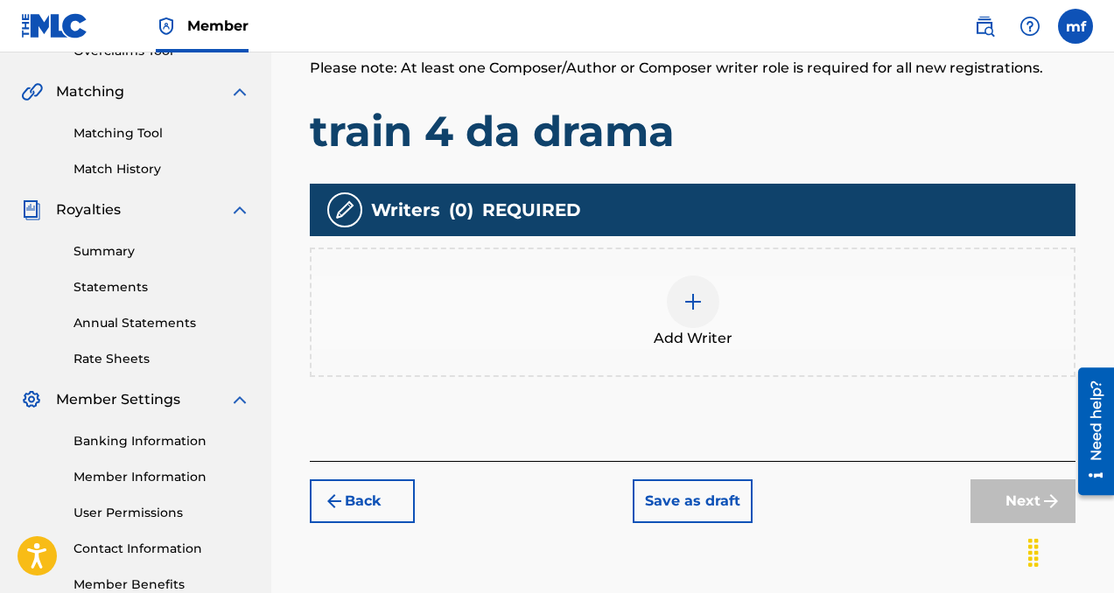
scroll to position [403, 0]
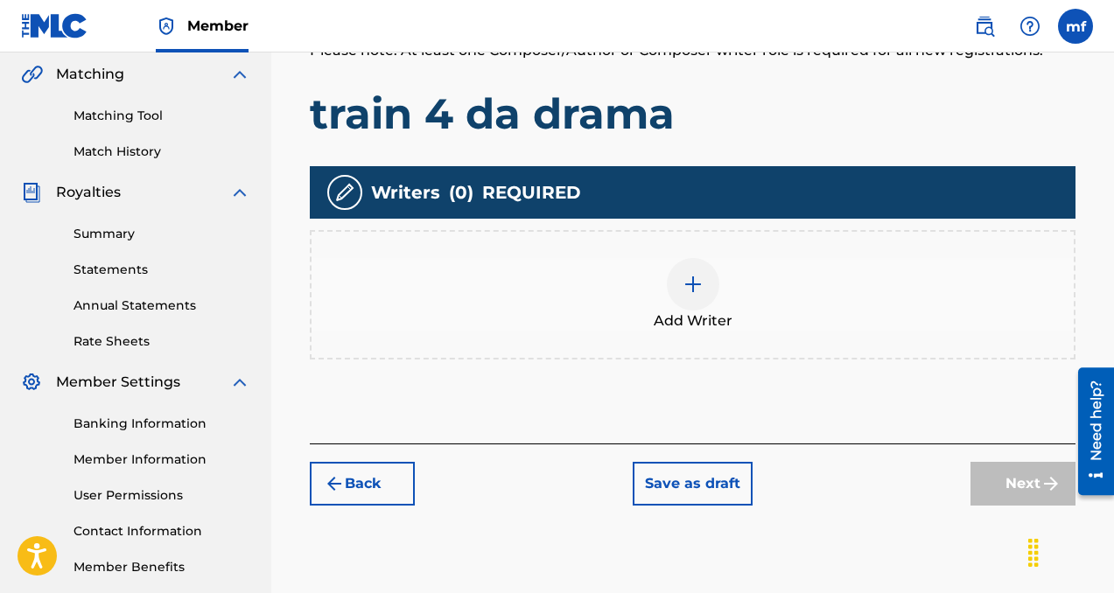
click at [702, 305] on div at bounding box center [693, 284] width 53 height 53
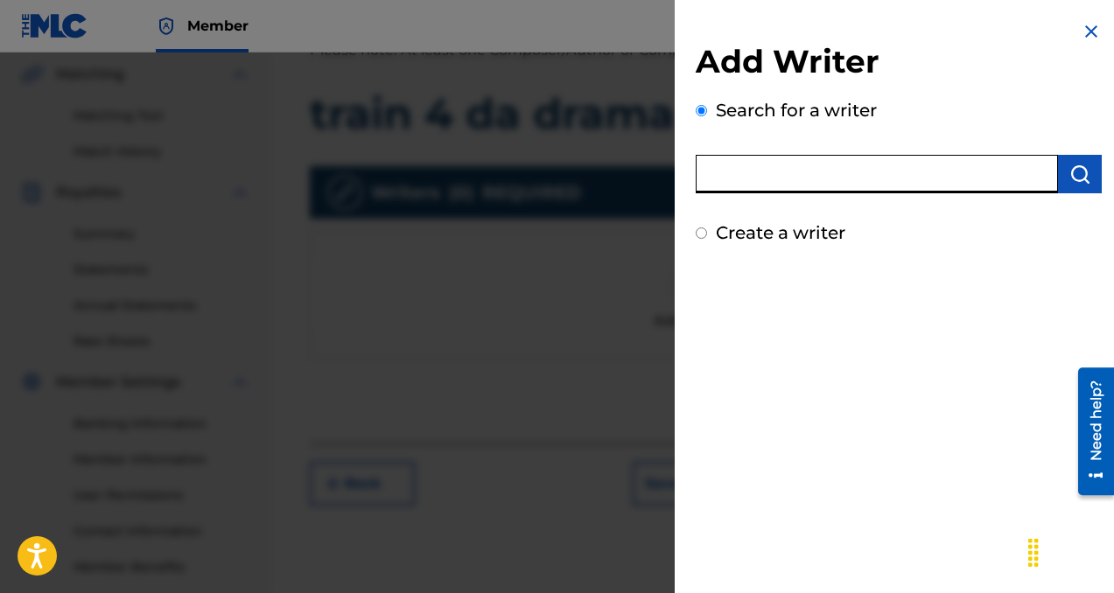
click at [786, 186] on input "text" at bounding box center [877, 174] width 362 height 39
paste input "[PERSON_NAME]"
type input "[PERSON_NAME]"
click at [1069, 179] on img "submit" at bounding box center [1079, 174] width 21 height 21
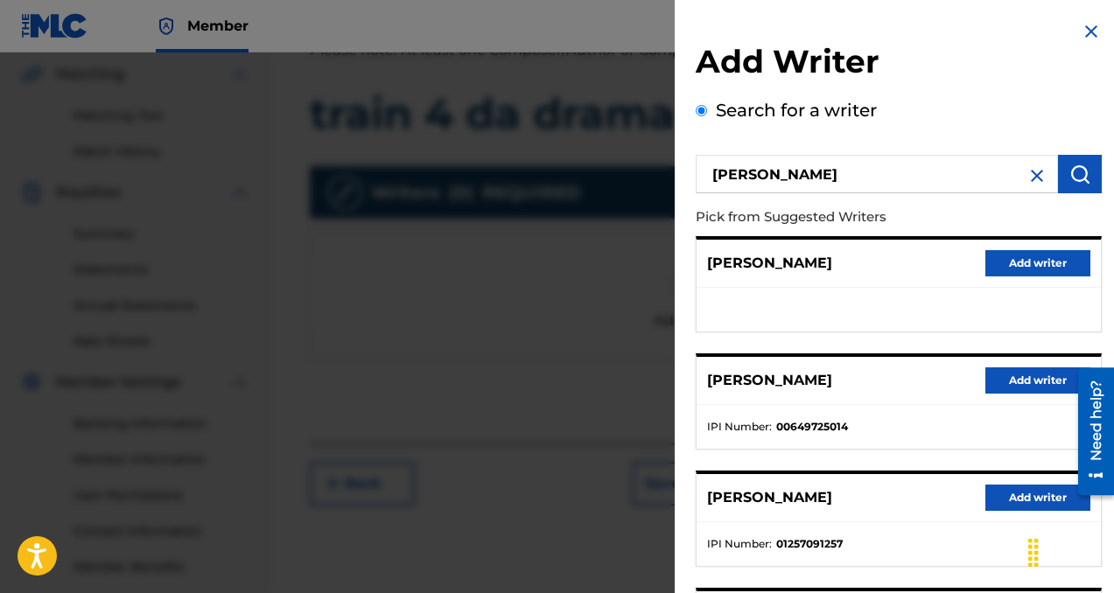
click at [1002, 379] on button "Add writer" at bounding box center [1037, 381] width 105 height 26
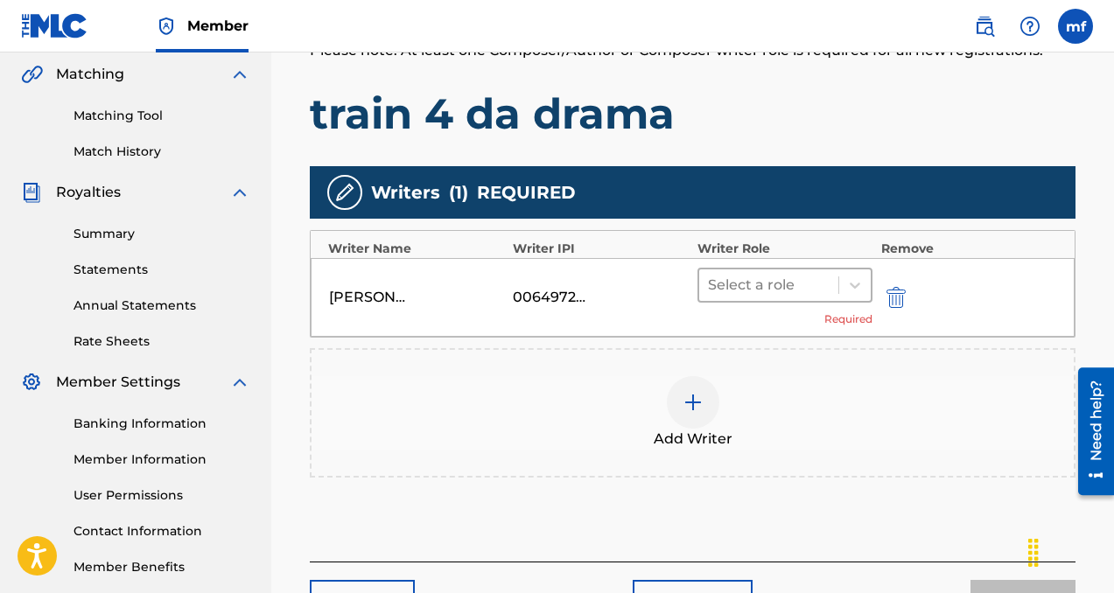
click at [767, 290] on div at bounding box center [769, 285] width 122 height 25
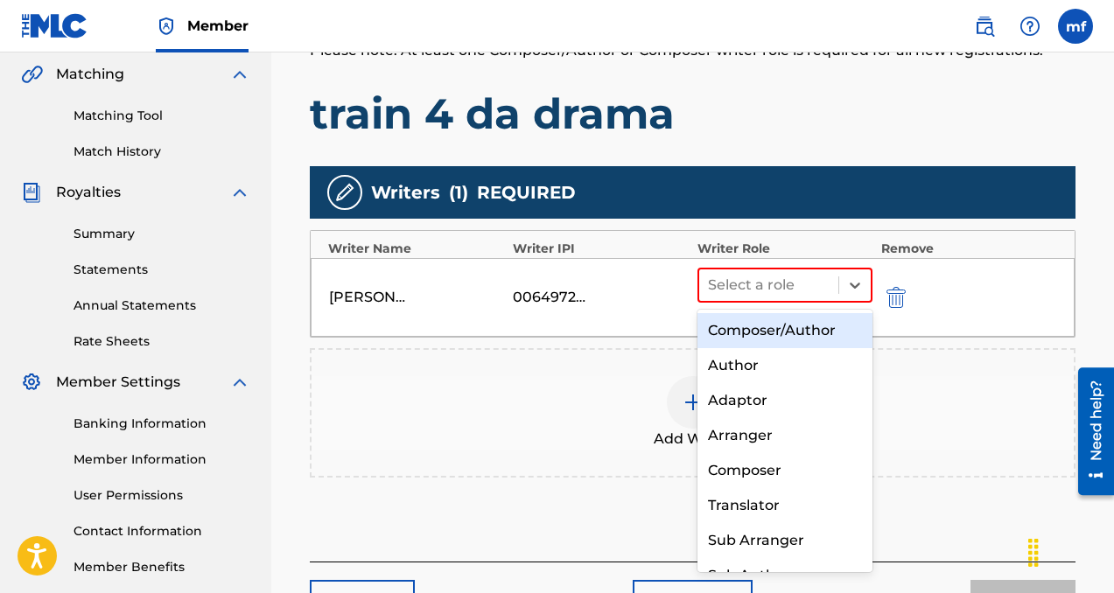
click at [773, 319] on div "Composer/Author" at bounding box center [784, 330] width 175 height 35
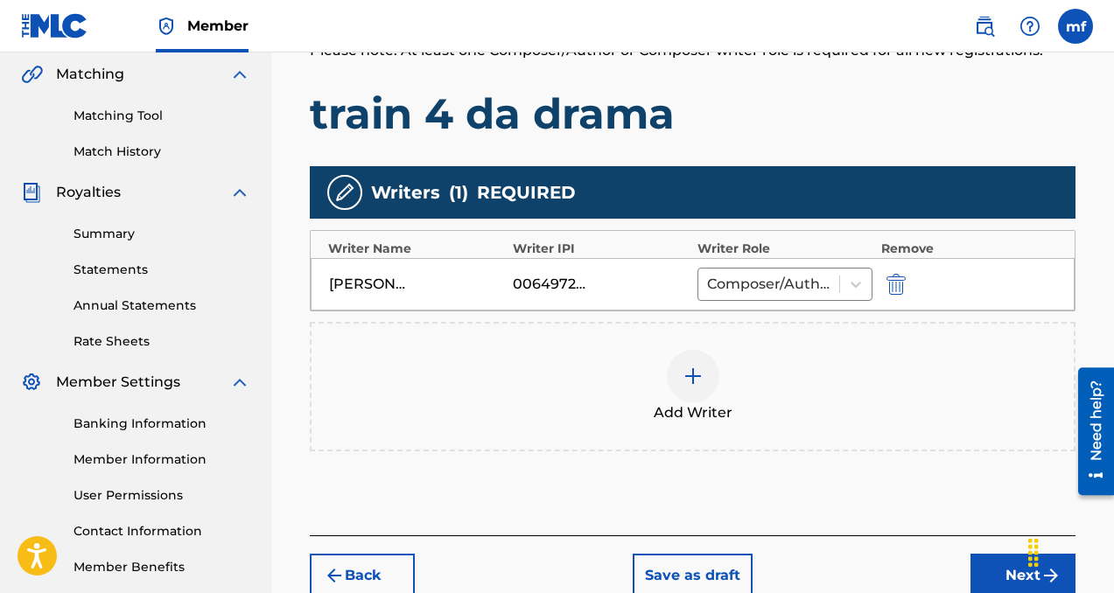
click at [998, 578] on button "Next" at bounding box center [1022, 576] width 105 height 44
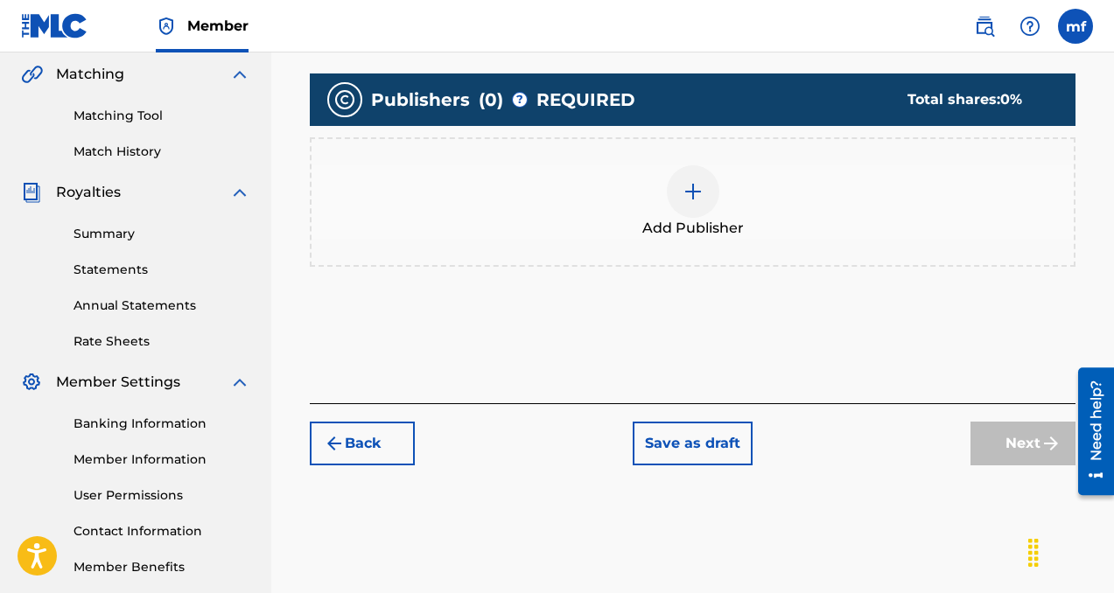
scroll to position [79, 0]
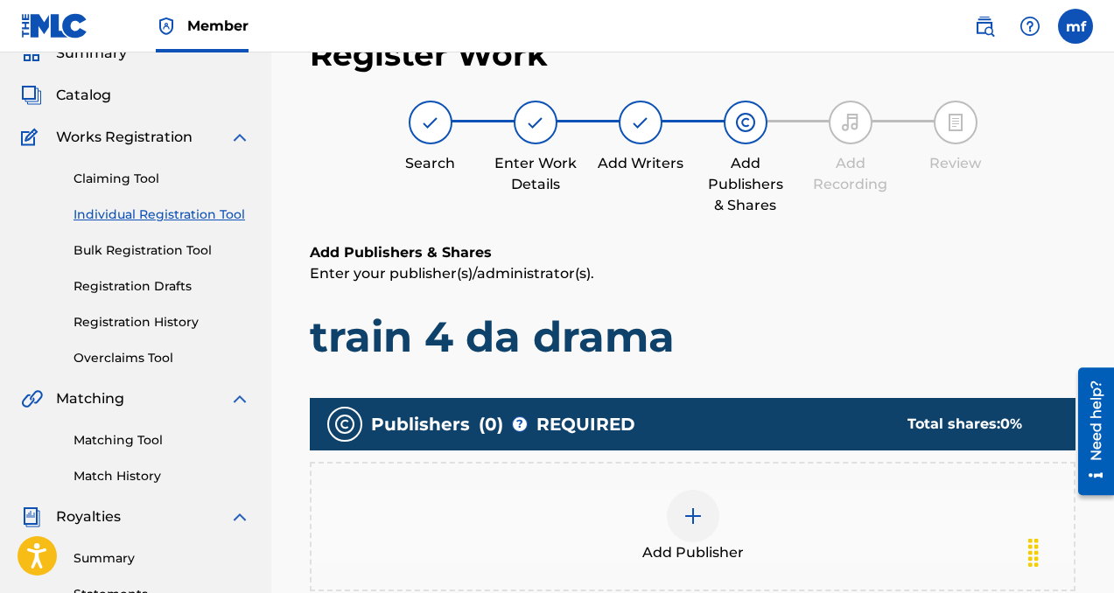
click at [701, 514] on img at bounding box center [693, 516] width 21 height 21
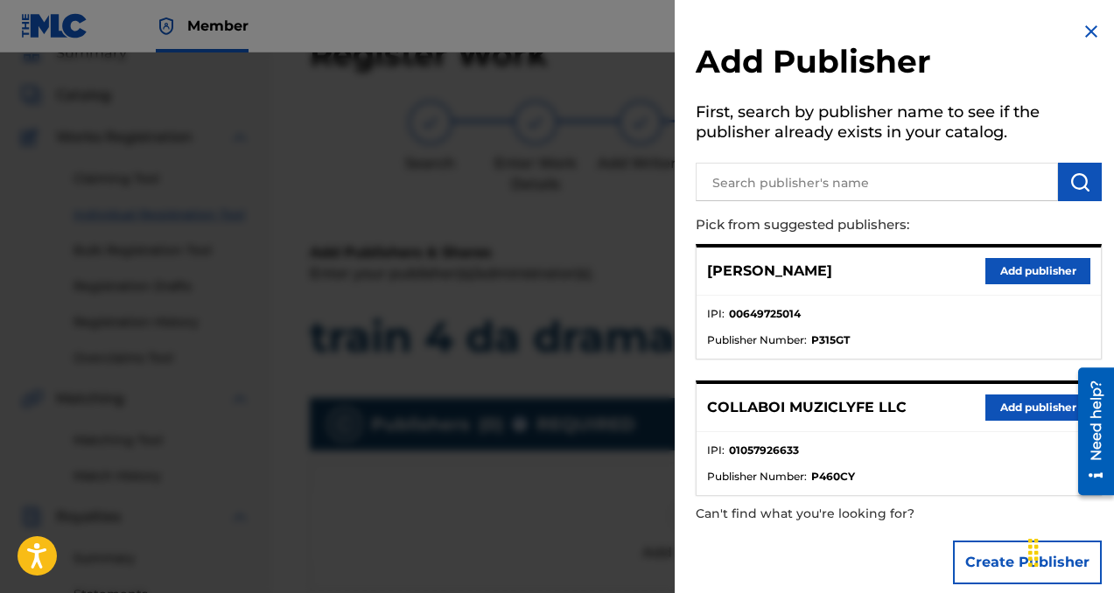
click at [1004, 411] on button "Add publisher" at bounding box center [1037, 408] width 105 height 26
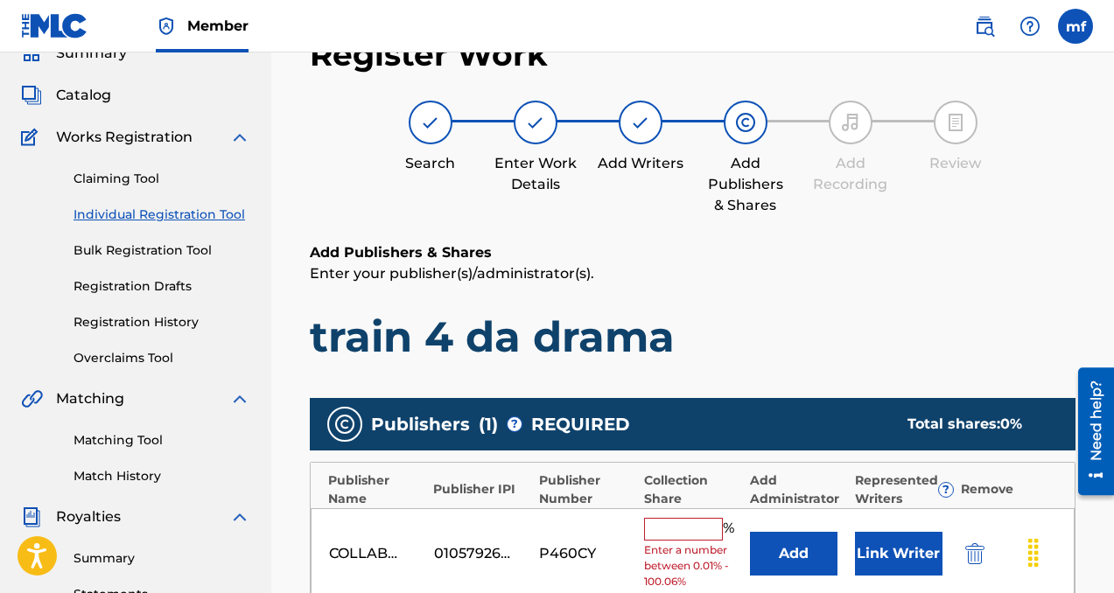
click at [667, 525] on input "text" at bounding box center [683, 529] width 79 height 23
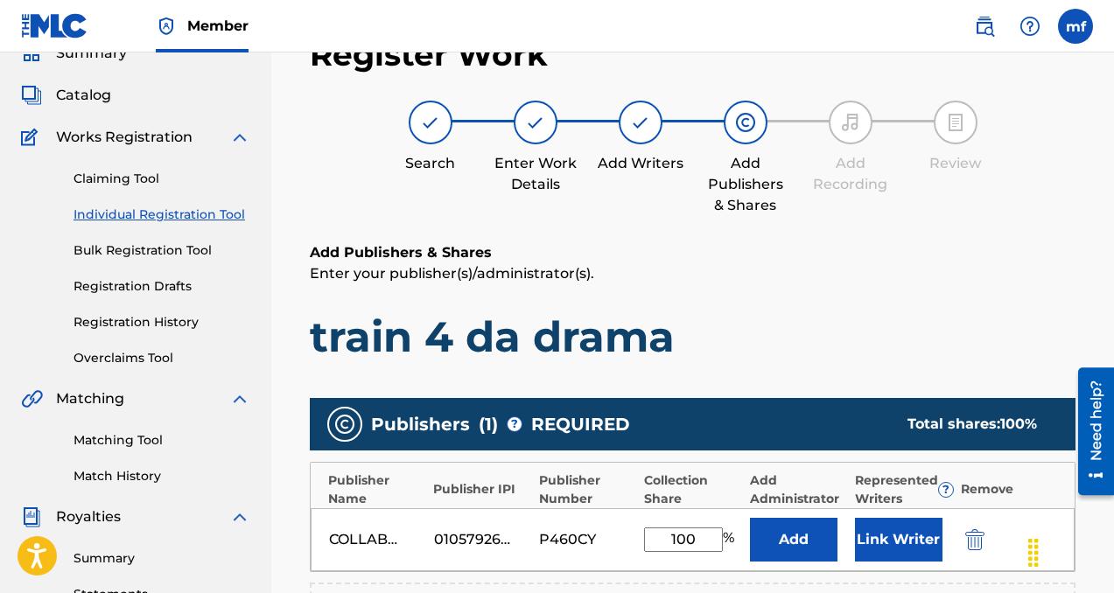
type input "100"
click at [789, 548] on button "Add" at bounding box center [794, 540] width 88 height 44
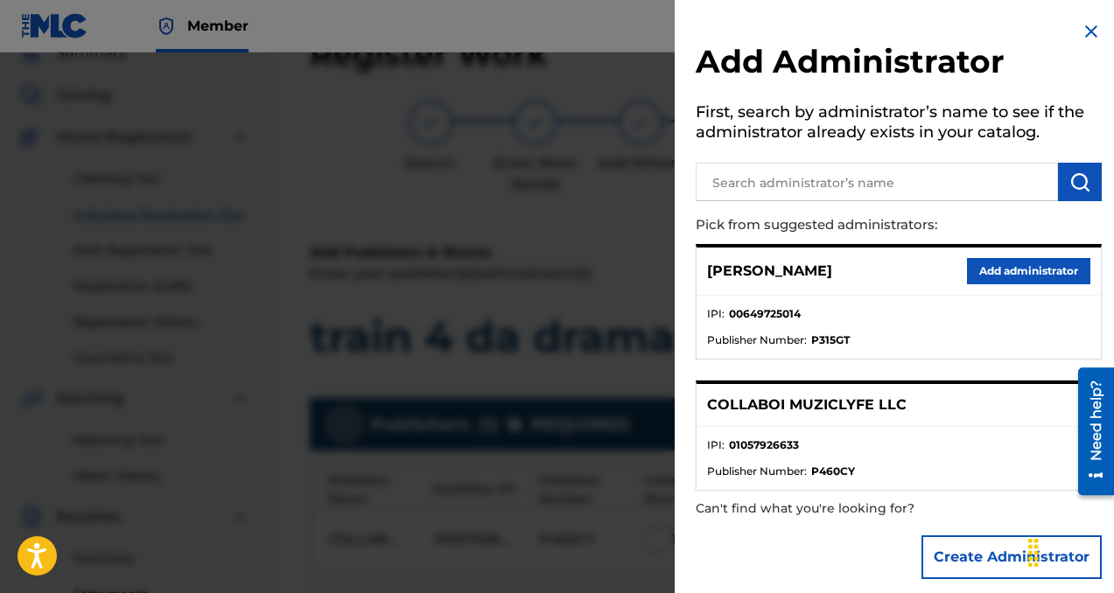
click at [1012, 268] on button "Add administrator" at bounding box center [1028, 271] width 123 height 26
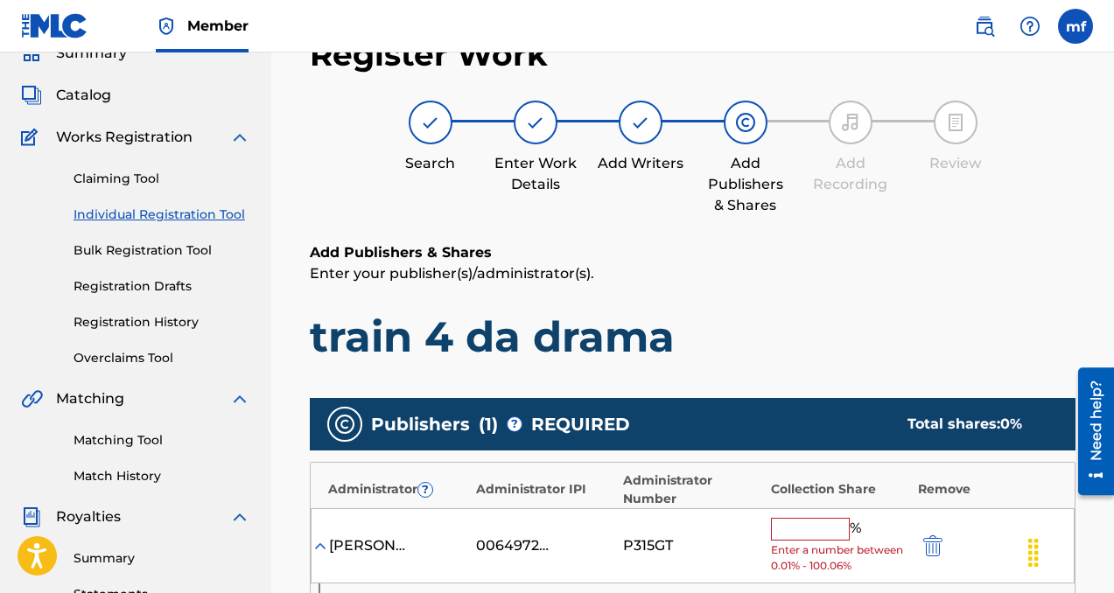
click at [815, 539] on input "text" at bounding box center [810, 529] width 79 height 23
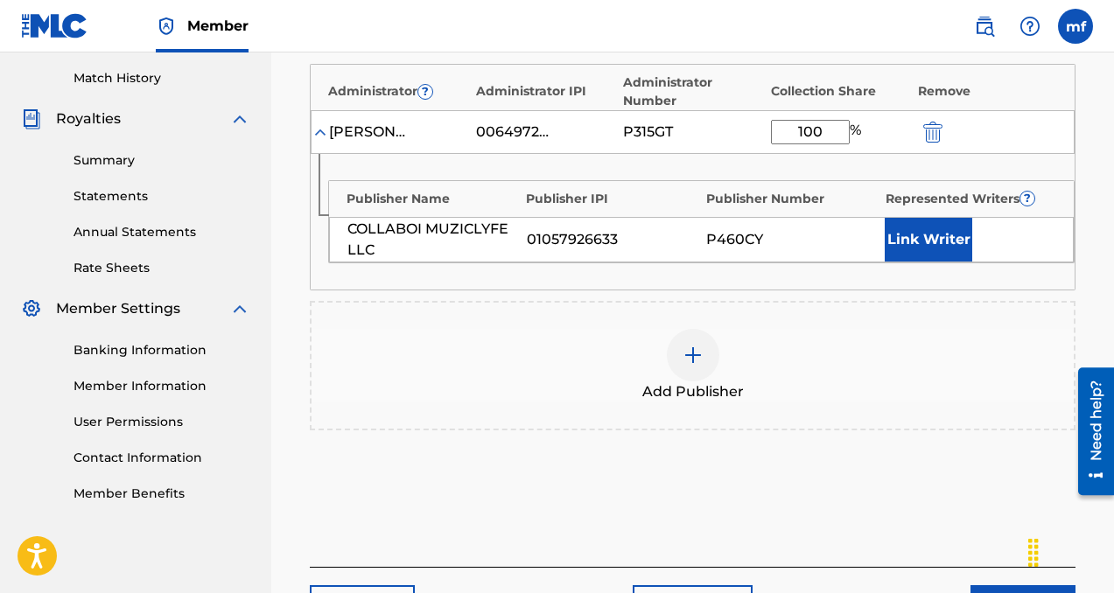
scroll to position [488, 0]
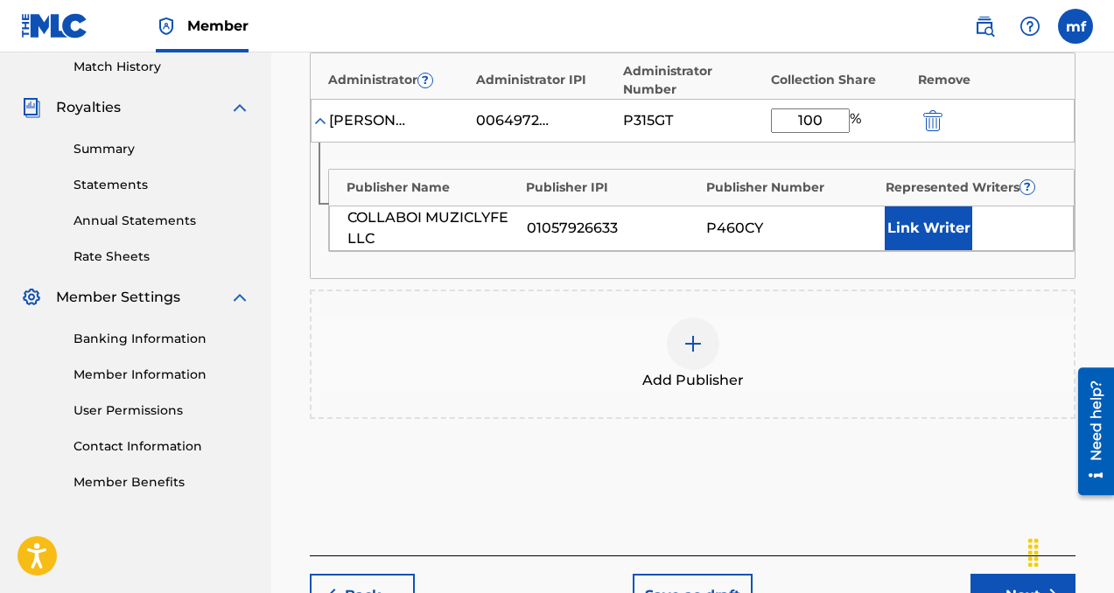
type input "100"
click at [907, 220] on button "Link Writer" at bounding box center [929, 229] width 88 height 44
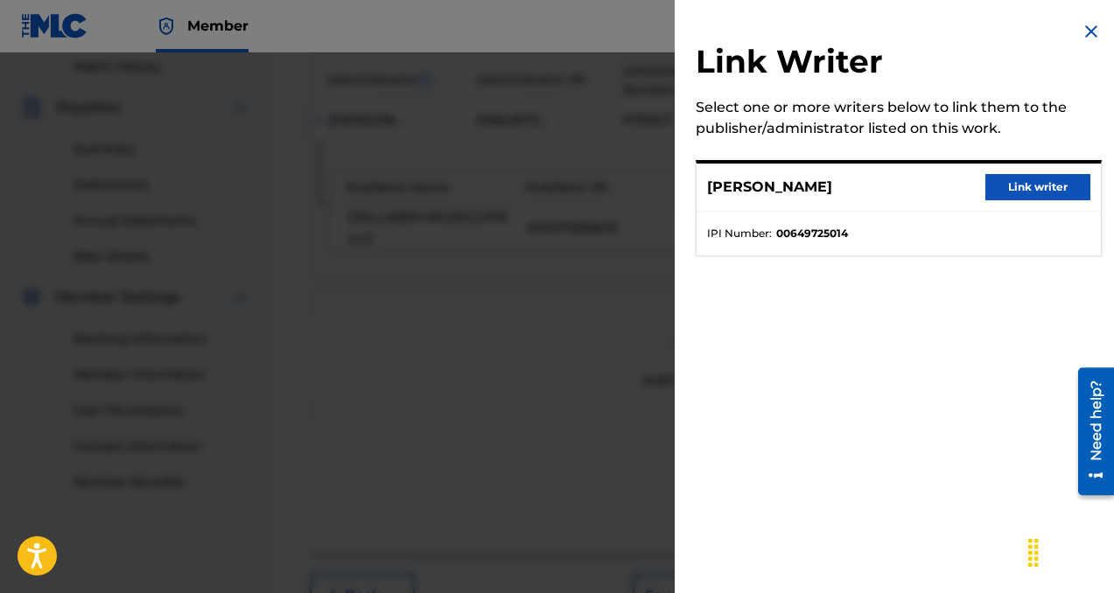
click at [990, 179] on button "Link writer" at bounding box center [1037, 187] width 105 height 26
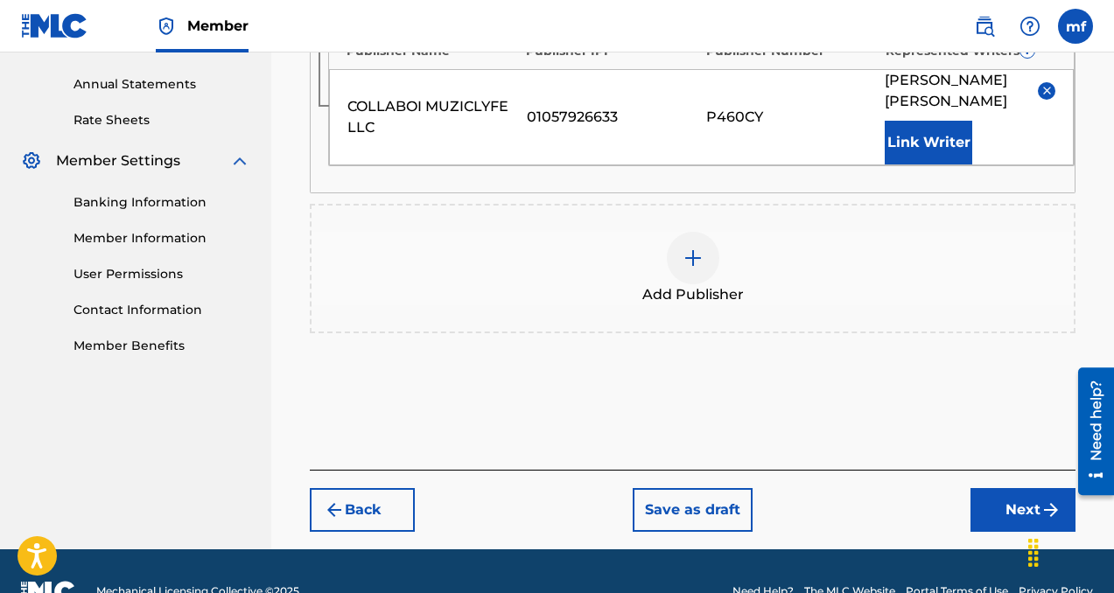
scroll to position [665, 0]
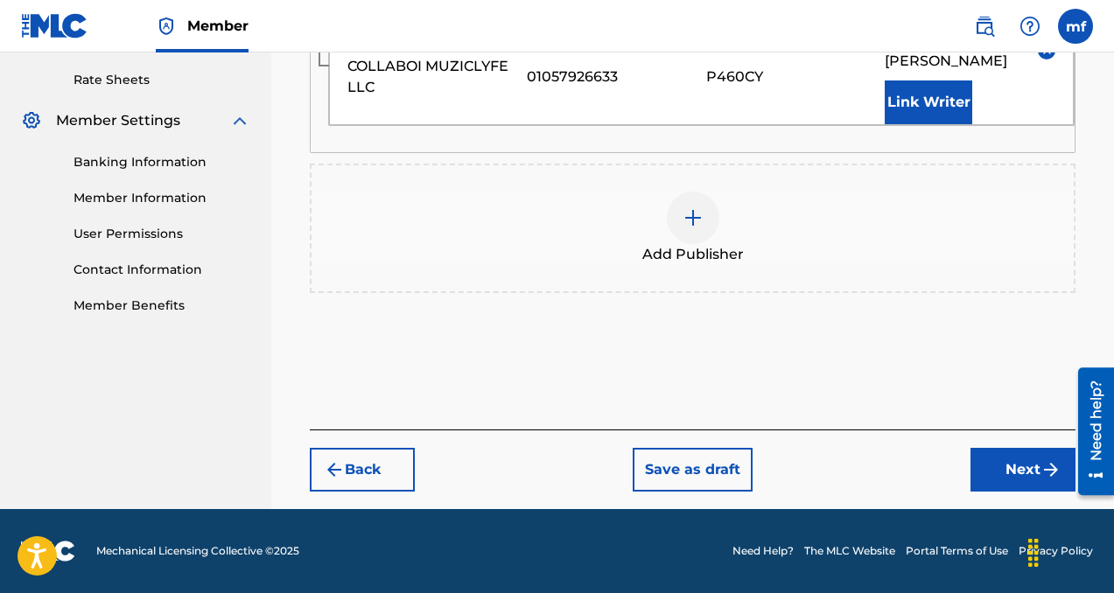
click at [1002, 464] on button "Next" at bounding box center [1022, 470] width 105 height 44
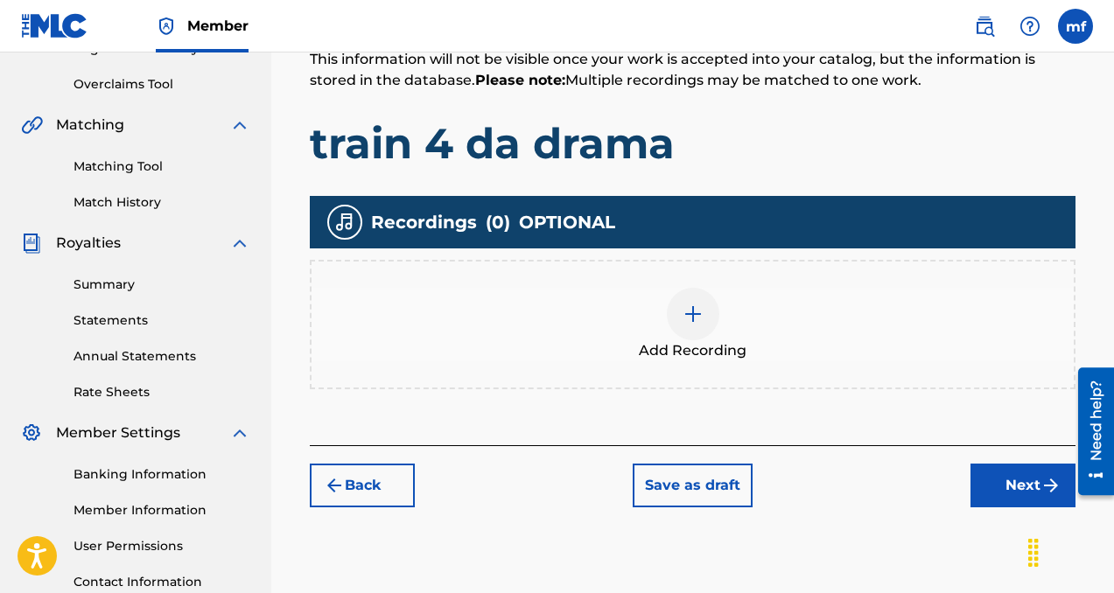
scroll to position [444, 0]
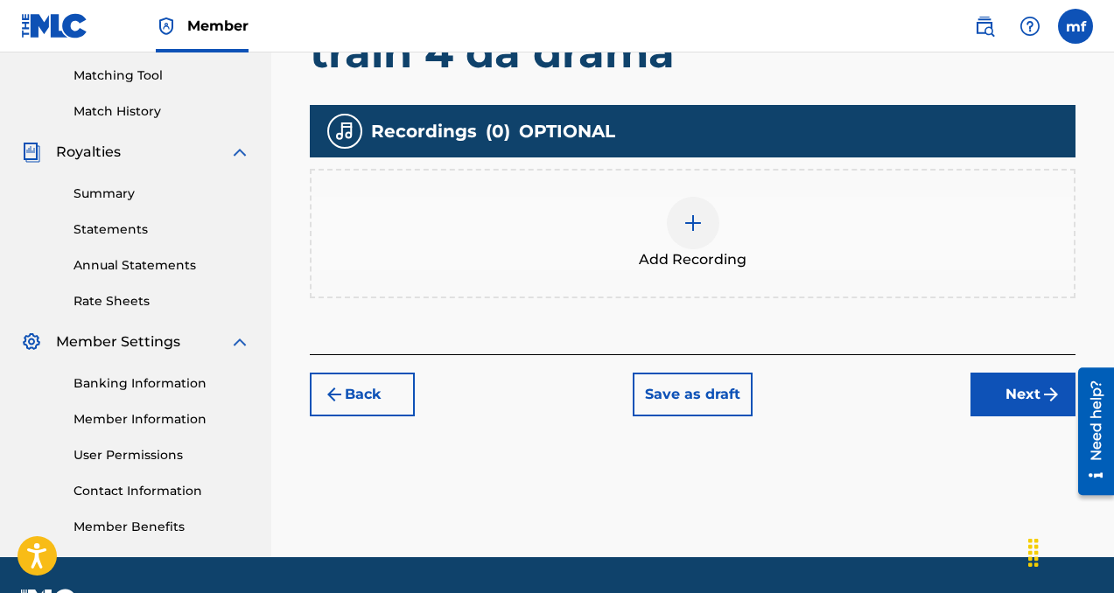
click at [697, 228] on img at bounding box center [693, 223] width 21 height 21
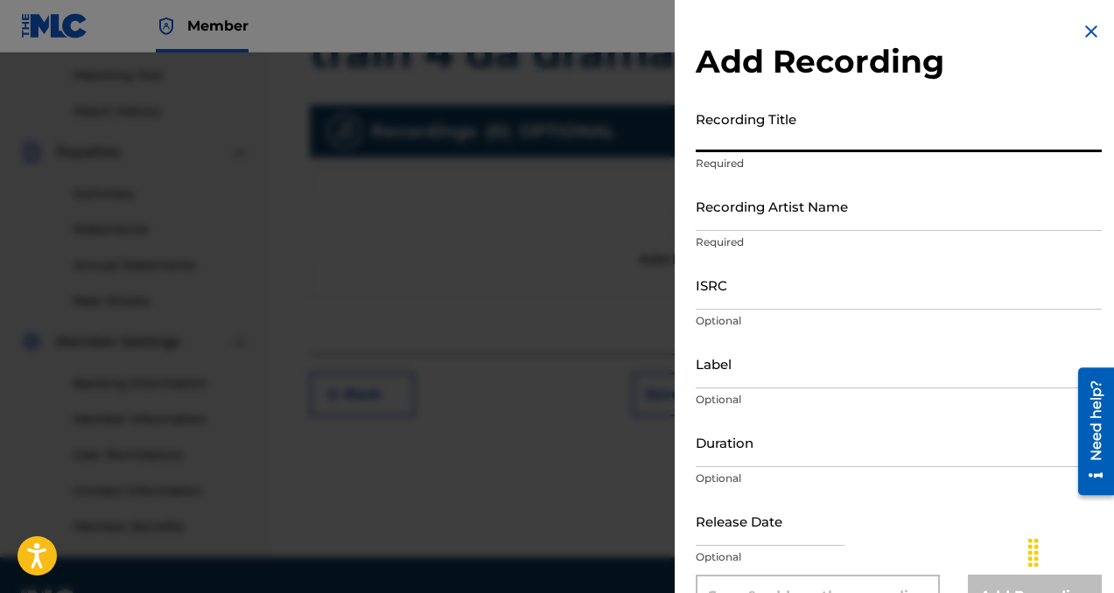
click at [751, 133] on input "Recording Title" at bounding box center [899, 127] width 406 height 50
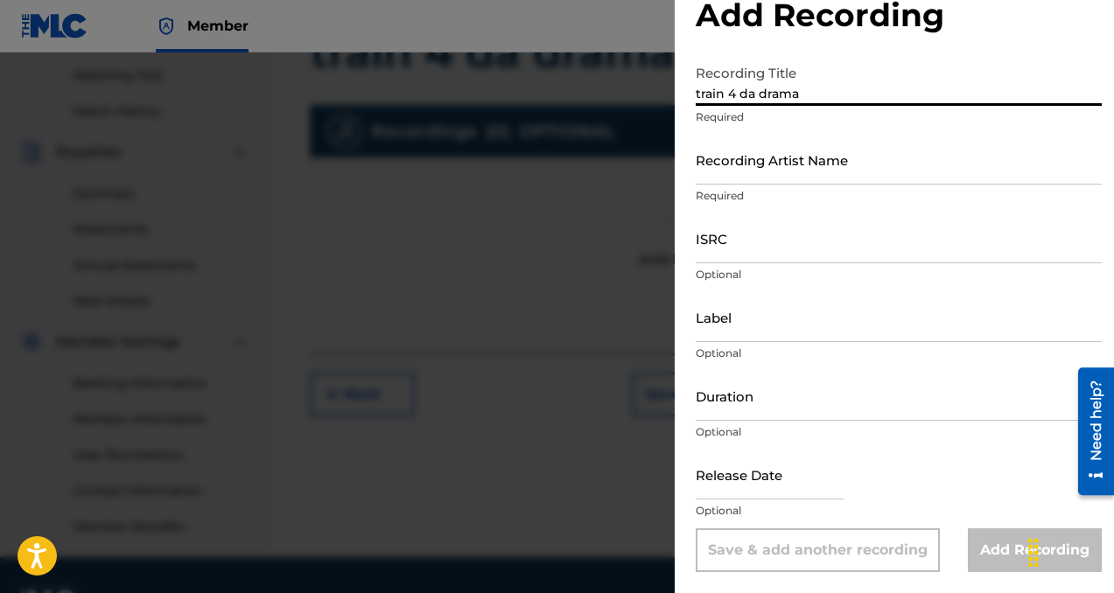
type input "train 4 da drama"
click at [804, 172] on input "Recording Artist Name" at bounding box center [899, 160] width 406 height 50
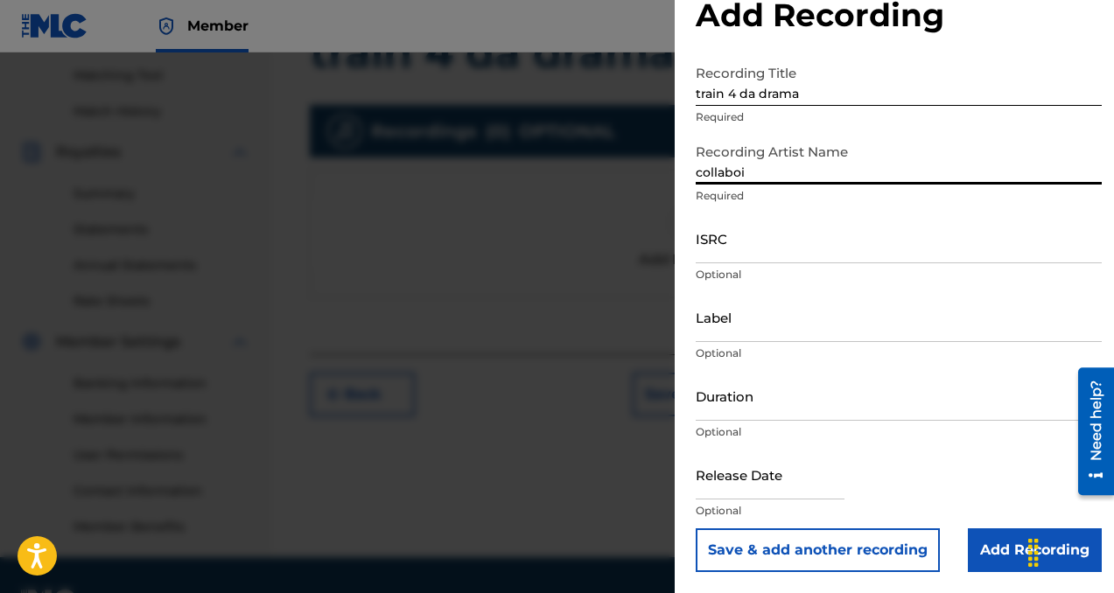
type input "collaboi"
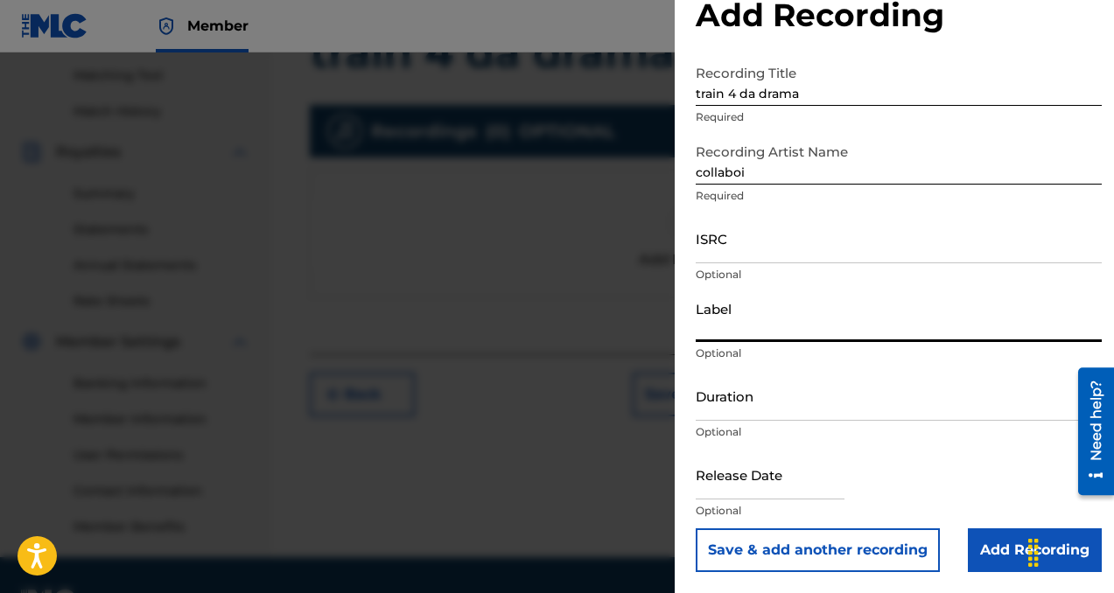
click at [768, 321] on input "Label" at bounding box center [899, 317] width 406 height 50
type input "collaboi muziclyfe llc"
click at [981, 545] on input "Add Recording" at bounding box center [1035, 551] width 134 height 44
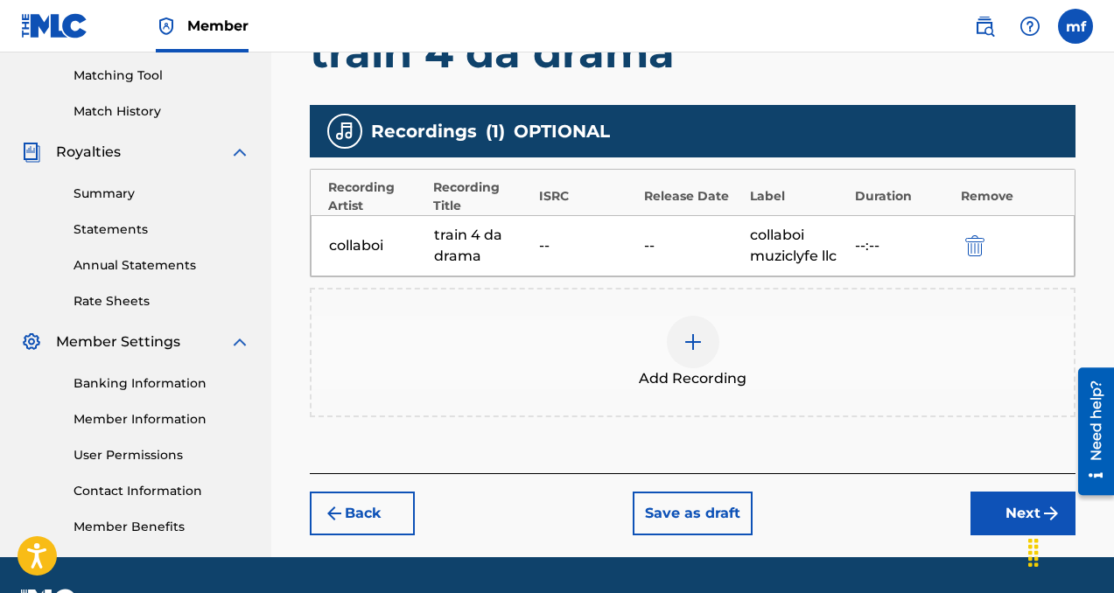
click at [995, 514] on button "Next" at bounding box center [1022, 514] width 105 height 44
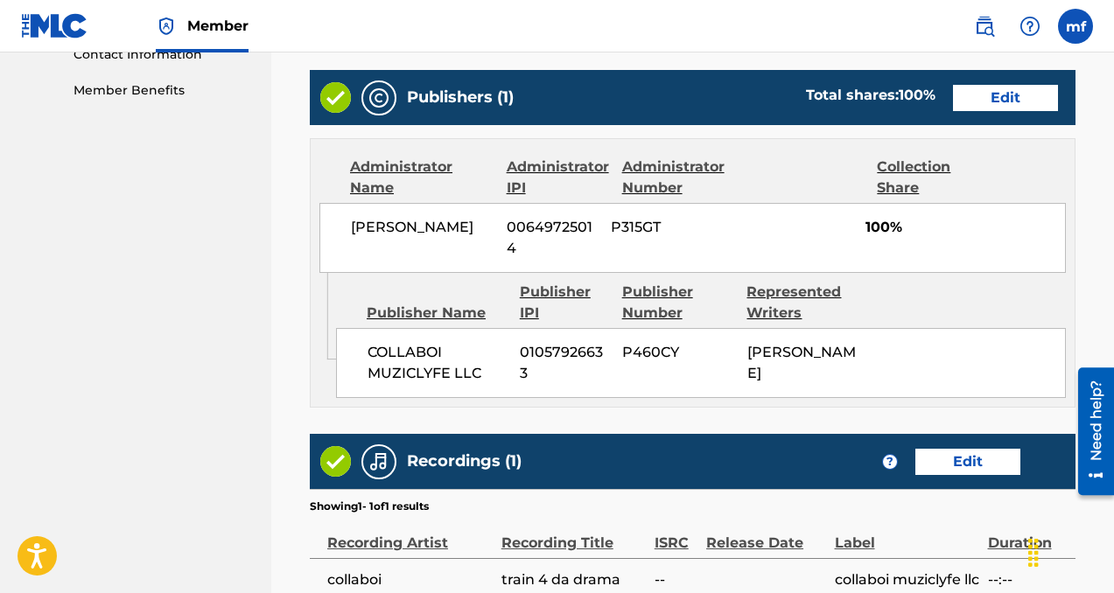
scroll to position [1080, 0]
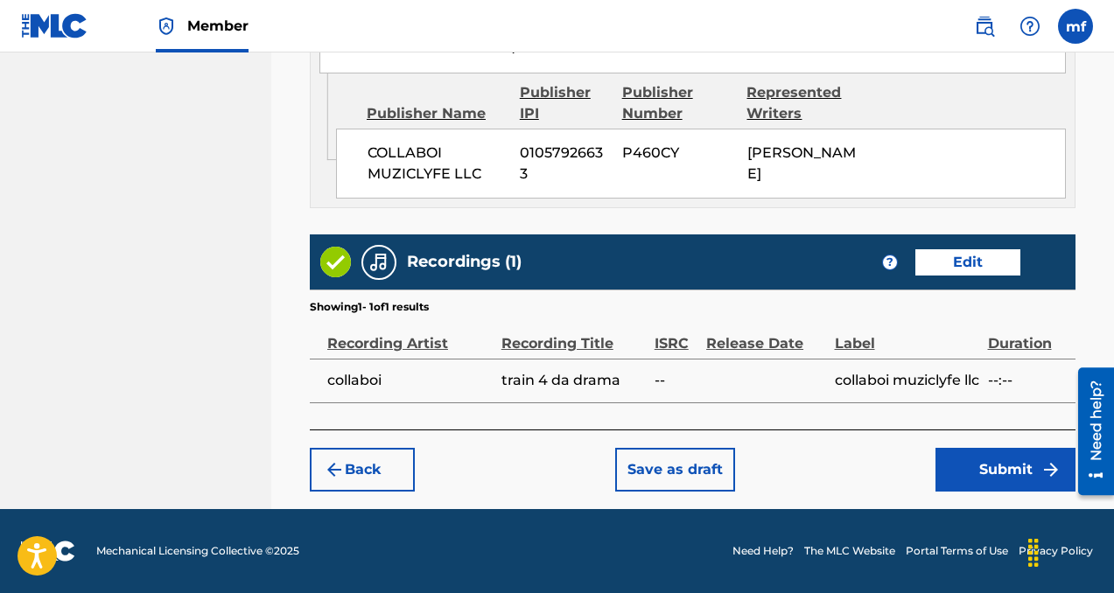
click at [970, 466] on button "Submit" at bounding box center [1005, 470] width 140 height 44
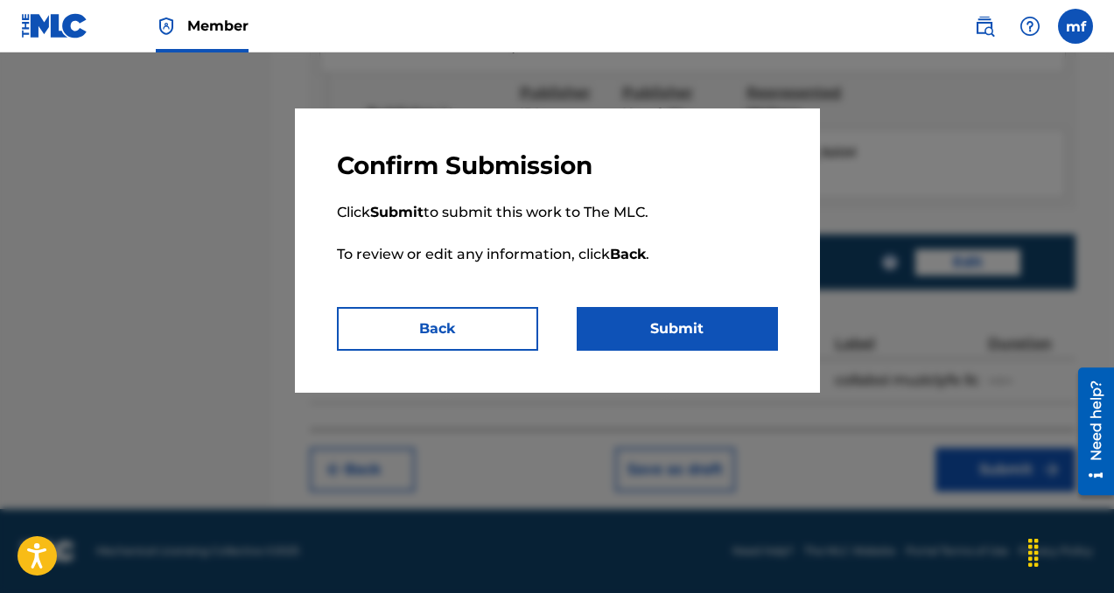
click at [704, 344] on button "Submit" at bounding box center [677, 329] width 201 height 44
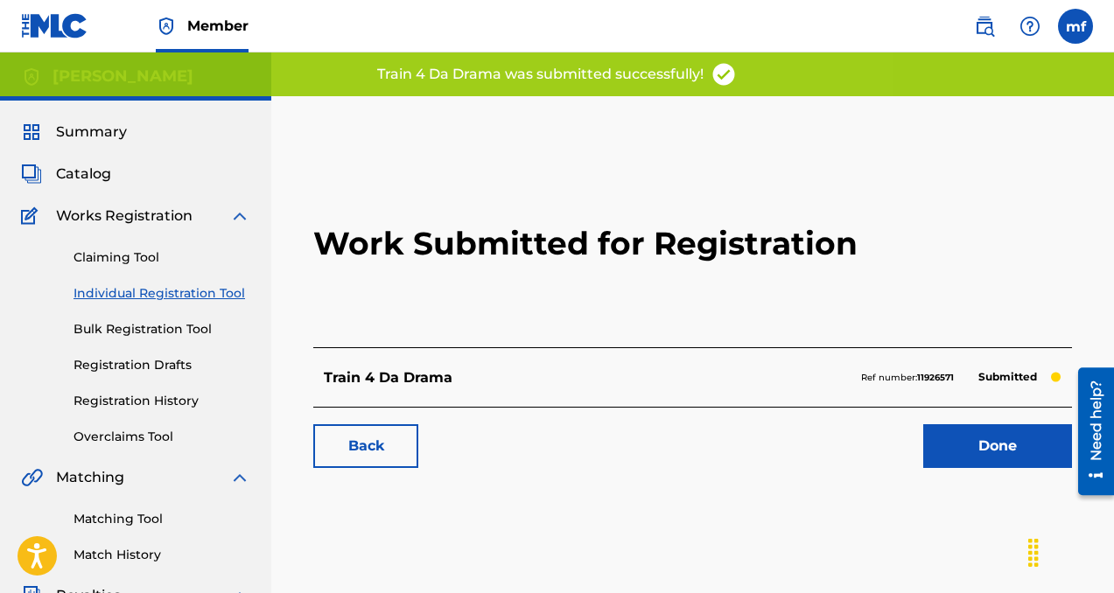
click at [964, 433] on link "Done" at bounding box center [997, 446] width 149 height 44
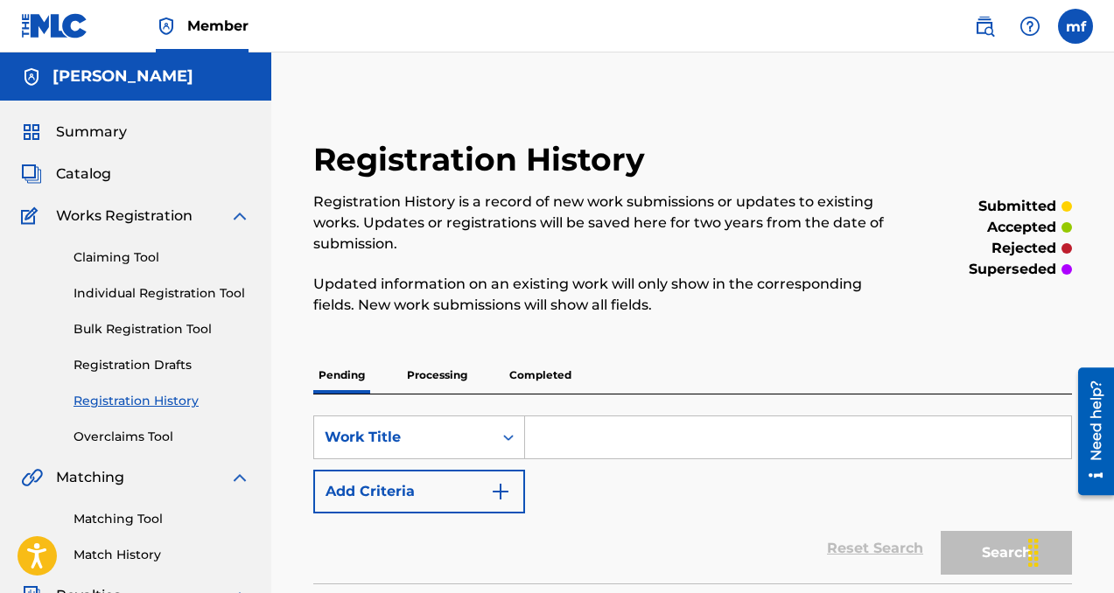
click at [175, 298] on link "Individual Registration Tool" at bounding box center [162, 293] width 177 height 18
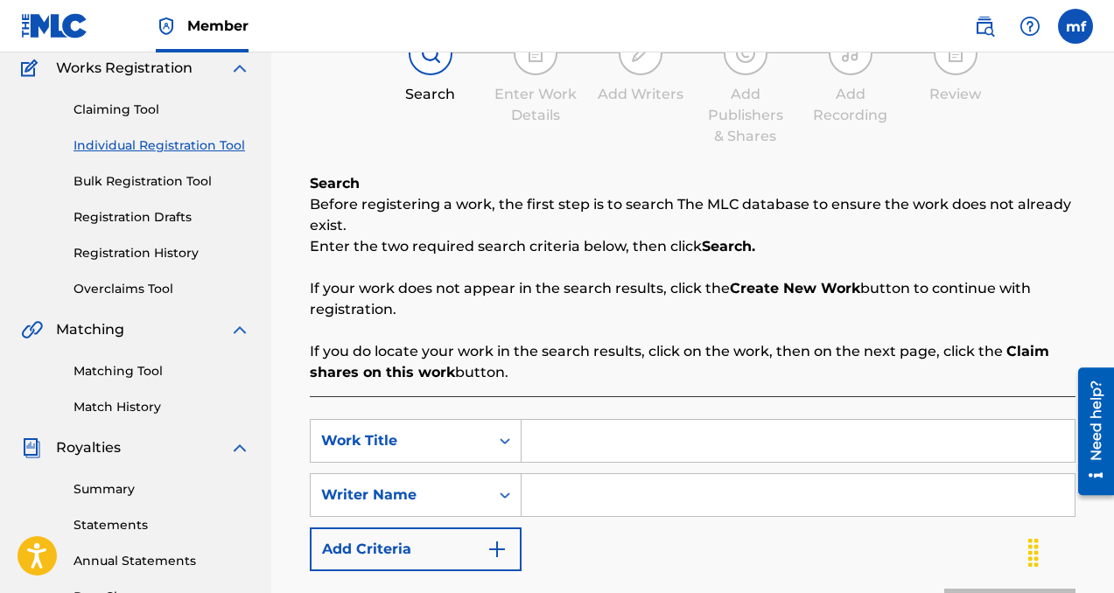
scroll to position [186, 0]
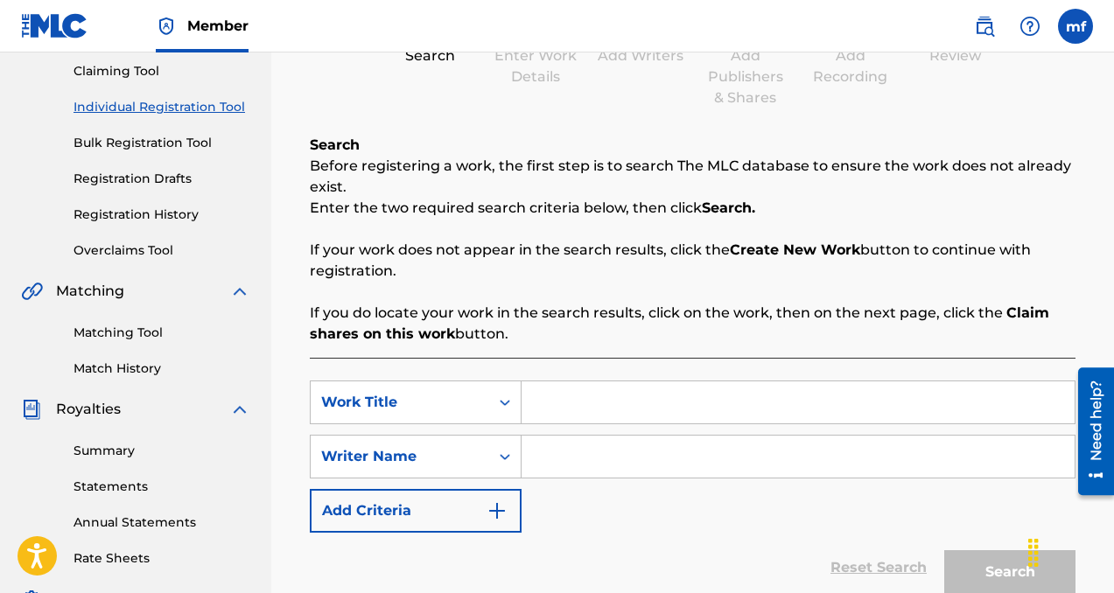
click at [561, 470] on input "Search Form" at bounding box center [798, 457] width 553 height 42
paste input "[PERSON_NAME]"
type input "[PERSON_NAME]"
click at [583, 411] on input "Search Form" at bounding box center [798, 403] width 553 height 42
paste input "[PERSON_NAME]"
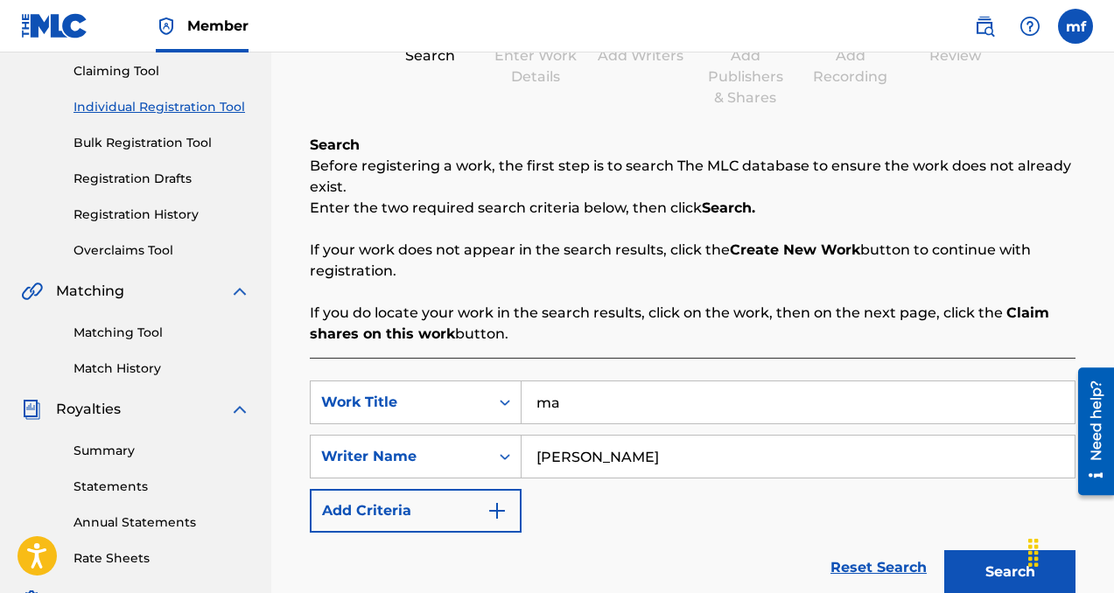
type input "m"
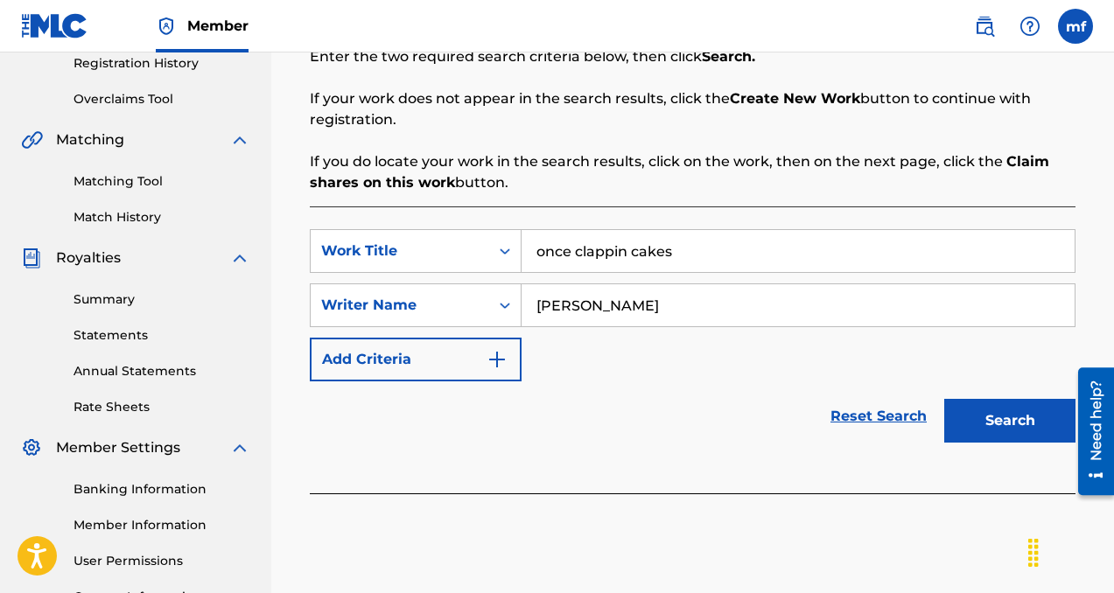
scroll to position [355, 0]
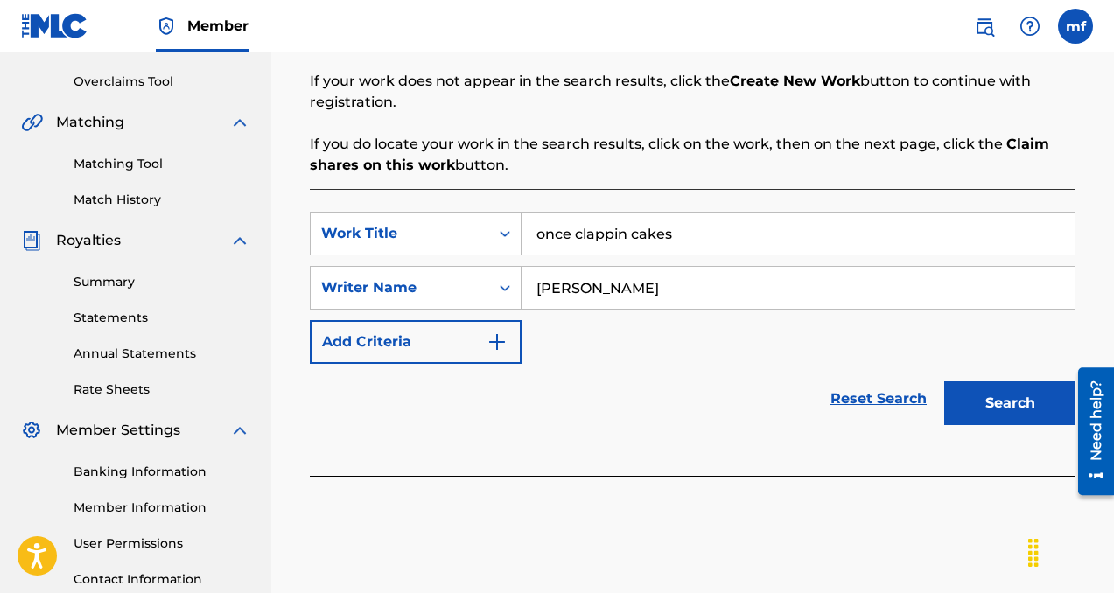
type input "once clappin cakes"
click at [963, 406] on button "Search" at bounding box center [1009, 404] width 131 height 44
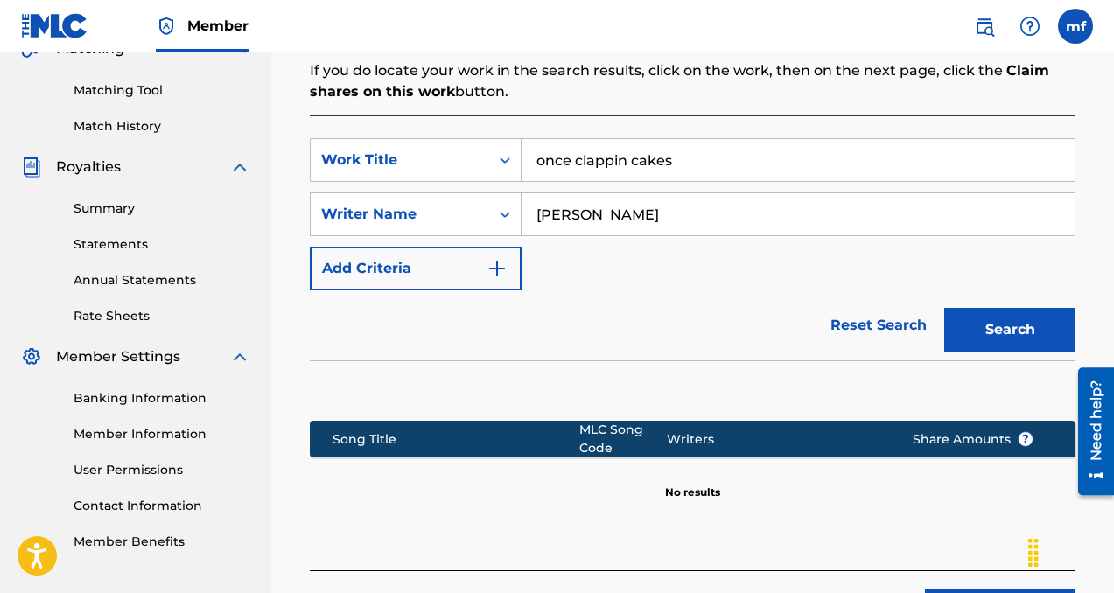
scroll to position [570, 0]
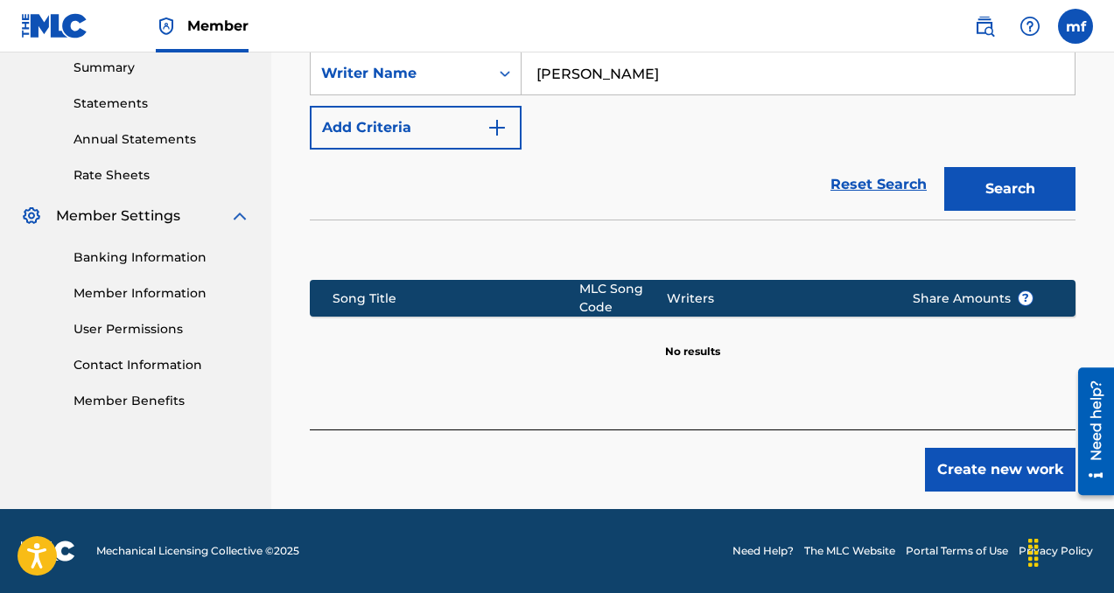
click at [945, 459] on button "Create new work" at bounding box center [1000, 470] width 151 height 44
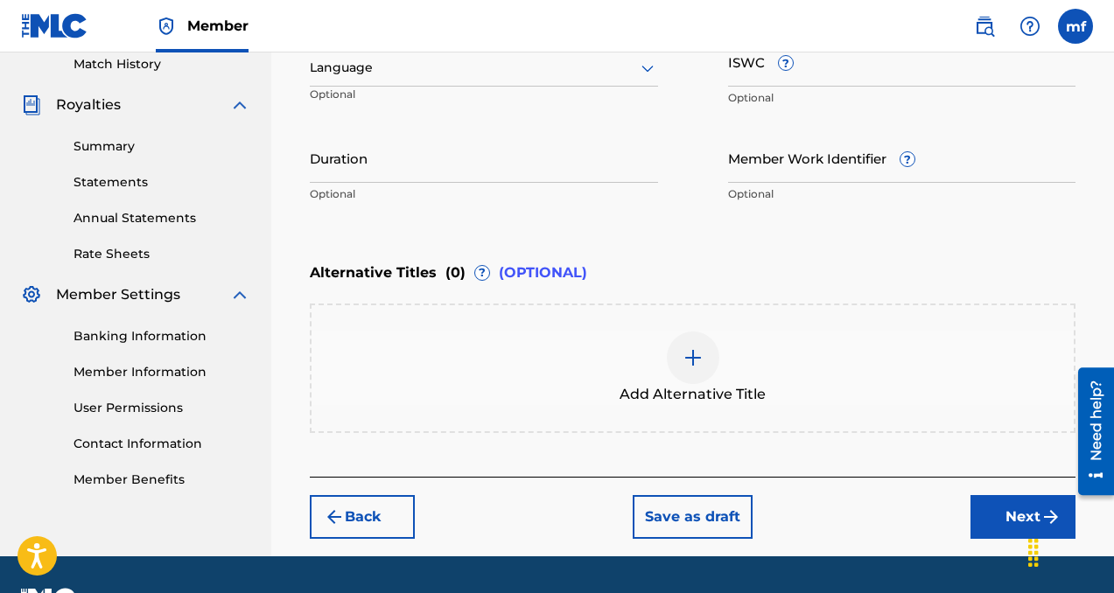
scroll to position [454, 0]
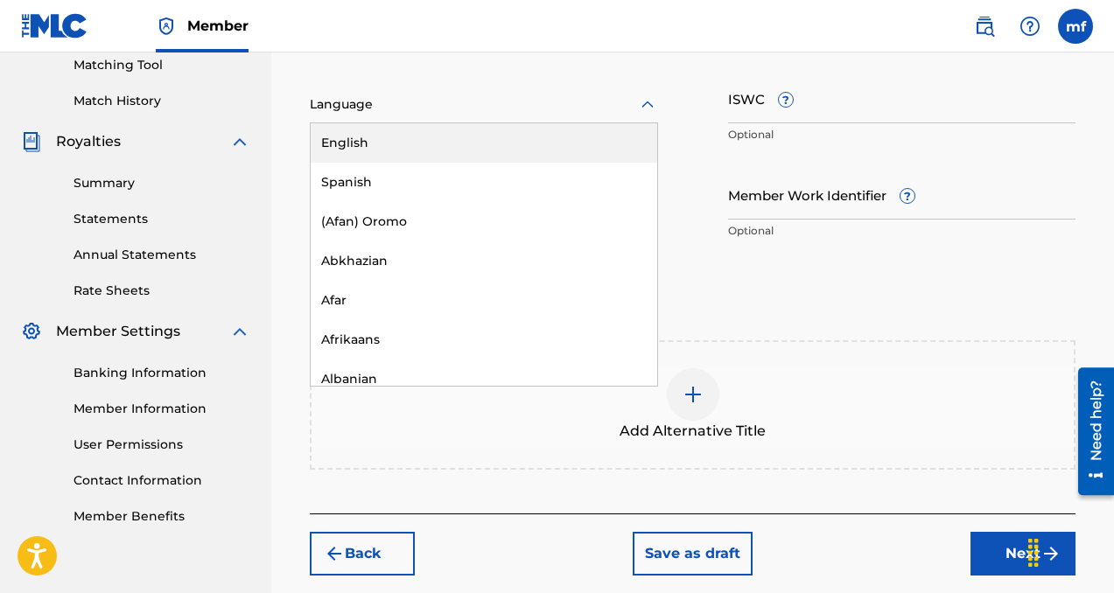
click at [477, 102] on div at bounding box center [484, 105] width 348 height 22
click at [476, 141] on div "English" at bounding box center [484, 142] width 347 height 39
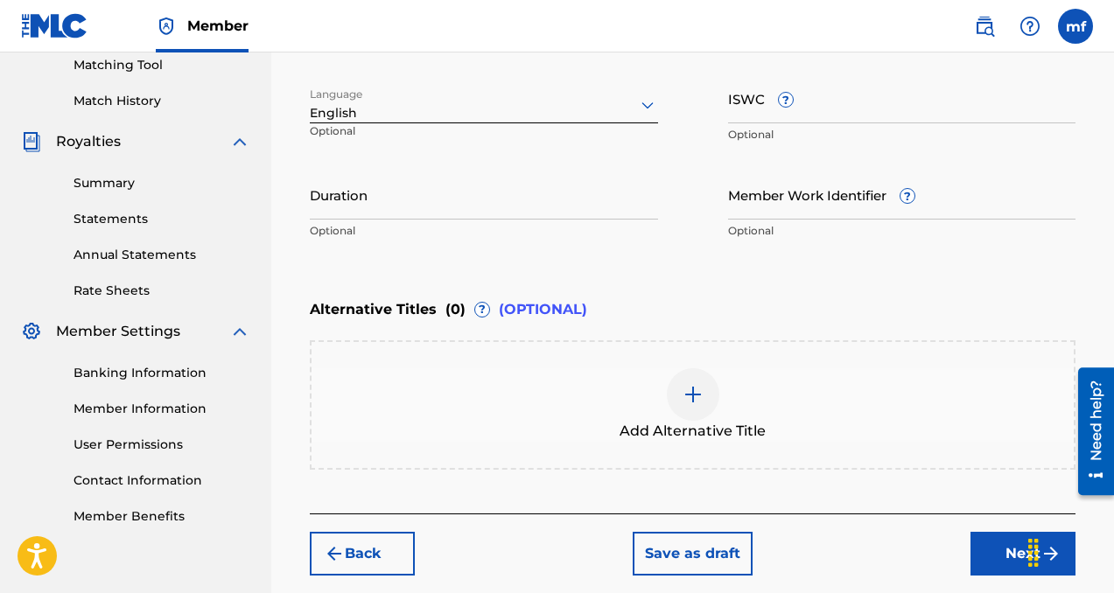
click at [982, 550] on button "Next" at bounding box center [1022, 554] width 105 height 44
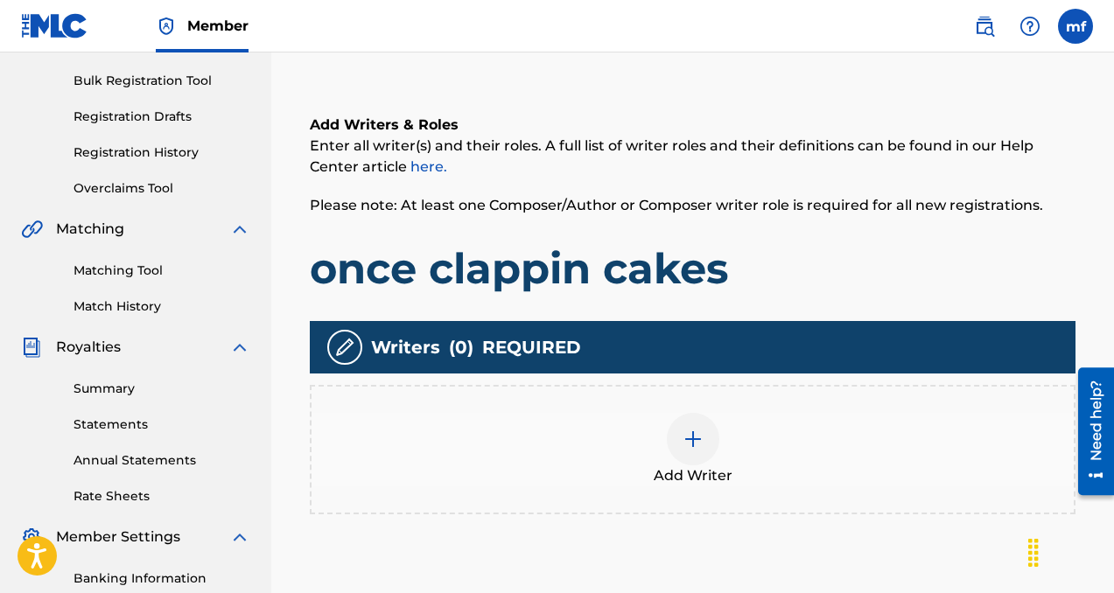
scroll to position [287, 0]
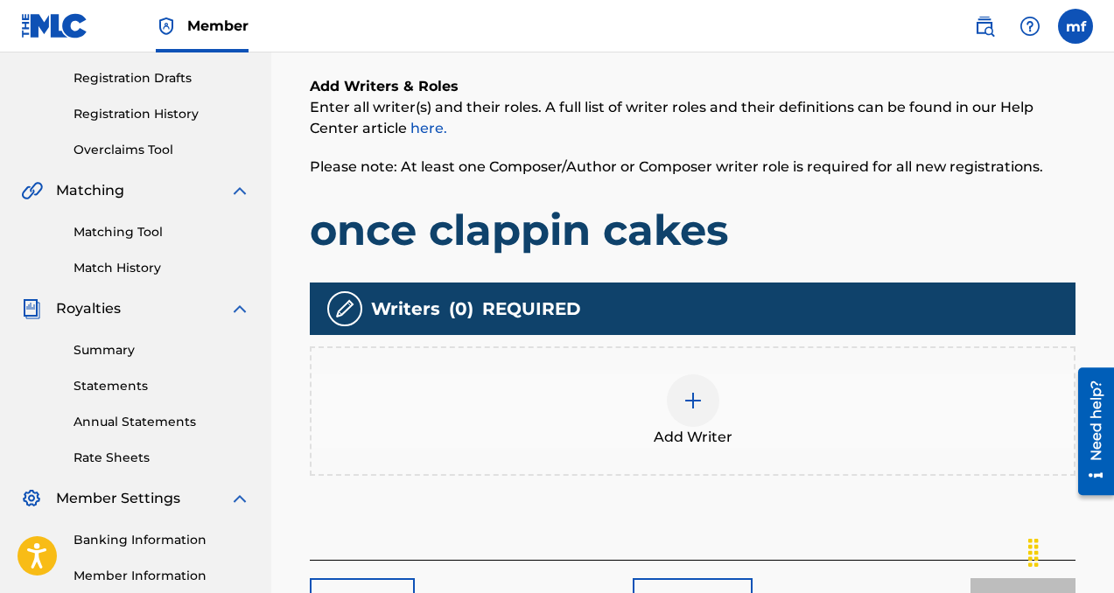
click at [690, 388] on div at bounding box center [693, 401] width 53 height 53
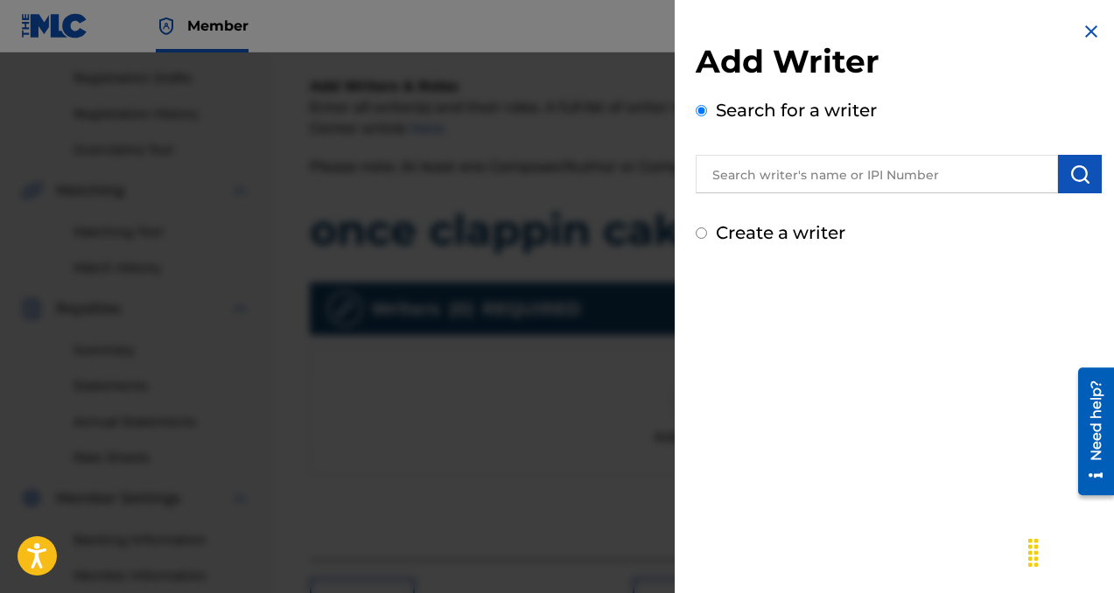
click at [809, 176] on input "text" at bounding box center [877, 174] width 362 height 39
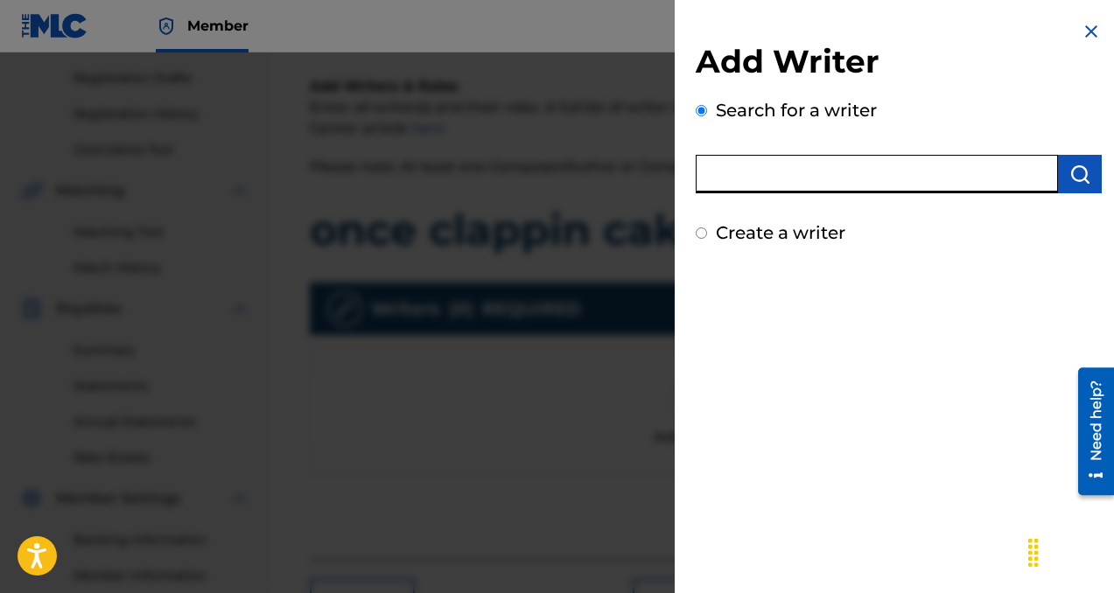
paste input "[PERSON_NAME]"
type input "[PERSON_NAME]"
click at [1069, 182] on img "submit" at bounding box center [1079, 174] width 21 height 21
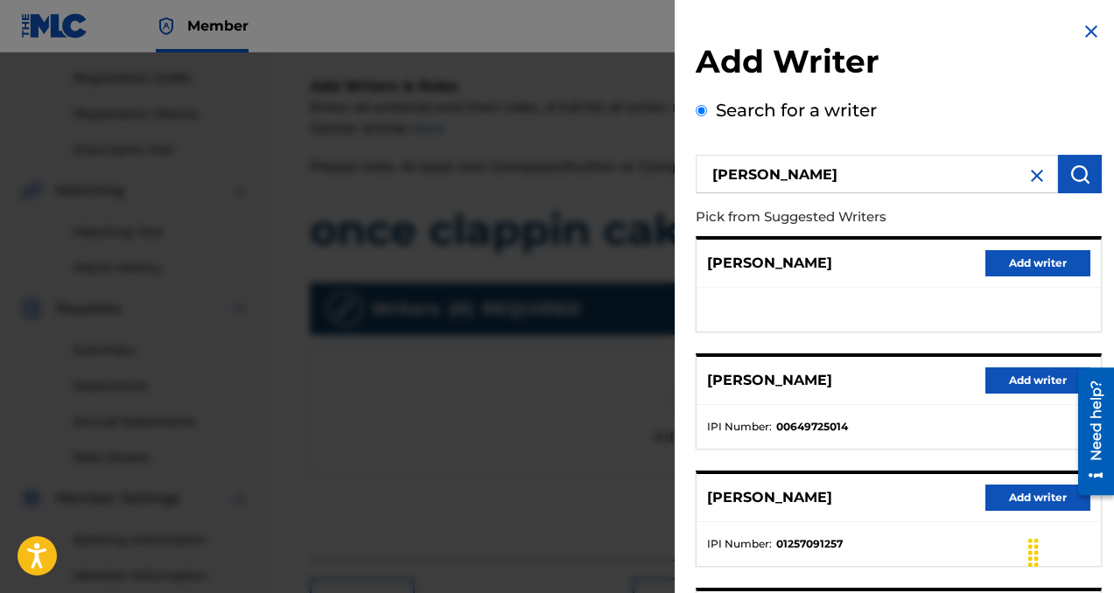
click at [1015, 382] on button "Add writer" at bounding box center [1037, 381] width 105 height 26
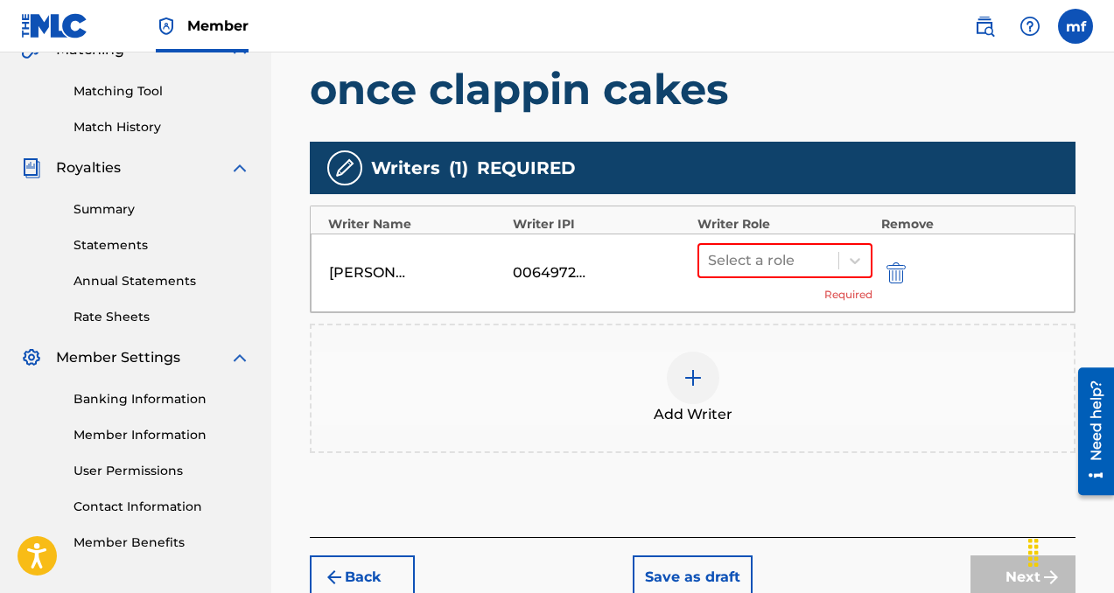
scroll to position [453, 0]
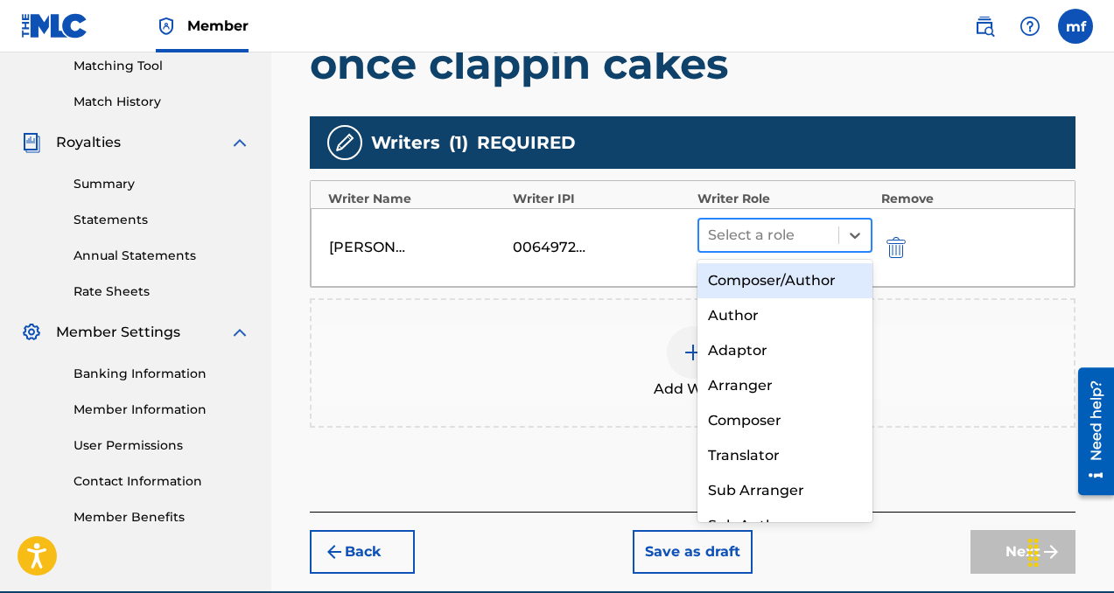
click at [779, 231] on div at bounding box center [769, 235] width 122 height 25
click at [774, 271] on div "Composer/Author" at bounding box center [784, 280] width 175 height 35
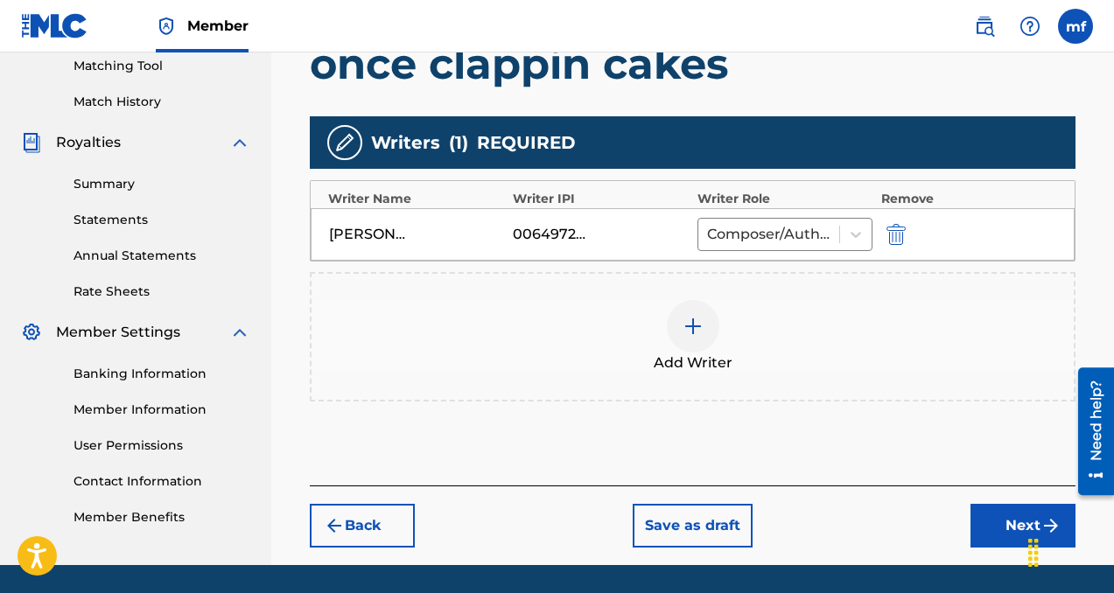
scroll to position [509, 0]
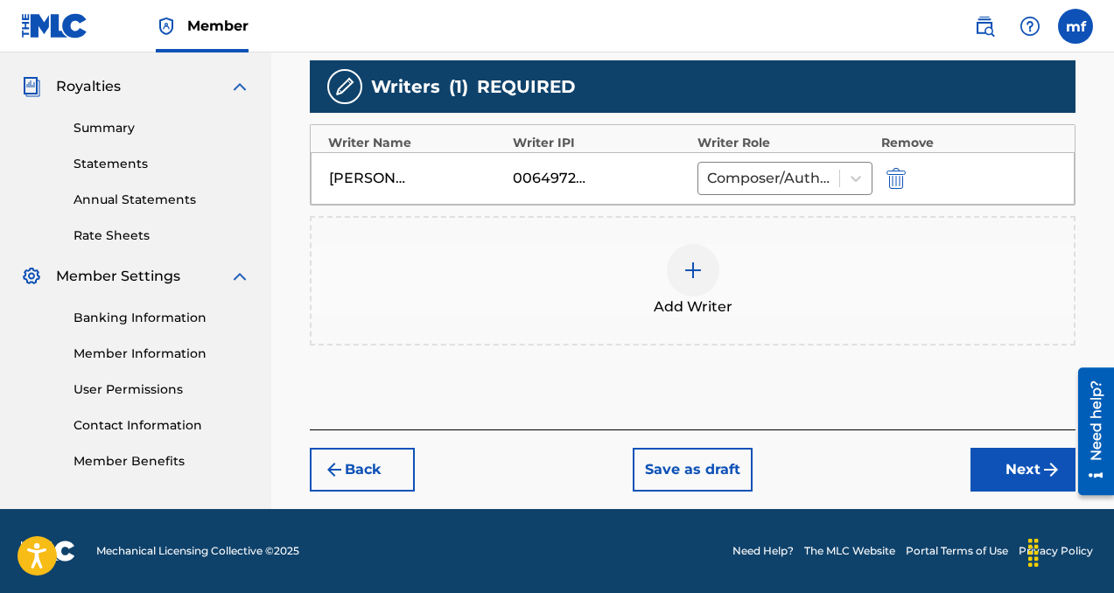
click at [1015, 467] on button "Next" at bounding box center [1022, 470] width 105 height 44
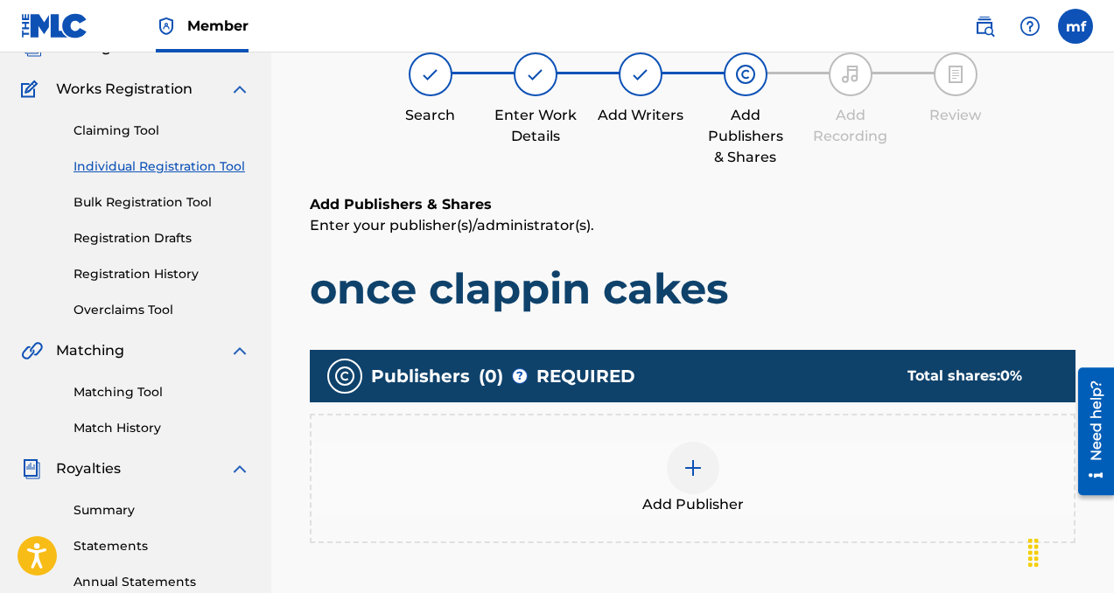
scroll to position [368, 0]
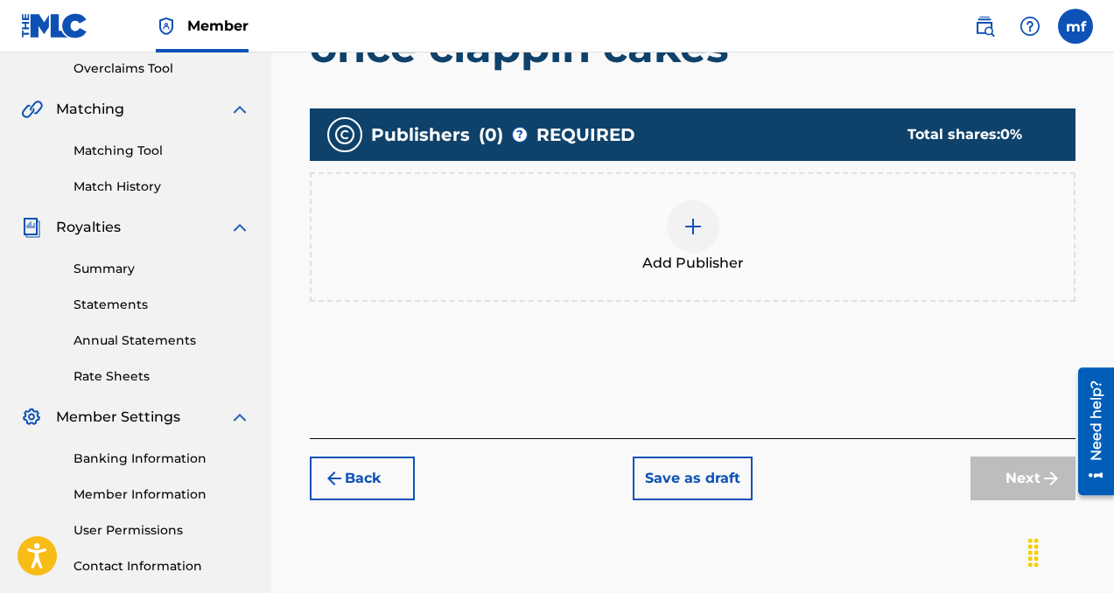
click at [700, 223] on img at bounding box center [693, 226] width 21 height 21
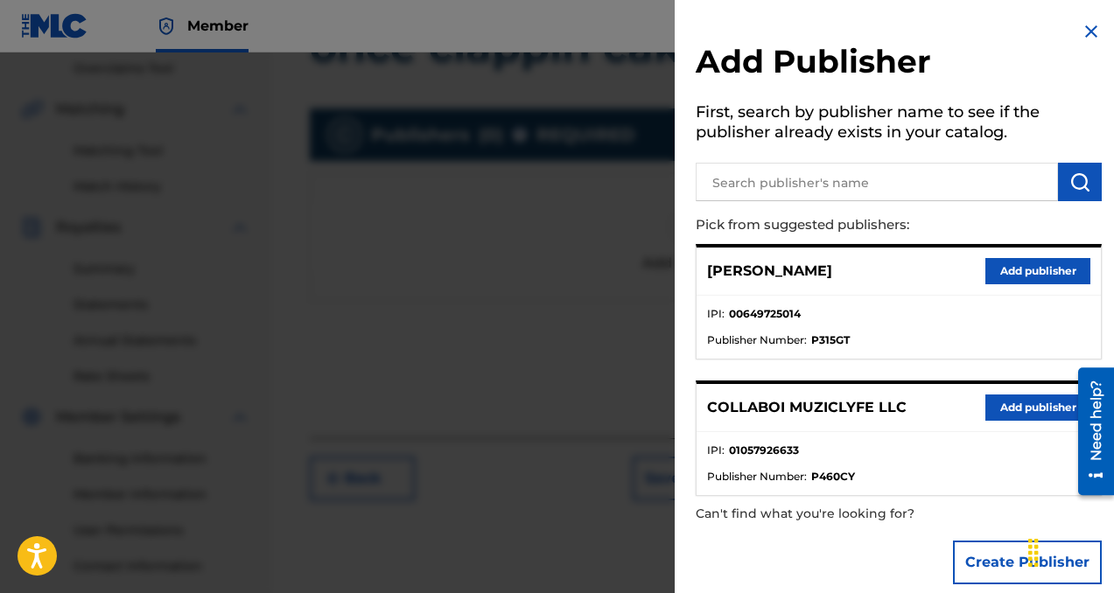
click at [1033, 403] on button "Add publisher" at bounding box center [1037, 408] width 105 height 26
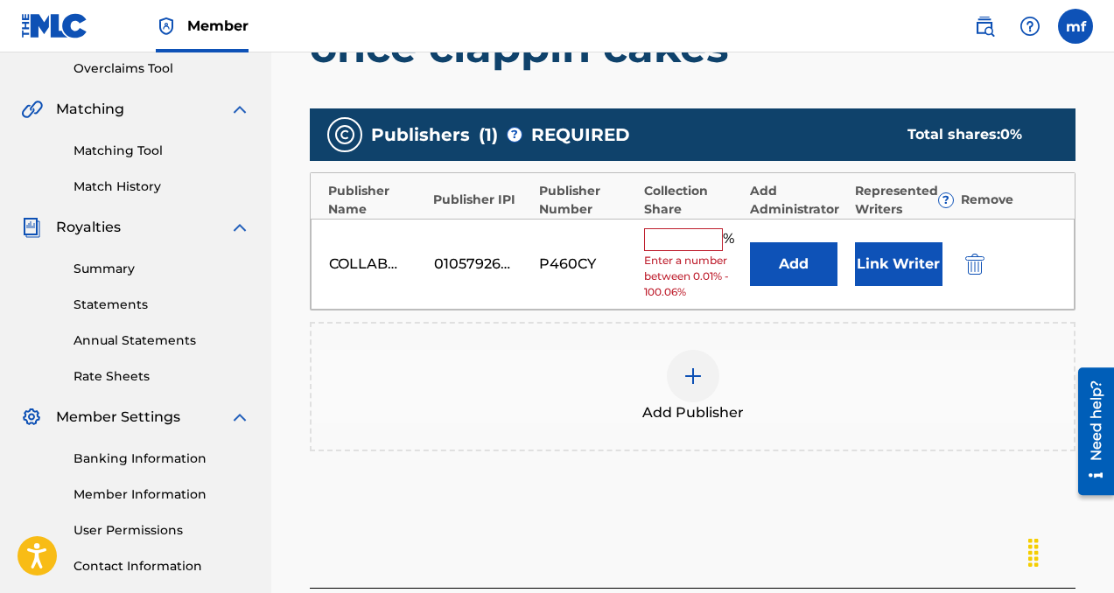
click at [678, 236] on input "text" at bounding box center [683, 239] width 79 height 23
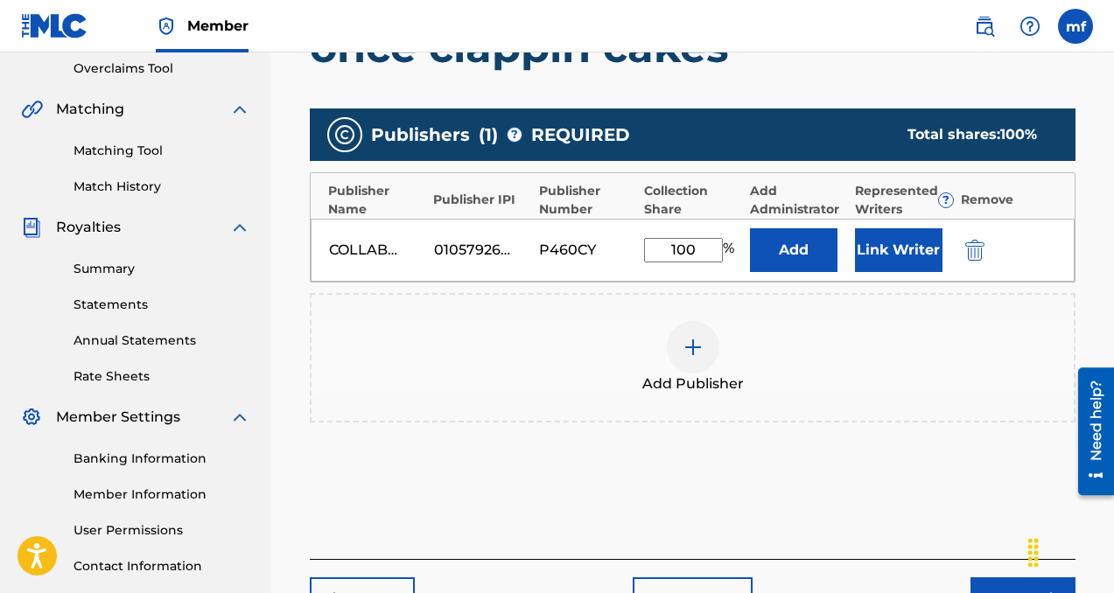
type input "100"
click at [793, 263] on button "Add" at bounding box center [794, 250] width 88 height 44
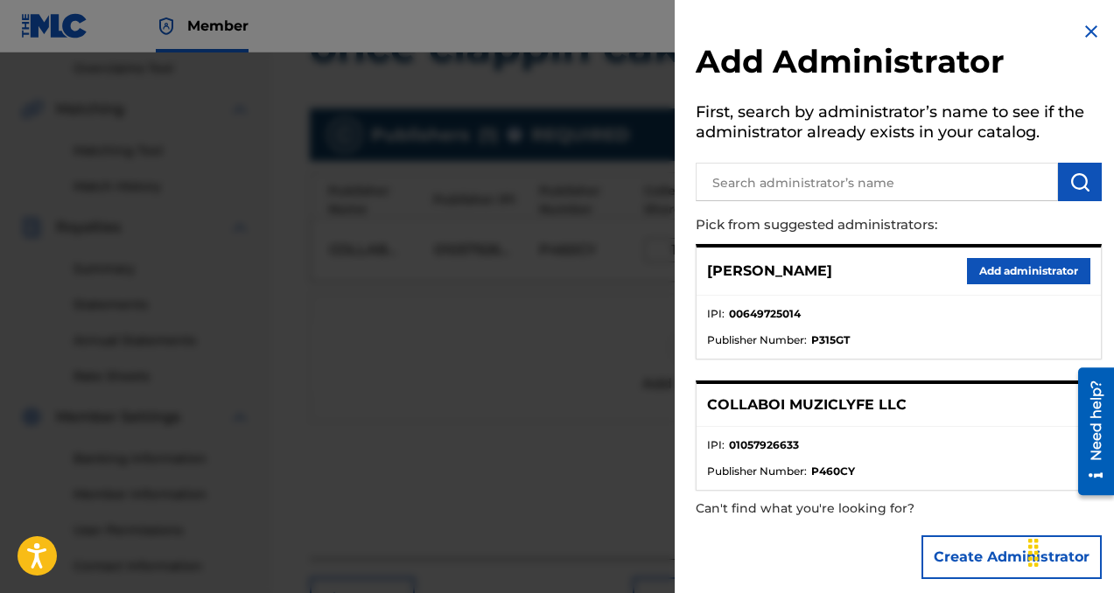
click at [1027, 271] on button "Add administrator" at bounding box center [1028, 271] width 123 height 26
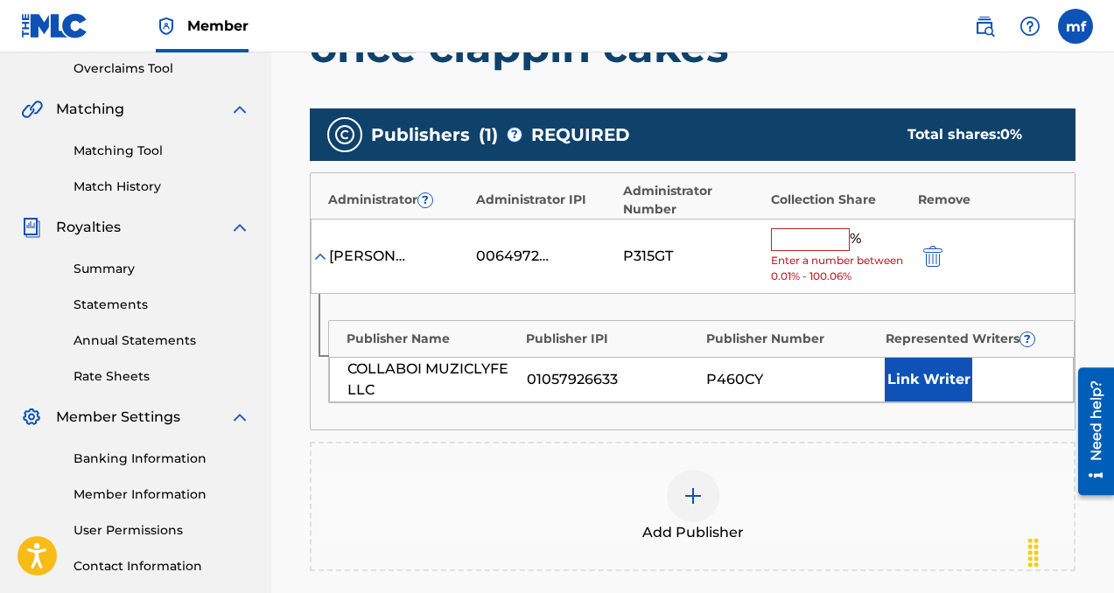
click at [832, 238] on input "text" at bounding box center [810, 239] width 79 height 23
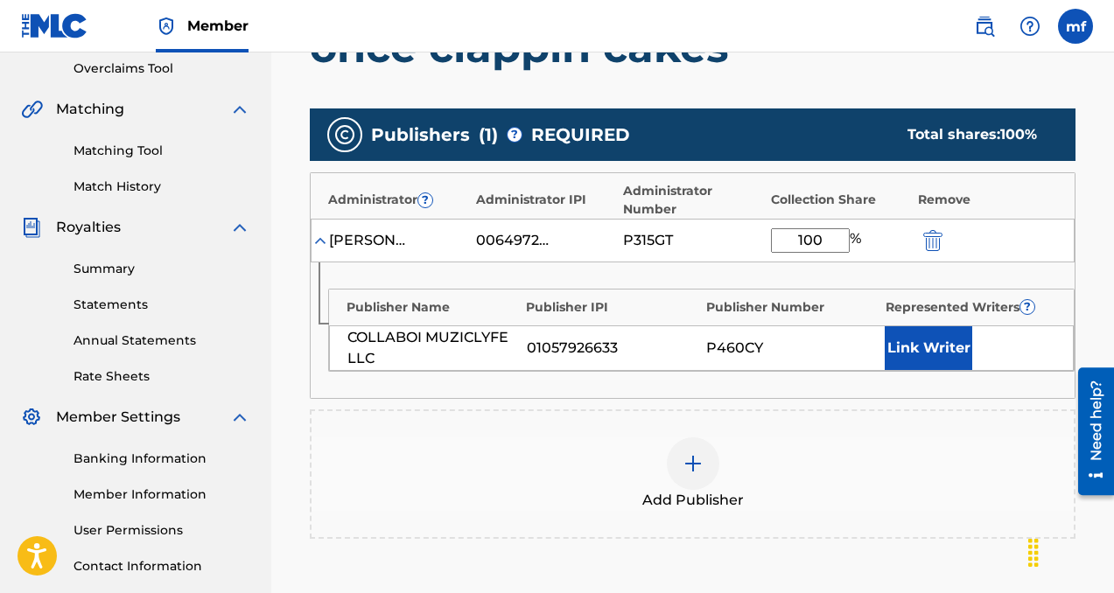
type input "100"
click at [913, 348] on button "Link Writer" at bounding box center [929, 348] width 88 height 44
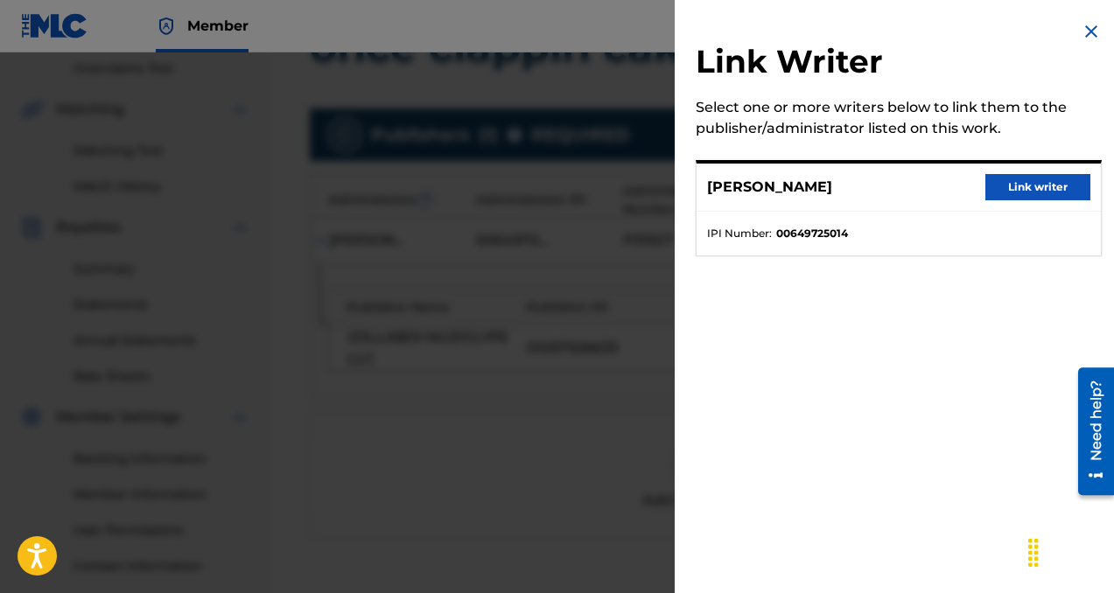
click at [1010, 191] on button "Link writer" at bounding box center [1037, 187] width 105 height 26
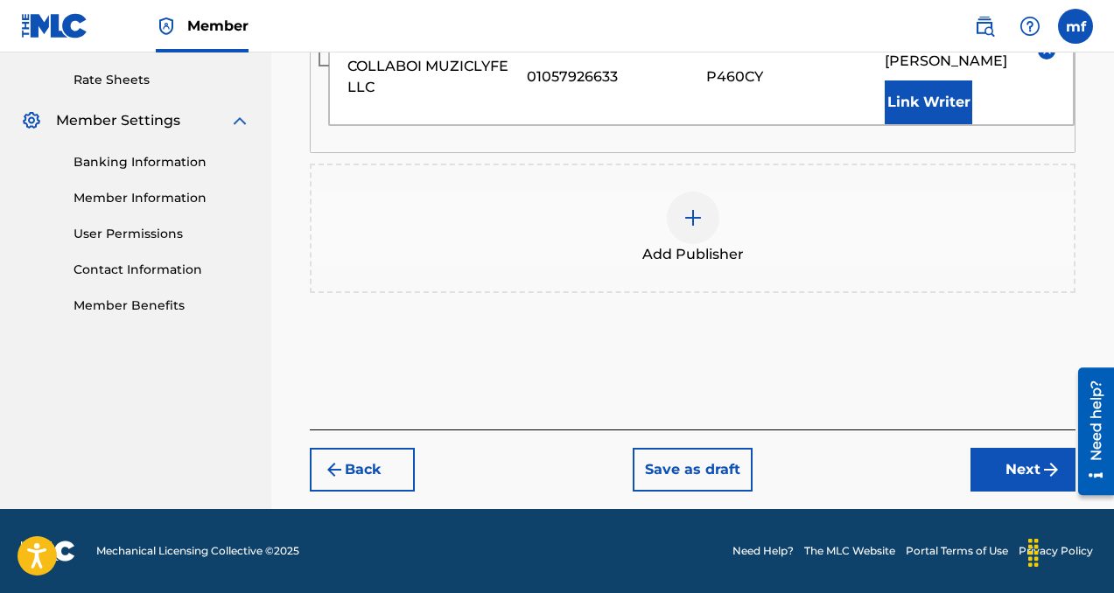
click at [1012, 483] on button "Next" at bounding box center [1022, 470] width 105 height 44
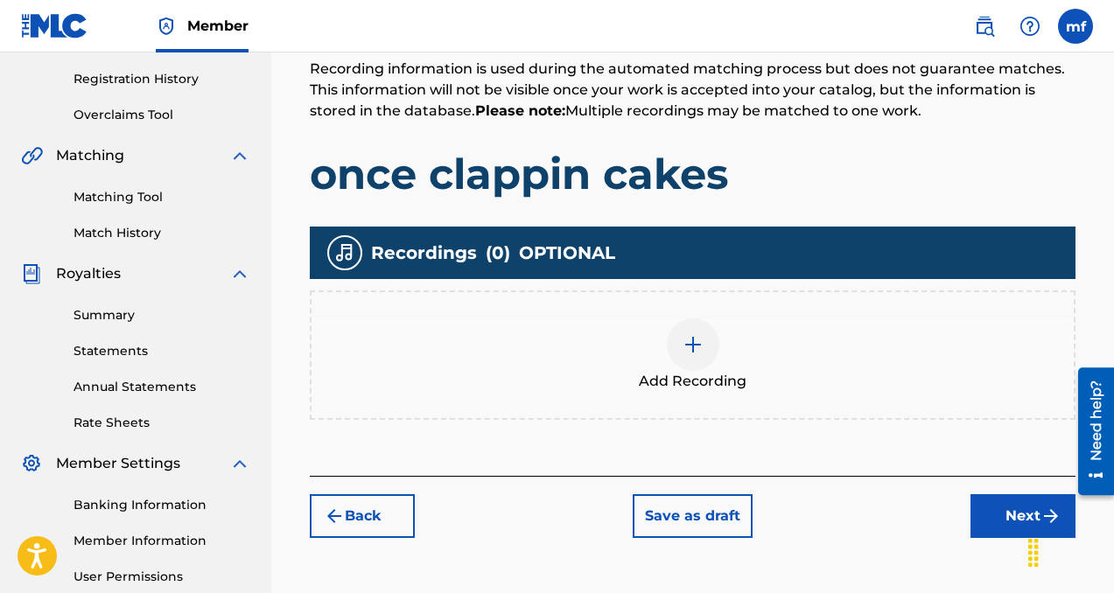
scroll to position [433, 0]
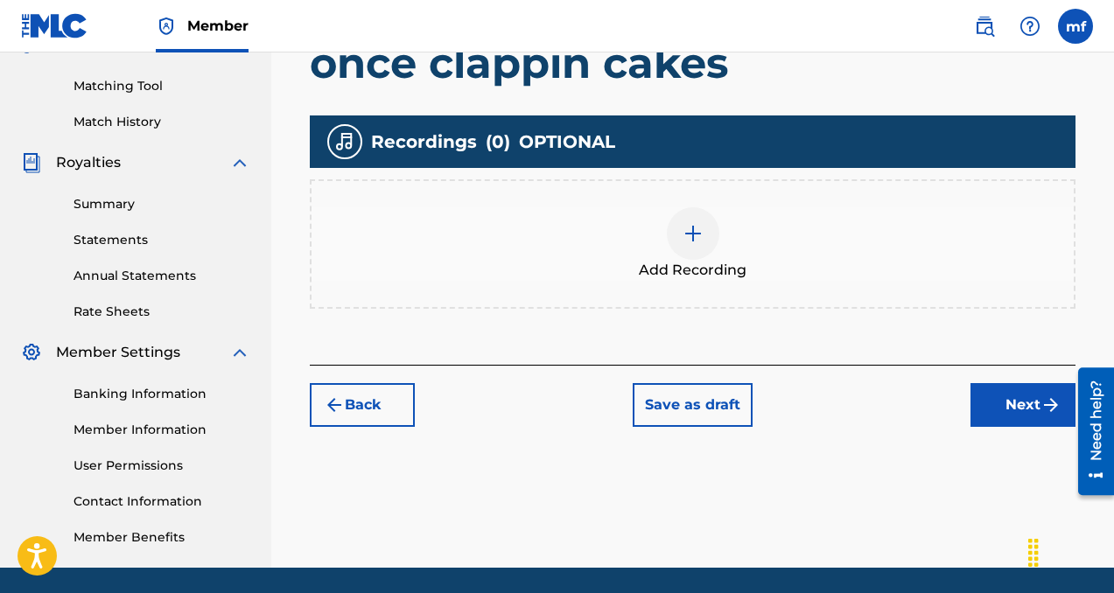
click at [715, 244] on div at bounding box center [693, 233] width 53 height 53
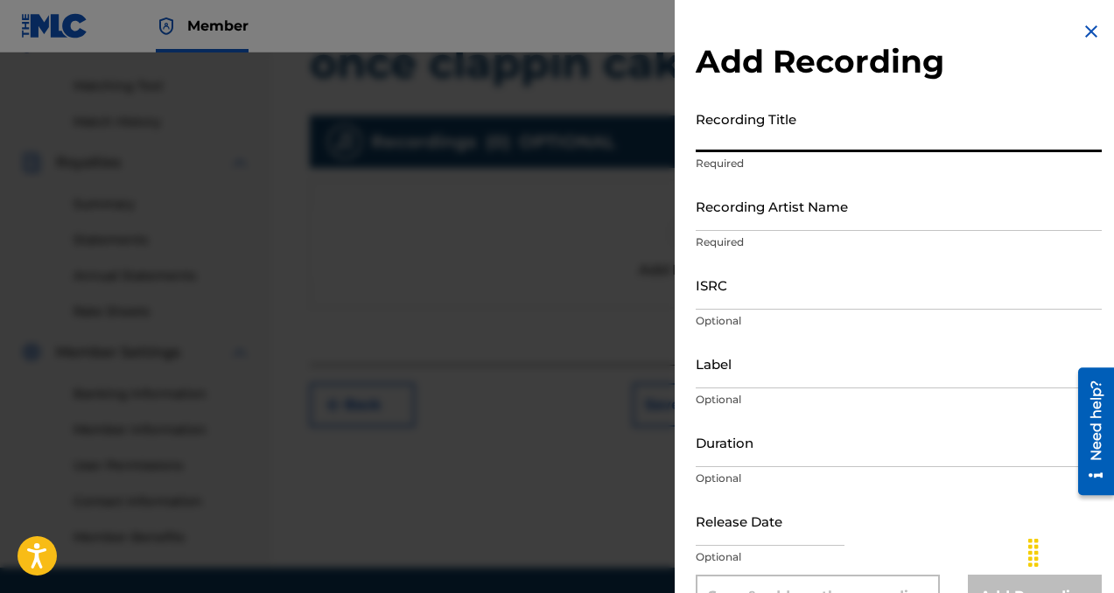
click at [732, 136] on input "Recording Title" at bounding box center [899, 127] width 406 height 50
type input "once clappin cakes"
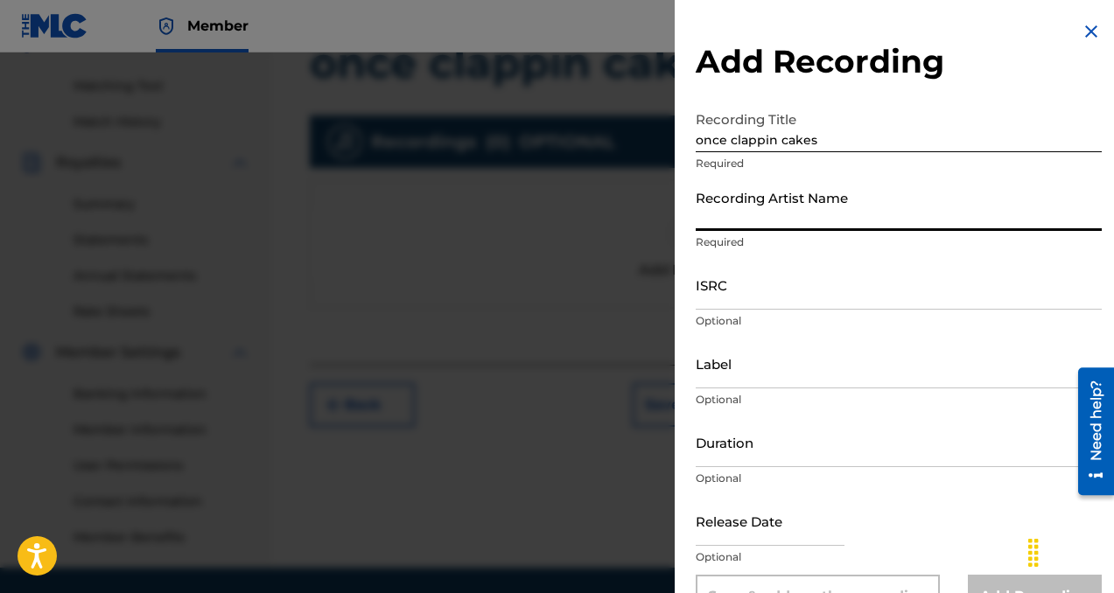
click at [733, 220] on input "Recording Artist Name" at bounding box center [899, 206] width 406 height 50
type input "collaboi"
click at [743, 363] on input "Label" at bounding box center [899, 364] width 406 height 50
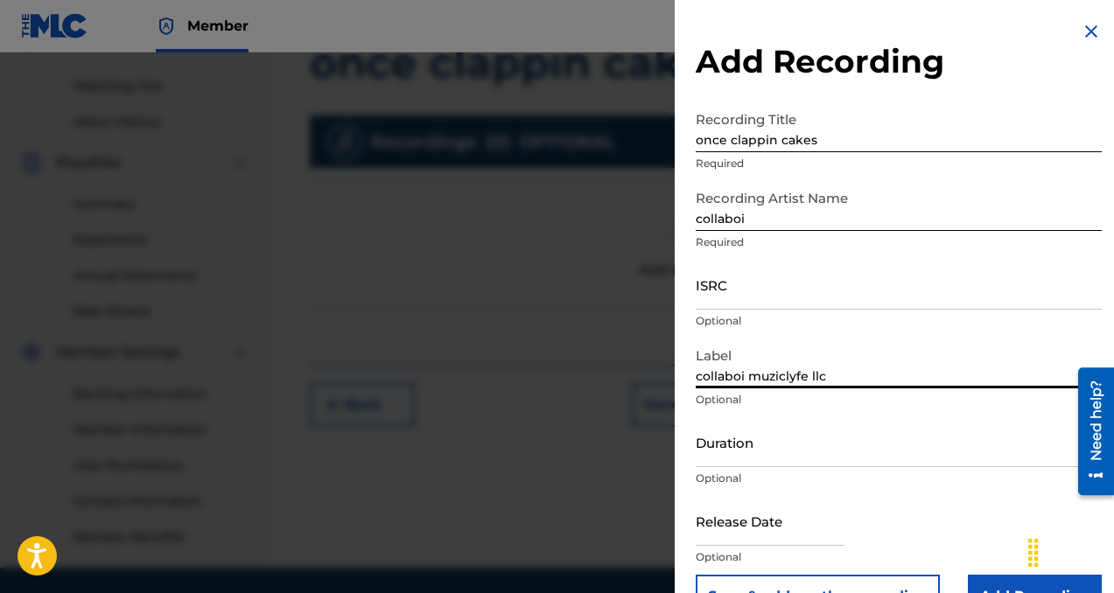
scroll to position [46, 0]
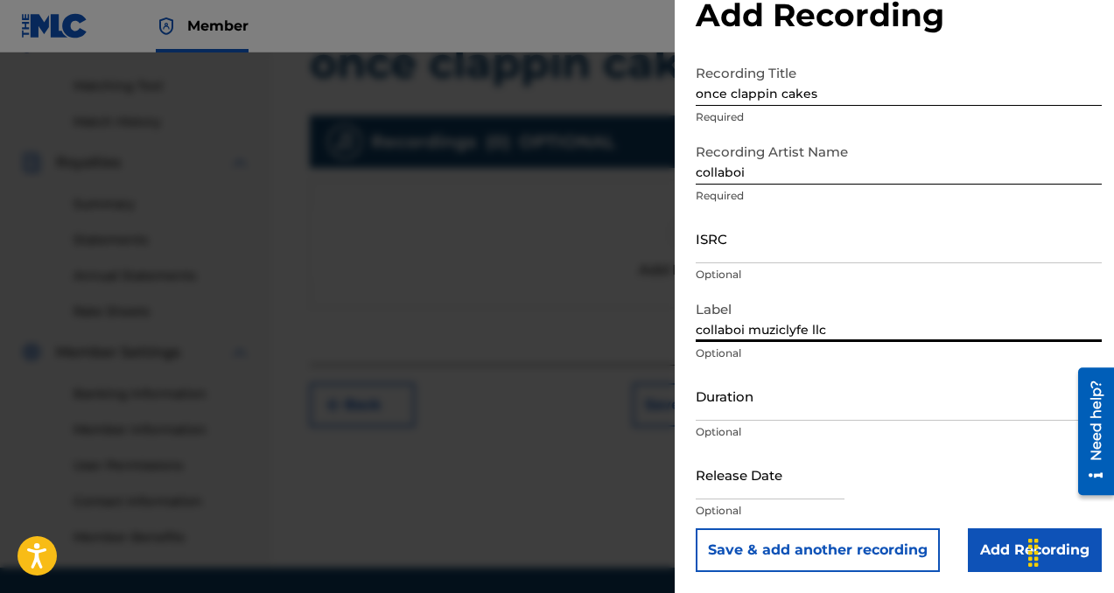
type input "collaboi muziclyfe llc"
click at [990, 553] on input "Add Recording" at bounding box center [1035, 551] width 134 height 44
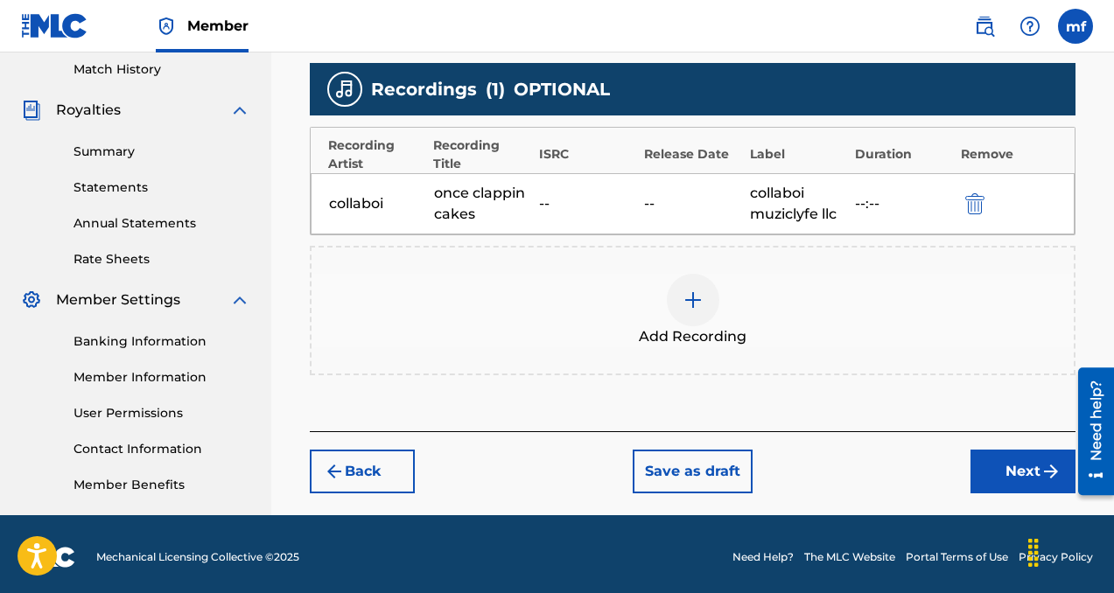
scroll to position [492, 0]
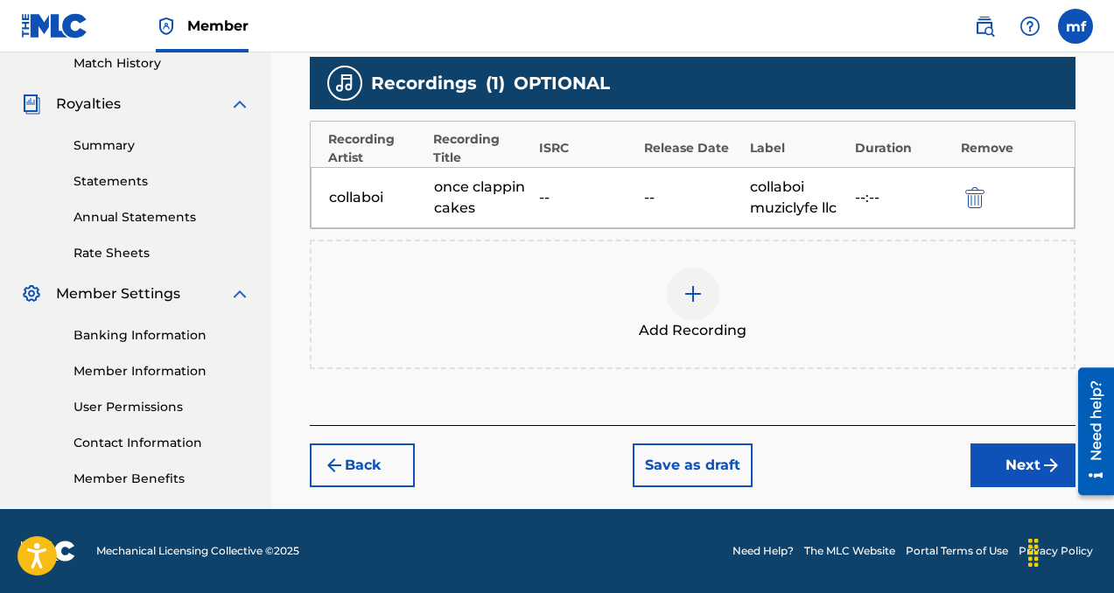
click at [994, 466] on button "Next" at bounding box center [1022, 466] width 105 height 44
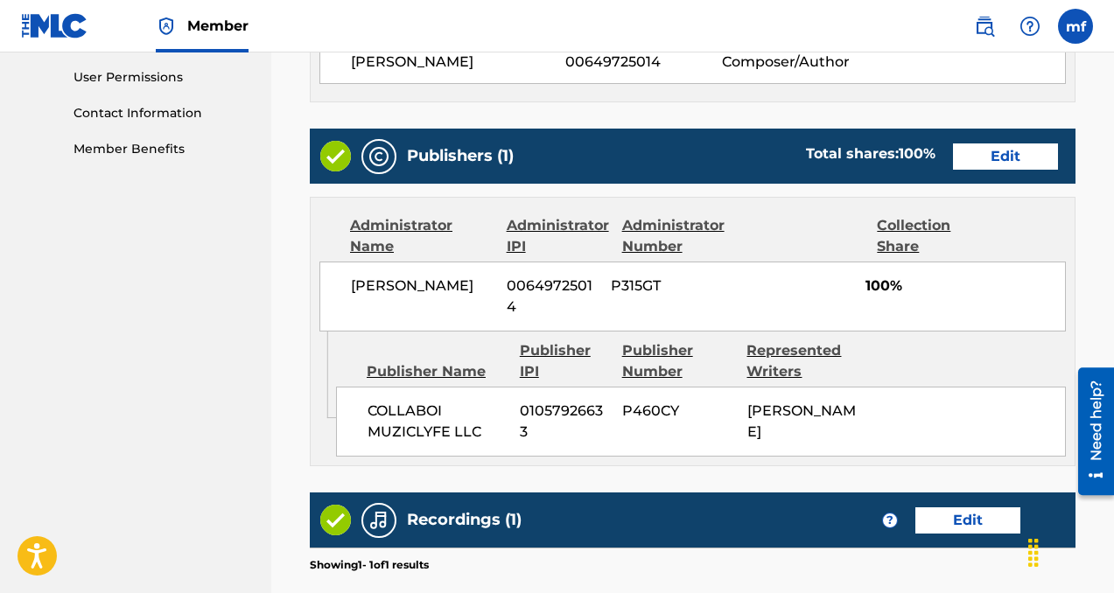
scroll to position [1080, 0]
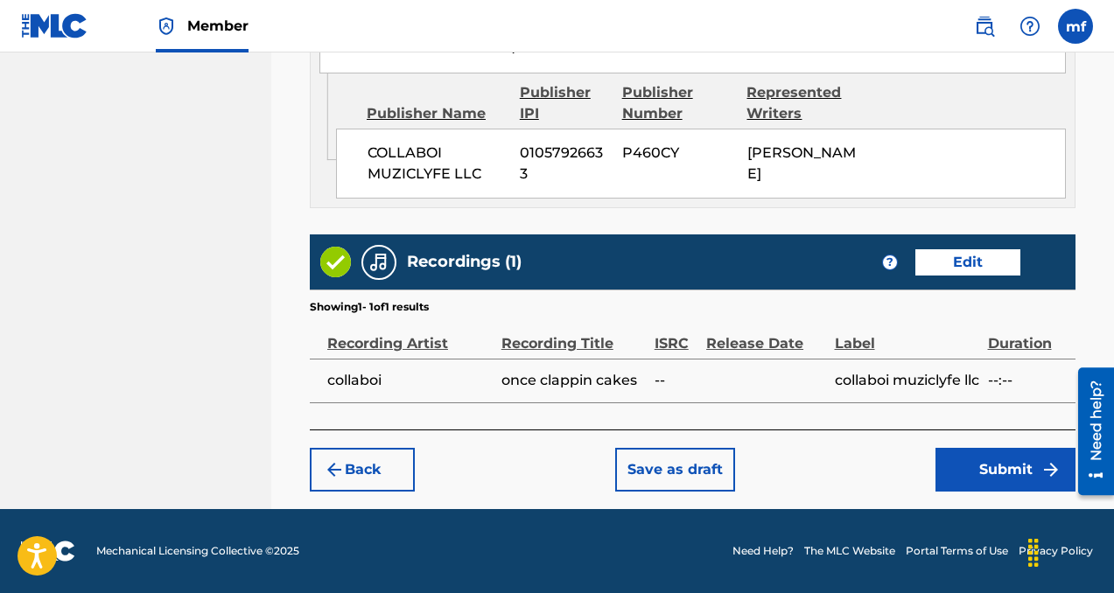
click at [959, 461] on button "Submit" at bounding box center [1005, 470] width 140 height 44
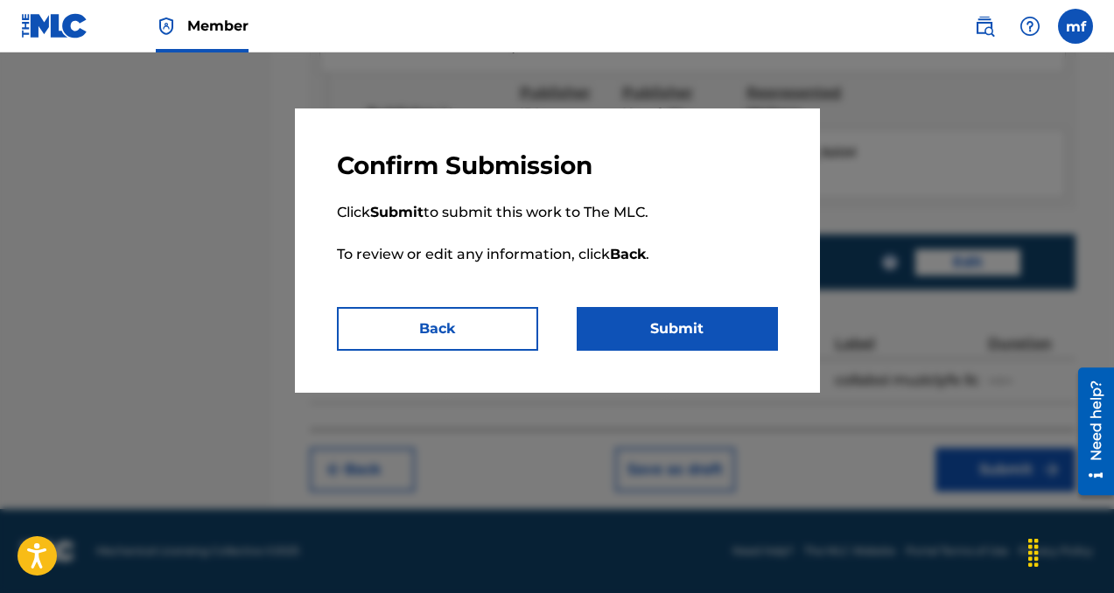
click at [680, 330] on button "Submit" at bounding box center [677, 329] width 201 height 44
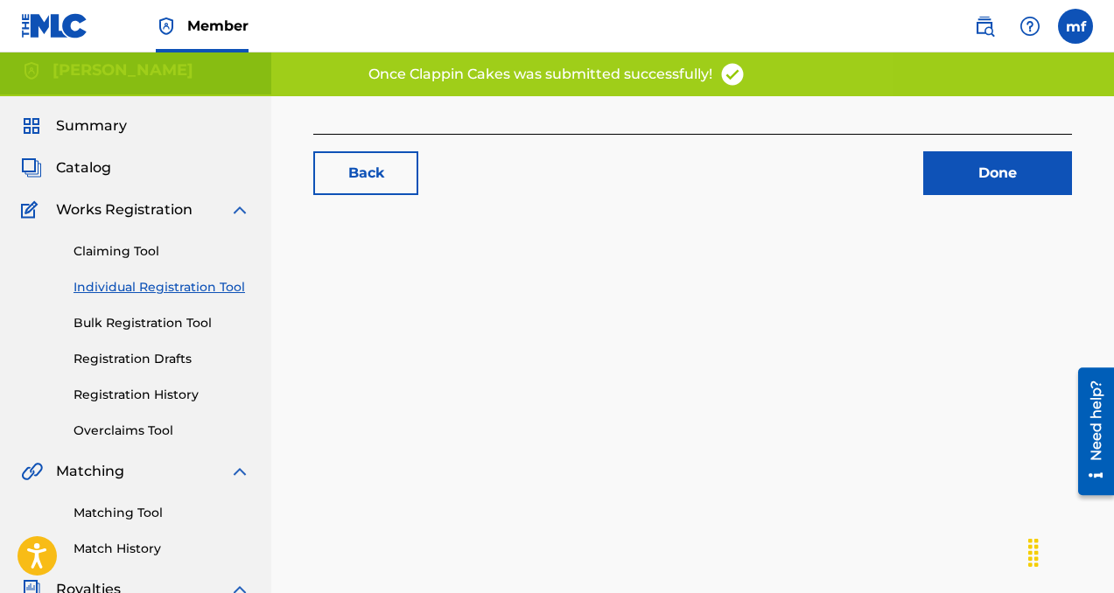
scroll to position [15, 0]
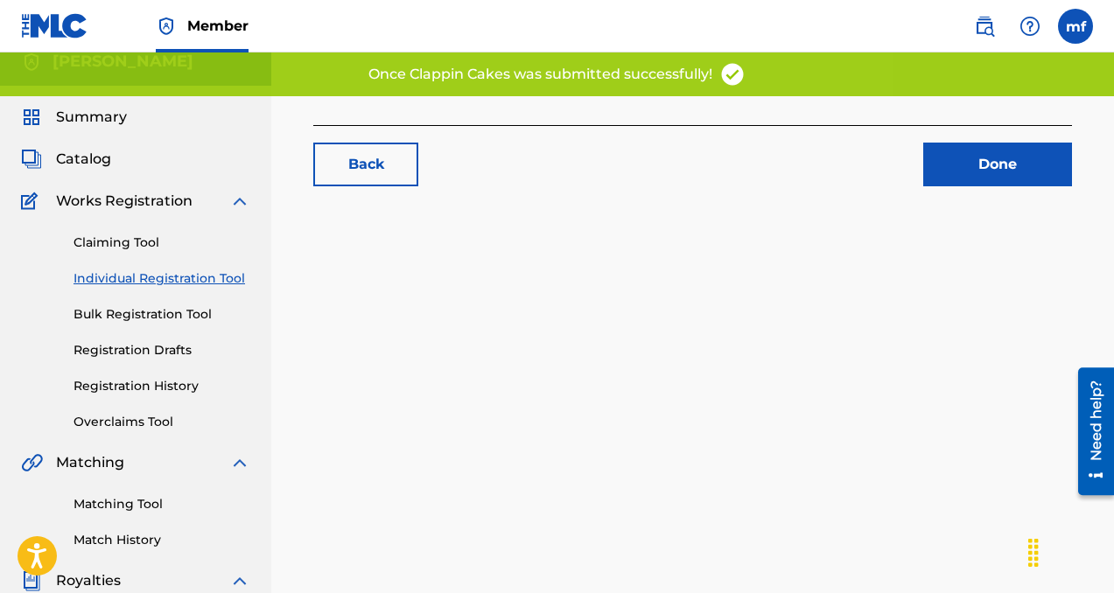
click at [932, 171] on link "Done" at bounding box center [997, 165] width 149 height 44
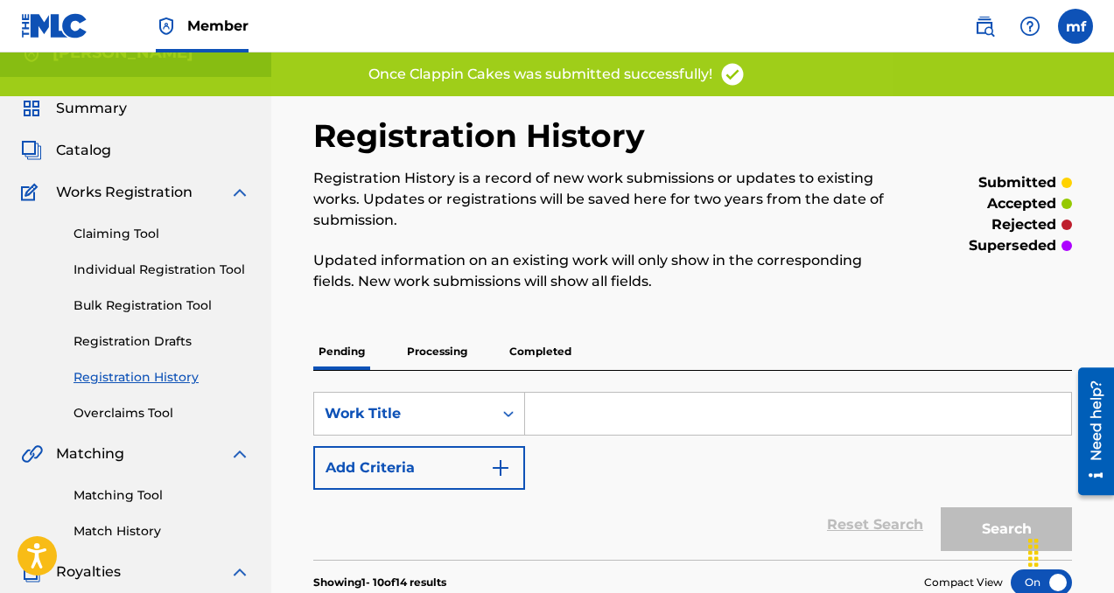
scroll to position [5, 0]
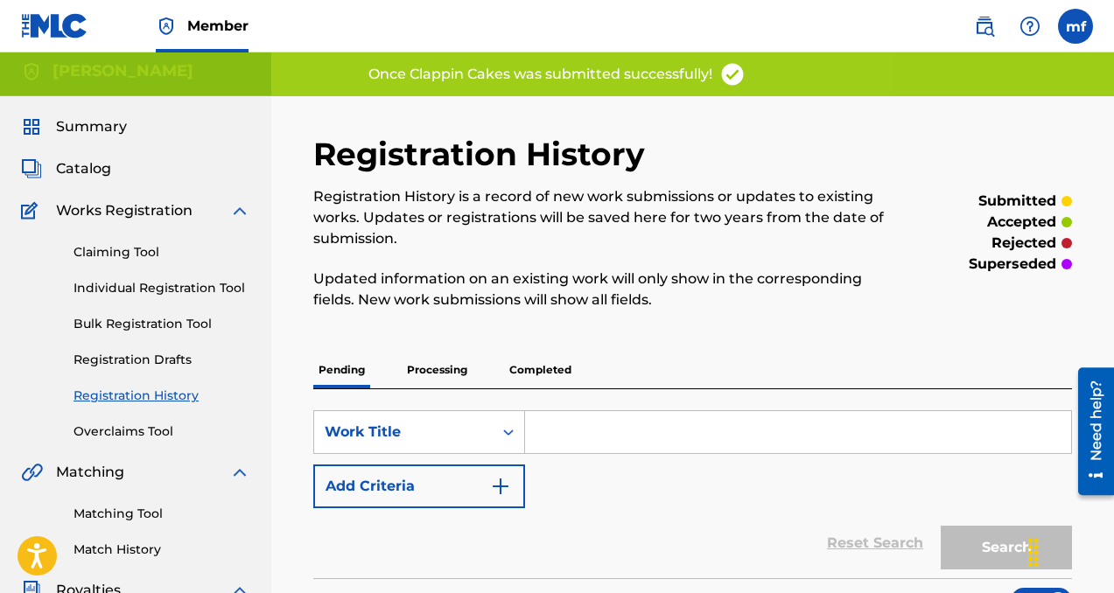
click at [235, 284] on link "Individual Registration Tool" at bounding box center [162, 288] width 177 height 18
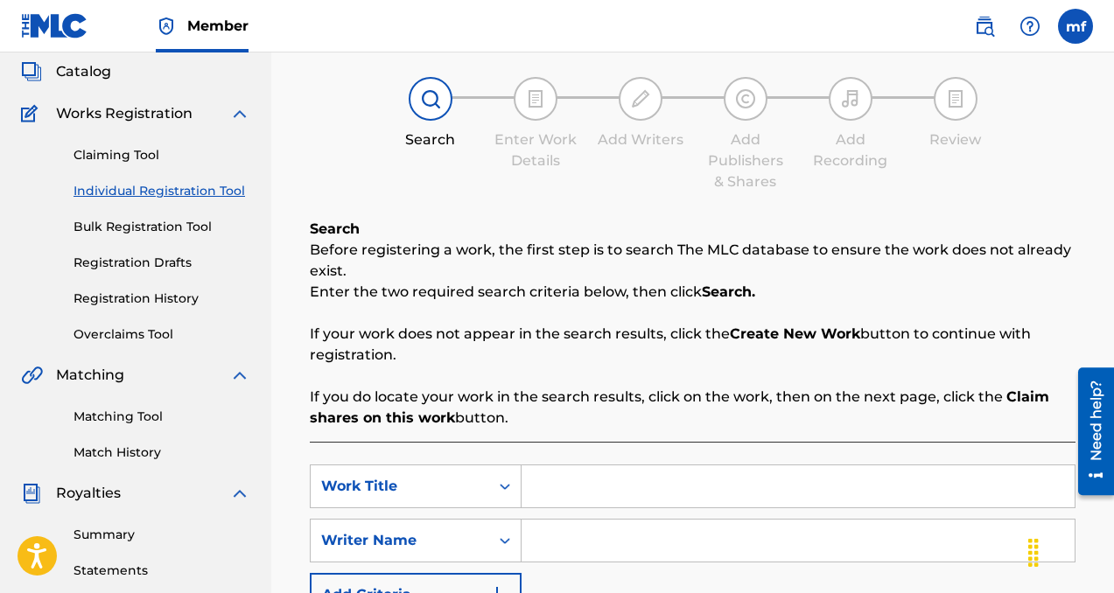
scroll to position [123, 0]
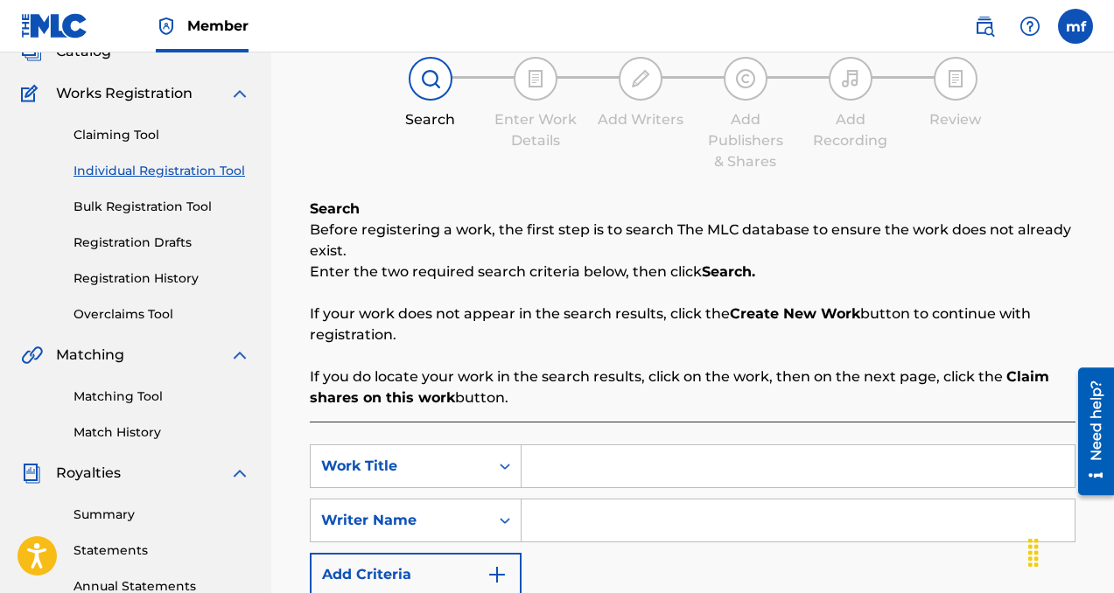
click at [570, 516] on input "Search Form" at bounding box center [798, 521] width 553 height 42
paste input "[PERSON_NAME]"
type input "[PERSON_NAME]"
click at [569, 466] on input "Search Form" at bounding box center [798, 466] width 553 height 42
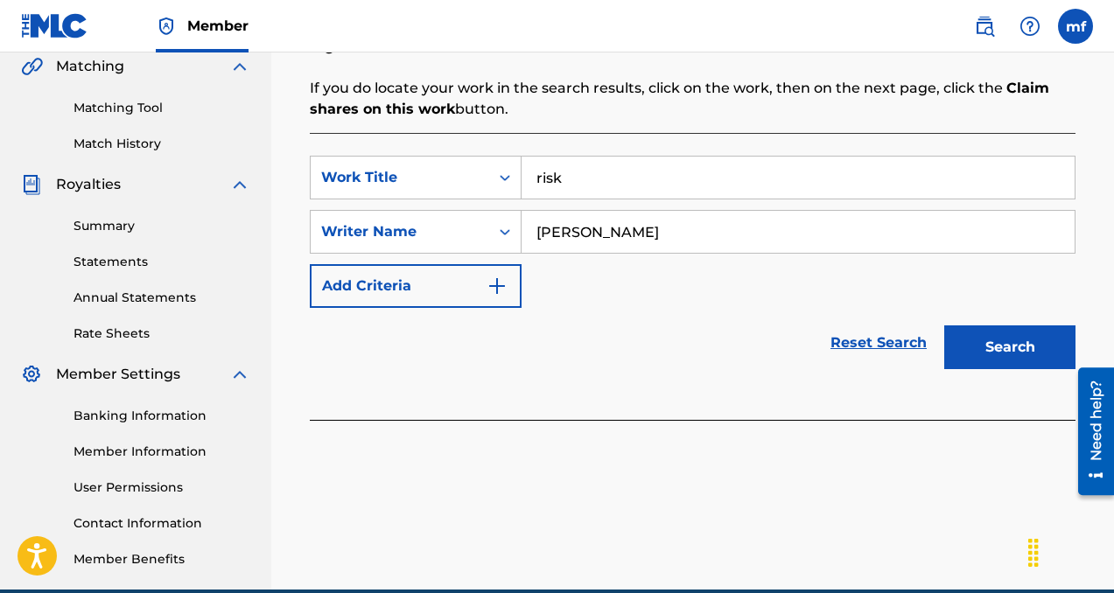
scroll to position [492, 0]
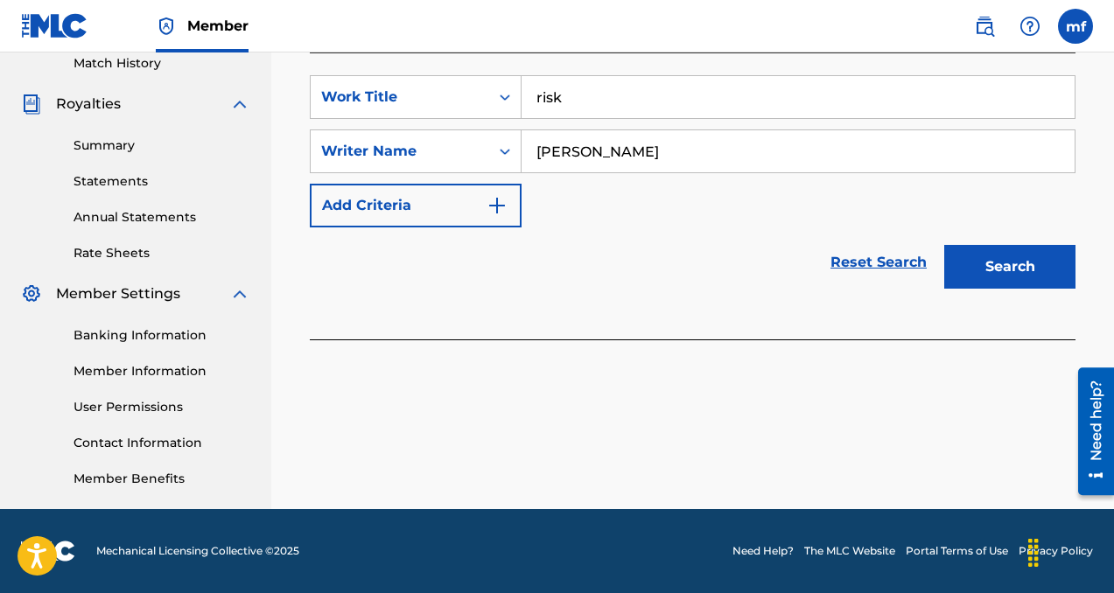
type input "risk"
click at [1019, 274] on button "Search" at bounding box center [1009, 267] width 131 height 44
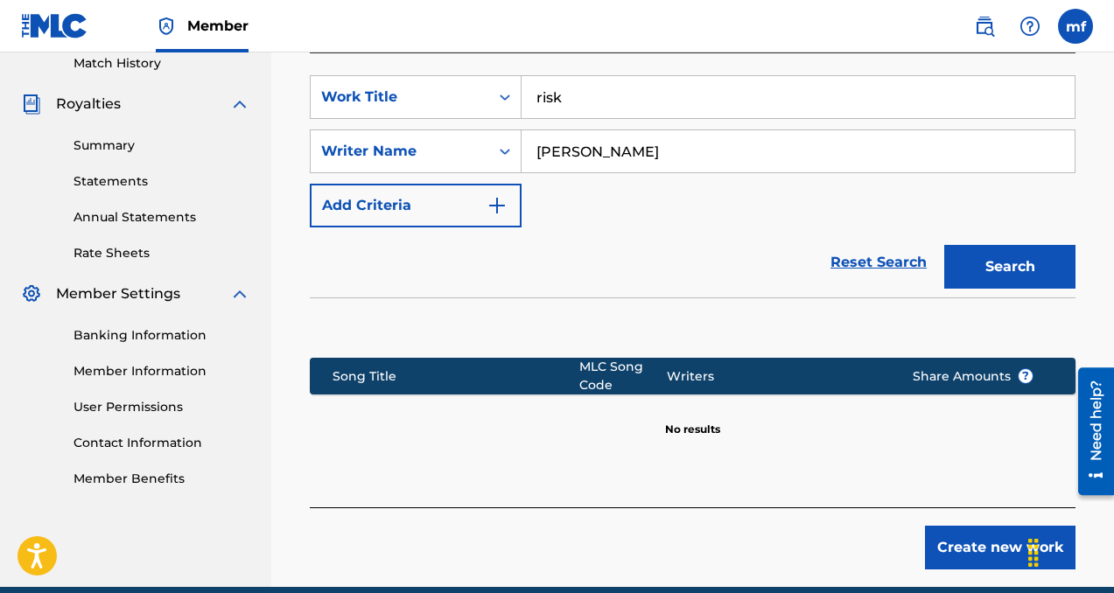
scroll to position [570, 0]
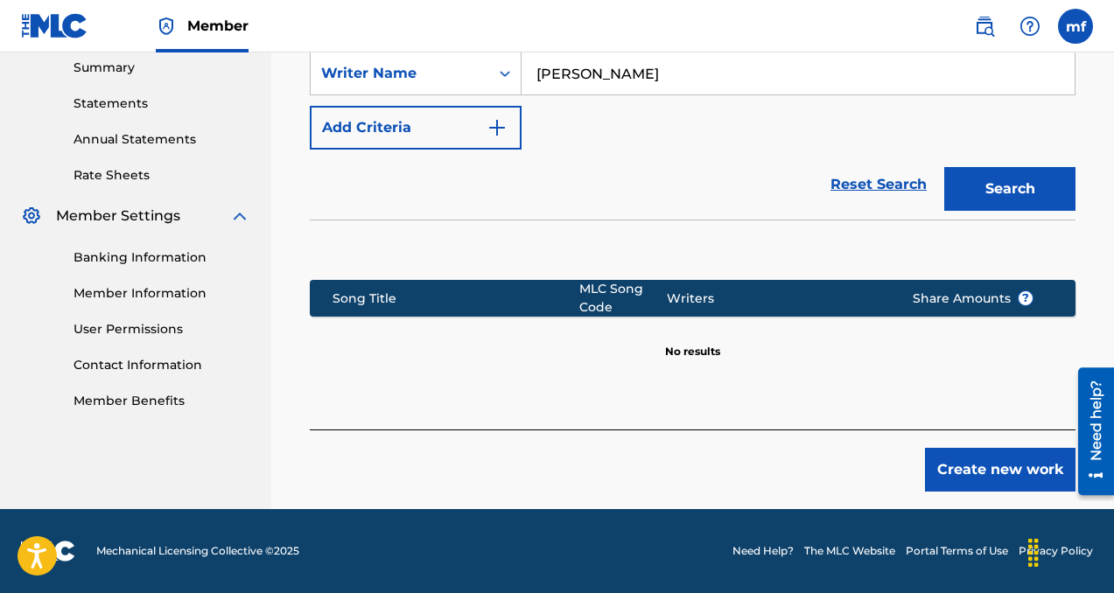
click at [969, 457] on button "Create new work" at bounding box center [1000, 470] width 151 height 44
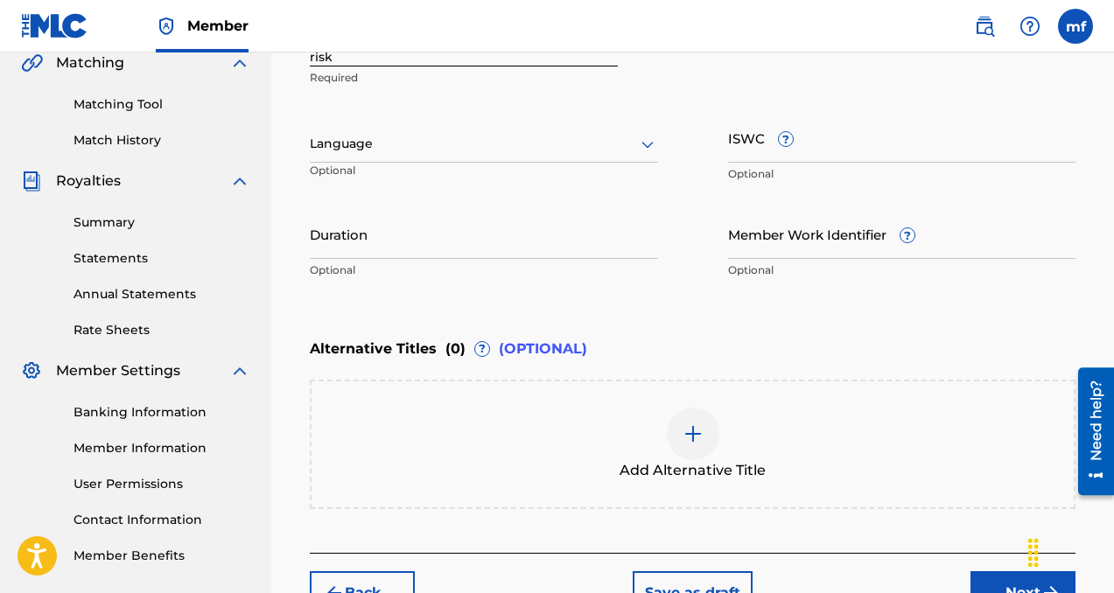
scroll to position [372, 0]
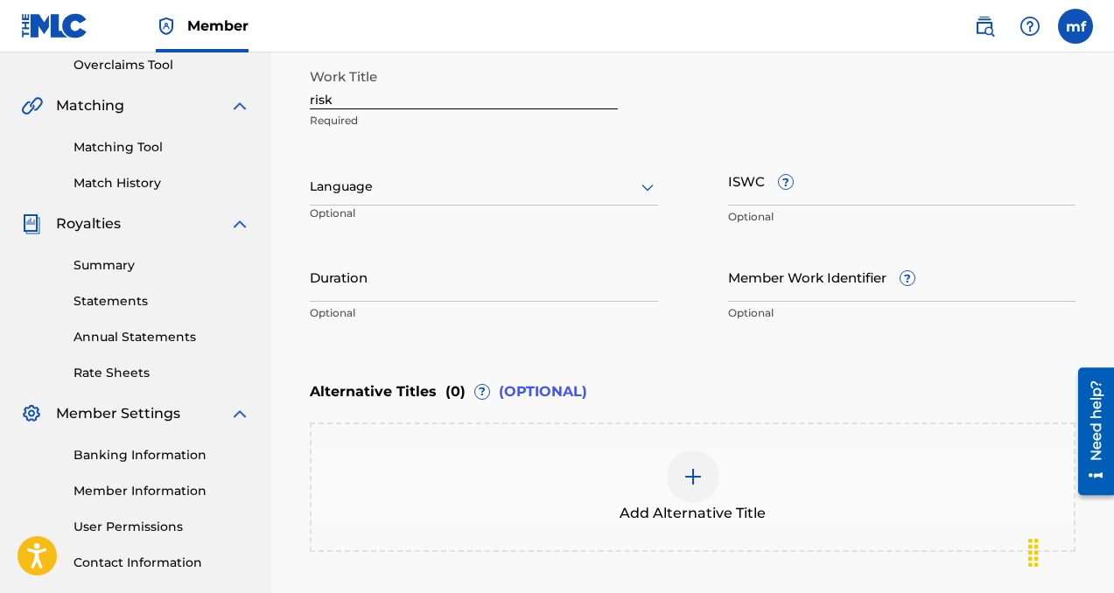
click at [481, 179] on div at bounding box center [484, 187] width 348 height 22
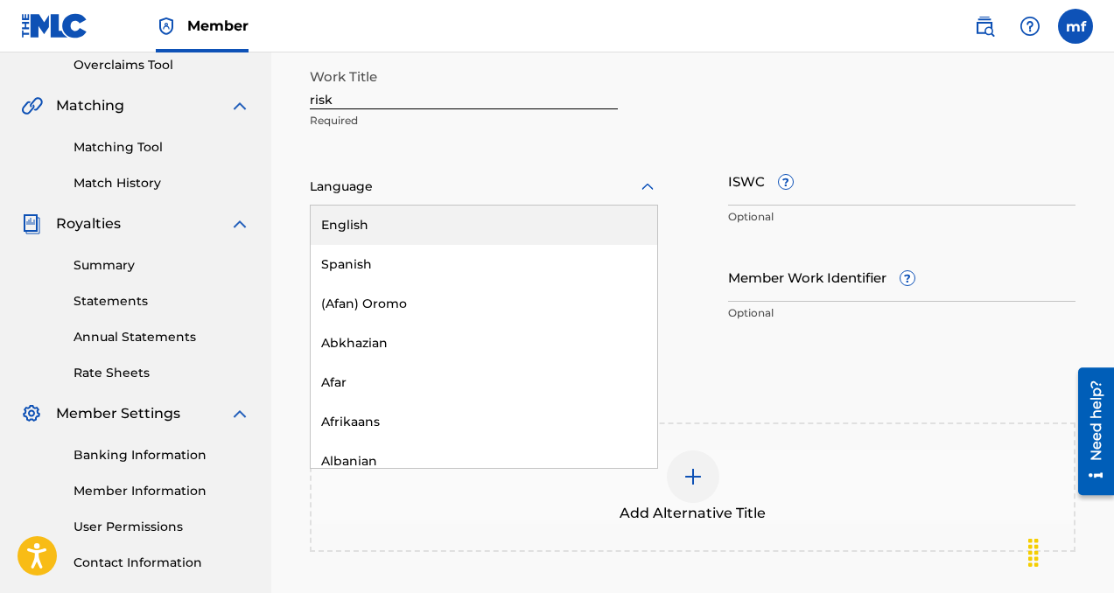
click at [478, 218] on div "English" at bounding box center [484, 225] width 347 height 39
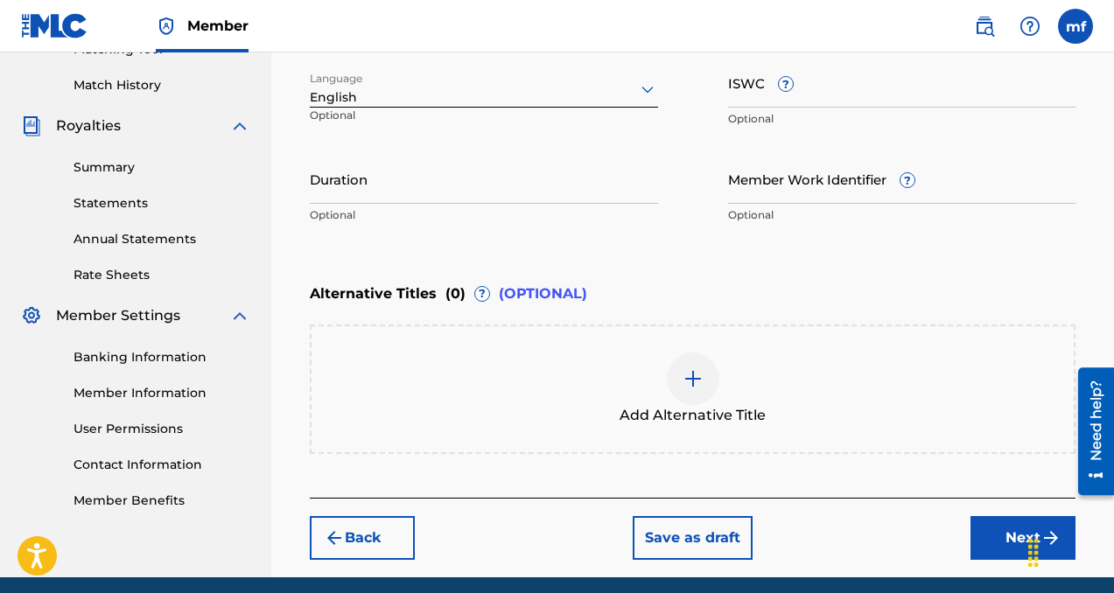
scroll to position [538, 0]
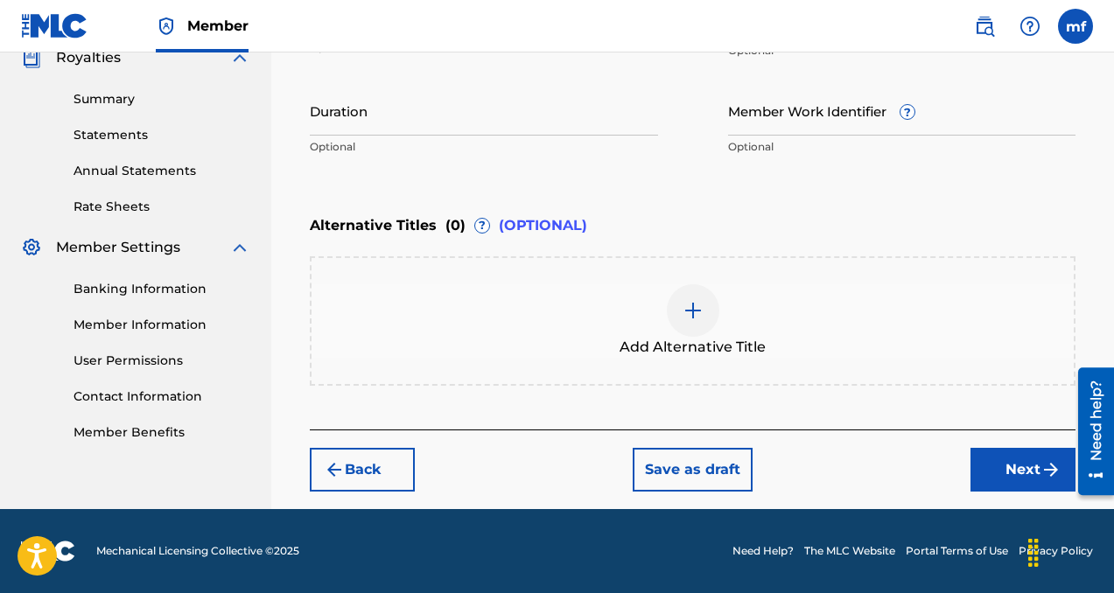
click at [1003, 463] on button "Next" at bounding box center [1022, 470] width 105 height 44
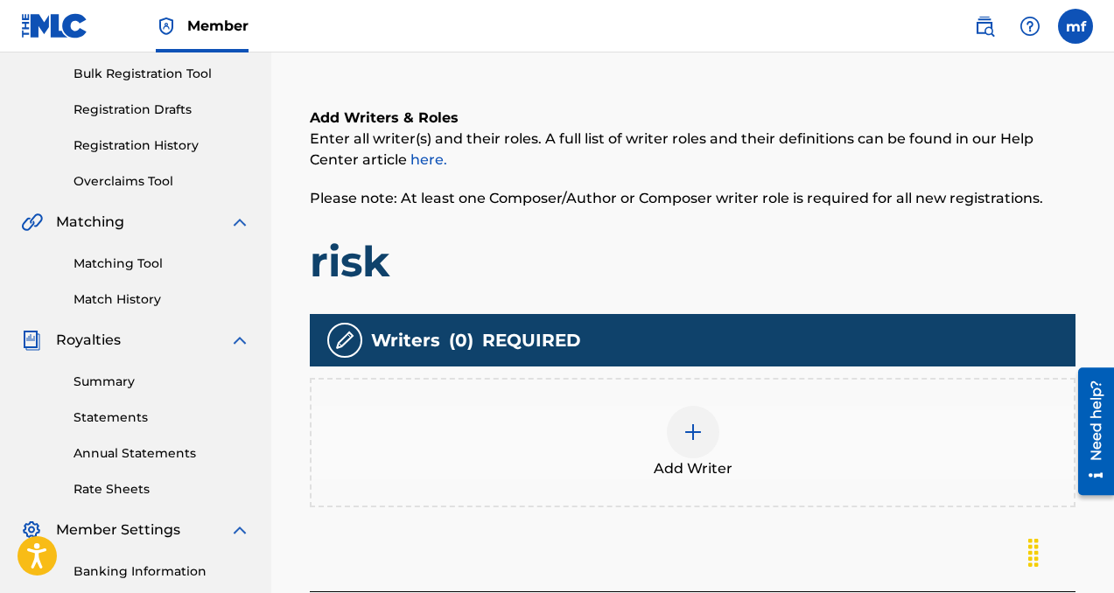
scroll to position [353, 0]
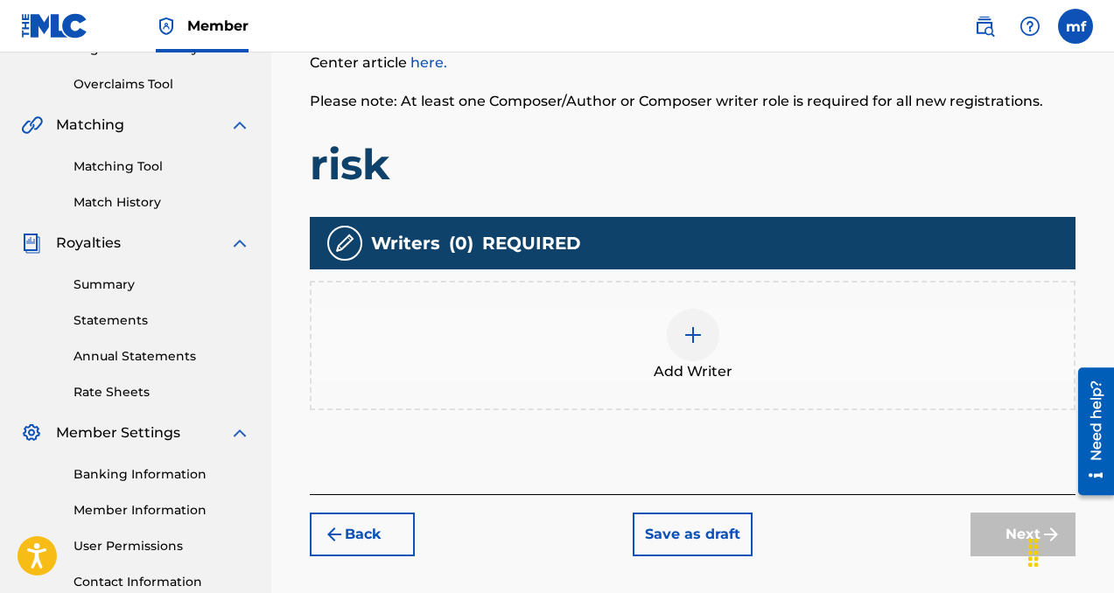
click at [687, 325] on img at bounding box center [693, 335] width 21 height 21
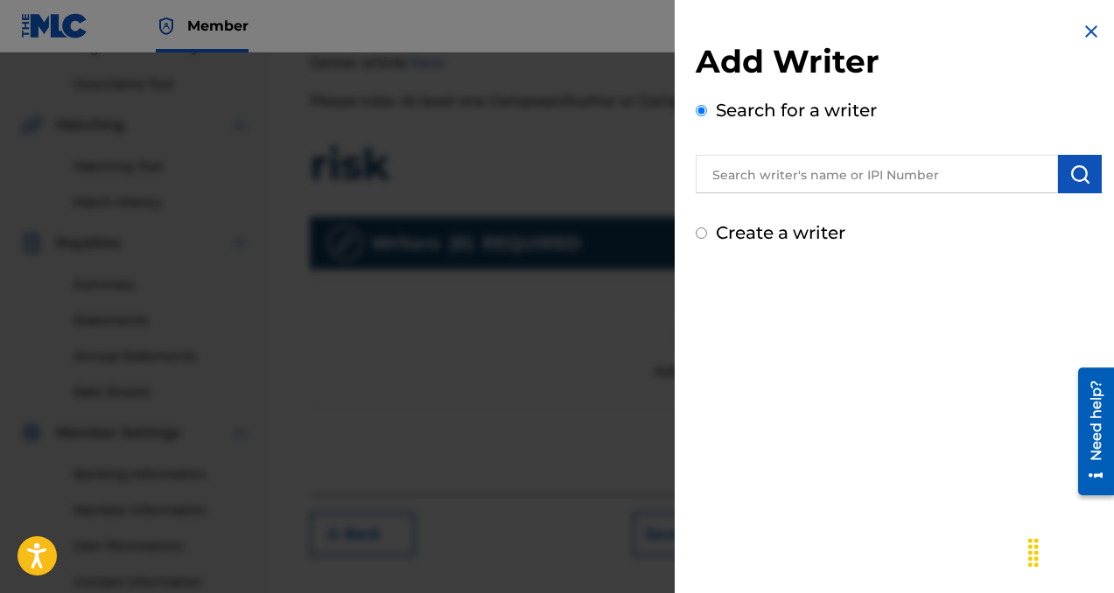
click at [824, 174] on input "text" at bounding box center [877, 174] width 362 height 39
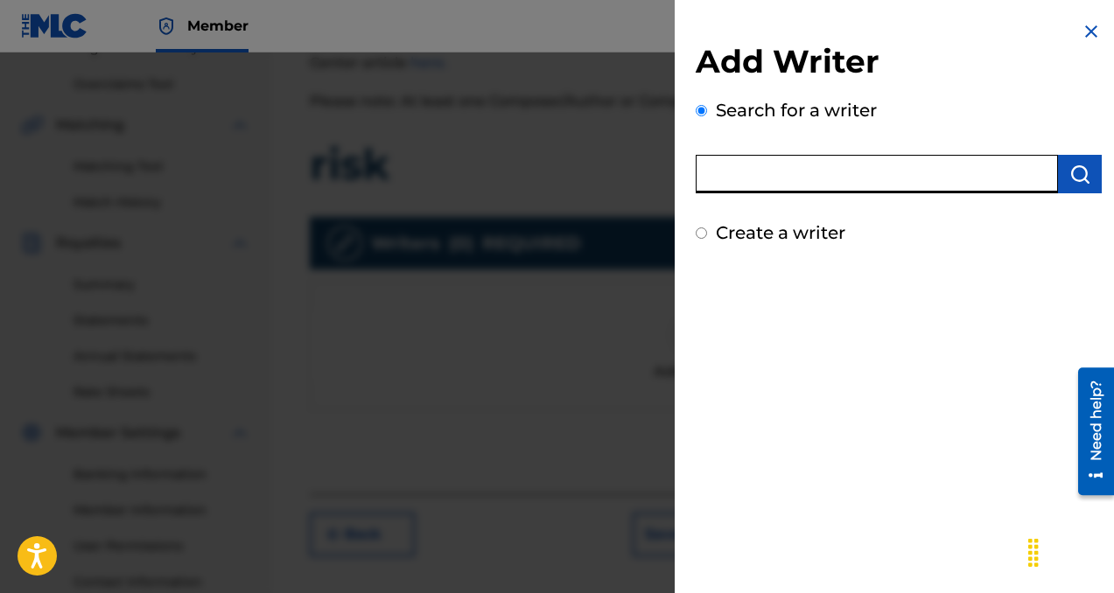
paste input "[PERSON_NAME]"
type input "[PERSON_NAME]"
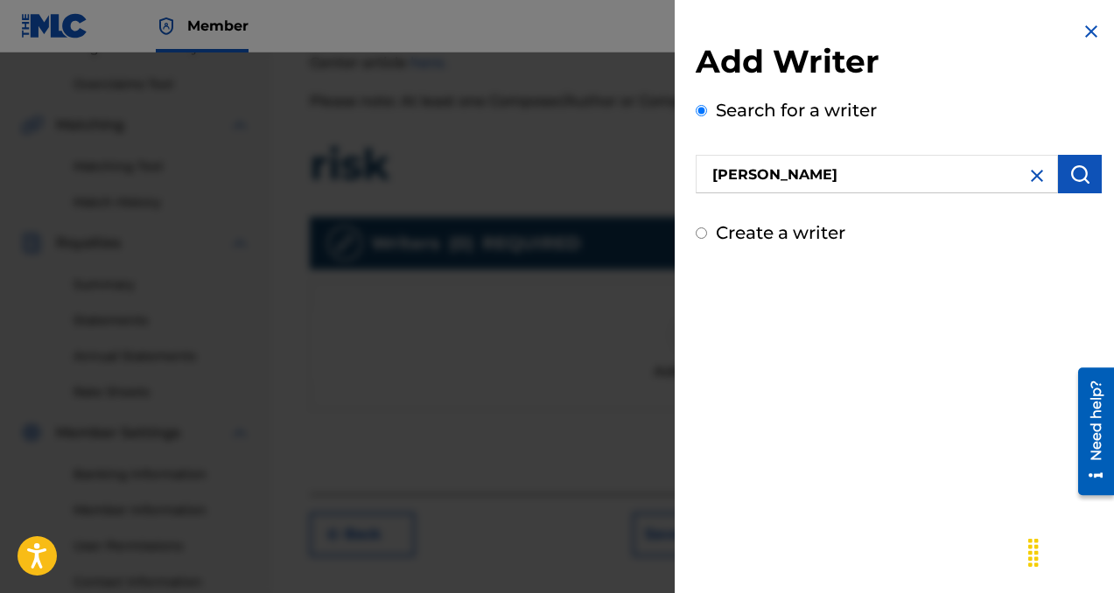
click at [1058, 174] on button "submit" at bounding box center [1080, 174] width 44 height 39
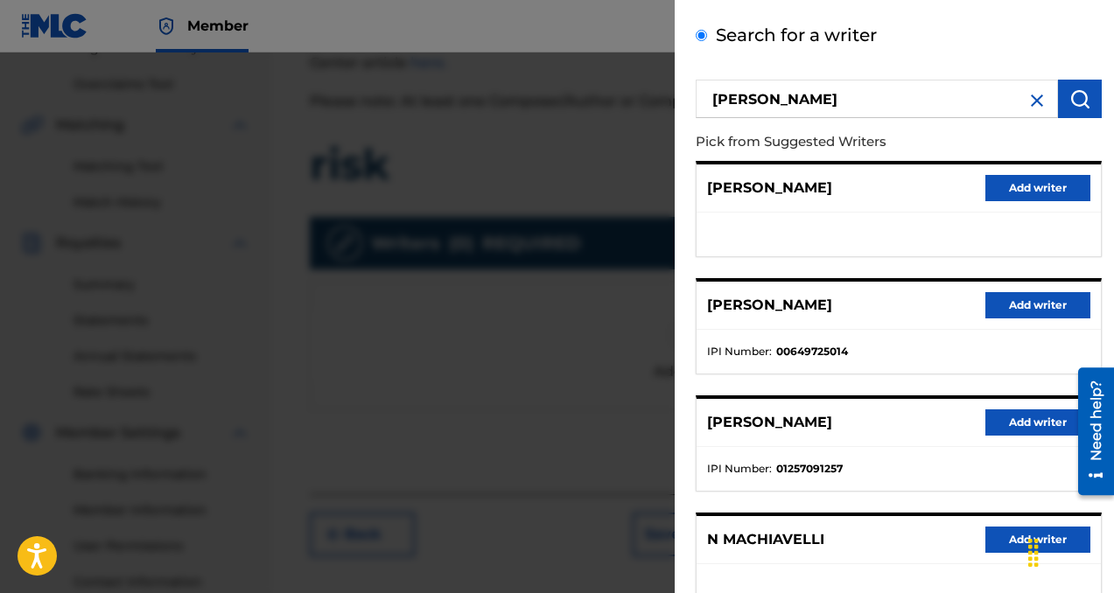
scroll to position [99, 0]
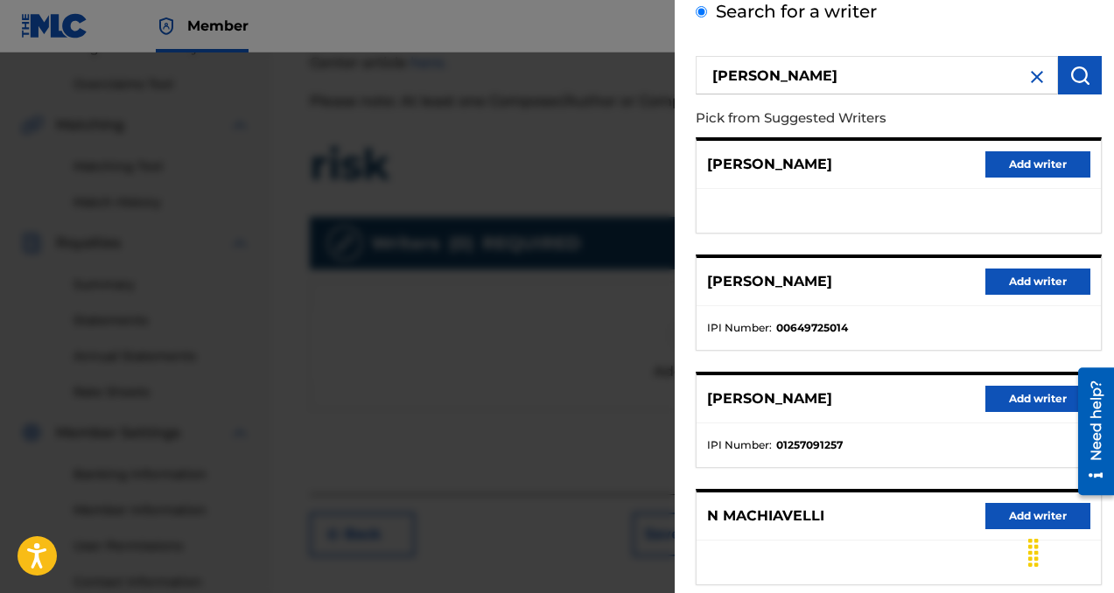
click at [1012, 278] on button "Add writer" at bounding box center [1037, 282] width 105 height 26
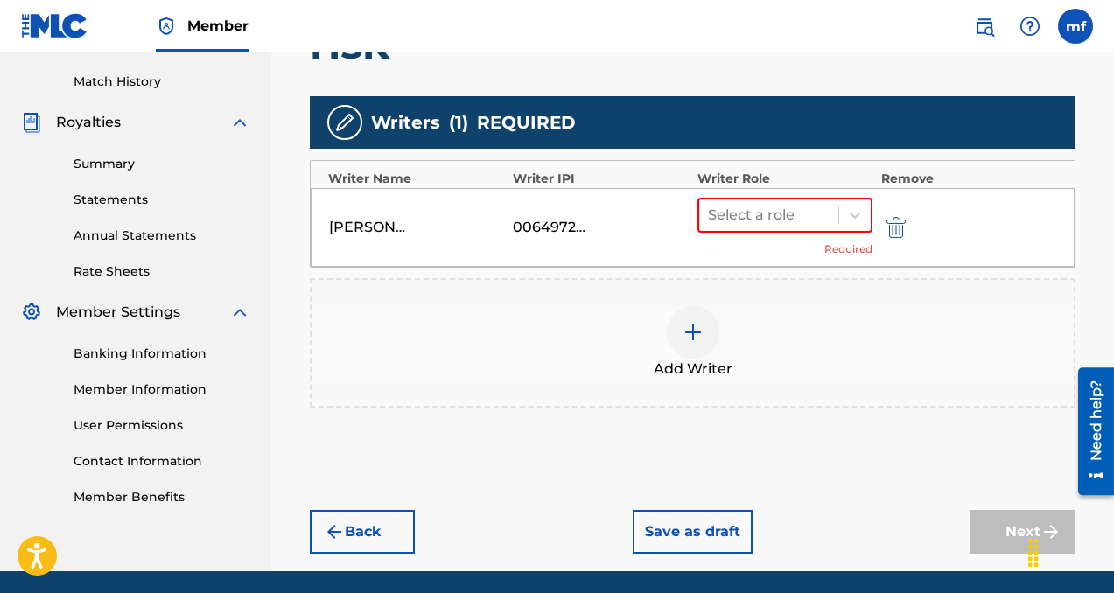
scroll to position [483, 0]
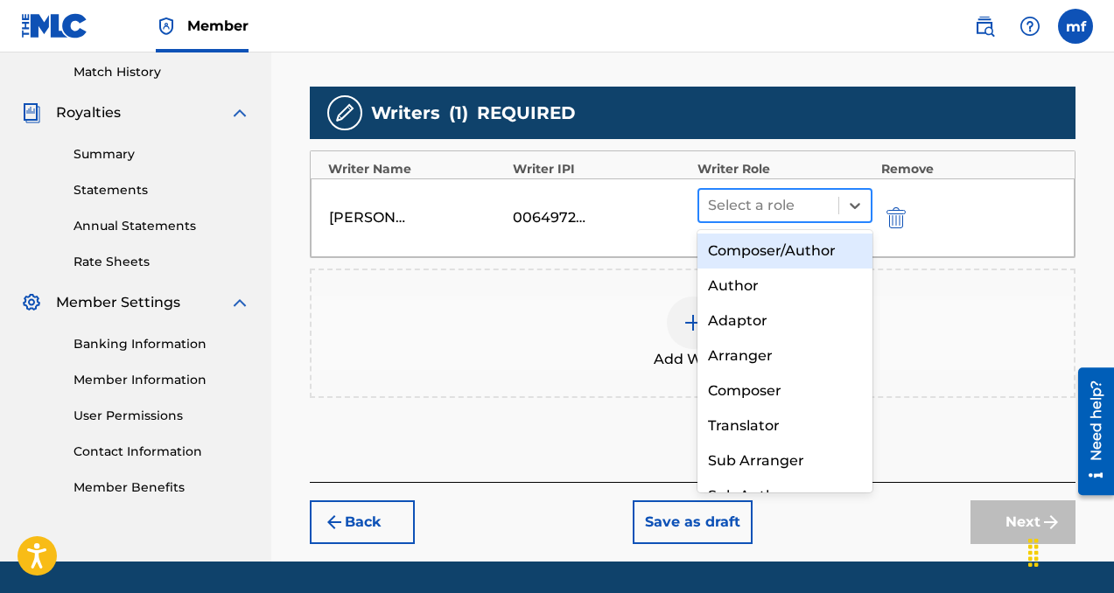
click at [750, 209] on div at bounding box center [769, 205] width 122 height 25
click at [775, 254] on div "Composer/Author" at bounding box center [784, 251] width 175 height 35
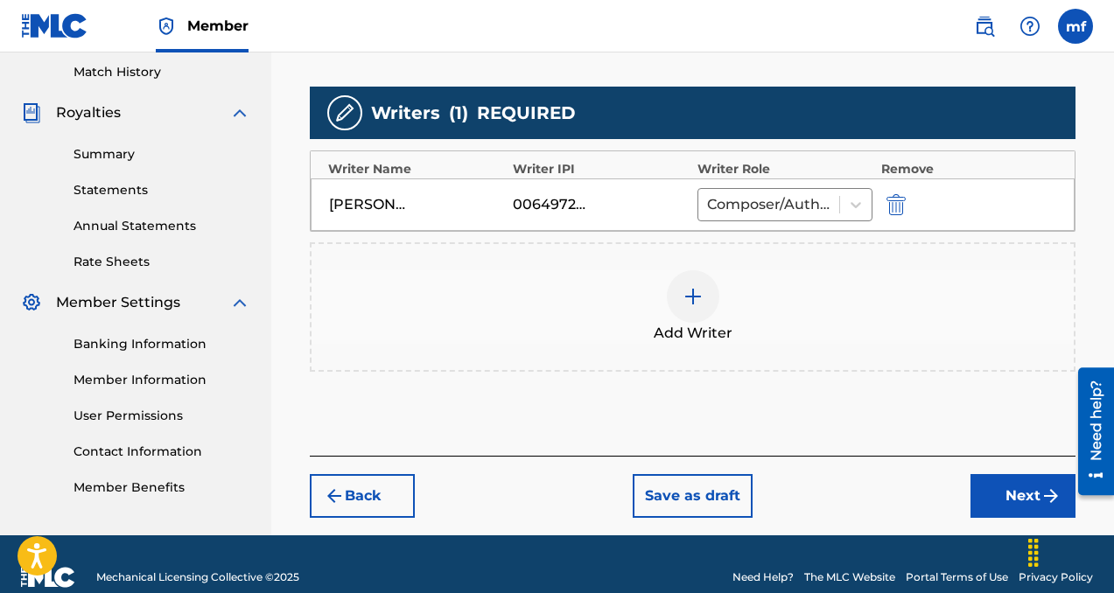
click at [993, 481] on button "Next" at bounding box center [1022, 496] width 105 height 44
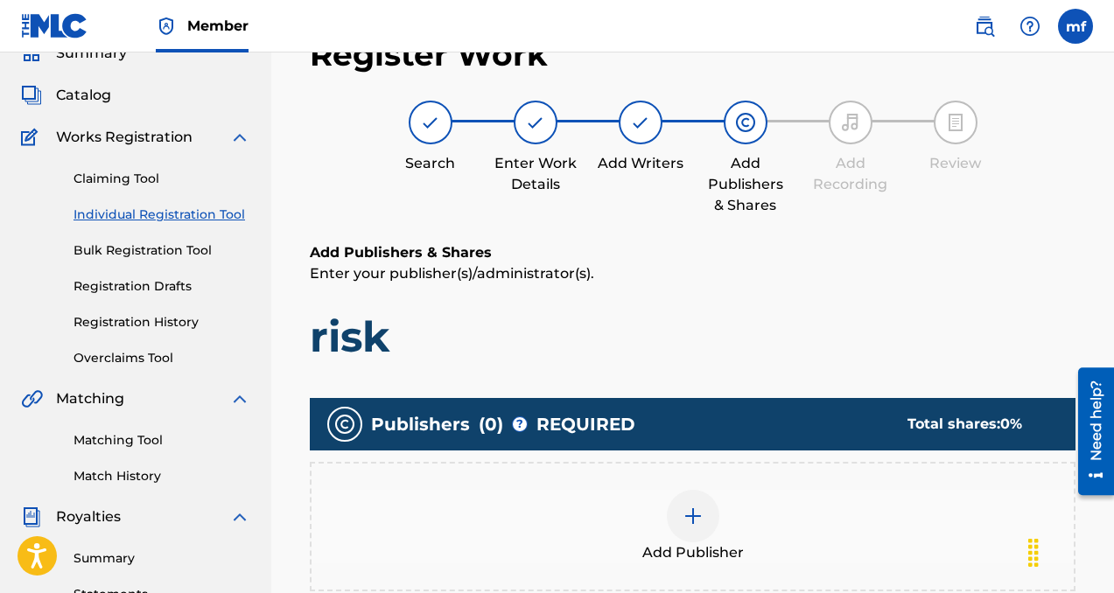
scroll to position [178, 0]
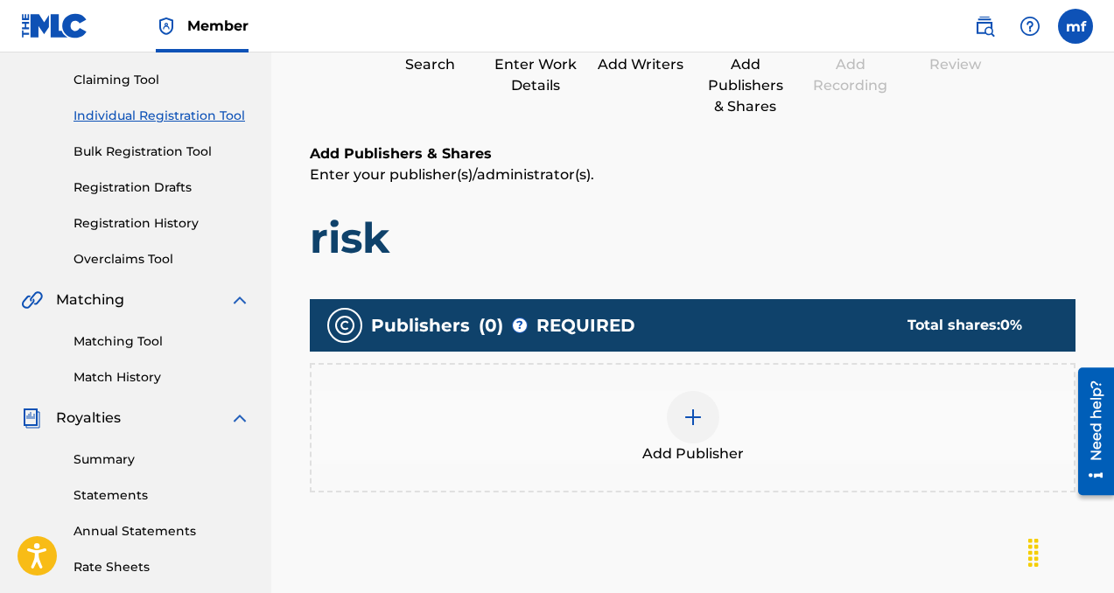
click at [669, 403] on div "Add Publisher" at bounding box center [693, 428] width 762 height 74
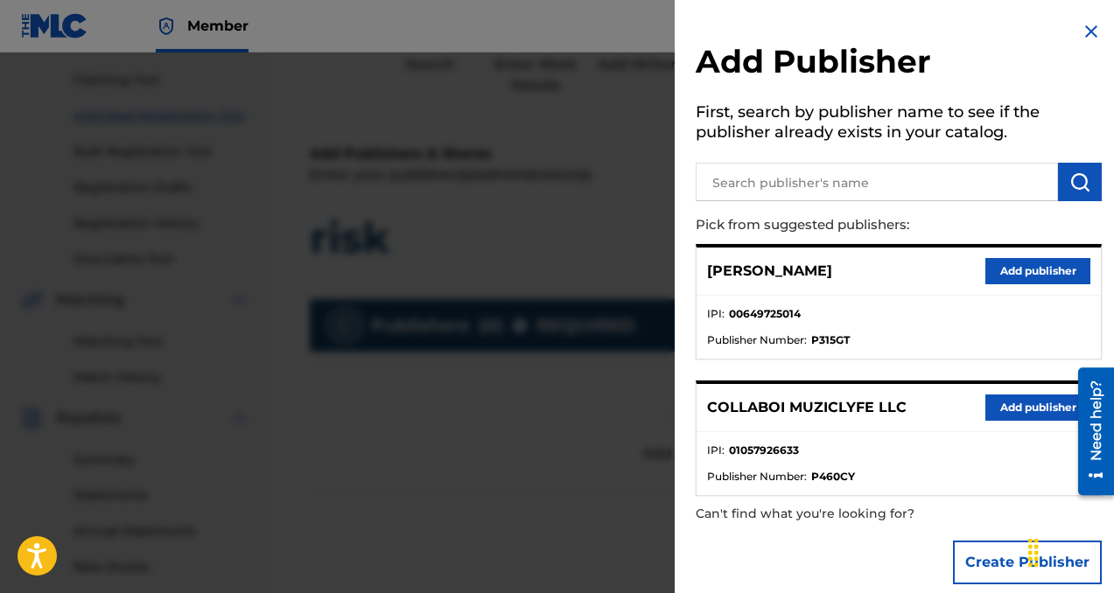
click at [987, 407] on button "Add publisher" at bounding box center [1037, 408] width 105 height 26
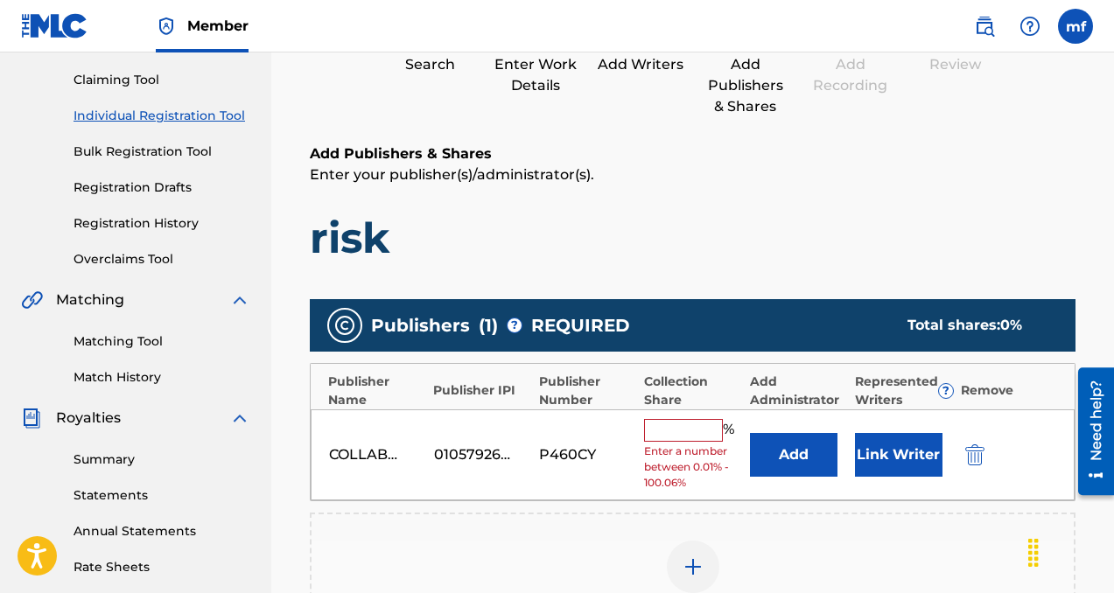
click at [702, 427] on input "text" at bounding box center [683, 430] width 79 height 23
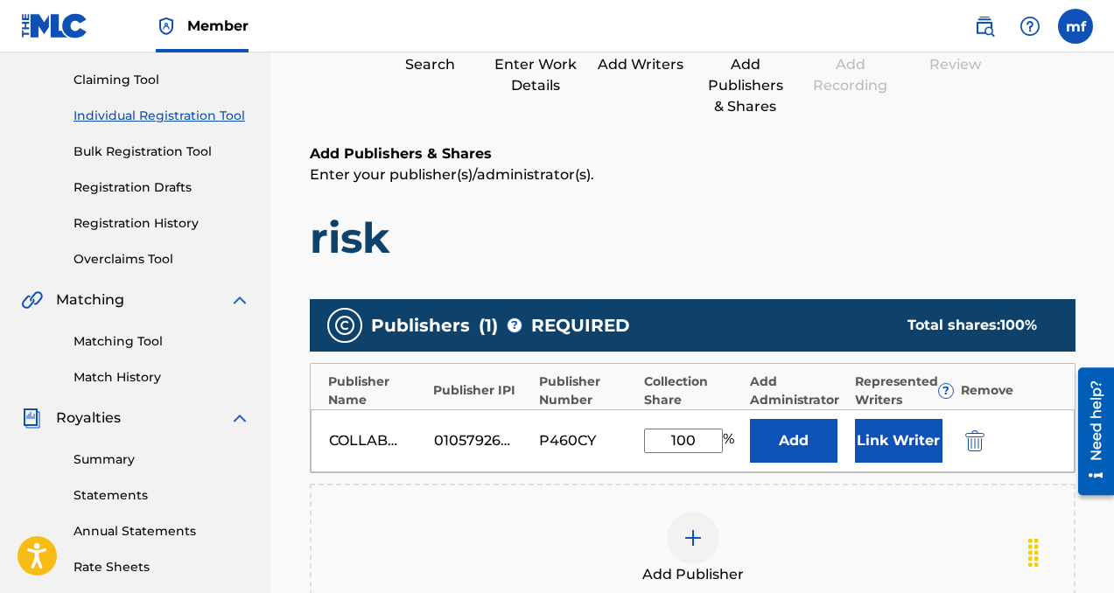
type input "100"
click at [806, 427] on button "Add" at bounding box center [794, 441] width 88 height 44
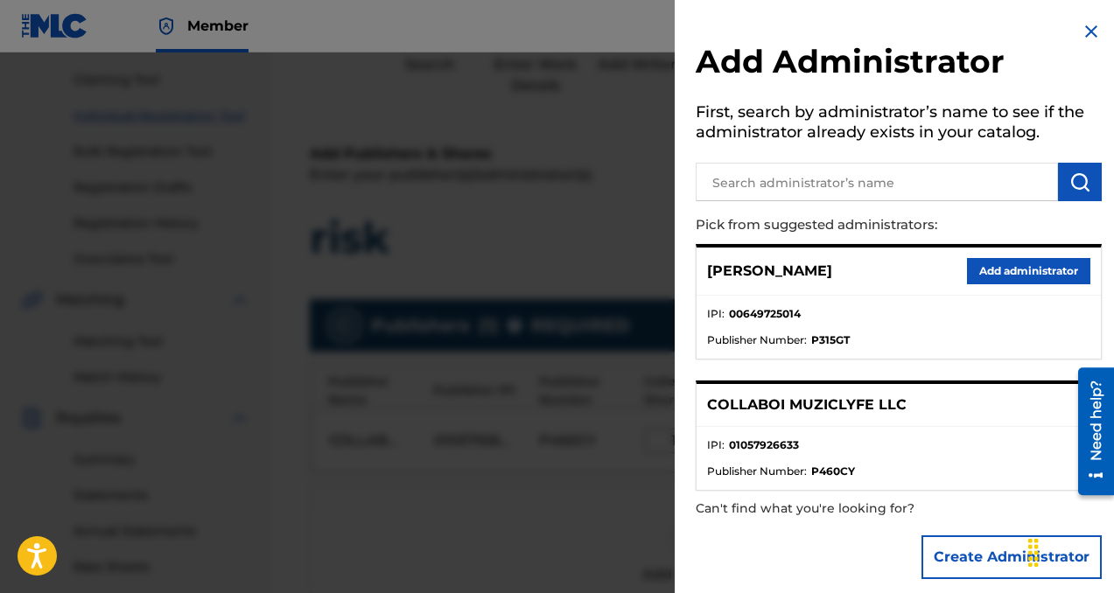
click at [973, 270] on button "Add administrator" at bounding box center [1028, 271] width 123 height 26
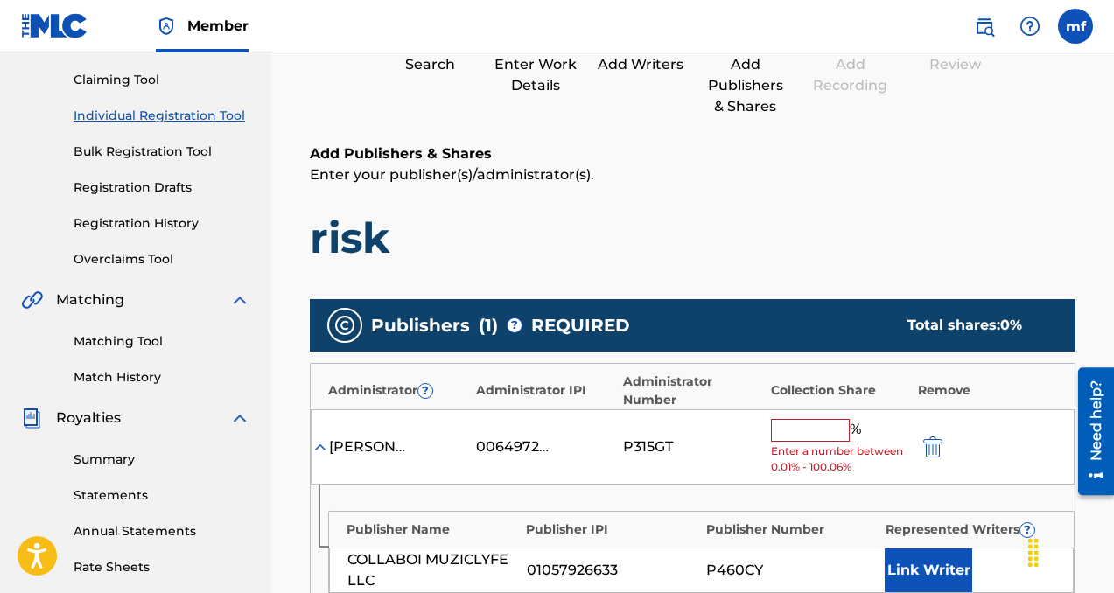
click at [823, 438] on input "text" at bounding box center [810, 430] width 79 height 23
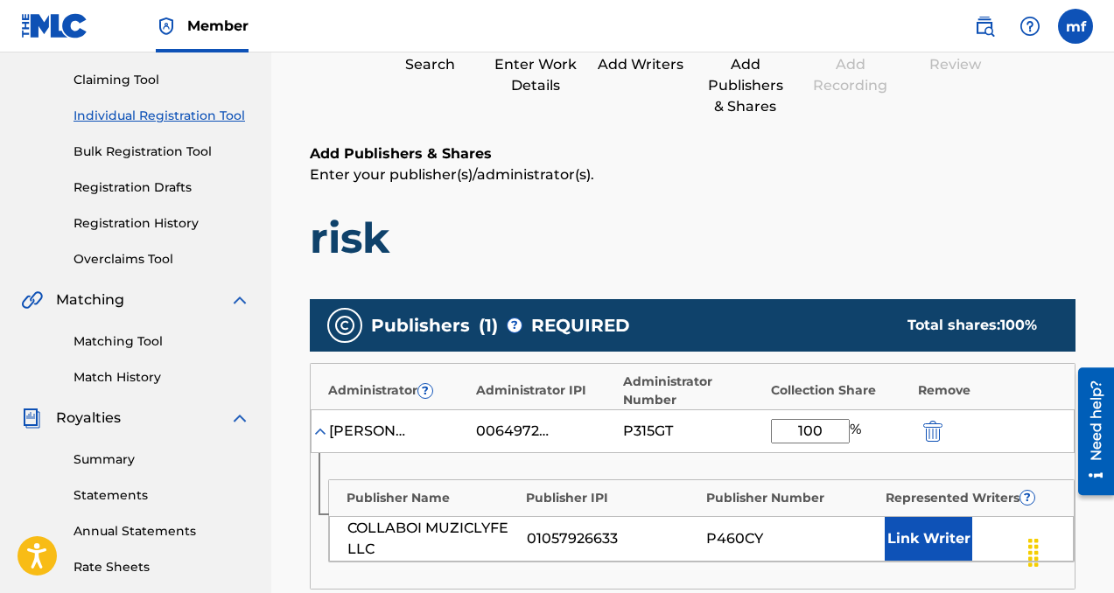
type input "100"
click at [937, 539] on button "Link Writer" at bounding box center [929, 539] width 88 height 44
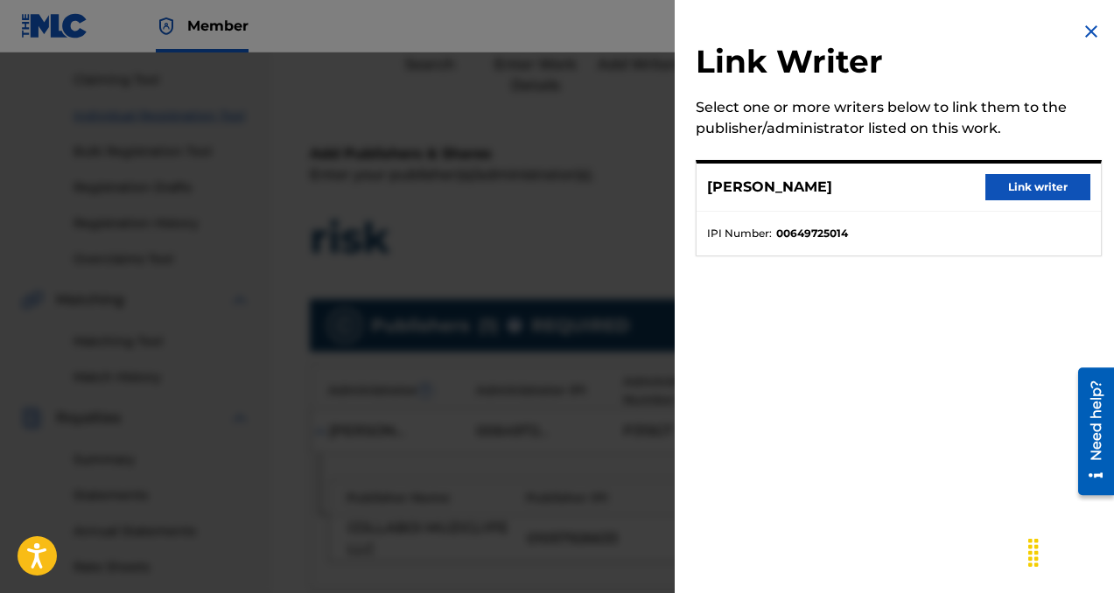
click at [1005, 201] on div "[PERSON_NAME] Link writer" at bounding box center [899, 188] width 404 height 48
click at [1008, 193] on button "Link writer" at bounding box center [1037, 187] width 105 height 26
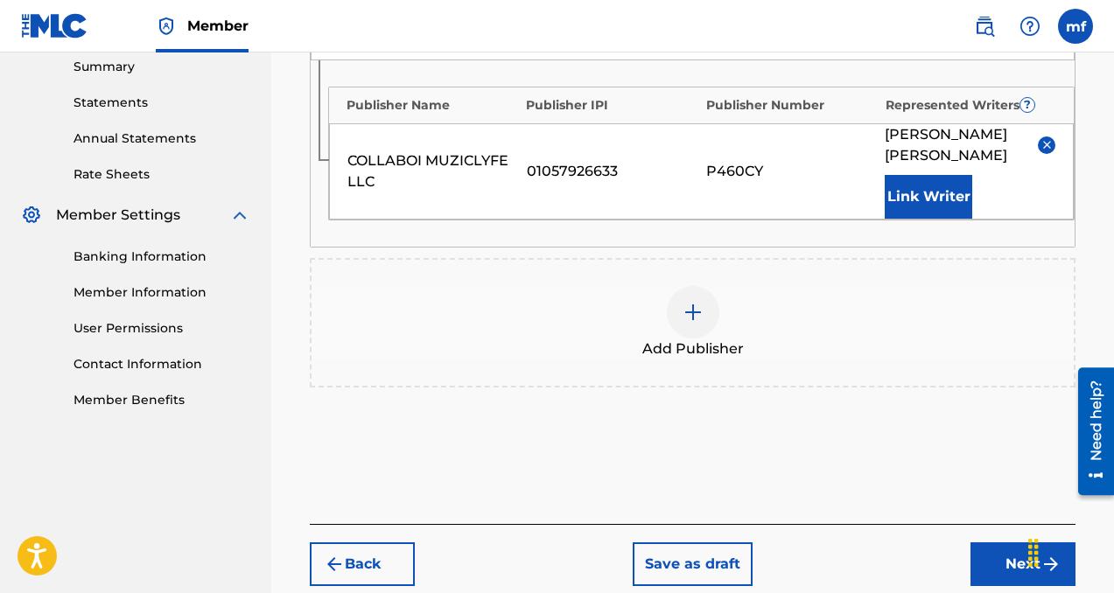
scroll to position [665, 0]
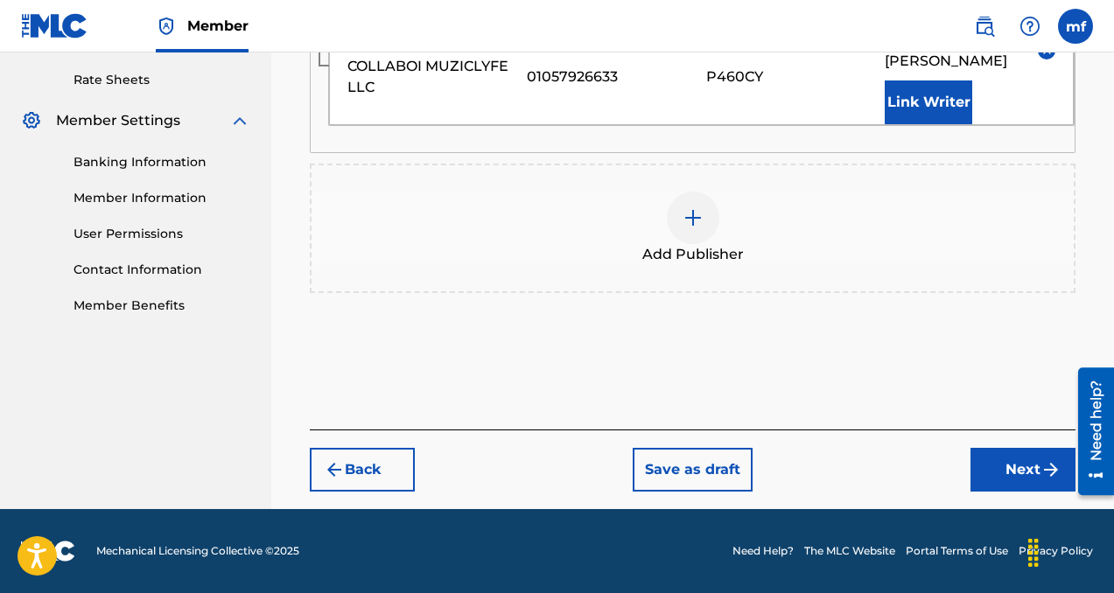
click at [975, 475] on button "Next" at bounding box center [1022, 470] width 105 height 44
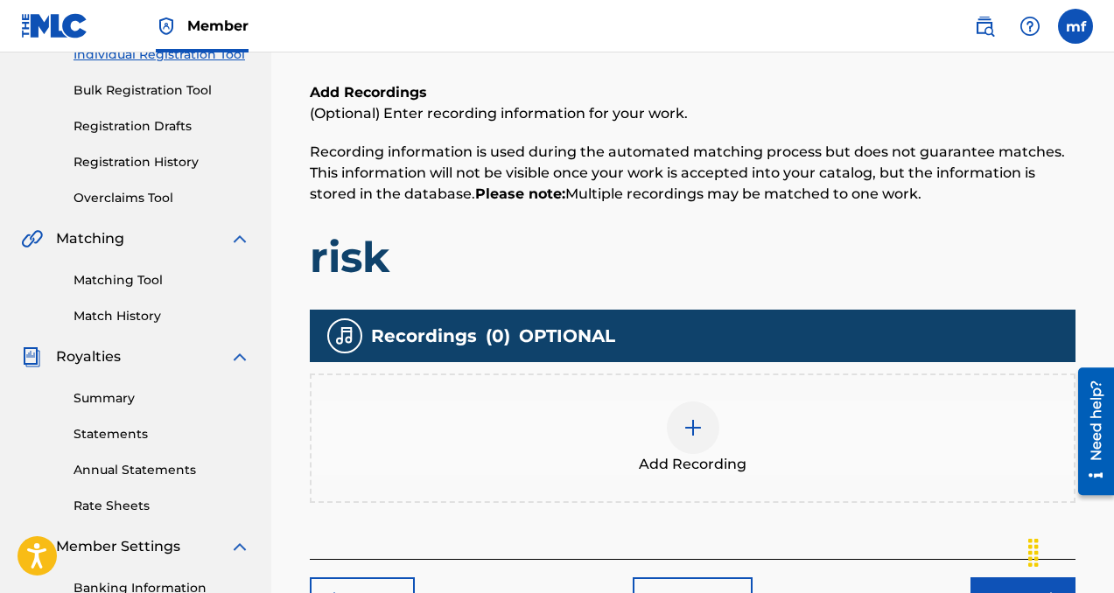
scroll to position [275, 0]
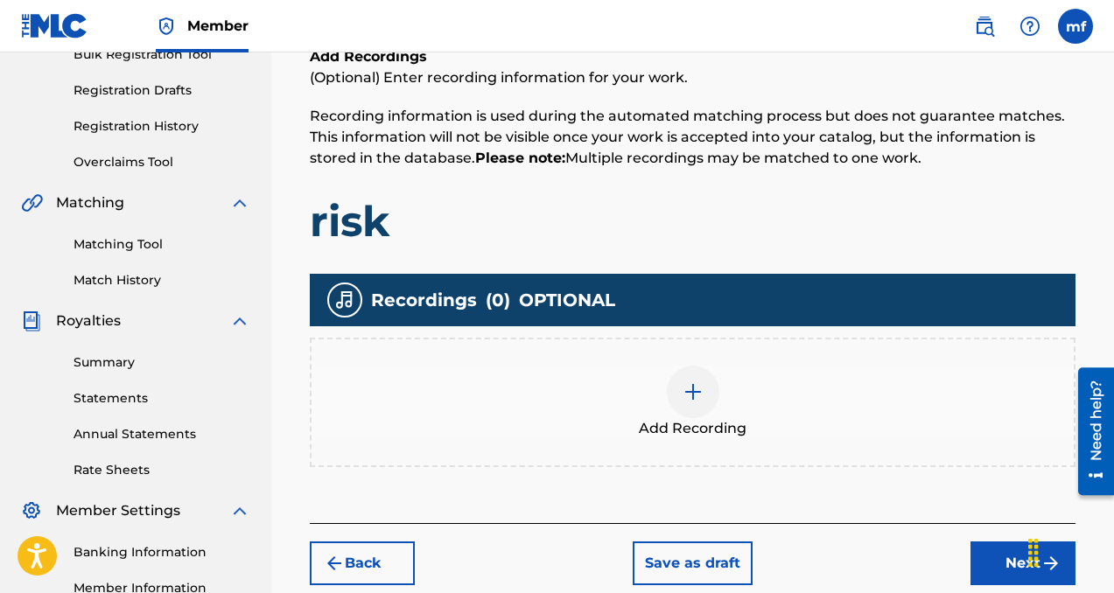
click at [711, 375] on div at bounding box center [693, 392] width 53 height 53
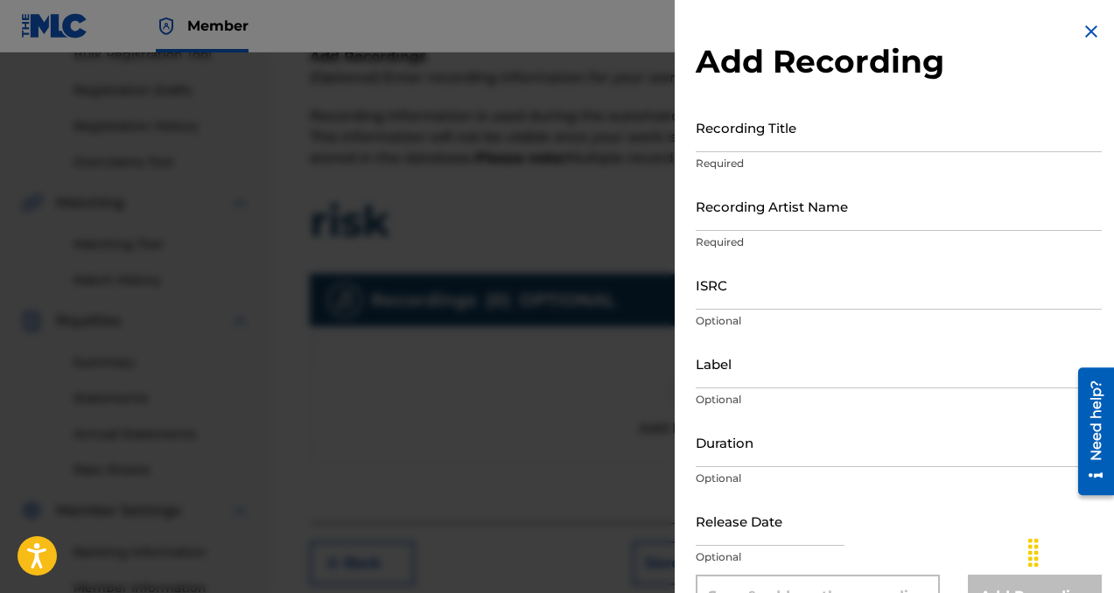
click at [795, 138] on input "Recording Title" at bounding box center [899, 127] width 406 height 50
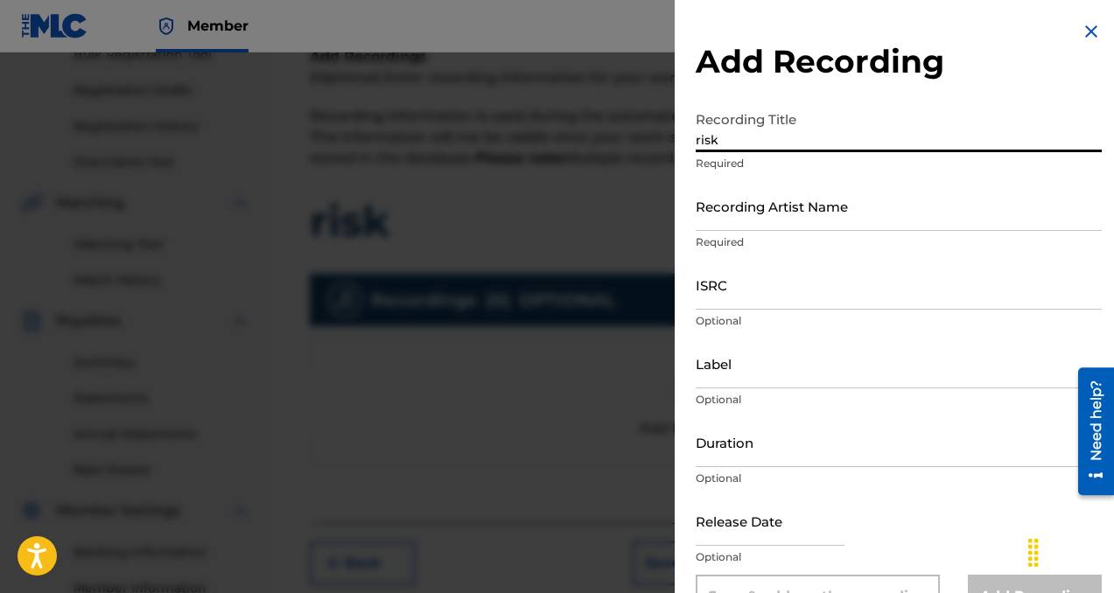
type input "risk"
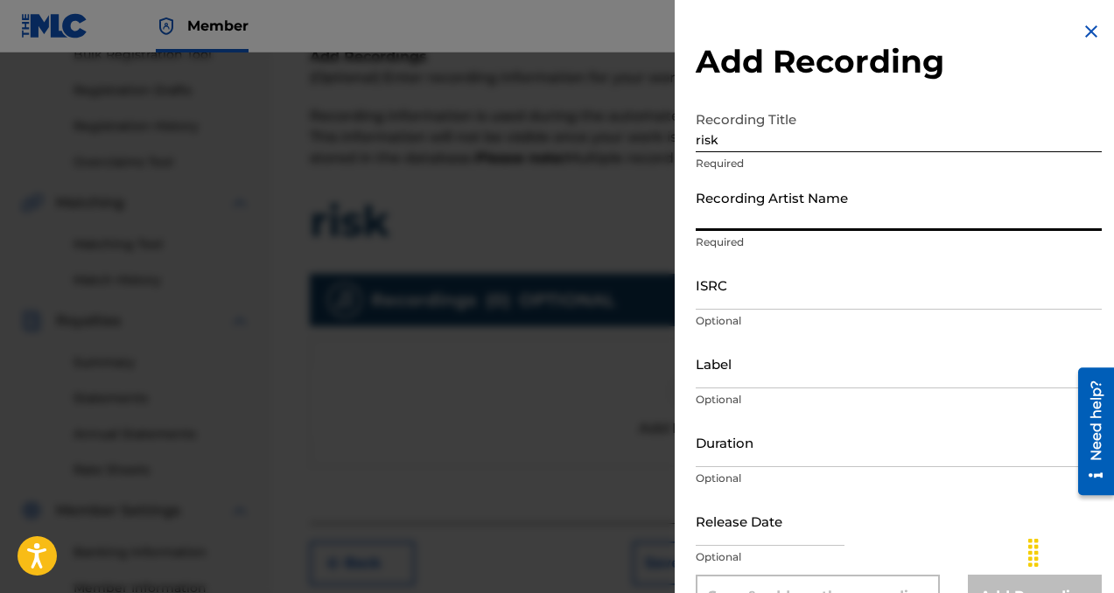
click at [792, 200] on input "Recording Artist Name" at bounding box center [899, 206] width 406 height 50
type input "collaboi"
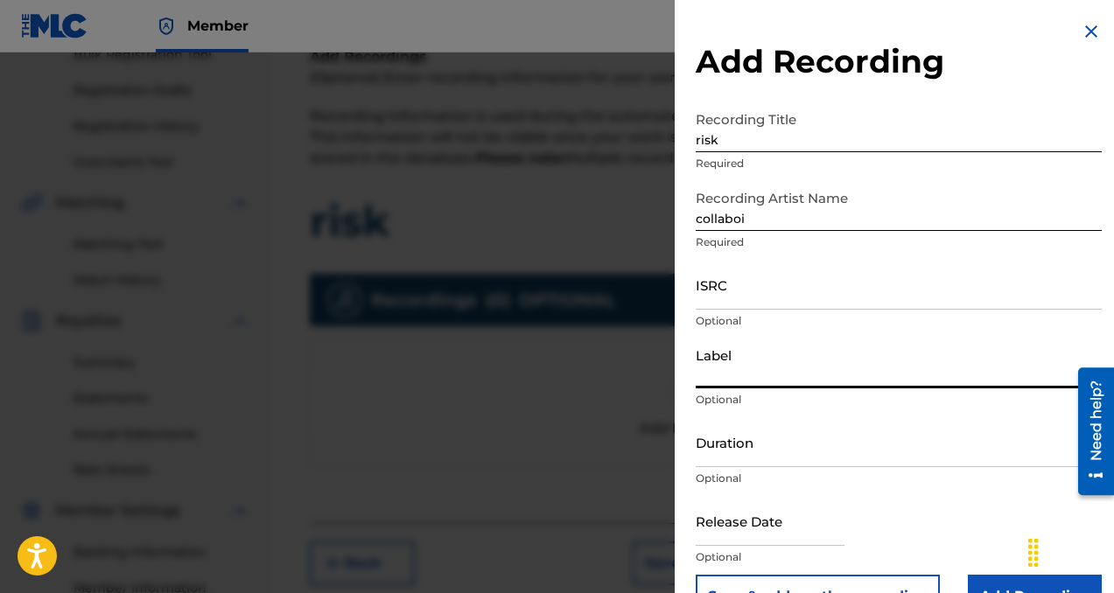
click at [760, 366] on input "Label" at bounding box center [899, 364] width 406 height 50
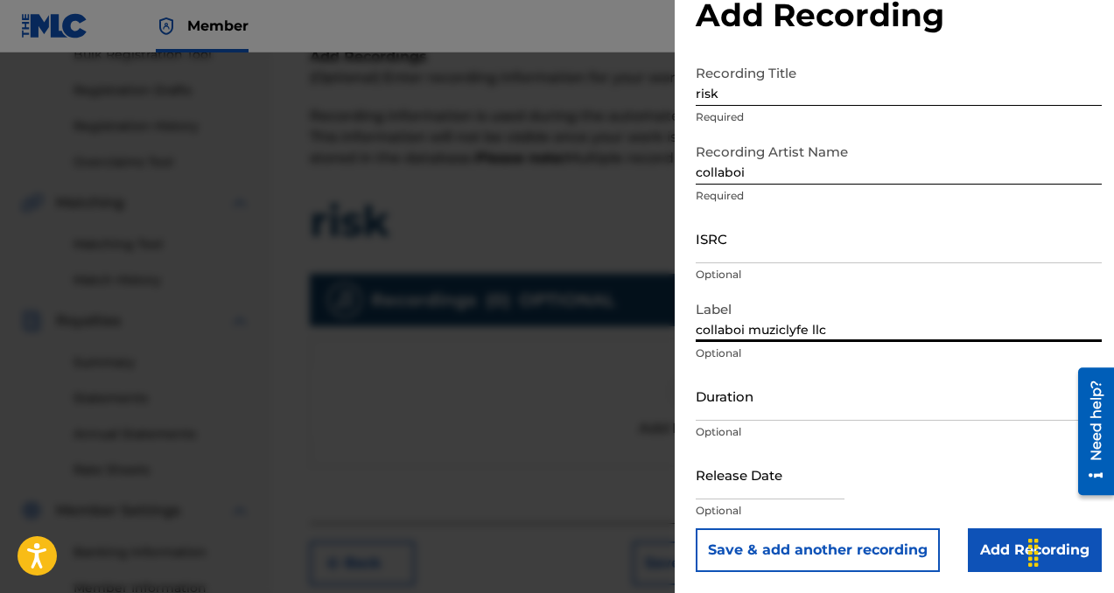
type input "collaboi muziclyfe llc"
click at [977, 543] on input "Add Recording" at bounding box center [1035, 551] width 134 height 44
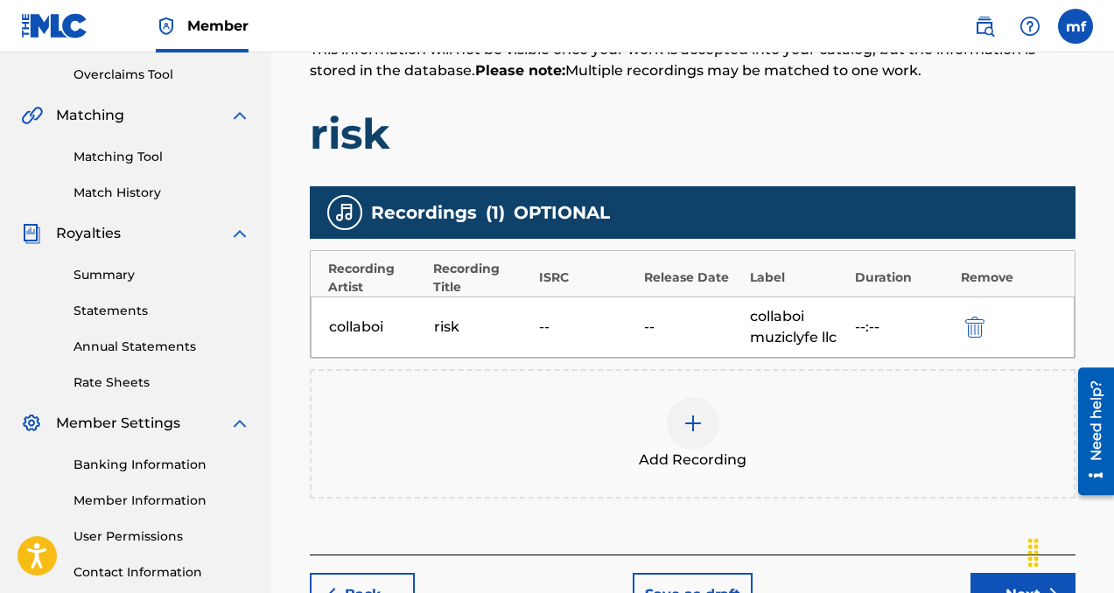
scroll to position [492, 0]
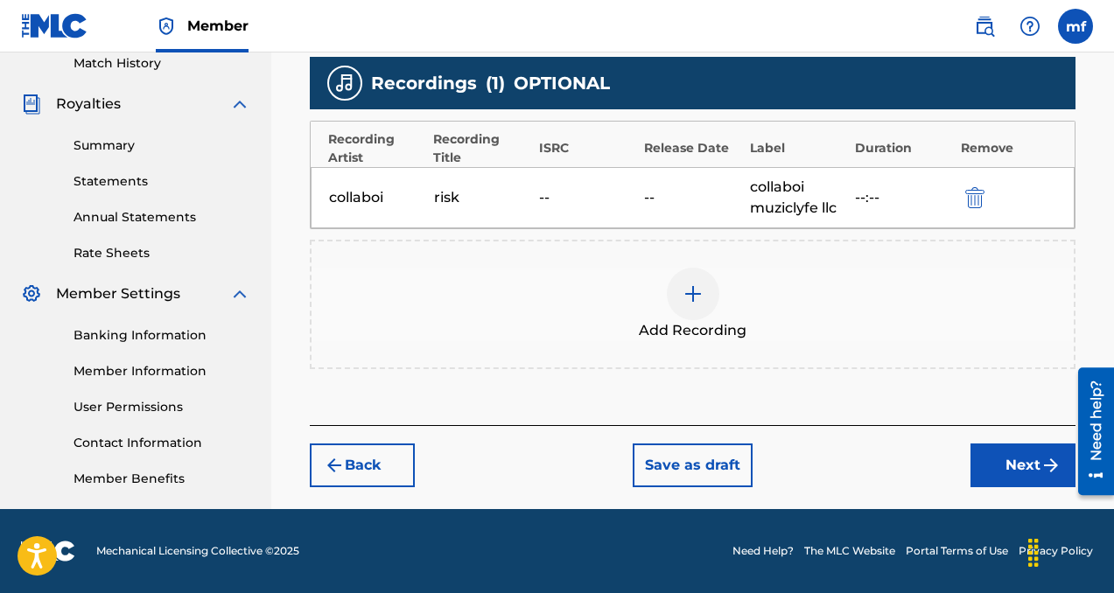
click at [1004, 473] on button "Next" at bounding box center [1022, 466] width 105 height 44
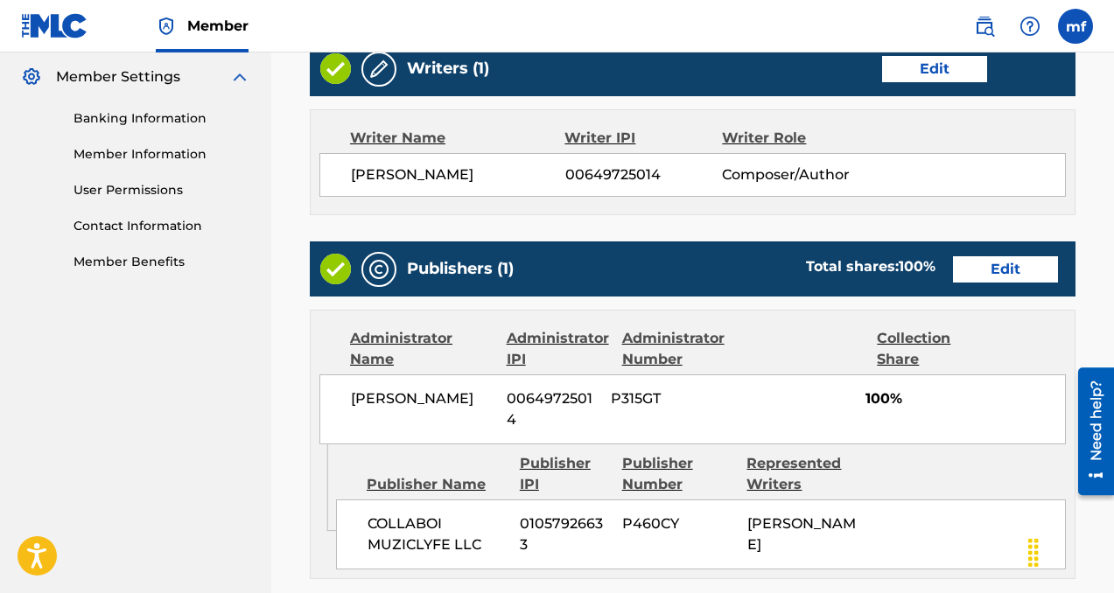
scroll to position [966, 0]
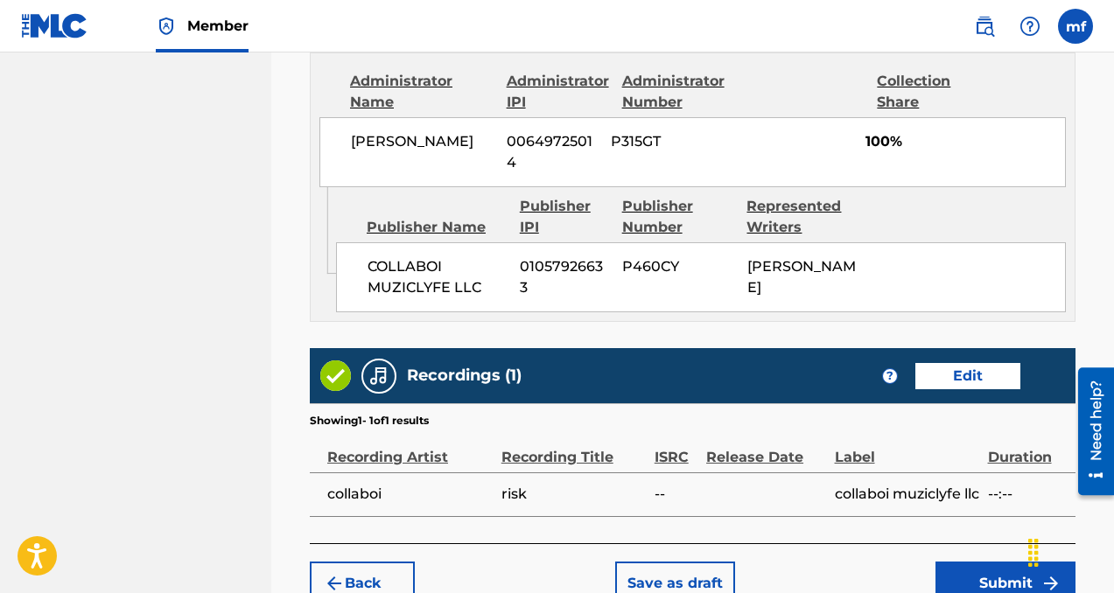
click at [967, 578] on button "Submit" at bounding box center [1005, 584] width 140 height 44
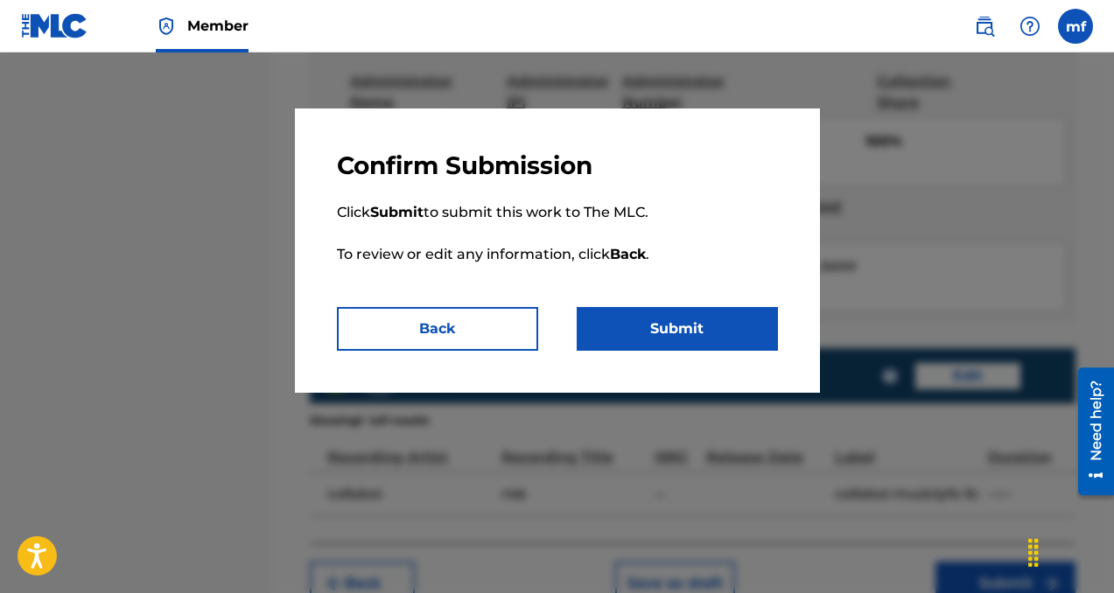
click at [677, 335] on button "Submit" at bounding box center [677, 329] width 201 height 44
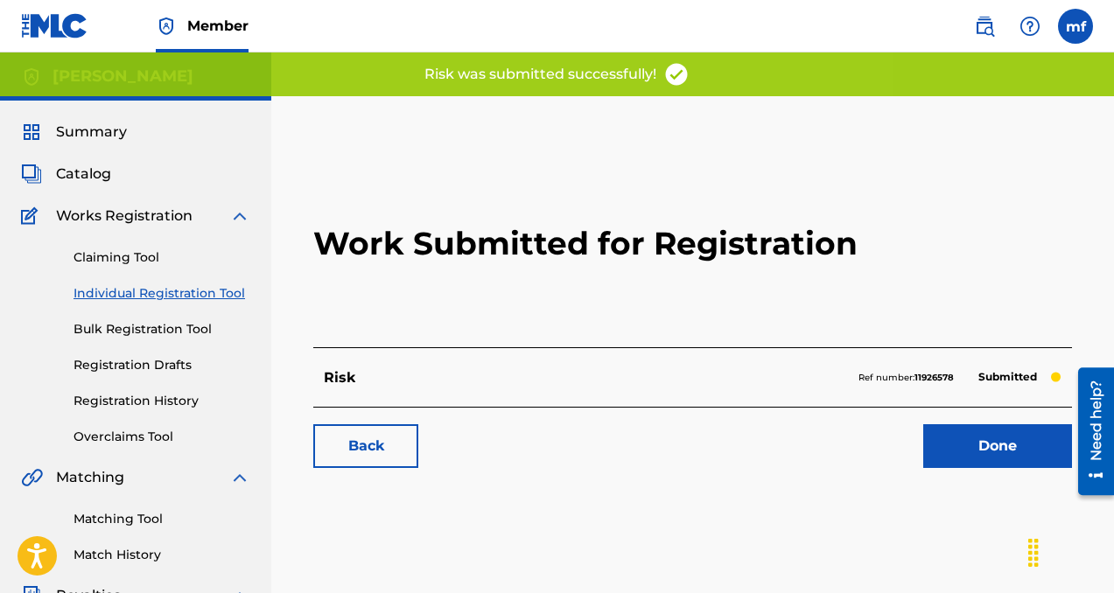
click at [978, 437] on link "Done" at bounding box center [997, 446] width 149 height 44
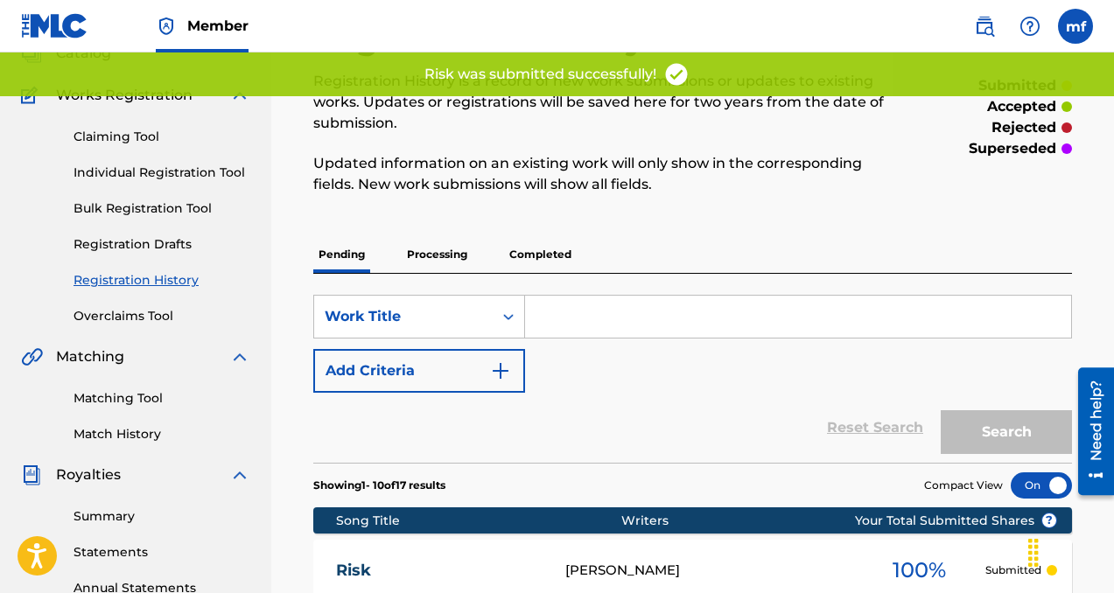
scroll to position [62, 0]
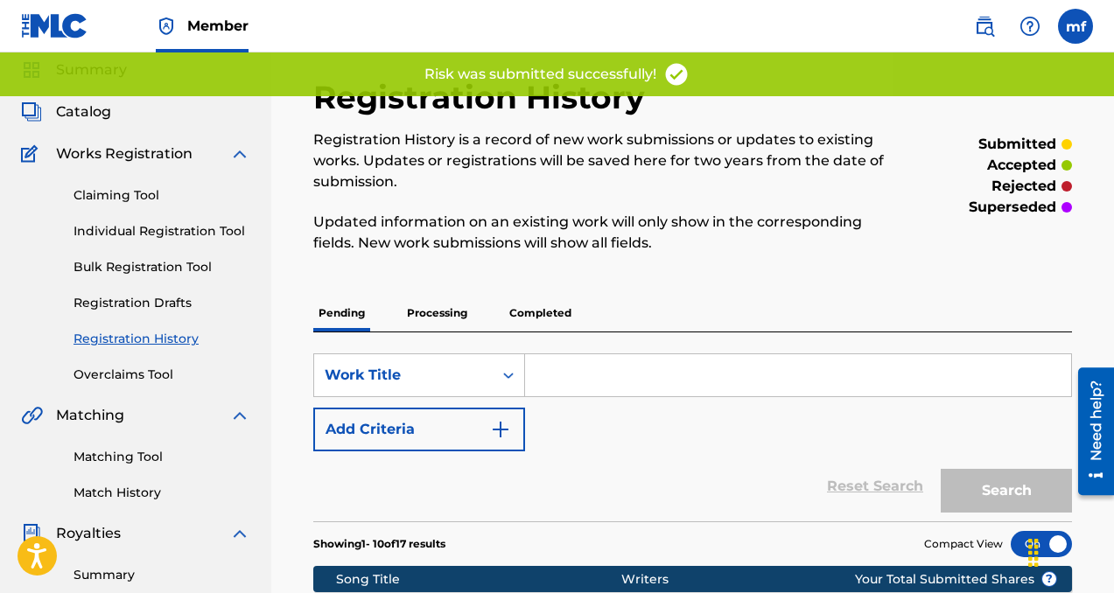
click at [97, 223] on link "Individual Registration Tool" at bounding box center [162, 231] width 177 height 18
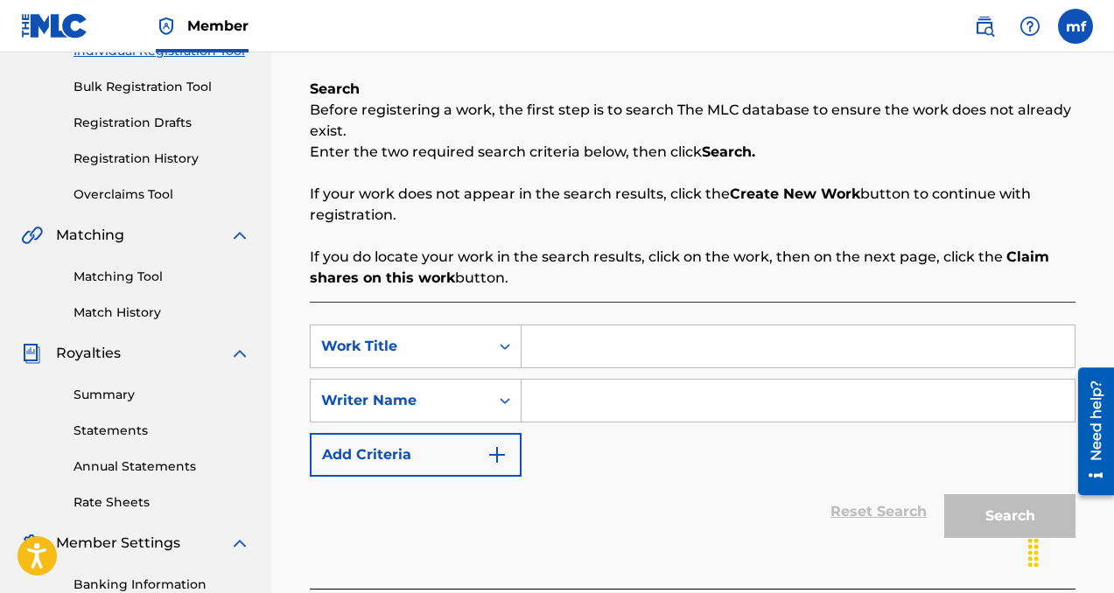
scroll to position [262, 0]
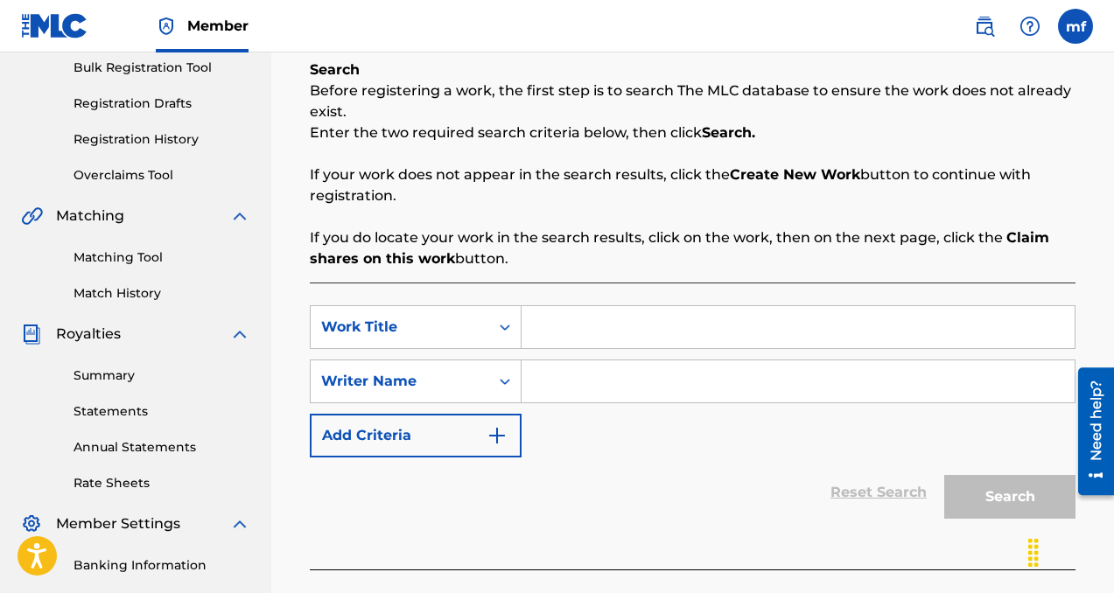
click at [576, 395] on input "Search Form" at bounding box center [798, 382] width 553 height 42
paste input "[PERSON_NAME]"
type input "[PERSON_NAME]"
click at [566, 331] on input "Search Form" at bounding box center [798, 327] width 553 height 42
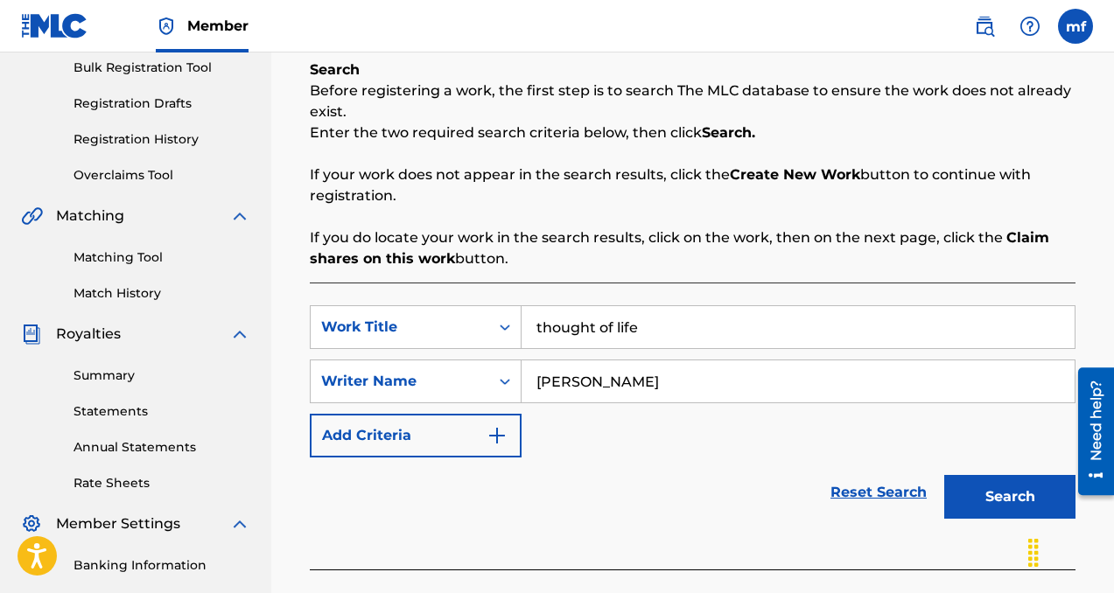
type input "thought of life"
click at [984, 500] on button "Search" at bounding box center [1009, 497] width 131 height 44
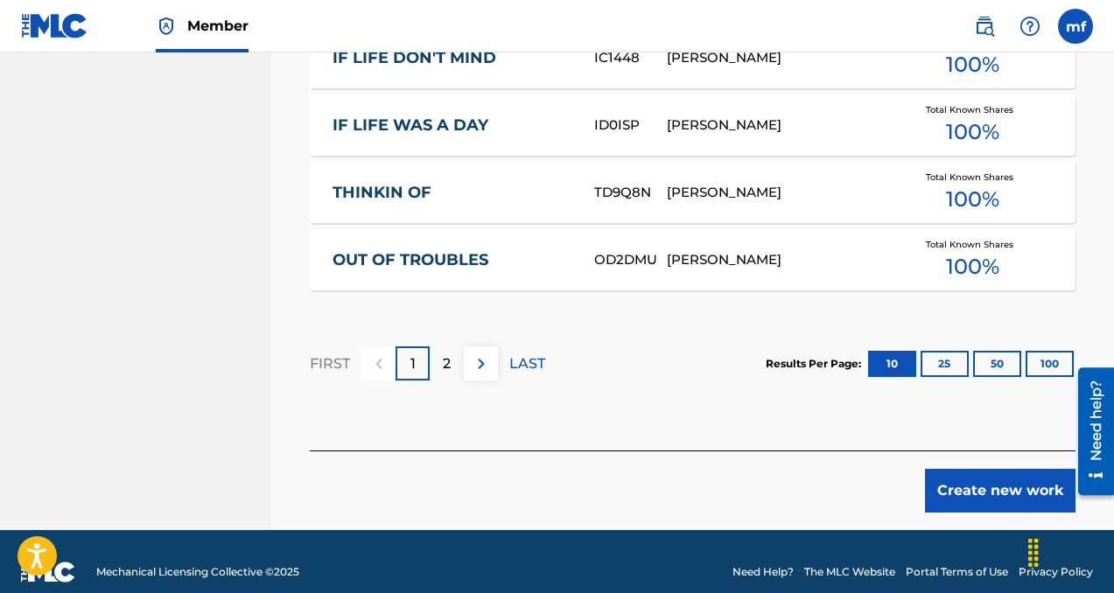
scroll to position [1306, 0]
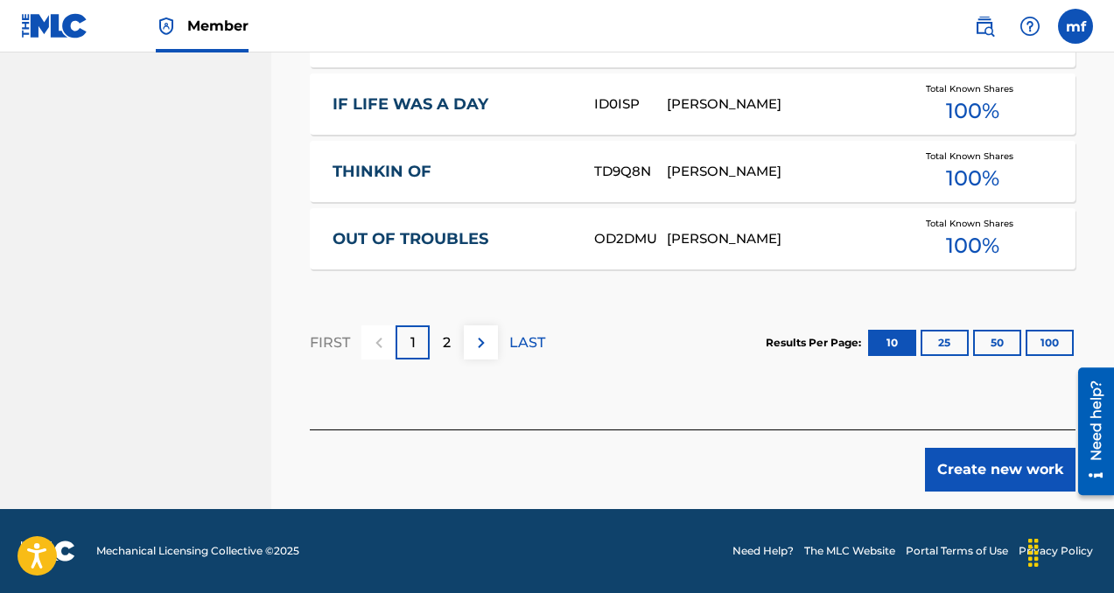
click at [959, 466] on button "Create new work" at bounding box center [1000, 470] width 151 height 44
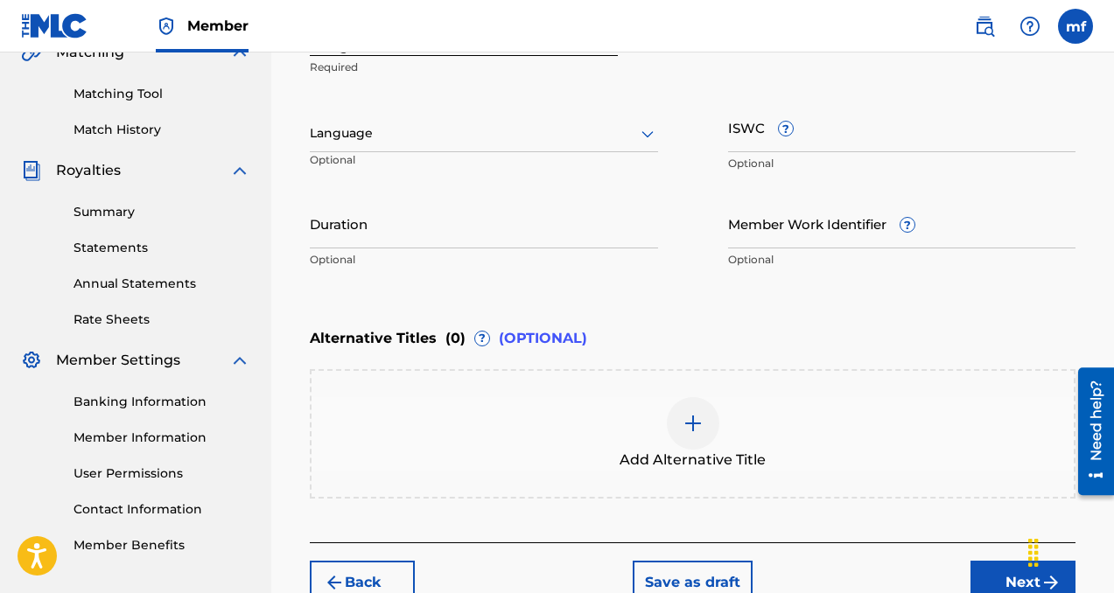
scroll to position [418, 0]
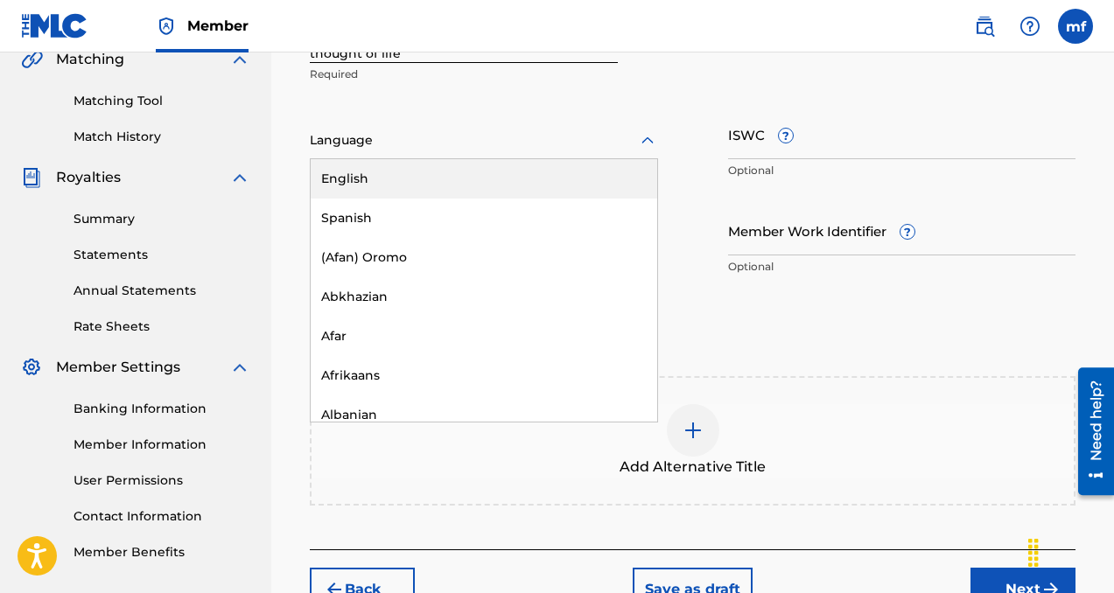
click at [557, 137] on div at bounding box center [484, 141] width 348 height 22
click at [551, 173] on div "English" at bounding box center [484, 178] width 347 height 39
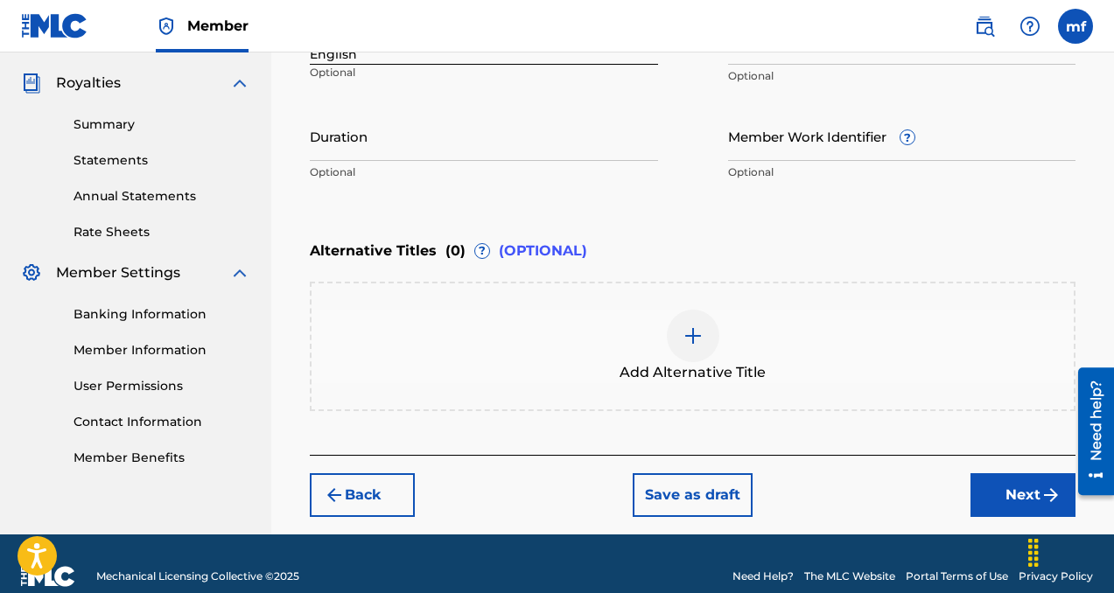
scroll to position [538, 0]
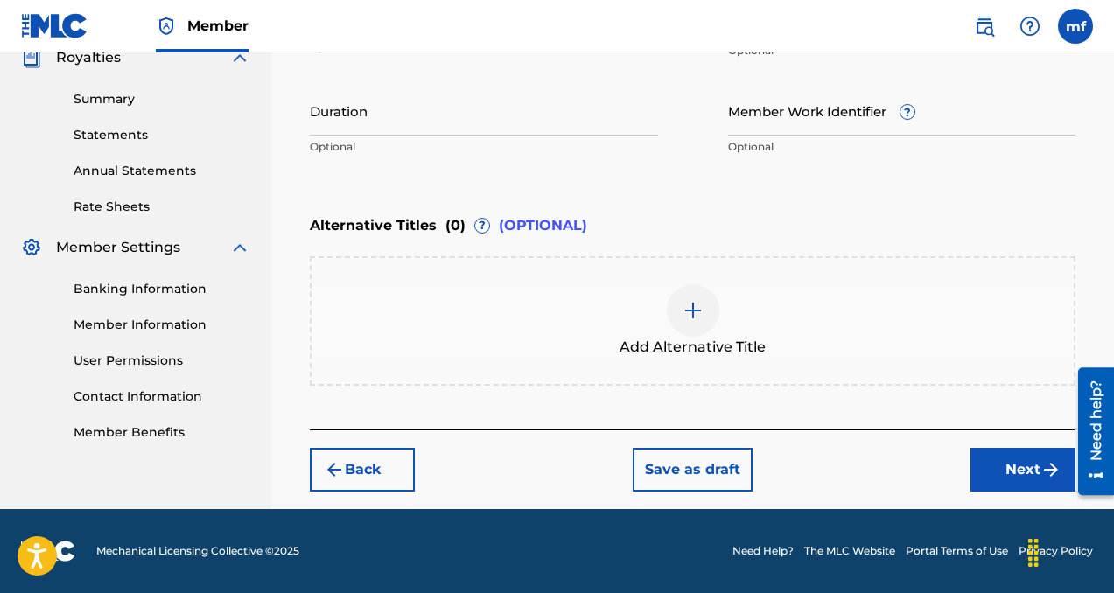
click at [990, 472] on button "Next" at bounding box center [1022, 470] width 105 height 44
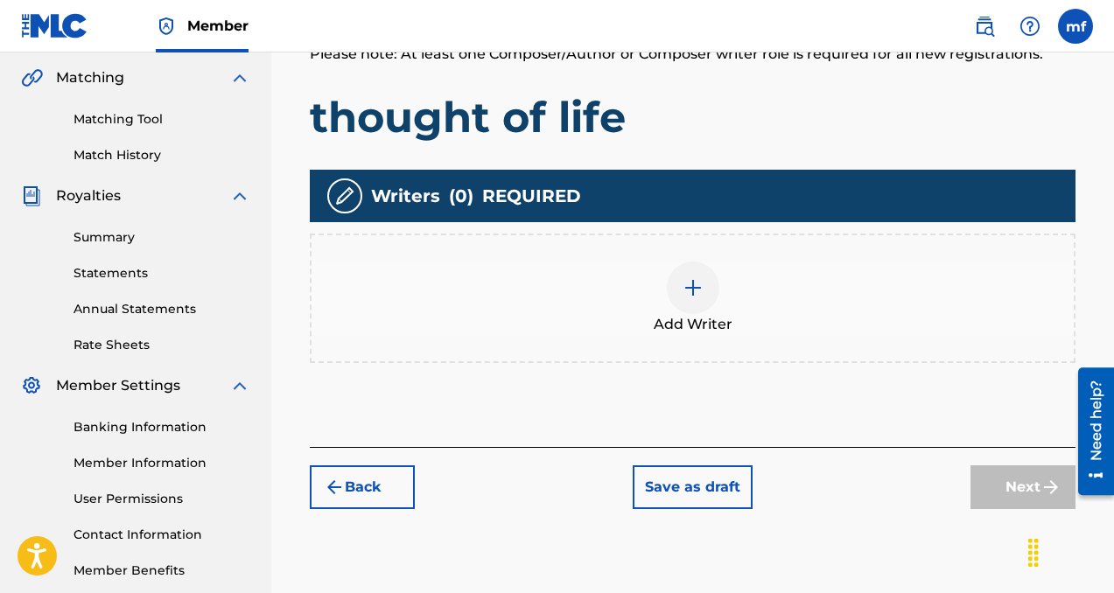
scroll to position [424, 0]
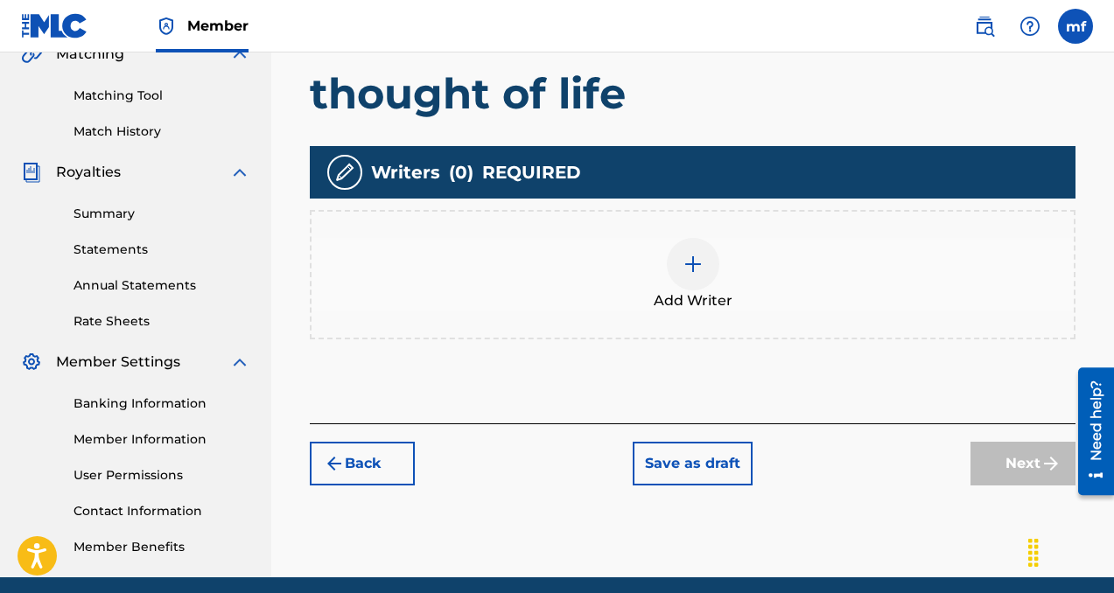
click at [692, 278] on div at bounding box center [693, 264] width 53 height 53
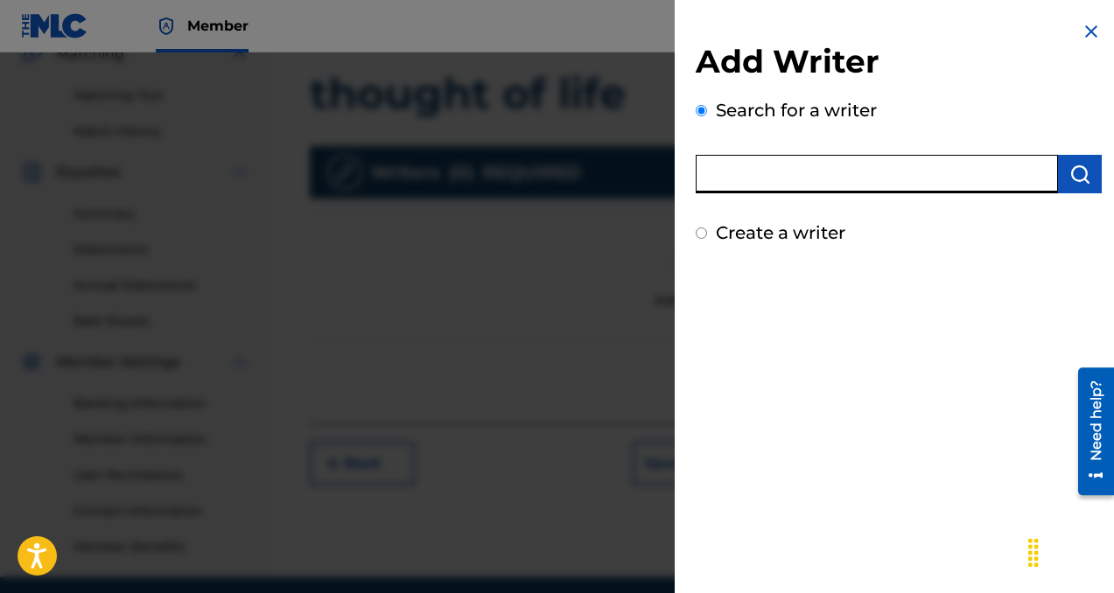
click at [774, 185] on input "text" at bounding box center [877, 174] width 362 height 39
paste input "[PERSON_NAME]"
type input "[PERSON_NAME]"
click at [1075, 165] on img "submit" at bounding box center [1079, 174] width 21 height 21
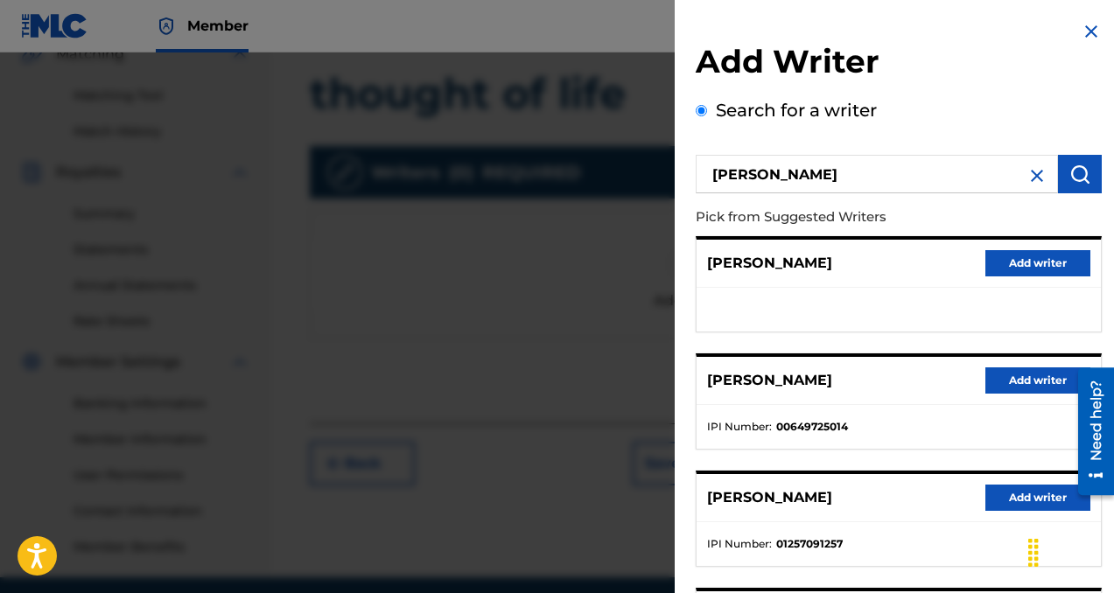
click at [1005, 376] on button "Add writer" at bounding box center [1037, 381] width 105 height 26
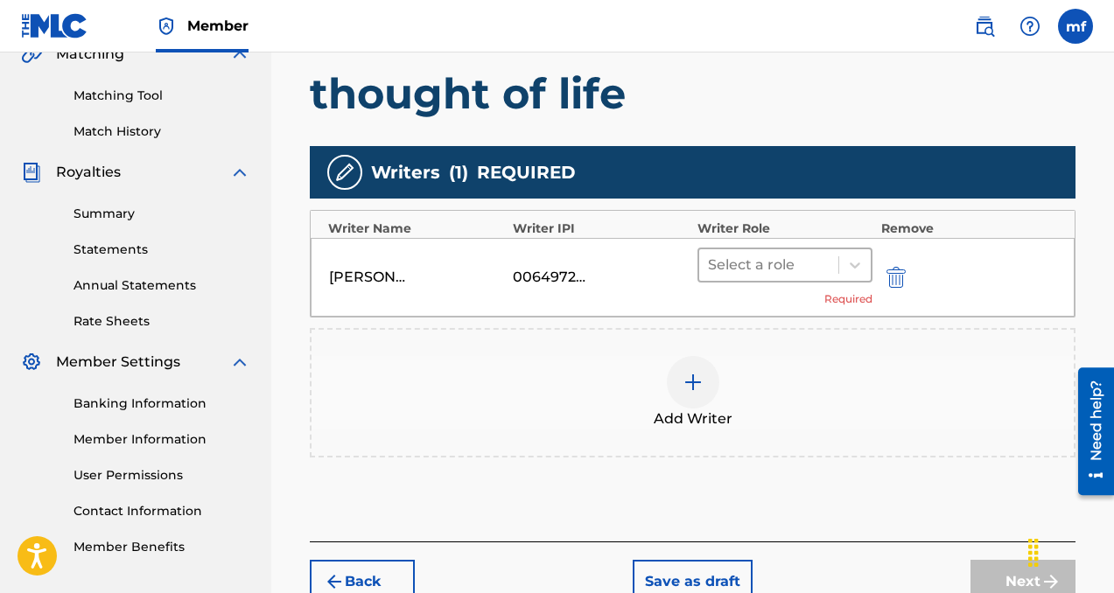
click at [782, 268] on div at bounding box center [769, 265] width 122 height 25
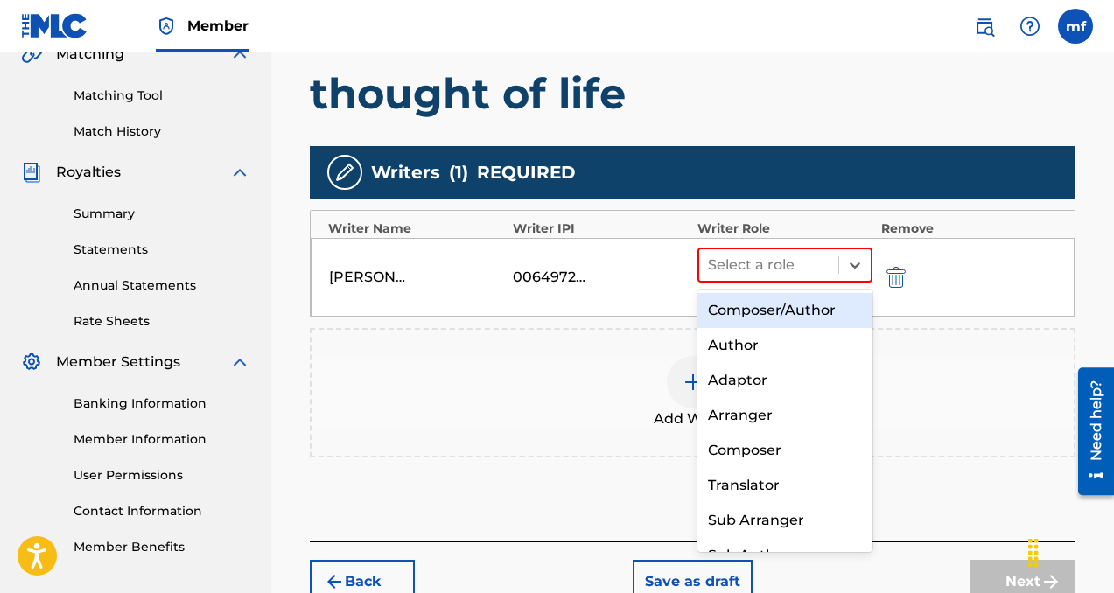
click at [746, 317] on div "Composer/Author" at bounding box center [784, 310] width 175 height 35
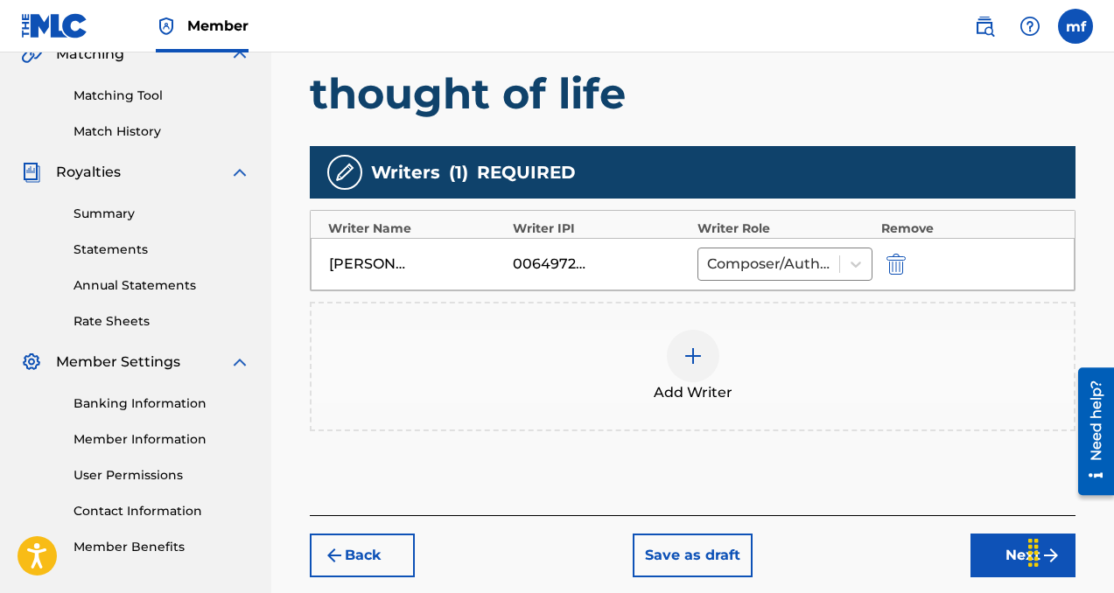
scroll to position [509, 0]
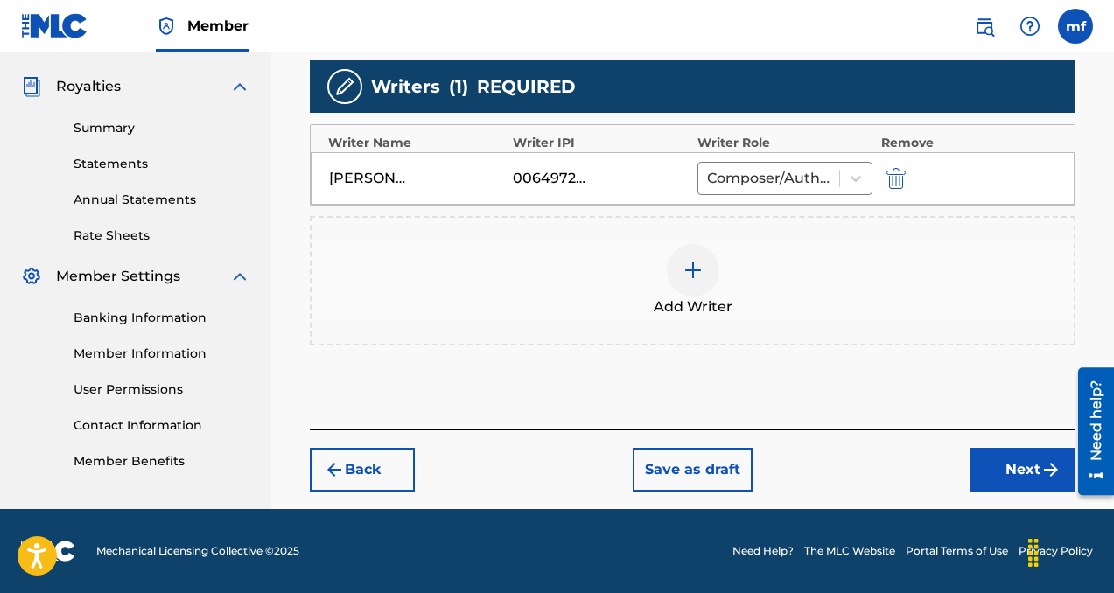
click at [984, 463] on button "Next" at bounding box center [1022, 470] width 105 height 44
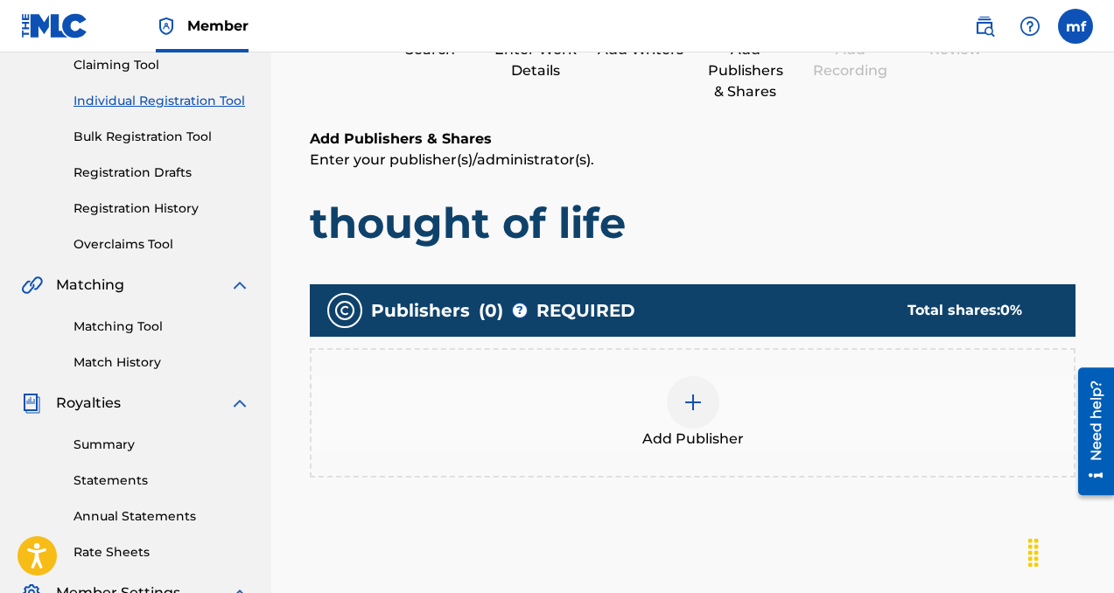
scroll to position [205, 0]
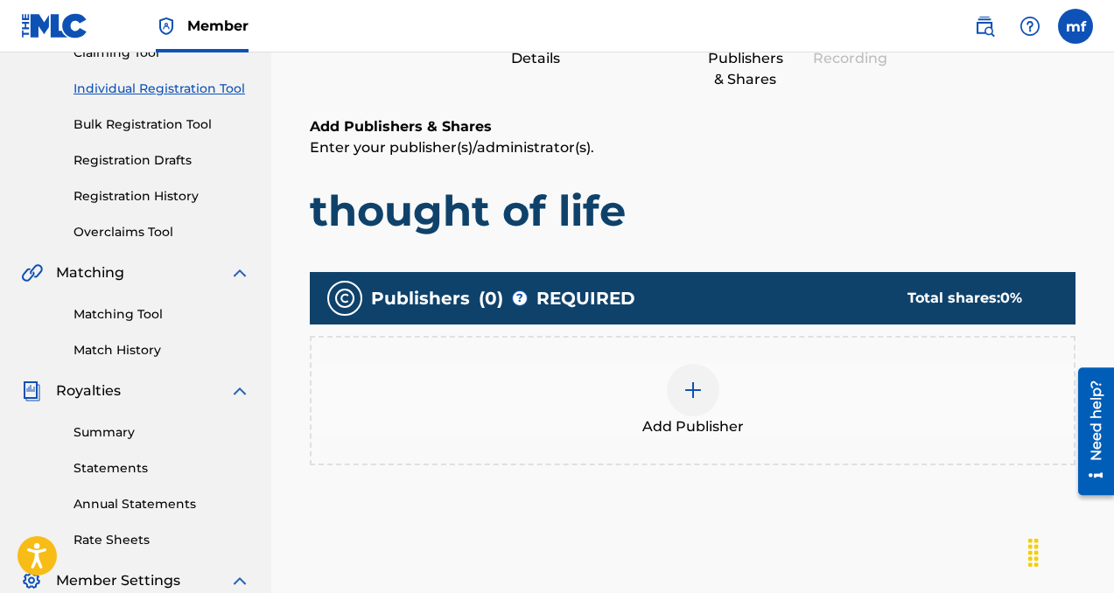
click at [688, 396] on img at bounding box center [693, 390] width 21 height 21
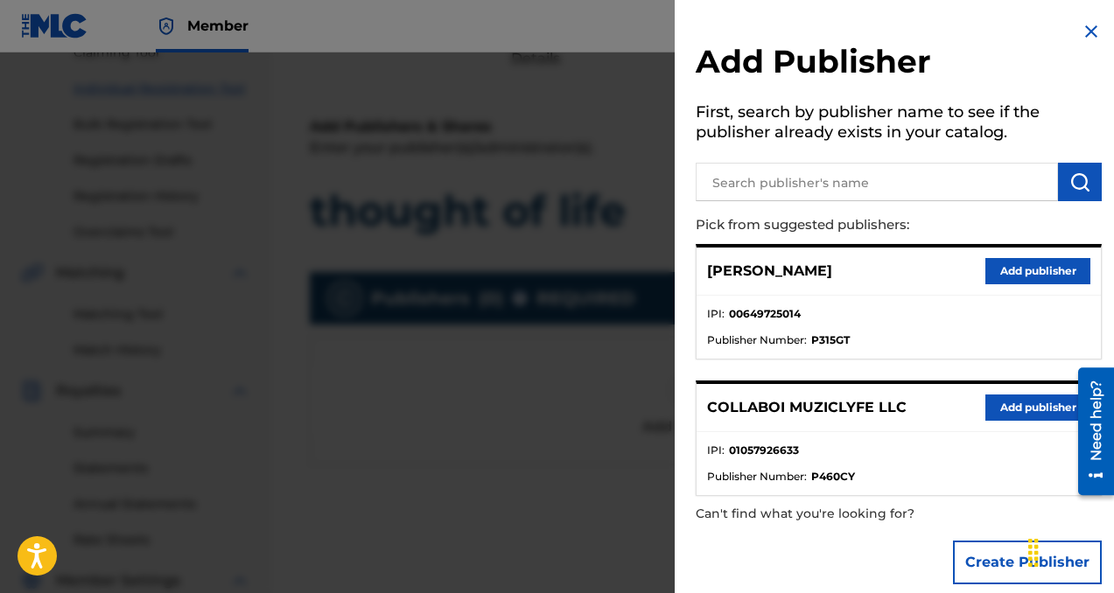
click at [1013, 400] on button "Add publisher" at bounding box center [1037, 408] width 105 height 26
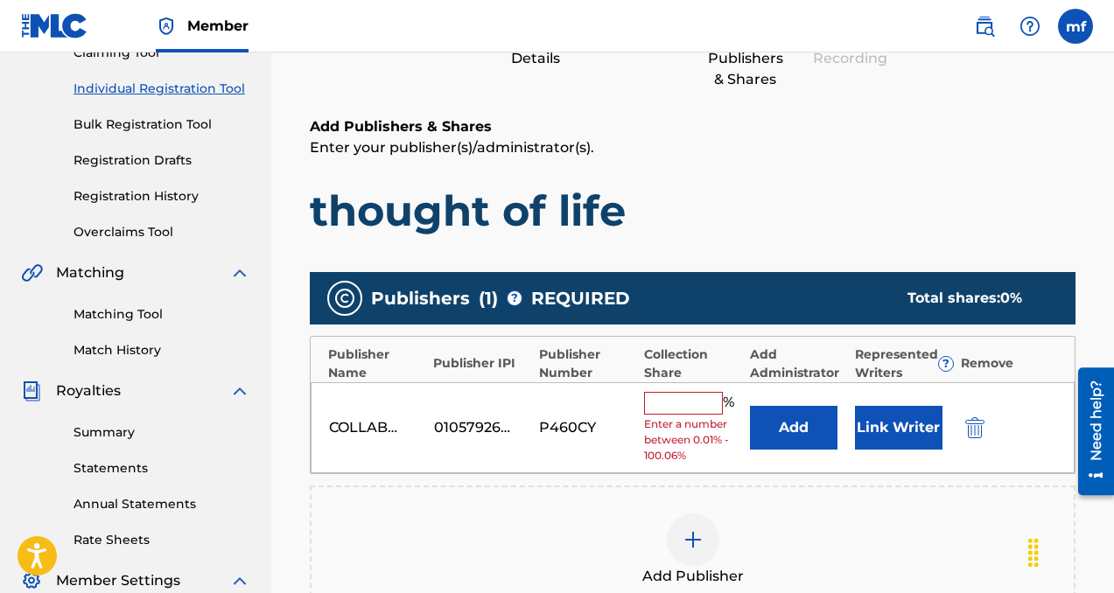
click at [682, 402] on input "text" at bounding box center [683, 403] width 79 height 23
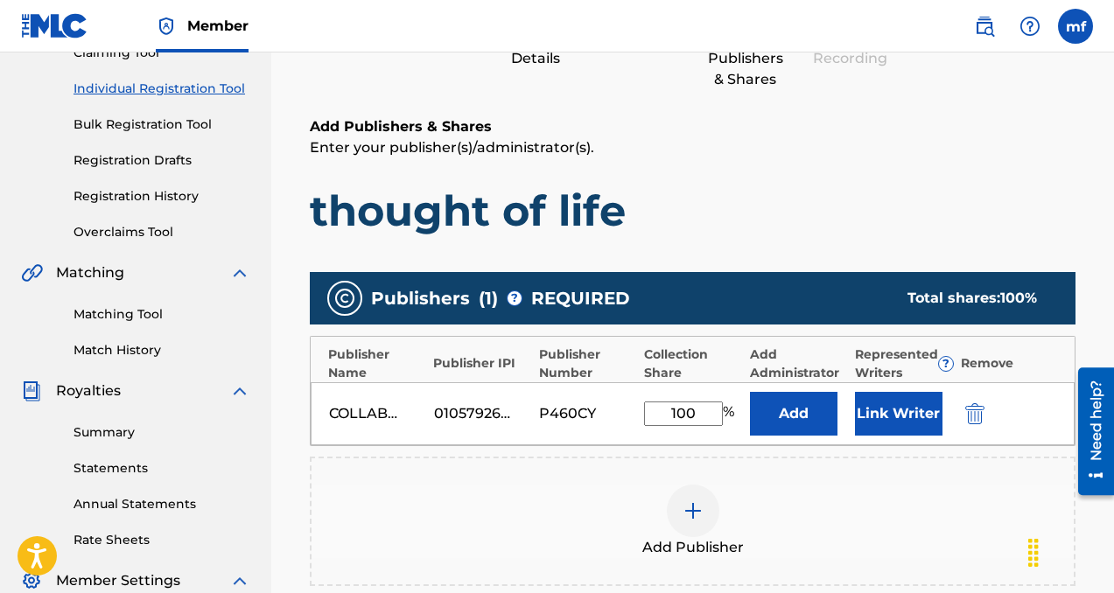
type input "100"
click at [780, 421] on button "Add" at bounding box center [794, 414] width 88 height 44
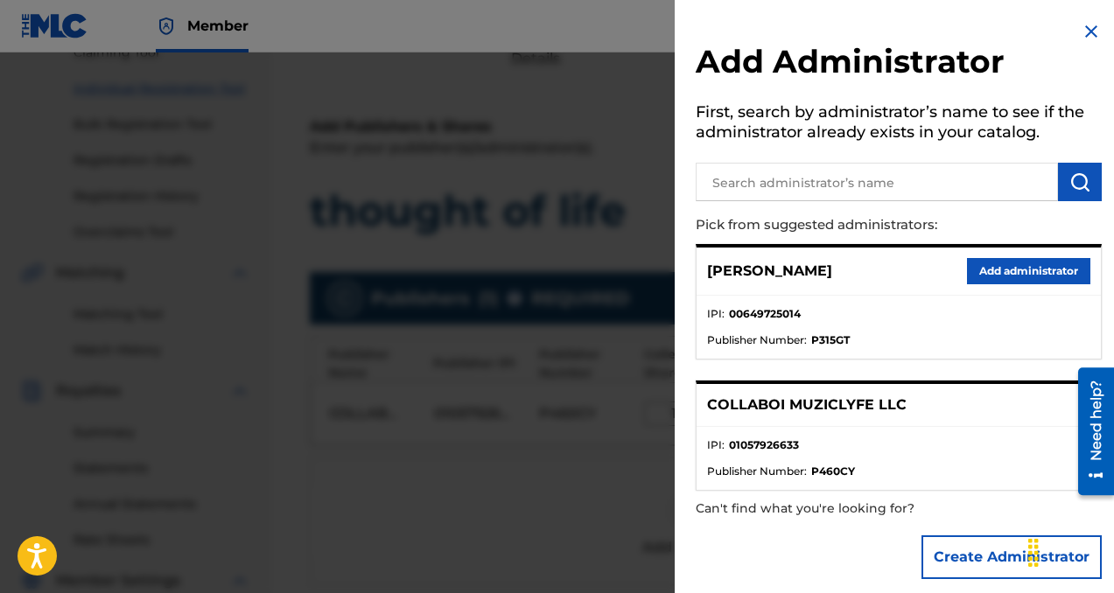
click at [989, 268] on button "Add administrator" at bounding box center [1028, 271] width 123 height 26
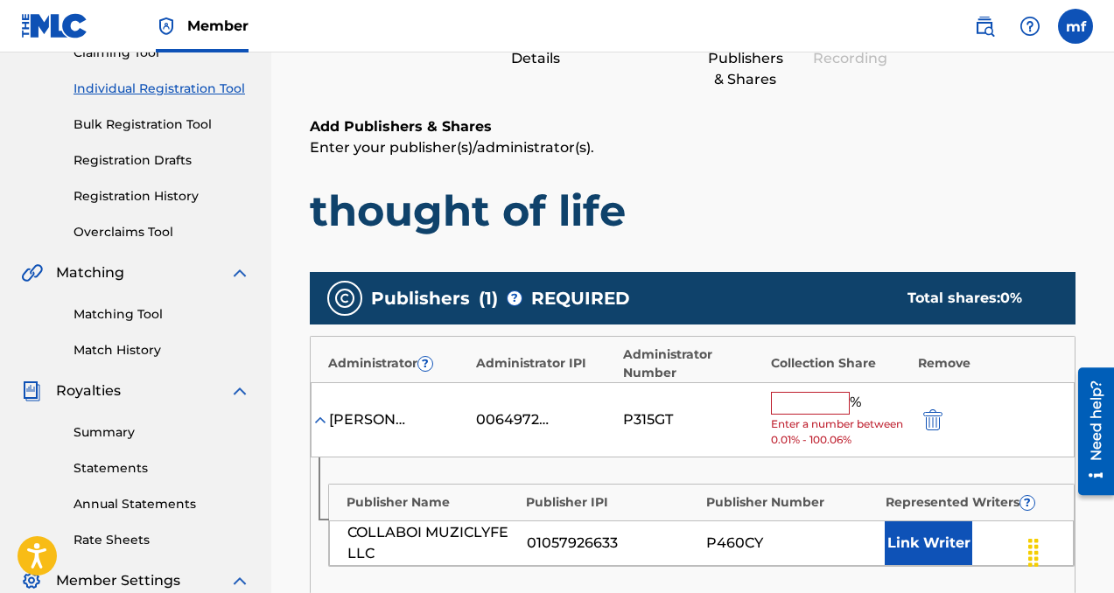
click at [792, 432] on span "Enter a number between 0.01% - 100.06%" at bounding box center [840, 433] width 138 height 32
click at [795, 408] on input "text" at bounding box center [810, 403] width 79 height 23
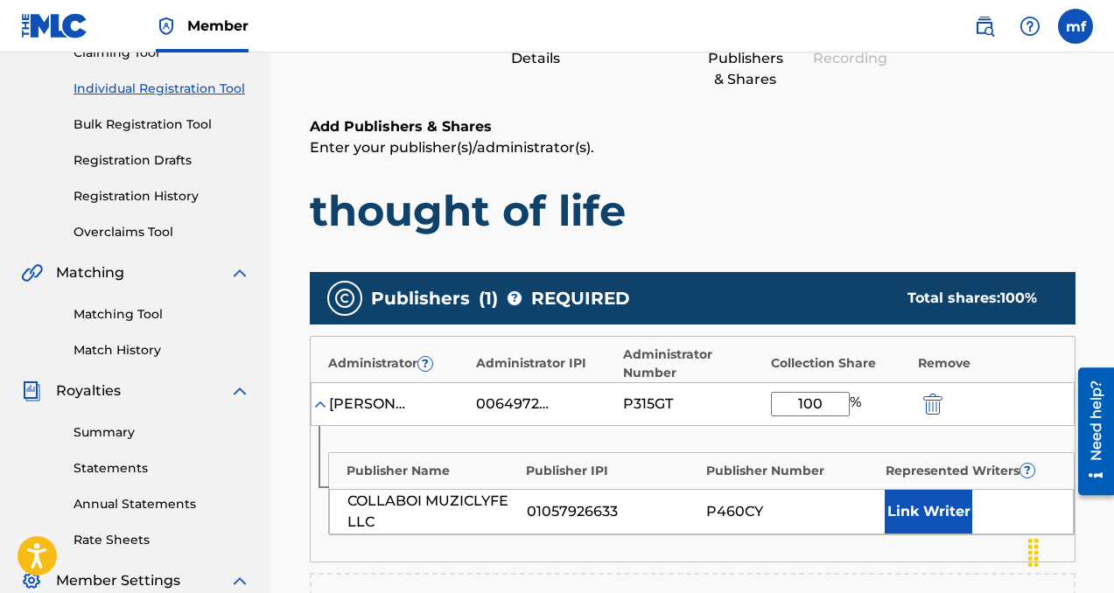
type input "100"
click at [945, 537] on div "Publisher Name Publisher IPI Publisher Number Represented Writers ? COLLABOI MU…" at bounding box center [693, 494] width 764 height 136
click at [936, 515] on button "Link Writer" at bounding box center [929, 512] width 88 height 44
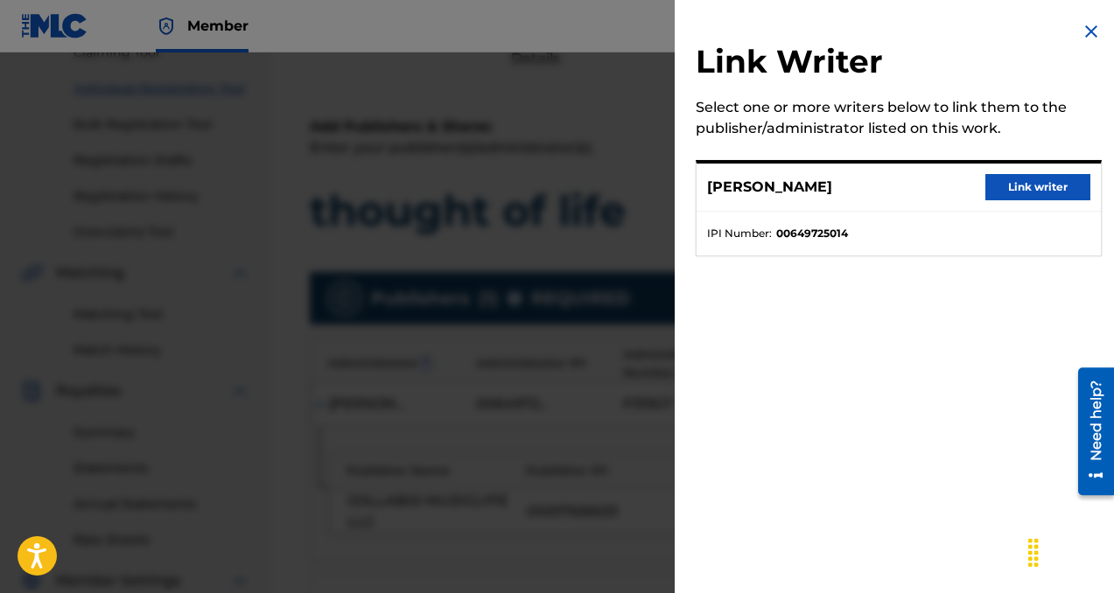
click at [991, 186] on button "Link writer" at bounding box center [1037, 187] width 105 height 26
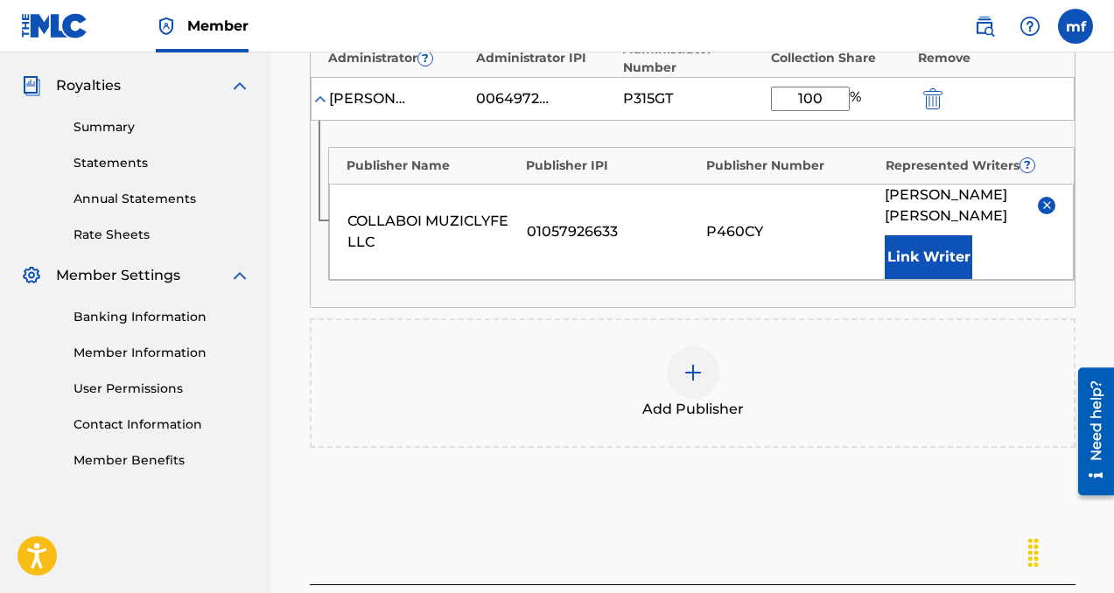
scroll to position [665, 0]
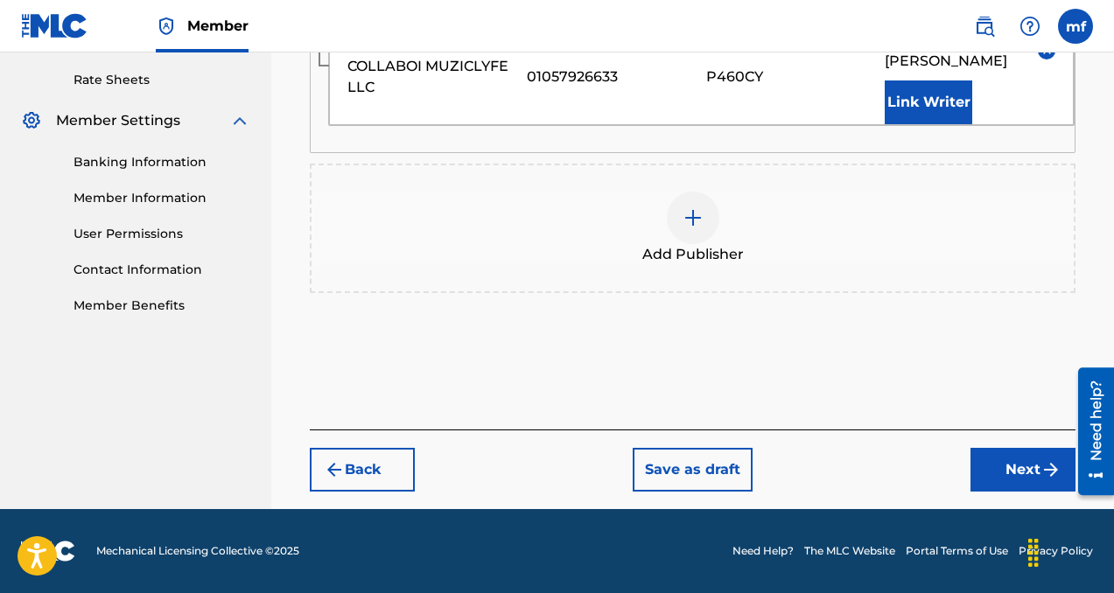
click at [1023, 462] on button "Next" at bounding box center [1022, 470] width 105 height 44
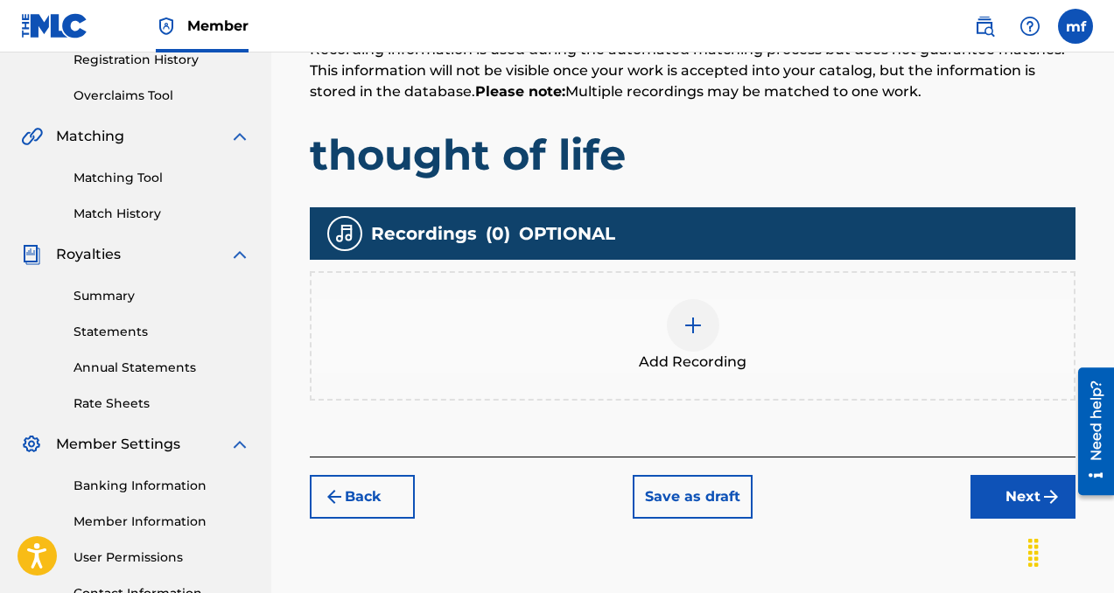
scroll to position [397, 0]
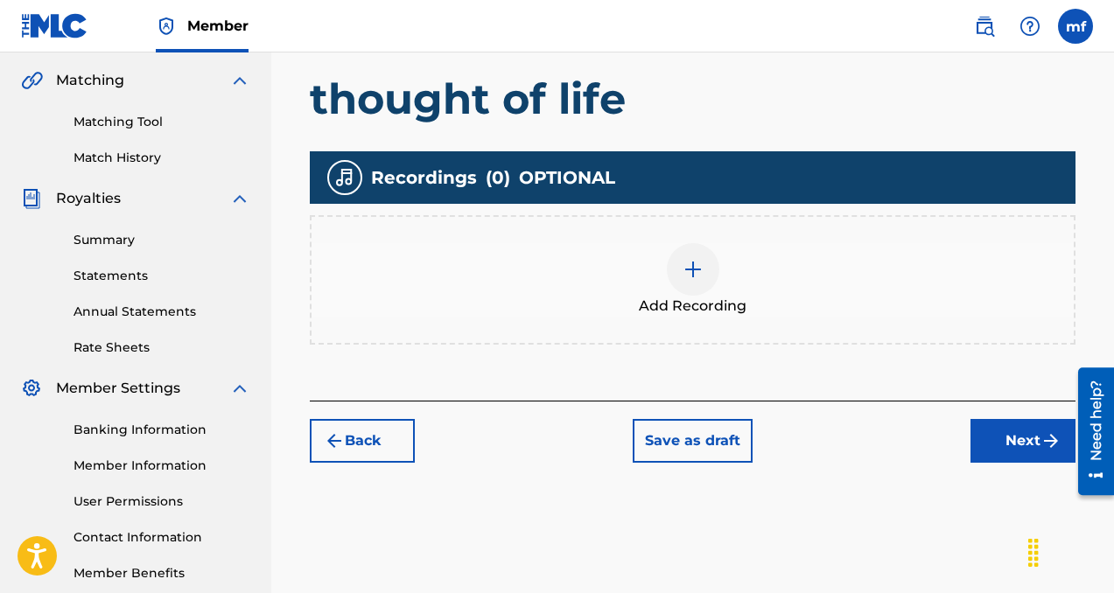
click at [690, 269] on img at bounding box center [693, 269] width 21 height 21
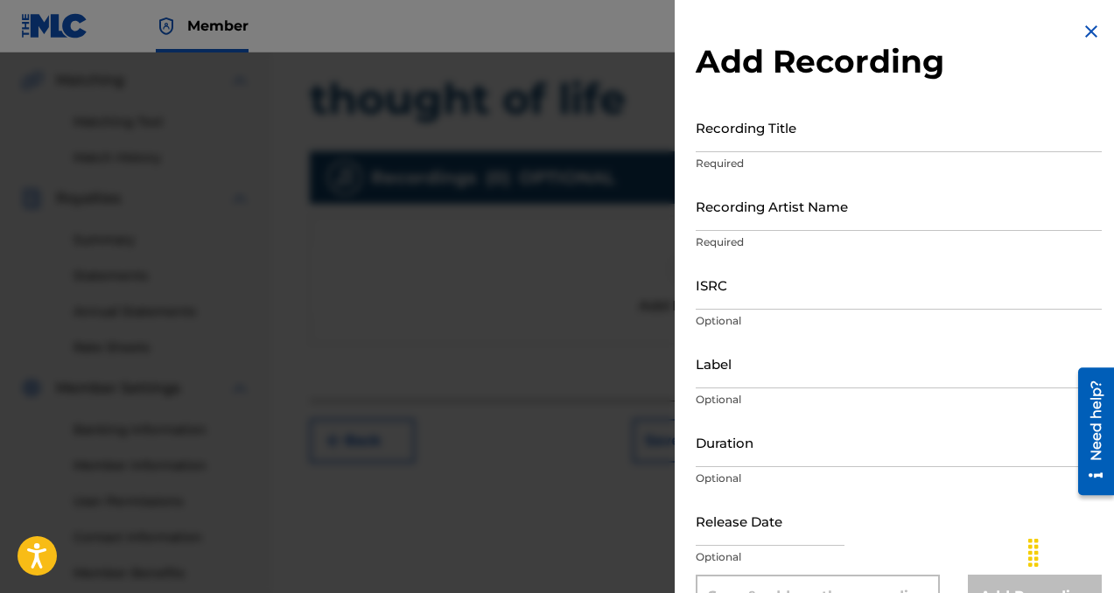
click at [716, 137] on input "Recording Title" at bounding box center [899, 127] width 406 height 50
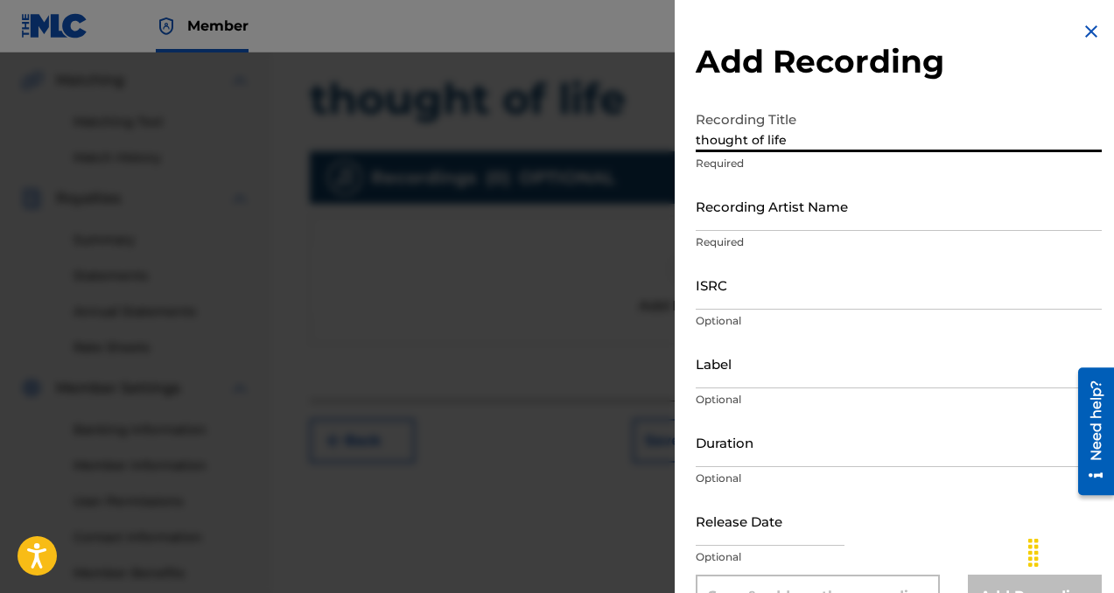
type input "thought of life"
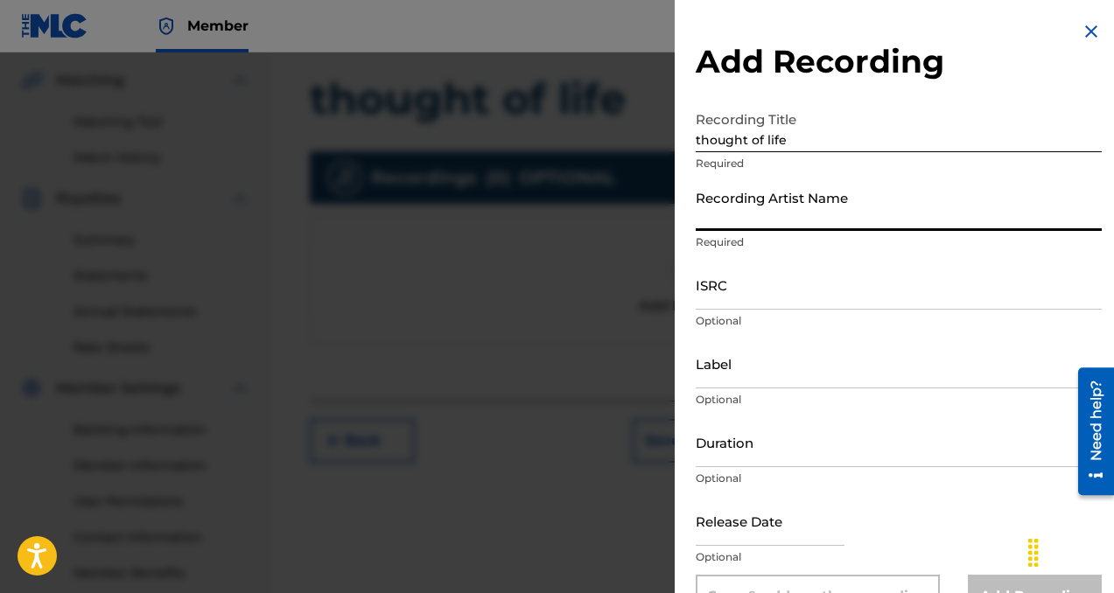
click at [750, 214] on input "Recording Artist Name" at bounding box center [899, 206] width 406 height 50
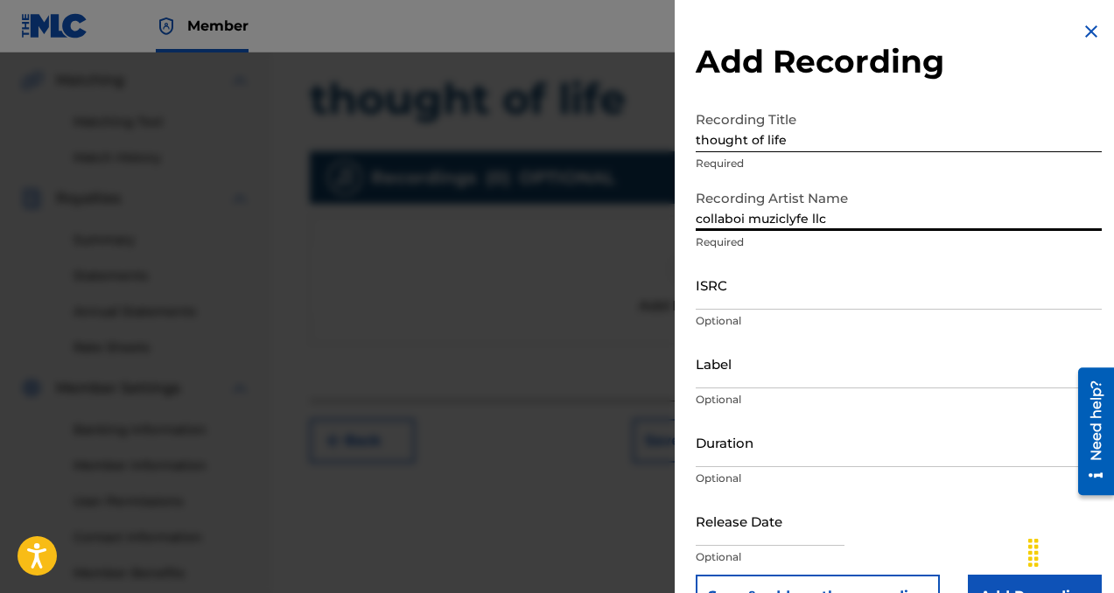
type input "collaboi muziclyfe llc"
click at [733, 364] on input "Label" at bounding box center [899, 364] width 406 height 50
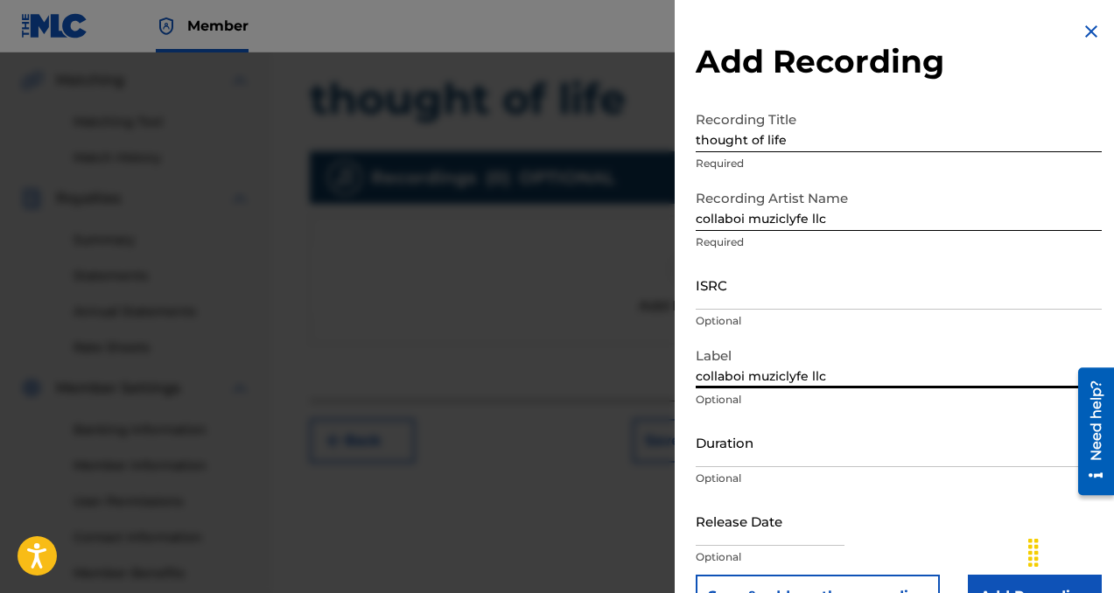
scroll to position [46, 0]
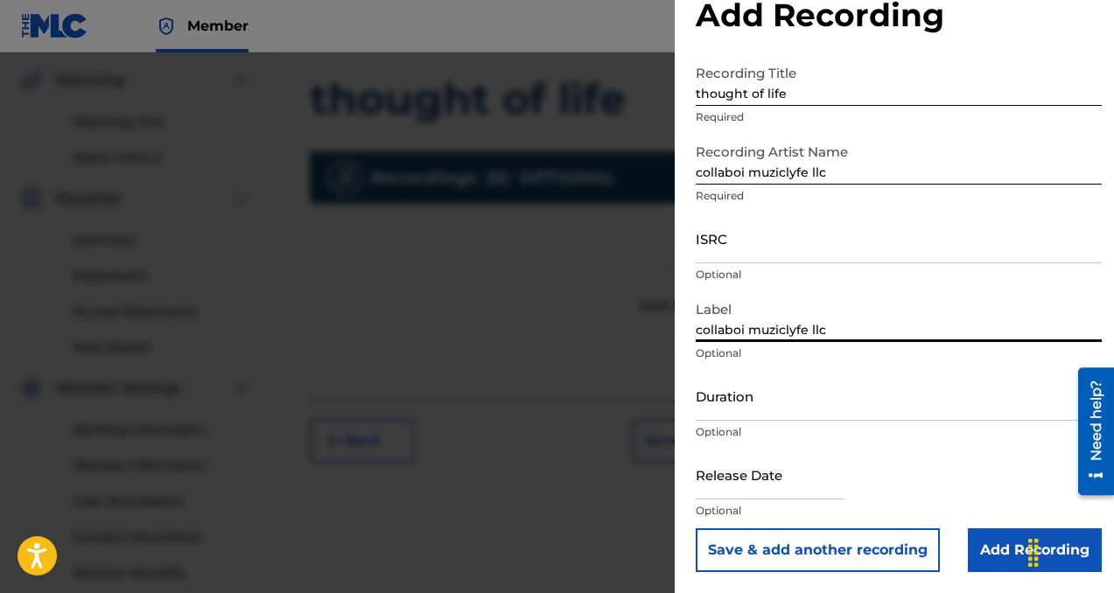
type input "collaboi muziclyfe llc"
click at [979, 542] on input "Add Recording" at bounding box center [1035, 551] width 134 height 44
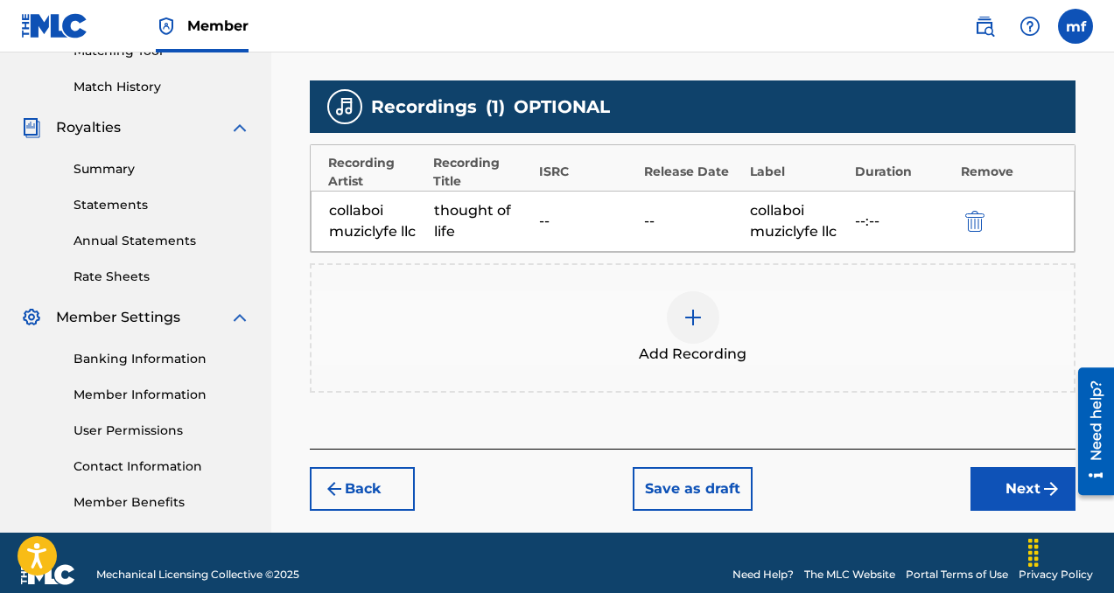
scroll to position [472, 0]
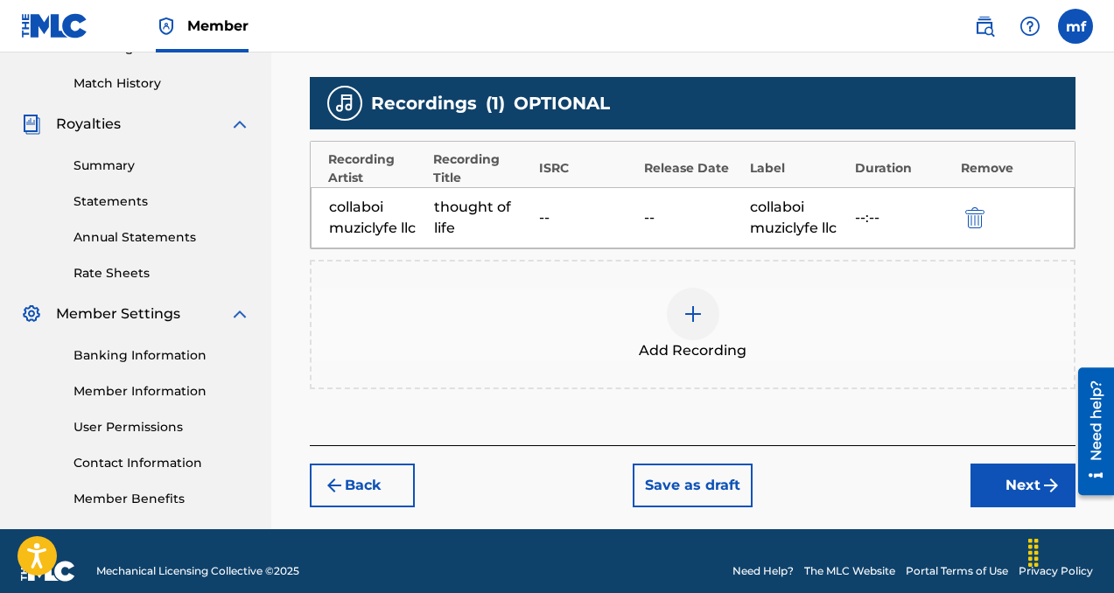
click at [996, 491] on button "Next" at bounding box center [1022, 486] width 105 height 44
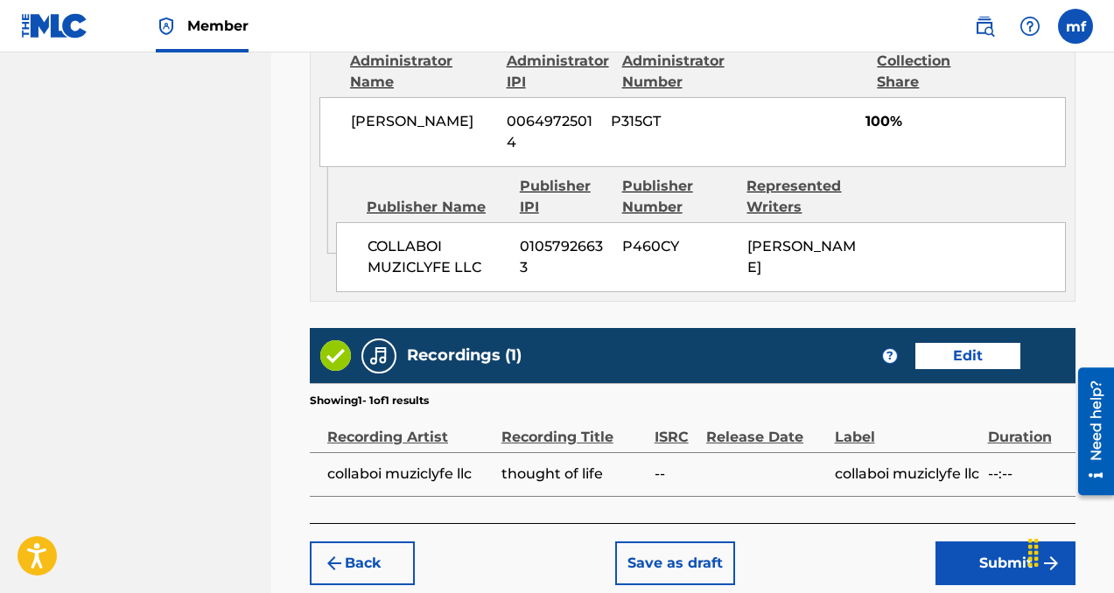
scroll to position [1080, 0]
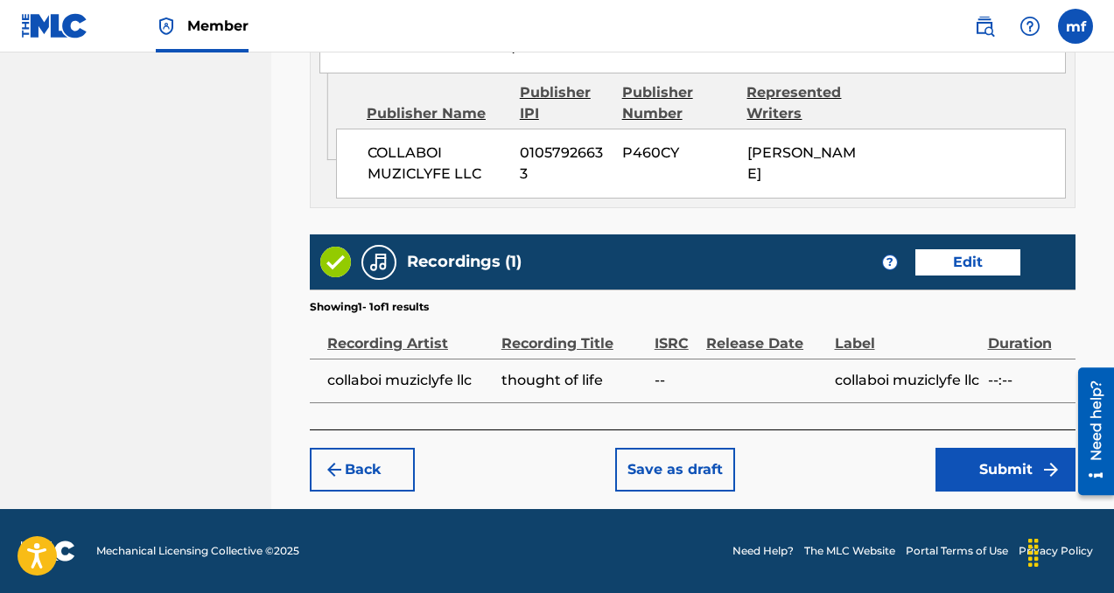
click at [949, 475] on button "Submit" at bounding box center [1005, 470] width 140 height 44
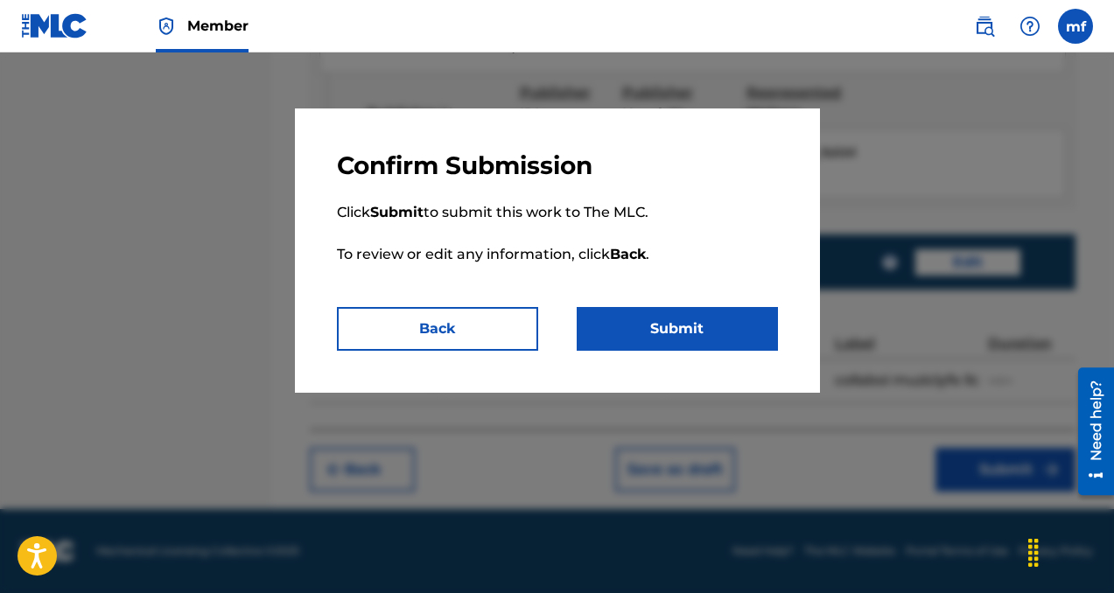
click at [656, 316] on button "Submit" at bounding box center [677, 329] width 201 height 44
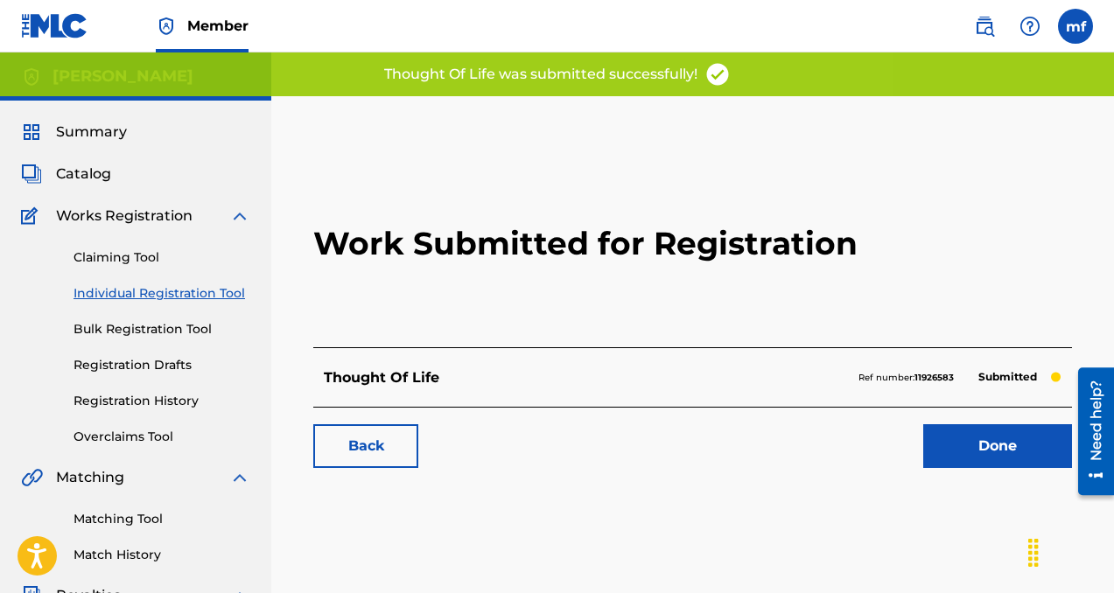
click at [967, 453] on link "Done" at bounding box center [997, 446] width 149 height 44
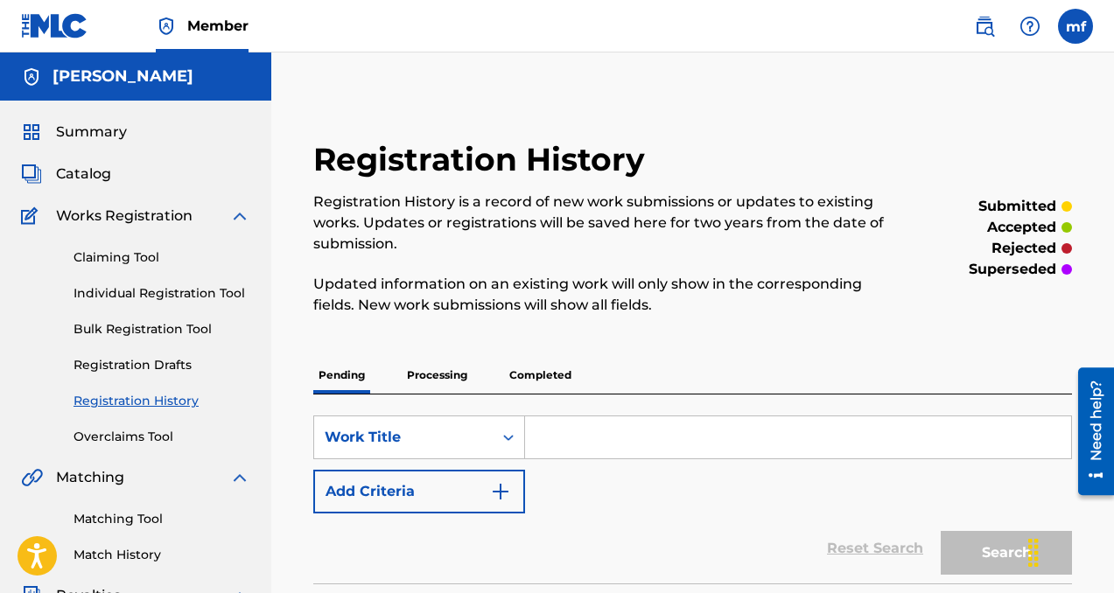
click at [142, 288] on link "Individual Registration Tool" at bounding box center [162, 293] width 177 height 18
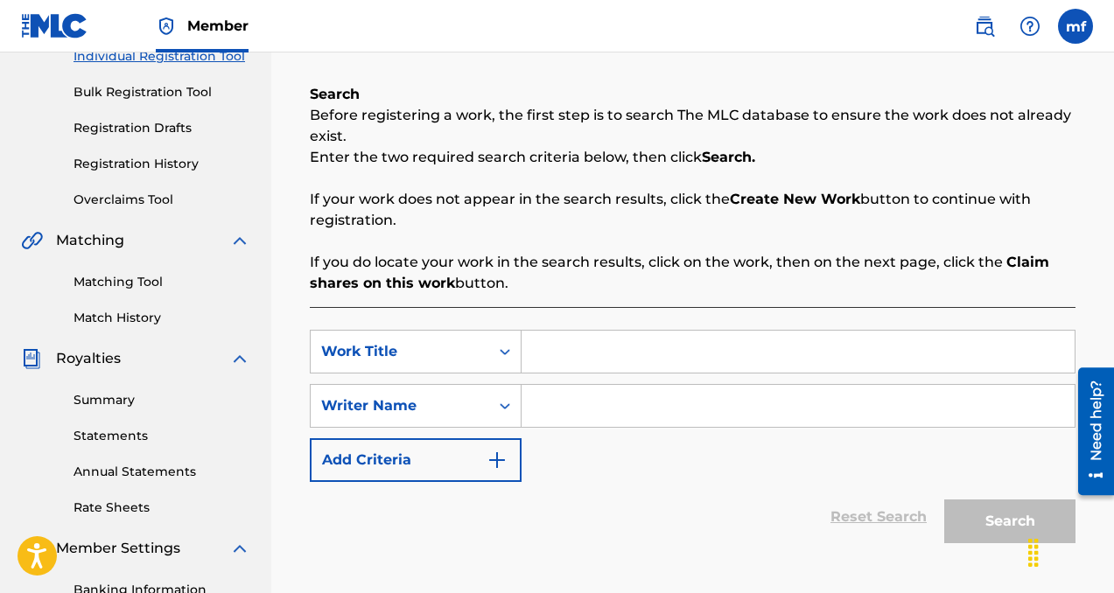
scroll to position [338, 0]
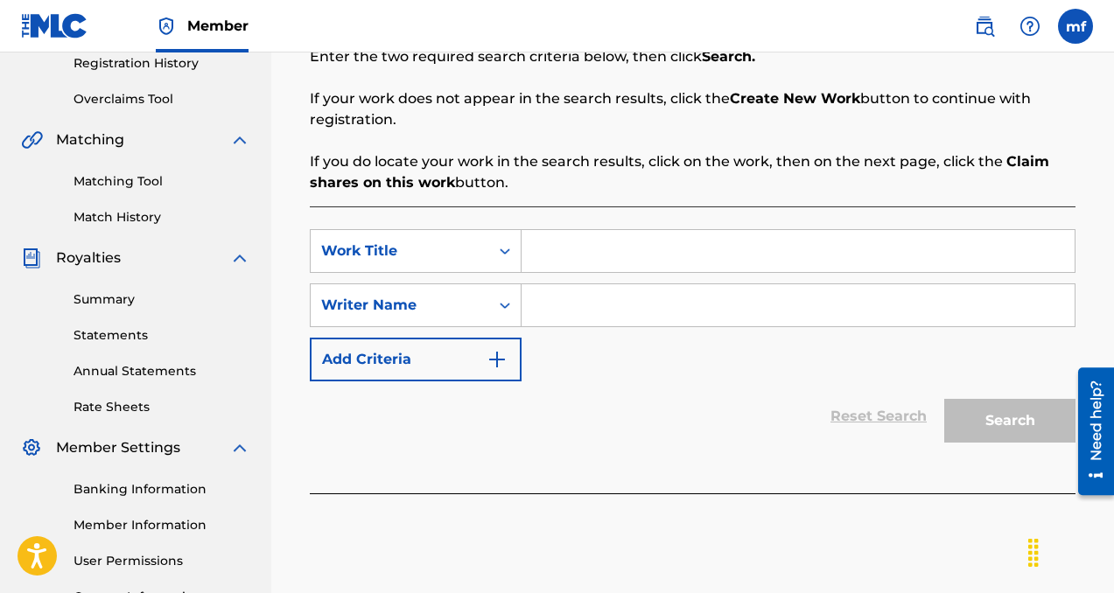
click at [616, 309] on input "Search Form" at bounding box center [798, 305] width 553 height 42
paste input "[PERSON_NAME]"
type input "[PERSON_NAME]"
click at [557, 249] on input "Search Form" at bounding box center [798, 251] width 553 height 42
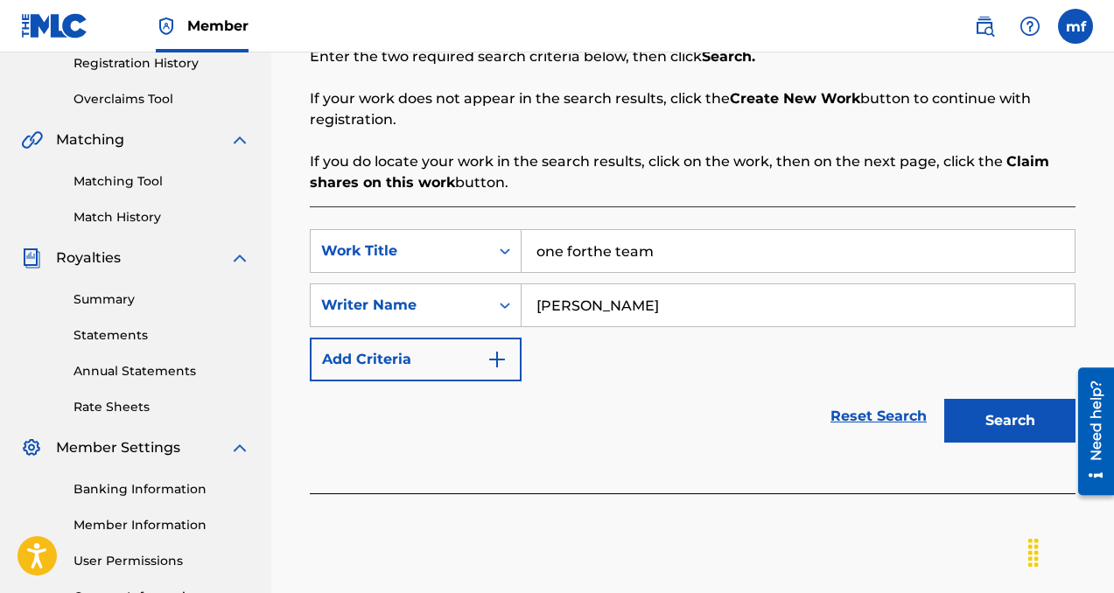
click at [586, 246] on input "one forthe team" at bounding box center [798, 251] width 553 height 42
type input "one for the team"
click at [972, 409] on button "Search" at bounding box center [1009, 421] width 131 height 44
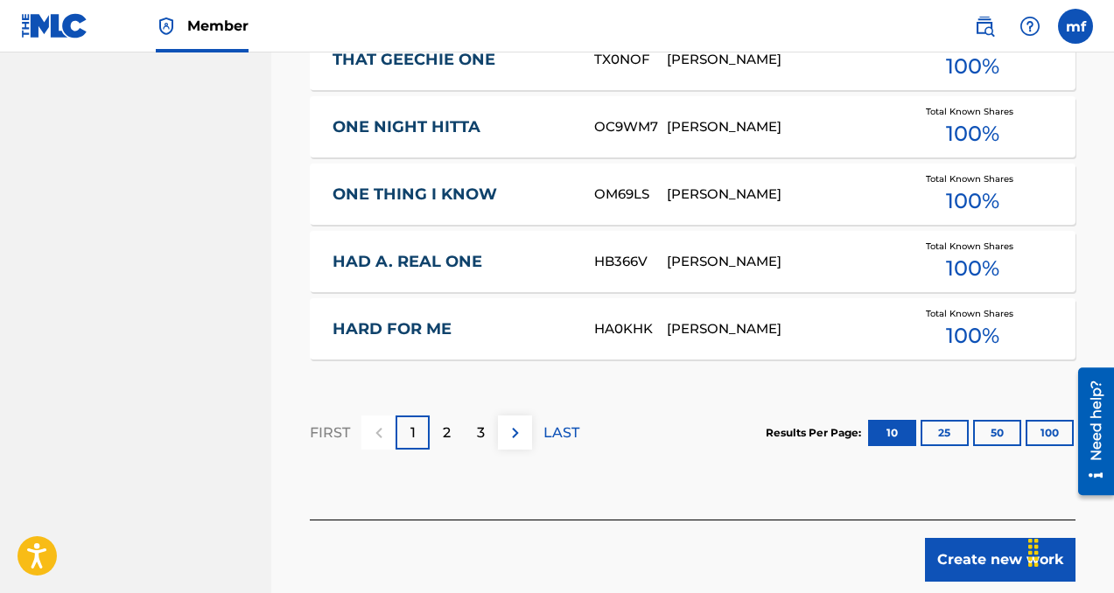
scroll to position [1229, 0]
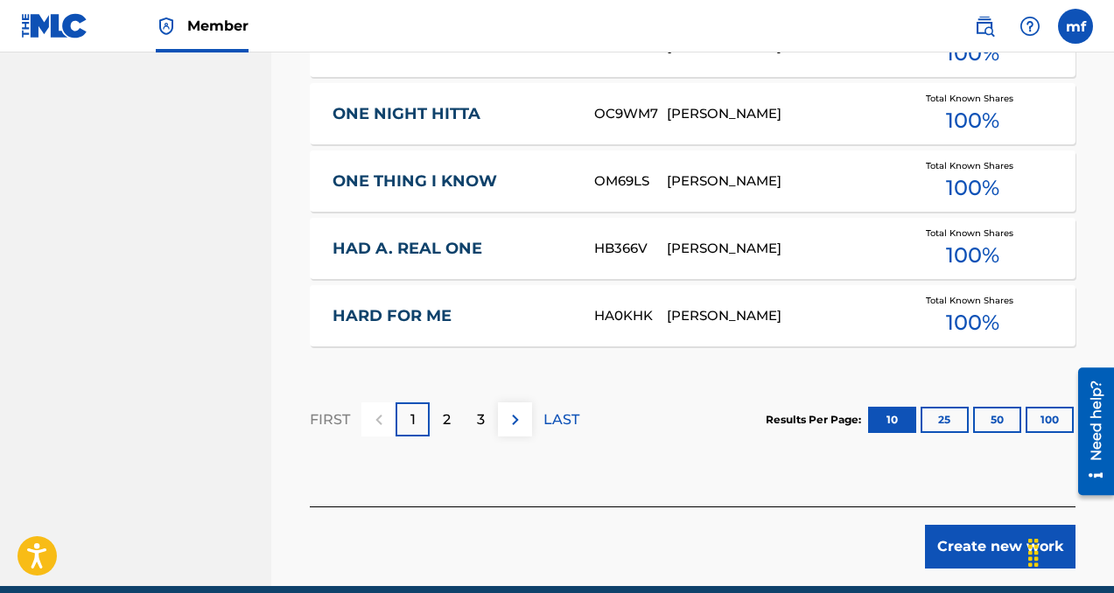
click at [980, 560] on button "Create new work" at bounding box center [1000, 547] width 151 height 44
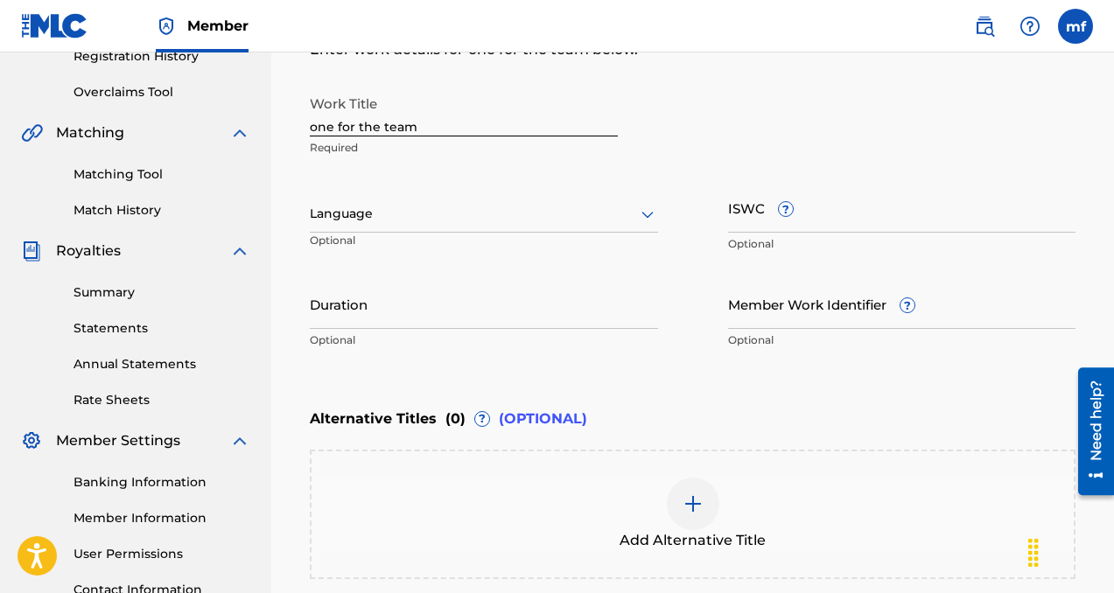
scroll to position [253, 0]
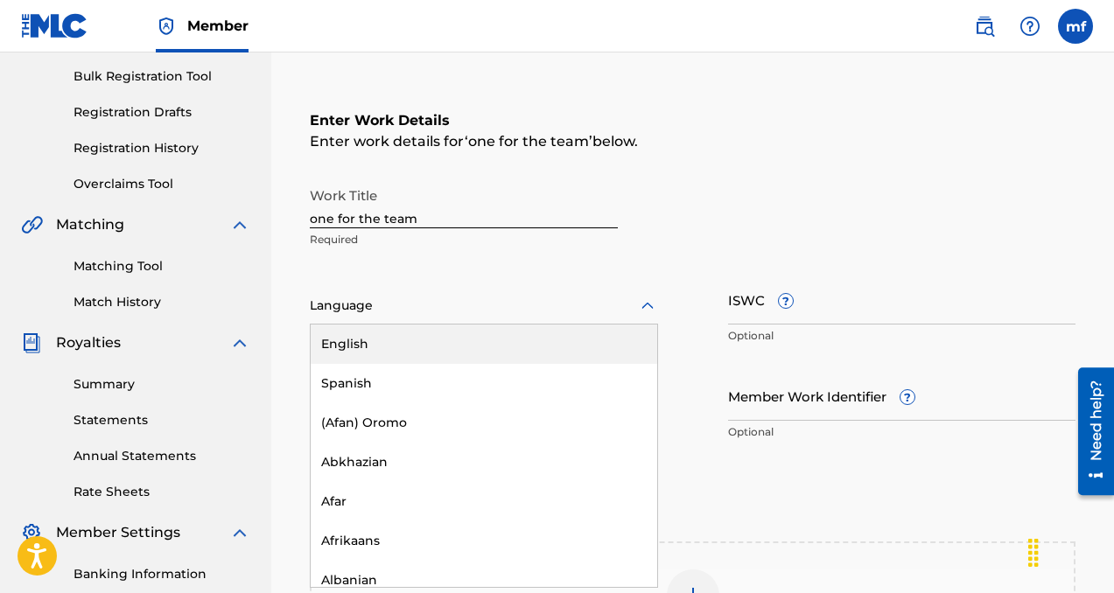
click at [445, 311] on div at bounding box center [484, 306] width 348 height 22
click at [438, 339] on div "English" at bounding box center [484, 344] width 347 height 39
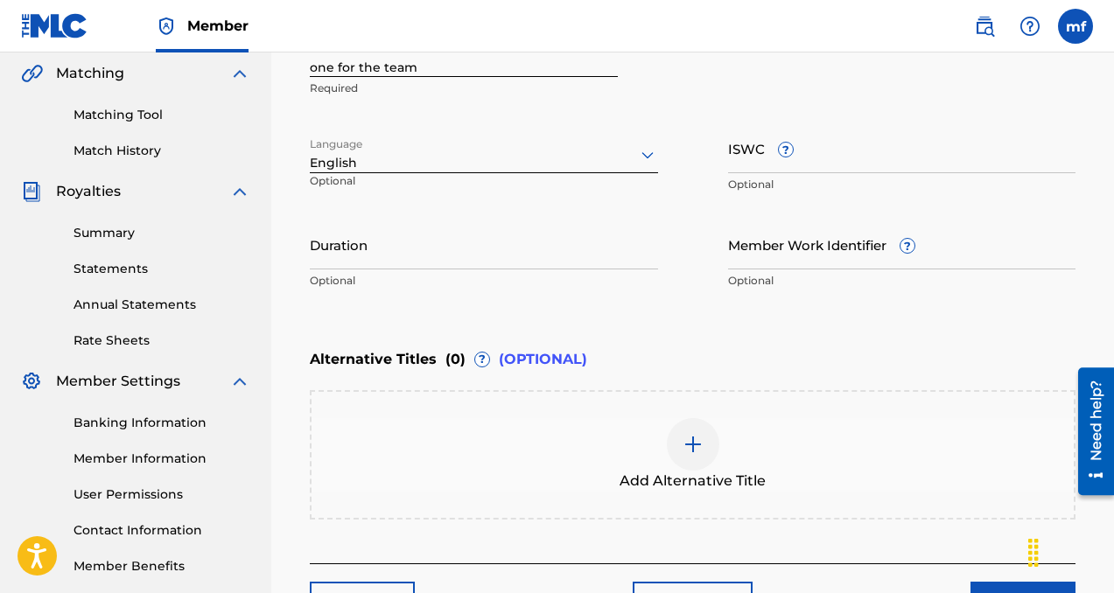
scroll to position [459, 0]
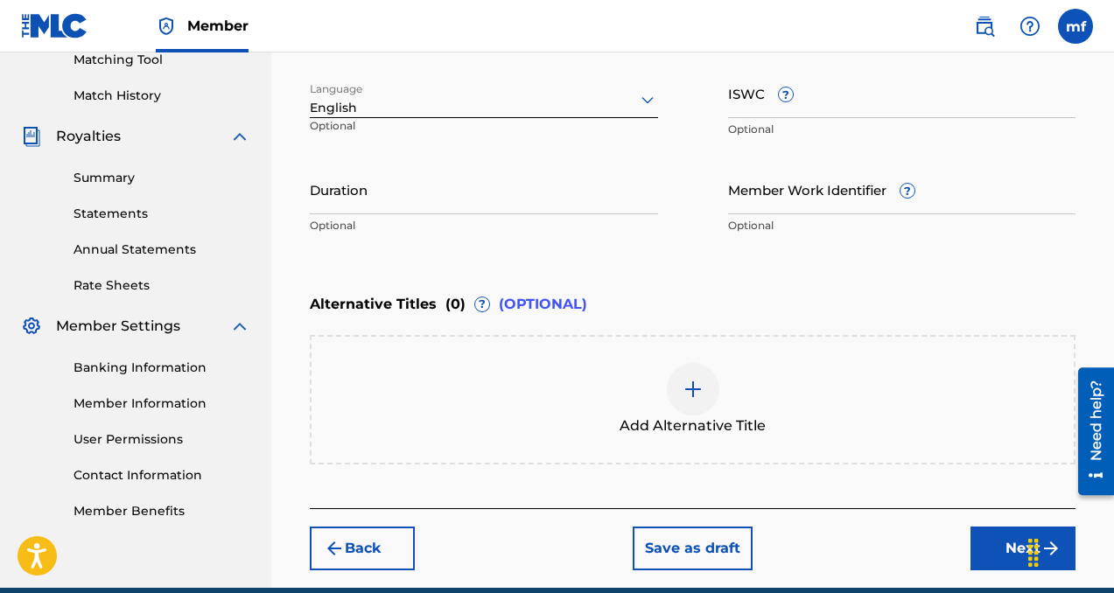
click at [977, 548] on button "Next" at bounding box center [1022, 549] width 105 height 44
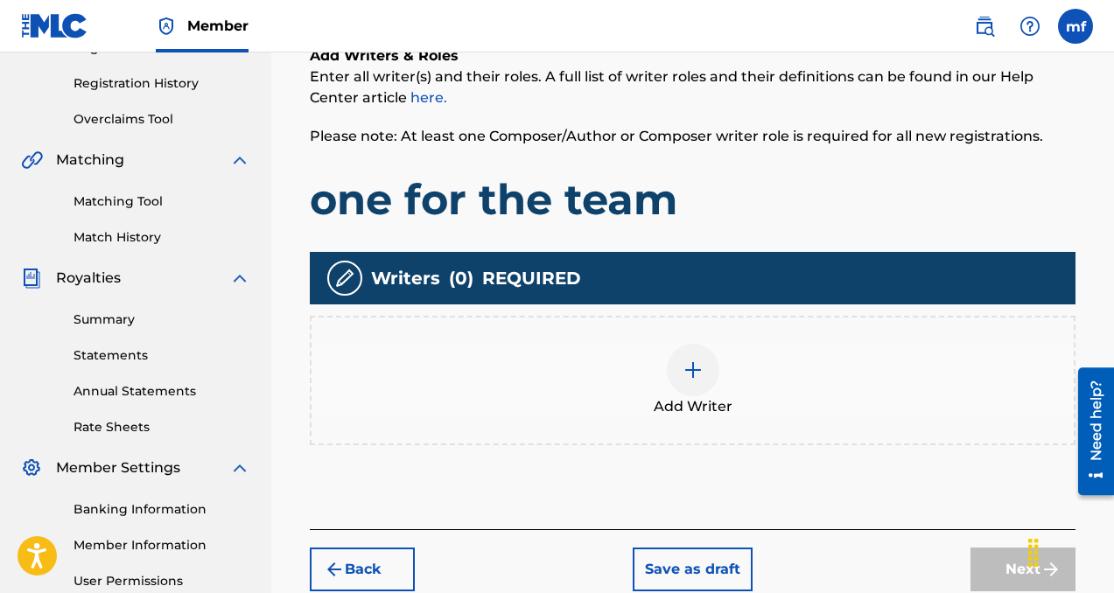
scroll to position [492, 0]
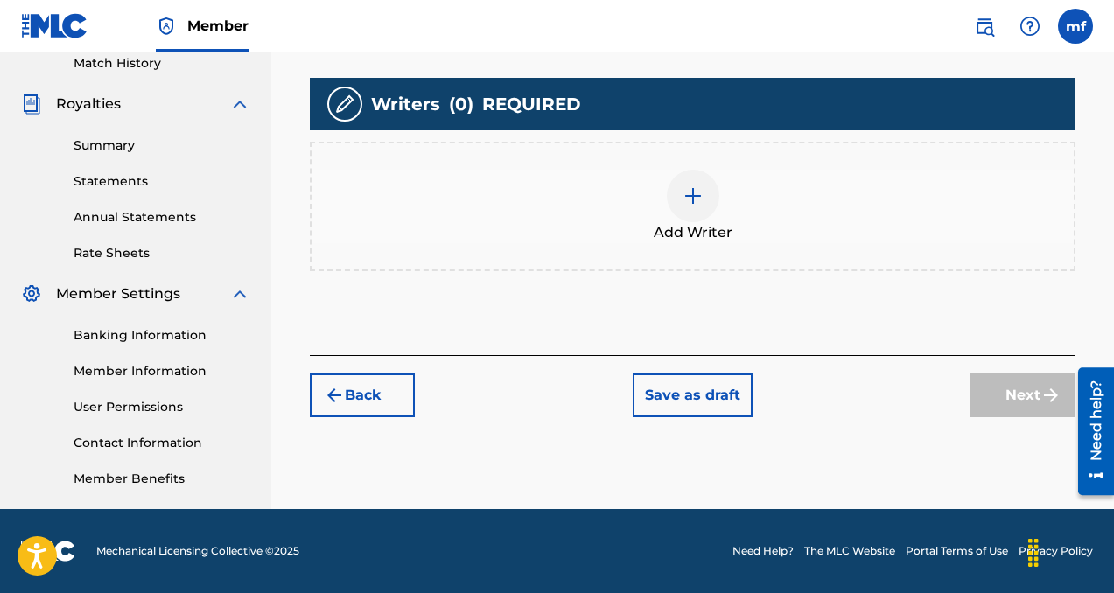
click at [684, 196] on img at bounding box center [693, 196] width 21 height 21
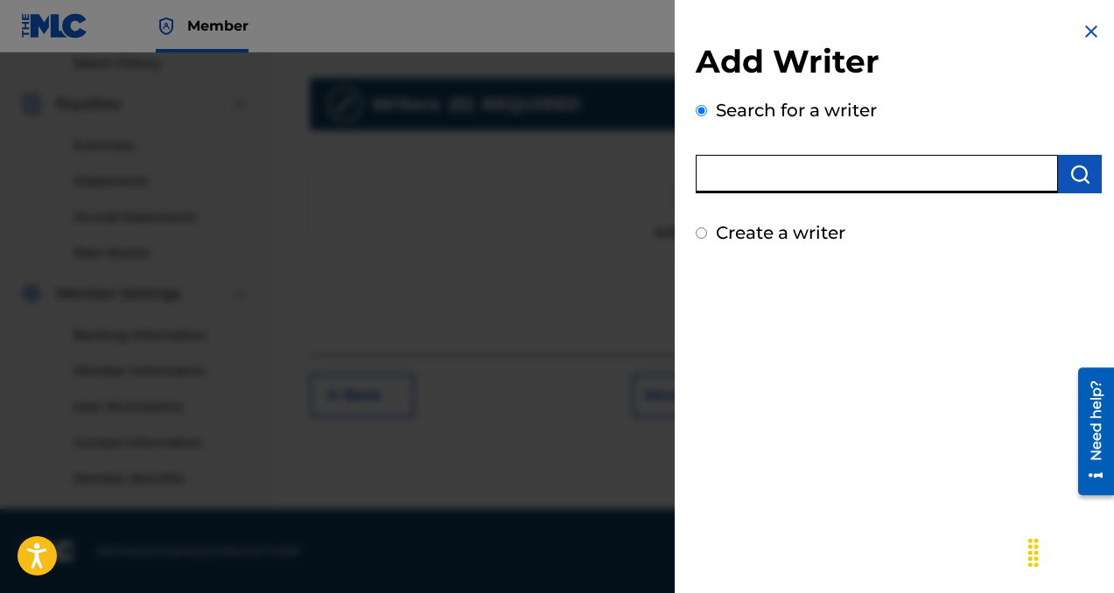
click at [793, 187] on input "text" at bounding box center [877, 174] width 362 height 39
paste input "[PERSON_NAME]"
type input "[PERSON_NAME]"
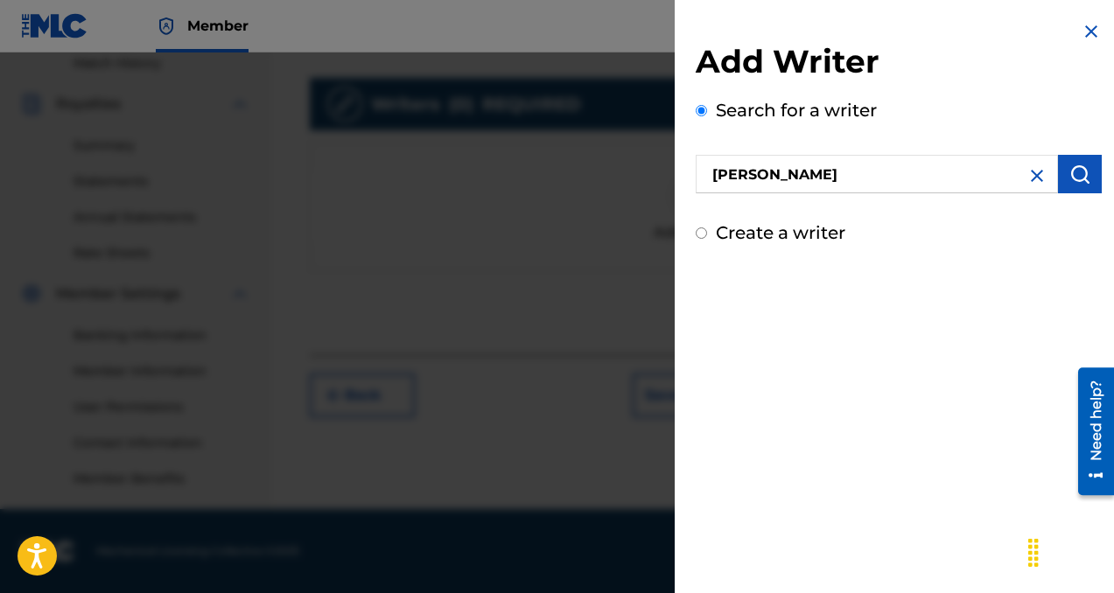
click at [1073, 175] on img "submit" at bounding box center [1079, 174] width 21 height 21
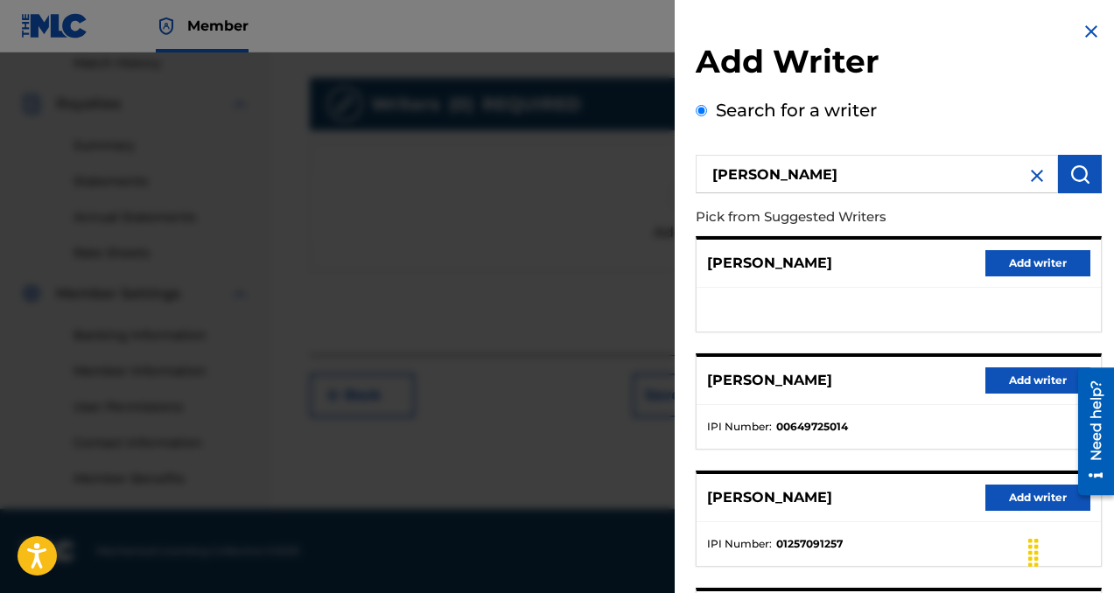
click at [1021, 388] on button "Add writer" at bounding box center [1037, 381] width 105 height 26
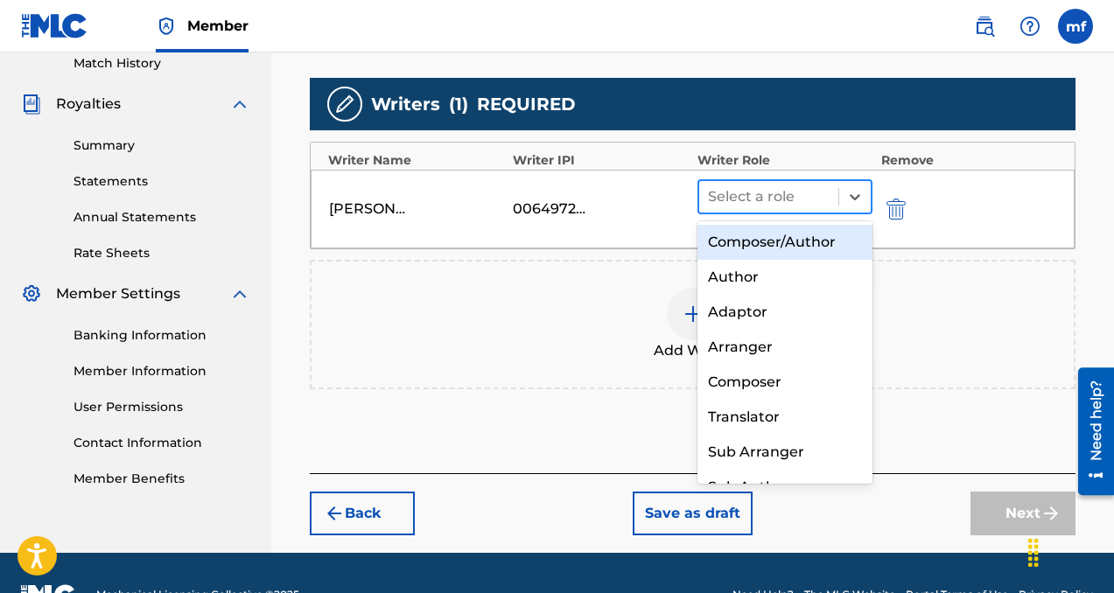
click at [746, 195] on div at bounding box center [769, 197] width 122 height 25
click at [753, 230] on div "Composer/Author" at bounding box center [784, 242] width 175 height 35
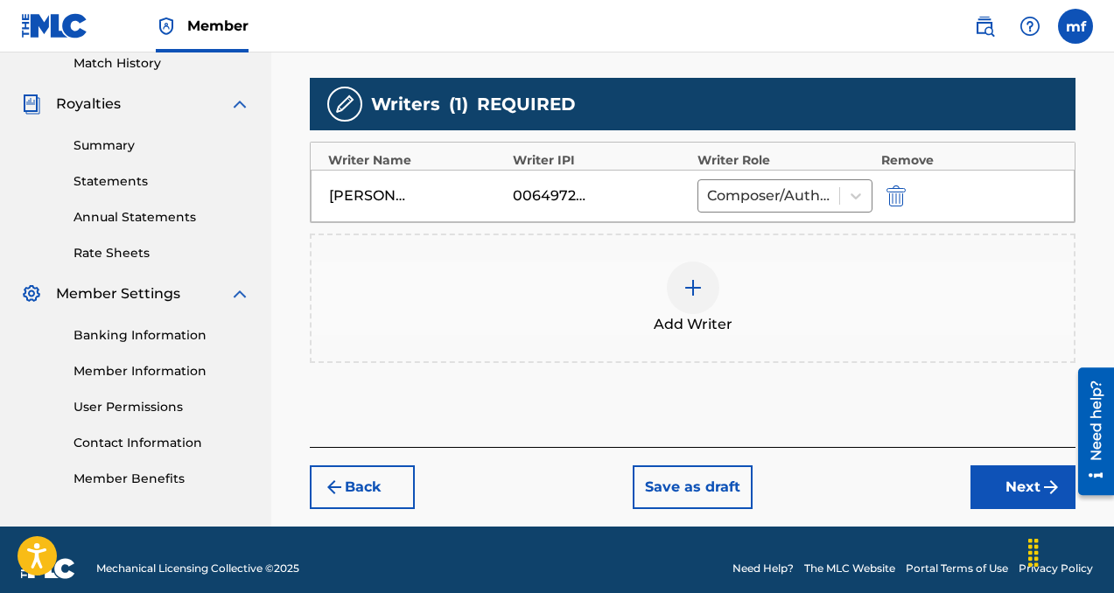
click at [988, 491] on button "Next" at bounding box center [1022, 488] width 105 height 44
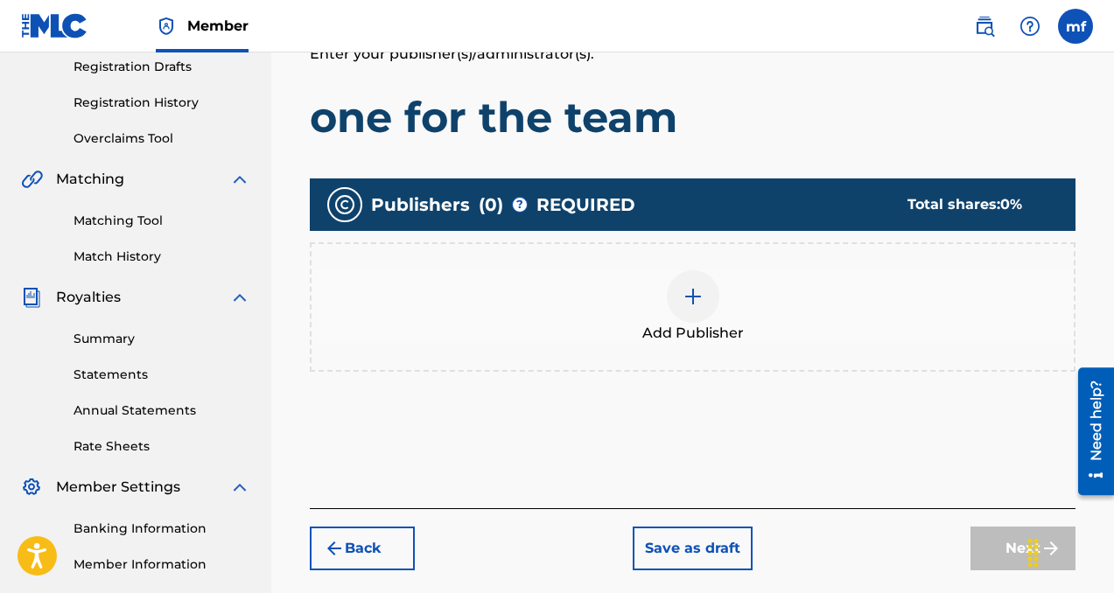
scroll to position [336, 0]
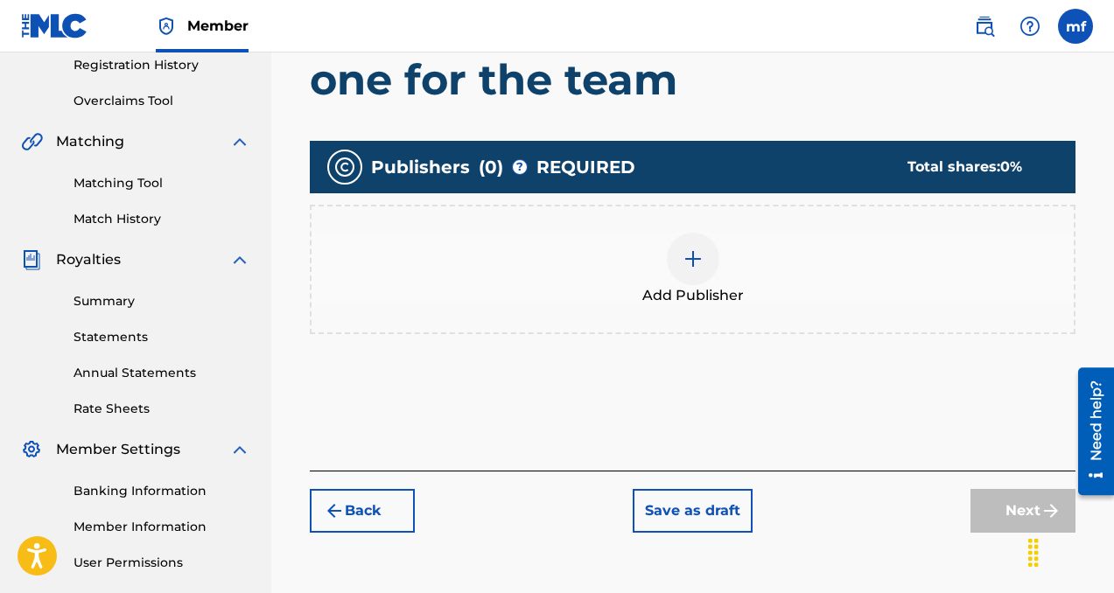
click at [688, 277] on div at bounding box center [693, 259] width 53 height 53
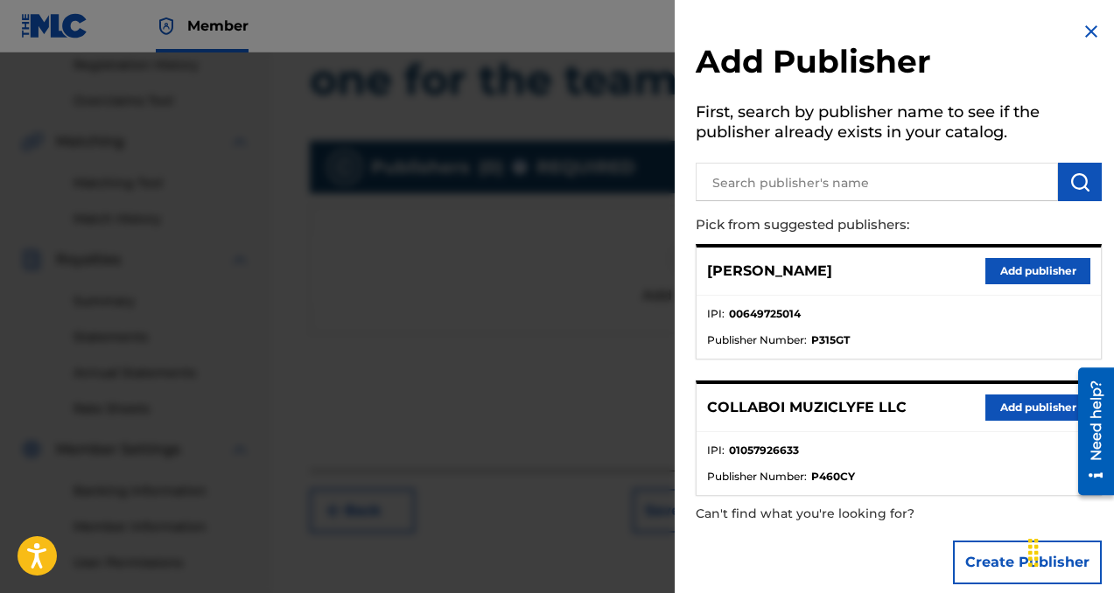
click at [1023, 403] on button "Add publisher" at bounding box center [1037, 408] width 105 height 26
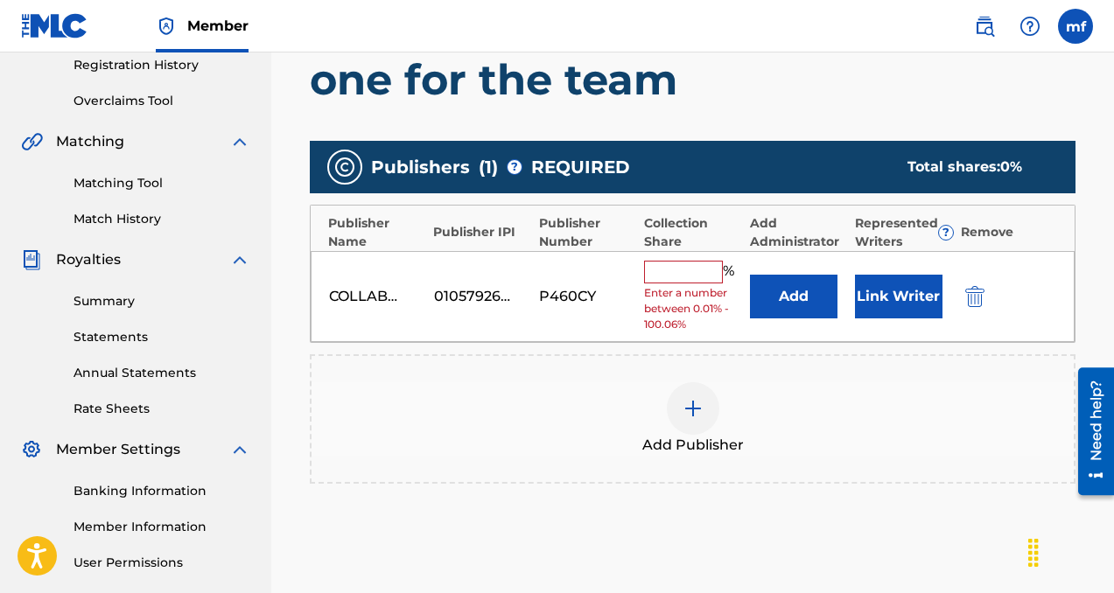
click at [687, 271] on input "text" at bounding box center [683, 272] width 79 height 23
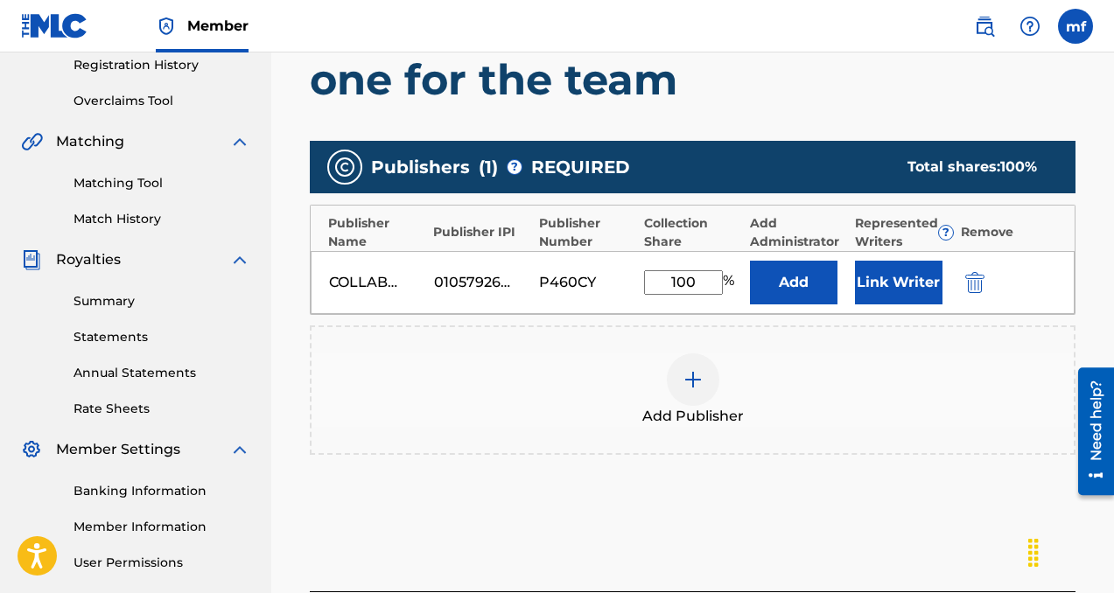
type input "100"
click at [772, 283] on button "Add" at bounding box center [794, 283] width 88 height 44
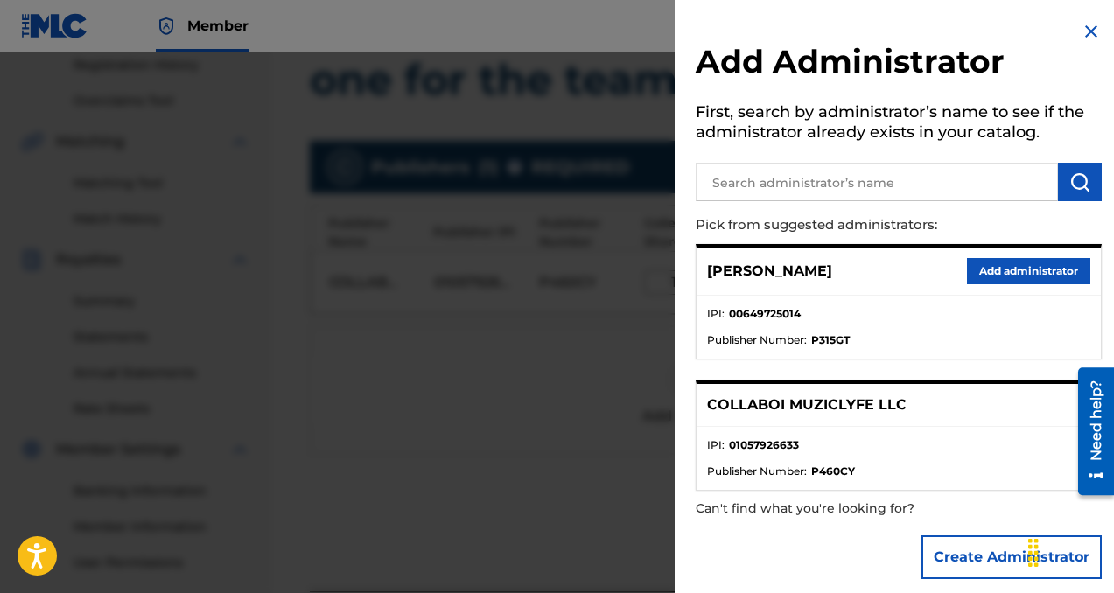
click at [984, 278] on button "Add administrator" at bounding box center [1028, 271] width 123 height 26
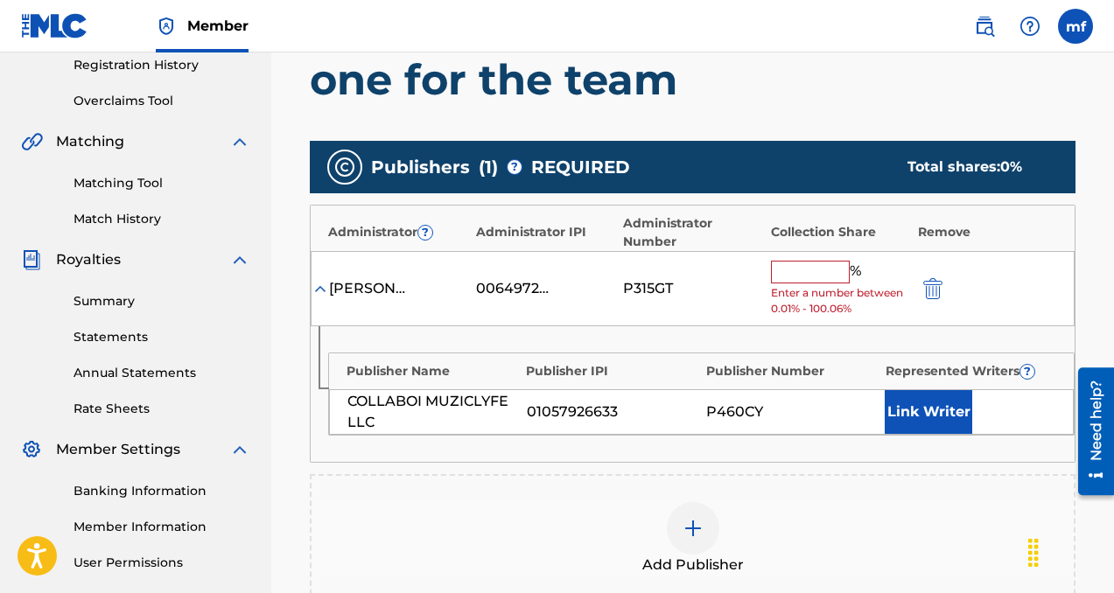
click at [792, 285] on span "Enter a number between 0.01% - 100.06%" at bounding box center [840, 301] width 138 height 32
click at [795, 272] on input "text" at bounding box center [810, 272] width 79 height 23
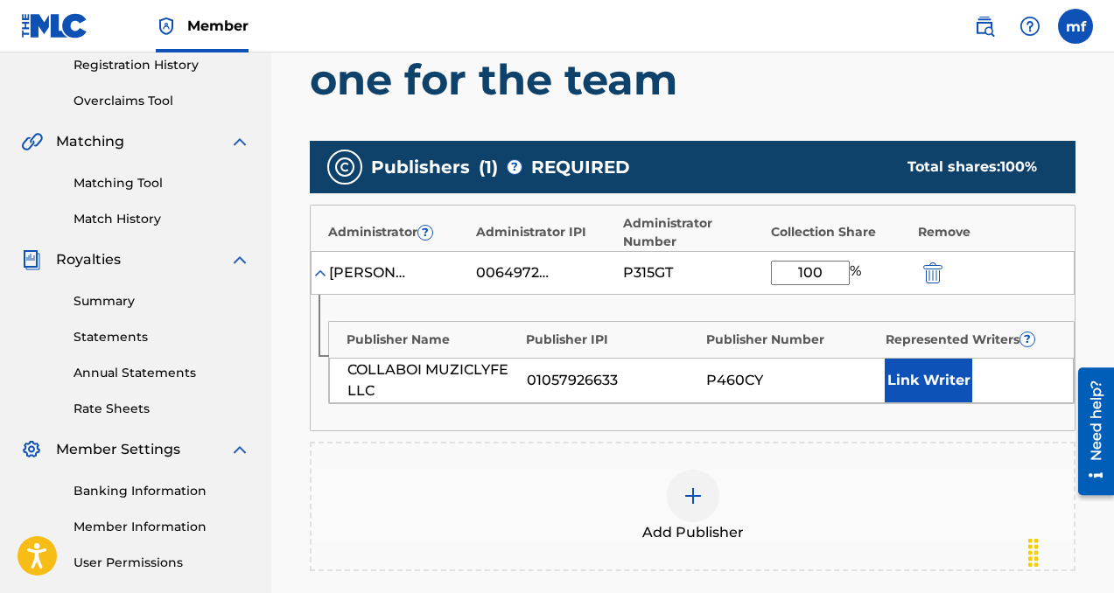
type input "100"
click at [928, 376] on button "Link Writer" at bounding box center [929, 381] width 88 height 44
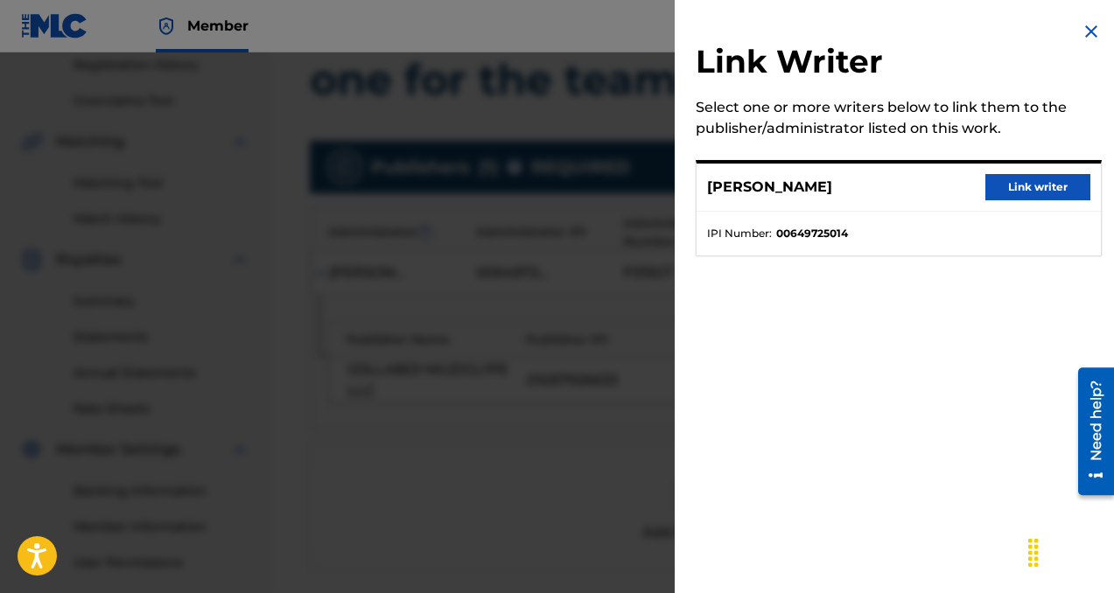
click at [1046, 179] on button "Link writer" at bounding box center [1037, 187] width 105 height 26
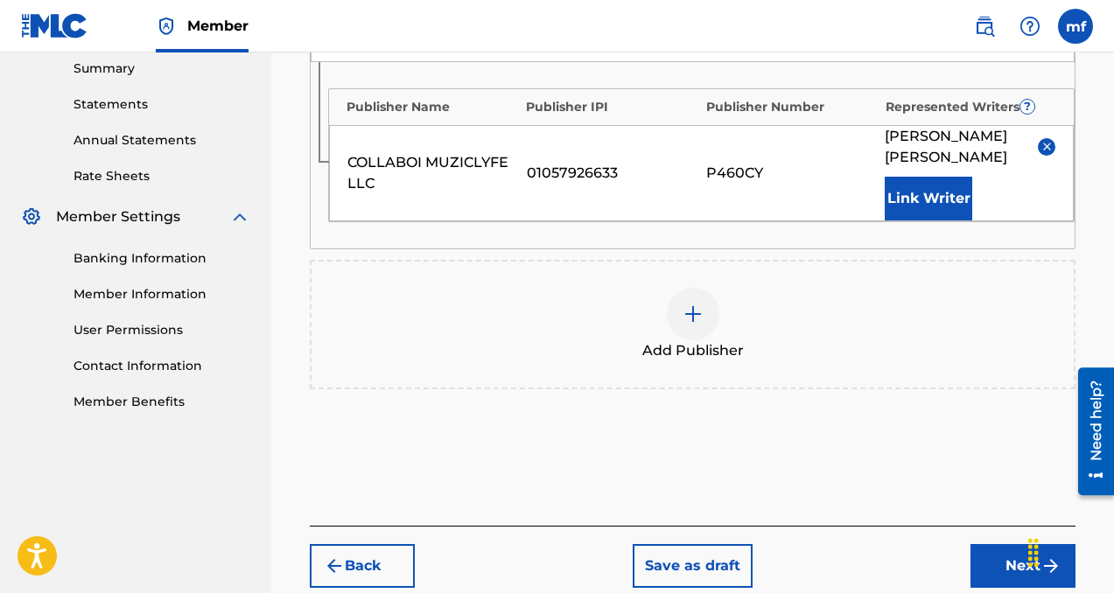
scroll to position [665, 0]
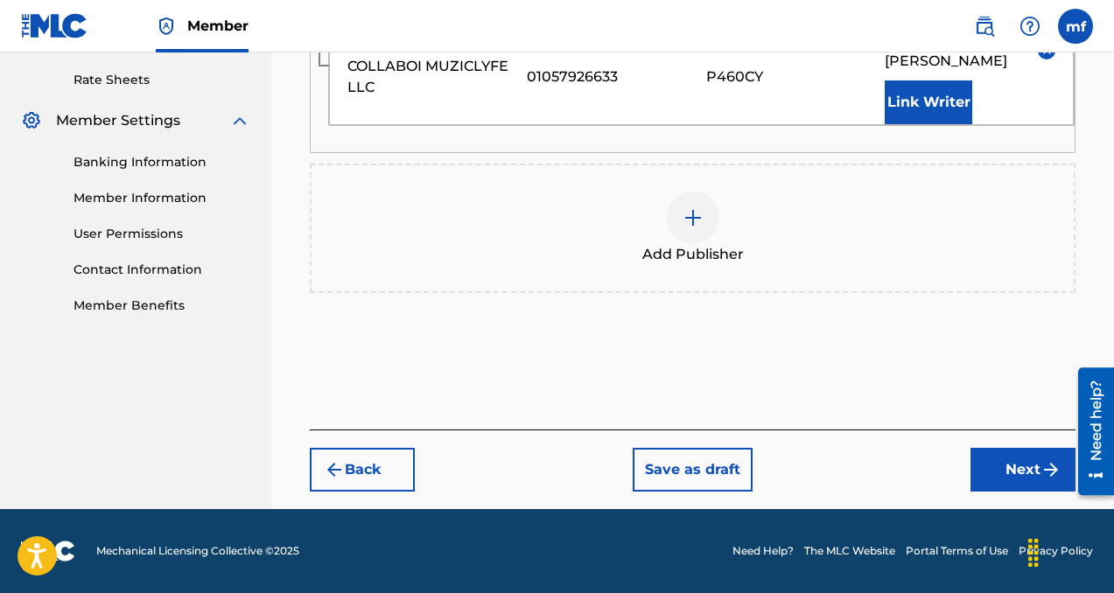
click at [991, 472] on button "Next" at bounding box center [1022, 470] width 105 height 44
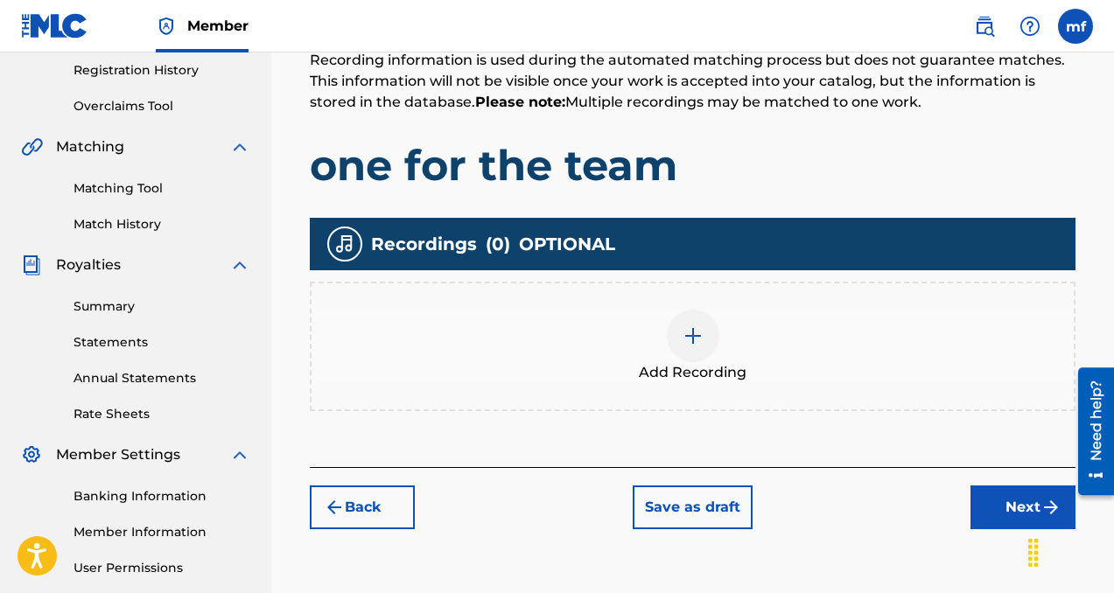
scroll to position [413, 0]
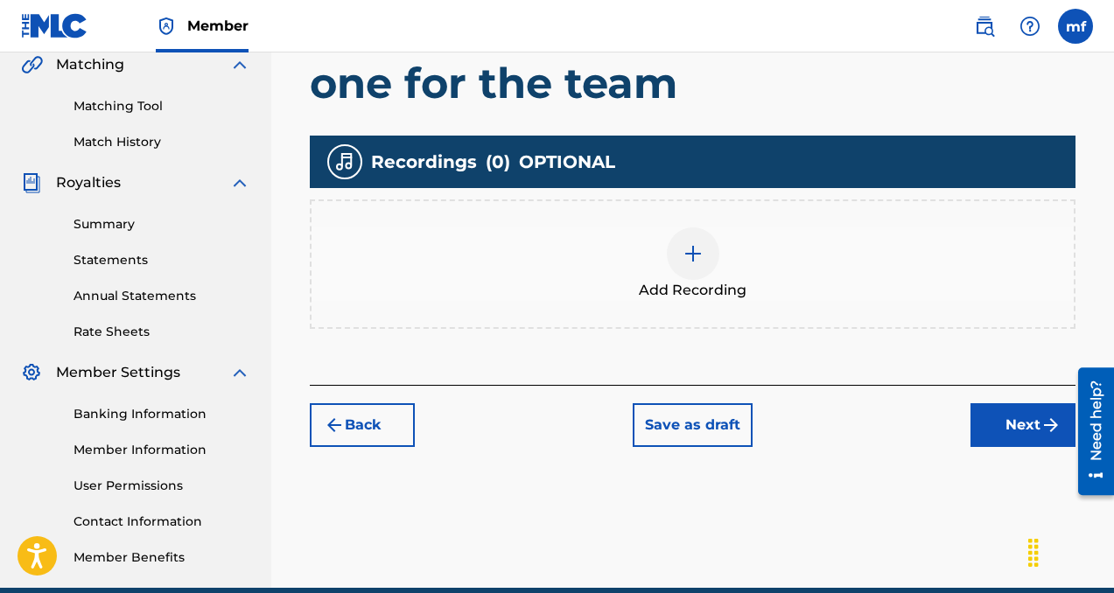
click at [688, 255] on img at bounding box center [693, 253] width 21 height 21
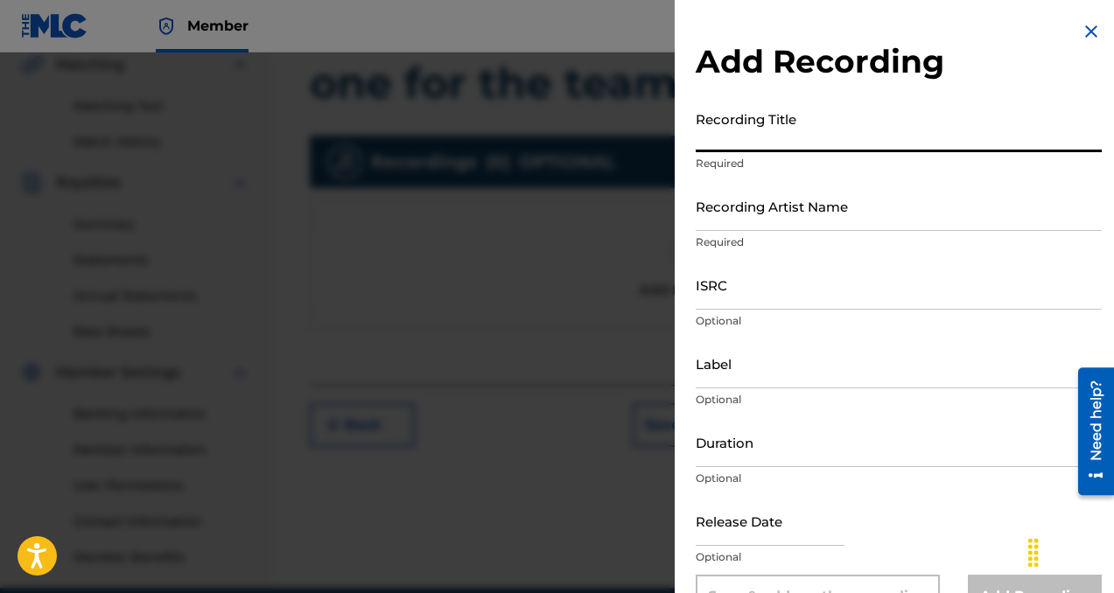
click at [777, 144] on input "Recording Title" at bounding box center [899, 127] width 406 height 50
drag, startPoint x: 811, startPoint y: 145, endPoint x: 617, endPoint y: 131, distance: 194.8
click at [617, 131] on div "Add Recording Recording Title if i lean on who Required Recording Artist Name R…" at bounding box center [557, 323] width 1114 height 541
type input "one for the team"
click at [718, 217] on input "Recording Artist Name" at bounding box center [899, 206] width 406 height 50
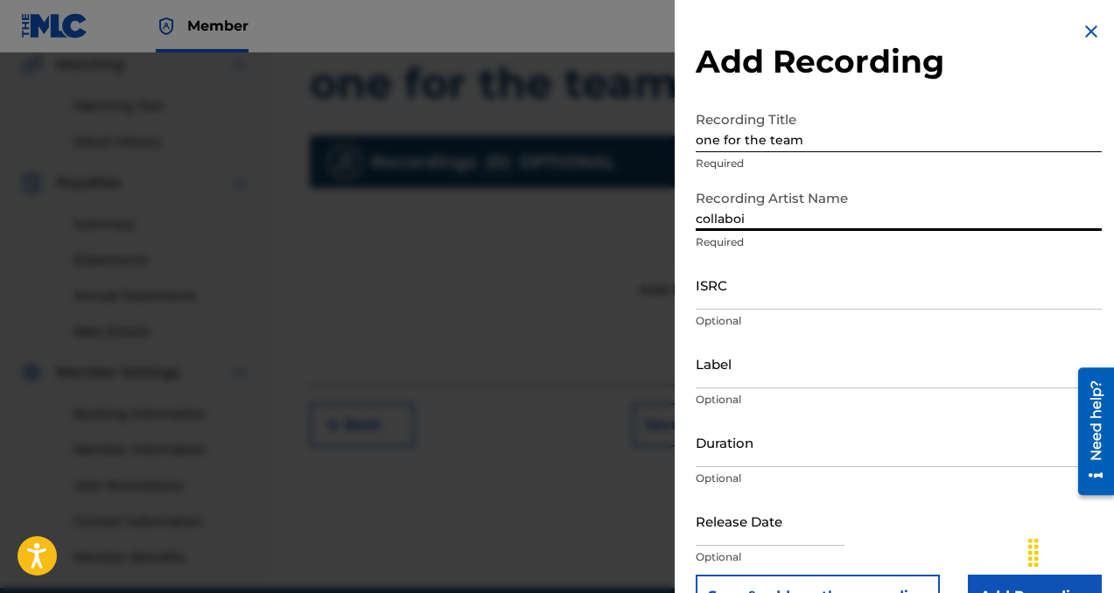
type input "collaboi"
click at [734, 379] on input "Label" at bounding box center [899, 364] width 406 height 50
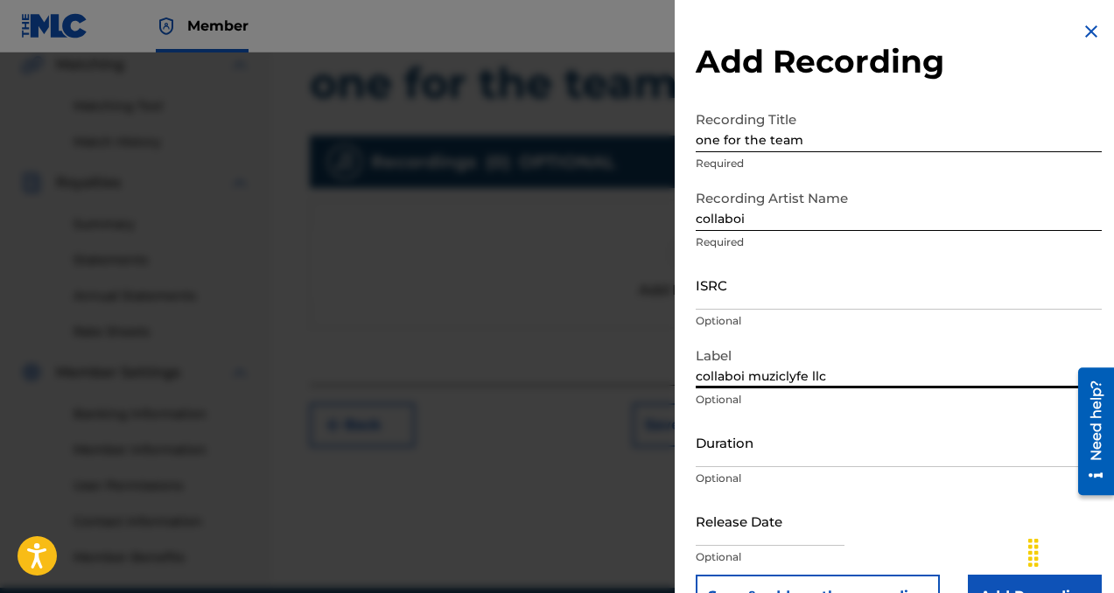
scroll to position [46, 0]
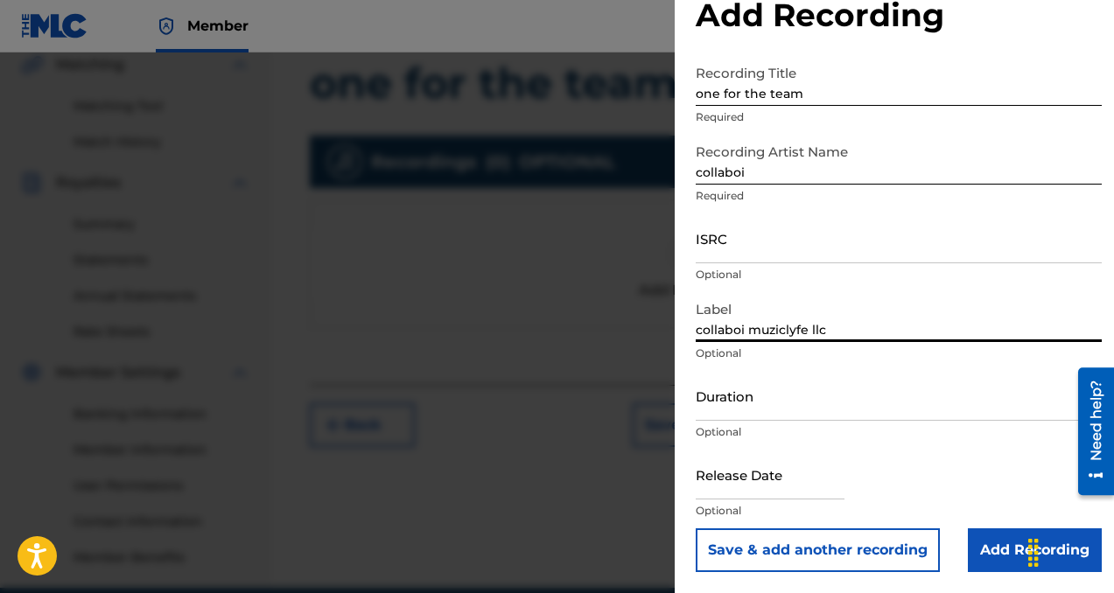
type input "collaboi muziclyfe llc"
click at [982, 557] on input "Add Recording" at bounding box center [1035, 551] width 134 height 44
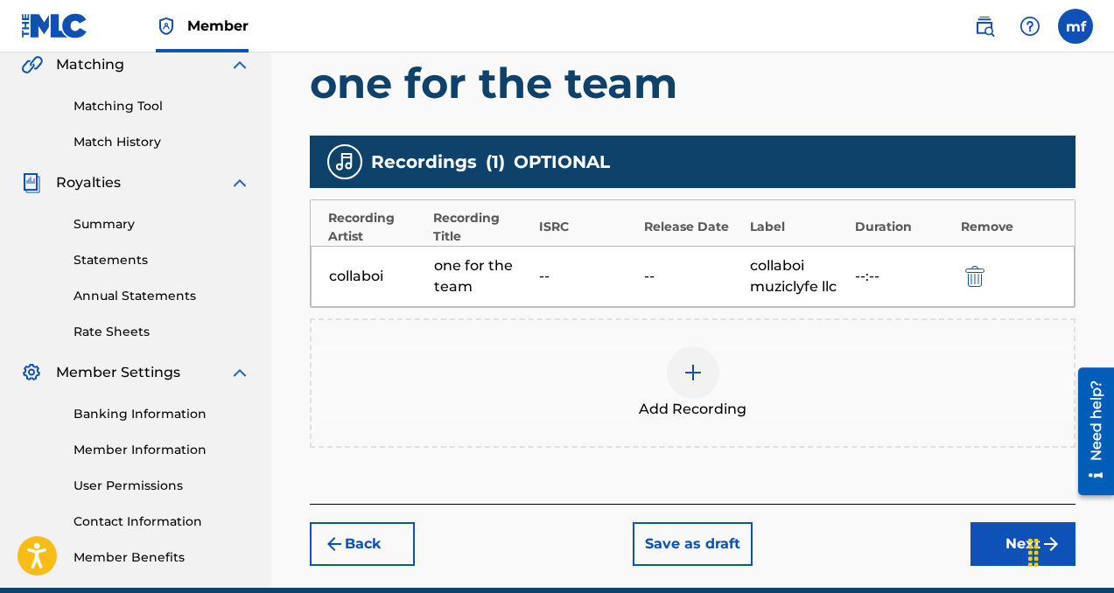
scroll to position [492, 0]
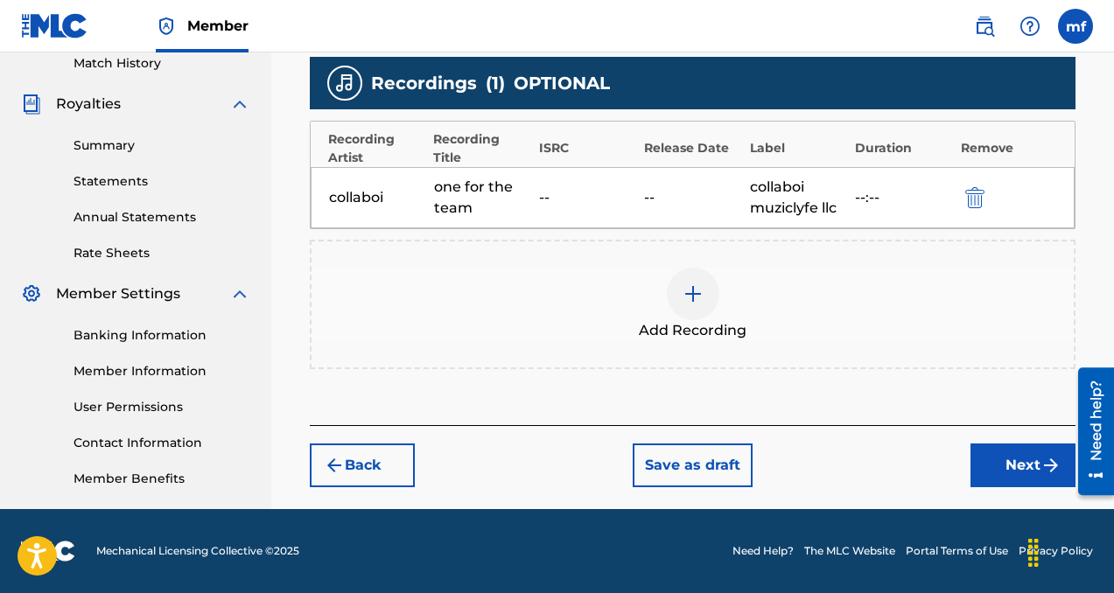
click at [1005, 479] on button "Next" at bounding box center [1022, 466] width 105 height 44
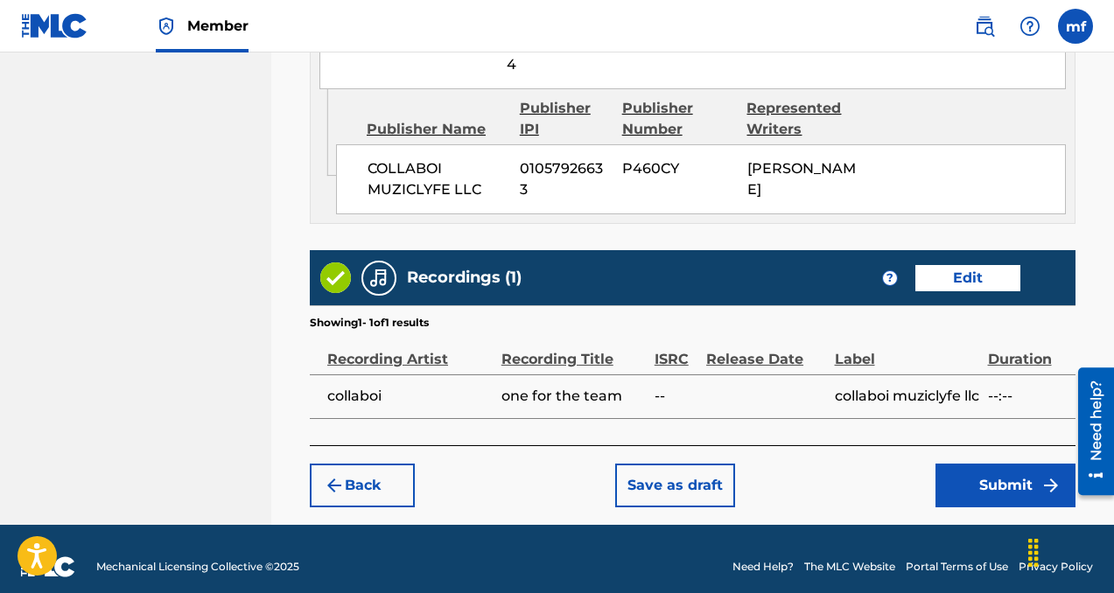
scroll to position [1080, 0]
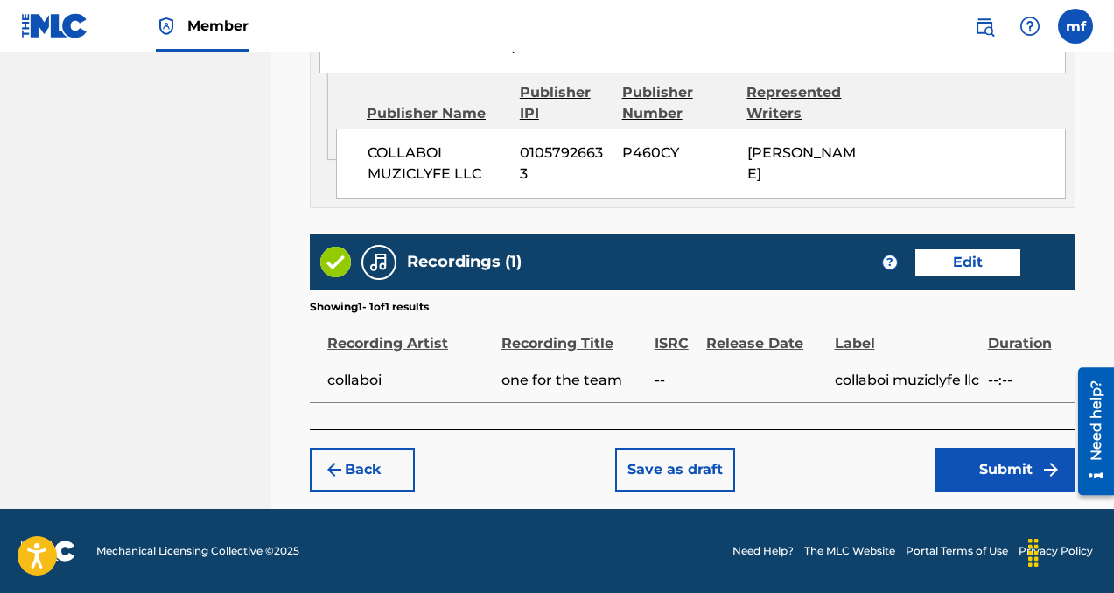
click at [998, 476] on button "Submit" at bounding box center [1005, 470] width 140 height 44
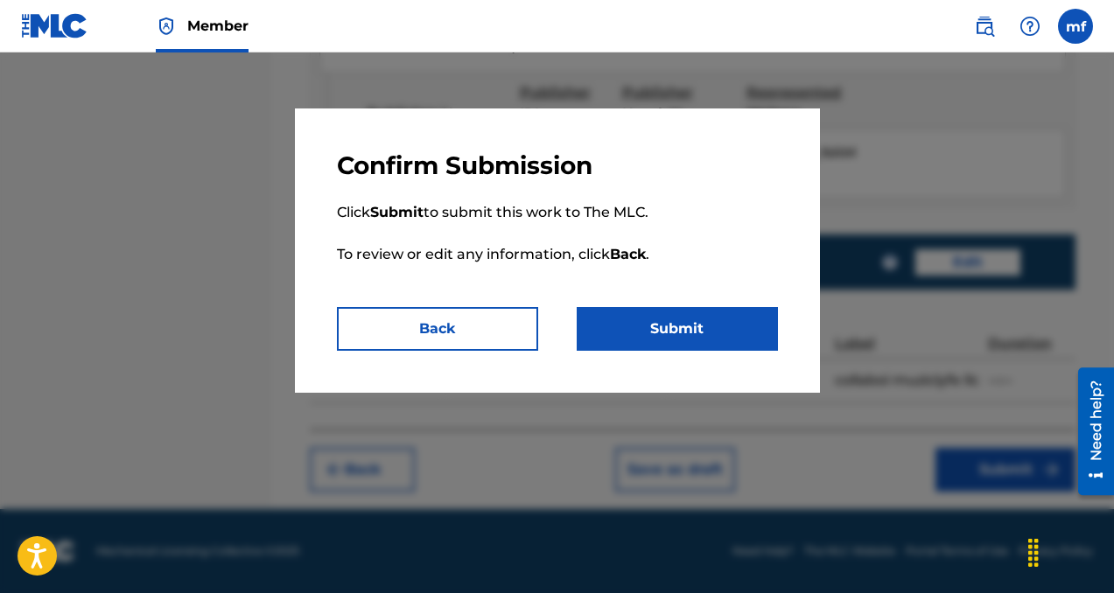
click at [697, 327] on button "Submit" at bounding box center [677, 329] width 201 height 44
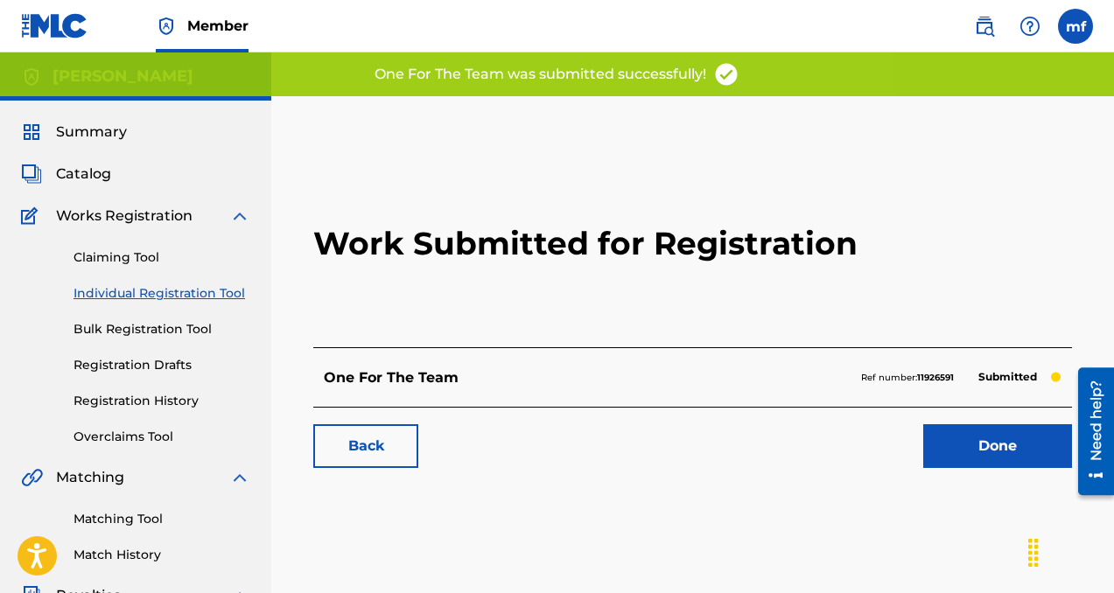
click at [940, 444] on link "Done" at bounding box center [997, 446] width 149 height 44
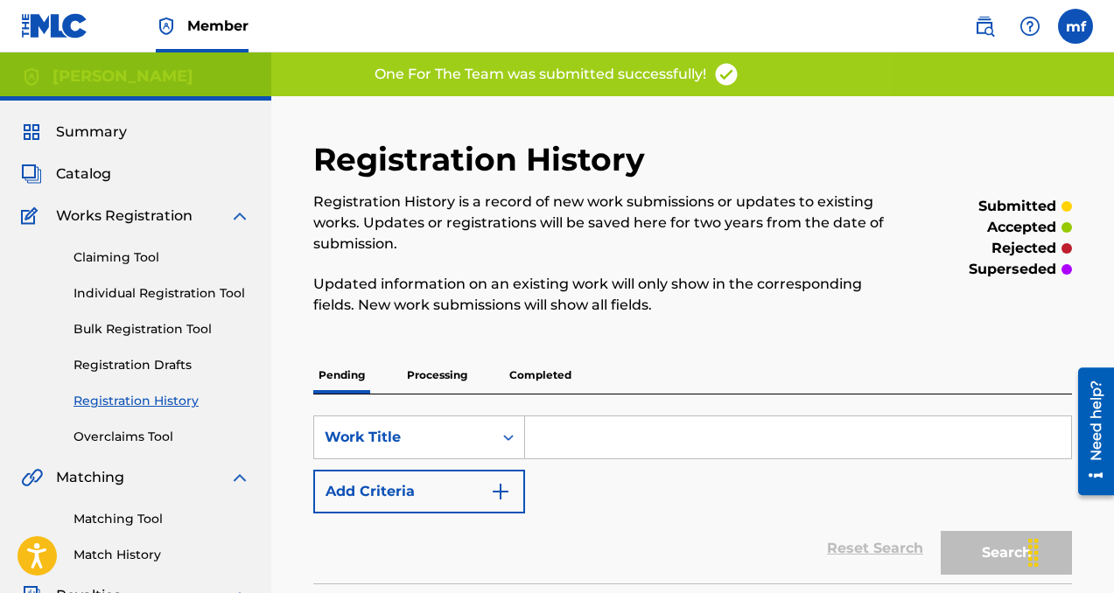
click at [81, 169] on span "Catalog" at bounding box center [83, 174] width 55 height 21
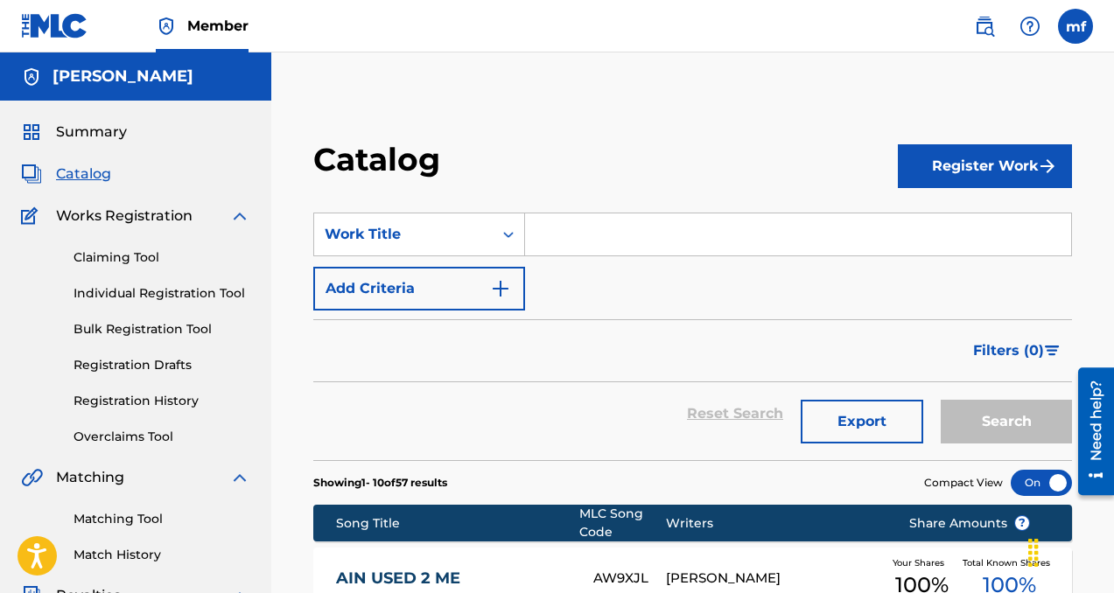
click at [956, 168] on button "Register Work" at bounding box center [985, 166] width 174 height 44
click at [942, 231] on link "Individual" at bounding box center [985, 223] width 174 height 42
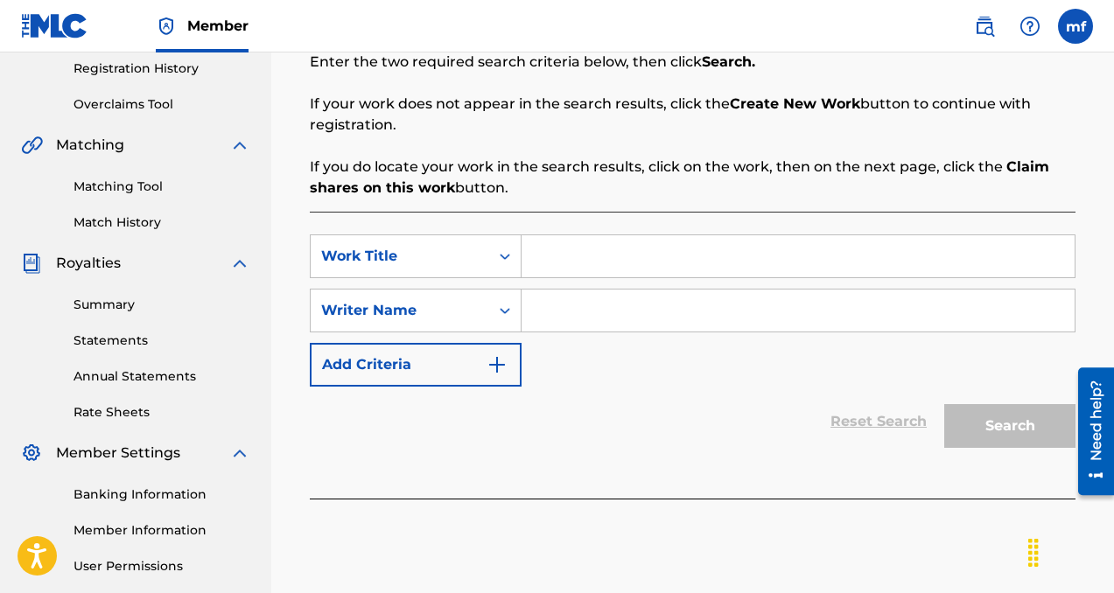
scroll to position [331, 0]
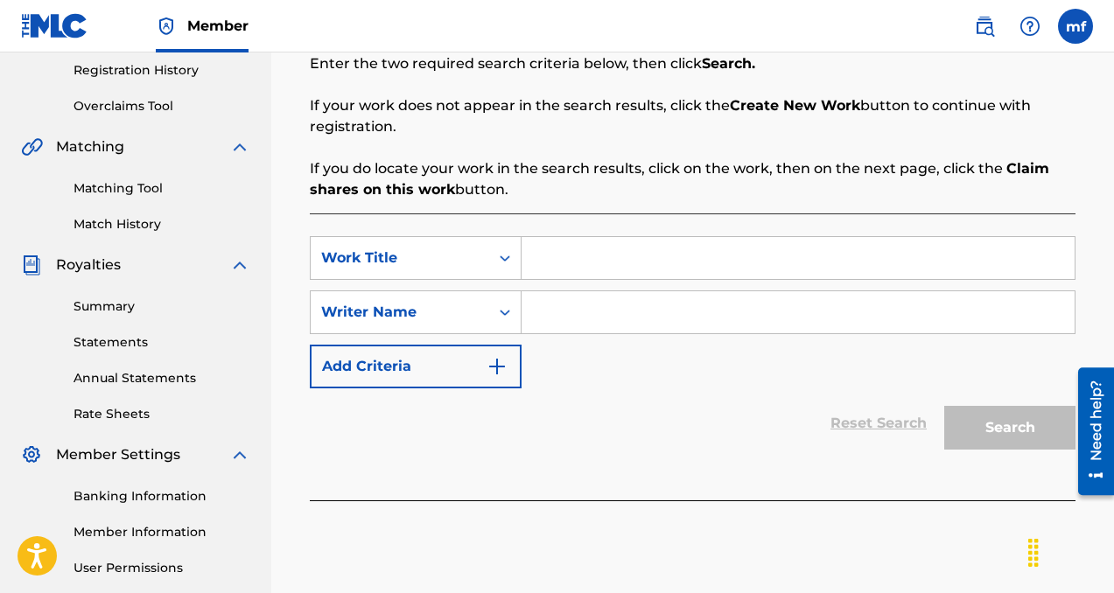
click at [620, 307] on input "Search Form" at bounding box center [798, 312] width 553 height 42
paste input "[PERSON_NAME]"
type input "[PERSON_NAME]"
click at [607, 261] on input "Search Form" at bounding box center [798, 258] width 553 height 42
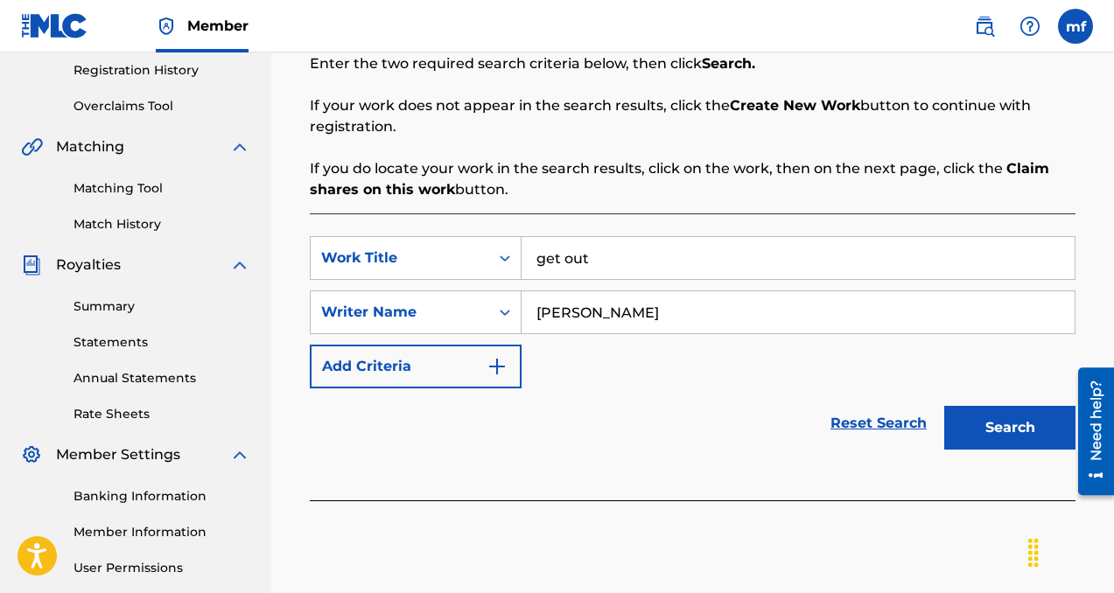
type input "get out"
click at [1011, 423] on button "Search" at bounding box center [1009, 428] width 131 height 44
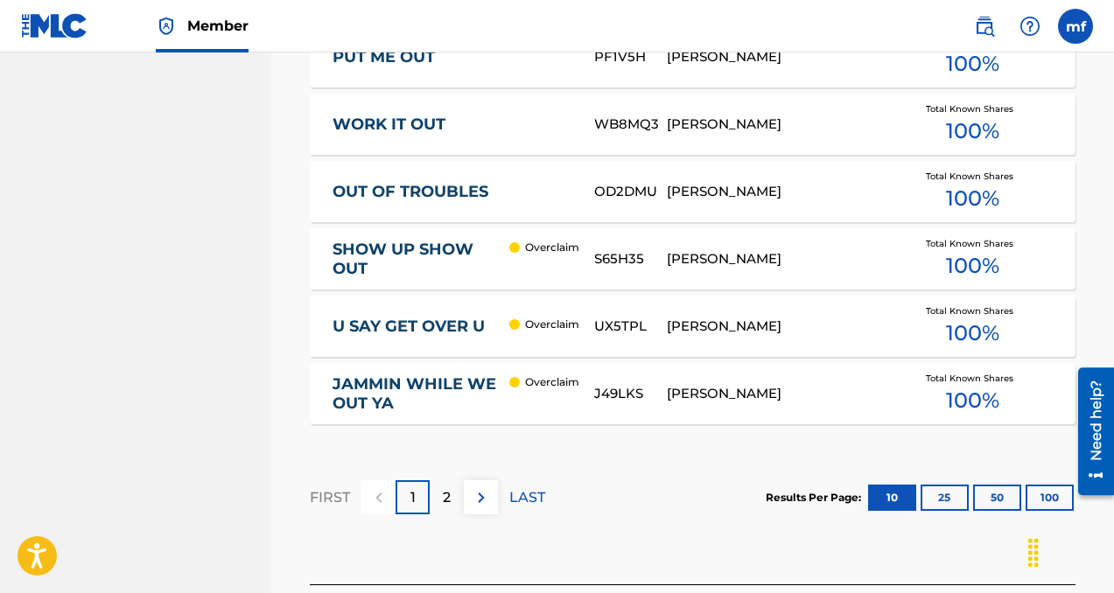
scroll to position [1306, 0]
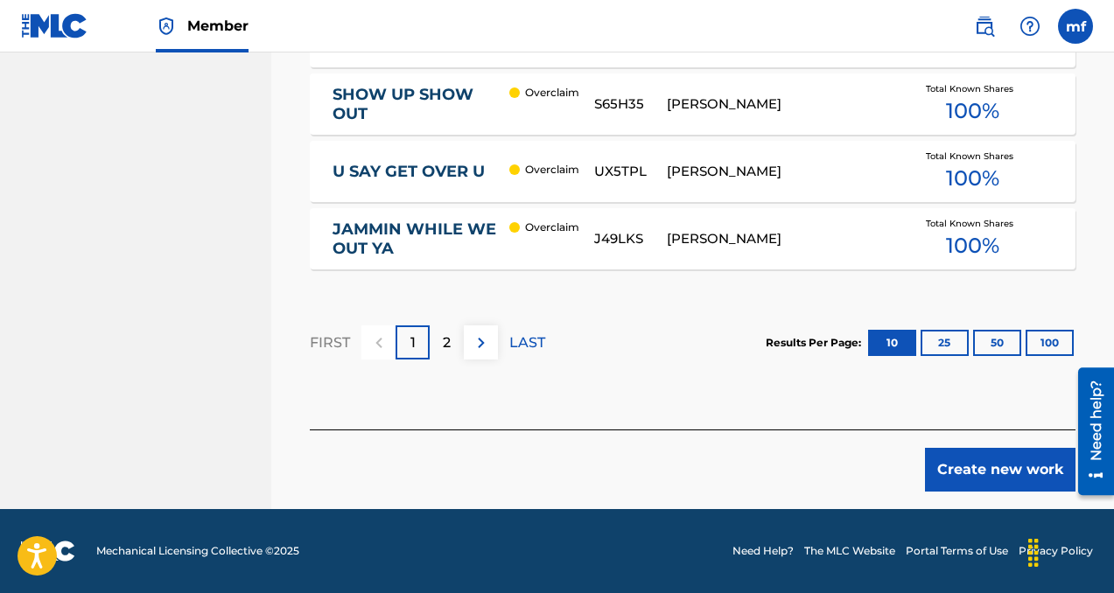
click at [975, 457] on button "Create new work" at bounding box center [1000, 470] width 151 height 44
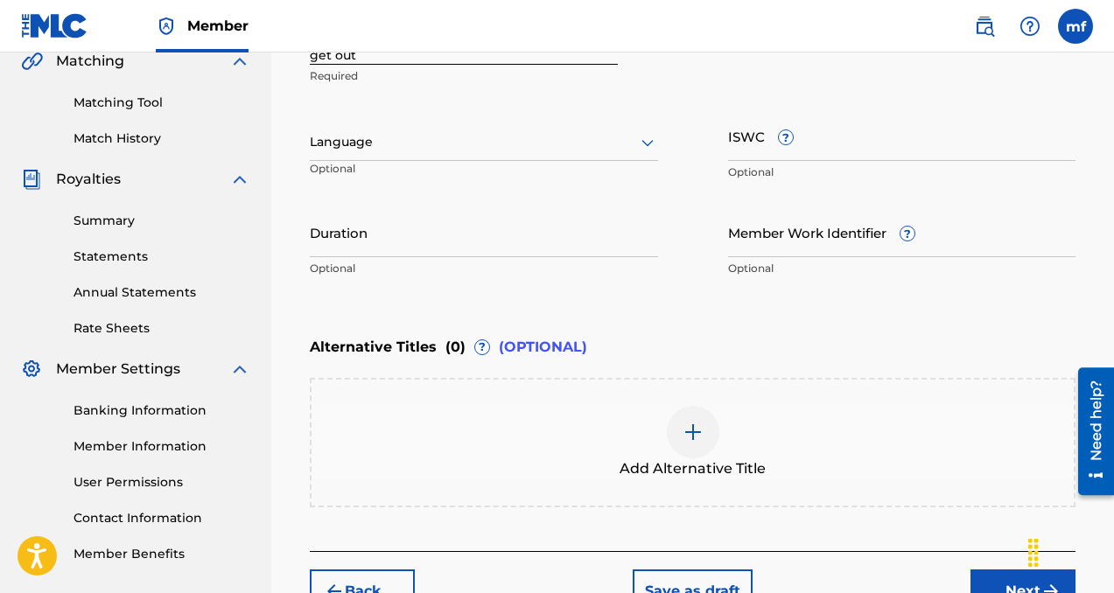
scroll to position [349, 0]
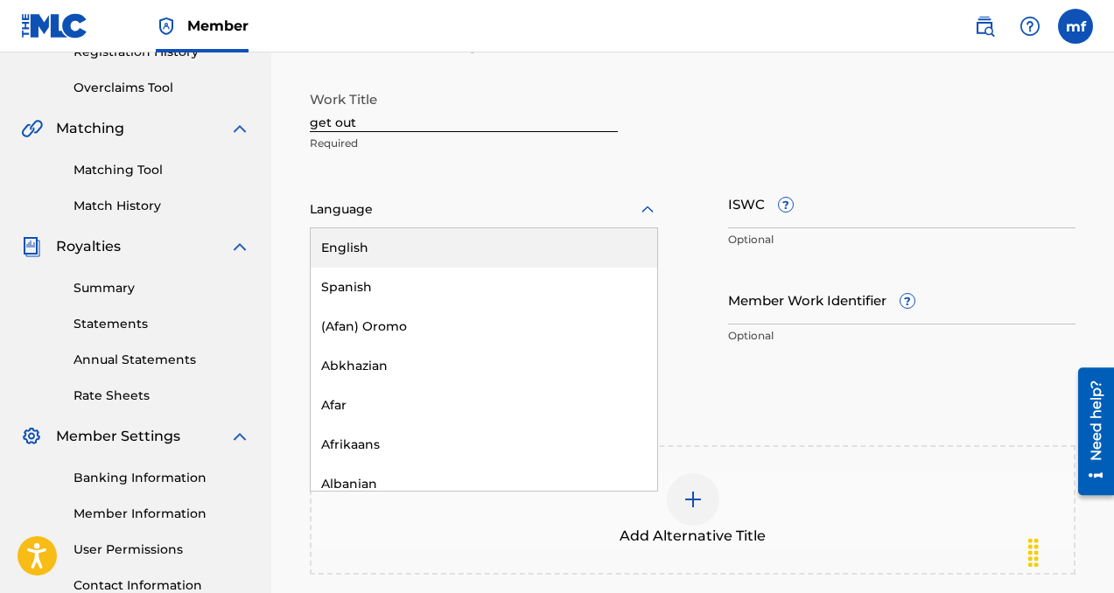
click at [441, 204] on div at bounding box center [484, 210] width 348 height 22
click at [422, 253] on div "English" at bounding box center [484, 247] width 347 height 39
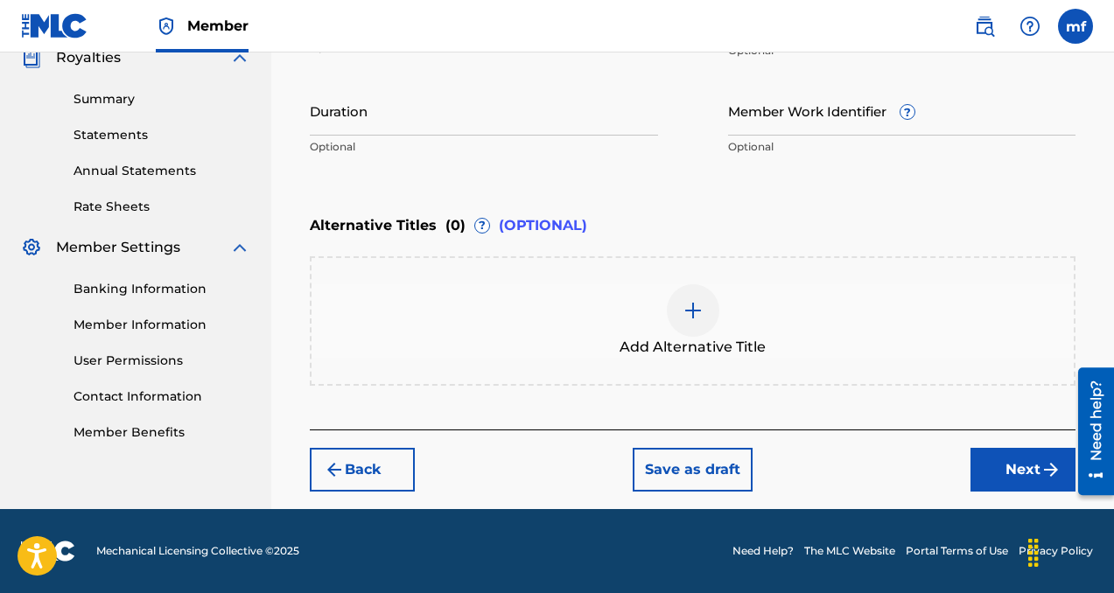
click at [986, 474] on button "Next" at bounding box center [1022, 470] width 105 height 44
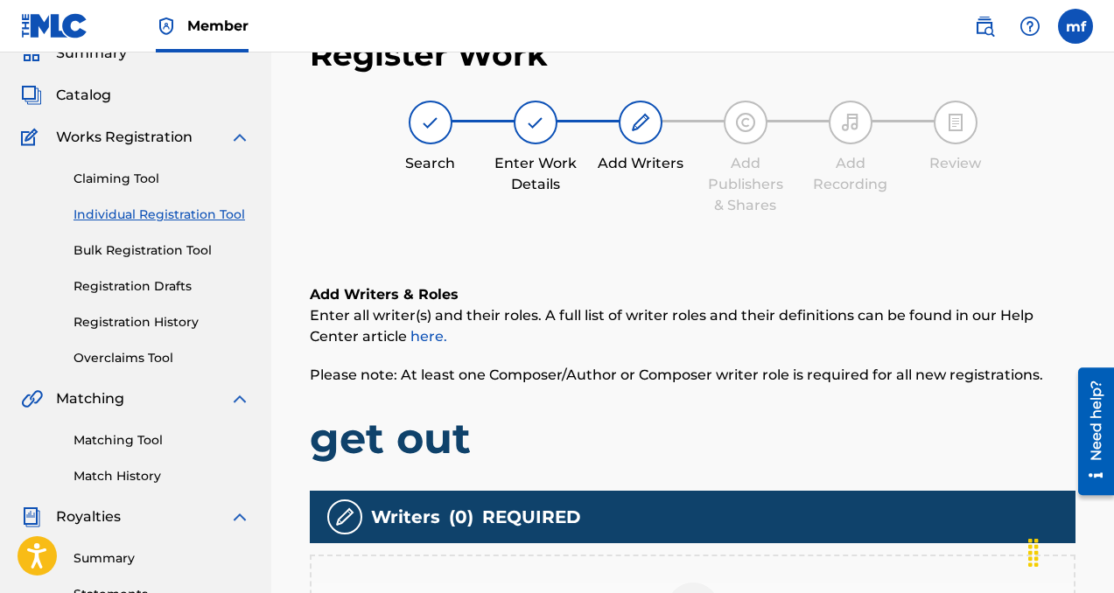
scroll to position [324, 0]
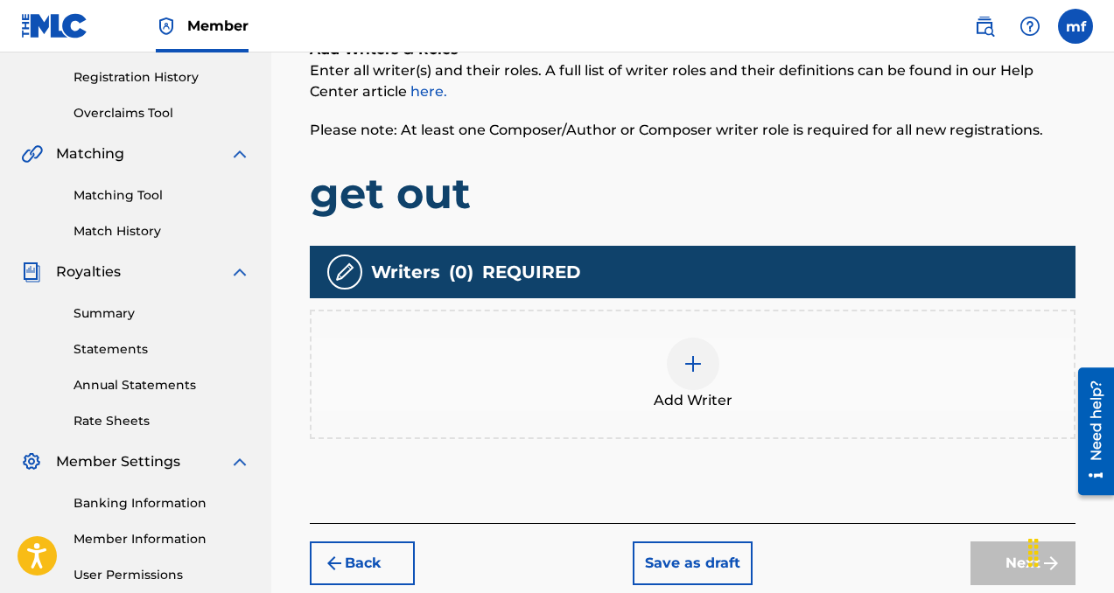
click at [679, 372] on div at bounding box center [693, 364] width 53 height 53
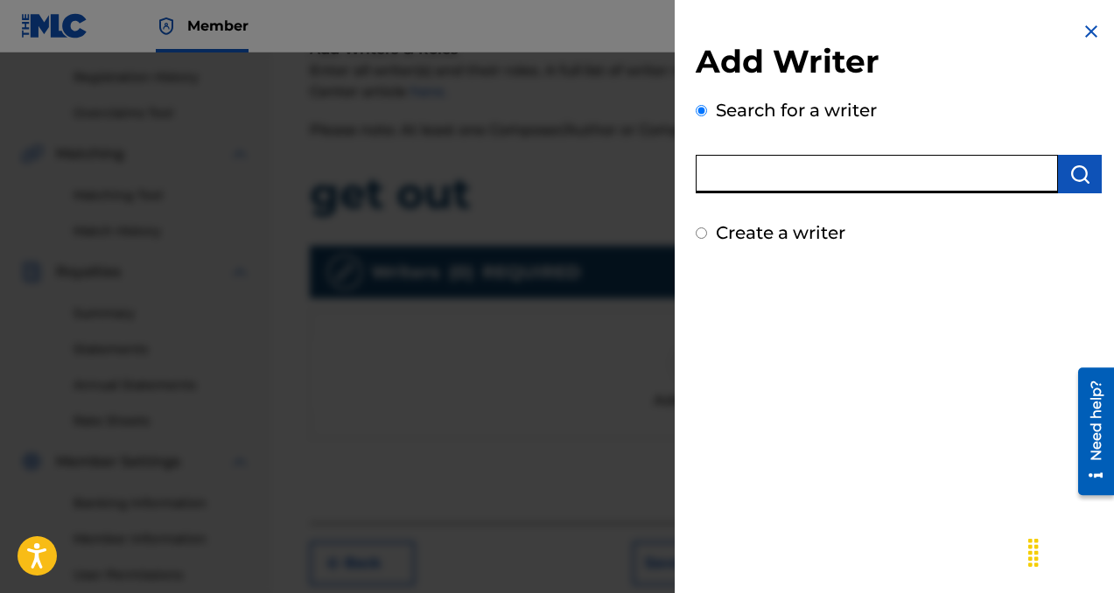
click at [780, 177] on input "text" at bounding box center [877, 174] width 362 height 39
paste input "[PERSON_NAME]"
type input "[PERSON_NAME]"
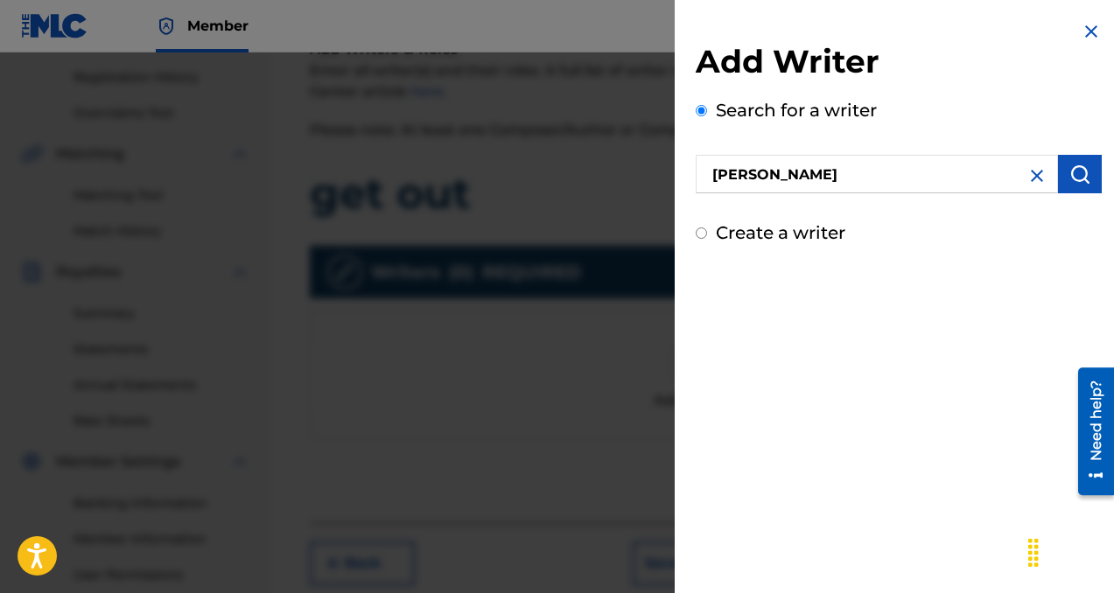
click at [1073, 178] on img "submit" at bounding box center [1079, 174] width 21 height 21
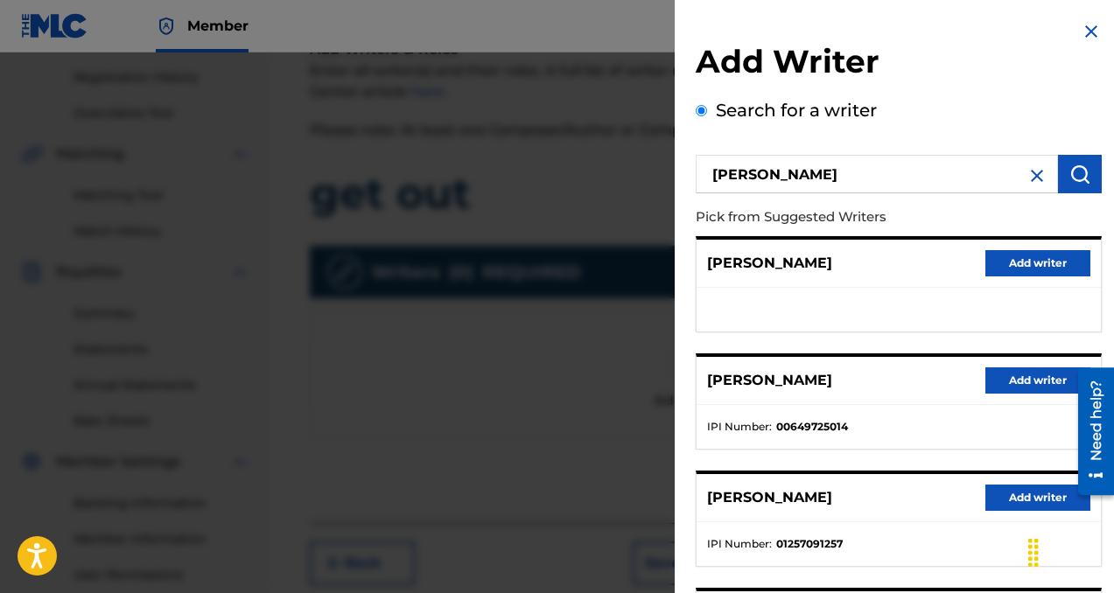
click at [997, 380] on button "Add writer" at bounding box center [1037, 381] width 105 height 26
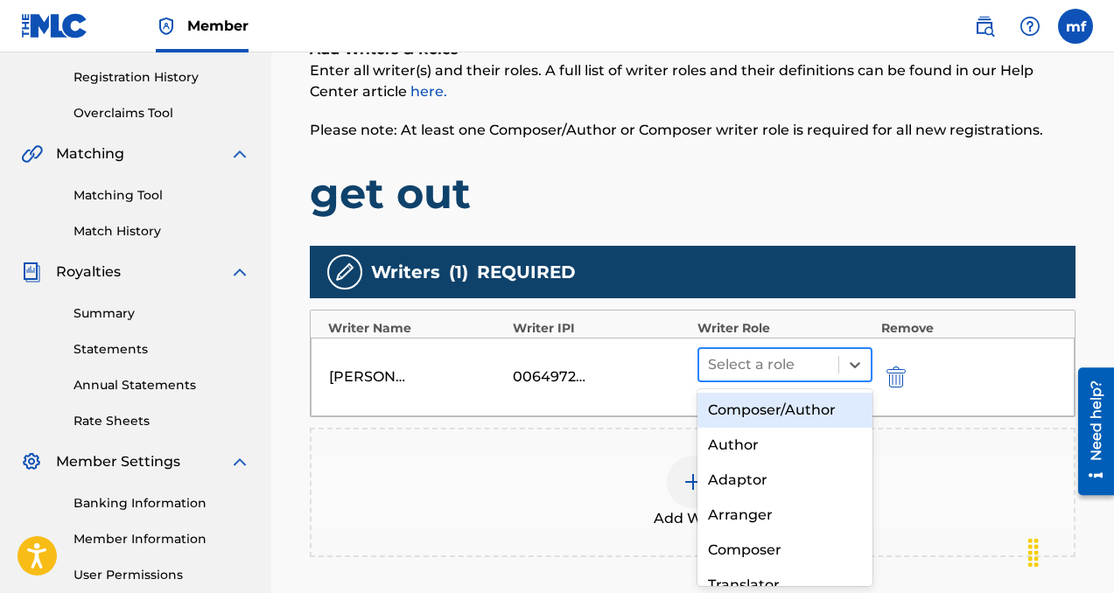
click at [772, 353] on div at bounding box center [769, 365] width 122 height 25
click at [750, 413] on div "Composer/Author" at bounding box center [784, 410] width 175 height 35
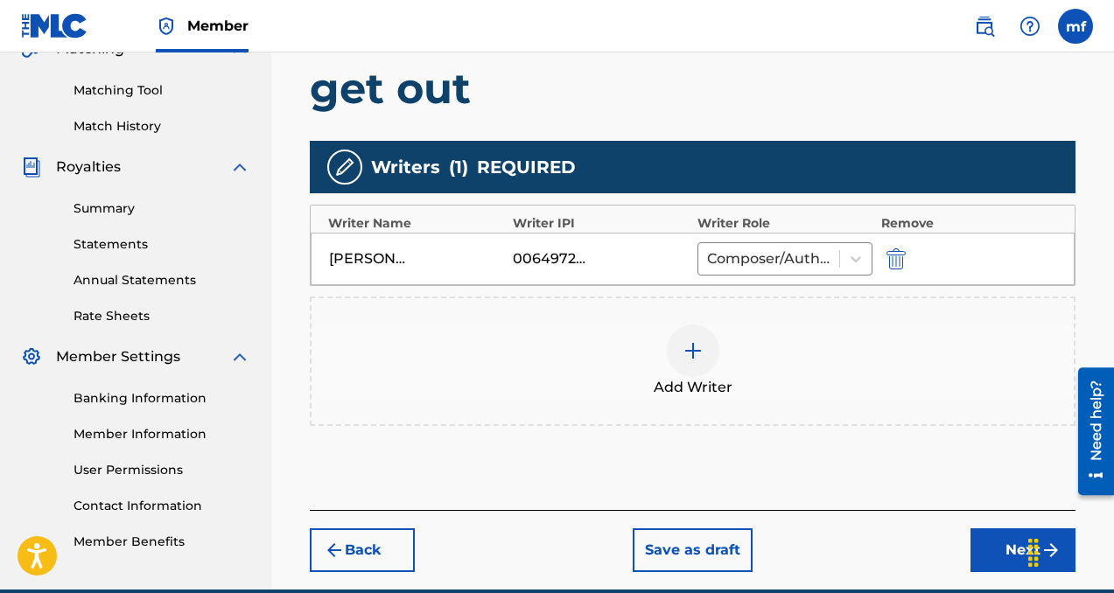
scroll to position [509, 0]
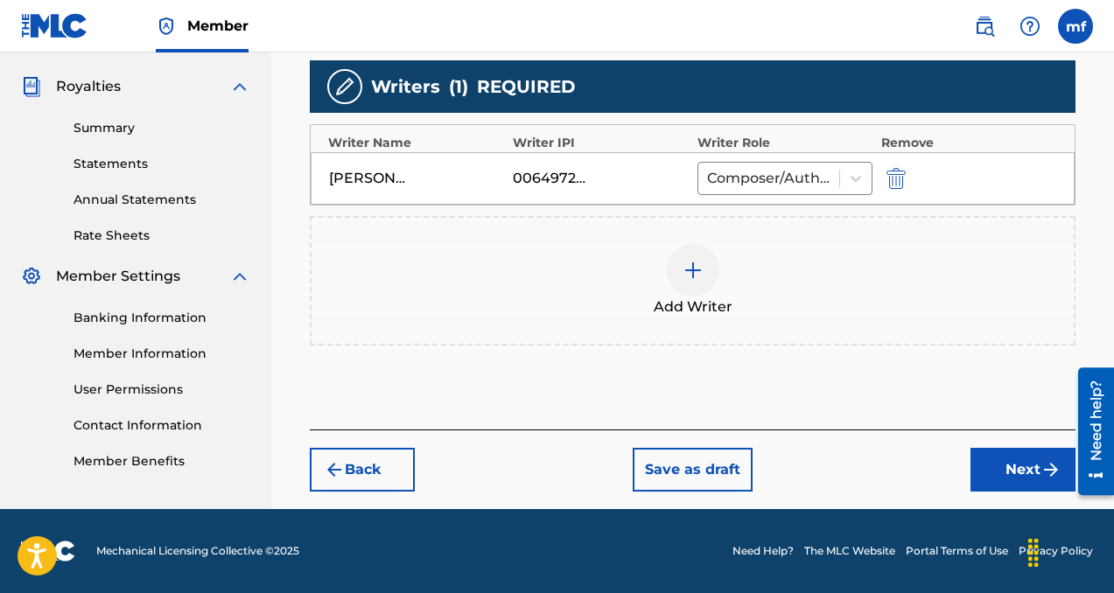
click at [972, 458] on button "Next" at bounding box center [1022, 470] width 105 height 44
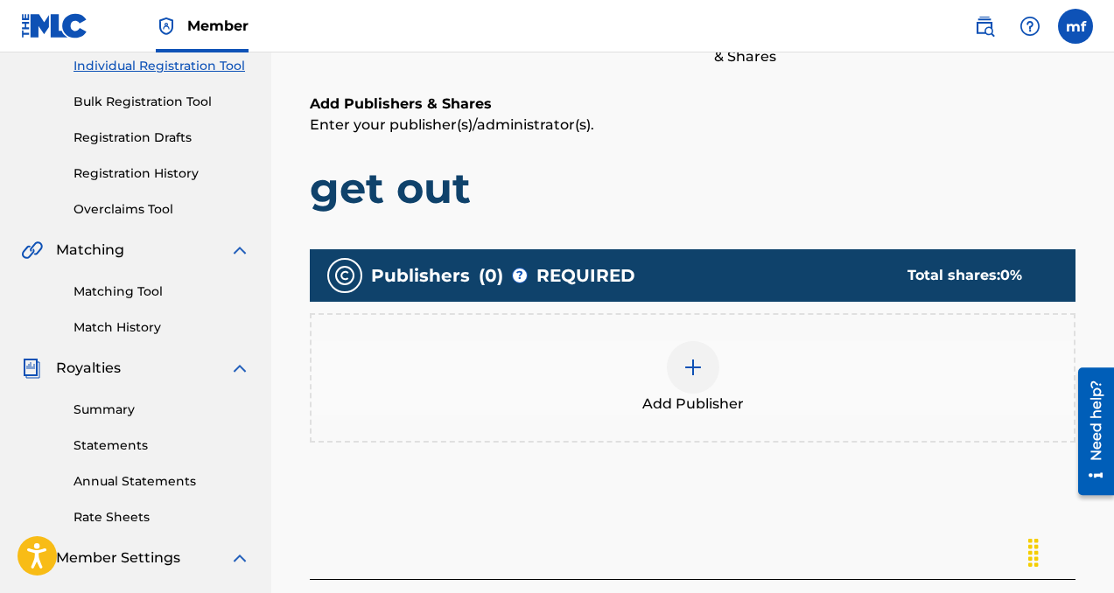
scroll to position [252, 0]
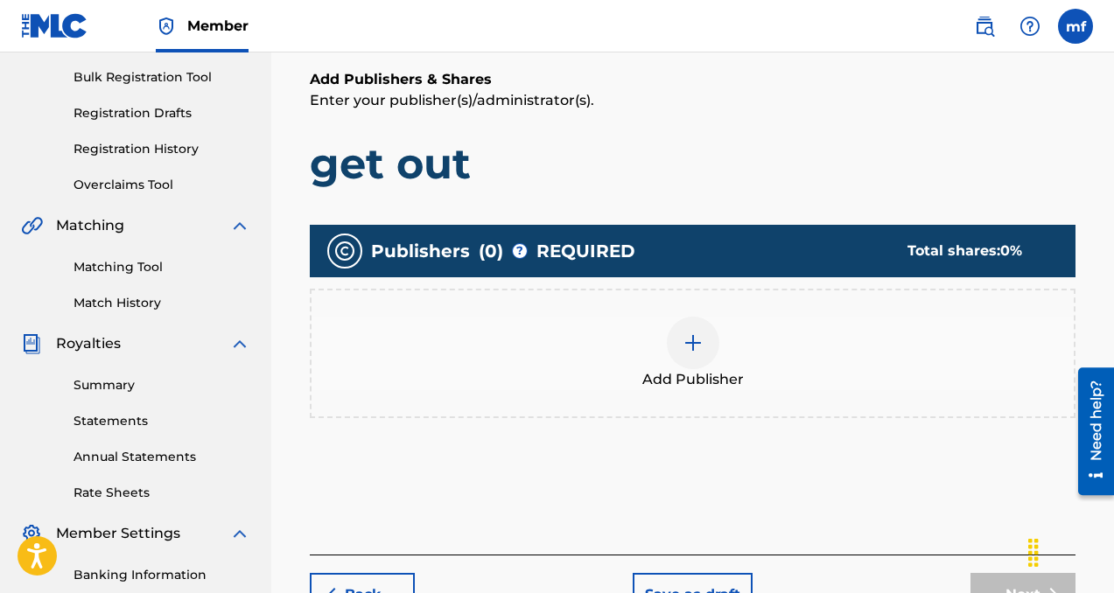
click at [672, 304] on div "Add Publisher" at bounding box center [693, 354] width 766 height 130
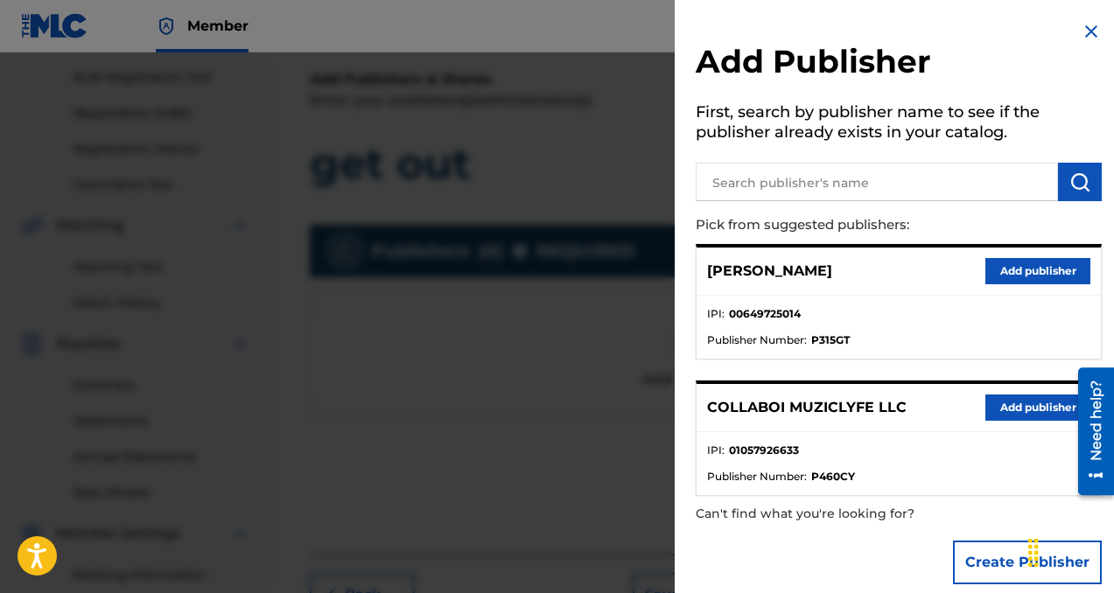
click at [991, 410] on button "Add publisher" at bounding box center [1037, 408] width 105 height 26
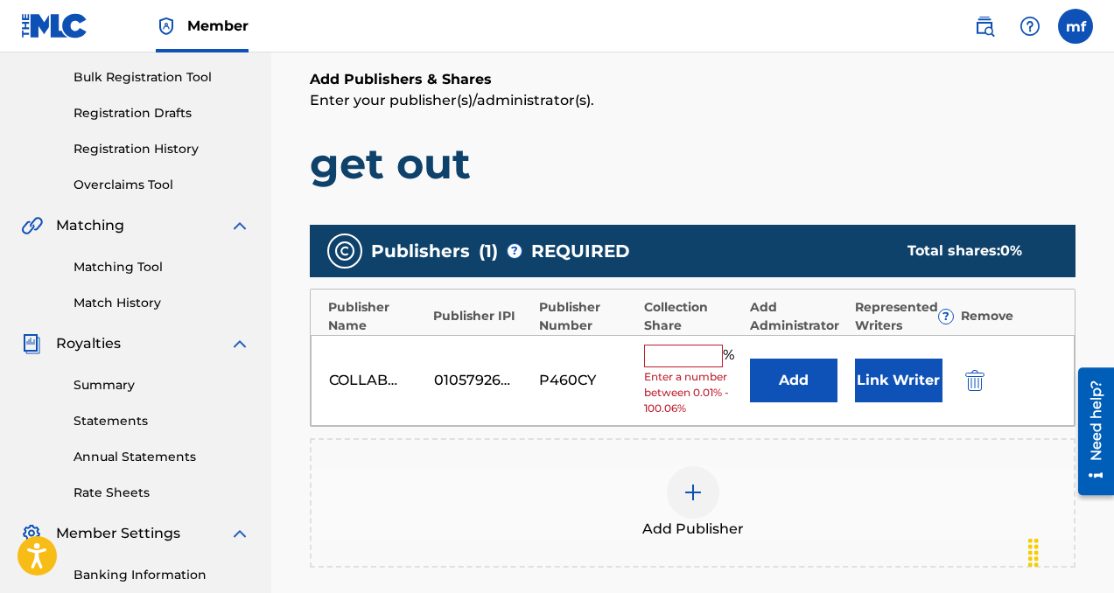
click at [684, 357] on input "text" at bounding box center [683, 356] width 79 height 23
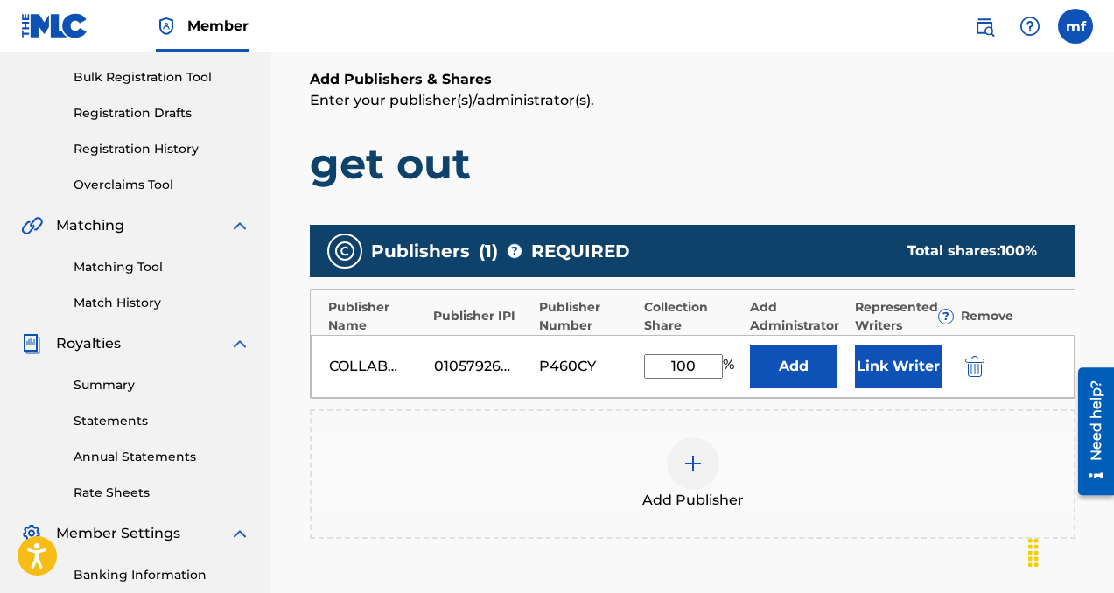
type input "100"
click at [795, 374] on button "Add" at bounding box center [794, 367] width 88 height 44
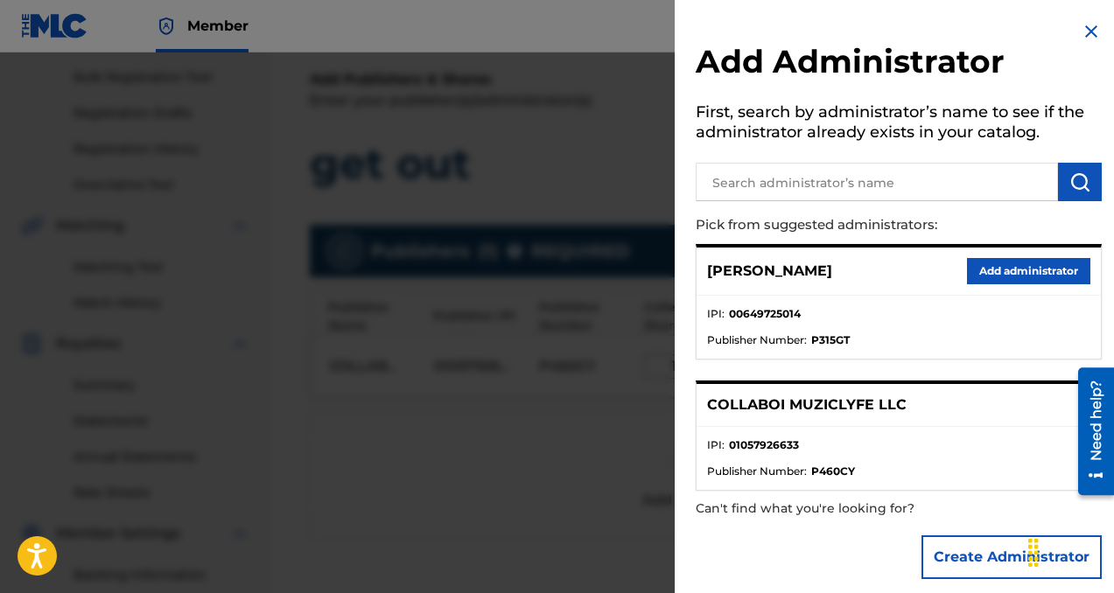
click at [976, 277] on button "Add administrator" at bounding box center [1028, 271] width 123 height 26
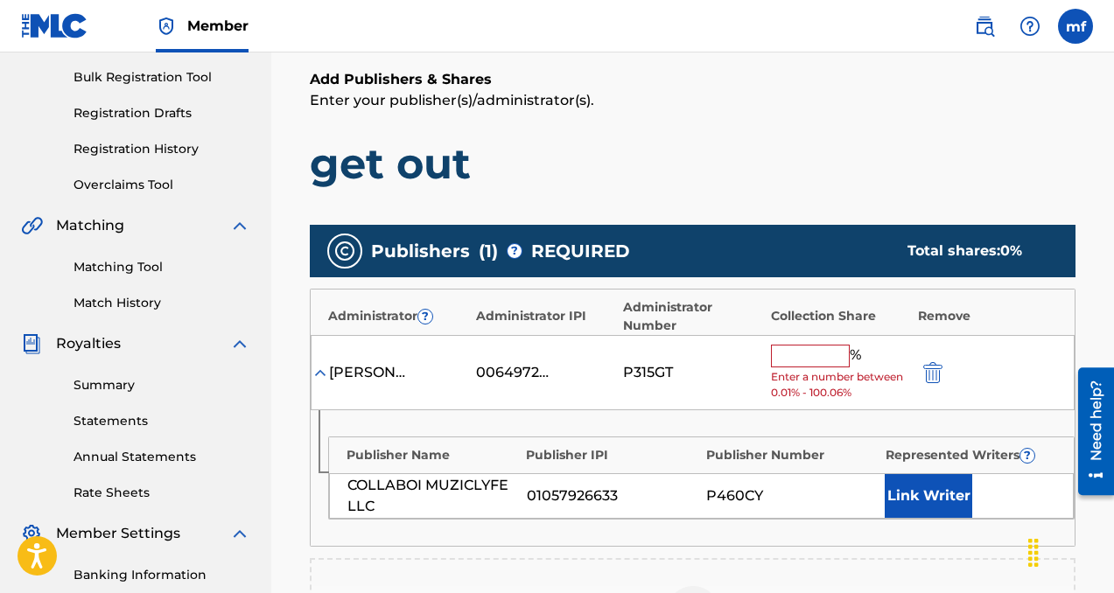
click at [826, 361] on input "text" at bounding box center [810, 356] width 79 height 23
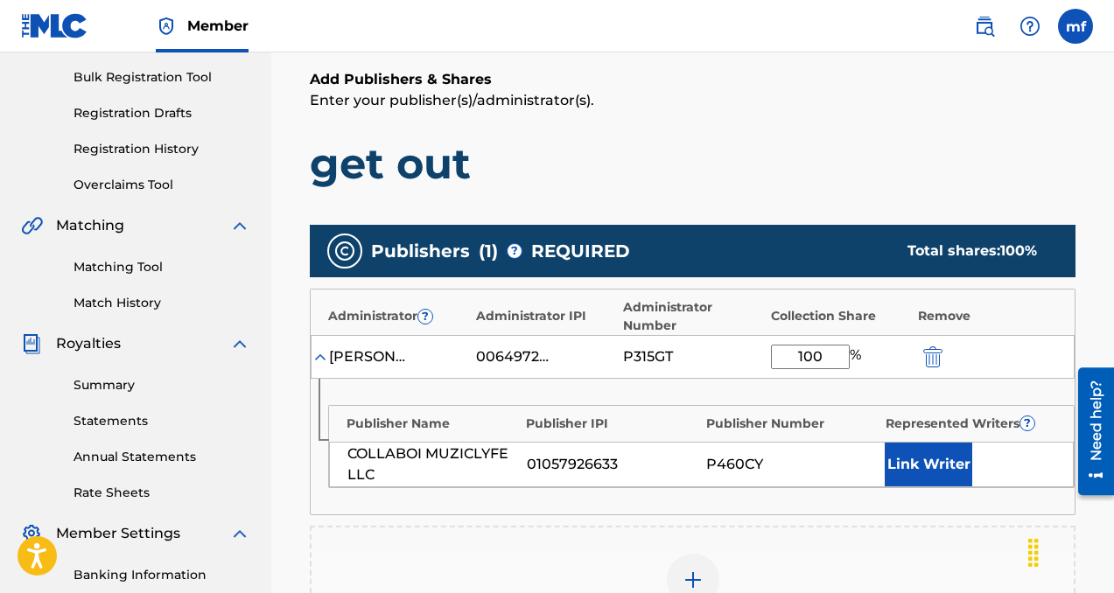
click at [925, 491] on div "Publisher Name Publisher IPI Publisher Number Represented Writers ? COLLABOI MU…" at bounding box center [693, 447] width 764 height 136
click at [929, 463] on button "Link Writer" at bounding box center [929, 465] width 88 height 44
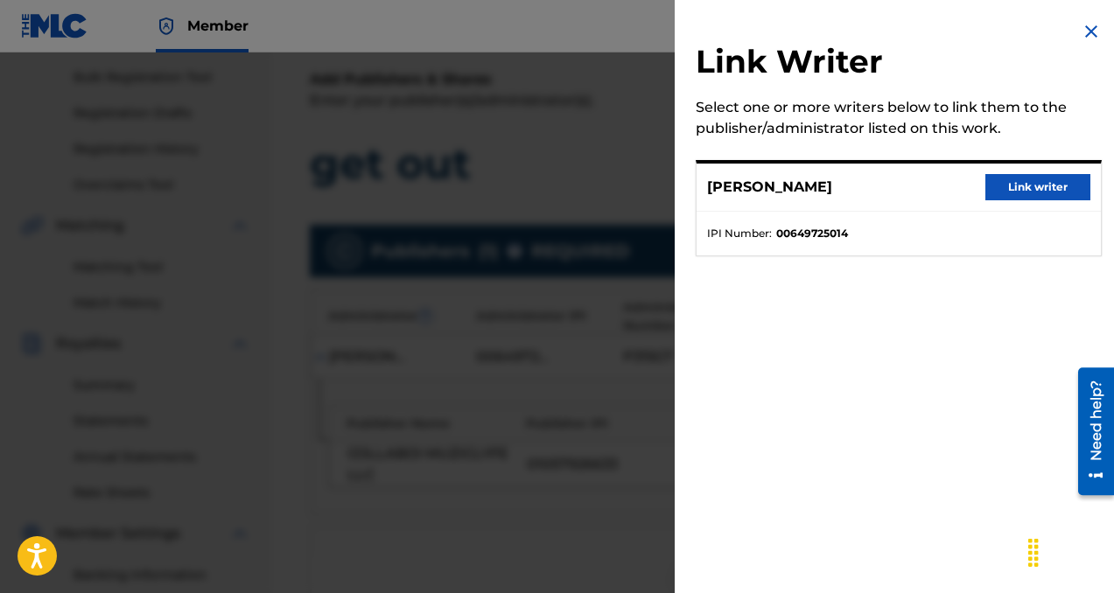
click at [1007, 180] on button "Link writer" at bounding box center [1037, 187] width 105 height 26
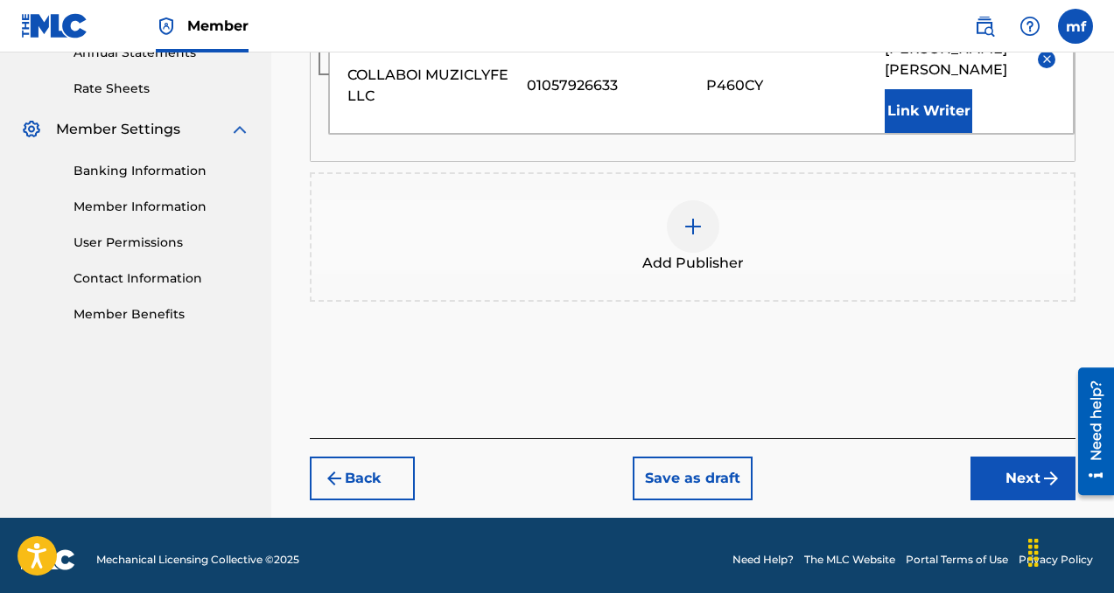
scroll to position [665, 0]
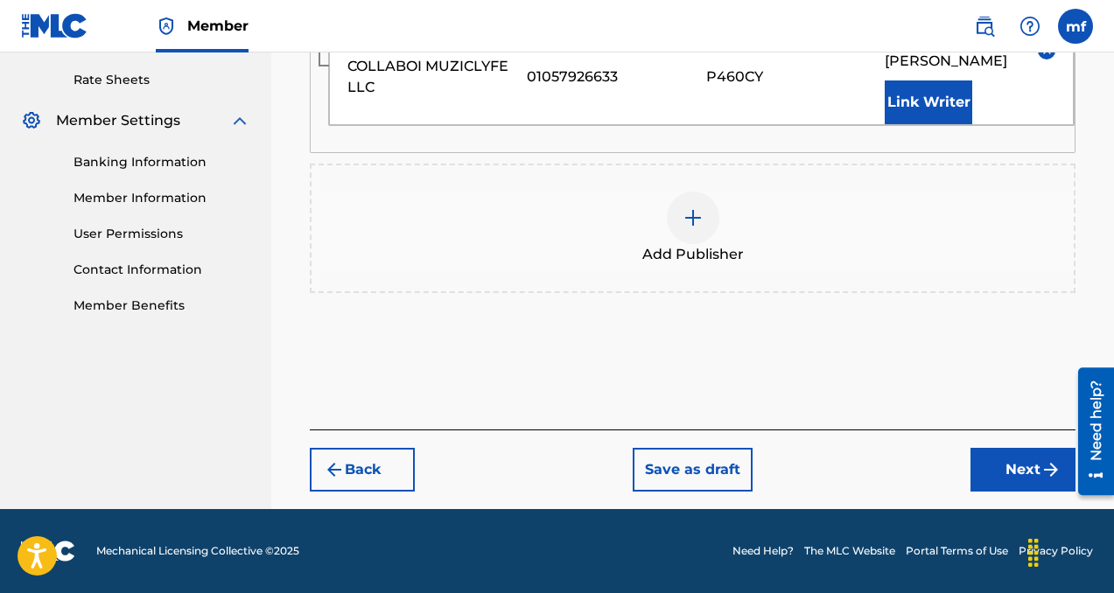
click at [1003, 457] on button "Next" at bounding box center [1022, 470] width 105 height 44
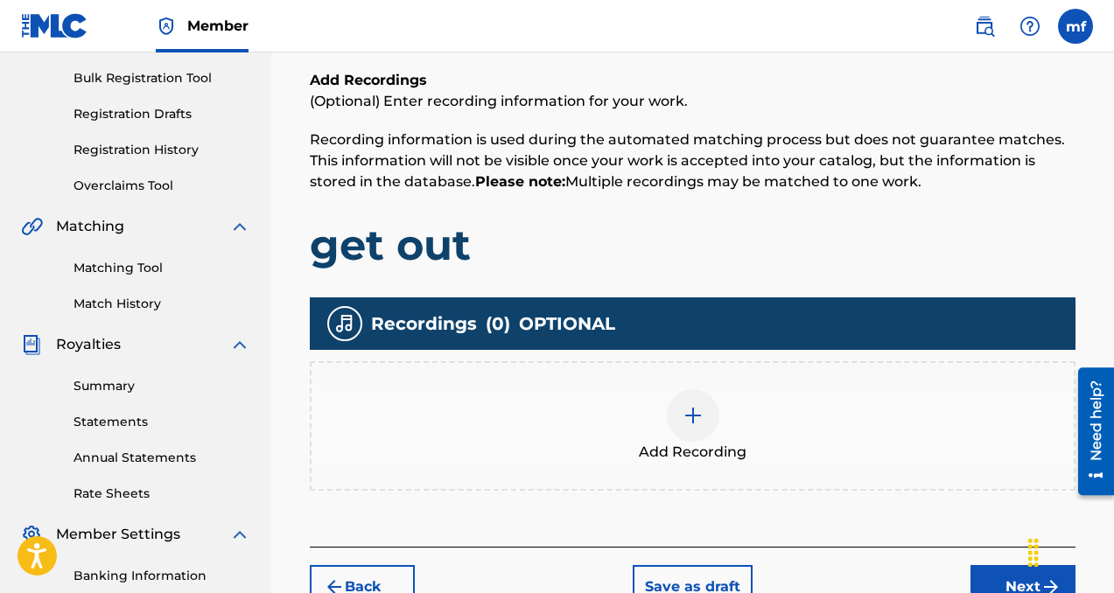
scroll to position [256, 0]
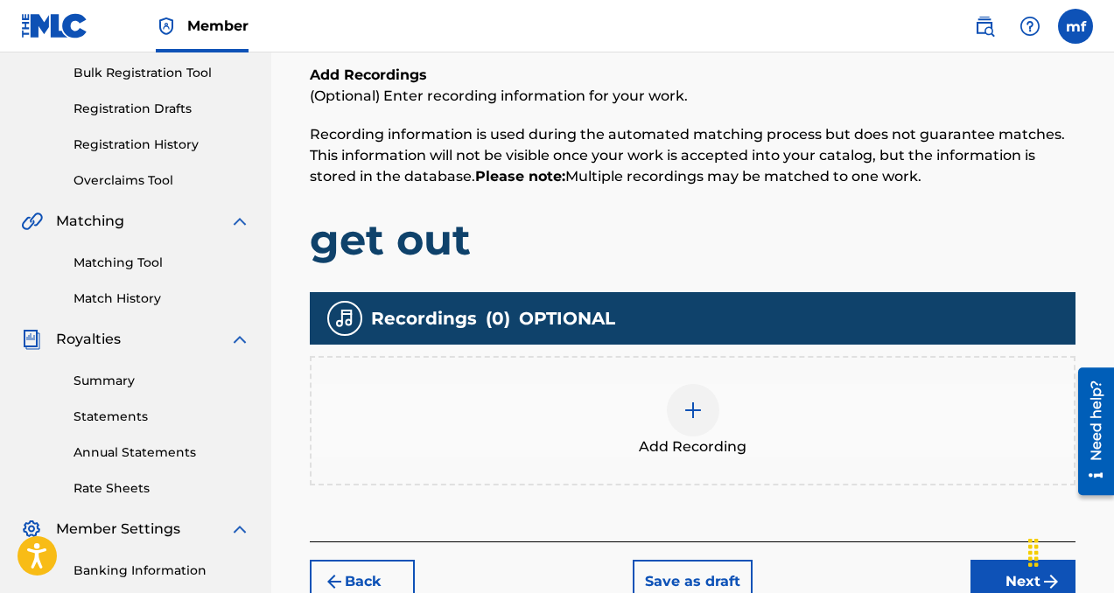
click at [706, 413] on div at bounding box center [693, 410] width 53 height 53
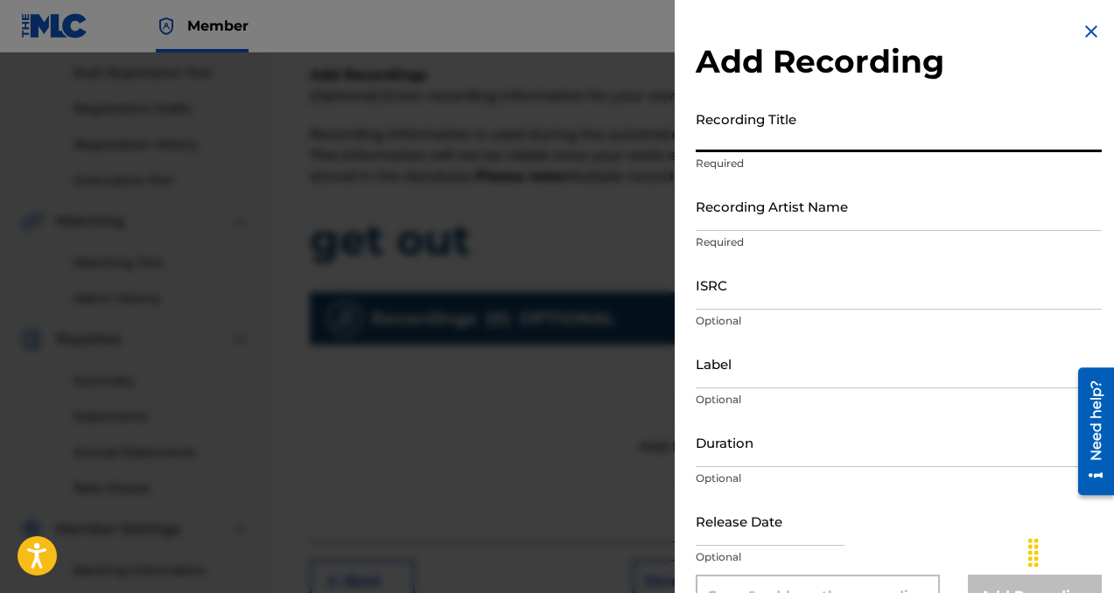
click at [770, 122] on input "Recording Title" at bounding box center [899, 127] width 406 height 50
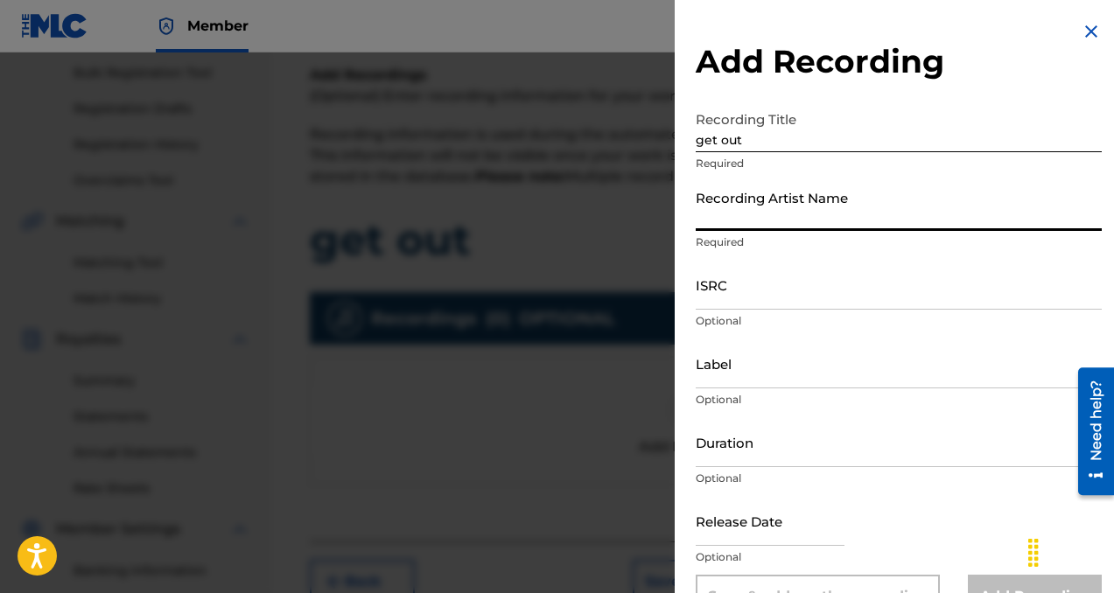
click at [795, 202] on input "Recording Artist Name" at bounding box center [899, 206] width 406 height 50
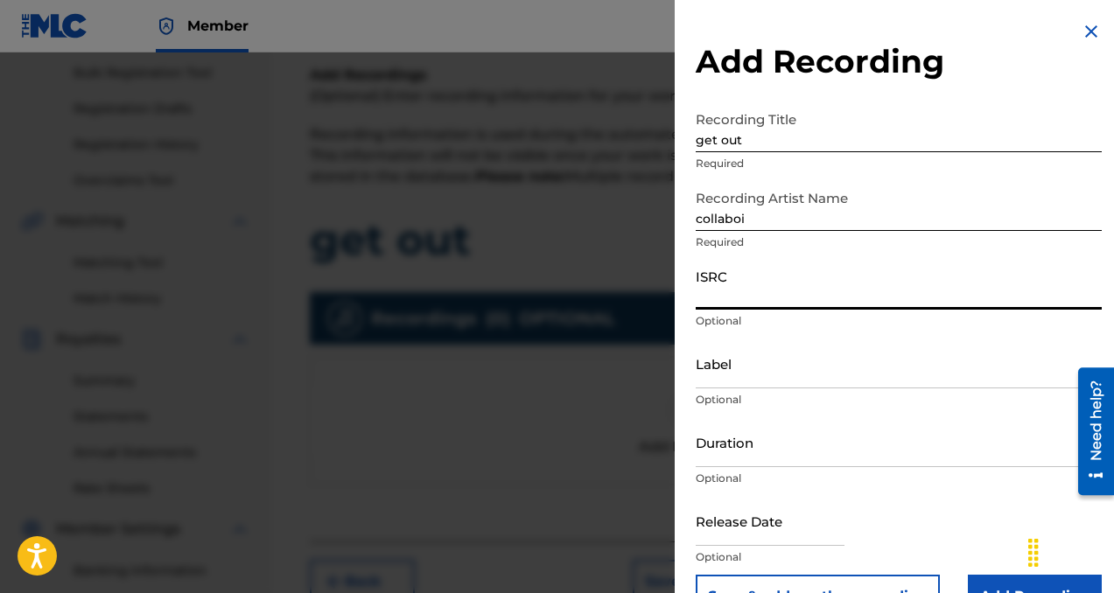
click at [802, 293] on input "ISRC" at bounding box center [899, 285] width 406 height 50
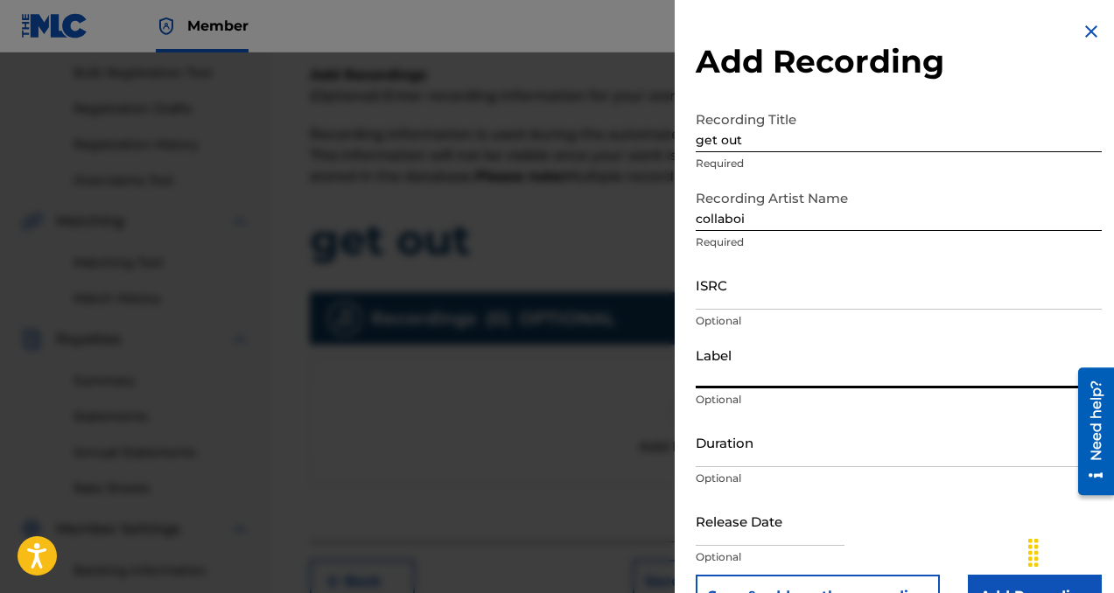
click at [778, 379] on input "Label" at bounding box center [899, 364] width 406 height 50
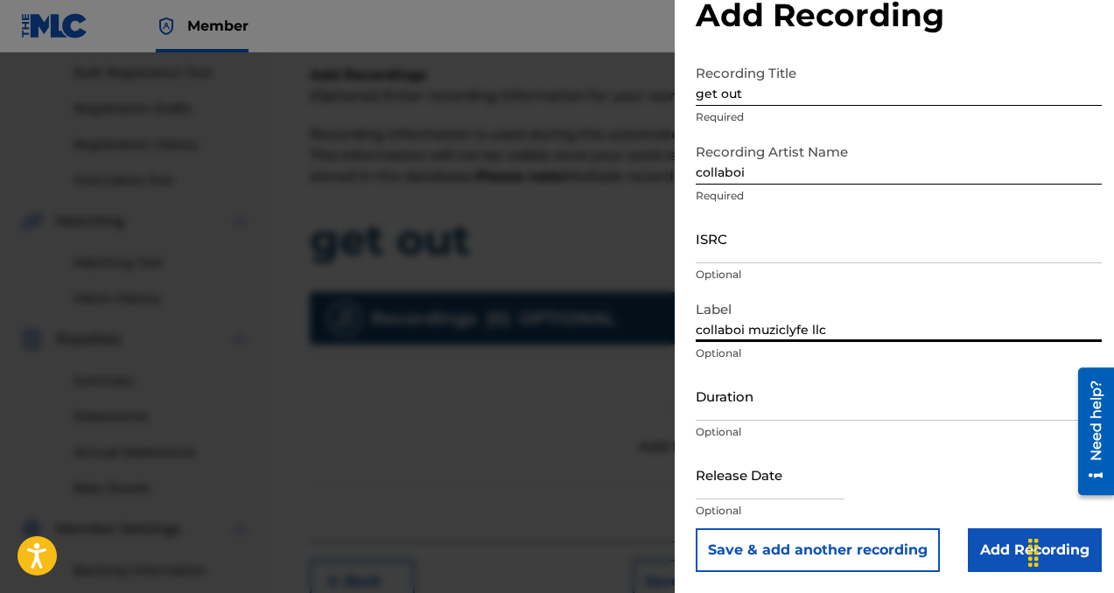
click at [994, 570] on input "Add Recording" at bounding box center [1035, 551] width 134 height 44
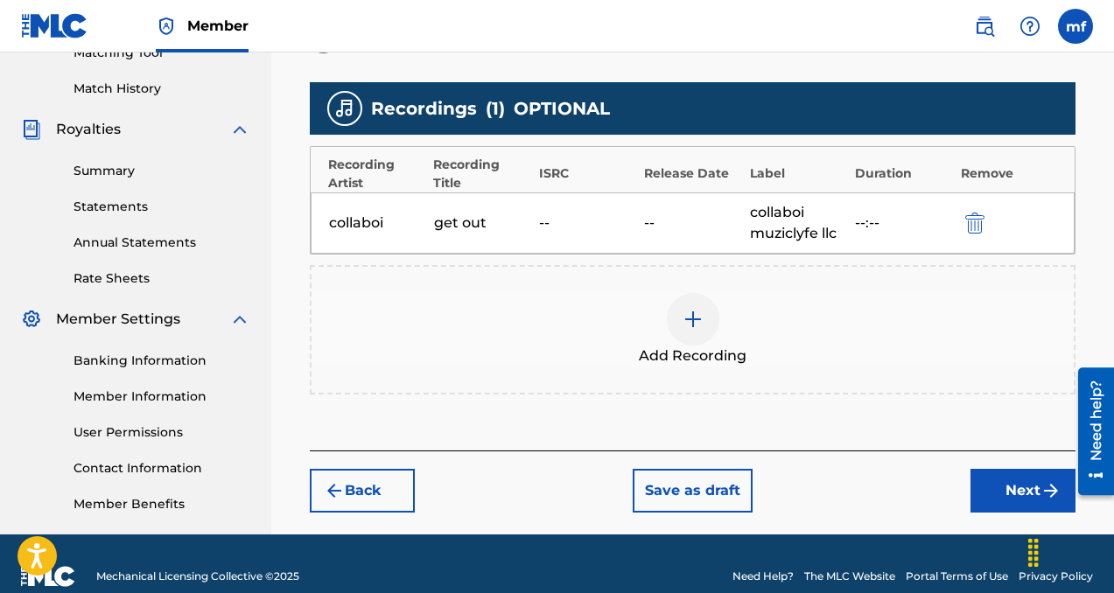
scroll to position [492, 0]
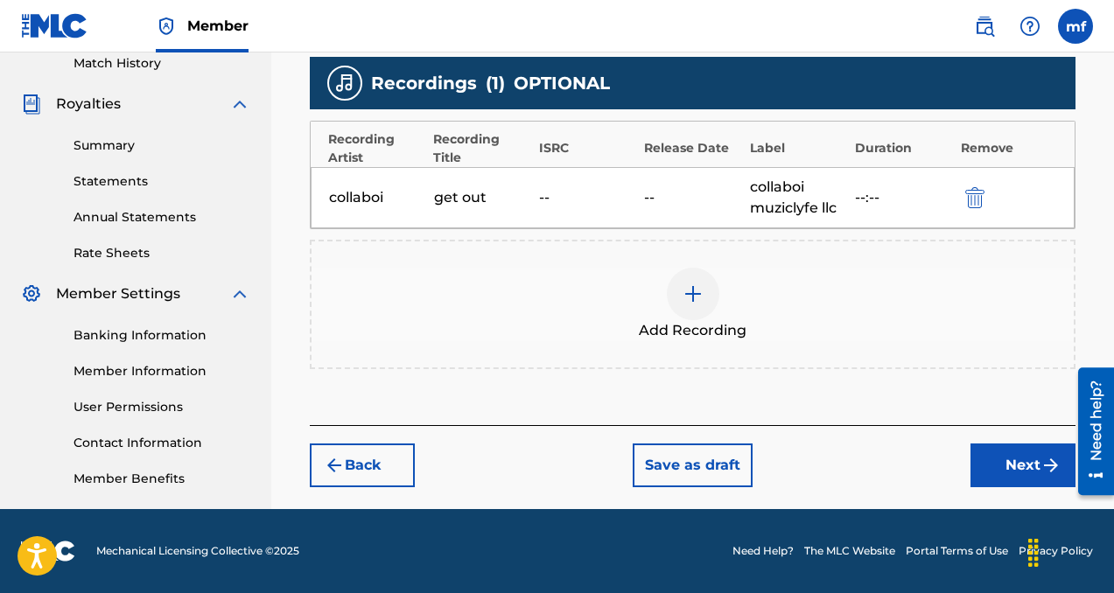
click at [1013, 472] on button "Next" at bounding box center [1022, 466] width 105 height 44
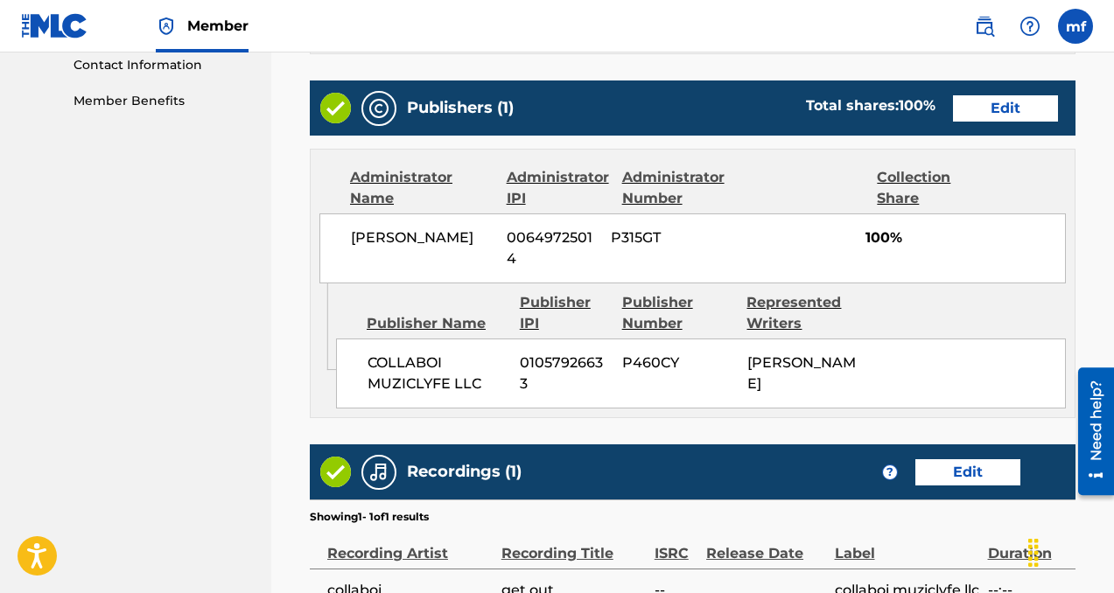
scroll to position [1080, 0]
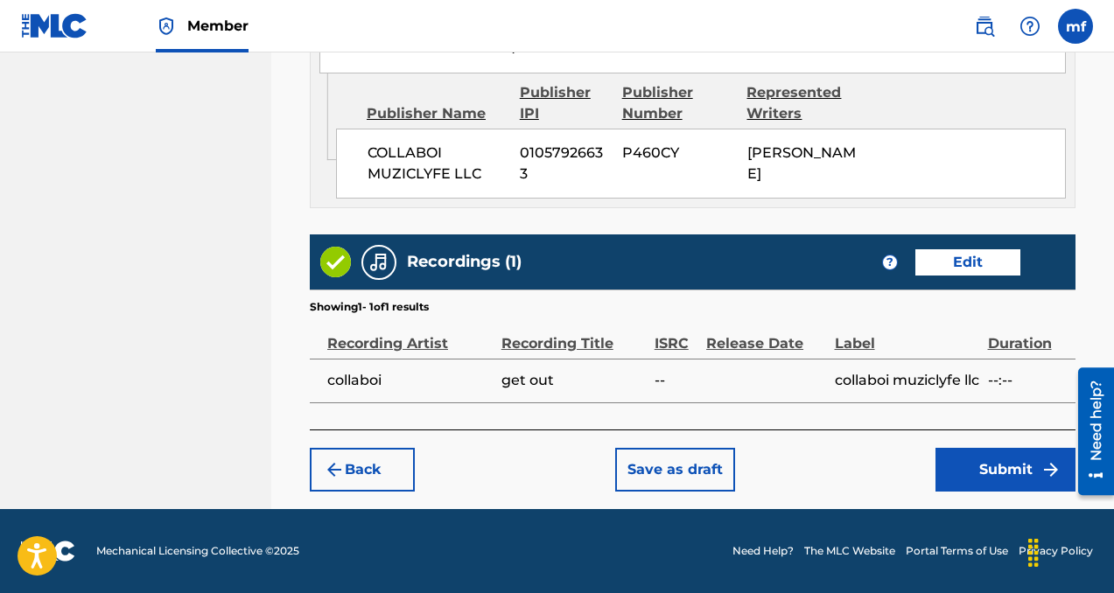
click at [993, 474] on button "Submit" at bounding box center [1005, 470] width 140 height 44
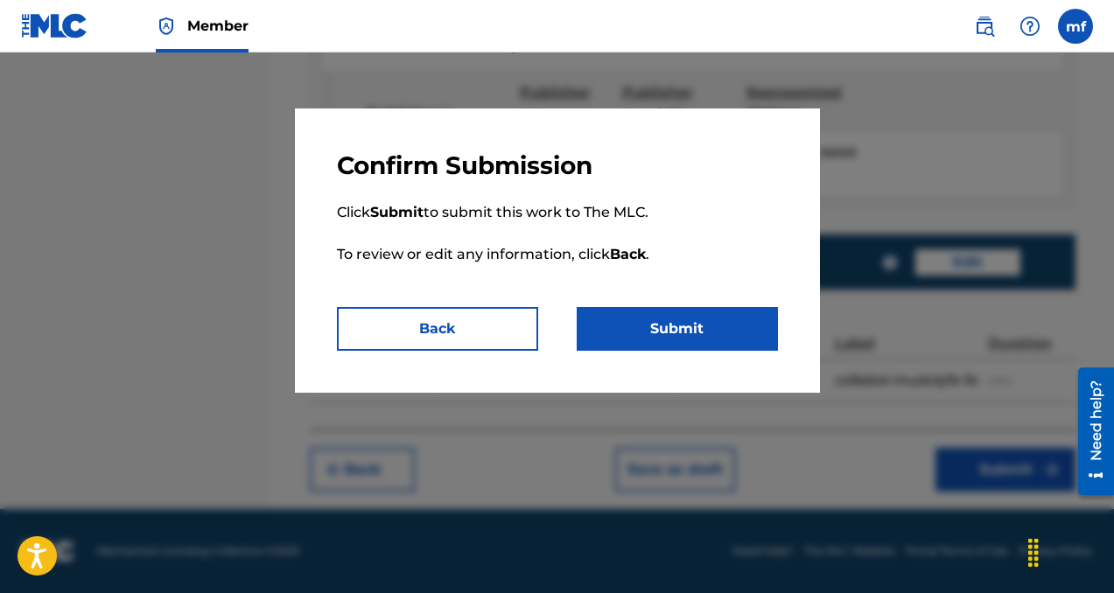
click at [703, 335] on button "Submit" at bounding box center [677, 329] width 201 height 44
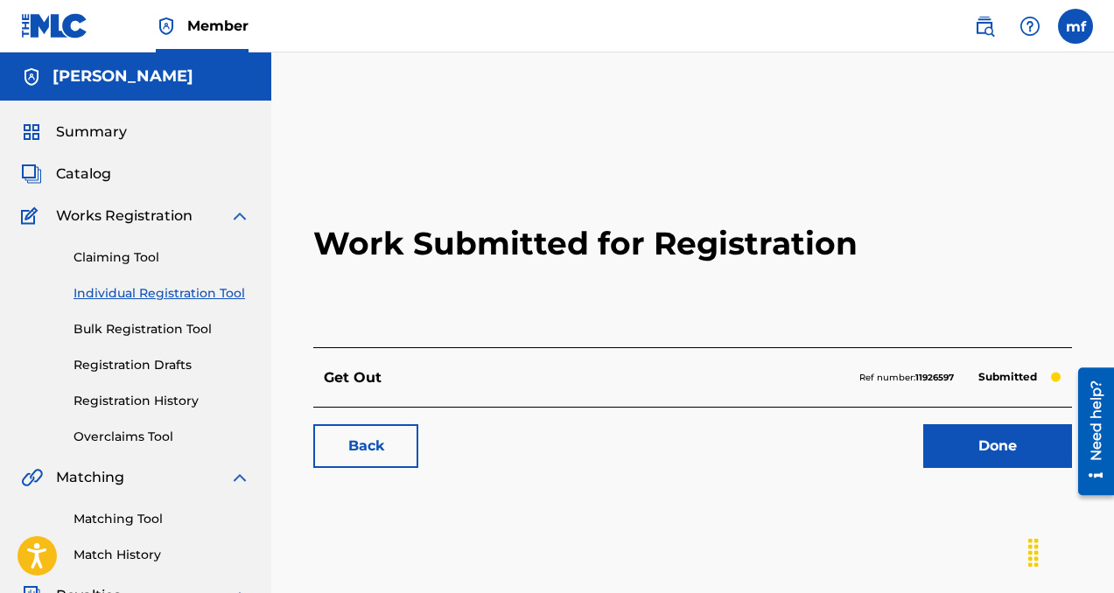
click at [1004, 448] on link "Done" at bounding box center [997, 446] width 149 height 44
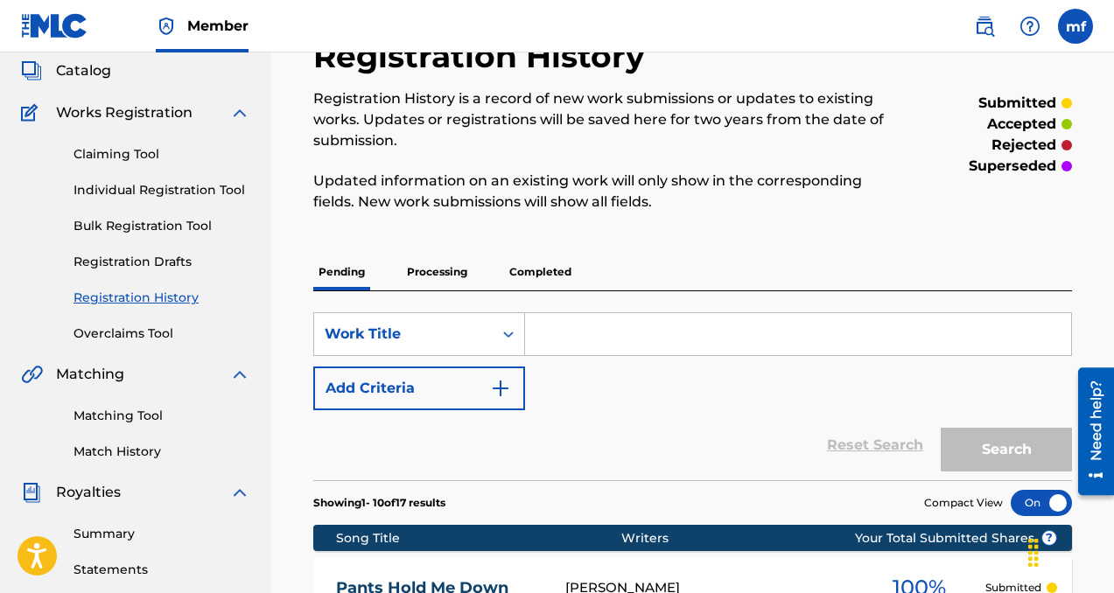
scroll to position [129, 0]
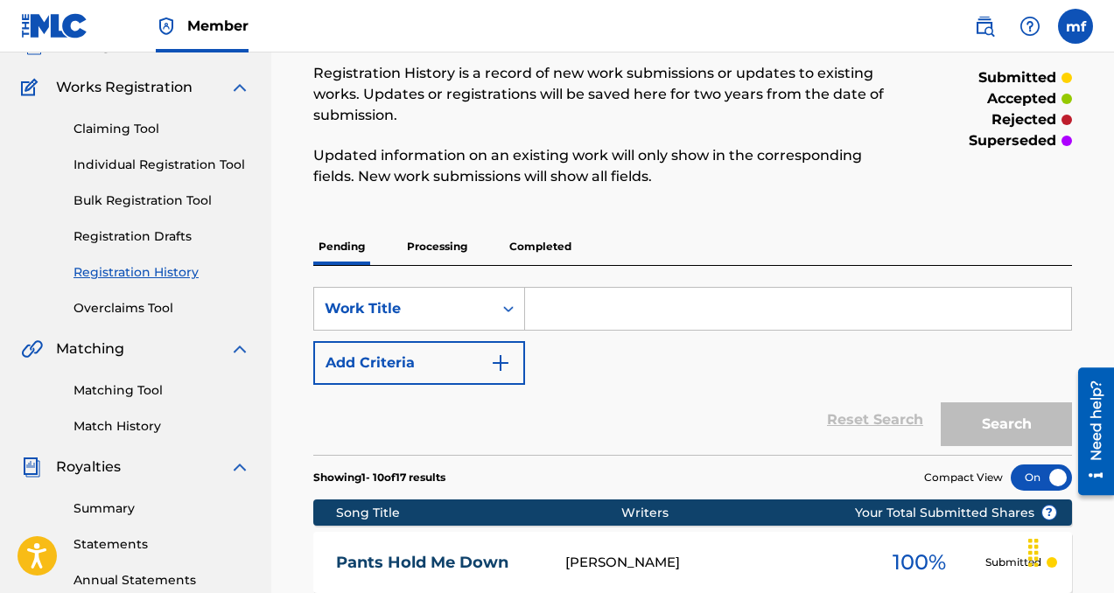
click at [173, 163] on link "Individual Registration Tool" at bounding box center [162, 165] width 177 height 18
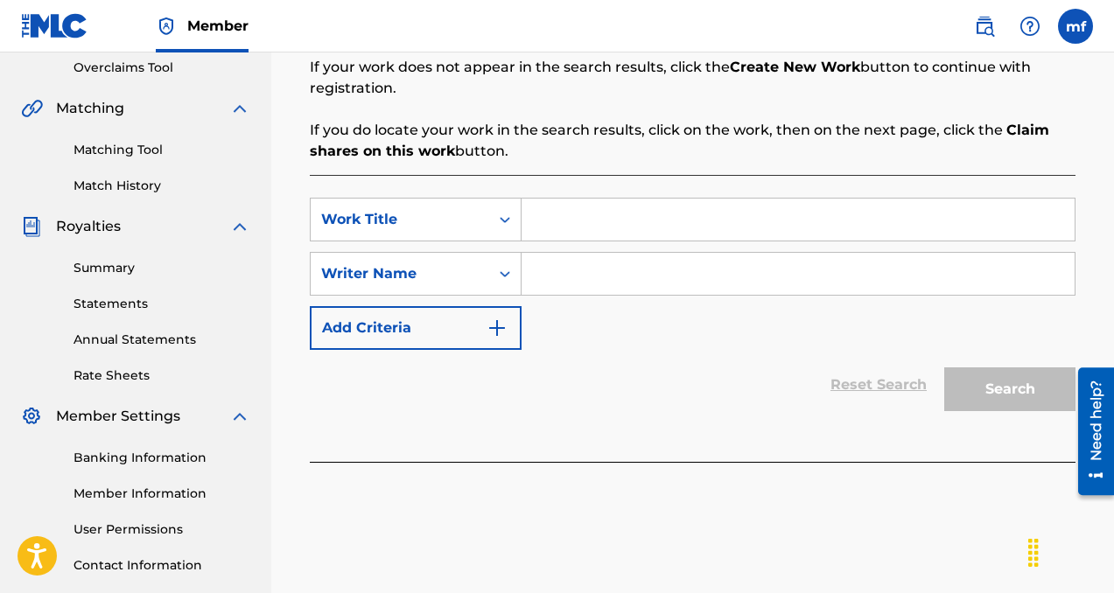
scroll to position [370, 0]
click at [571, 273] on input "Search Form" at bounding box center [798, 273] width 553 height 42
paste input "[PERSON_NAME]"
click at [599, 226] on input "Search Form" at bounding box center [798, 219] width 553 height 42
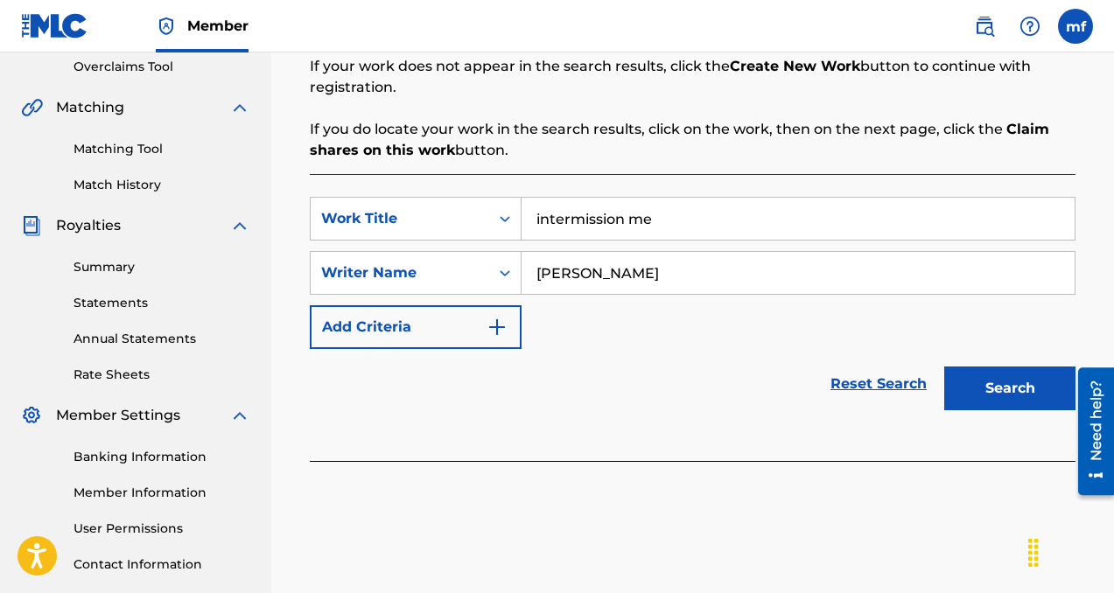
click at [961, 393] on button "Search" at bounding box center [1009, 389] width 131 height 44
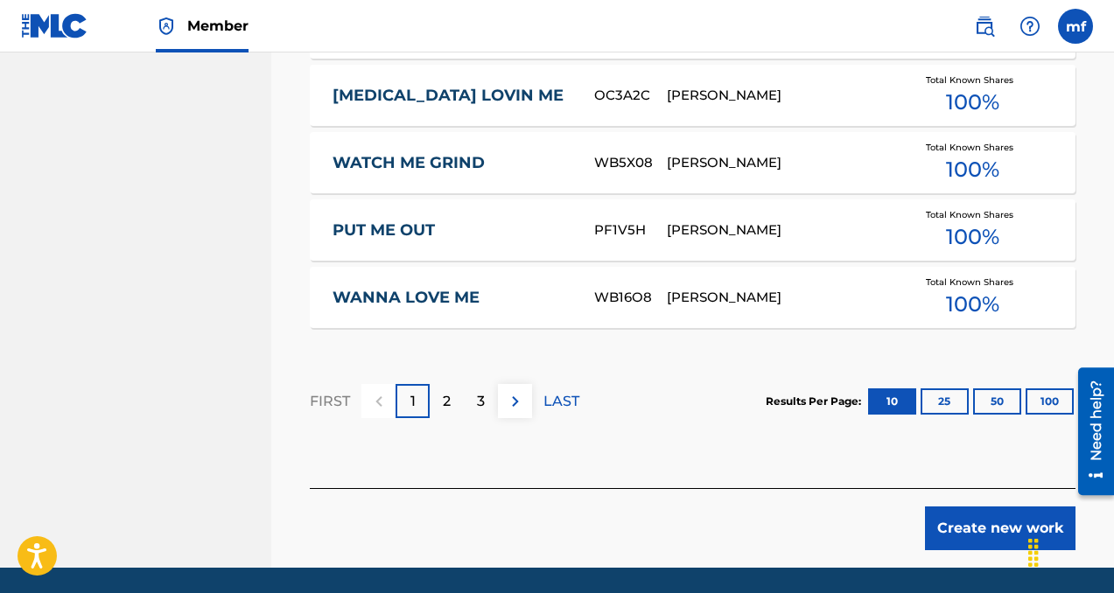
scroll to position [1276, 0]
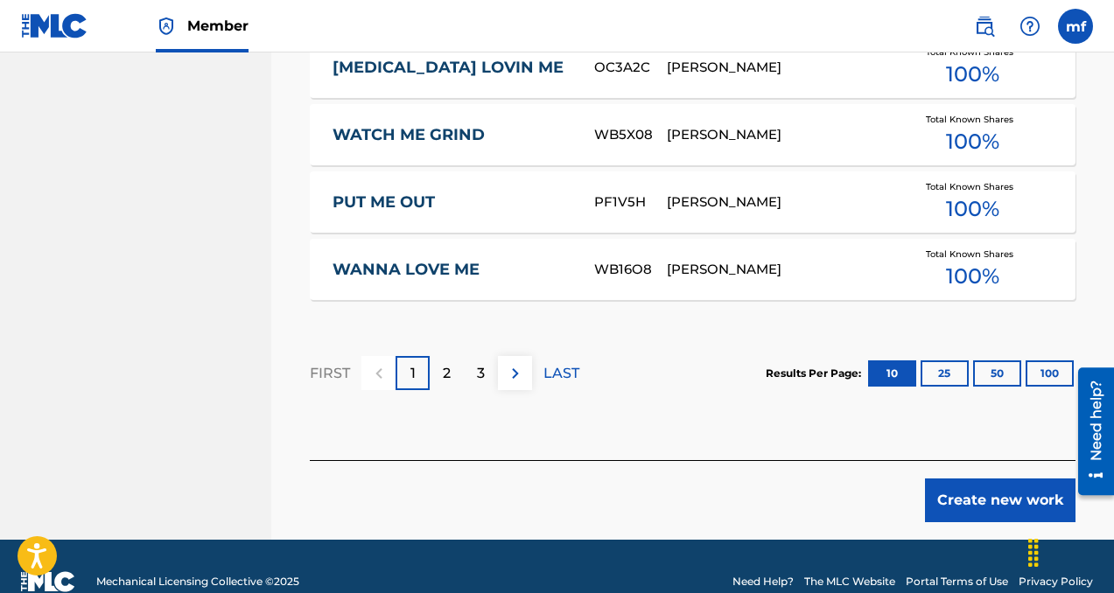
click at [989, 488] on button "Create new work" at bounding box center [1000, 501] width 151 height 44
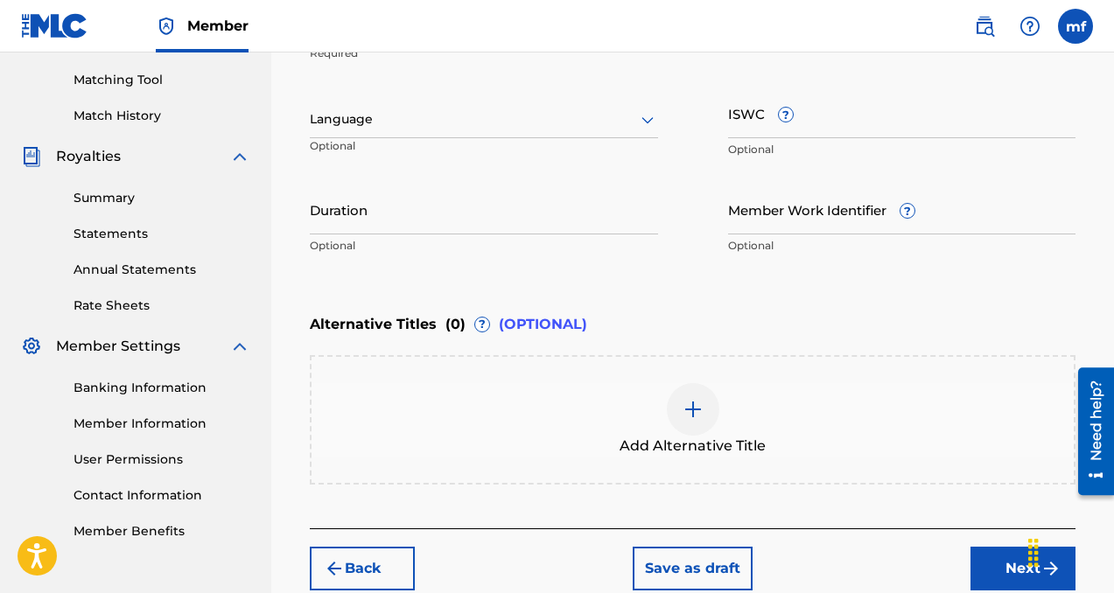
scroll to position [404, 0]
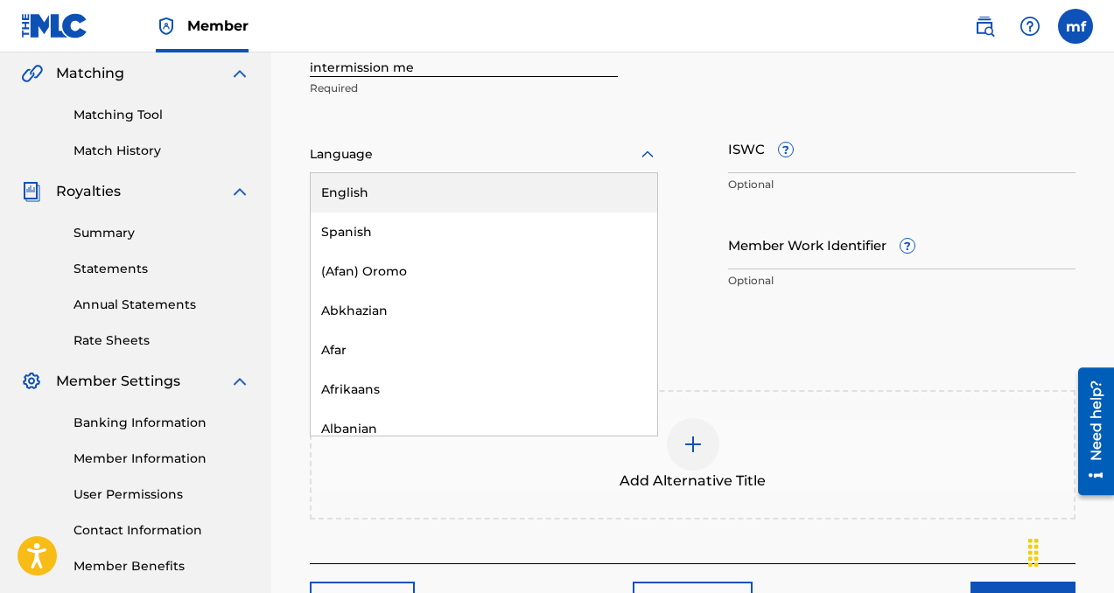
click at [477, 161] on div at bounding box center [484, 155] width 348 height 22
click at [455, 191] on div "English" at bounding box center [484, 192] width 347 height 39
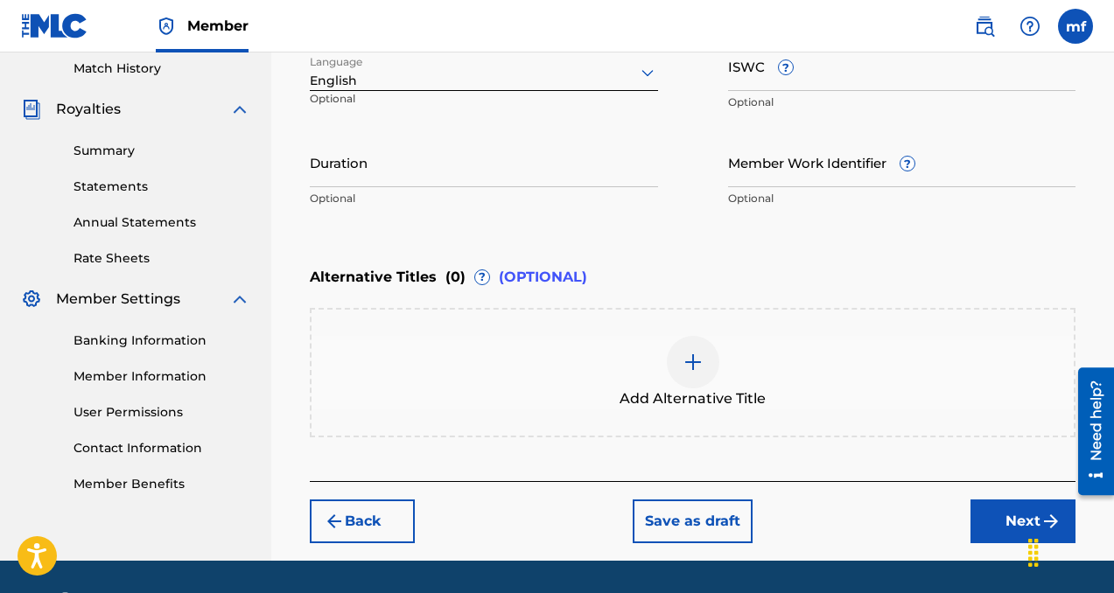
scroll to position [538, 0]
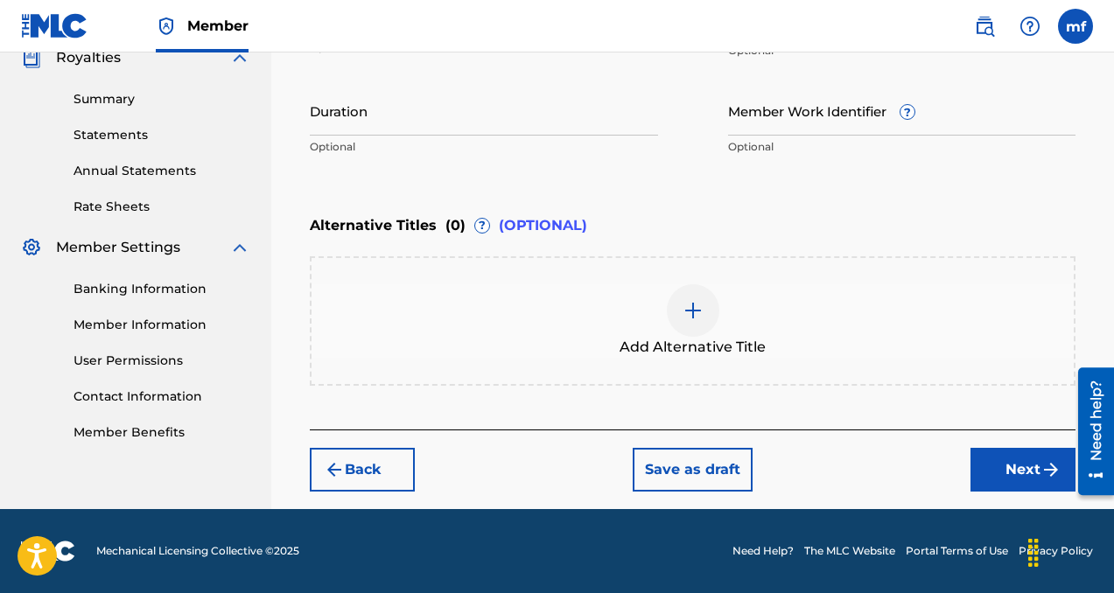
click at [987, 466] on button "Next" at bounding box center [1022, 470] width 105 height 44
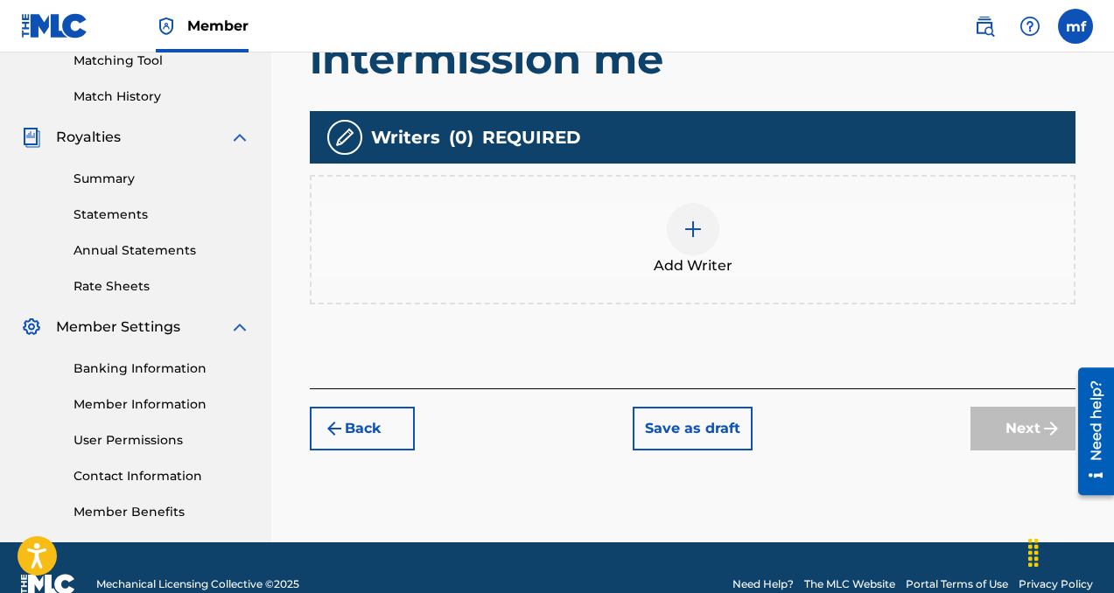
scroll to position [466, 0]
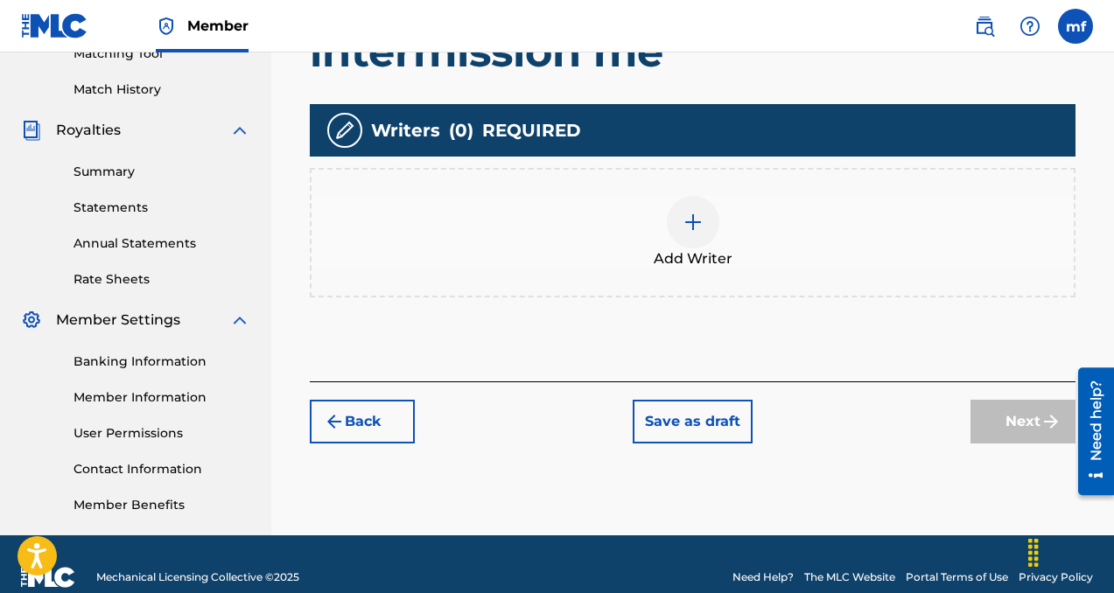
click at [711, 214] on div at bounding box center [693, 222] width 53 height 53
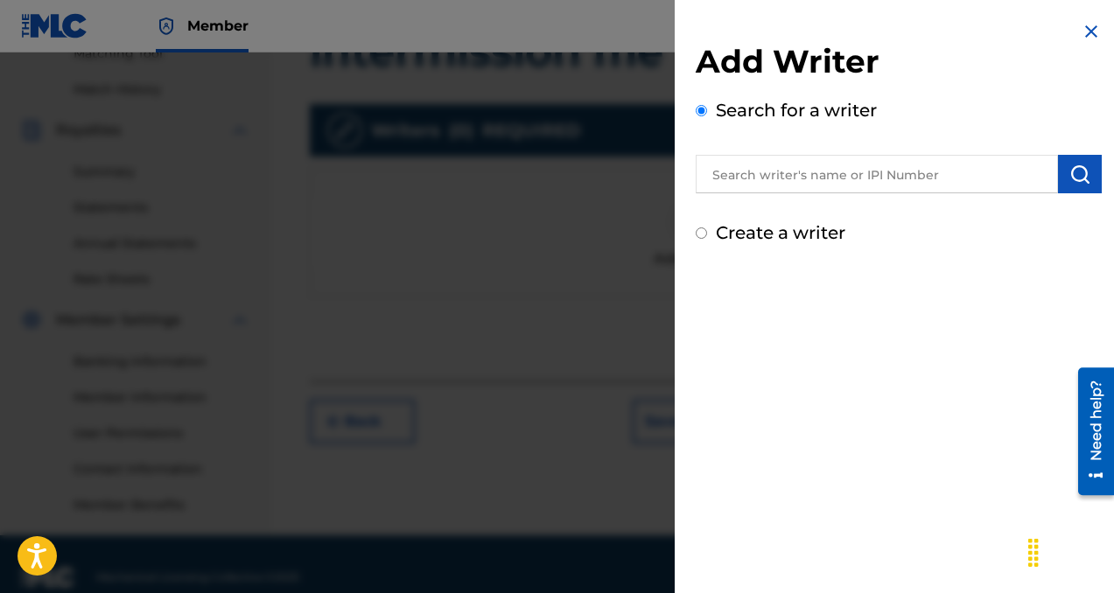
click at [767, 175] on input "text" at bounding box center [877, 174] width 362 height 39
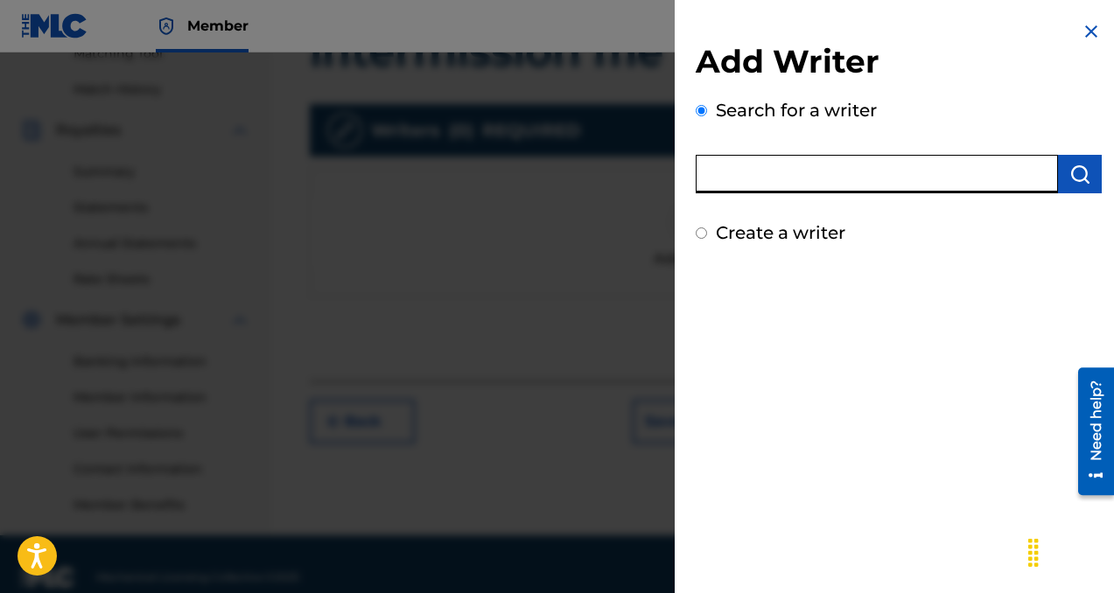
paste input "[PERSON_NAME]"
click at [1072, 186] on button "submit" at bounding box center [1080, 174] width 44 height 39
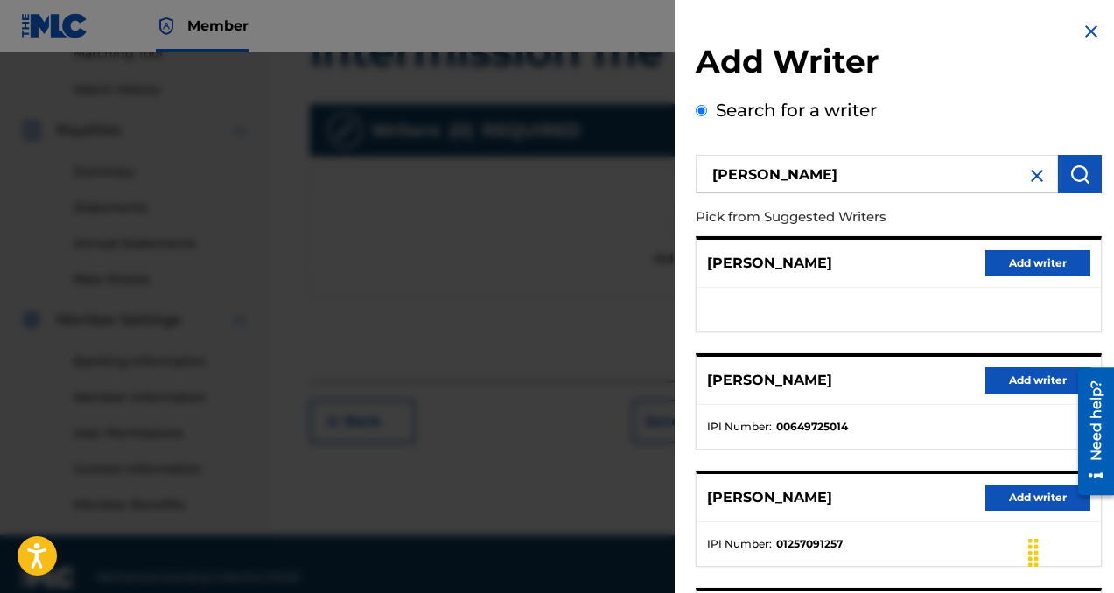
click at [1016, 381] on button "Add writer" at bounding box center [1037, 381] width 105 height 26
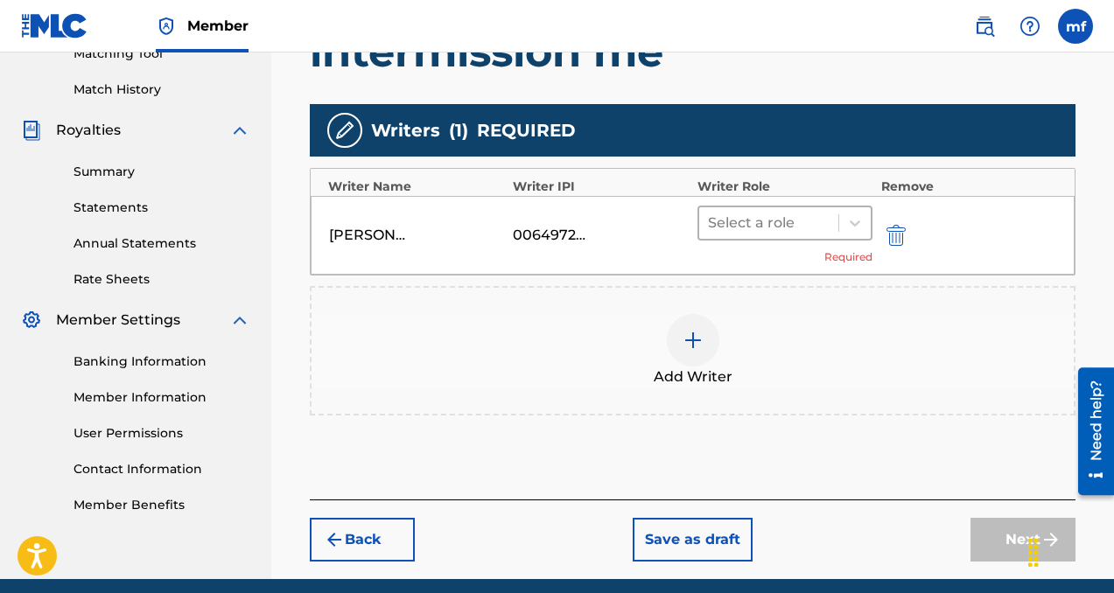
click at [751, 223] on div at bounding box center [769, 223] width 122 height 25
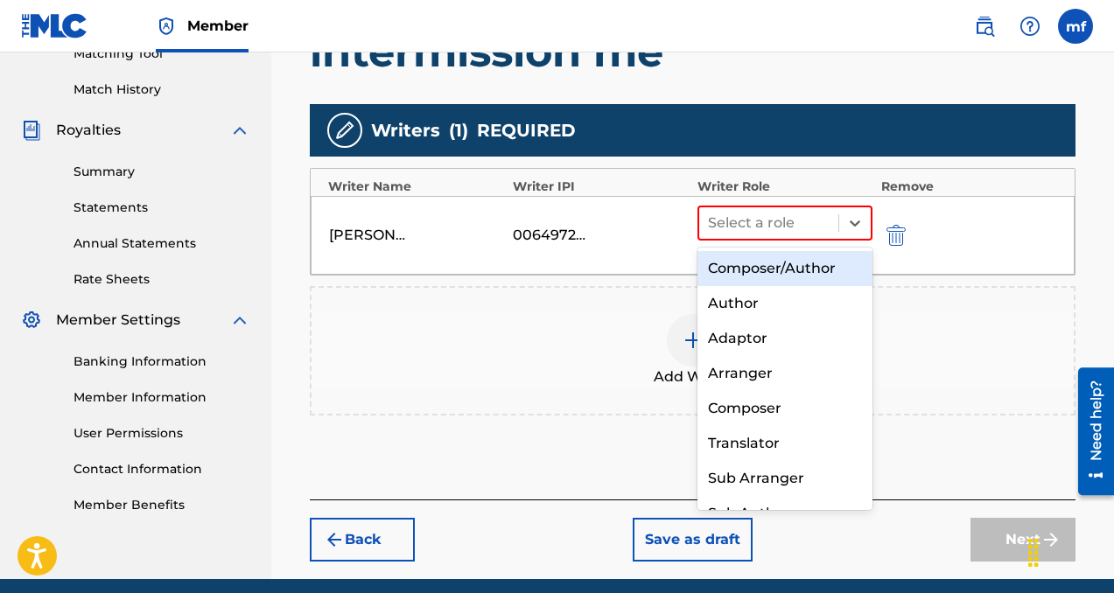
click at [759, 268] on div "Composer/Author" at bounding box center [784, 268] width 175 height 35
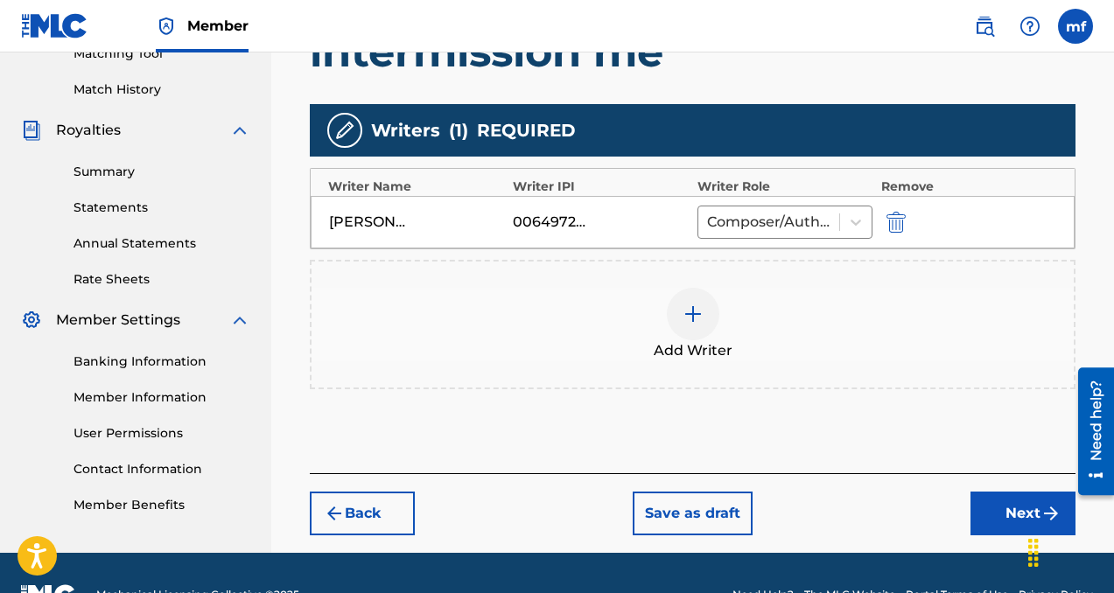
click at [990, 498] on button "Next" at bounding box center [1022, 514] width 105 height 44
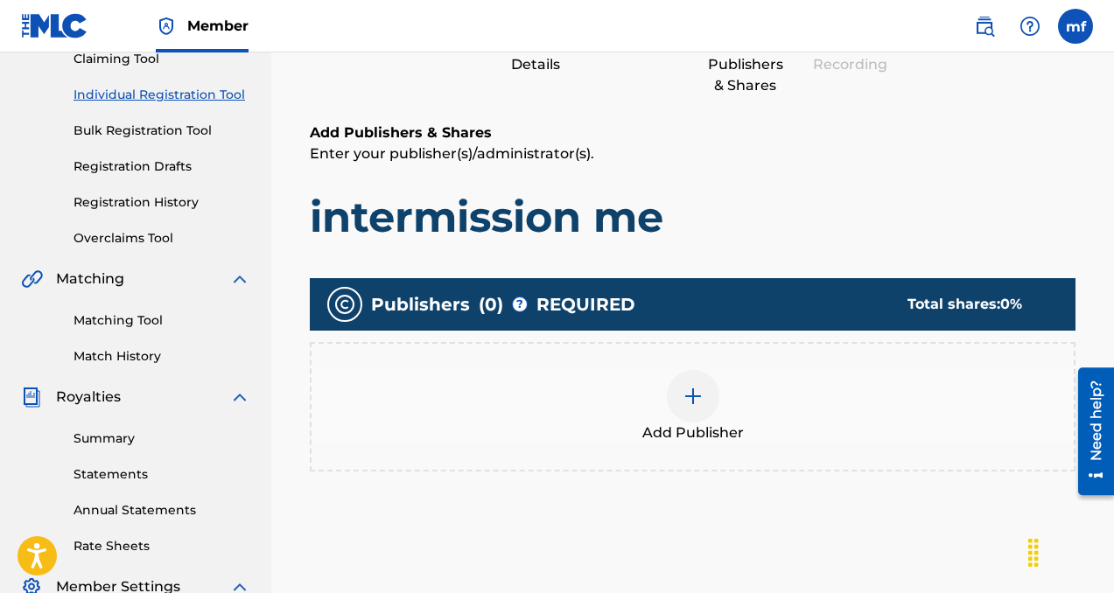
scroll to position [217, 0]
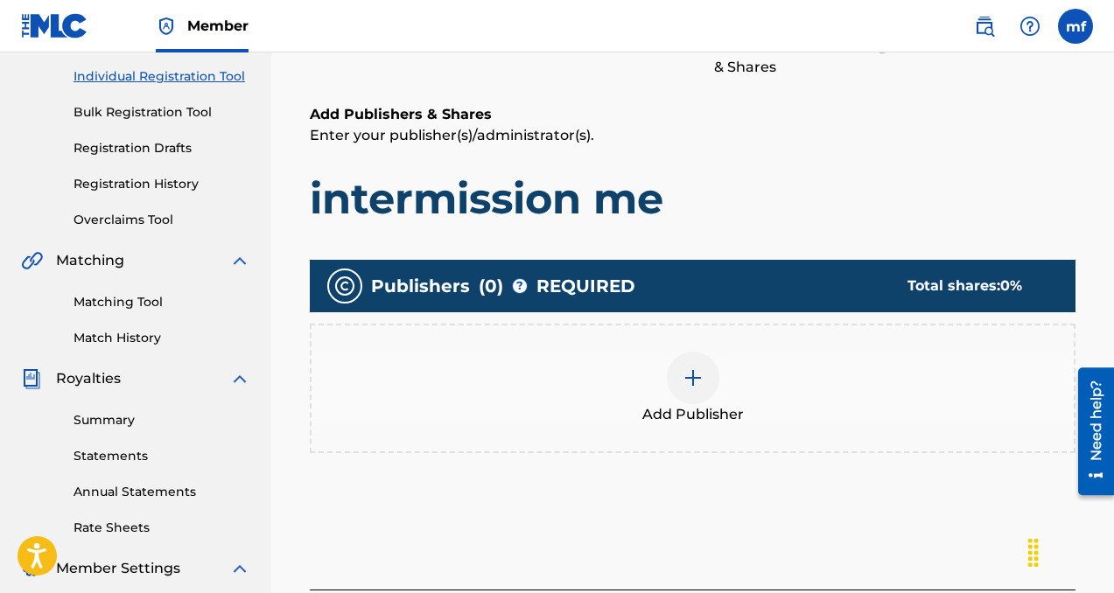
click at [690, 360] on div at bounding box center [693, 378] width 53 height 53
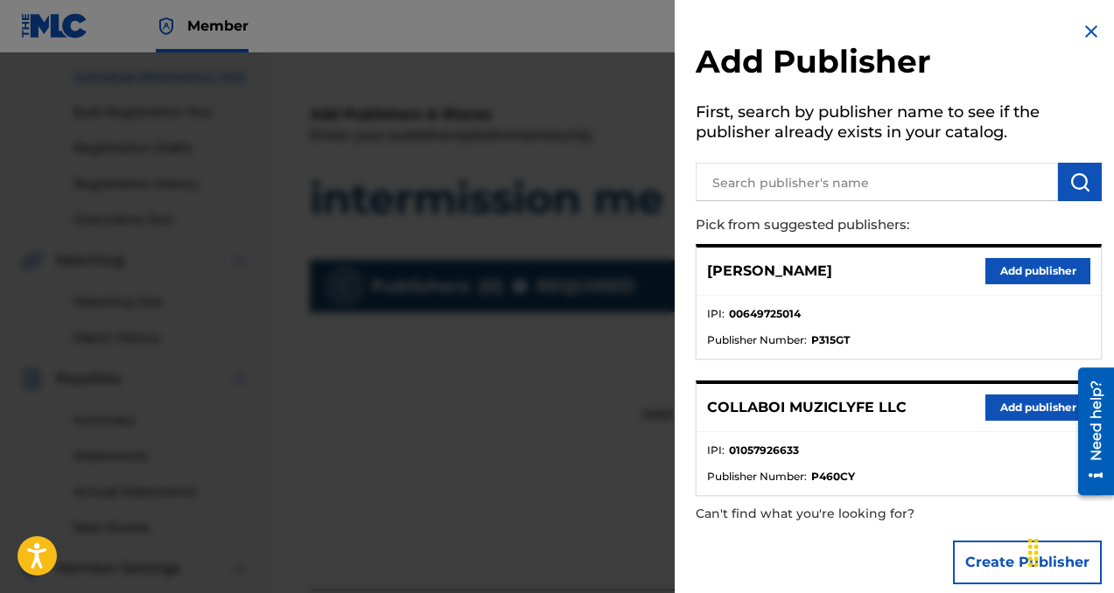
click at [991, 408] on button "Add publisher" at bounding box center [1037, 408] width 105 height 26
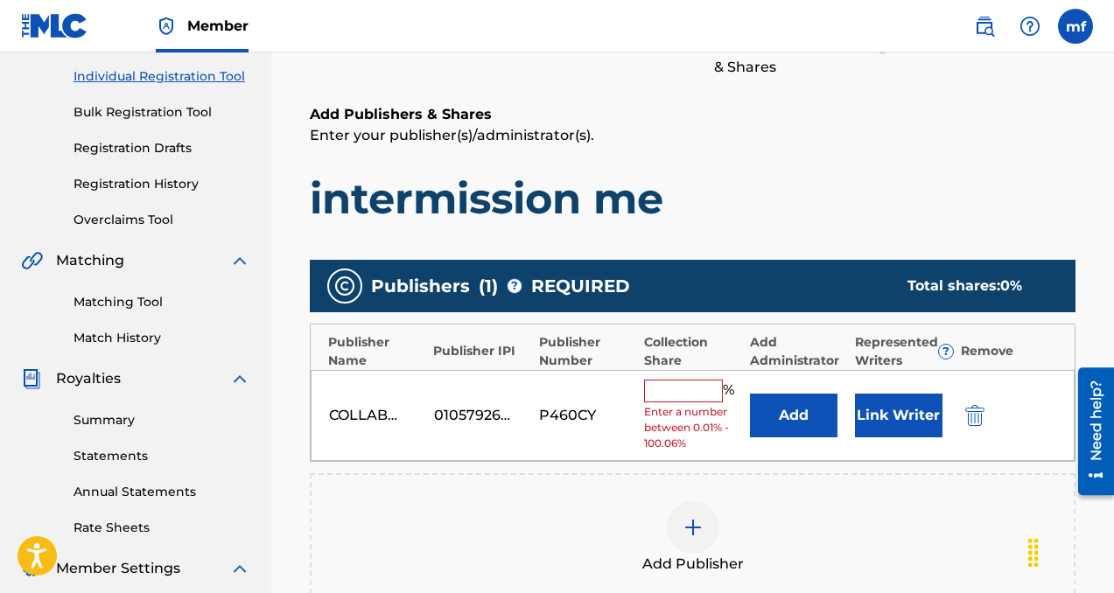
click at [694, 385] on input "text" at bounding box center [683, 391] width 79 height 23
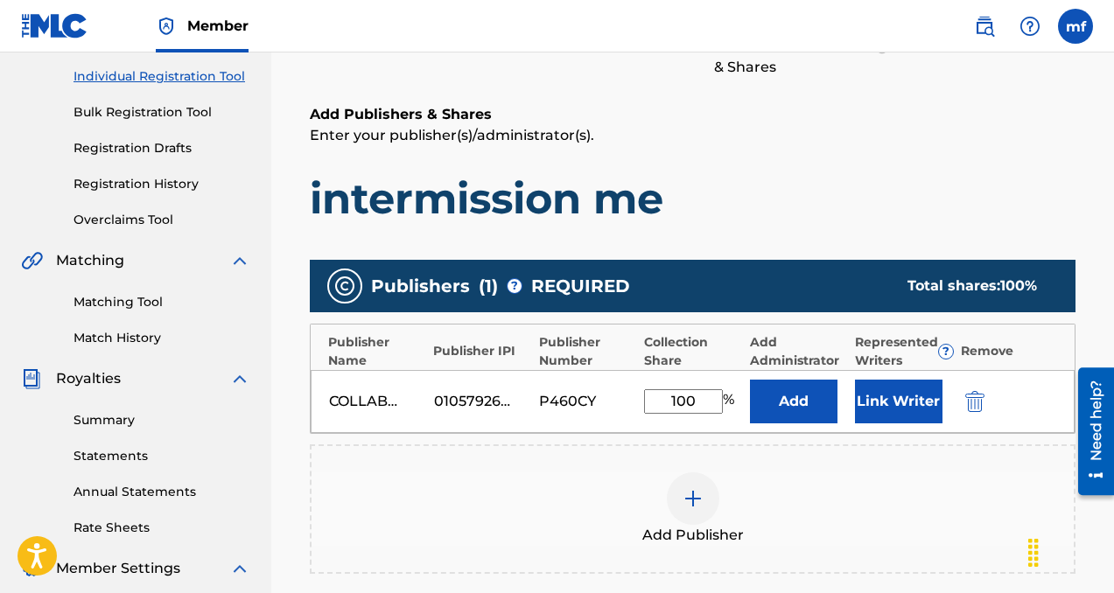
click at [783, 403] on button "Add" at bounding box center [794, 402] width 88 height 44
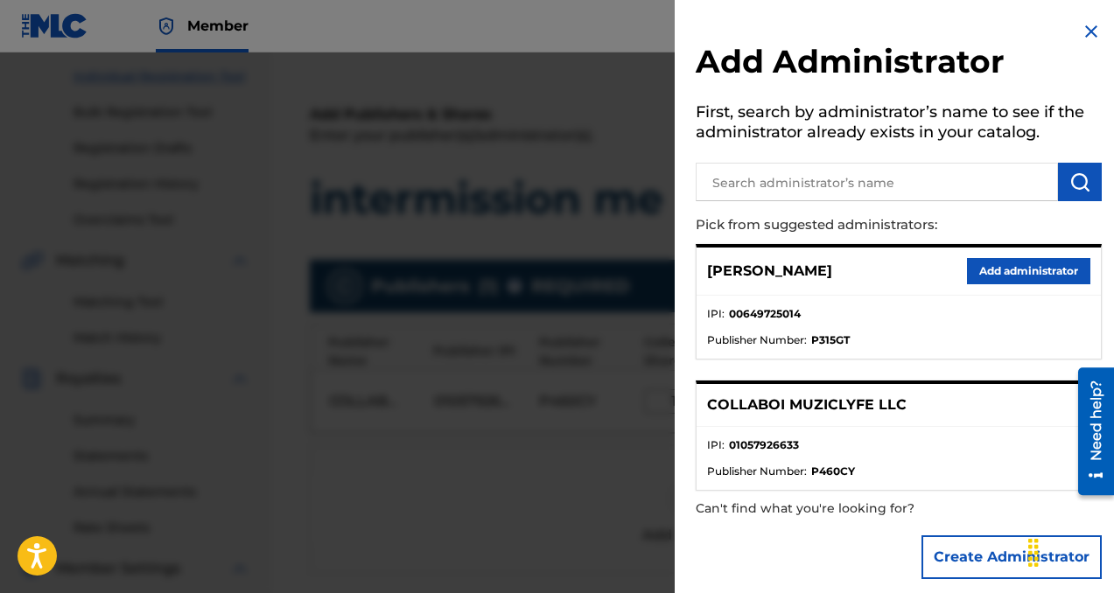
click at [1007, 275] on button "Add administrator" at bounding box center [1028, 271] width 123 height 26
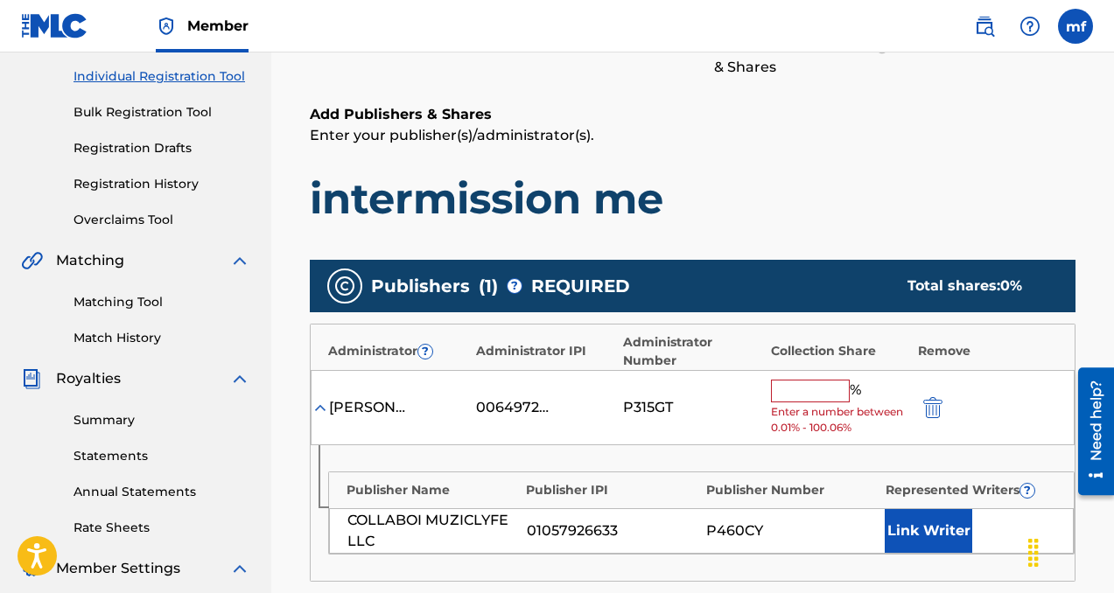
click at [814, 386] on input "text" at bounding box center [810, 391] width 79 height 23
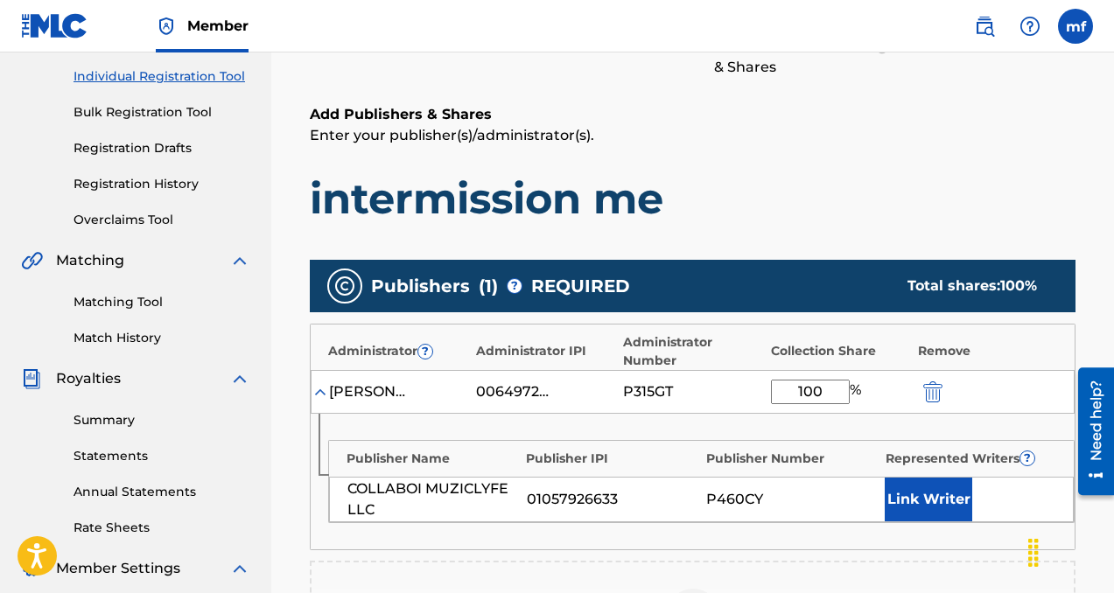
click at [931, 507] on button "Link Writer" at bounding box center [929, 500] width 88 height 44
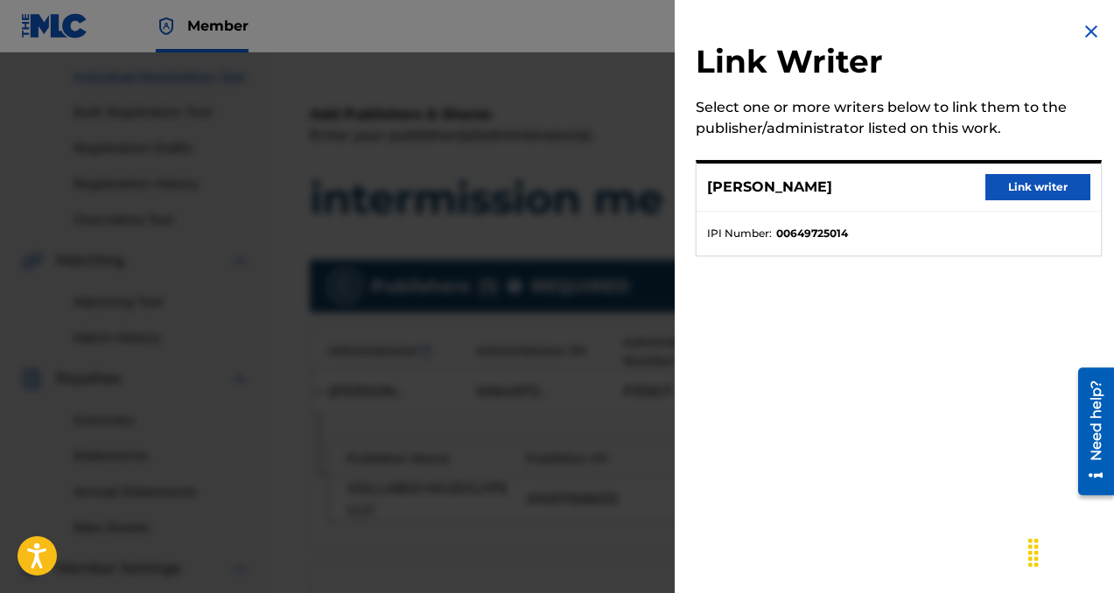
click at [1031, 193] on button "Link writer" at bounding box center [1037, 187] width 105 height 26
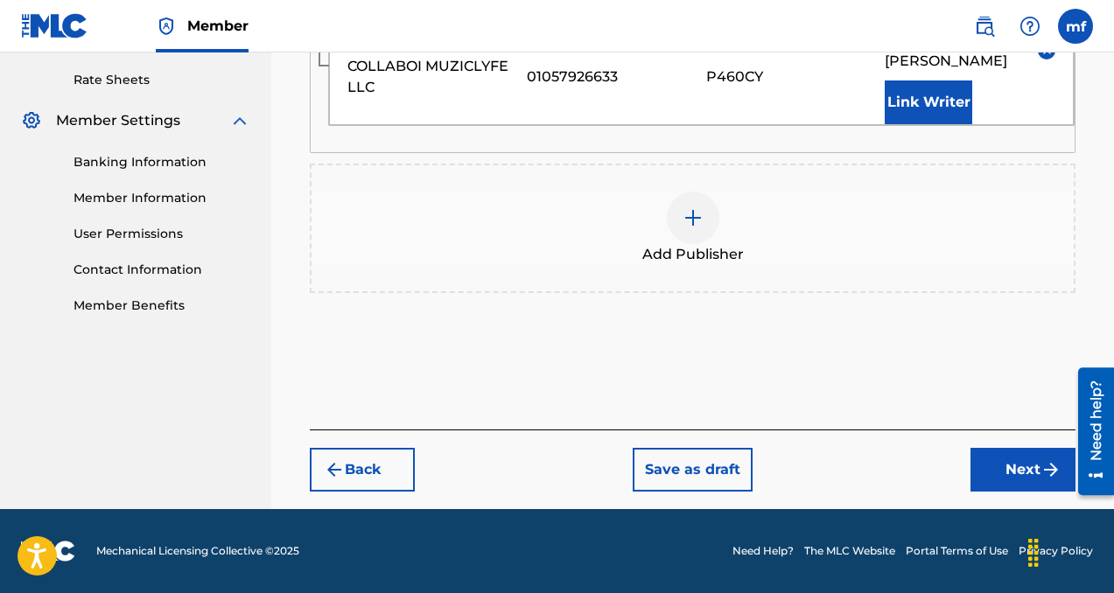
click at [976, 455] on button "Next" at bounding box center [1022, 470] width 105 height 44
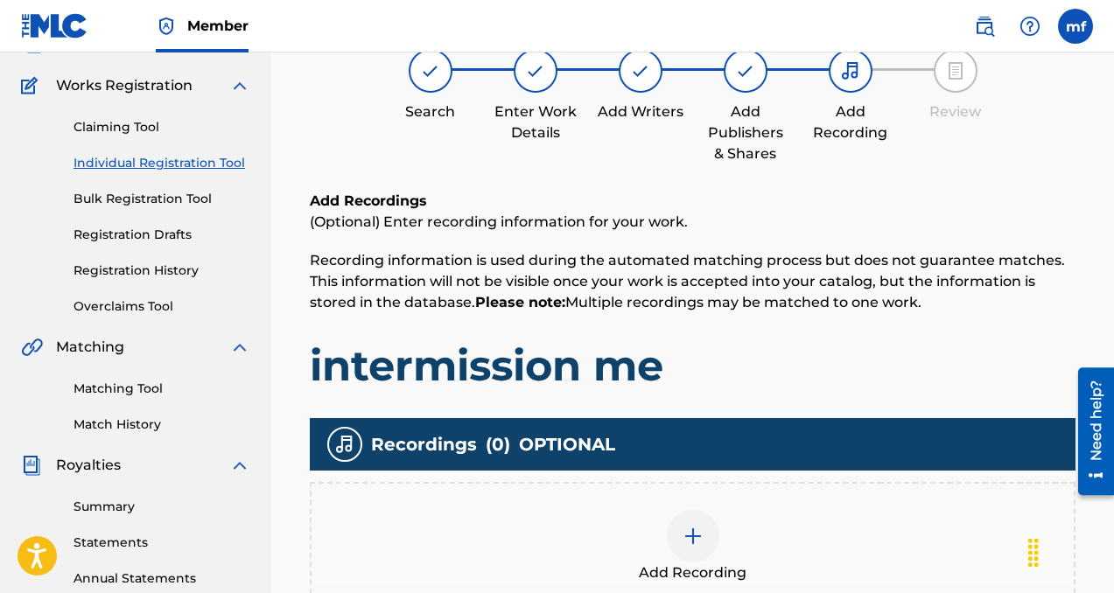
scroll to position [177, 0]
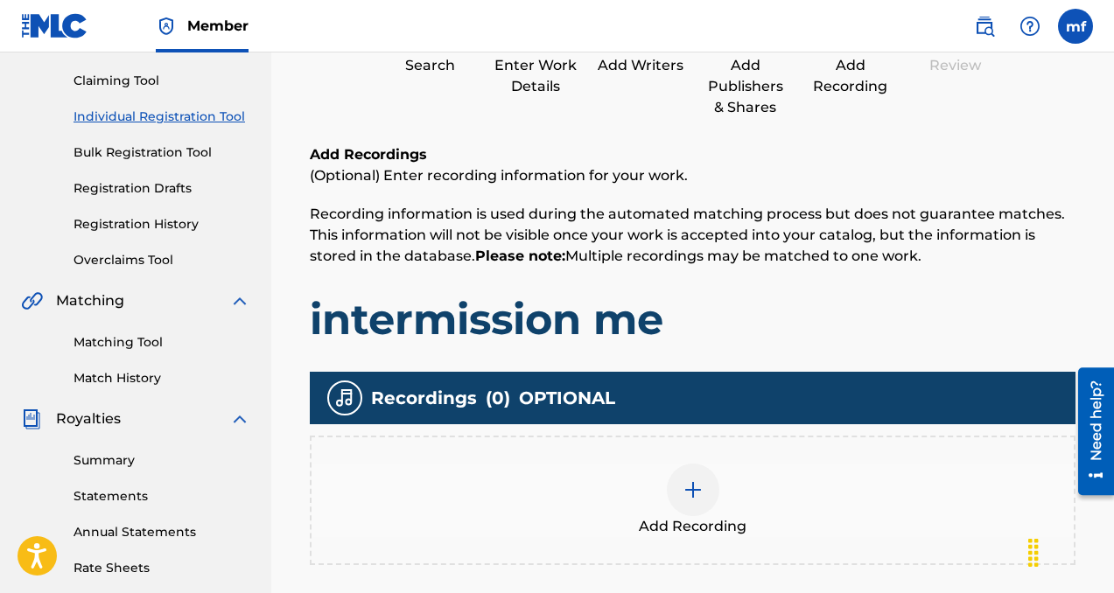
click at [694, 504] on div at bounding box center [693, 490] width 53 height 53
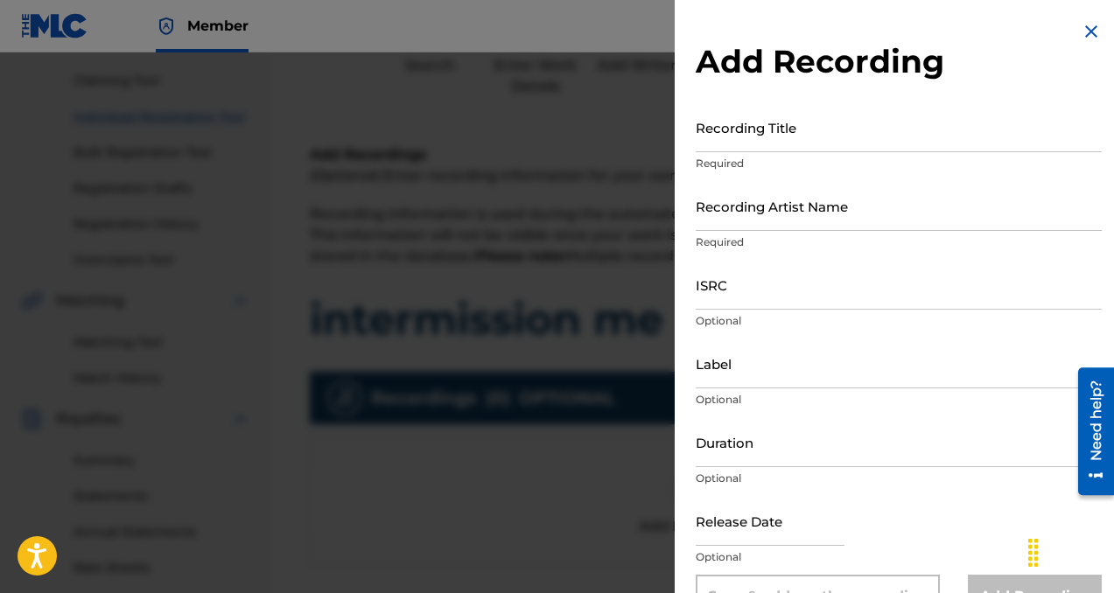
click at [780, 134] on input "Recording Title" at bounding box center [899, 127] width 406 height 50
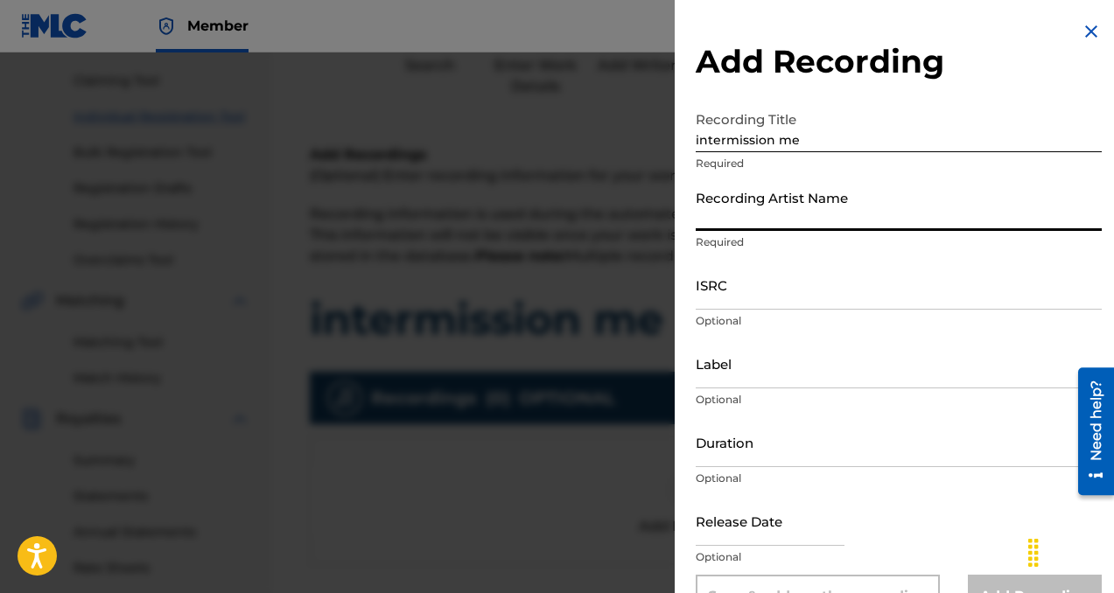
click at [780, 203] on input "Recording Artist Name" at bounding box center [899, 206] width 406 height 50
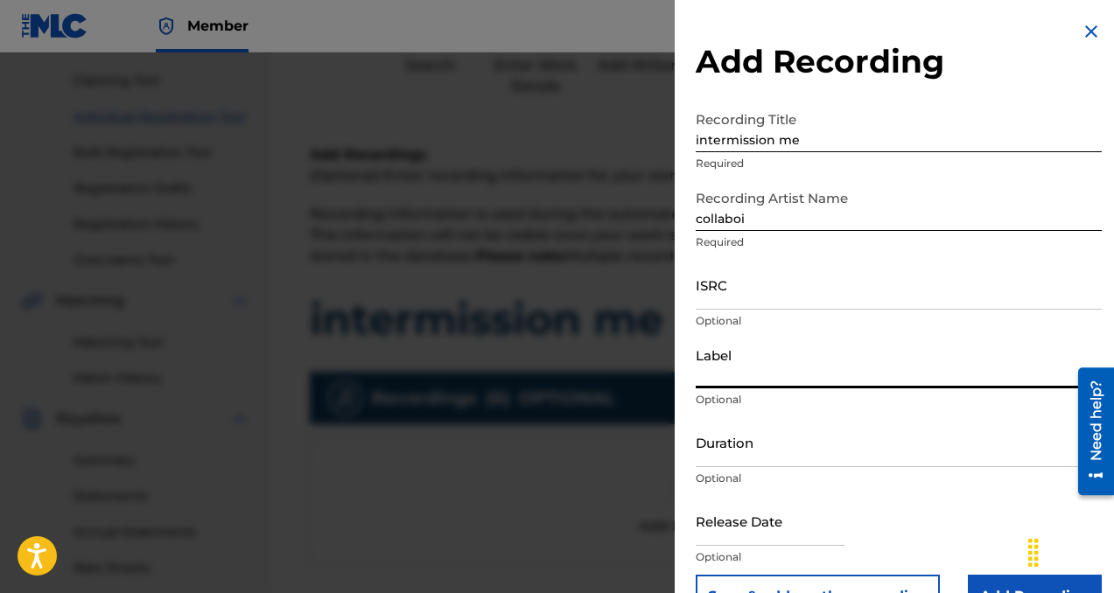
click at [751, 374] on input "Label" at bounding box center [899, 364] width 406 height 50
click at [978, 589] on input "Add Recording" at bounding box center [1035, 597] width 134 height 44
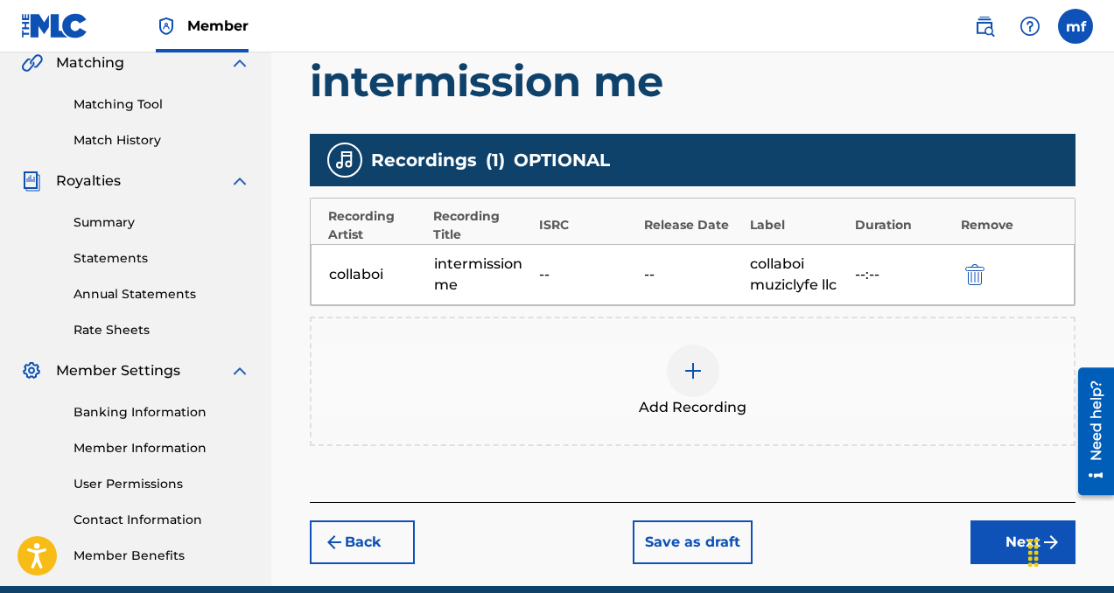
scroll to position [492, 0]
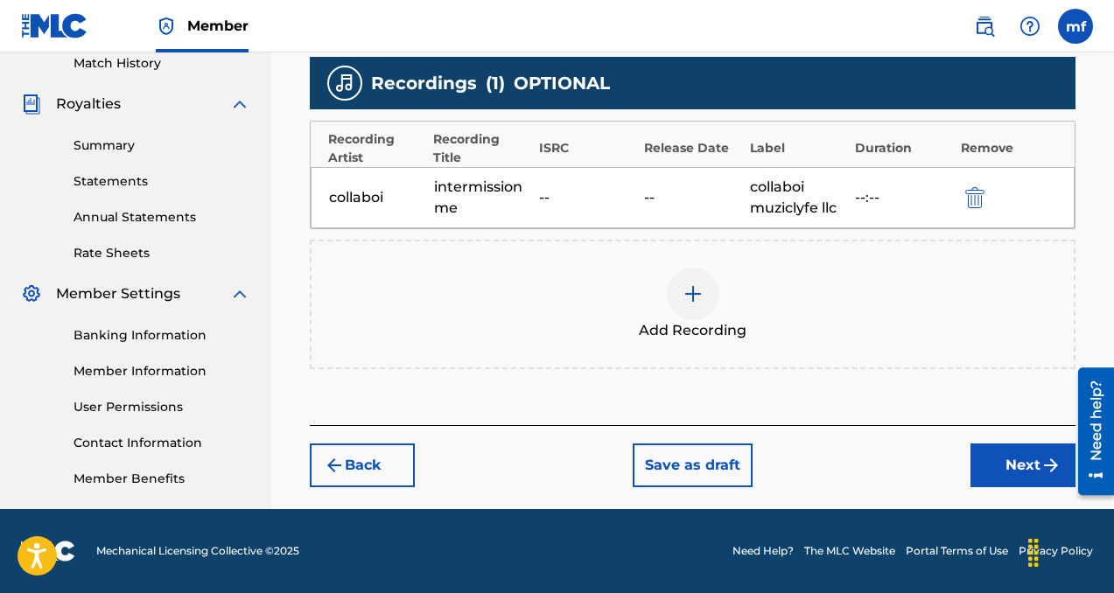
click at [993, 471] on button "Next" at bounding box center [1022, 466] width 105 height 44
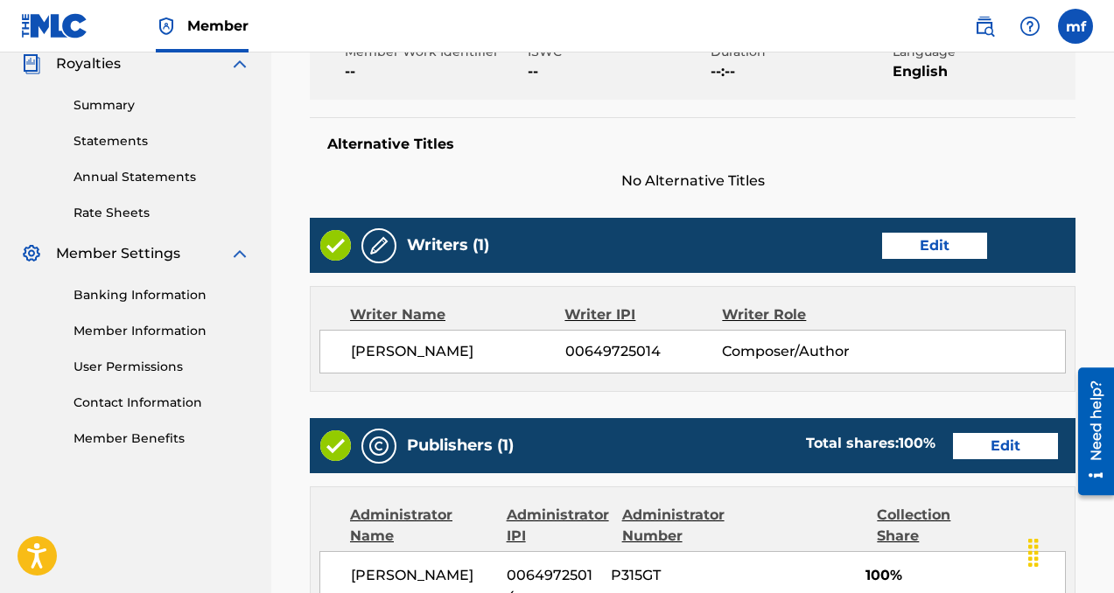
scroll to position [1080, 0]
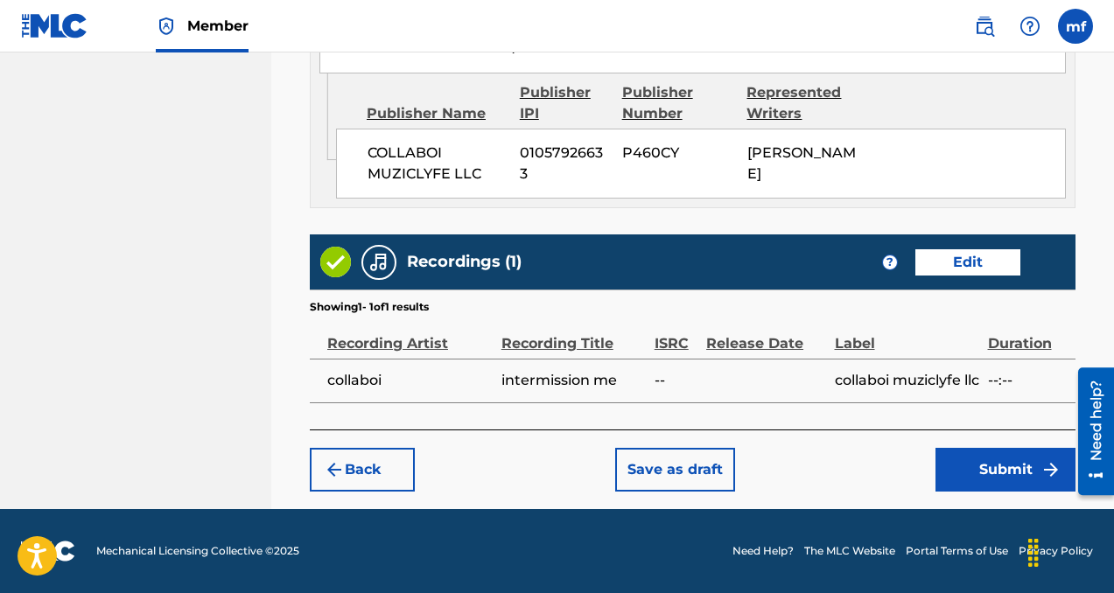
click at [960, 472] on button "Submit" at bounding box center [1005, 470] width 140 height 44
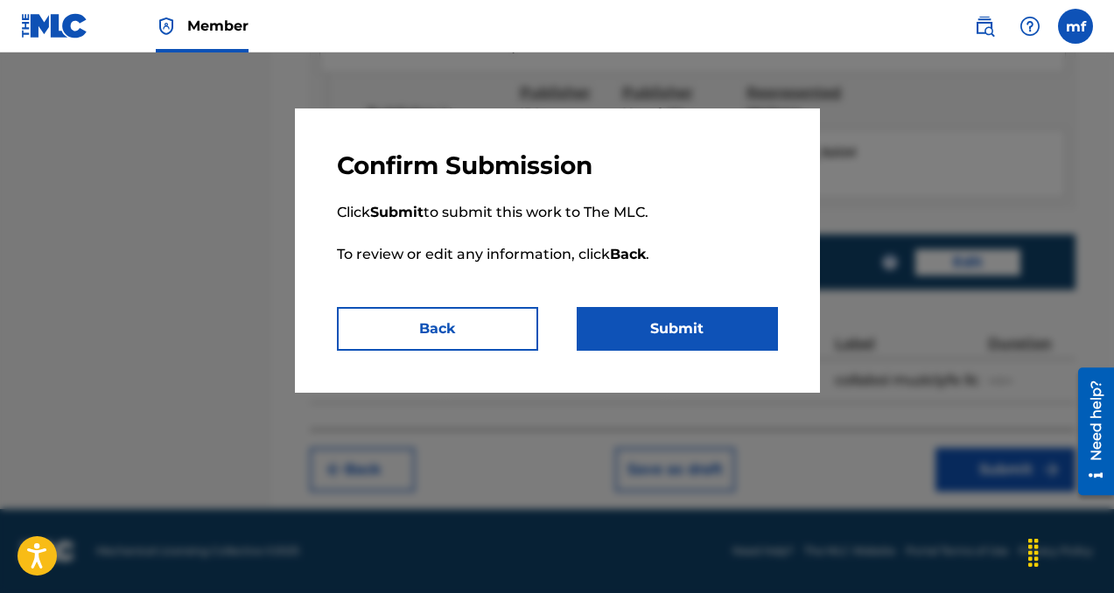
click at [651, 334] on button "Submit" at bounding box center [677, 329] width 201 height 44
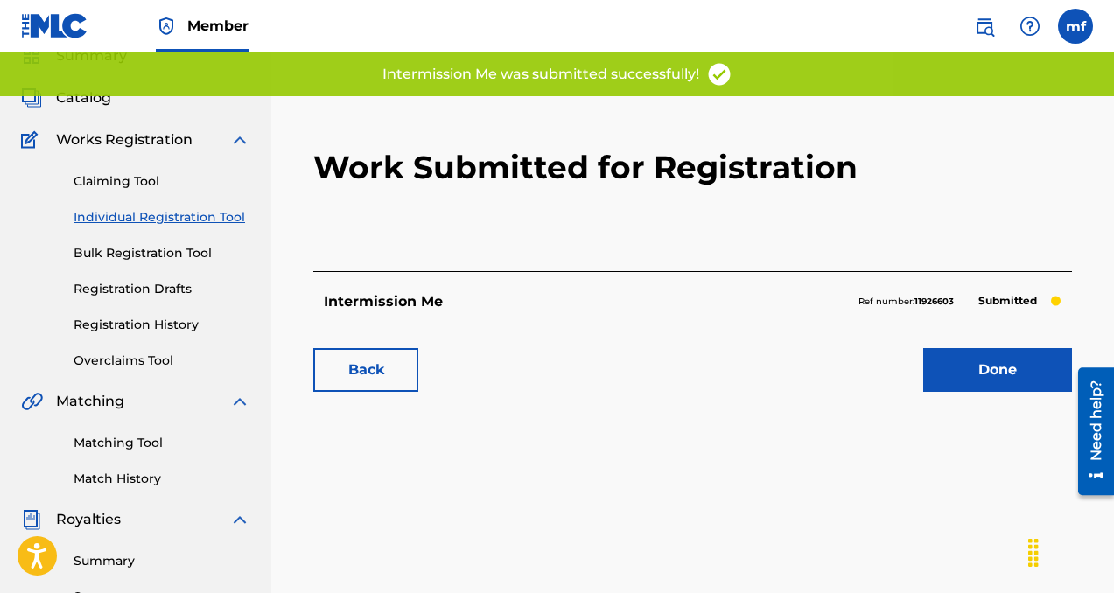
scroll to position [70, 0]
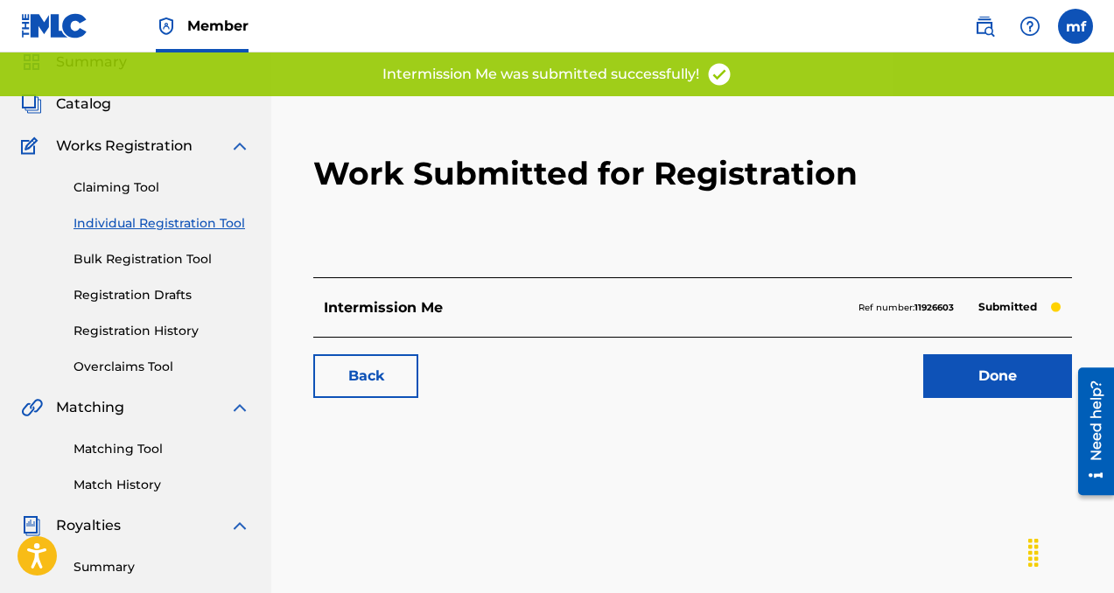
click at [956, 387] on link "Done" at bounding box center [997, 376] width 149 height 44
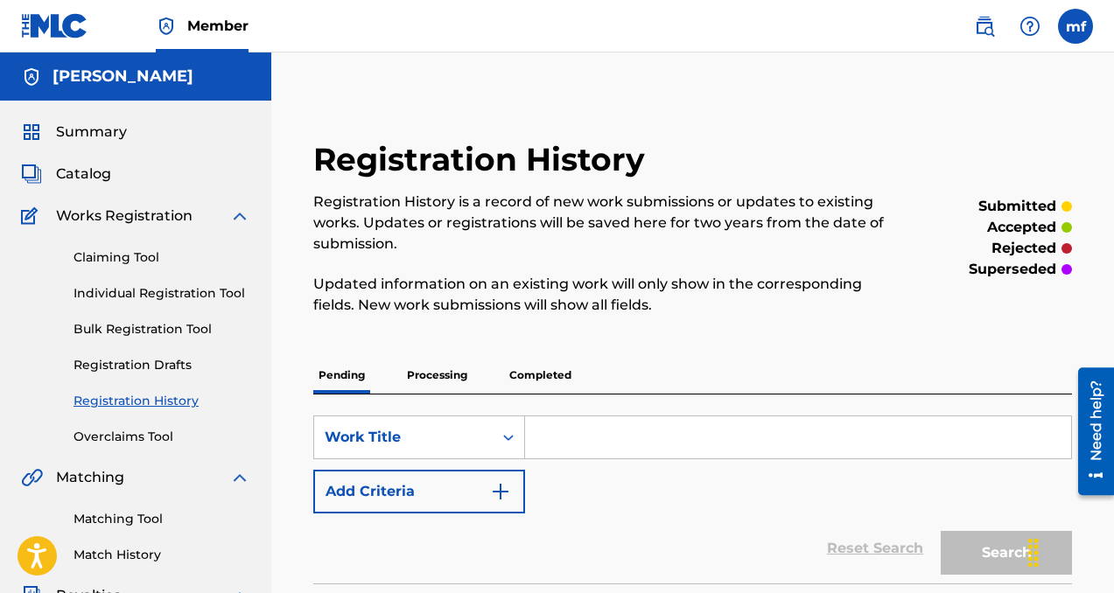
click at [134, 294] on link "Individual Registration Tool" at bounding box center [162, 293] width 177 height 18
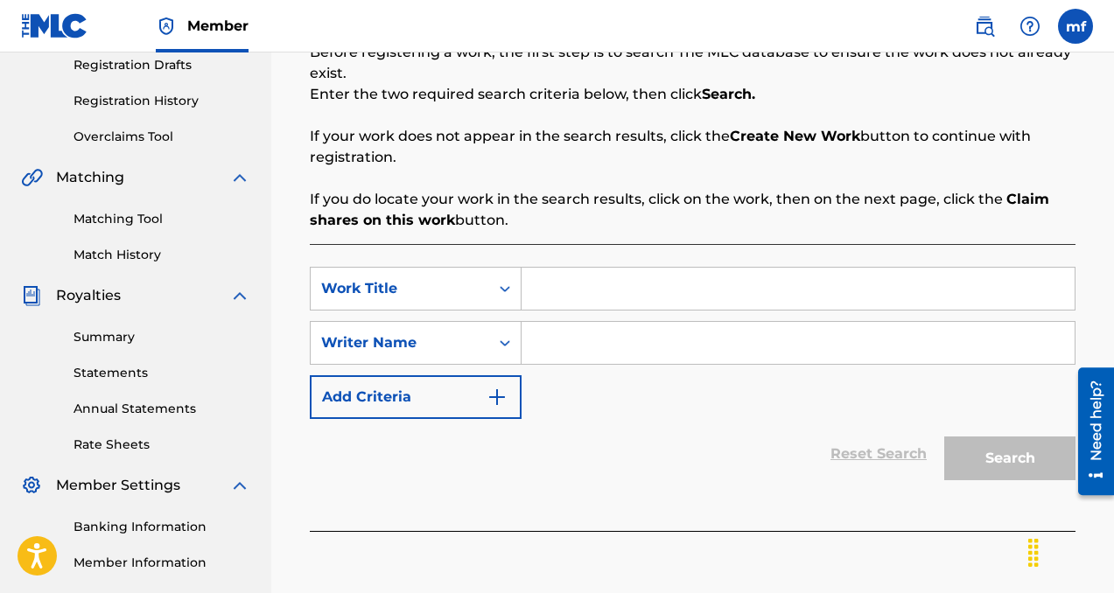
scroll to position [308, 0]
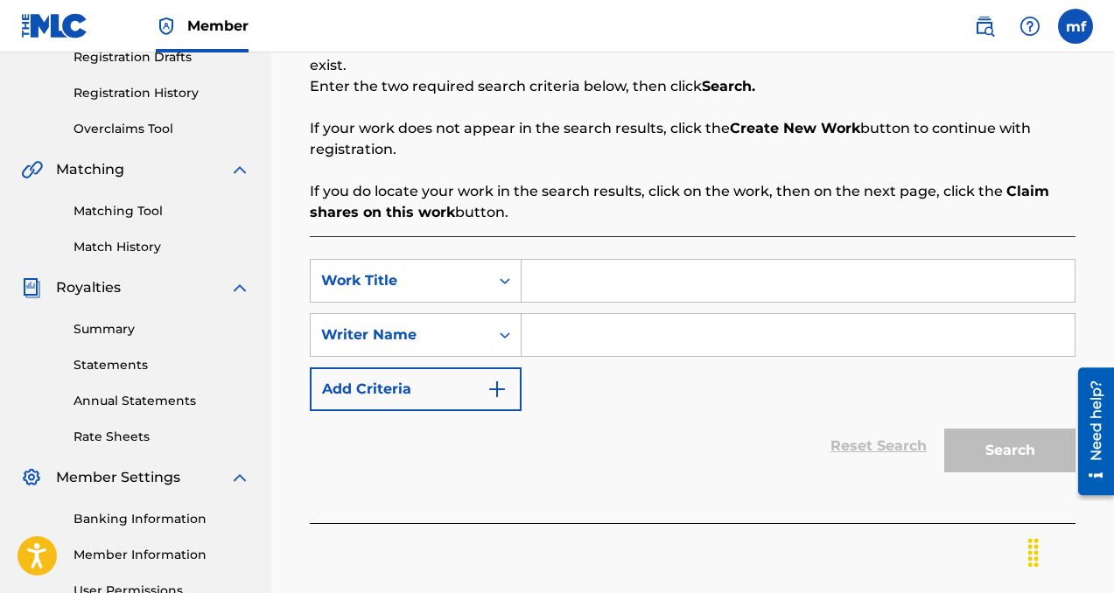
click at [626, 340] on input "Search Form" at bounding box center [798, 335] width 553 height 42
paste input "[PERSON_NAME]"
click at [656, 293] on input "Search Form" at bounding box center [798, 281] width 553 height 42
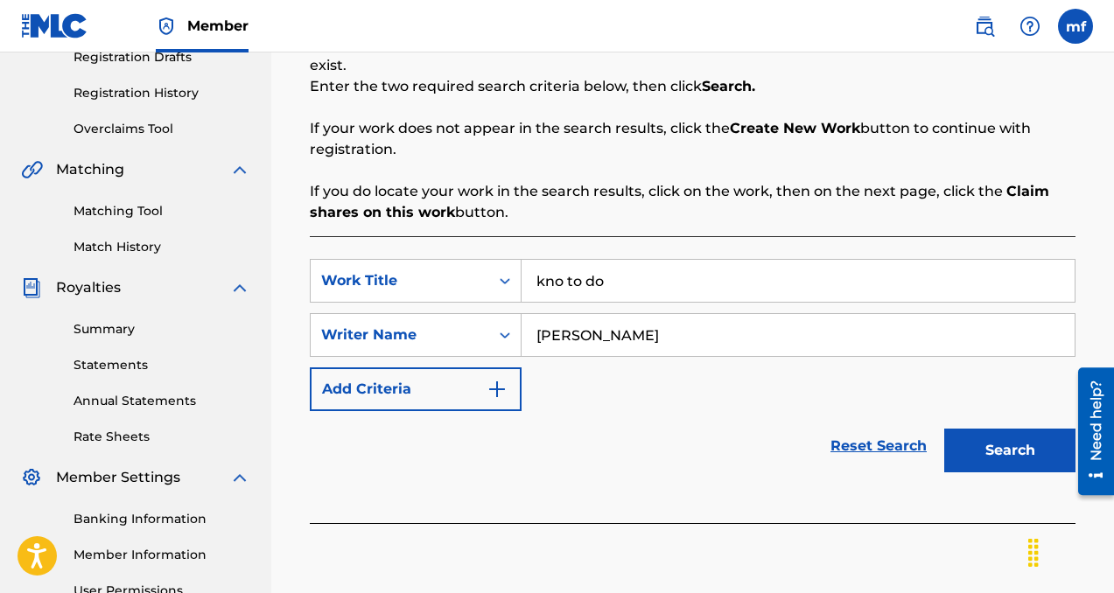
click at [1016, 445] on button "Search" at bounding box center [1009, 451] width 131 height 44
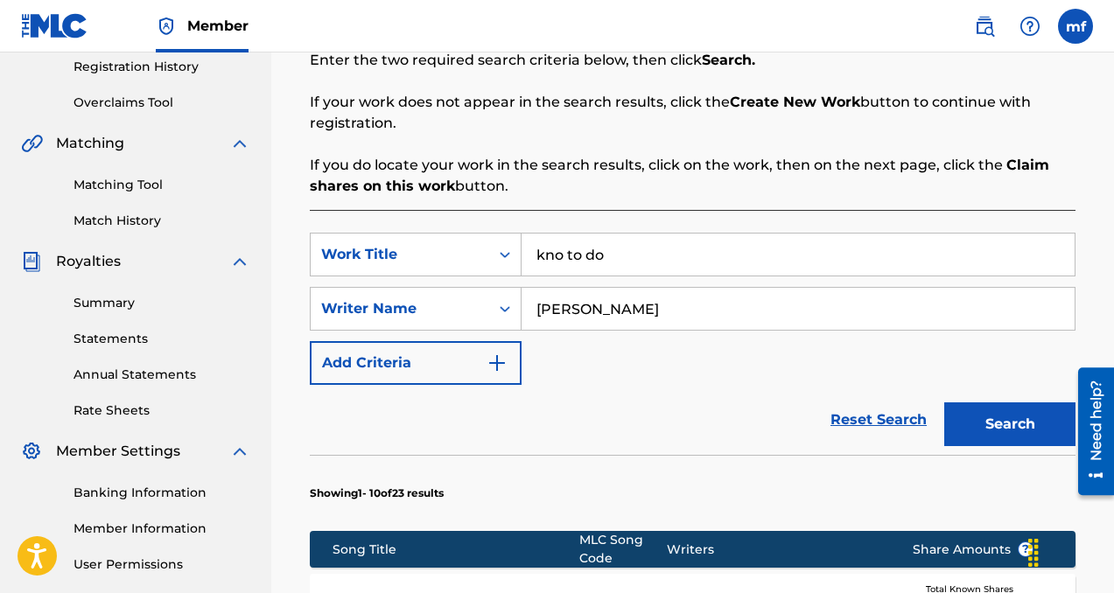
scroll to position [354, 0]
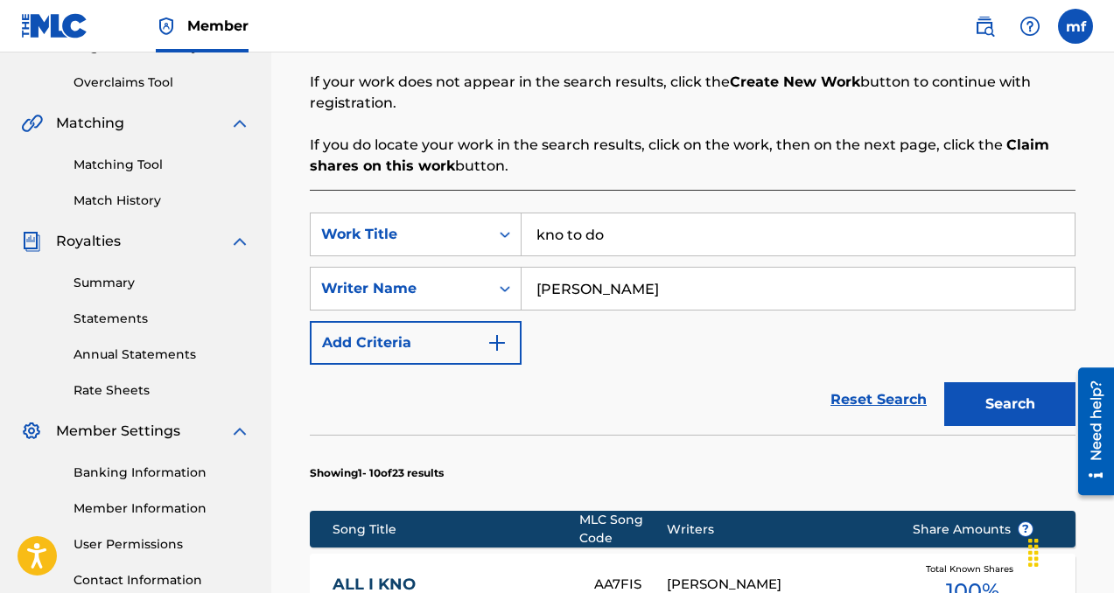
drag, startPoint x: 970, startPoint y: 393, endPoint x: 962, endPoint y: 383, distance: 12.4
click at [962, 383] on button "Search" at bounding box center [1009, 404] width 131 height 44
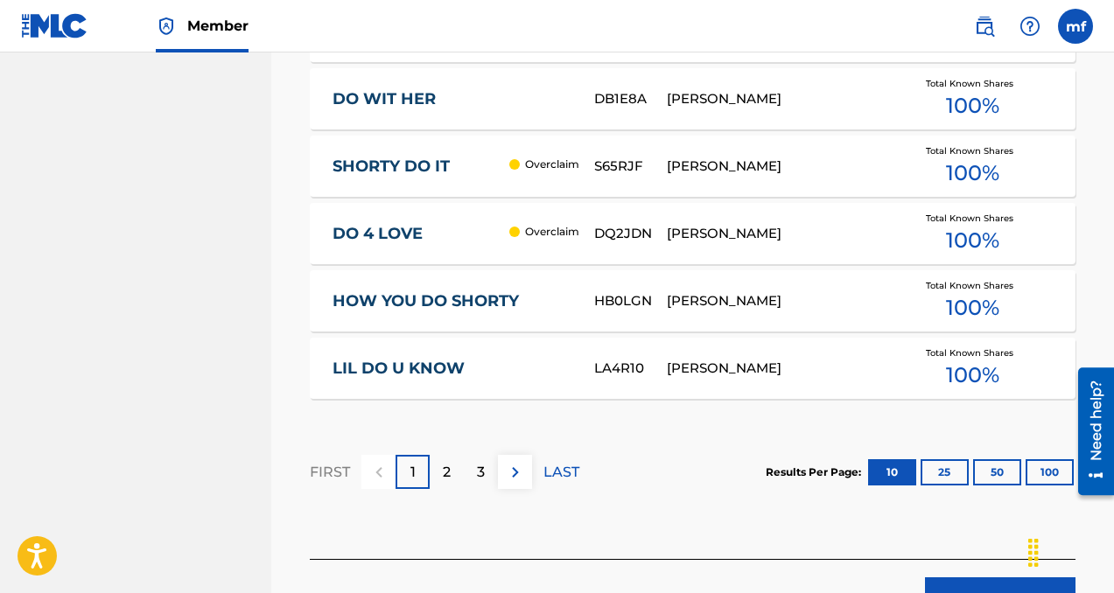
scroll to position [1306, 0]
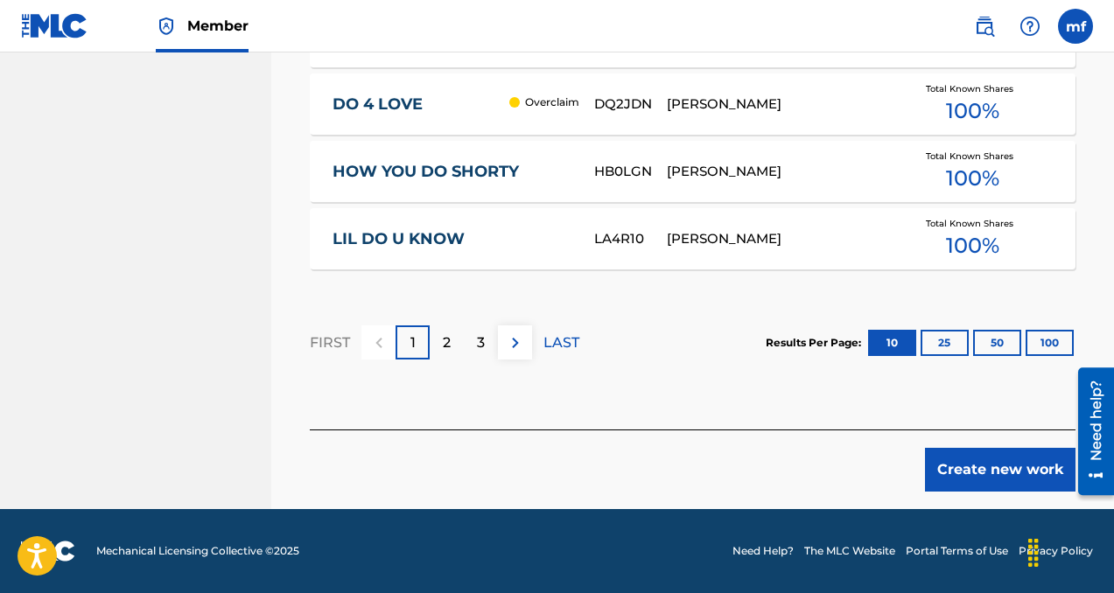
click at [919, 341] on section "Results Per Page: 10 25 50 100" at bounding box center [921, 343] width 310 height 26
click at [970, 480] on button "Create new work" at bounding box center [1000, 470] width 151 height 44
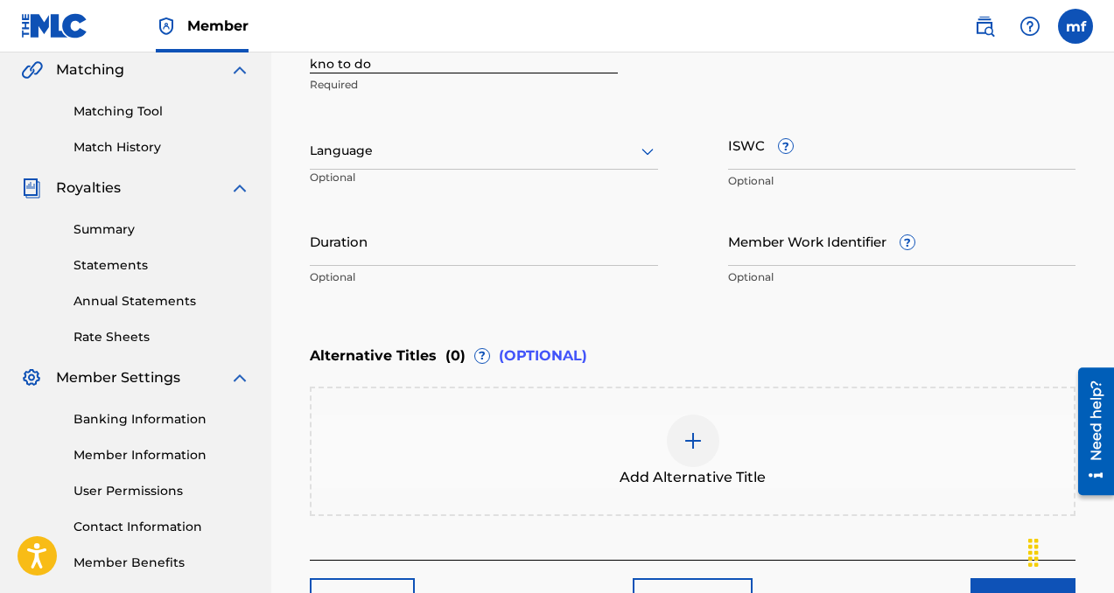
scroll to position [384, 0]
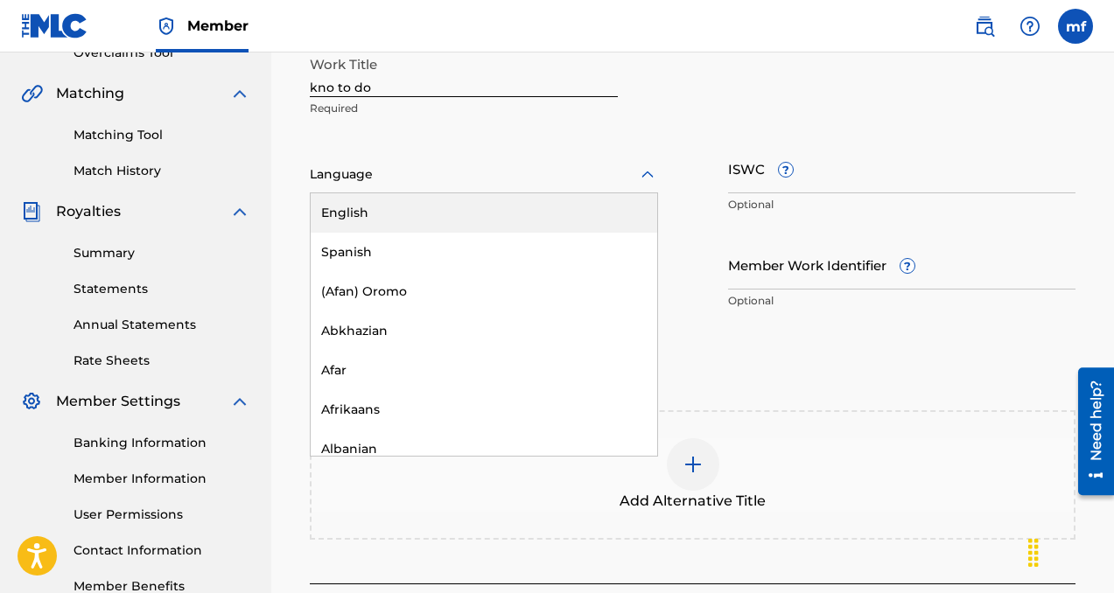
click at [444, 183] on div at bounding box center [484, 175] width 348 height 22
click at [446, 217] on div "English" at bounding box center [484, 212] width 347 height 39
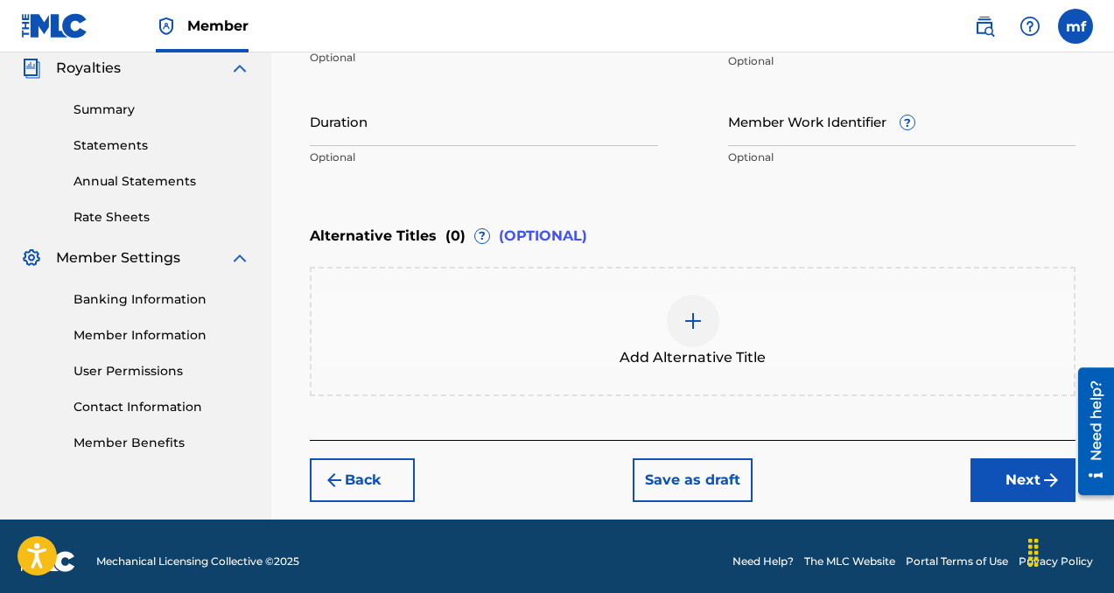
scroll to position [538, 0]
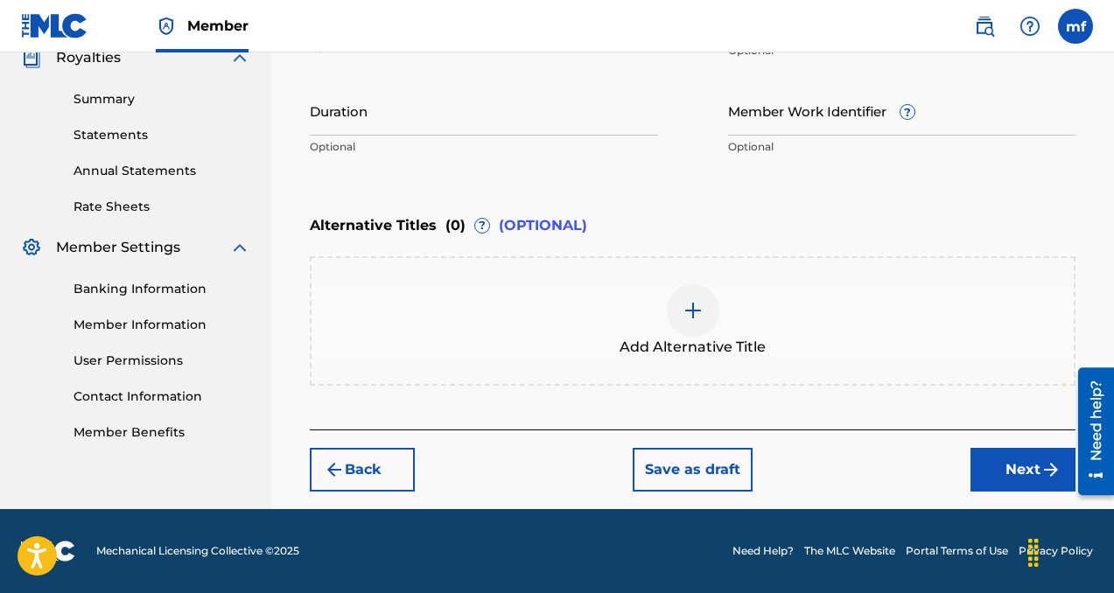
click at [978, 470] on button "Next" at bounding box center [1022, 470] width 105 height 44
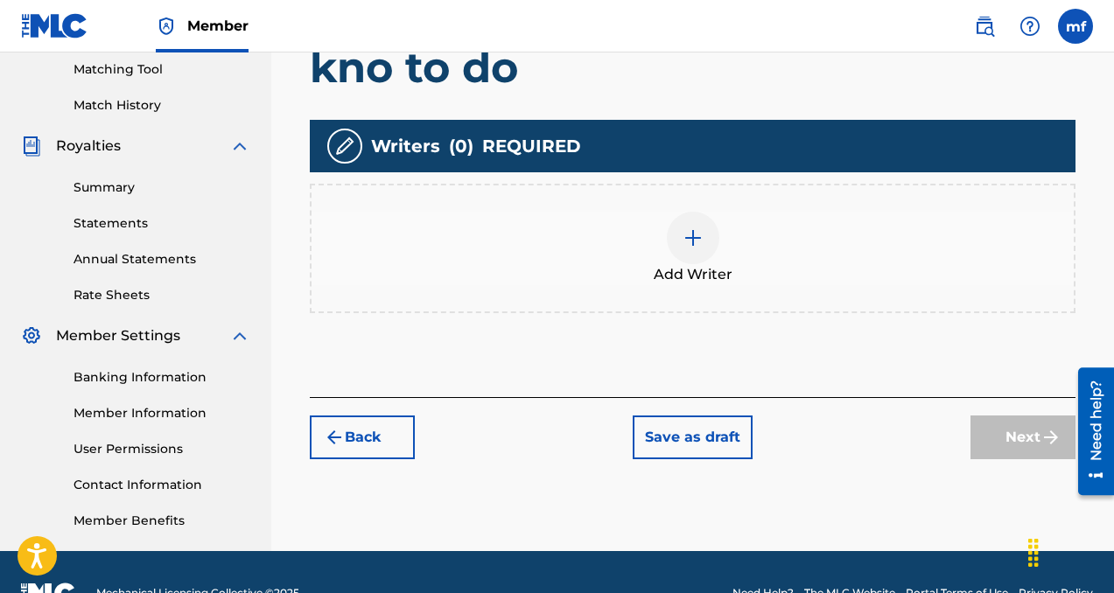
scroll to position [479, 0]
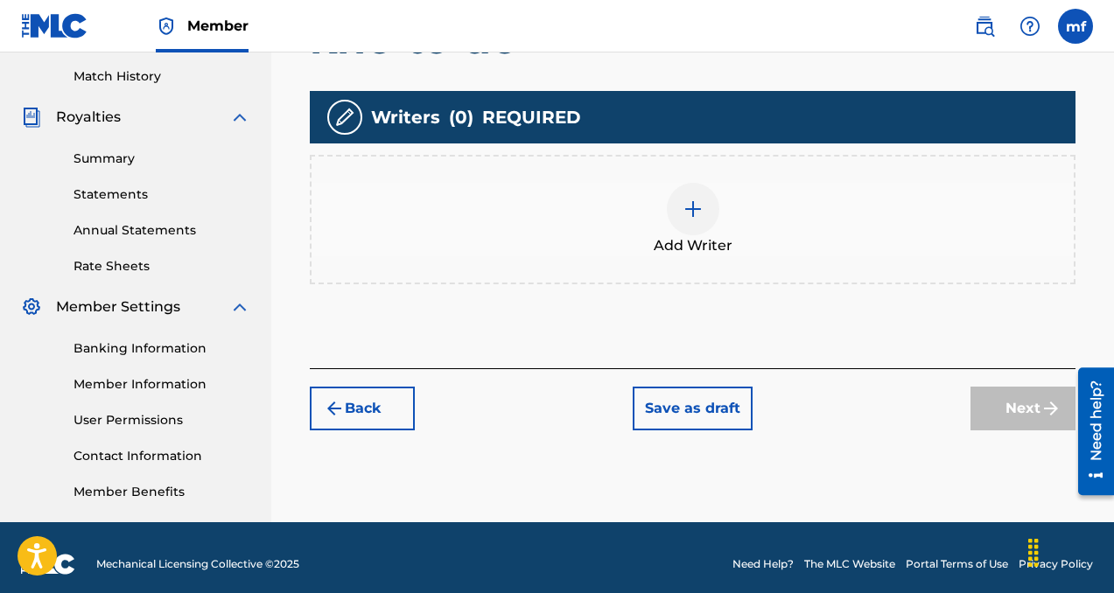
click at [683, 216] on img at bounding box center [693, 209] width 21 height 21
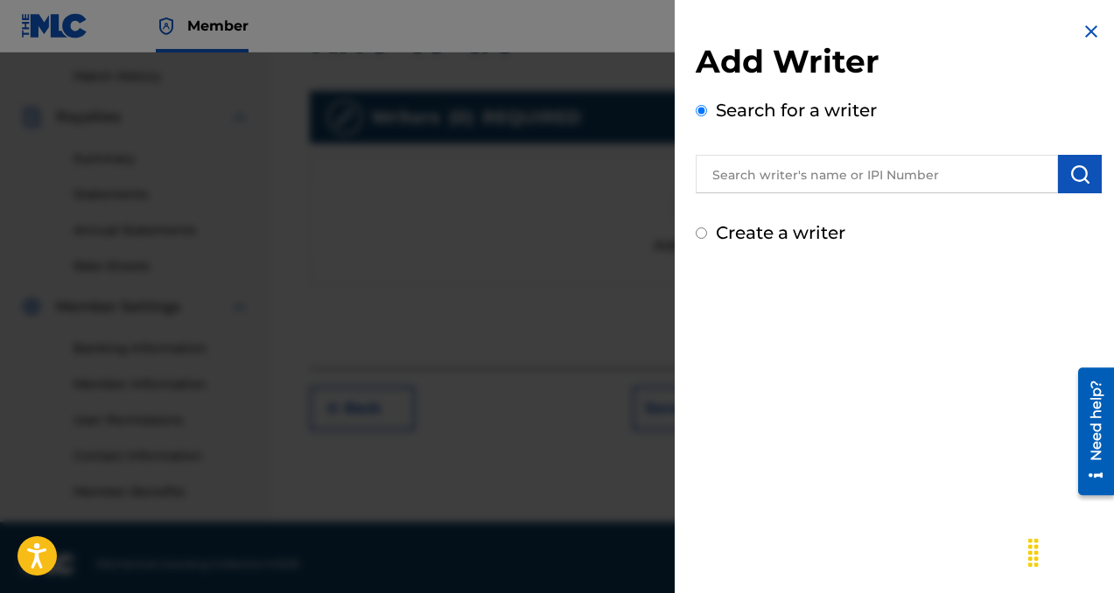
click at [774, 184] on input "text" at bounding box center [877, 174] width 362 height 39
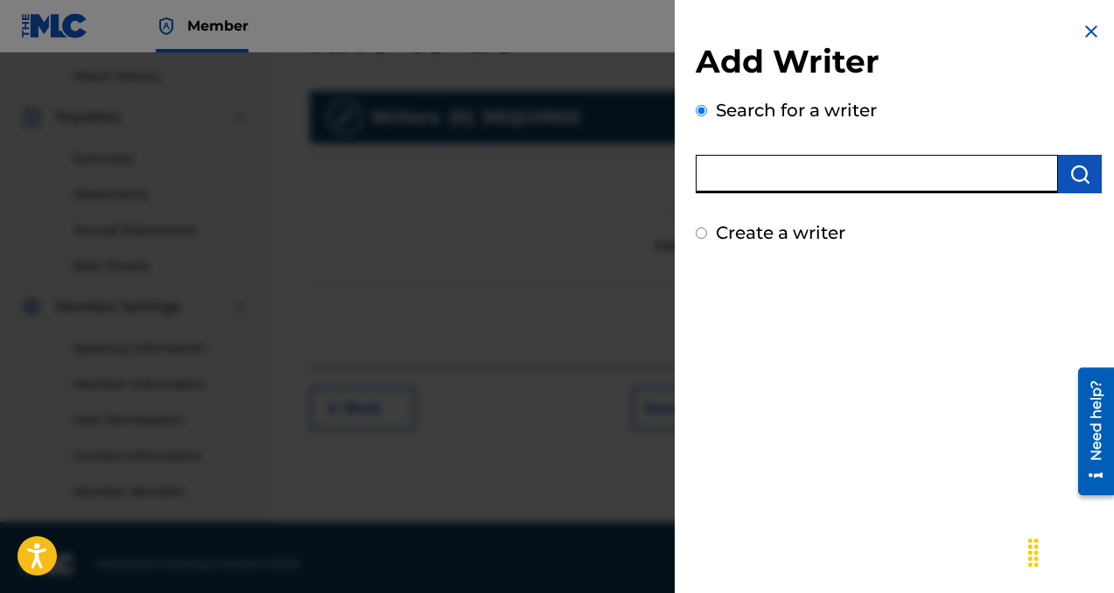
paste input "[PERSON_NAME]"
click at [1082, 170] on img "submit" at bounding box center [1079, 174] width 21 height 21
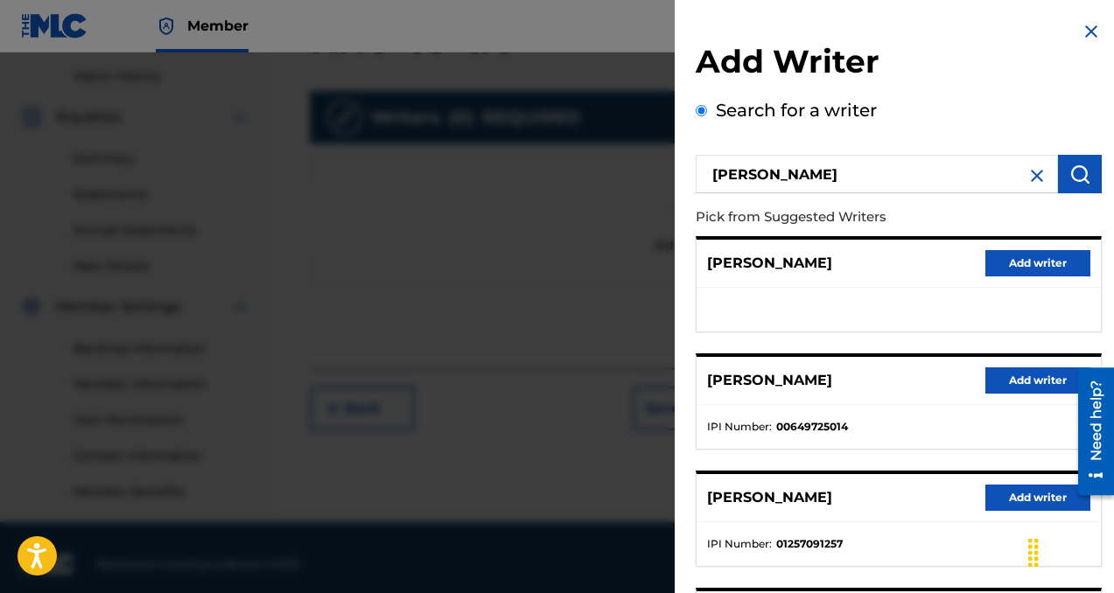
click at [1012, 379] on button "Add writer" at bounding box center [1037, 381] width 105 height 26
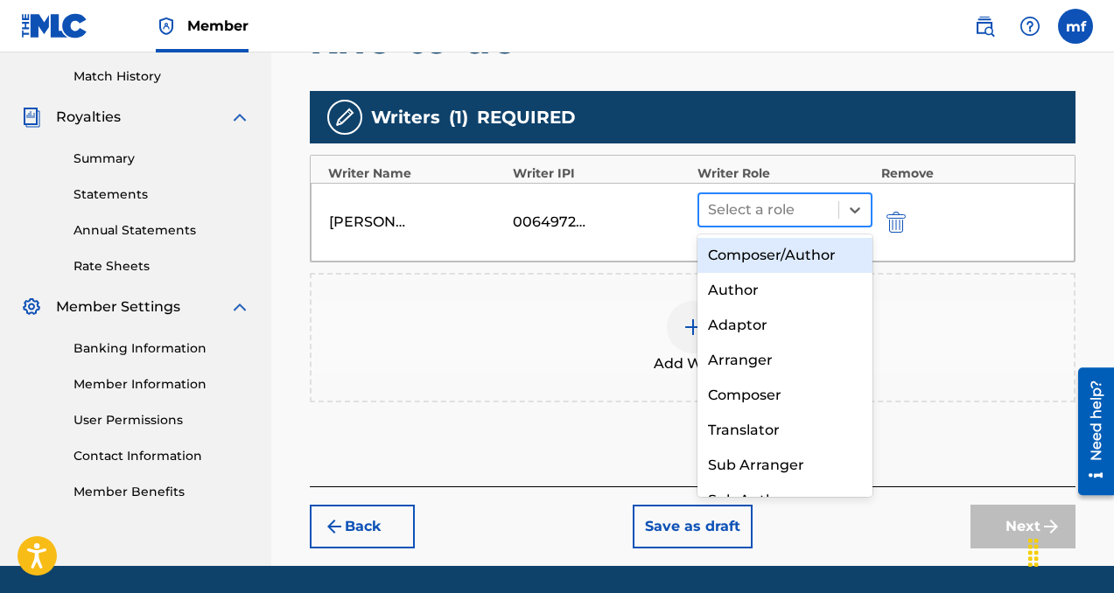
click at [723, 208] on div at bounding box center [769, 210] width 122 height 25
click at [740, 263] on div "Composer/Author" at bounding box center [784, 255] width 175 height 35
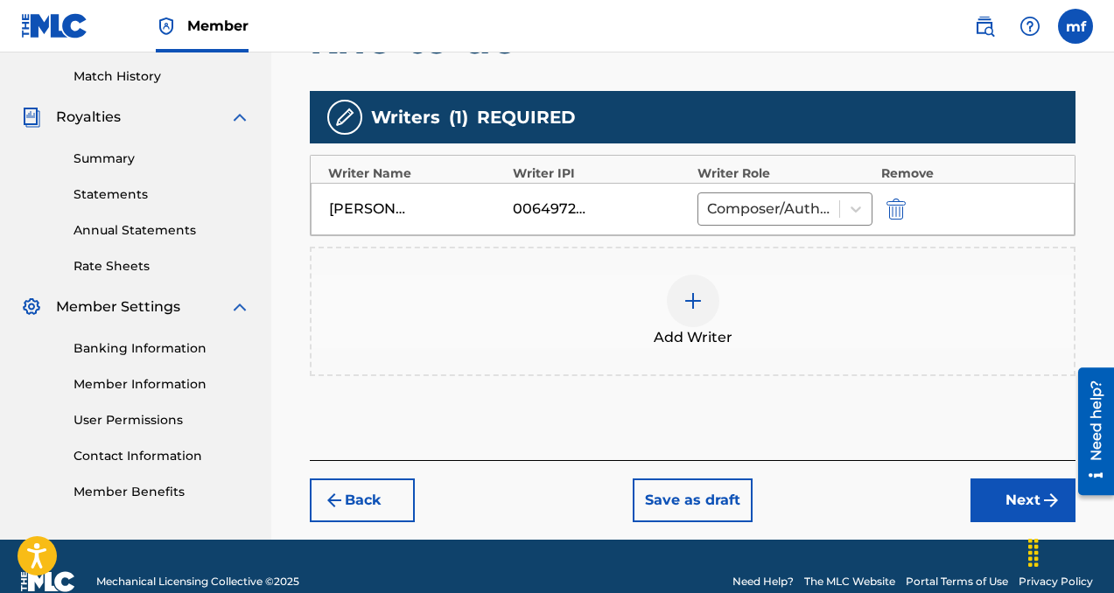
click at [995, 487] on button "Next" at bounding box center [1022, 501] width 105 height 44
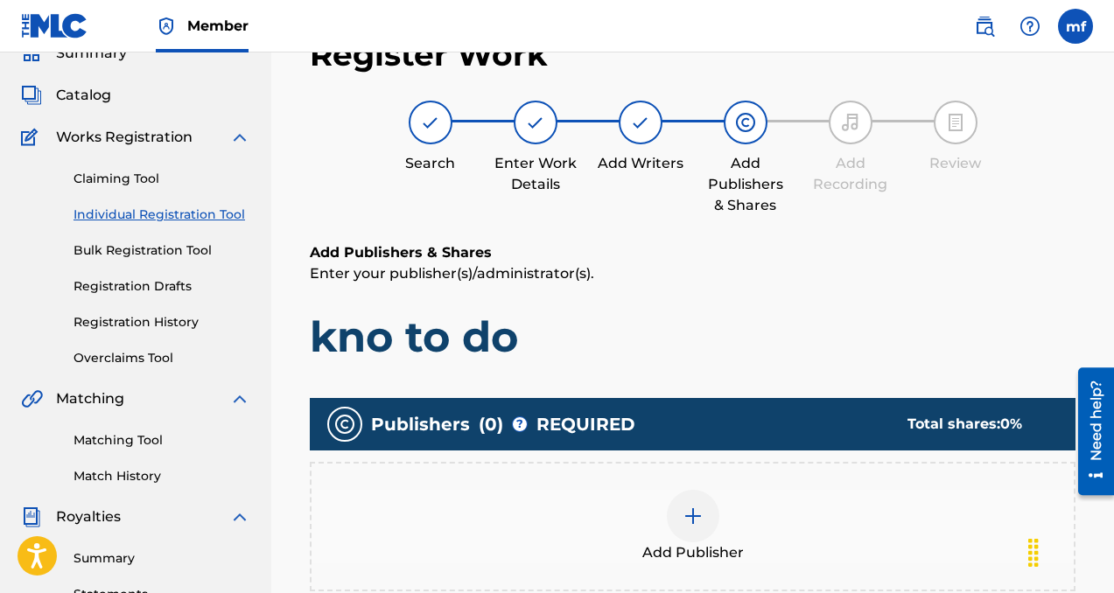
scroll to position [143, 0]
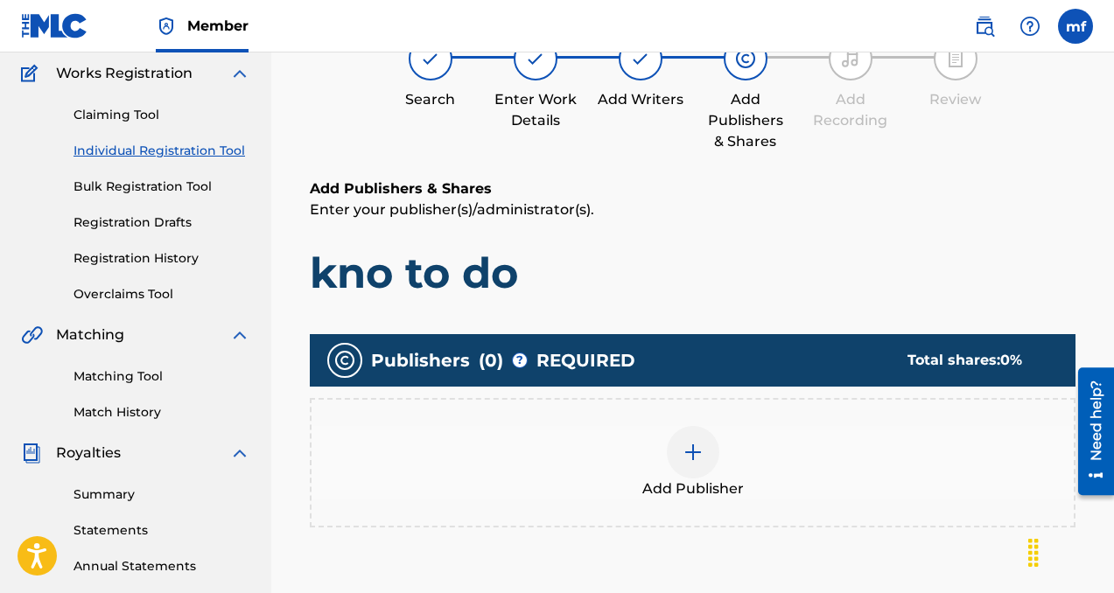
click at [697, 463] on div at bounding box center [693, 452] width 53 height 53
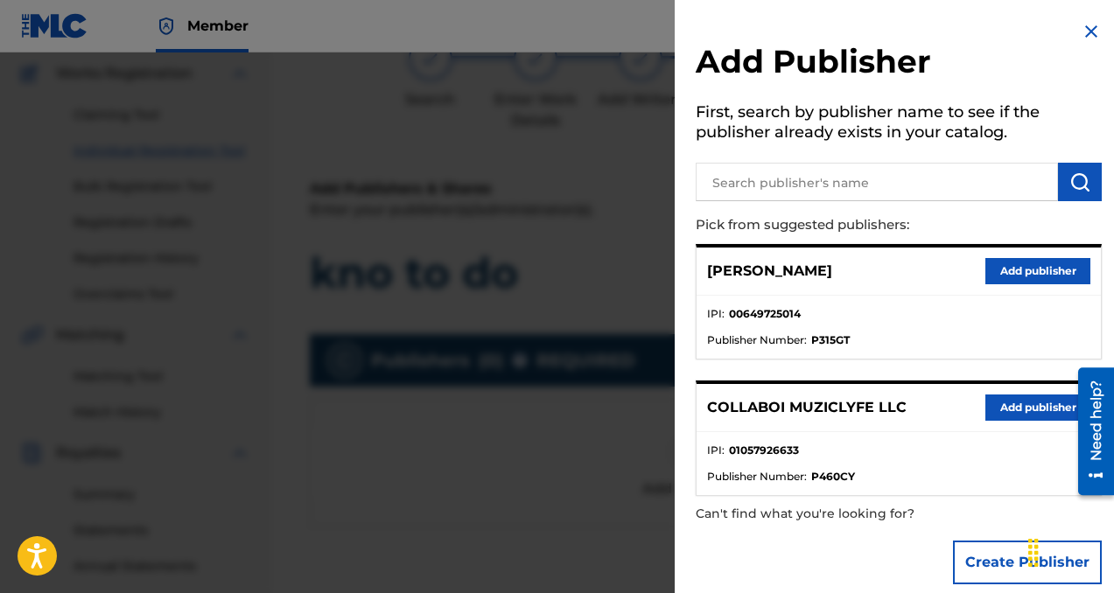
click at [990, 410] on button "Add publisher" at bounding box center [1037, 408] width 105 height 26
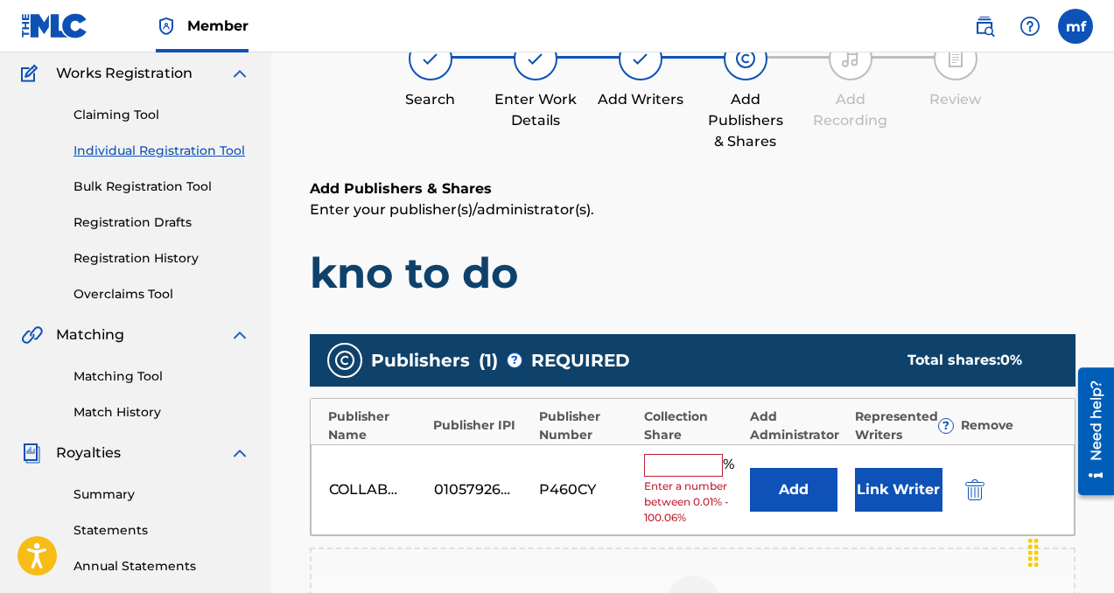
click at [676, 462] on input "text" at bounding box center [683, 465] width 79 height 23
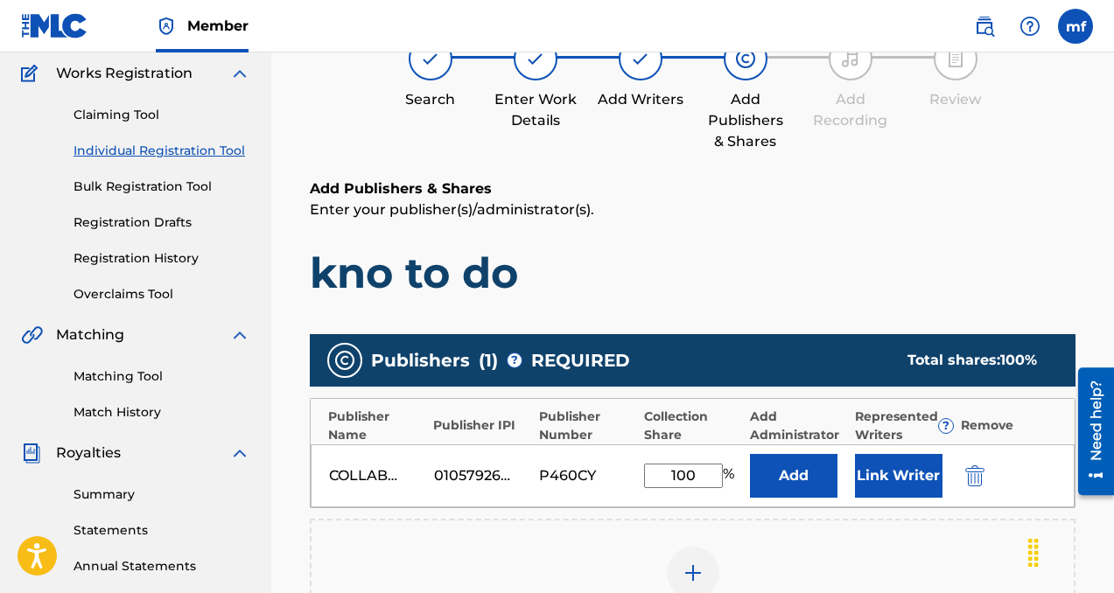
click at [790, 478] on button "Add" at bounding box center [794, 476] width 88 height 44
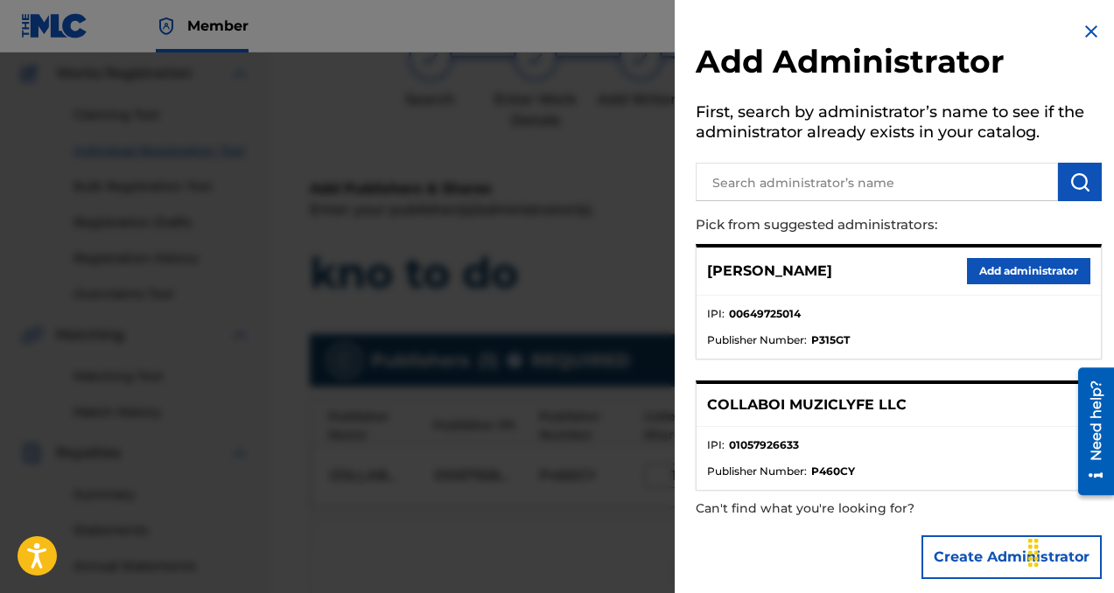
click at [977, 275] on button "Add administrator" at bounding box center [1028, 271] width 123 height 26
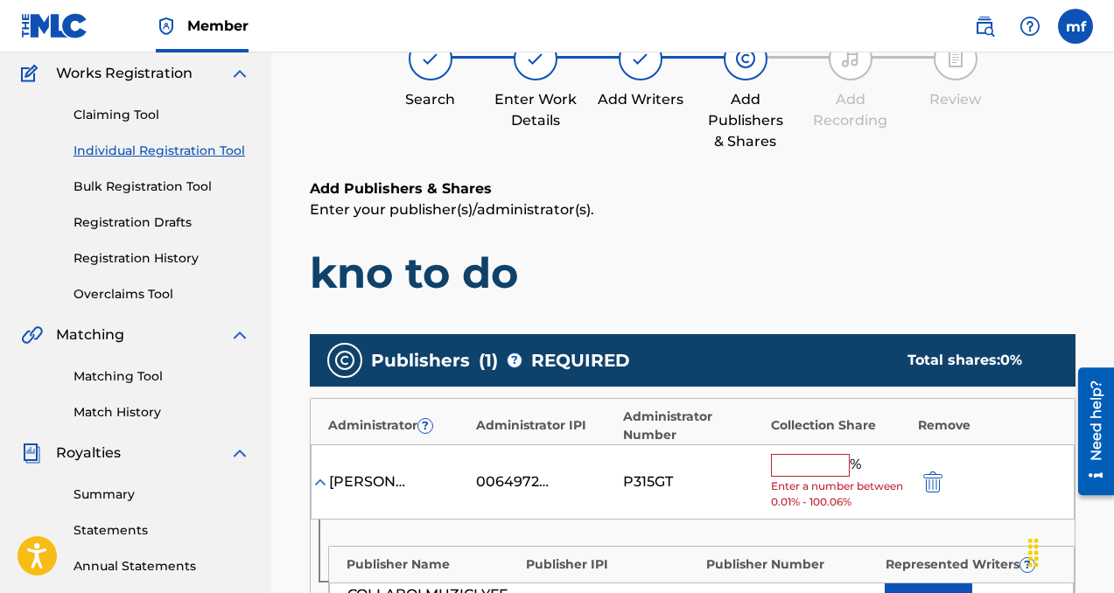
click at [818, 461] on input "text" at bounding box center [810, 465] width 79 height 23
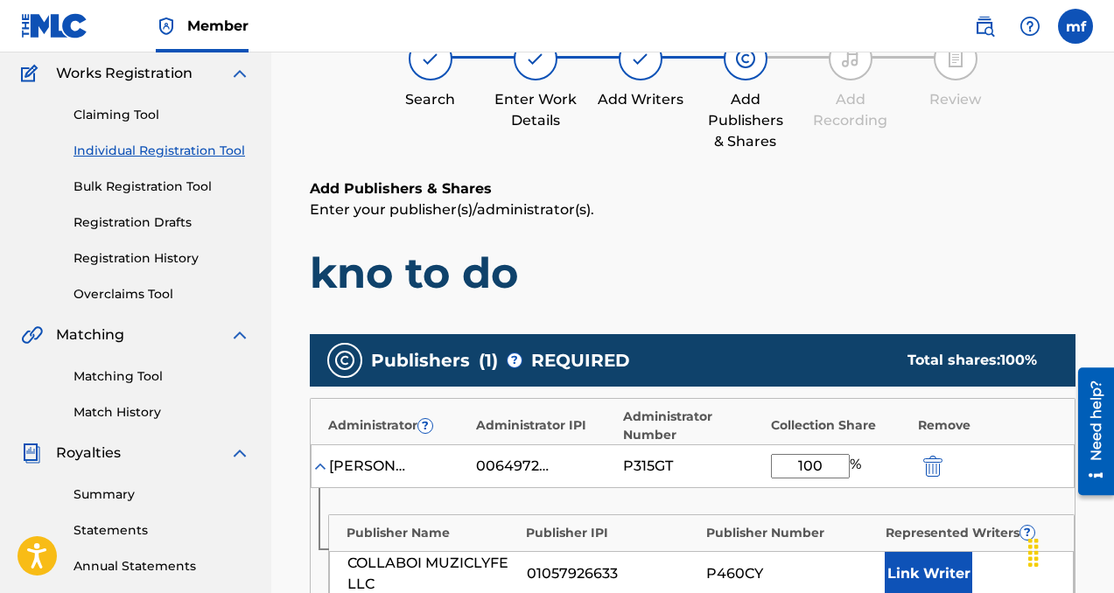
click at [925, 586] on button "Link Writer" at bounding box center [929, 574] width 88 height 44
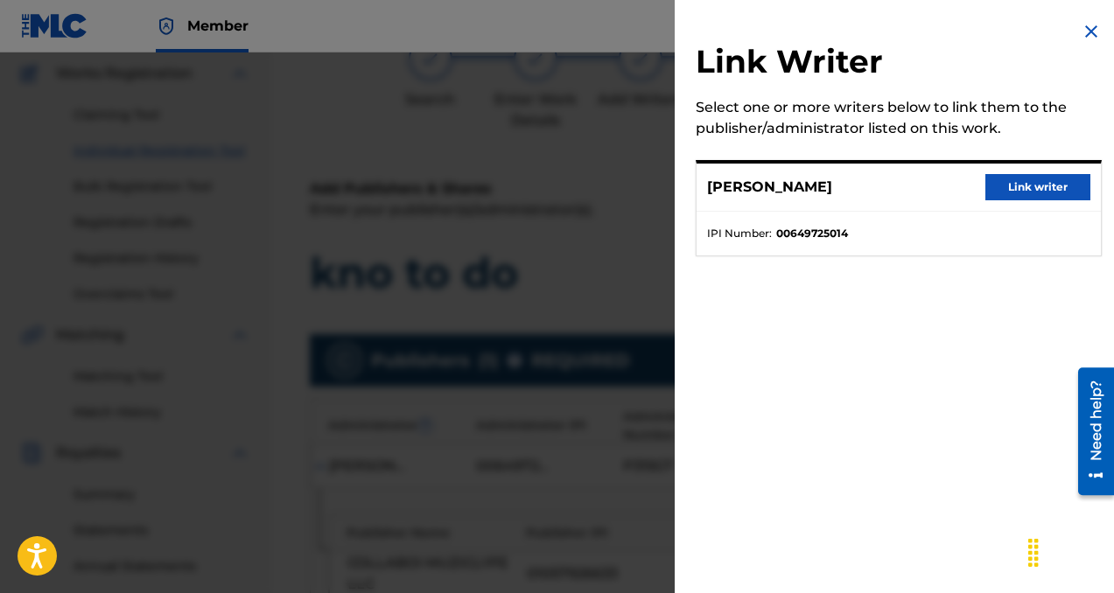
click at [1014, 190] on button "Link writer" at bounding box center [1037, 187] width 105 height 26
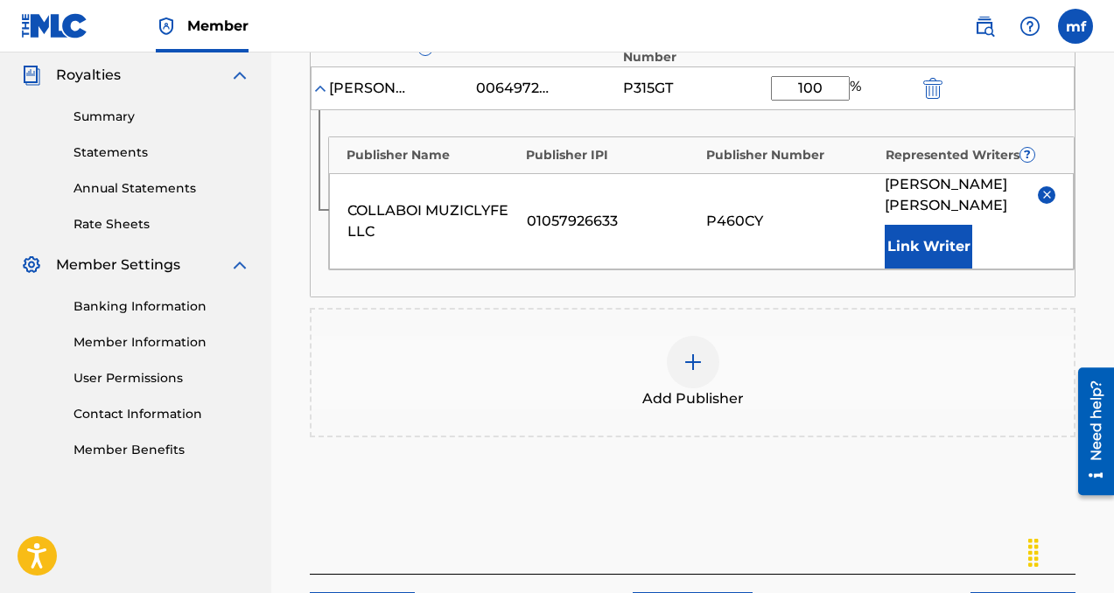
scroll to position [596, 0]
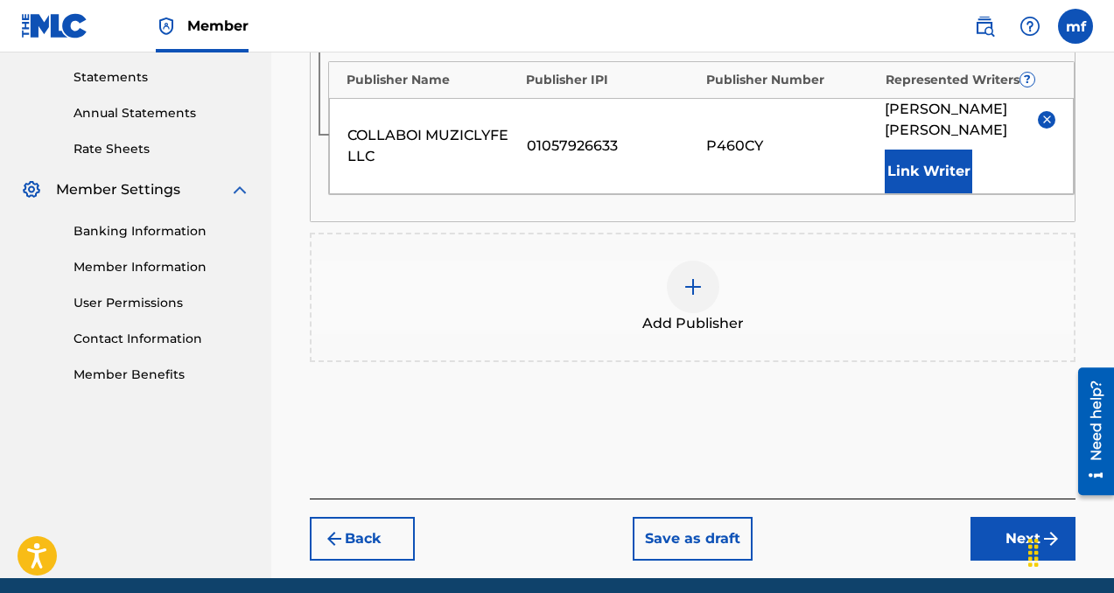
click at [983, 539] on button "Next" at bounding box center [1022, 539] width 105 height 44
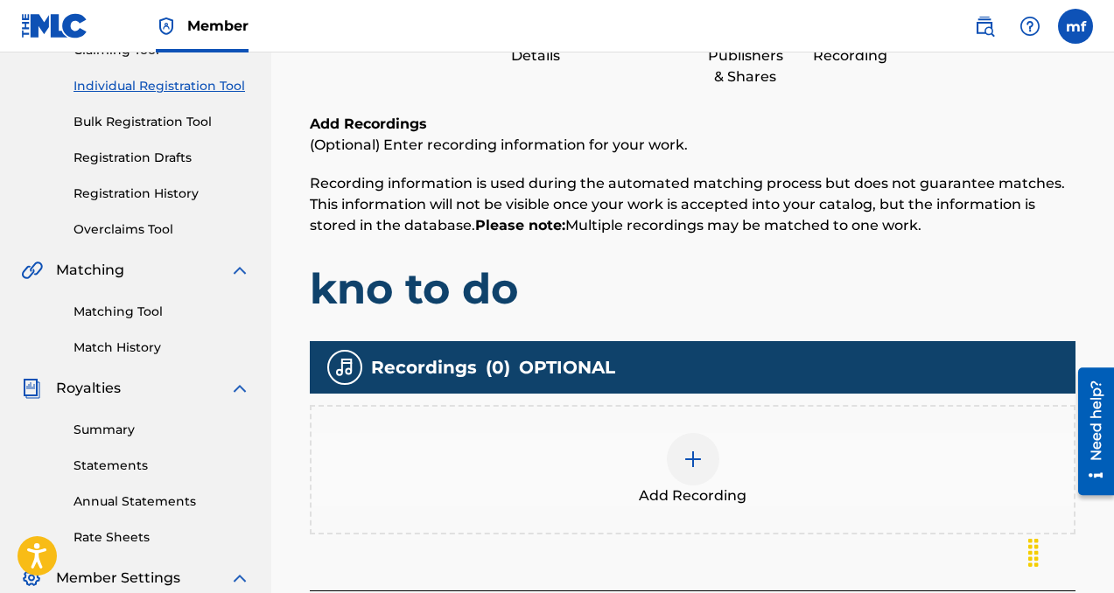
scroll to position [226, 0]
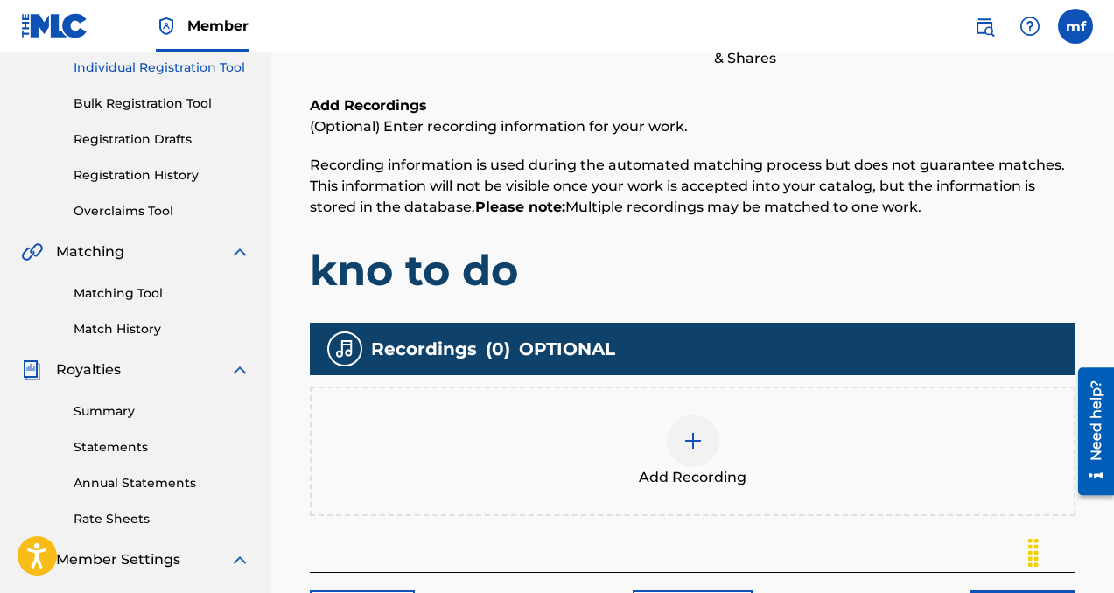
click at [684, 440] on img at bounding box center [693, 441] width 21 height 21
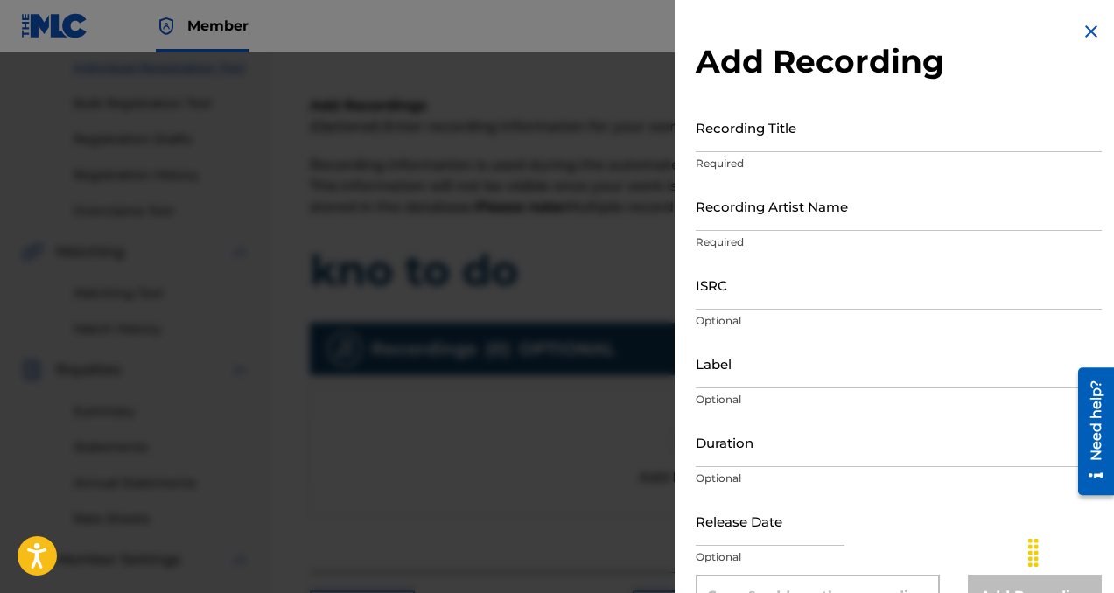
click at [780, 124] on input "Recording Title" at bounding box center [899, 127] width 406 height 50
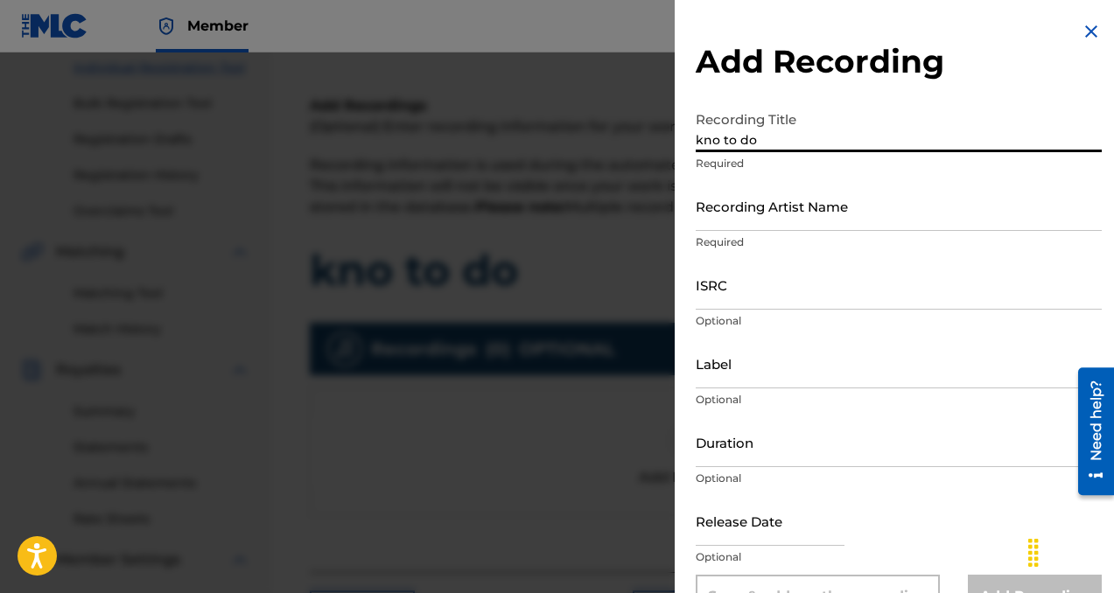
click at [799, 212] on input "Recording Artist Name" at bounding box center [899, 206] width 406 height 50
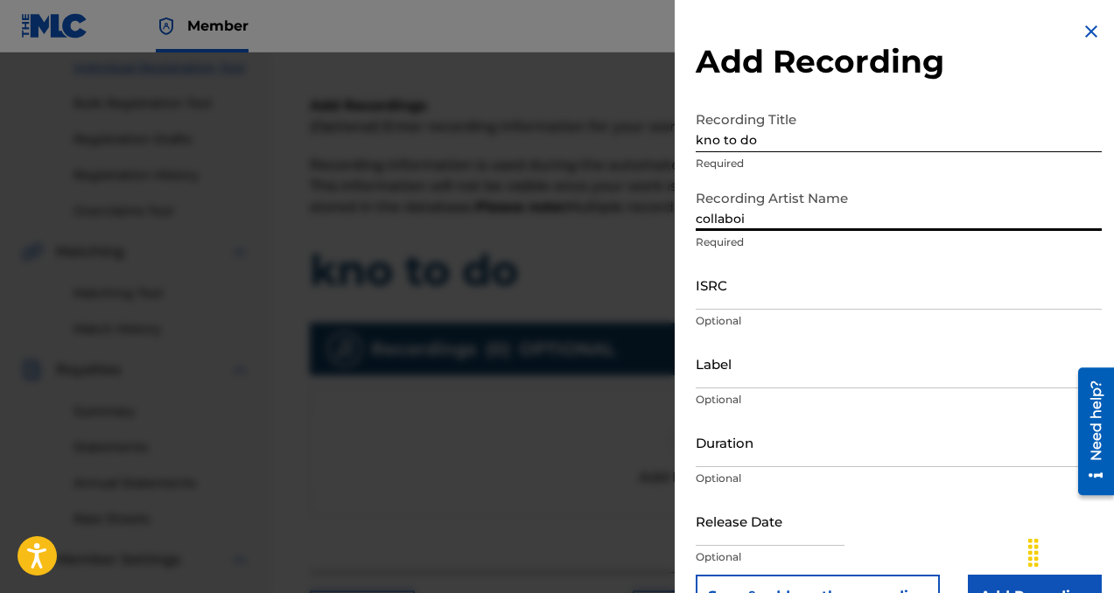
click at [761, 369] on input "Label" at bounding box center [899, 364] width 406 height 50
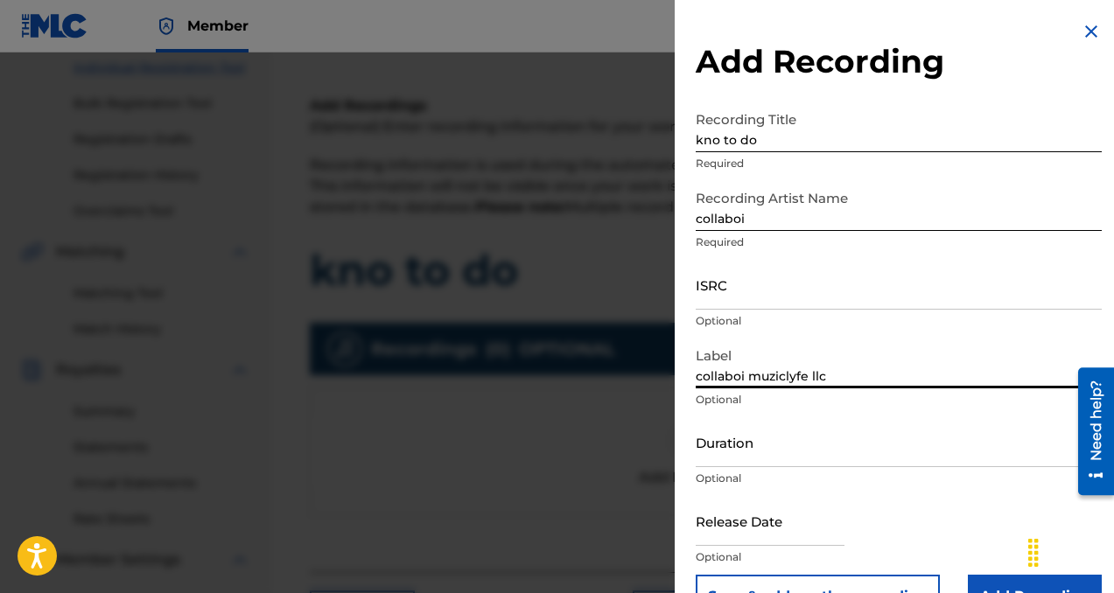
scroll to position [46, 0]
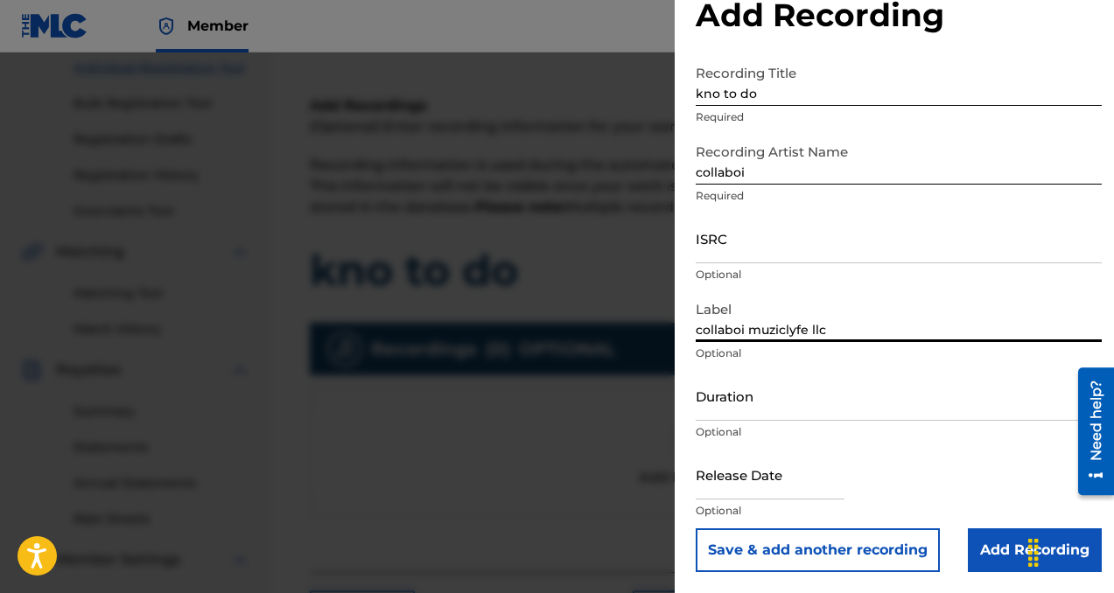
click at [987, 546] on input "Add Recording" at bounding box center [1035, 551] width 134 height 44
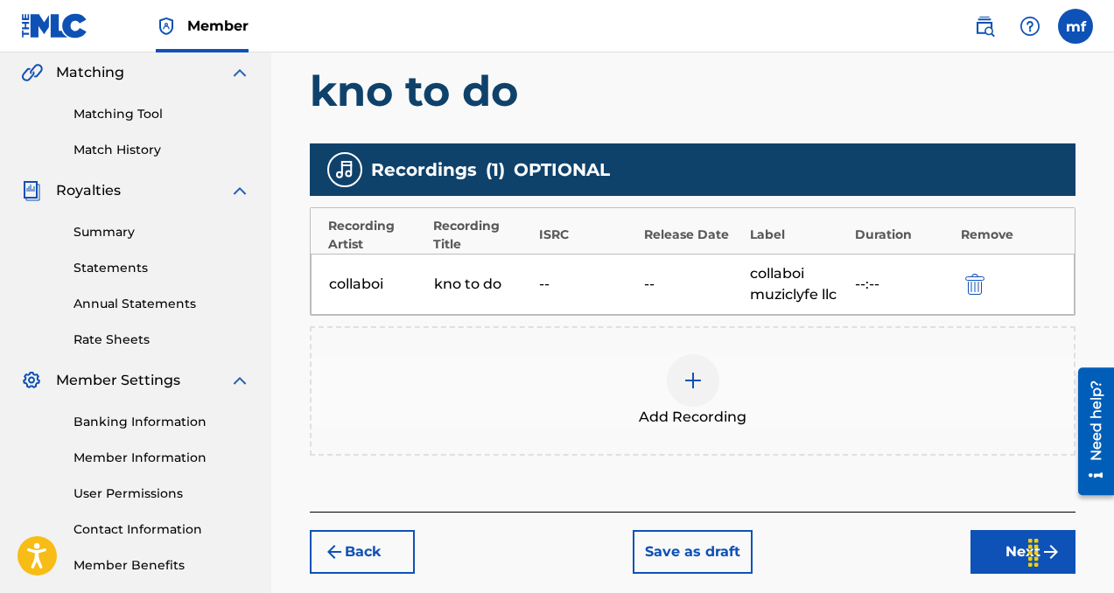
scroll to position [492, 0]
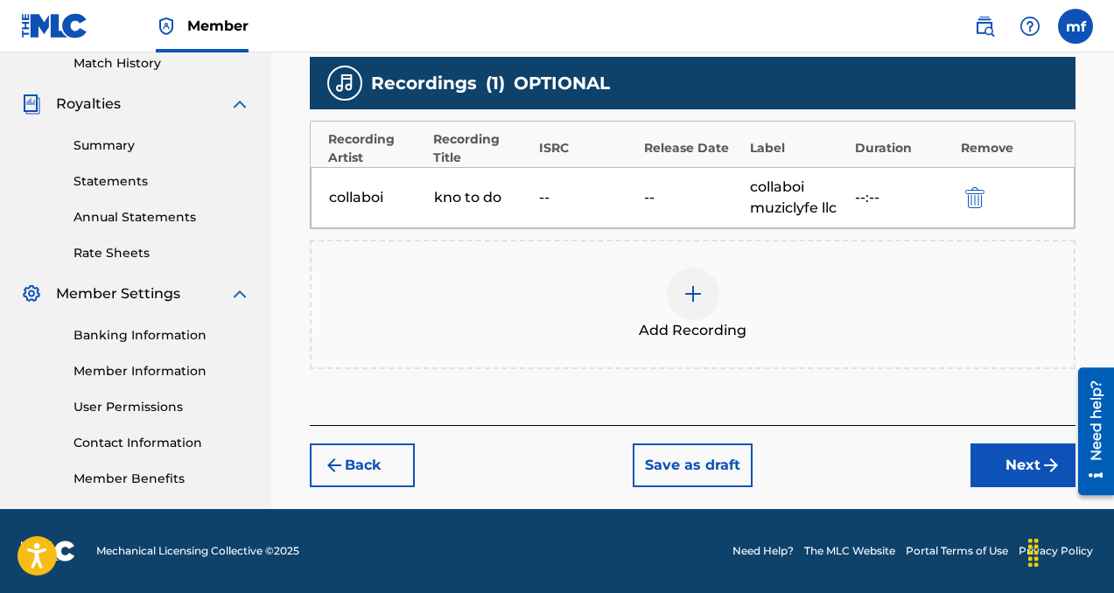
click at [991, 454] on button "Next" at bounding box center [1022, 466] width 105 height 44
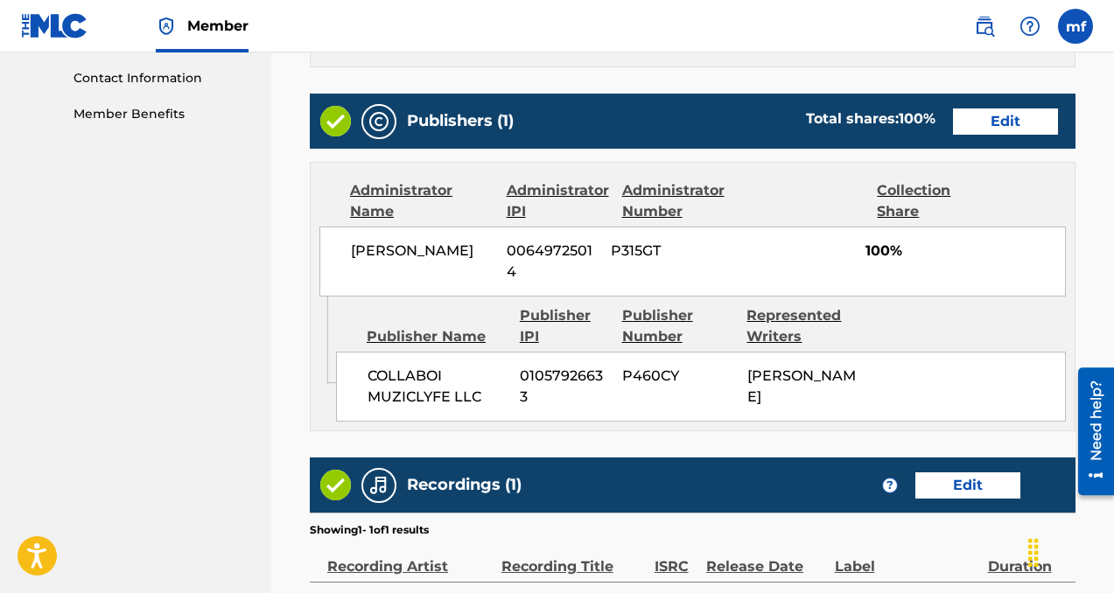
scroll to position [1062, 0]
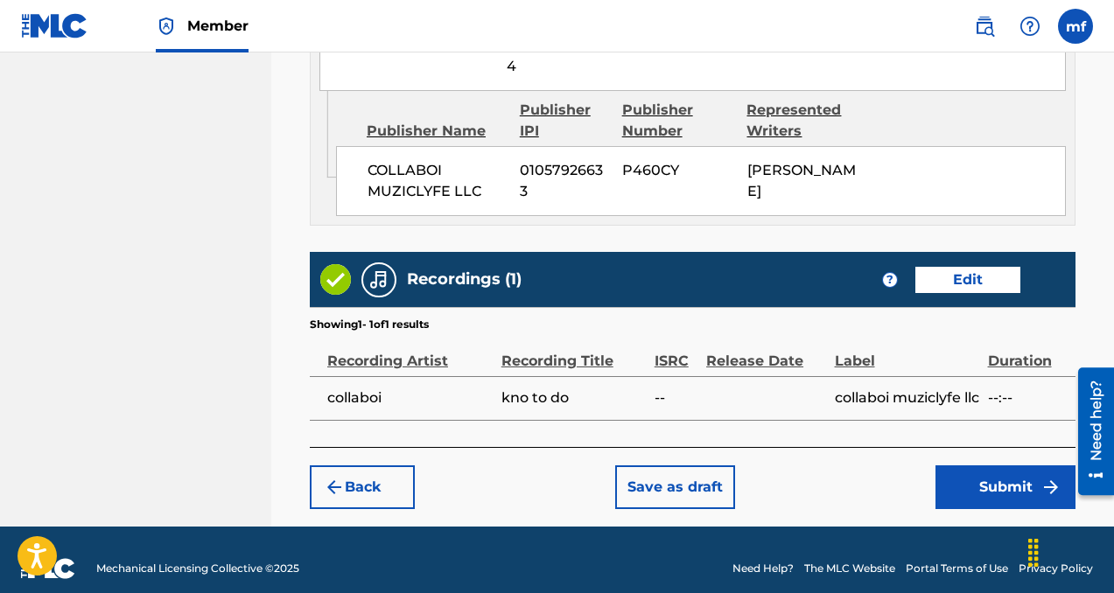
click at [960, 482] on button "Submit" at bounding box center [1005, 488] width 140 height 44
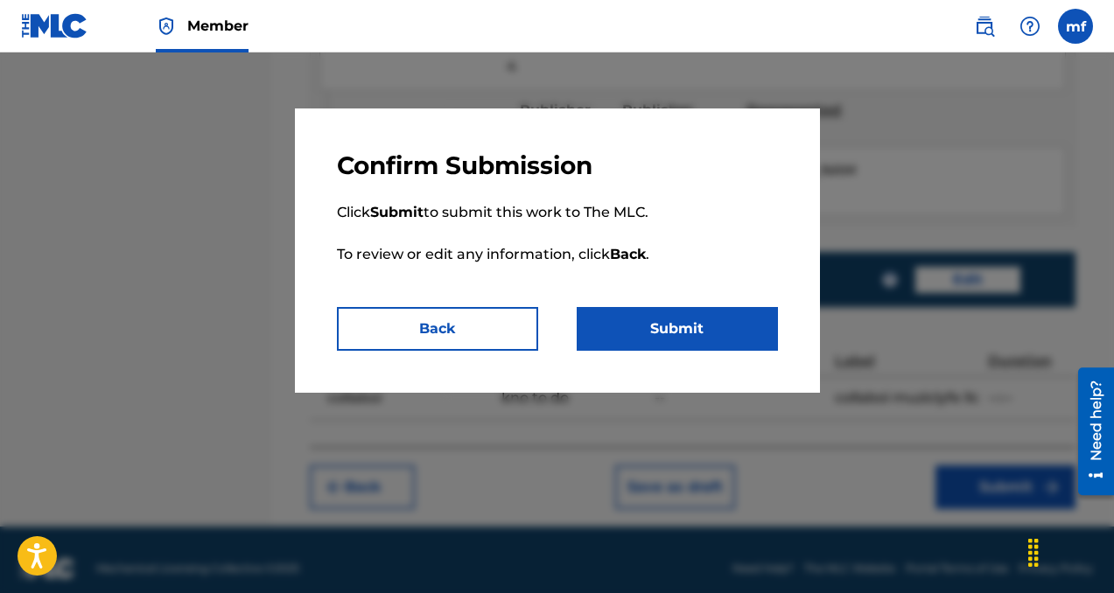
click at [699, 330] on button "Submit" at bounding box center [677, 329] width 201 height 44
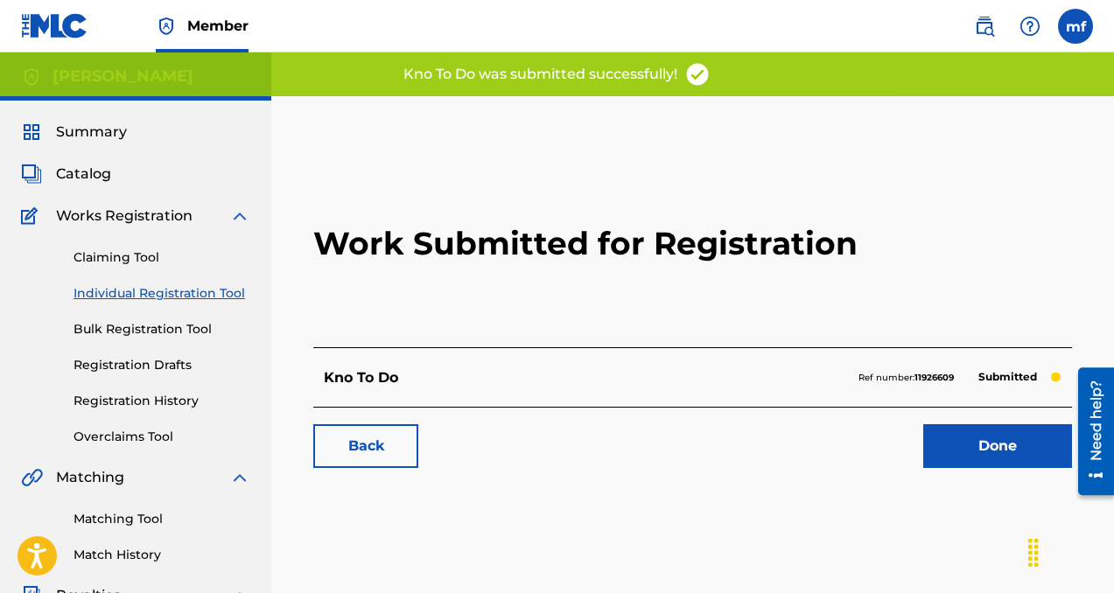
click at [977, 445] on link "Done" at bounding box center [997, 446] width 149 height 44
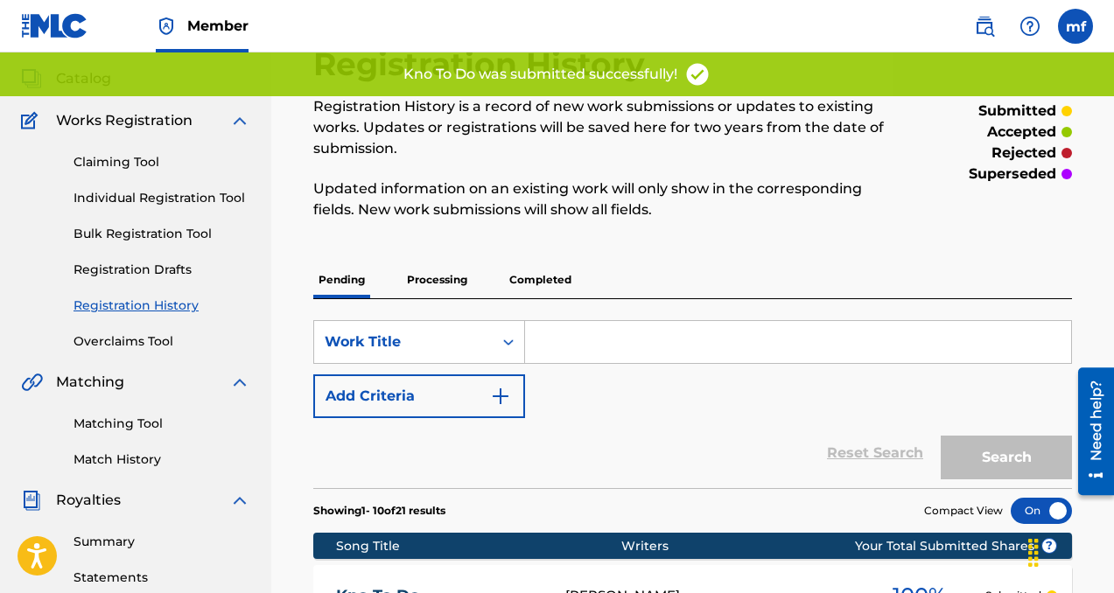
scroll to position [87, 0]
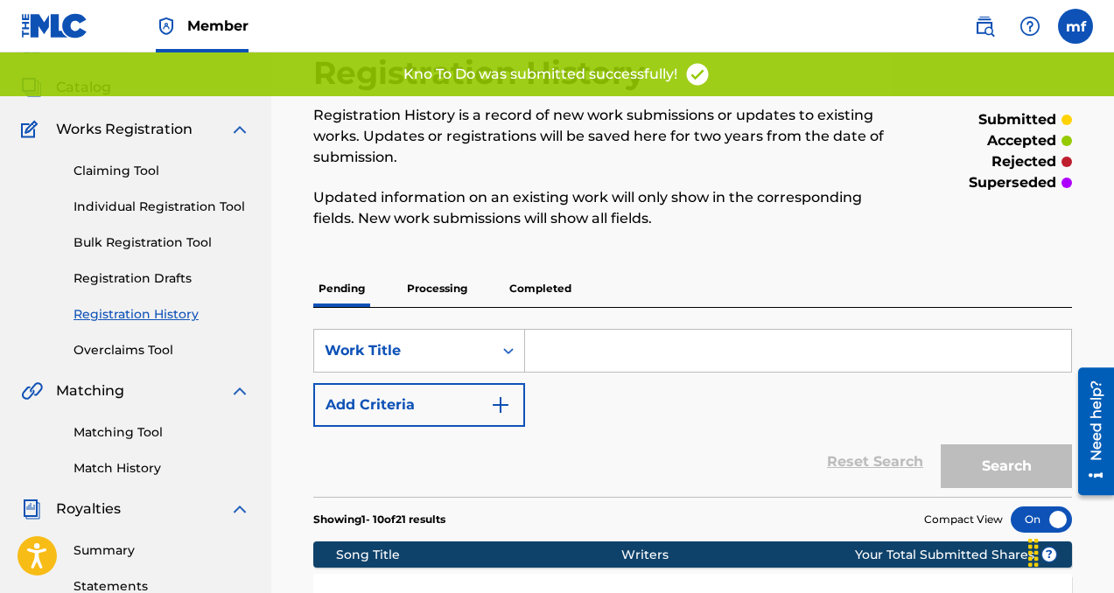
click at [184, 207] on link "Individual Registration Tool" at bounding box center [162, 207] width 177 height 18
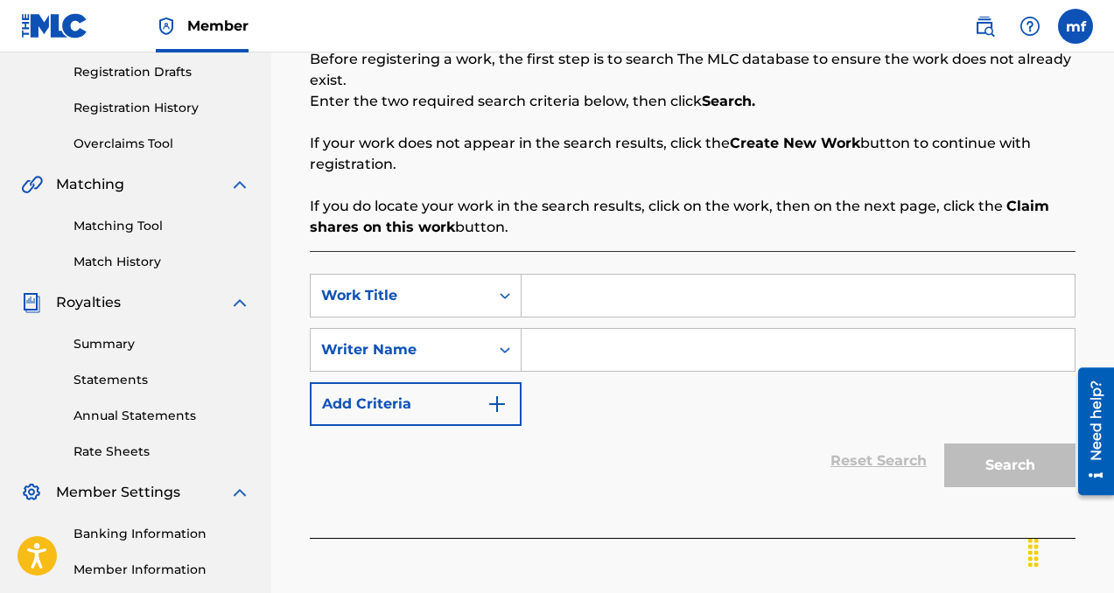
scroll to position [312, 0]
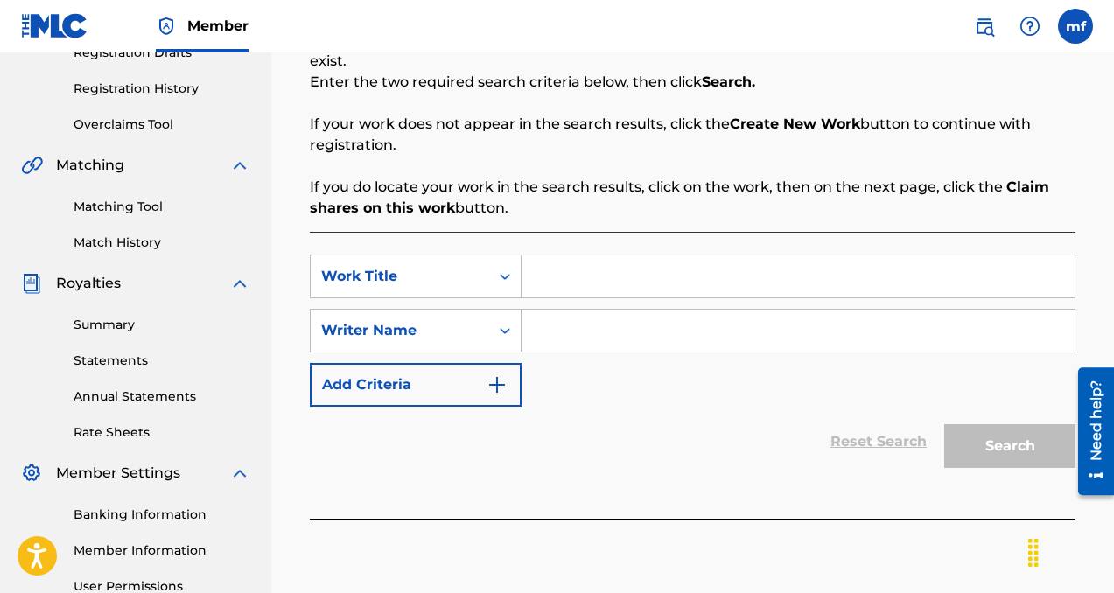
click at [571, 345] on input "Search Form" at bounding box center [798, 331] width 553 height 42
paste input "[PERSON_NAME]"
click at [614, 289] on input "Search Form" at bounding box center [798, 277] width 553 height 42
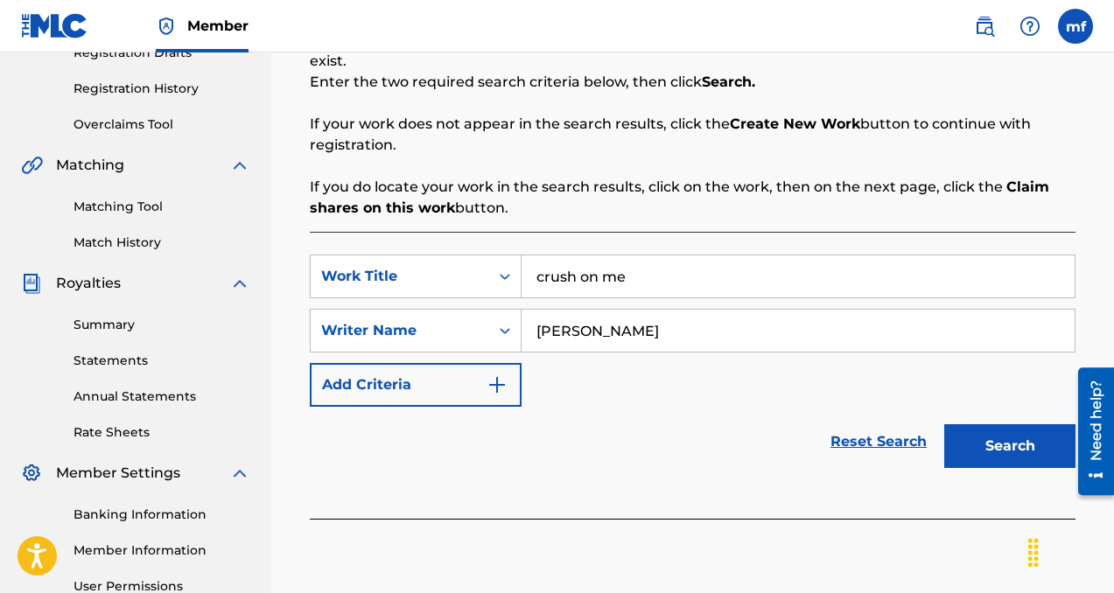
click at [1001, 450] on button "Search" at bounding box center [1009, 446] width 131 height 44
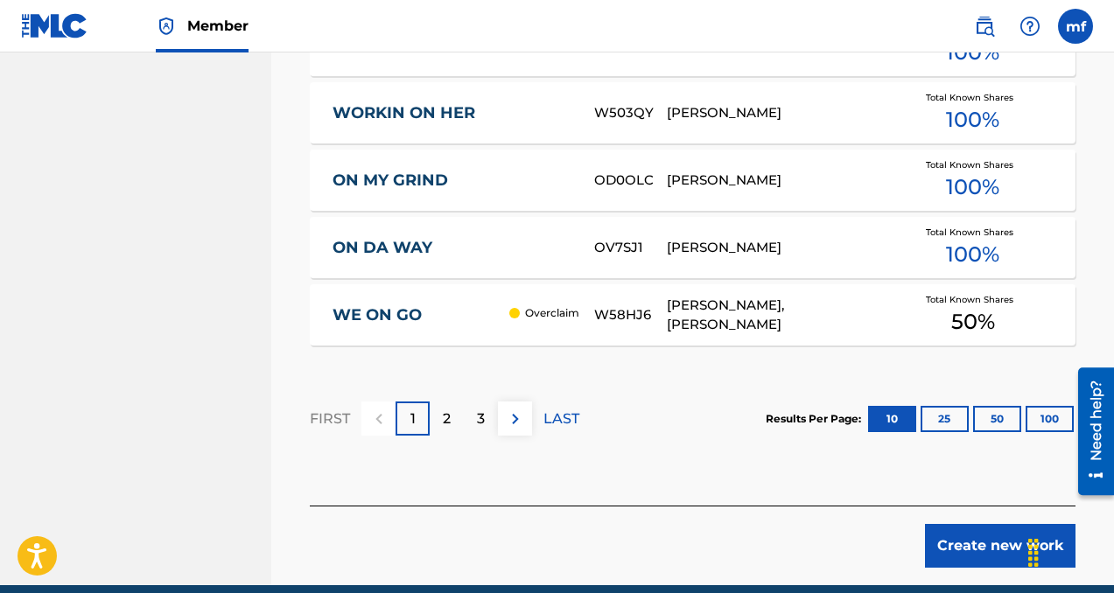
scroll to position [1259, 0]
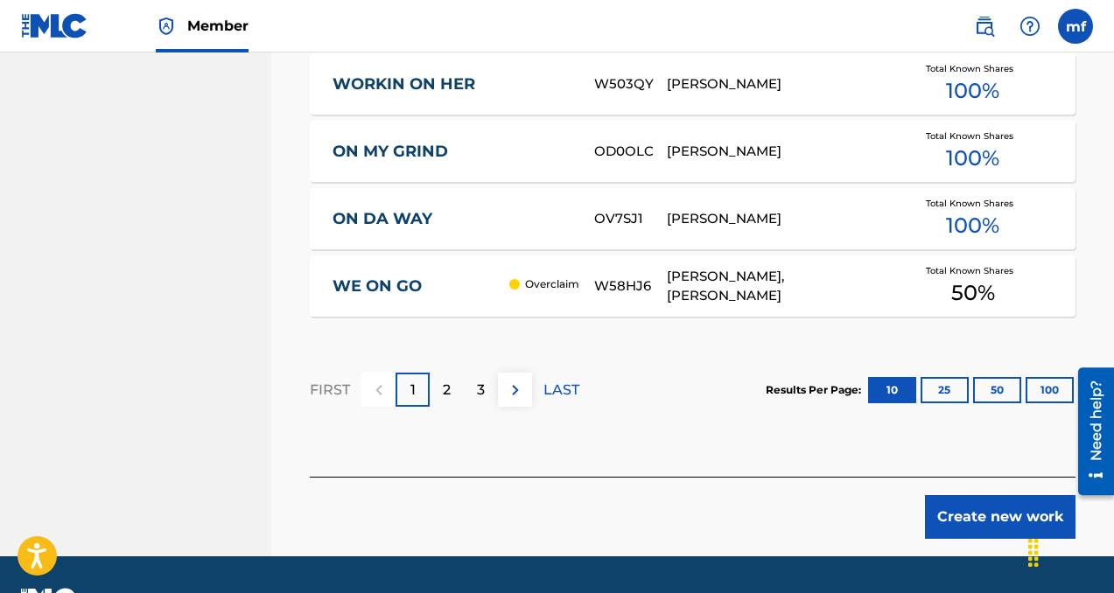
click at [965, 514] on button "Create new work" at bounding box center [1000, 517] width 151 height 44
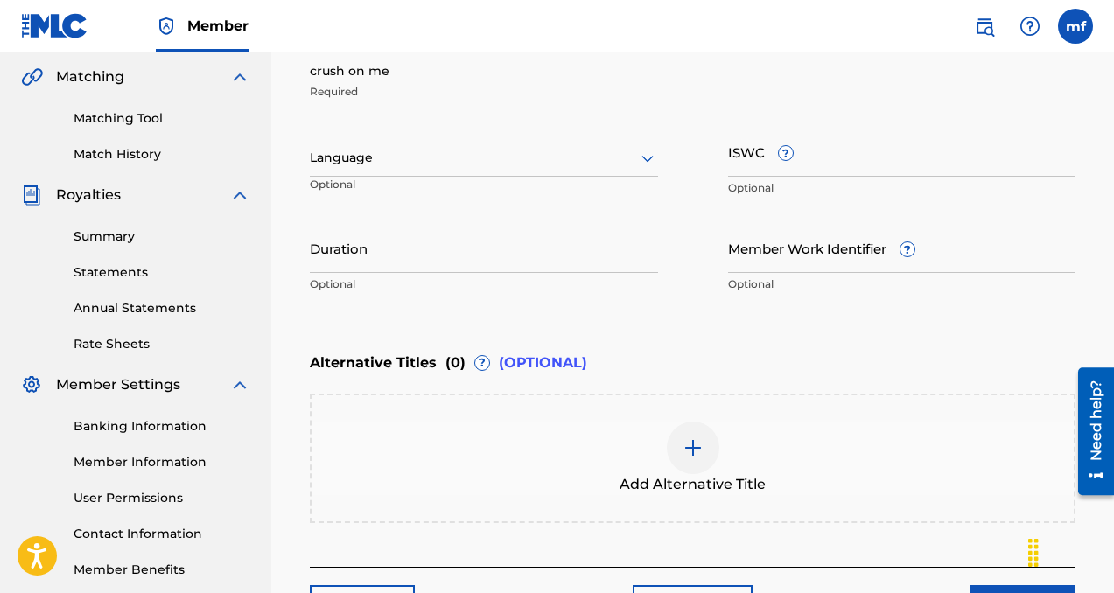
scroll to position [377, 0]
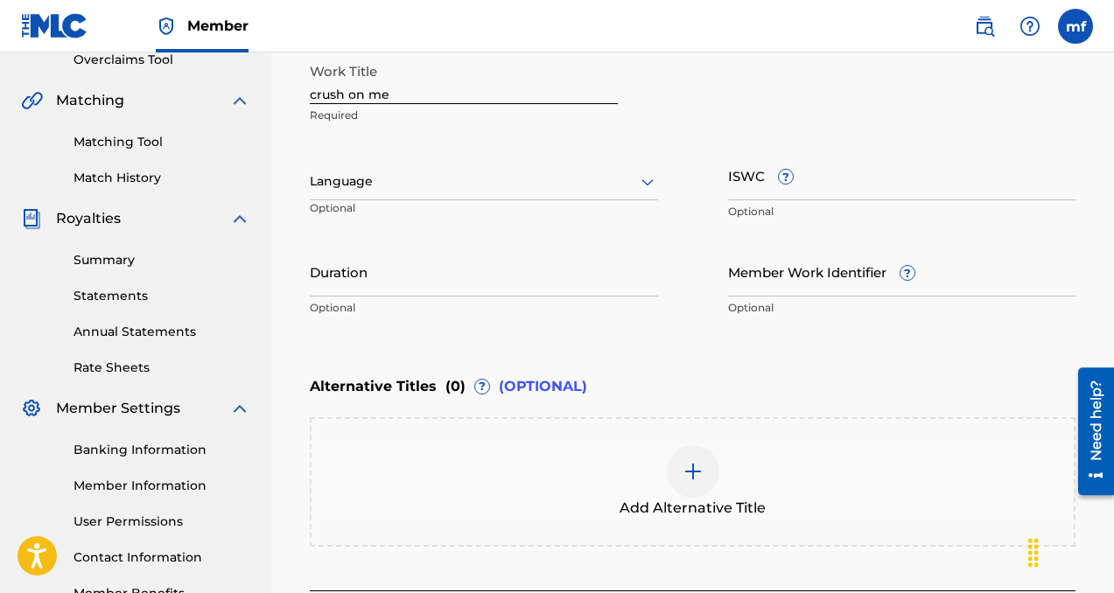
click at [515, 176] on div at bounding box center [484, 182] width 348 height 22
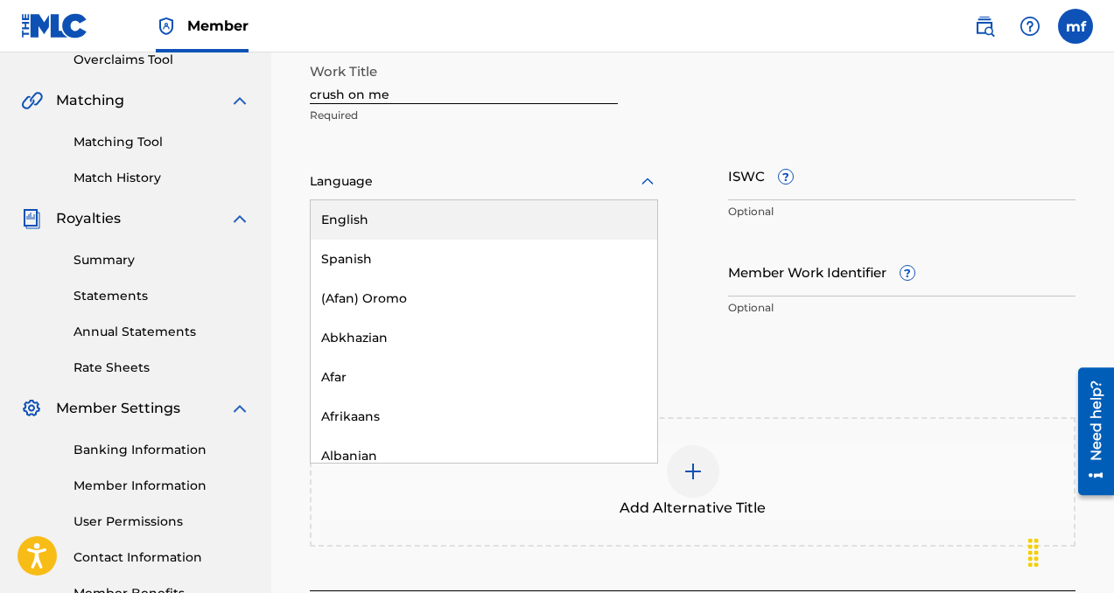
click at [501, 214] on div "English" at bounding box center [484, 219] width 347 height 39
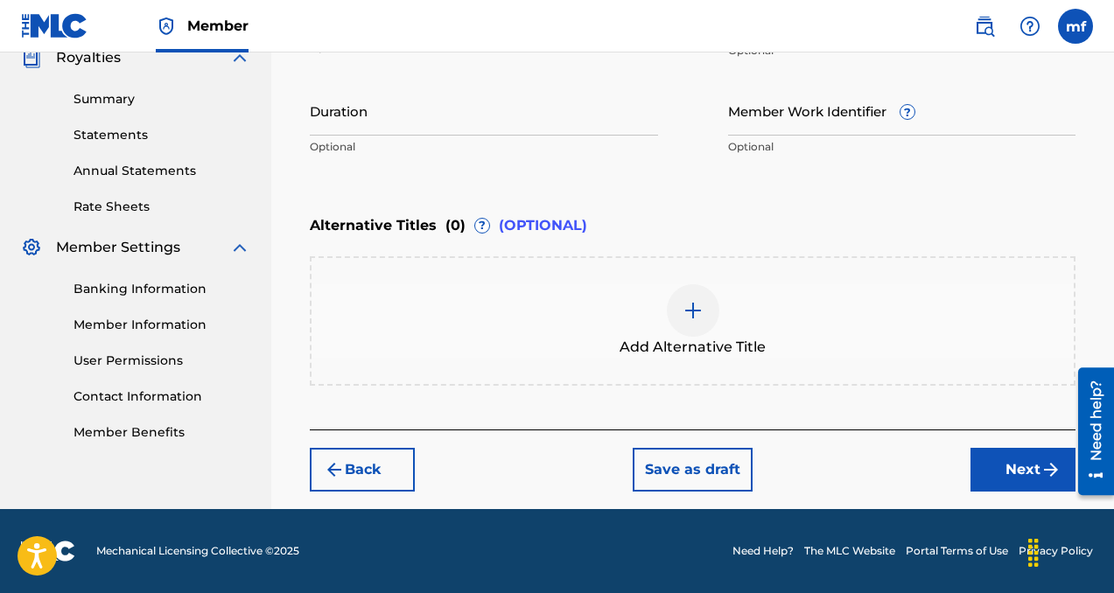
click at [987, 473] on button "Next" at bounding box center [1022, 470] width 105 height 44
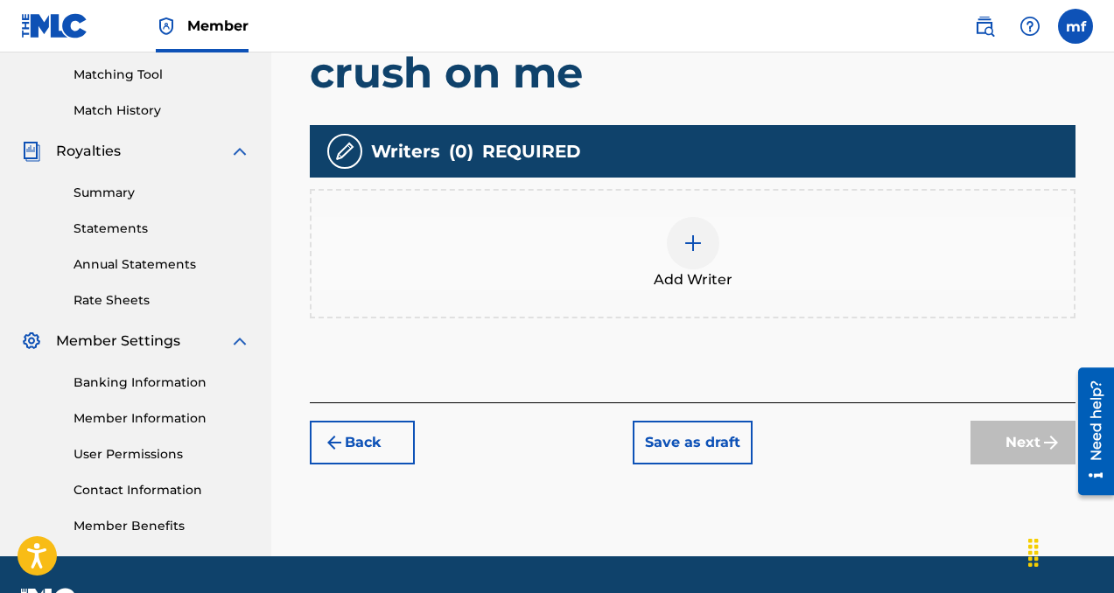
scroll to position [455, 0]
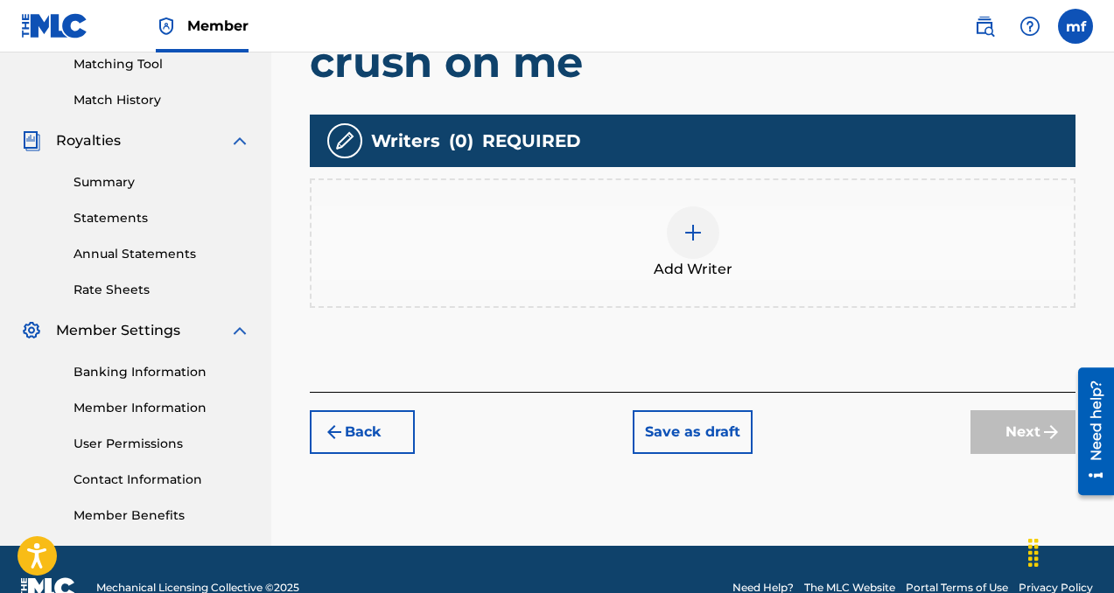
click at [688, 250] on div at bounding box center [693, 233] width 53 height 53
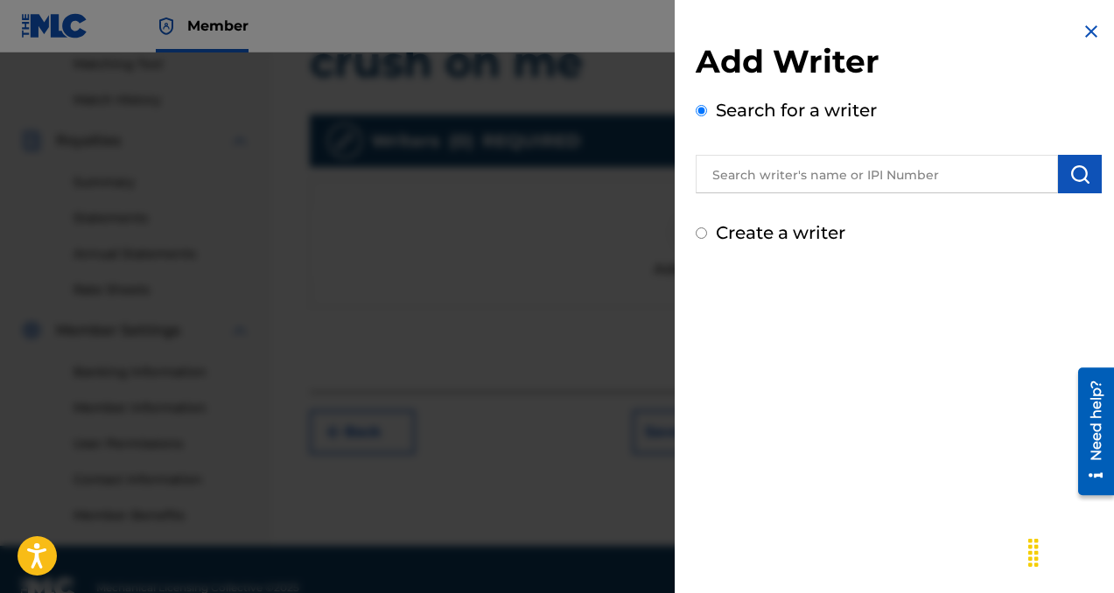
click at [728, 168] on input "text" at bounding box center [877, 174] width 362 height 39
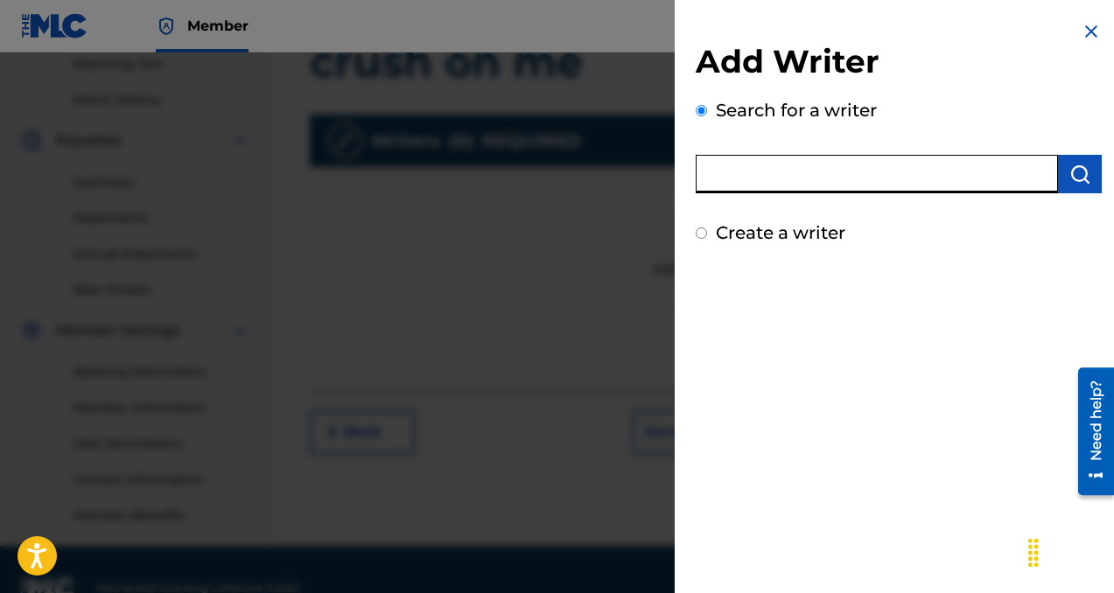
paste input "[PERSON_NAME]"
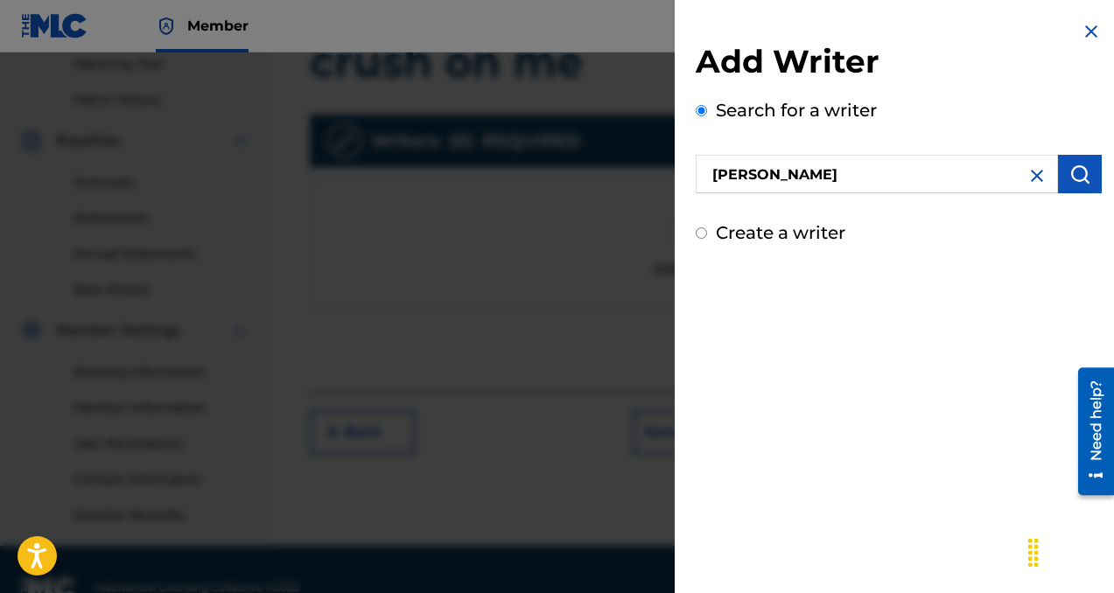
click at [1076, 179] on img "submit" at bounding box center [1079, 174] width 21 height 21
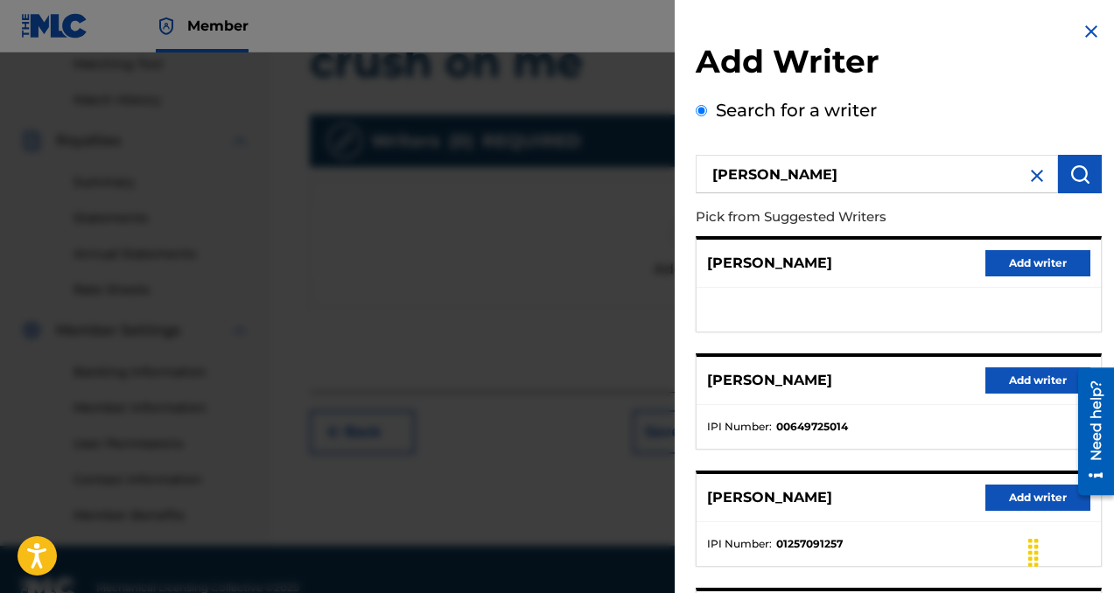
click at [1008, 387] on button "Add writer" at bounding box center [1037, 381] width 105 height 26
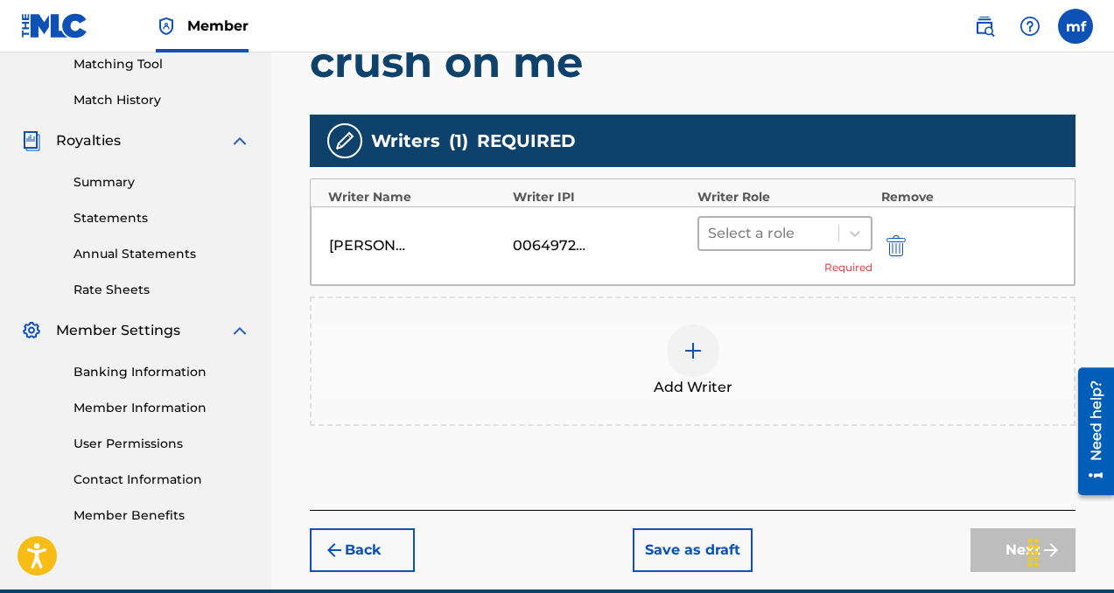
click at [765, 236] on div at bounding box center [769, 233] width 122 height 25
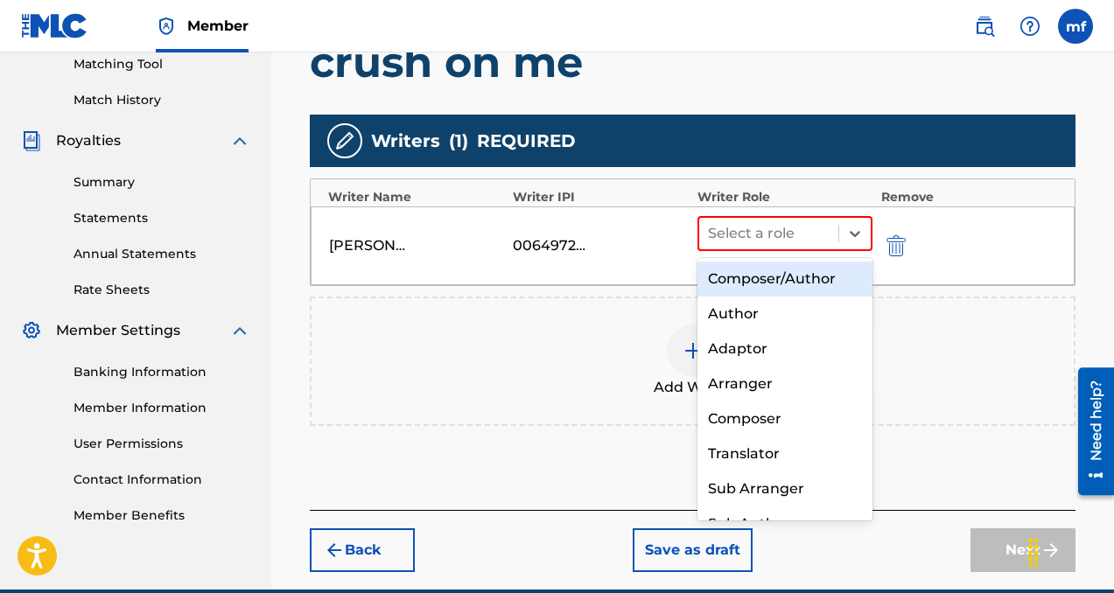
click at [765, 270] on div "Composer/Author" at bounding box center [784, 279] width 175 height 35
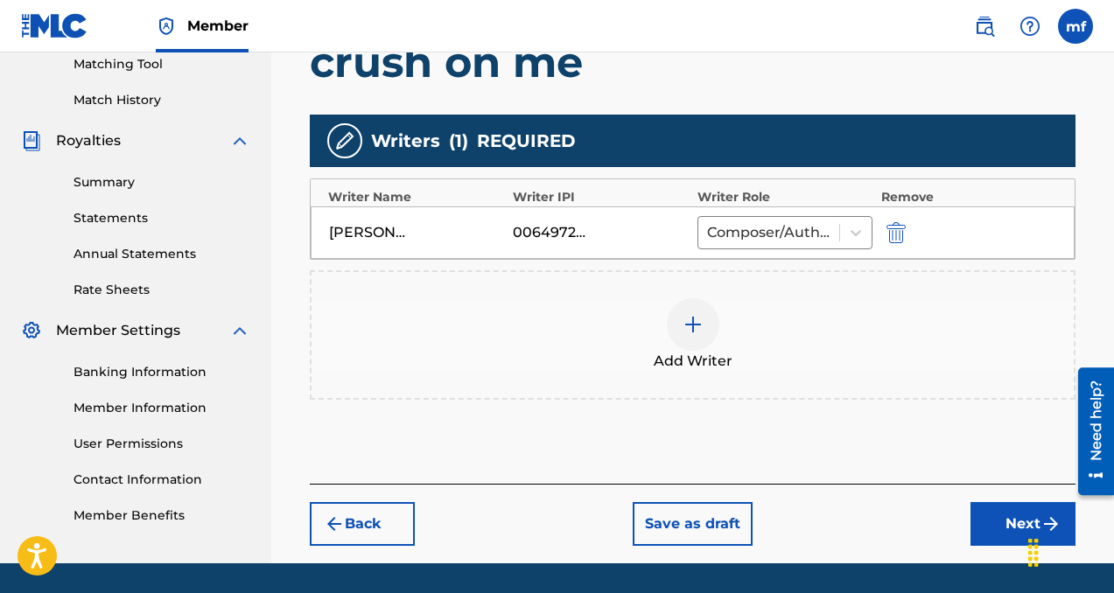
click at [977, 508] on button "Next" at bounding box center [1022, 524] width 105 height 44
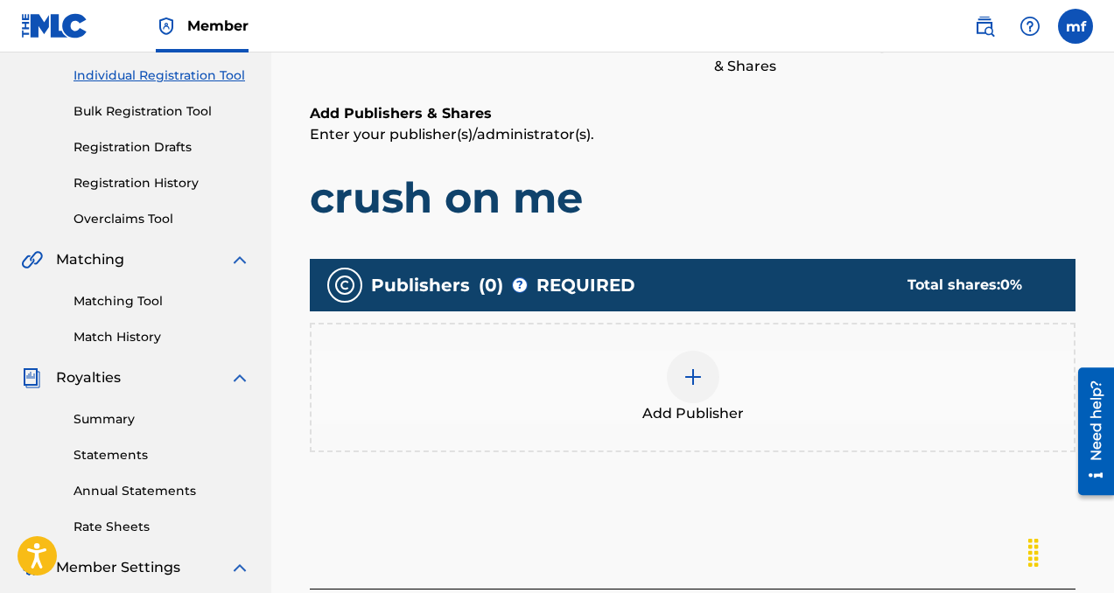
scroll to position [79, 0]
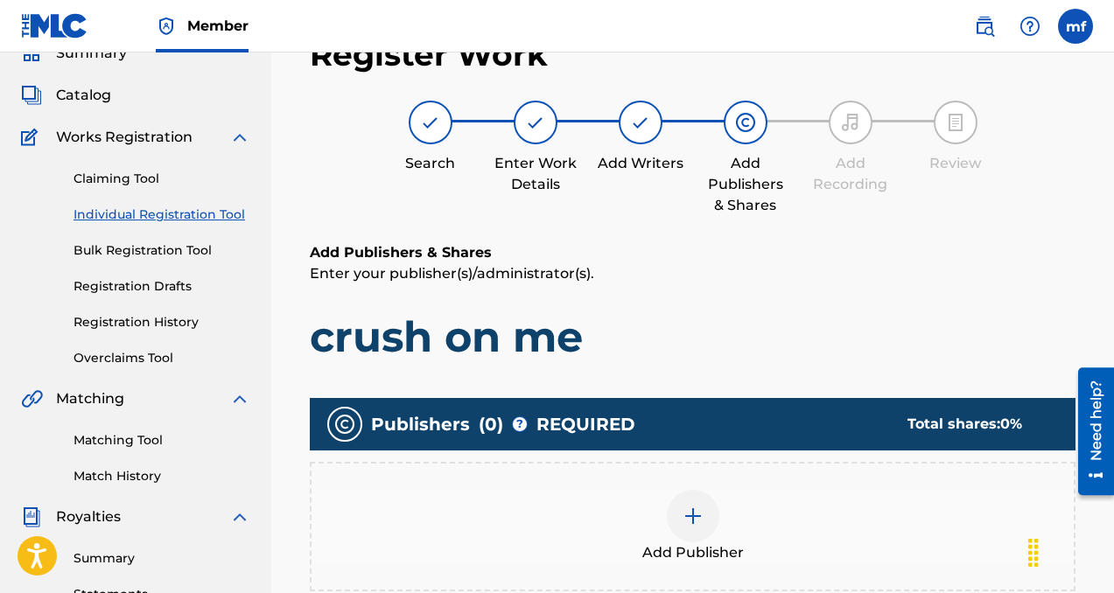
click at [693, 508] on img at bounding box center [693, 516] width 21 height 21
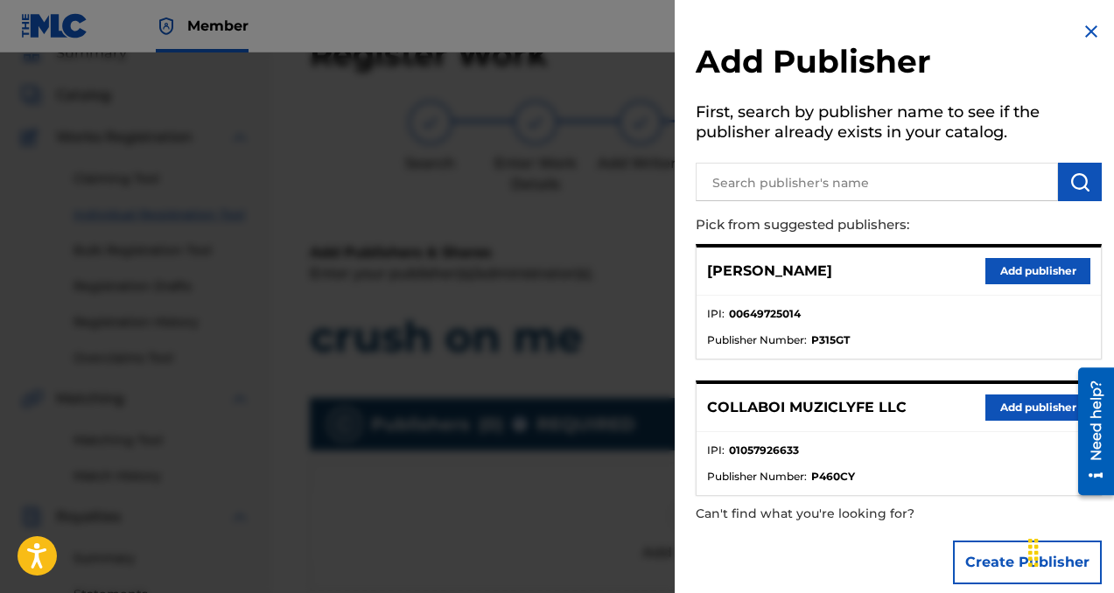
click at [1018, 397] on button "Add publisher" at bounding box center [1037, 408] width 105 height 26
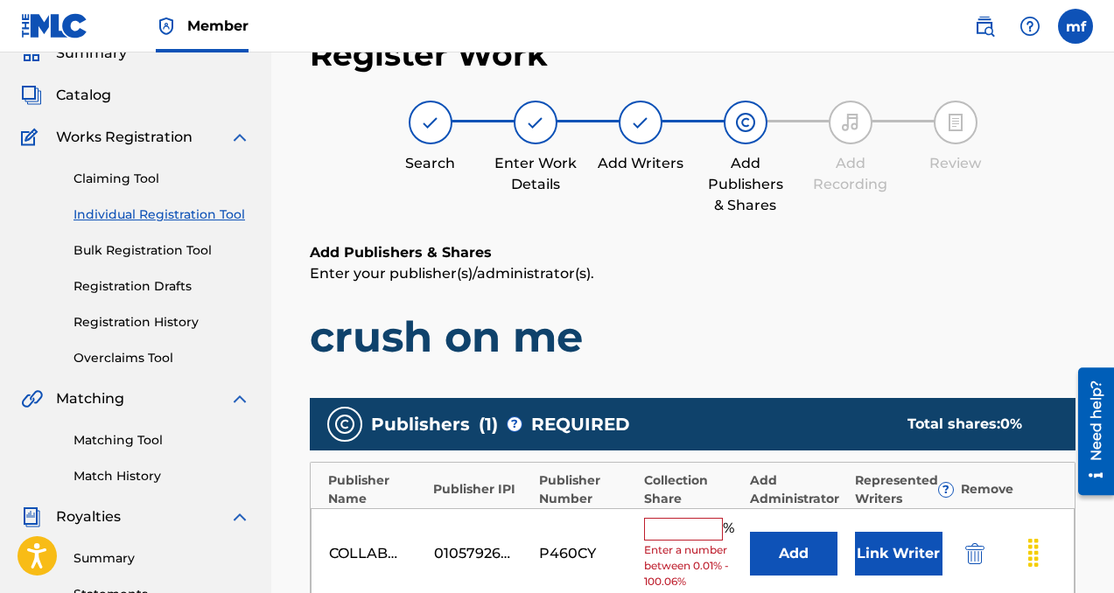
click at [655, 515] on div "COLLABOI MUZICLYFE LLC 01057926633 P460CY % Enter a number between 0.01% - 100.…" at bounding box center [693, 554] width 764 height 92
click at [655, 531] on input "text" at bounding box center [683, 529] width 79 height 23
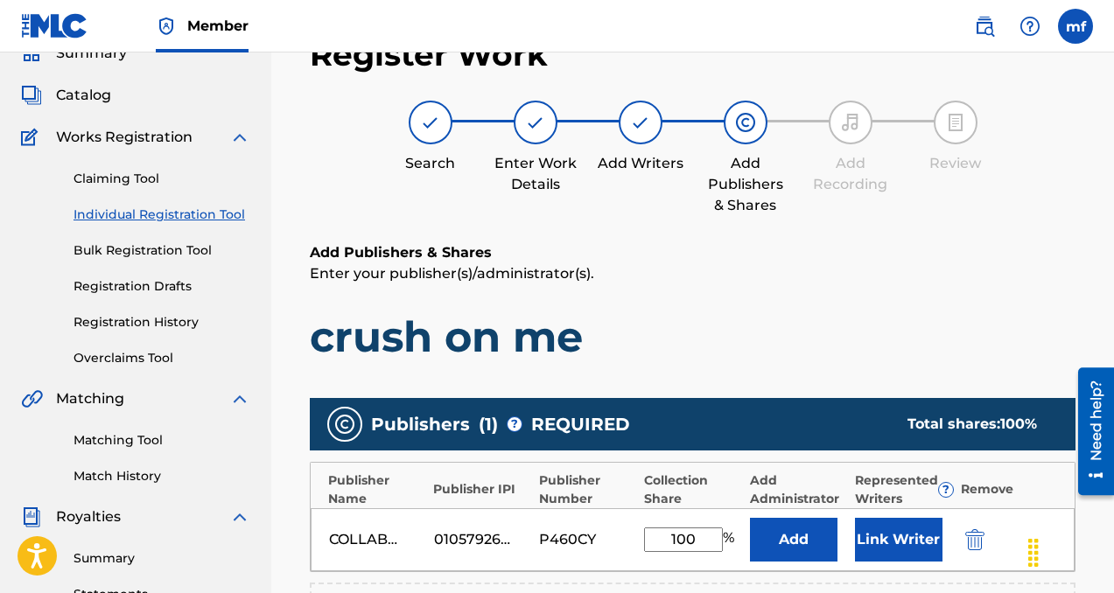
click at [781, 542] on button "Add" at bounding box center [794, 540] width 88 height 44
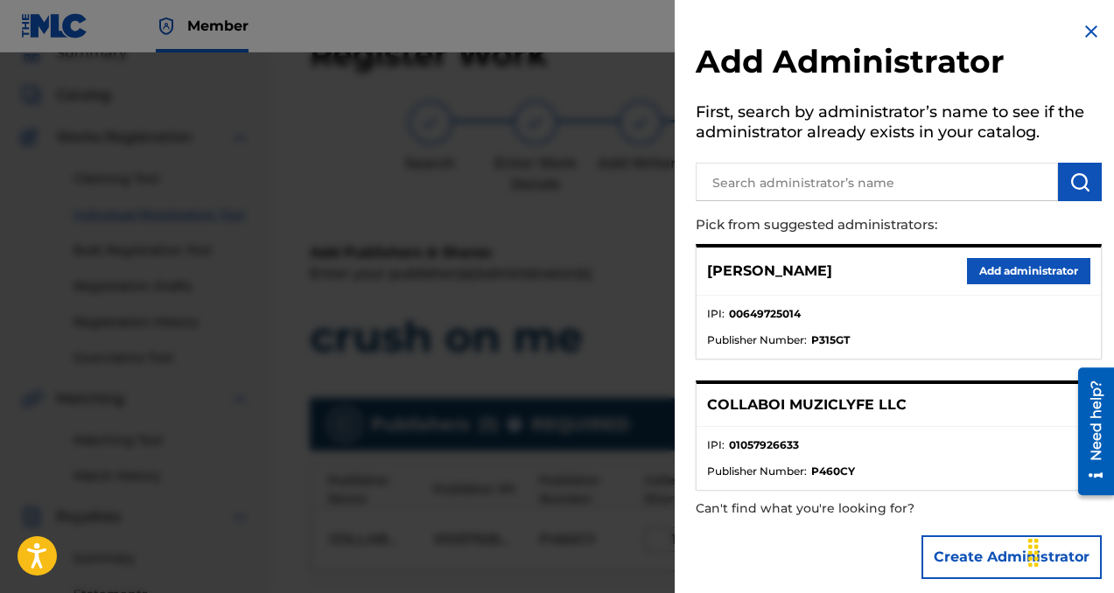
click at [993, 270] on button "Add administrator" at bounding box center [1028, 271] width 123 height 26
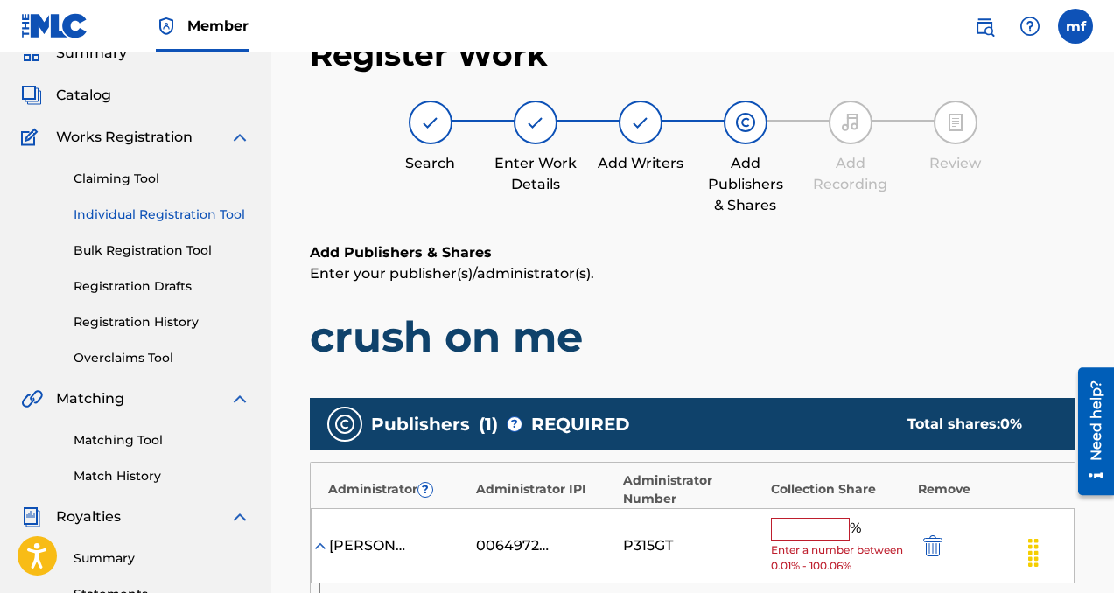
click at [809, 535] on input "text" at bounding box center [810, 529] width 79 height 23
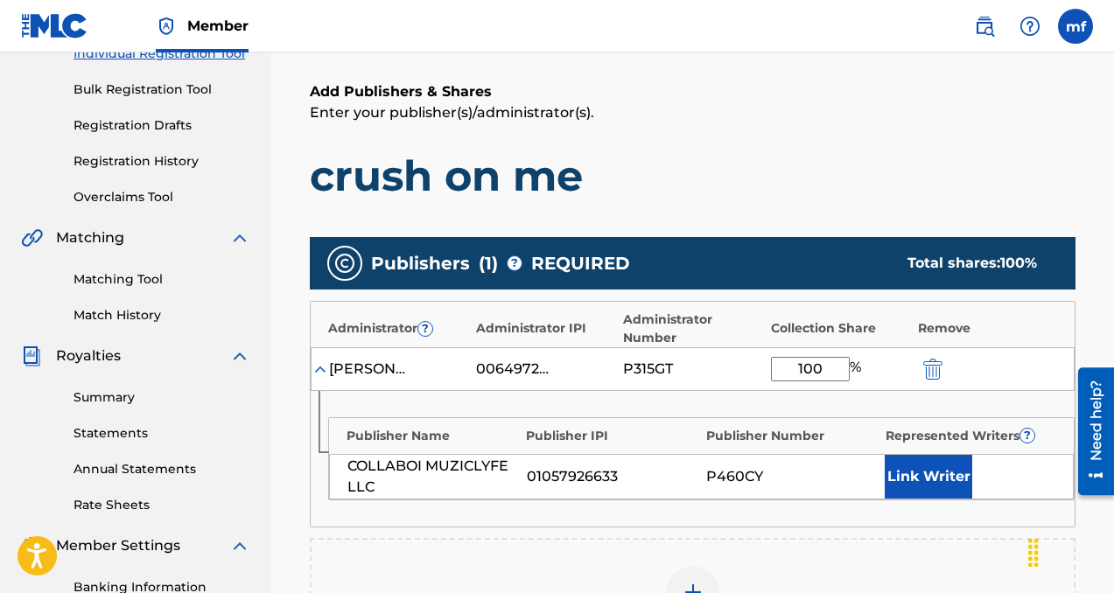
scroll to position [245, 0]
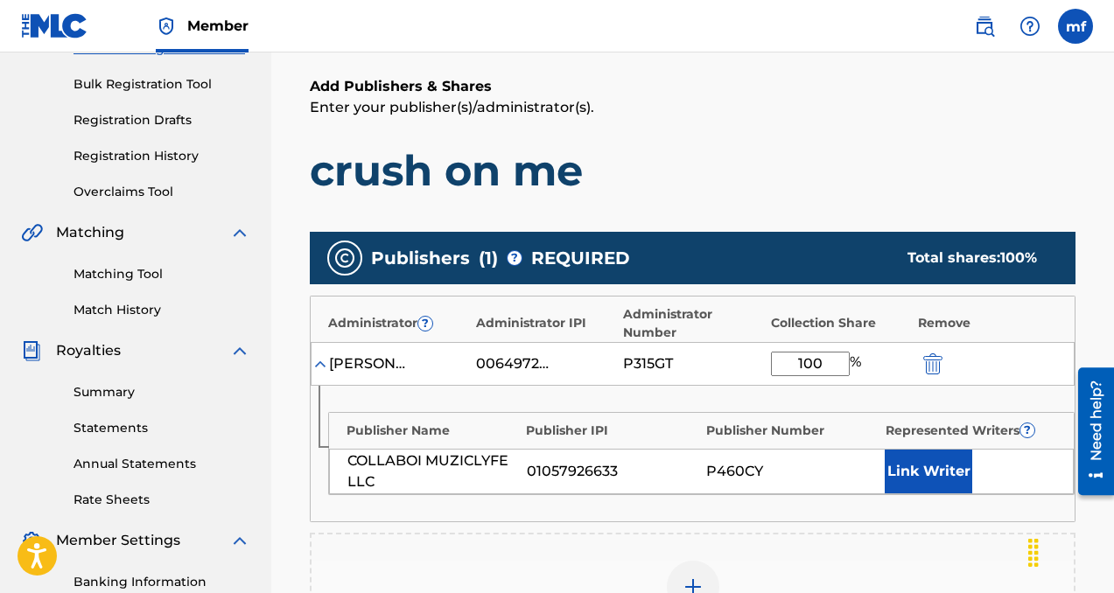
click at [918, 470] on button "Link Writer" at bounding box center [929, 472] width 88 height 44
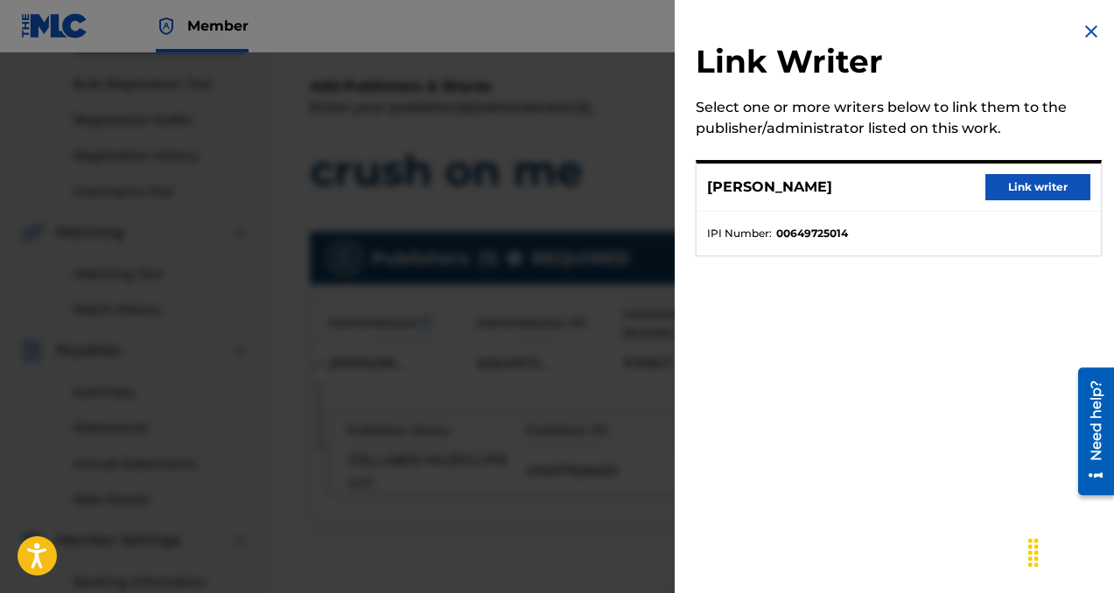
click at [1058, 186] on button "Link writer" at bounding box center [1037, 187] width 105 height 26
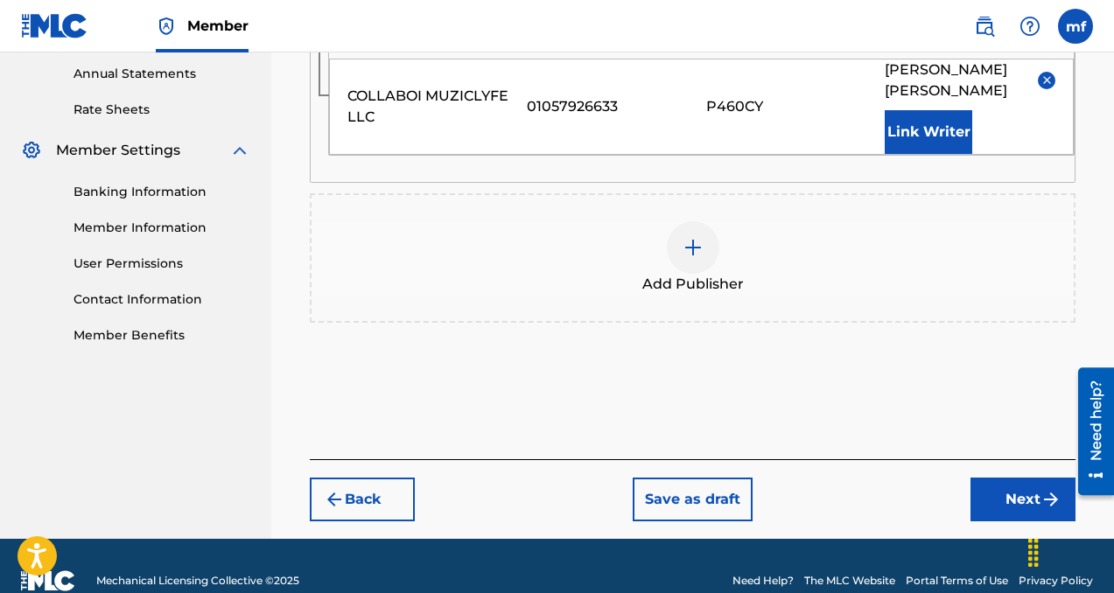
scroll to position [665, 0]
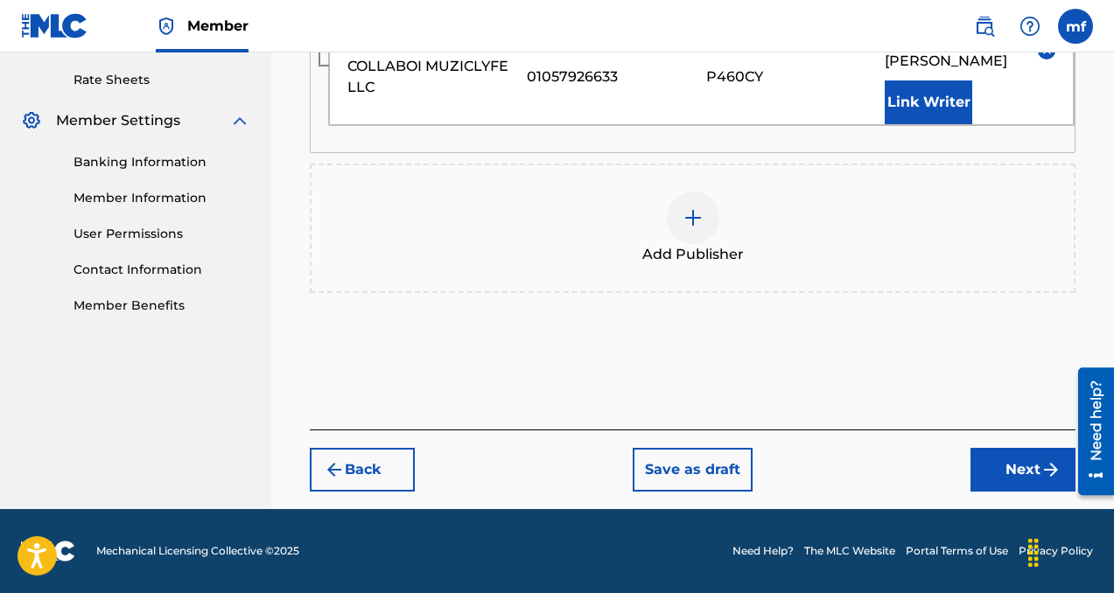
click at [1027, 457] on button "Next" at bounding box center [1022, 470] width 105 height 44
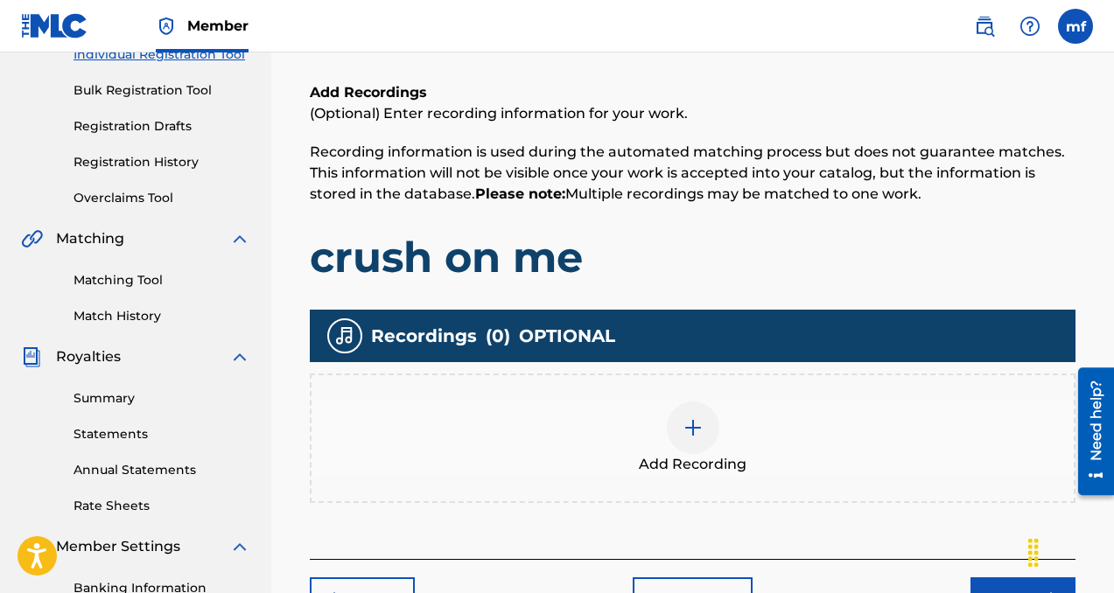
scroll to position [296, 0]
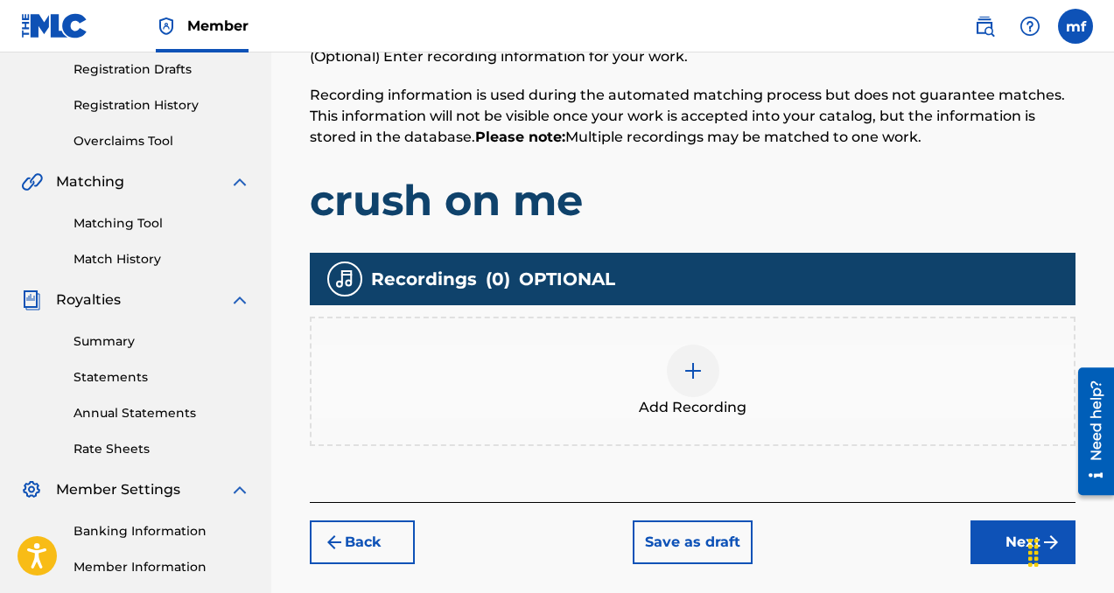
click at [702, 367] on img at bounding box center [693, 371] width 21 height 21
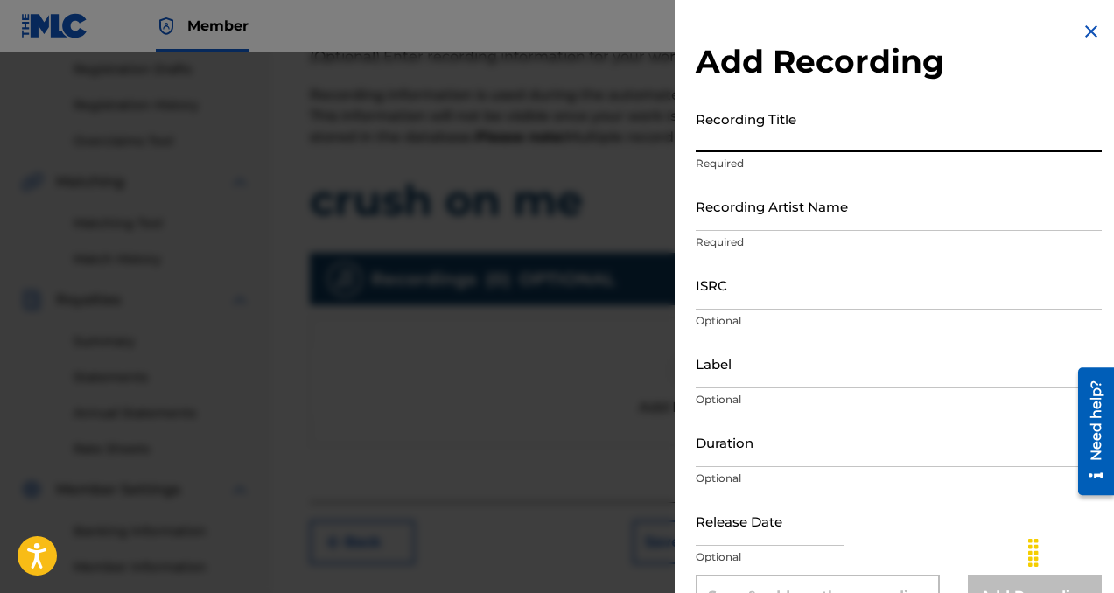
click at [732, 139] on input "Recording Title" at bounding box center [899, 127] width 406 height 50
click at [748, 211] on input "Recording Artist Name" at bounding box center [899, 206] width 406 height 50
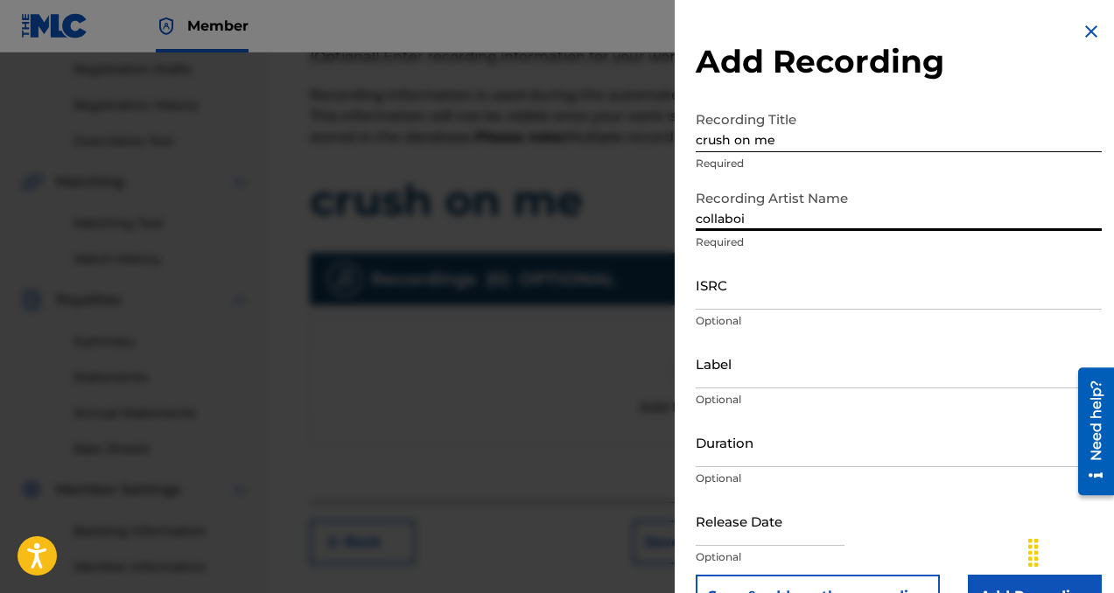
click at [764, 362] on input "Label" at bounding box center [899, 364] width 406 height 50
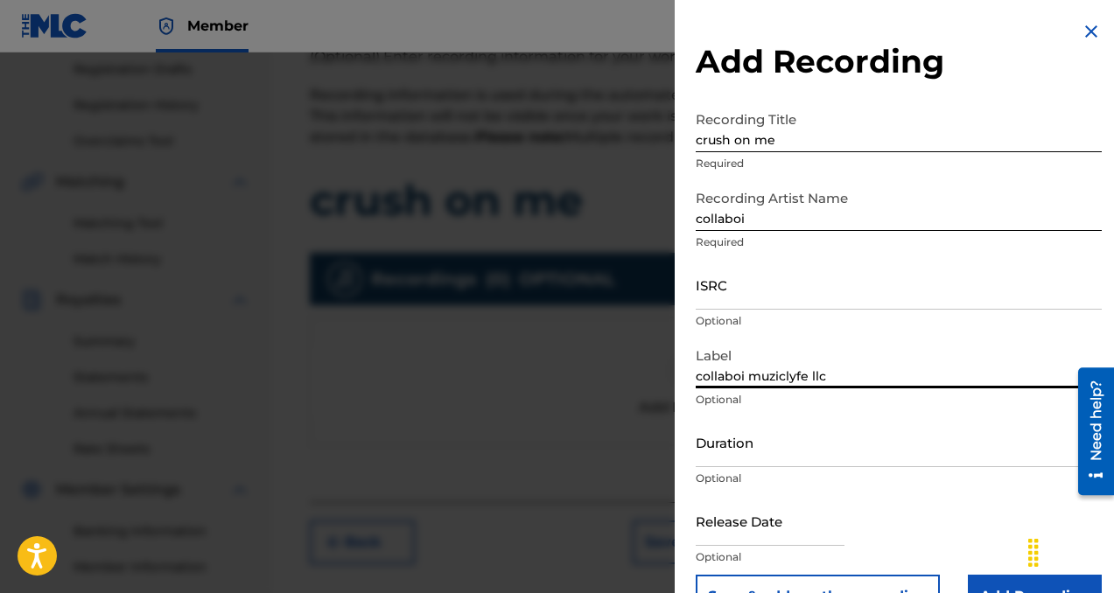
scroll to position [46, 0]
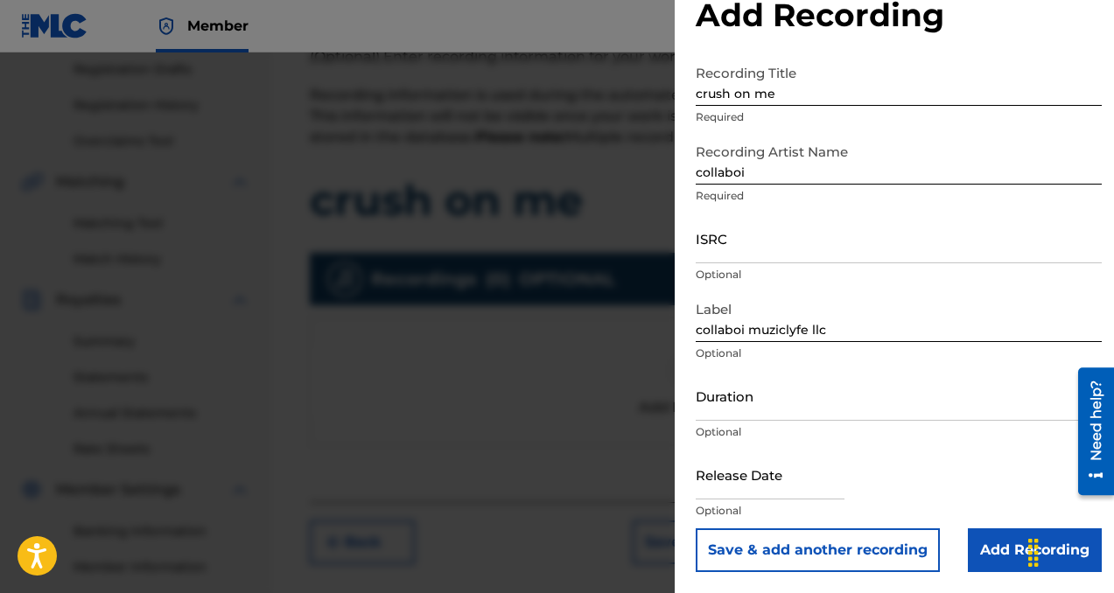
click at [1003, 547] on input "Add Recording" at bounding box center [1035, 551] width 134 height 44
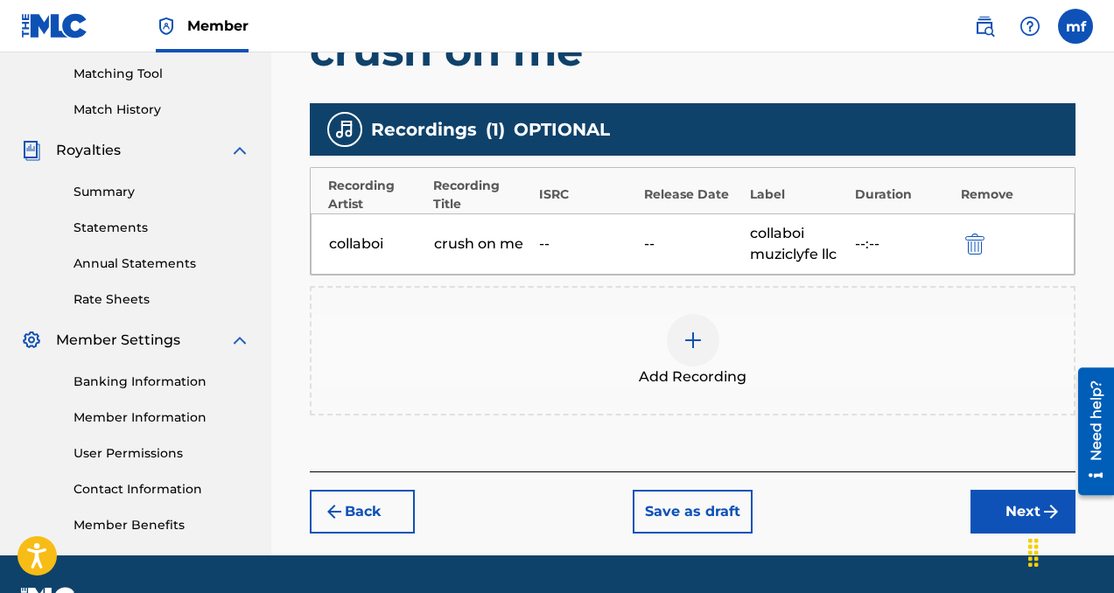
scroll to position [492, 0]
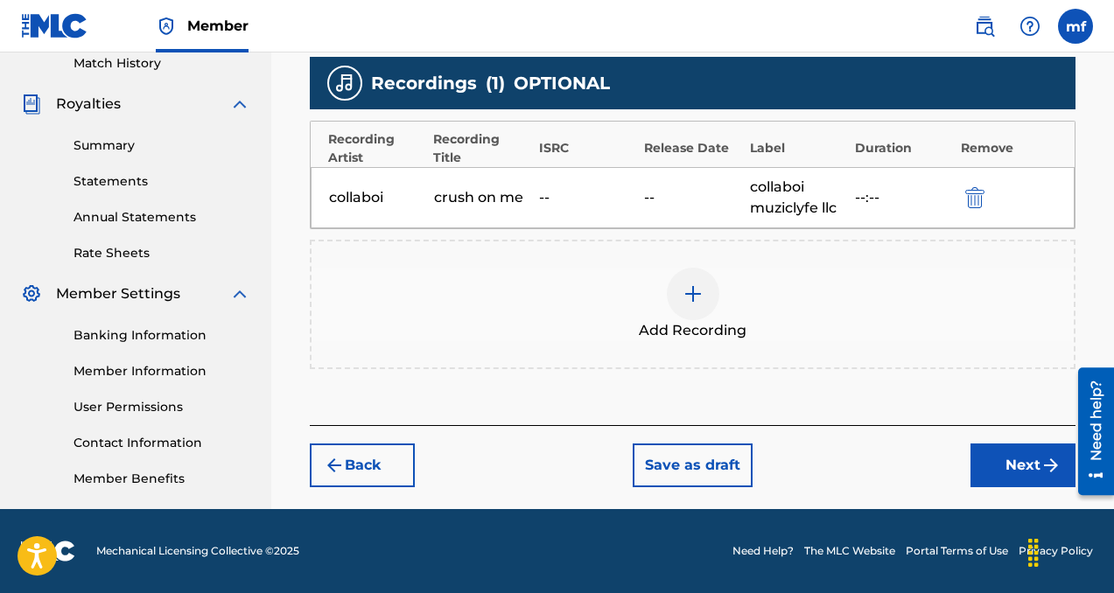
click at [984, 464] on button "Next" at bounding box center [1022, 466] width 105 height 44
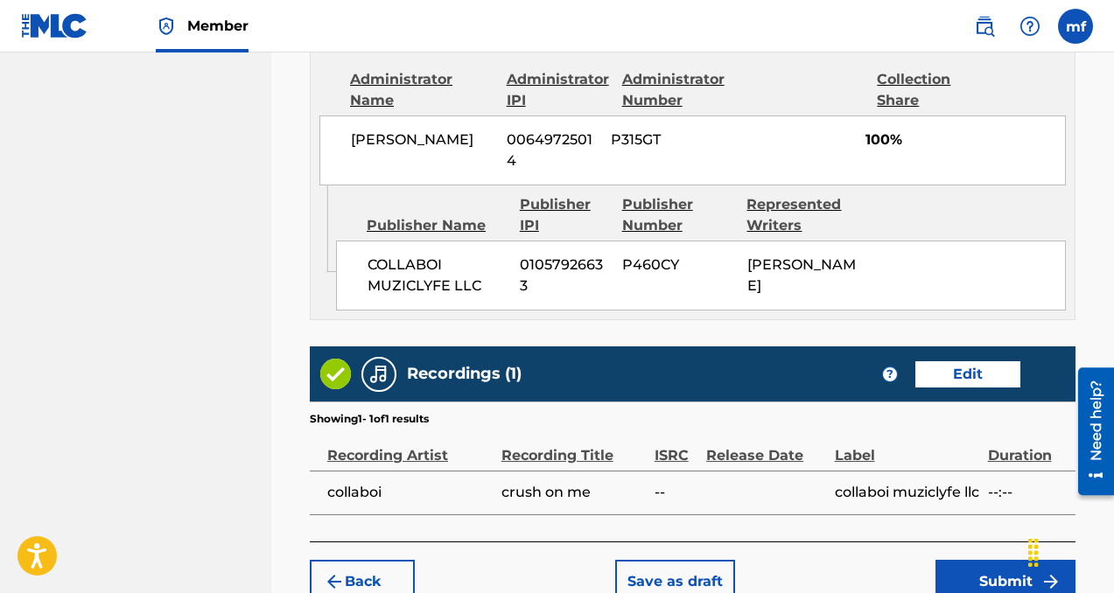
scroll to position [1080, 0]
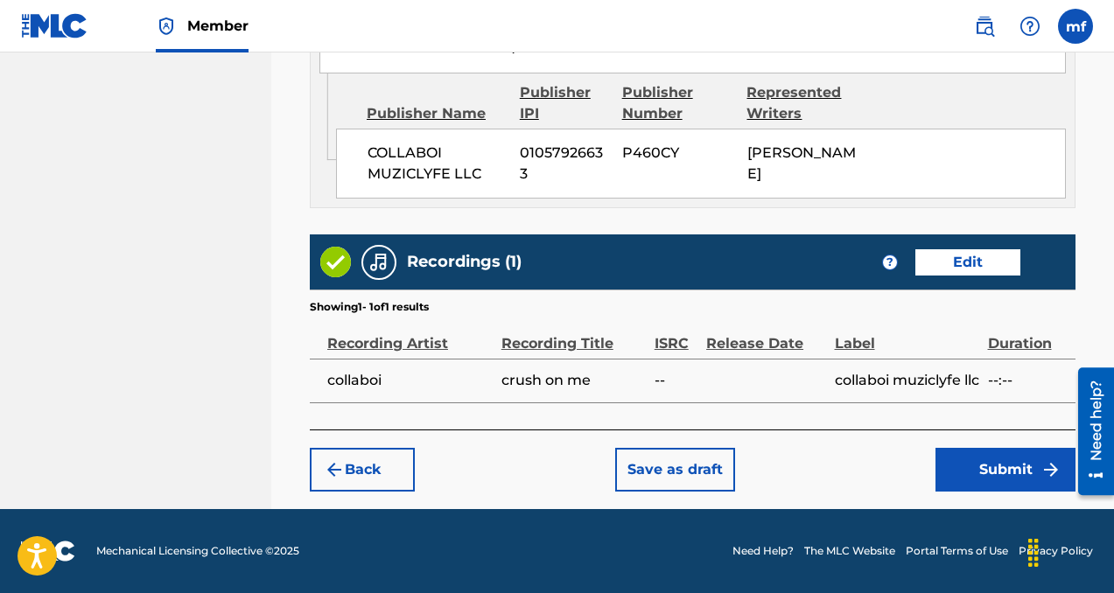
click at [979, 461] on button "Submit" at bounding box center [1005, 470] width 140 height 44
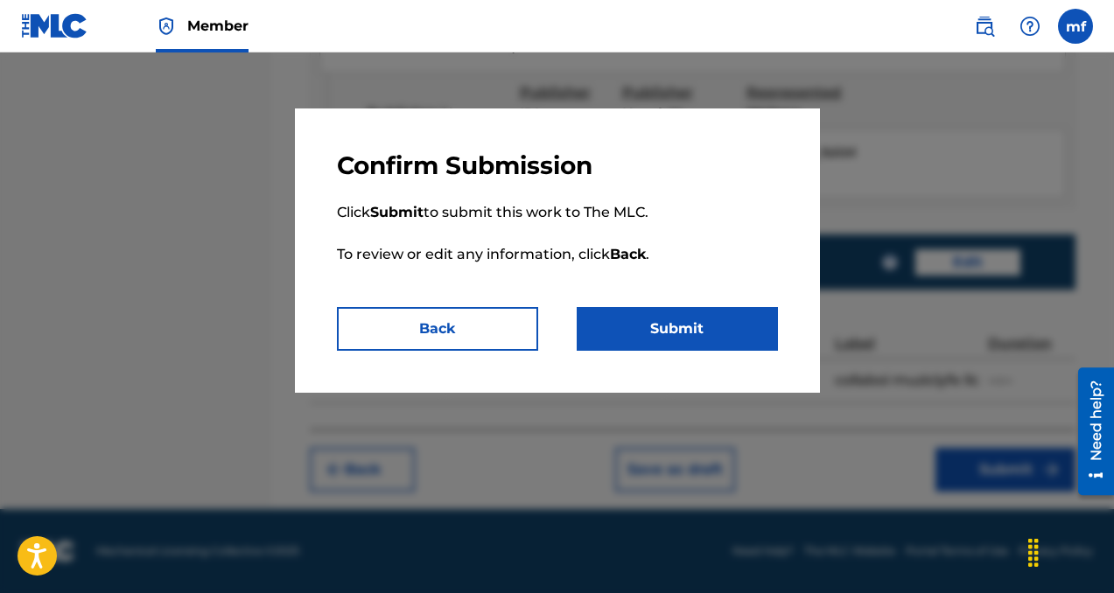
click at [683, 337] on button "Submit" at bounding box center [677, 329] width 201 height 44
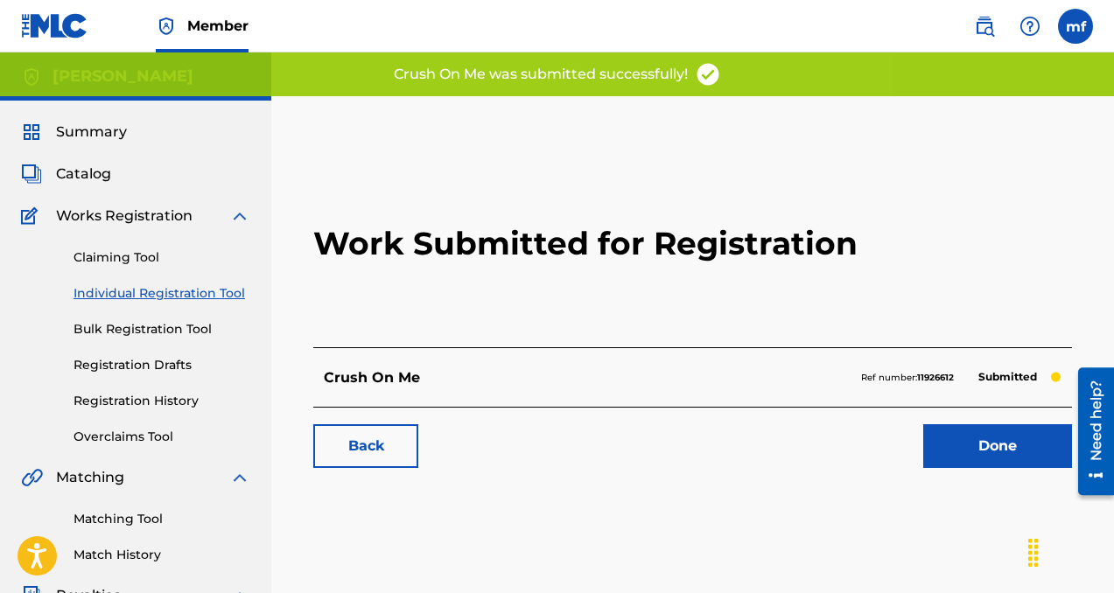
scroll to position [70, 0]
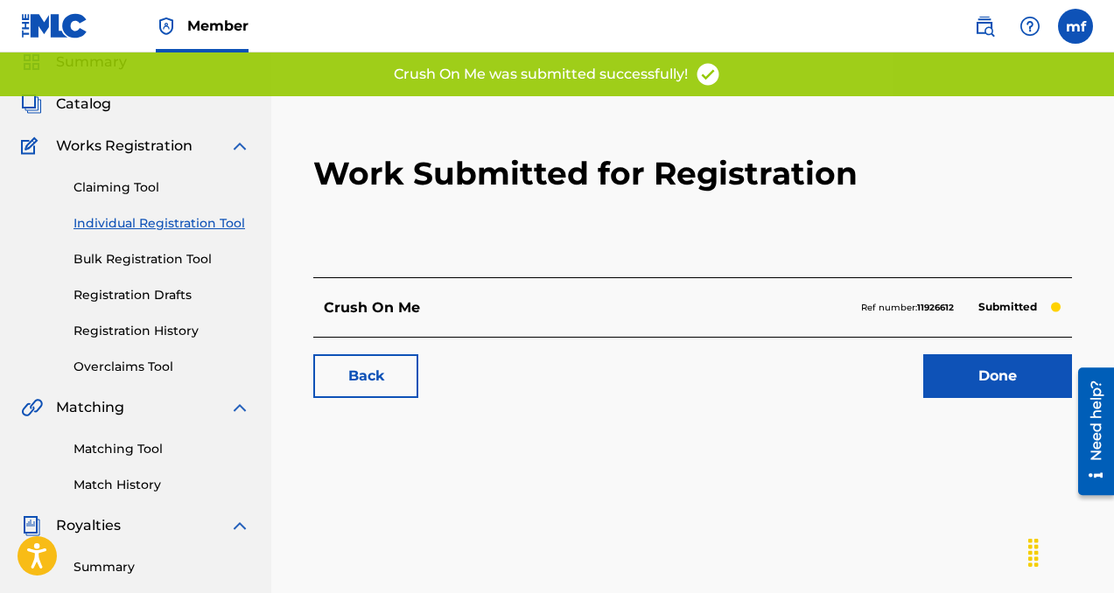
click at [957, 375] on link "Done" at bounding box center [997, 376] width 149 height 44
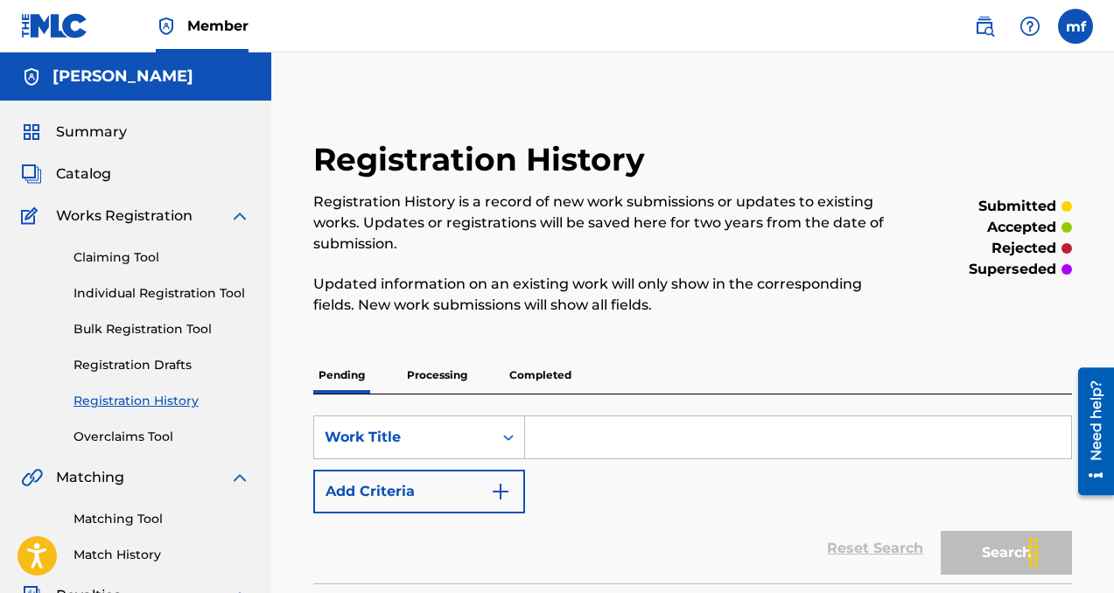
click at [188, 295] on link "Individual Registration Tool" at bounding box center [162, 293] width 177 height 18
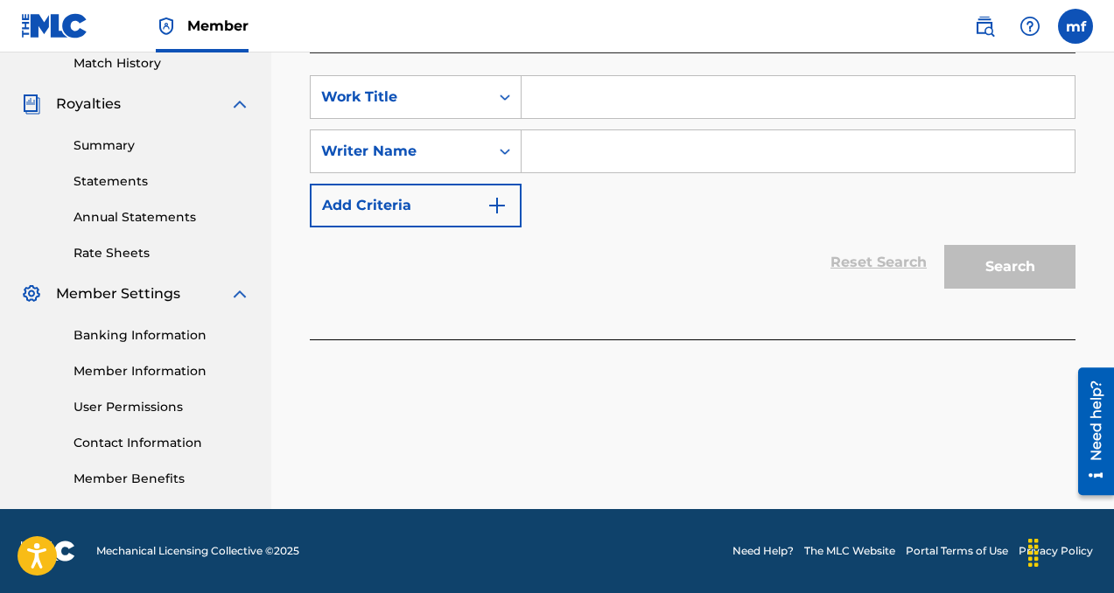
scroll to position [451, 0]
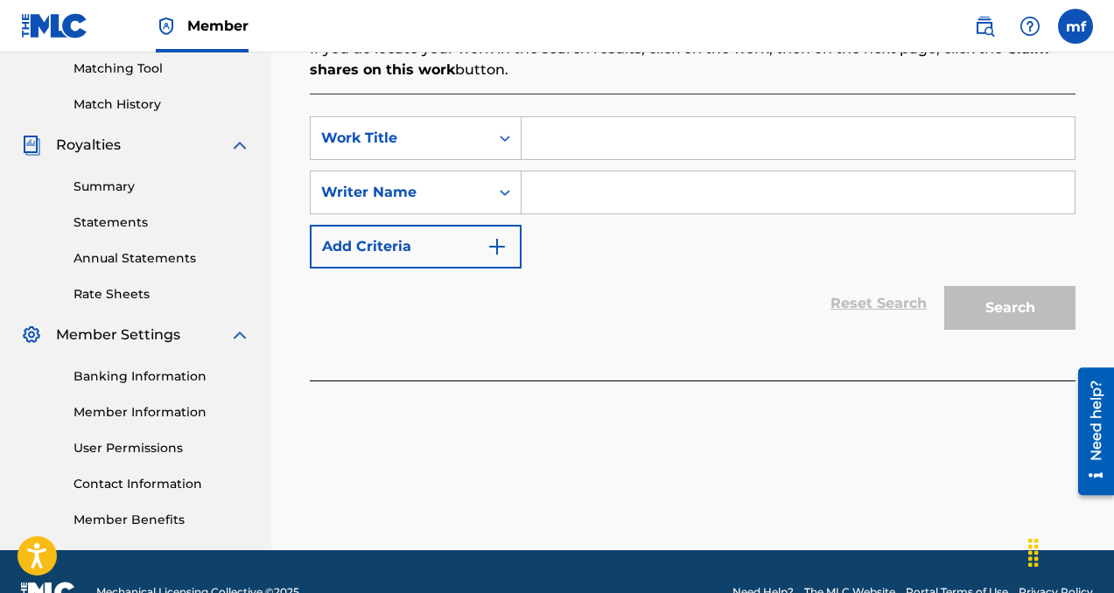
click at [622, 209] on input "Search Form" at bounding box center [798, 193] width 553 height 42
paste input "[PERSON_NAME]"
click at [600, 139] on input "Search Form" at bounding box center [798, 138] width 553 height 42
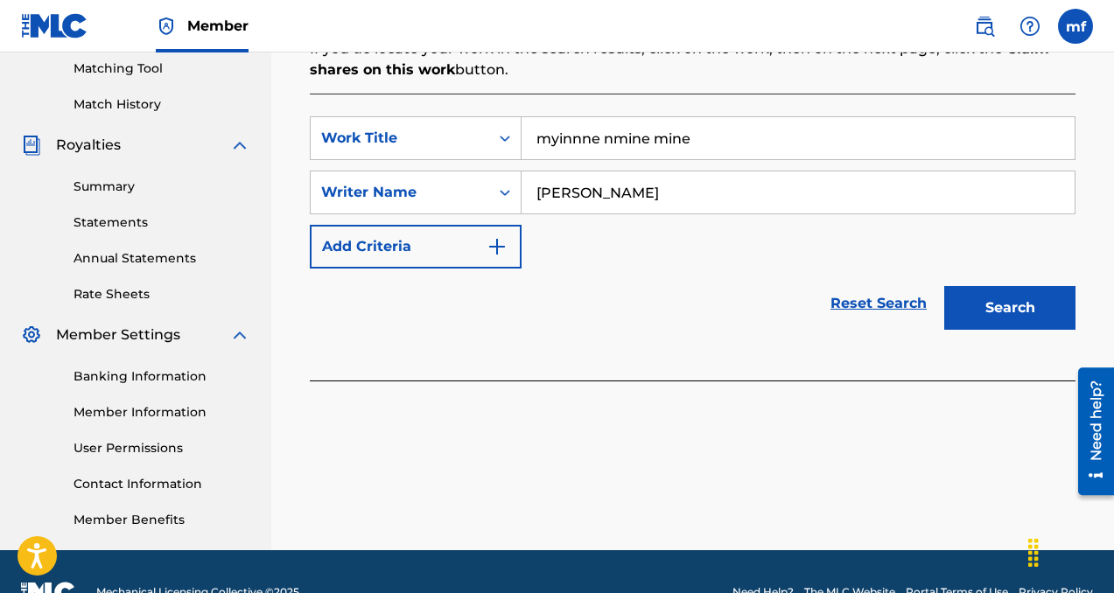
click at [612, 133] on input "myinnne nmine mine" at bounding box center [798, 138] width 553 height 42
click at [975, 308] on button "Search" at bounding box center [1009, 308] width 131 height 44
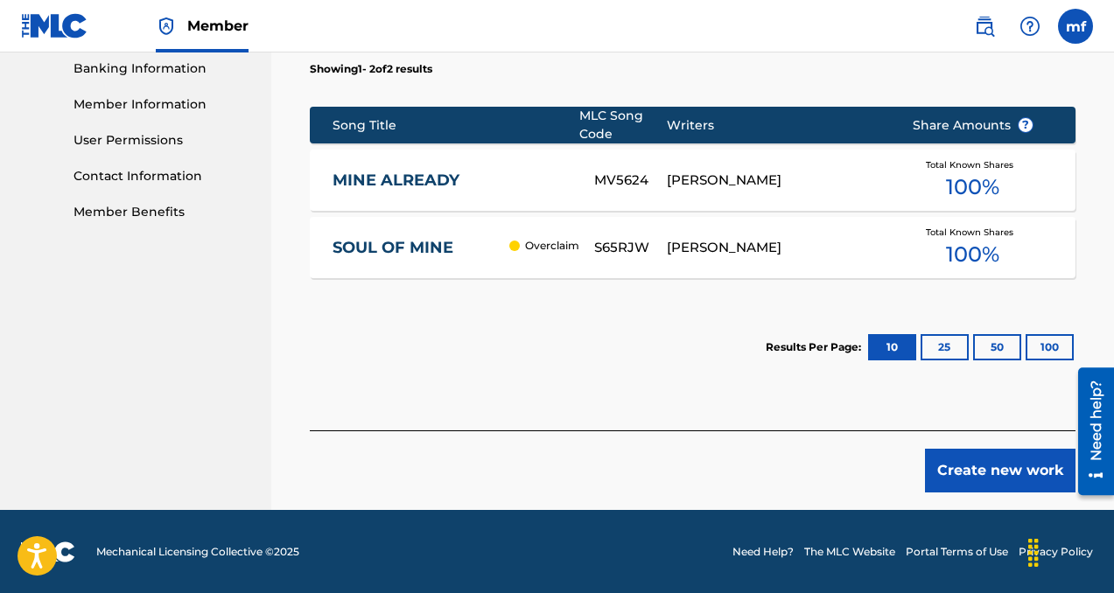
scroll to position [755, 0]
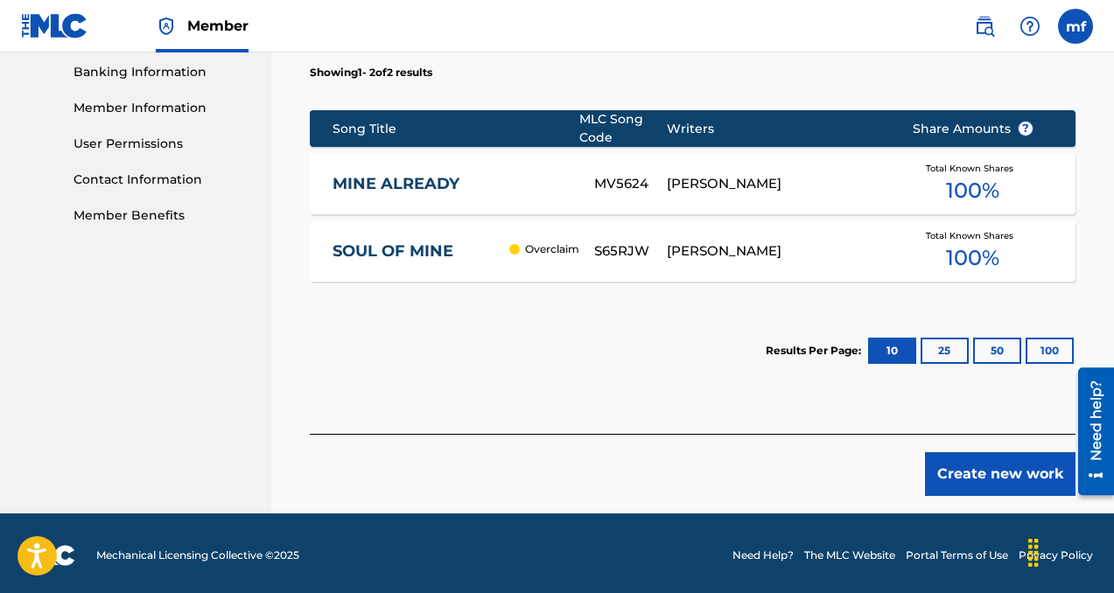
click at [1010, 459] on button "Create new work" at bounding box center [1000, 474] width 151 height 44
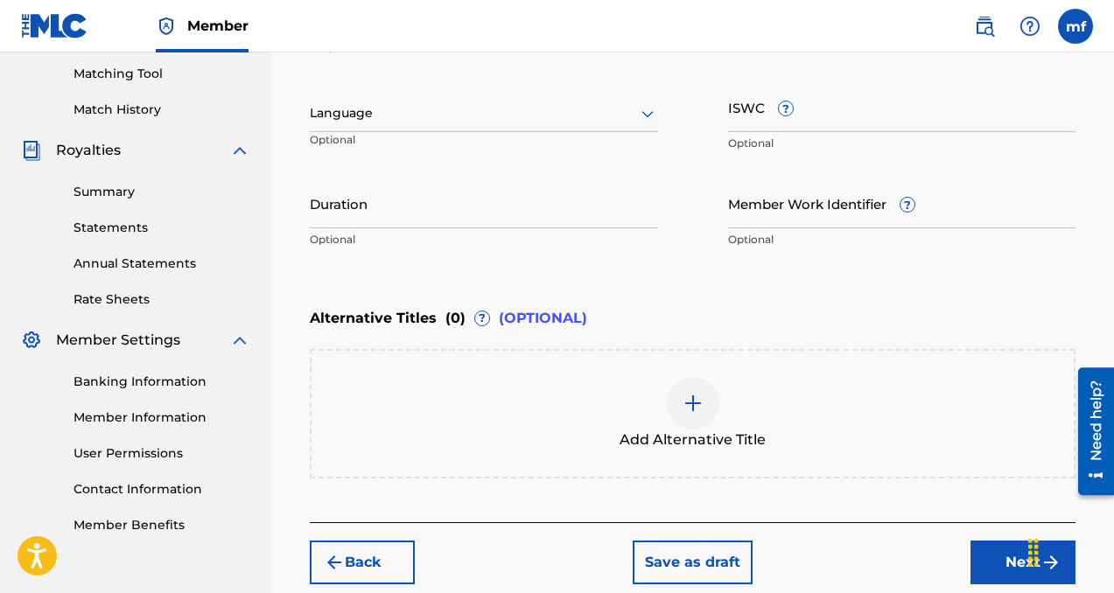
scroll to position [382, 0]
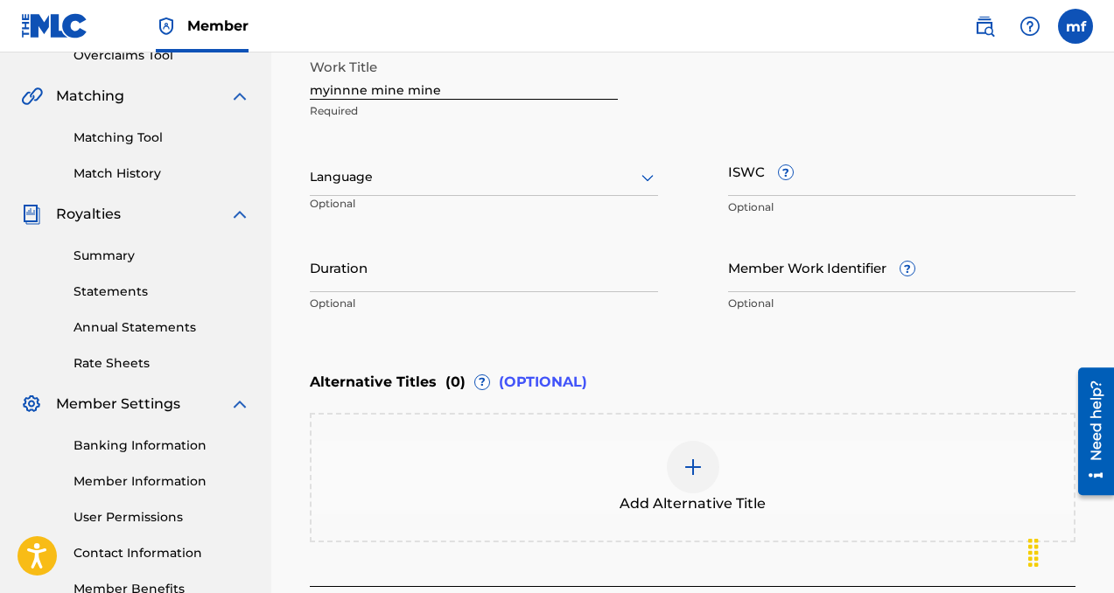
click at [469, 178] on div at bounding box center [484, 177] width 348 height 22
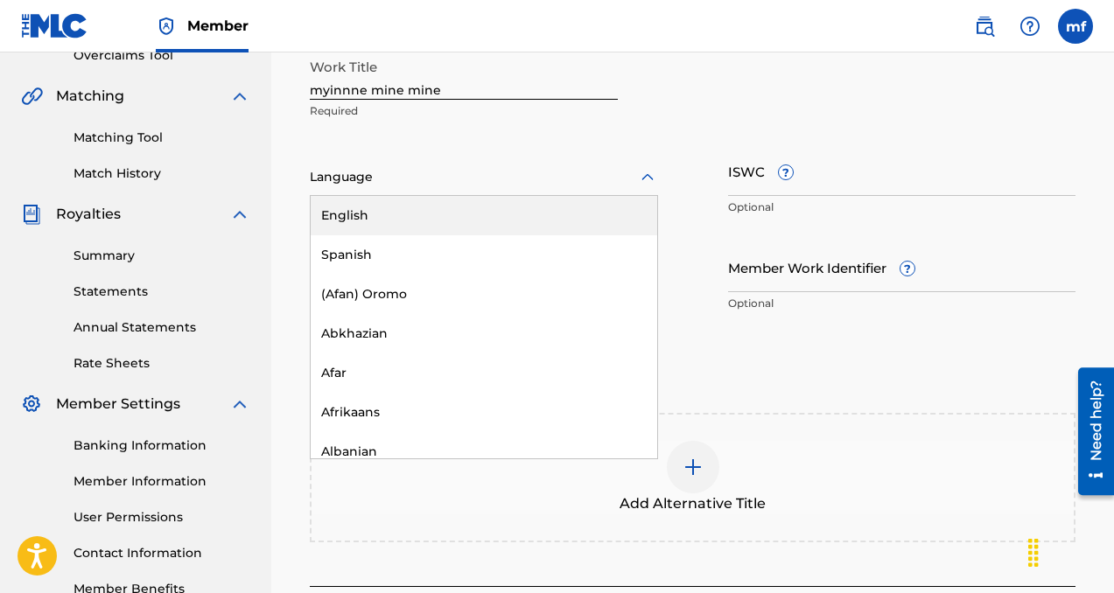
click at [465, 209] on div "English" at bounding box center [484, 215] width 347 height 39
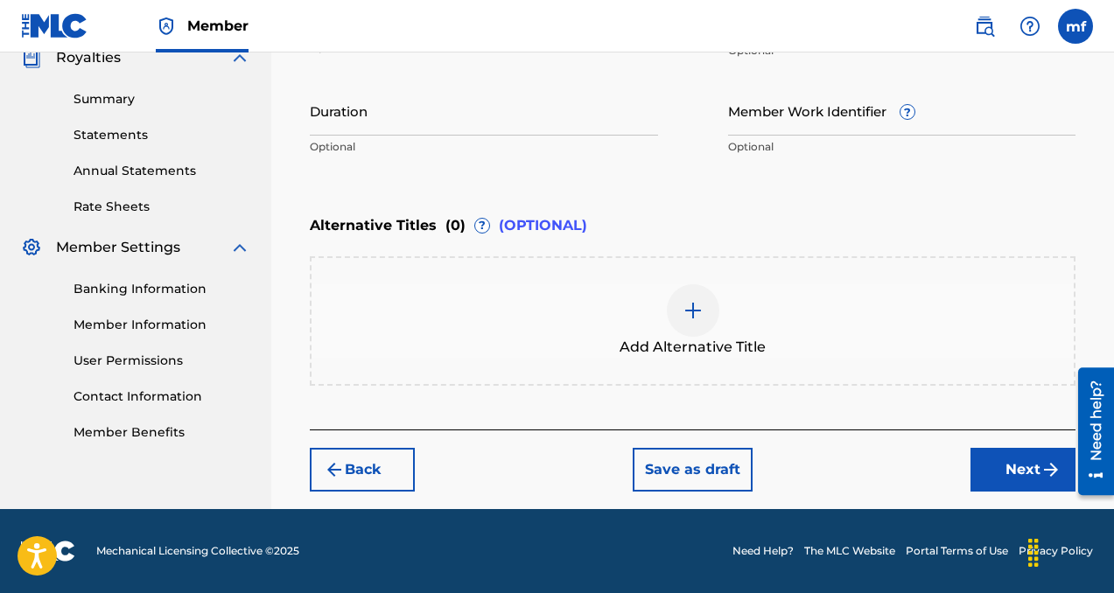
click at [1017, 478] on button "Next" at bounding box center [1022, 470] width 105 height 44
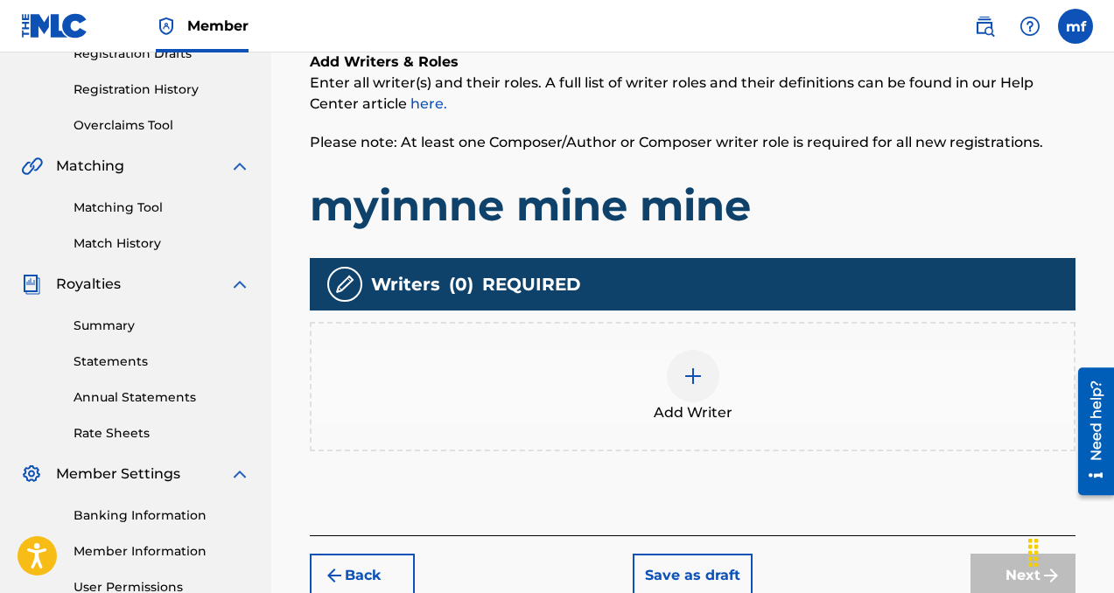
scroll to position [367, 0]
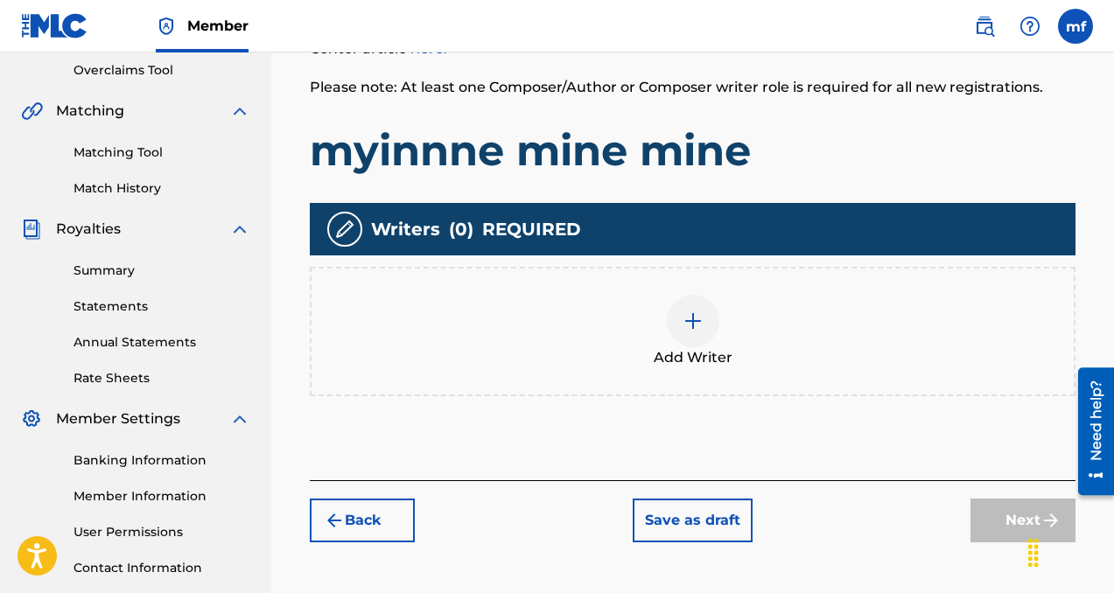
click at [696, 323] on img at bounding box center [693, 321] width 21 height 21
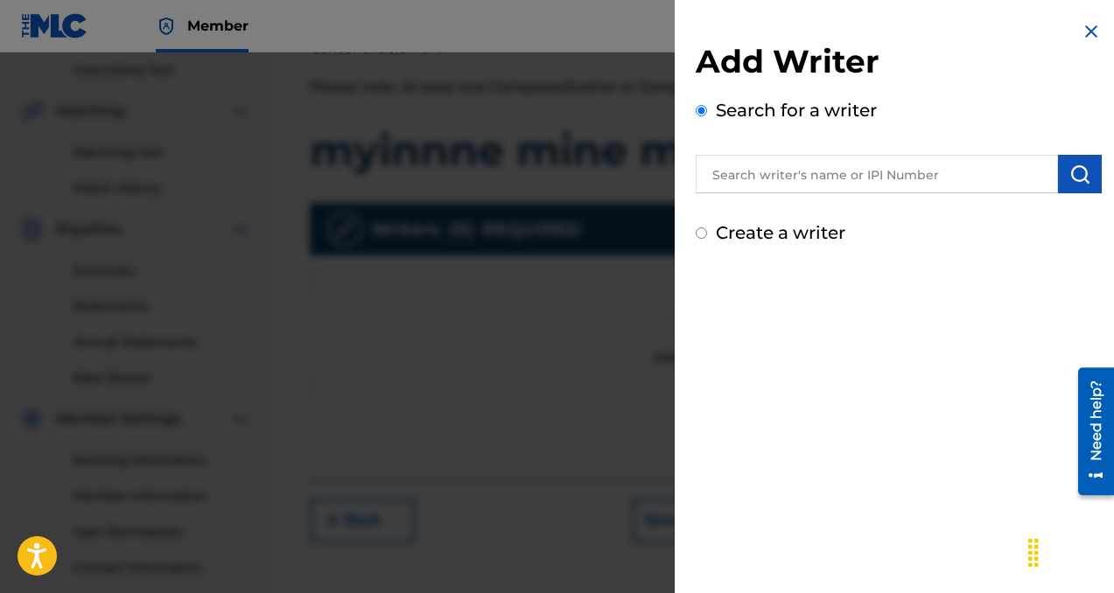
click at [748, 179] on input "text" at bounding box center [877, 174] width 362 height 39
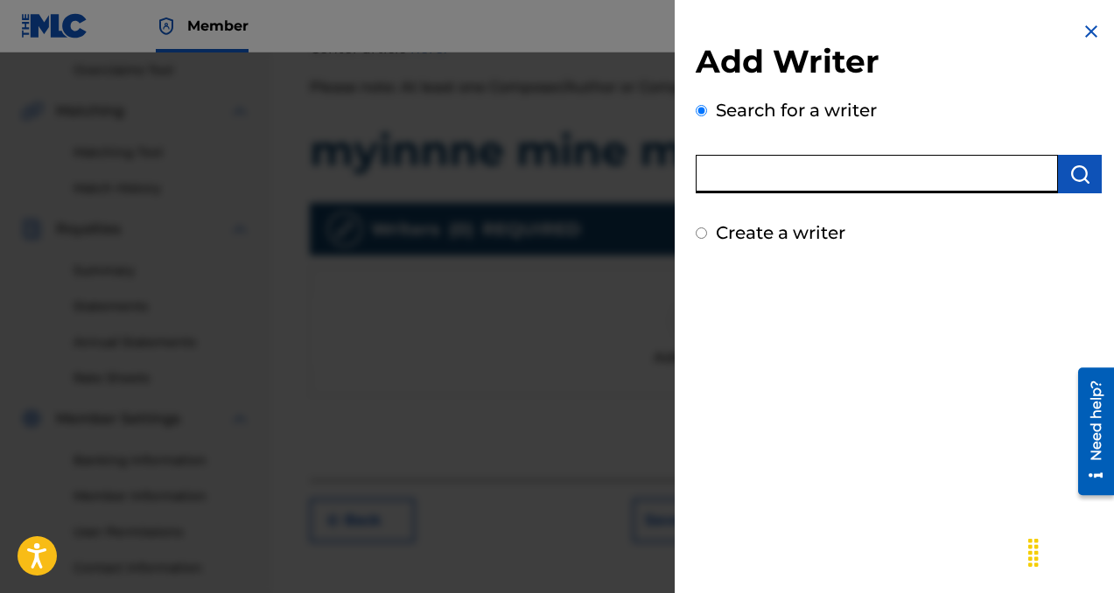
paste input "[PERSON_NAME]"
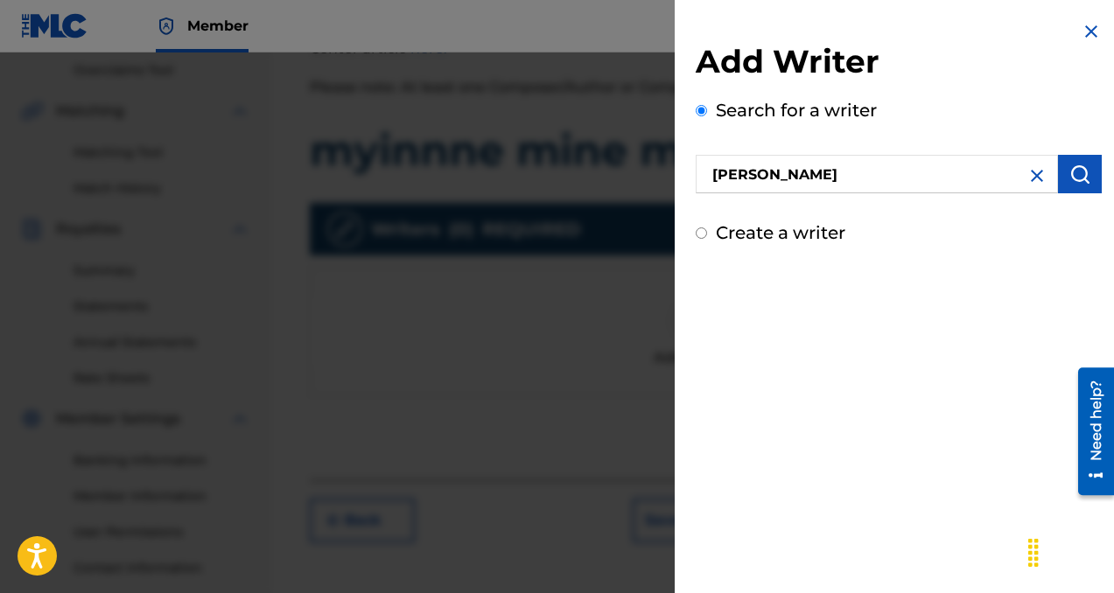
click at [1069, 181] on img "submit" at bounding box center [1079, 174] width 21 height 21
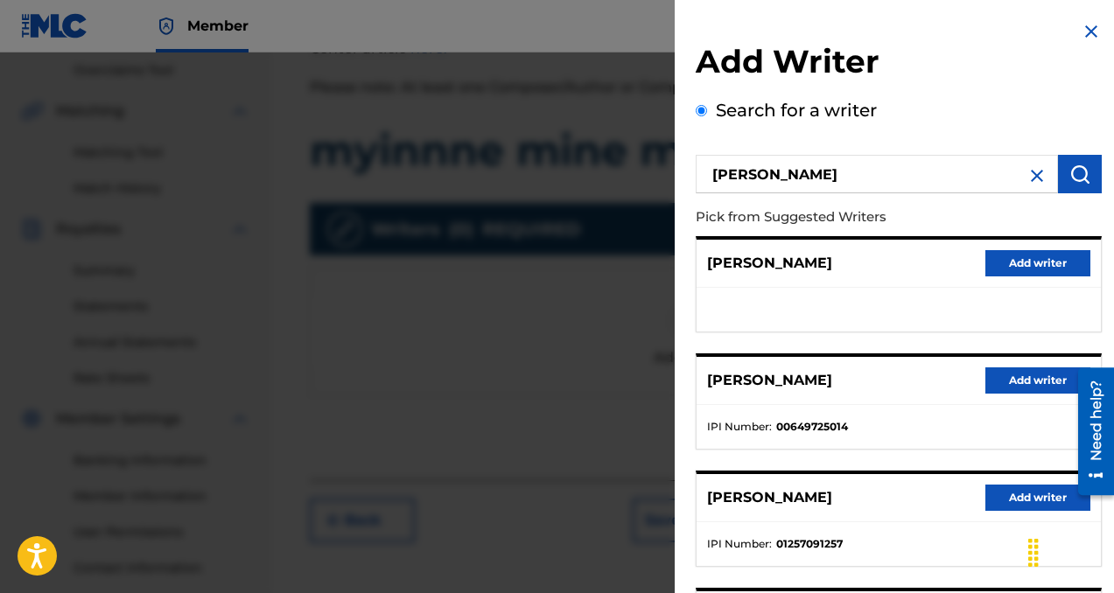
click at [1008, 377] on button "Add writer" at bounding box center [1037, 381] width 105 height 26
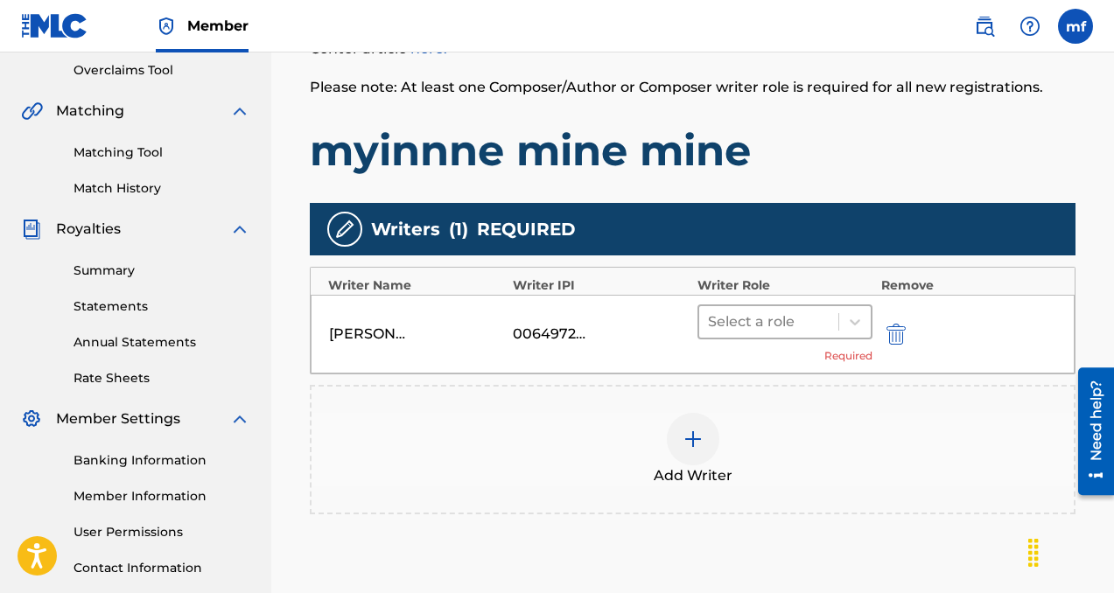
click at [774, 312] on div at bounding box center [769, 322] width 122 height 25
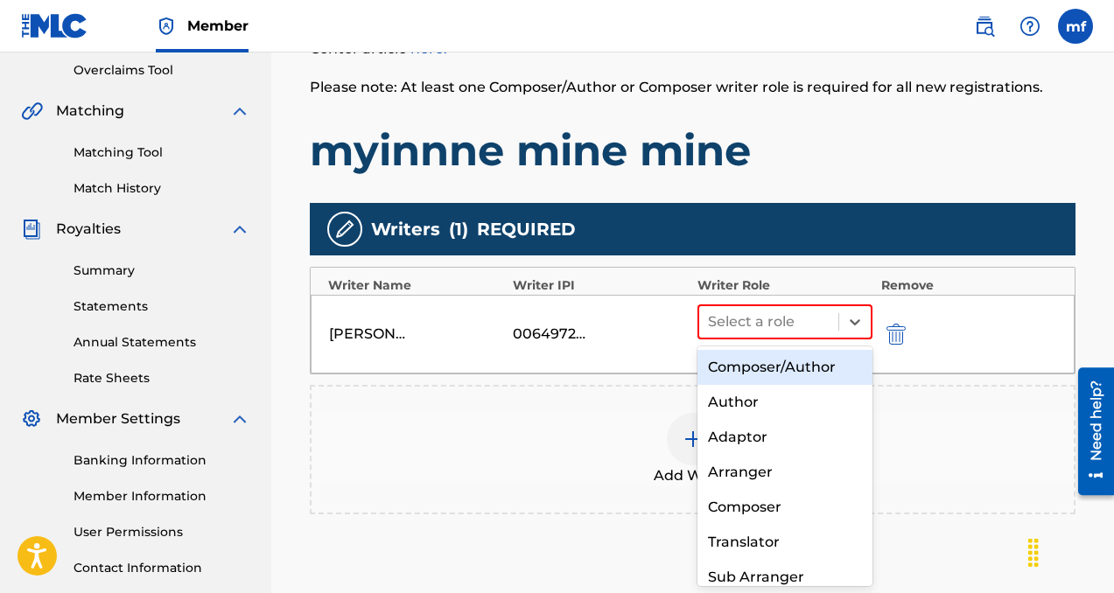
click at [768, 368] on div "Composer/Author" at bounding box center [784, 367] width 175 height 35
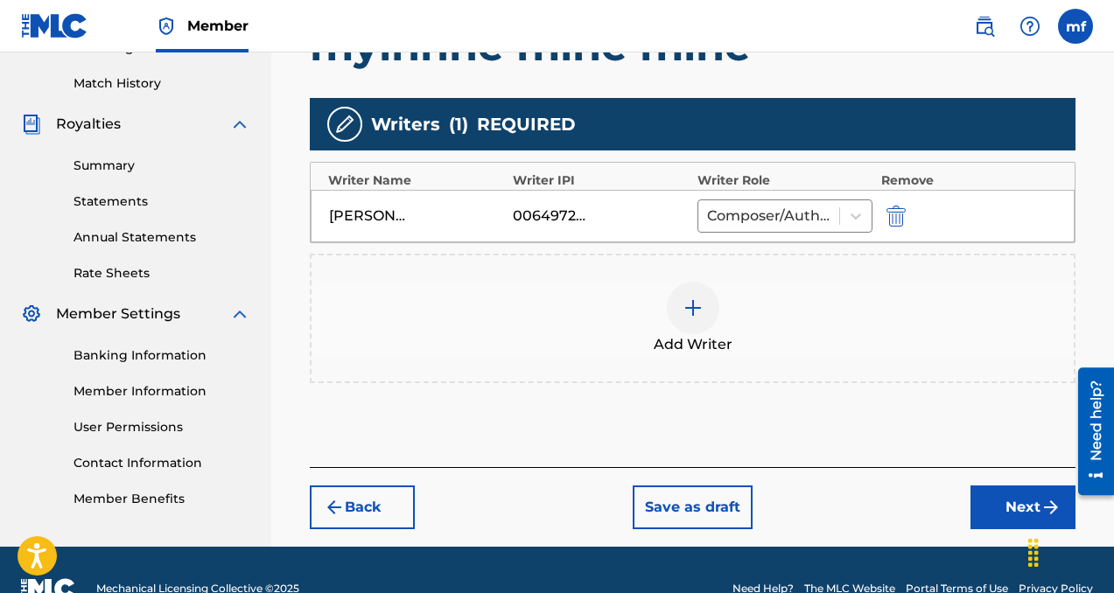
scroll to position [509, 0]
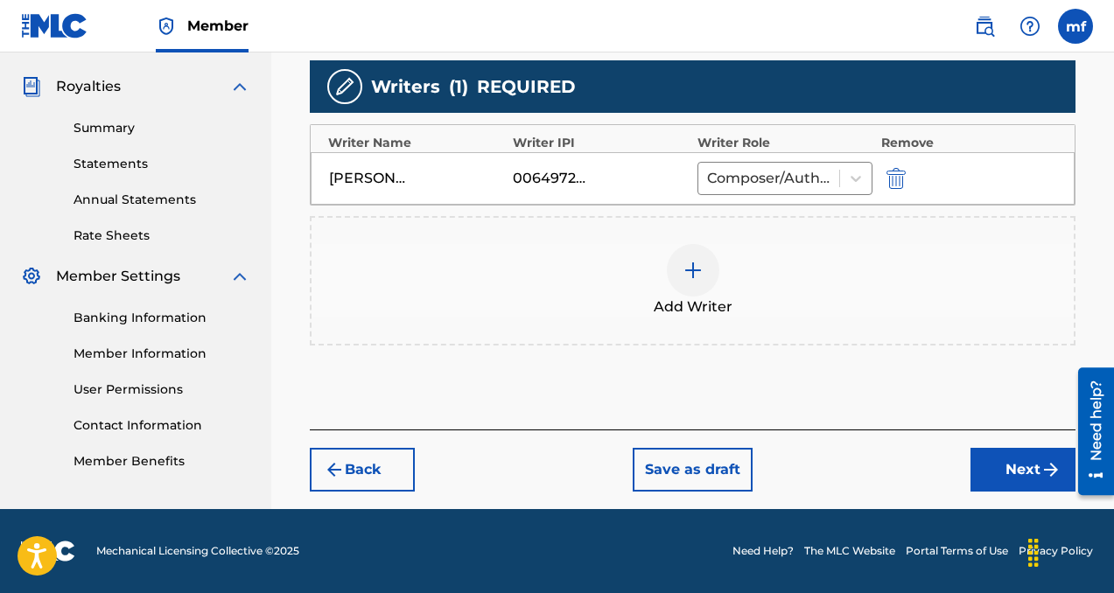
click at [996, 457] on button "Next" at bounding box center [1022, 470] width 105 height 44
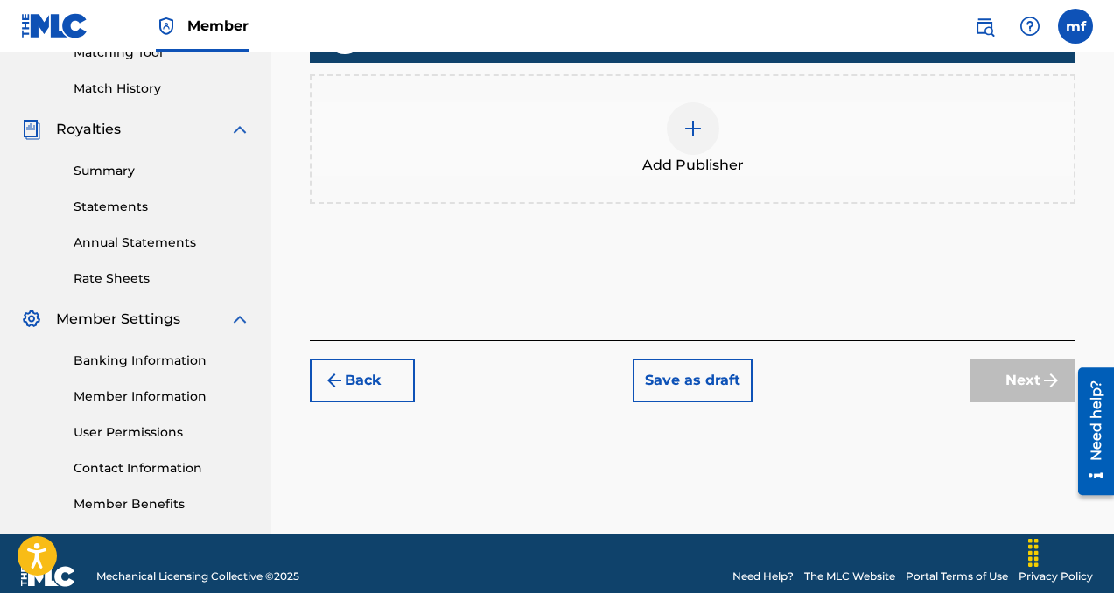
scroll to position [457, 0]
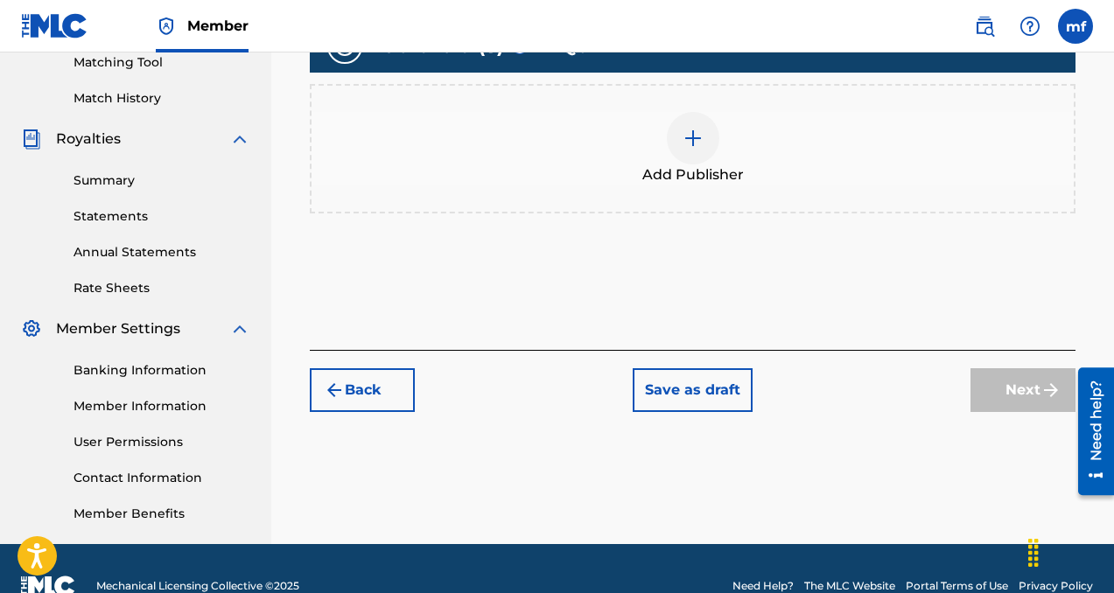
click at [705, 144] on div at bounding box center [693, 138] width 53 height 53
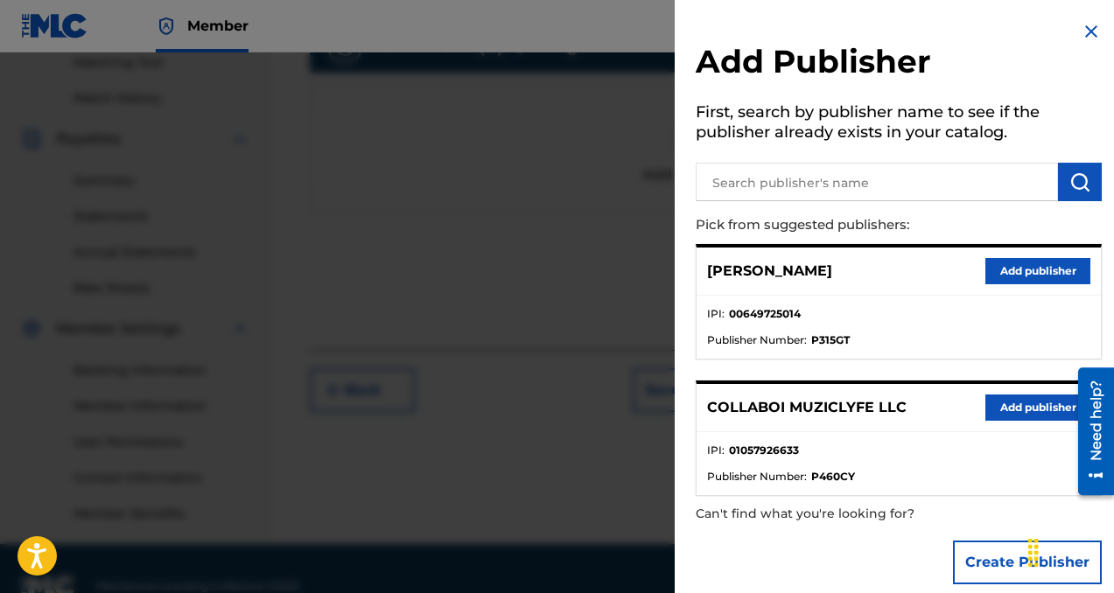
click at [1018, 408] on button "Add publisher" at bounding box center [1037, 408] width 105 height 26
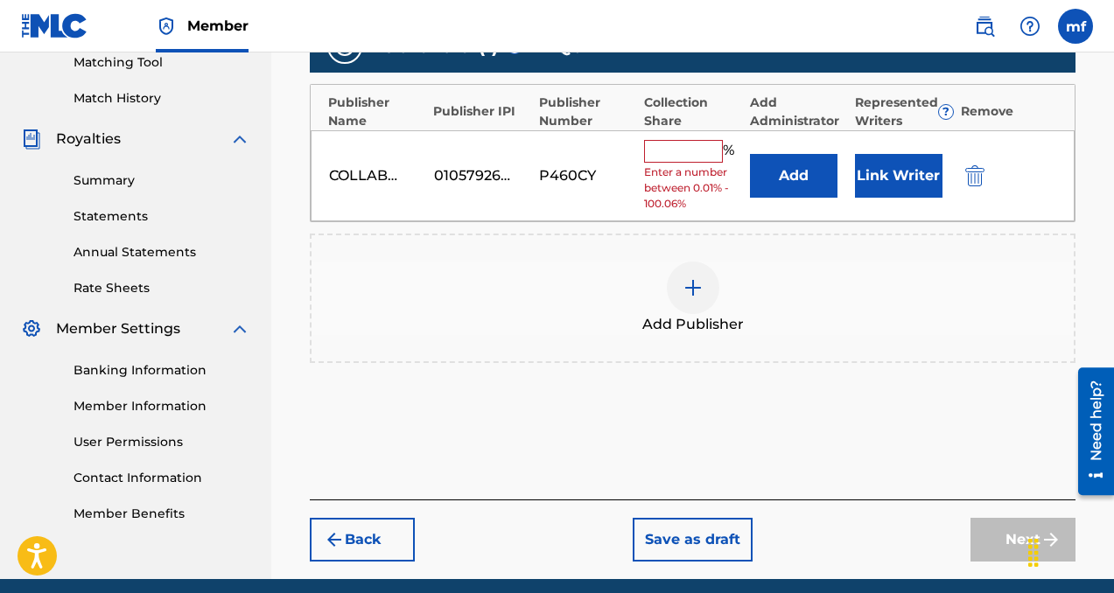
click at [669, 154] on input "text" at bounding box center [683, 151] width 79 height 23
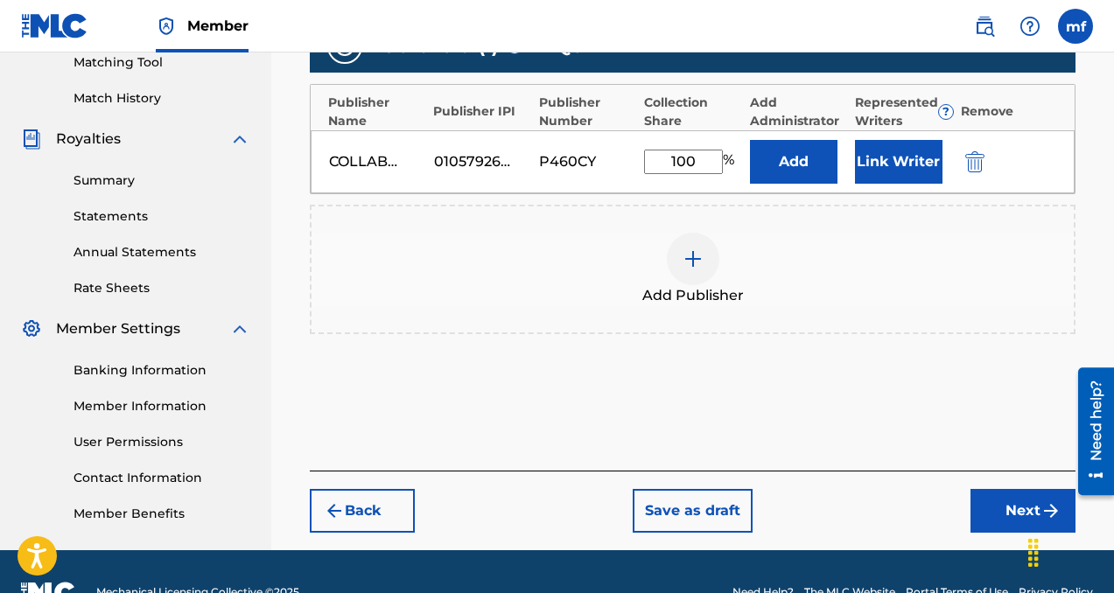
click at [792, 165] on button "Add" at bounding box center [794, 162] width 88 height 44
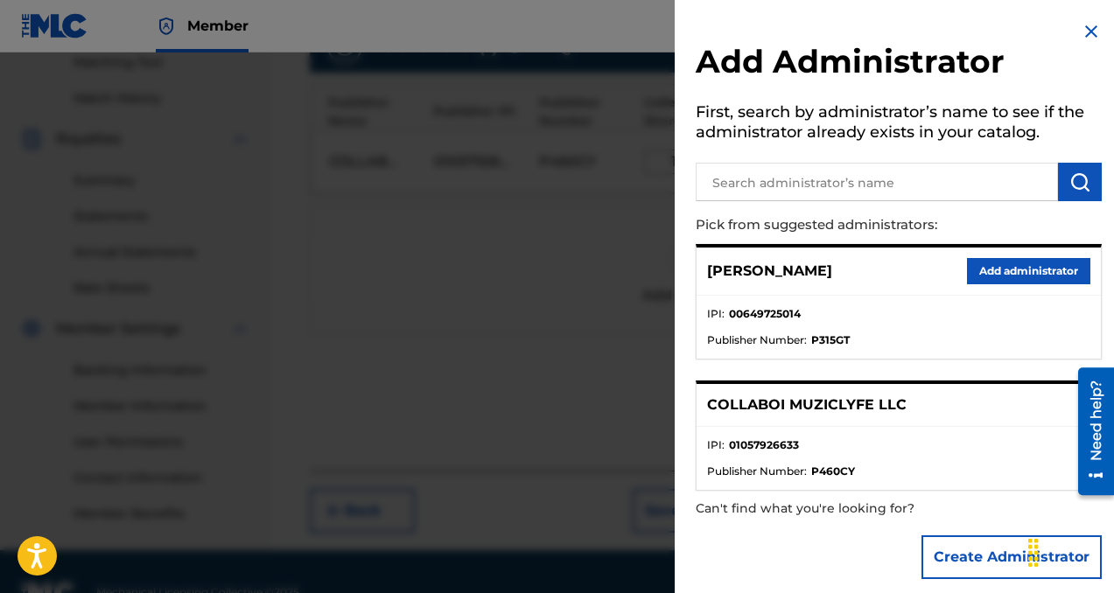
click at [999, 264] on button "Add administrator" at bounding box center [1028, 271] width 123 height 26
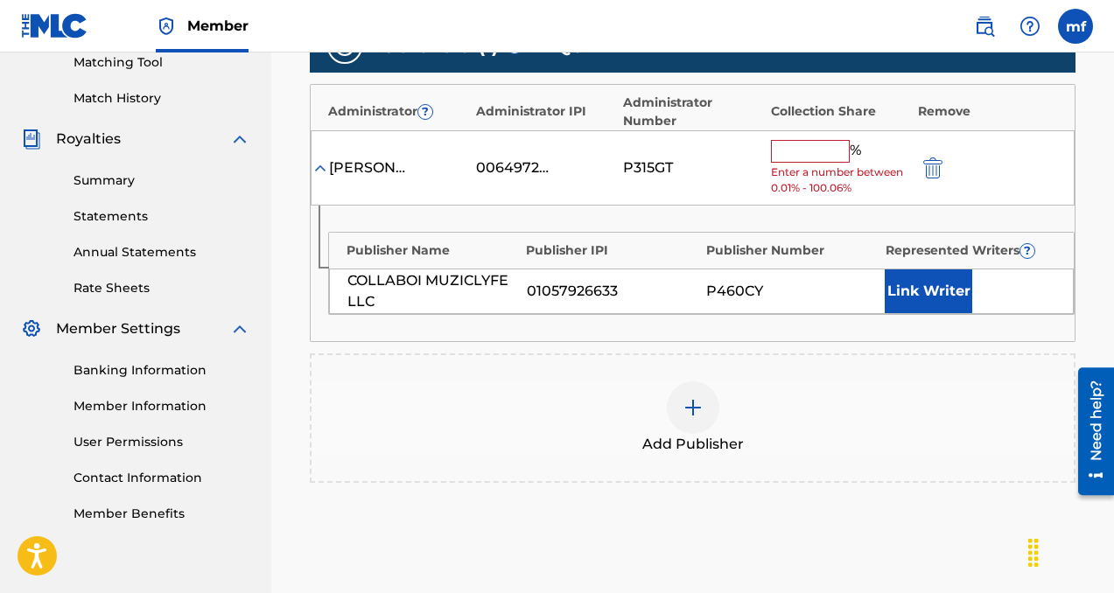
click at [828, 158] on input "text" at bounding box center [810, 151] width 79 height 23
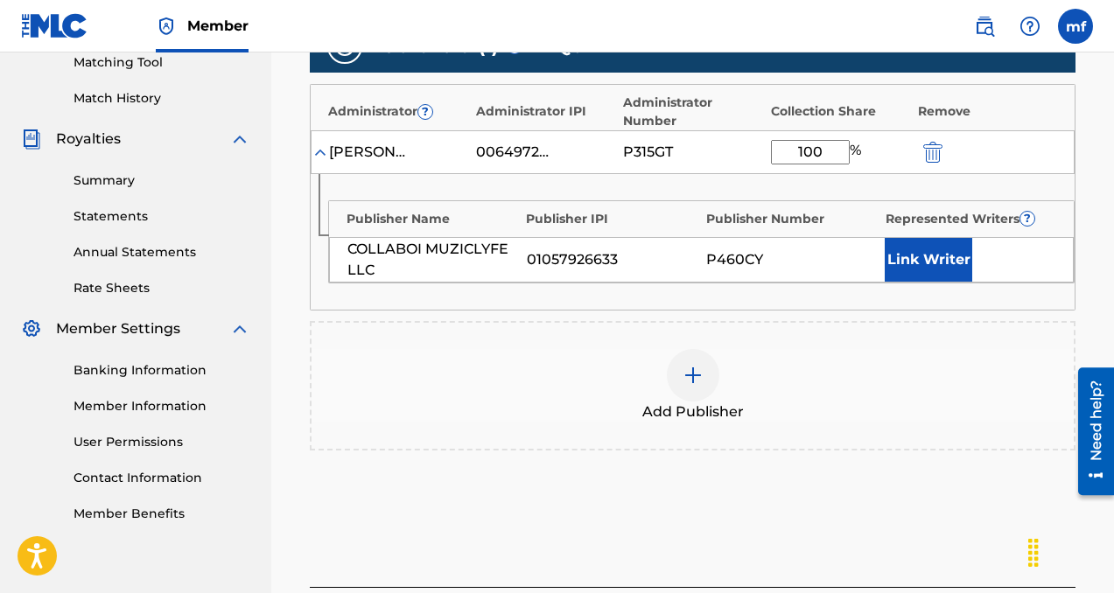
click at [919, 268] on button "Link Writer" at bounding box center [929, 260] width 88 height 44
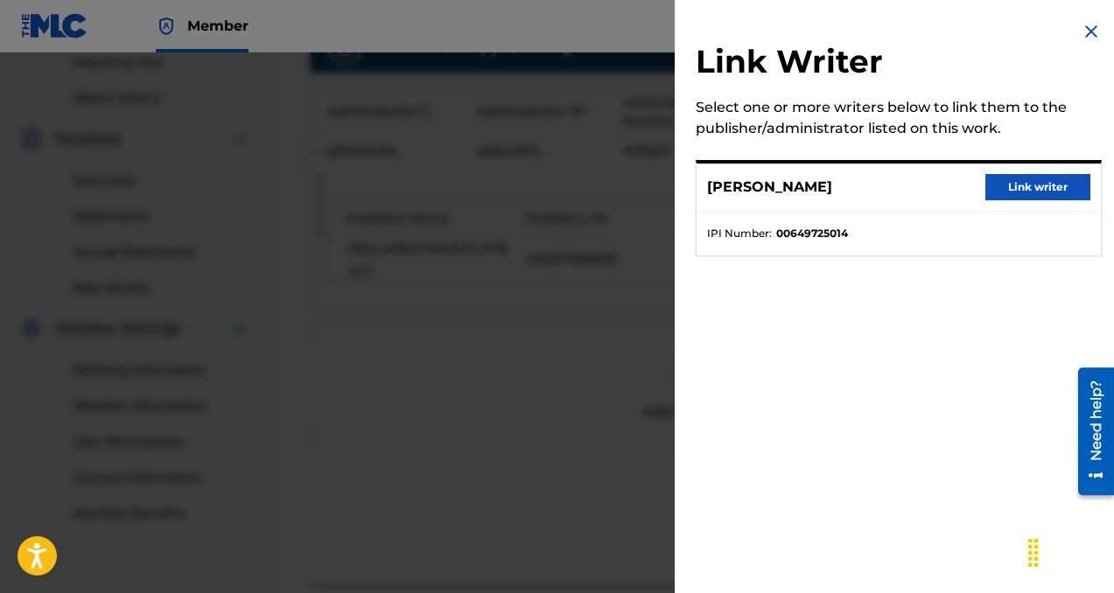
click at [997, 185] on button "Link writer" at bounding box center [1037, 187] width 105 height 26
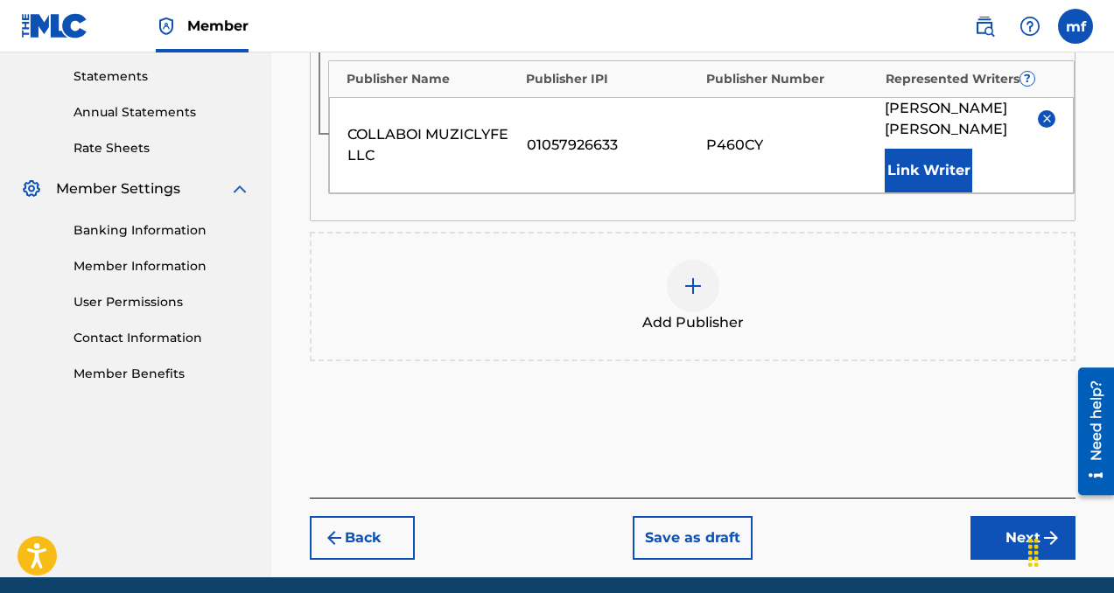
scroll to position [665, 0]
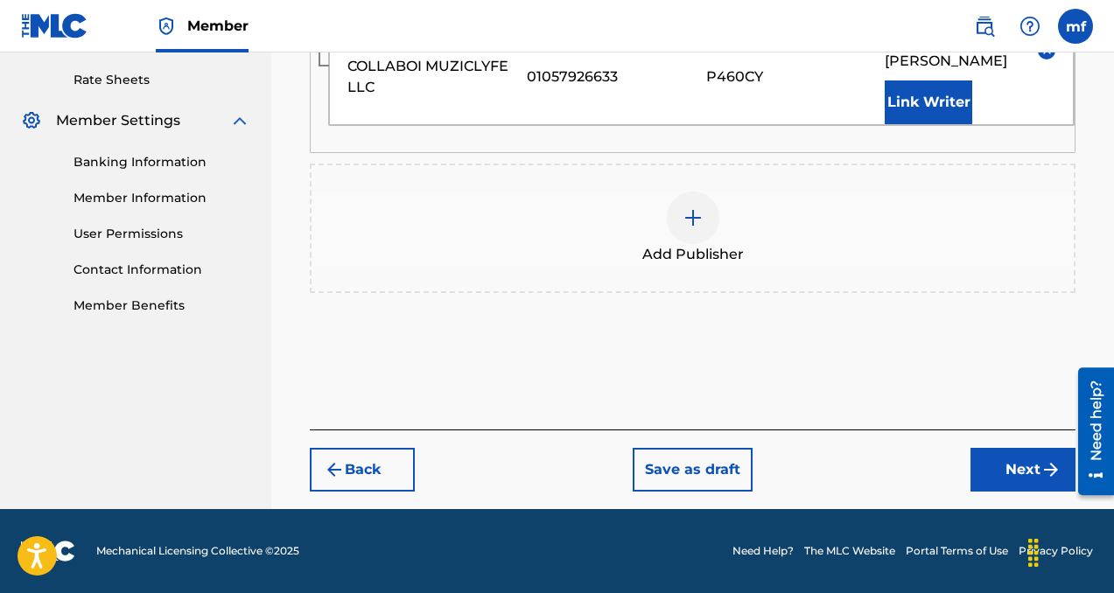
click at [988, 462] on button "Next" at bounding box center [1022, 470] width 105 height 44
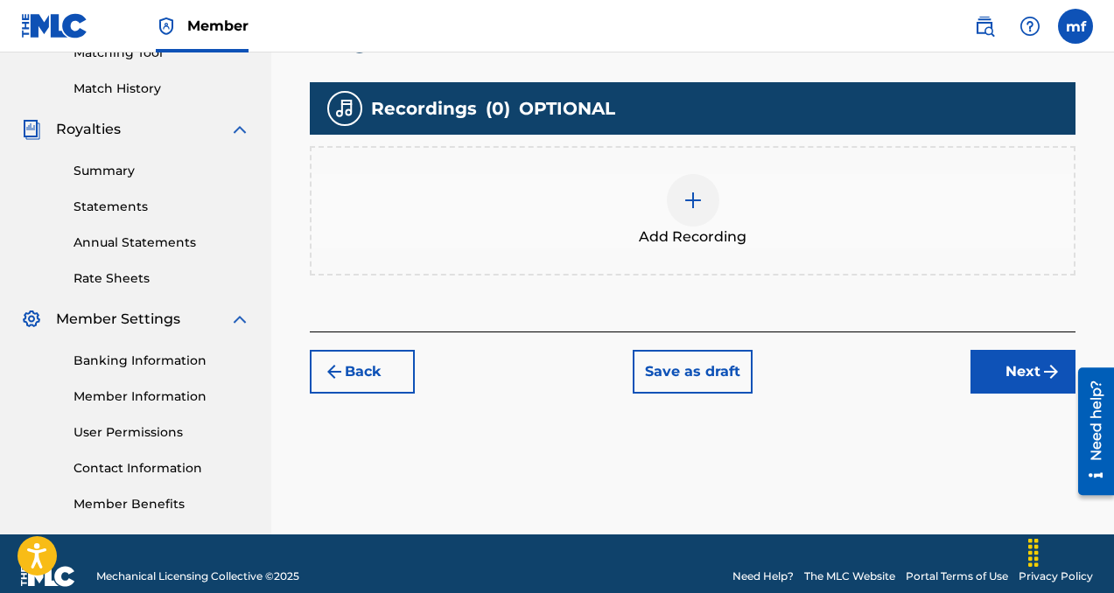
scroll to position [492, 0]
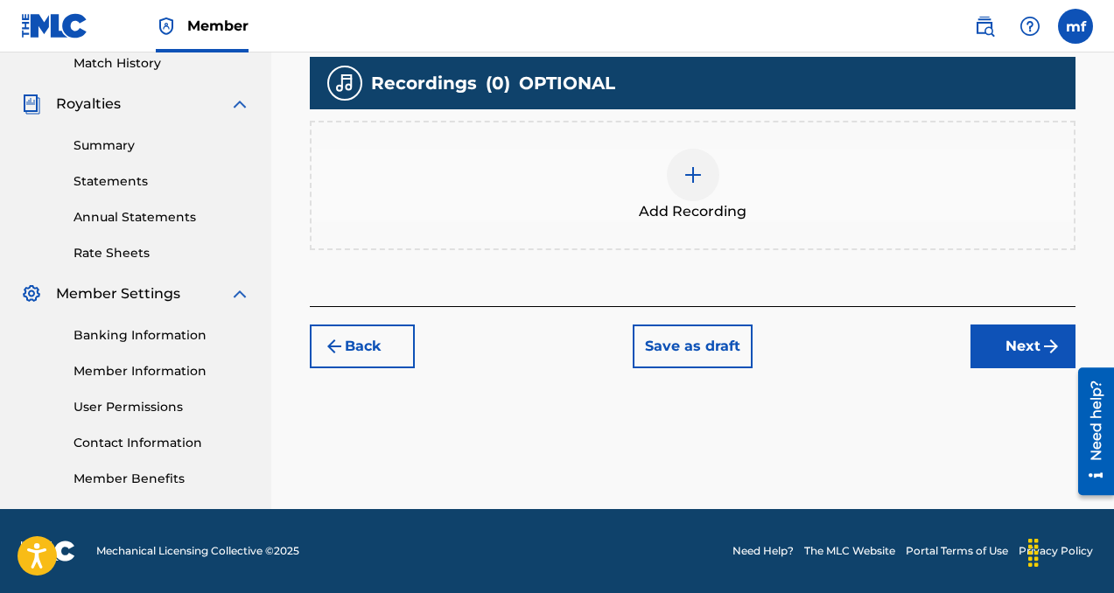
click at [696, 196] on div at bounding box center [693, 175] width 53 height 53
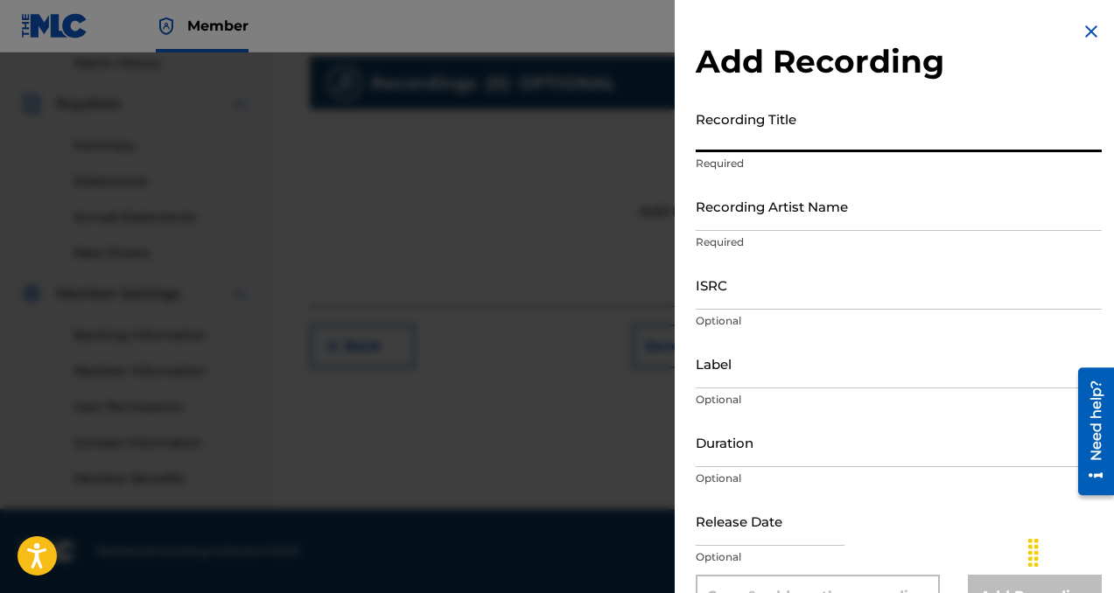
click at [723, 139] on input "Recording Title" at bounding box center [899, 127] width 406 height 50
click at [732, 202] on input "Recording Artist Name" at bounding box center [899, 206] width 406 height 50
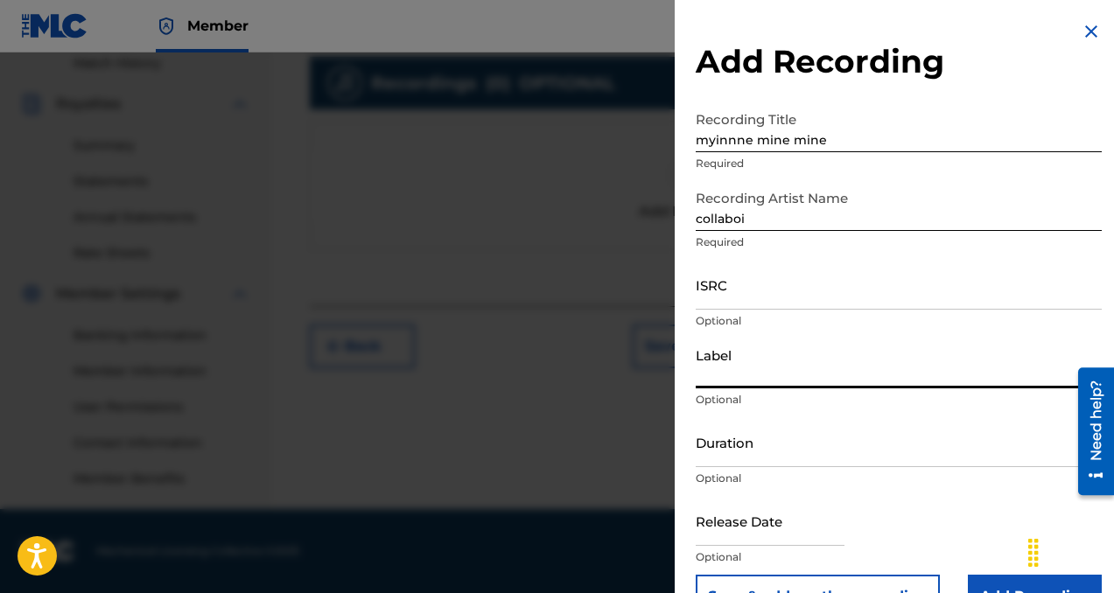
click at [724, 364] on input "Label" at bounding box center [899, 364] width 406 height 50
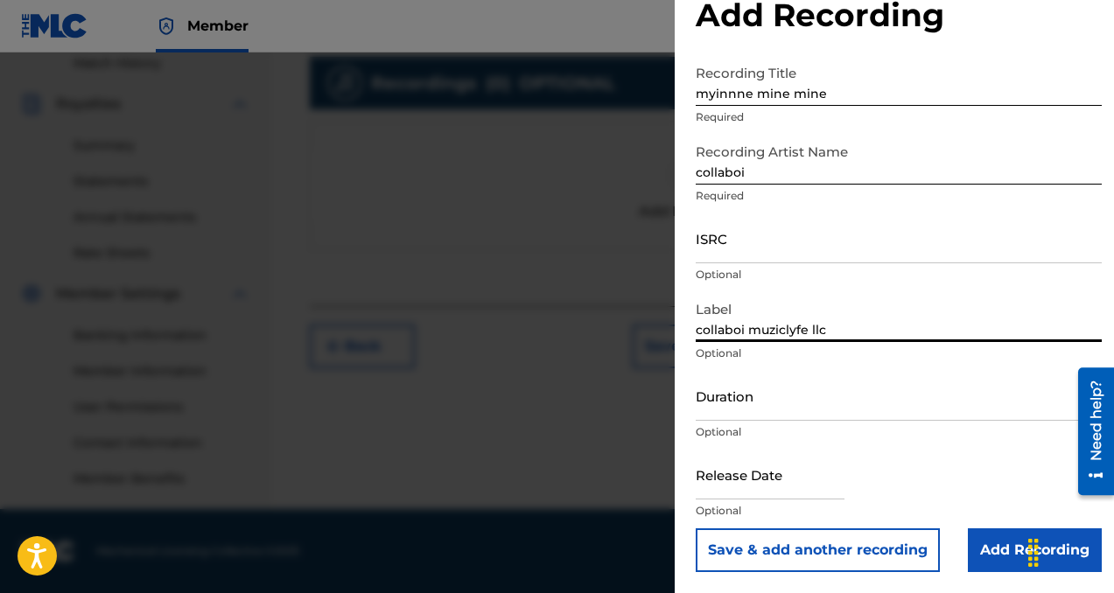
click at [992, 557] on input "Add Recording" at bounding box center [1035, 551] width 134 height 44
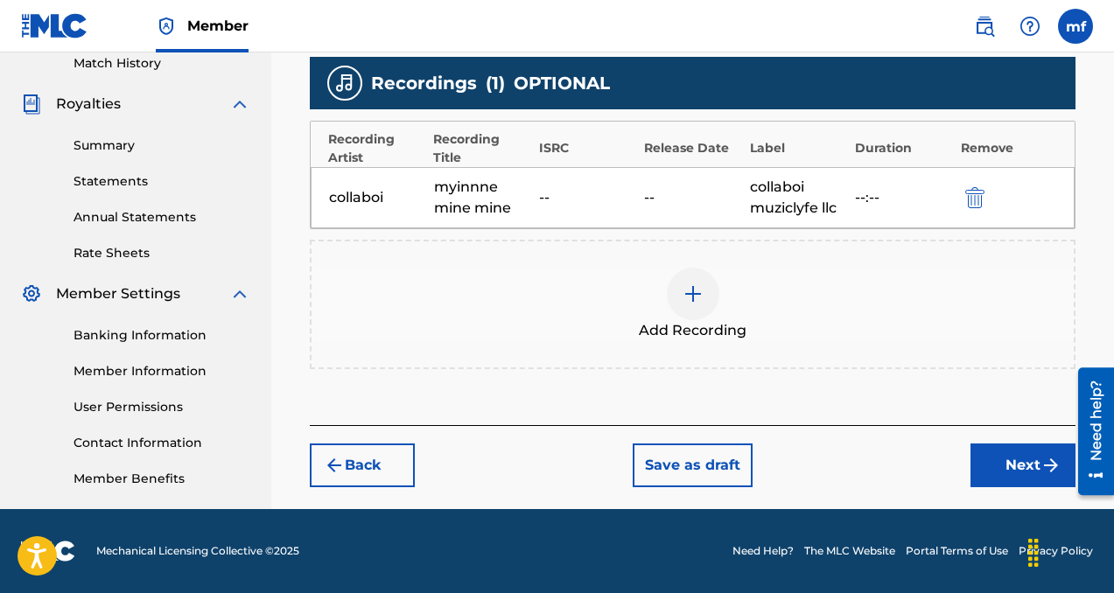
click at [997, 455] on button "Next" at bounding box center [1022, 466] width 105 height 44
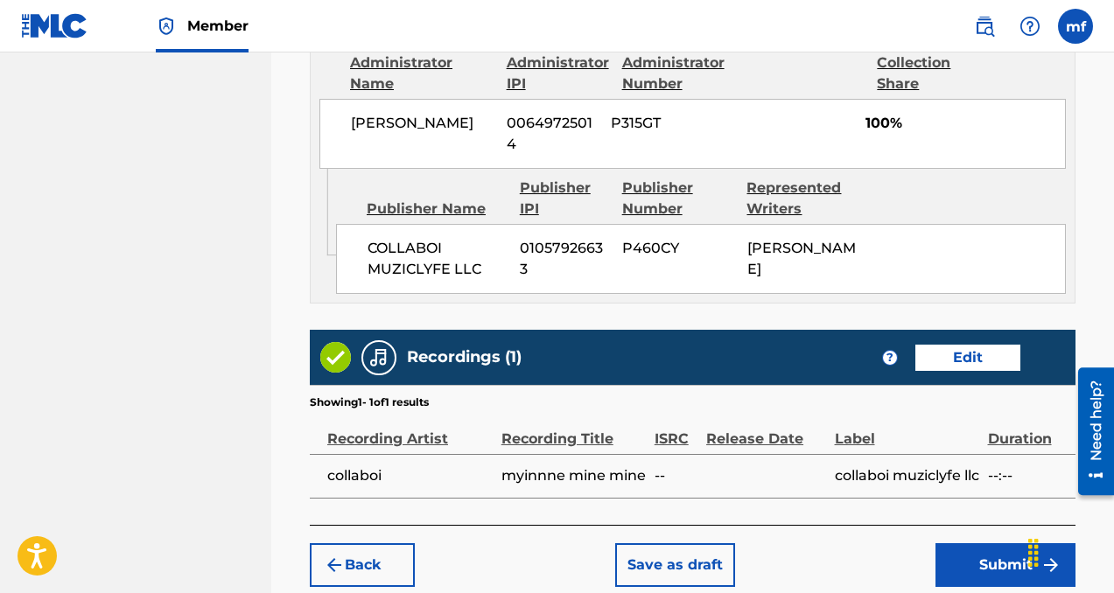
scroll to position [1003, 0]
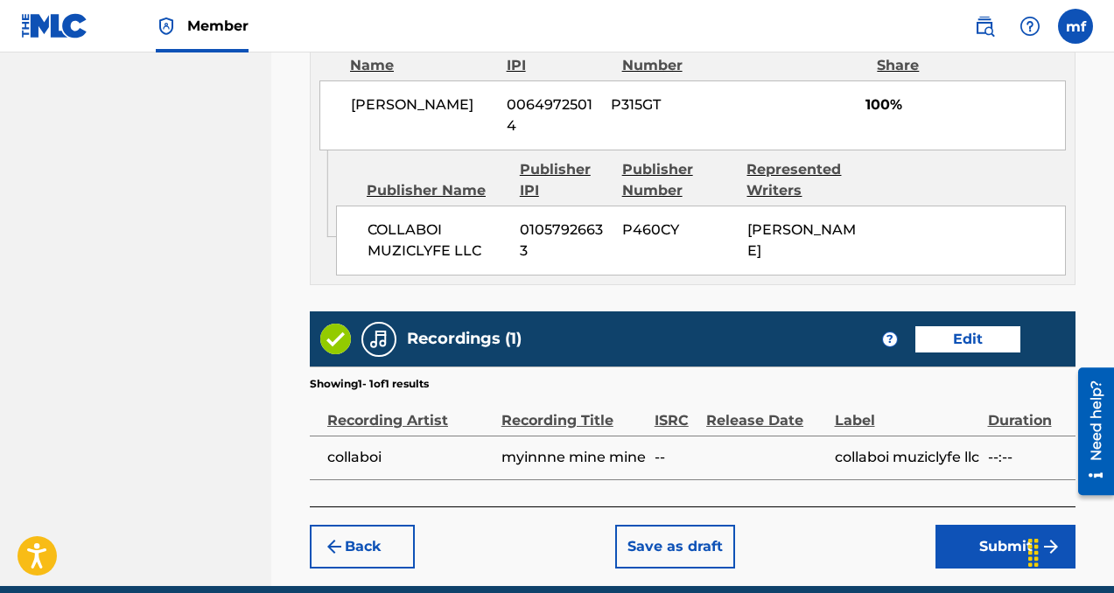
click at [973, 559] on button "Submit" at bounding box center [1005, 547] width 140 height 44
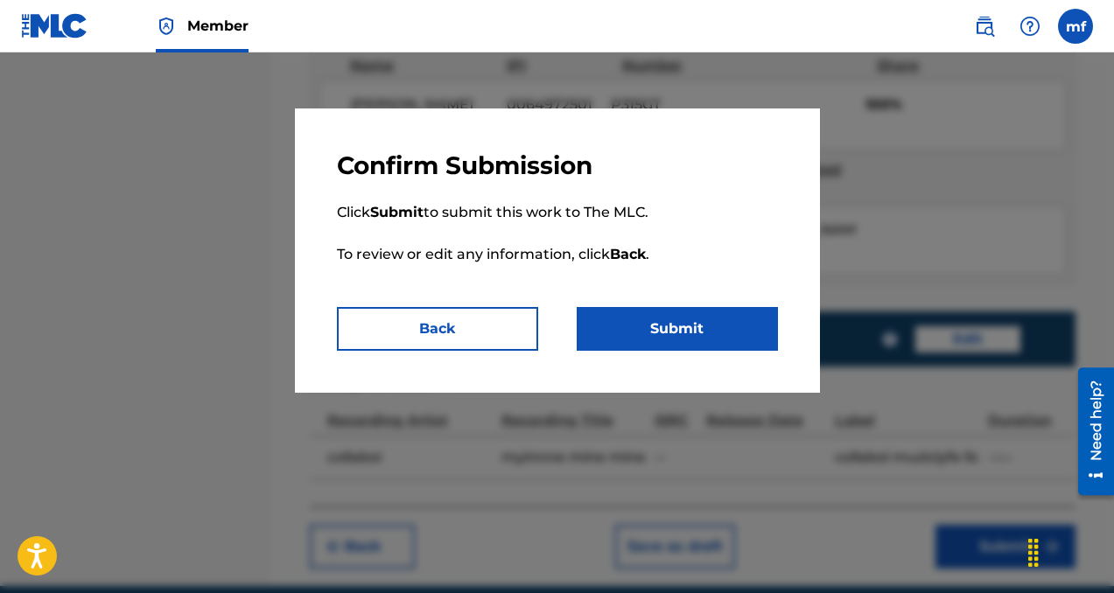
click at [754, 338] on button "Submit" at bounding box center [677, 329] width 201 height 44
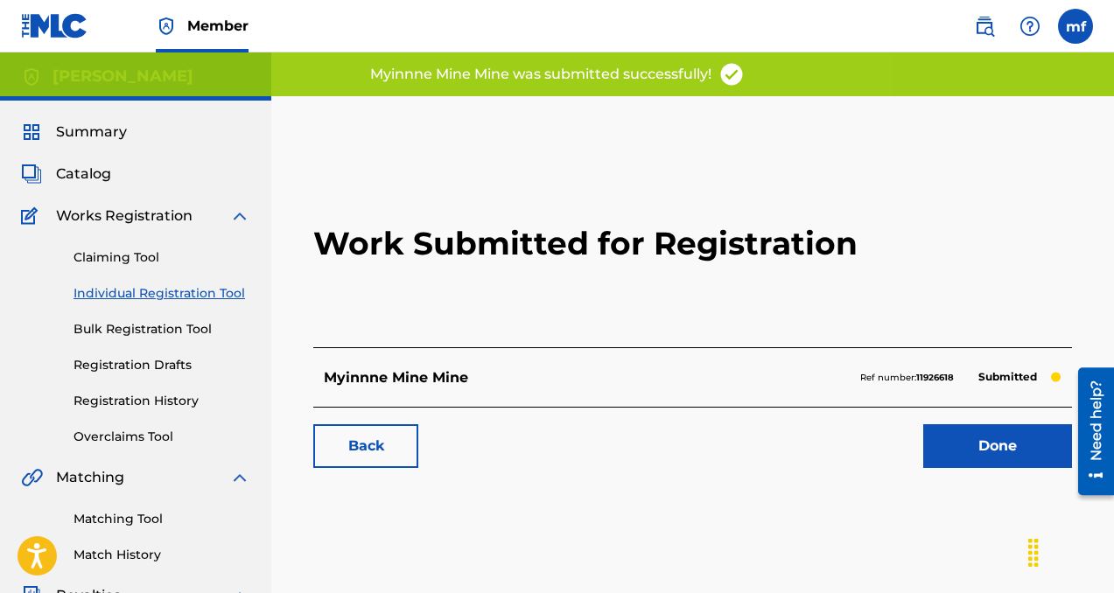
click at [930, 437] on link "Done" at bounding box center [997, 446] width 149 height 44
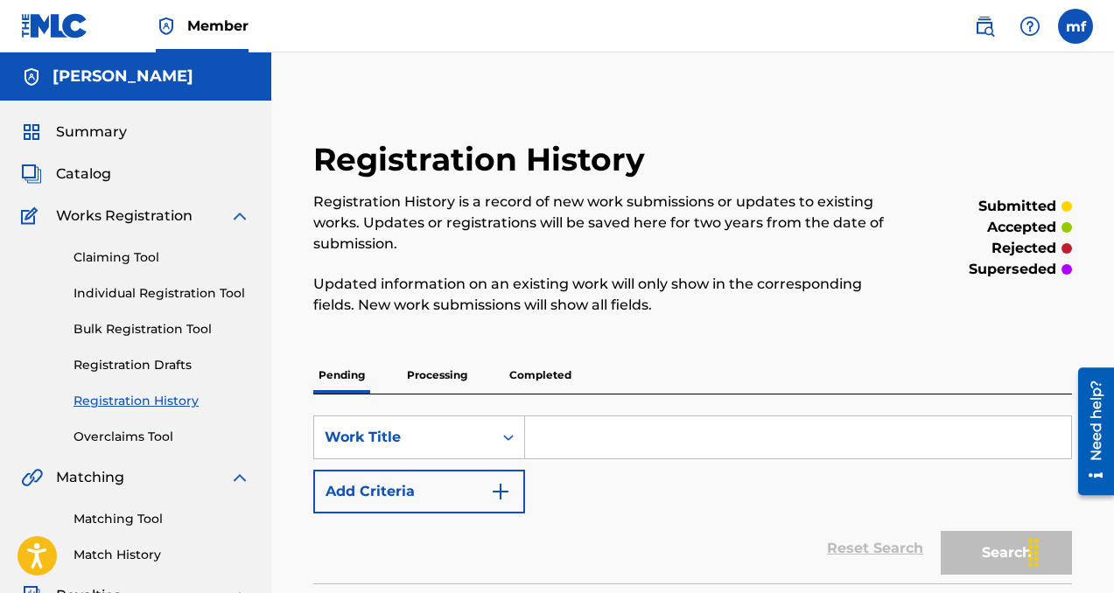
click at [78, 172] on span "Catalog" at bounding box center [83, 174] width 55 height 21
